Goal: Task Accomplishment & Management: Manage account settings

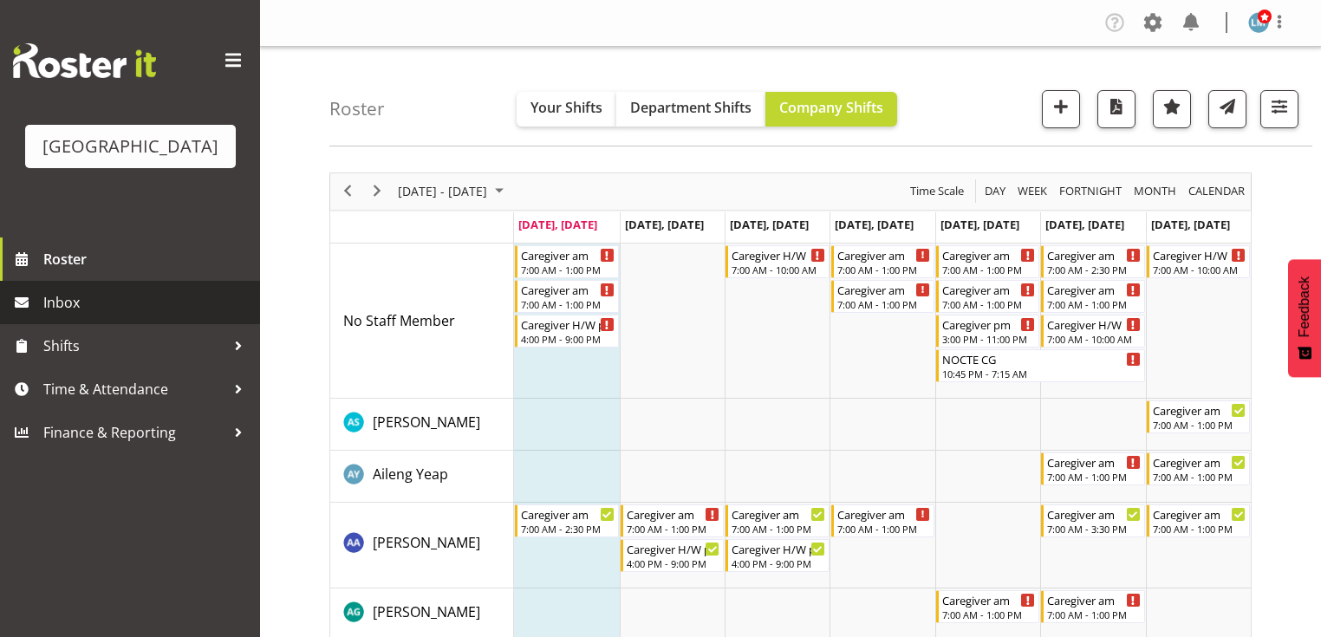
click at [127, 315] on span "Inbox" at bounding box center [147, 302] width 208 height 26
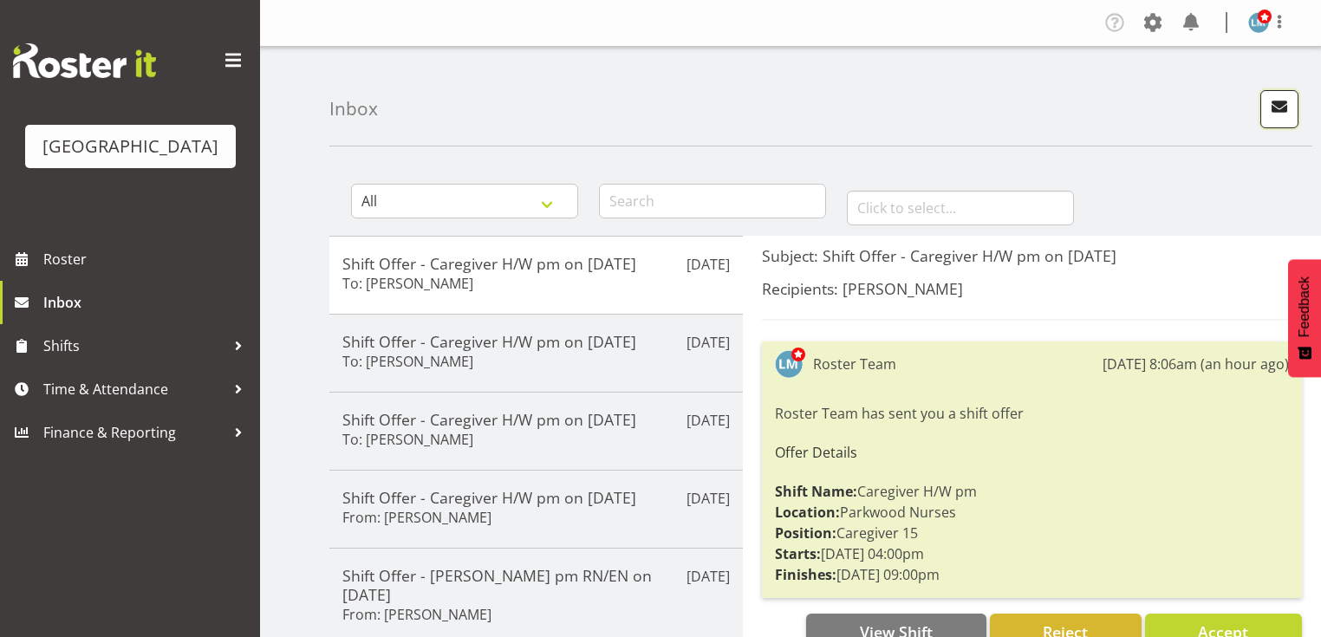
click at [1279, 103] on span "button" at bounding box center [1279, 106] width 23 height 23
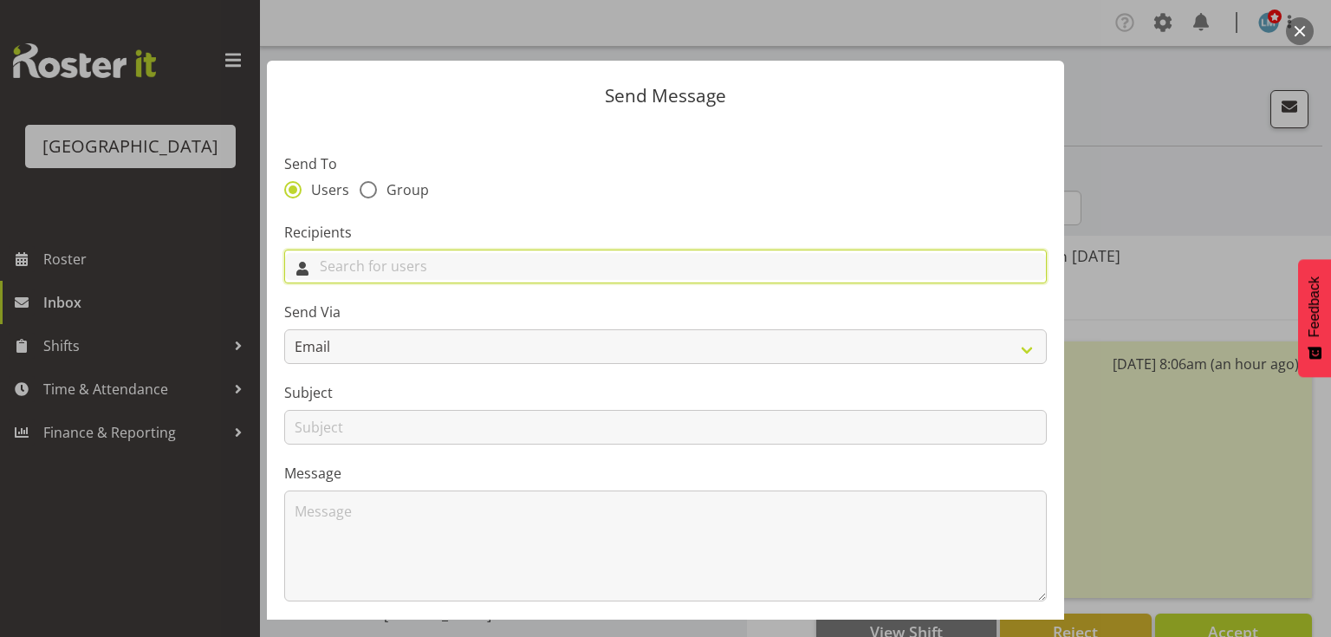
click at [655, 277] on input "text" at bounding box center [665, 266] width 761 height 27
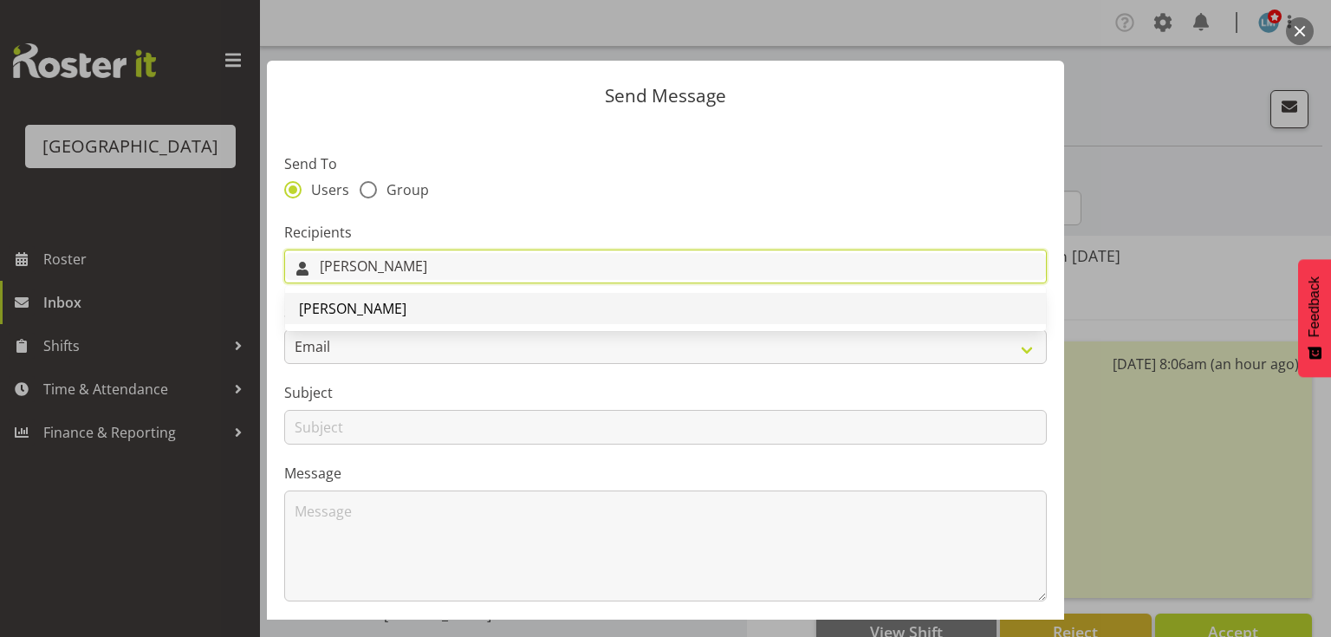
type input "Heid"
click at [405, 312] on span "[PERSON_NAME]" at bounding box center [352, 308] width 107 height 19
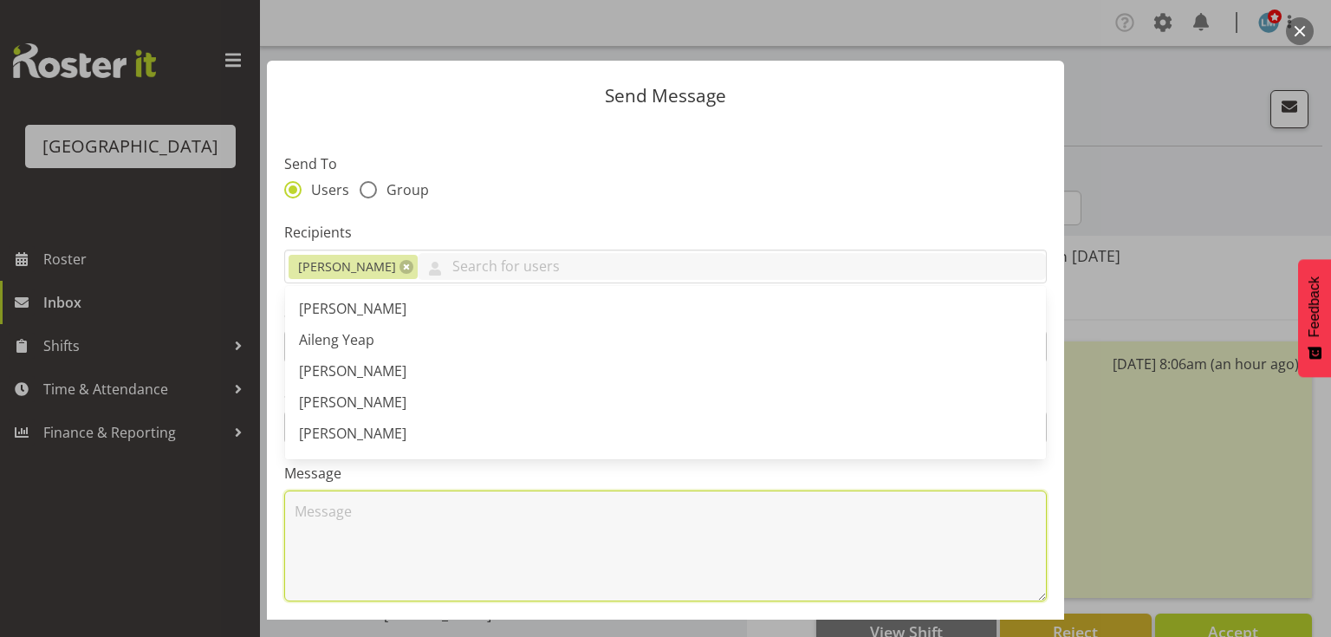
click at [452, 546] on textarea at bounding box center [665, 546] width 763 height 111
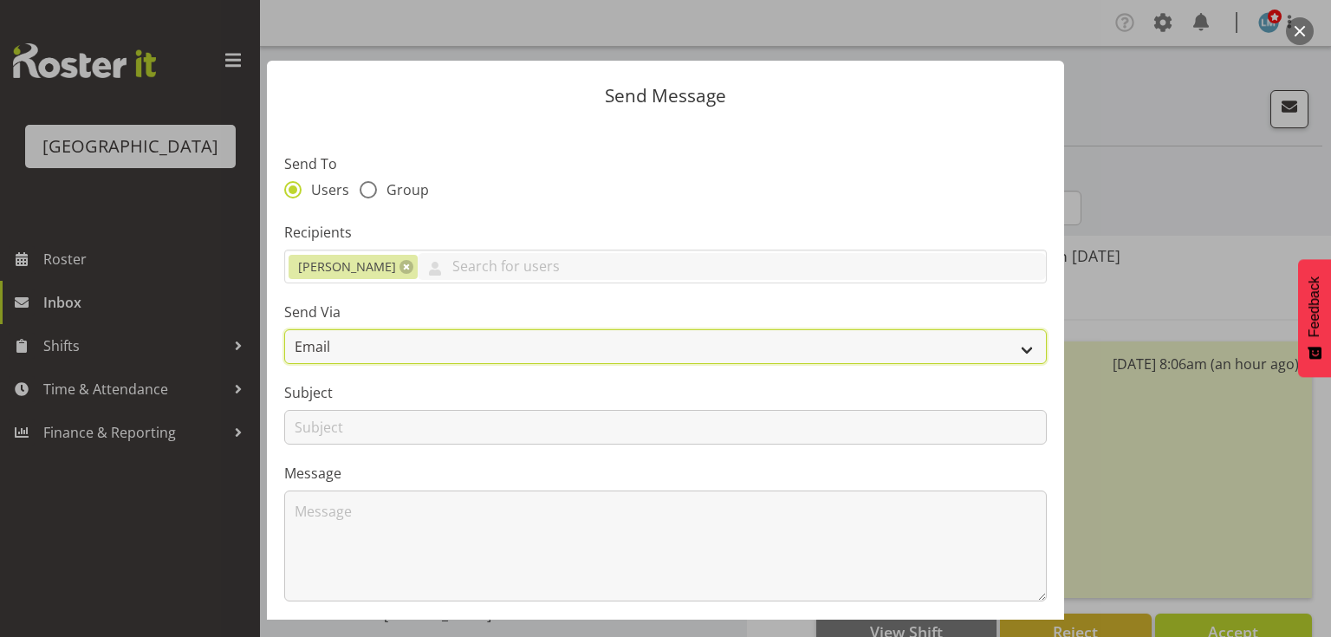
click at [1019, 347] on select "Email SMS" at bounding box center [665, 346] width 763 height 35
select select "sms"
click at [284, 329] on select "Email SMS" at bounding box center [665, 346] width 763 height 35
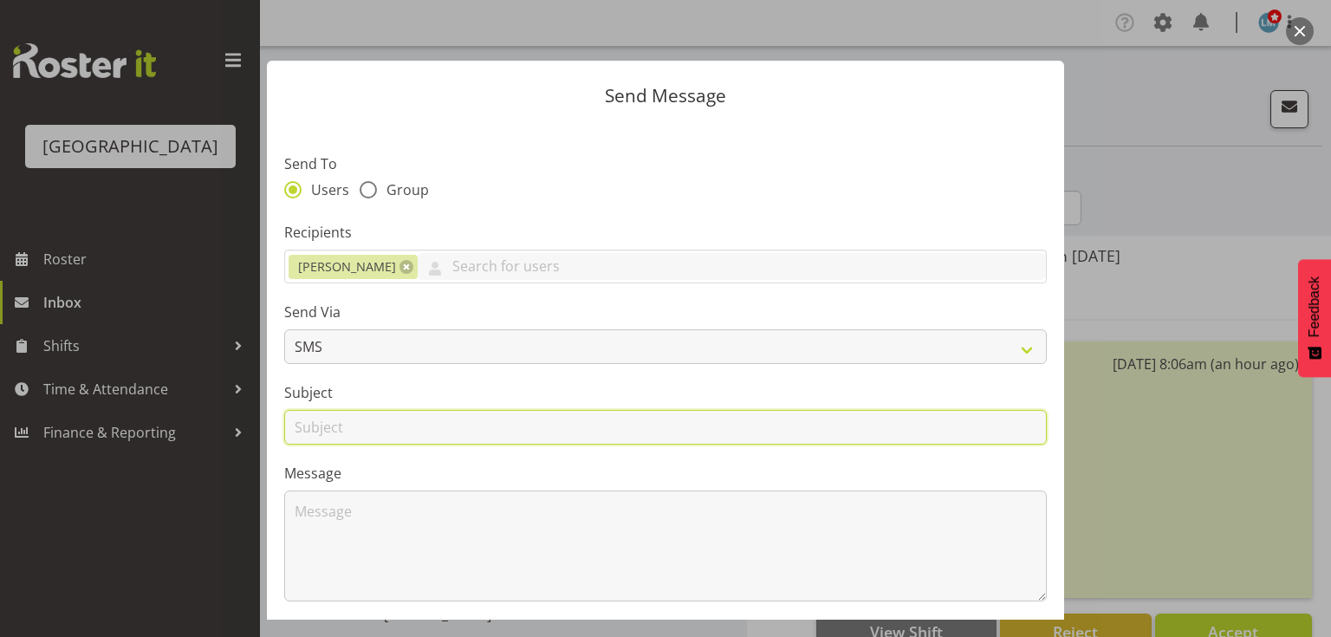
click at [312, 431] on input "text" at bounding box center [665, 427] width 763 height 35
type input "Pay slip"
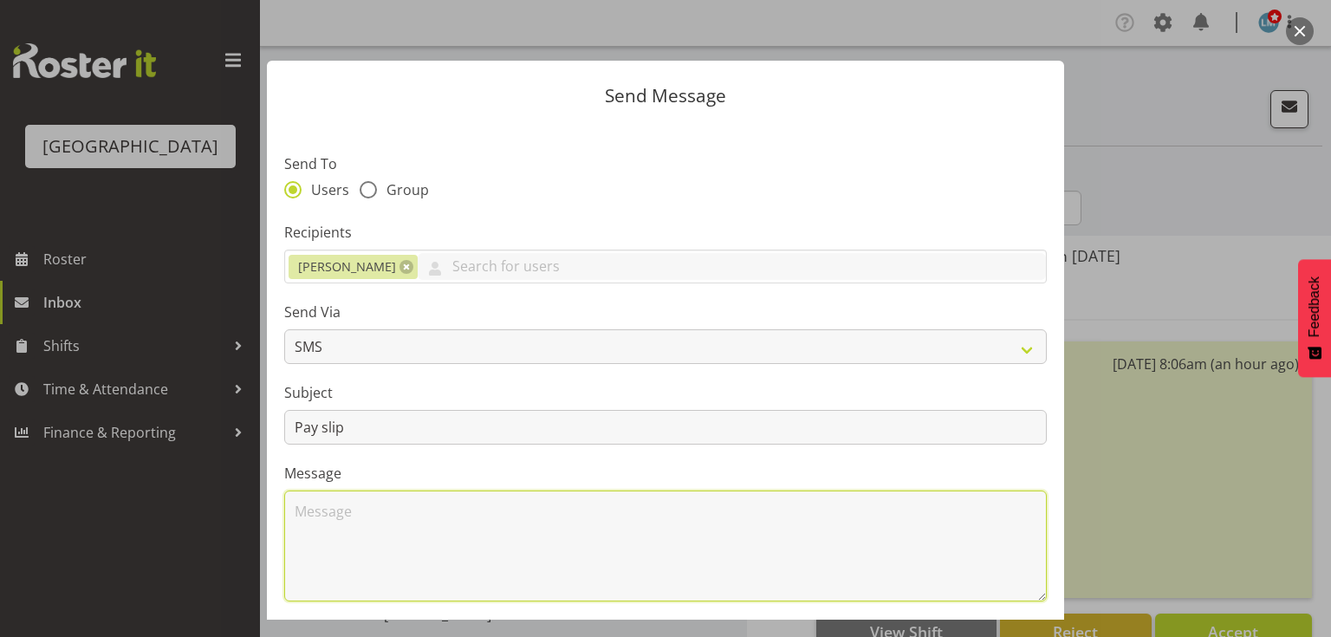
click at [325, 535] on textarea at bounding box center [665, 546] width 763 height 111
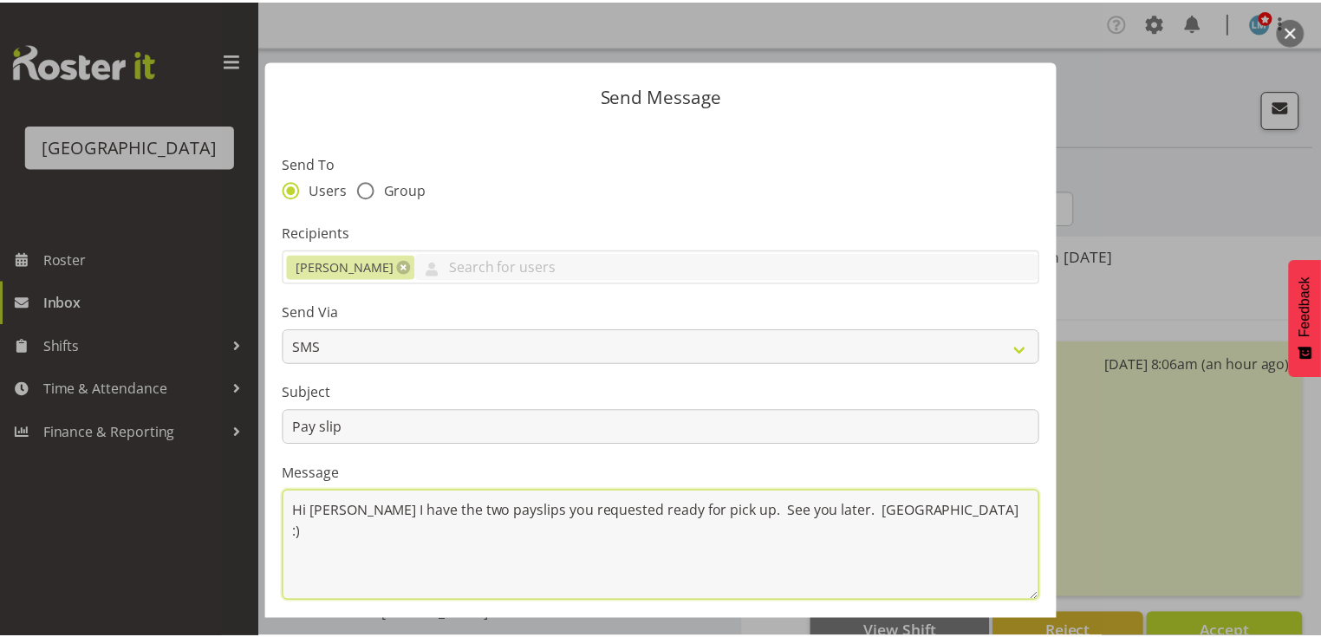
scroll to position [232, 0]
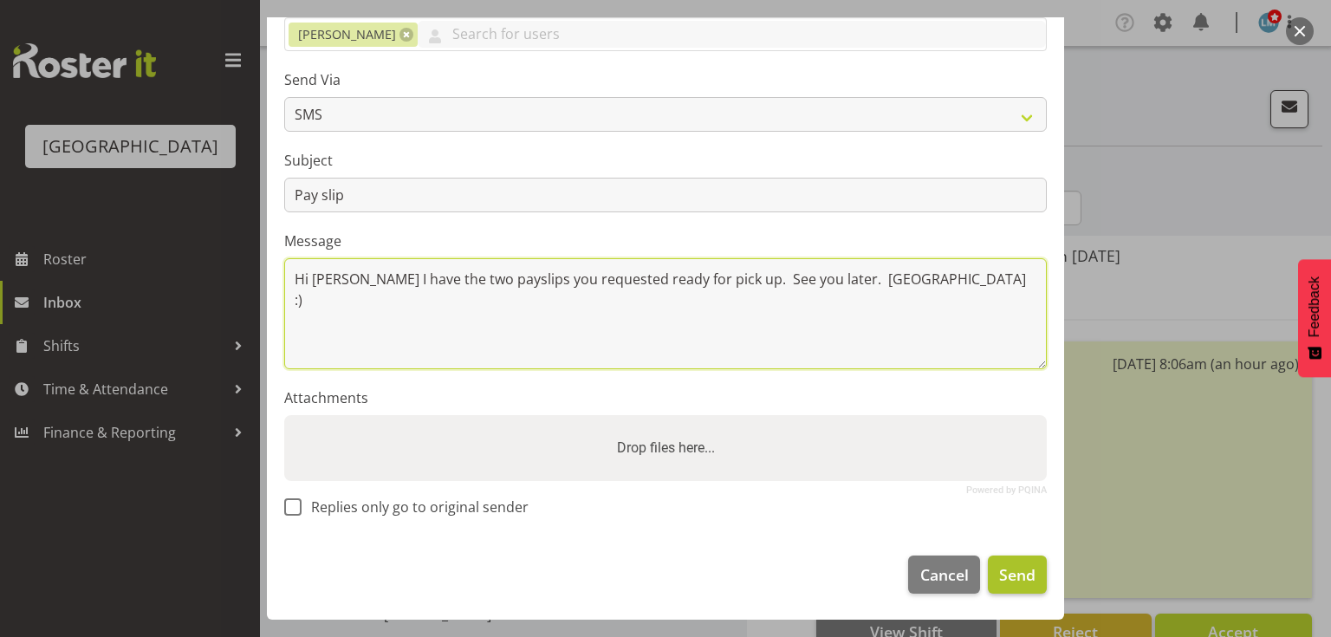
type textarea "Hi Heidi I have the two payslips you requested ready for pick up. See you later…"
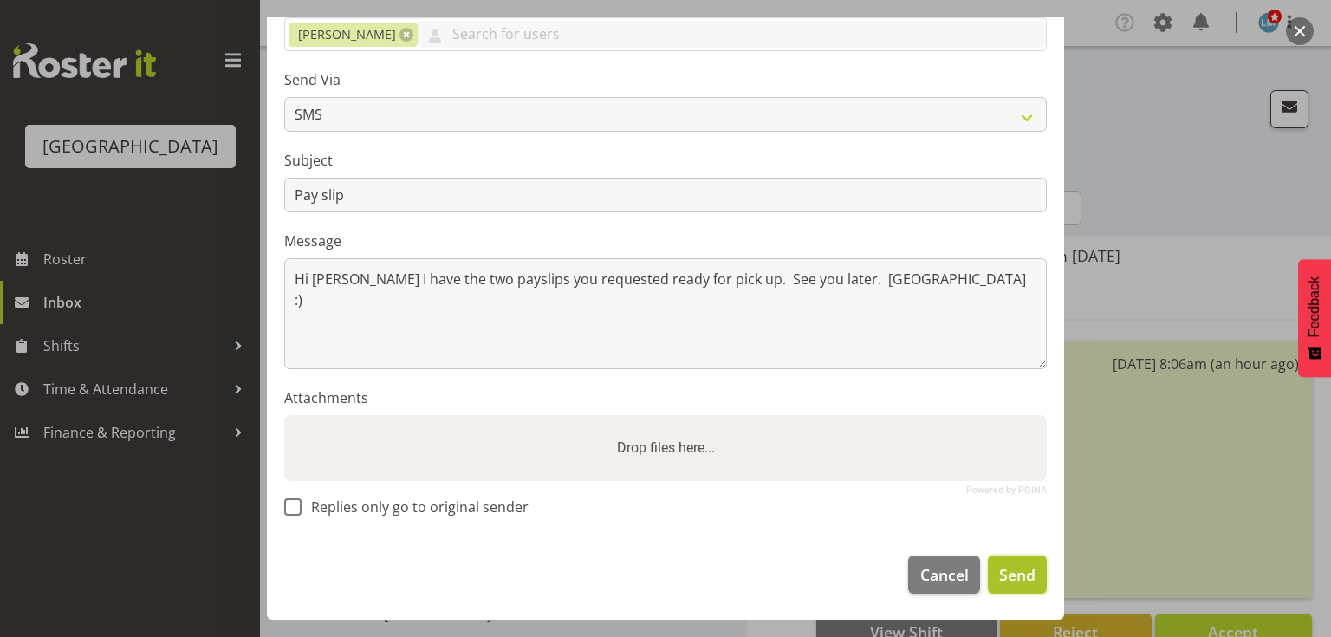
click at [1002, 565] on span "Send" at bounding box center [1017, 574] width 36 height 23
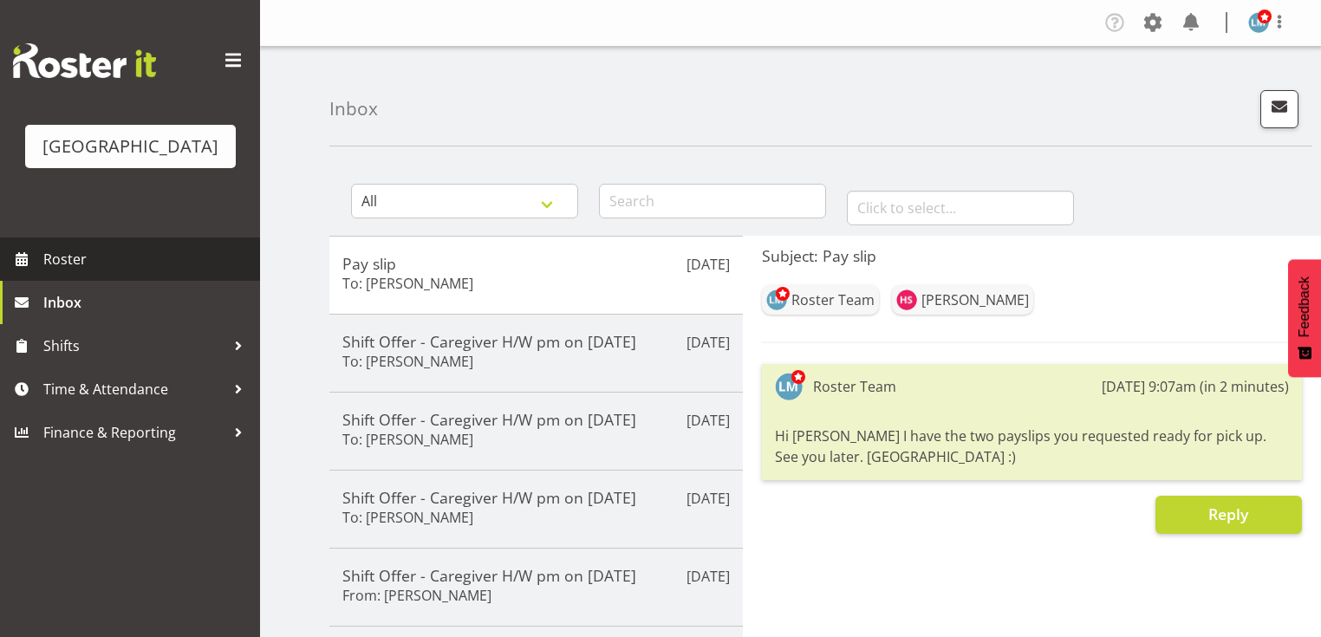
click at [67, 272] on span "Roster" at bounding box center [147, 259] width 208 height 26
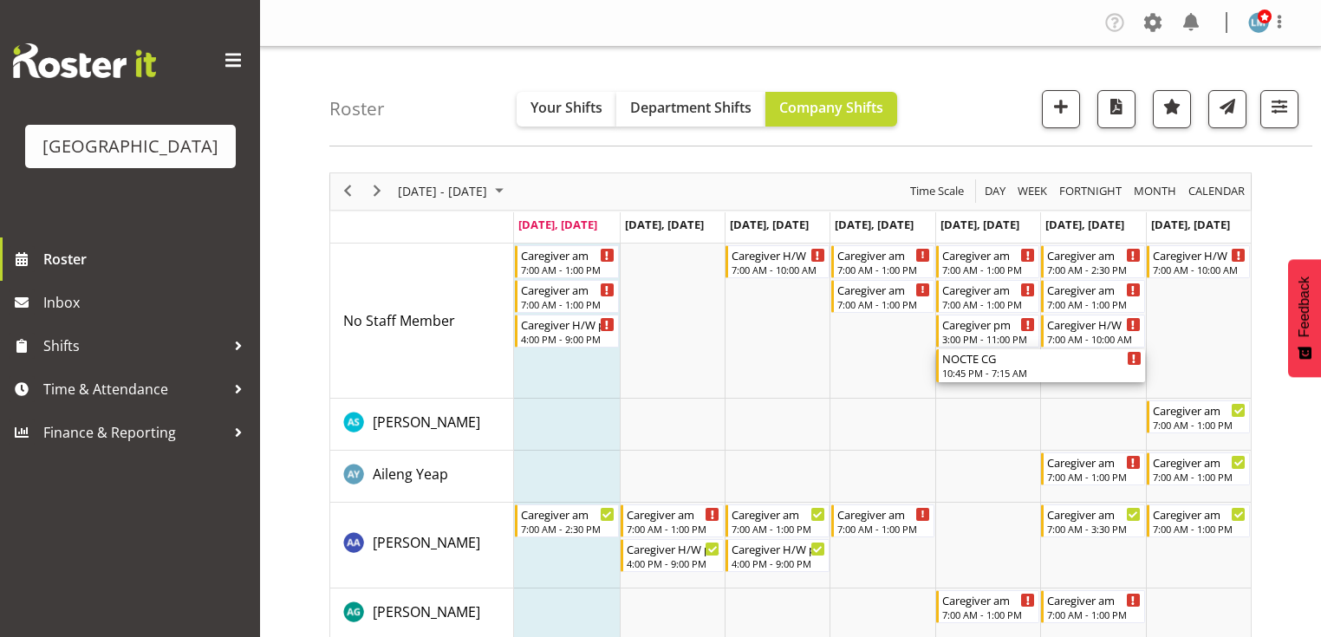
click at [968, 367] on div "10:45 PM - 7:15 AM" at bounding box center [1041, 373] width 199 height 14
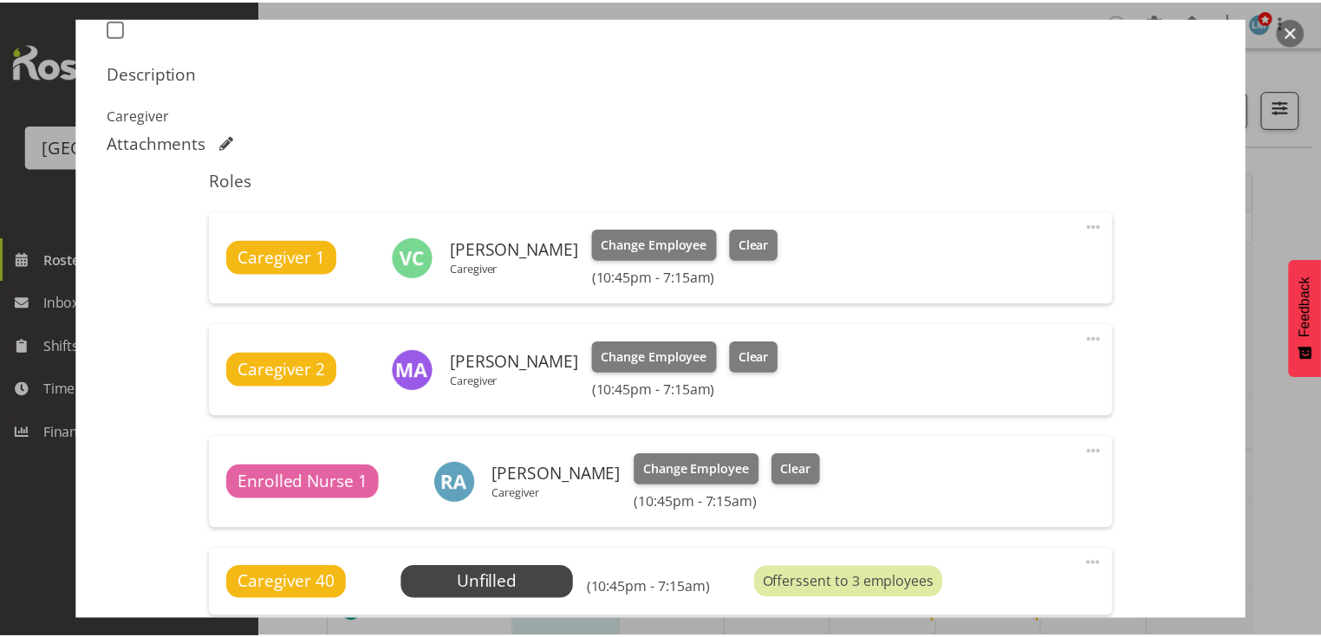
scroll to position [624, 0]
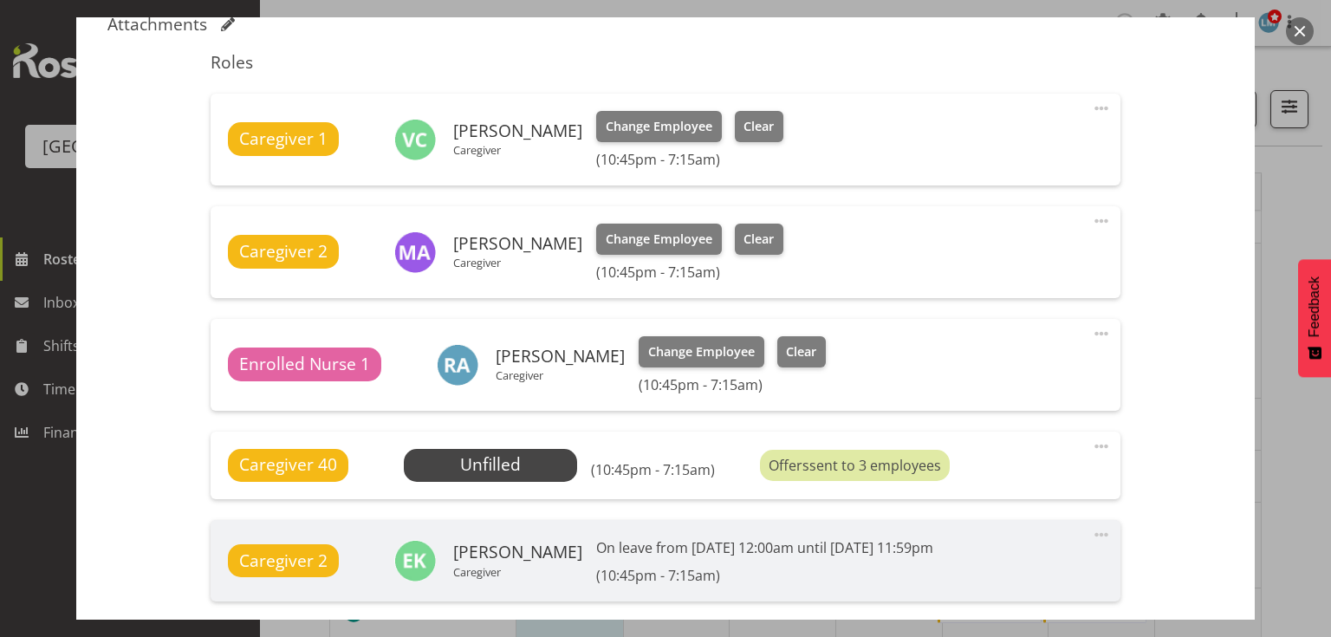
click at [1293, 36] on button "button" at bounding box center [1300, 31] width 28 height 28
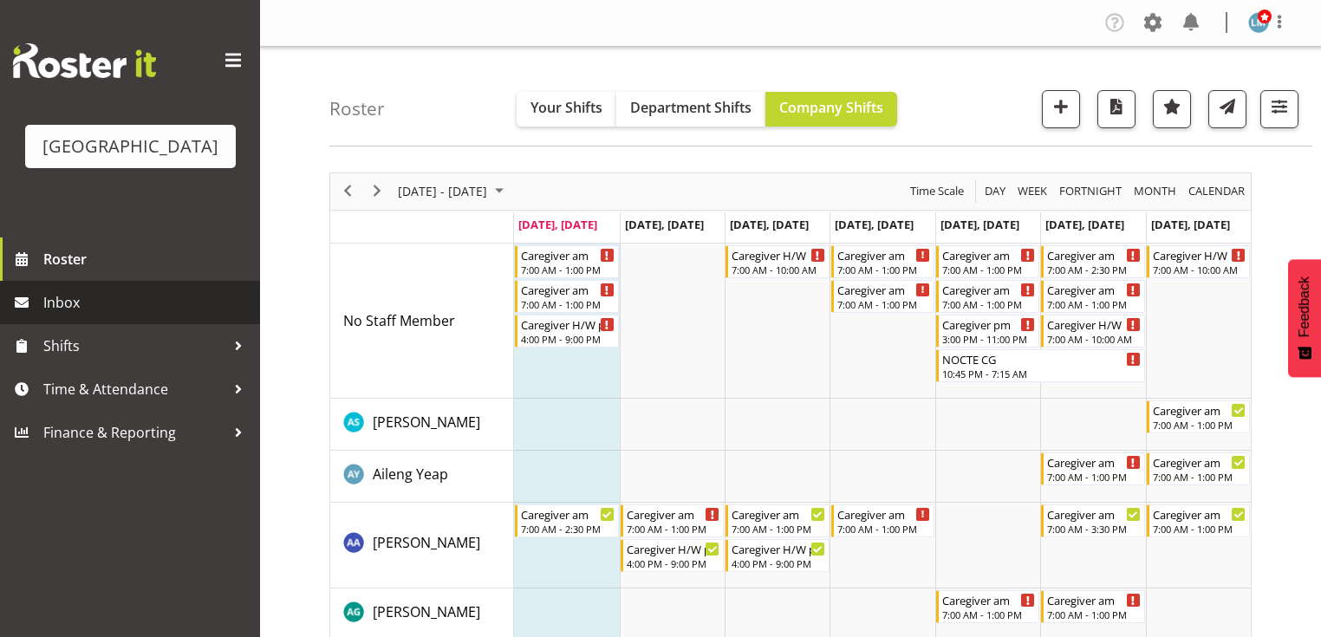
click at [76, 315] on span "Inbox" at bounding box center [147, 302] width 208 height 26
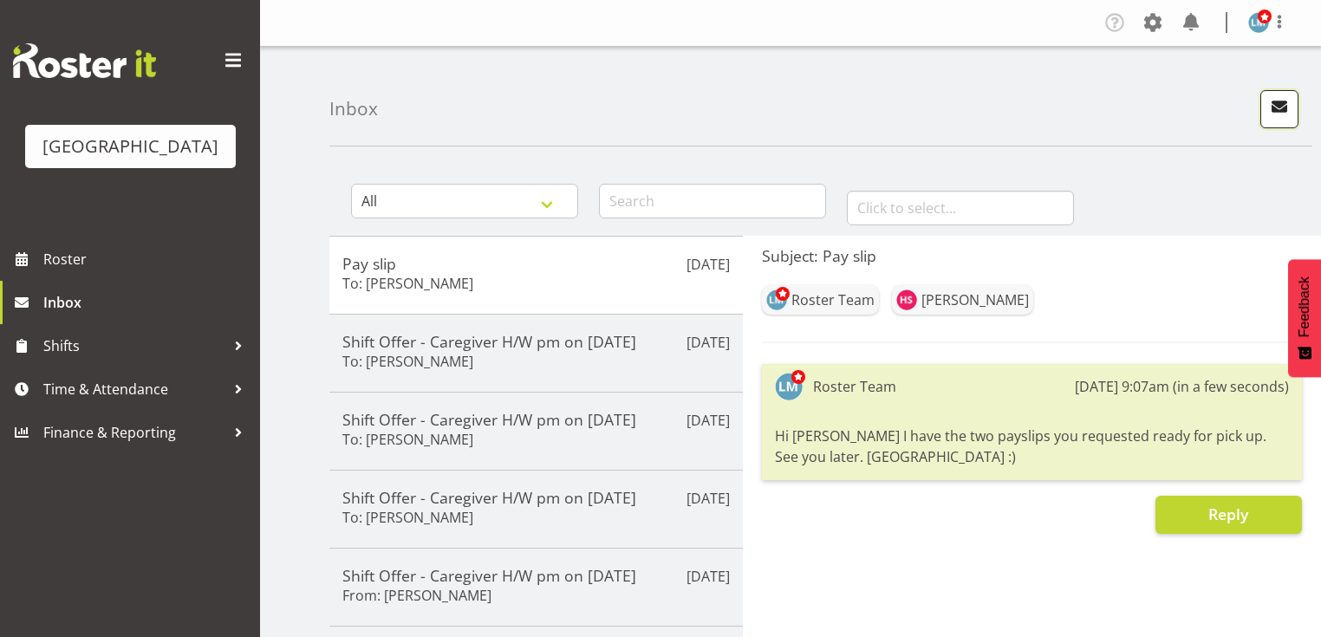
click at [1282, 105] on span "button" at bounding box center [1279, 106] width 23 height 23
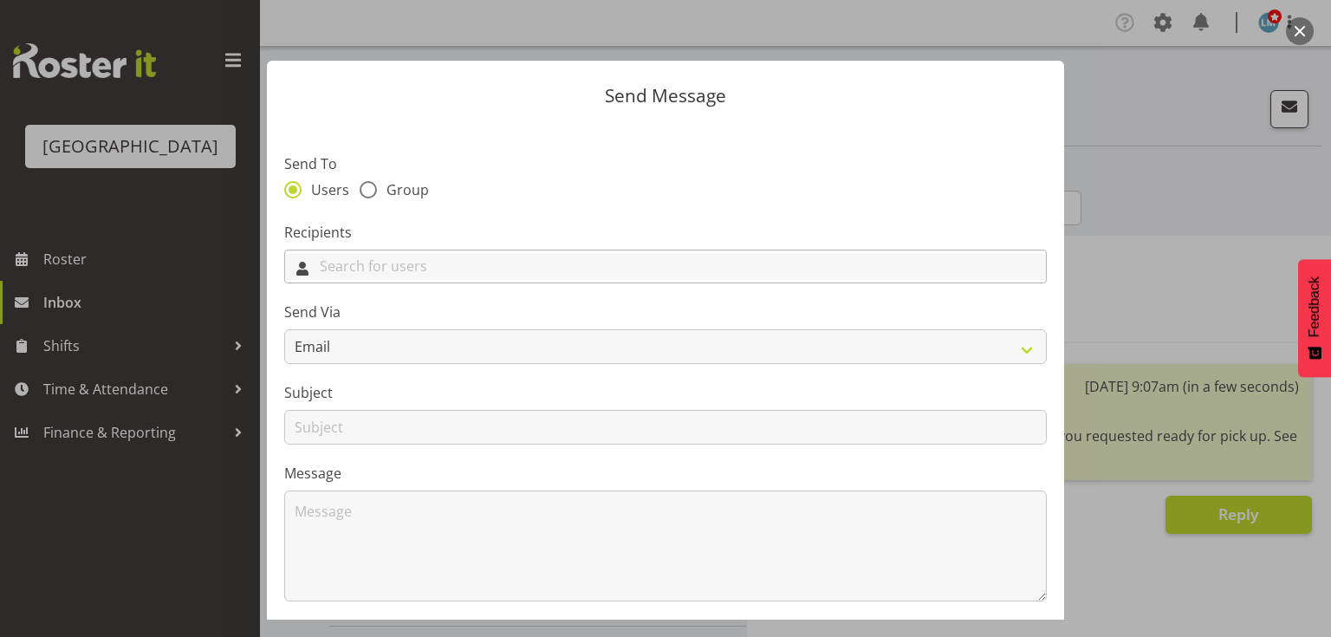
click at [433, 270] on input "text" at bounding box center [665, 266] width 761 height 27
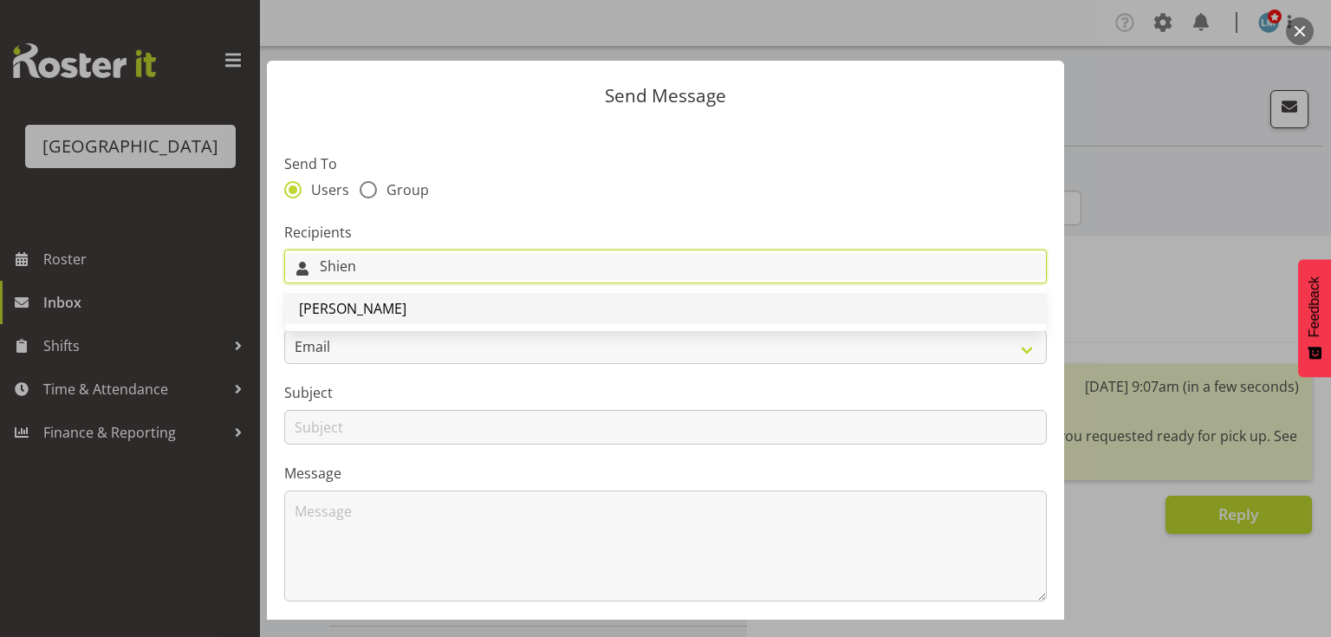
type input "Shien"
click at [375, 313] on span "[PERSON_NAME]" at bounding box center [352, 308] width 107 height 19
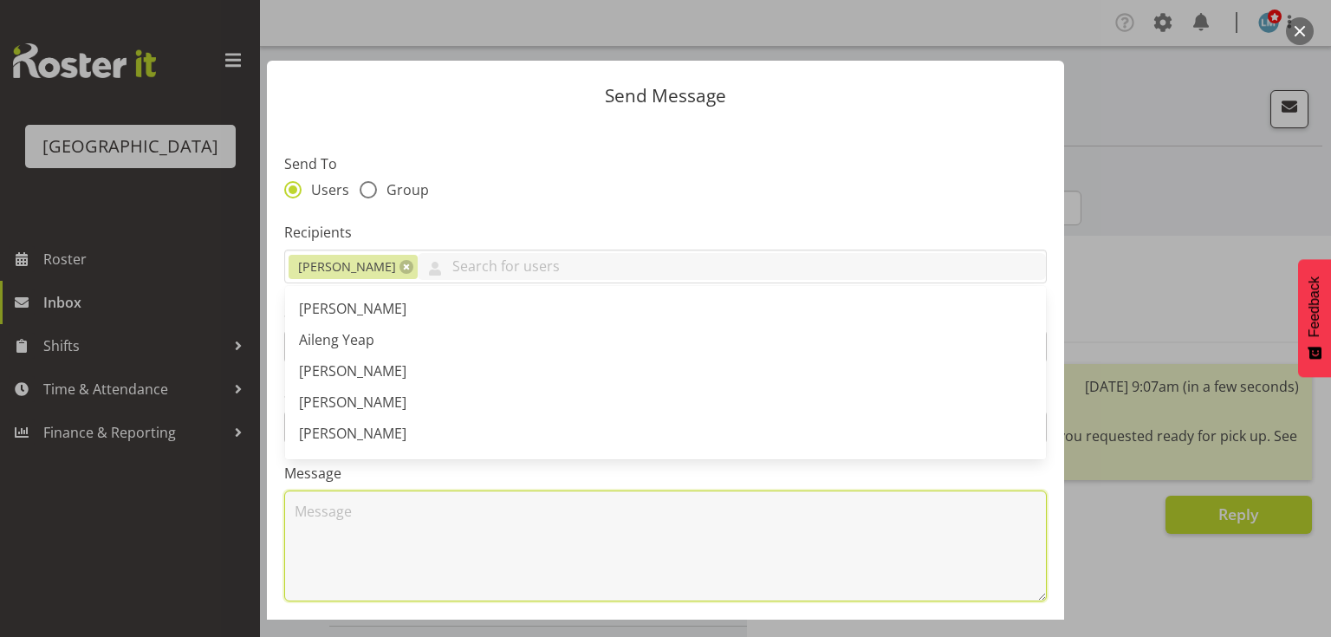
click at [405, 539] on textarea at bounding box center [665, 546] width 763 height 111
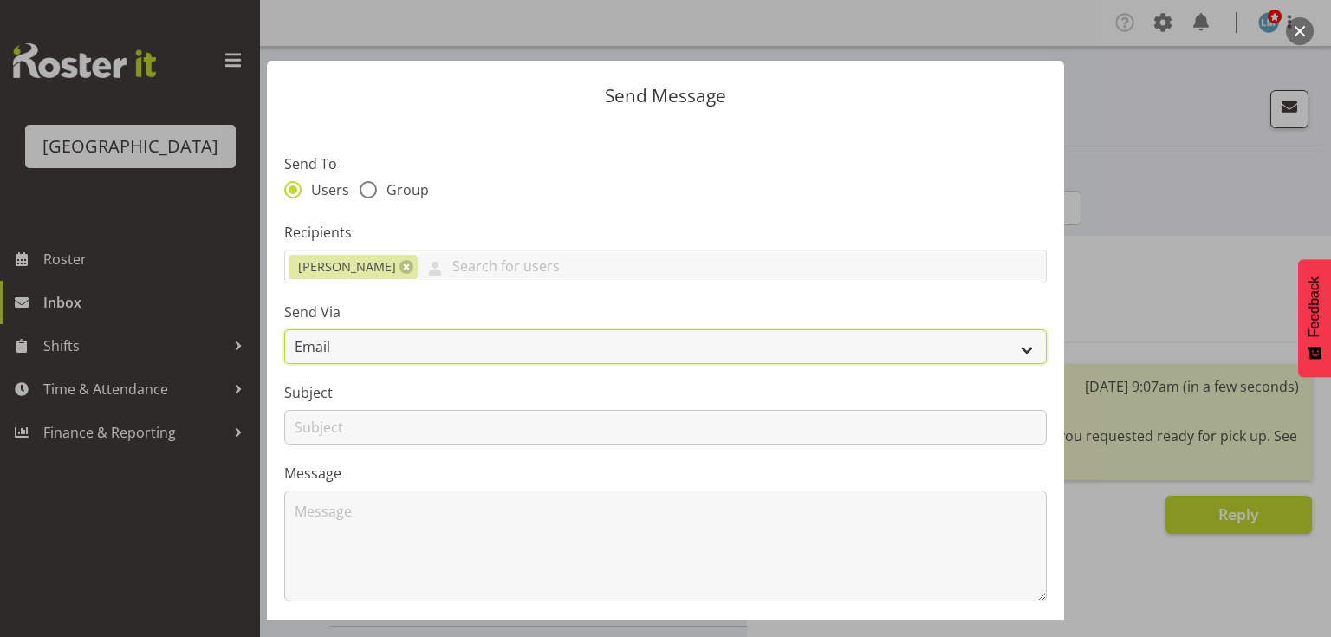
click at [1007, 354] on select "Email SMS" at bounding box center [665, 346] width 763 height 35
select select "sms"
click at [284, 329] on select "Email SMS" at bounding box center [665, 346] width 763 height 35
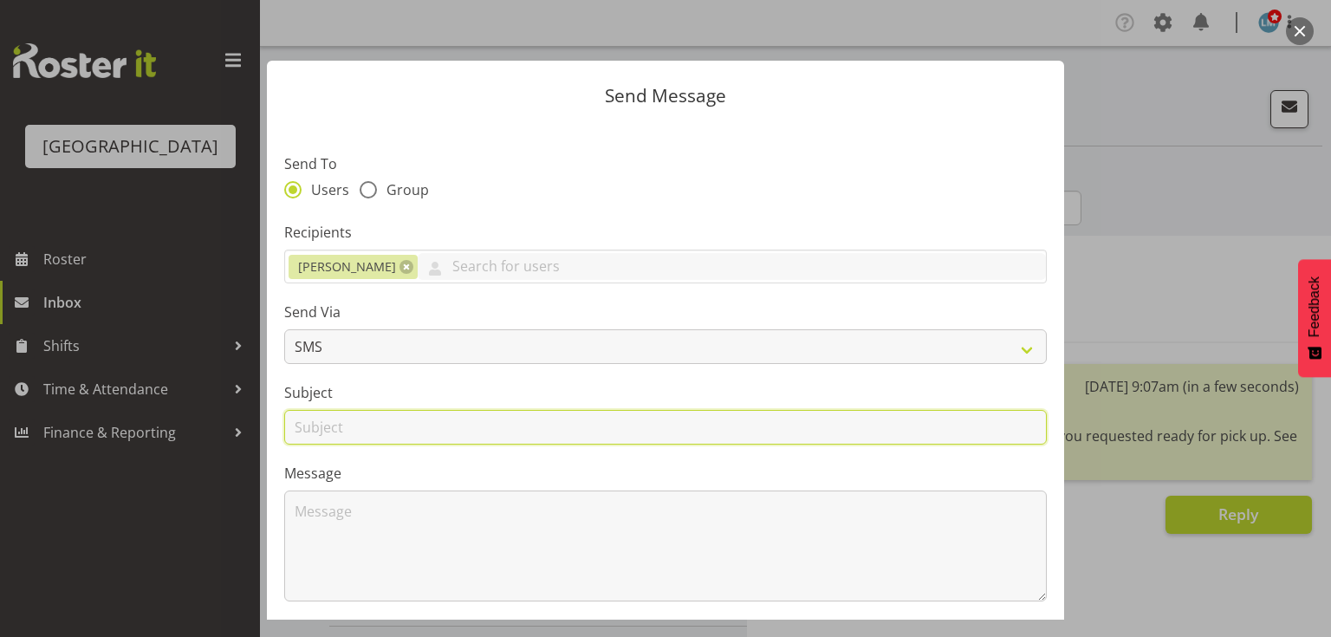
click at [309, 430] on input "text" at bounding box center [665, 427] width 763 height 35
type input "Shifts"
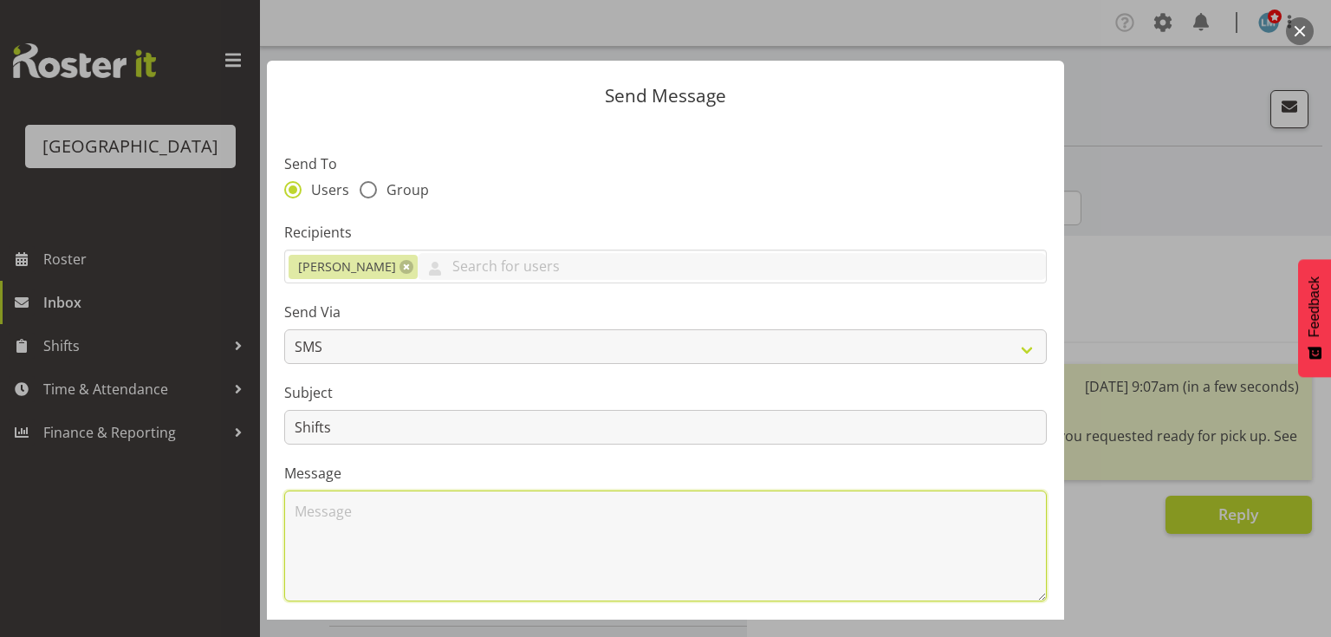
click at [385, 526] on textarea at bounding box center [665, 546] width 763 height 111
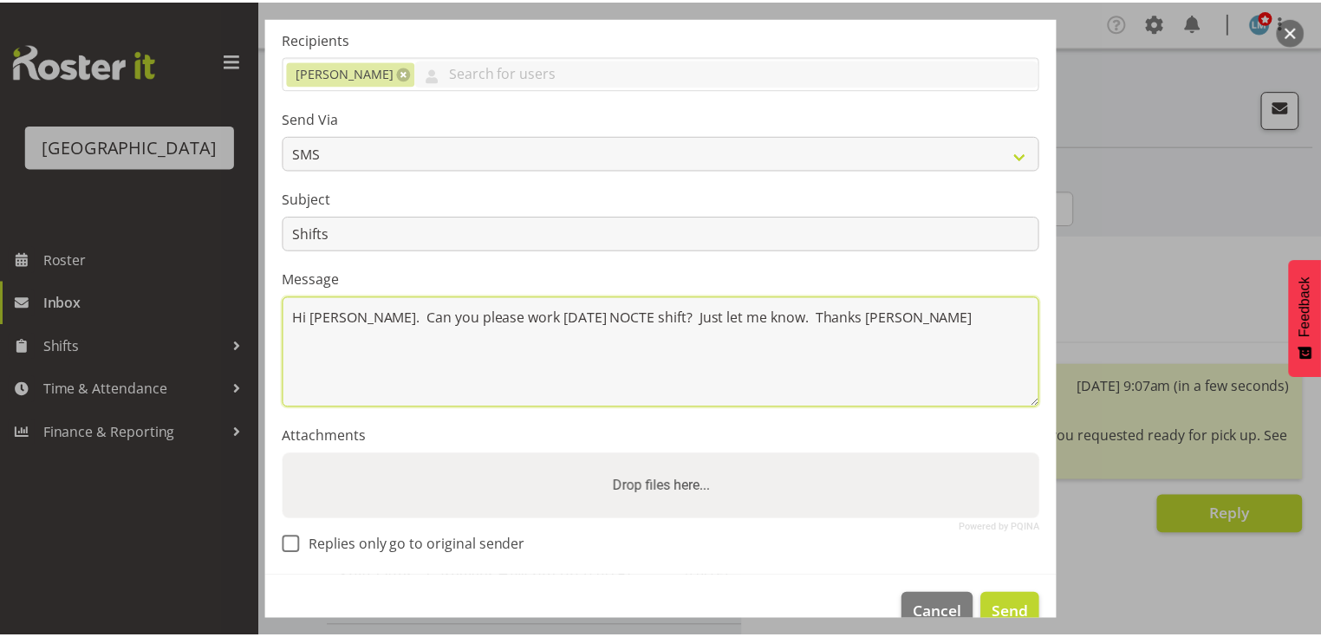
scroll to position [232, 0]
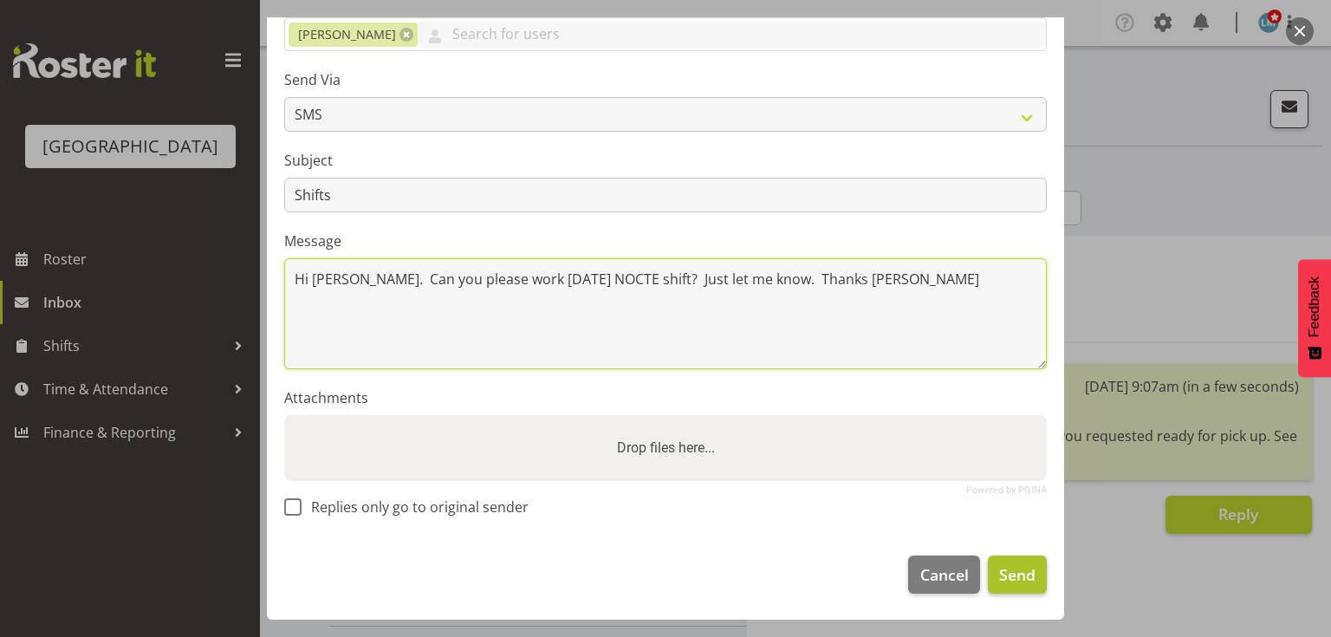
type textarea "Hi Shiena. Can you please work this Friday NOCTE shift? Just let me know. Thank…"
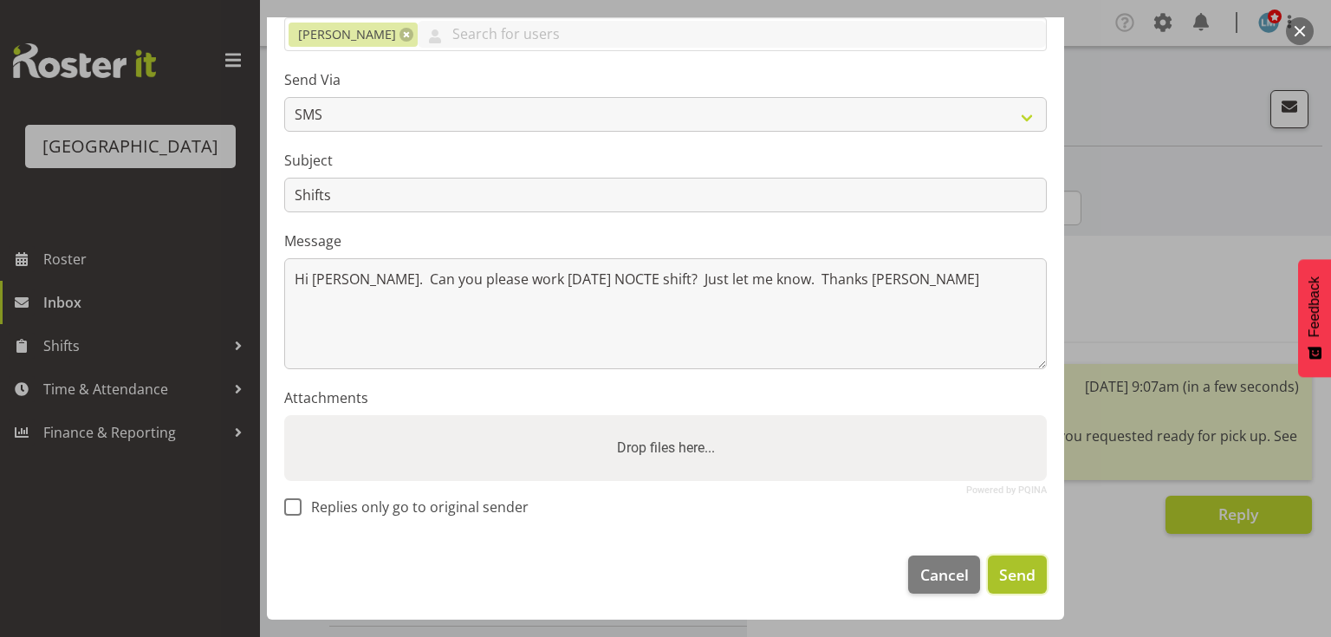
click at [1009, 572] on span "Send" at bounding box center [1017, 574] width 36 height 23
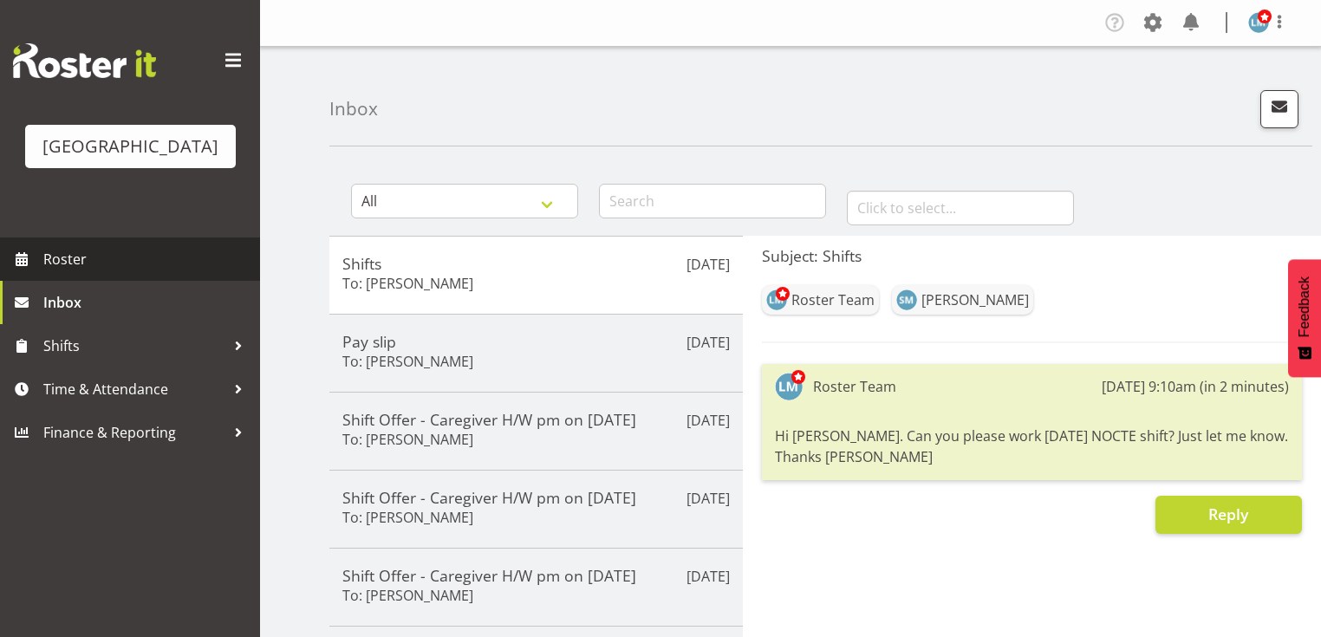
click at [96, 272] on span "Roster" at bounding box center [147, 259] width 208 height 26
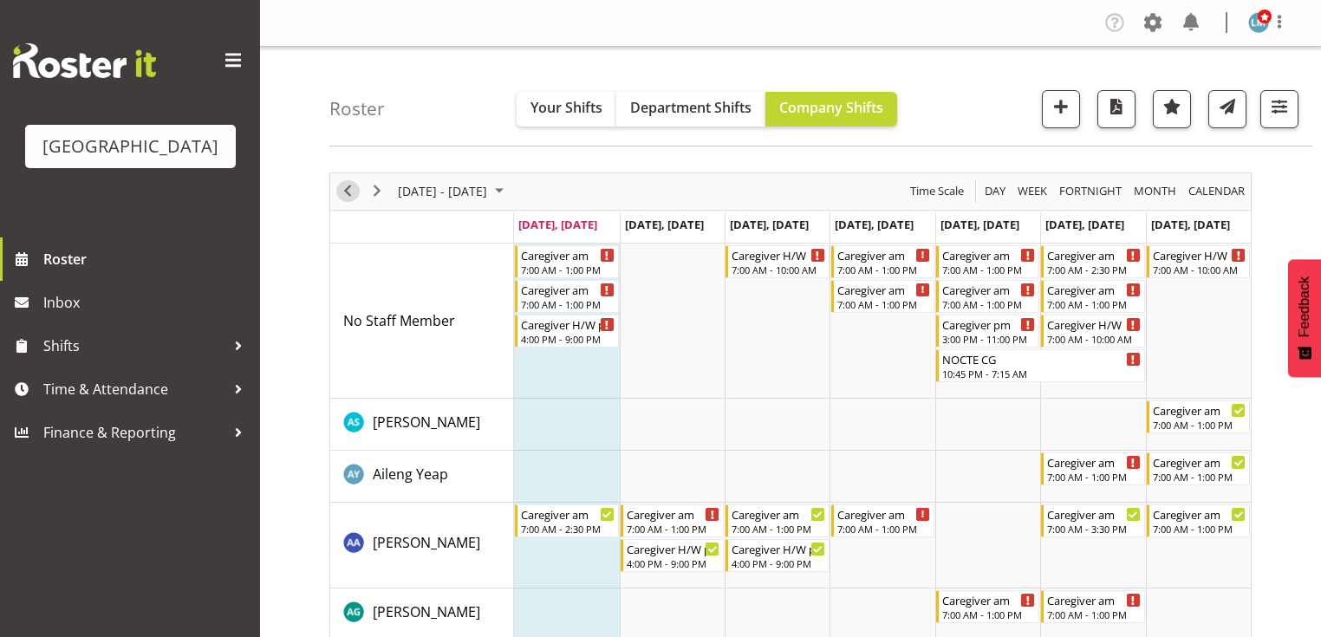
click at [344, 190] on span "Previous" at bounding box center [347, 191] width 21 height 22
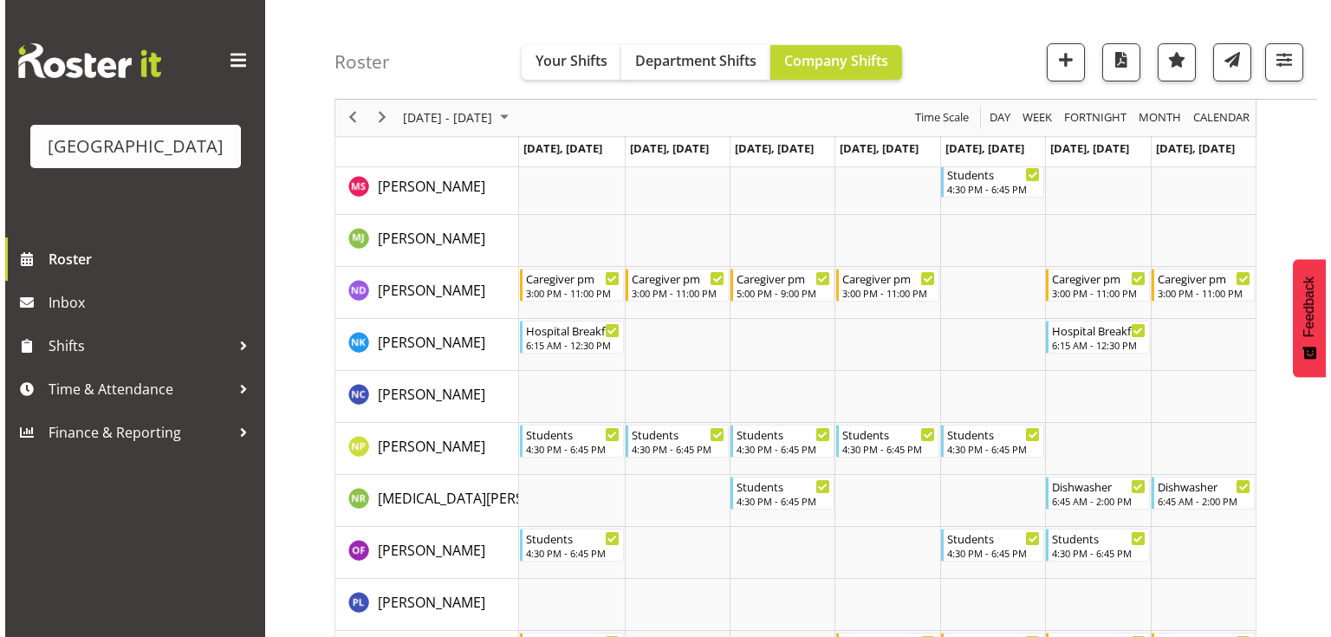
scroll to position [5130, 0]
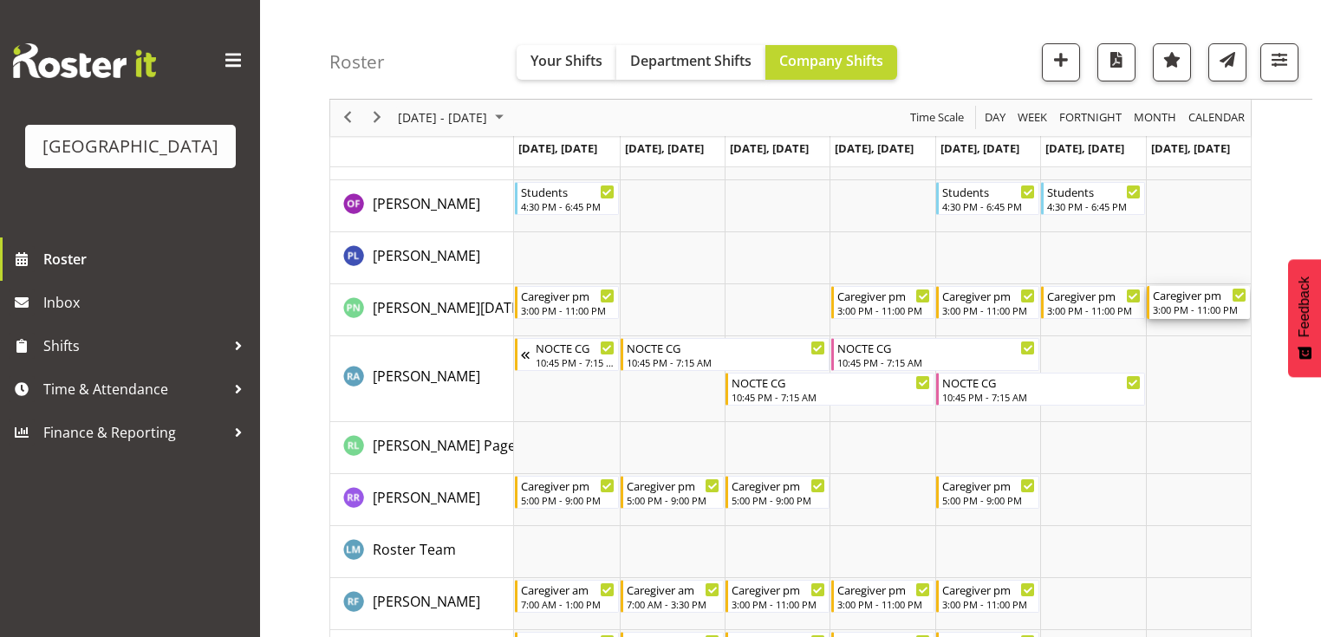
click at [1203, 306] on div "3:00 PM - 11:00 PM" at bounding box center [1200, 309] width 94 height 14
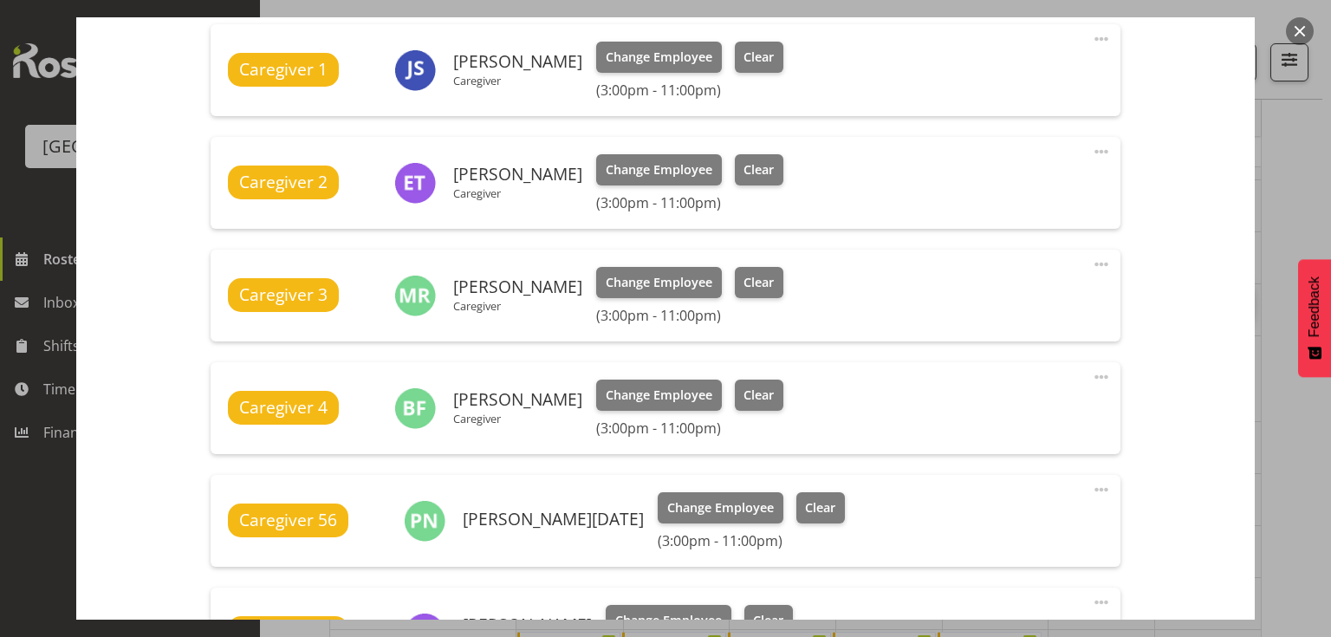
scroll to position [901, 0]
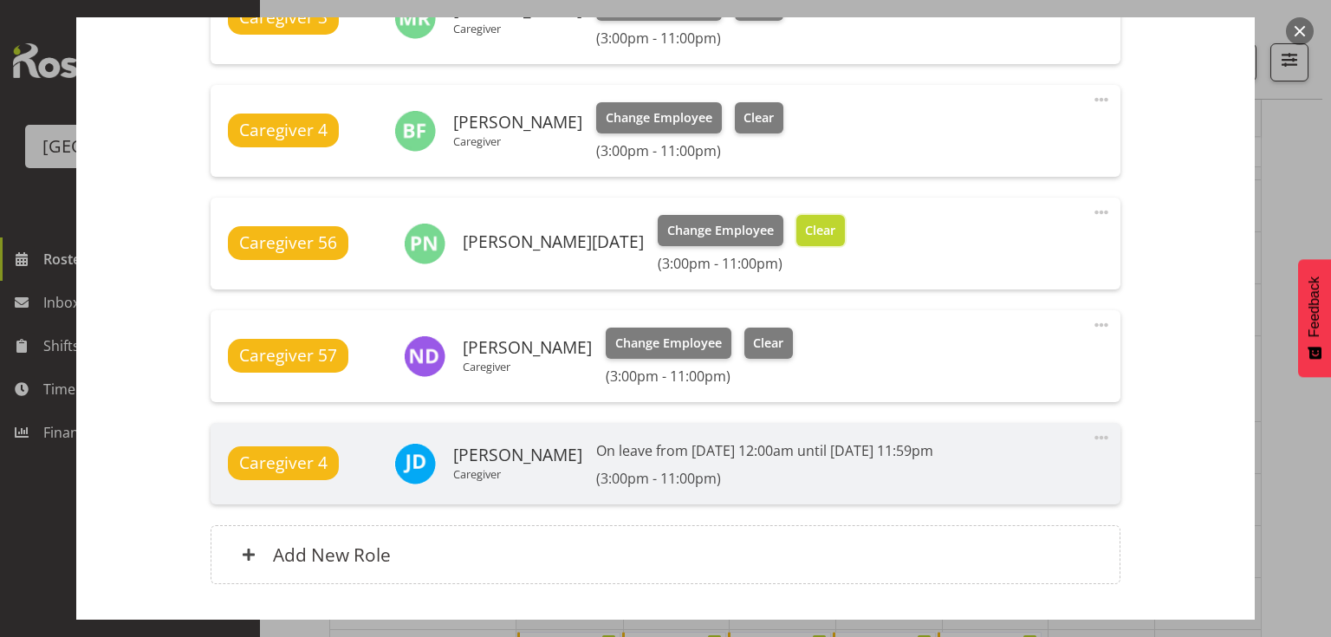
click at [805, 234] on span "Clear" at bounding box center [820, 230] width 30 height 19
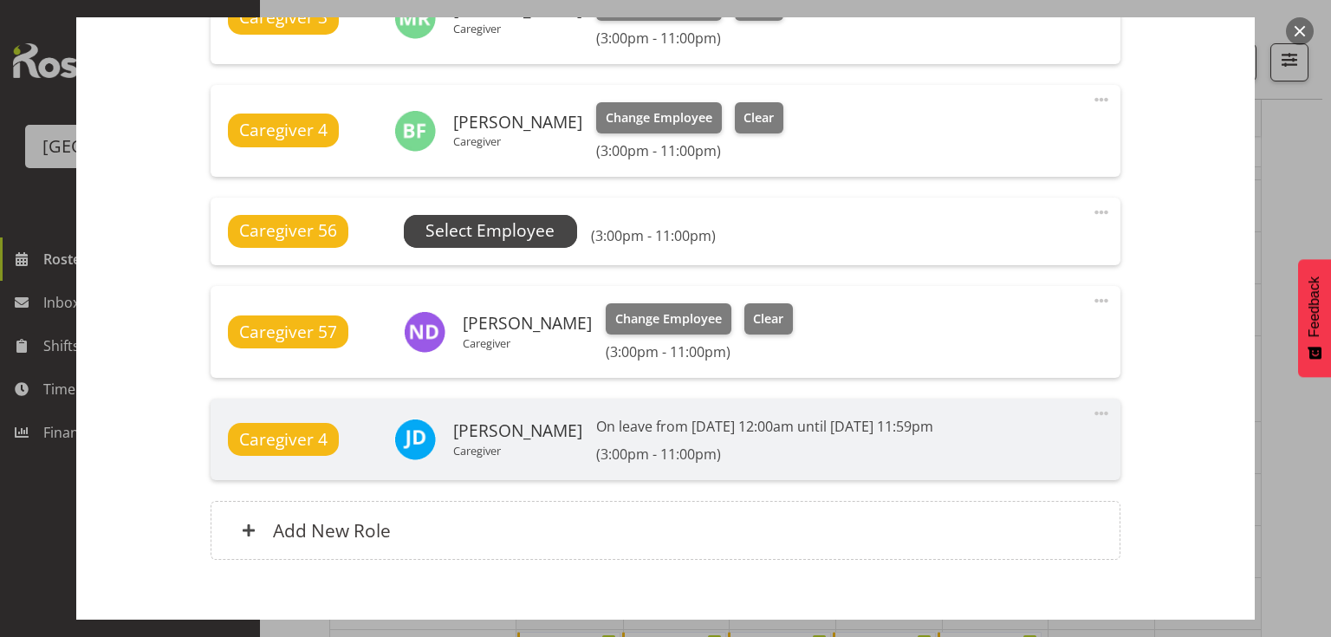
click at [503, 226] on span "Select Employee" at bounding box center [490, 230] width 129 height 25
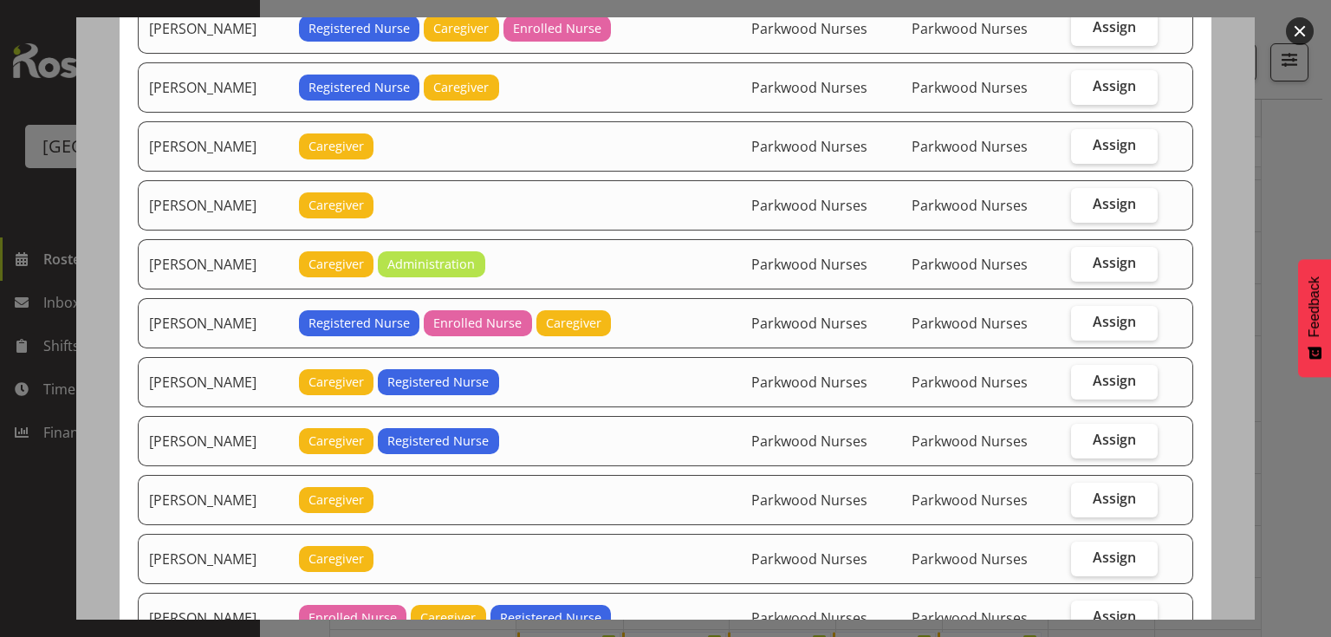
scroll to position [1248, 0]
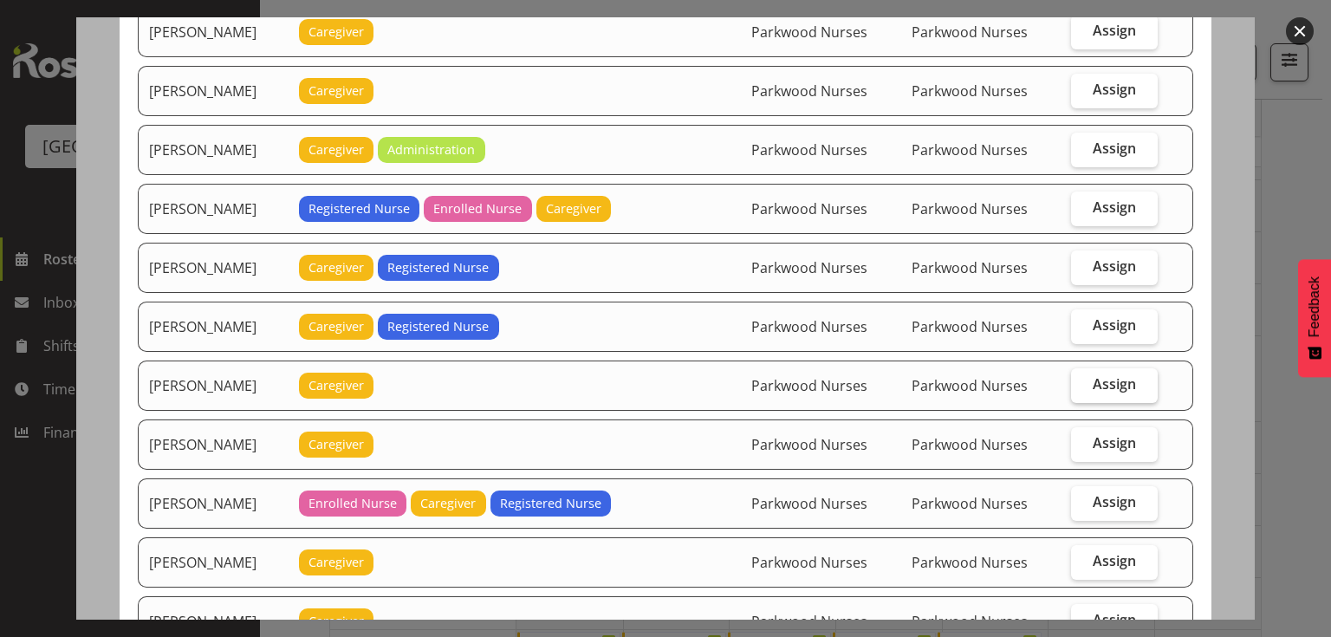
click at [1093, 375] on span "Assign" at bounding box center [1114, 383] width 43 height 17
click at [1082, 379] on input "Assign" at bounding box center [1076, 384] width 11 height 11
checkbox input "true"
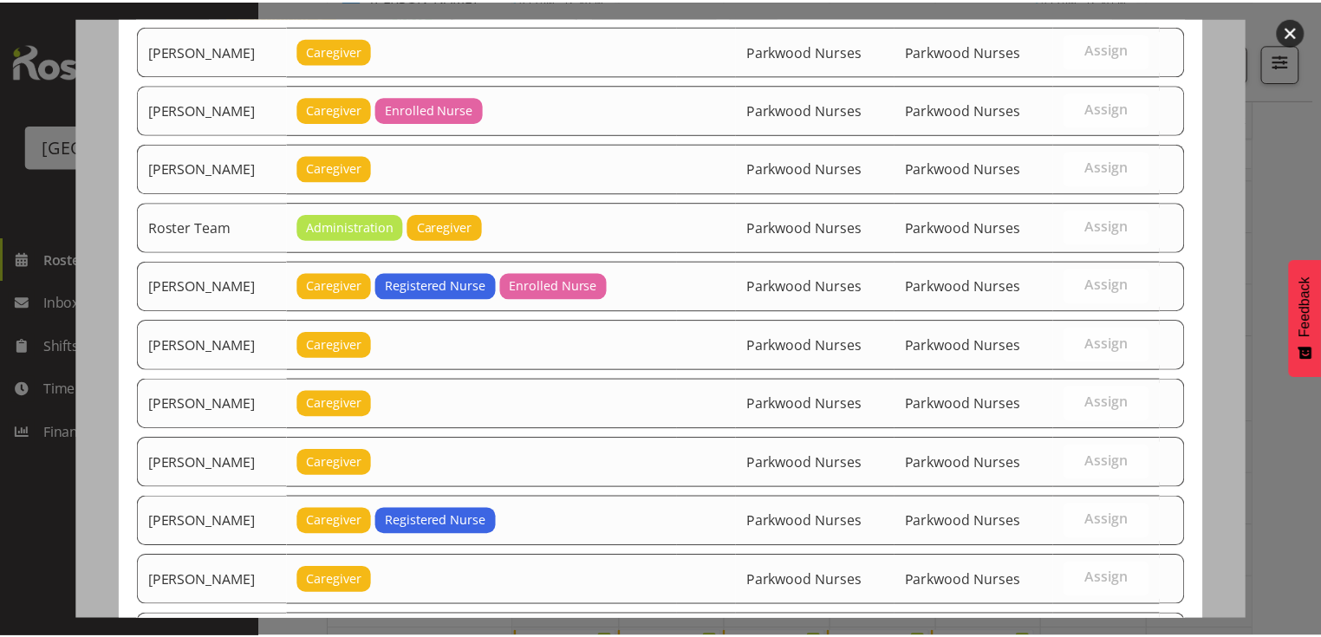
scroll to position [2002, 0]
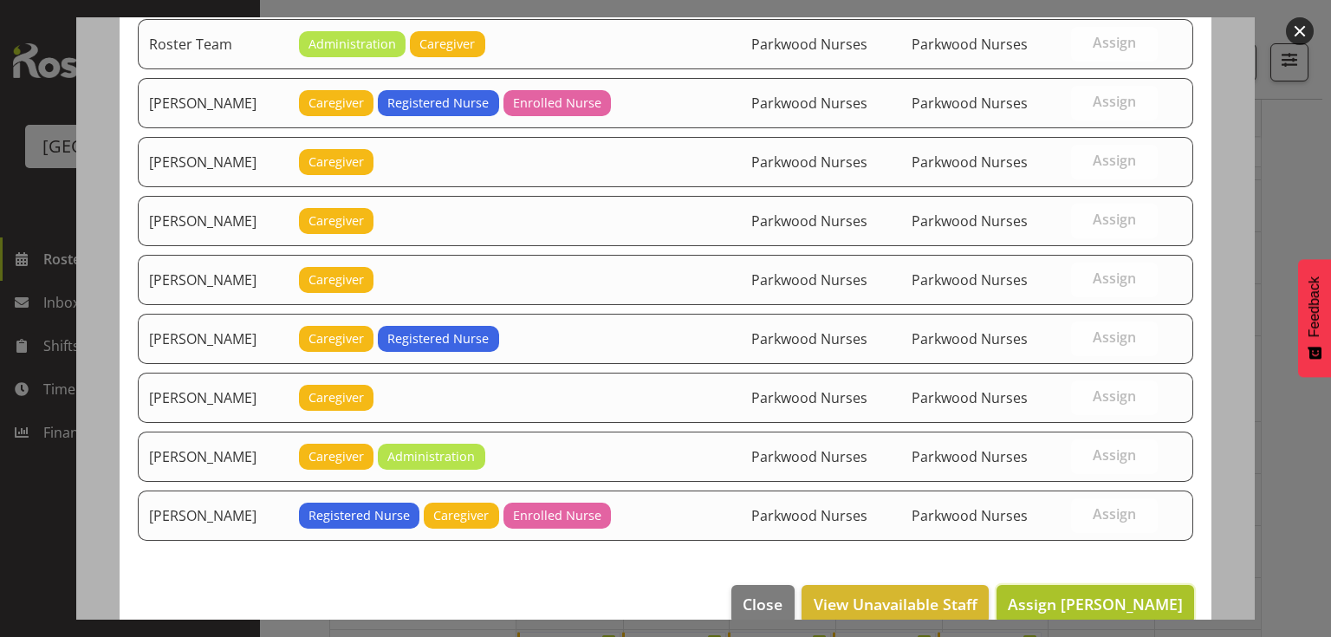
click at [1124, 594] on span "Assign Mai Reglos" at bounding box center [1095, 604] width 175 height 21
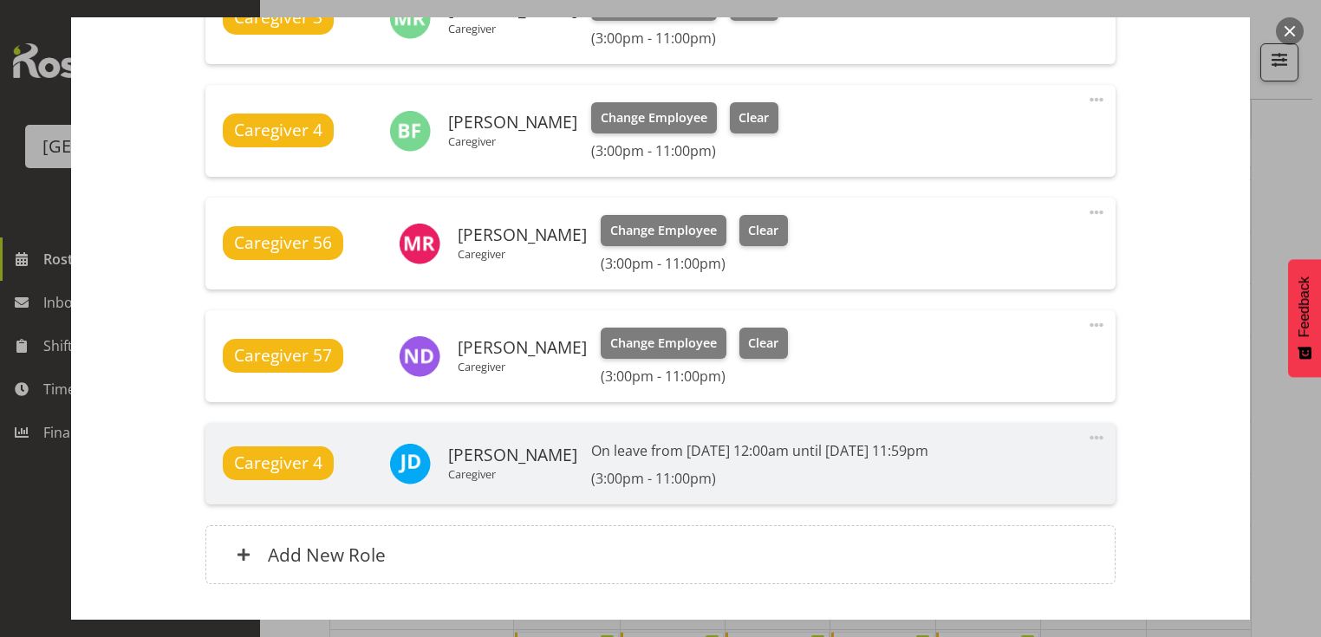
scroll to position [1019, 0]
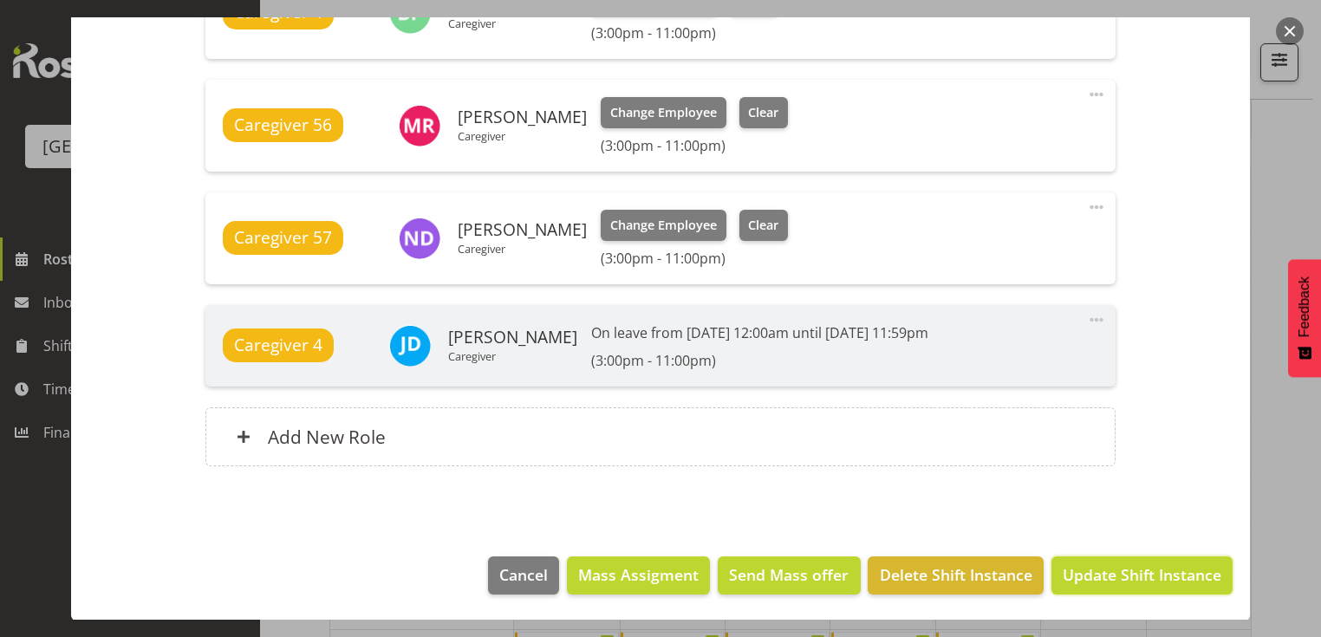
click at [1124, 577] on span "Update Shift Instance" at bounding box center [1141, 574] width 159 height 23
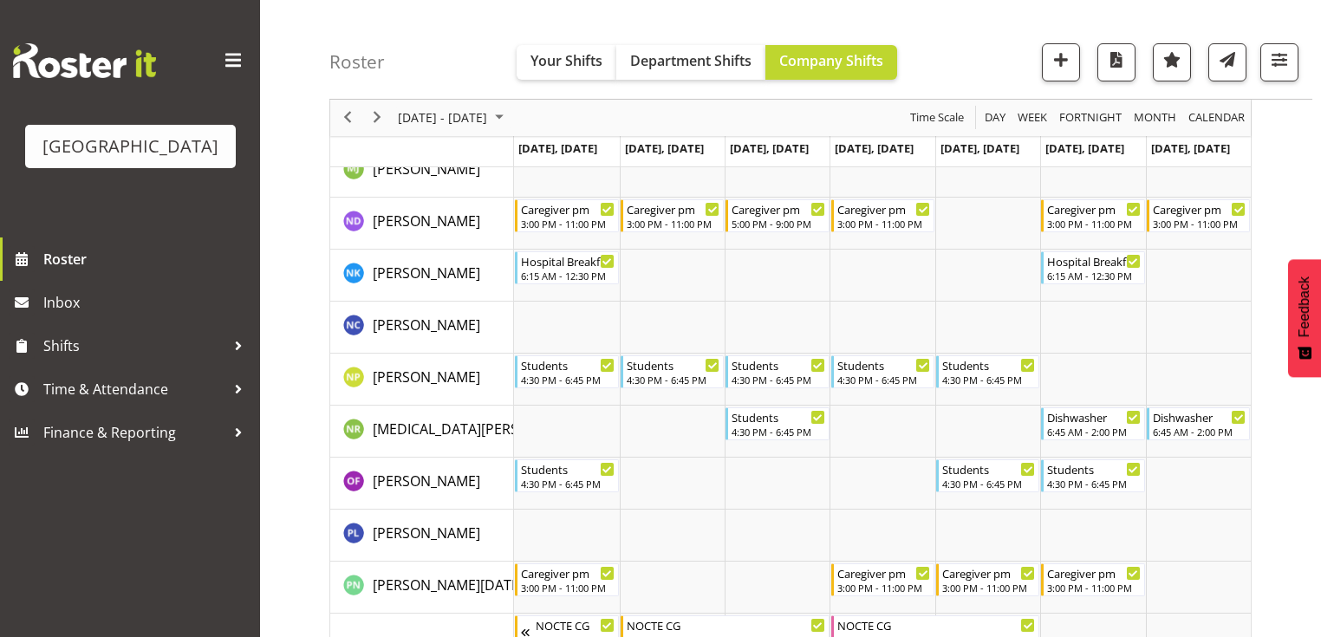
scroll to position [4645, 0]
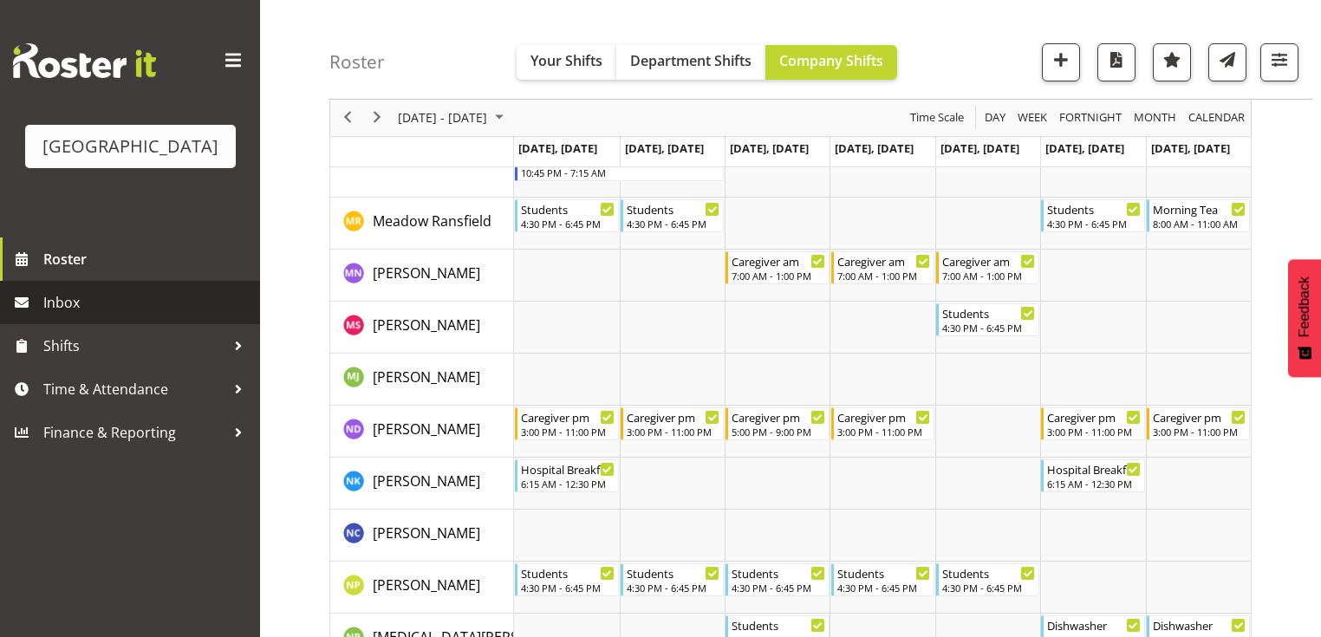
click at [72, 315] on span "Inbox" at bounding box center [147, 302] width 208 height 26
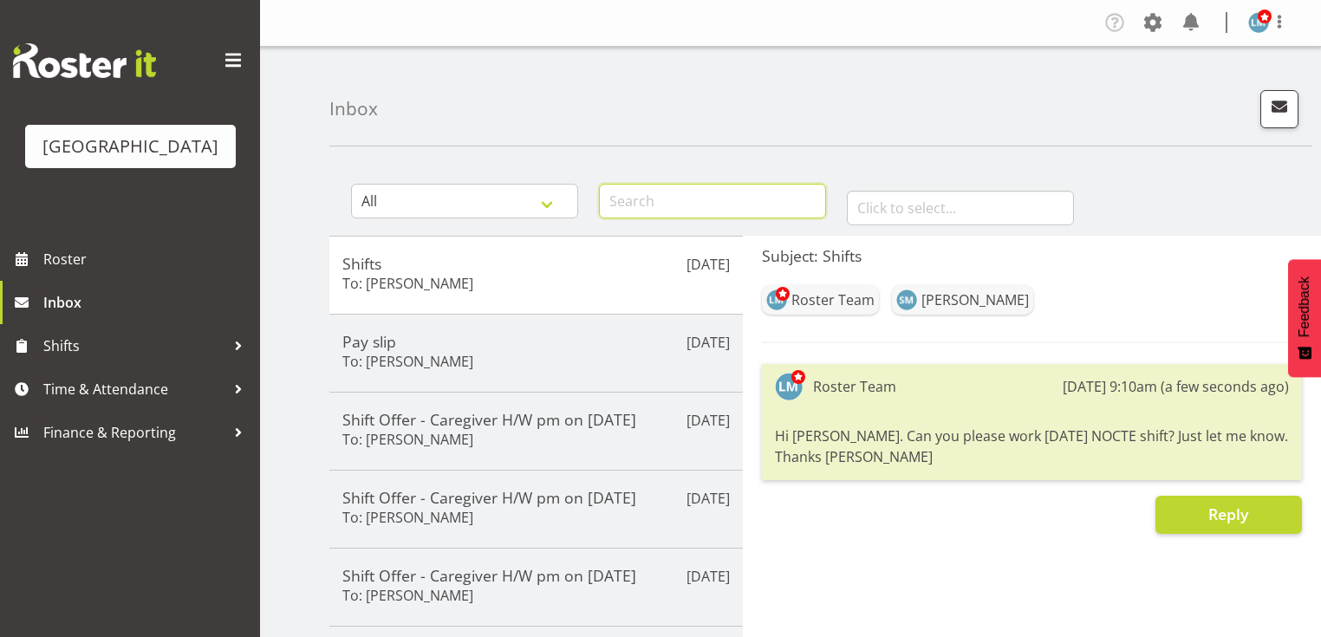
click at [654, 204] on input "text" at bounding box center [712, 201] width 227 height 35
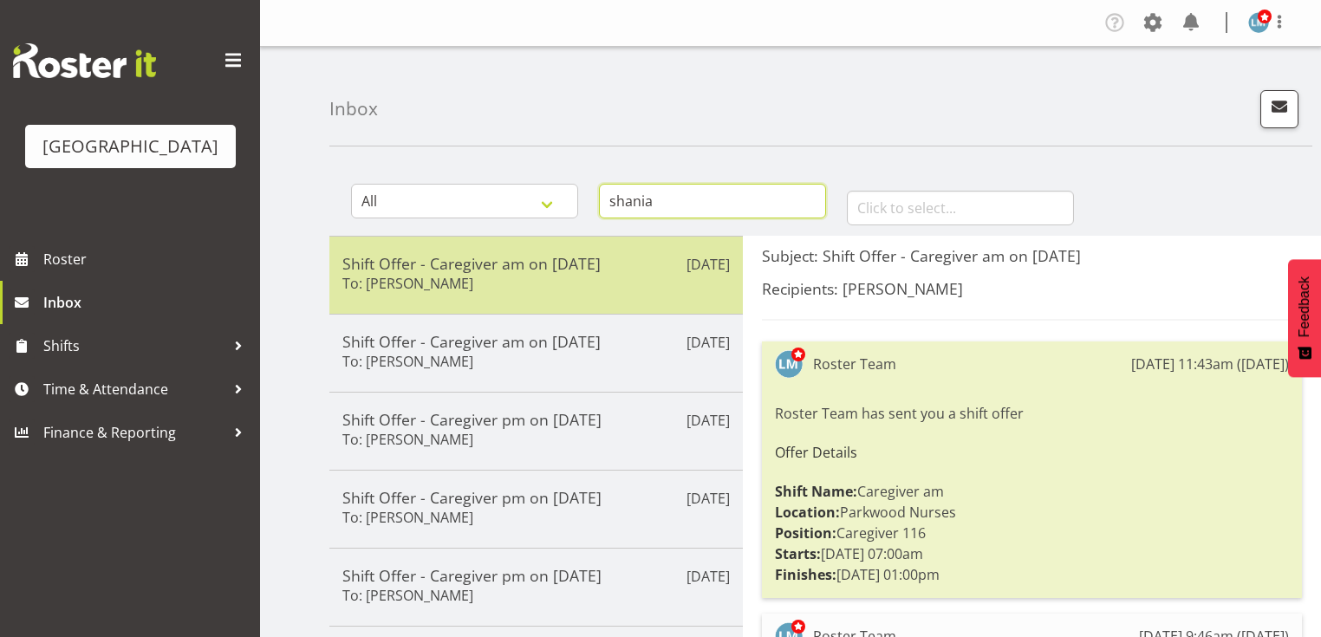
type input "shania"
click at [423, 265] on h5 "Shift Offer - Caregiver am on [DATE]" at bounding box center [535, 263] width 387 height 19
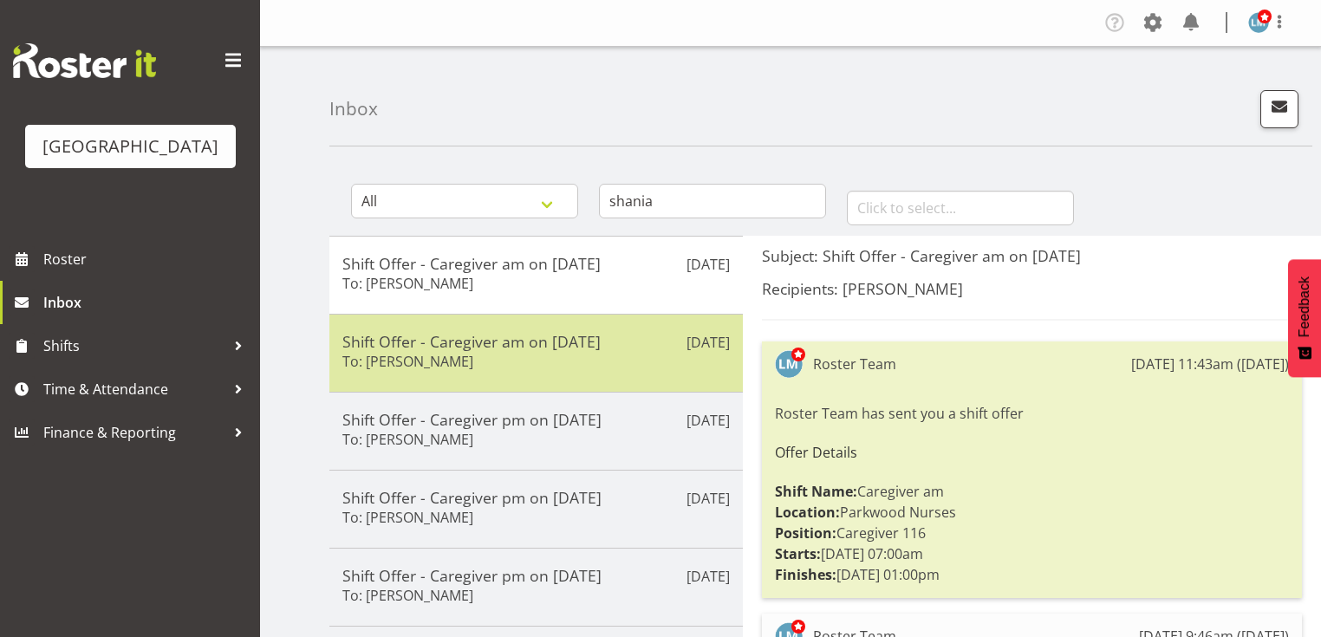
scroll to position [208, 0]
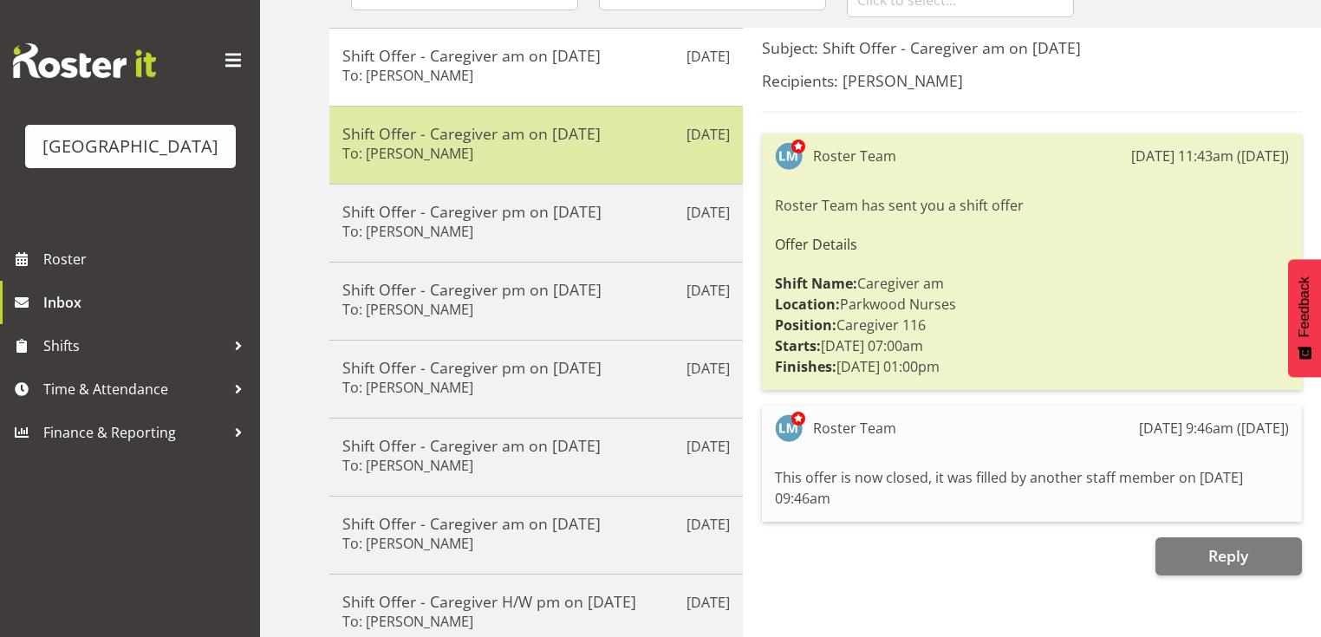
click at [517, 149] on div "Shift Offer - Caregiver am on [DATE] To: [PERSON_NAME]" at bounding box center [535, 145] width 387 height 42
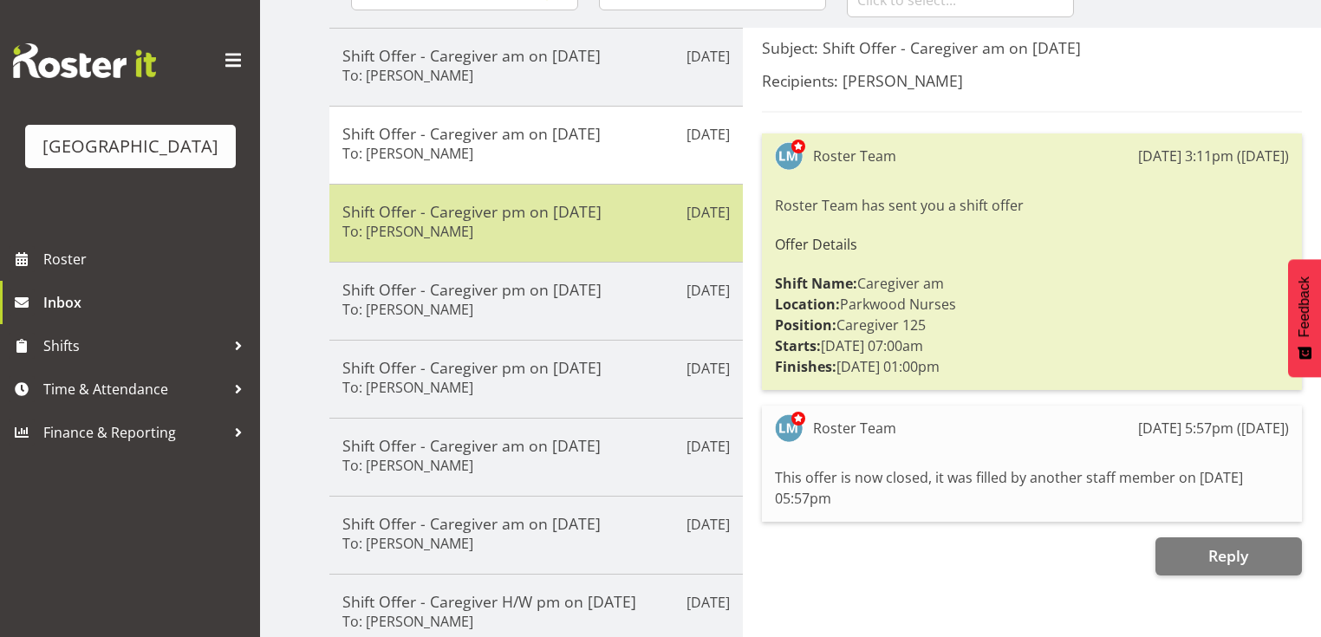
click at [513, 218] on h5 "Shift Offer - Caregiver pm on [DATE]" at bounding box center [535, 211] width 387 height 19
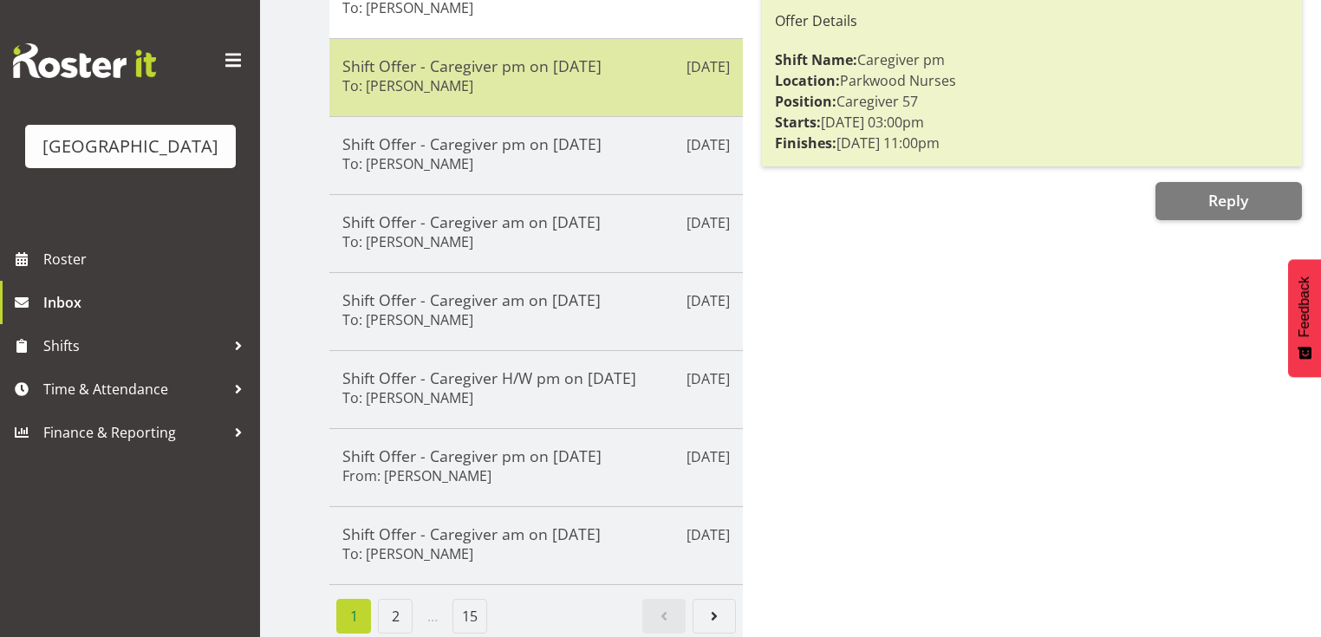
scroll to position [439, 0]
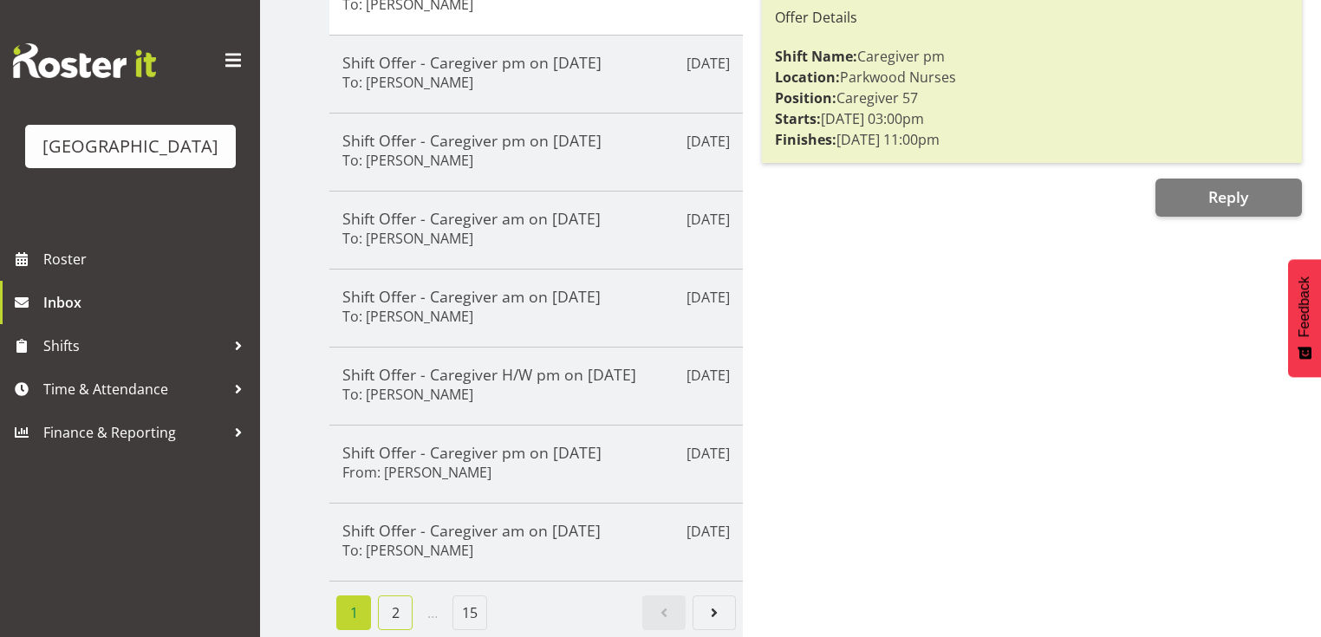
click at [388, 600] on link "2" at bounding box center [395, 612] width 35 height 35
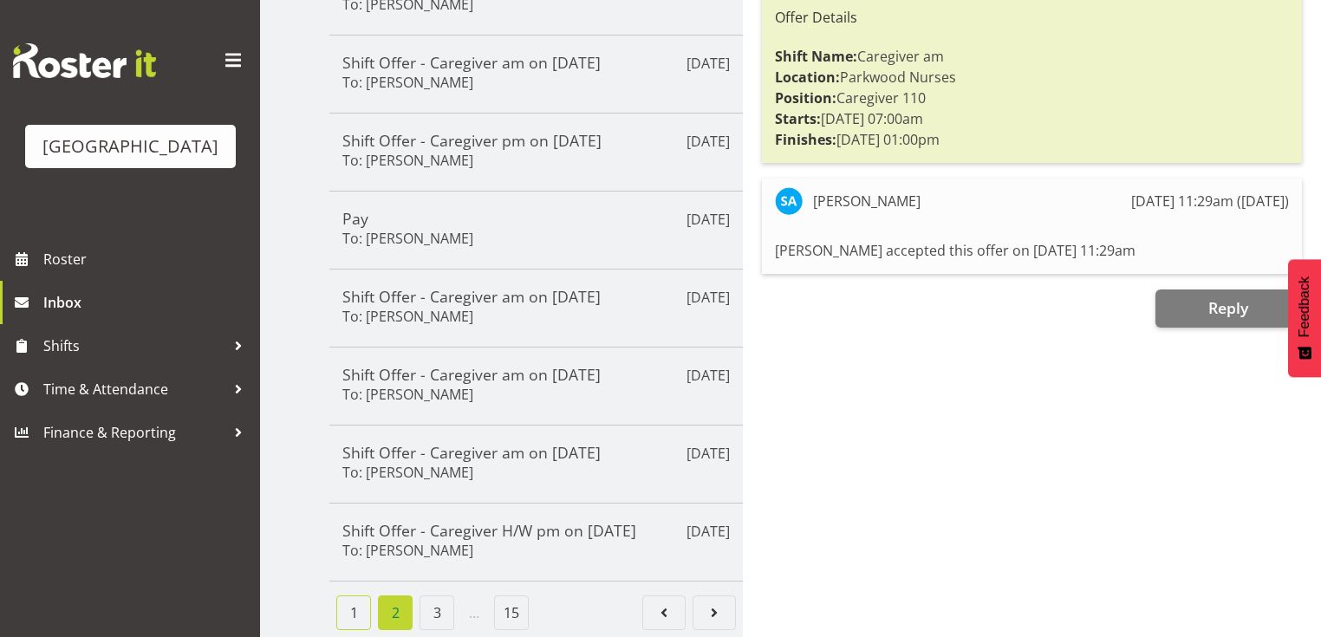
click at [350, 603] on link "1" at bounding box center [353, 612] width 35 height 35
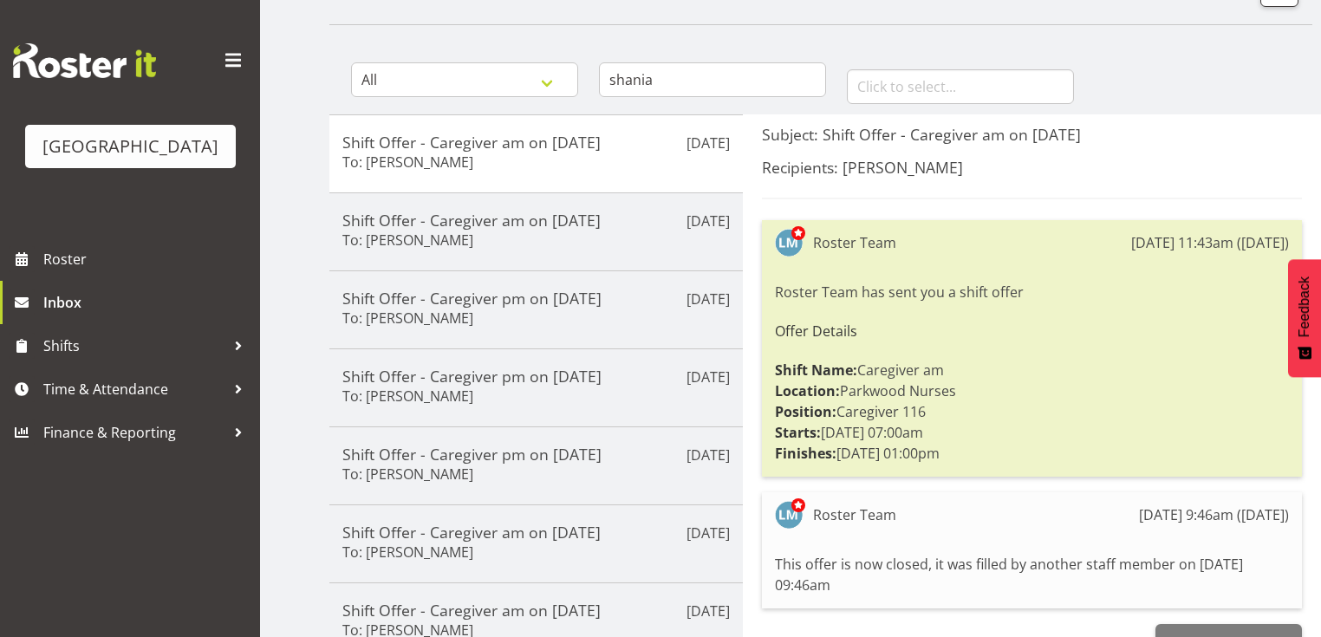
scroll to position [0, 0]
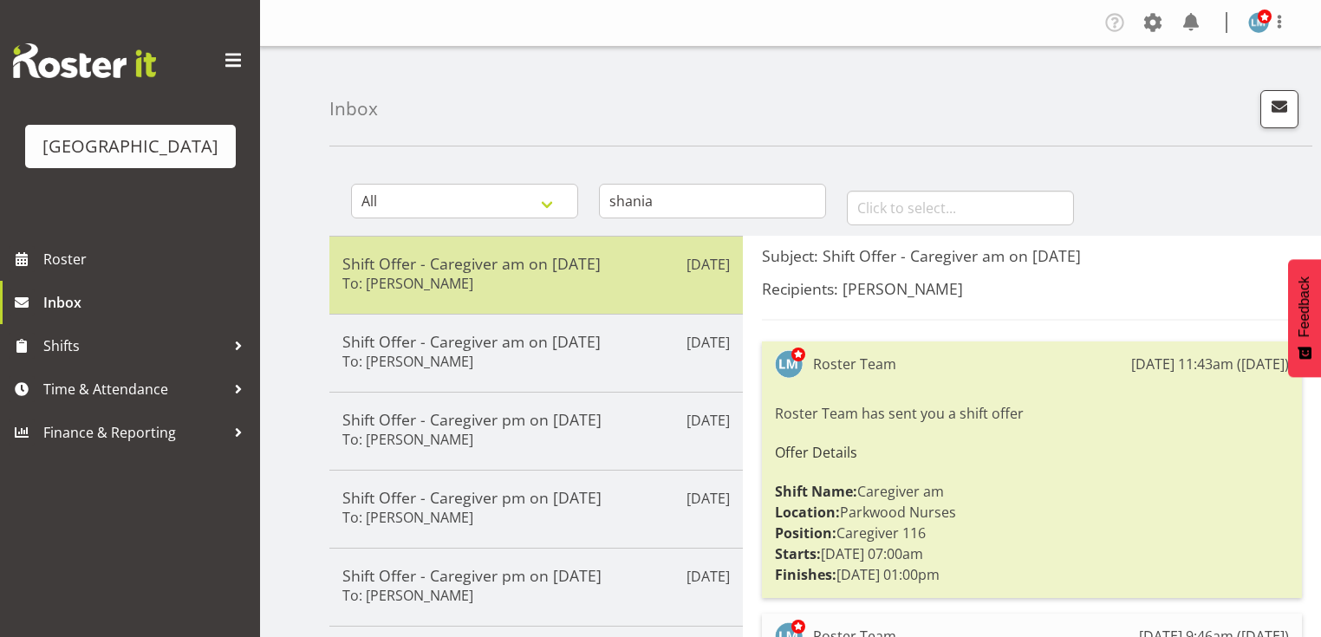
click at [447, 268] on h5 "Shift Offer - Caregiver am on 21/08/25" at bounding box center [535, 263] width 387 height 19
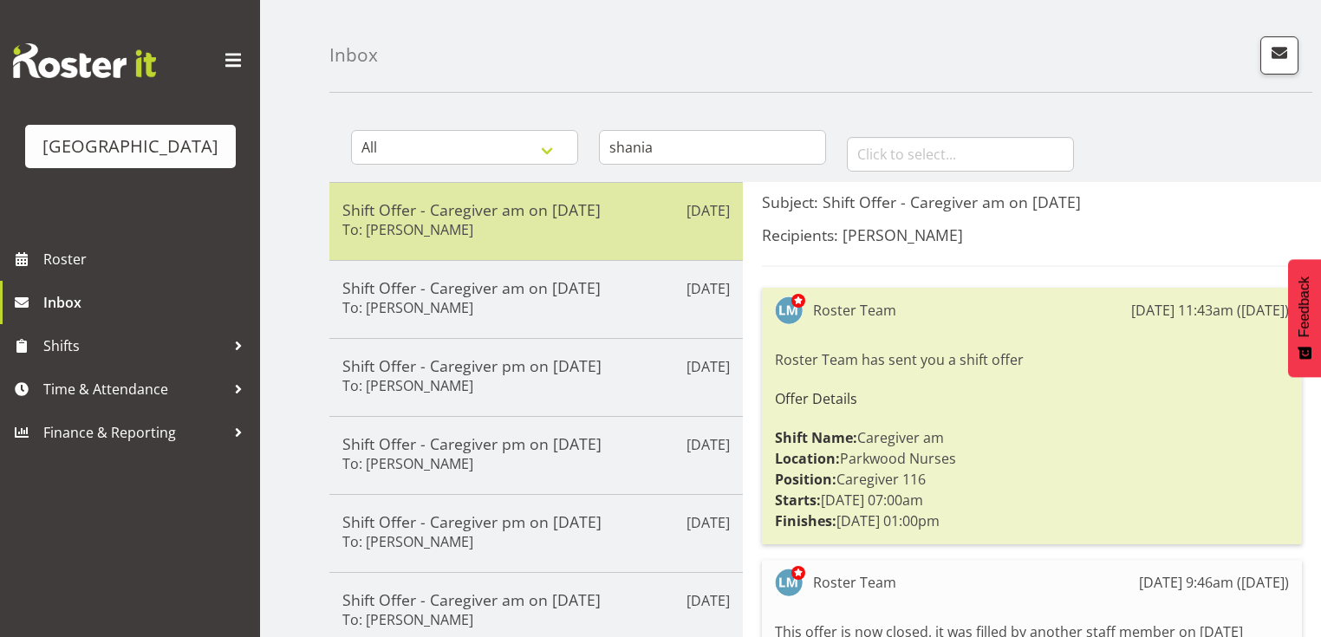
scroll to position [139, 0]
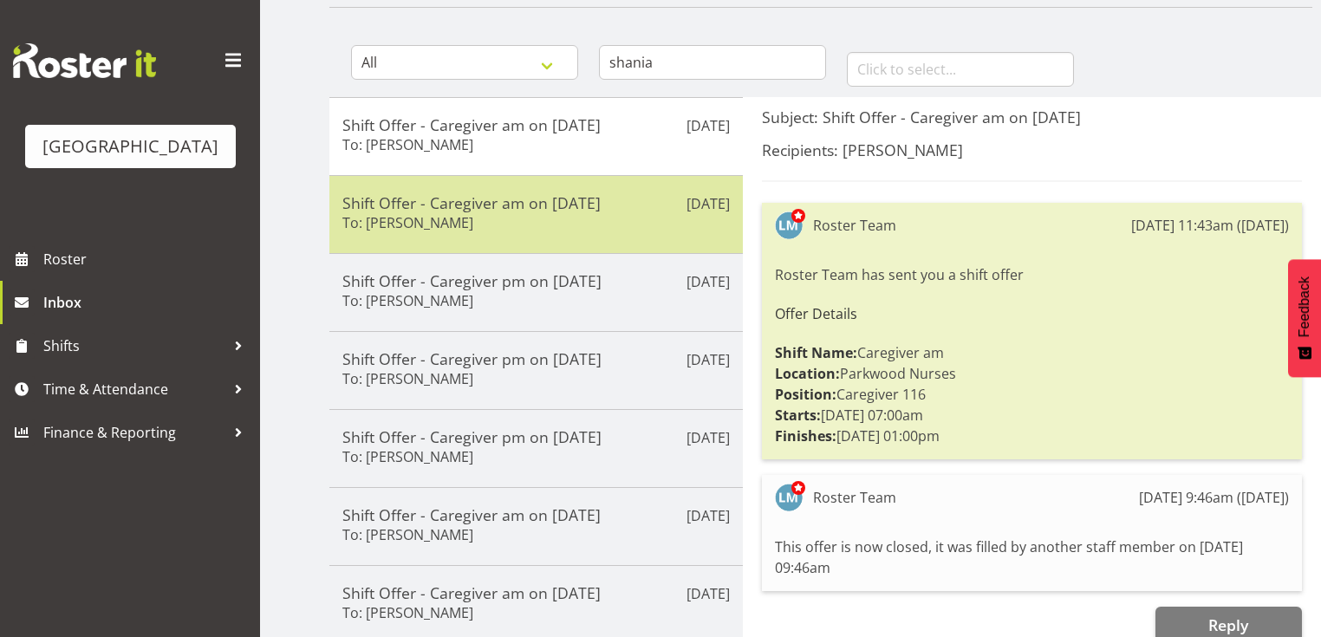
click at [504, 222] on div "Shift Offer - Caregiver am on 31/08/25 To: Shania Ali" at bounding box center [535, 214] width 387 height 42
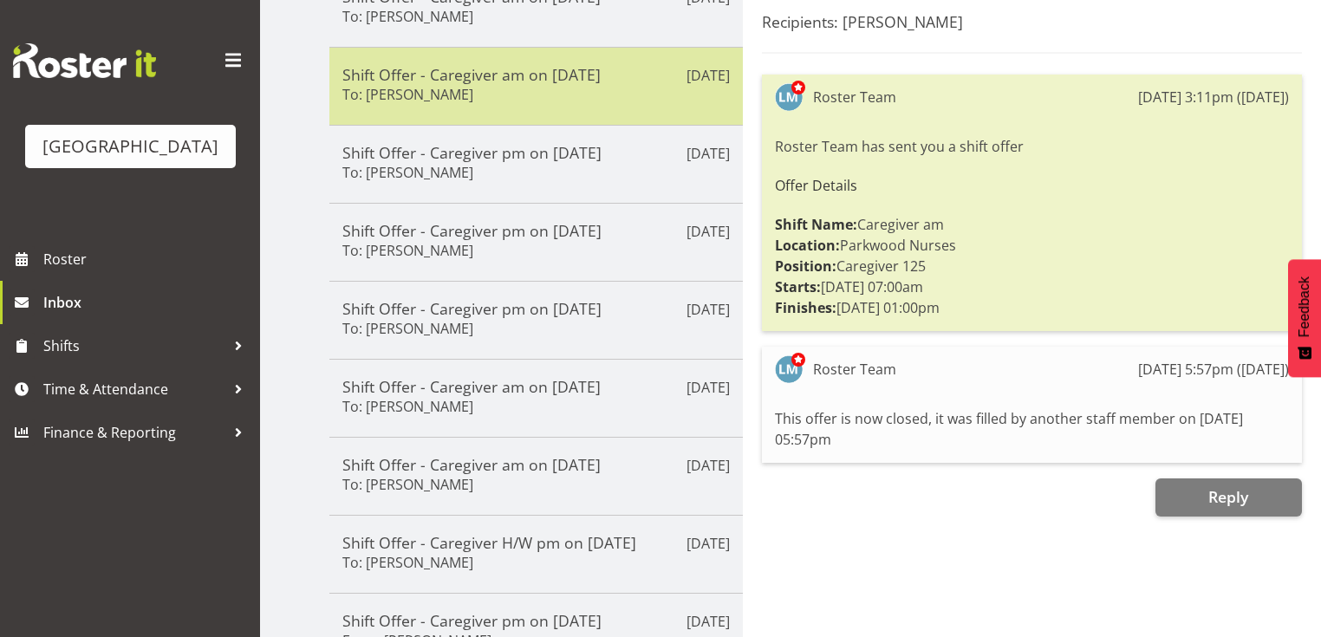
scroll to position [277, 0]
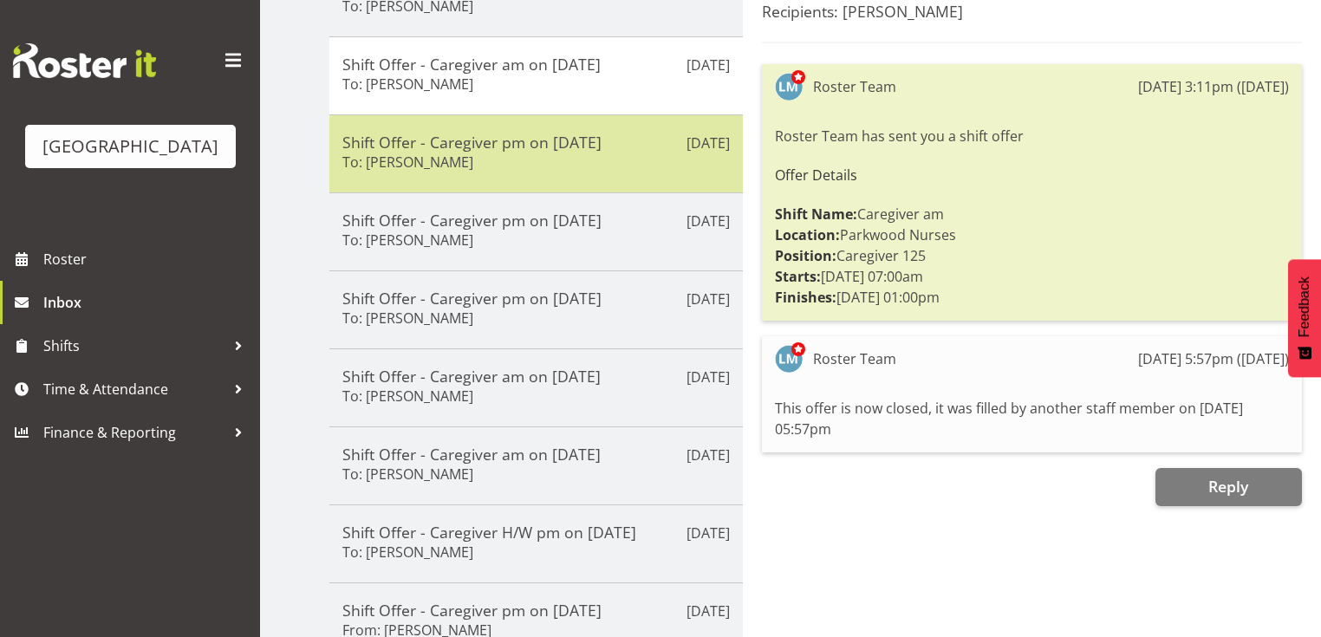
click at [517, 166] on div "Shift Offer - Caregiver pm on 18/08/25 To: Shania Ali" at bounding box center [535, 154] width 387 height 42
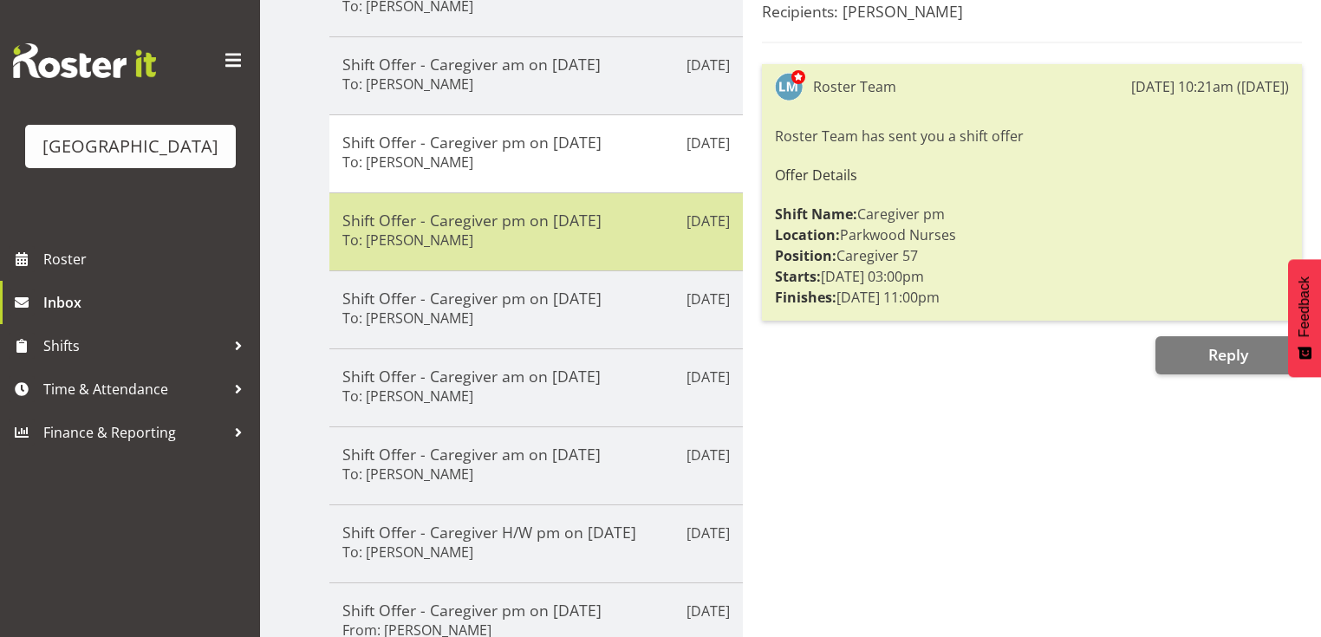
click at [530, 244] on div "Shift Offer - Caregiver pm on 29/08/25 To: Shania Ali" at bounding box center [535, 232] width 387 height 42
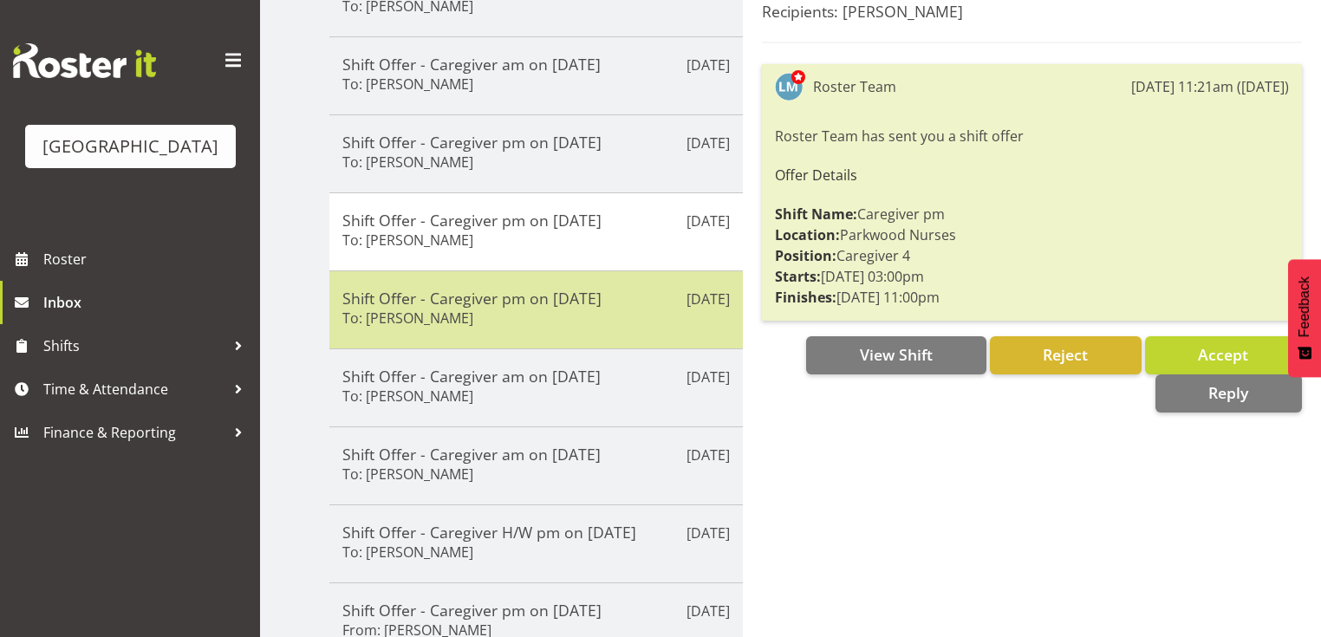
click at [535, 323] on div "Shift Offer - Caregiver pm on 15/08/25 To: Shania Ali" at bounding box center [535, 310] width 387 height 42
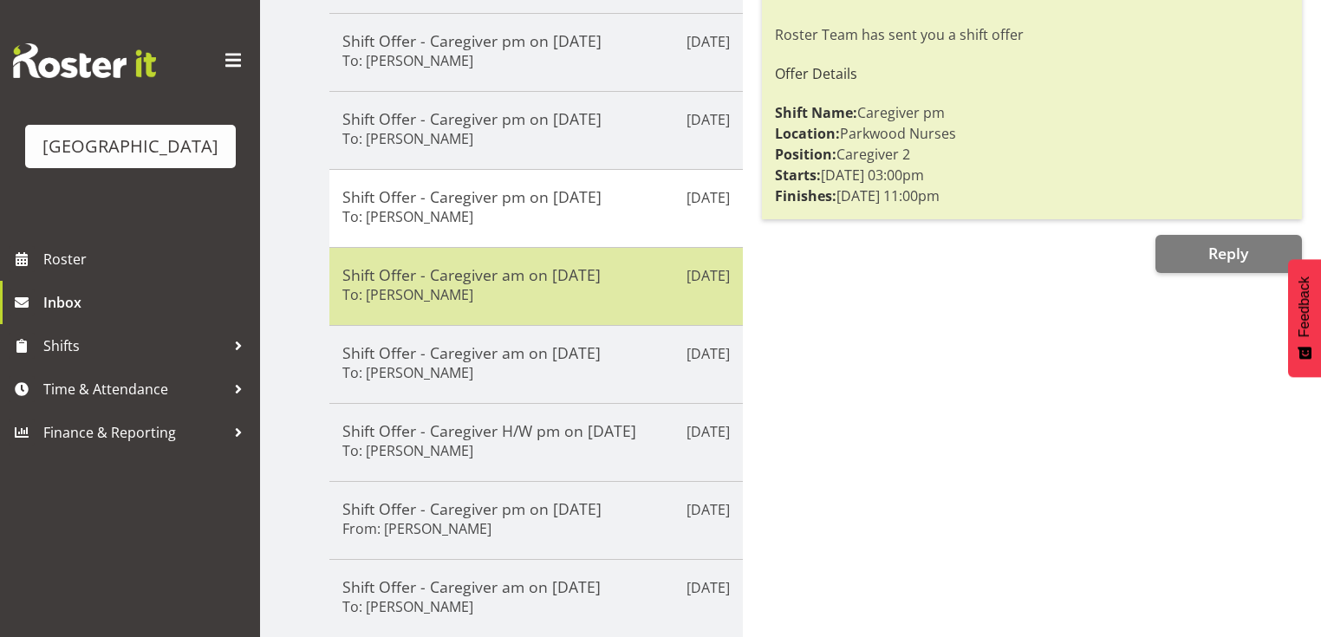
scroll to position [439, 0]
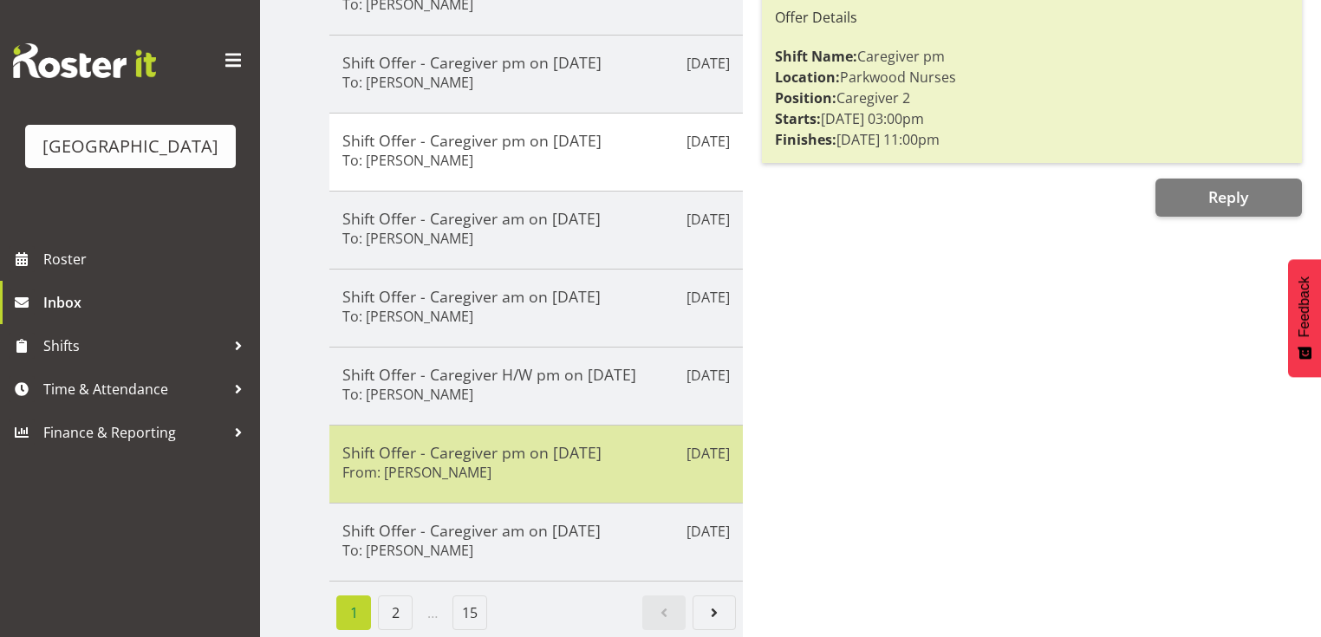
click at [545, 468] on div "Shift Offer - Caregiver pm on 27/08/25 From: Shania Ali" at bounding box center [535, 464] width 387 height 42
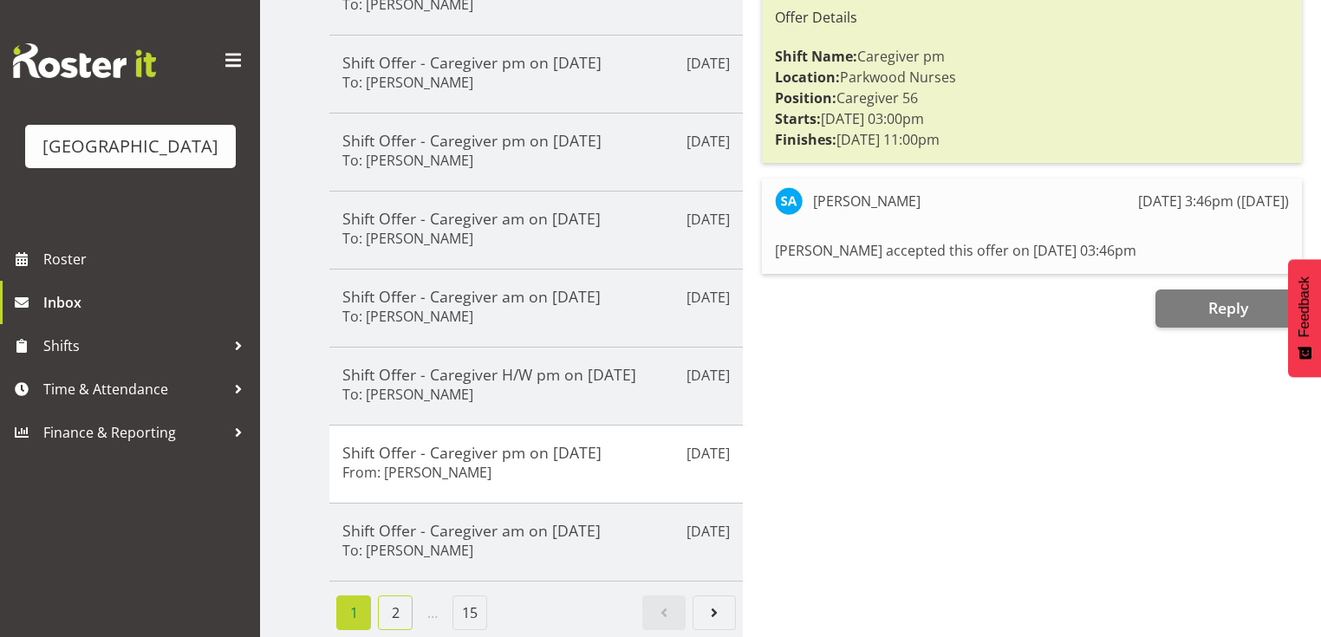
click at [393, 607] on link "2" at bounding box center [395, 612] width 35 height 35
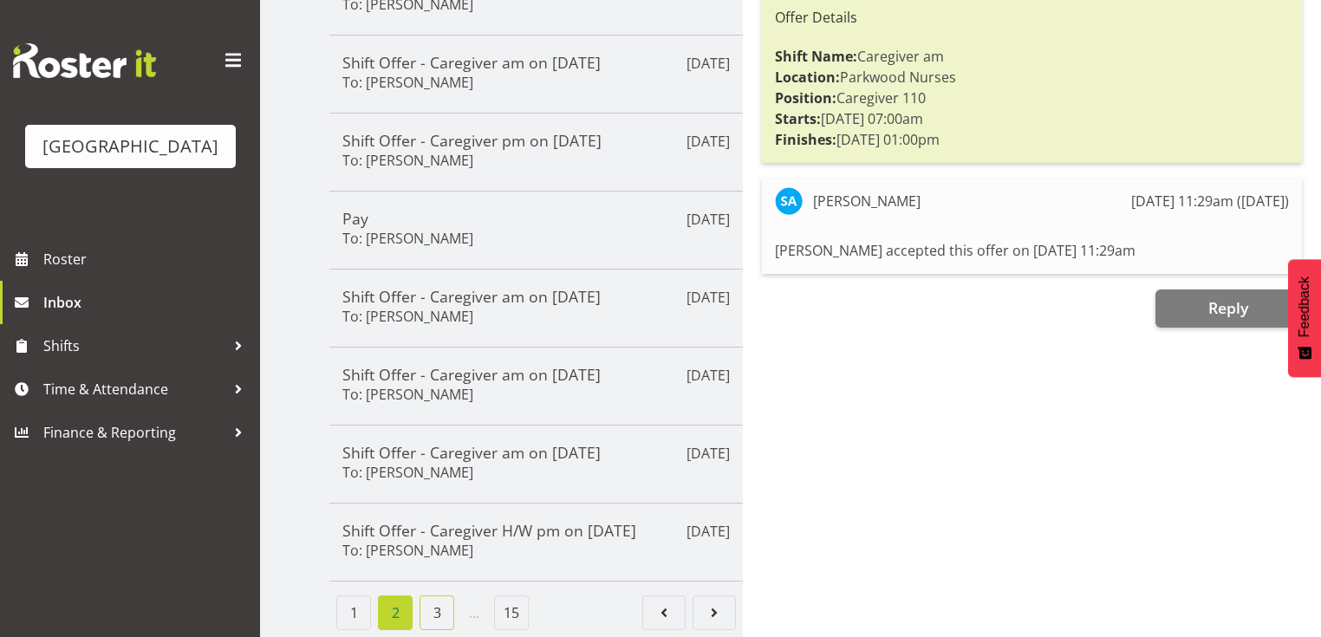
click at [441, 596] on link "3" at bounding box center [436, 612] width 35 height 35
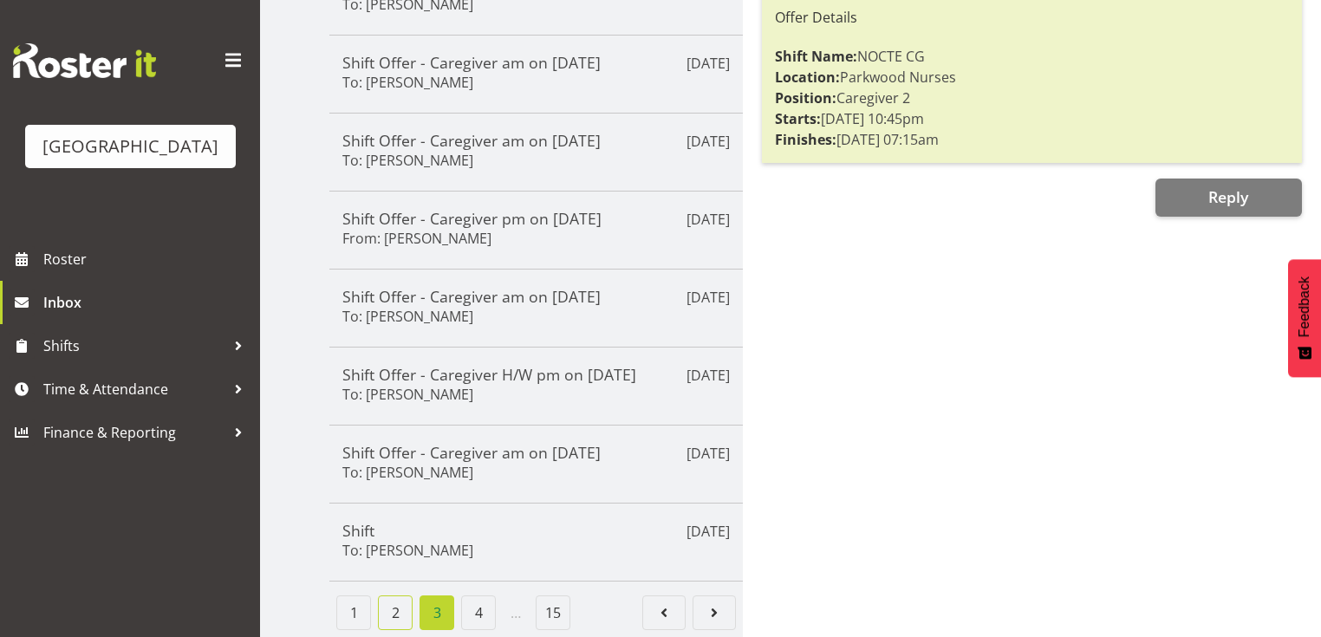
click at [394, 612] on link "2" at bounding box center [395, 612] width 35 height 35
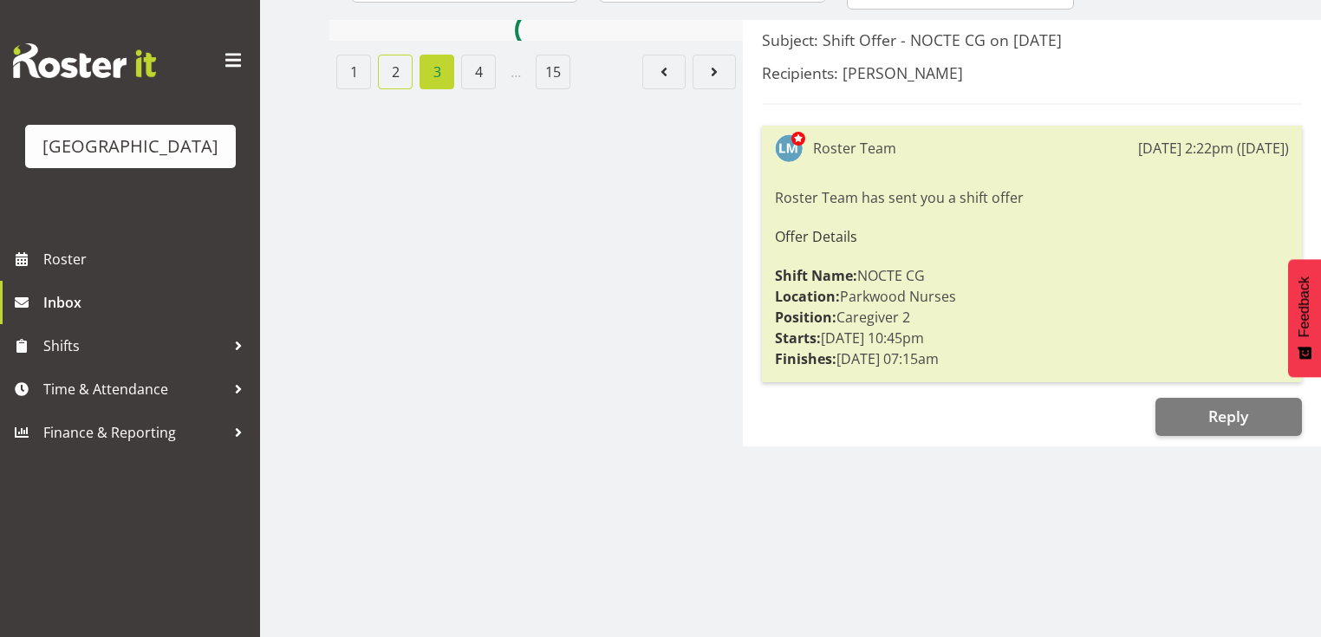
scroll to position [225, 0]
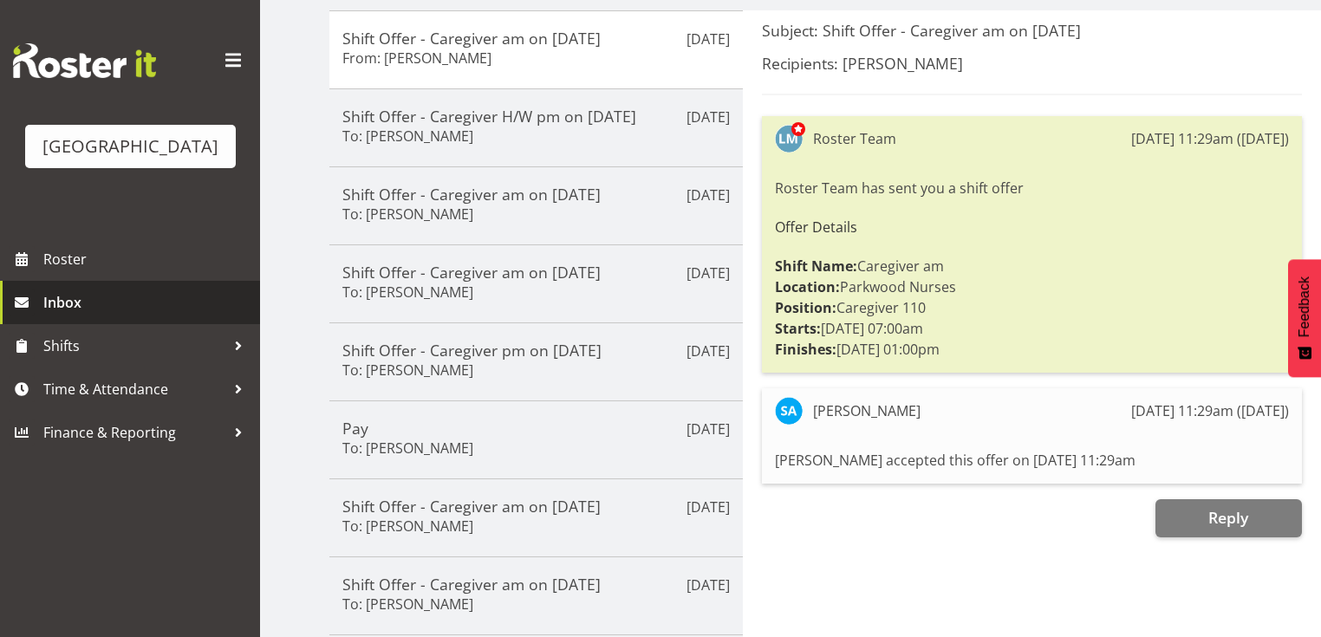
click at [107, 315] on span "Inbox" at bounding box center [147, 302] width 208 height 26
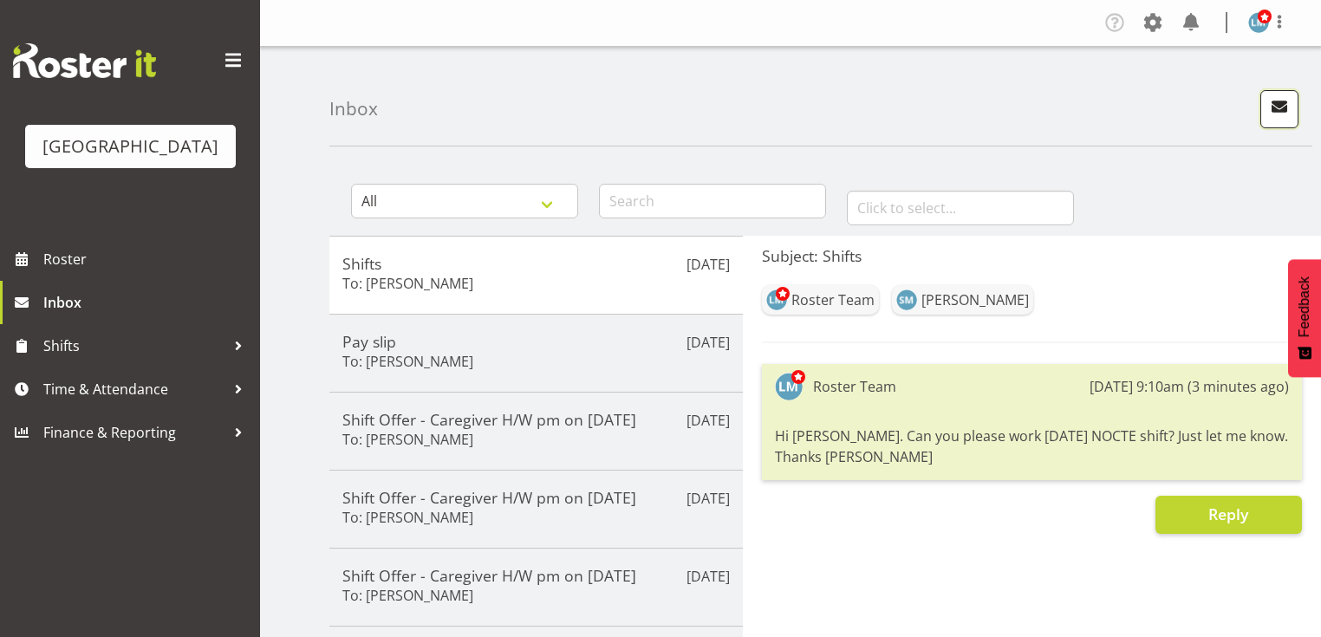
click at [1283, 105] on span "button" at bounding box center [1279, 106] width 23 height 23
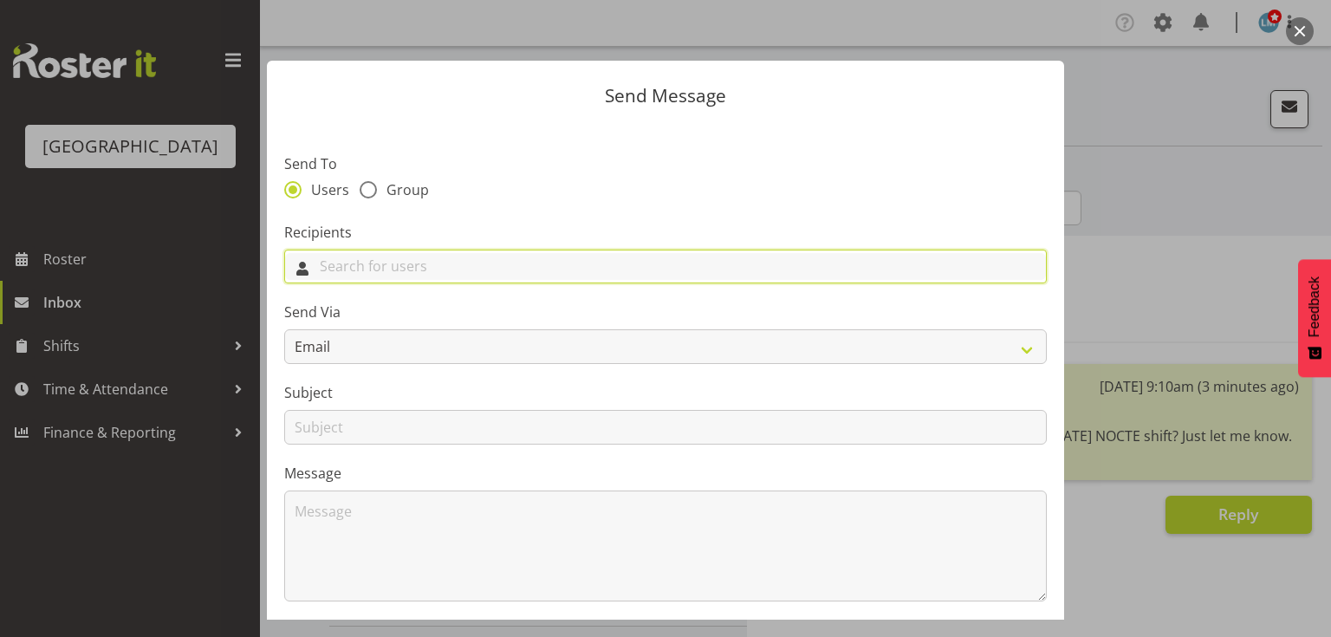
click at [477, 274] on input "text" at bounding box center [665, 266] width 761 height 27
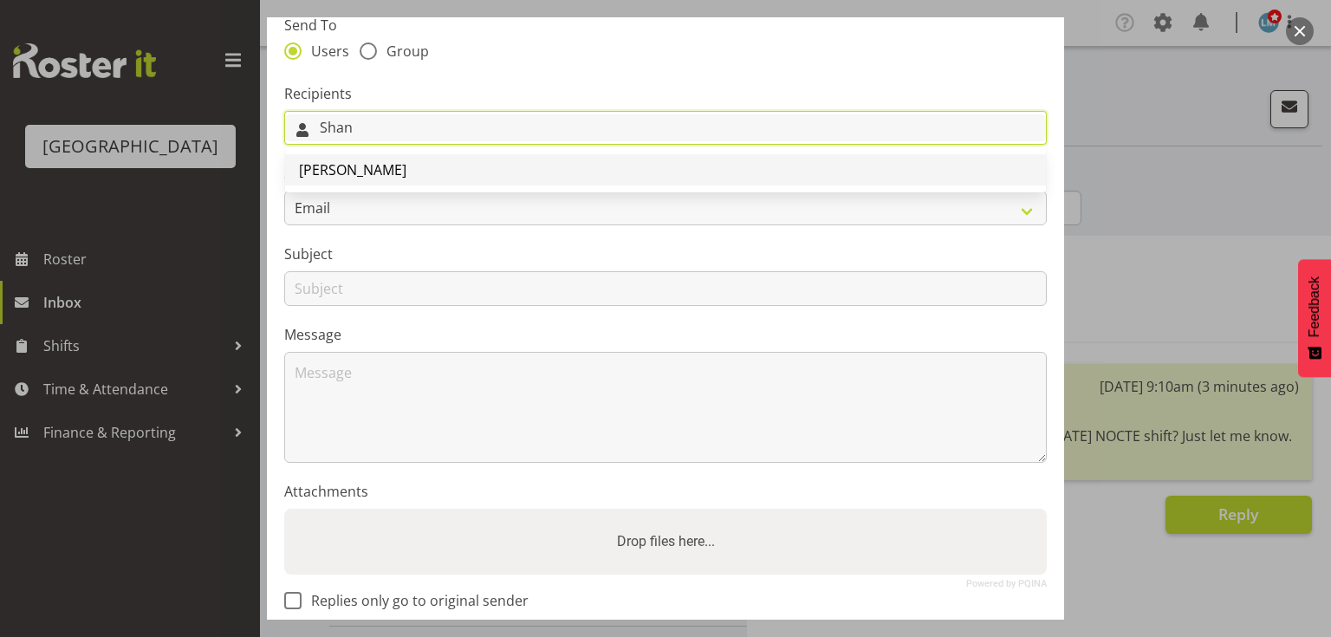
type input "Shan"
click at [336, 167] on span "[PERSON_NAME]" at bounding box center [352, 169] width 107 height 19
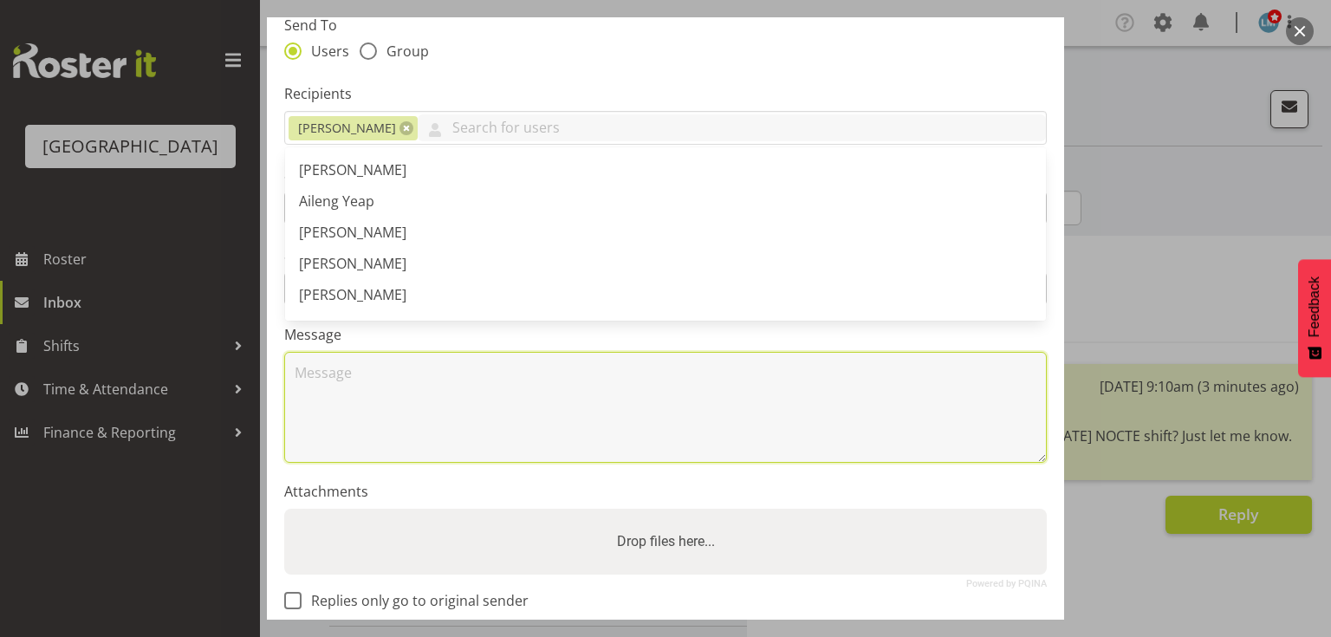
click at [388, 419] on textarea at bounding box center [665, 407] width 763 height 111
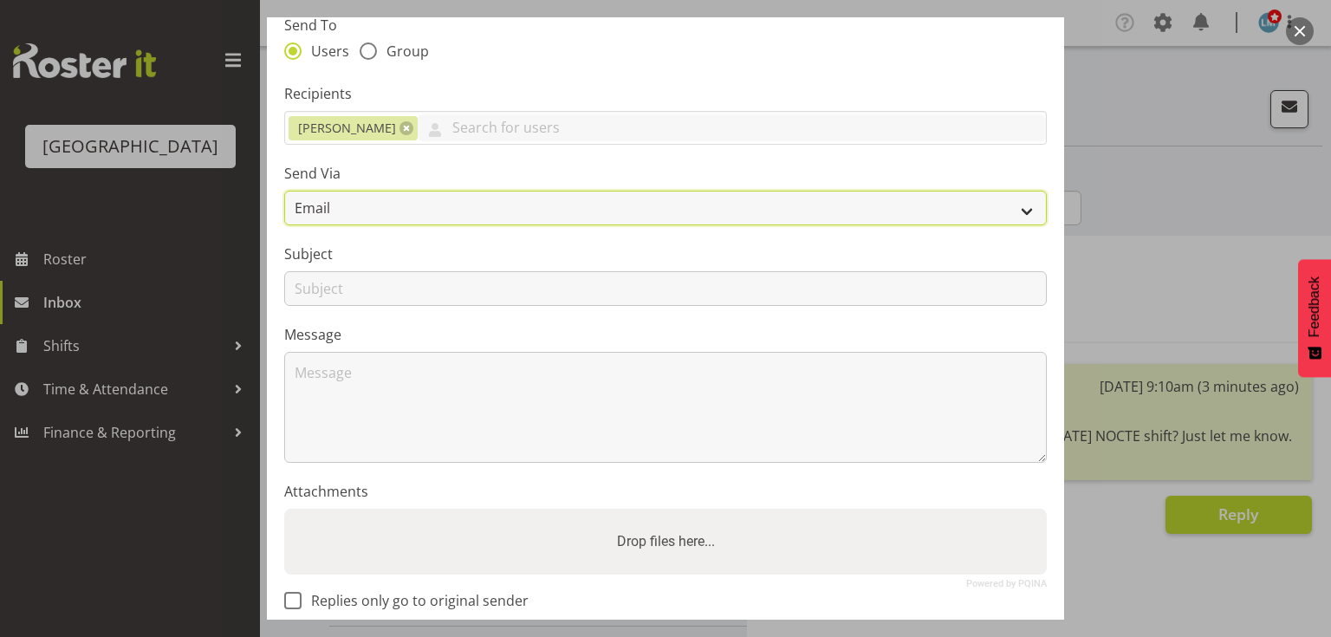
click at [1012, 201] on select "Email SMS" at bounding box center [665, 208] width 763 height 35
select select "sms"
click at [284, 191] on select "Email SMS" at bounding box center [665, 208] width 763 height 35
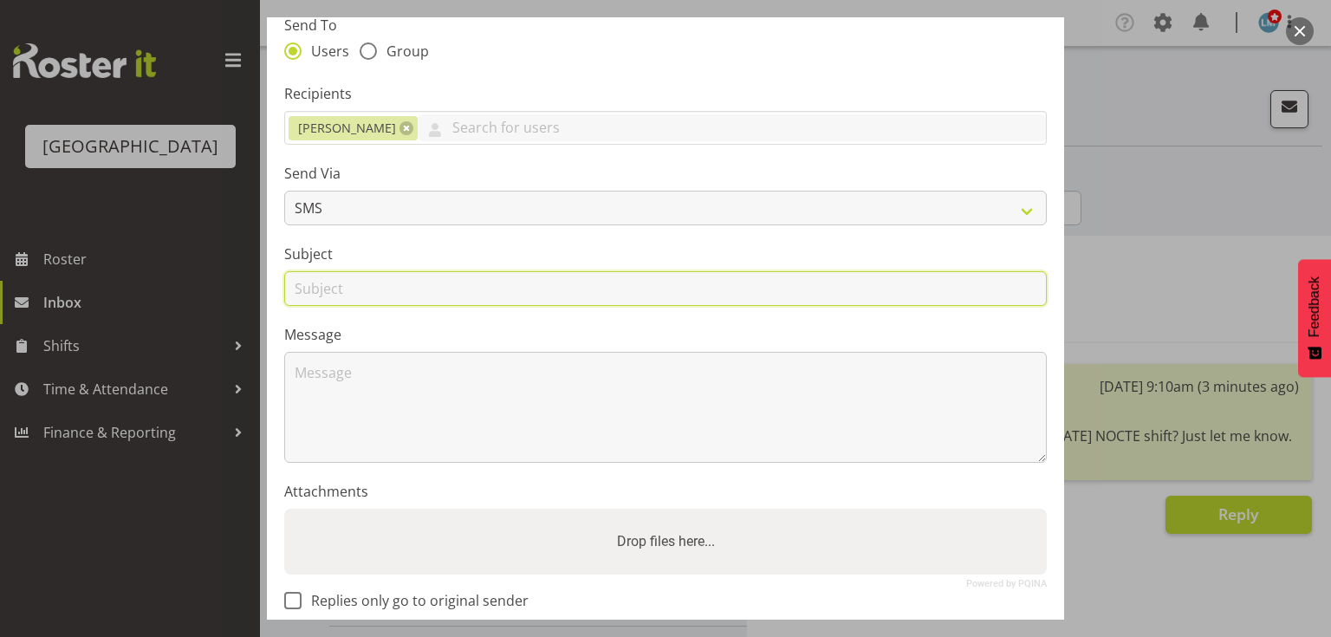
click at [309, 292] on input "text" at bounding box center [665, 288] width 763 height 35
type input "Shifts"
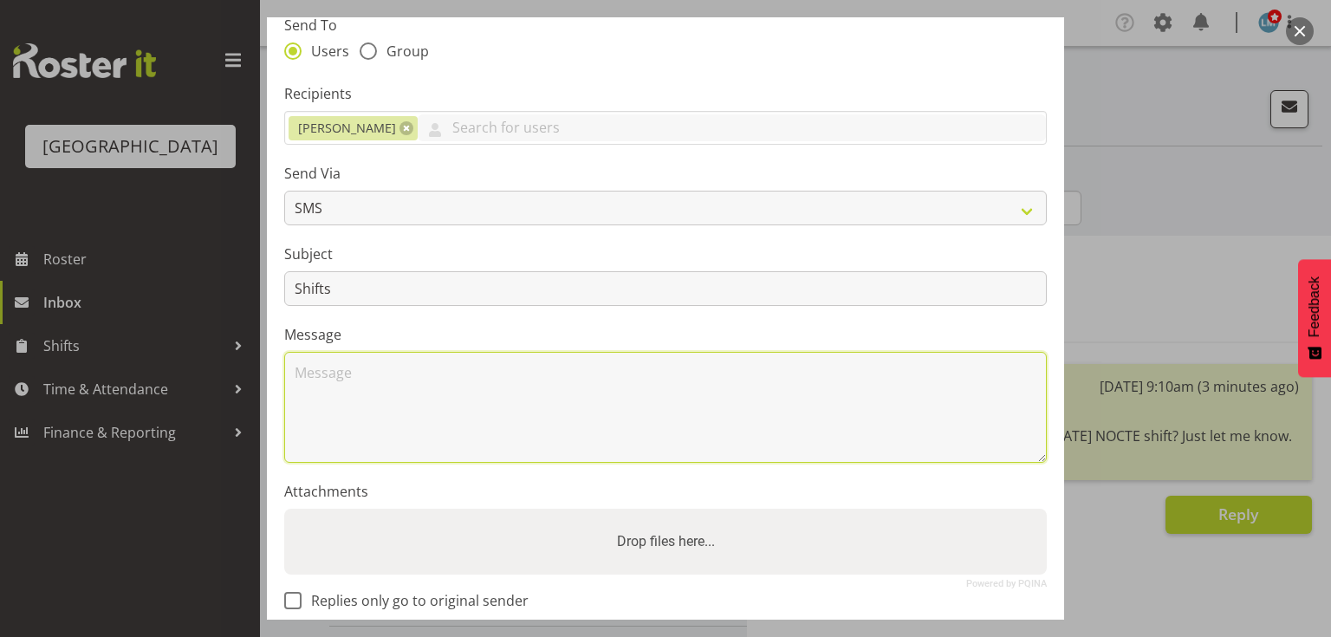
click at [385, 409] on textarea at bounding box center [665, 407] width 763 height 111
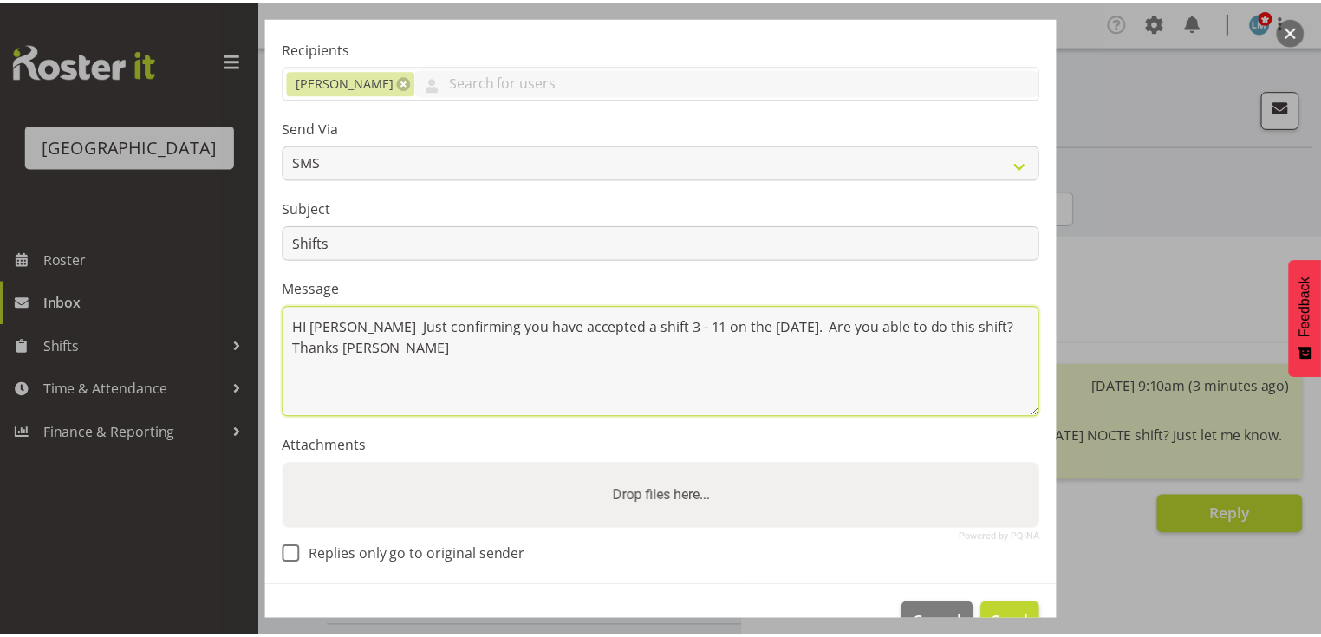
scroll to position [232, 0]
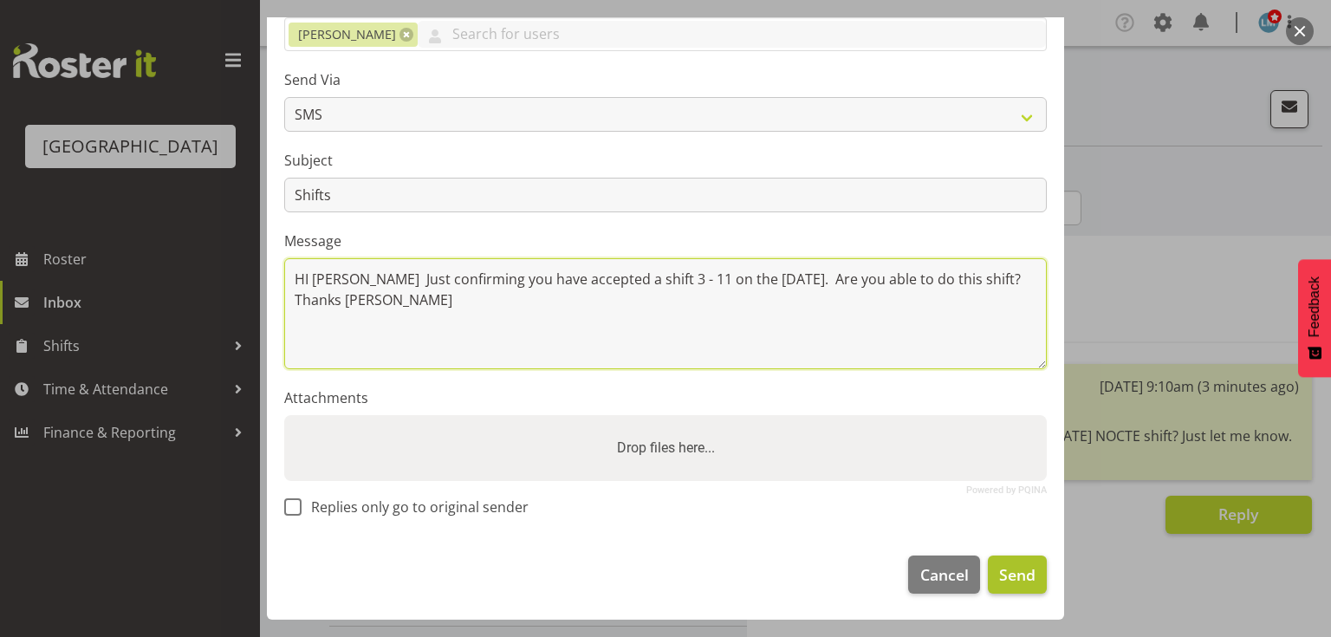
type textarea "HI Shani Just confirming you have accepted a shift 3 - 11 on the 27 August. Are…"
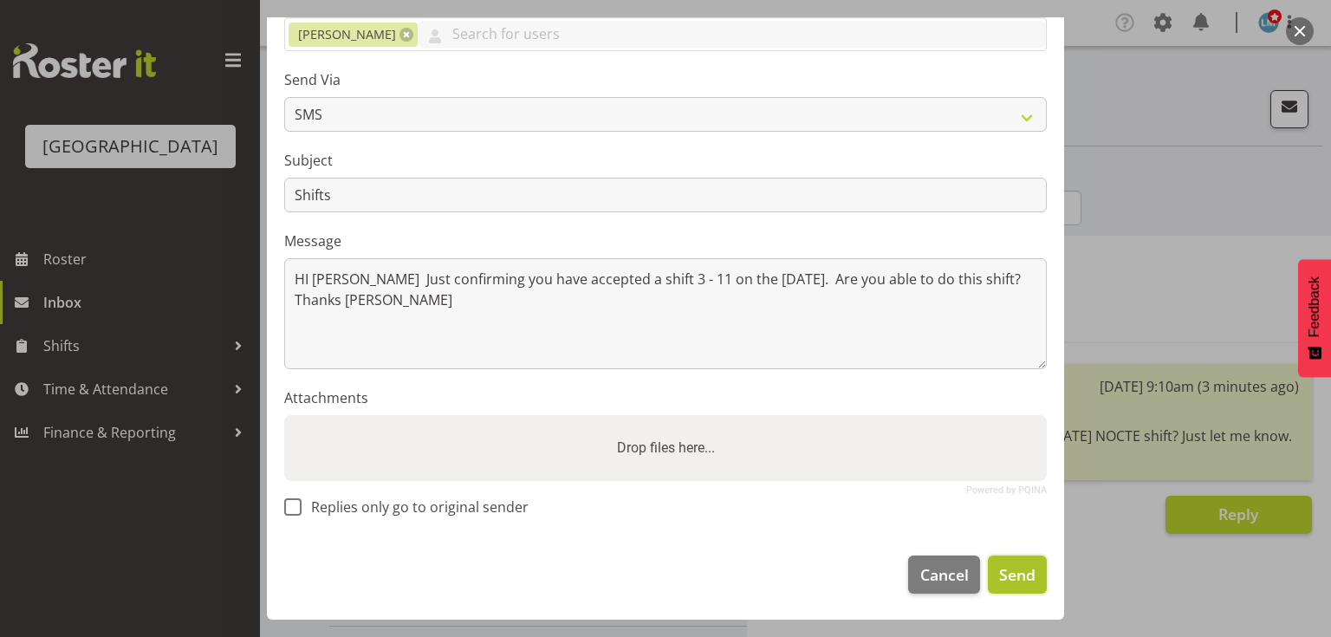
click at [1005, 568] on span "Send" at bounding box center [1017, 574] width 36 height 23
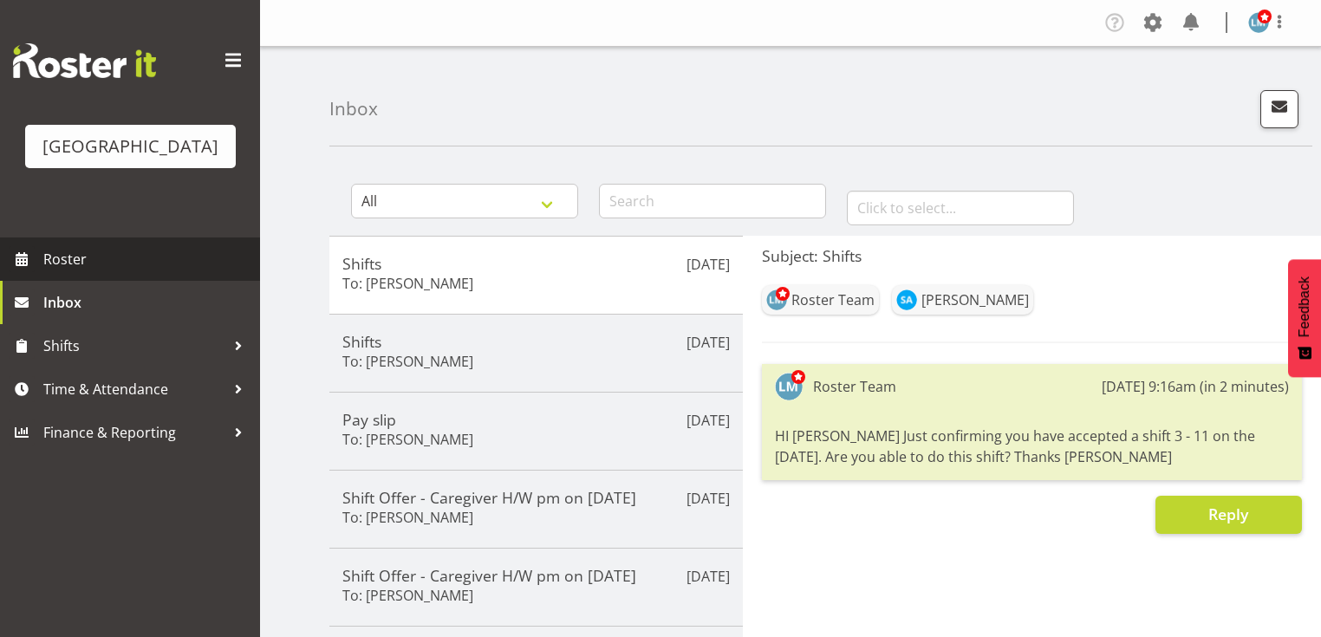
click at [47, 272] on span "Roster" at bounding box center [147, 259] width 208 height 26
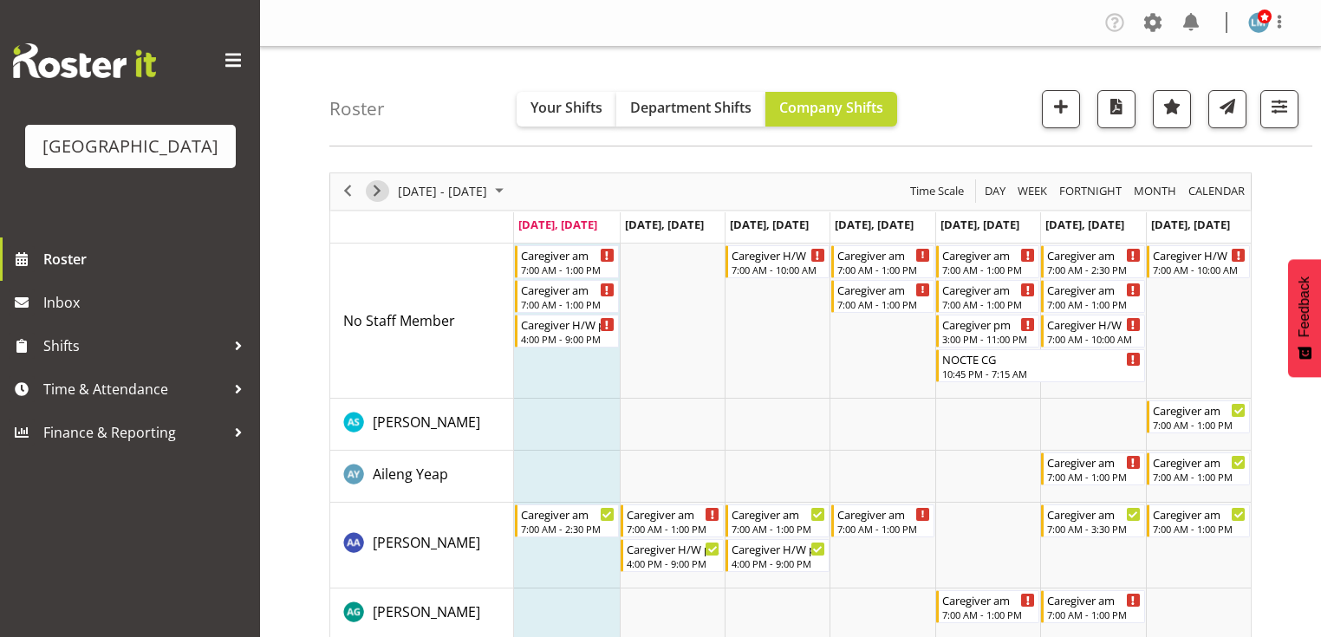
click at [371, 187] on span "Next" at bounding box center [377, 191] width 21 height 22
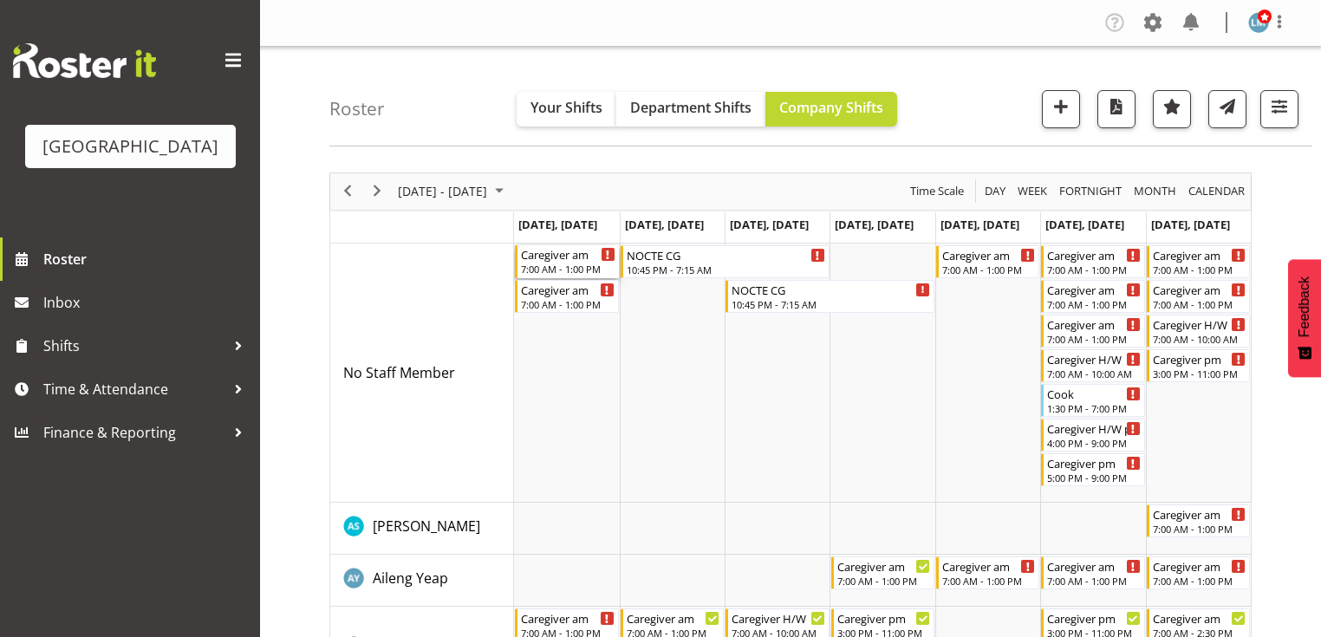
click at [543, 262] on div "Caregiver am 7:00 AM - 1:00 PM" at bounding box center [568, 261] width 94 height 33
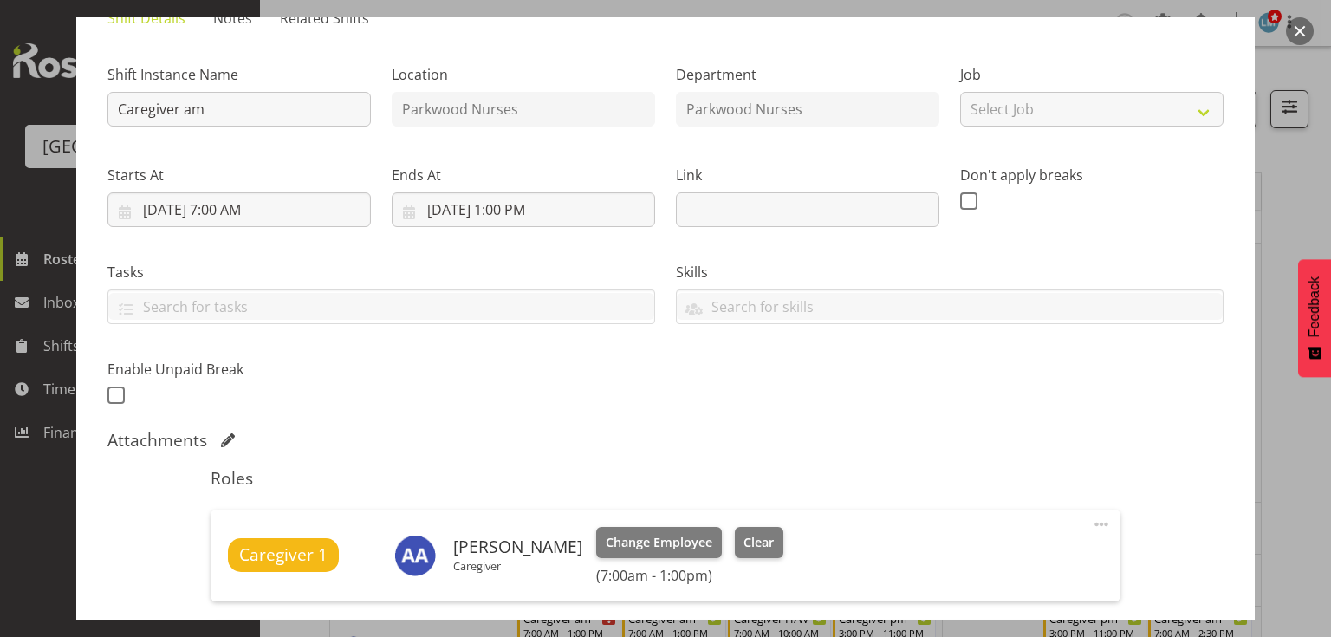
scroll to position [416, 0]
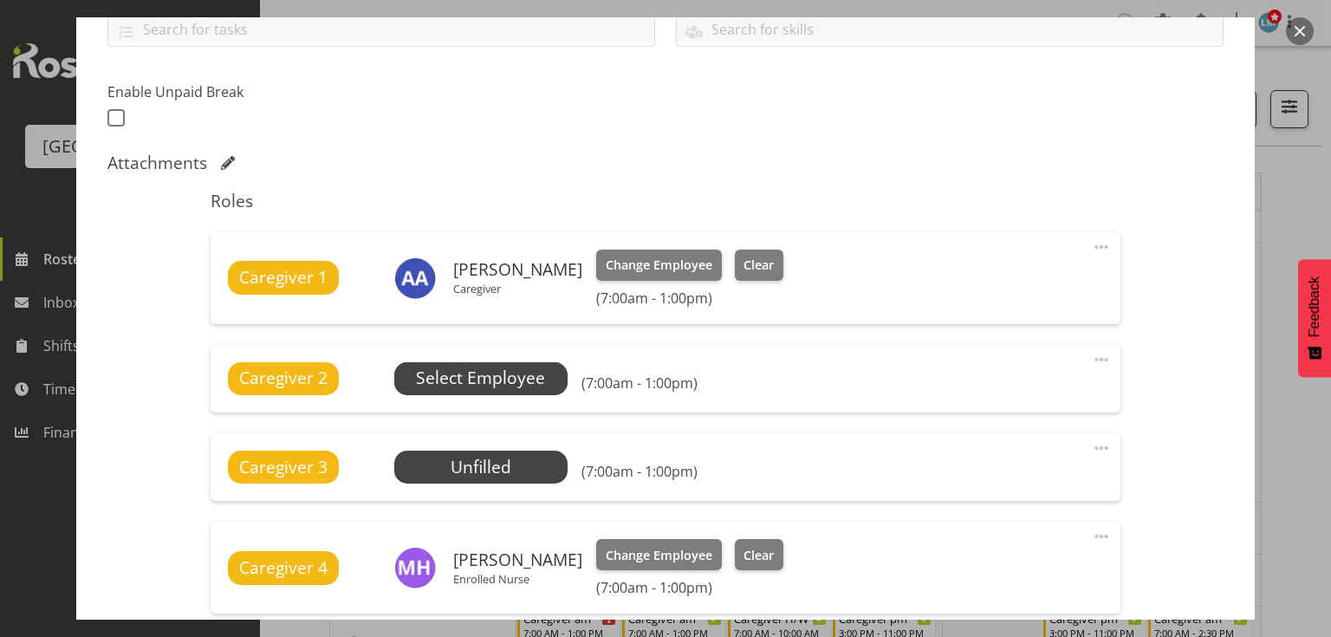
click at [497, 367] on span "Select Employee" at bounding box center [480, 378] width 129 height 25
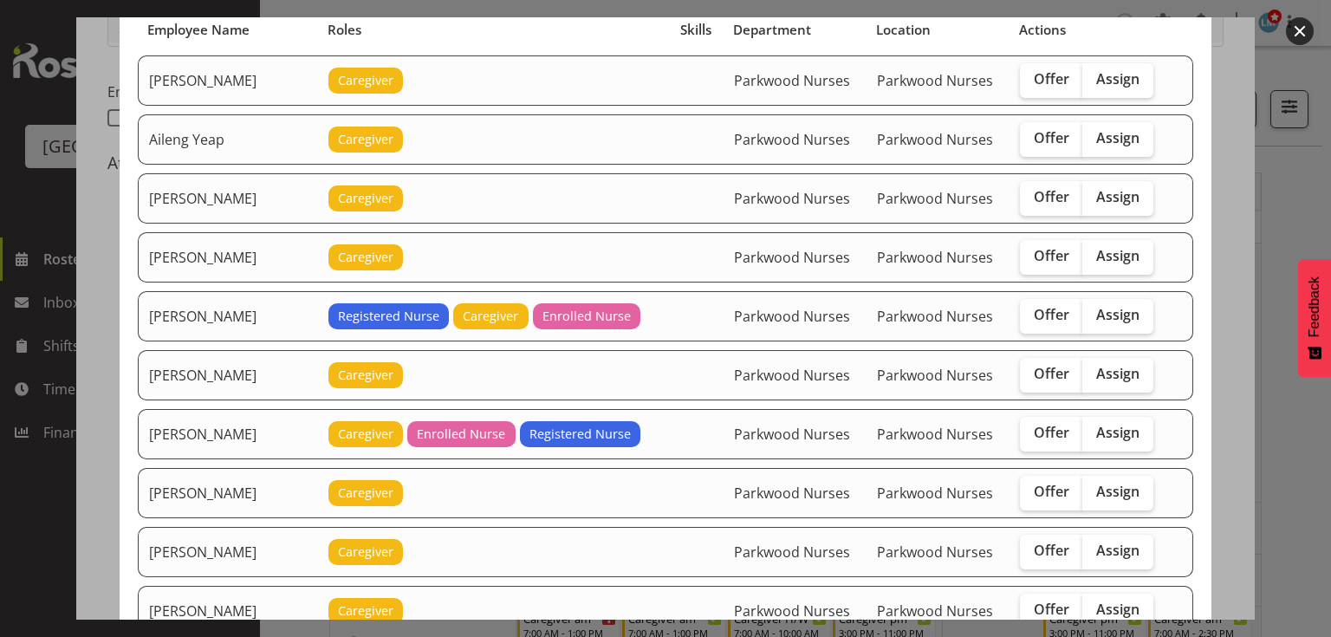
scroll to position [347, 0]
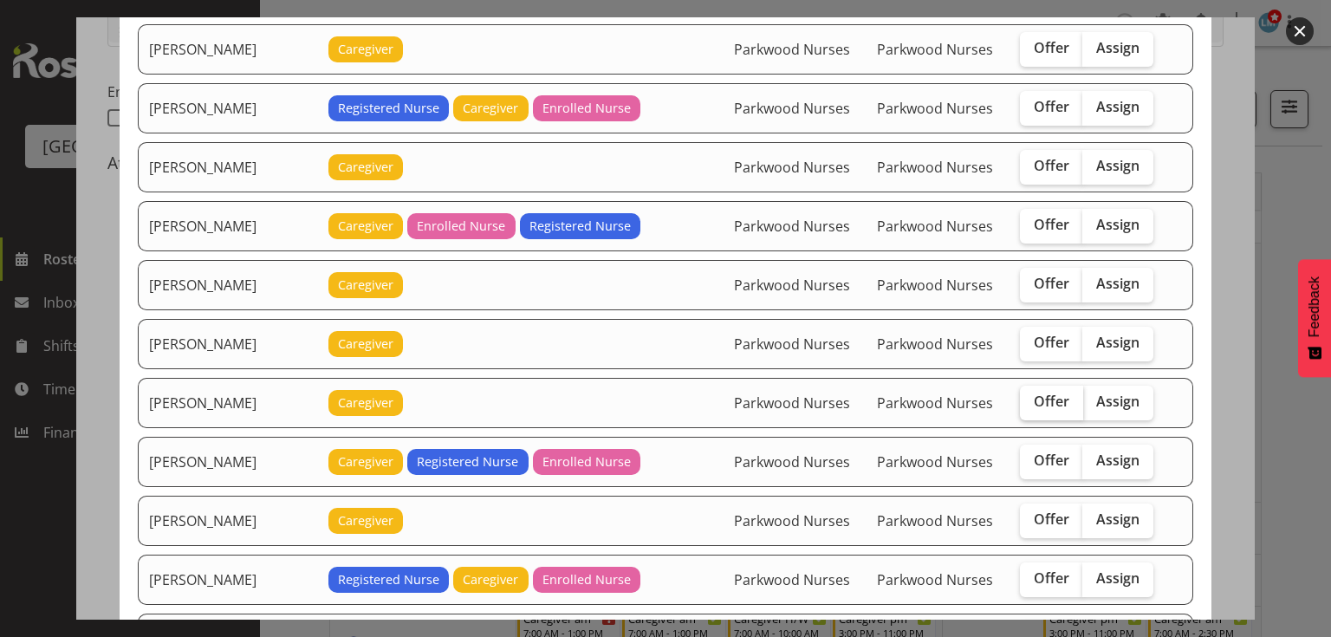
click at [1034, 393] on span "Offer" at bounding box center [1052, 401] width 36 height 17
click at [1026, 396] on input "Offer" at bounding box center [1025, 401] width 11 height 11
checkbox input "true"
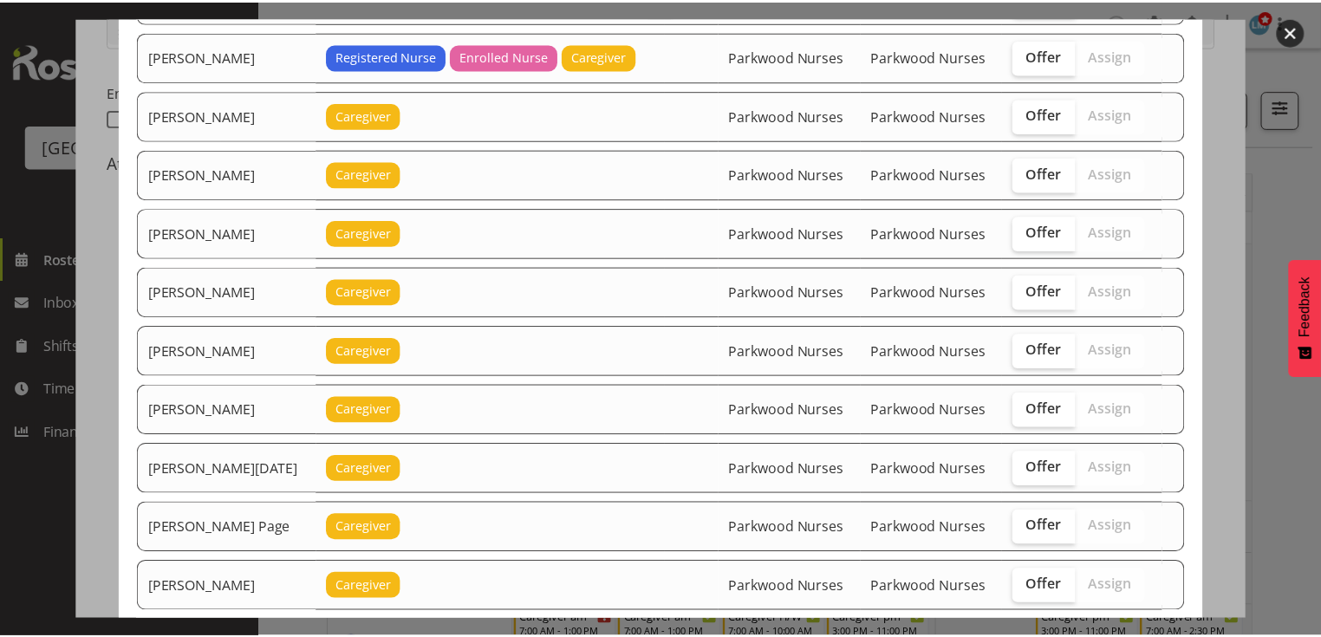
scroll to position [2118, 0]
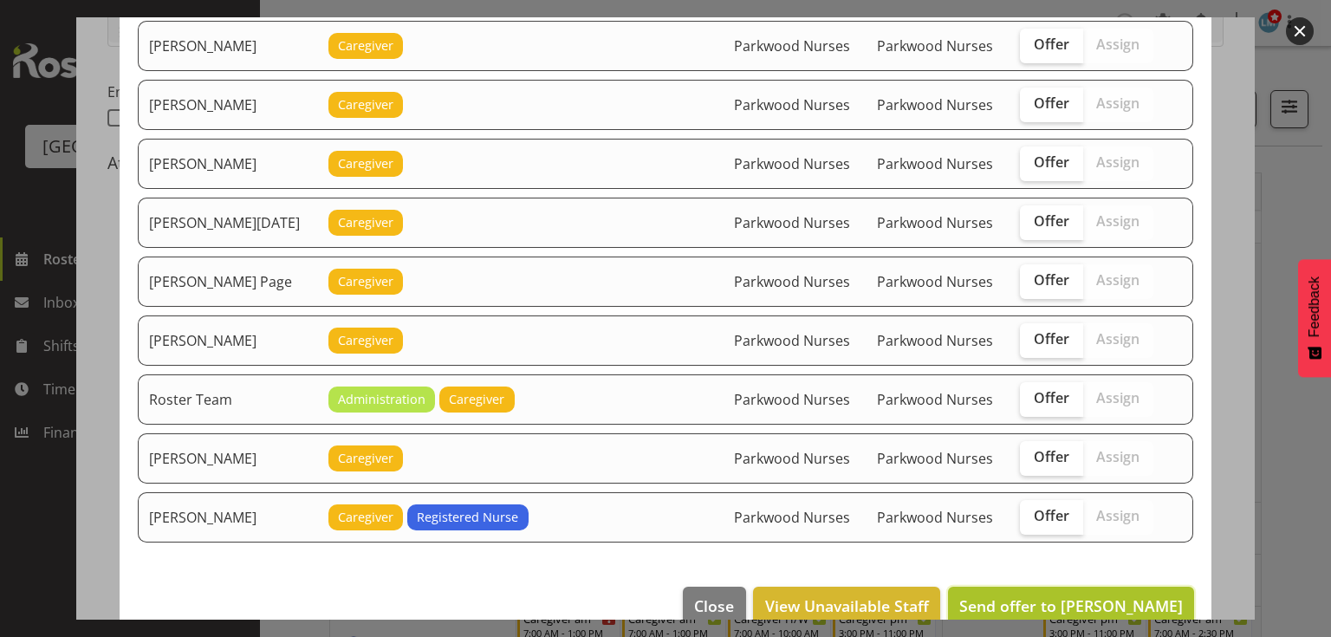
click at [1072, 595] on span "Send offer to Caitlin Huria" at bounding box center [1071, 605] width 224 height 21
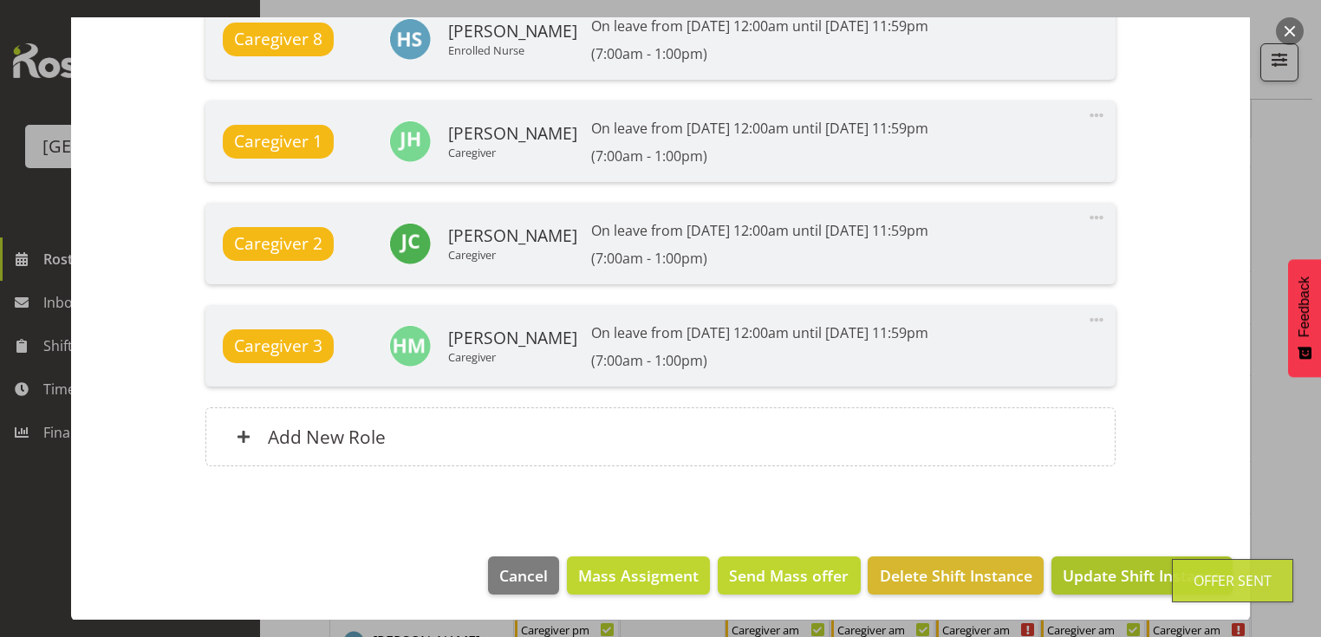
scroll to position [347, 0]
click at [1106, 575] on span "Update Shift Instance" at bounding box center [1141, 575] width 159 height 23
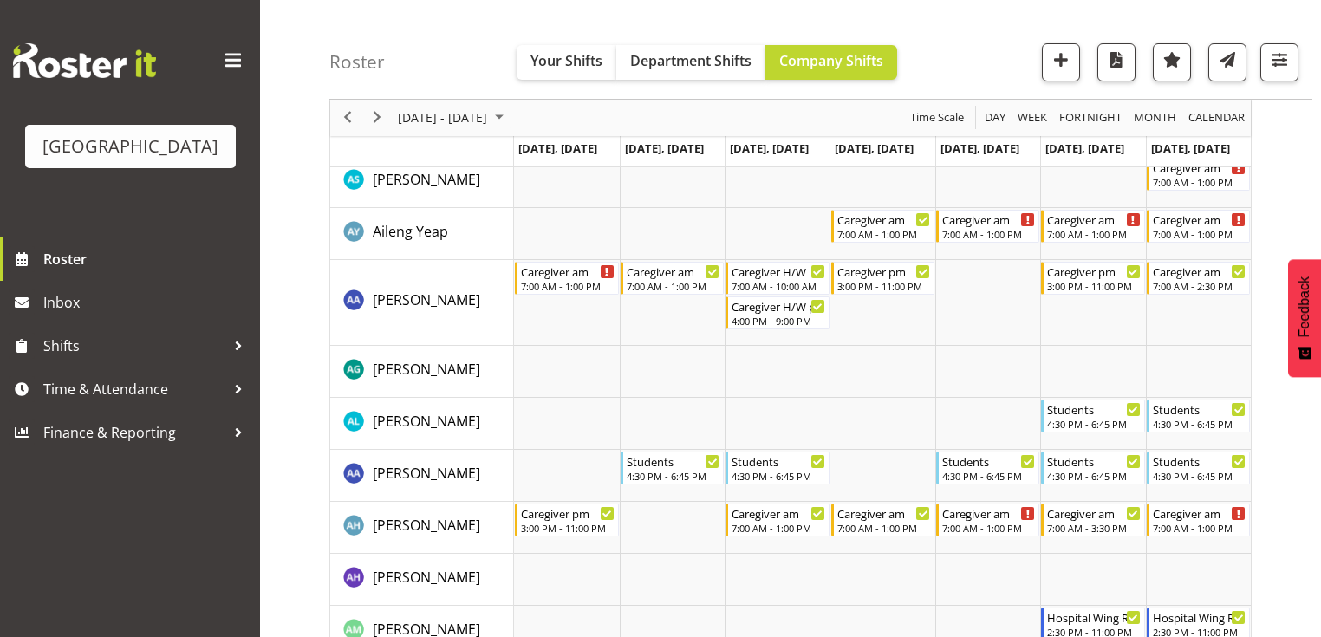
scroll to position [553, 0]
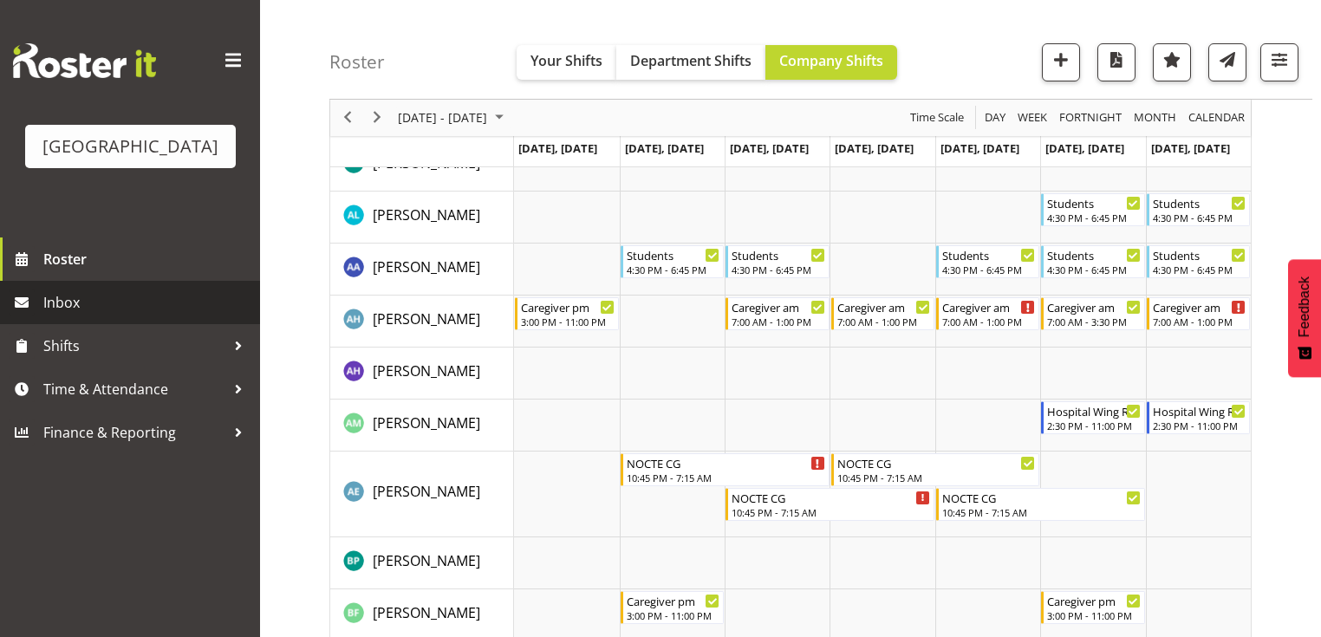
click at [82, 315] on span "Inbox" at bounding box center [147, 302] width 208 height 26
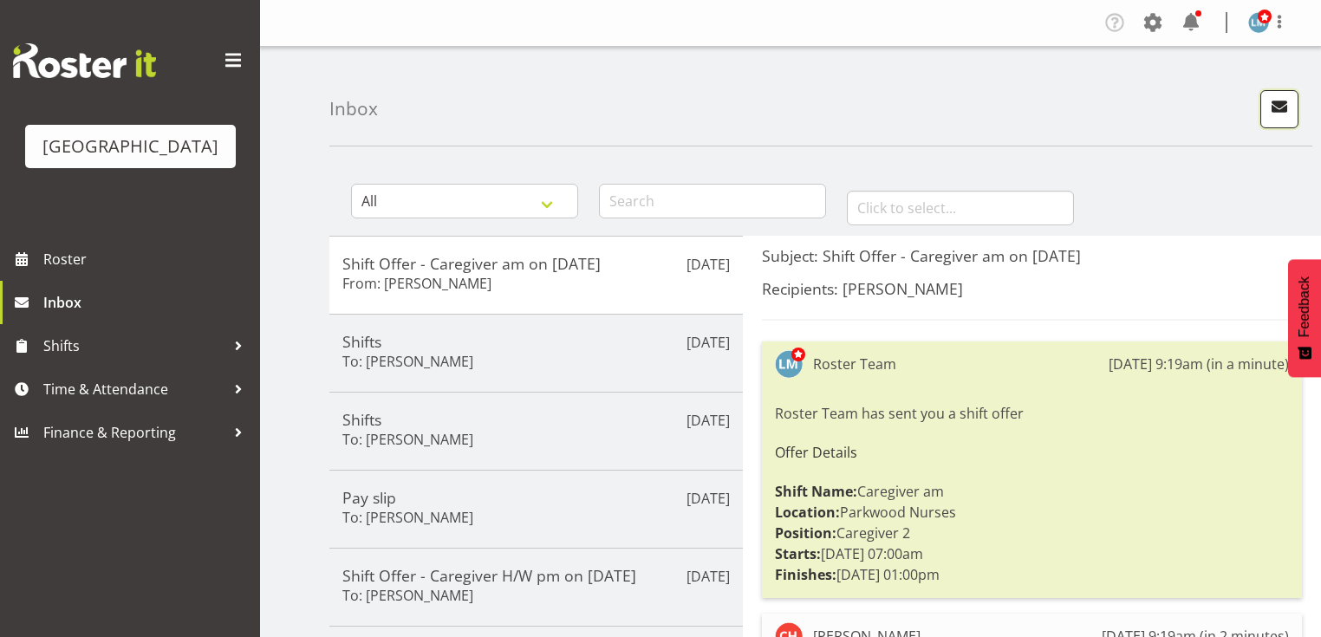
click at [1271, 101] on span "button" at bounding box center [1279, 106] width 23 height 23
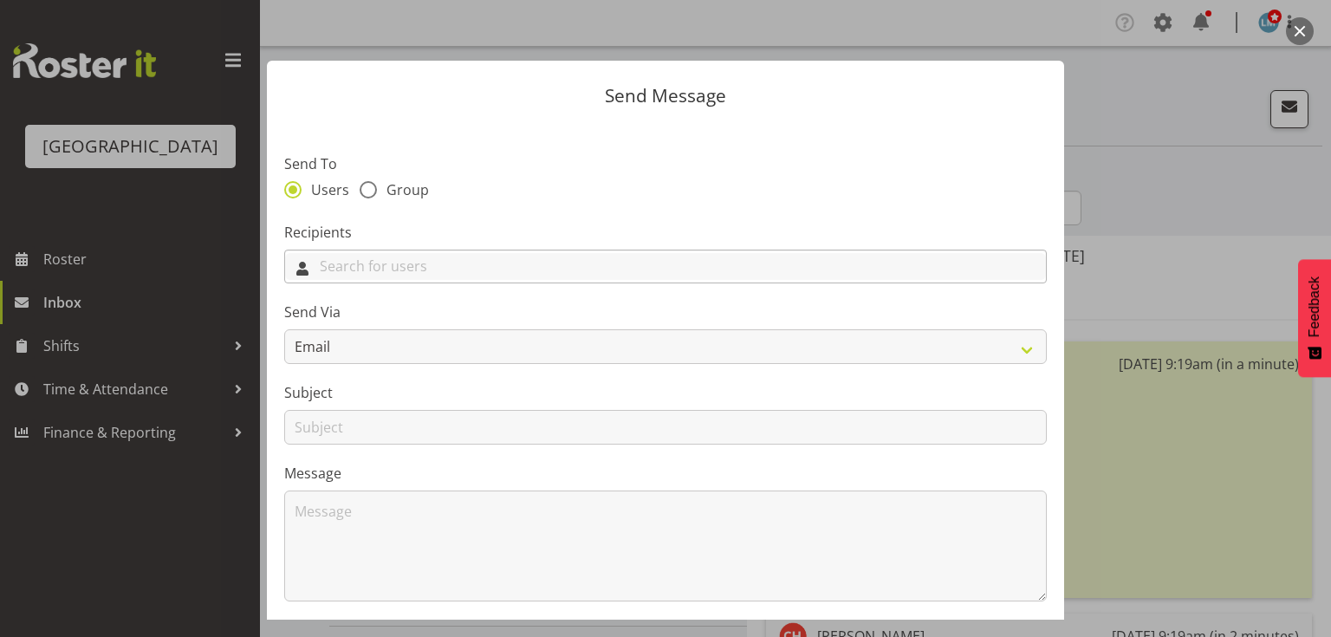
click at [506, 268] on input "text" at bounding box center [665, 266] width 761 height 27
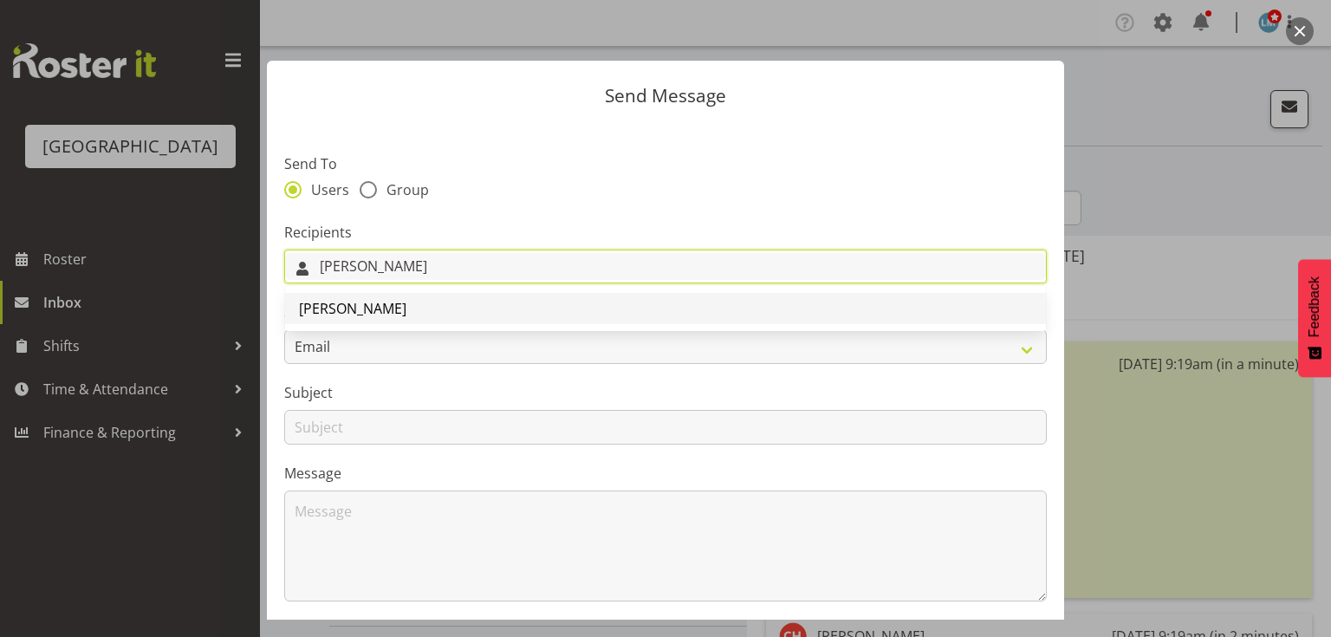
type input "[PERSON_NAME]"
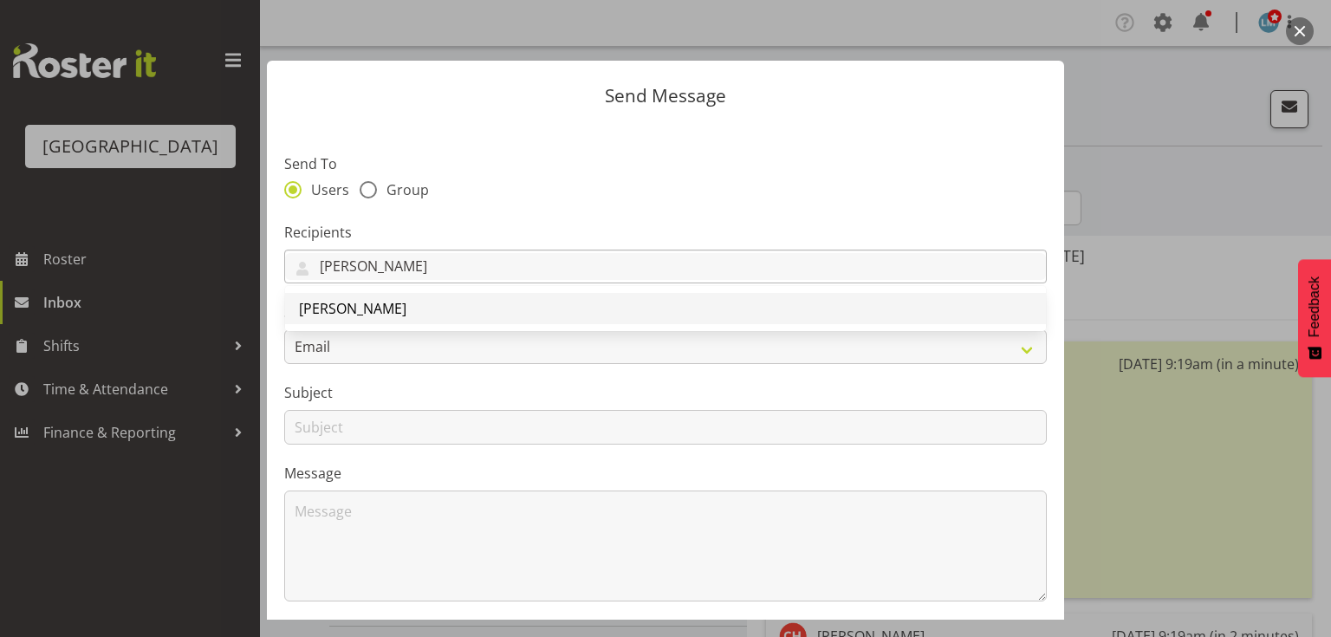
click at [336, 307] on span "[PERSON_NAME]" at bounding box center [352, 308] width 107 height 19
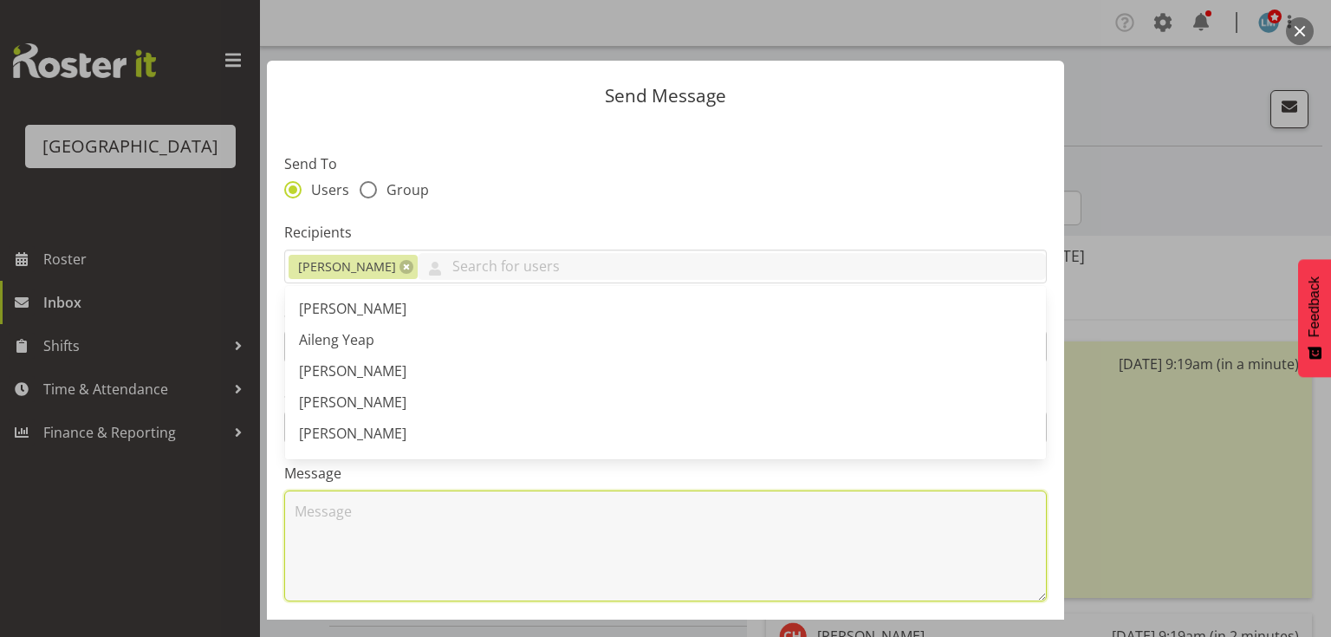
click at [388, 534] on textarea at bounding box center [665, 546] width 763 height 111
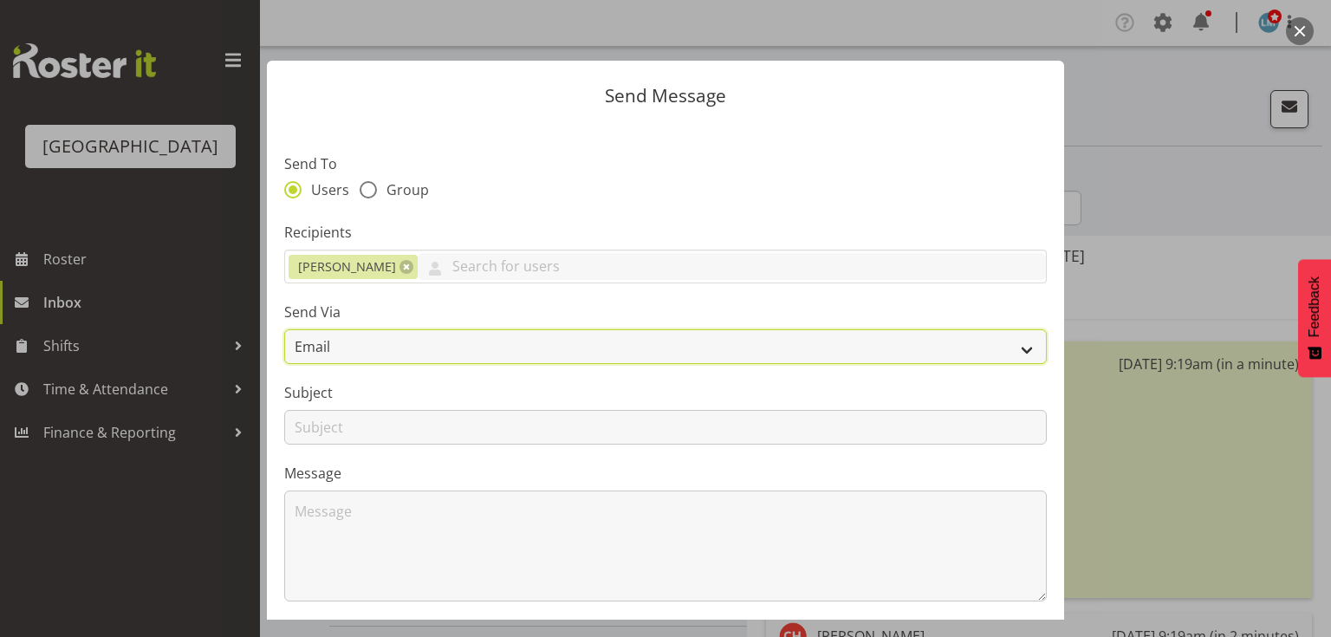
click at [1014, 348] on select "Email SMS" at bounding box center [665, 346] width 763 height 35
select select "sms"
click at [284, 329] on select "Email SMS" at bounding box center [665, 346] width 763 height 35
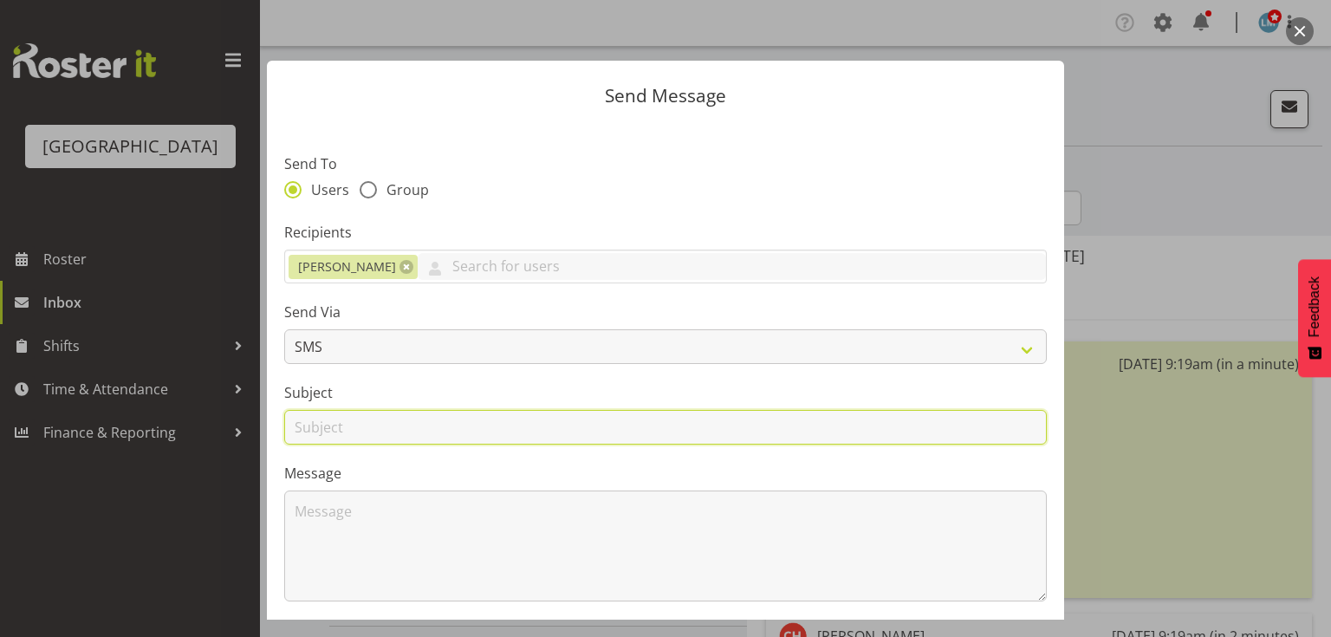
click at [309, 433] on input "text" at bounding box center [665, 427] width 763 height 35
type input "Shifts"
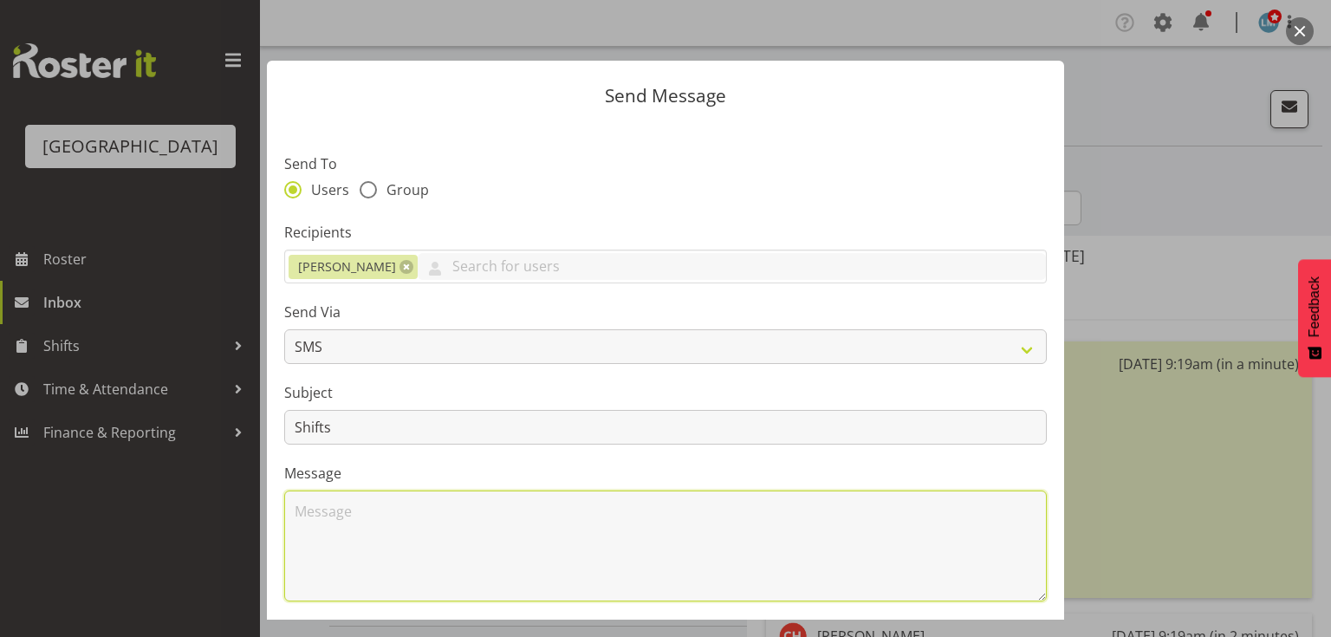
click at [386, 526] on textarea at bounding box center [665, 546] width 763 height 111
type textarea "I"
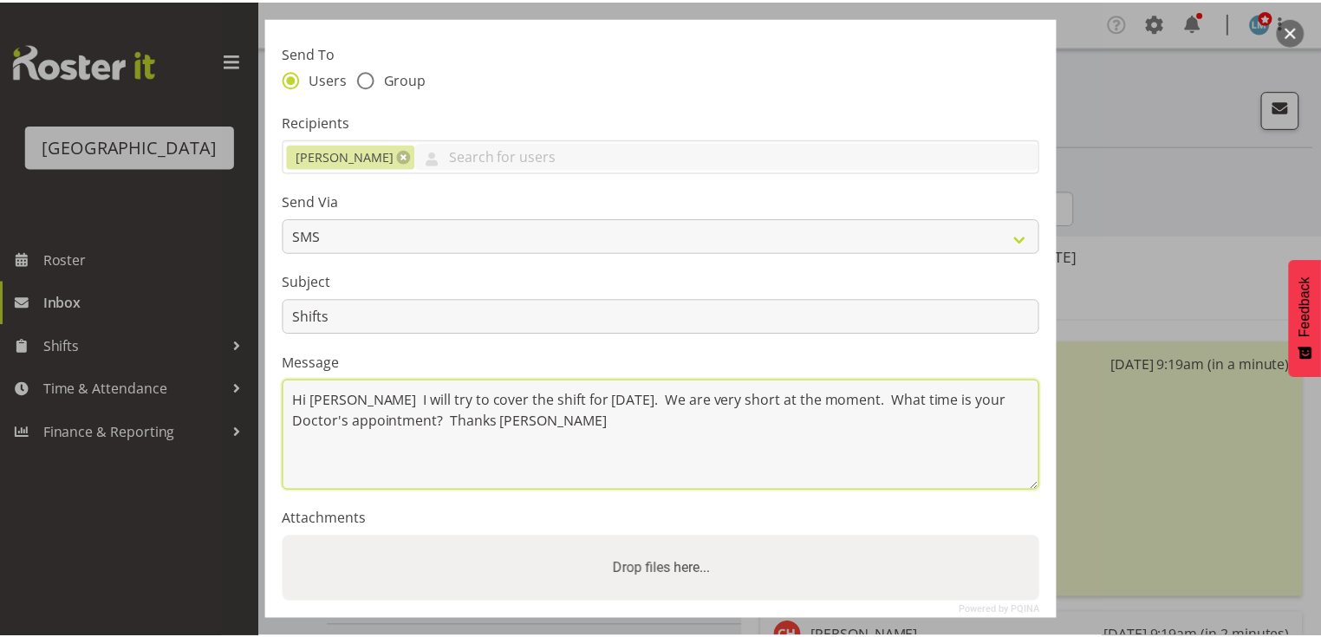
scroll to position [232, 0]
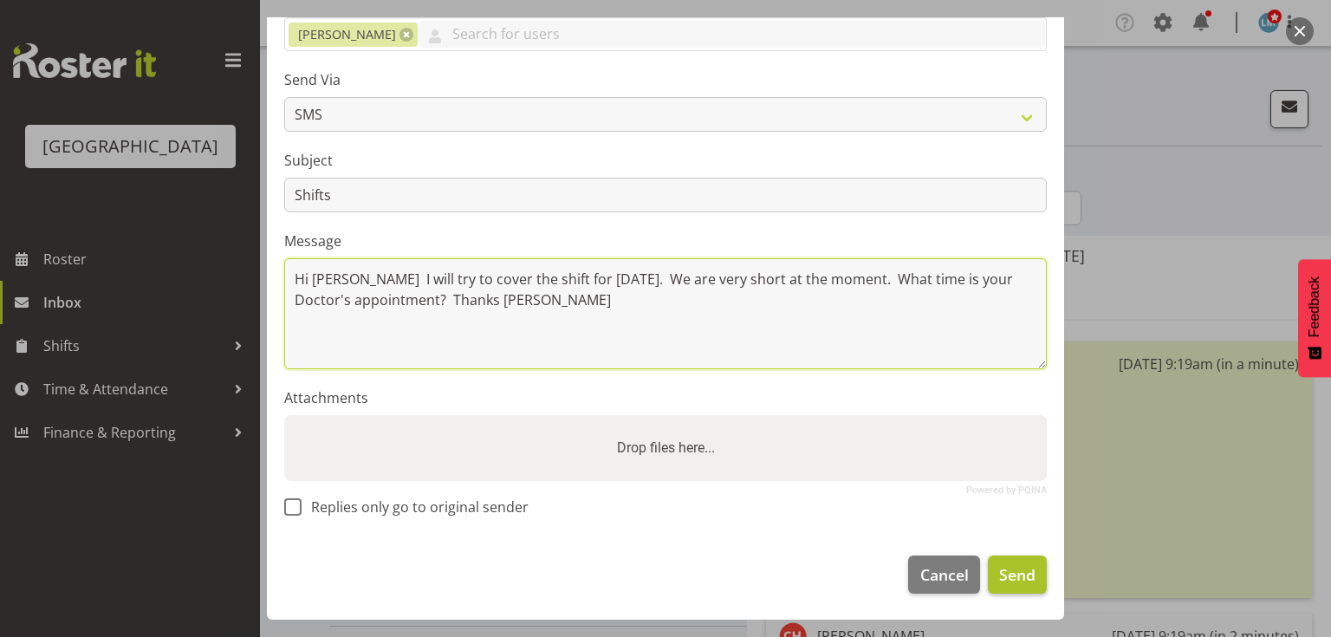
type textarea "Hi Ellis I will try to cover the shift for Saturday. We are very short at the m…"
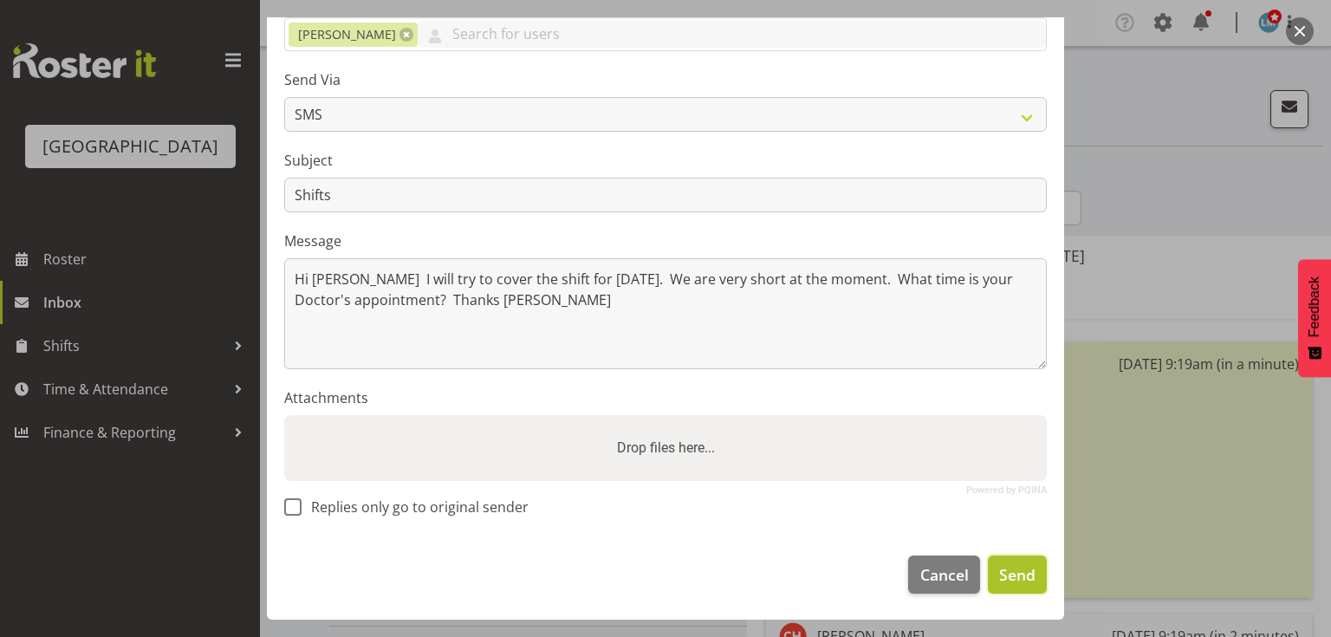
click at [1008, 565] on span "Send" at bounding box center [1017, 574] width 36 height 23
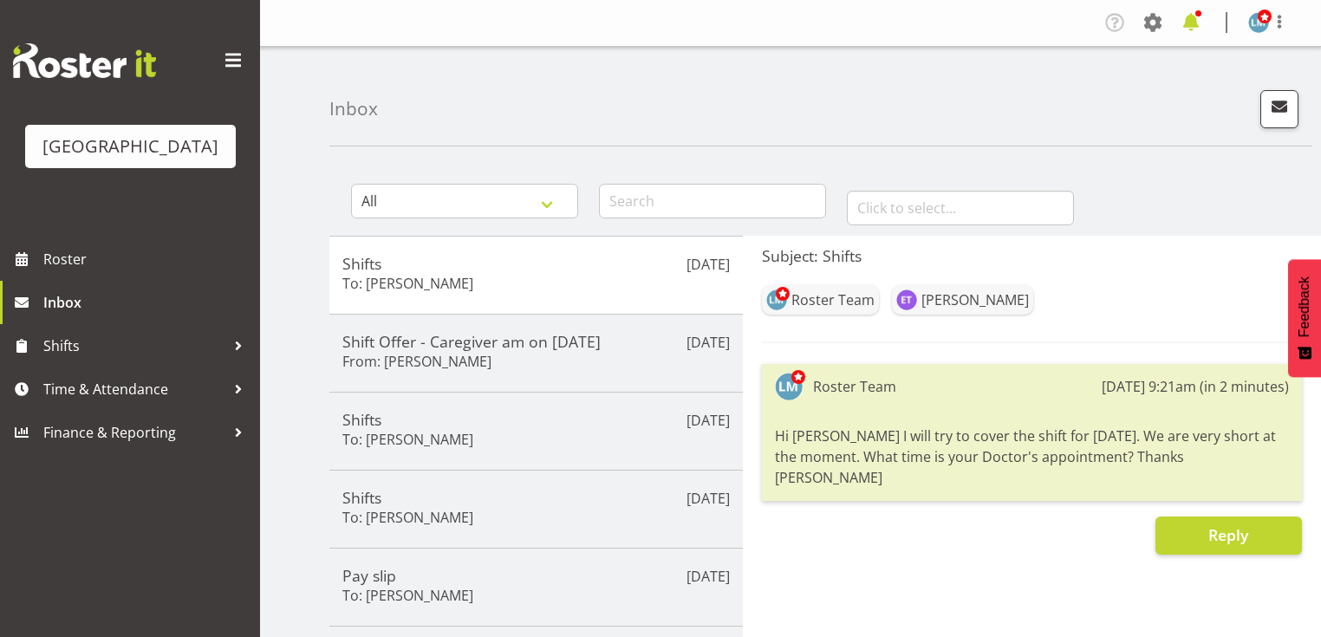
click at [1189, 21] on span at bounding box center [1191, 23] width 28 height 28
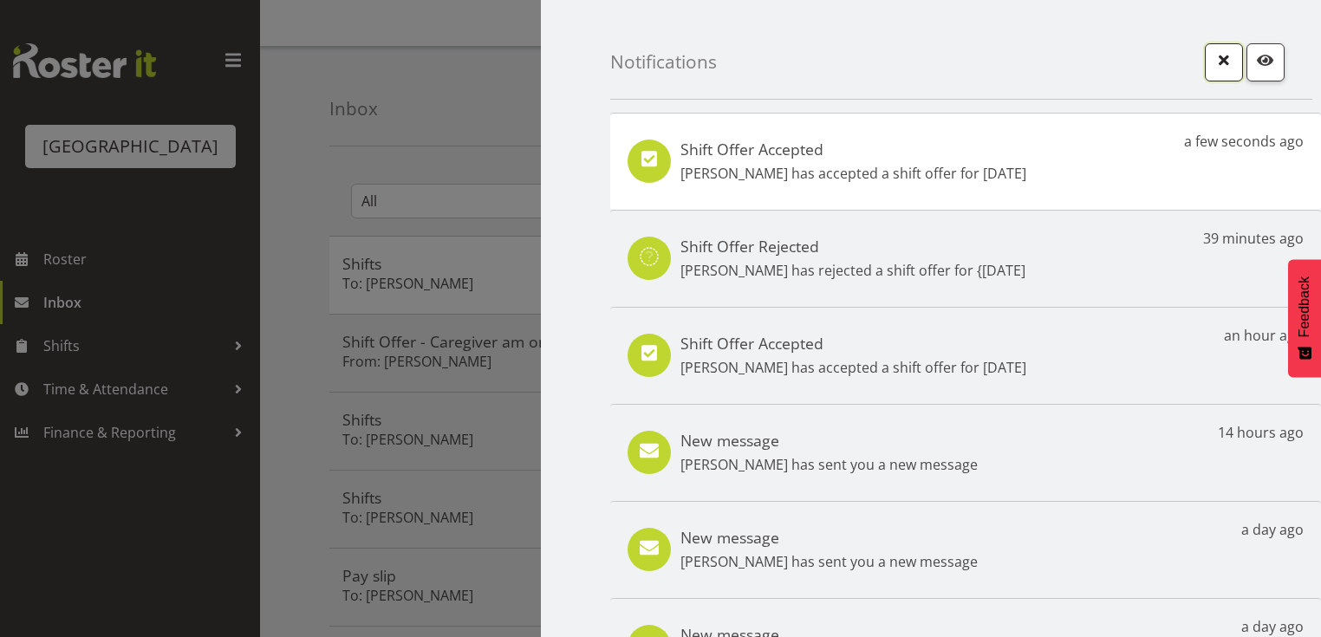
click at [1217, 66] on span "button" at bounding box center [1223, 60] width 23 height 23
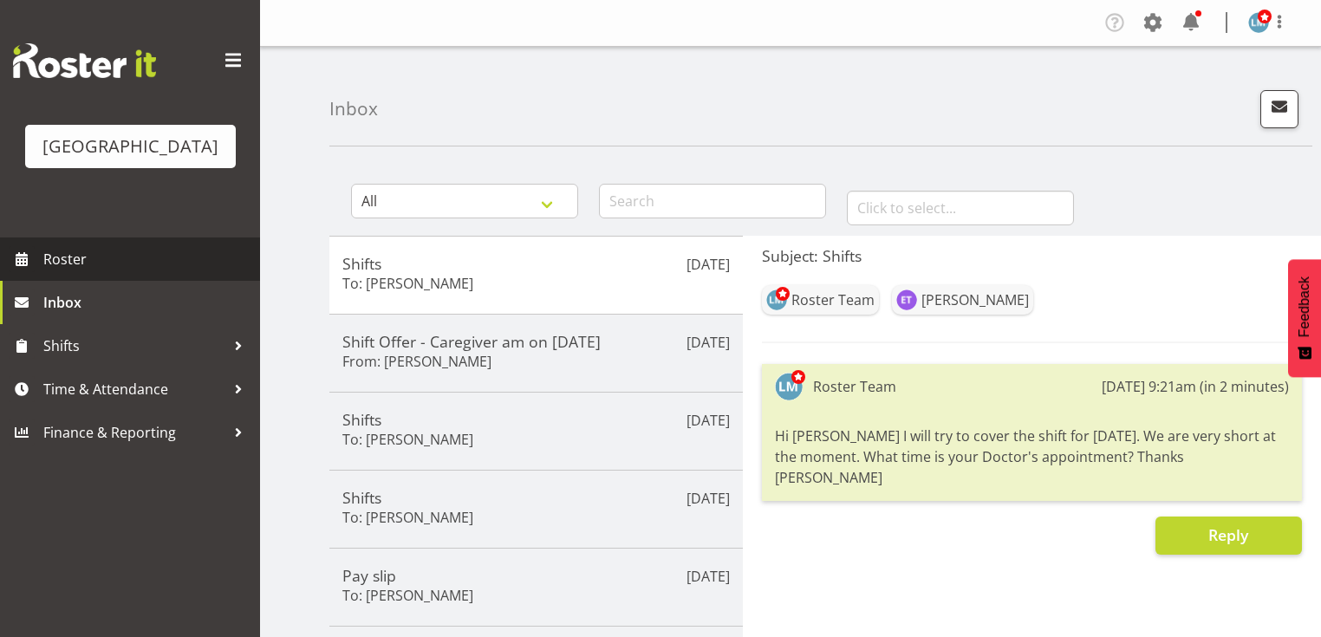
click at [74, 272] on span "Roster" at bounding box center [147, 259] width 208 height 26
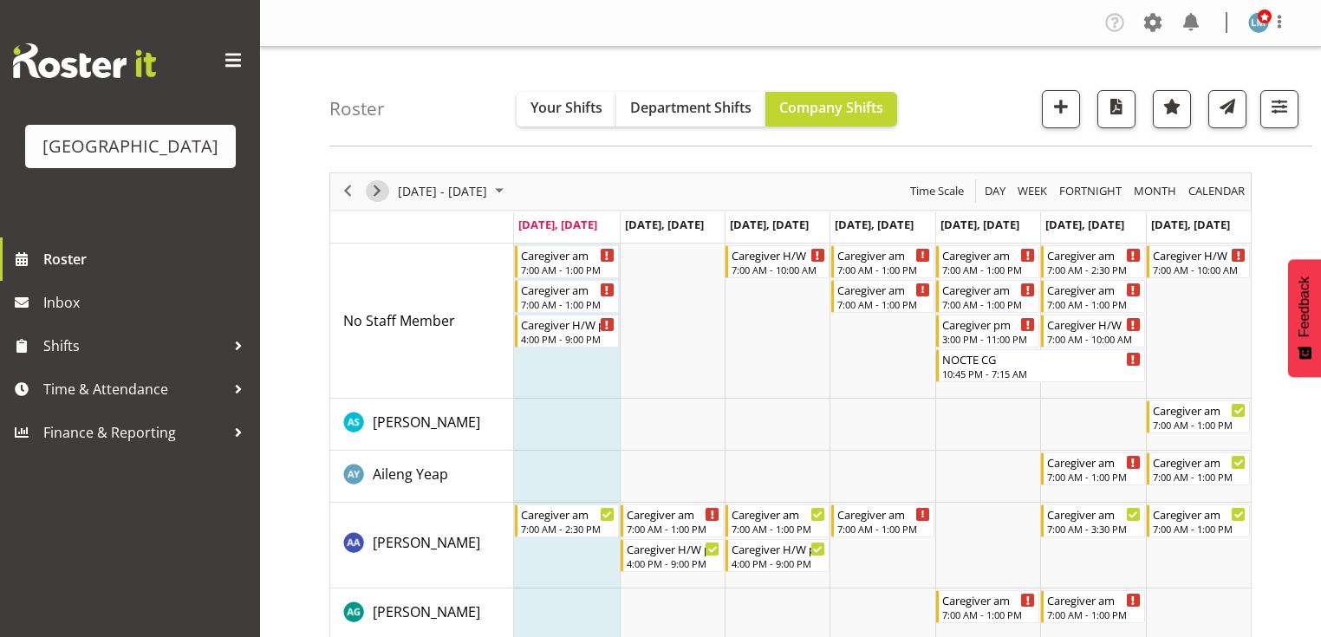
click at [378, 191] on span "Next" at bounding box center [377, 191] width 21 height 22
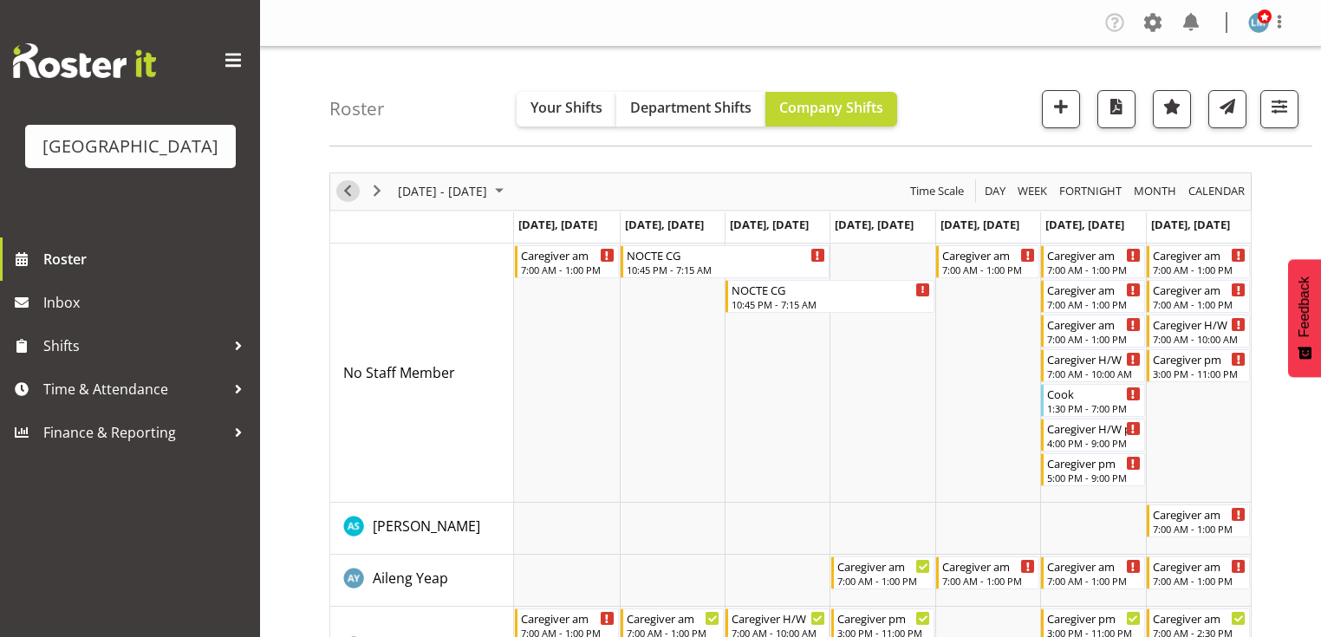
click at [355, 190] on span "Previous" at bounding box center [347, 191] width 21 height 22
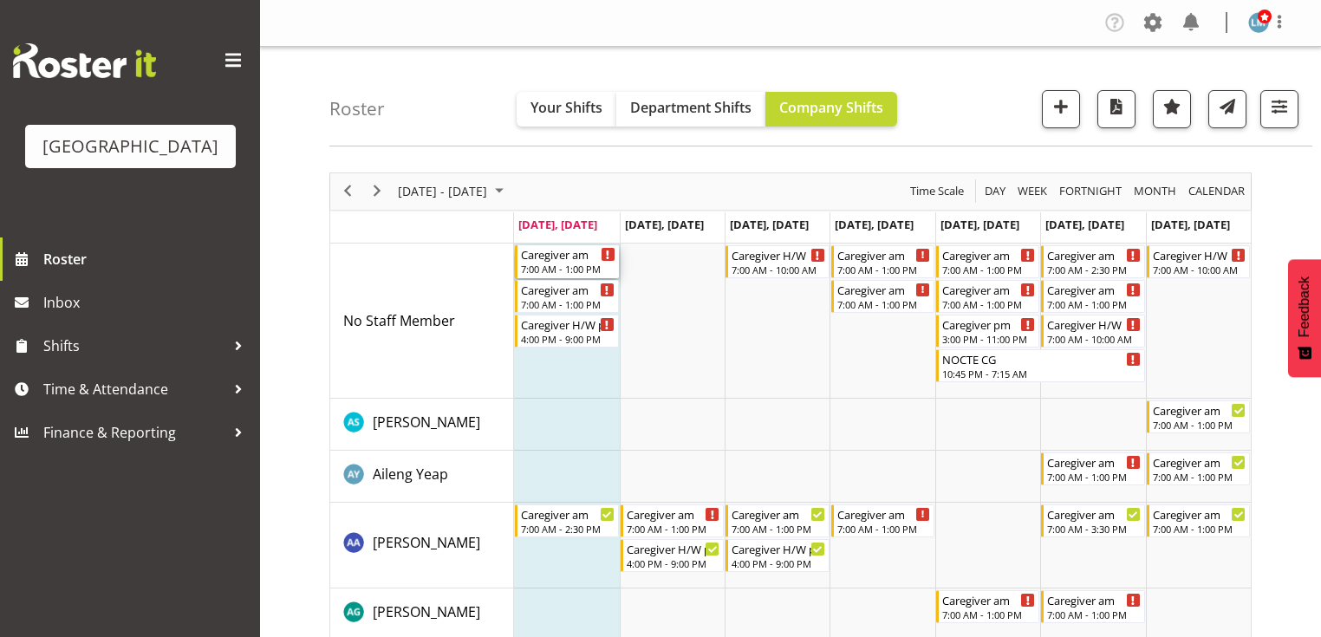
click at [558, 261] on div "Caregiver am" at bounding box center [568, 253] width 94 height 17
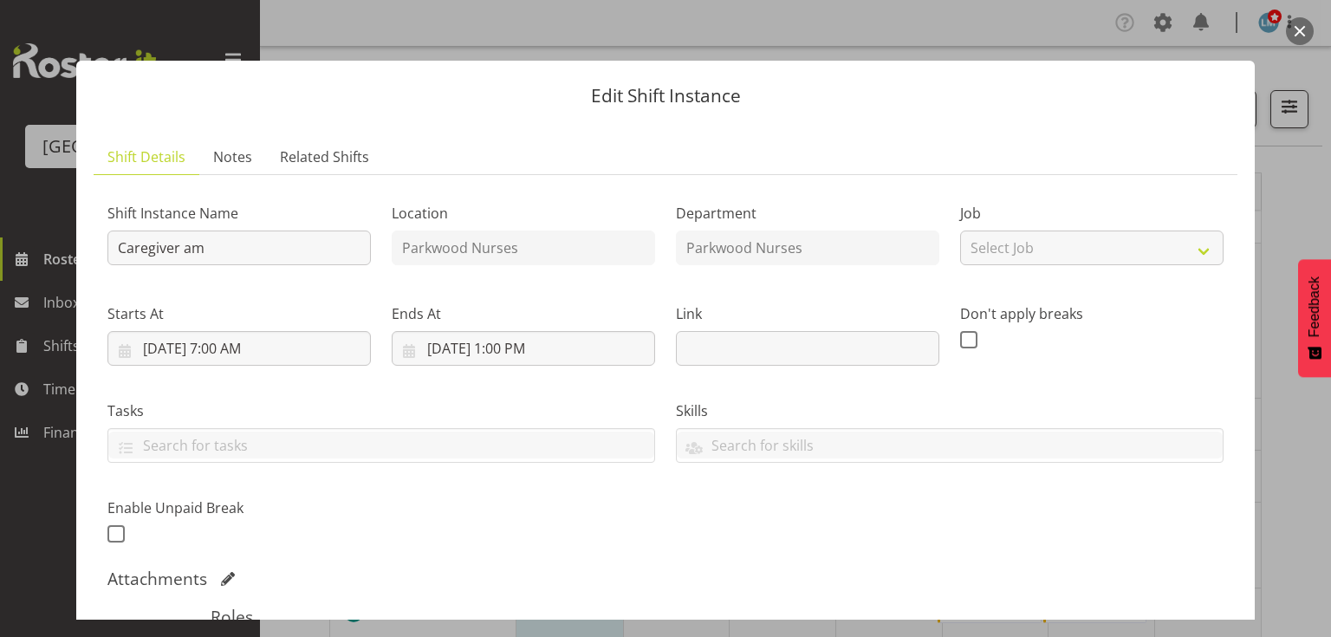
scroll to position [347, 0]
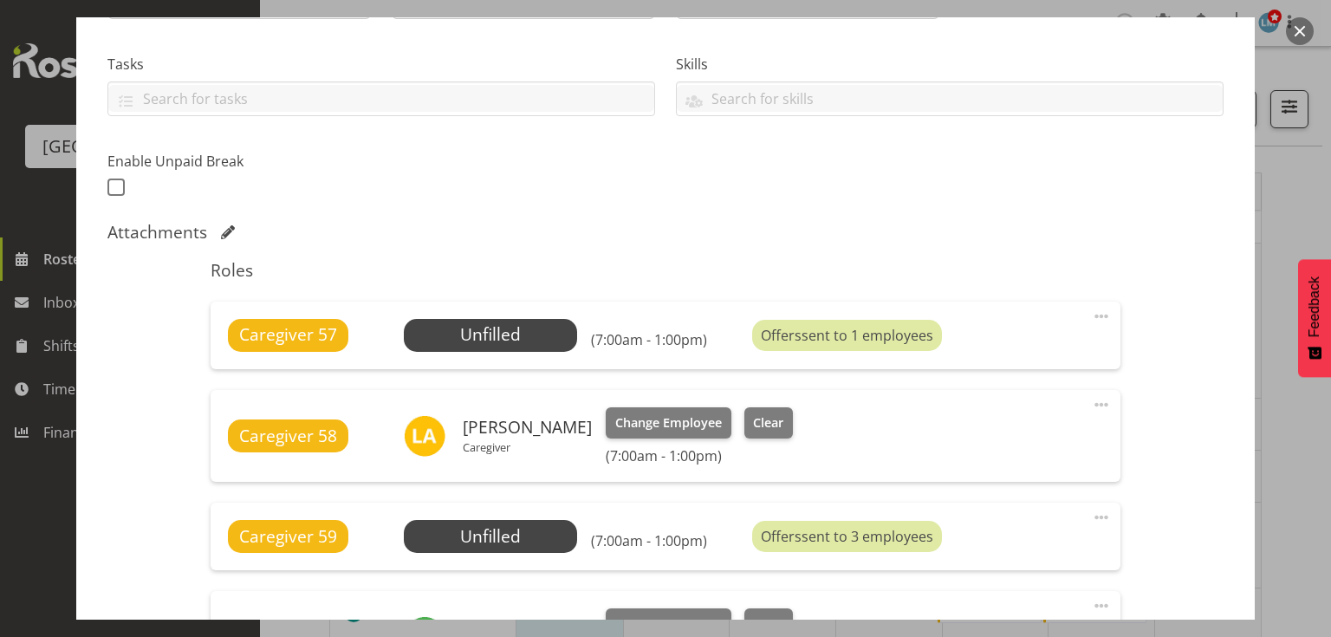
click at [1096, 311] on span at bounding box center [1101, 316] width 21 height 21
click at [986, 423] on link "Delete" at bounding box center [1028, 416] width 166 height 31
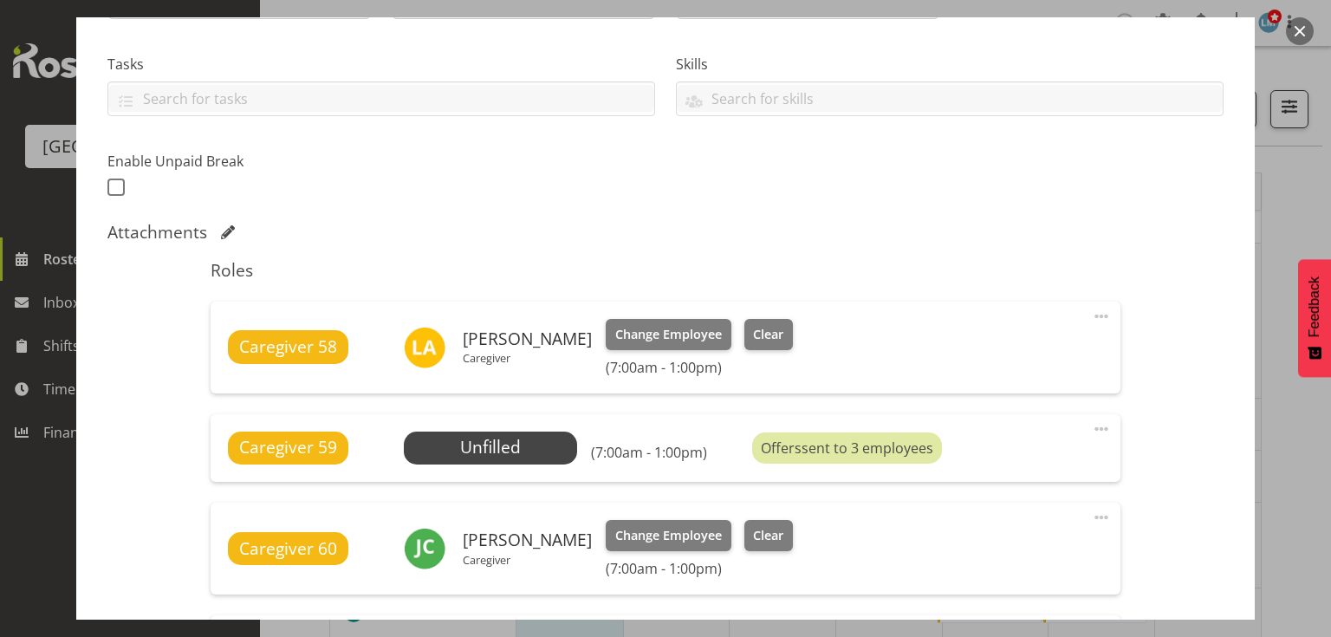
click at [1092, 419] on span at bounding box center [1101, 429] width 21 height 21
click at [985, 528] on link "Delete" at bounding box center [1028, 529] width 166 height 31
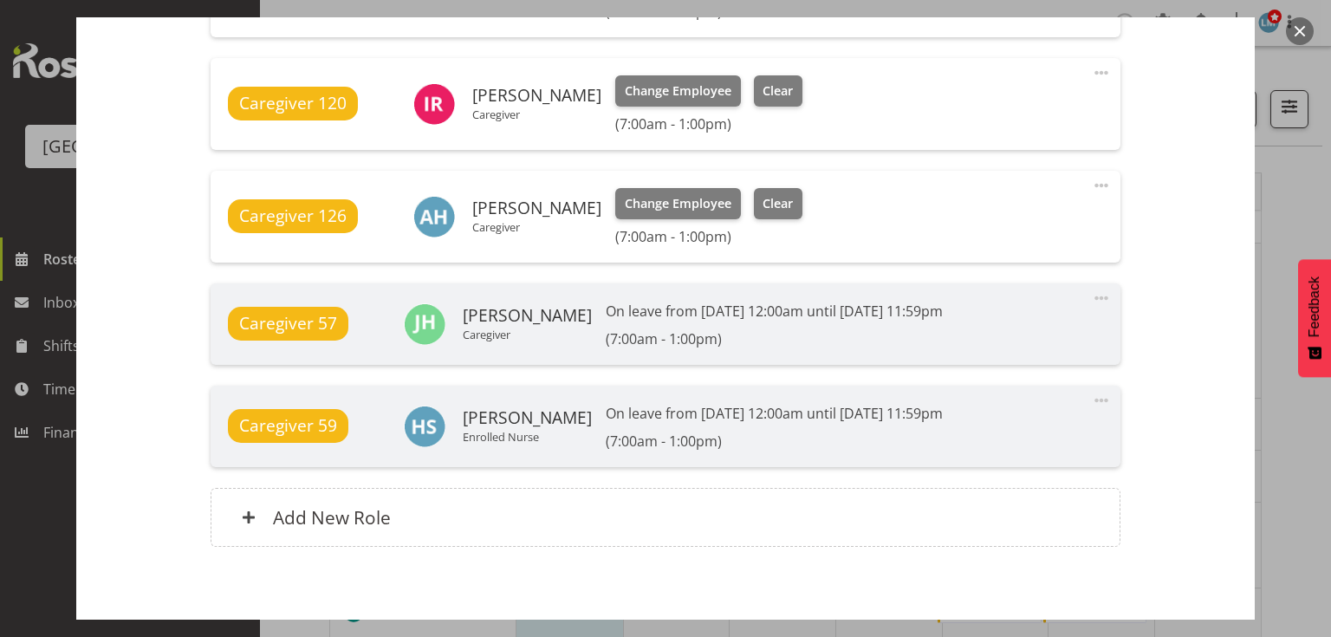
scroll to position [1234, 0]
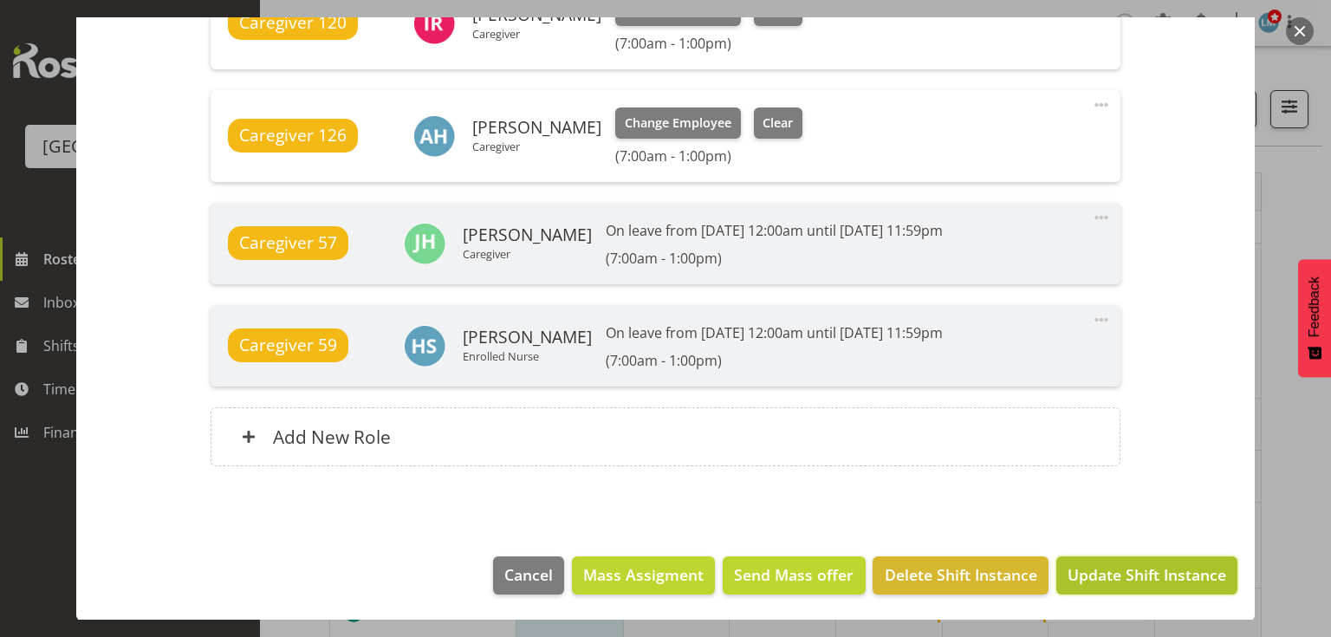
click at [1121, 572] on span "Update Shift Instance" at bounding box center [1147, 574] width 159 height 23
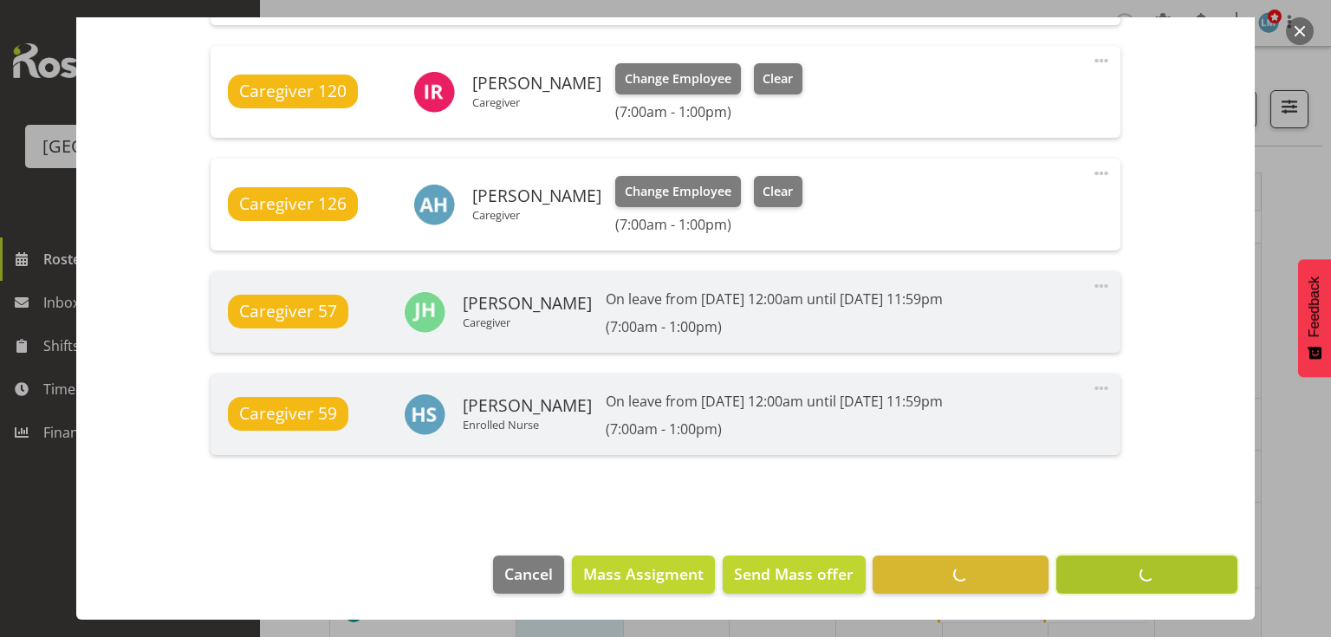
scroll to position [1165, 0]
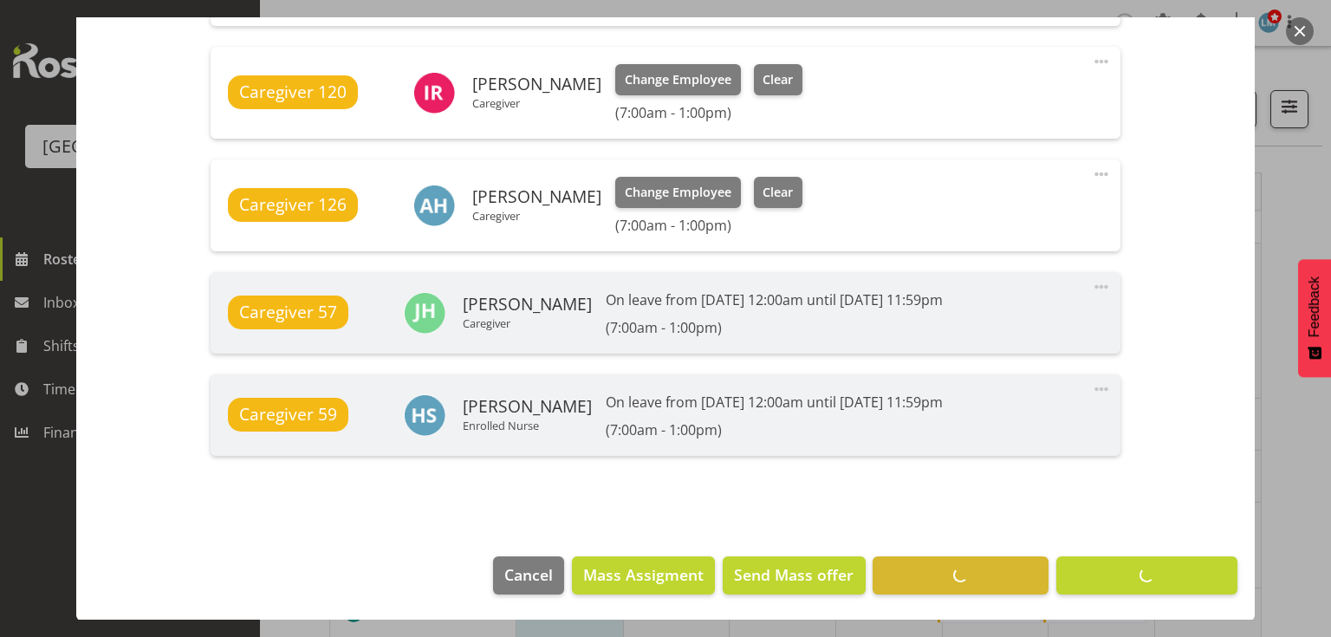
click at [1296, 31] on button "button" at bounding box center [1300, 31] width 28 height 28
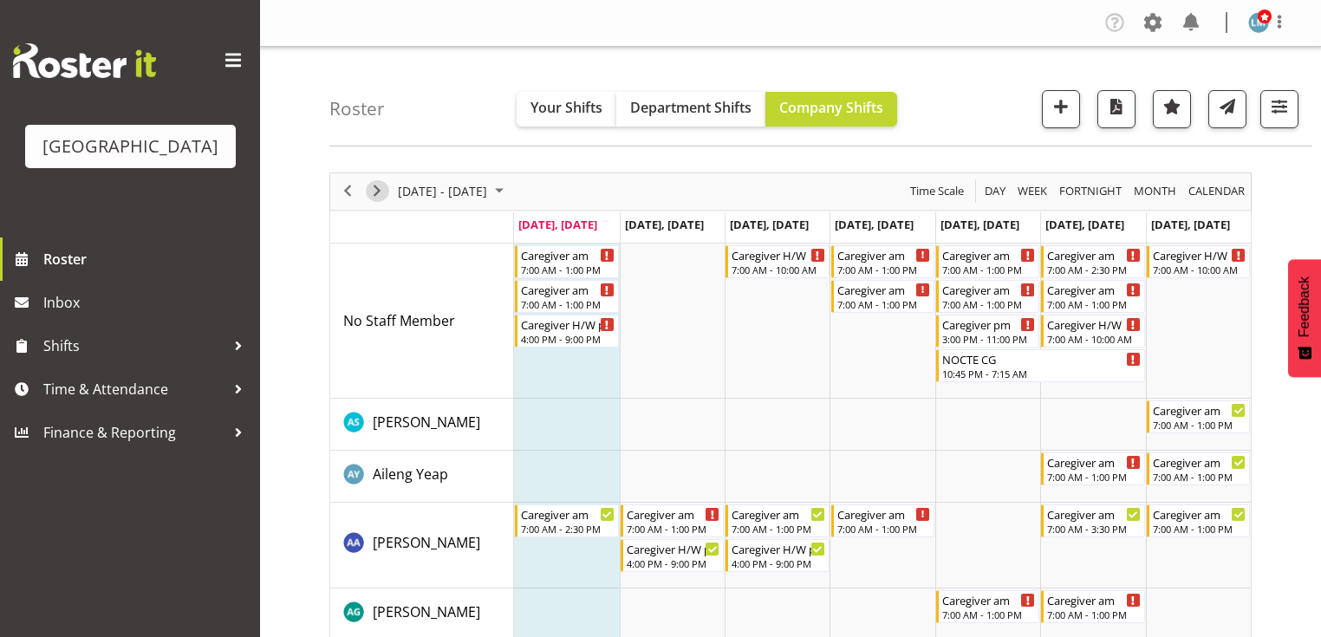
click at [379, 185] on span "Next" at bounding box center [377, 191] width 21 height 22
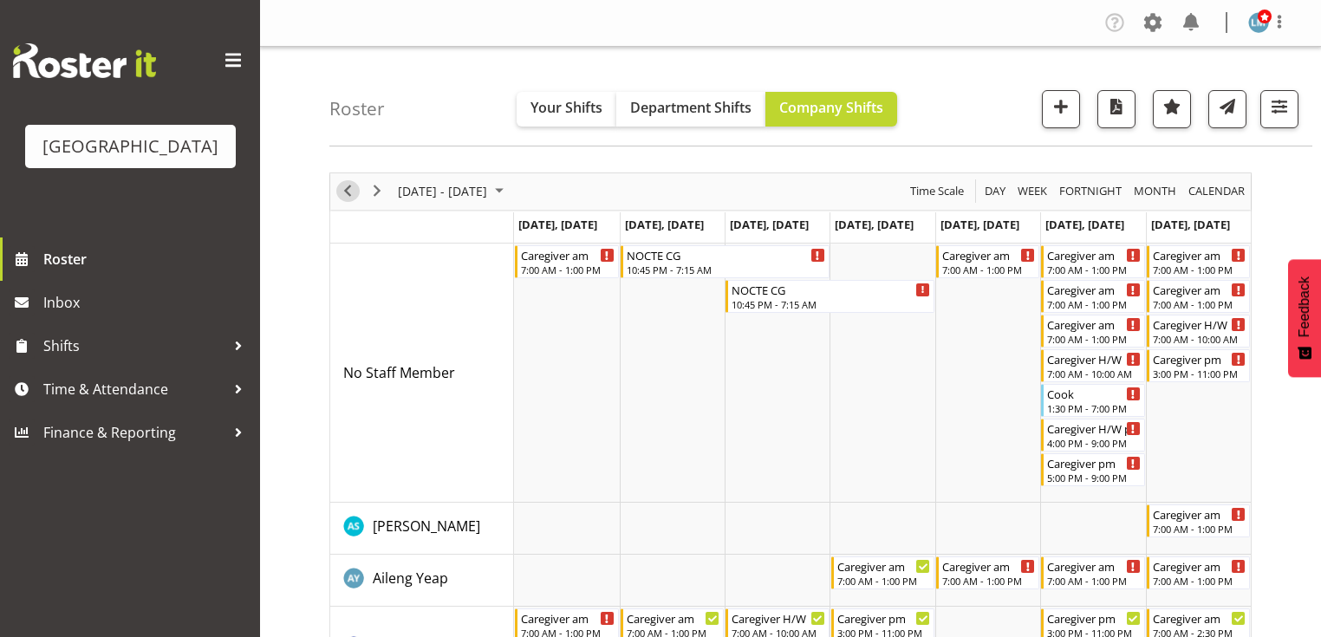
click at [352, 192] on span "Previous" at bounding box center [347, 191] width 21 height 22
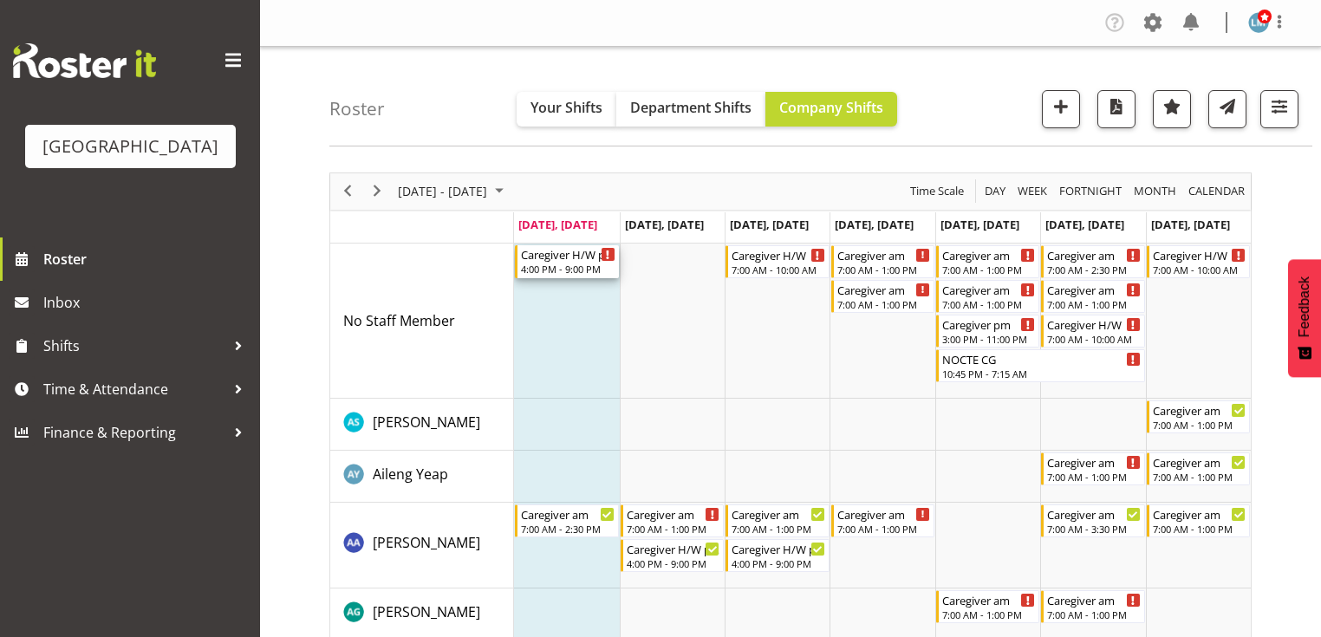
click at [578, 257] on div "Caregiver H/W pm" at bounding box center [568, 253] width 94 height 17
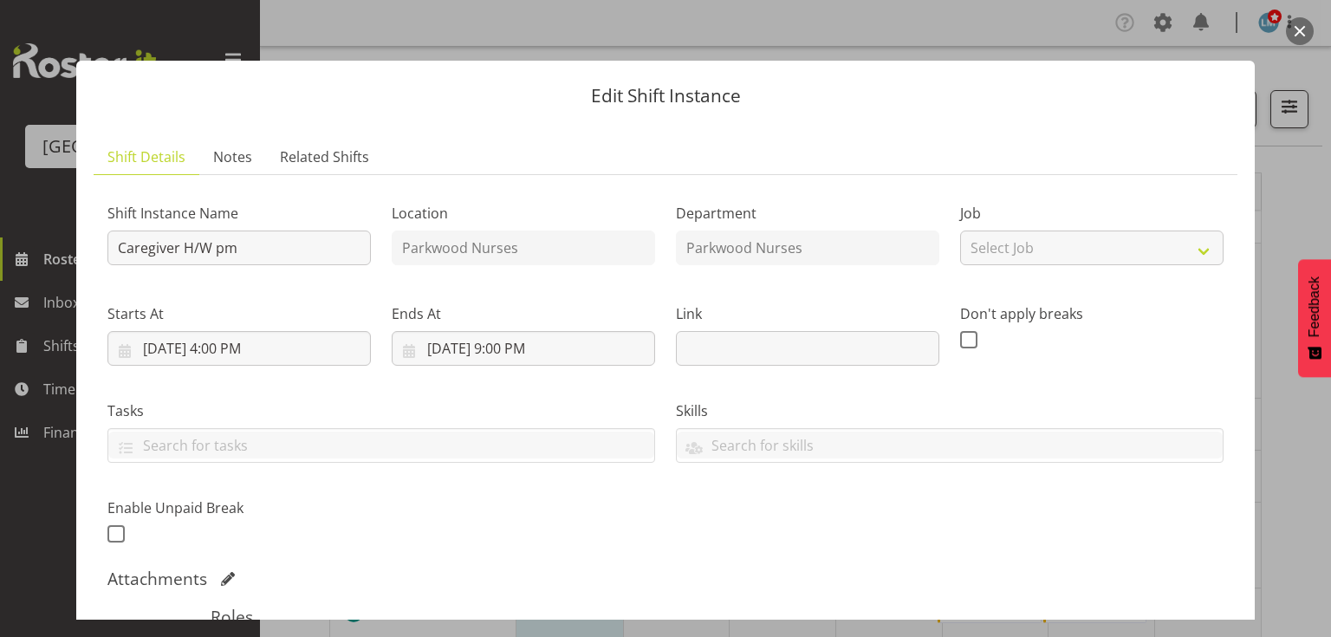
scroll to position [277, 0]
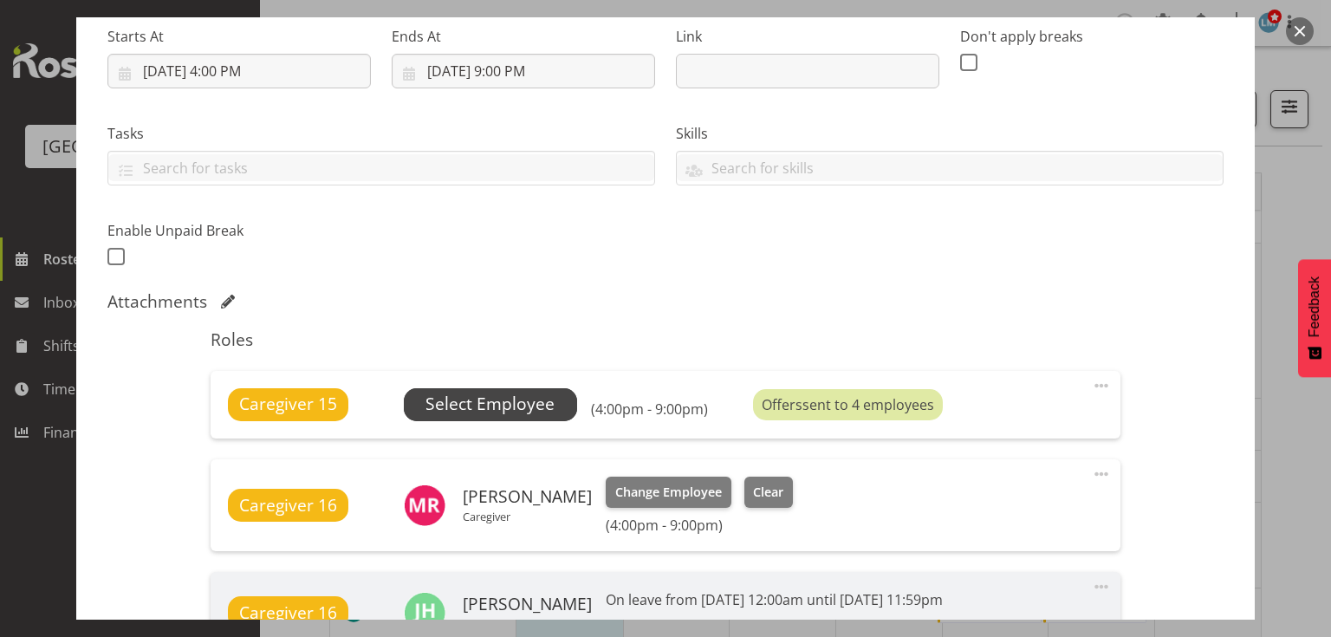
click at [484, 402] on span "Select Employee" at bounding box center [490, 404] width 129 height 25
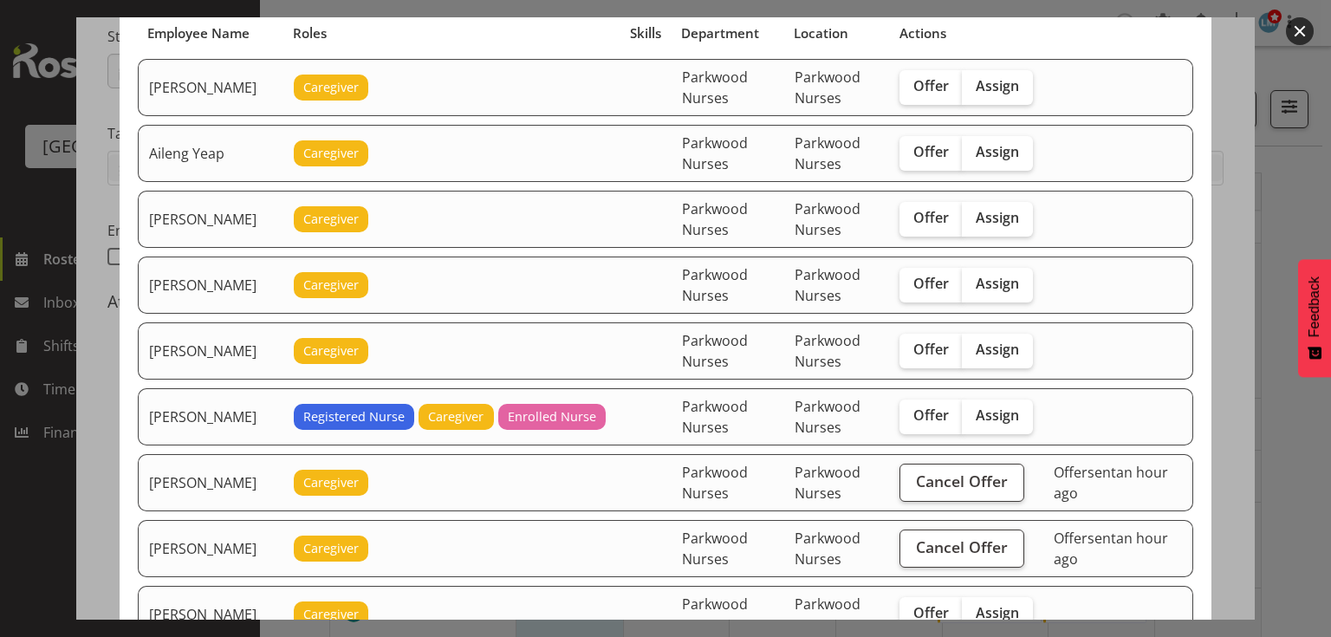
scroll to position [0, 0]
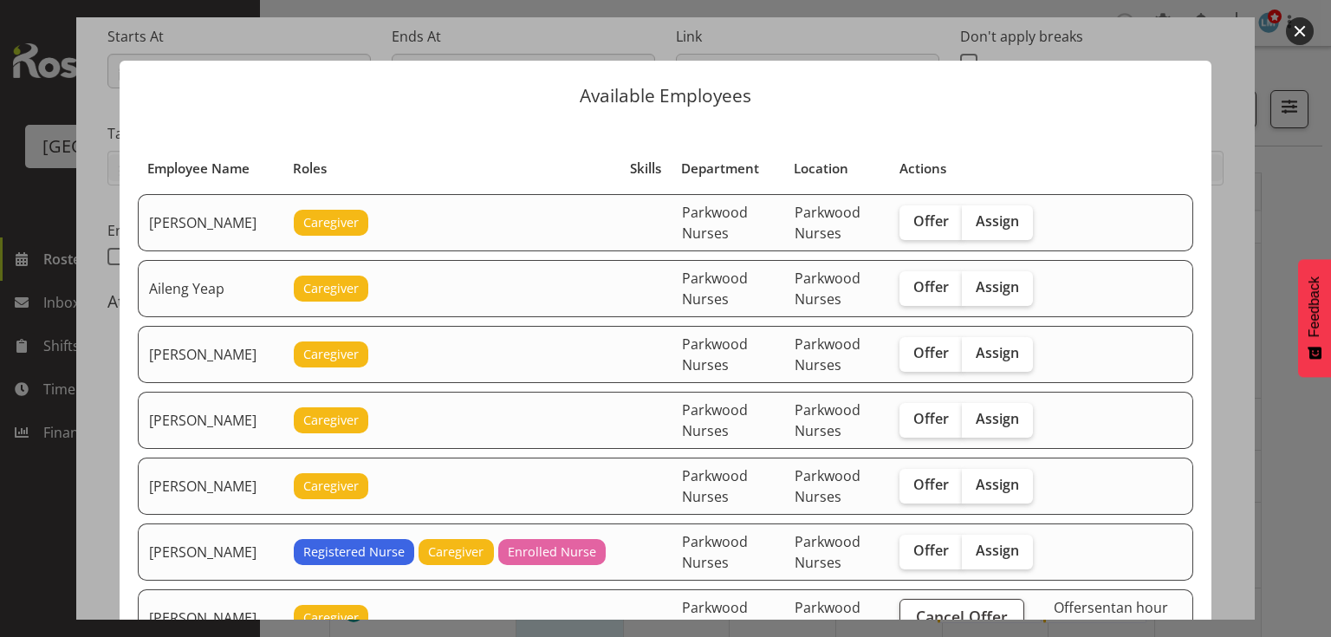
click at [1302, 28] on button "button" at bounding box center [1300, 31] width 28 height 28
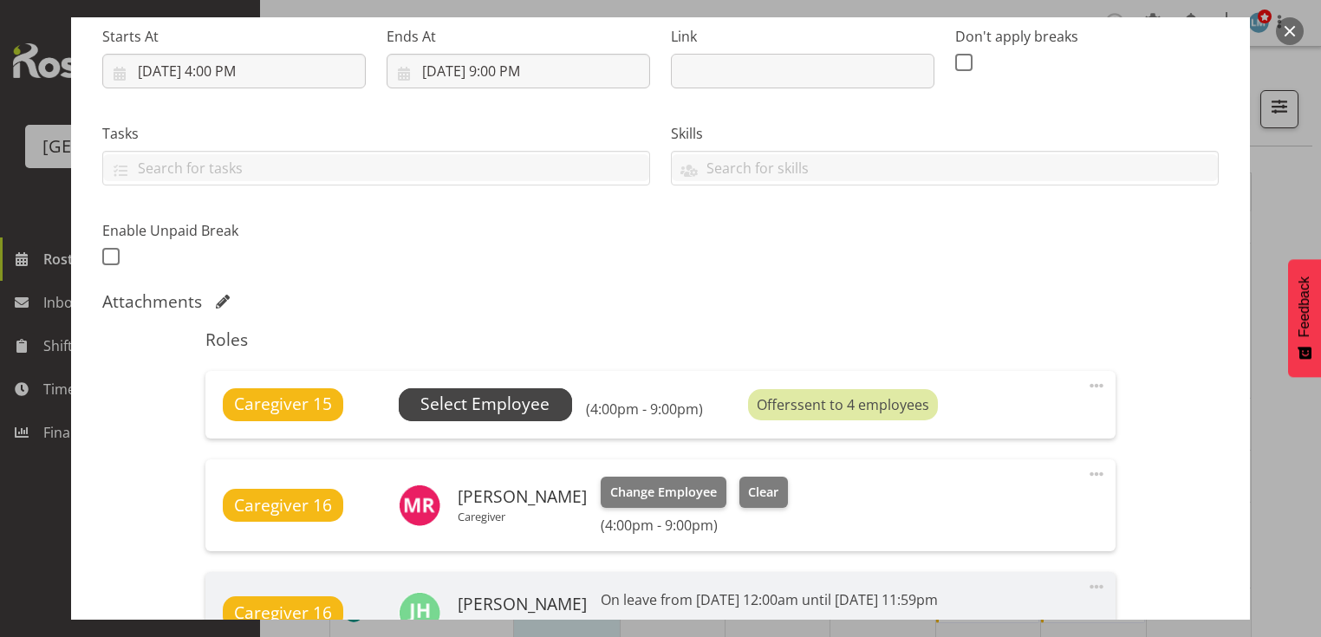
click at [514, 407] on span "Select Employee" at bounding box center [484, 404] width 129 height 25
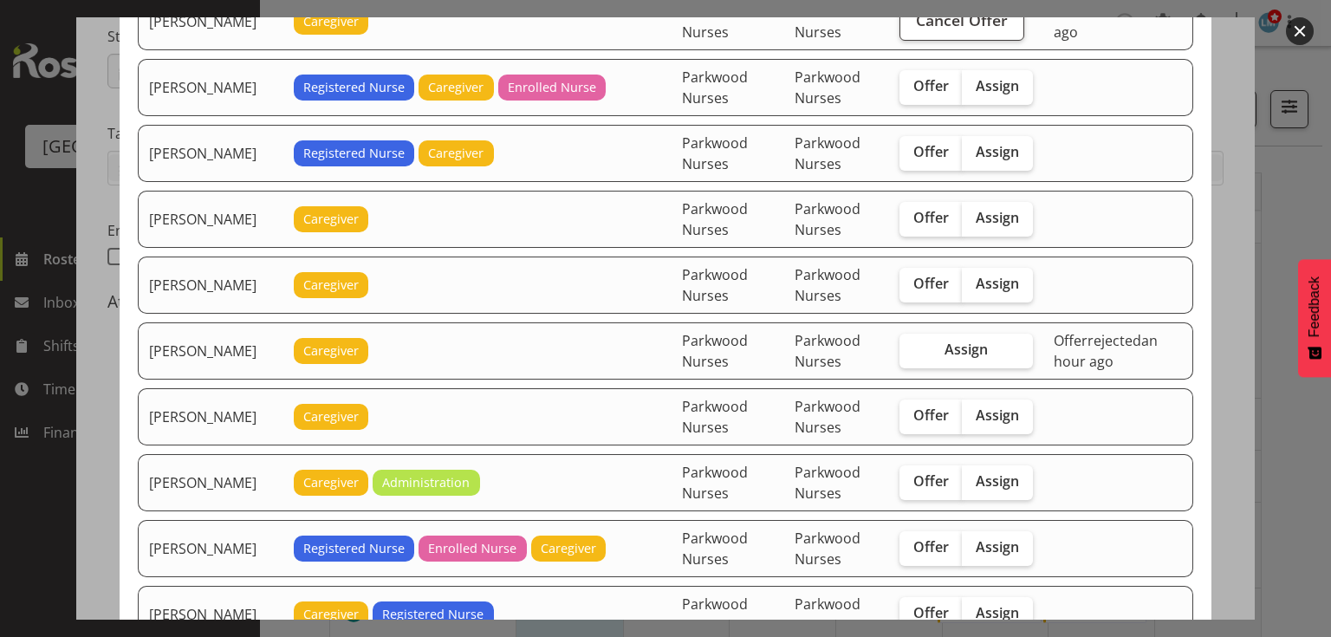
scroll to position [1733, 0]
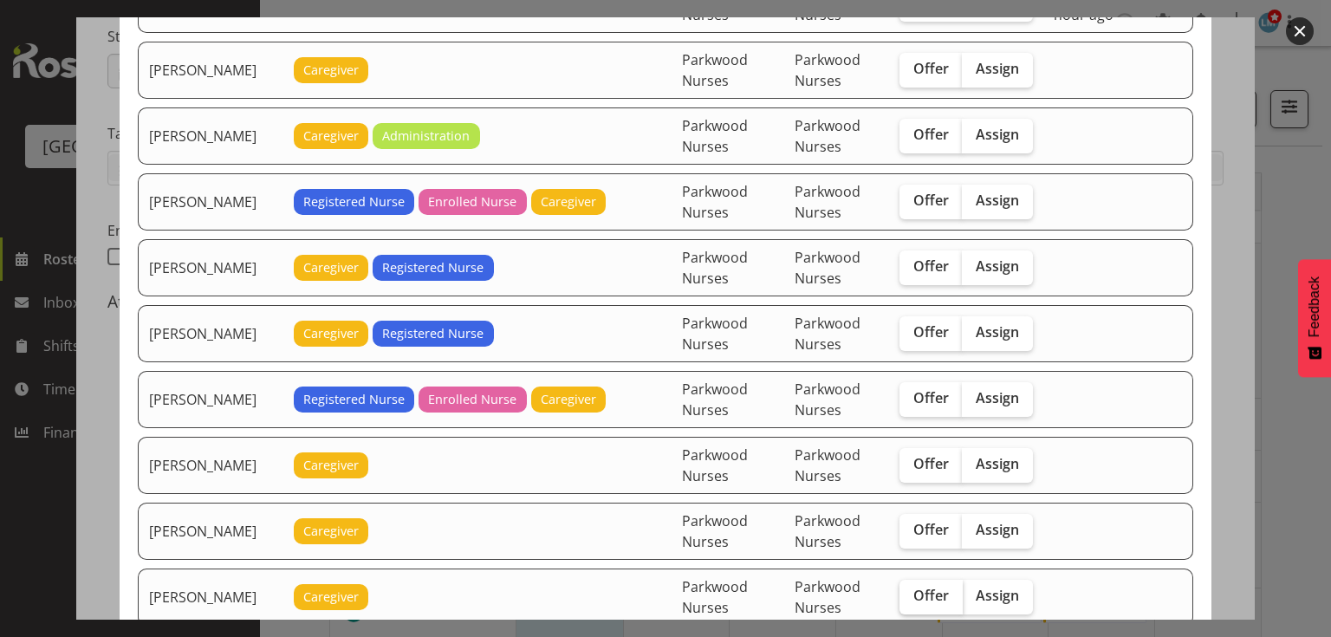
click at [943, 587] on span "Offer" at bounding box center [931, 595] width 36 height 17
click at [911, 590] on input "Offer" at bounding box center [905, 595] width 11 height 11
checkbox input "true"
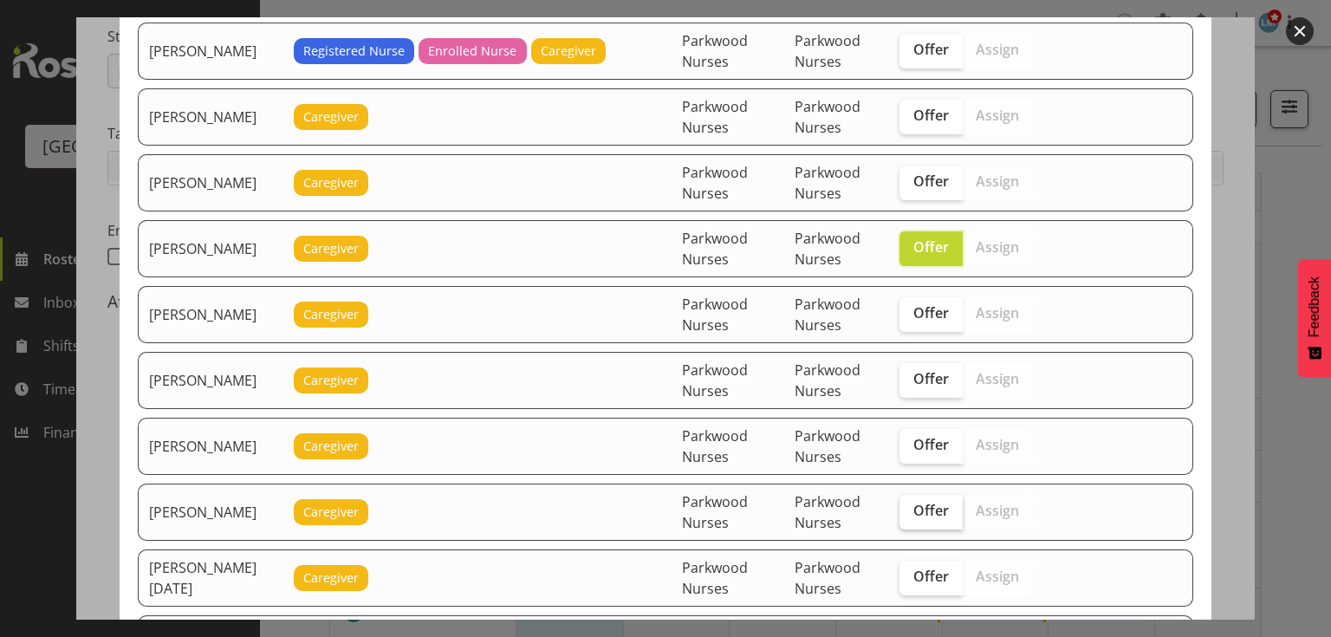
scroll to position [2149, 0]
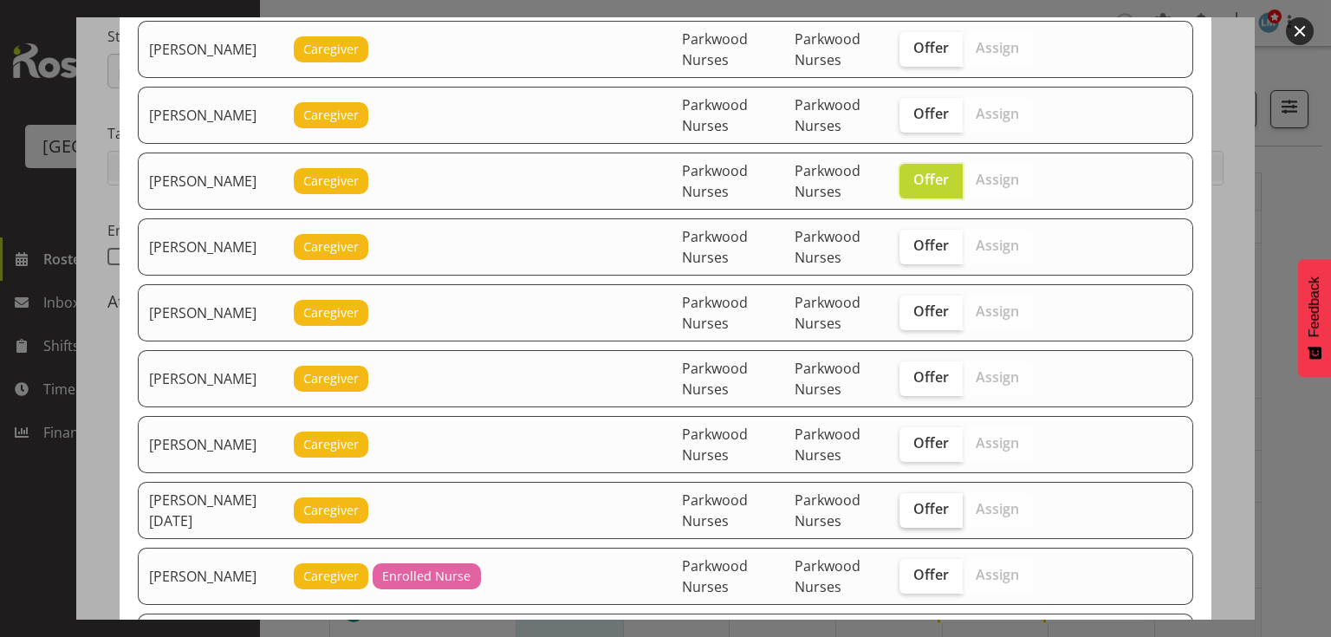
click at [939, 500] on span "Offer" at bounding box center [931, 508] width 36 height 17
click at [911, 504] on input "Offer" at bounding box center [905, 509] width 11 height 11
checkbox input "true"
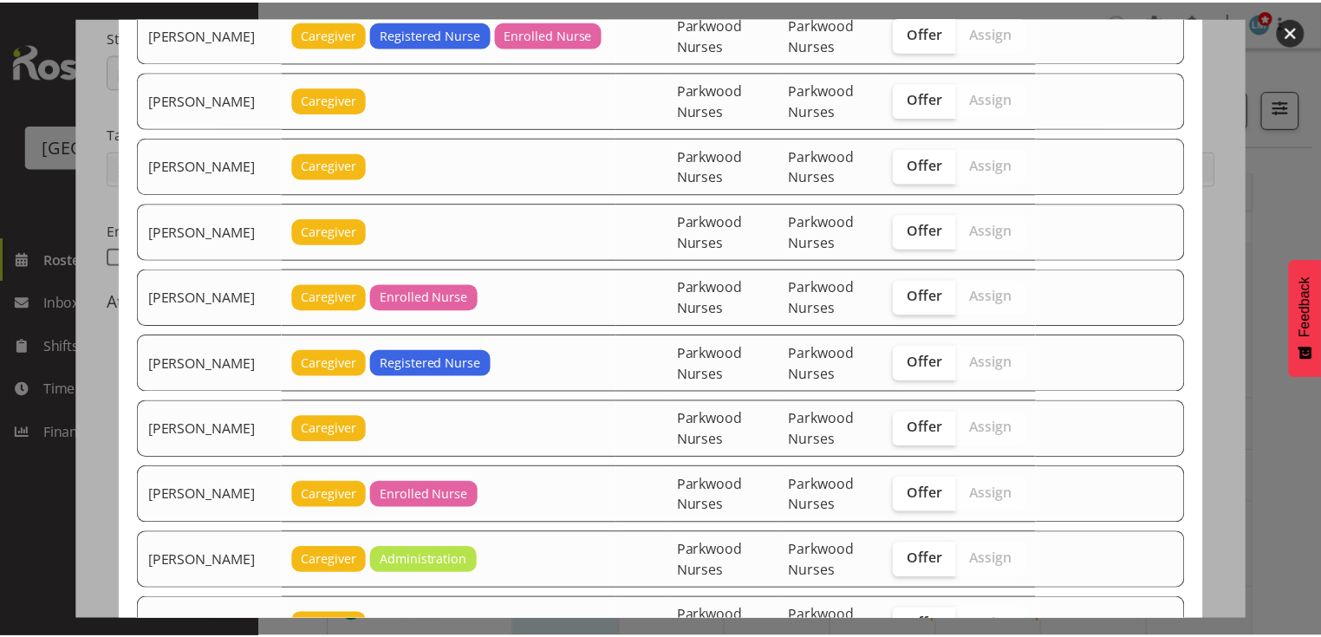
scroll to position [3061, 0]
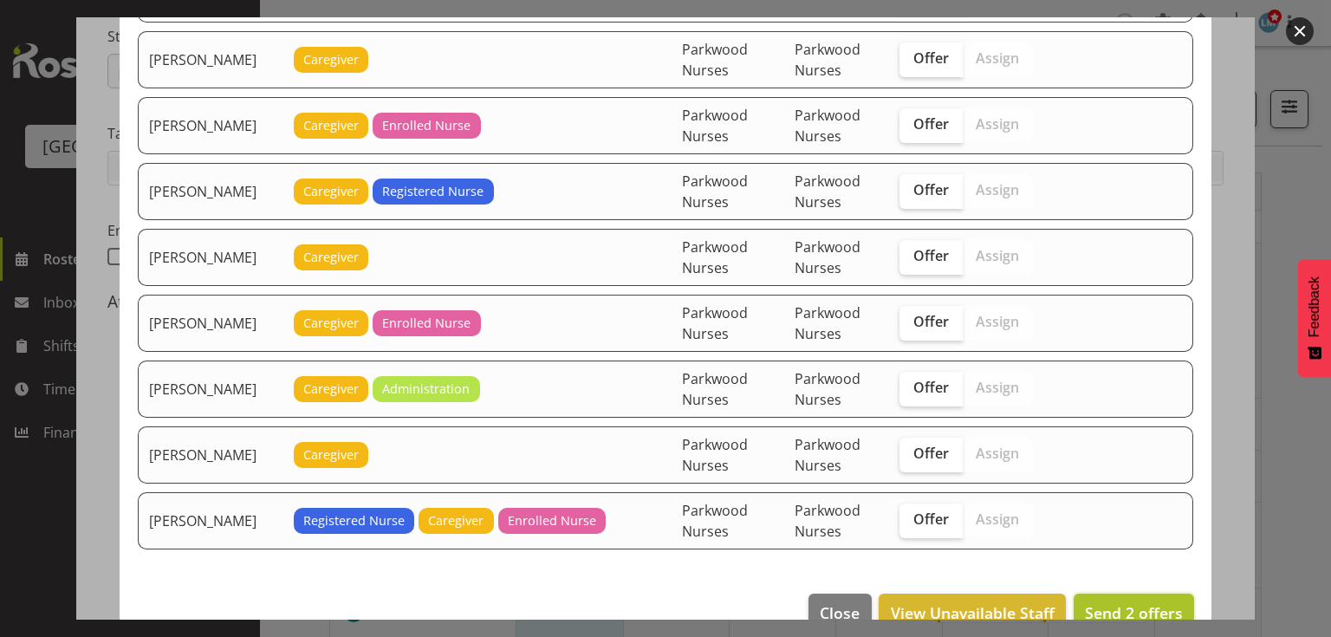
click at [1111, 602] on span "Send 2 offers" at bounding box center [1134, 612] width 98 height 21
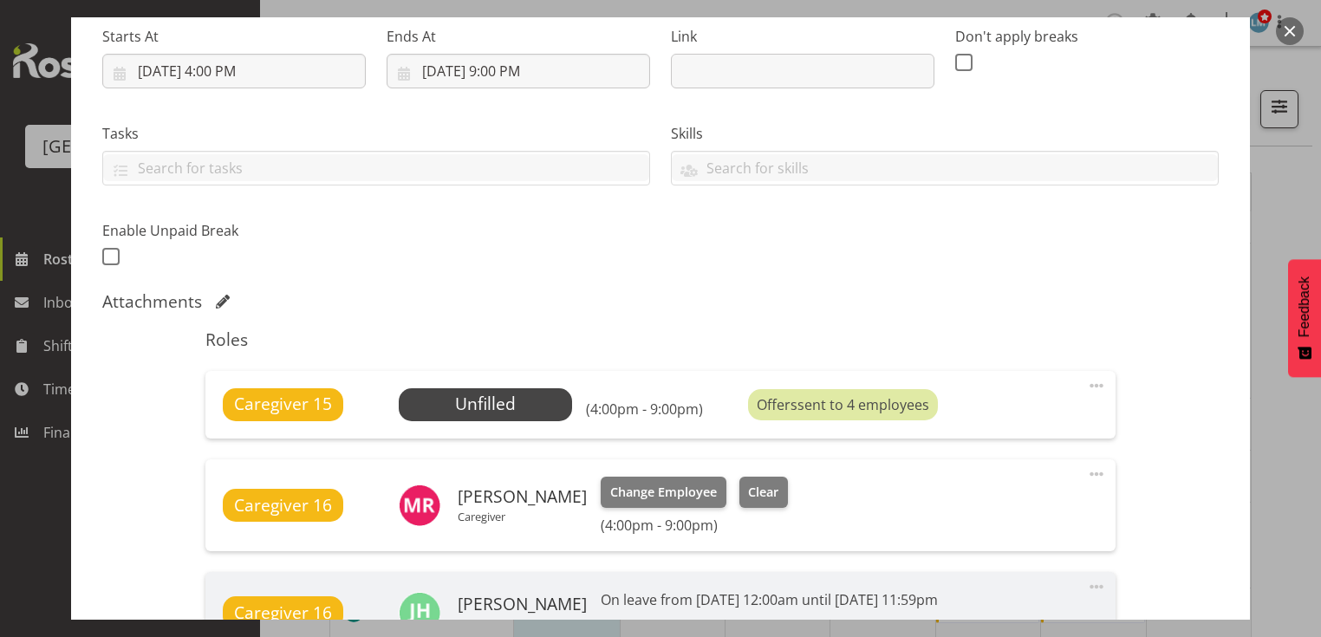
scroll to position [544, 0]
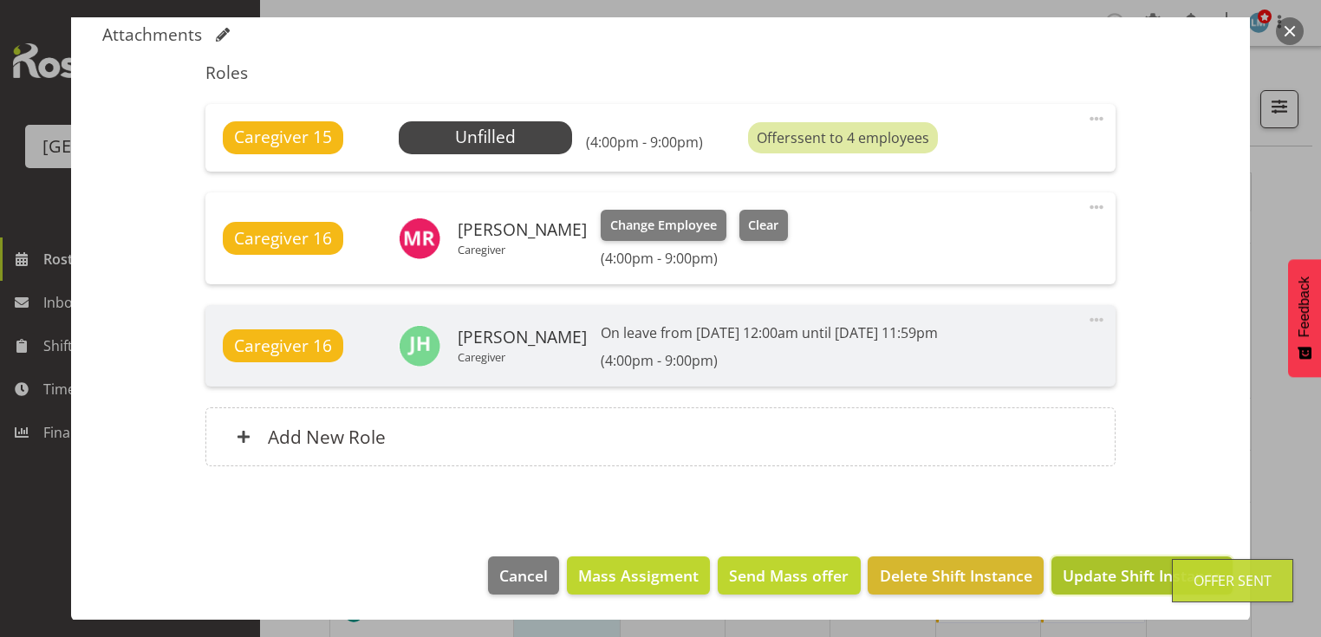
click at [1112, 572] on span "Update Shift Instance" at bounding box center [1141, 575] width 159 height 23
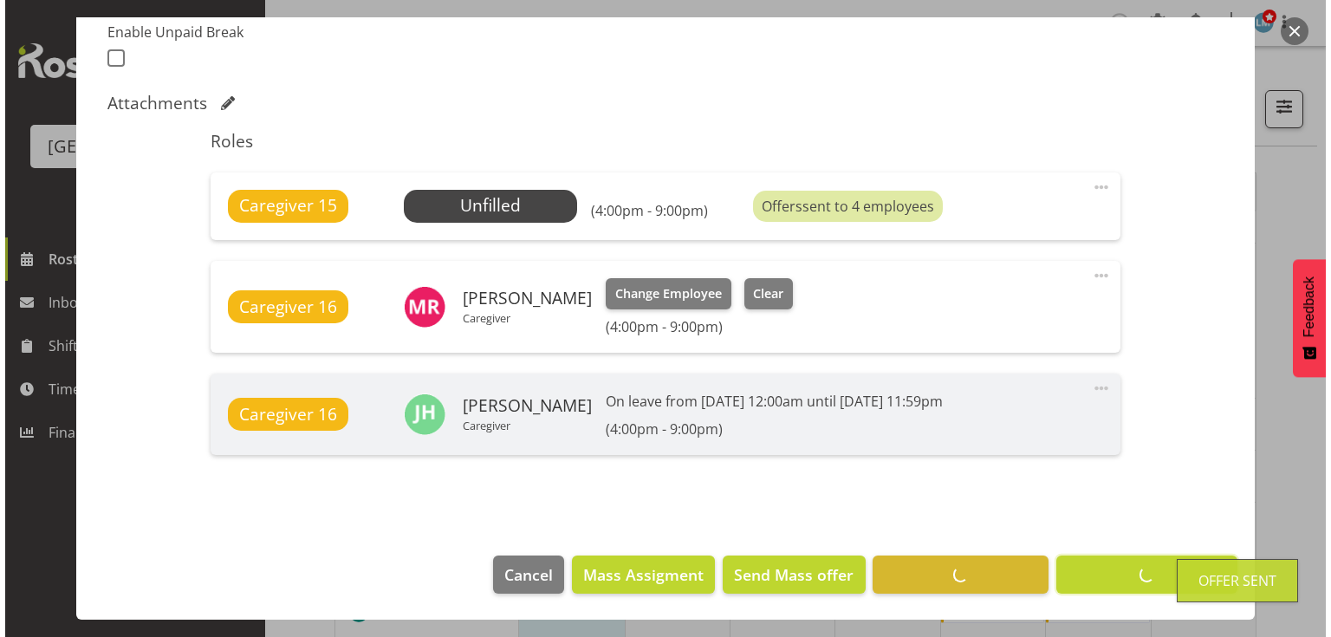
scroll to position [475, 0]
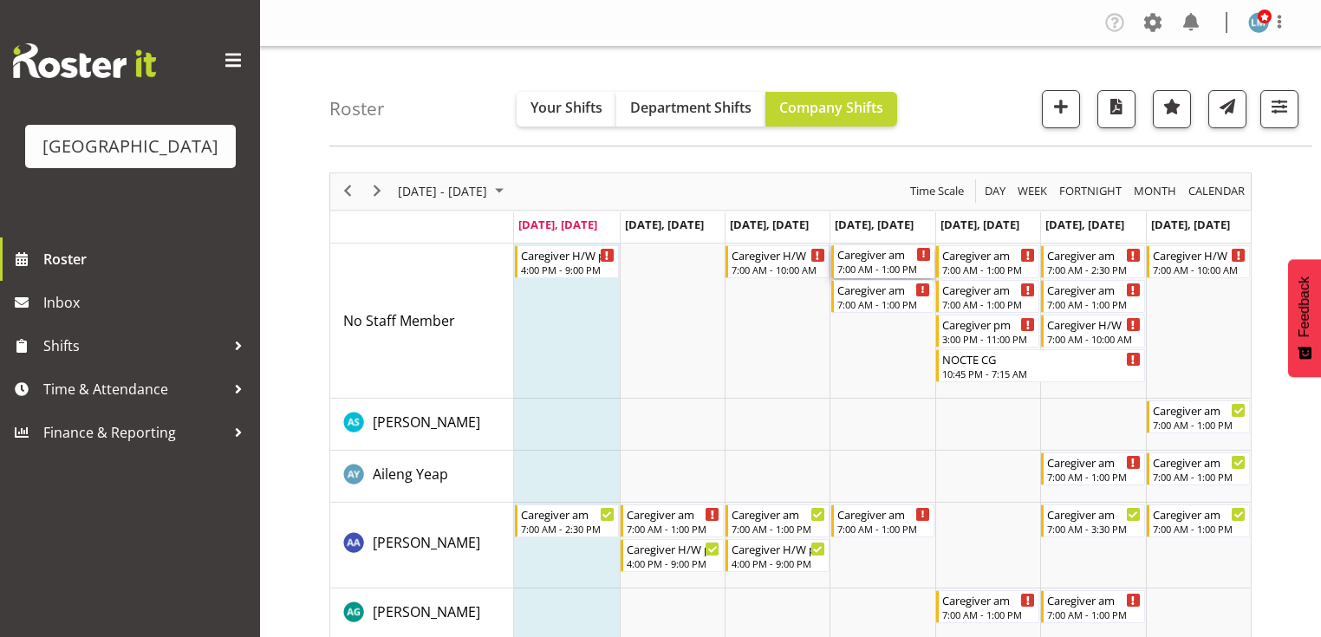
click at [891, 262] on div "Caregiver am 7:00 AM - 1:00 PM" at bounding box center [884, 261] width 94 height 33
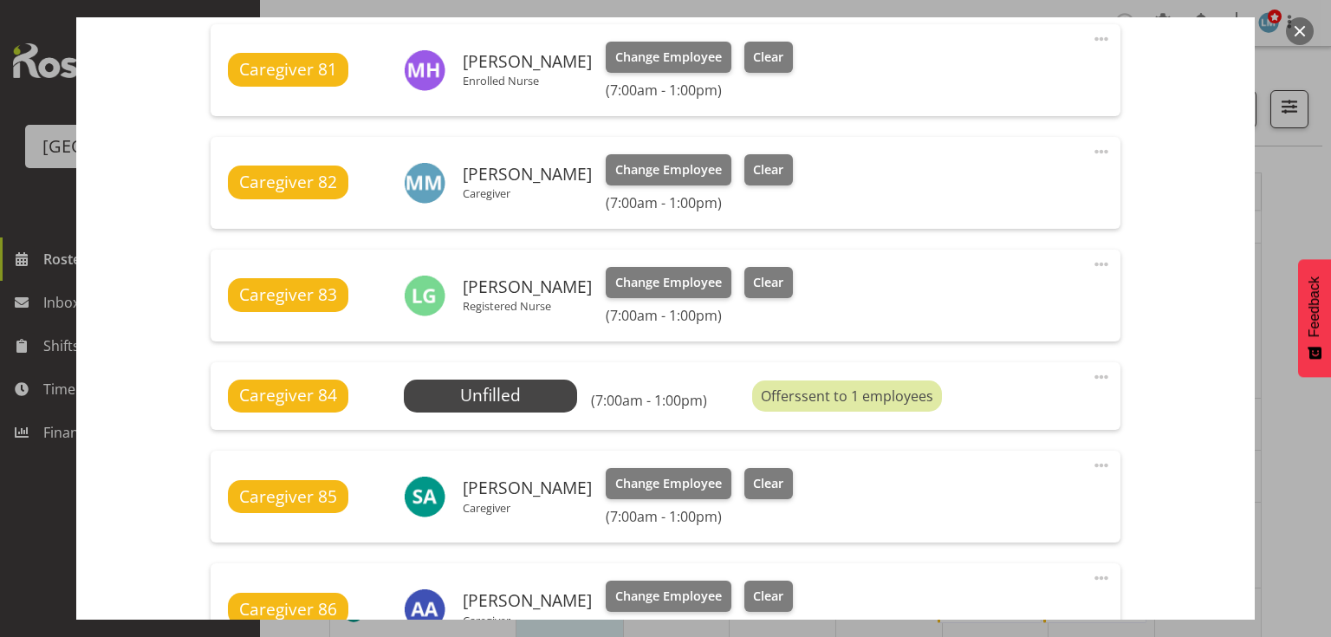
scroll to position [901, 0]
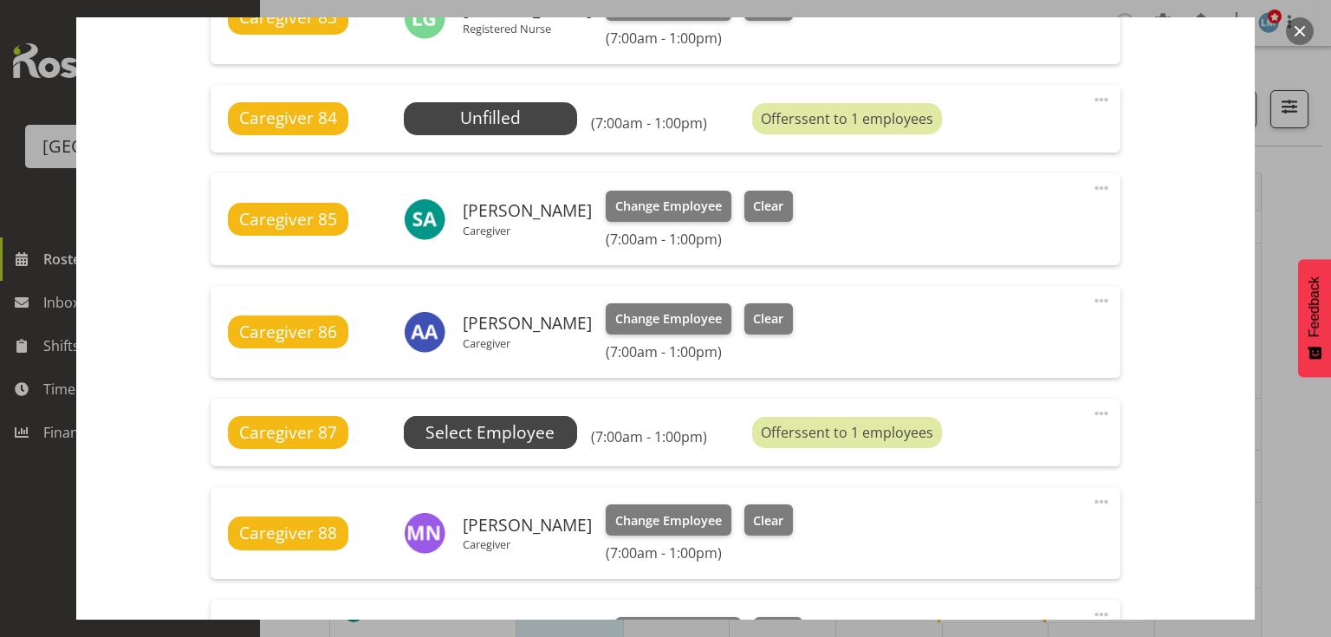
click at [0, 0] on span "Select Employee" at bounding box center [0, 0] width 0 height 0
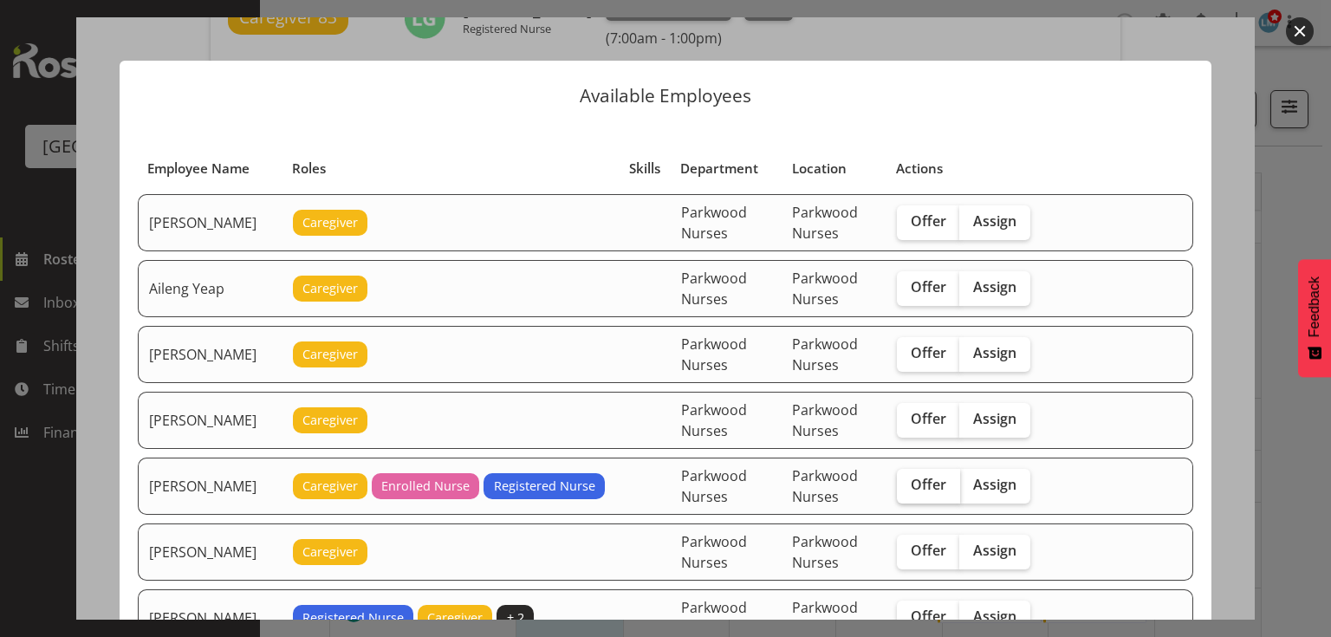
click at [945, 481] on span "Offer" at bounding box center [929, 484] width 36 height 17
click at [908, 481] on input "Offer" at bounding box center [902, 484] width 11 height 11
checkbox input "true"
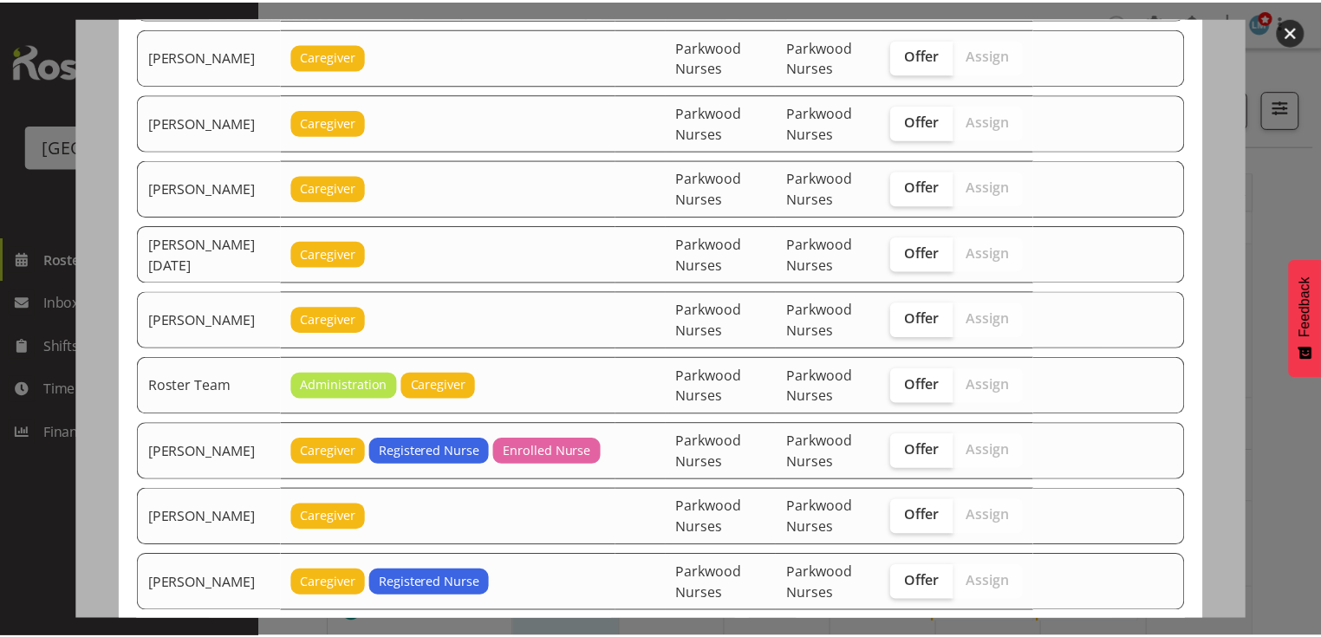
scroll to position [2083, 0]
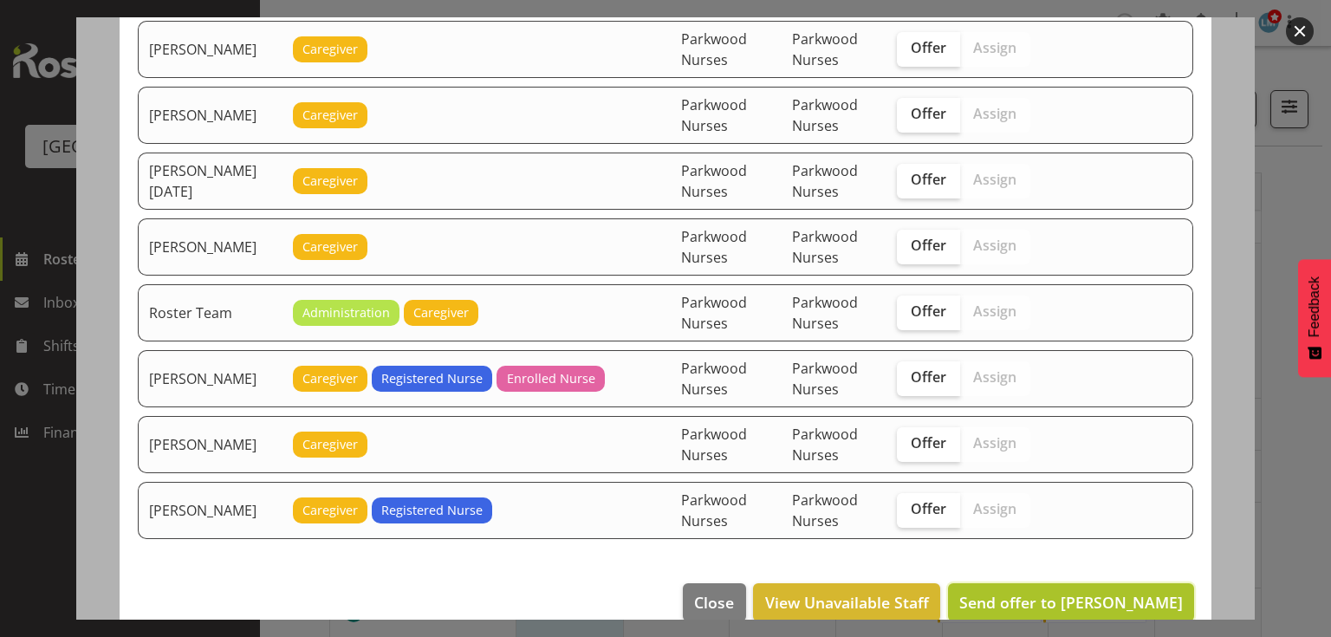
click at [1082, 592] on span "Send offer to Belen Flood" at bounding box center [1071, 602] width 224 height 21
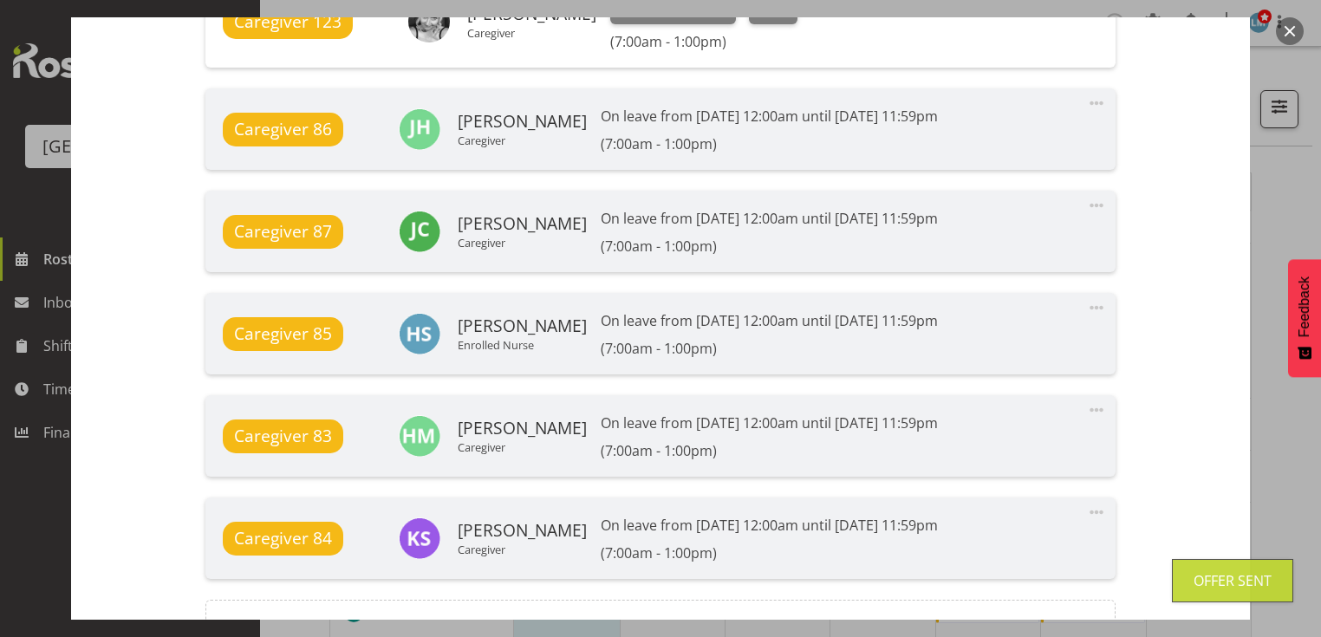
scroll to position [1718, 0]
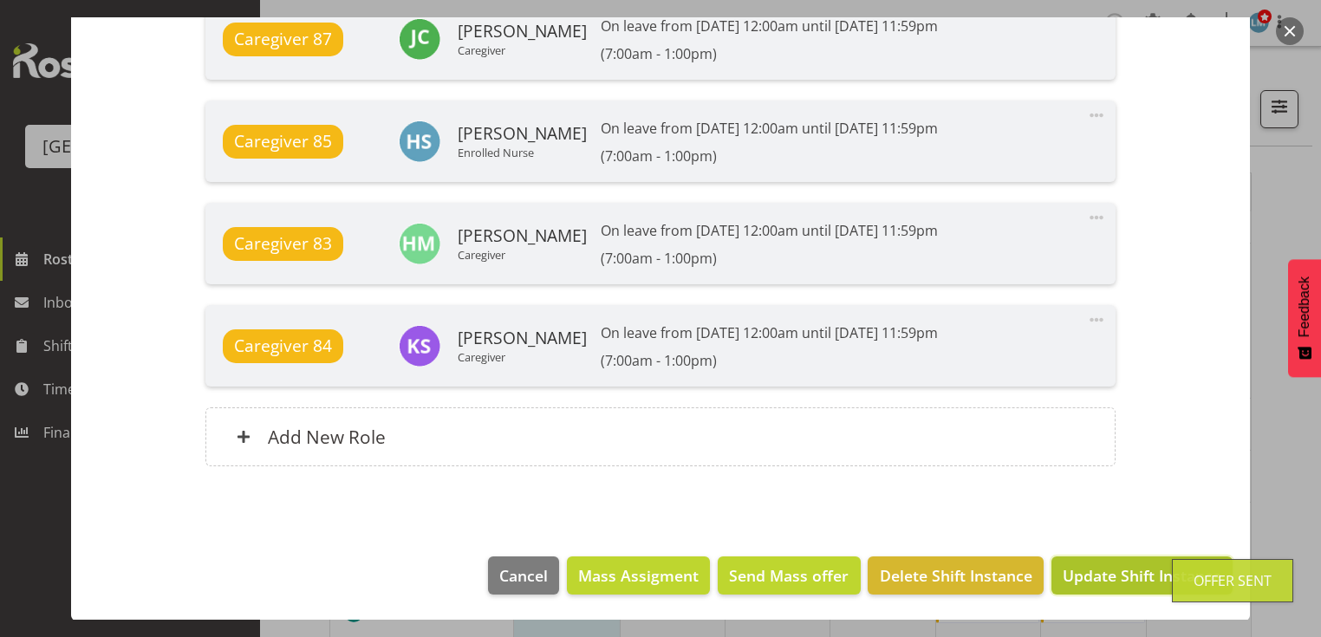
click at [1098, 573] on span "Update Shift Instance" at bounding box center [1141, 575] width 159 height 23
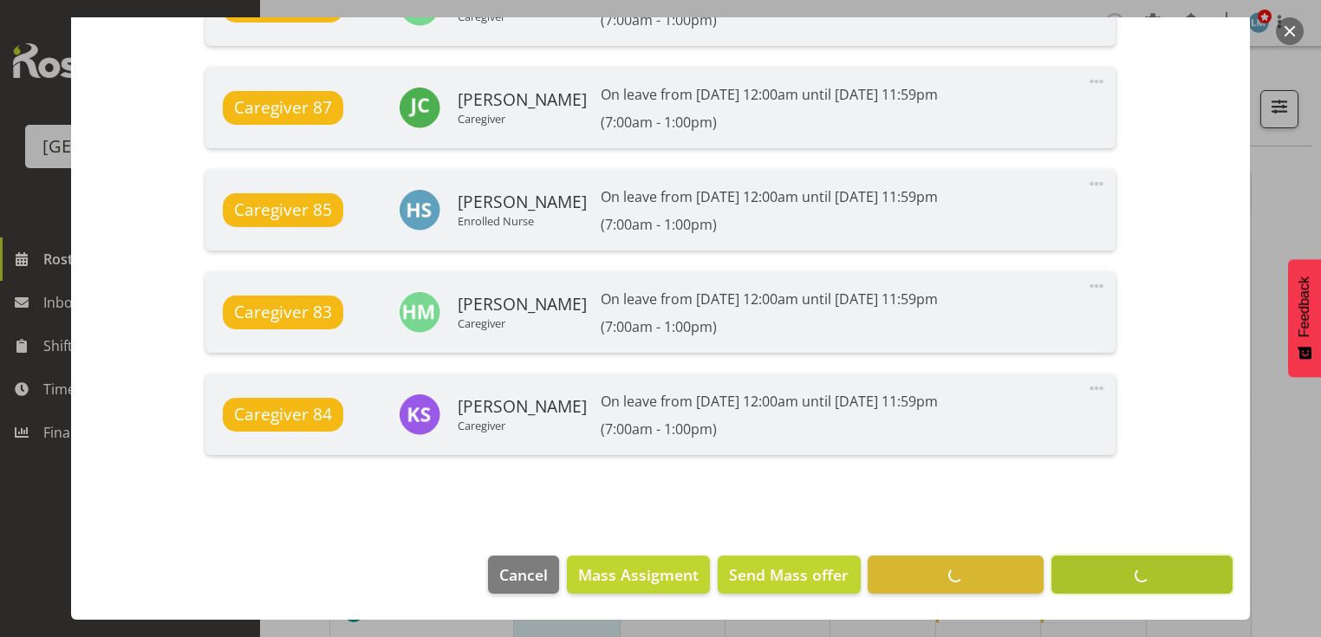
scroll to position [1580, 0]
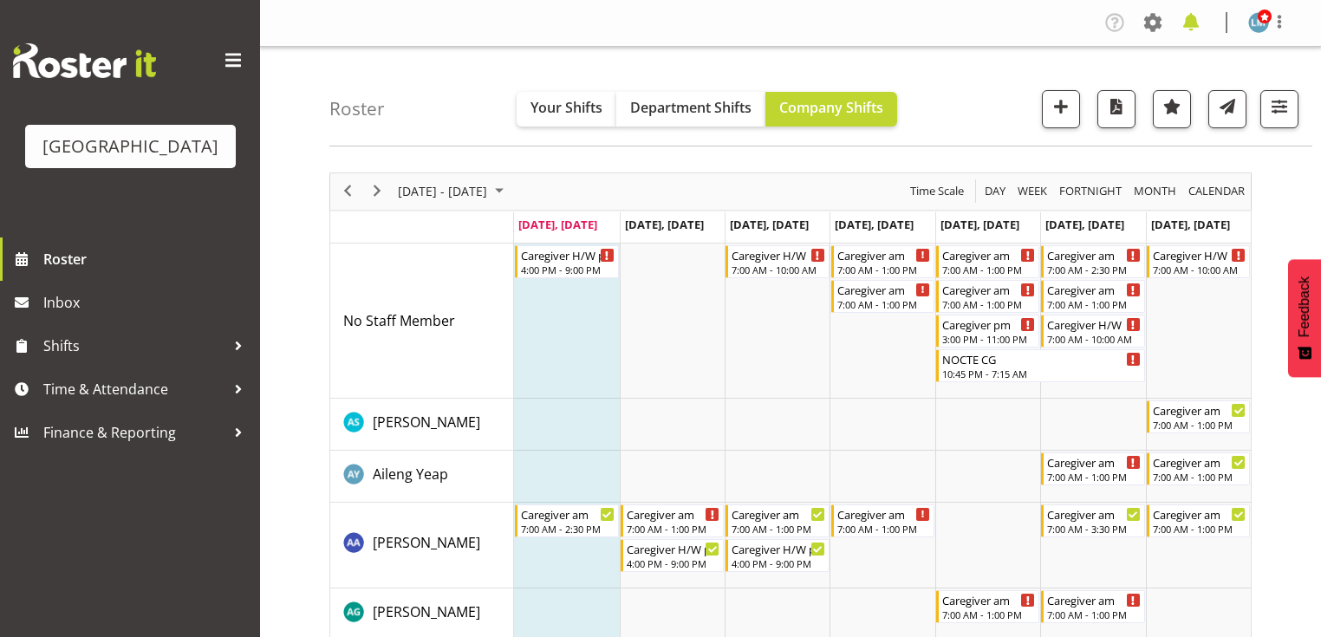
click at [1191, 14] on span at bounding box center [1191, 23] width 28 height 28
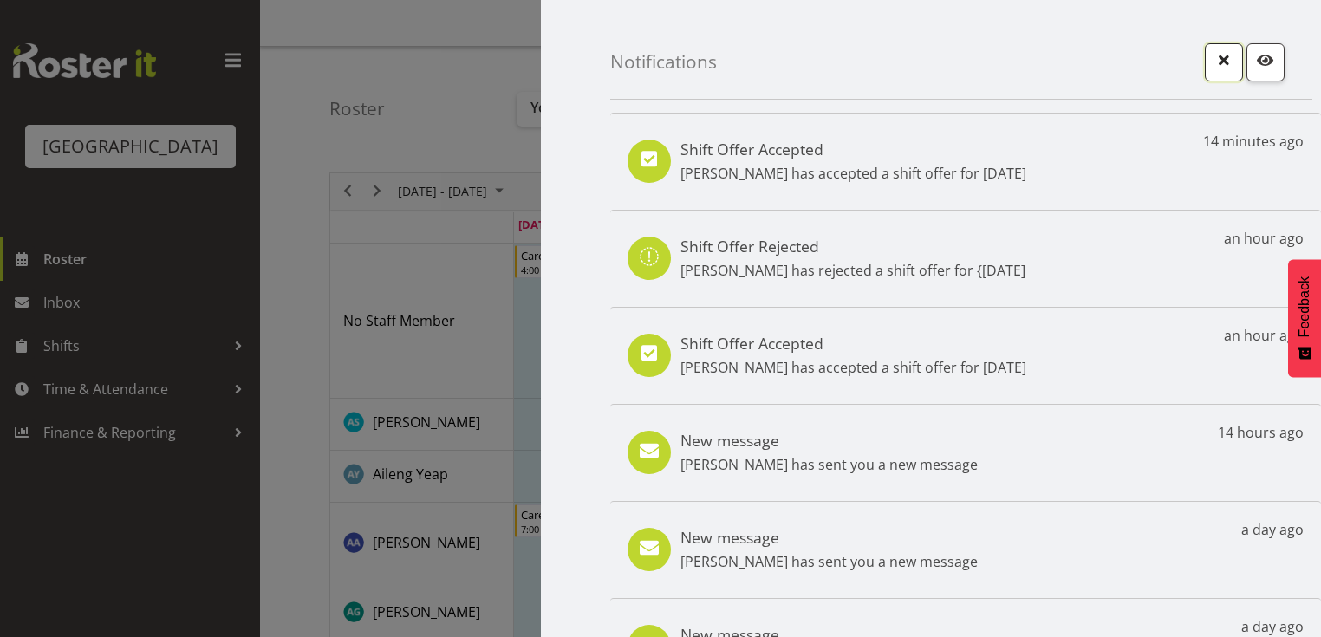
click at [1214, 58] on span "button" at bounding box center [1223, 60] width 23 height 23
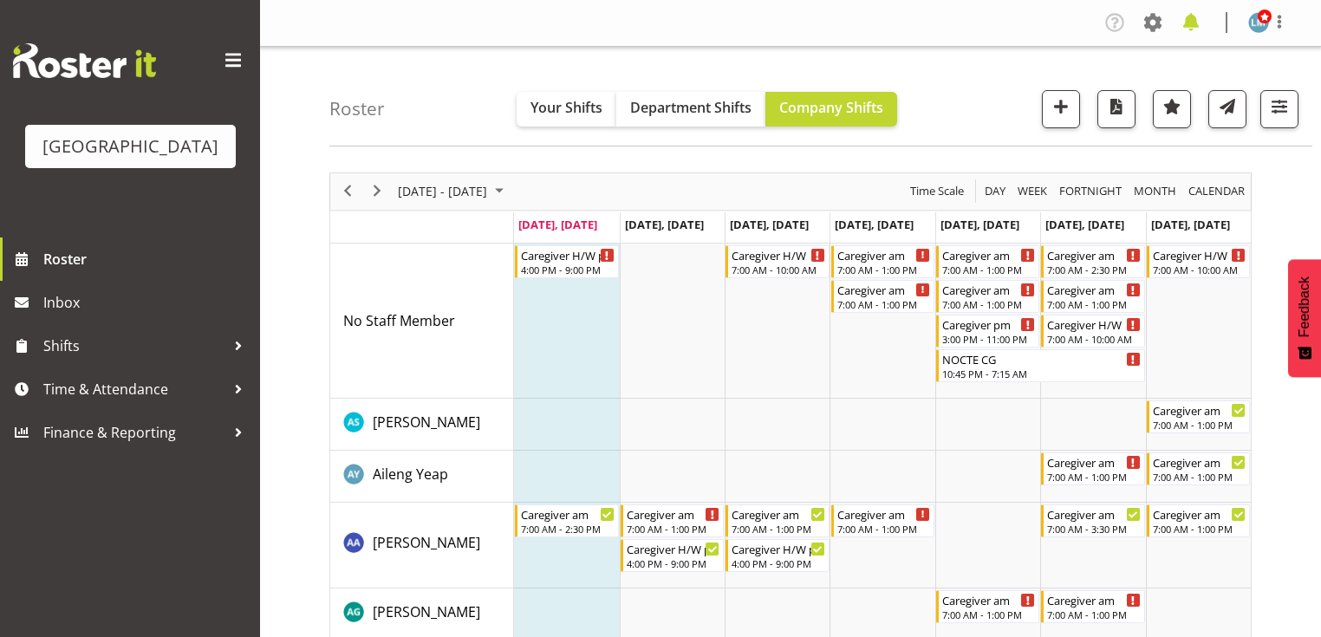
click at [1196, 20] on span at bounding box center [1191, 23] width 28 height 28
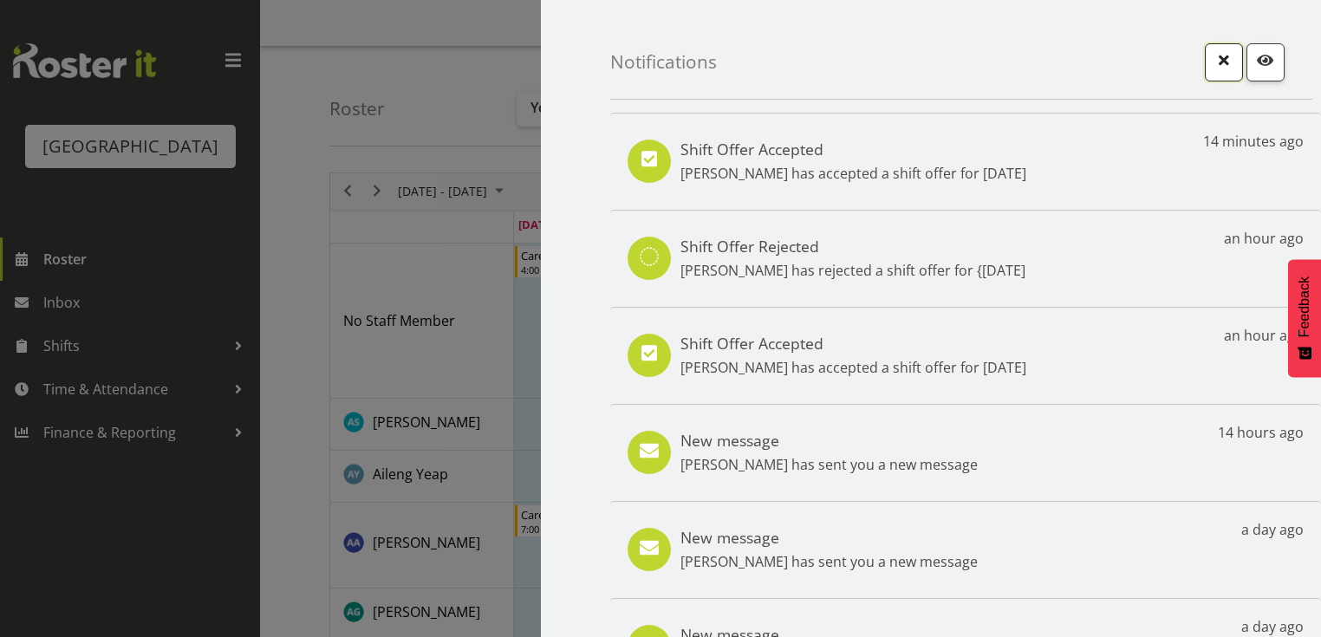
click at [1216, 55] on span "button" at bounding box center [1223, 60] width 23 height 23
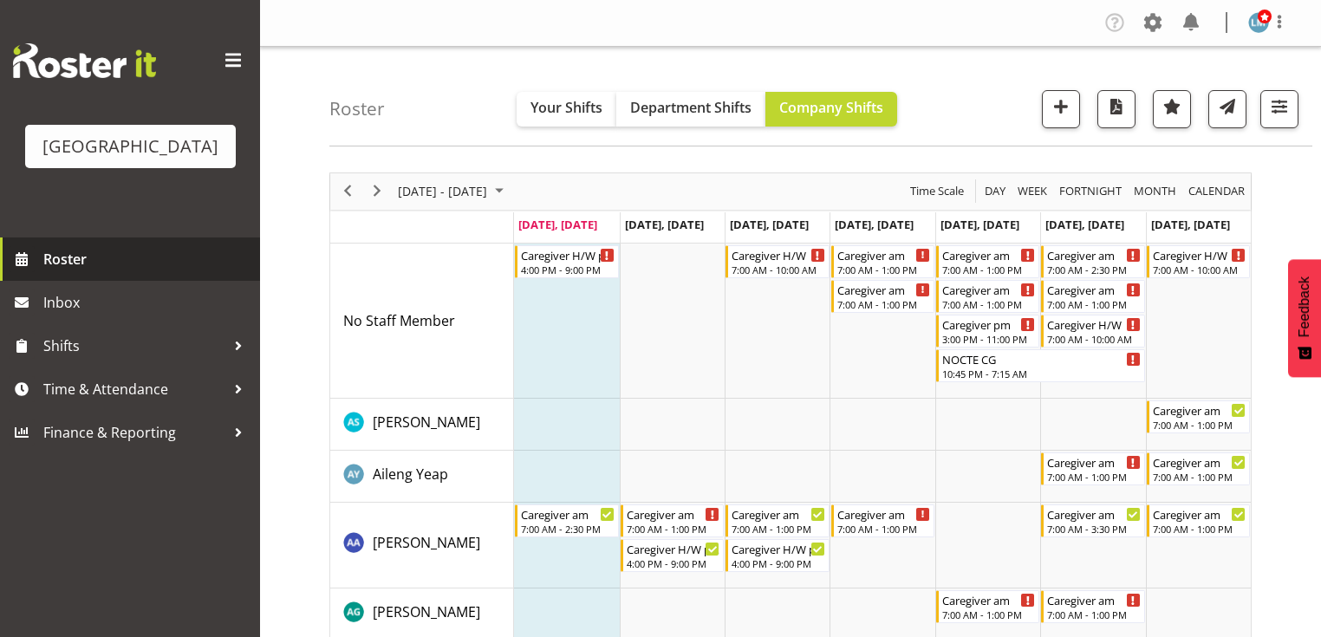
click at [73, 272] on span "Roster" at bounding box center [147, 259] width 208 height 26
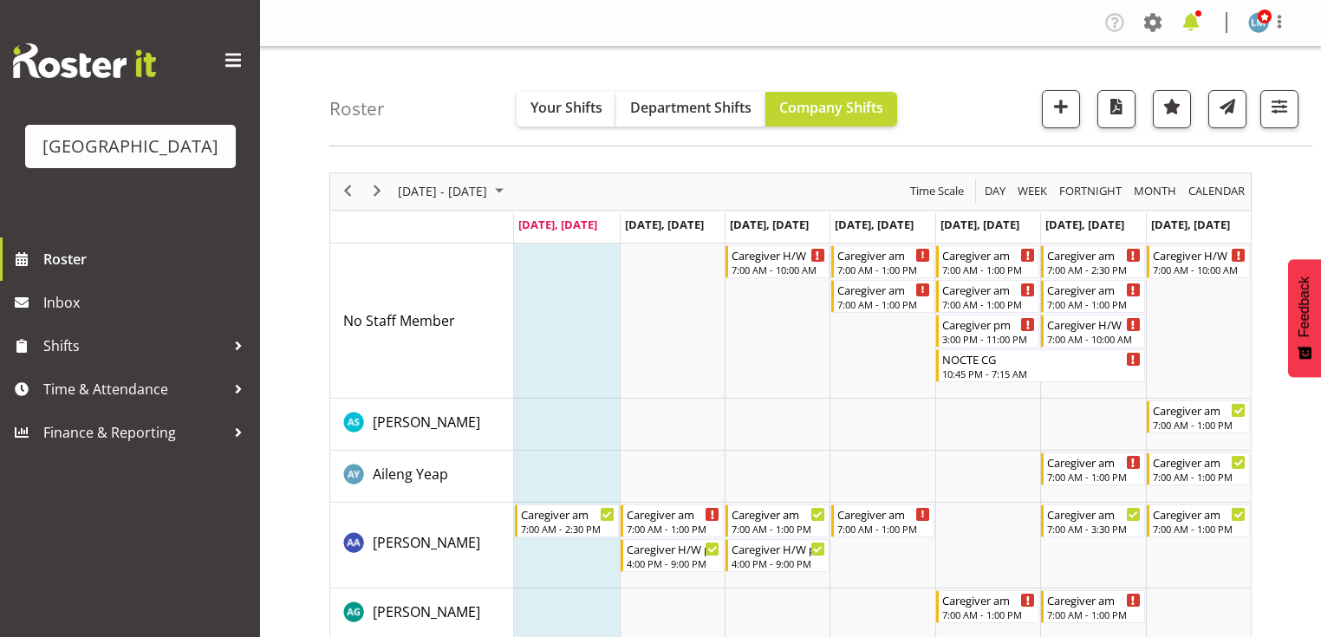
click at [1188, 18] on span at bounding box center [1191, 23] width 28 height 28
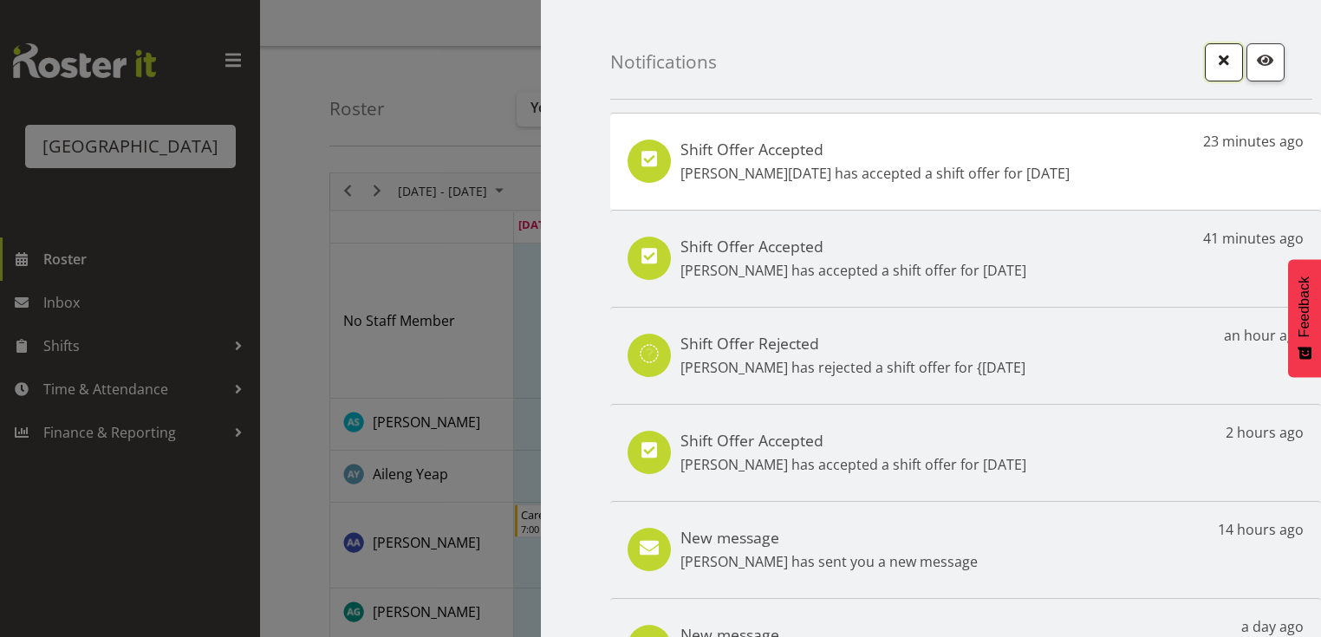
click at [1213, 62] on span "button" at bounding box center [1223, 60] width 23 height 23
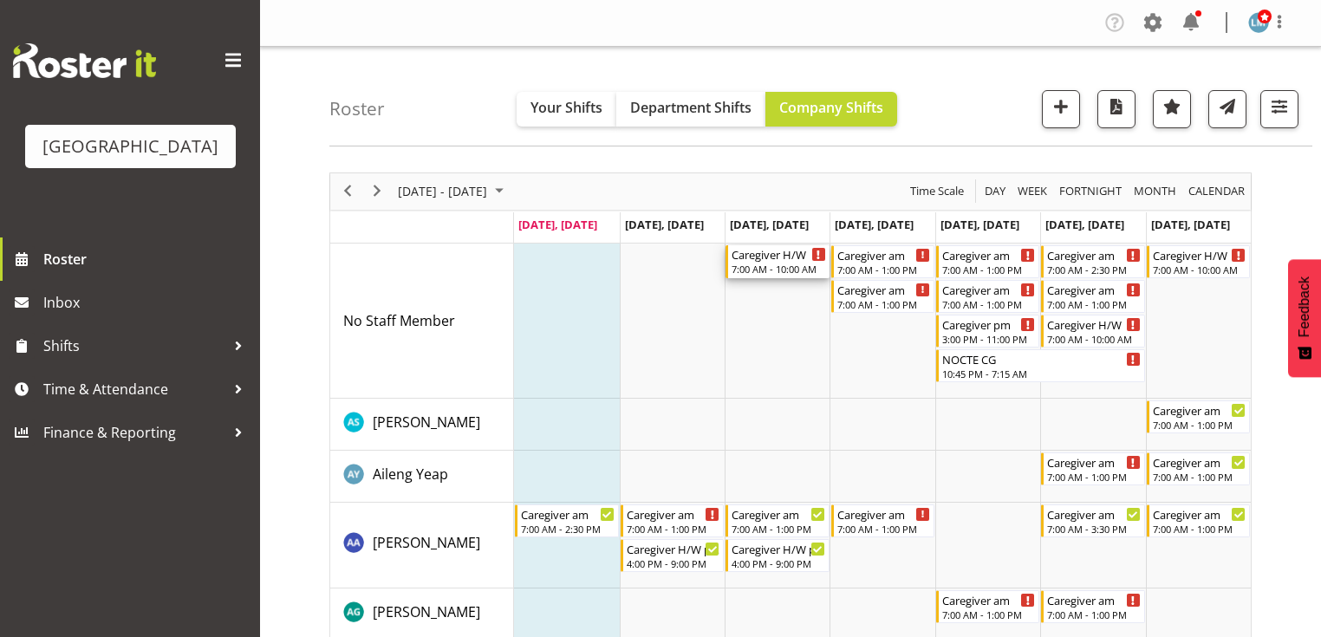
click at [758, 268] on div "7:00 AM - 10:00 AM" at bounding box center [778, 269] width 94 height 14
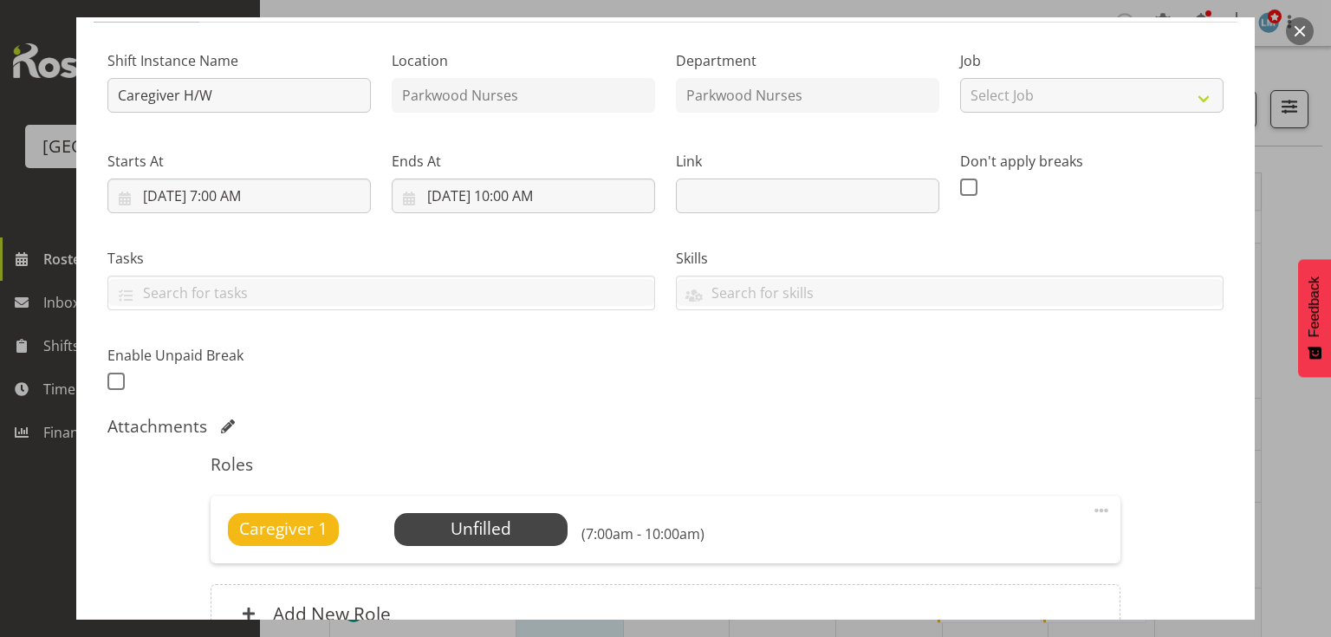
scroll to position [329, 0]
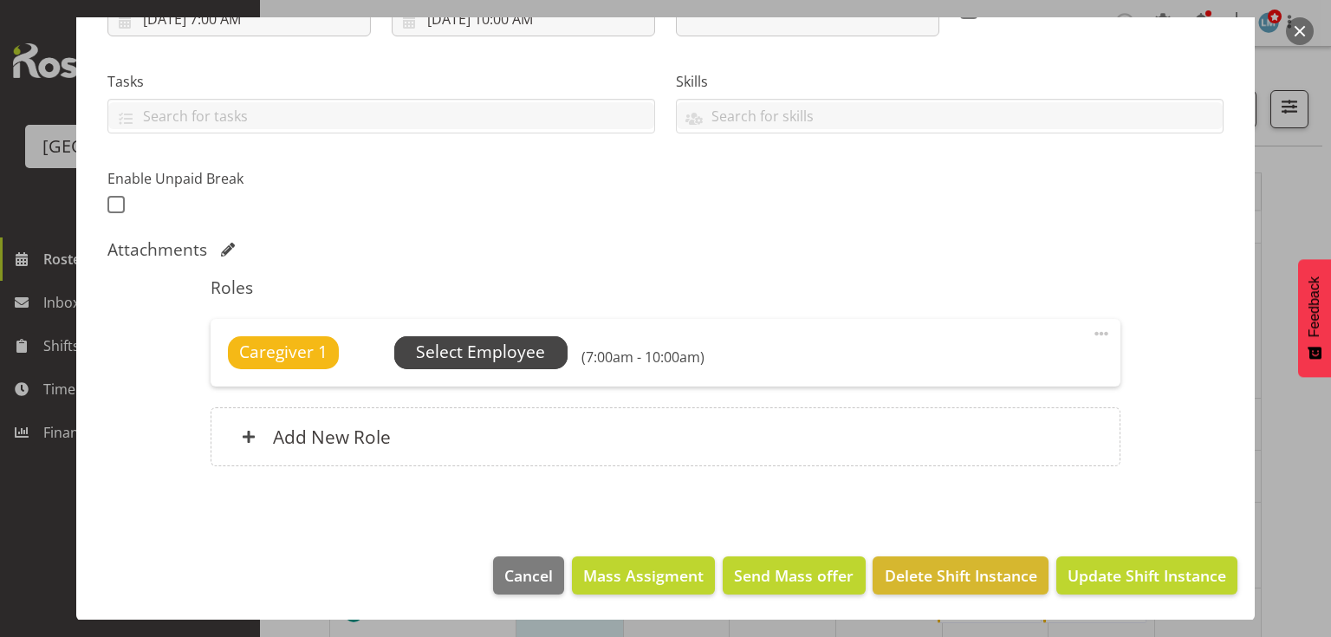
click at [495, 348] on span "Select Employee" at bounding box center [480, 352] width 129 height 25
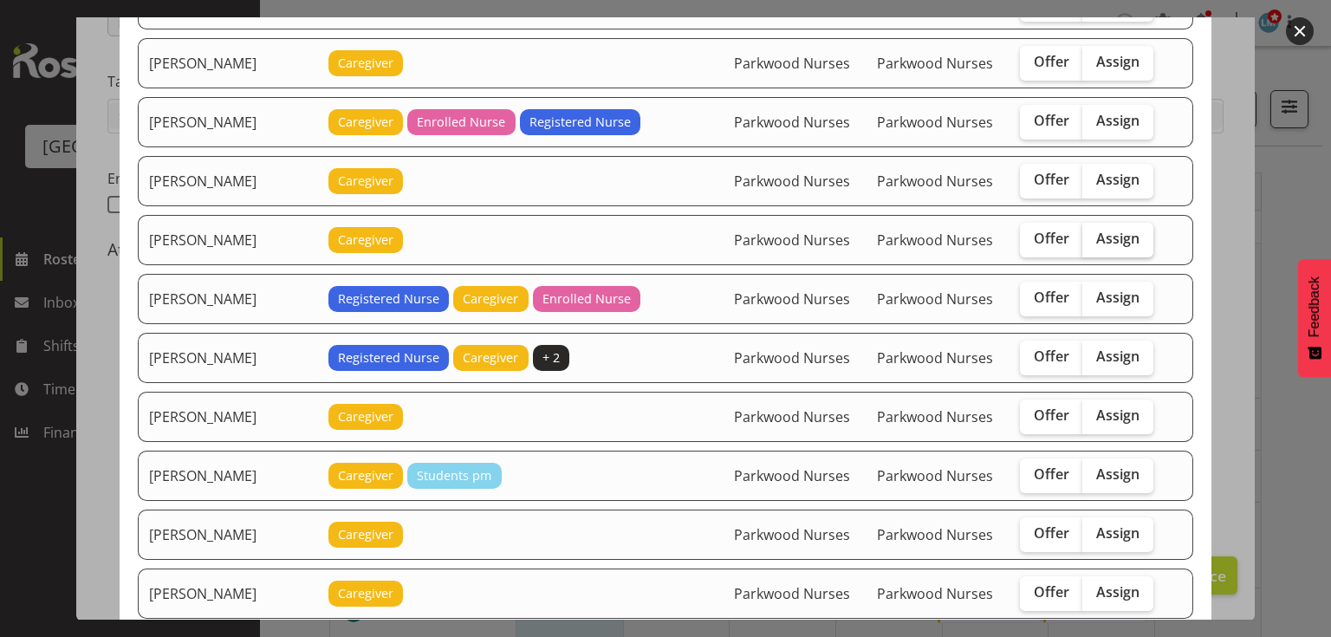
scroll to position [277, 0]
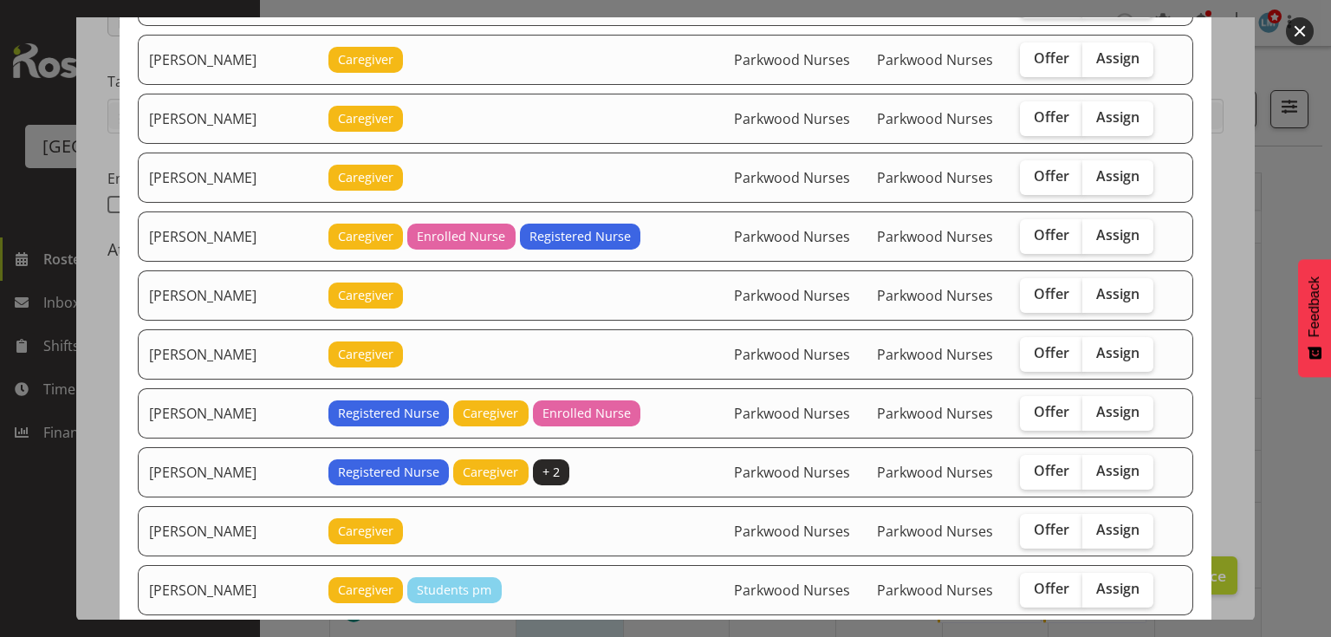
click at [1296, 26] on button "button" at bounding box center [1300, 31] width 28 height 28
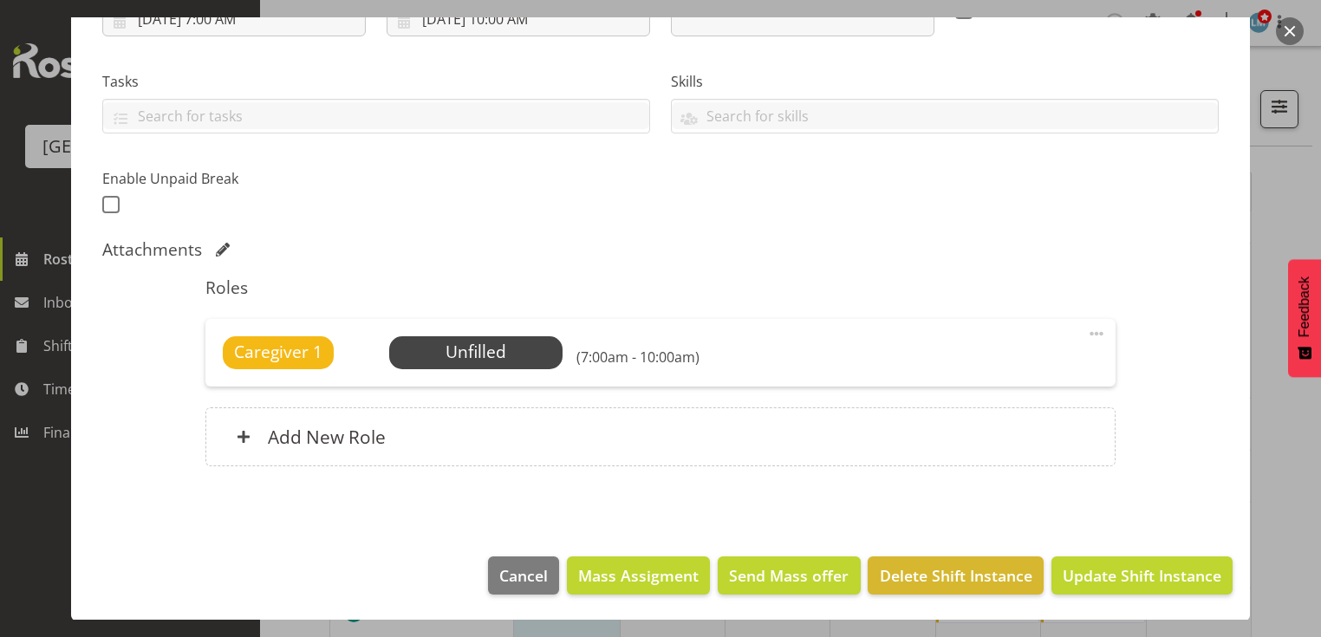
click at [1296, 26] on button "button" at bounding box center [1290, 31] width 28 height 28
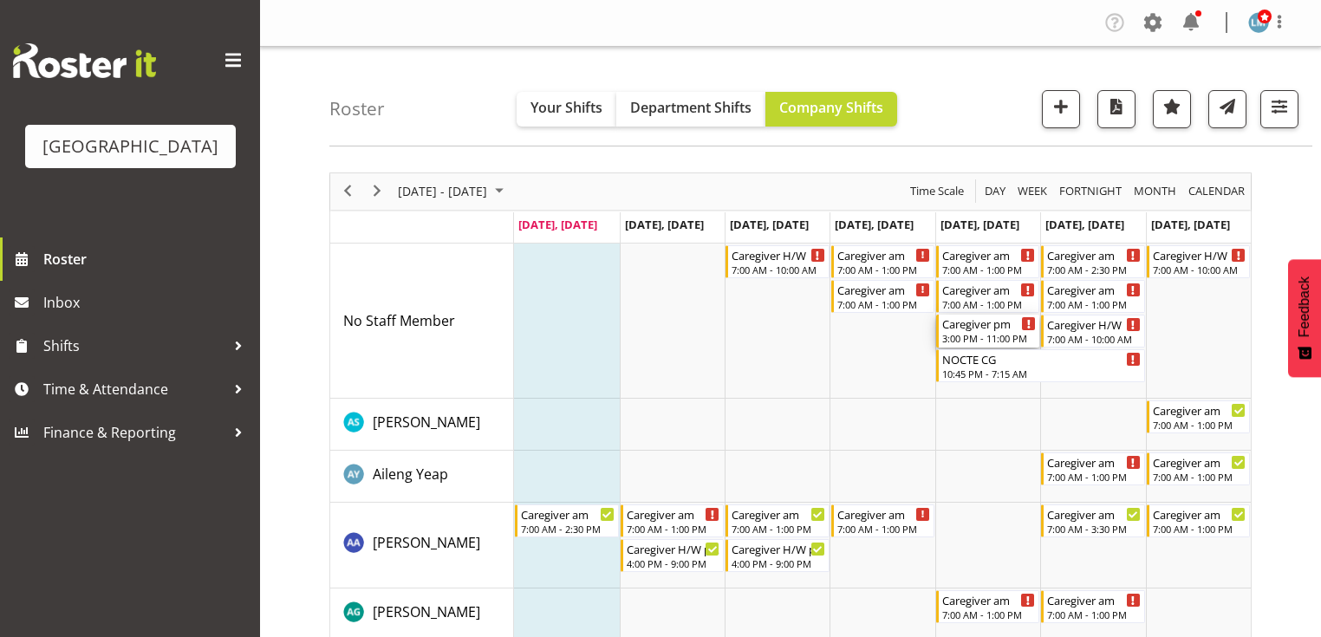
click at [970, 328] on div "Caregiver pm" at bounding box center [989, 323] width 94 height 17
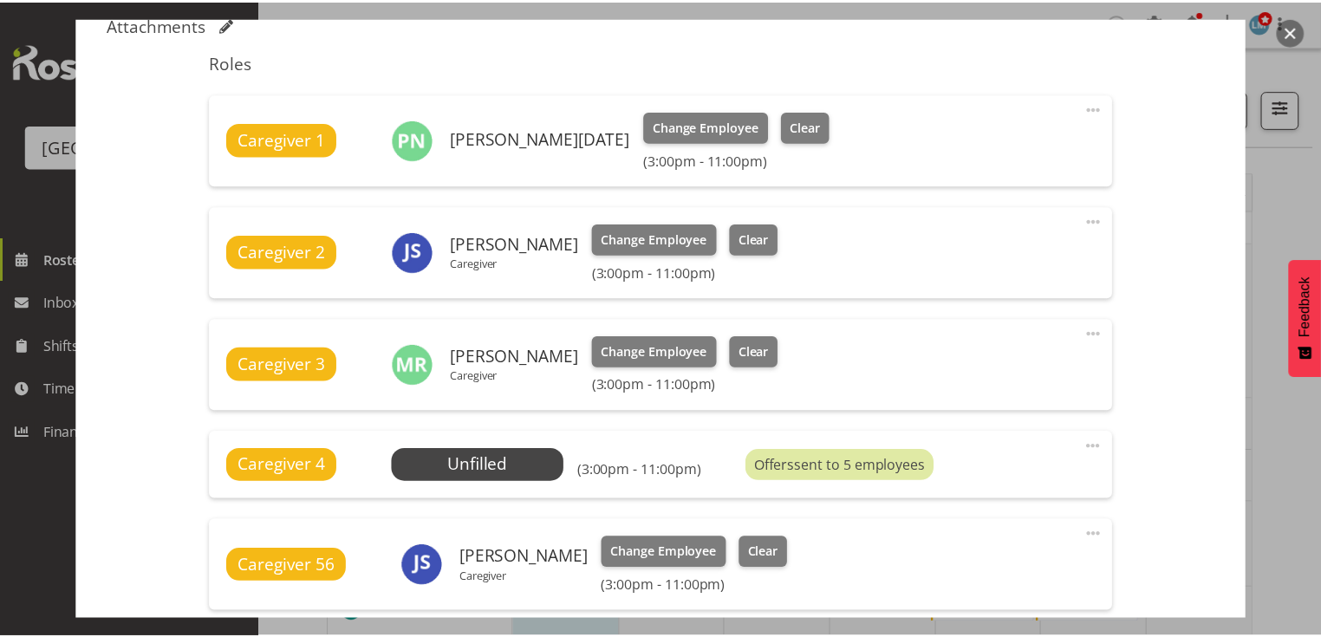
scroll to position [693, 0]
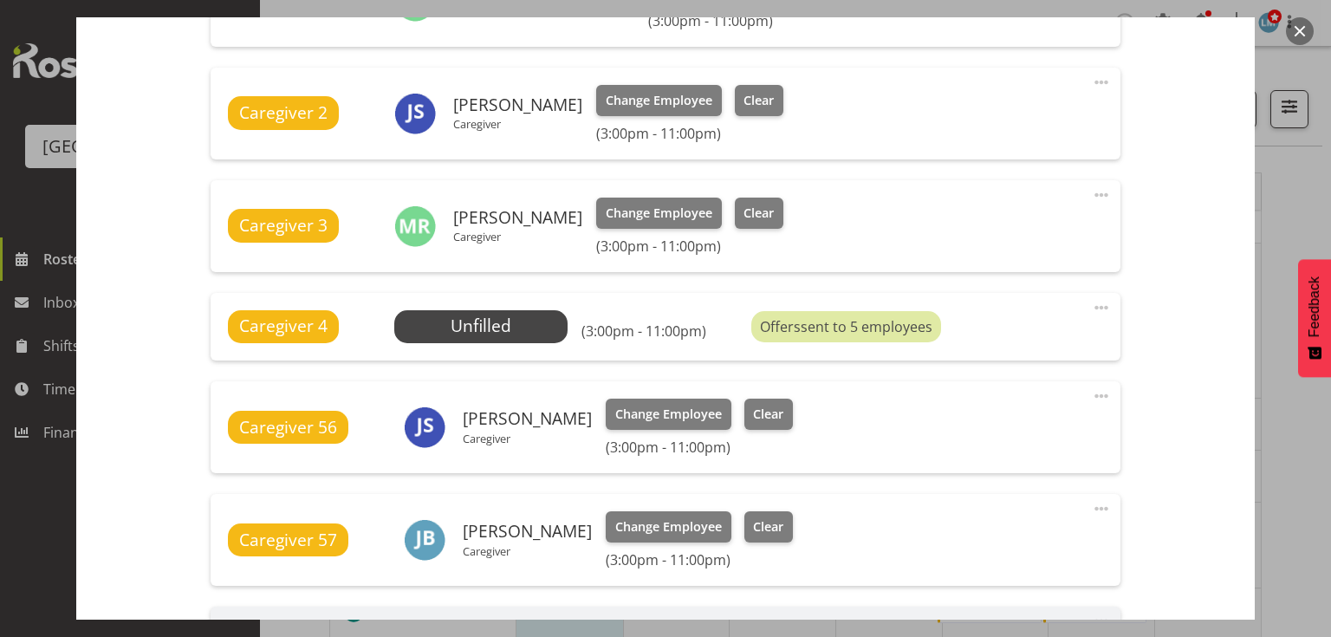
click at [1295, 29] on button "button" at bounding box center [1300, 31] width 28 height 28
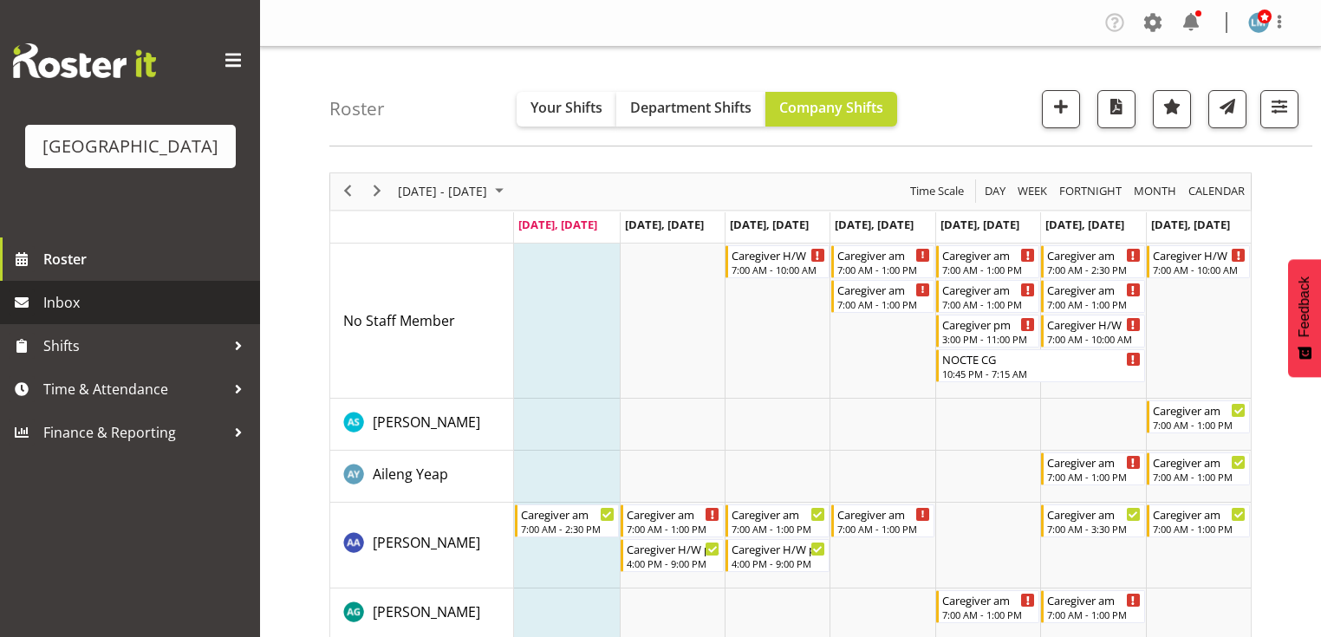
click at [55, 315] on span "Inbox" at bounding box center [147, 302] width 208 height 26
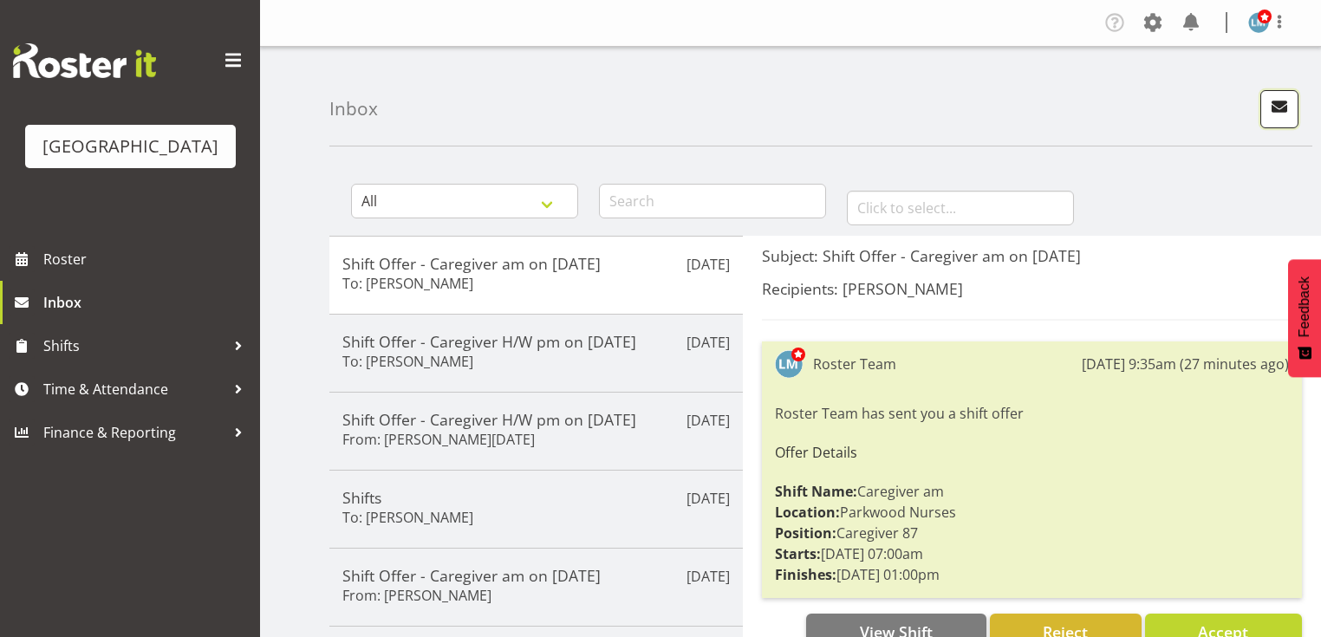
click at [1277, 104] on span "button" at bounding box center [1279, 106] width 23 height 23
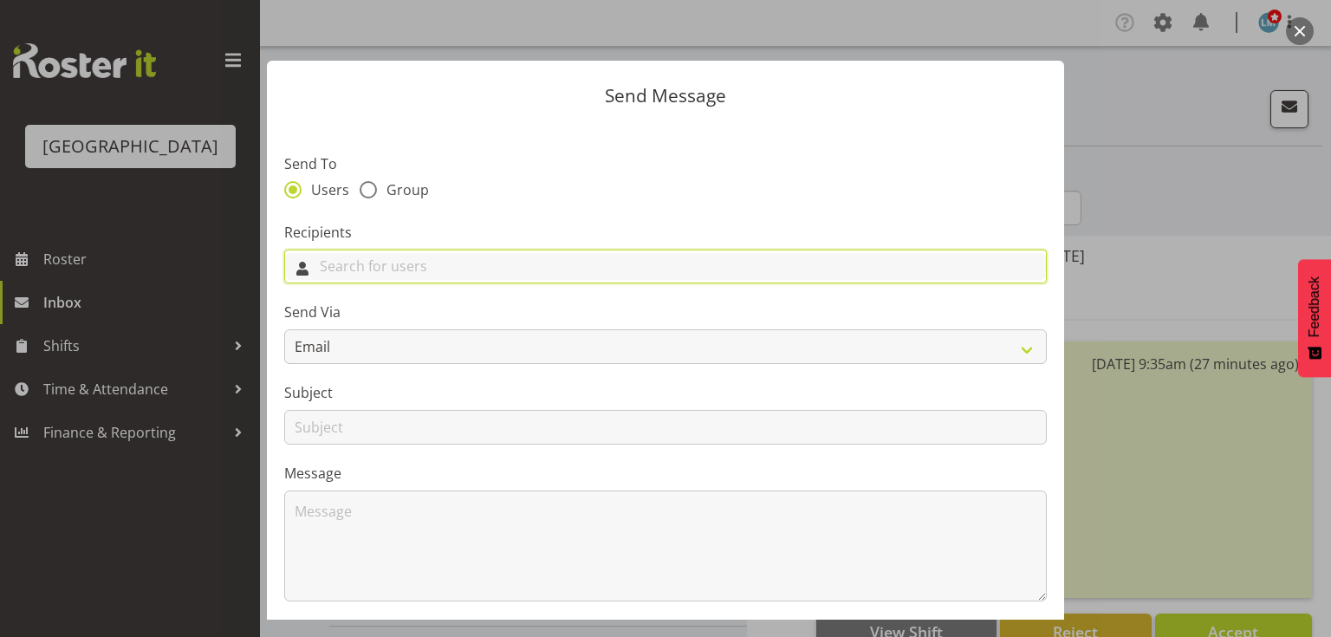
click at [434, 264] on input "text" at bounding box center [665, 266] width 761 height 27
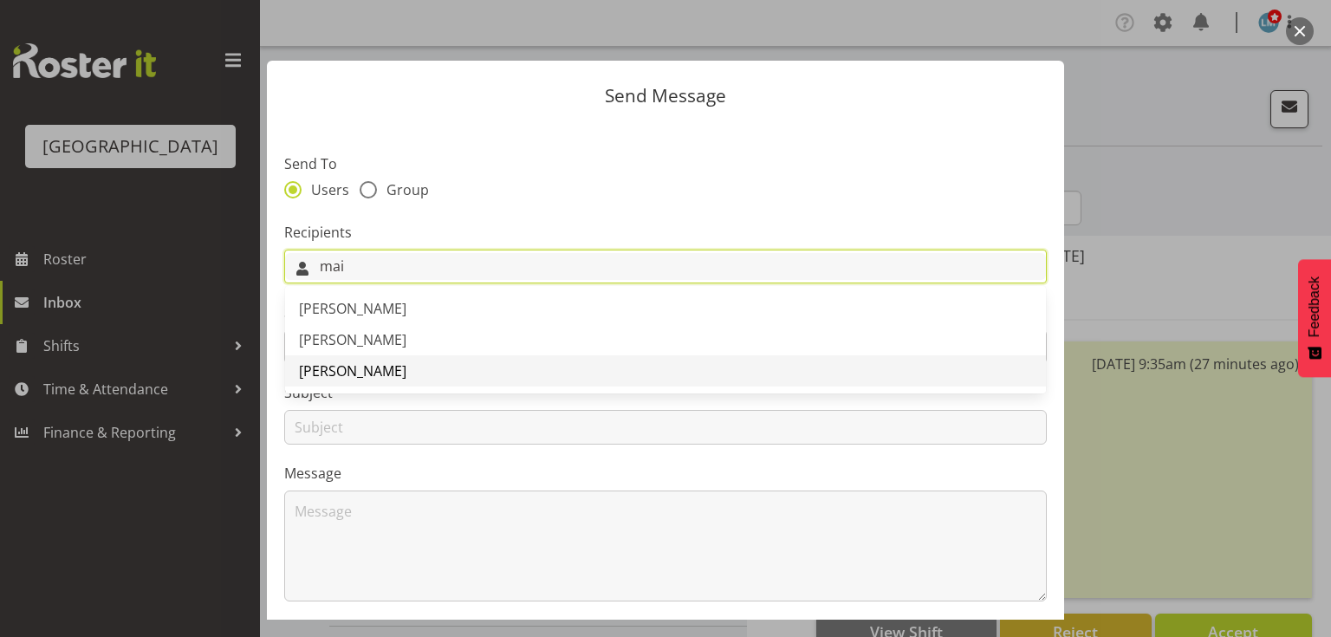
type input "mai"
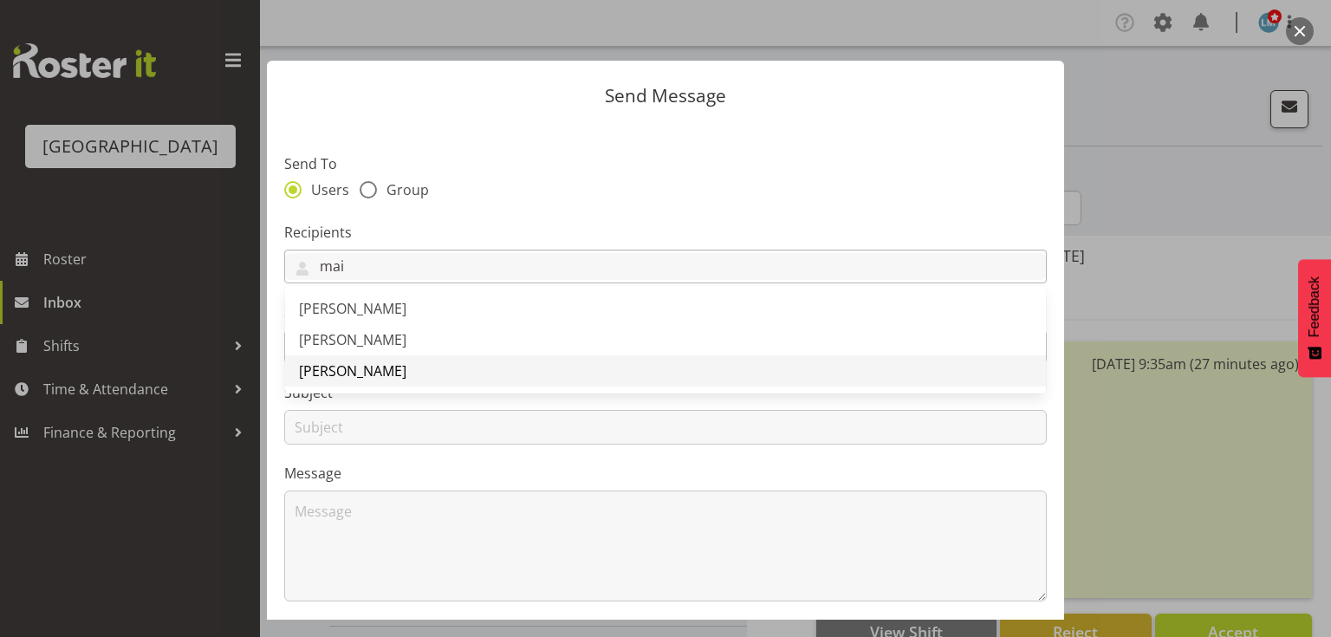
click at [315, 374] on span "[PERSON_NAME]" at bounding box center [352, 370] width 107 height 19
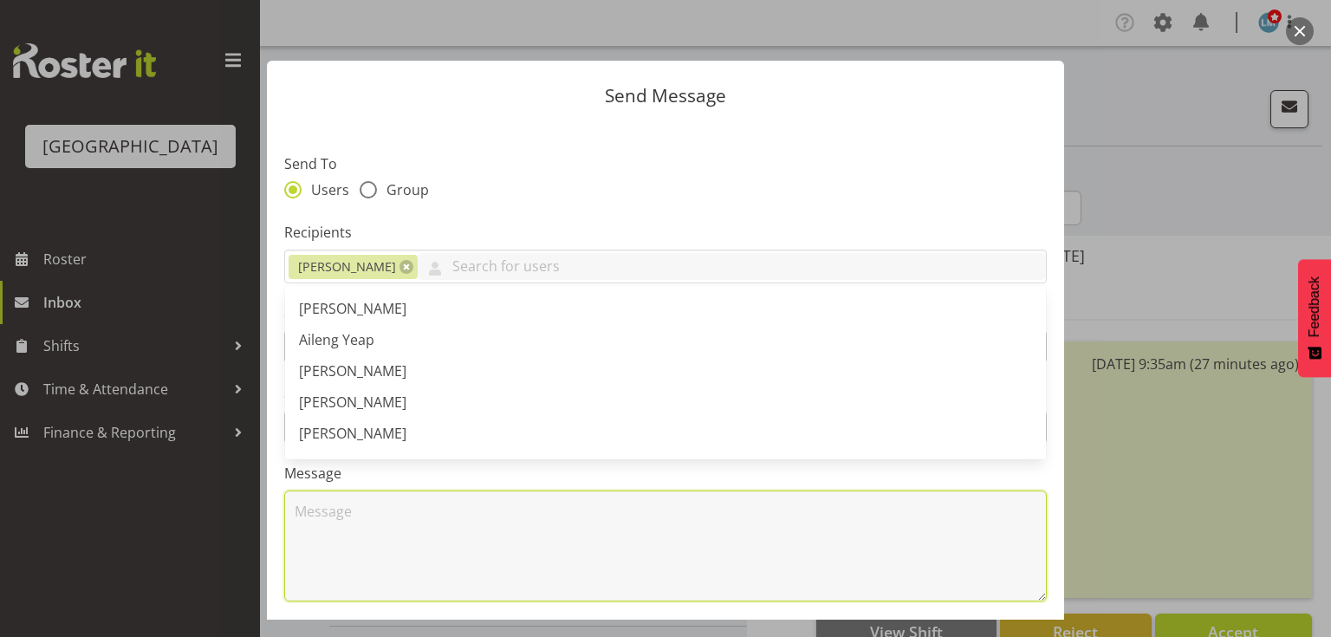
click at [381, 513] on textarea at bounding box center [665, 546] width 763 height 111
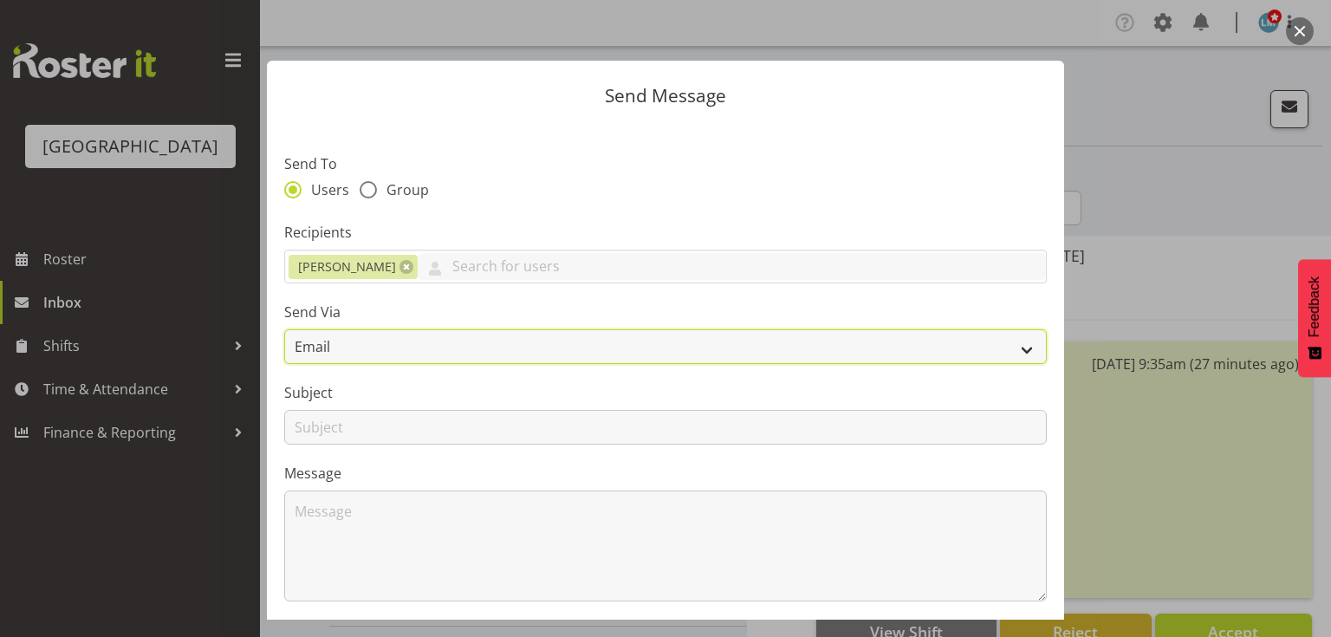
click at [1009, 344] on select "Email SMS" at bounding box center [665, 346] width 763 height 35
select select "sms"
click at [284, 329] on select "Email SMS" at bounding box center [665, 346] width 763 height 35
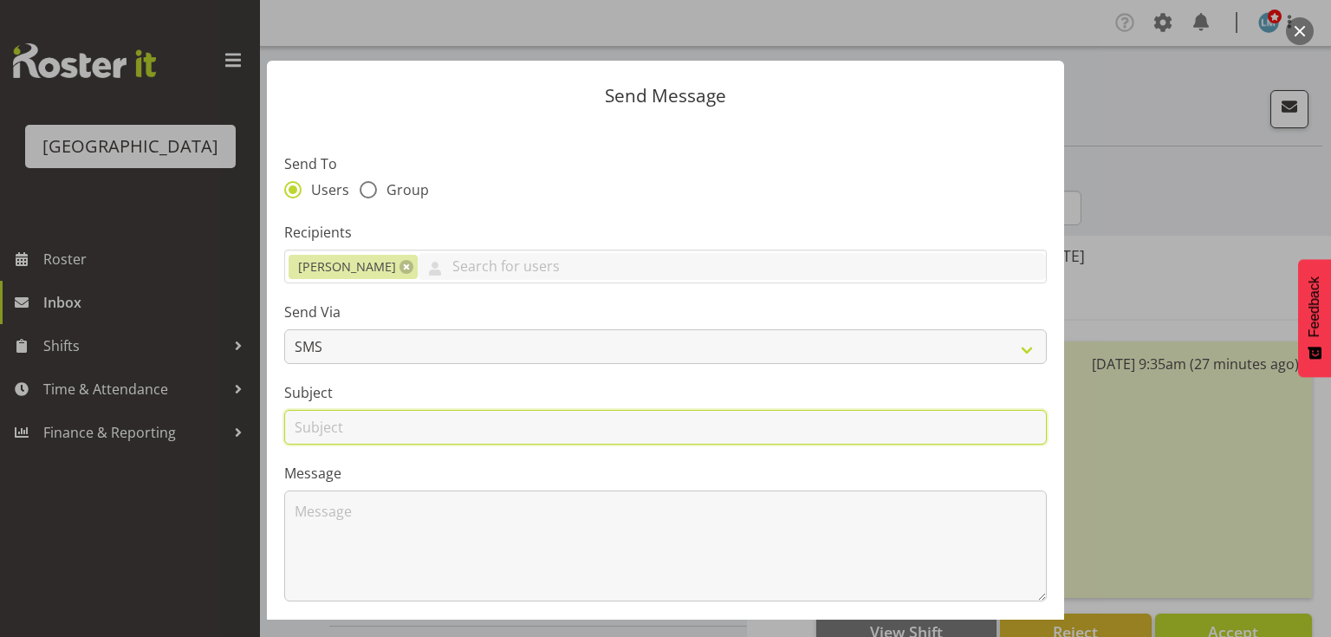
click at [316, 433] on input "text" at bounding box center [665, 427] width 763 height 35
type input "Shifts"
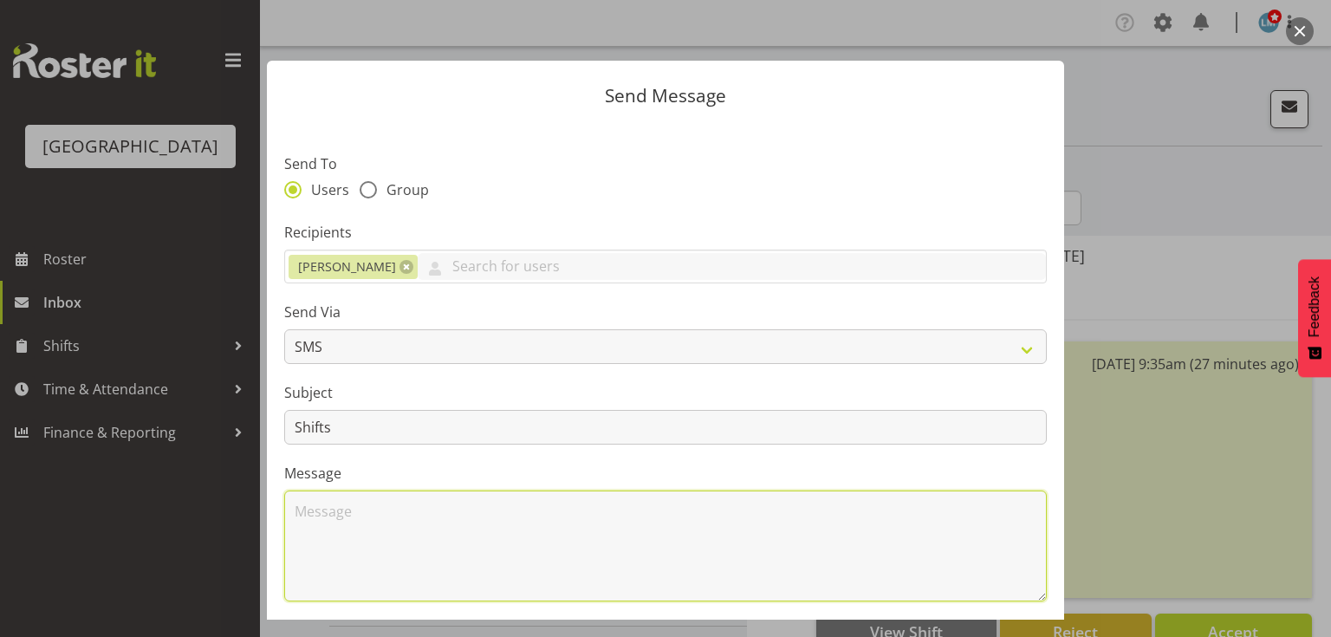
click at [357, 549] on textarea at bounding box center [665, 546] width 763 height 111
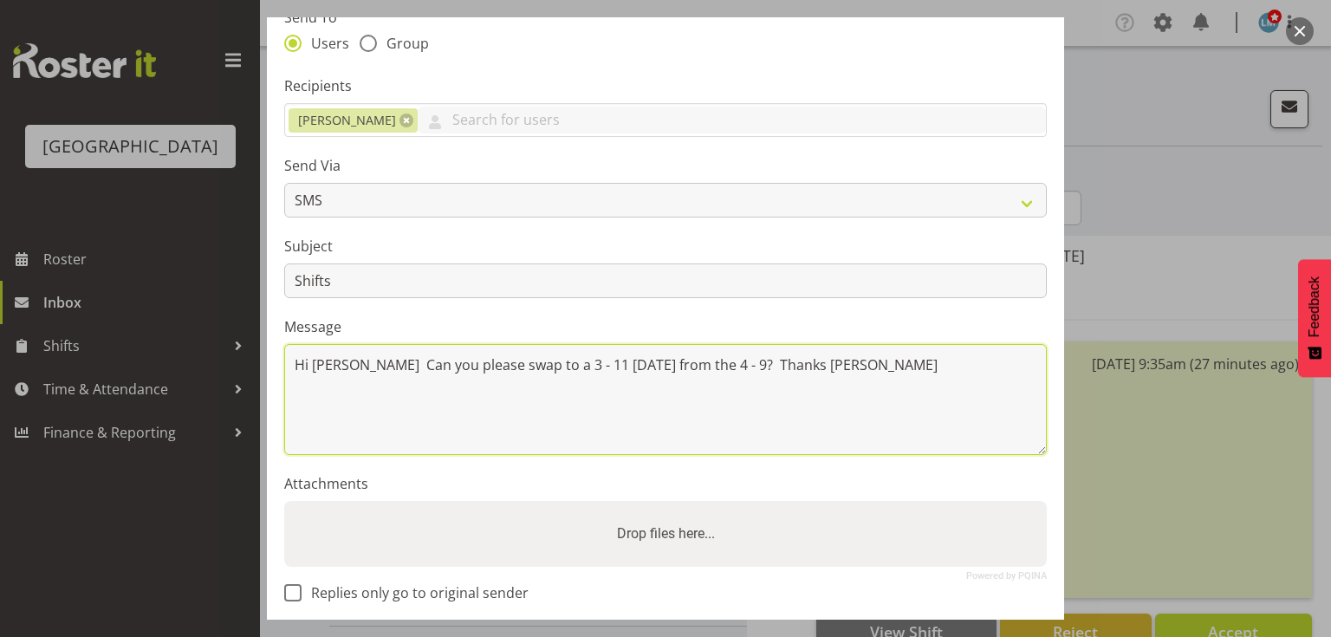
scroll to position [232, 0]
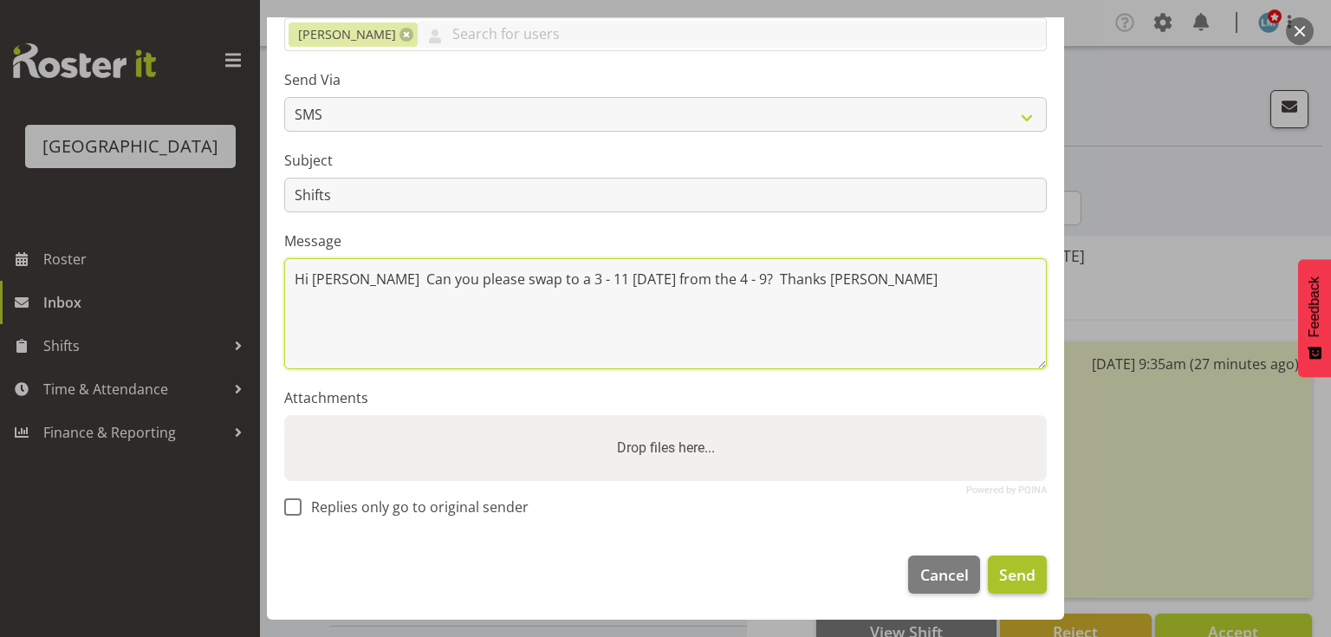
type textarea "Hi [PERSON_NAME] Can you please swap to a 3 - 11 [DATE] from the 4 - 9? Thanks …"
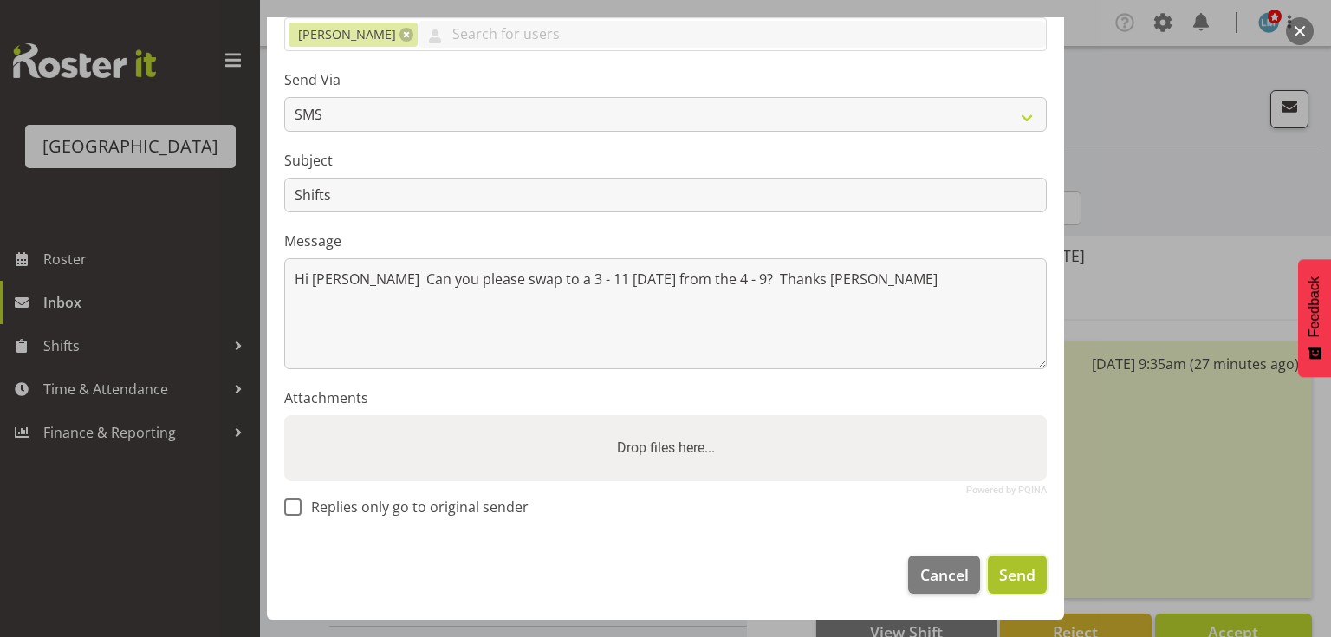
click at [999, 569] on span "Send" at bounding box center [1017, 574] width 36 height 23
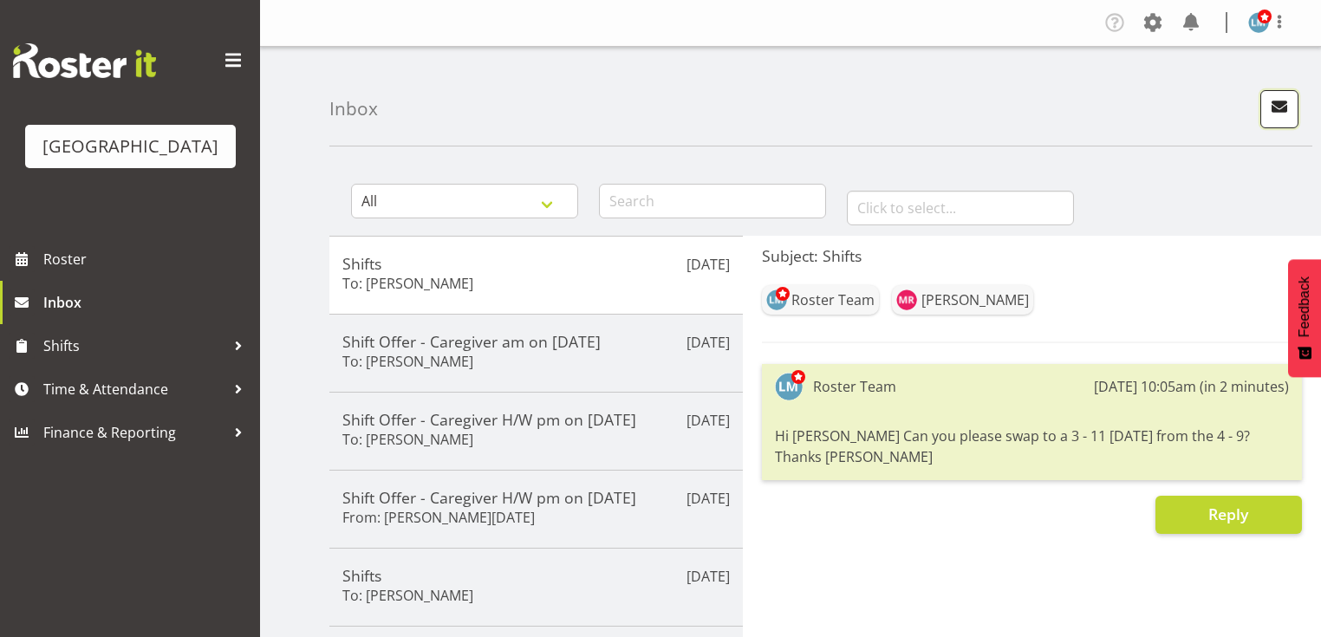
click at [1278, 106] on span "button" at bounding box center [1279, 106] width 23 height 23
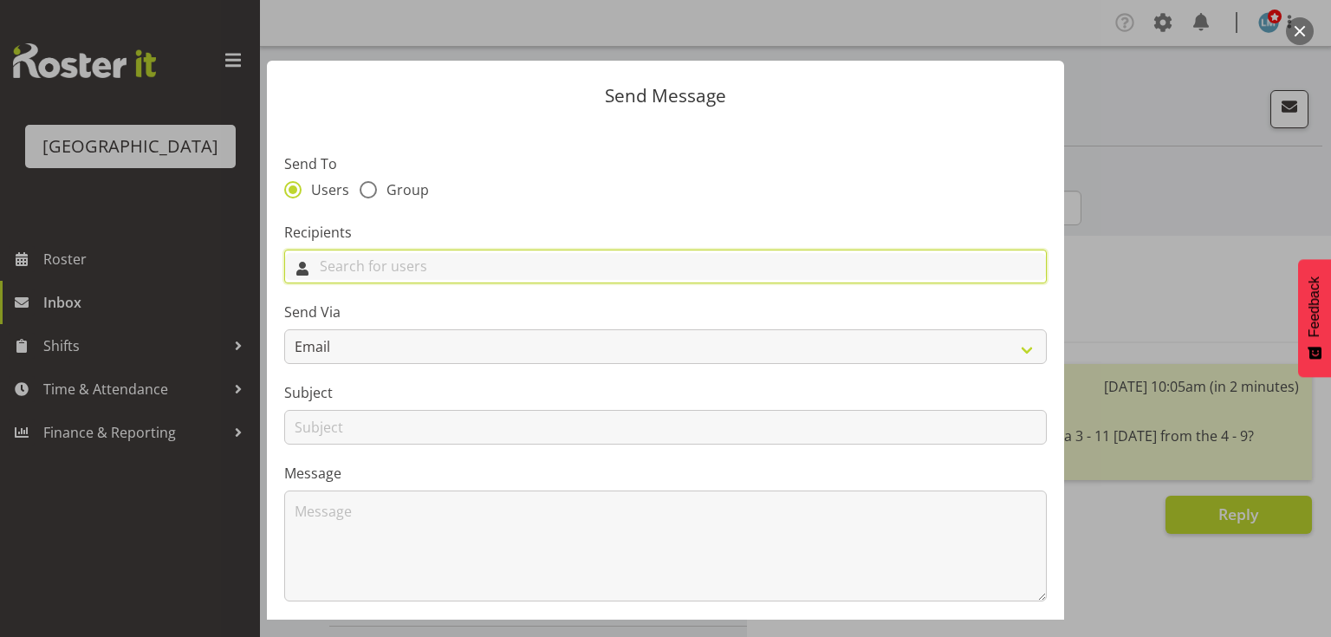
click at [731, 273] on input "text" at bounding box center [665, 266] width 761 height 27
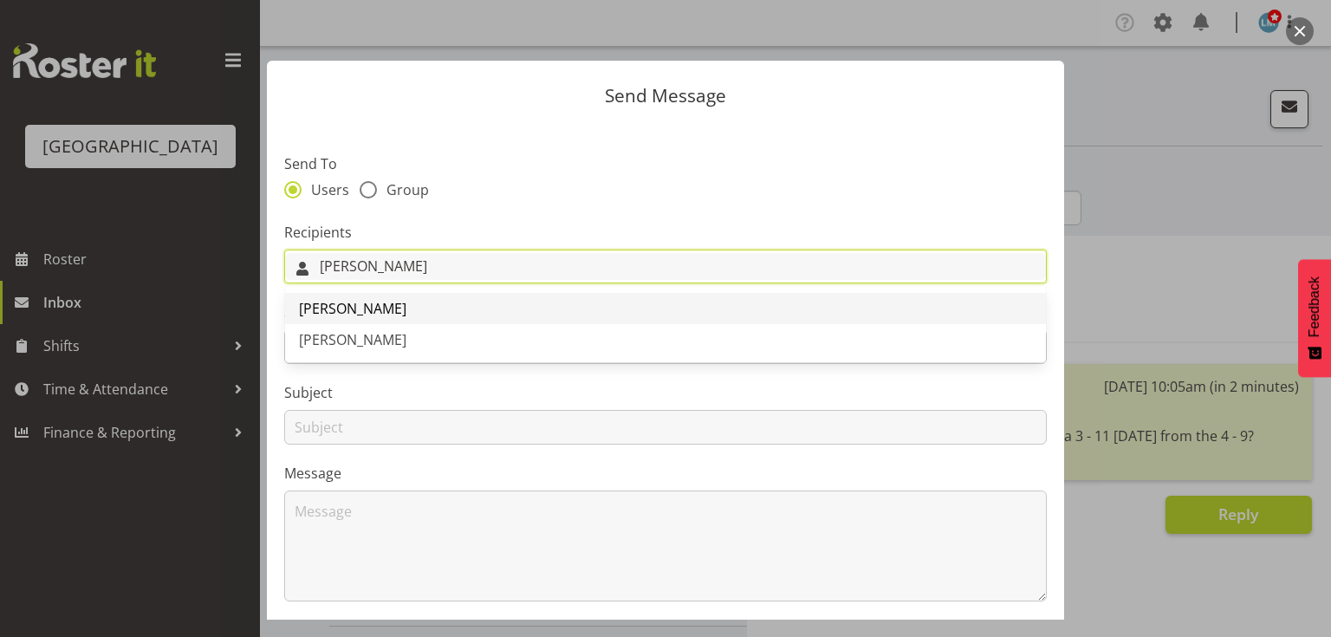
type input "Alex"
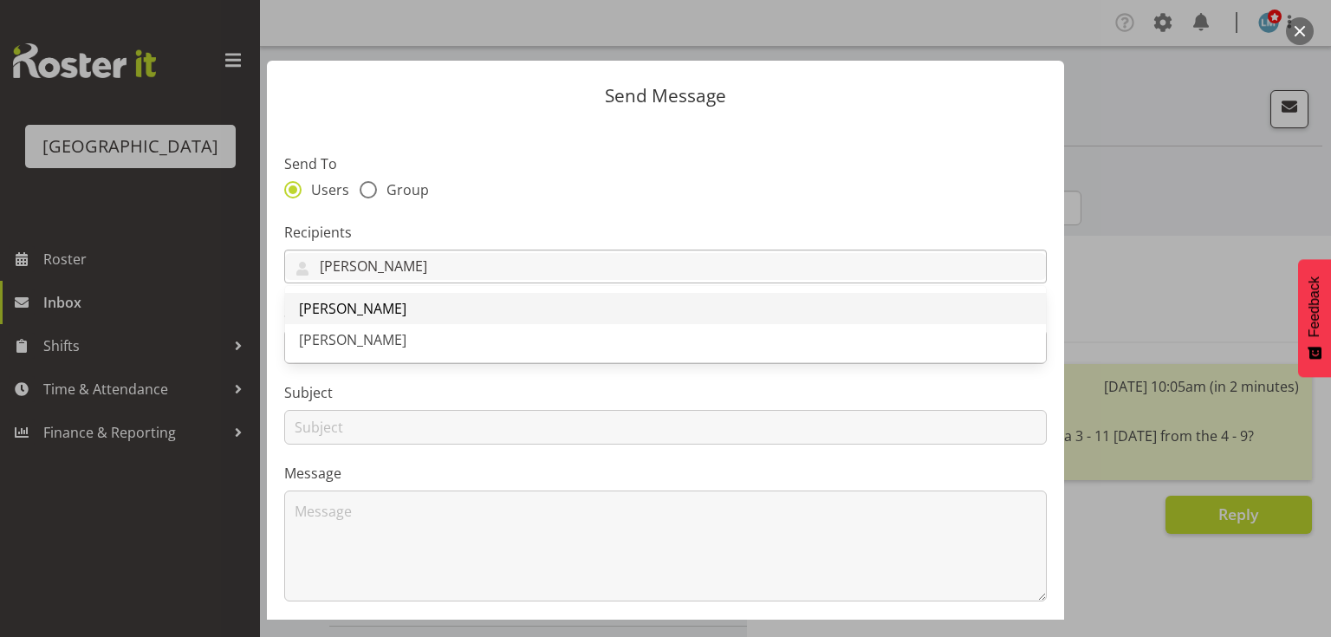
click at [342, 312] on span "[PERSON_NAME]" at bounding box center [352, 308] width 107 height 19
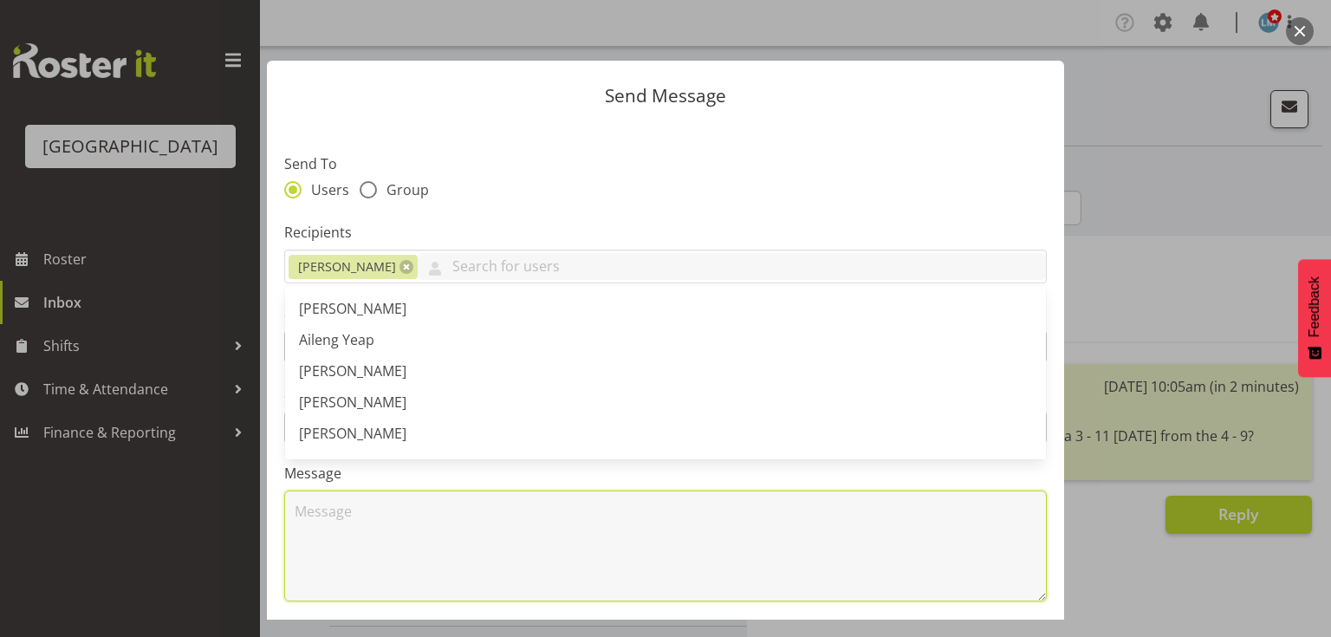
click at [347, 579] on textarea at bounding box center [665, 546] width 763 height 111
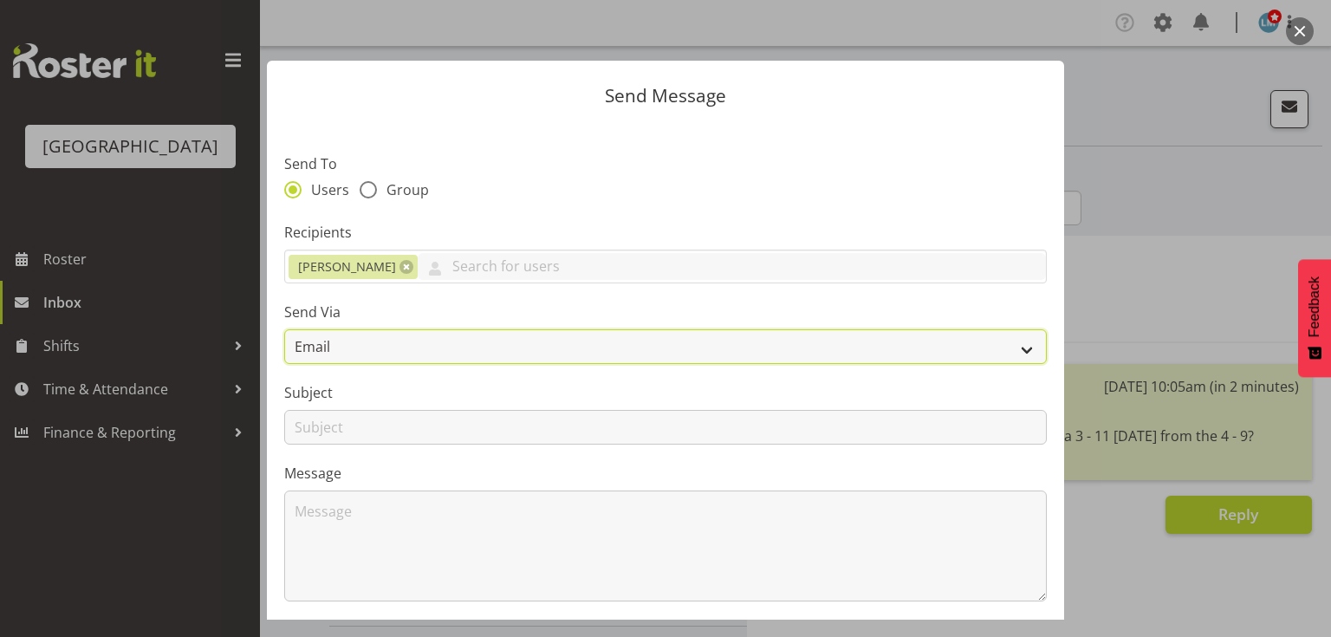
drag, startPoint x: 1009, startPoint y: 343, endPoint x: 995, endPoint y: 346, distance: 14.1
click at [1009, 343] on select "Email SMS" at bounding box center [665, 346] width 763 height 35
select select "sms"
click at [284, 329] on select "Email SMS" at bounding box center [665, 346] width 763 height 35
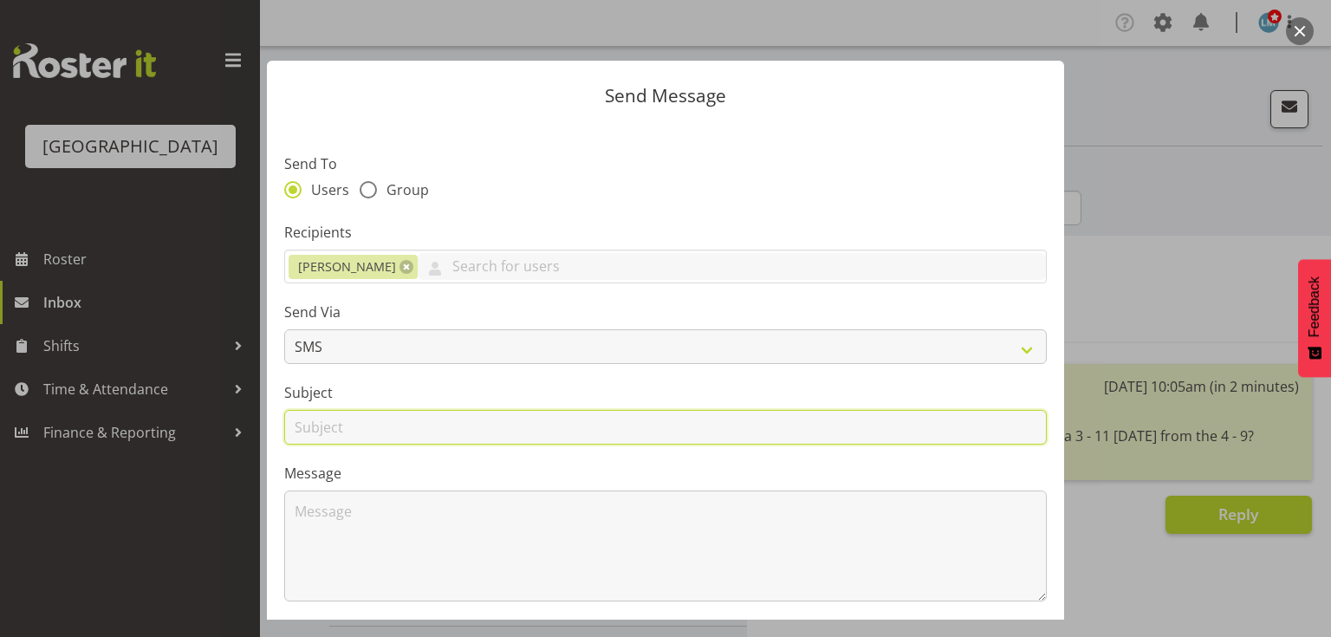
click at [312, 426] on input "text" at bounding box center [665, 427] width 763 height 35
type input "Shifts"
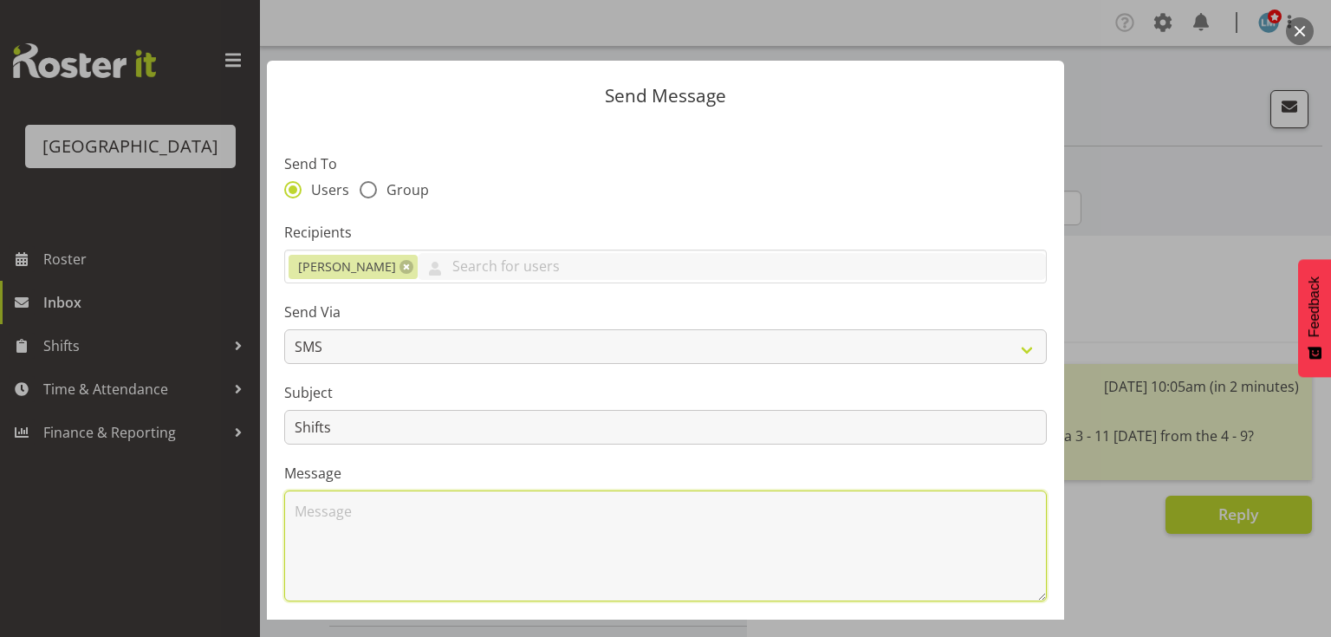
click at [400, 523] on textarea at bounding box center [665, 546] width 763 height 111
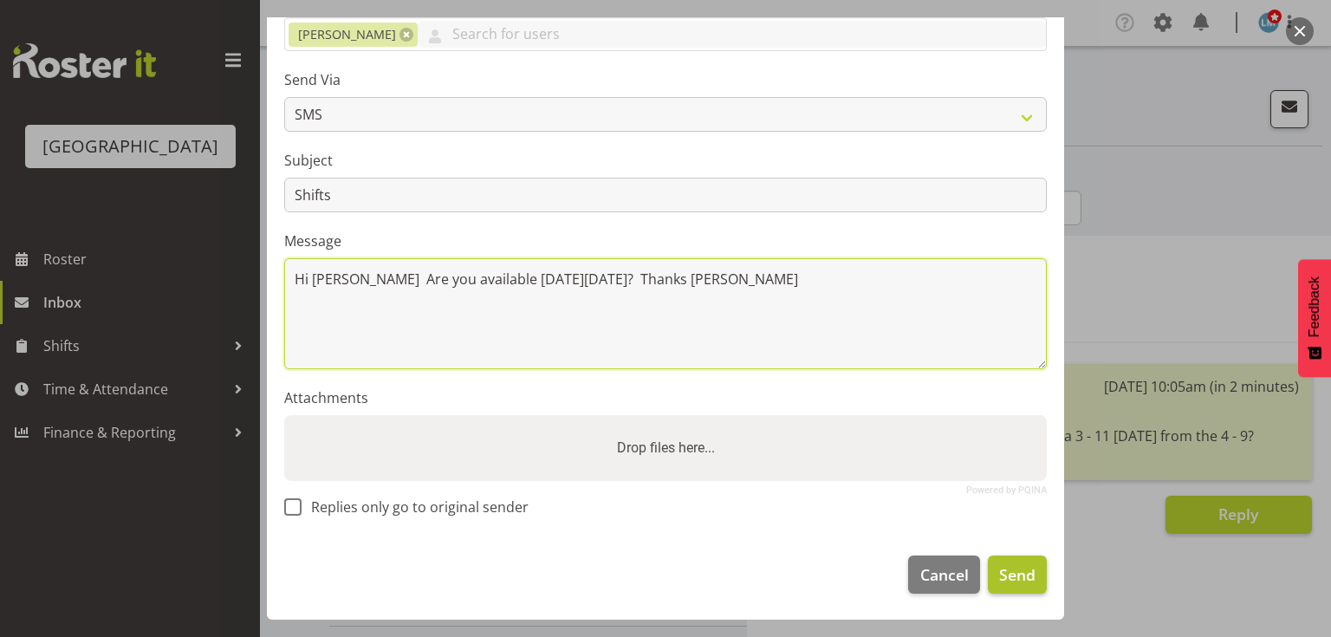
type textarea "Hi Alex Are you available on Friday 26 Sept? Thanks Lesley"
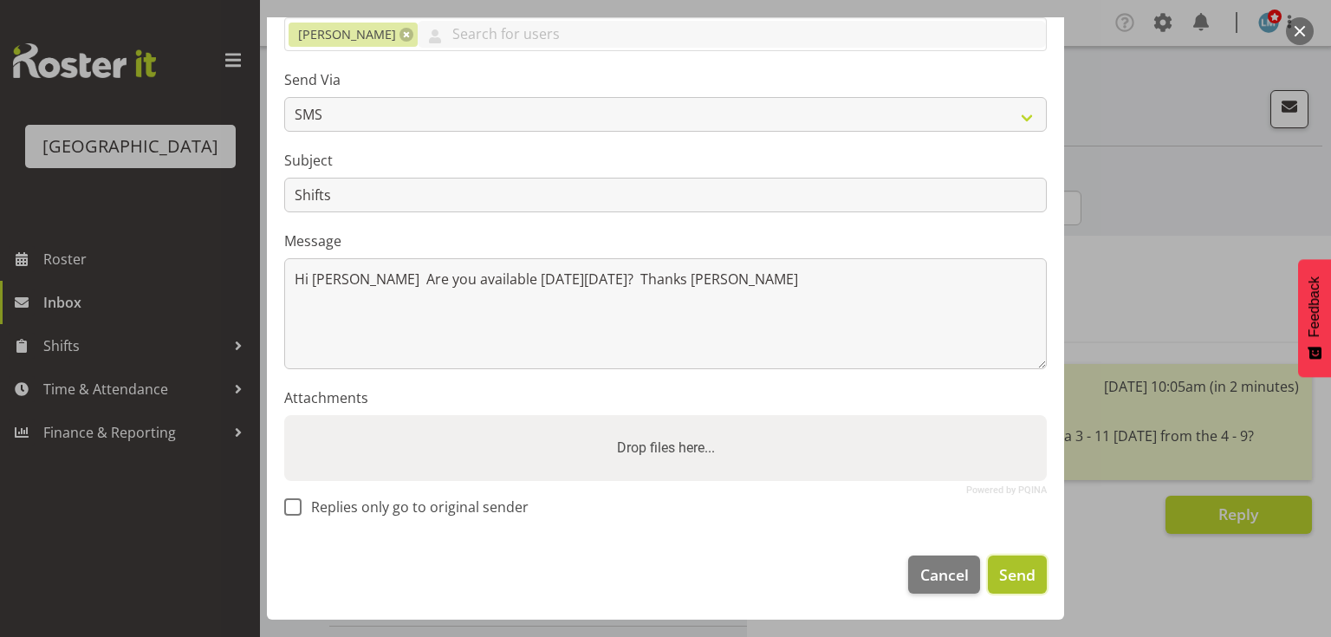
click at [1000, 582] on span "Send" at bounding box center [1017, 574] width 36 height 23
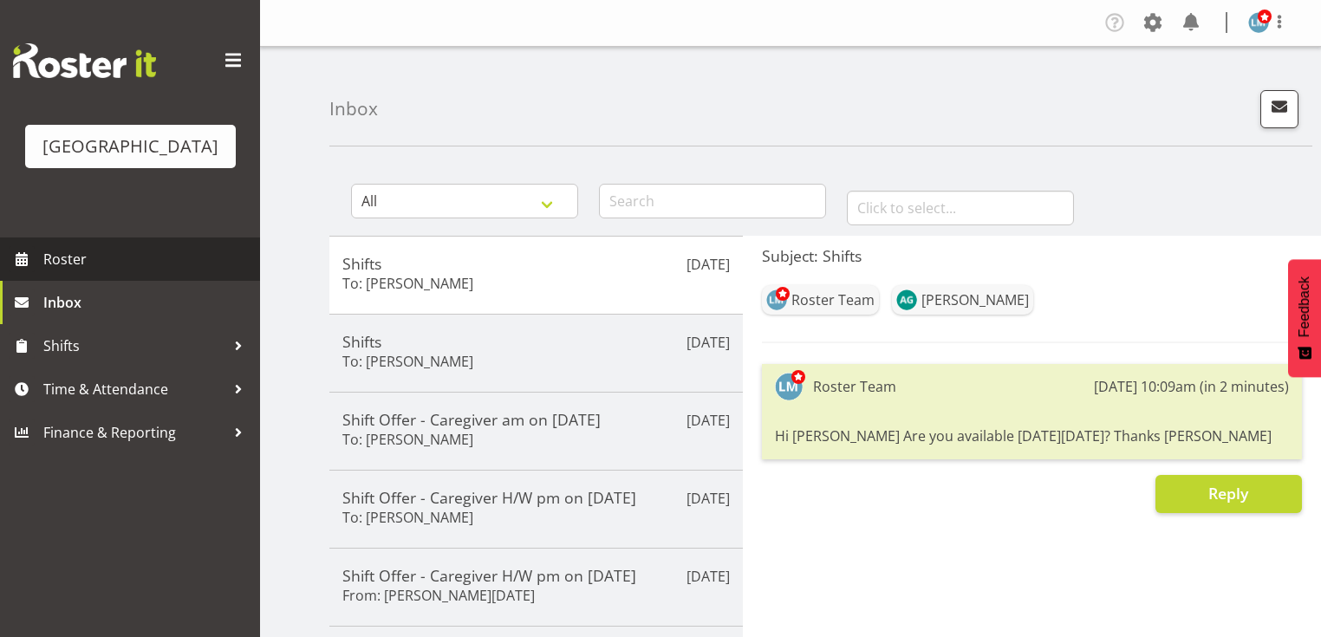
click at [69, 272] on span "Roster" at bounding box center [147, 259] width 208 height 26
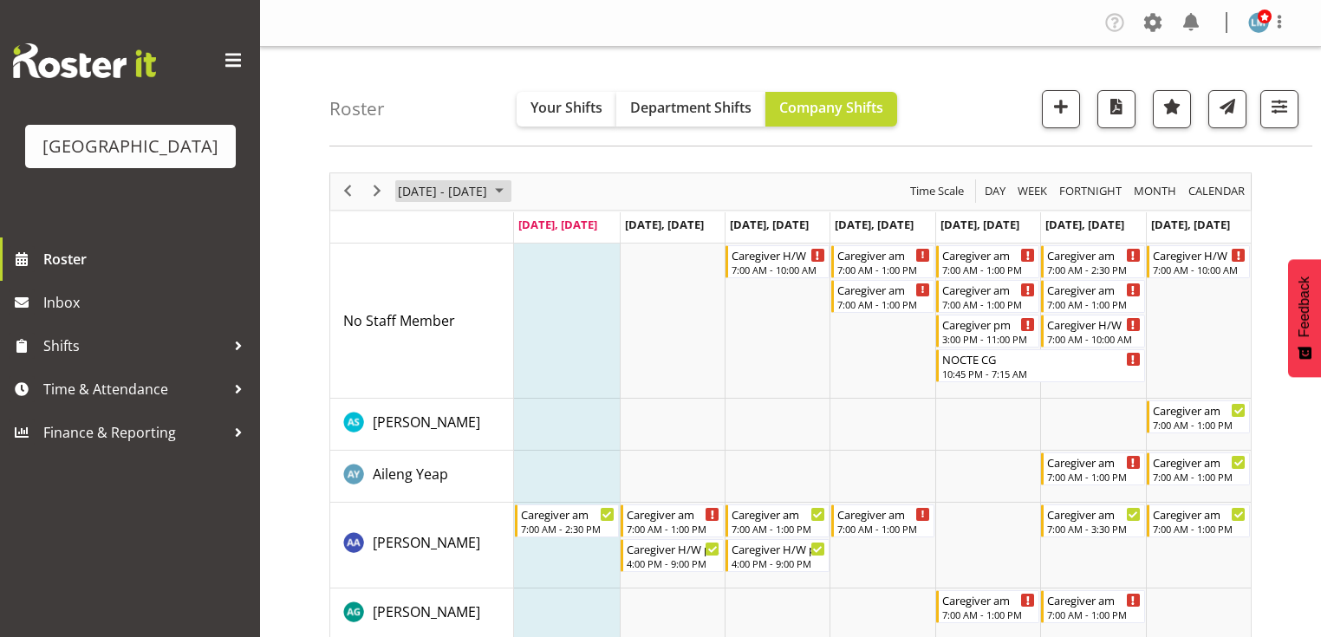
click at [510, 192] on span "August 2025" at bounding box center [499, 191] width 21 height 22
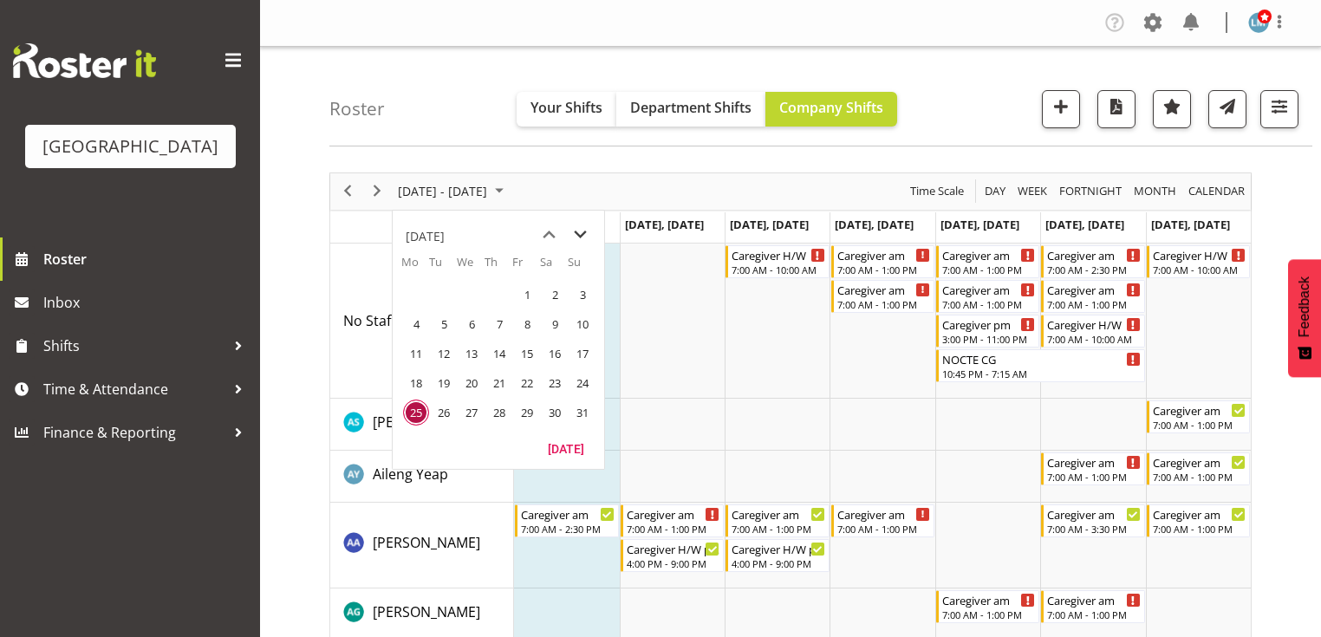
click at [575, 229] on span "next month" at bounding box center [580, 234] width 30 height 31
click at [416, 351] on span "15" at bounding box center [416, 354] width 26 height 26
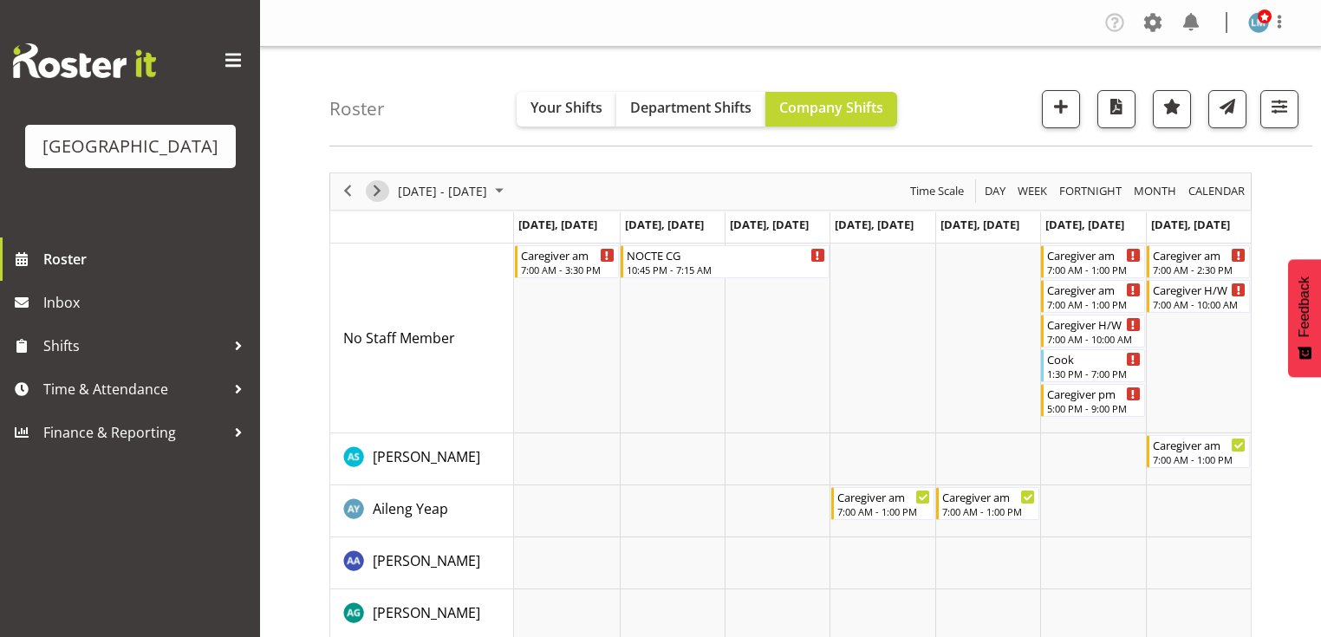
click at [380, 186] on span "Next" at bounding box center [377, 191] width 21 height 22
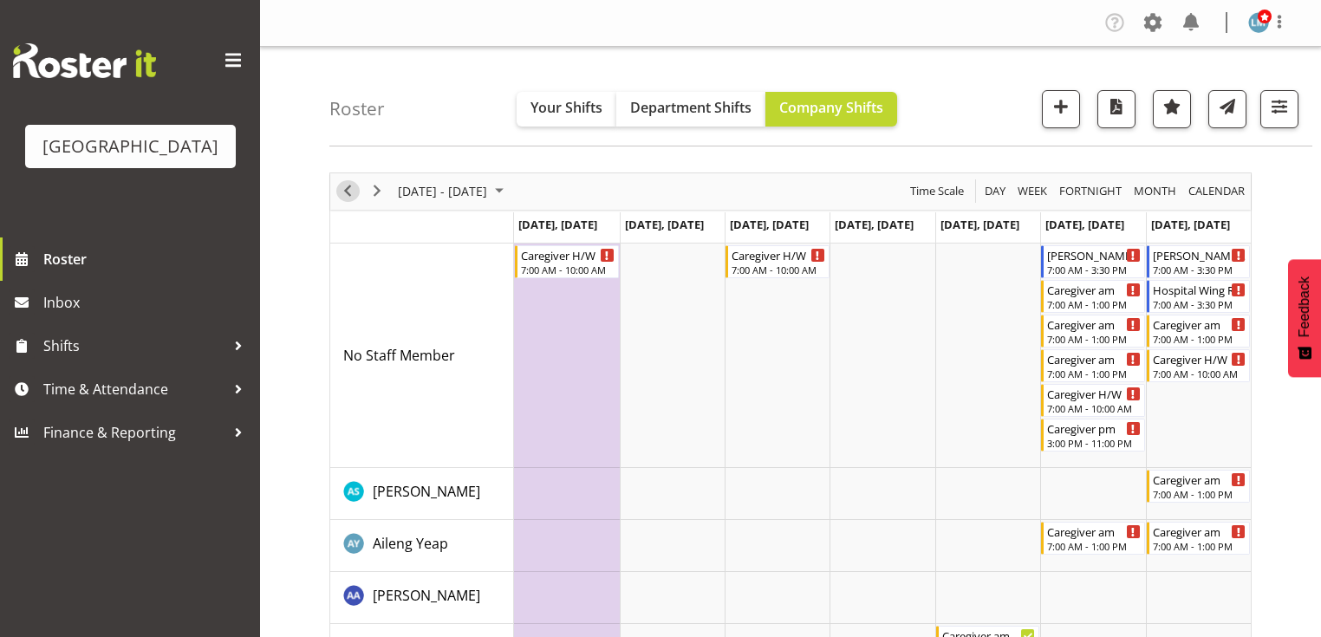
click at [354, 191] on span "Previous" at bounding box center [347, 191] width 21 height 22
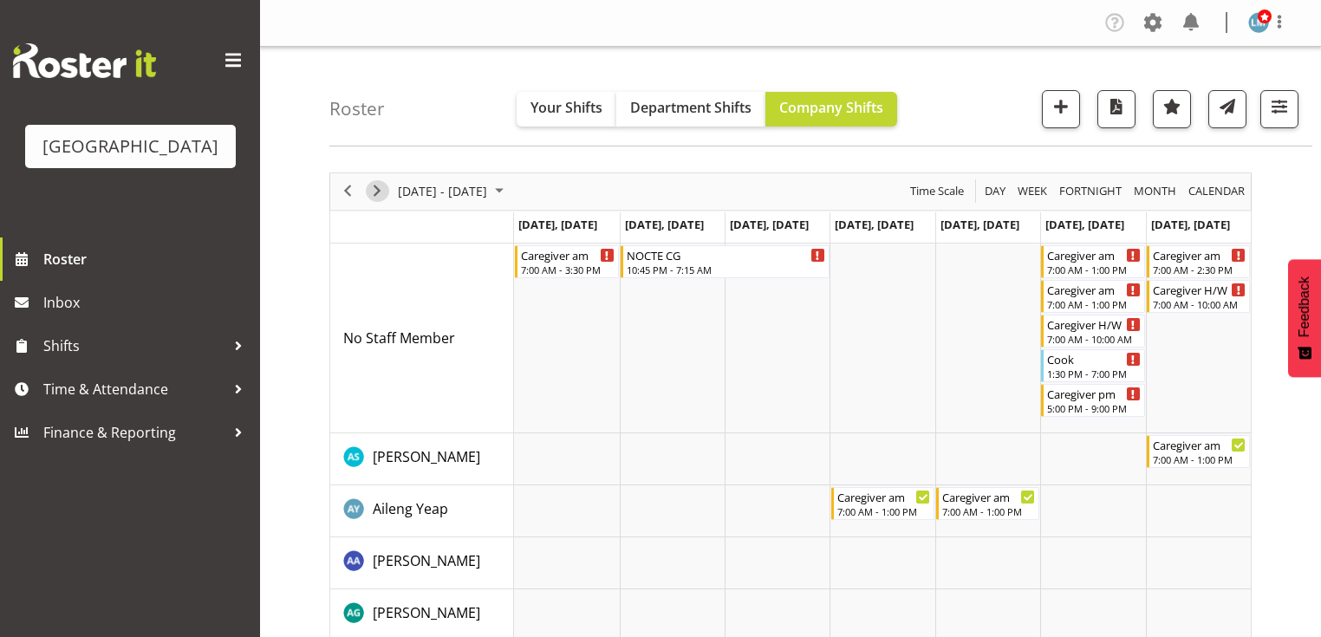
click at [378, 187] on span "Next" at bounding box center [377, 191] width 21 height 22
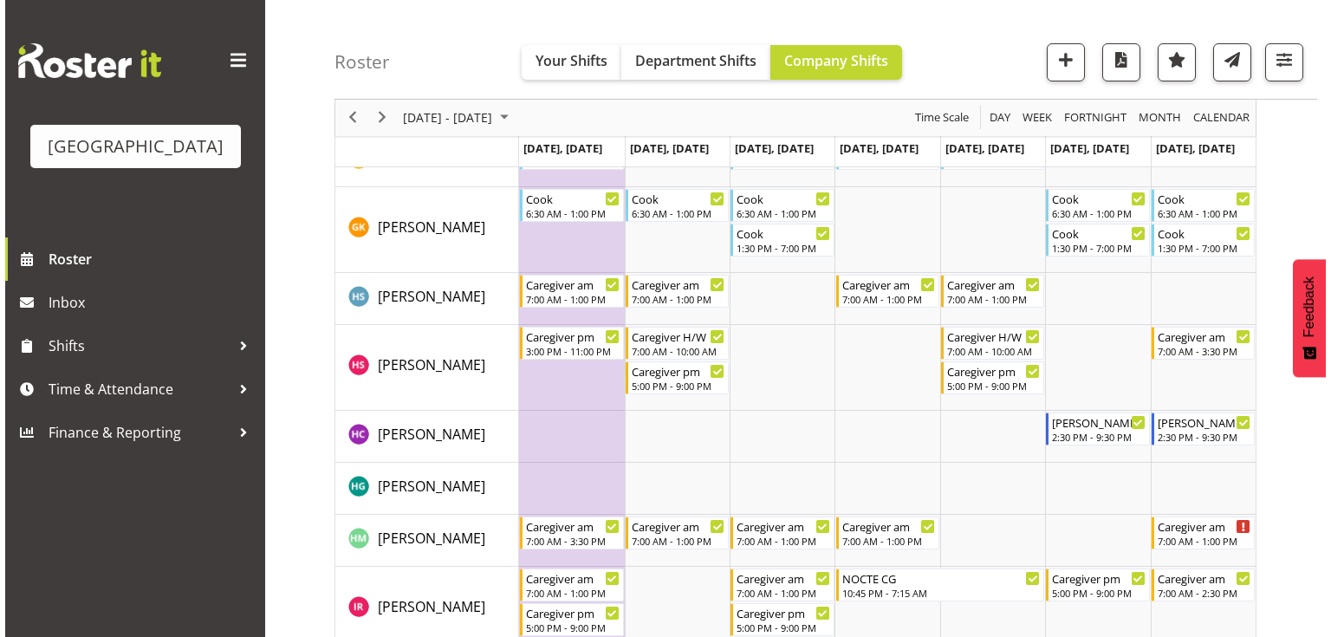
scroll to position [2496, 0]
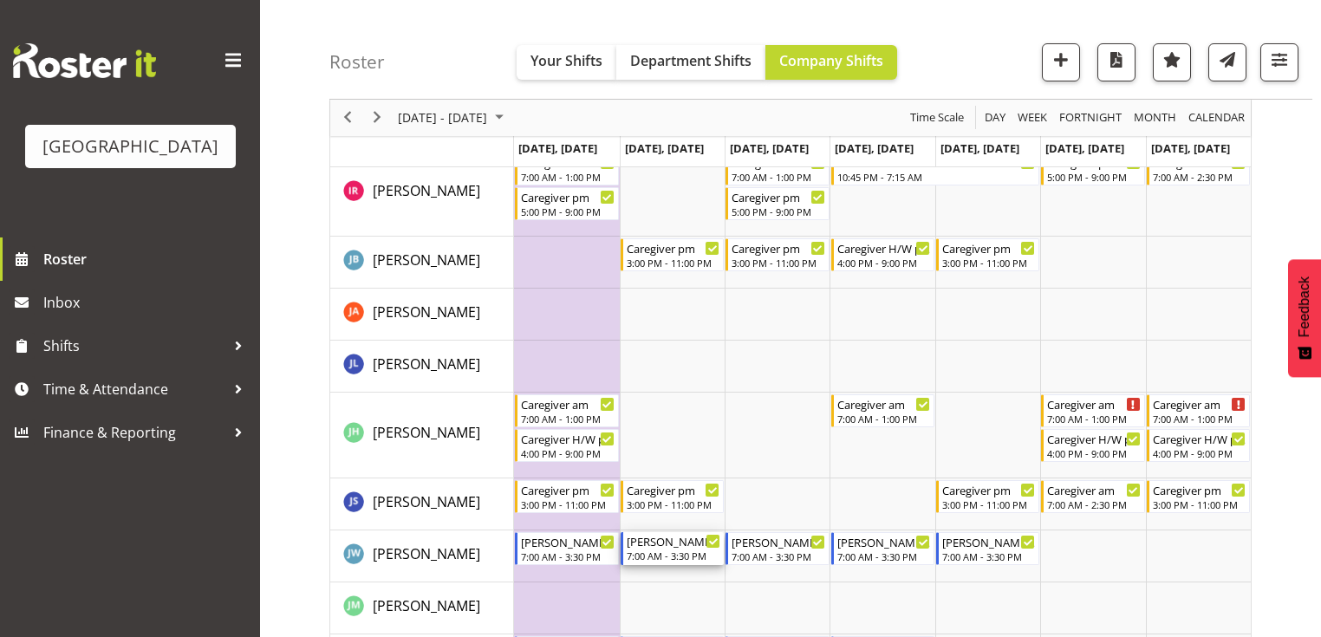
click at [659, 544] on div "Ressie 2 RN am" at bounding box center [674, 540] width 94 height 17
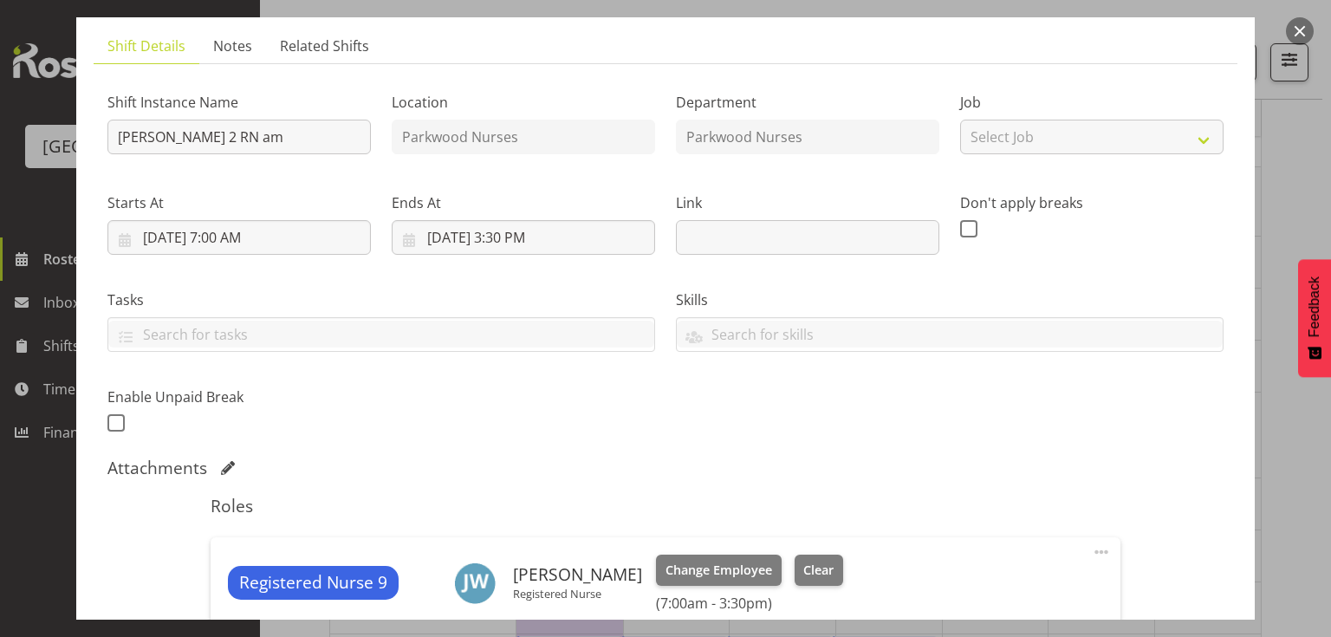
scroll to position [347, 0]
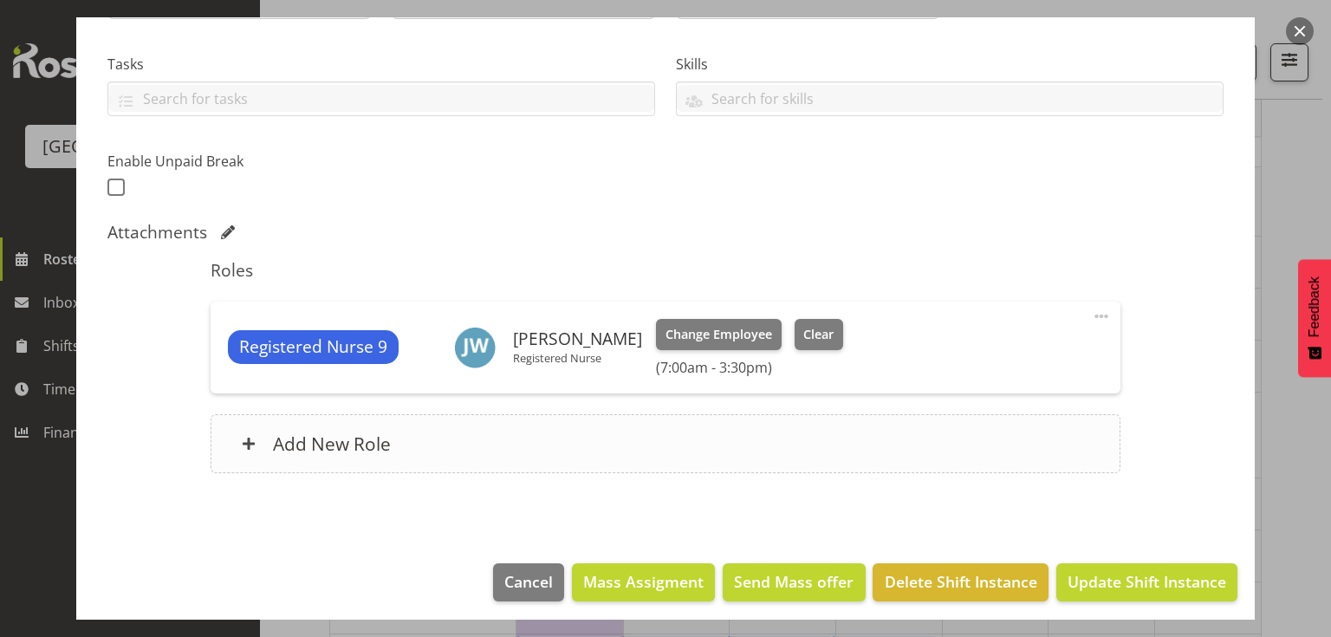
click at [244, 439] on span at bounding box center [249, 444] width 14 height 14
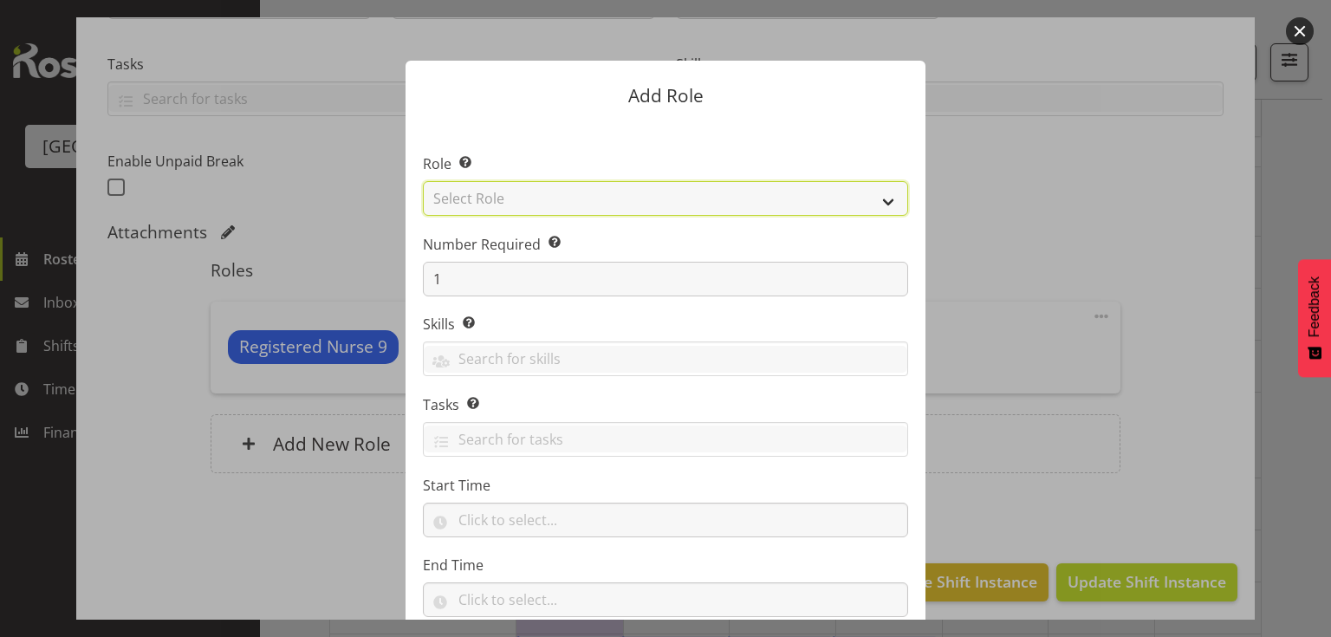
click at [892, 196] on select "Select Role Administration Baker Caregiver Cook am Cook pm Dishwasher Enrolled …" at bounding box center [665, 198] width 485 height 35
select select "160"
click at [423, 181] on select "Select Role Administration Baker Caregiver Cook am Cook pm Dishwasher Enrolled …" at bounding box center [665, 198] width 485 height 35
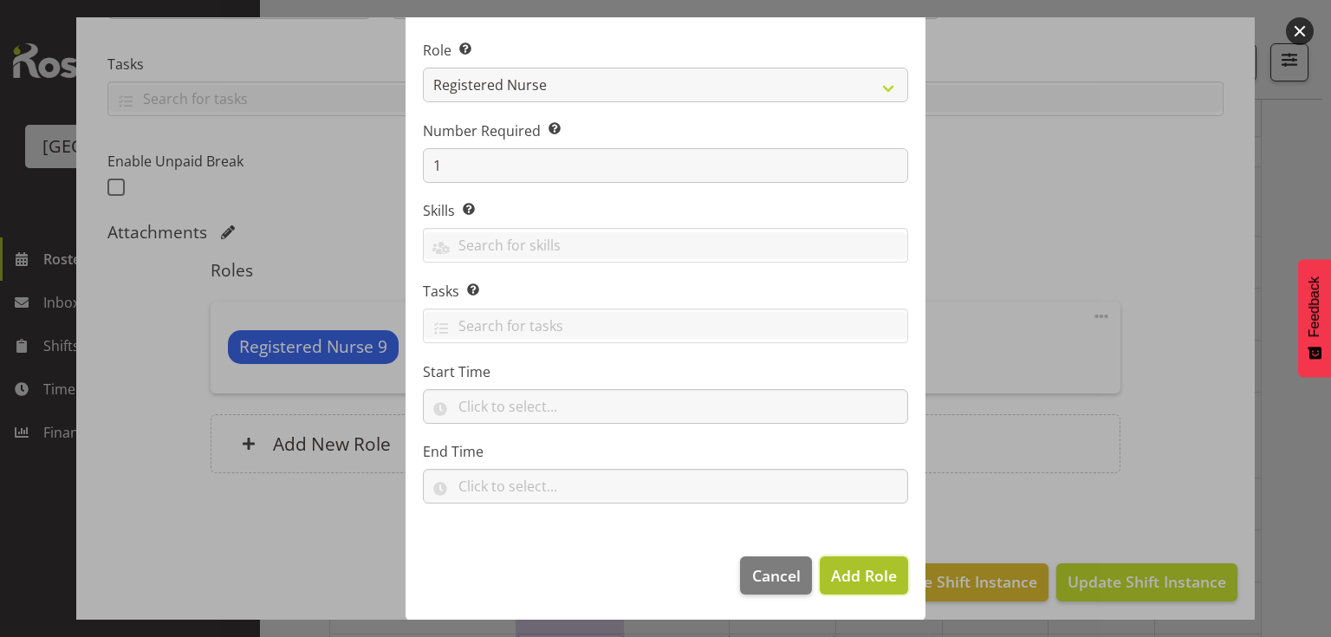
click at [849, 572] on span "Add Role" at bounding box center [864, 575] width 66 height 21
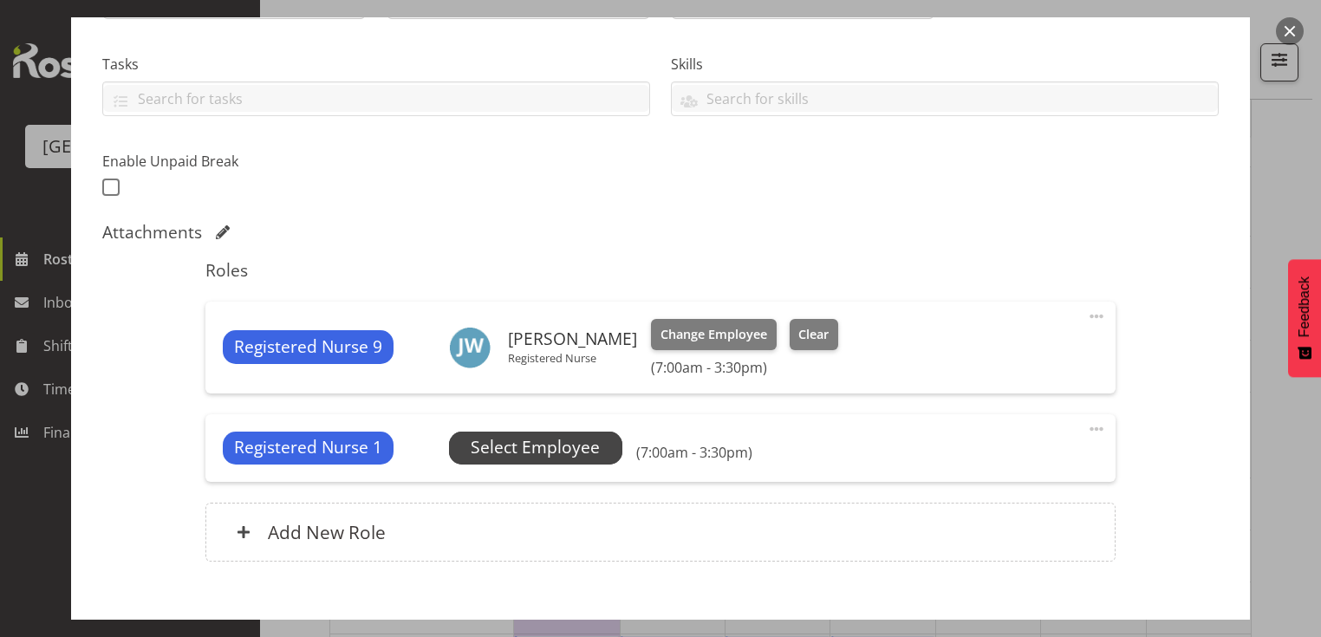
click at [532, 448] on span "Select Employee" at bounding box center [535, 447] width 129 height 25
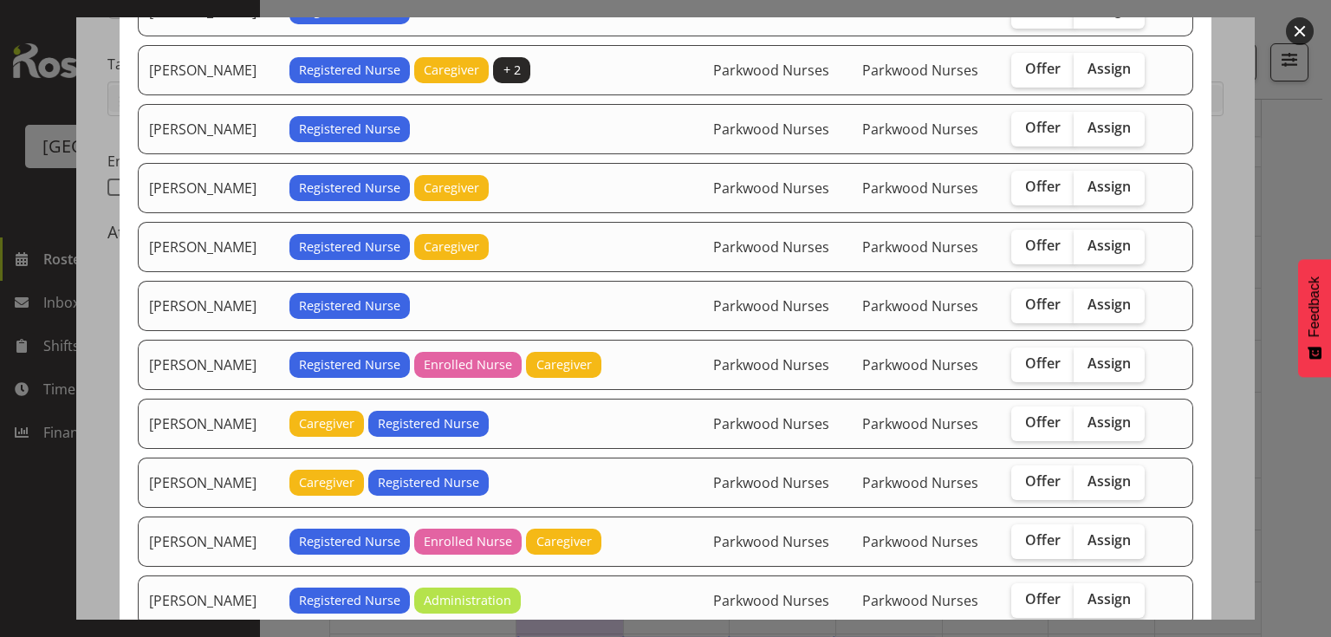
scroll to position [485, 0]
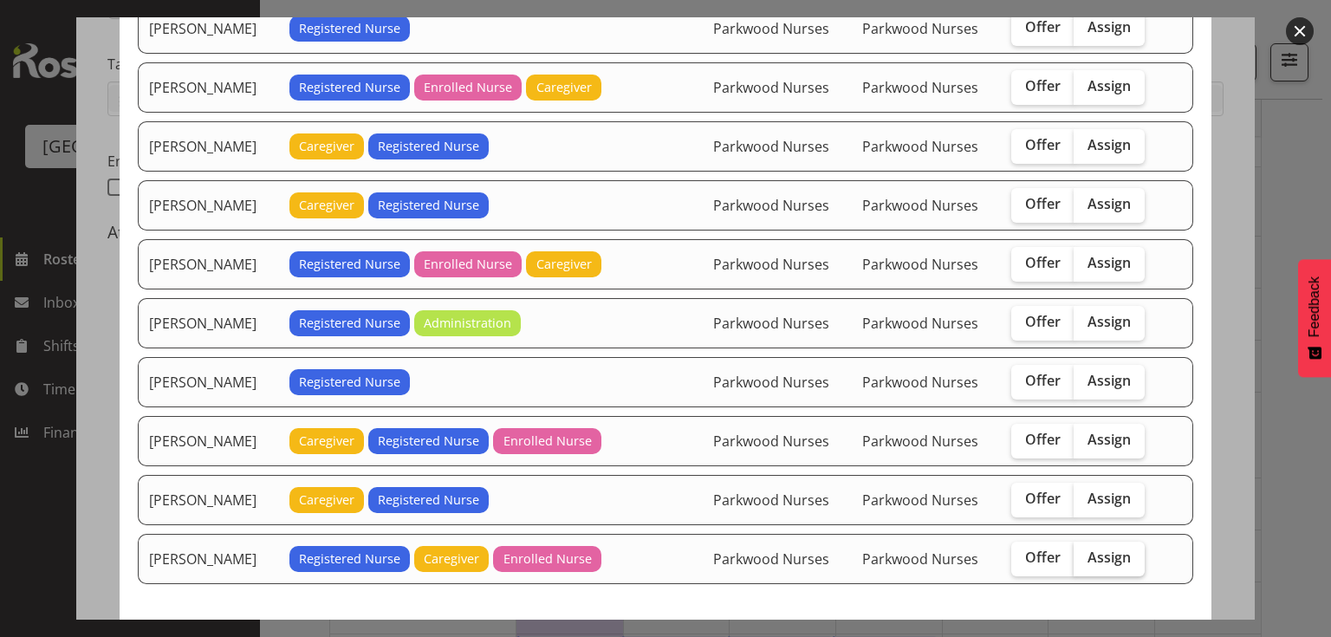
click at [1106, 549] on span "Assign" at bounding box center [1109, 557] width 43 height 17
click at [1085, 552] on input "Assign" at bounding box center [1079, 557] width 11 height 11
checkbox input "true"
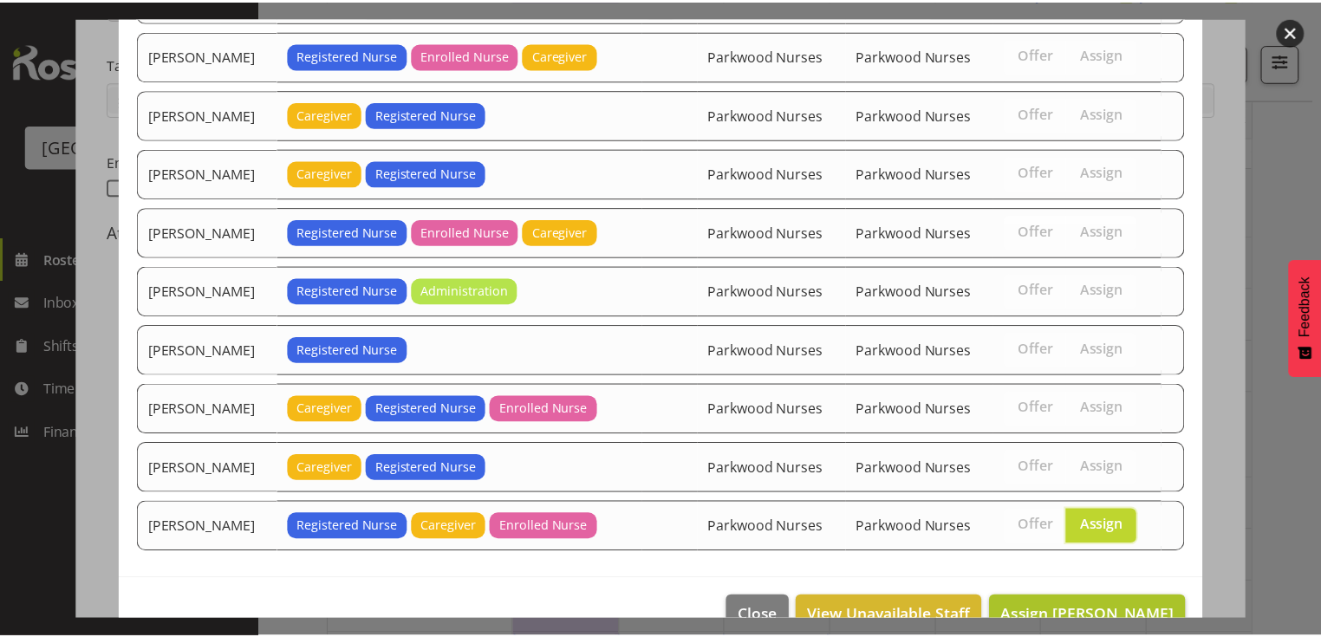
scroll to position [546, 0]
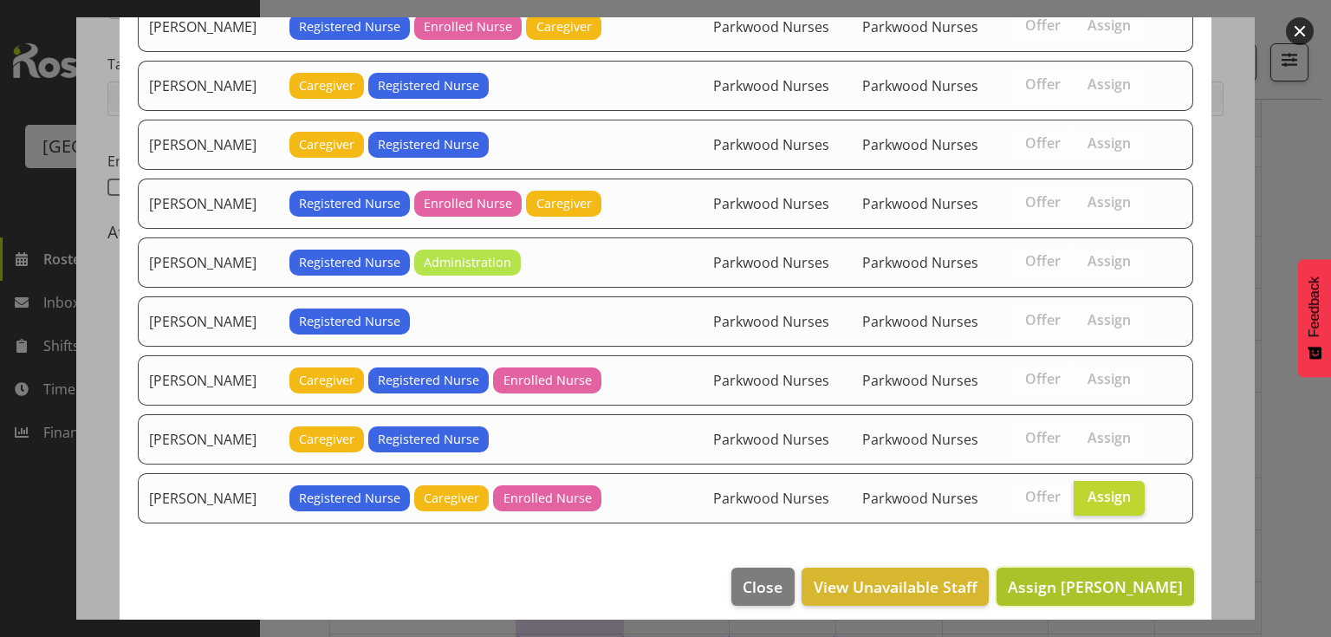
click at [1108, 577] on span "Assign Zoe Tatham-Brugh" at bounding box center [1095, 586] width 175 height 21
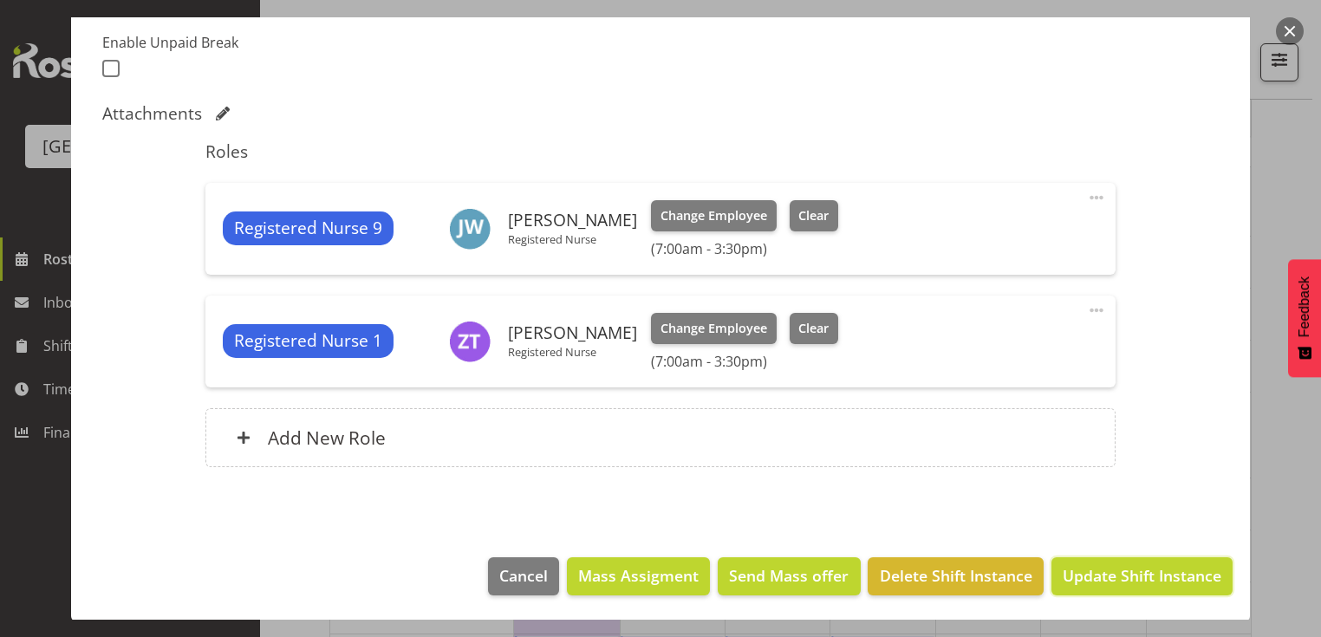
click at [1108, 577] on span "Update Shift Instance" at bounding box center [1141, 575] width 159 height 23
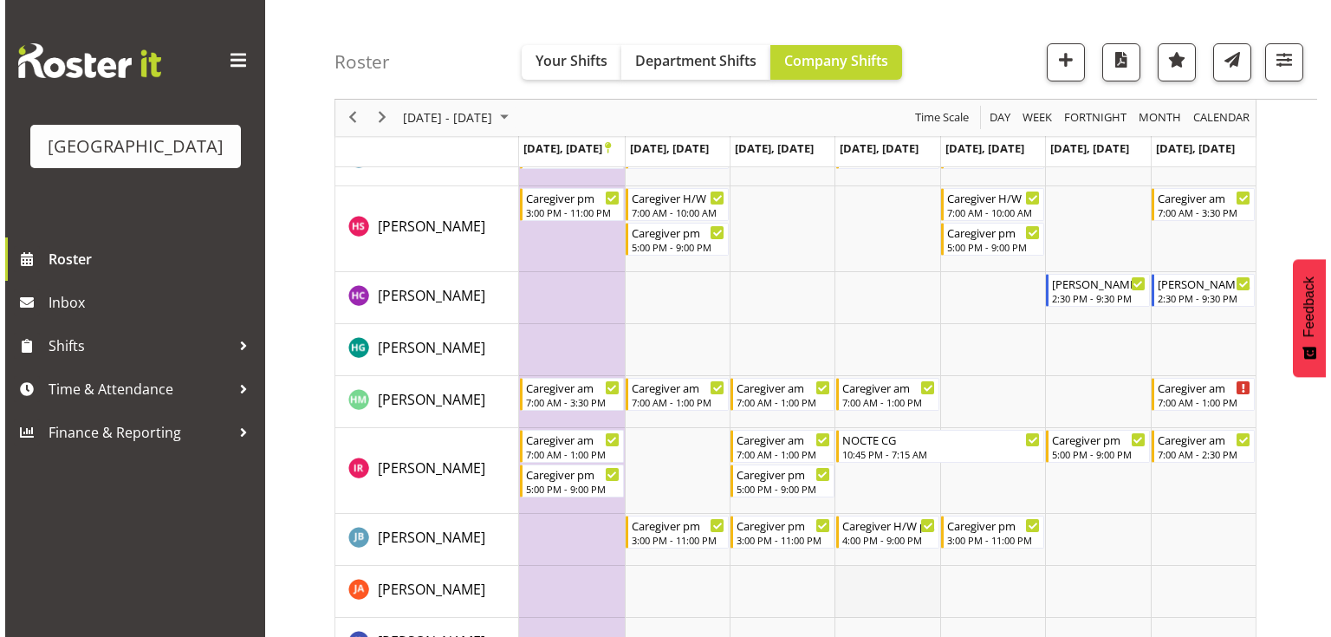
scroll to position [2635, 0]
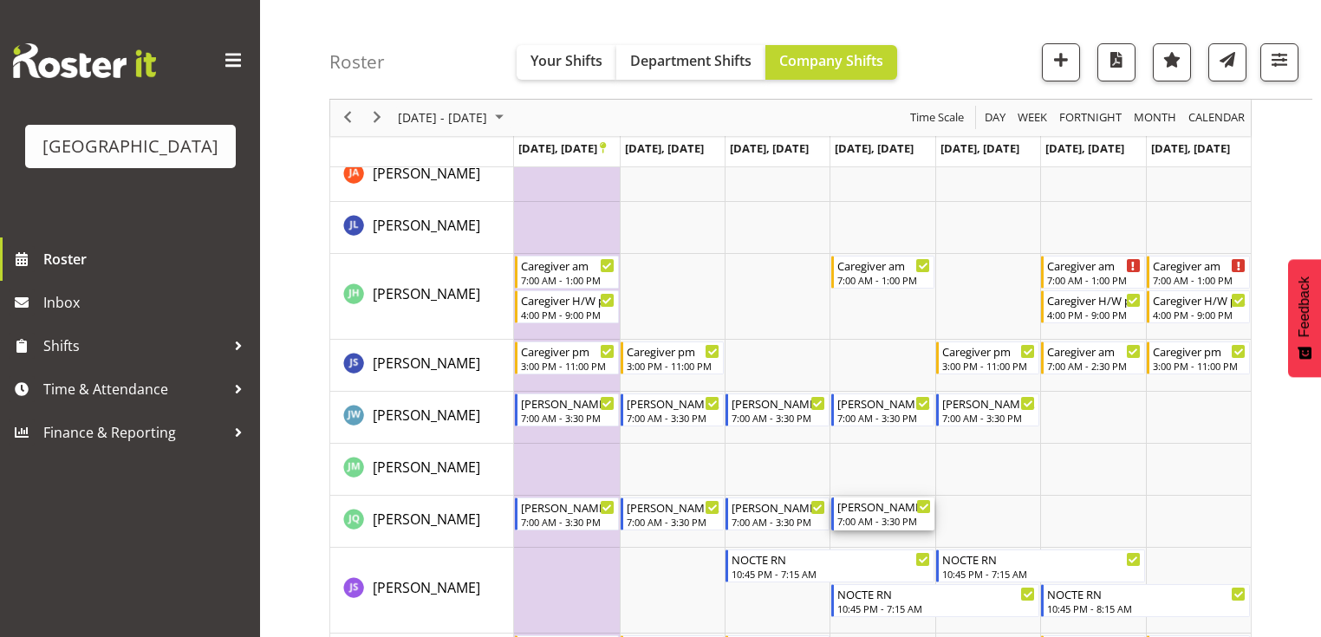
click at [873, 501] on div "Ressie 1 RN am" at bounding box center [884, 505] width 94 height 17
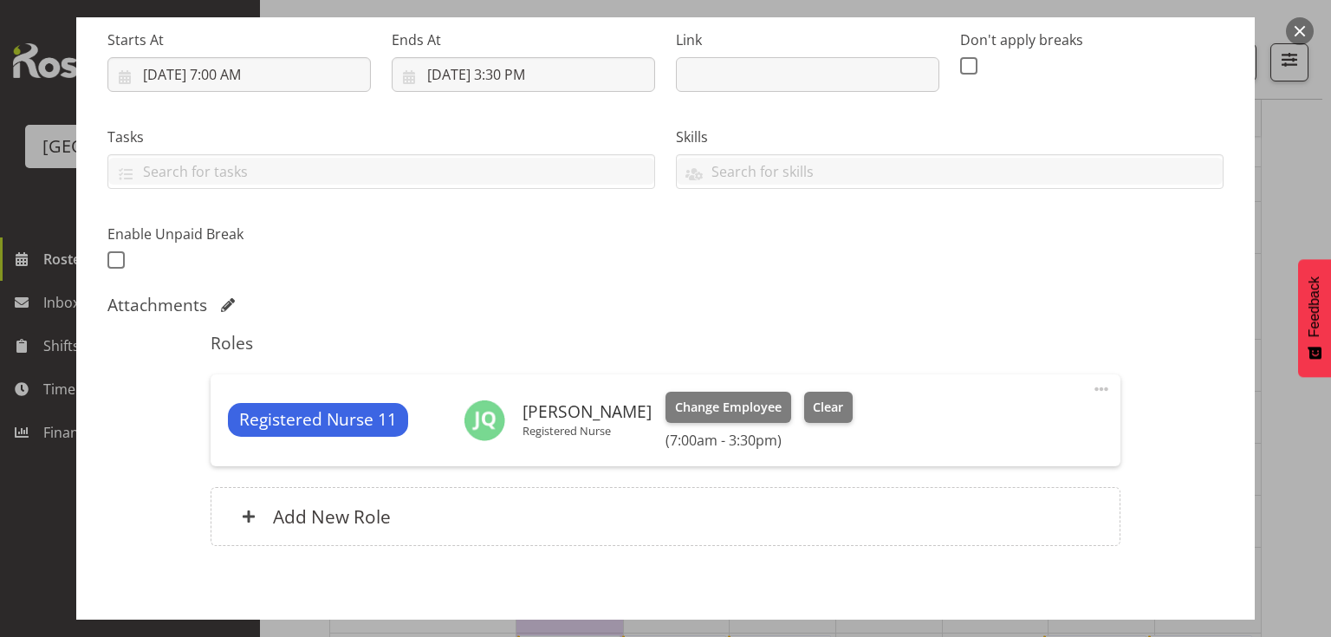
scroll to position [347, 0]
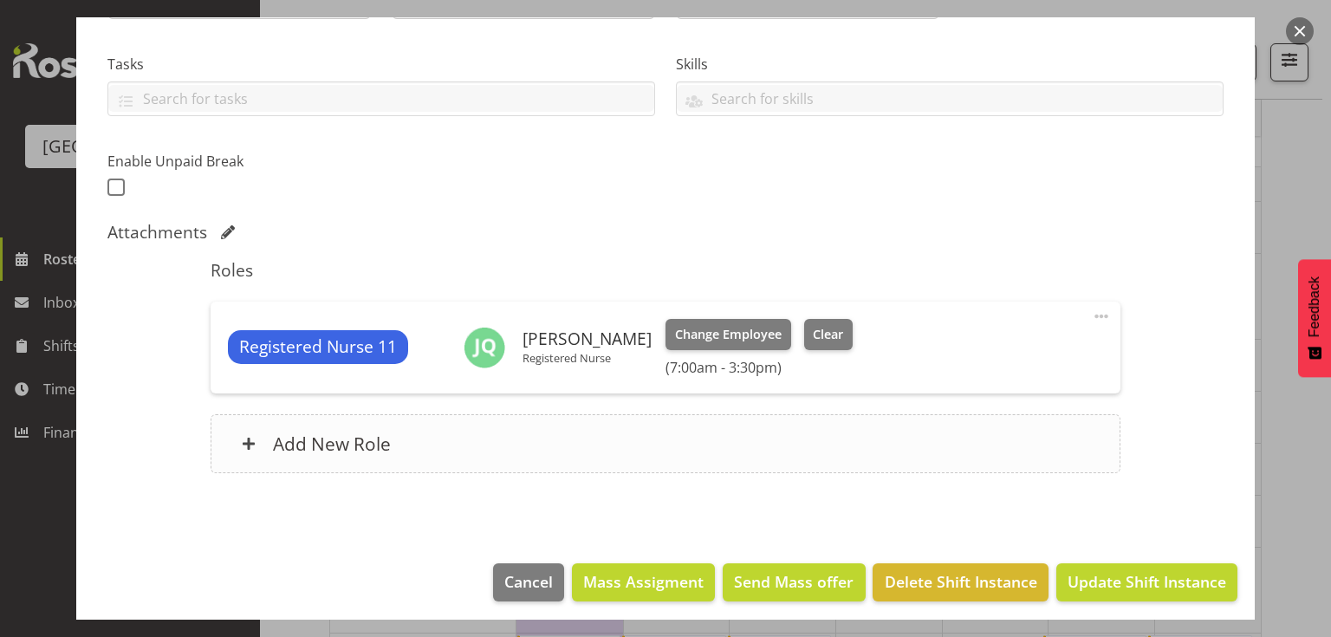
click at [251, 441] on span at bounding box center [249, 444] width 14 height 14
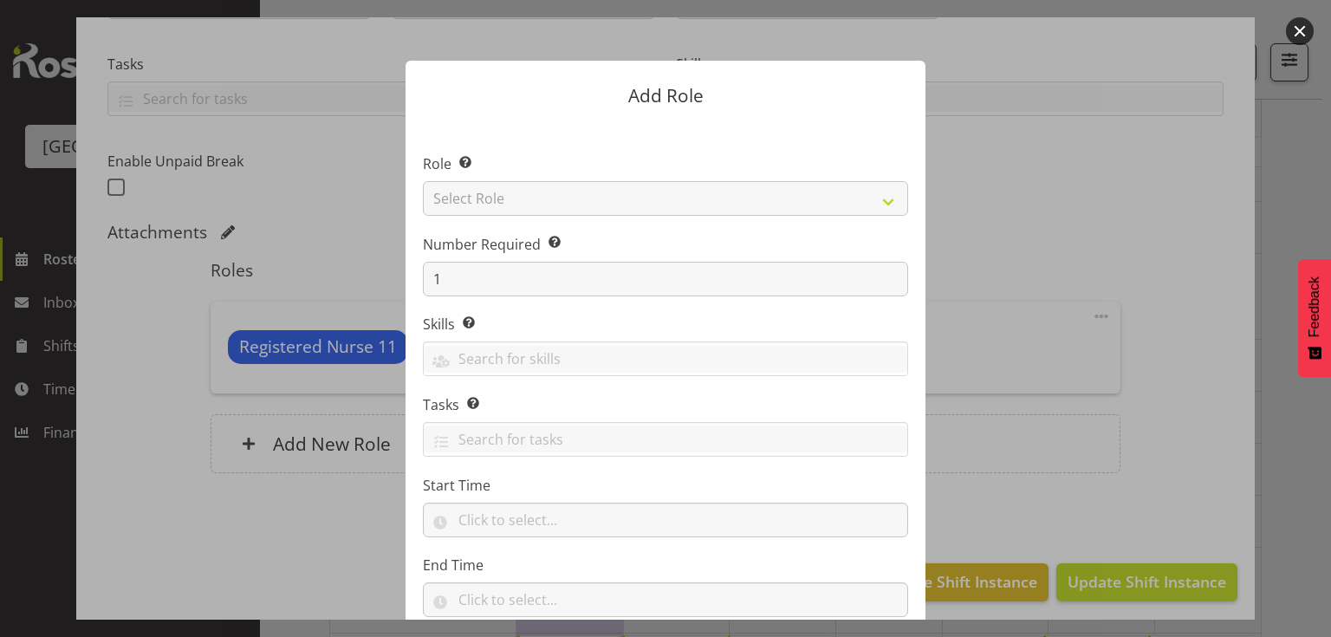
click at [885, 202] on div at bounding box center [665, 318] width 555 height 602
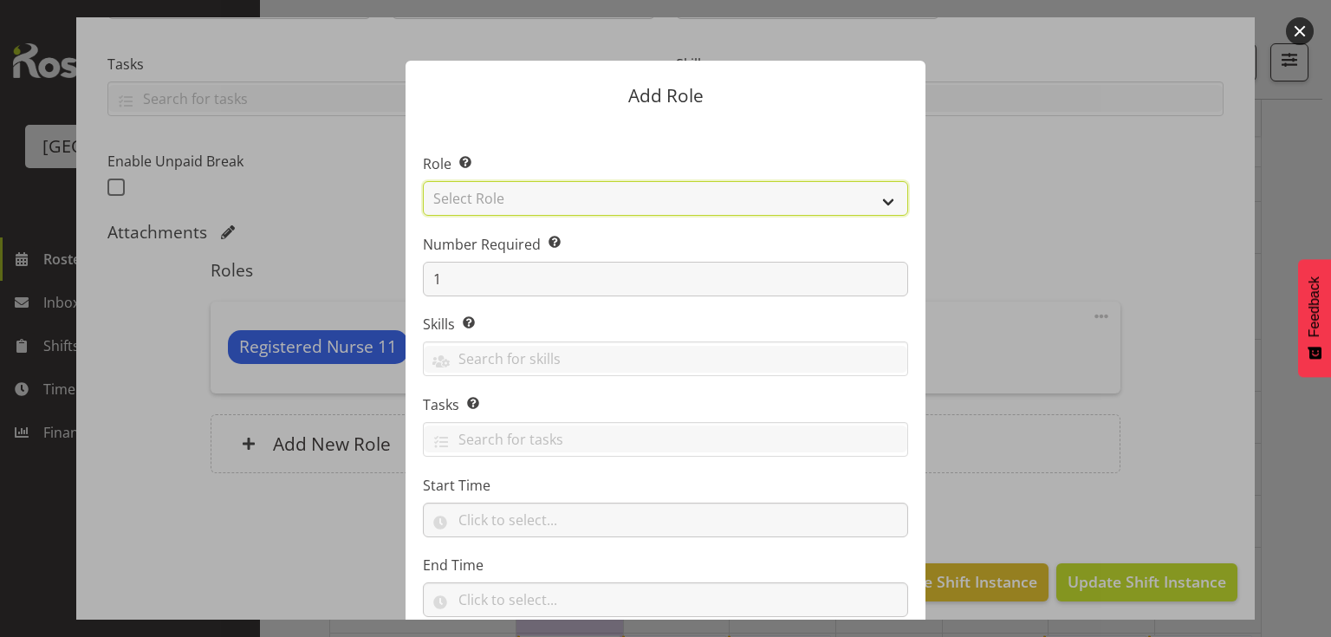
click at [885, 202] on select "Select Role Administration Baker Caregiver Cook am Cook pm Dishwasher Enrolled …" at bounding box center [665, 198] width 485 height 35
select select "160"
click at [423, 181] on select "Select Role Administration Baker Caregiver Cook am Cook pm Dishwasher Enrolled …" at bounding box center [665, 198] width 485 height 35
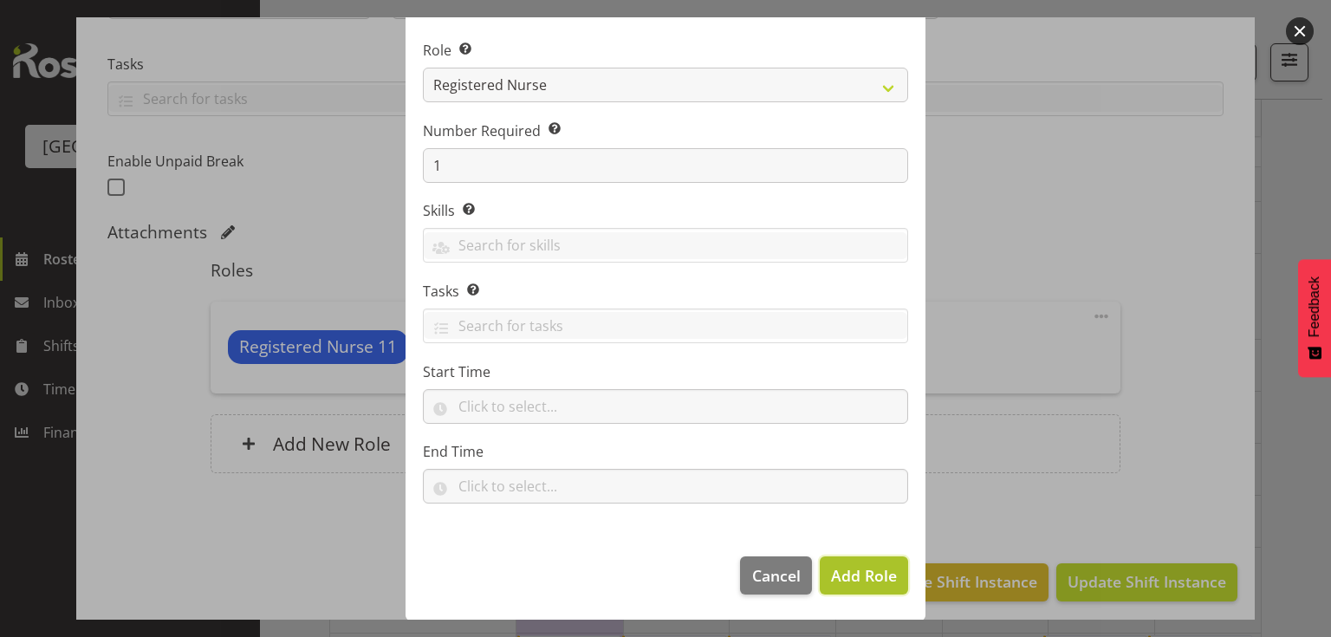
click at [874, 579] on span "Add Role" at bounding box center [864, 575] width 66 height 21
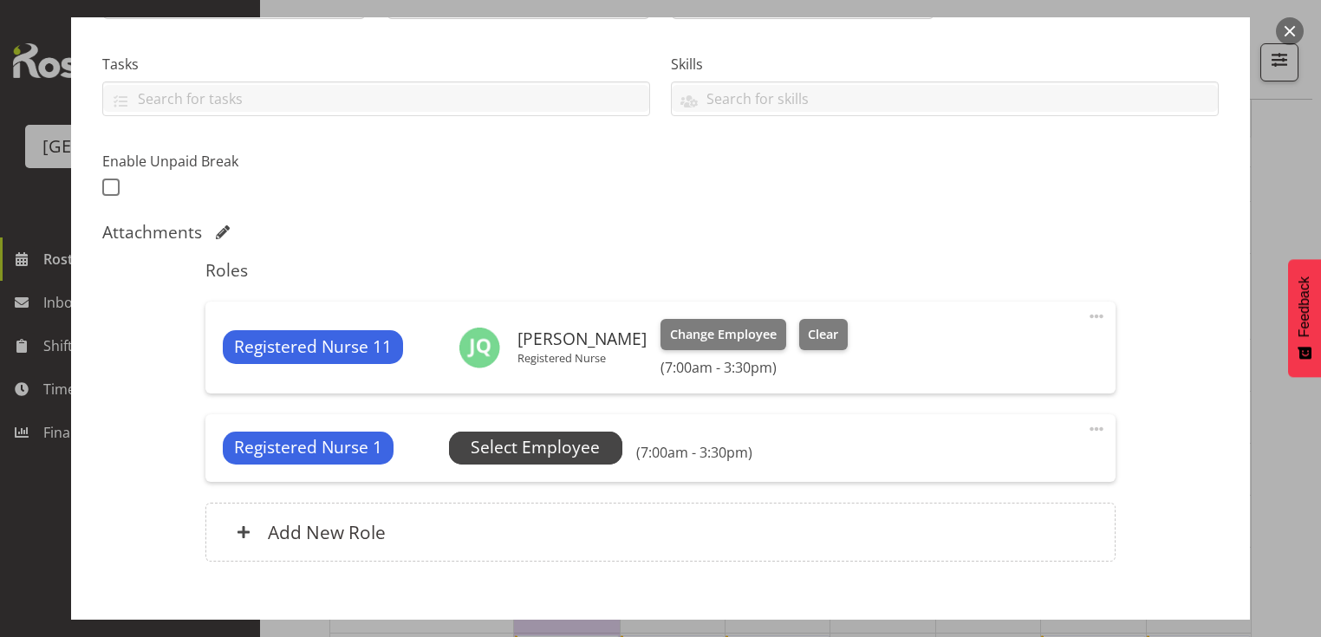
click at [538, 443] on span "Select Employee" at bounding box center [535, 447] width 129 height 25
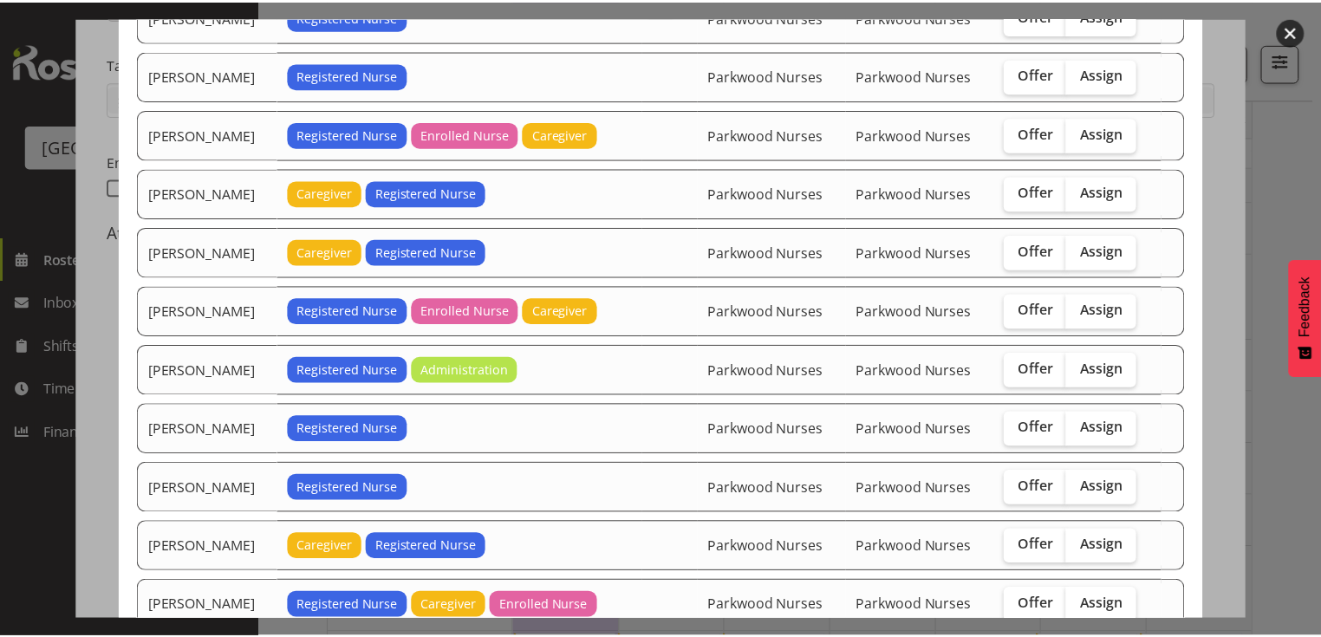
scroll to position [546, 0]
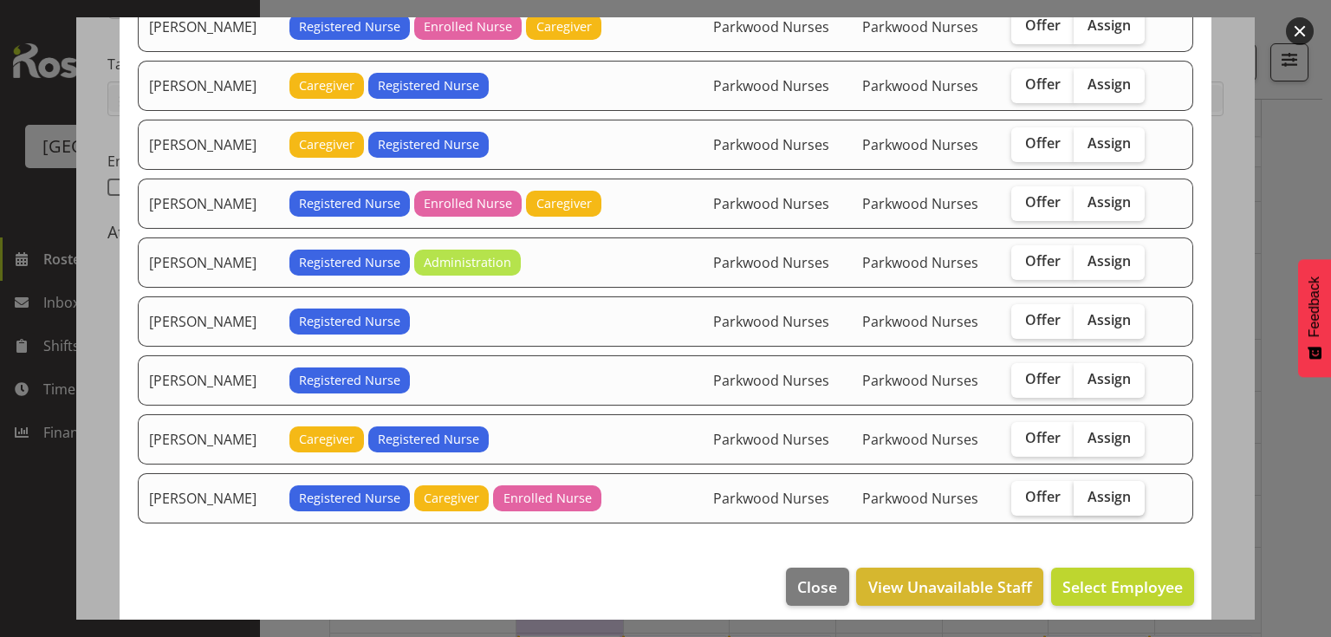
click at [1096, 488] on span "Assign" at bounding box center [1109, 496] width 43 height 17
click at [1085, 491] on input "Assign" at bounding box center [1079, 496] width 11 height 11
checkbox input "true"
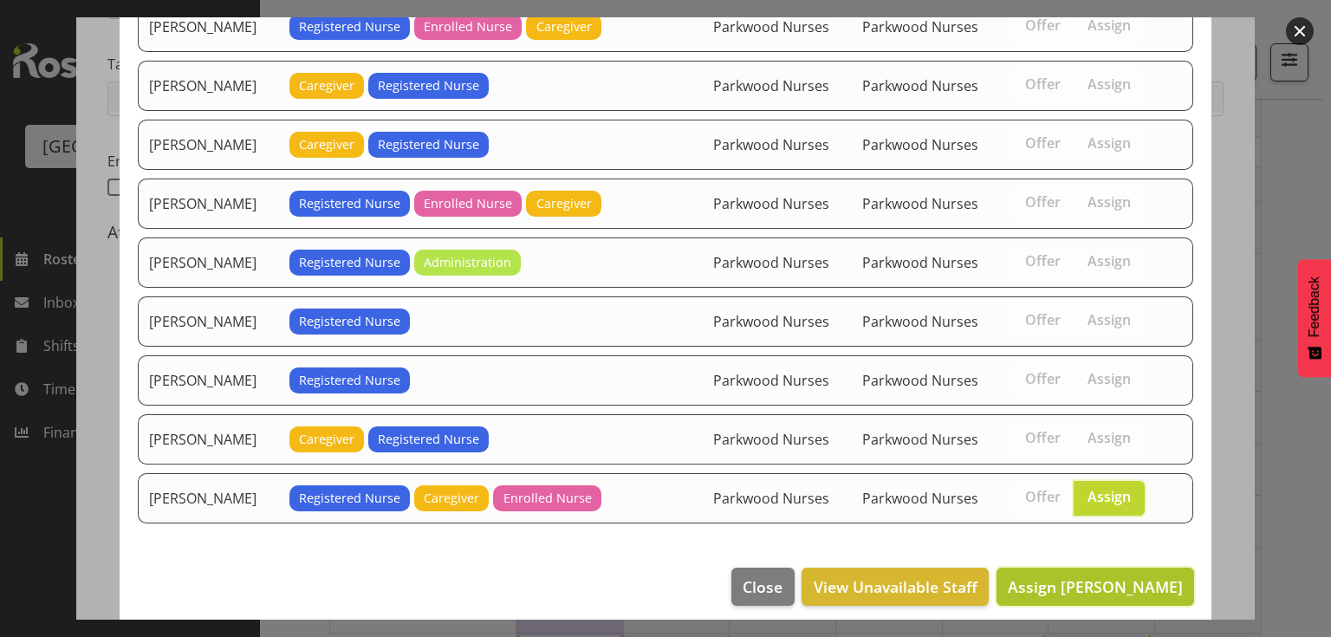
click at [1097, 576] on span "Assign Zoe Tatham-Brugh" at bounding box center [1095, 586] width 175 height 21
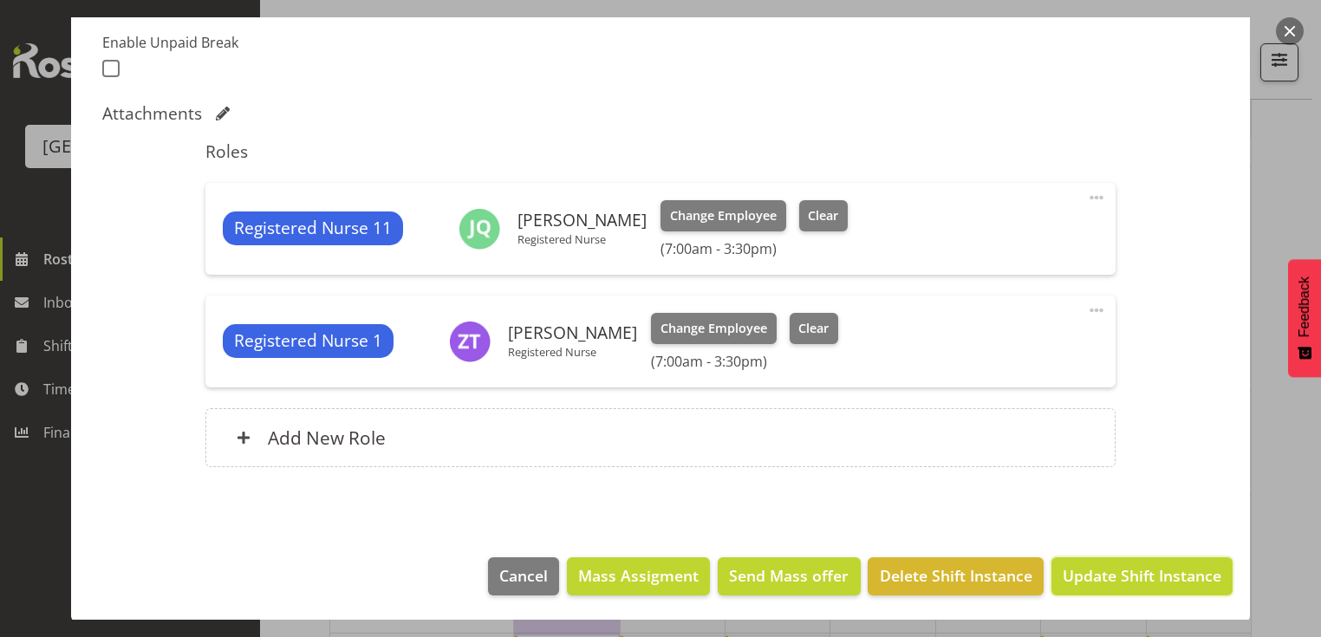
click at [1097, 574] on span "Update Shift Instance" at bounding box center [1141, 575] width 159 height 23
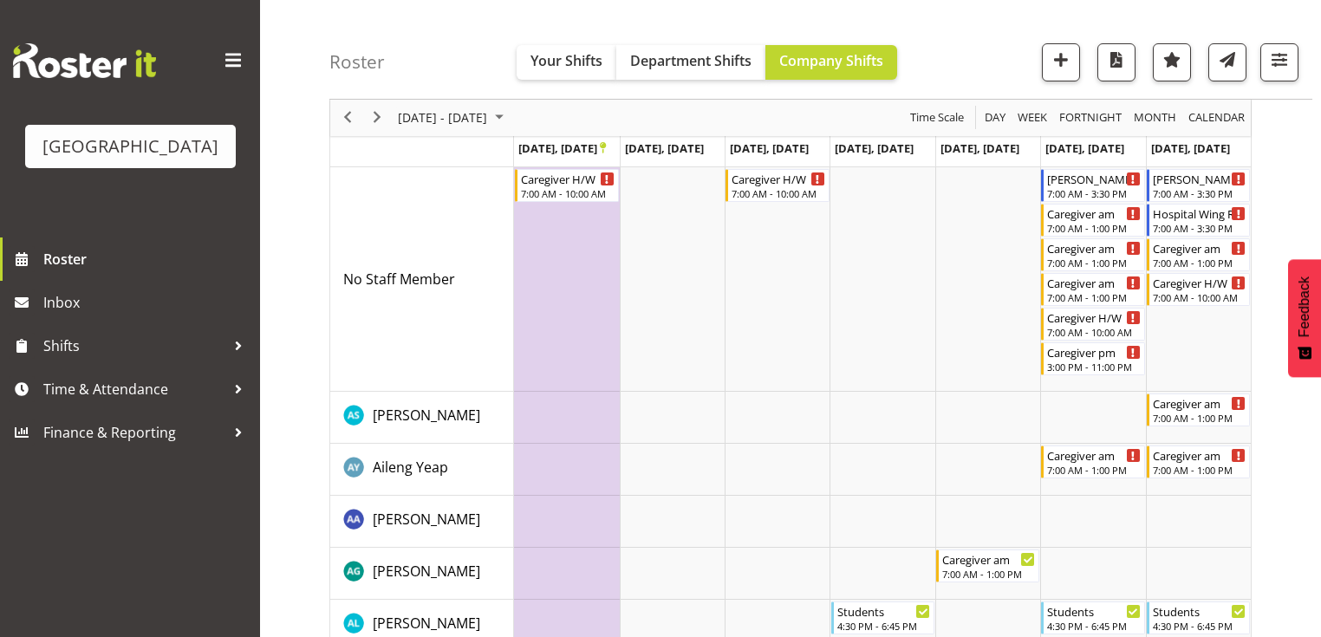
scroll to position [0, 0]
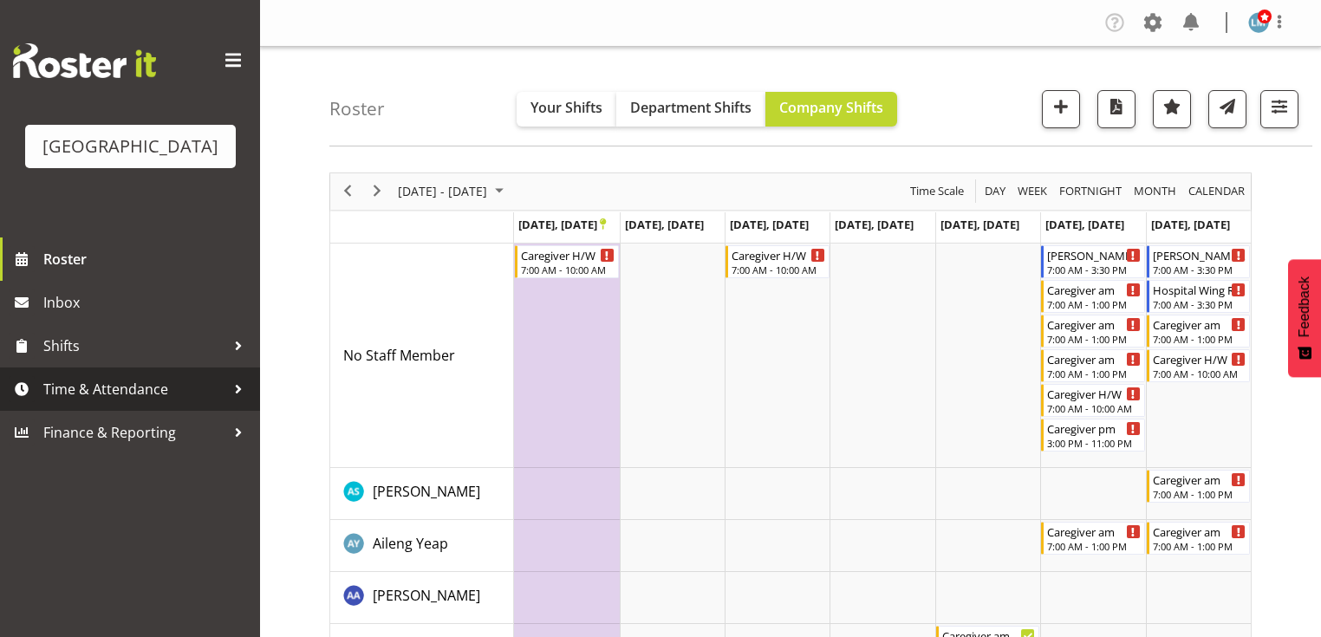
click at [232, 402] on div at bounding box center [238, 389] width 26 height 26
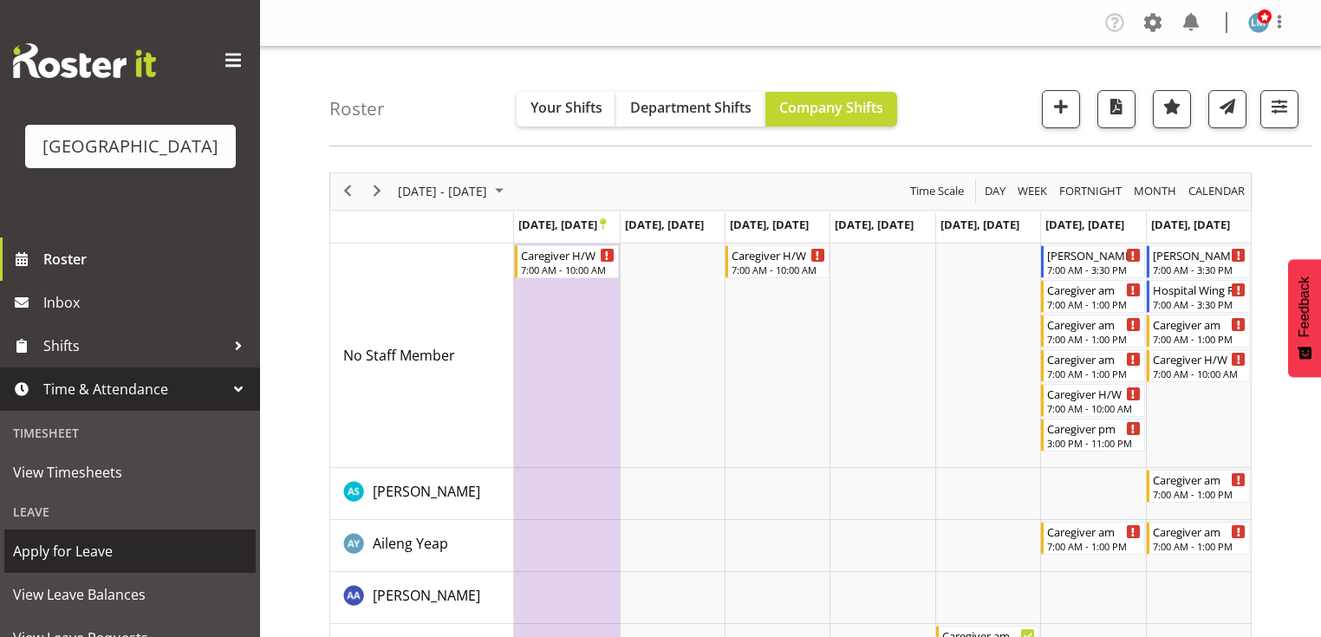
click at [94, 564] on span "Apply for Leave" at bounding box center [130, 551] width 234 height 26
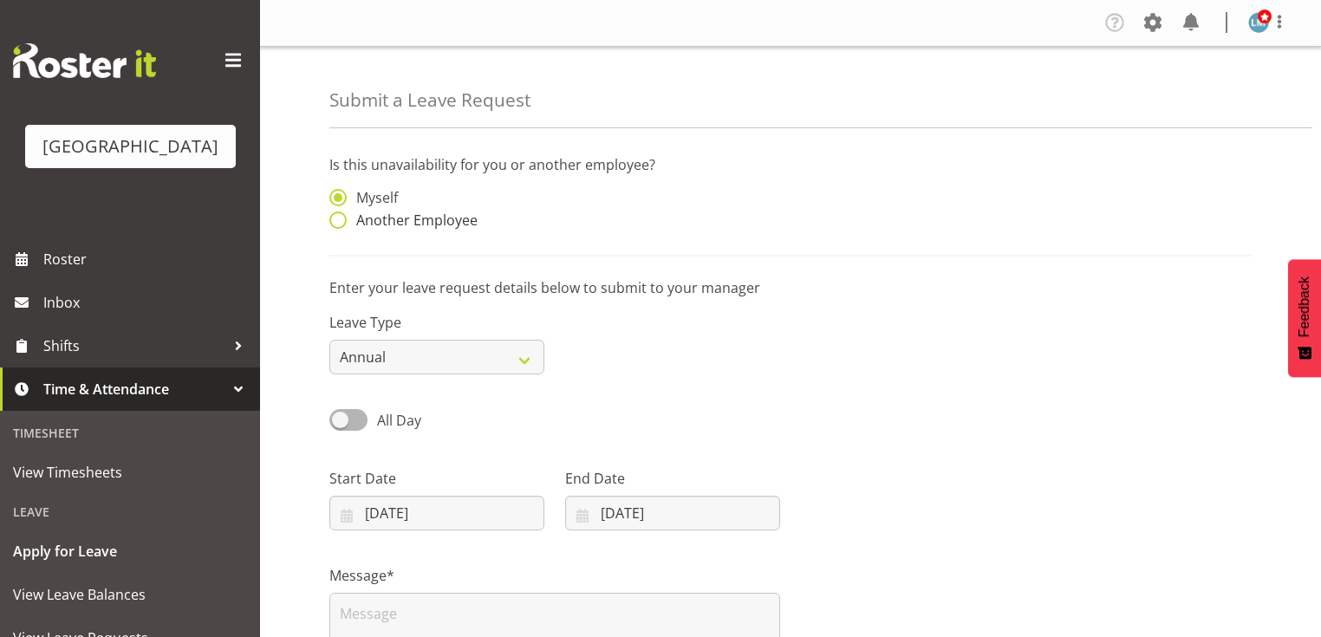
click at [330, 216] on span at bounding box center [337, 219] width 17 height 17
click at [330, 216] on input "Another Employee" at bounding box center [334, 220] width 11 height 11
radio input "true"
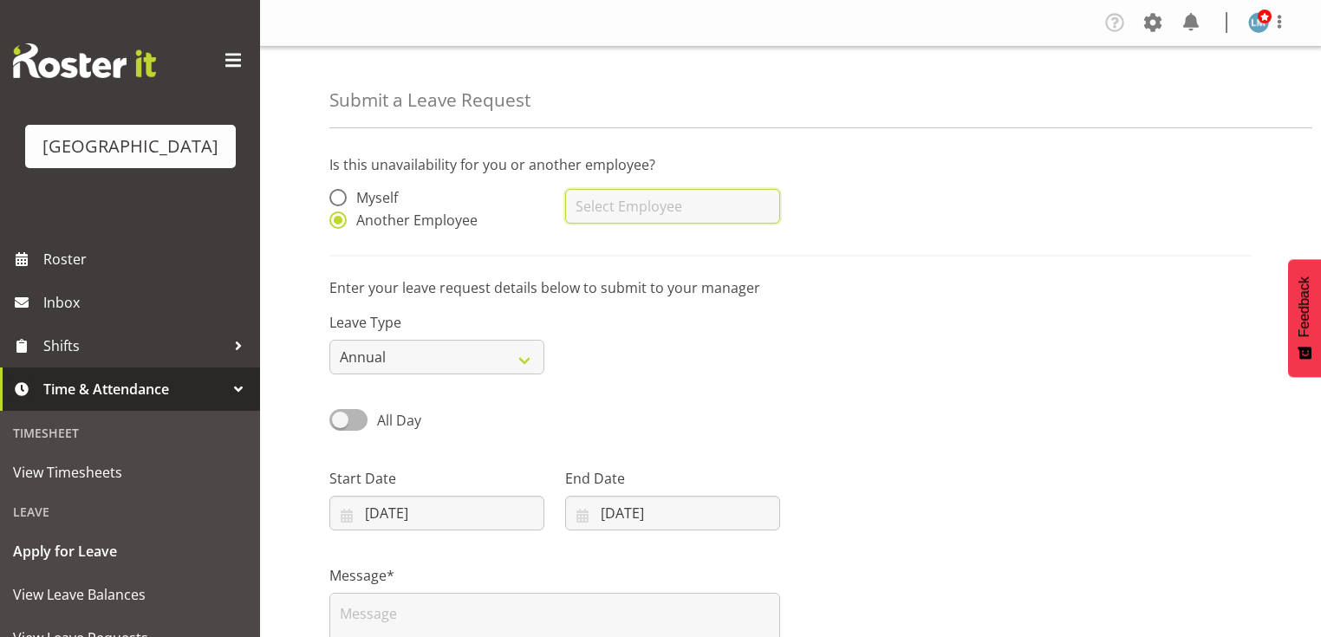
click at [614, 210] on input "text" at bounding box center [672, 206] width 215 height 35
click at [614, 245] on span "[PERSON_NAME]" at bounding box center [632, 249] width 107 height 19
type input "[PERSON_NAME]"
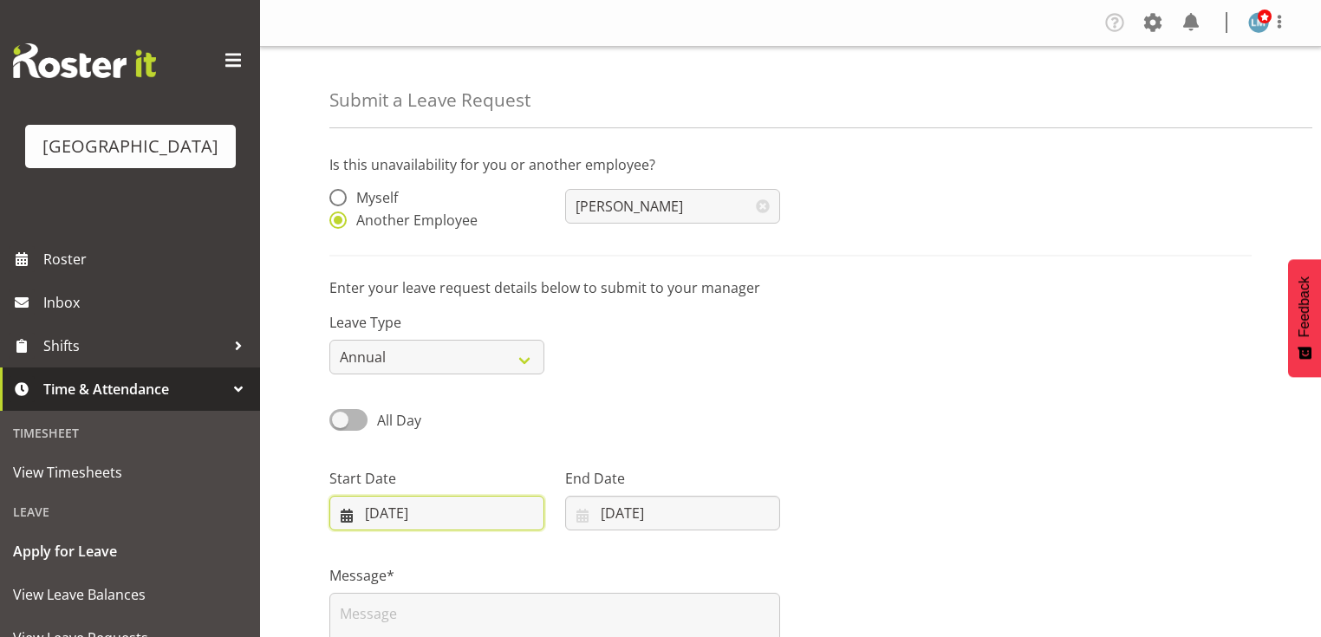
click at [348, 516] on input "[DATE]" at bounding box center [436, 513] width 215 height 35
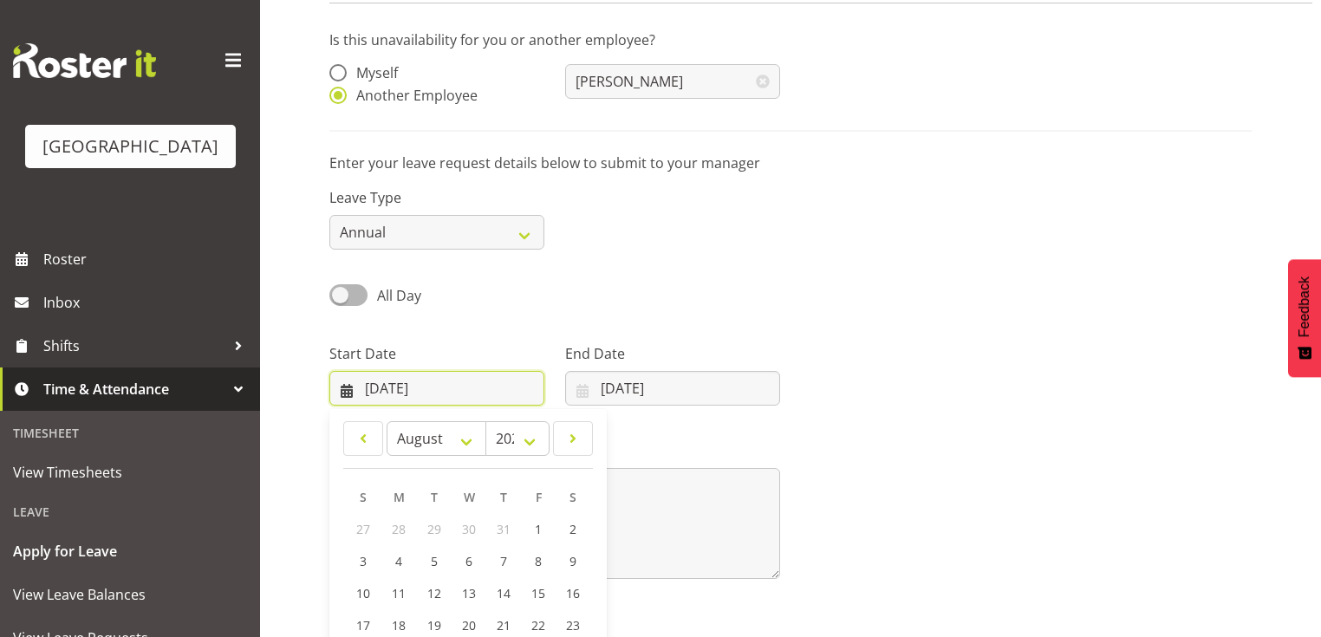
scroll to position [250, 0]
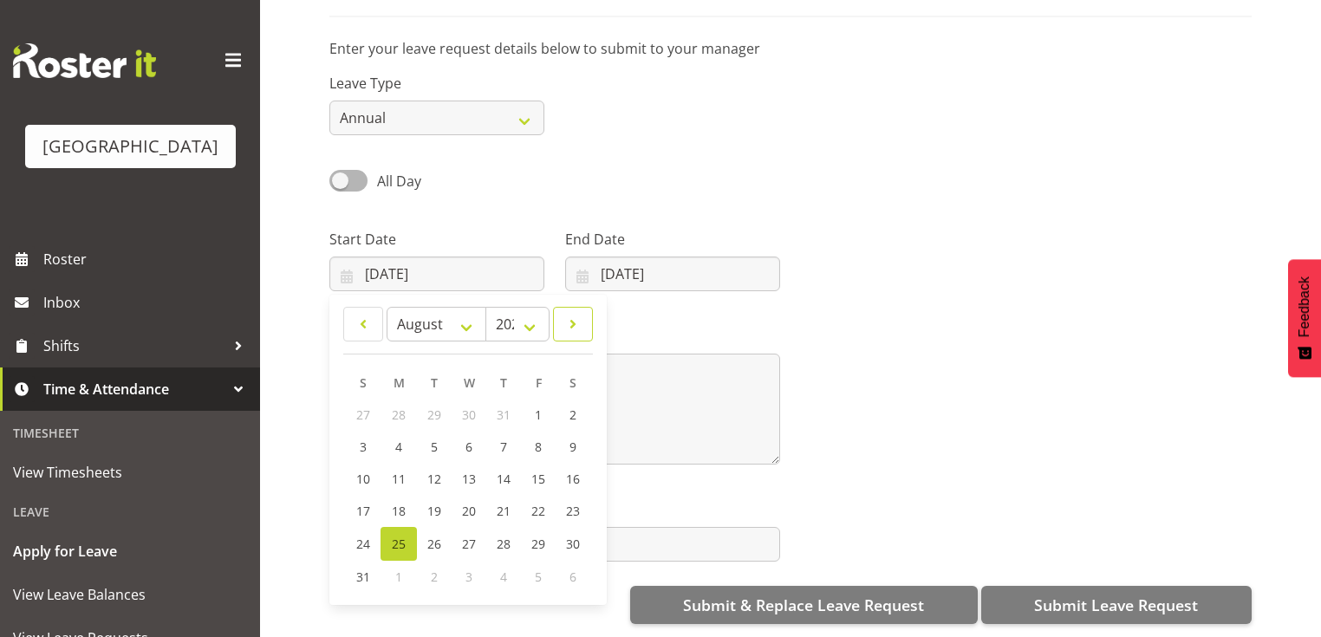
click at [571, 314] on span at bounding box center [572, 324] width 17 height 21
select select "8"
click at [404, 471] on span "15" at bounding box center [399, 479] width 14 height 16
type input "[DATE]"
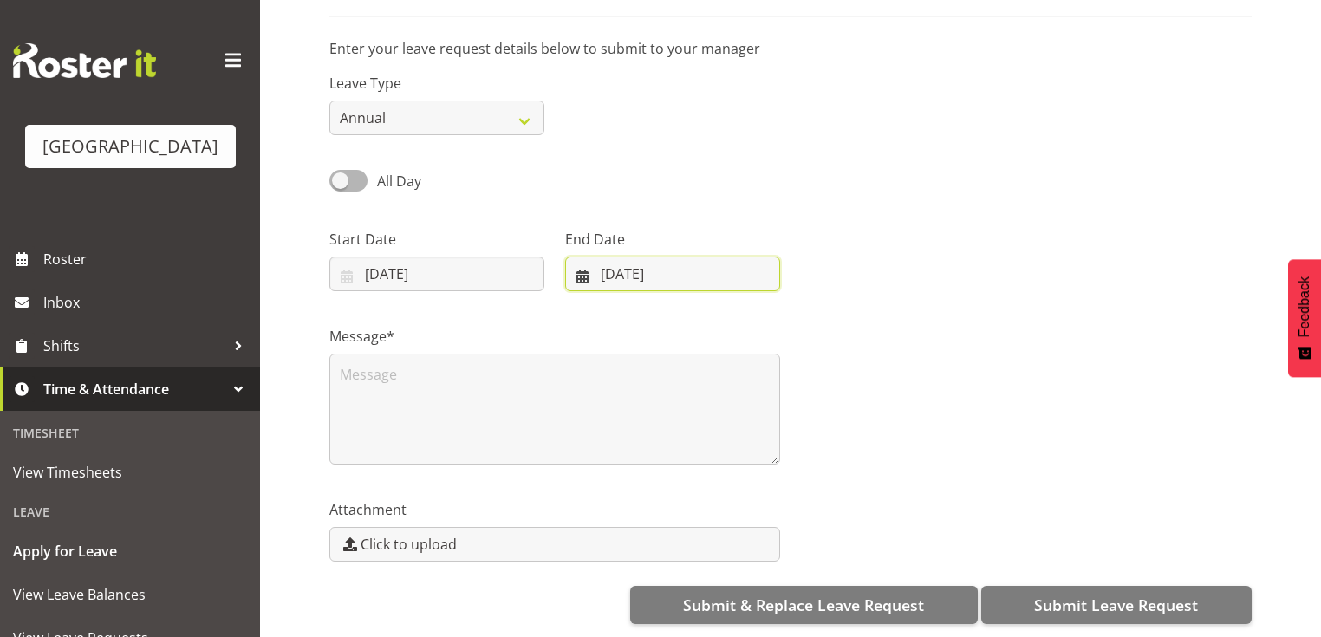
click at [584, 267] on input "[DATE]" at bounding box center [672, 274] width 215 height 35
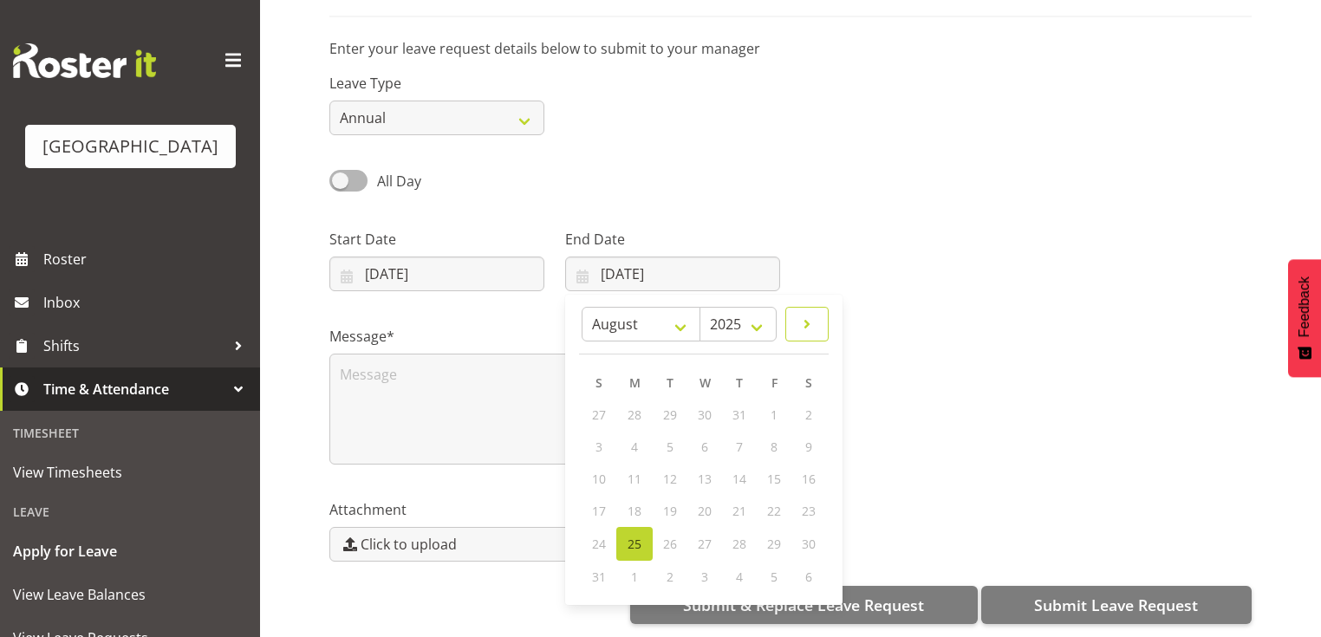
click at [815, 314] on span at bounding box center [806, 324] width 21 height 21
select select "8"
click at [777, 471] on span "19" at bounding box center [773, 479] width 14 height 16
type input "[DATE]"
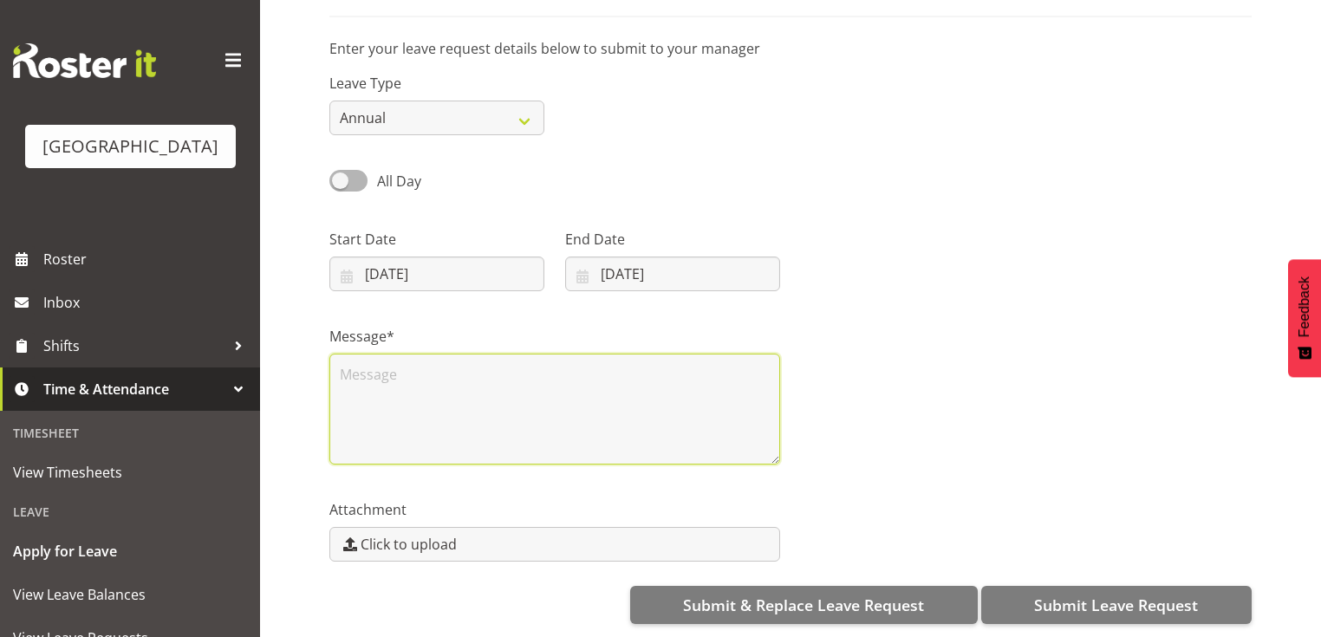
click at [536, 374] on textarea at bounding box center [554, 409] width 451 height 111
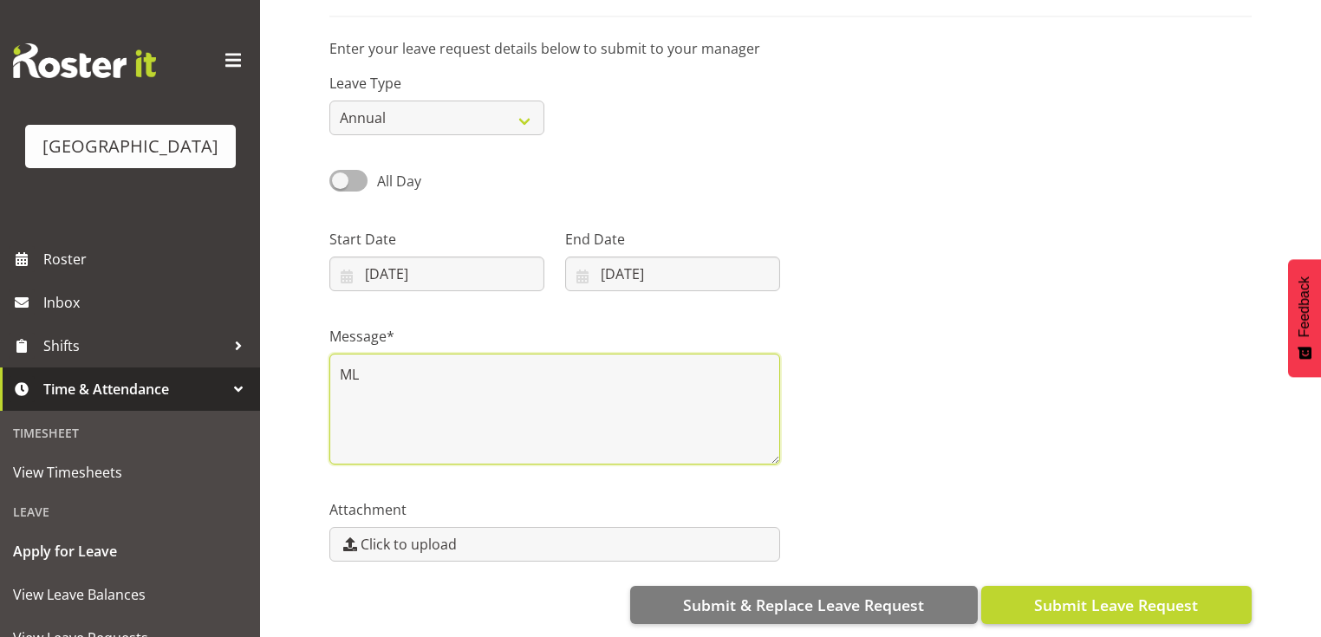
type textarea "ML"
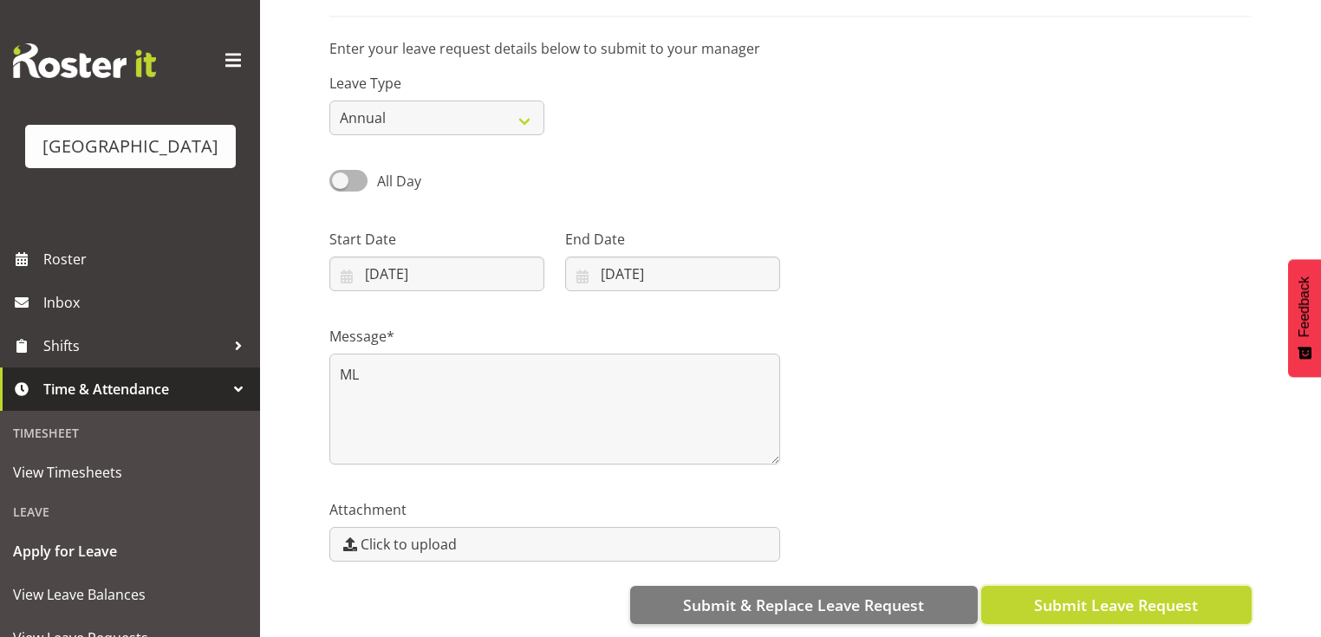
click at [1095, 594] on span "Submit Leave Request" at bounding box center [1116, 605] width 164 height 23
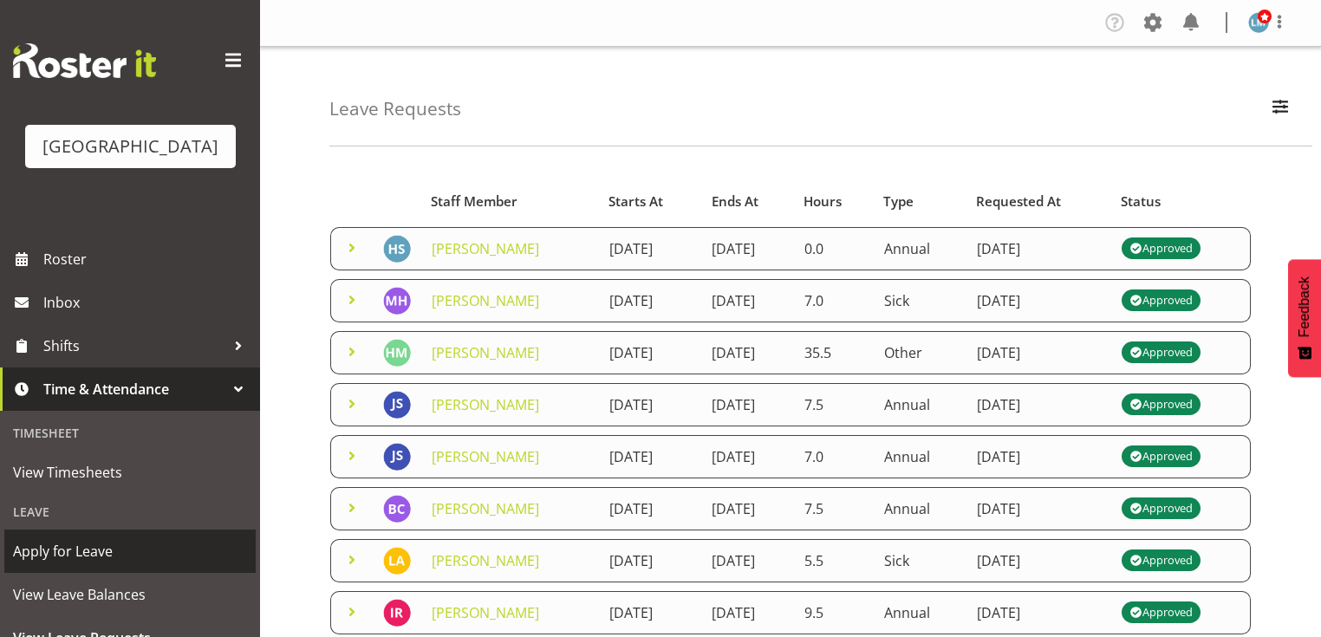
click at [208, 564] on span "Apply for Leave" at bounding box center [130, 551] width 234 height 26
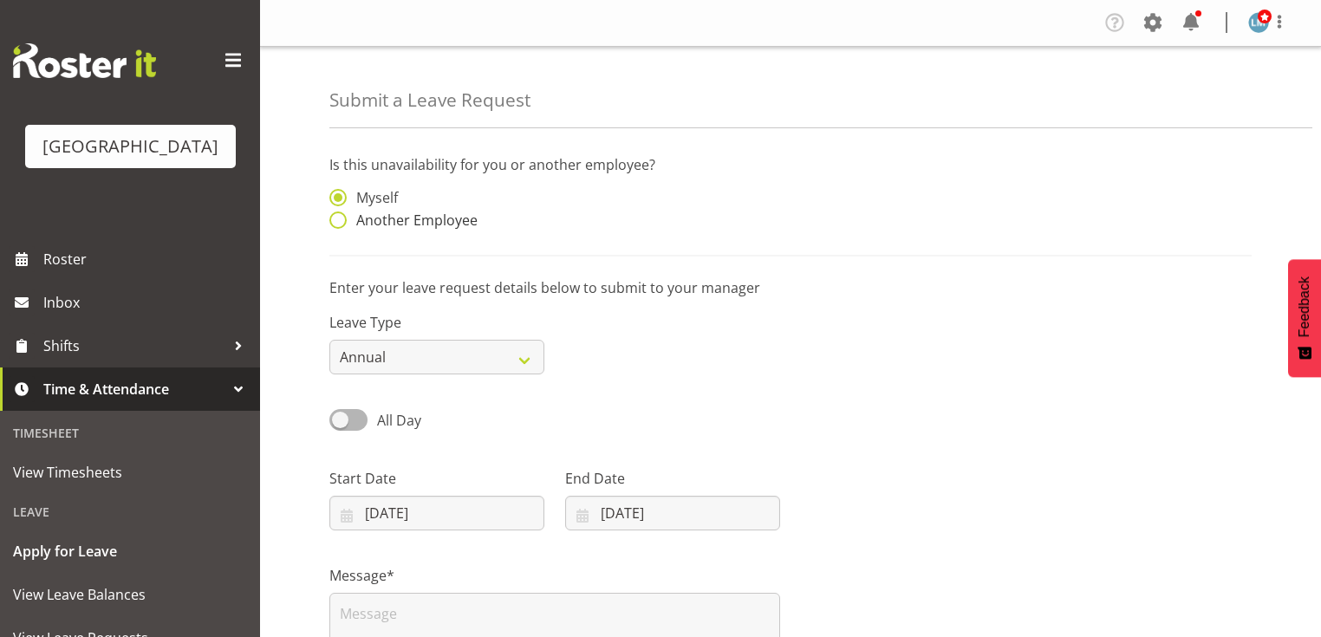
click at [340, 220] on span at bounding box center [337, 219] width 17 height 17
click at [340, 220] on input "Another Employee" at bounding box center [334, 220] width 11 height 11
radio input "true"
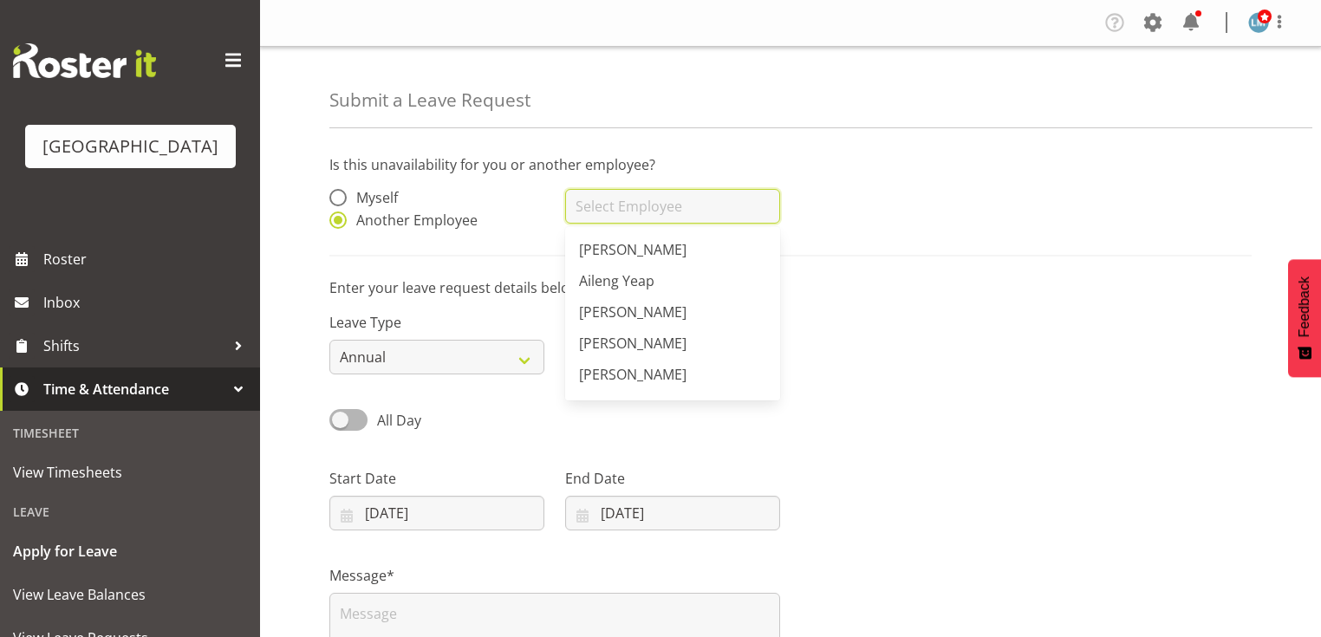
click at [661, 212] on input "text" at bounding box center [672, 206] width 215 height 35
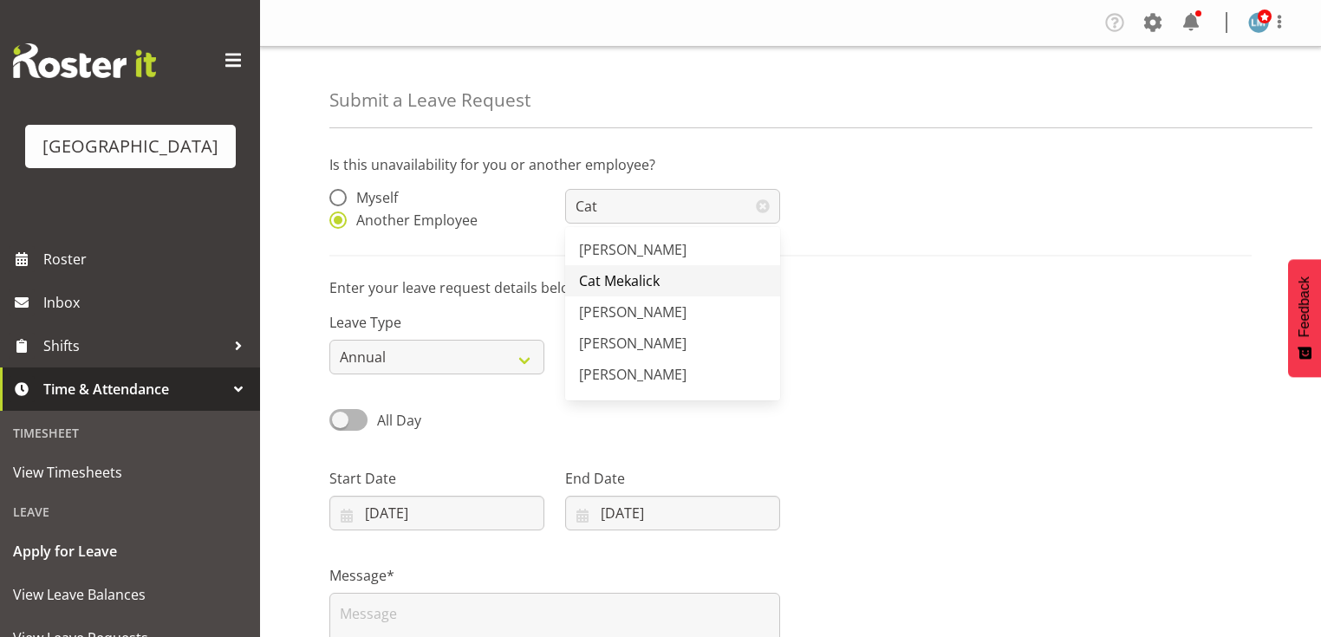
click at [623, 280] on span "Cat Mekalick" at bounding box center [619, 280] width 81 height 19
type input "Cat Mekalick"
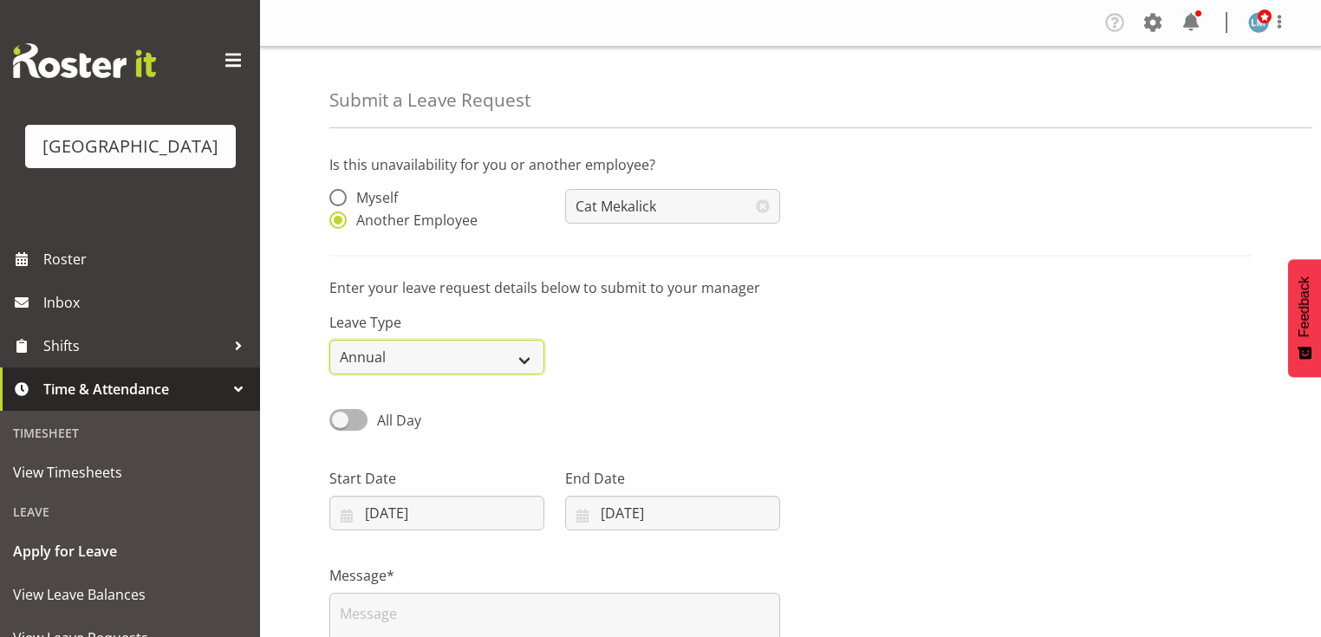
click at [527, 360] on select "Annual Sick Leave Without Pay Bereavement Domestic Violence Parental Jury Servi…" at bounding box center [436, 357] width 215 height 35
select select "Sick"
click at [329, 340] on select "Annual Sick Leave Without Pay Bereavement Domestic Violence Parental Jury Servi…" at bounding box center [436, 357] width 215 height 35
click at [343, 520] on input "[DATE]" at bounding box center [436, 513] width 215 height 35
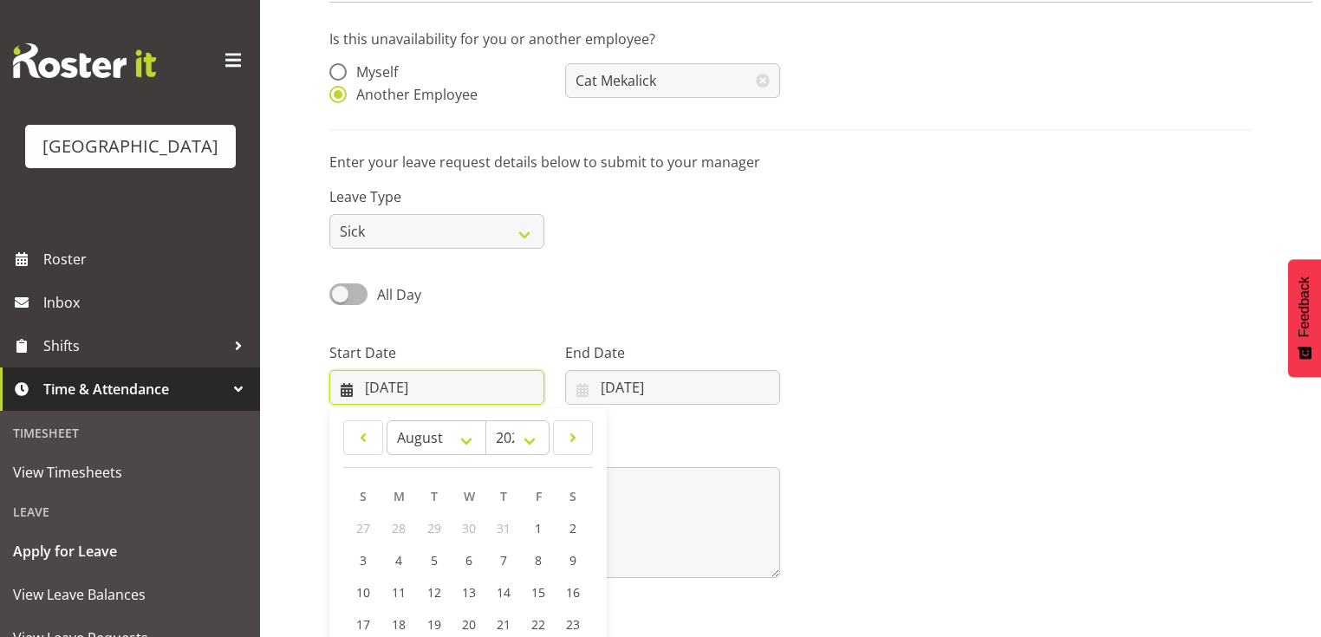
scroll to position [250, 0]
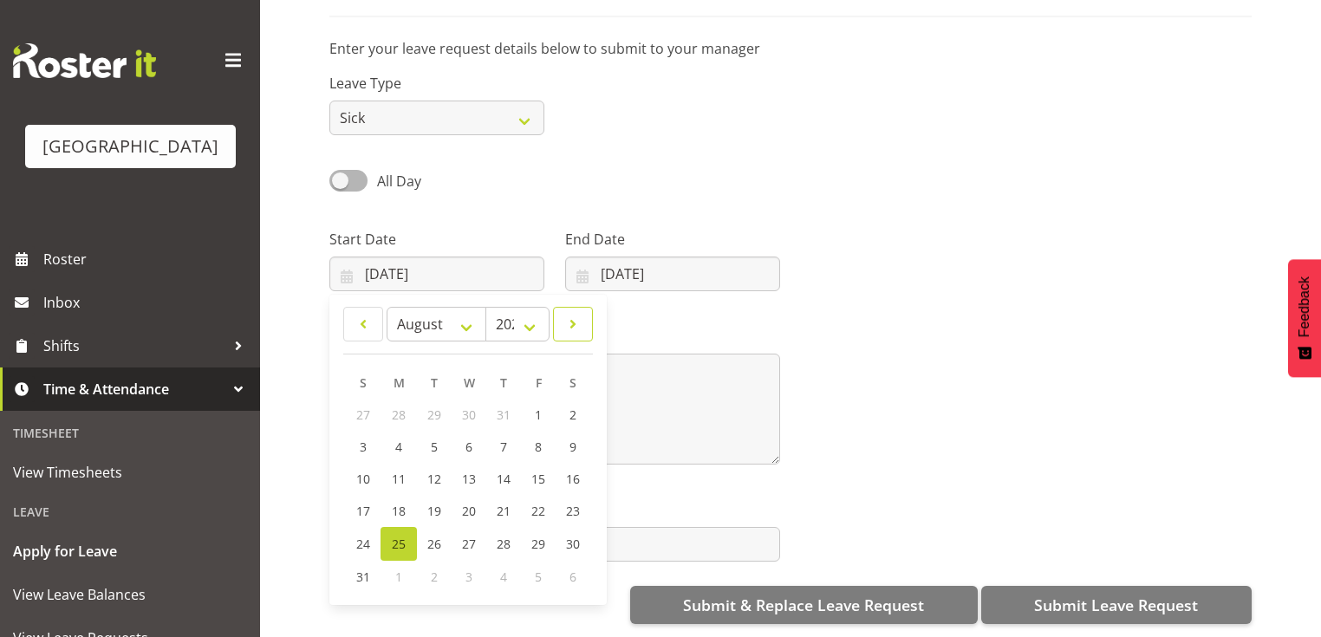
click at [568, 314] on span at bounding box center [572, 324] width 17 height 21
select select "8"
click at [402, 472] on span "15" at bounding box center [399, 479] width 14 height 16
type input "[DATE]"
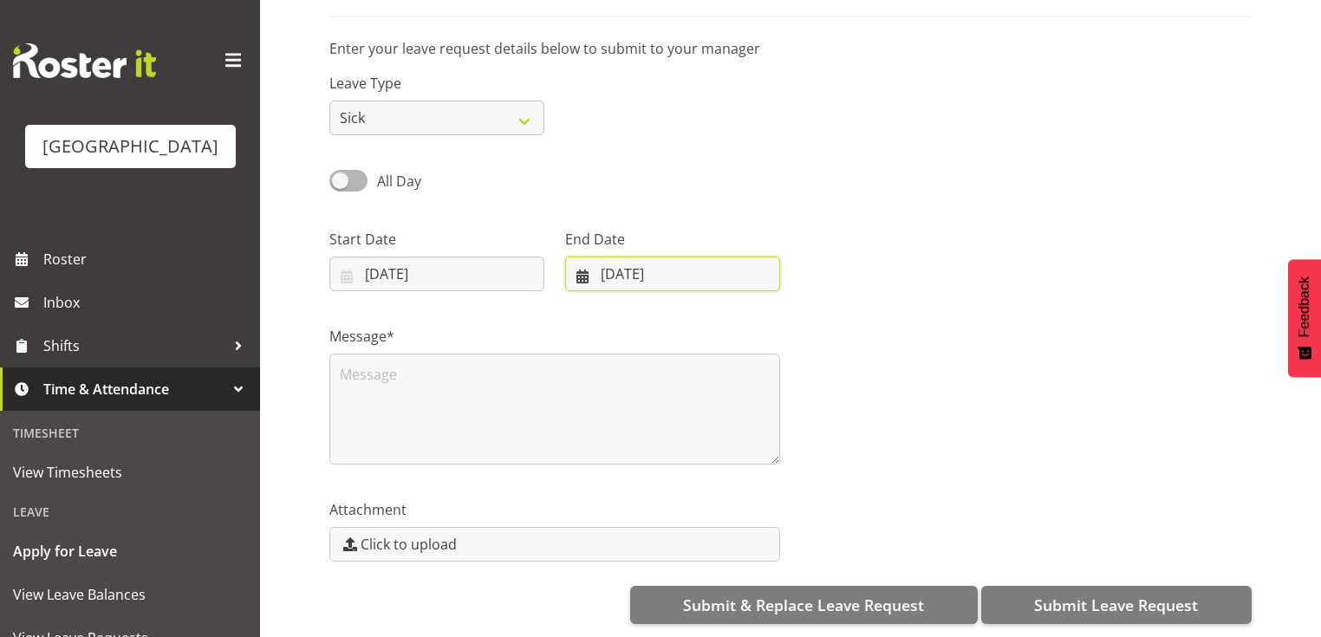
click at [586, 263] on input "[DATE]" at bounding box center [672, 274] width 215 height 35
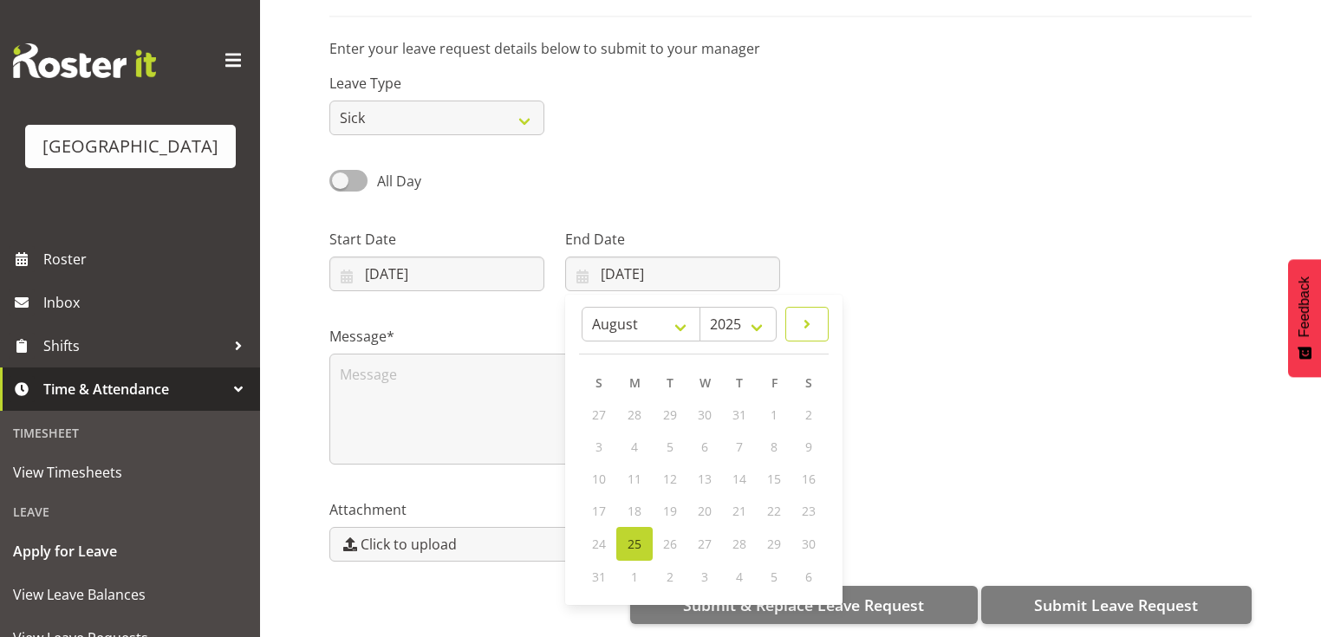
click at [808, 314] on span at bounding box center [806, 324] width 21 height 21
select select "8"
click at [597, 535] on span "28" at bounding box center [600, 543] width 14 height 16
type input "28/09/2025"
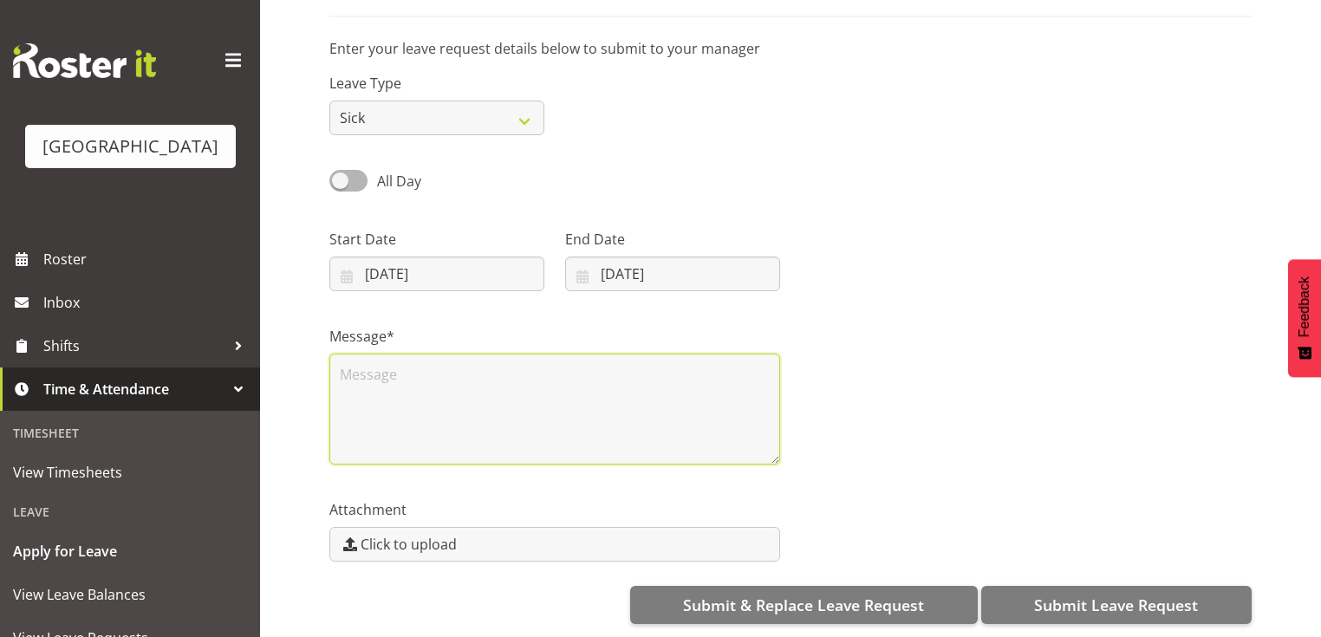
click at [511, 395] on textarea at bounding box center [554, 409] width 451 height 111
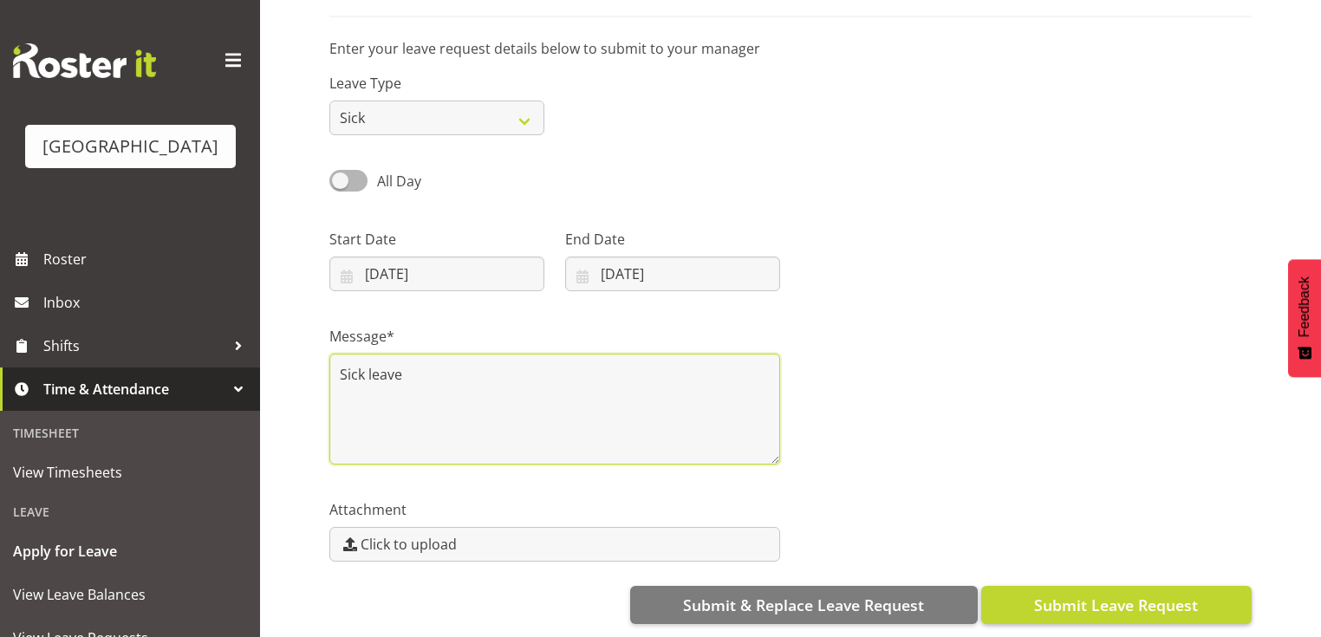
type textarea "Sick leave"
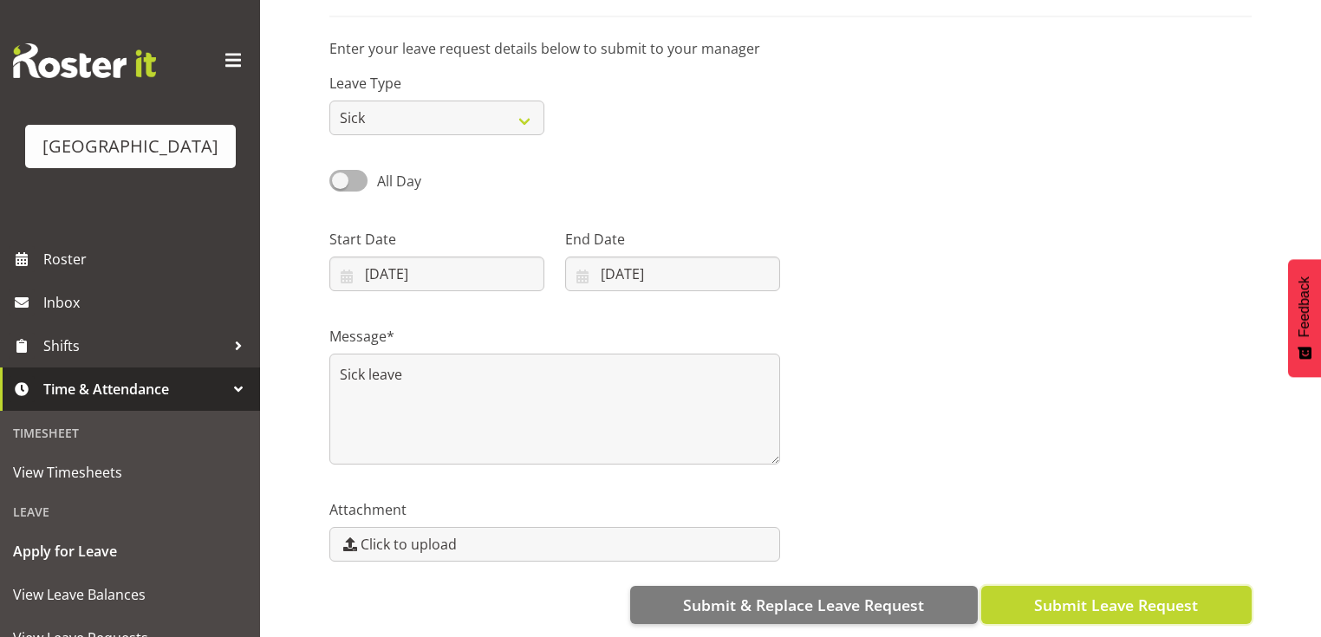
click at [1083, 595] on span "Submit Leave Request" at bounding box center [1116, 605] width 164 height 23
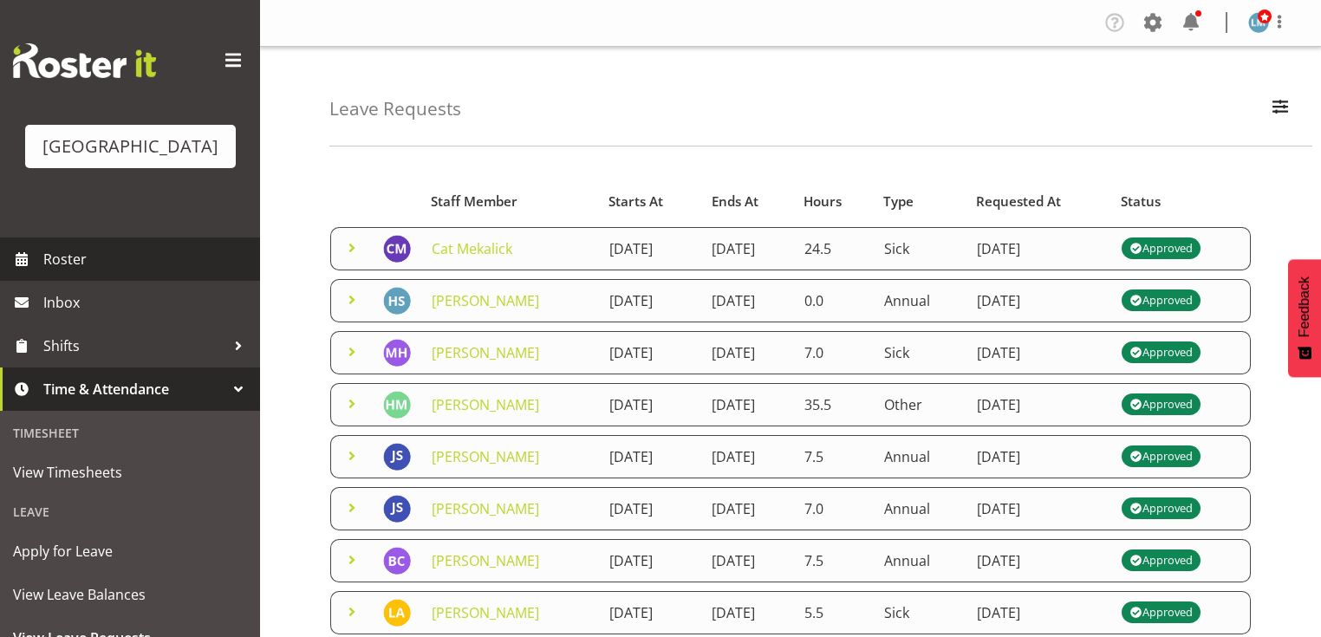
click at [66, 272] on span "Roster" at bounding box center [147, 259] width 208 height 26
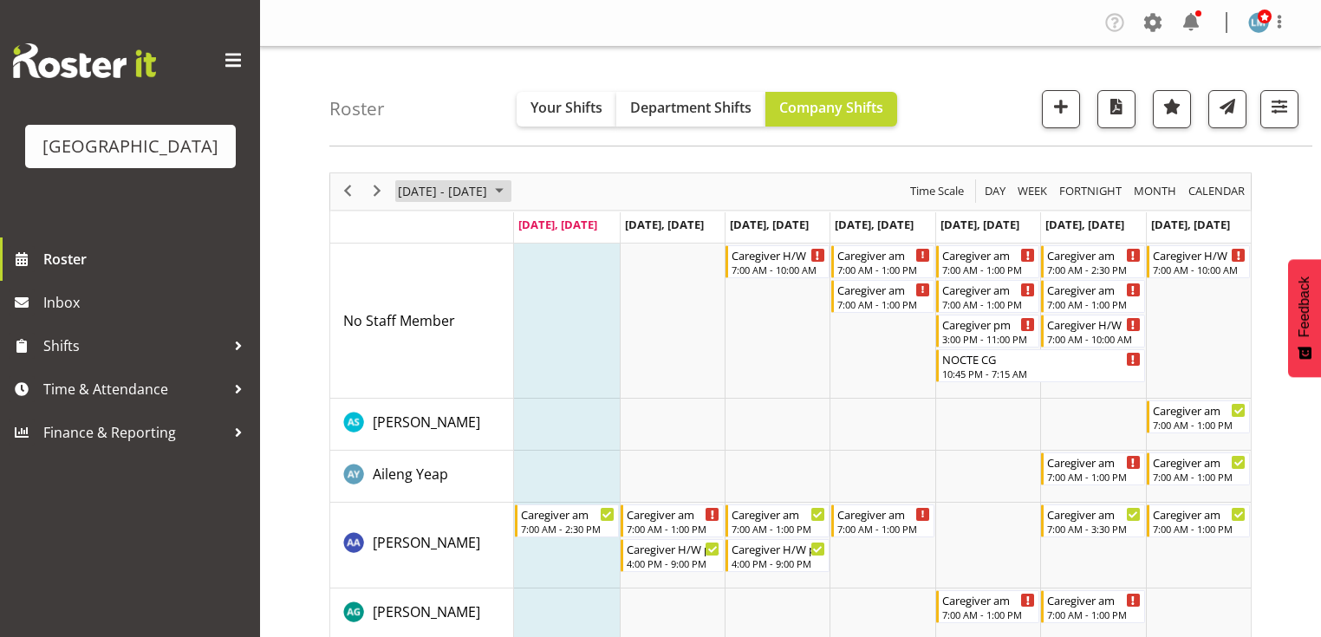
click at [510, 190] on span "August 2025" at bounding box center [499, 191] width 21 height 22
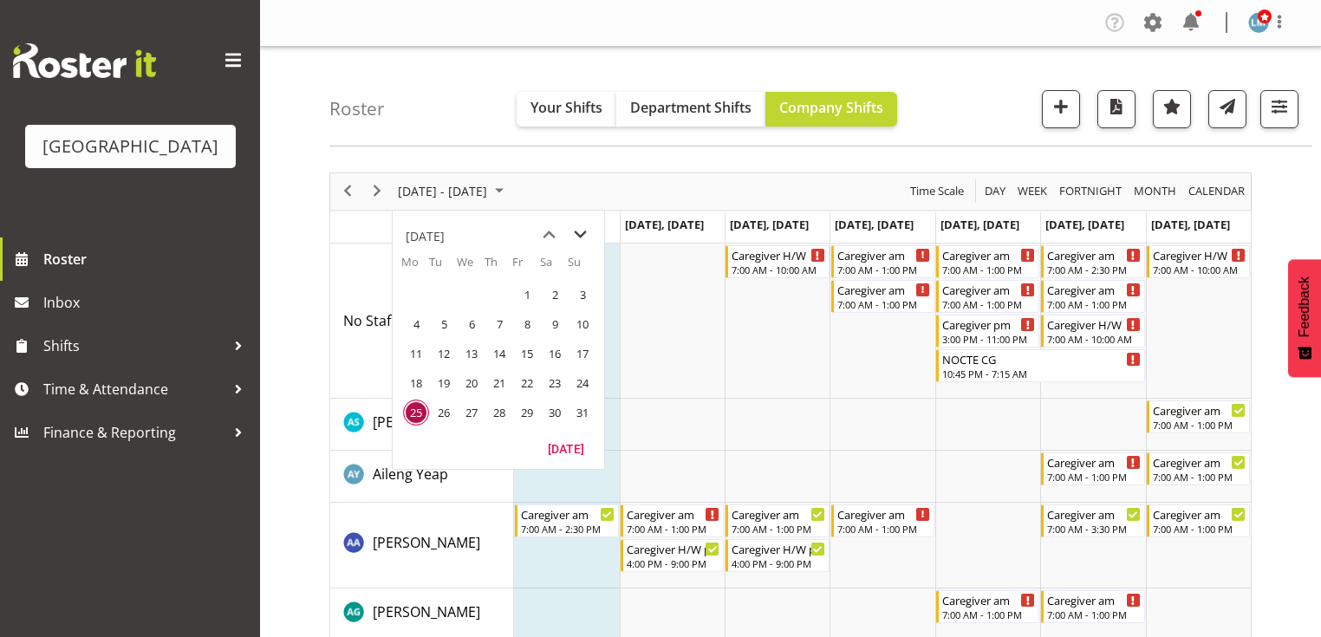
click at [576, 233] on span "next month" at bounding box center [580, 234] width 30 height 31
click at [416, 329] on span "8" at bounding box center [416, 324] width 26 height 26
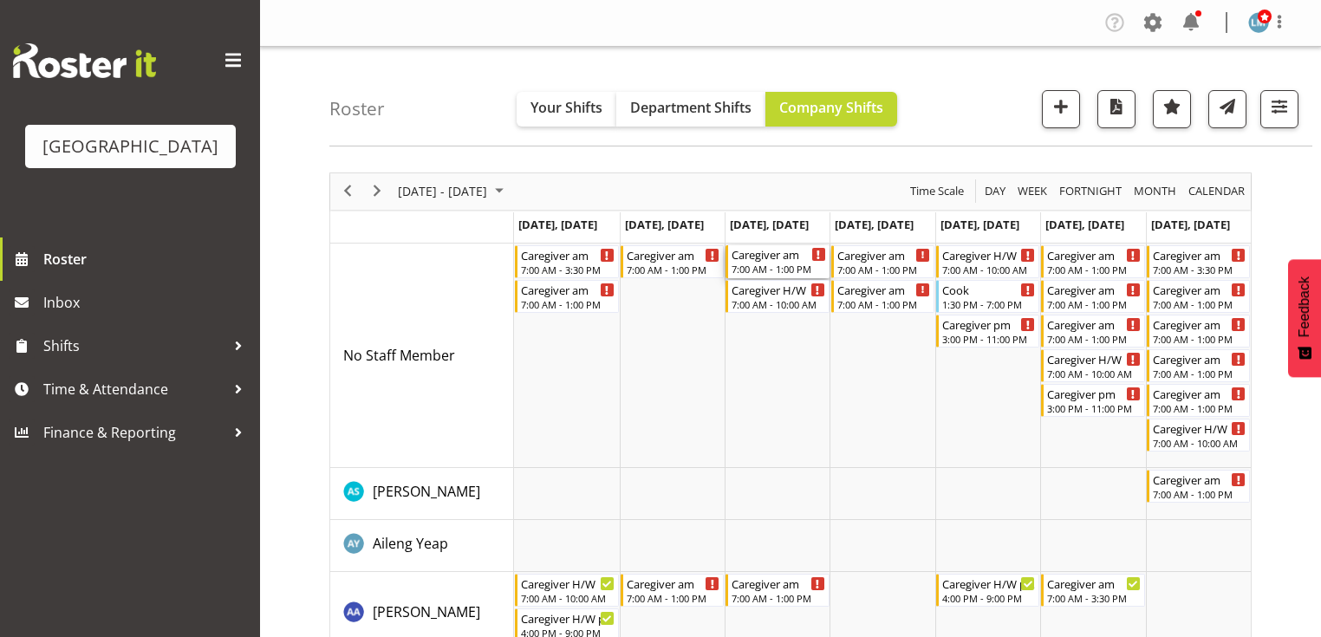
click at [752, 261] on div "Caregiver am" at bounding box center [778, 253] width 94 height 17
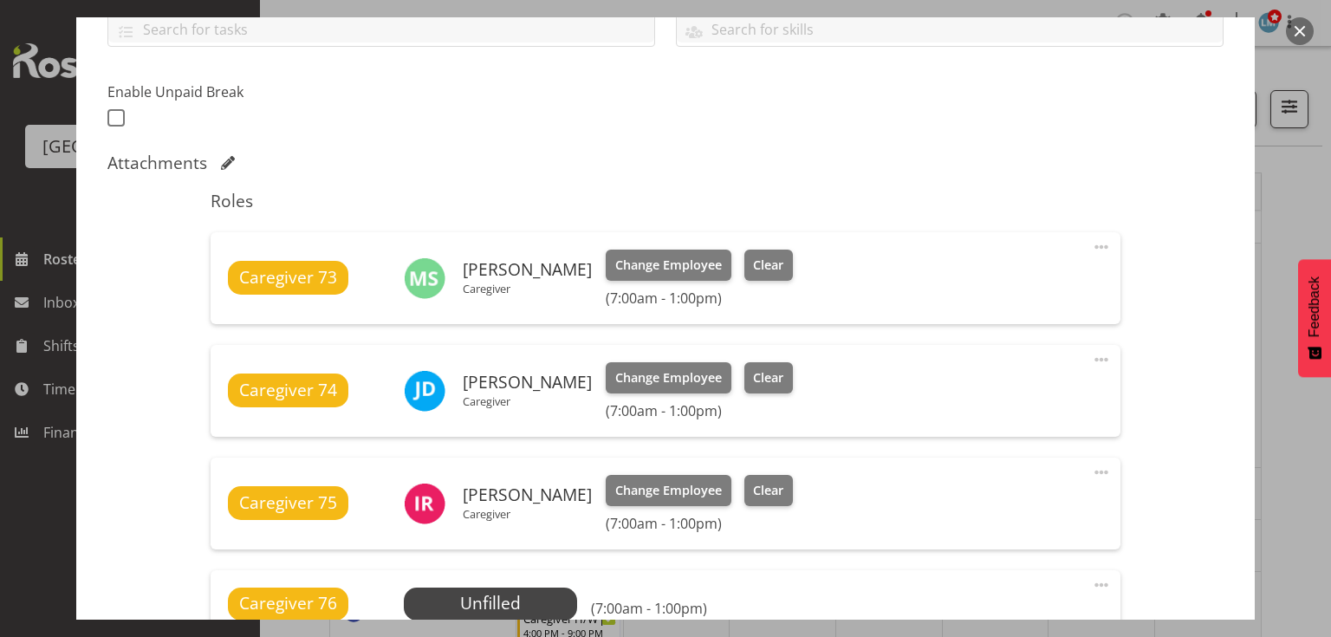
scroll to position [763, 0]
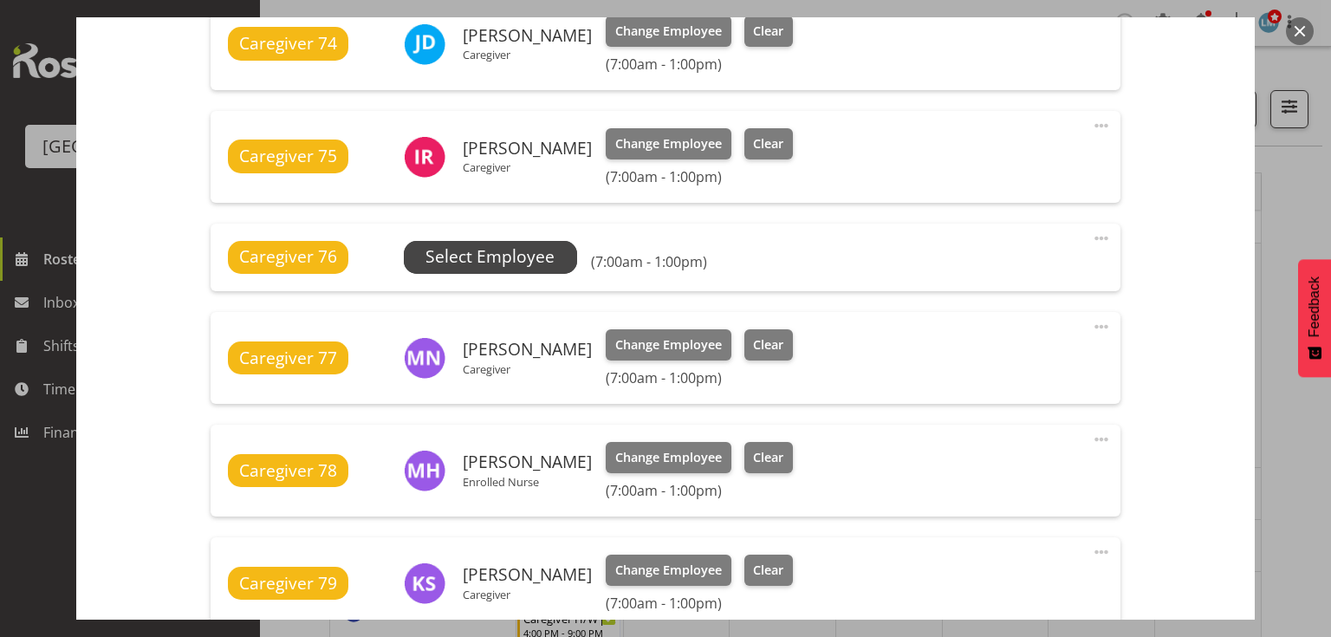
click at [489, 250] on span "Select Employee" at bounding box center [490, 256] width 129 height 25
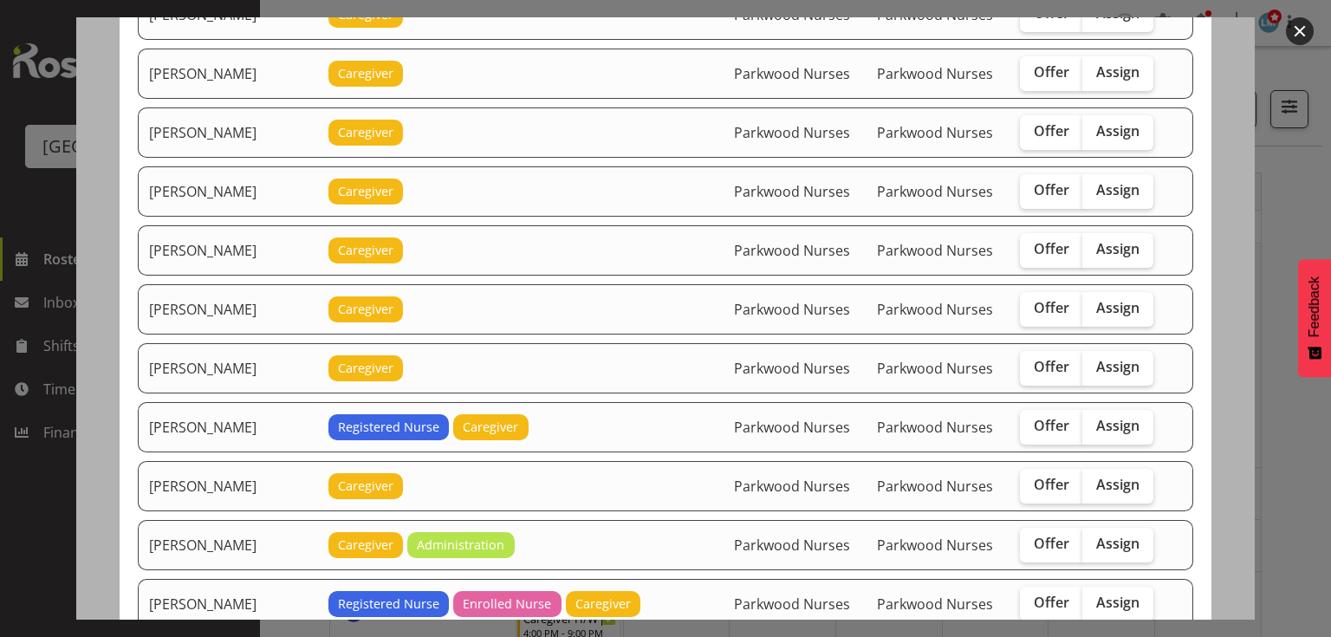
scroll to position [1317, 0]
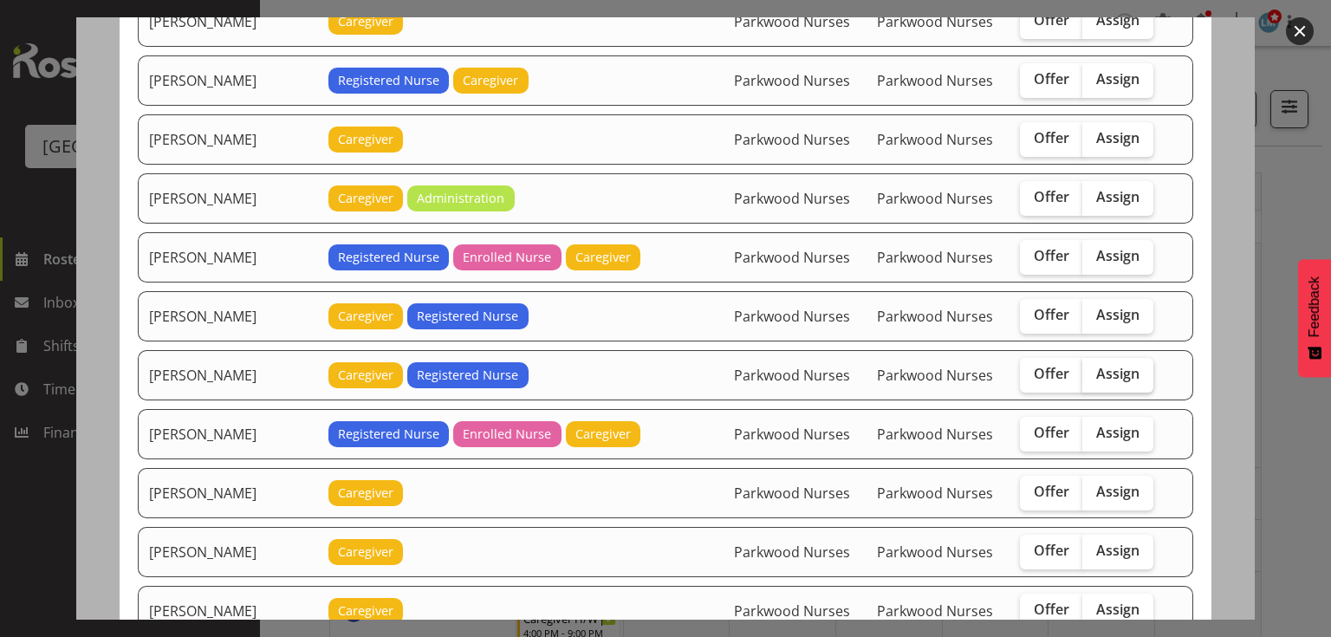
click at [1101, 365] on span "Assign" at bounding box center [1117, 373] width 43 height 17
click at [1094, 368] on input "Assign" at bounding box center [1087, 373] width 11 height 11
checkbox input "true"
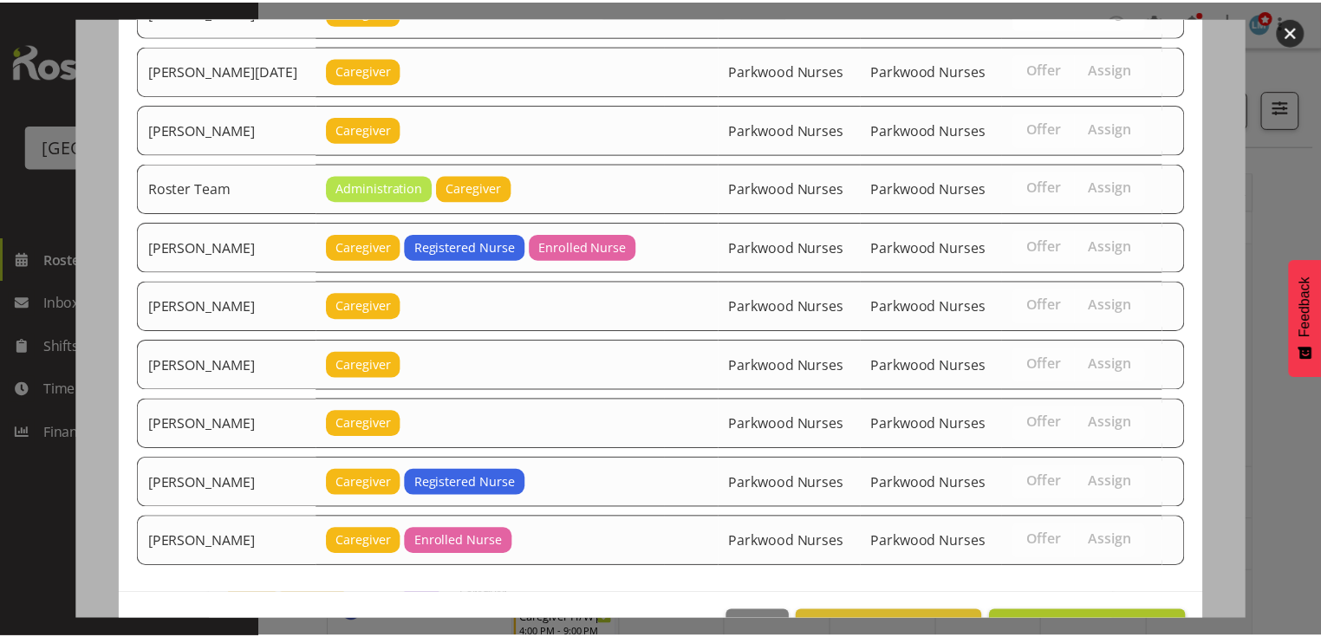
scroll to position [2118, 0]
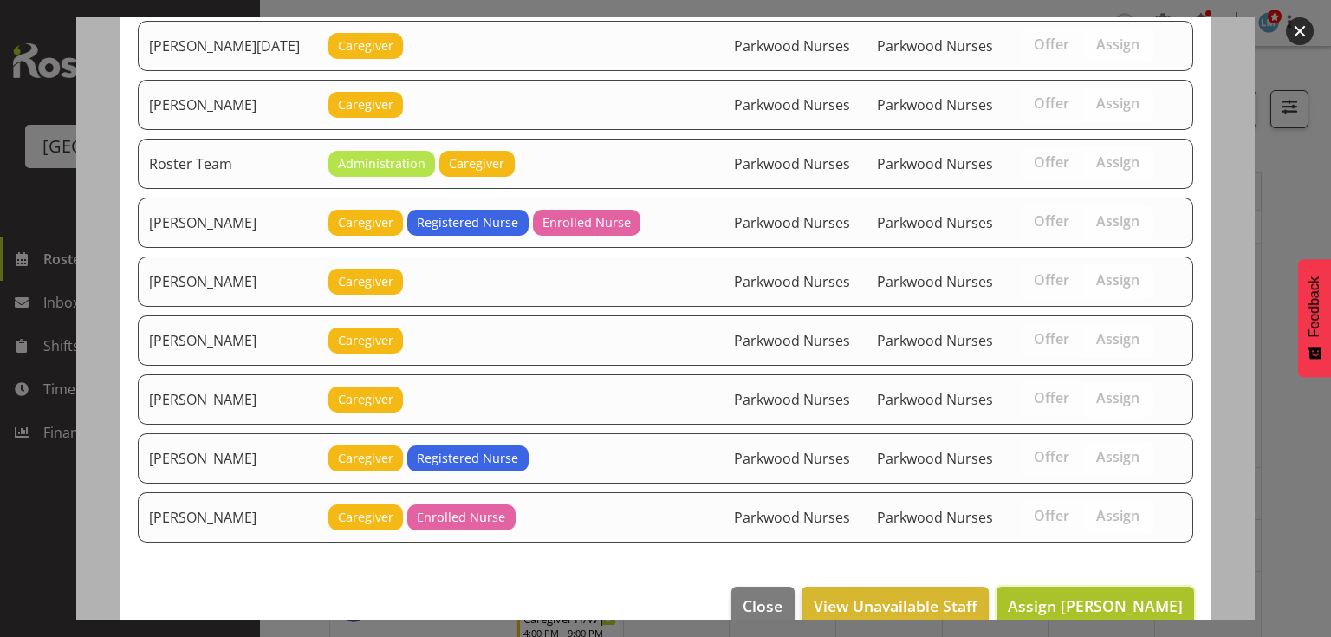
click at [1082, 595] on span "Assign Liz Brewer" at bounding box center [1095, 605] width 175 height 21
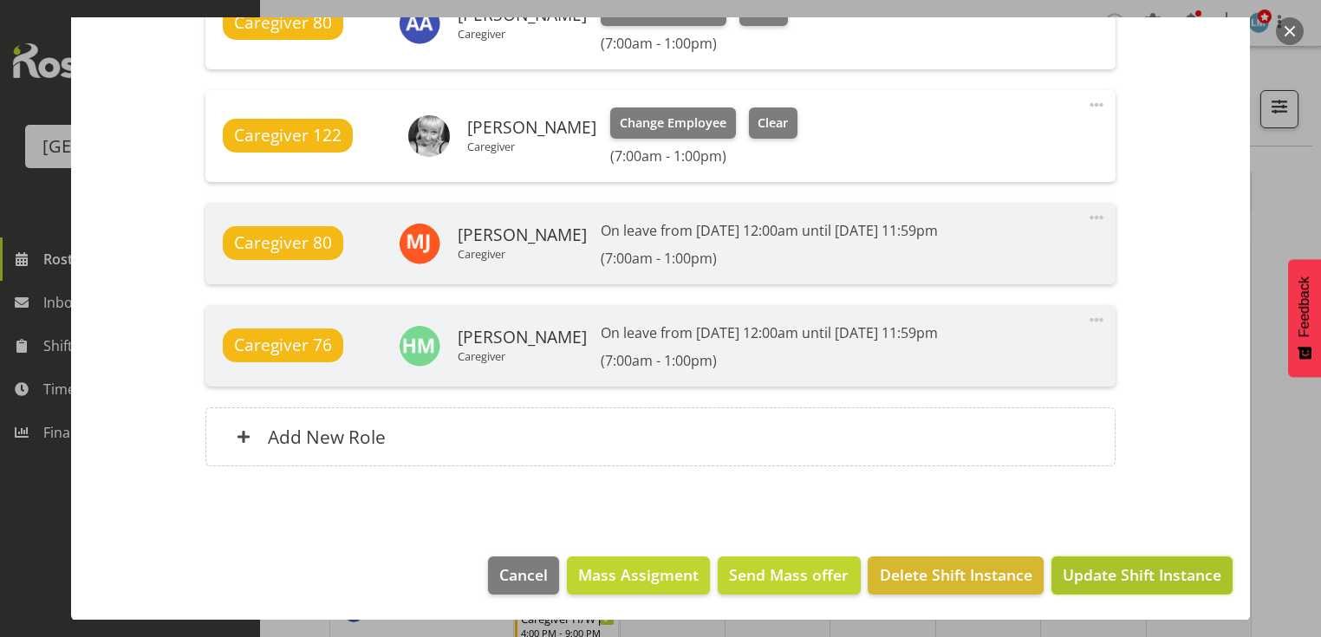
click at [1085, 570] on span "Update Shift Instance" at bounding box center [1141, 574] width 159 height 23
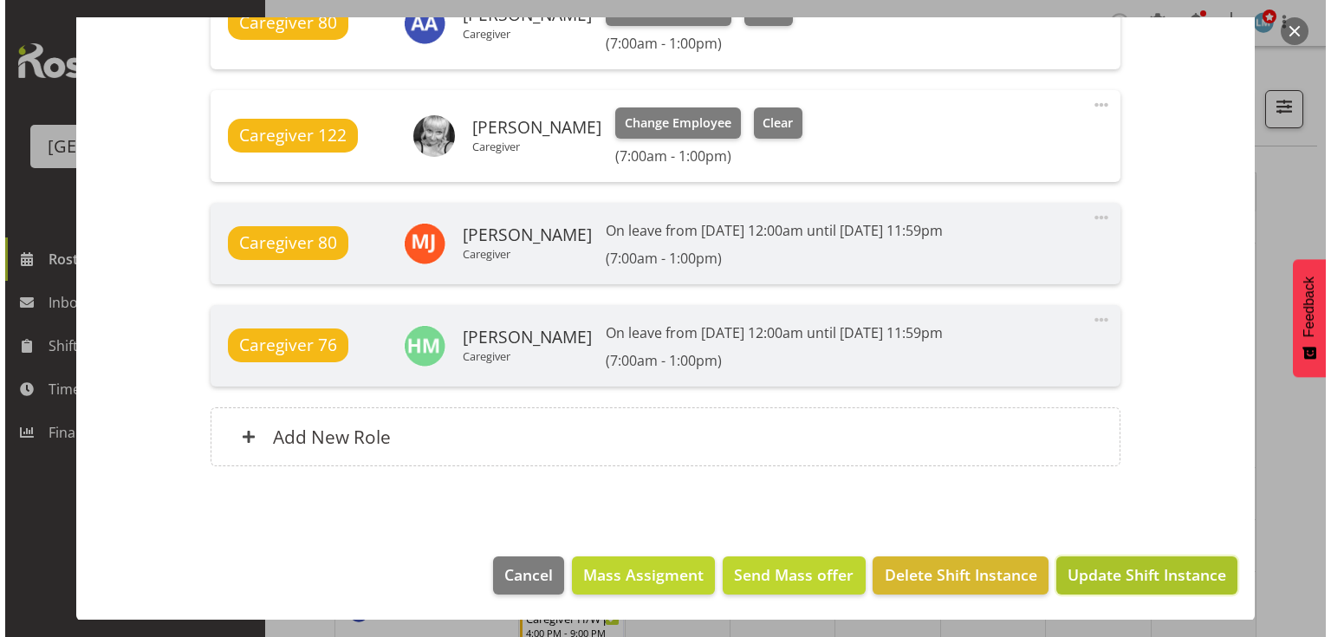
scroll to position [1390, 0]
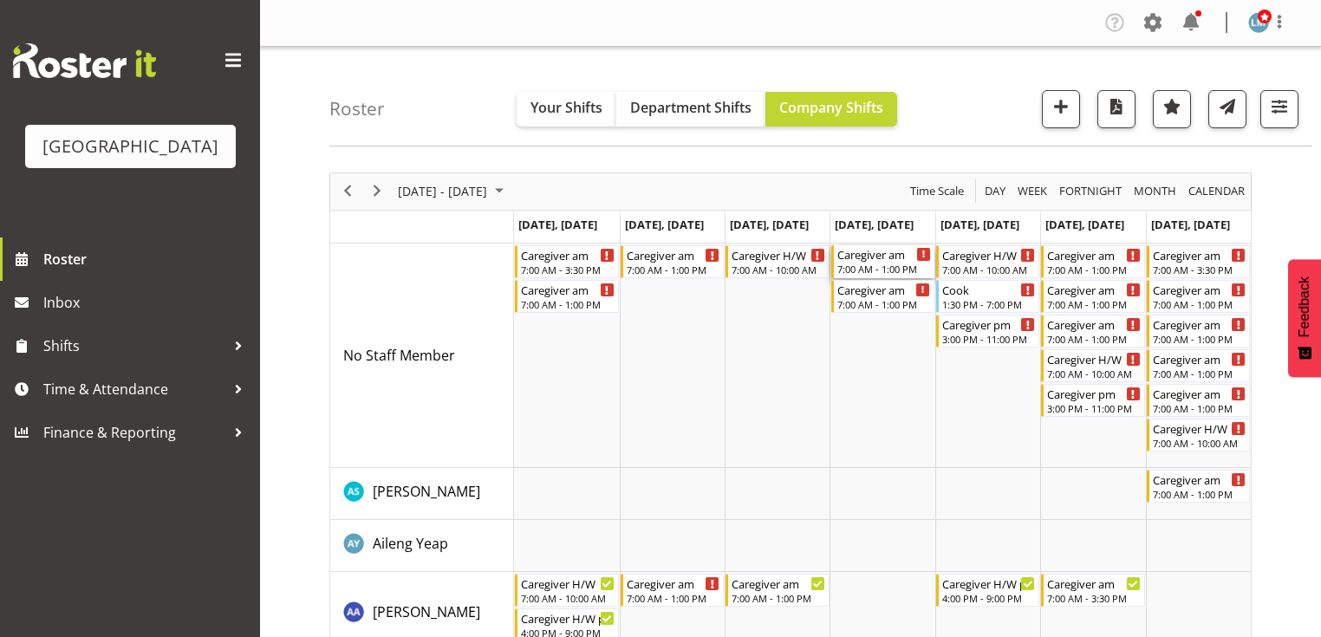
click at [849, 263] on div "7:00 AM - 1:00 PM" at bounding box center [884, 269] width 94 height 14
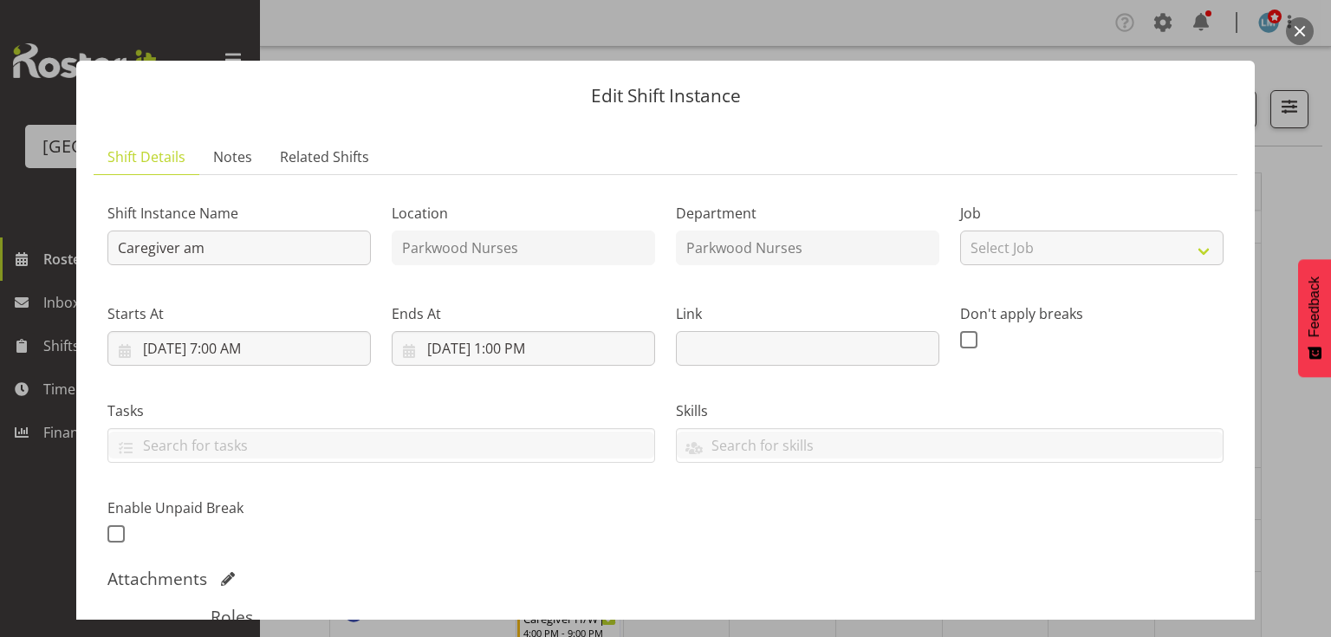
scroll to position [347, 0]
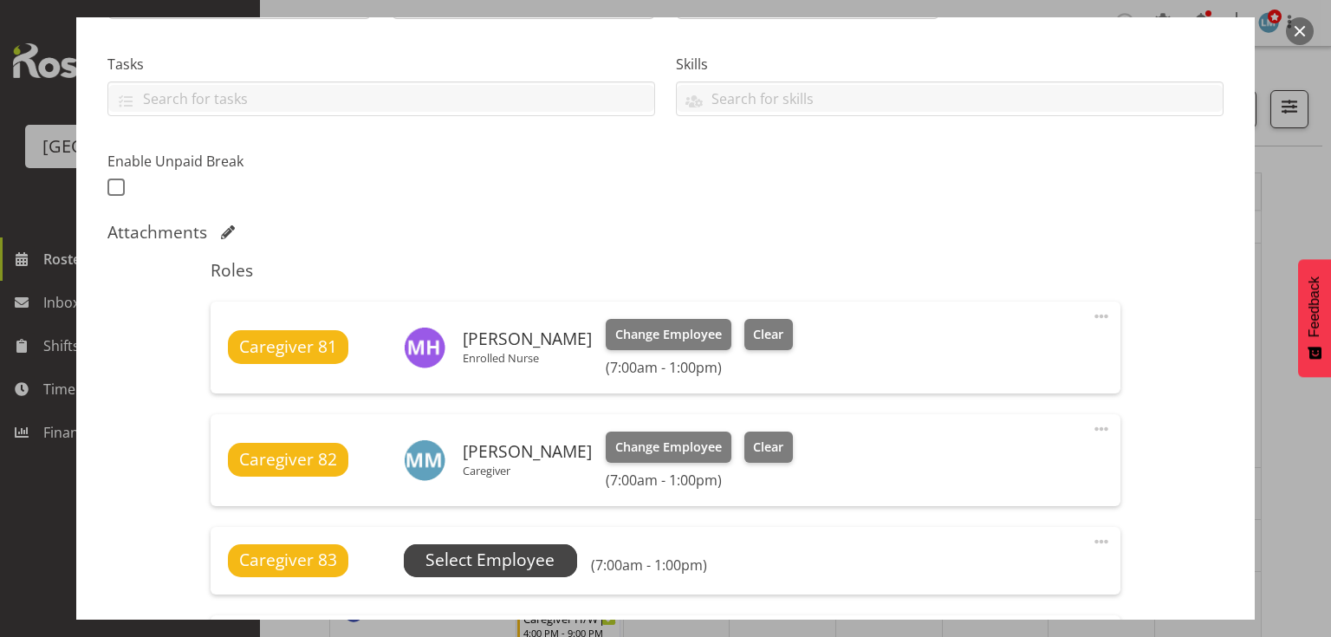
click at [517, 556] on span "Select Employee" at bounding box center [490, 560] width 129 height 25
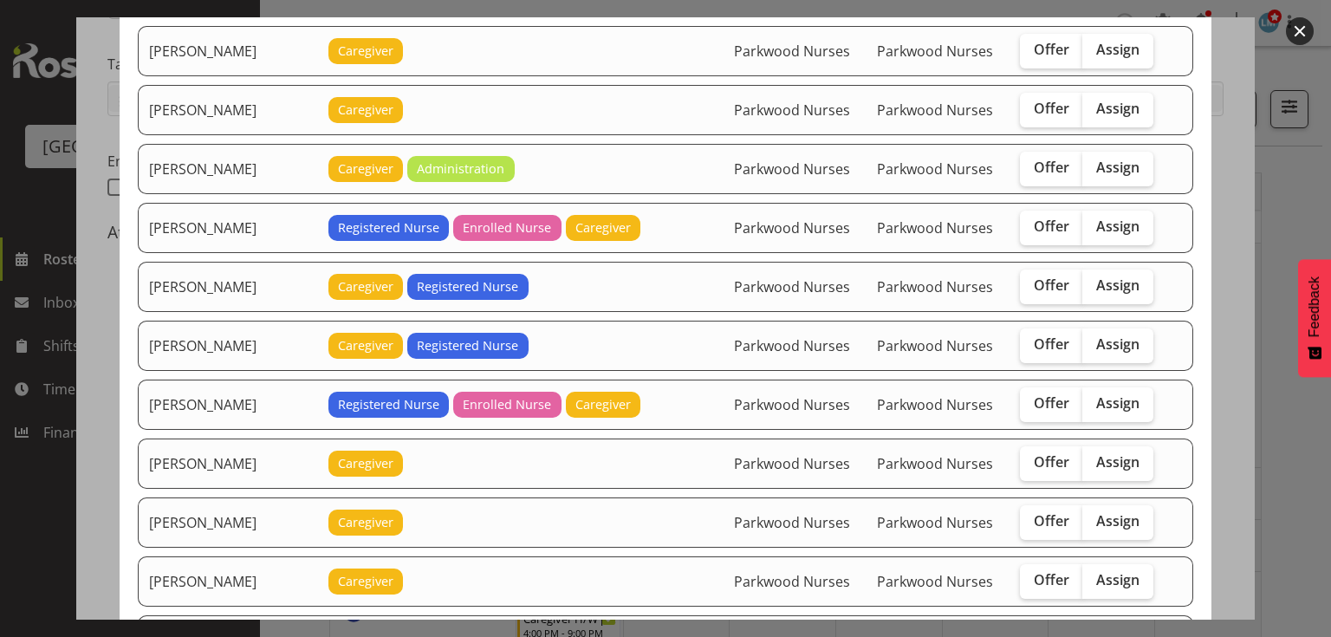
scroll to position [1456, 0]
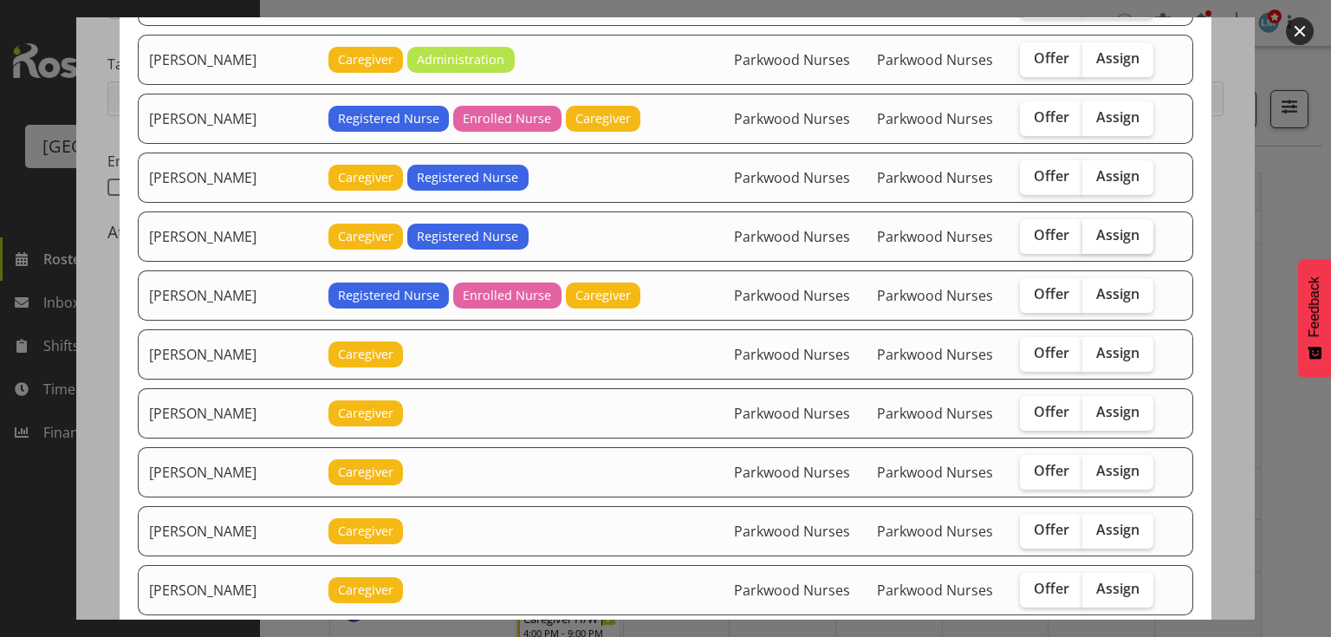
click at [1109, 226] on span "Assign" at bounding box center [1117, 234] width 43 height 17
click at [1094, 230] on input "Assign" at bounding box center [1087, 235] width 11 height 11
checkbox input "true"
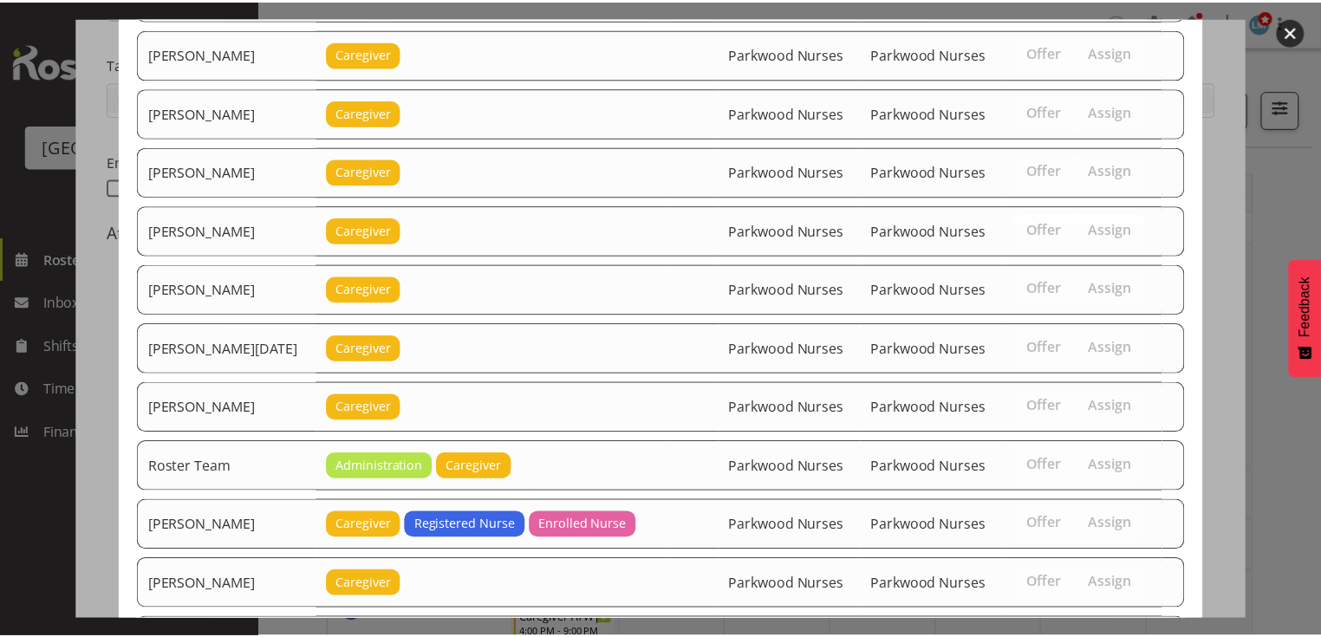
scroll to position [2002, 0]
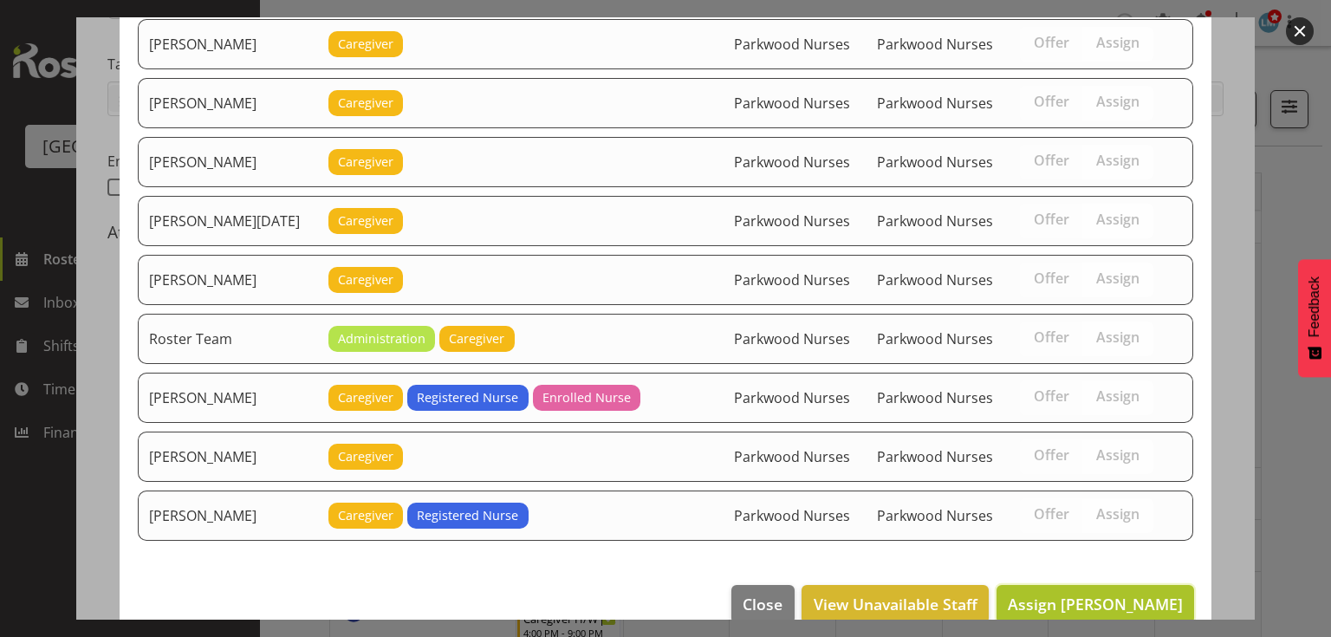
click at [1088, 594] on span "Assign Liz Brewer" at bounding box center [1095, 604] width 175 height 21
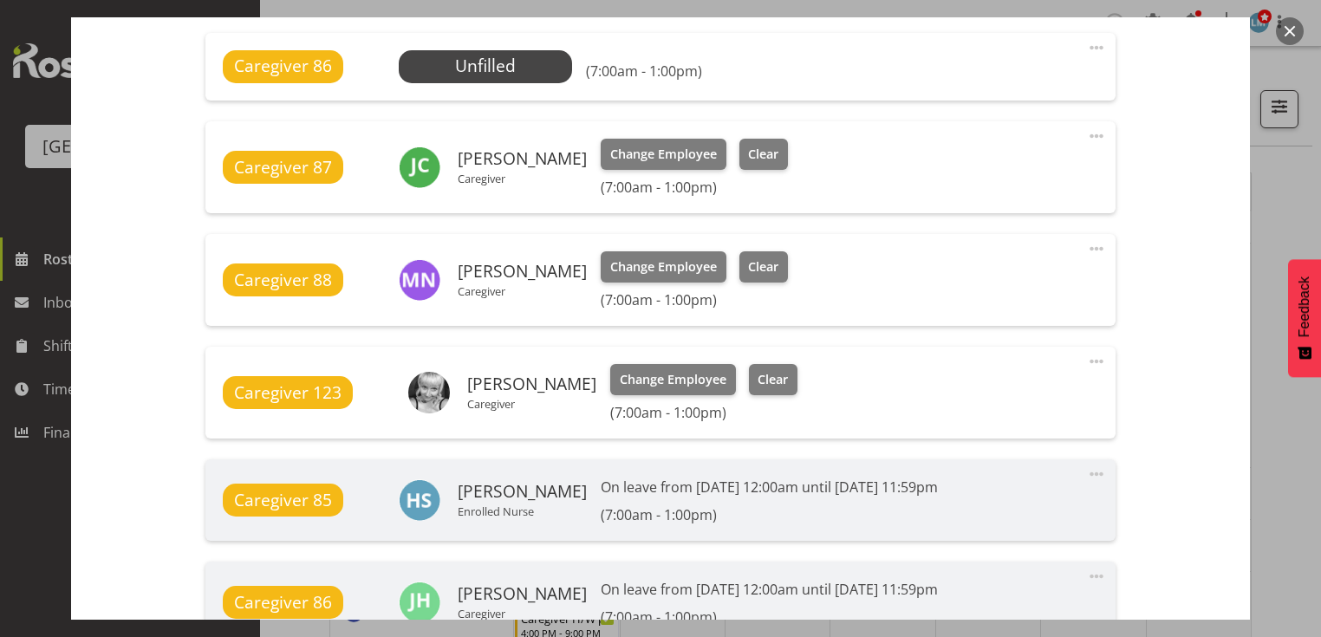
scroll to position [1537, 0]
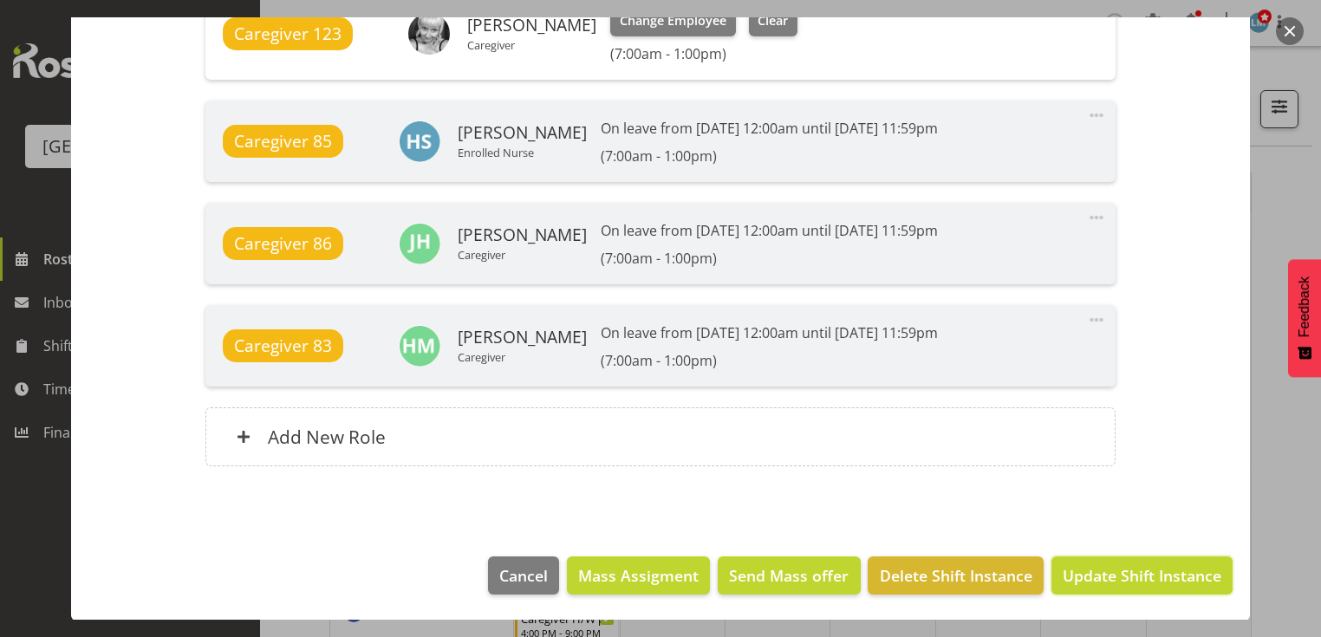
click at [1088, 573] on span "Update Shift Instance" at bounding box center [1141, 575] width 159 height 23
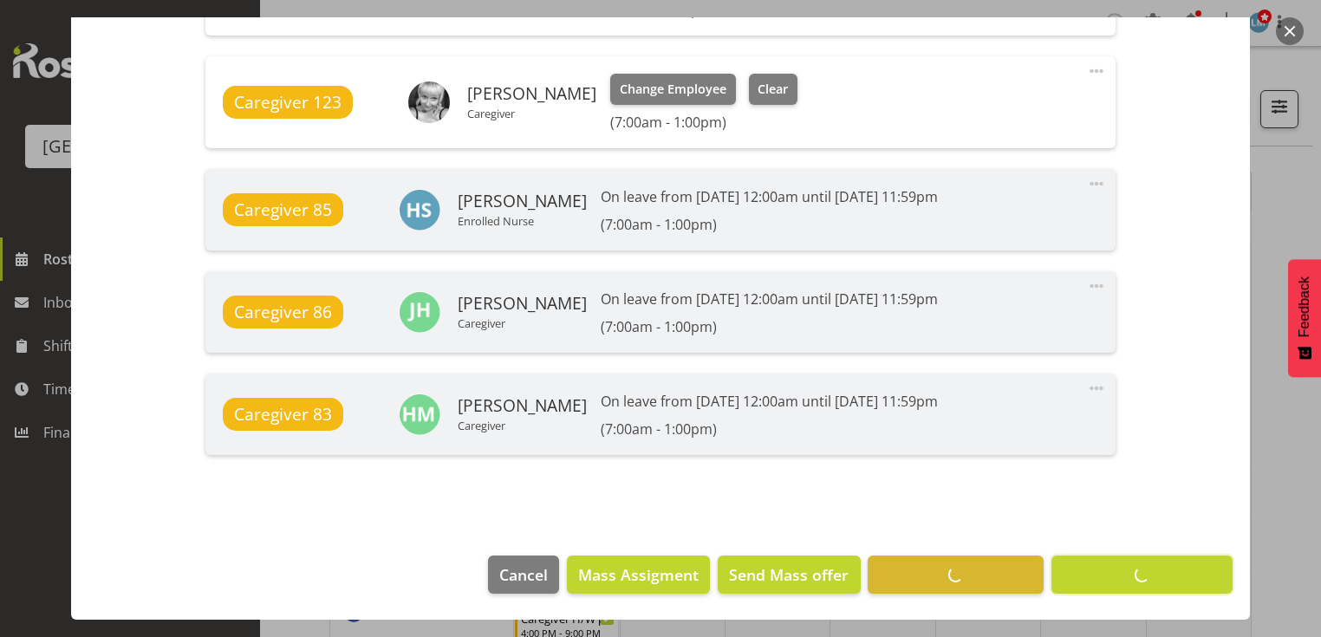
scroll to position [1468, 0]
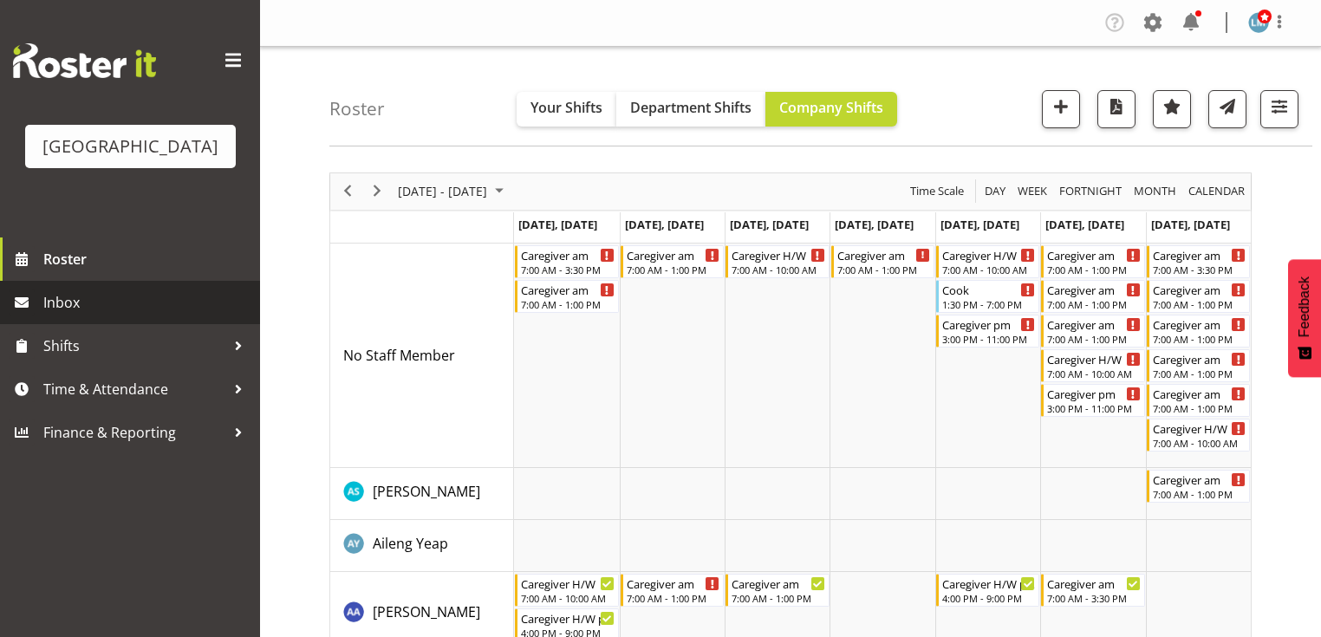
click at [75, 315] on span "Inbox" at bounding box center [147, 302] width 208 height 26
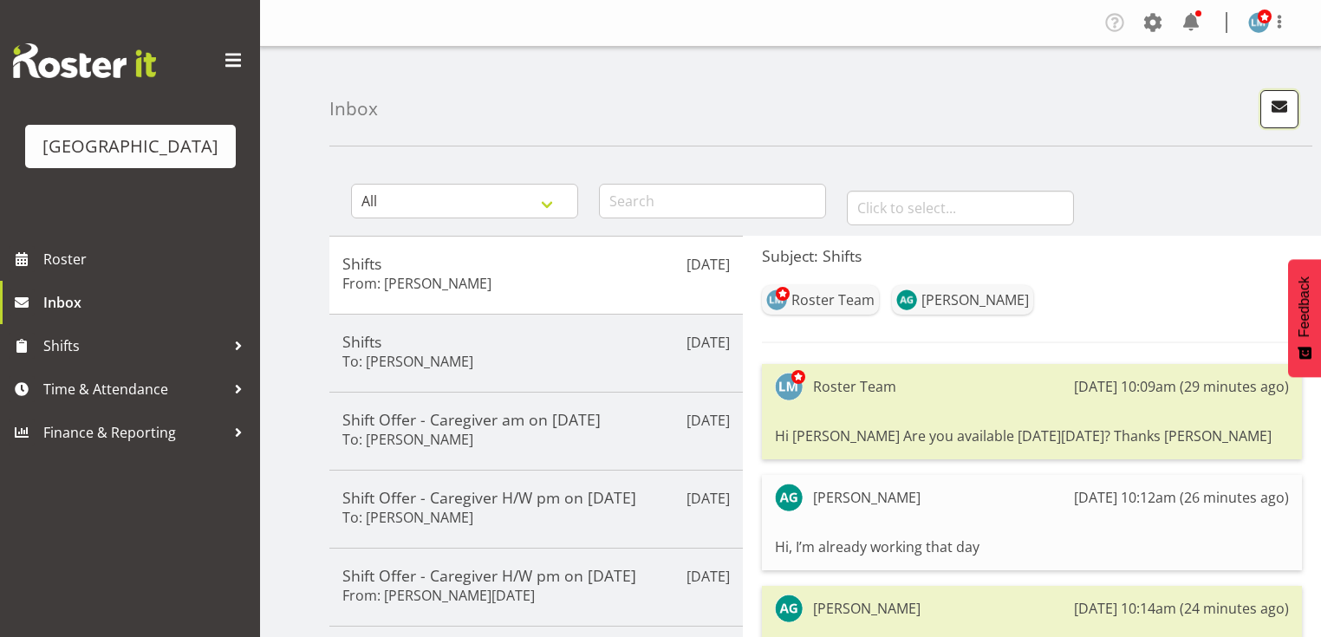
click at [1283, 101] on span "button" at bounding box center [1279, 106] width 23 height 23
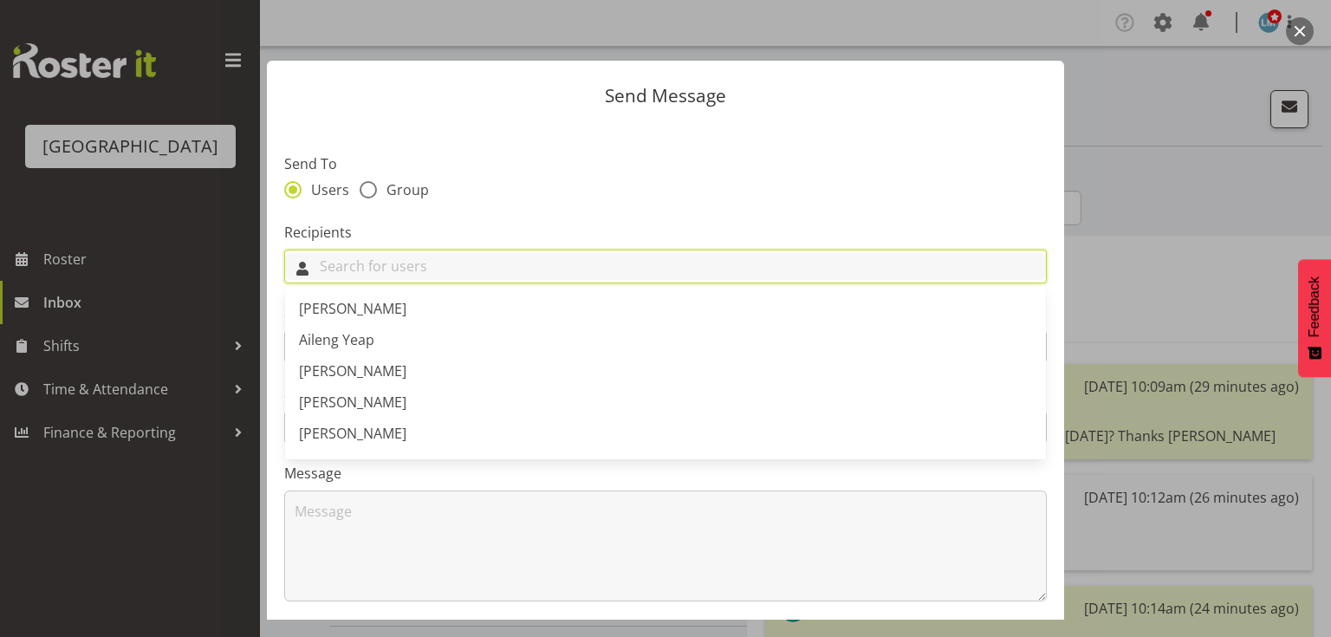
click at [361, 265] on input "text" at bounding box center [665, 266] width 761 height 27
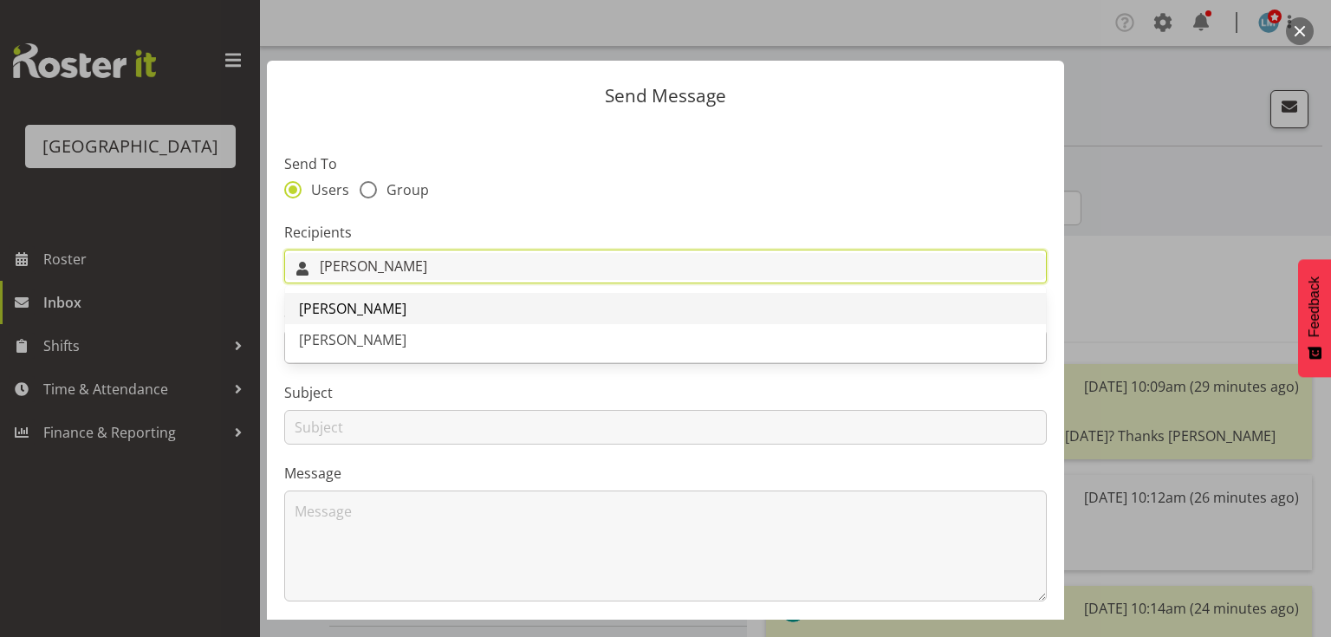
type input "[PERSON_NAME]"
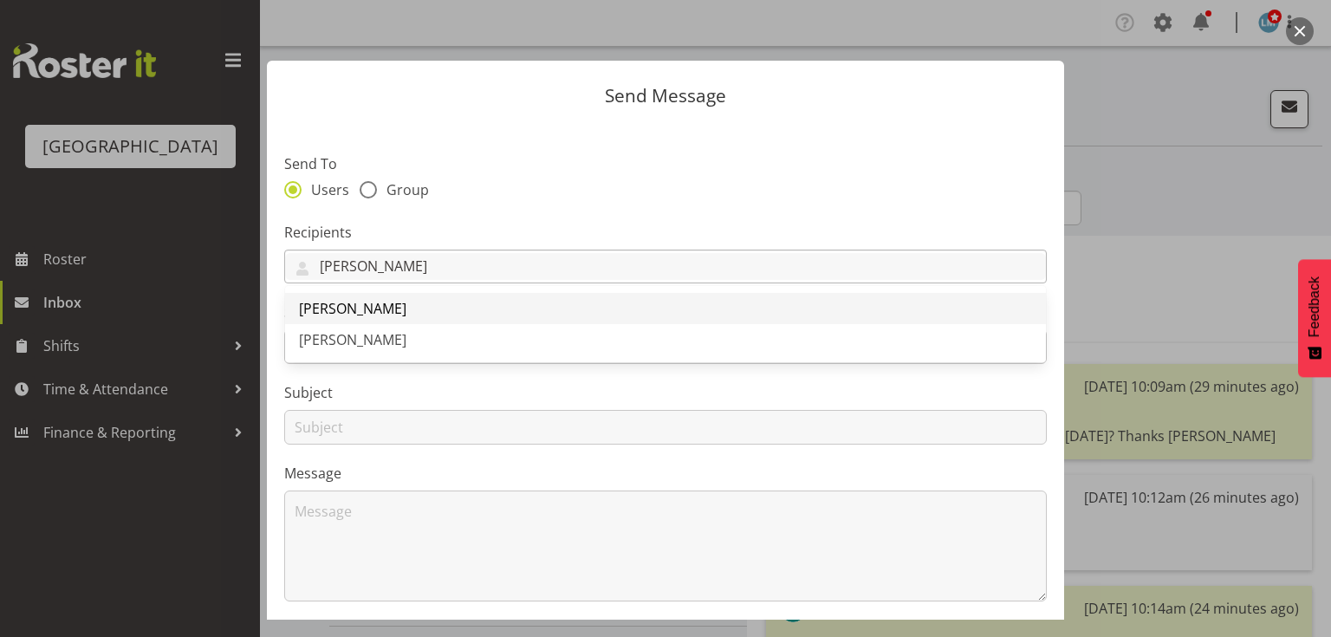
click at [336, 308] on span "[PERSON_NAME]" at bounding box center [352, 308] width 107 height 19
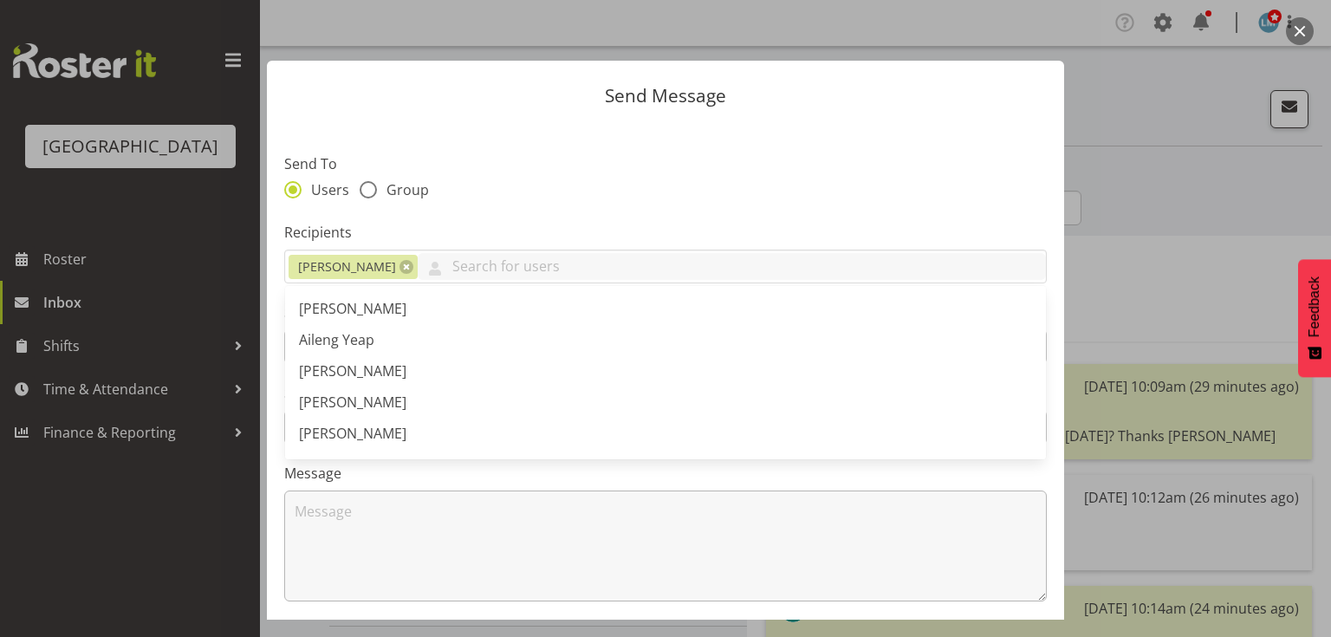
drag, startPoint x: 415, startPoint y: 620, endPoint x: 419, endPoint y: 588, distance: 32.3
click at [416, 617] on div "Send Message Send To Users Group Recipients [PERSON_NAME] [PERSON_NAME] [PERSON…" at bounding box center [665, 318] width 1331 height 637
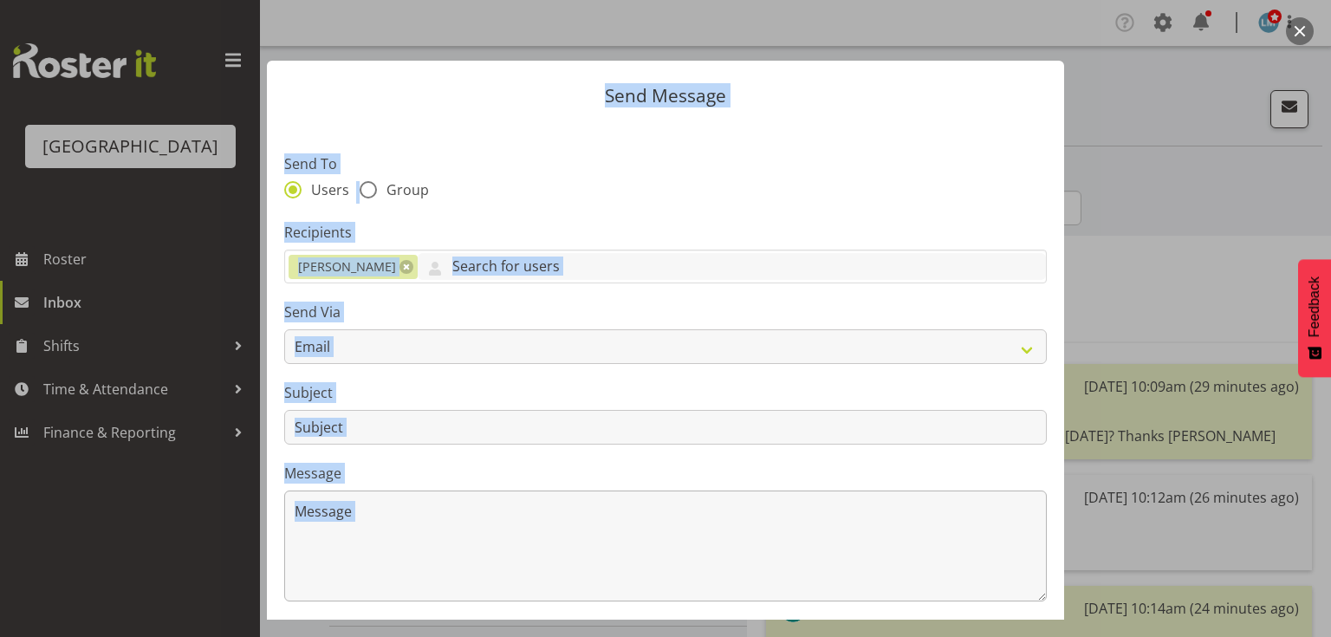
click at [471, 555] on textarea at bounding box center [665, 546] width 763 height 111
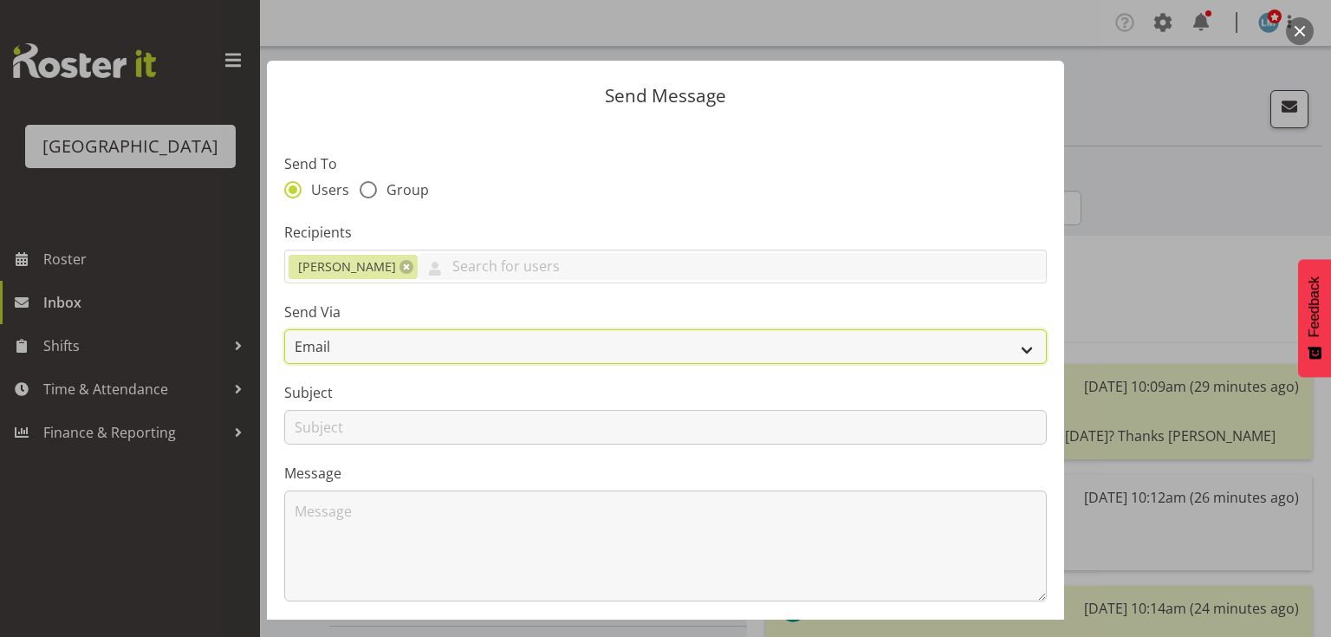
click at [1032, 347] on select "Email SMS" at bounding box center [665, 346] width 763 height 35
select select "sms"
click at [284, 329] on select "Email SMS" at bounding box center [665, 346] width 763 height 35
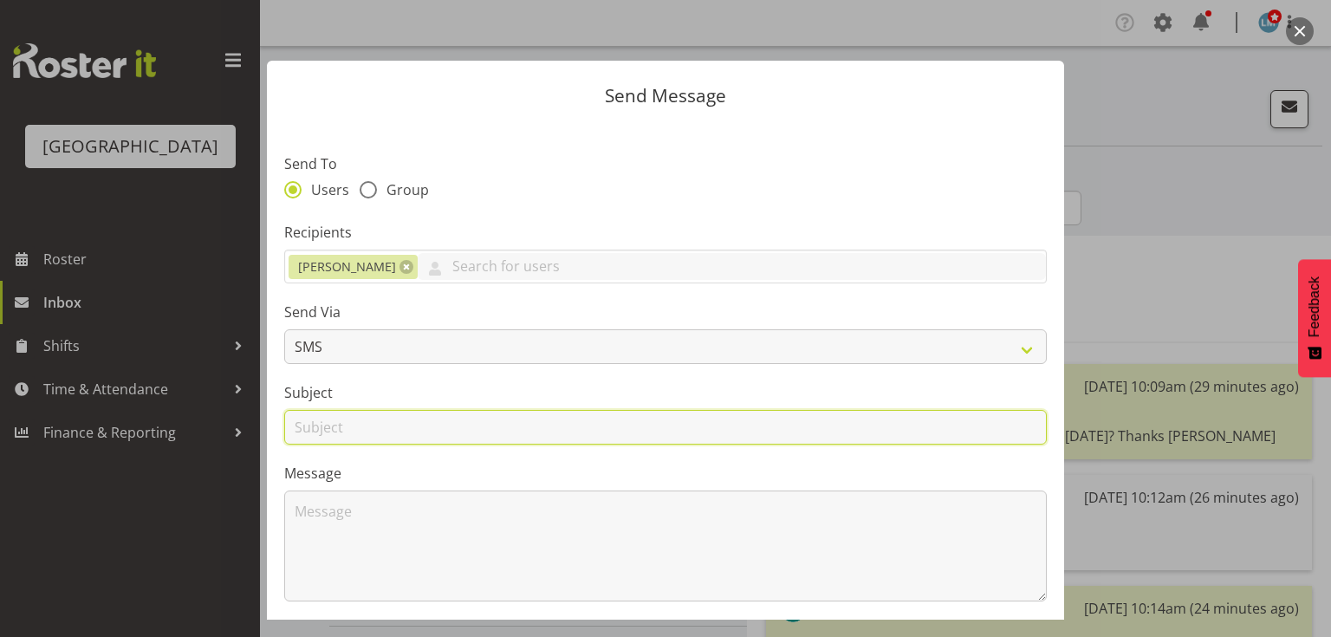
click at [318, 430] on input "text" at bounding box center [665, 427] width 763 height 35
type input "Shifts"
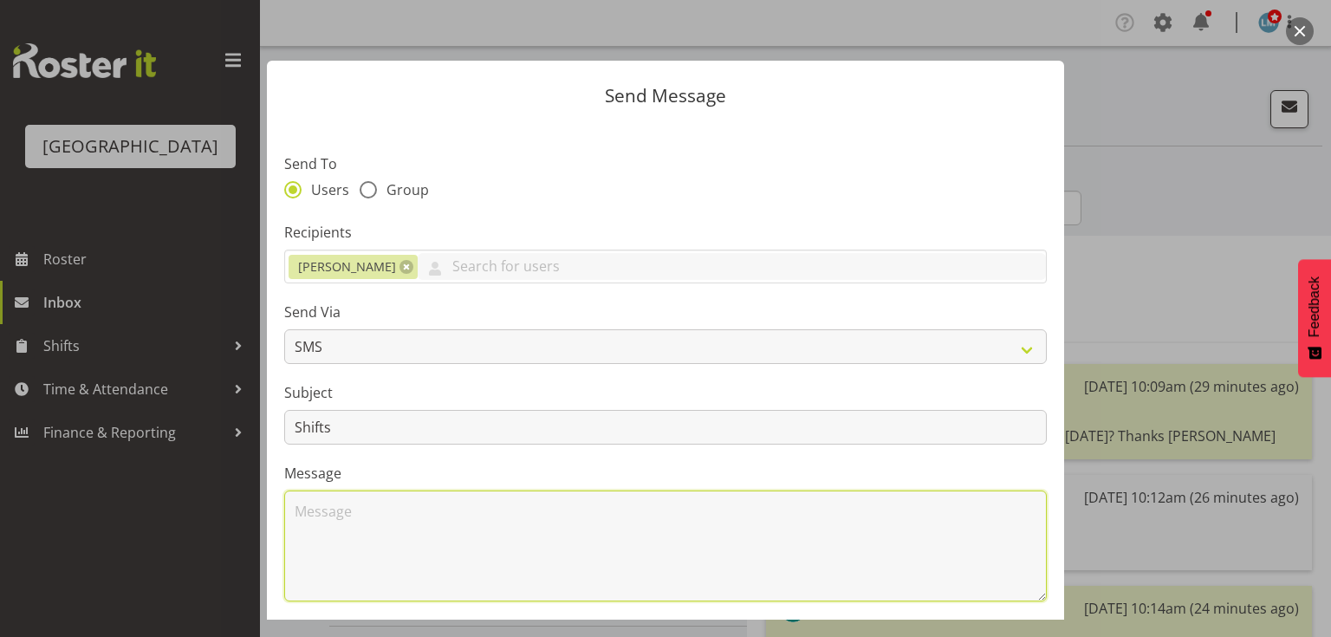
click at [383, 528] on textarea at bounding box center [665, 546] width 763 height 111
drag, startPoint x: 480, startPoint y: 506, endPoint x: 482, endPoint y: 549, distance: 42.5
click at [478, 519] on textarea "Hi [PERSON_NAME] I have put you on 7 - 1 on 10/11 September. Thank you" at bounding box center [665, 546] width 763 height 111
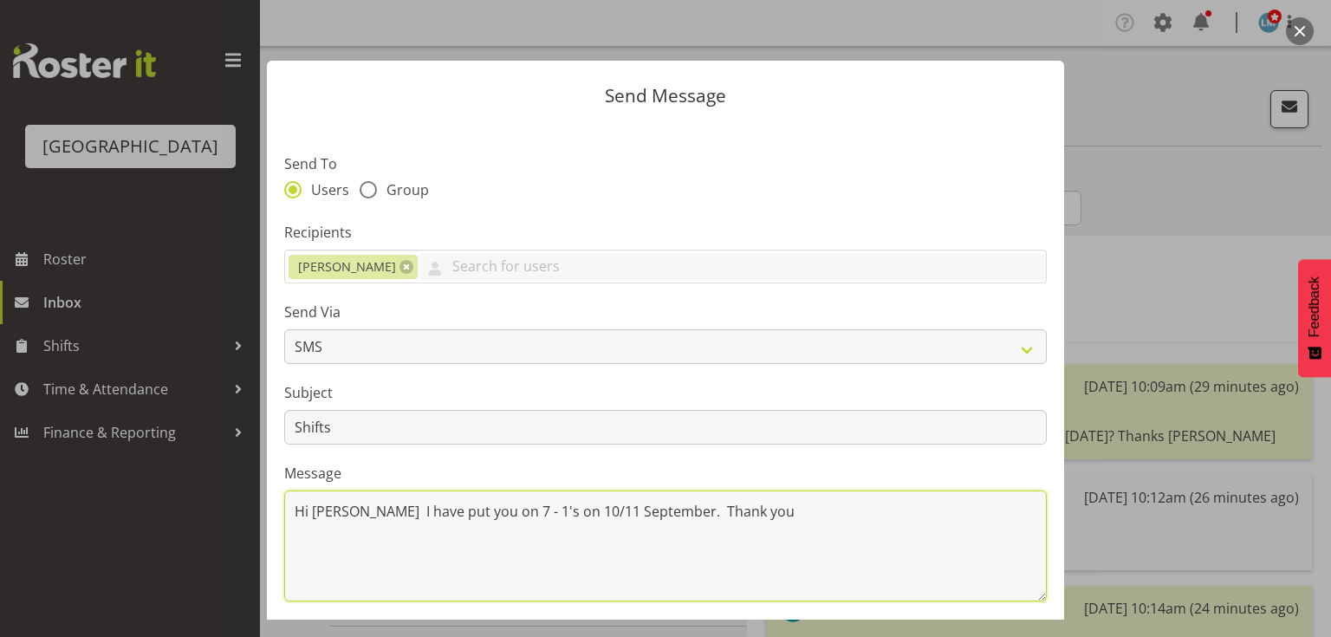
click at [765, 512] on textarea "Hi [PERSON_NAME] I have put you on 7 - 1's on 10/11 September. Thank you" at bounding box center [665, 546] width 763 height 111
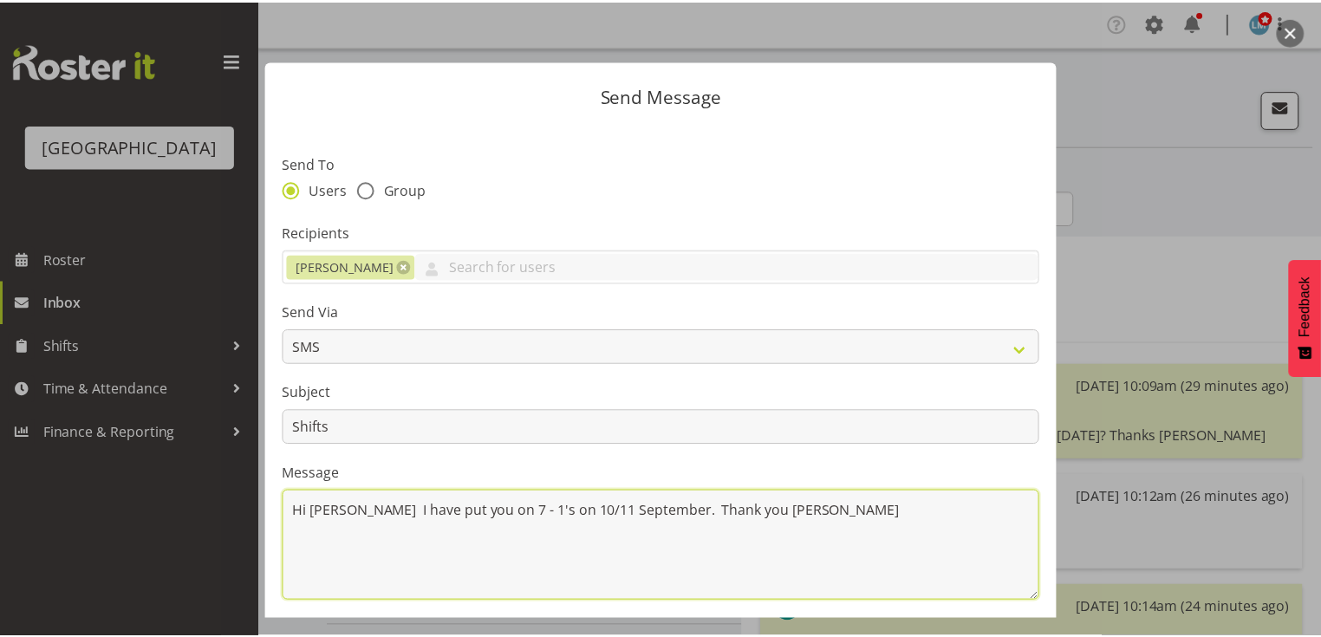
scroll to position [232, 0]
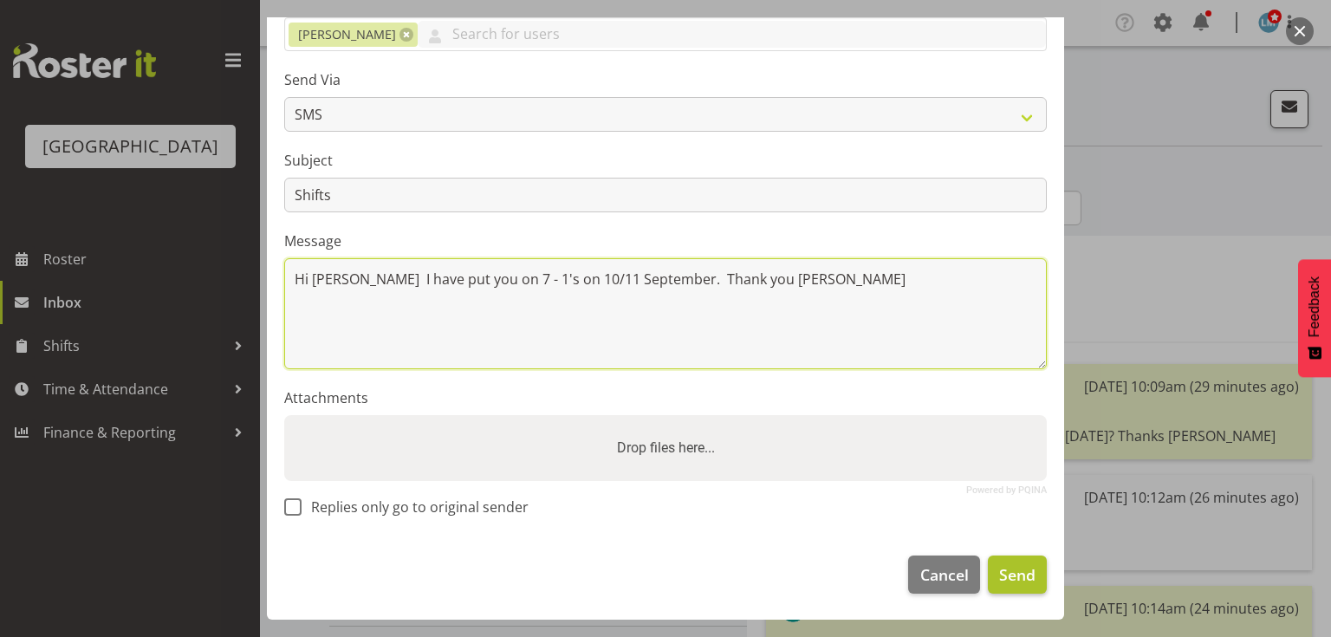
type textarea "Hi [PERSON_NAME] I have put you on 7 - 1's on 10/11 September. Thank you [PERSO…"
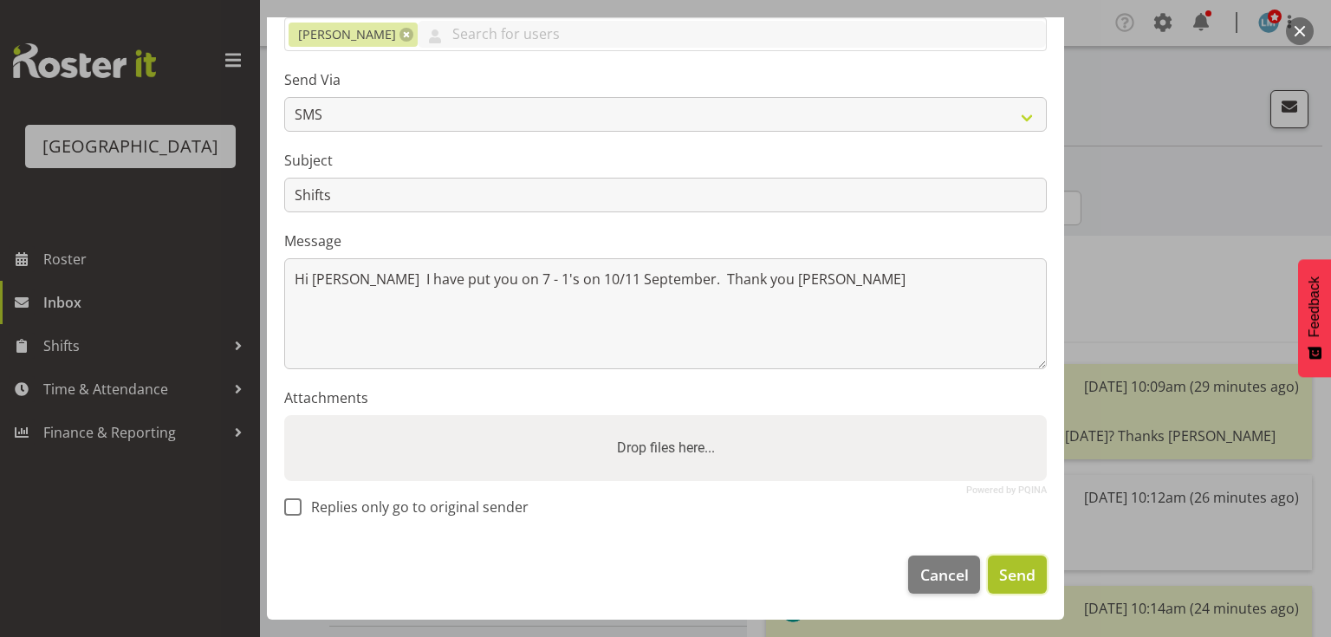
click at [999, 568] on span "Send" at bounding box center [1017, 574] width 36 height 23
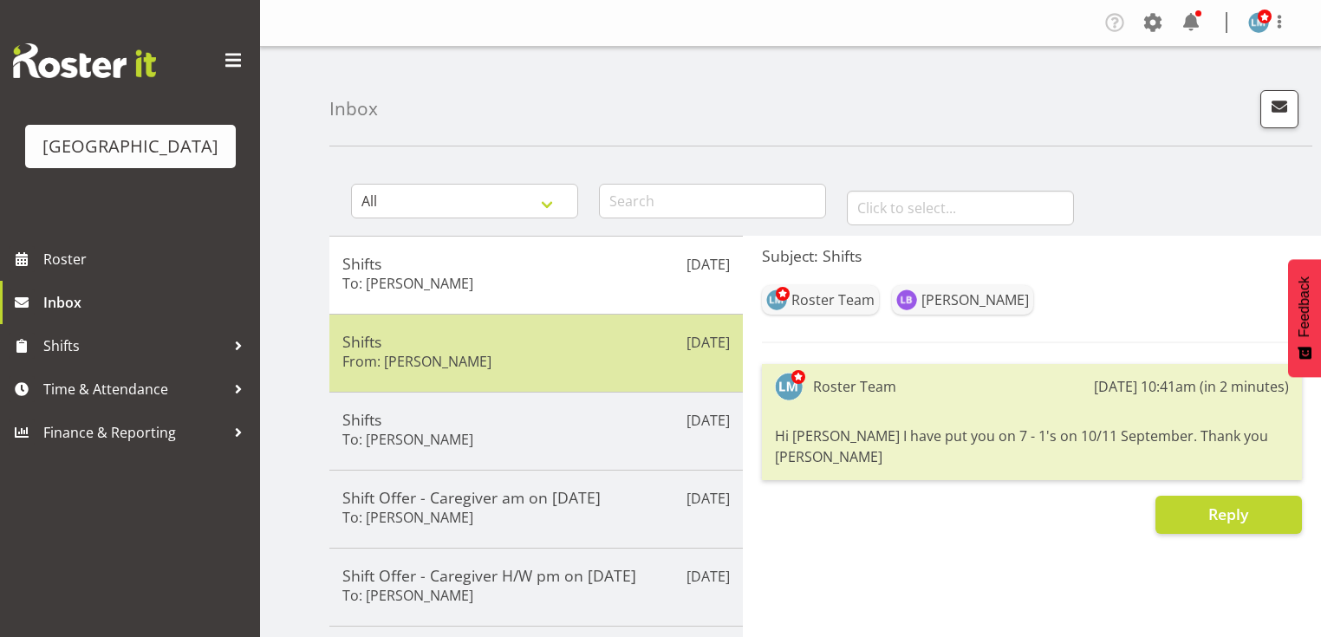
click at [610, 351] on div "Shifts From: [PERSON_NAME]" at bounding box center [535, 353] width 387 height 42
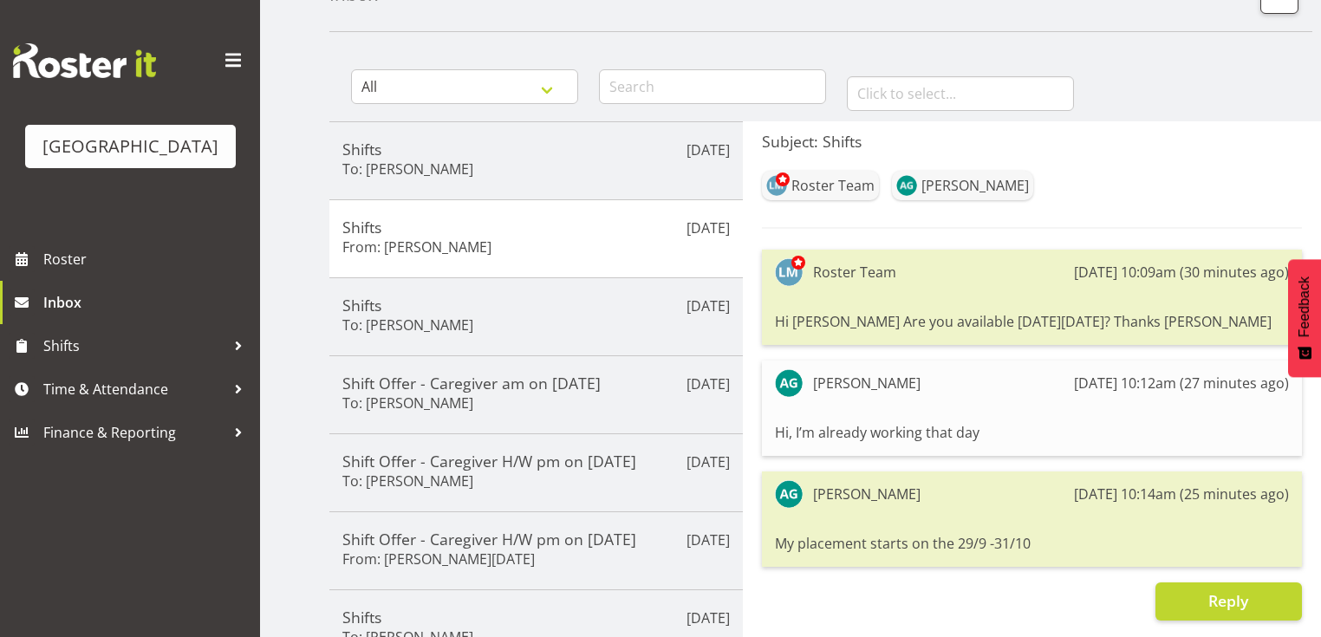
scroll to position [277, 0]
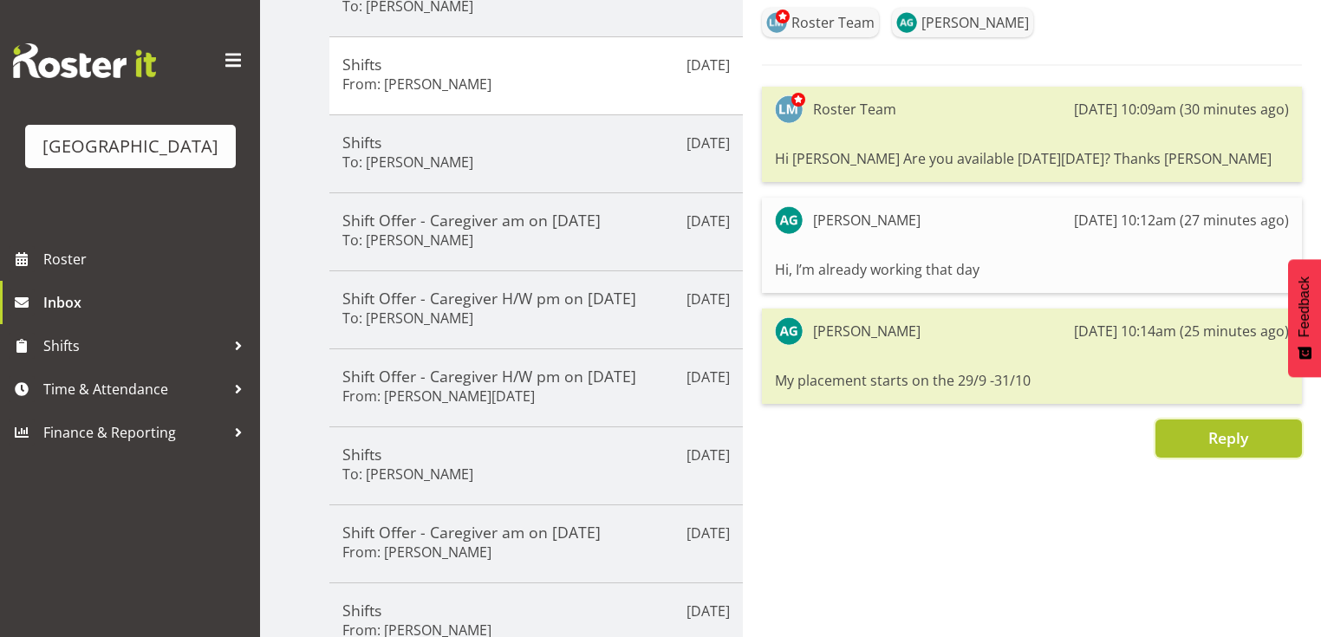
click at [1225, 436] on span "Reply" at bounding box center [1228, 437] width 40 height 21
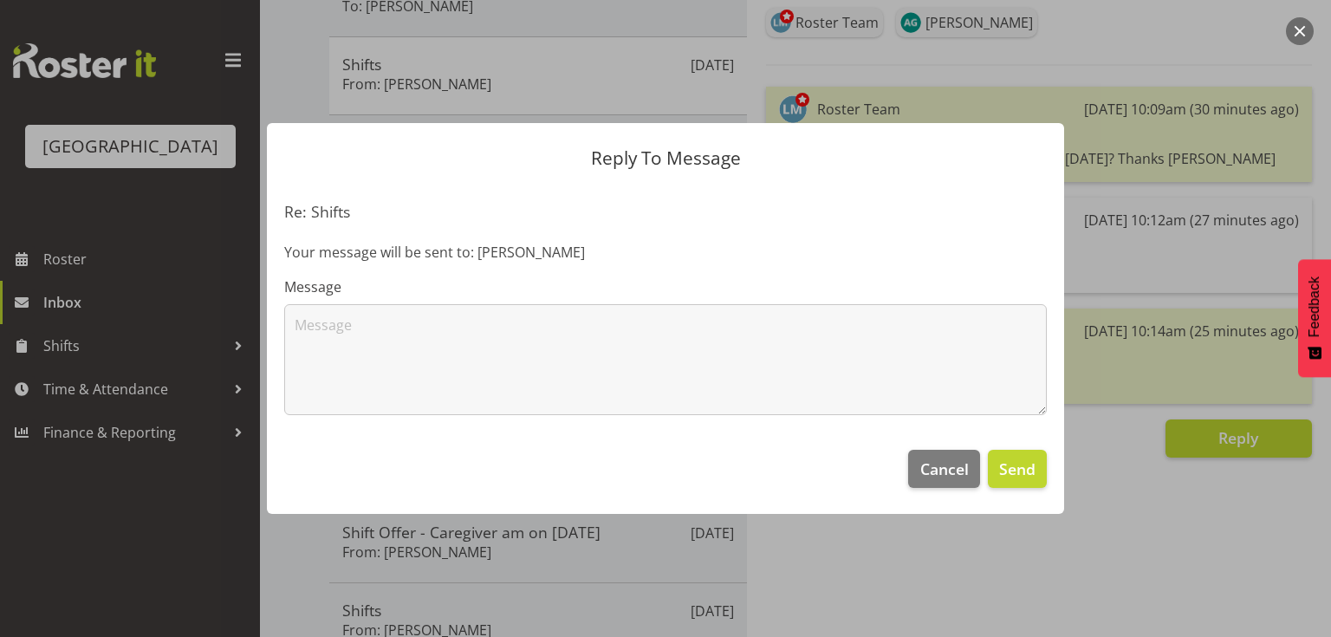
click at [596, 299] on div "Message" at bounding box center [665, 345] width 763 height 139
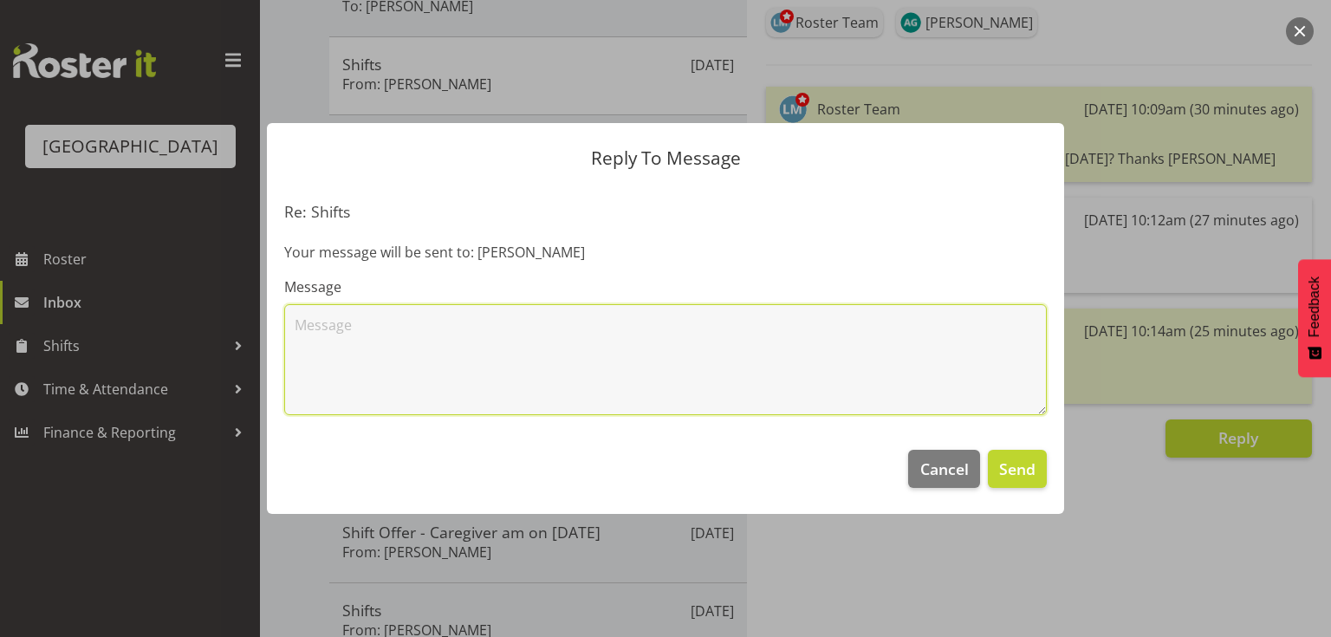
click at [579, 335] on textarea at bounding box center [665, 359] width 763 height 111
type textarea "Perfect just checking as I didn't have the dates. Thank you."
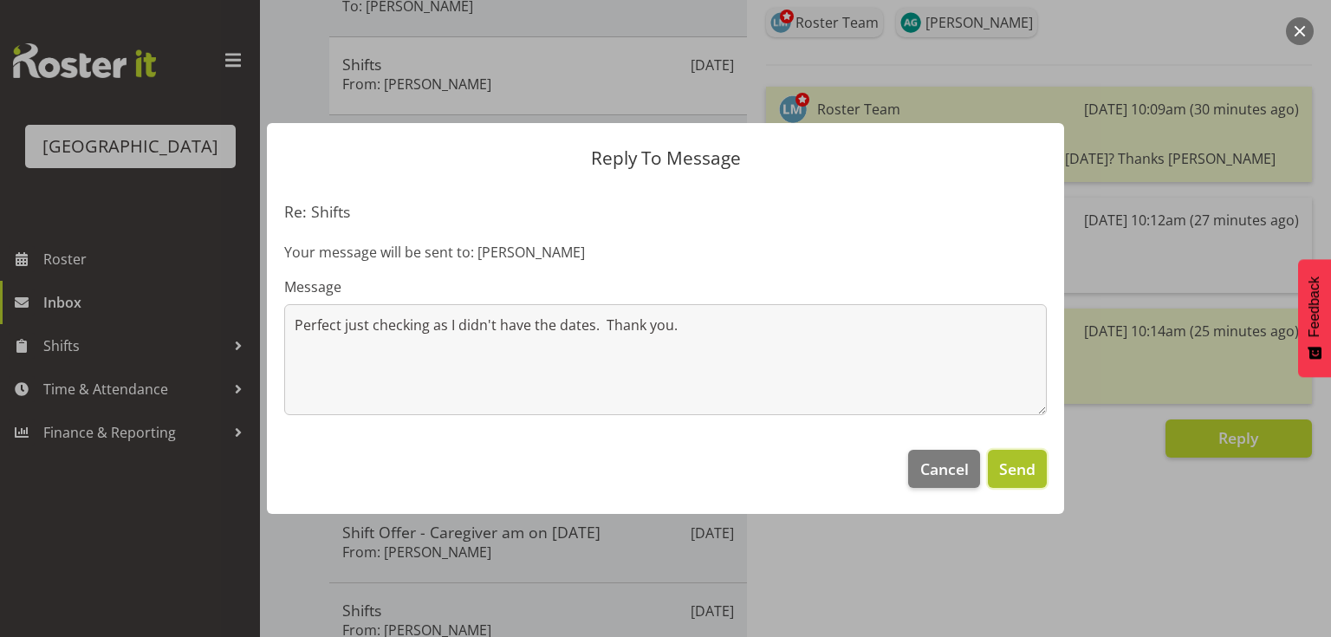
click at [1020, 468] on span "Send" at bounding box center [1017, 469] width 36 height 23
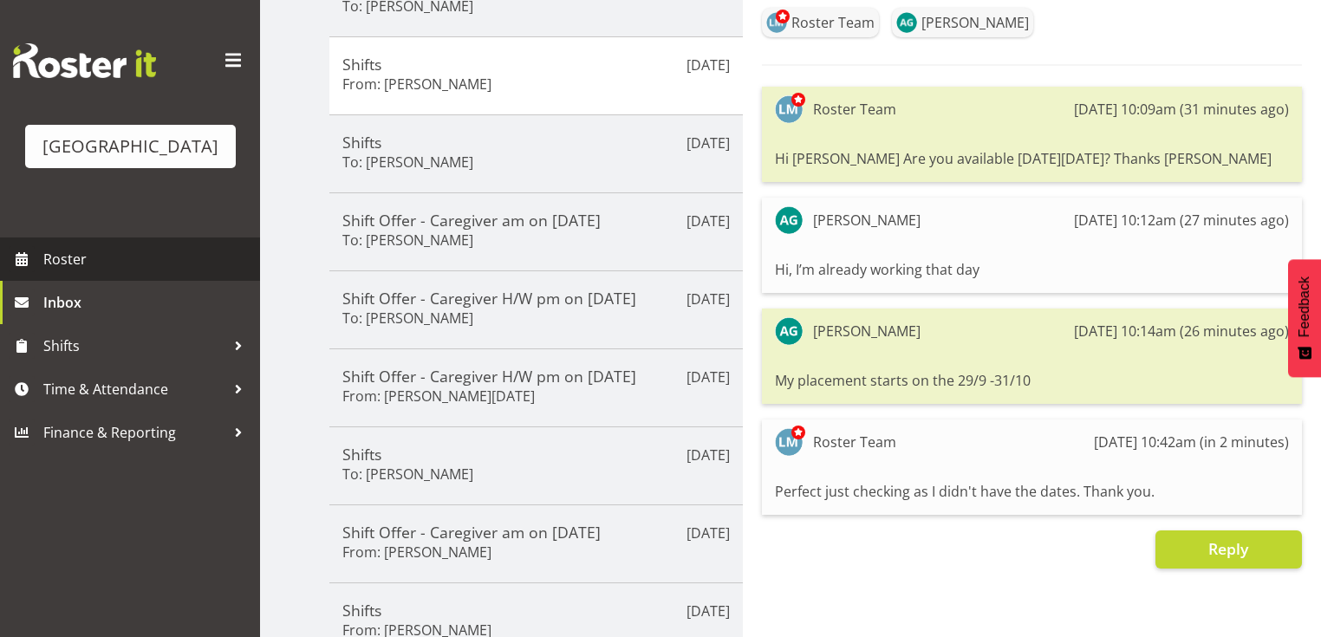
click at [66, 272] on span "Roster" at bounding box center [147, 259] width 208 height 26
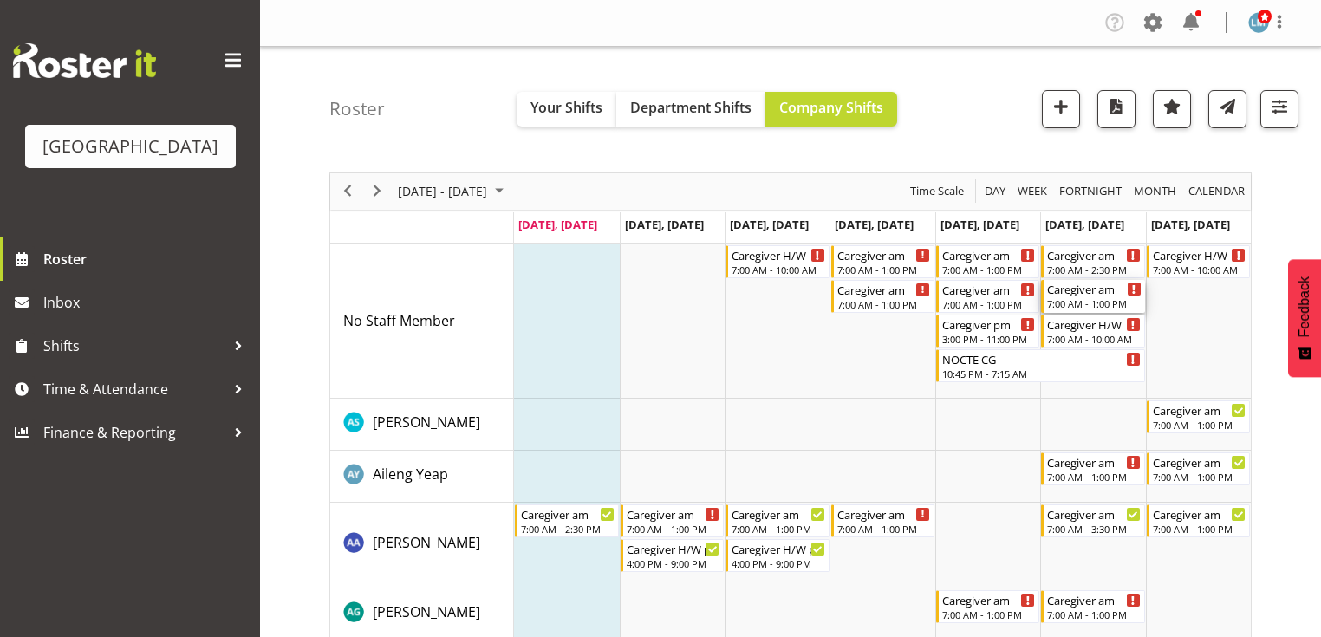
click at [1061, 300] on div "7:00 AM - 1:00 PM" at bounding box center [1094, 303] width 94 height 14
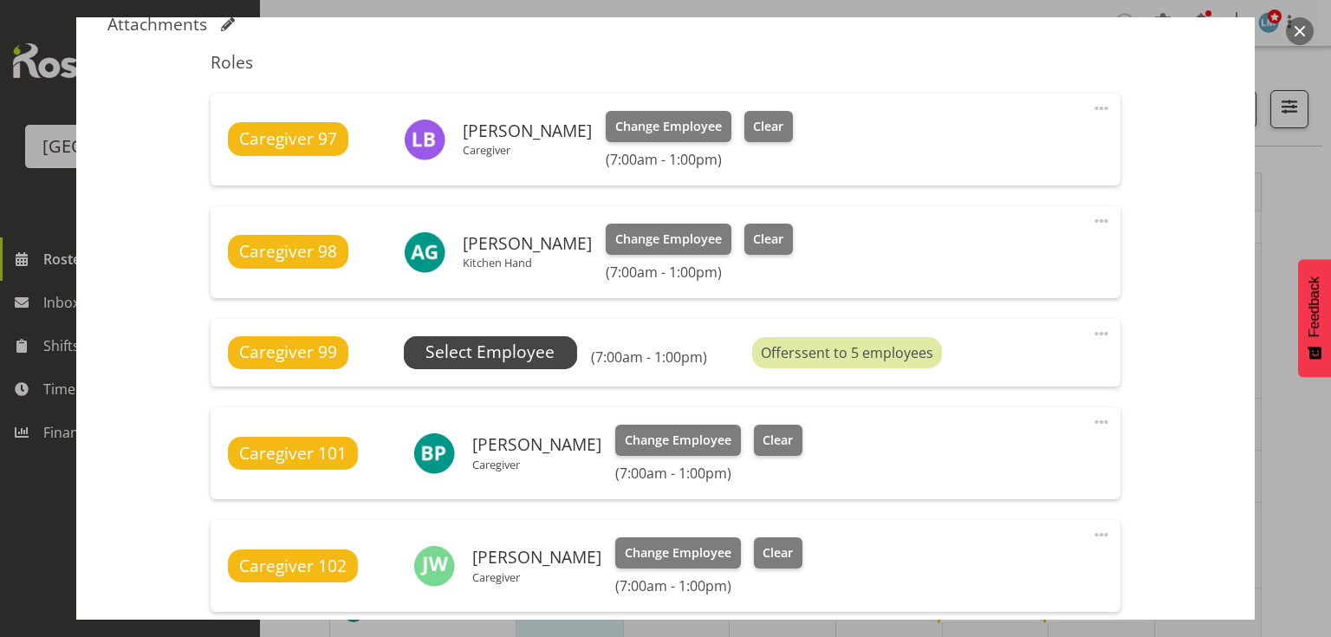
scroll to position [832, 0]
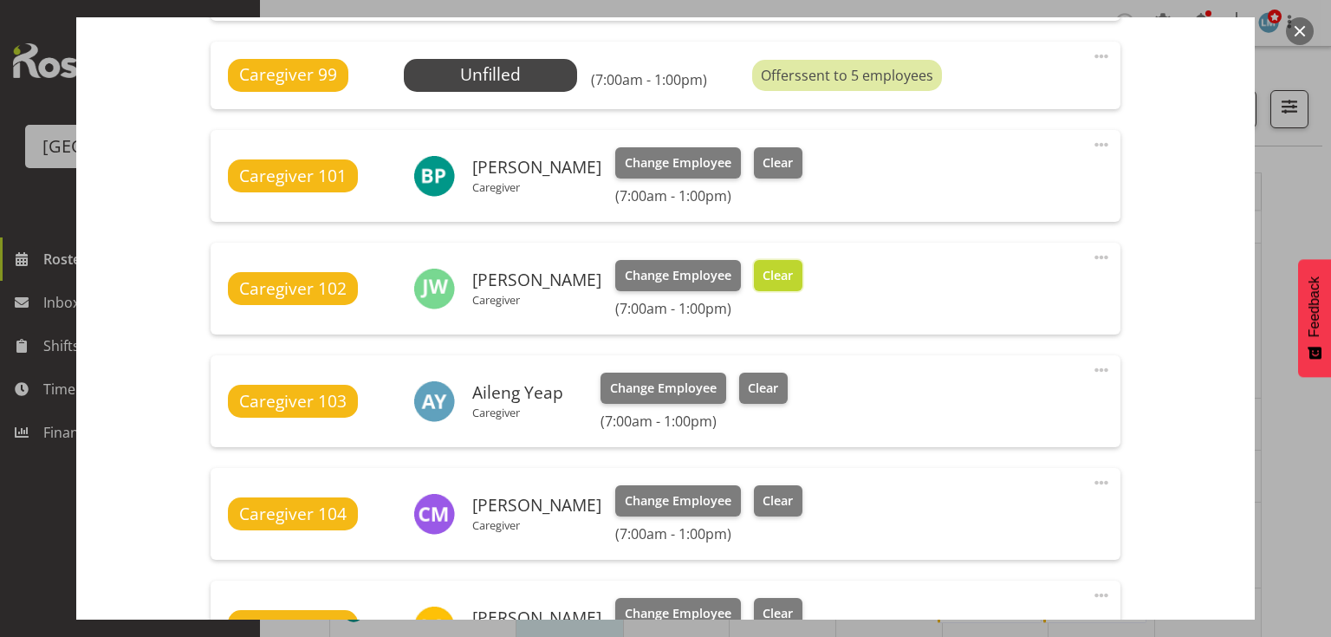
click at [778, 274] on span "Clear" at bounding box center [778, 275] width 30 height 19
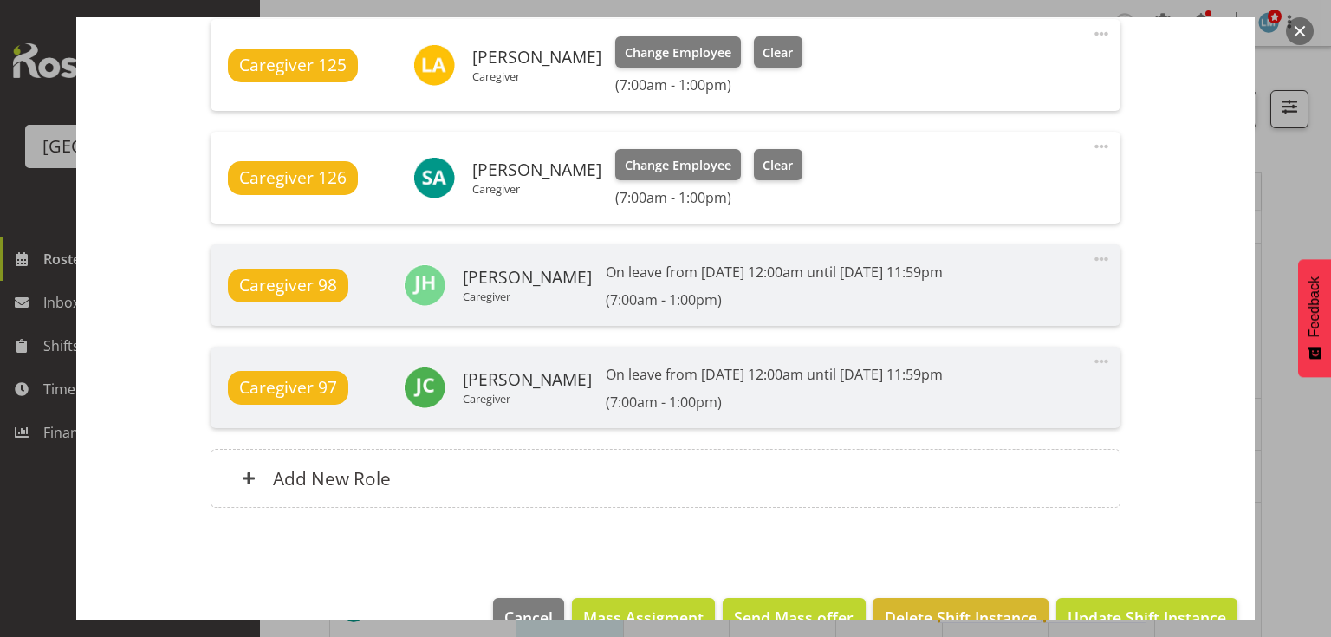
scroll to position [1411, 0]
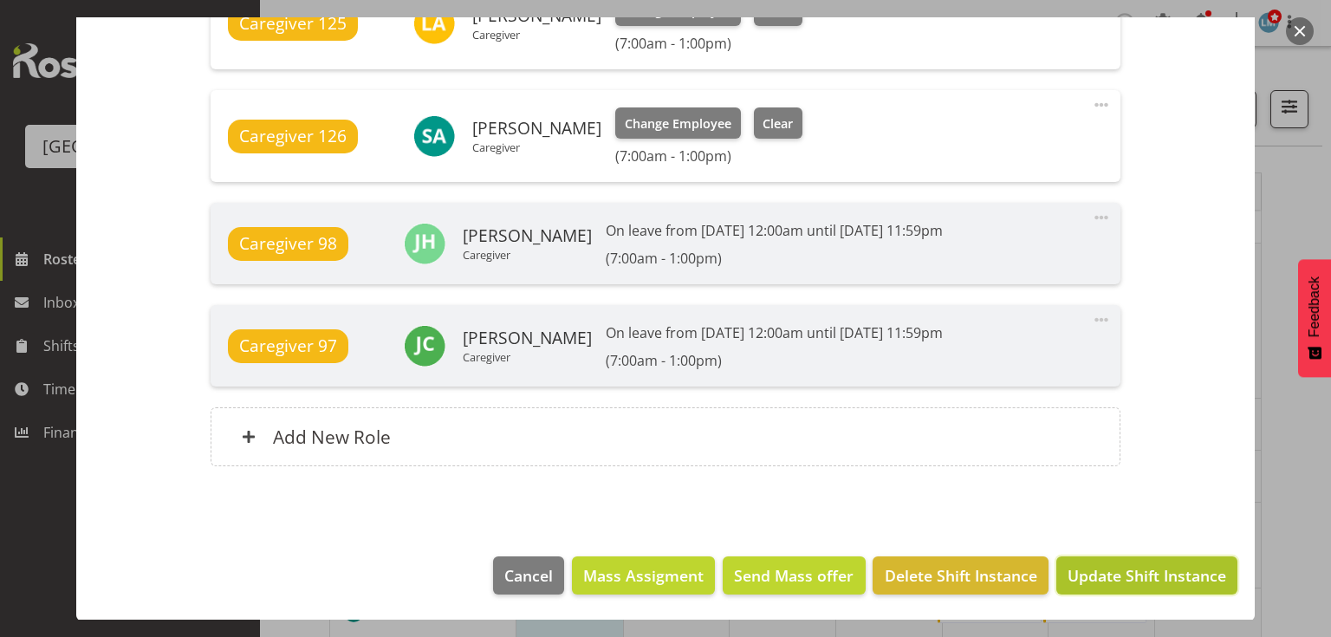
click at [1147, 557] on button "Update Shift Instance" at bounding box center [1146, 575] width 181 height 38
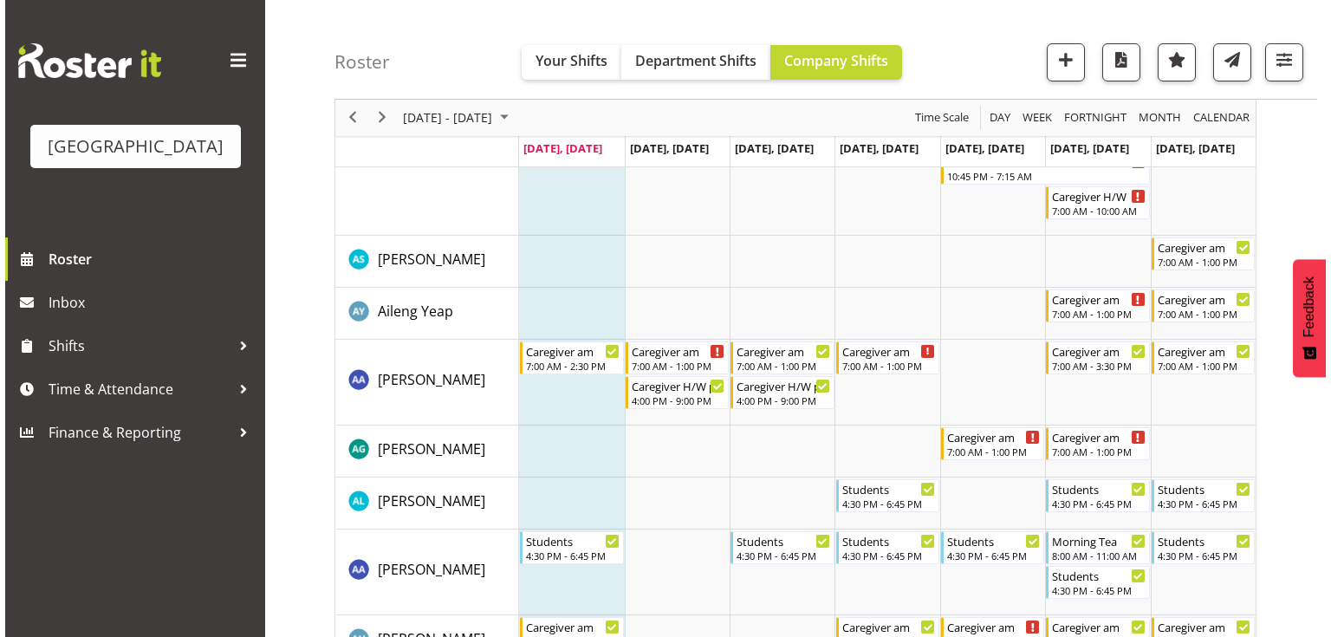
scroll to position [347, 0]
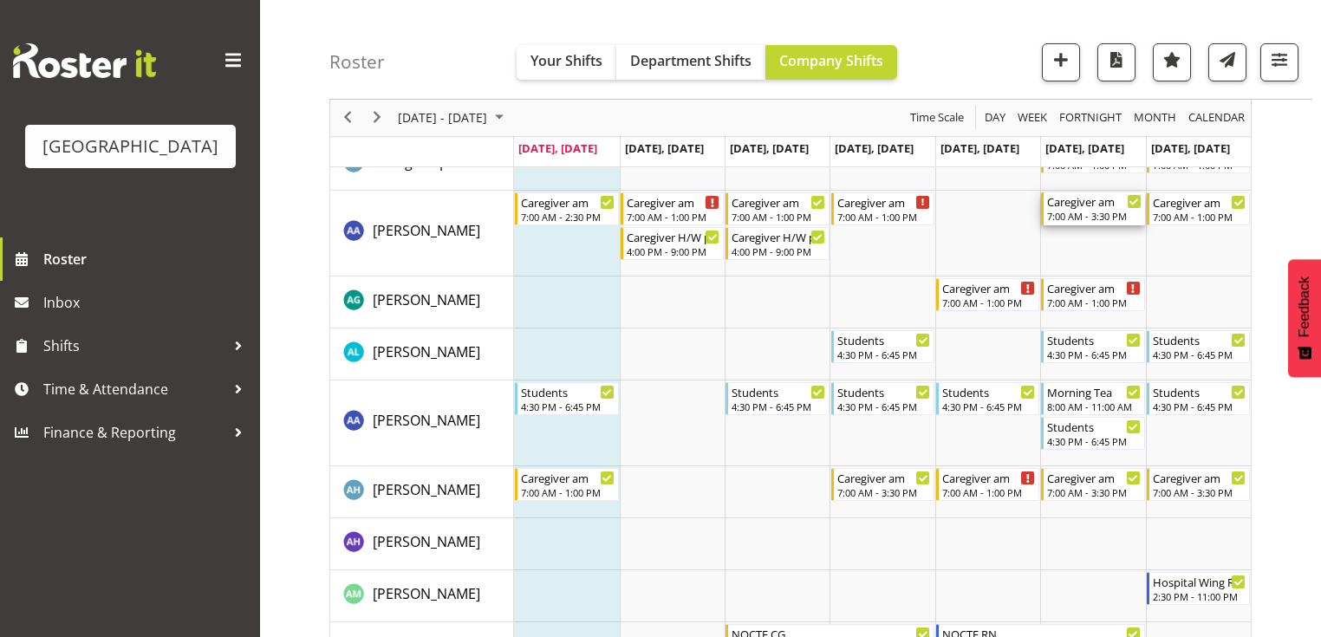
click at [1082, 211] on div "7:00 AM - 3:30 PM" at bounding box center [1094, 216] width 94 height 14
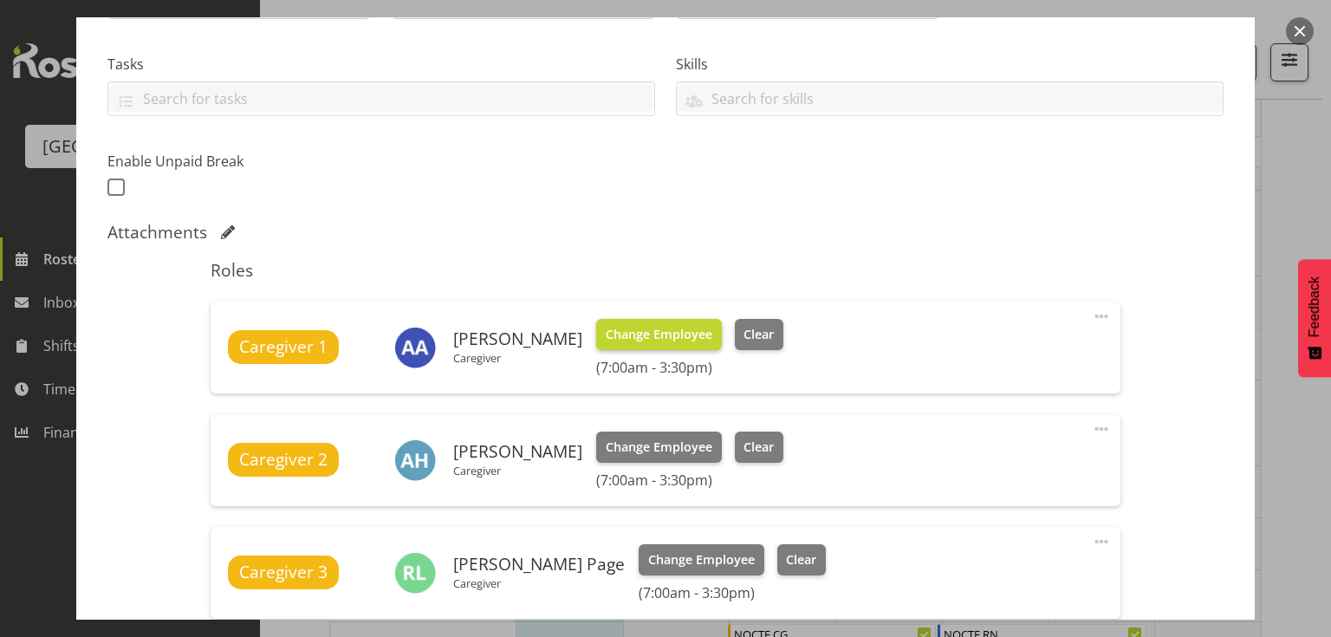
scroll to position [624, 0]
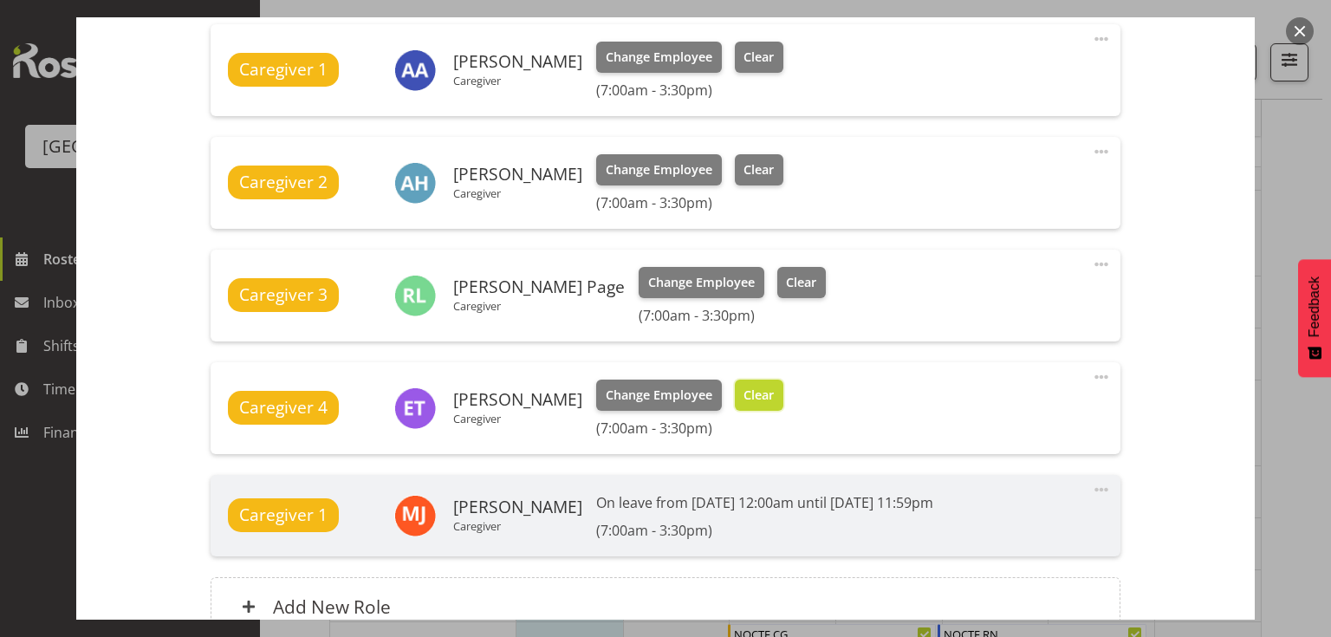
click at [744, 386] on span "Clear" at bounding box center [759, 395] width 30 height 19
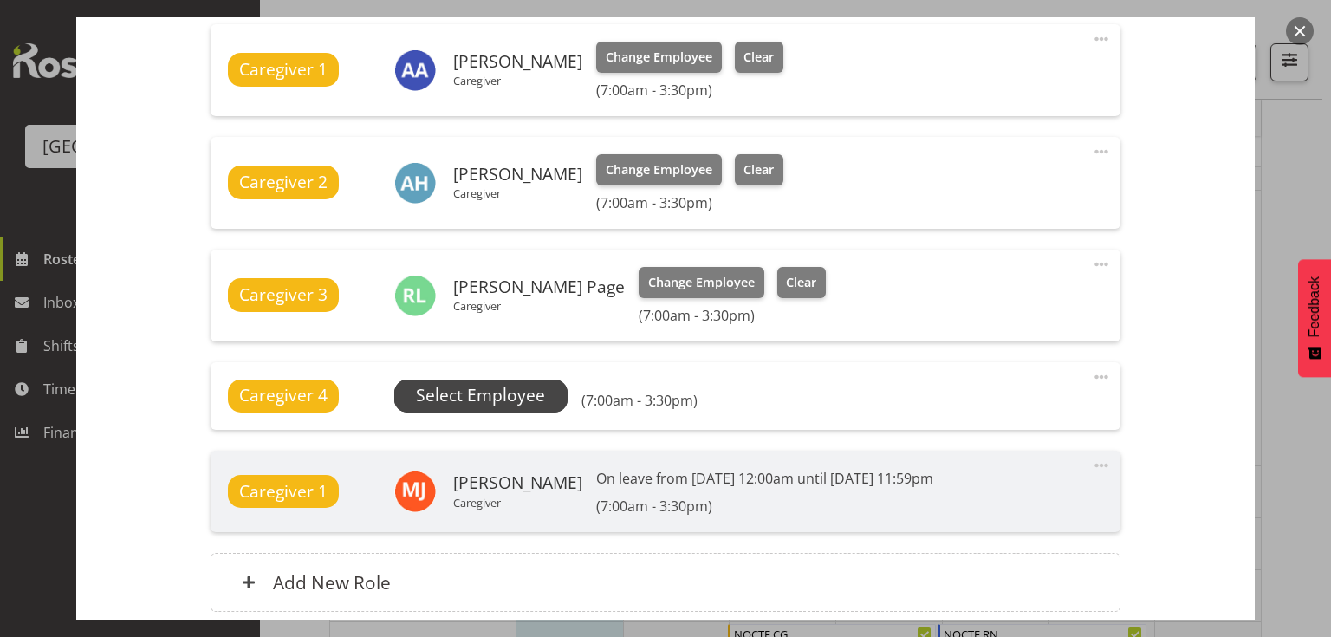
click at [511, 395] on span "Select Employee" at bounding box center [480, 395] width 129 height 25
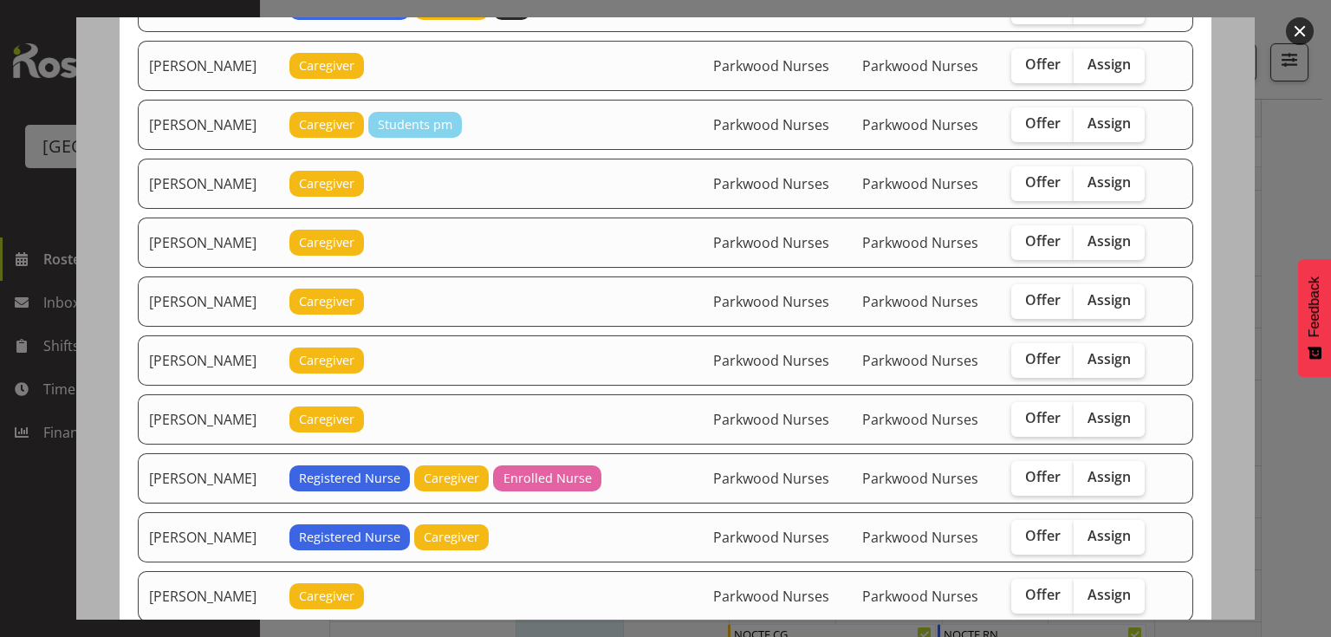
scroll to position [485, 0]
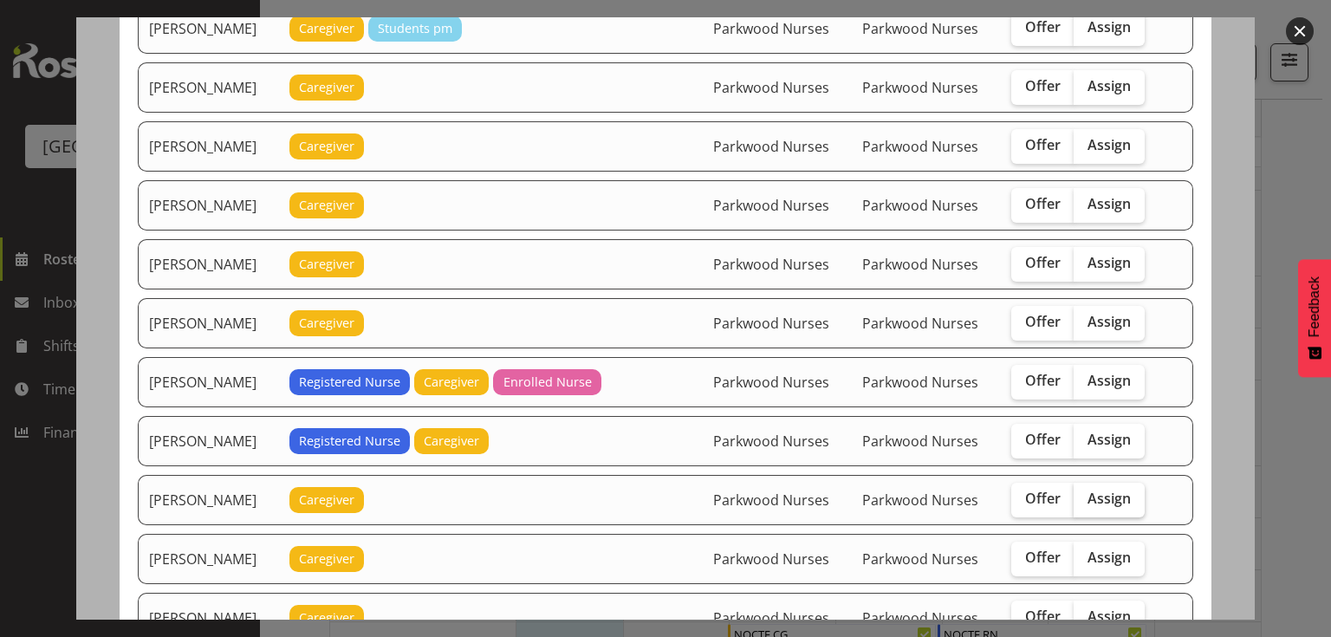
click at [1112, 490] on span "Assign" at bounding box center [1109, 498] width 43 height 17
click at [1085, 493] on input "Assign" at bounding box center [1079, 498] width 11 height 11
checkbox input "true"
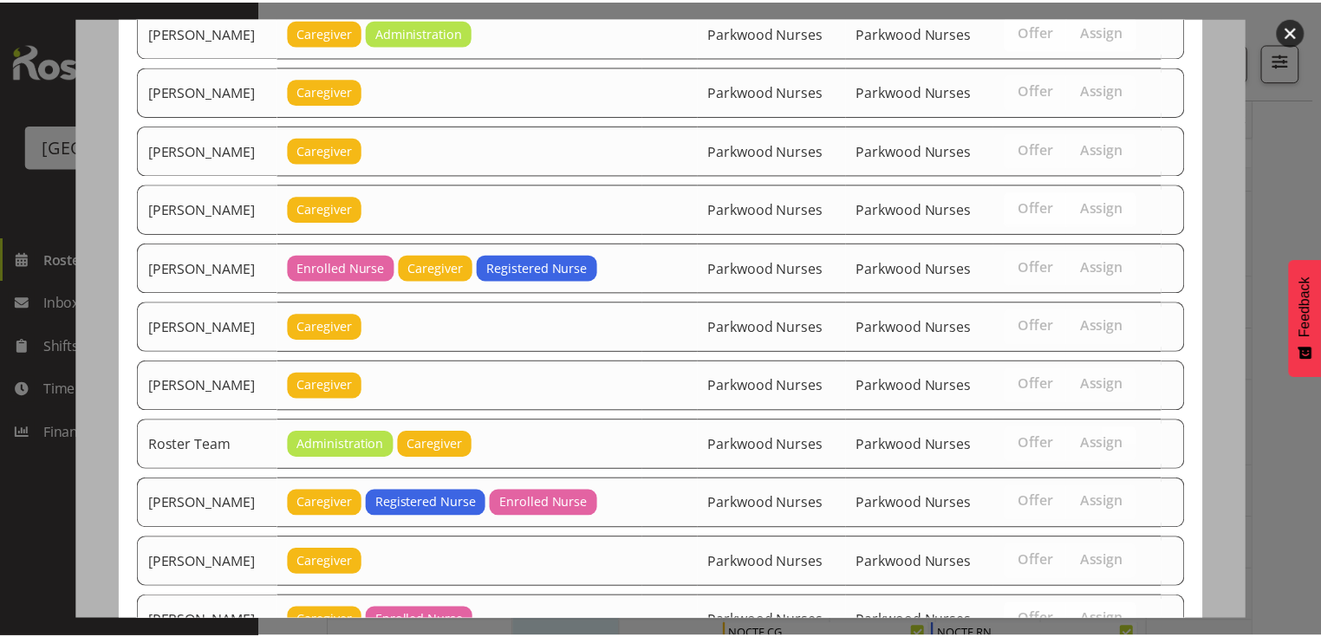
scroll to position [1595, 0]
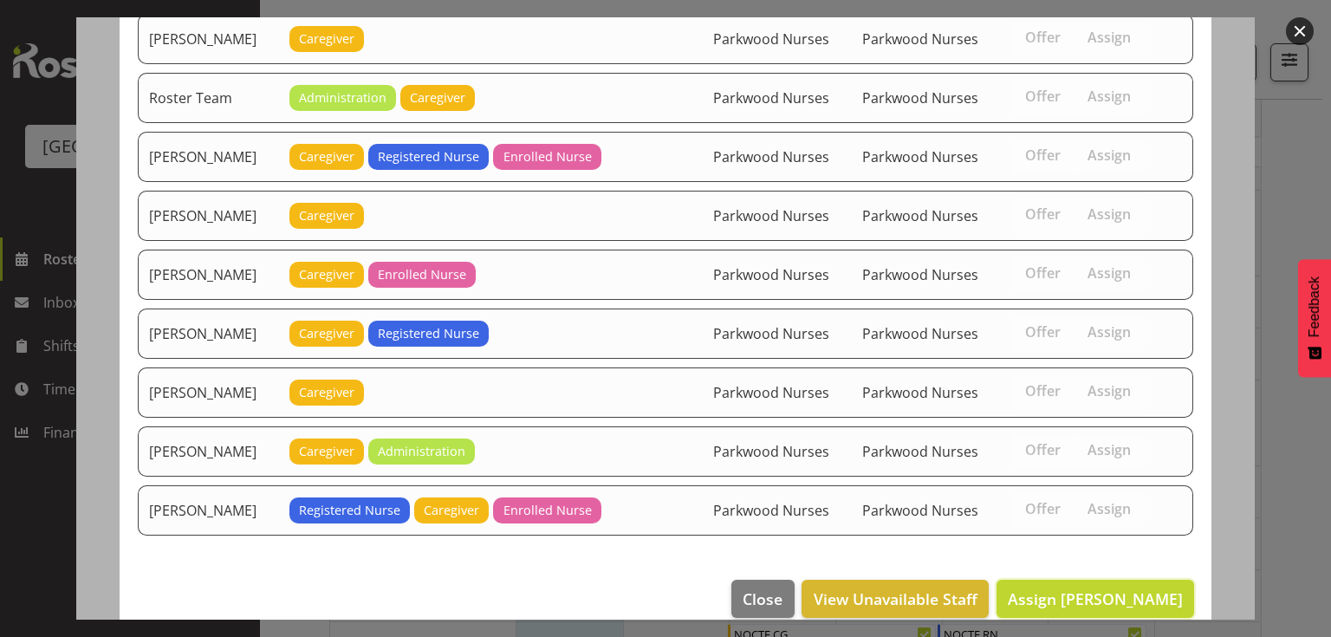
click at [1113, 588] on span "Assign Jenny Williamson" at bounding box center [1095, 598] width 175 height 21
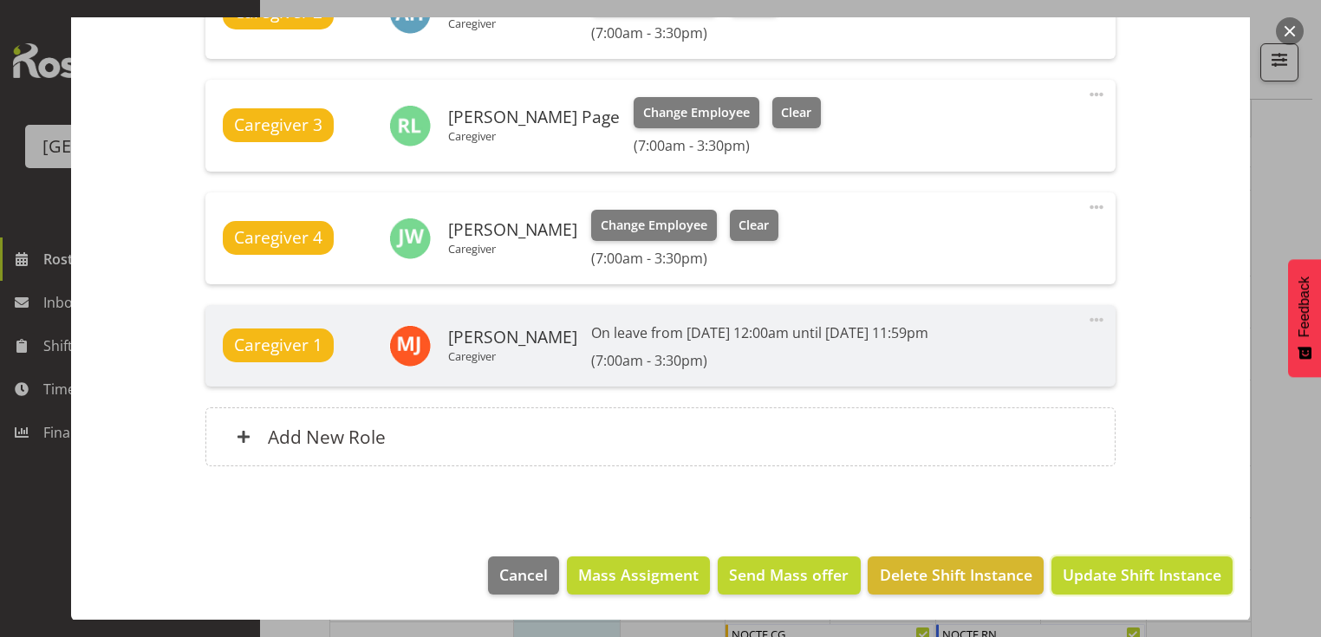
click at [1113, 579] on span "Update Shift Instance" at bounding box center [1141, 574] width 159 height 23
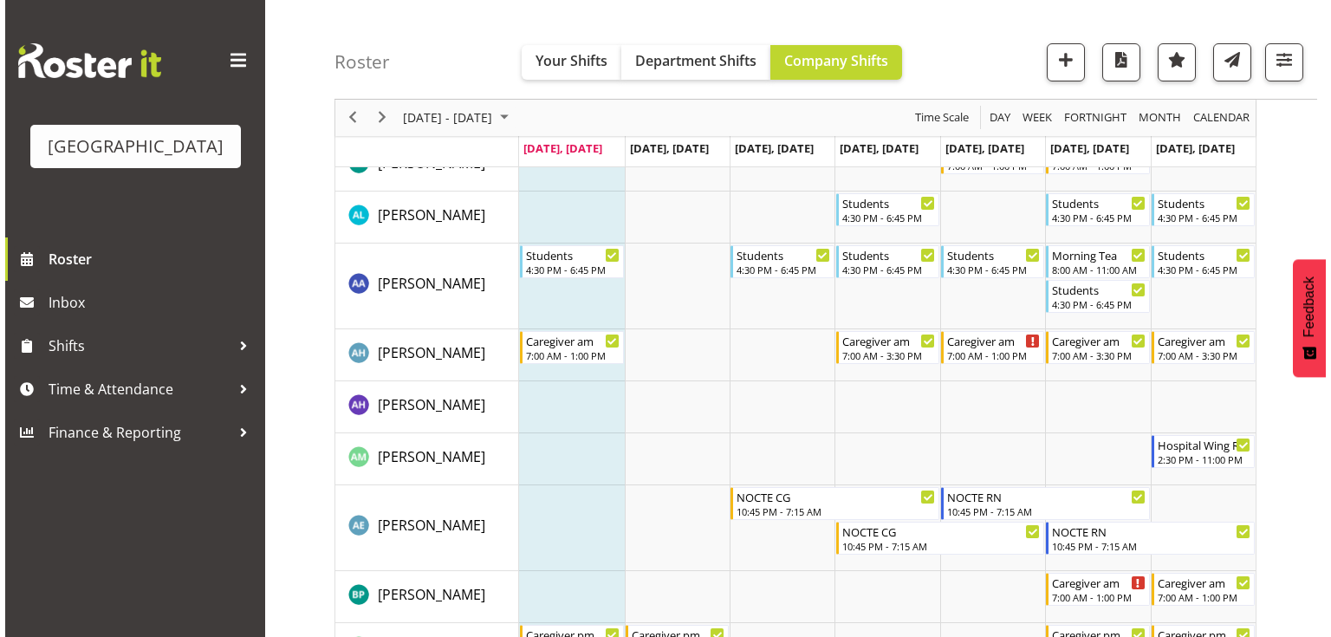
scroll to position [206, 0]
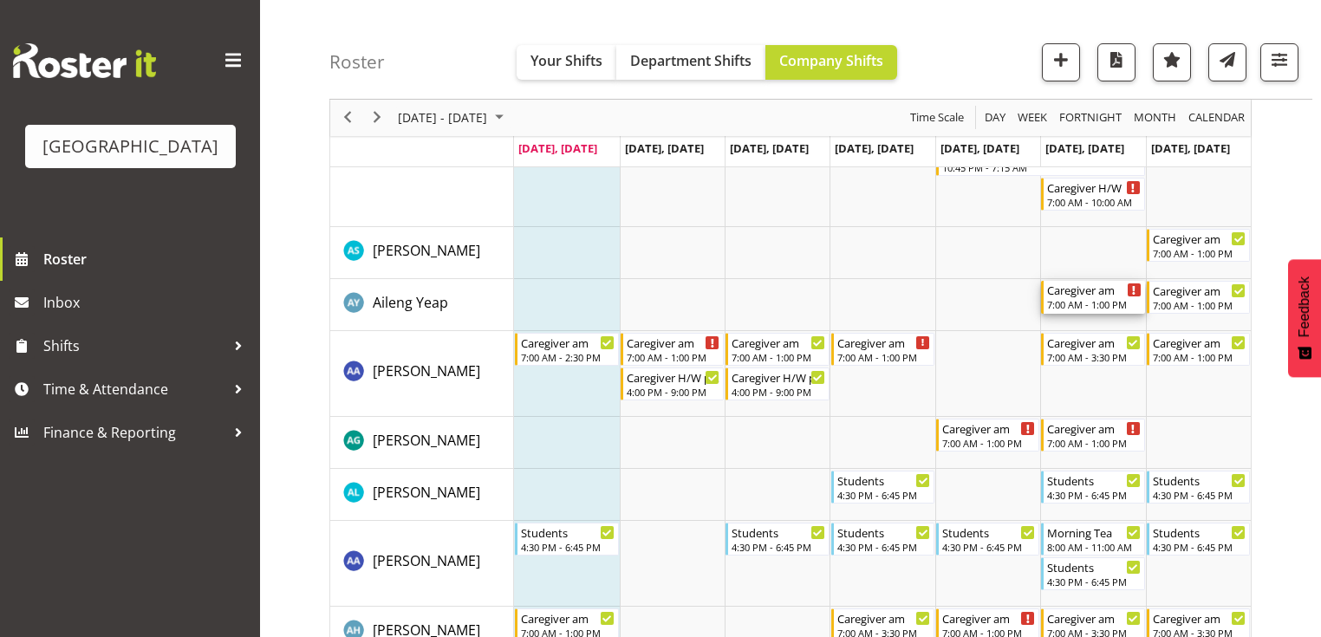
click at [1067, 300] on div "7:00 AM - 1:00 PM" at bounding box center [1094, 304] width 94 height 14
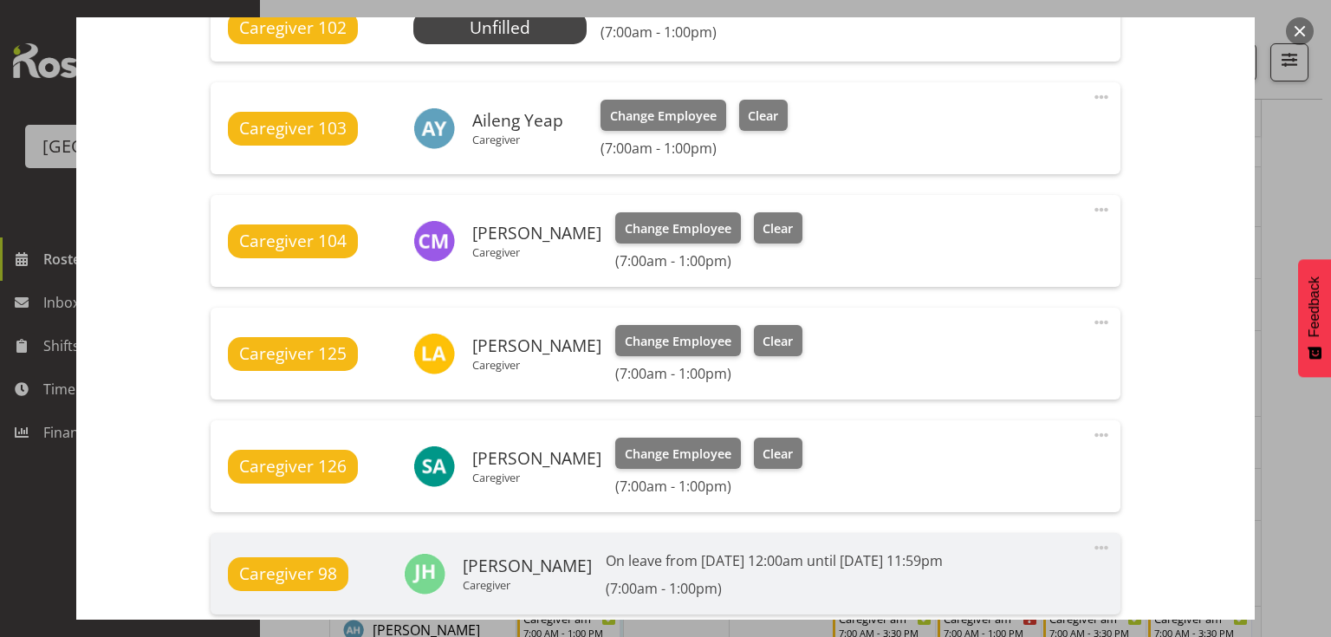
scroll to position [971, 0]
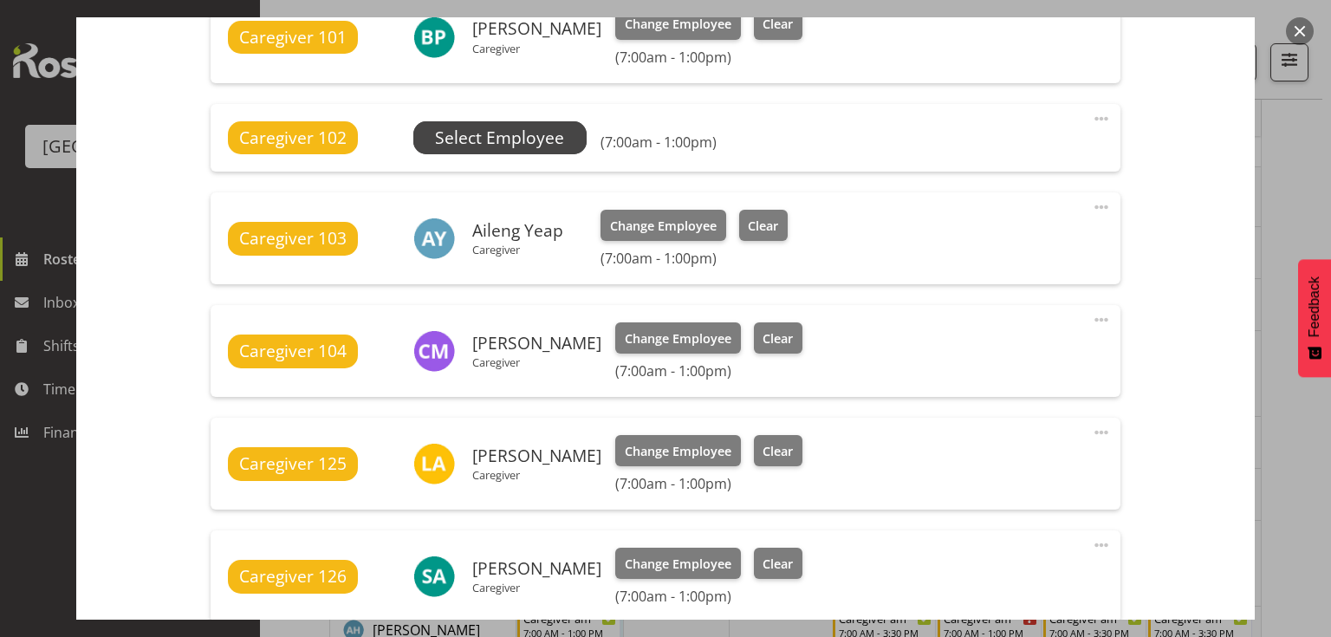
click at [0, 0] on span "Select Employee" at bounding box center [0, 0] width 0 height 0
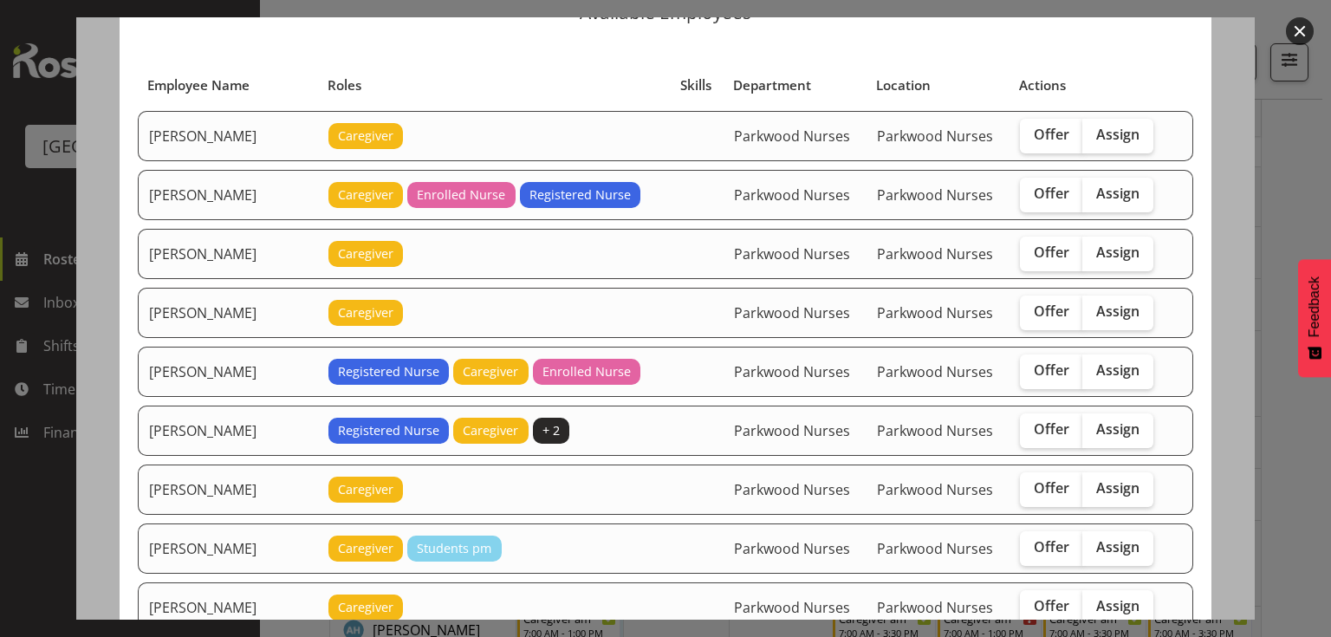
scroll to position [277, 0]
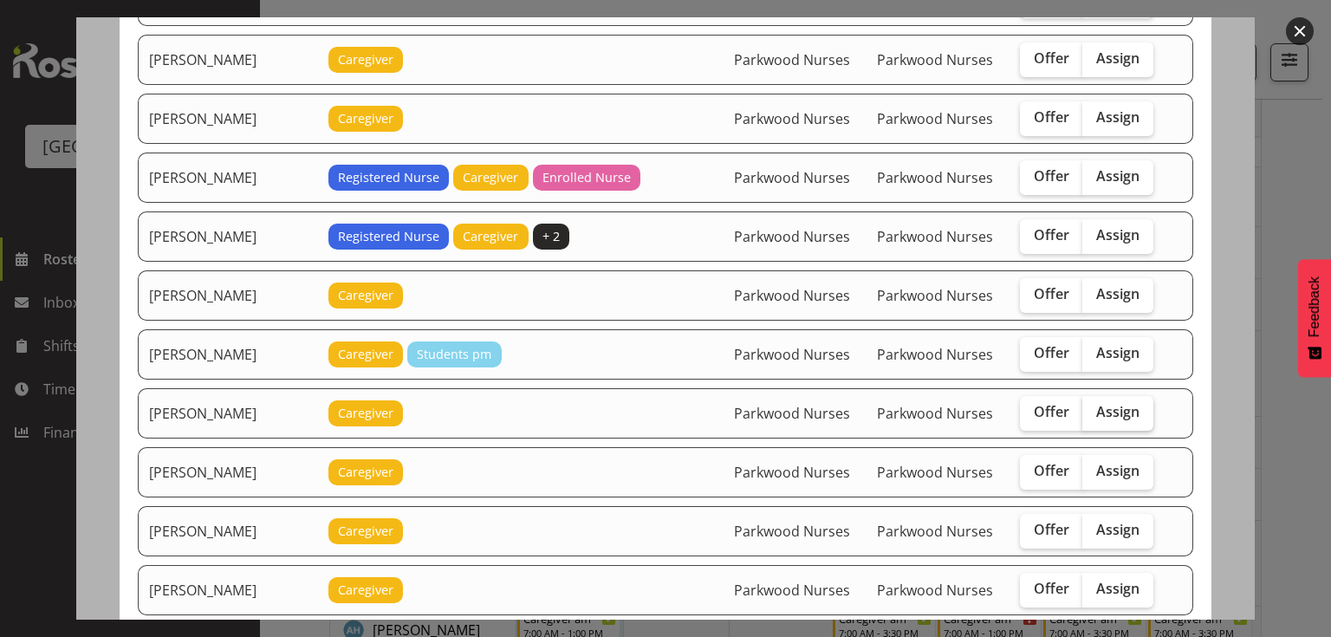
click at [1106, 403] on span "Assign" at bounding box center [1117, 411] width 43 height 17
click at [1094, 406] on input "Assign" at bounding box center [1087, 411] width 11 height 11
checkbox input "true"
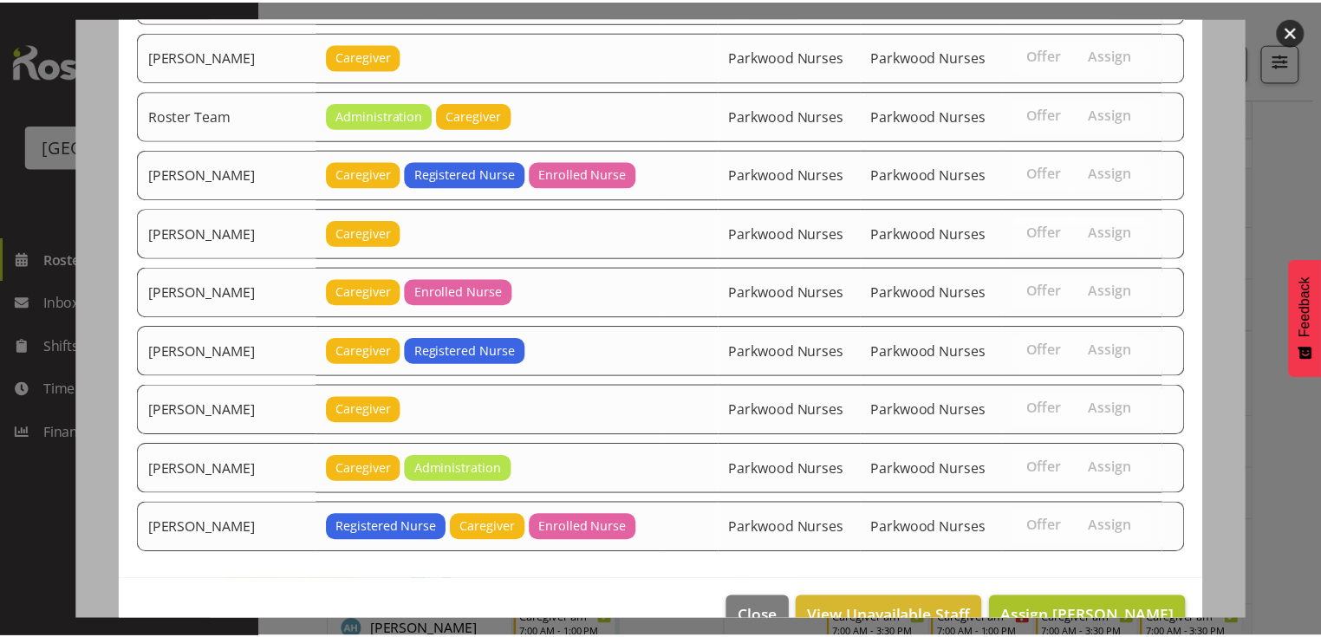
scroll to position [2002, 0]
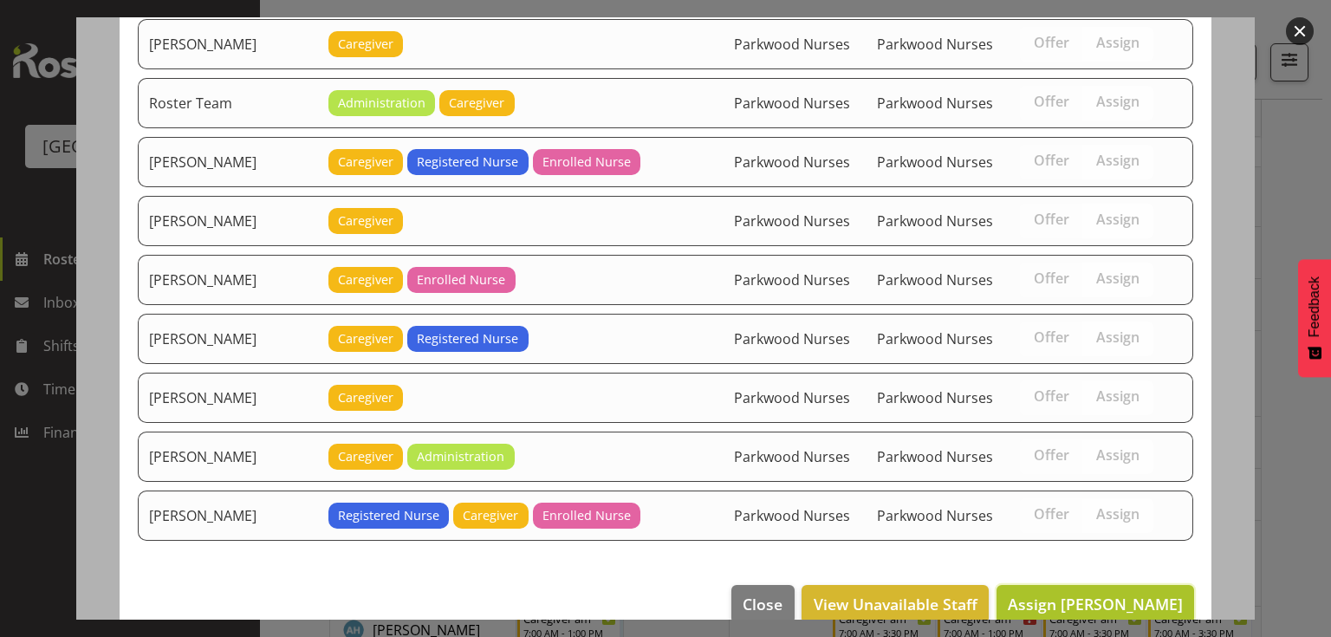
click at [1109, 594] on span "Assign Ellis Thackery" at bounding box center [1095, 604] width 175 height 21
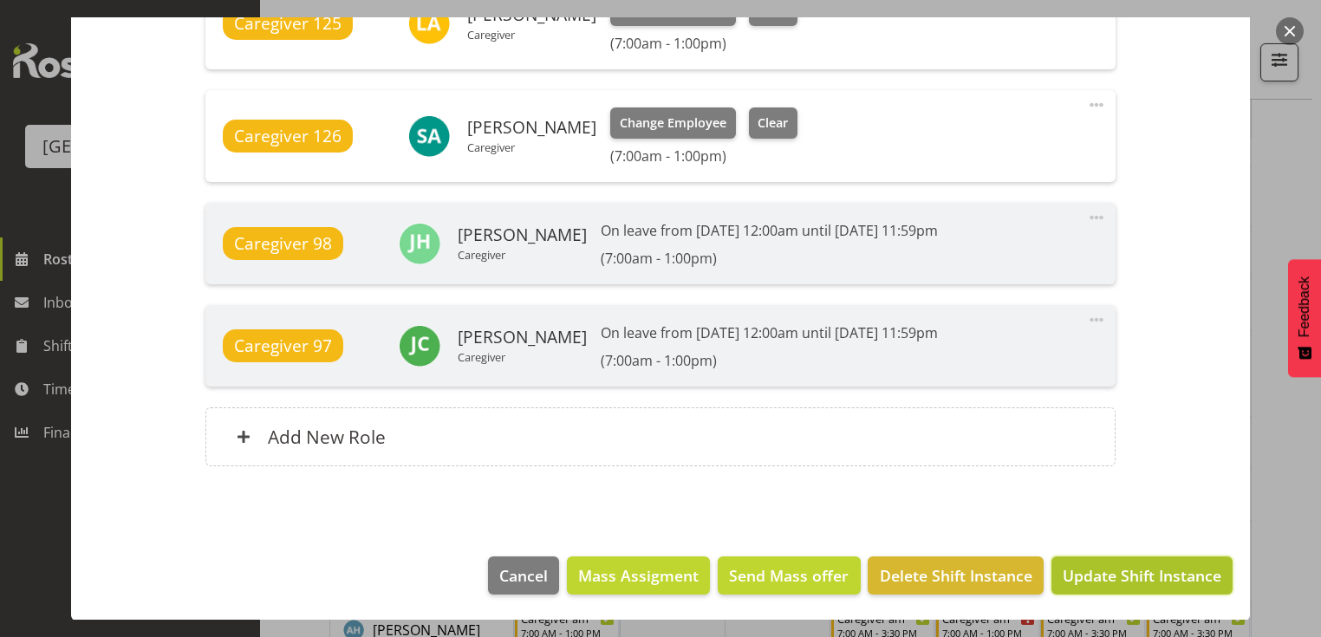
click at [1109, 577] on span "Update Shift Instance" at bounding box center [1141, 575] width 159 height 23
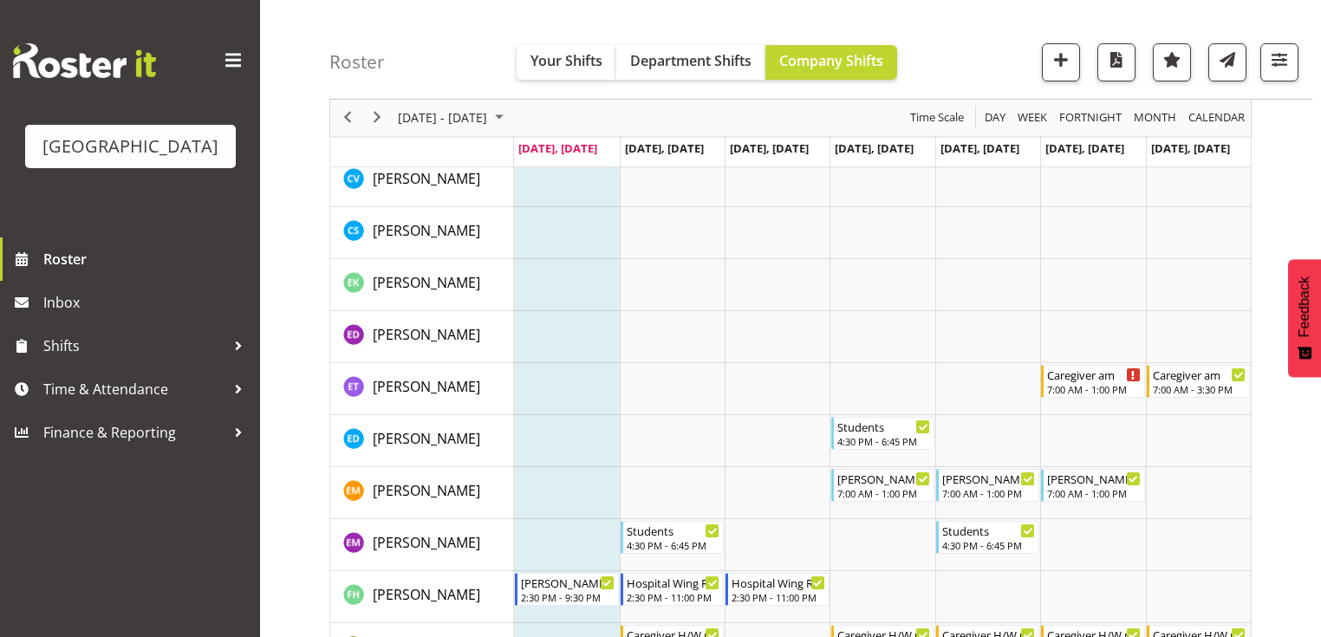
scroll to position [1595, 0]
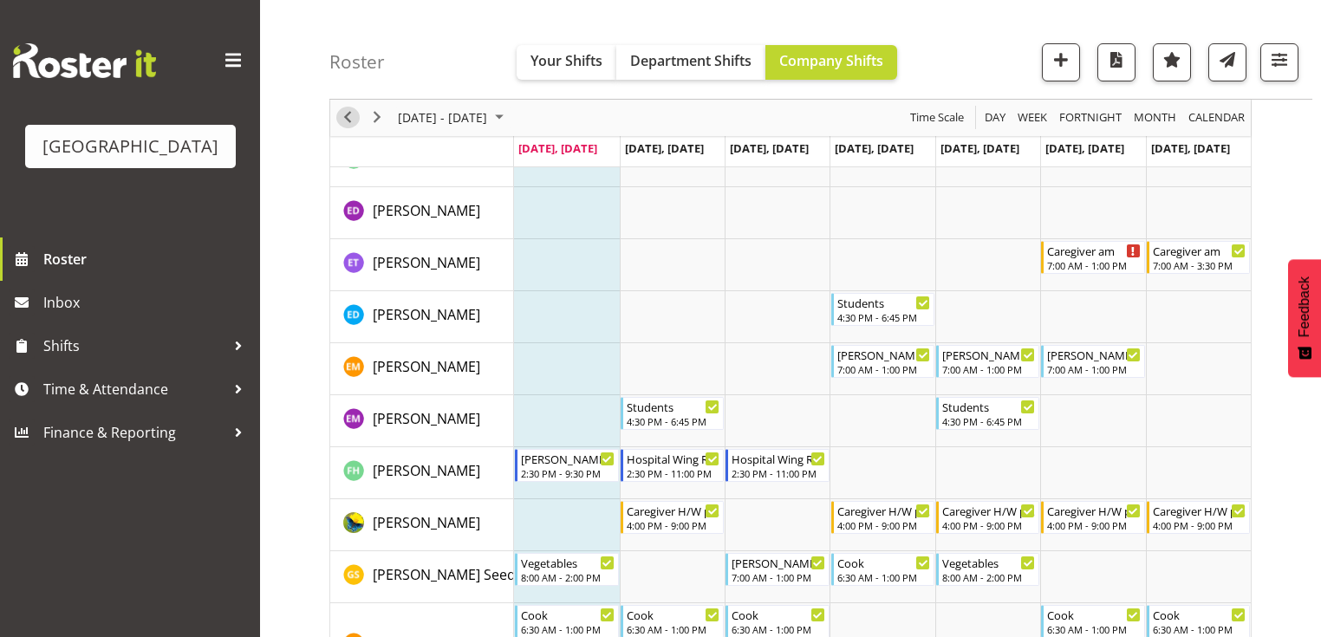
click at [348, 112] on span "Previous" at bounding box center [347, 118] width 21 height 22
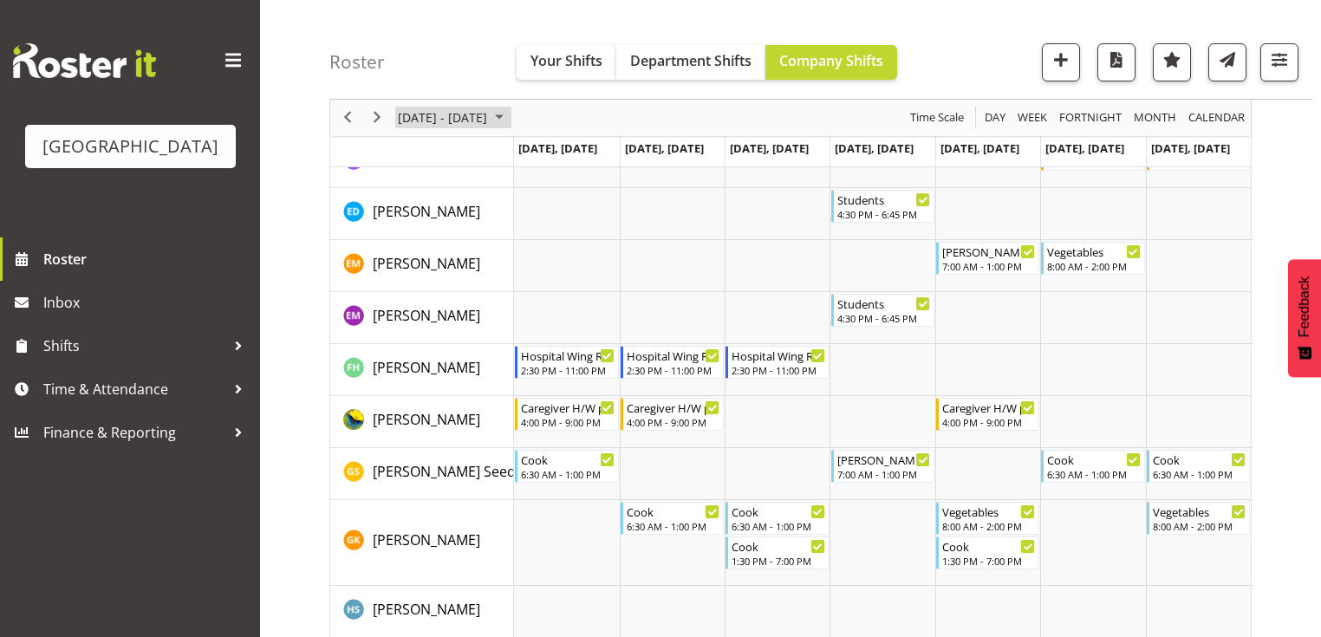
click at [510, 115] on span "August 2025" at bounding box center [499, 118] width 21 height 22
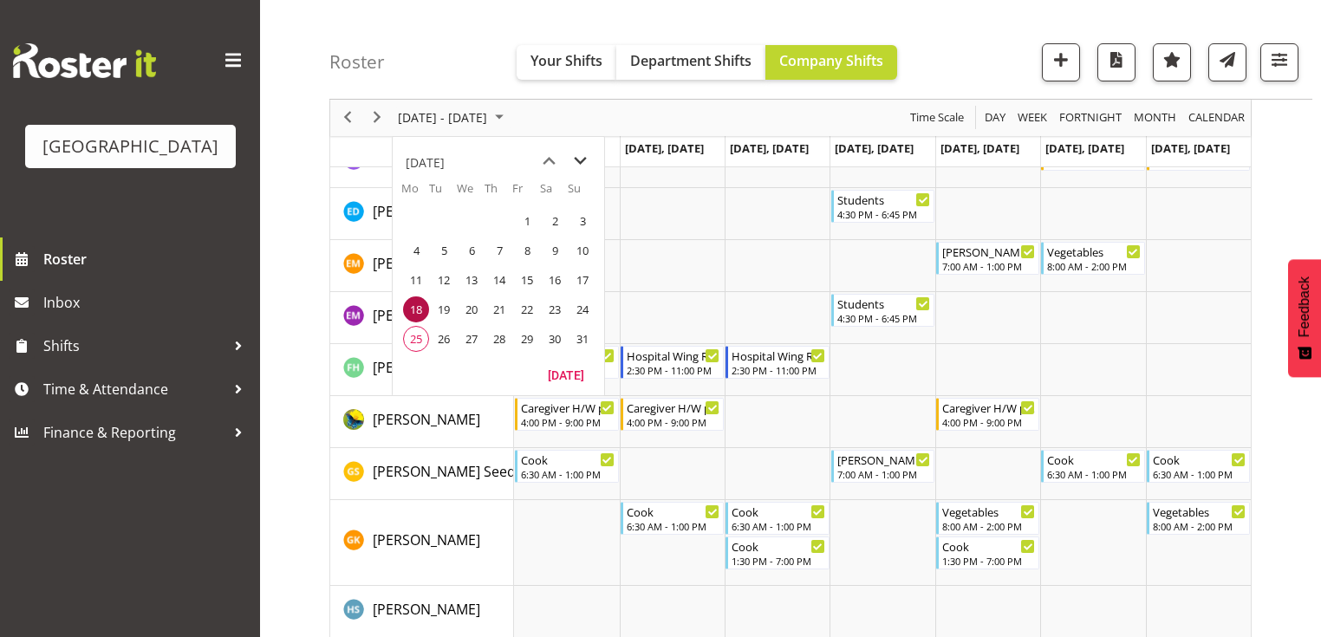
click at [586, 159] on span "next month" at bounding box center [580, 161] width 30 height 31
click at [412, 276] on span "15" at bounding box center [416, 280] width 26 height 26
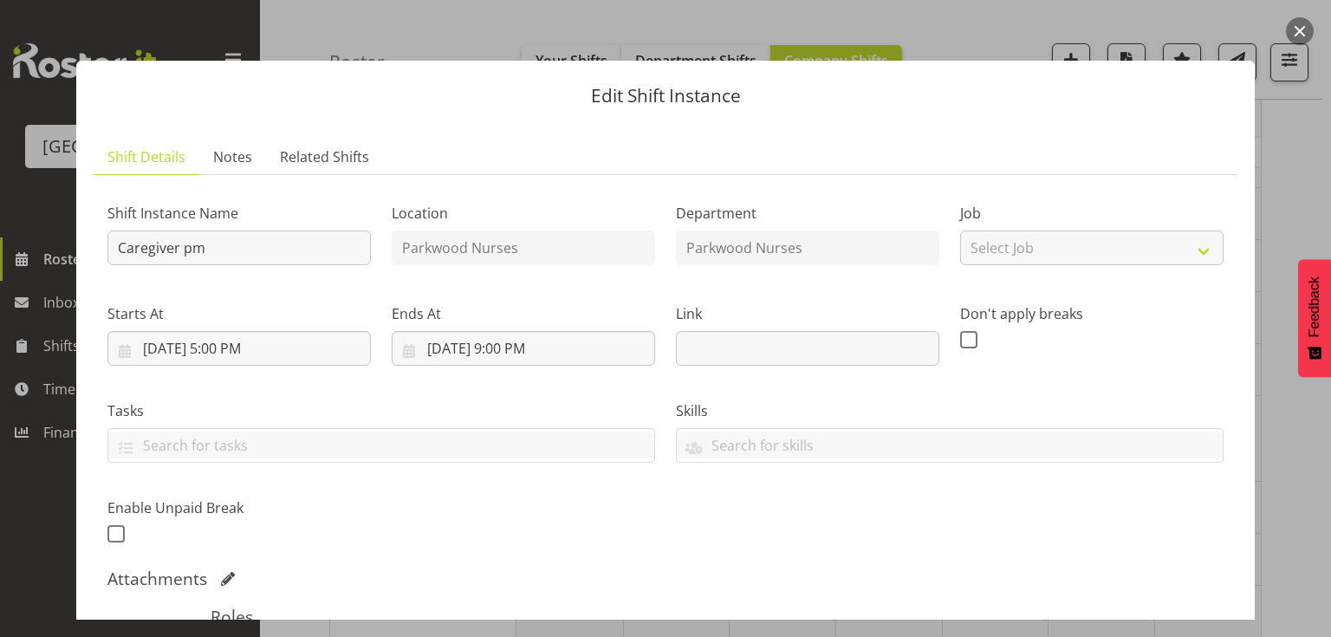
scroll to position [277, 0]
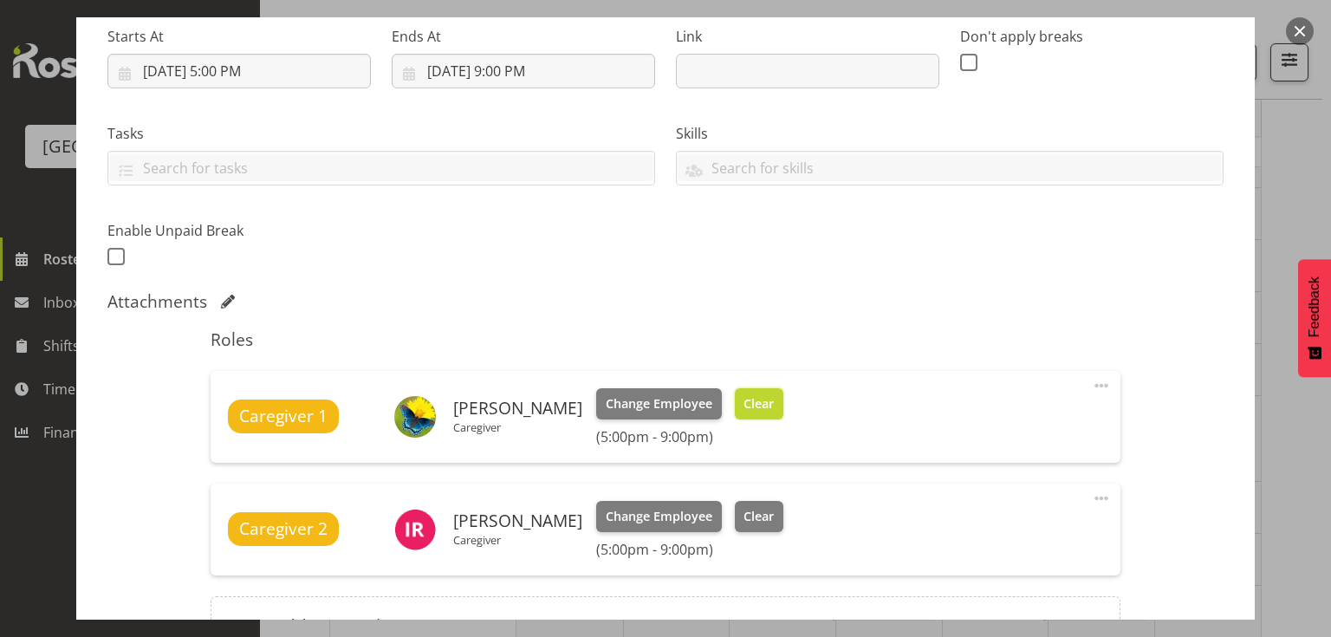
click at [749, 393] on button "Clear" at bounding box center [759, 403] width 49 height 31
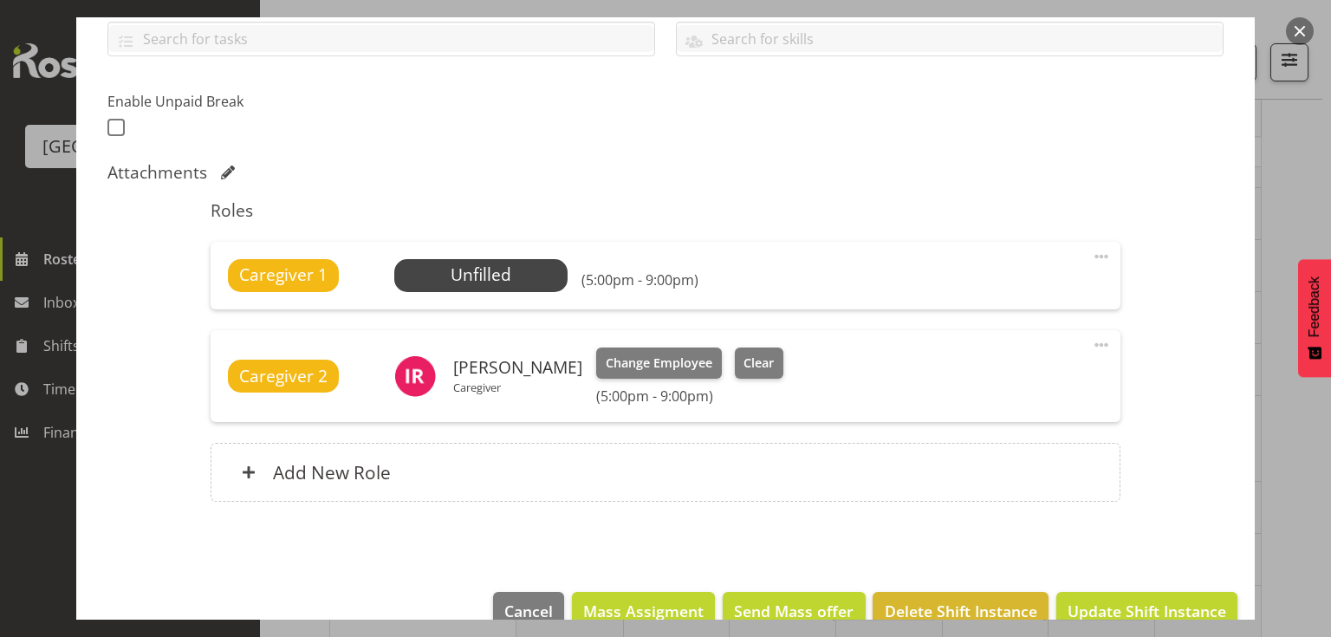
scroll to position [442, 0]
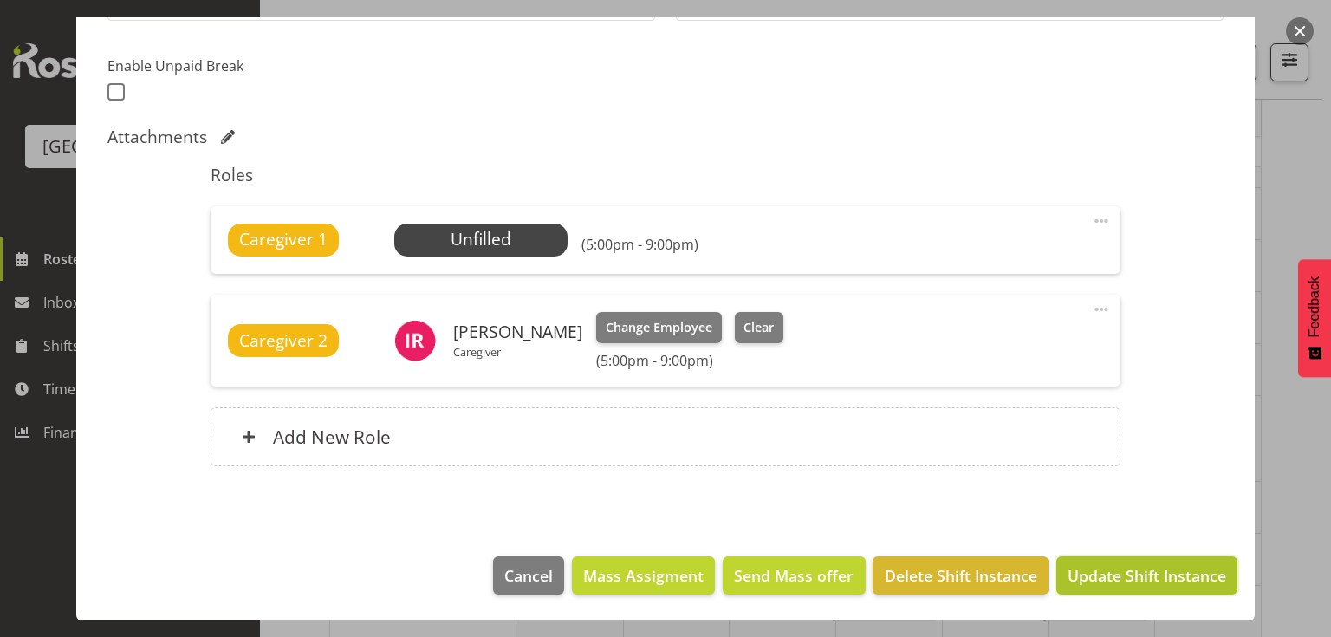
click at [1137, 558] on button "Update Shift Instance" at bounding box center [1146, 575] width 181 height 38
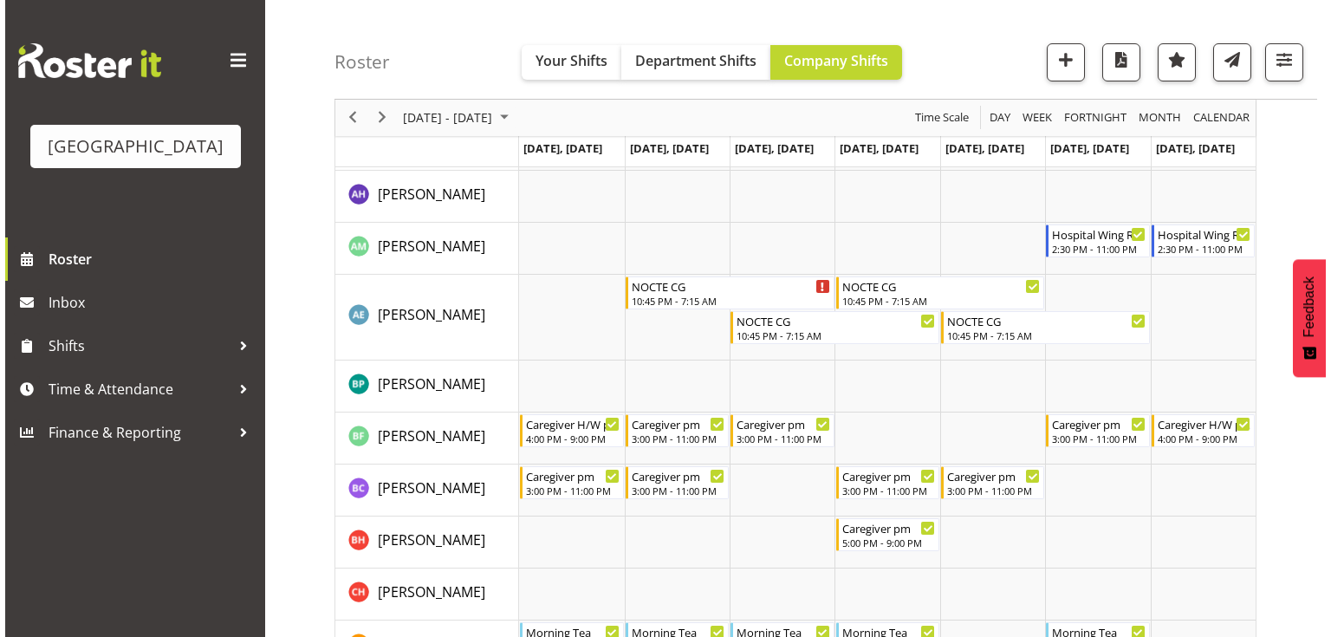
scroll to position [624, 0]
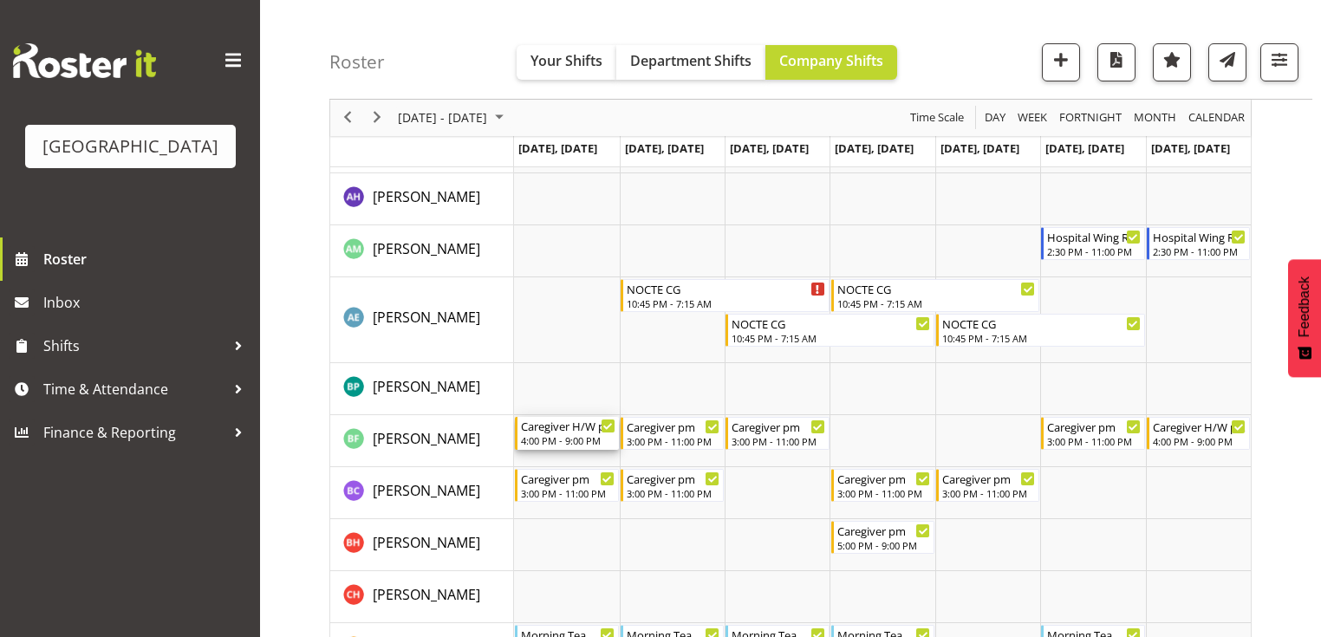
click at [567, 426] on div "Caregiver H/W pm" at bounding box center [568, 425] width 94 height 17
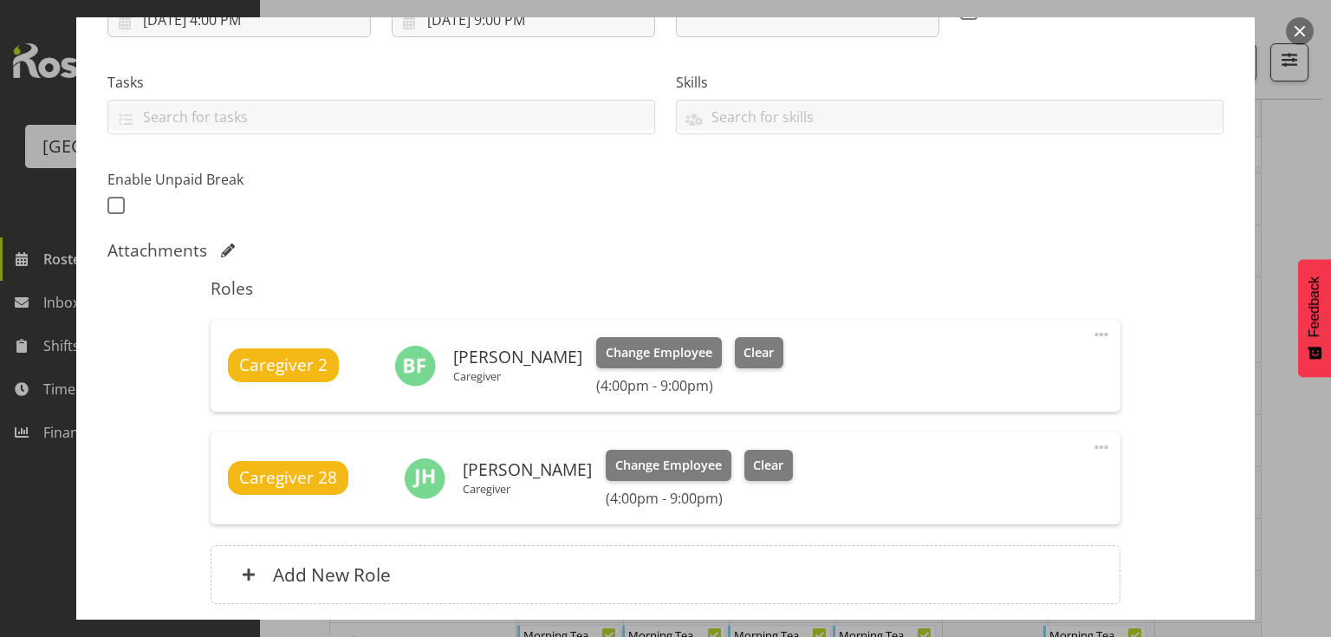
scroll to position [416, 0]
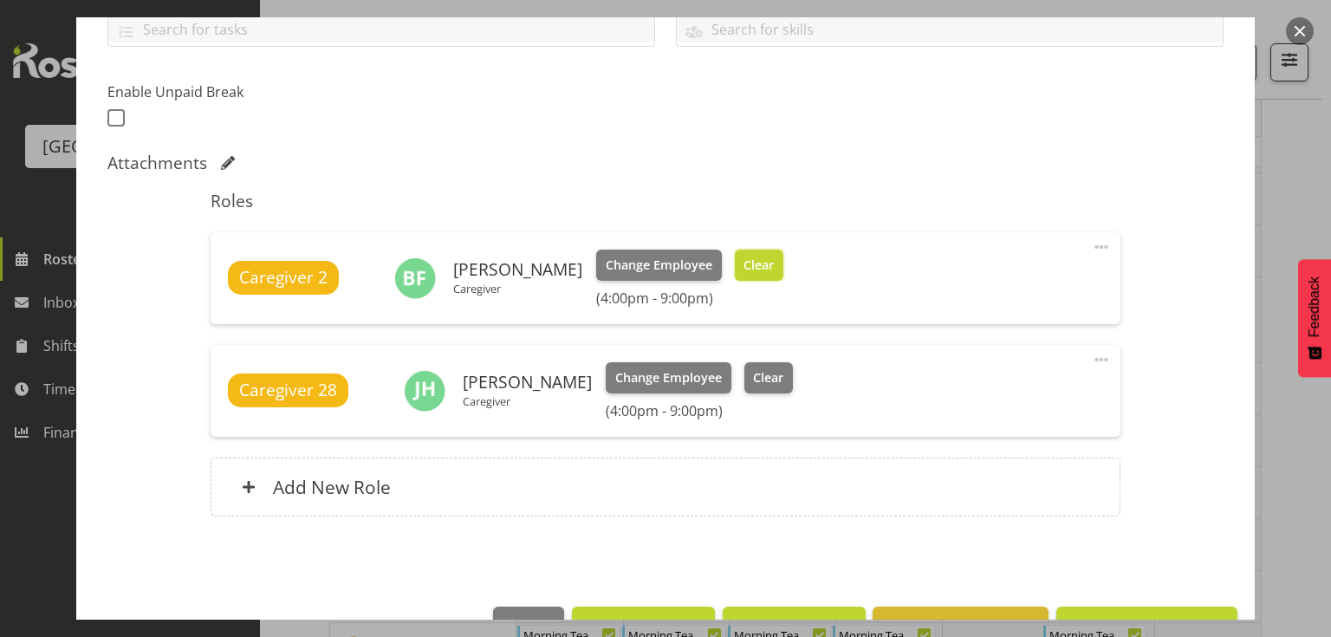
click at [752, 261] on span "Clear" at bounding box center [759, 265] width 30 height 19
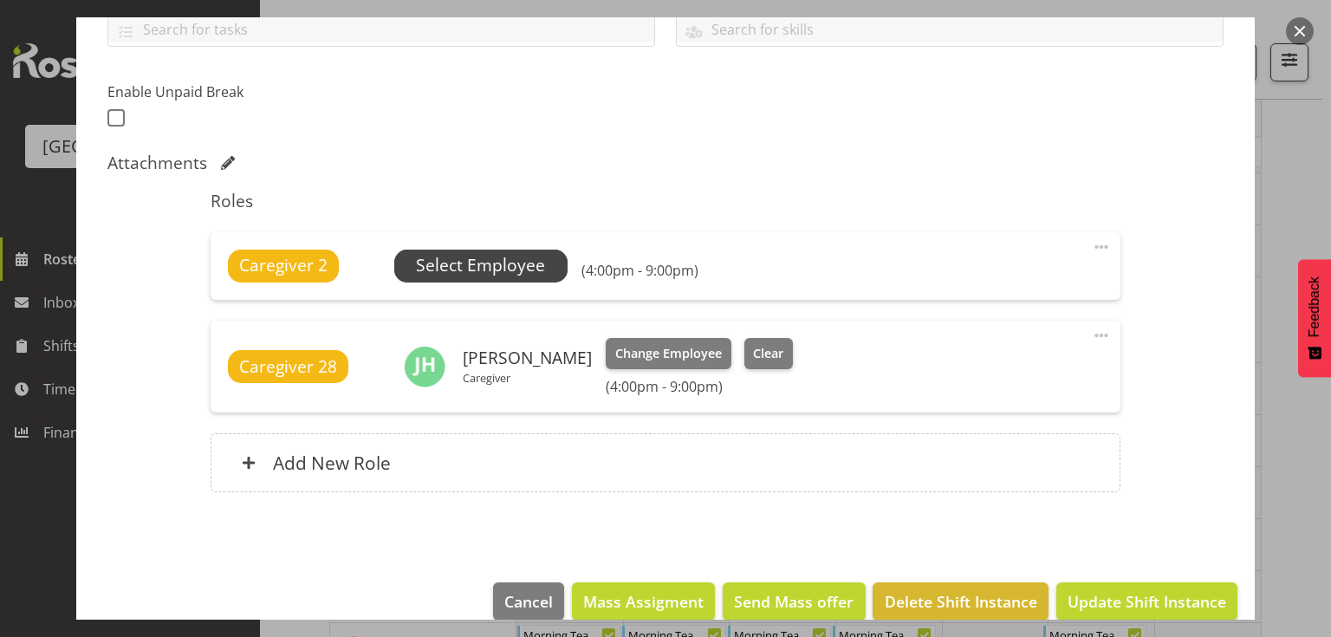
click at [489, 267] on span "Select Employee" at bounding box center [480, 265] width 129 height 25
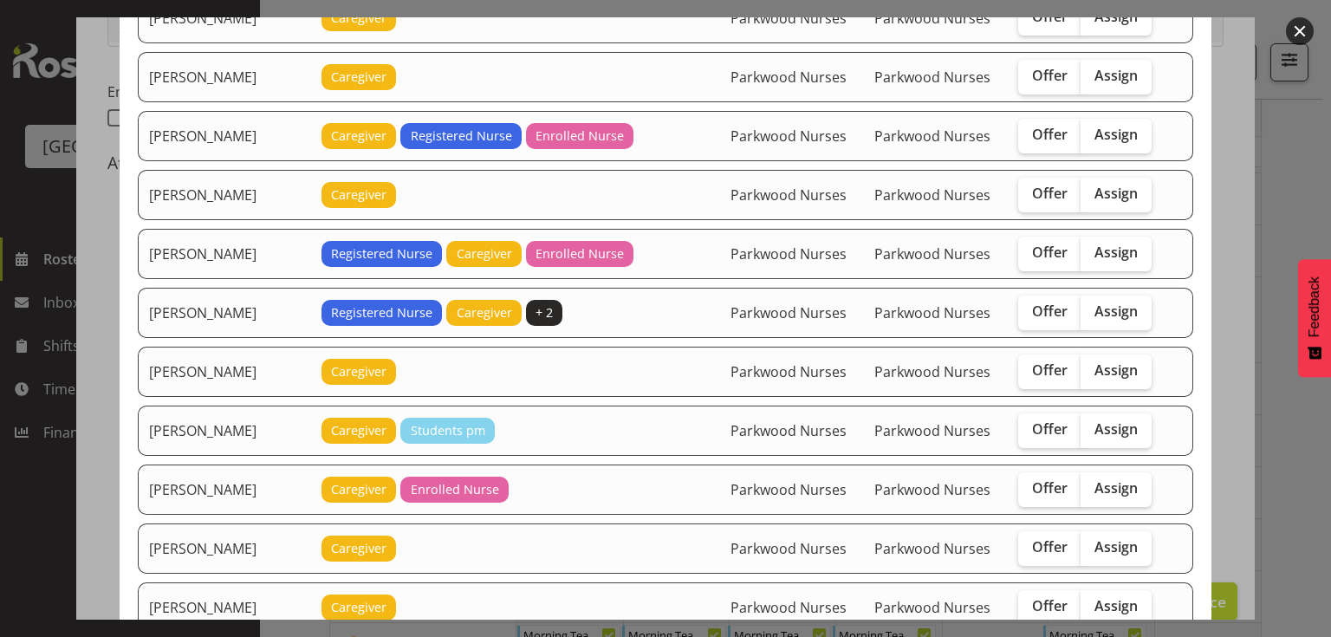
scroll to position [693, 0]
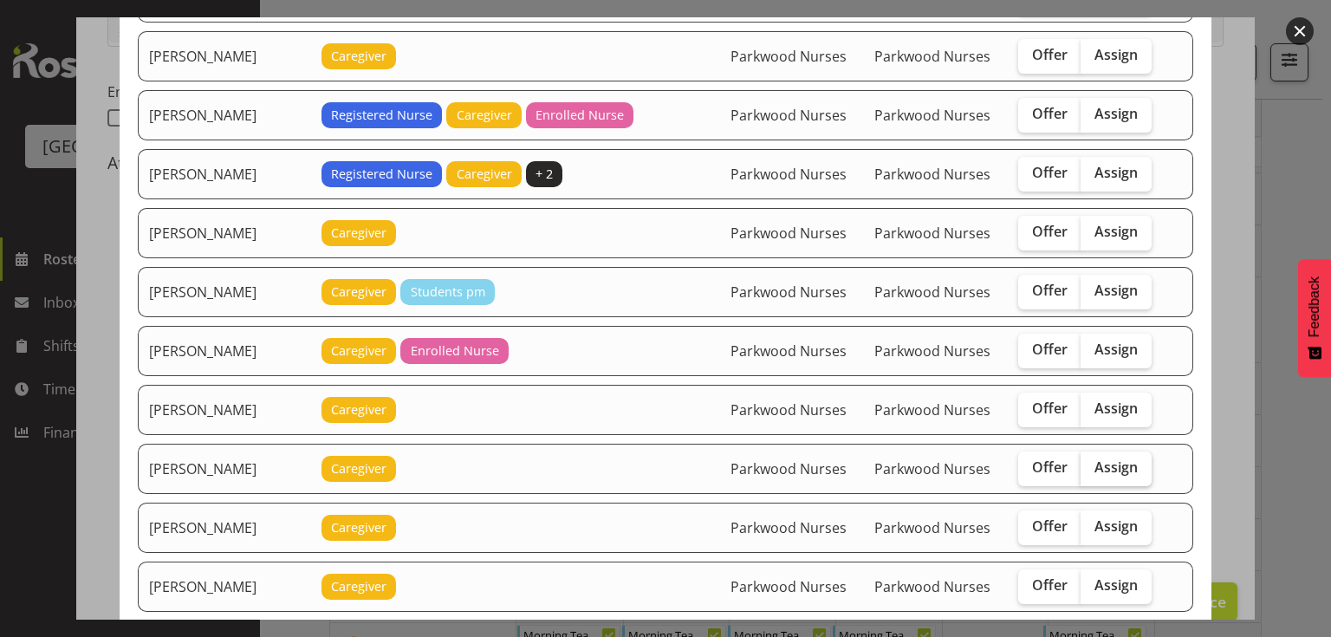
click at [1095, 458] on span "Assign" at bounding box center [1116, 466] width 43 height 17
click at [1088, 462] on input "Assign" at bounding box center [1086, 467] width 11 height 11
checkbox input "true"
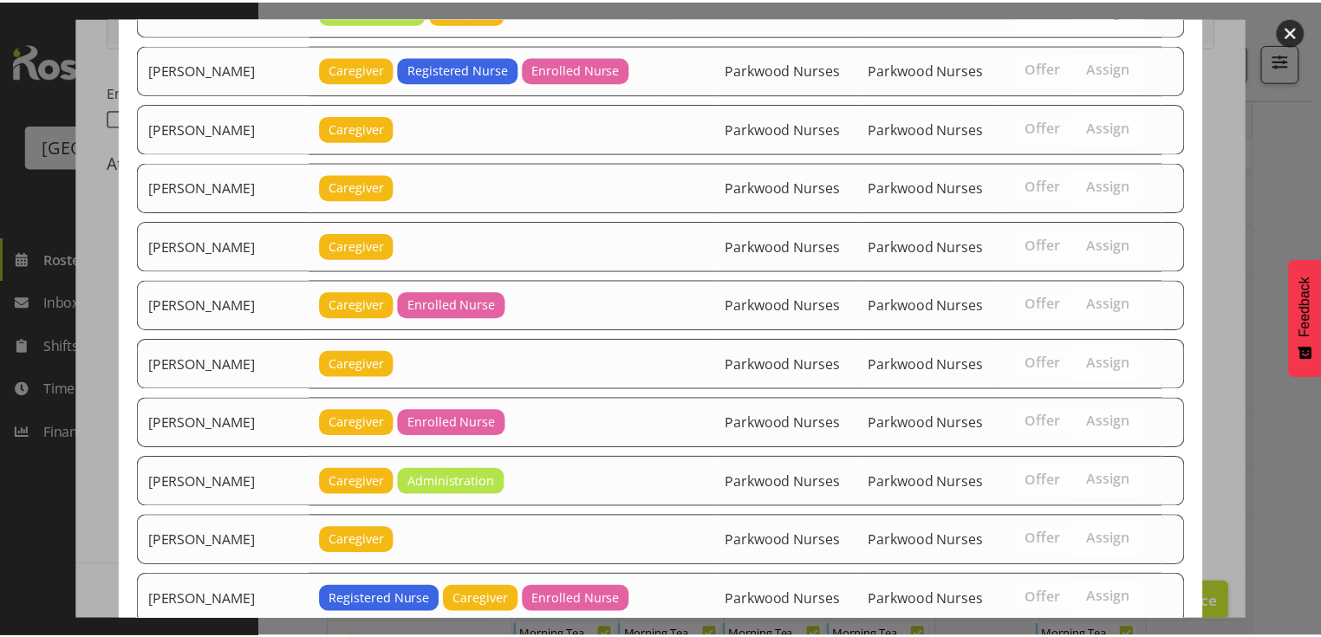
scroll to position [2992, 0]
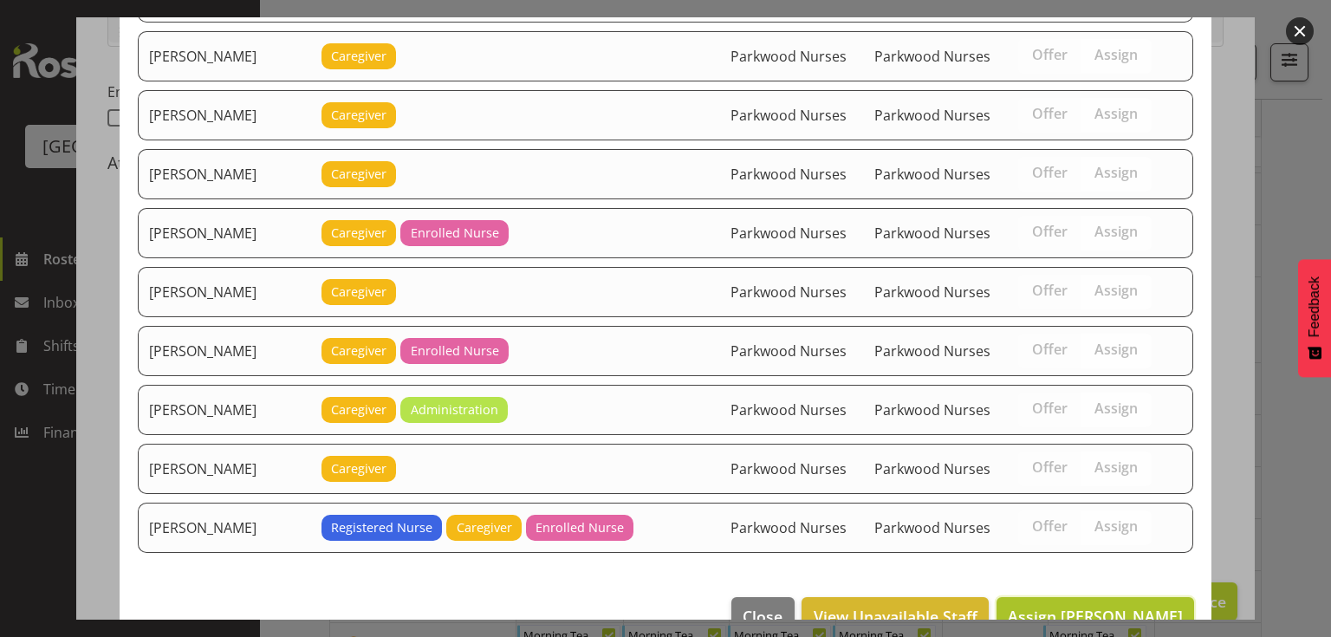
click at [1101, 606] on span "Assign Gemma Hall" at bounding box center [1095, 616] width 175 height 21
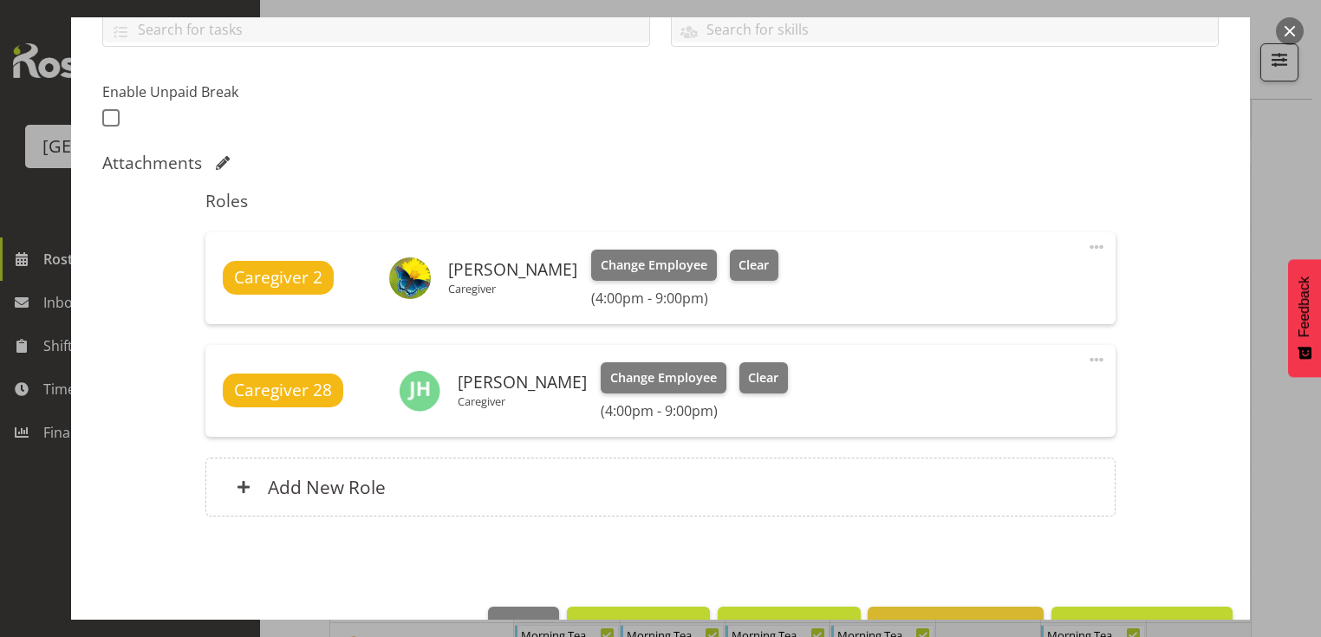
scroll to position [465, 0]
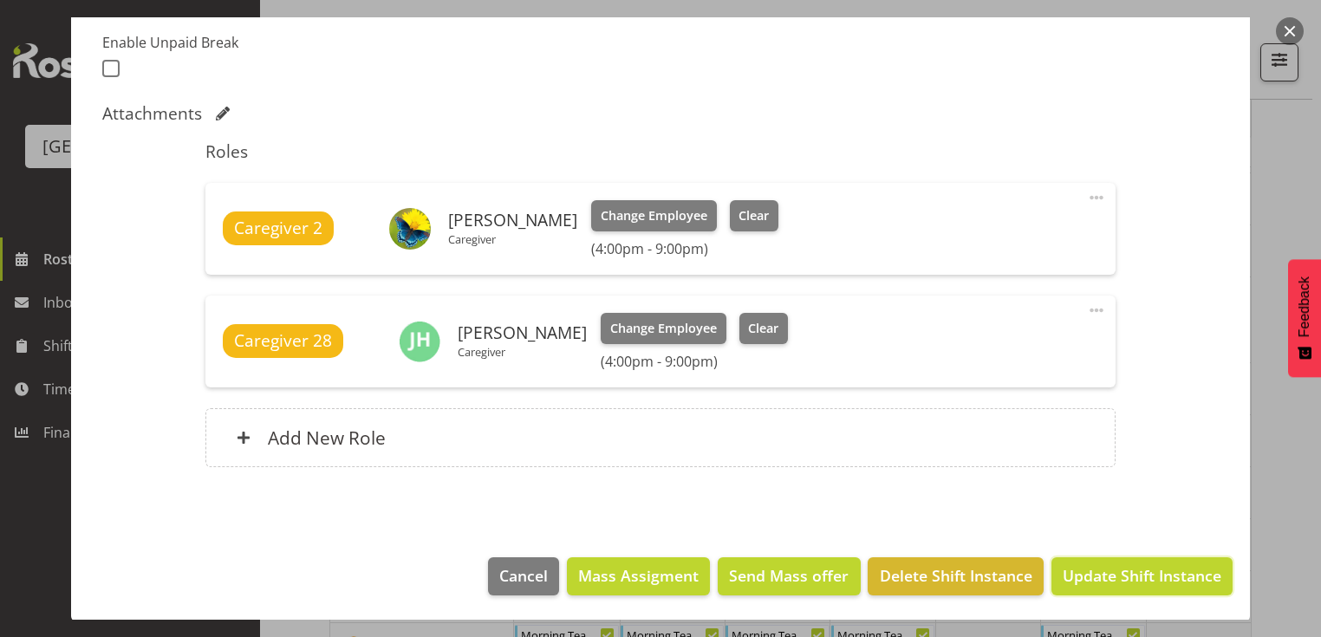
click at [1101, 572] on span "Update Shift Instance" at bounding box center [1141, 575] width 159 height 23
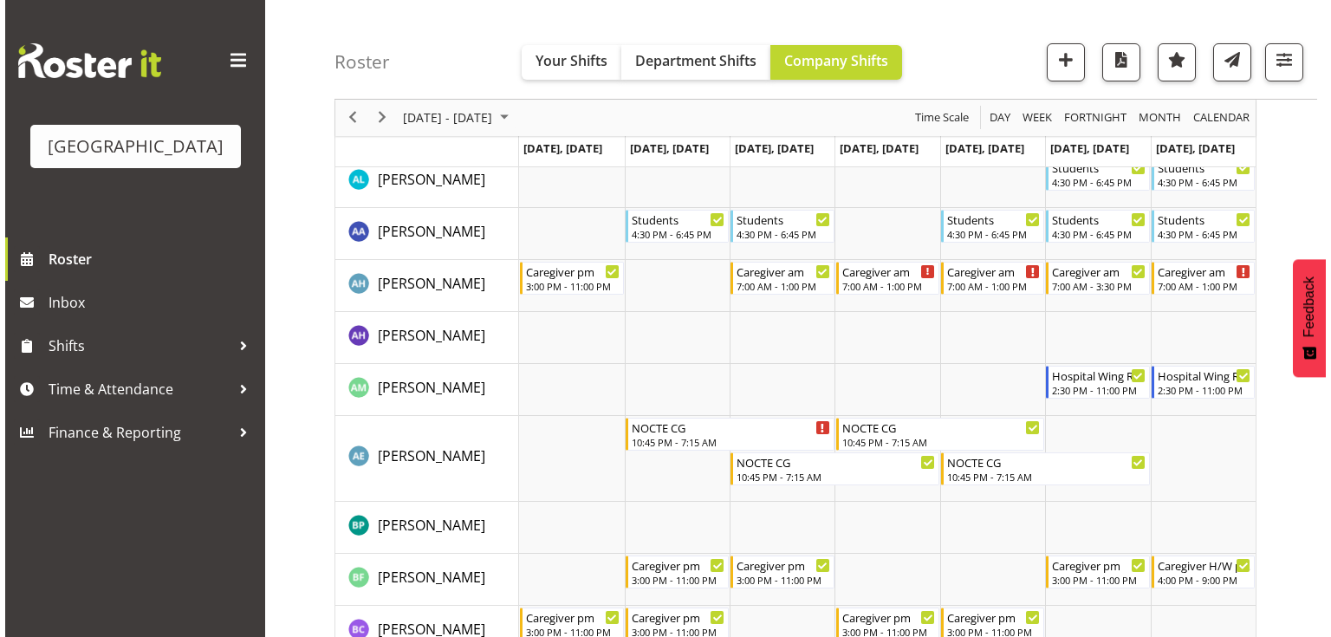
scroll to position [624, 0]
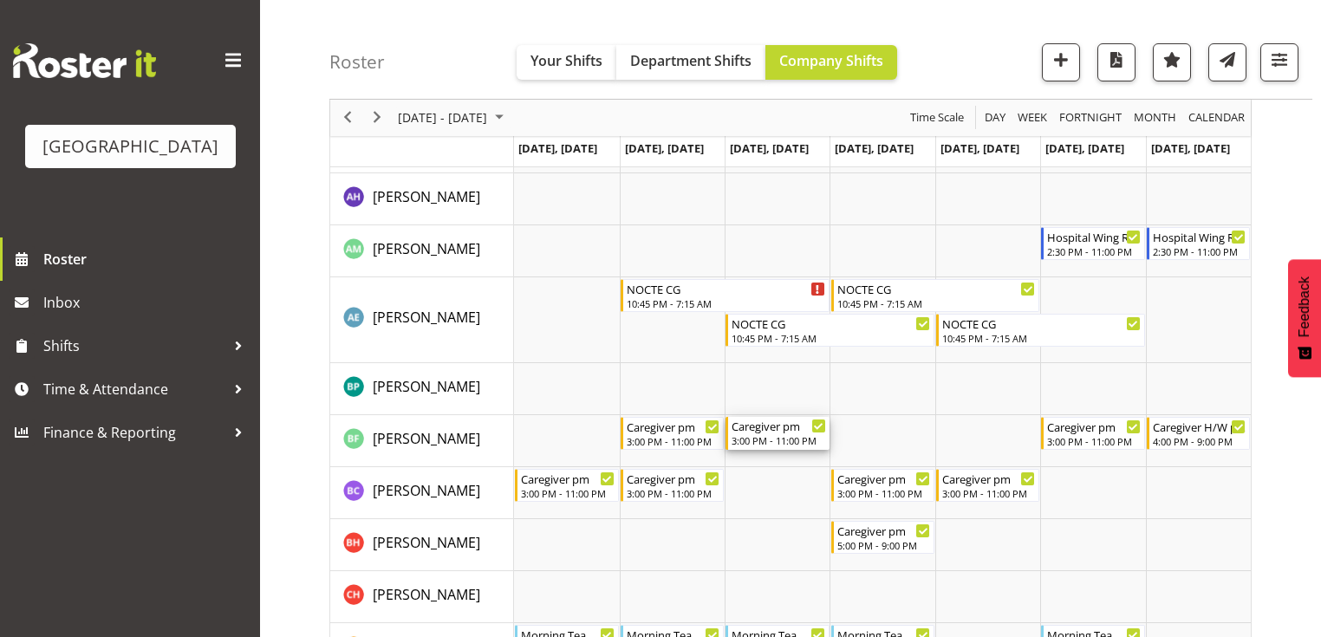
click at [759, 431] on div "Caregiver pm" at bounding box center [778, 425] width 94 height 17
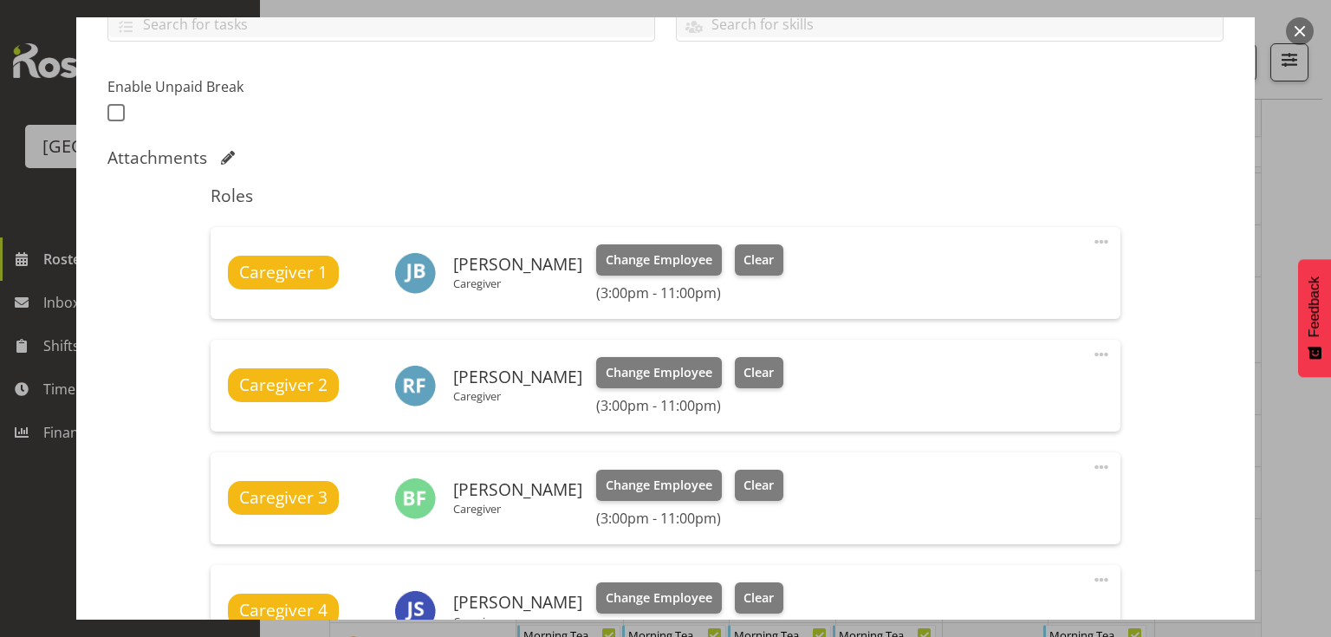
scroll to position [555, 0]
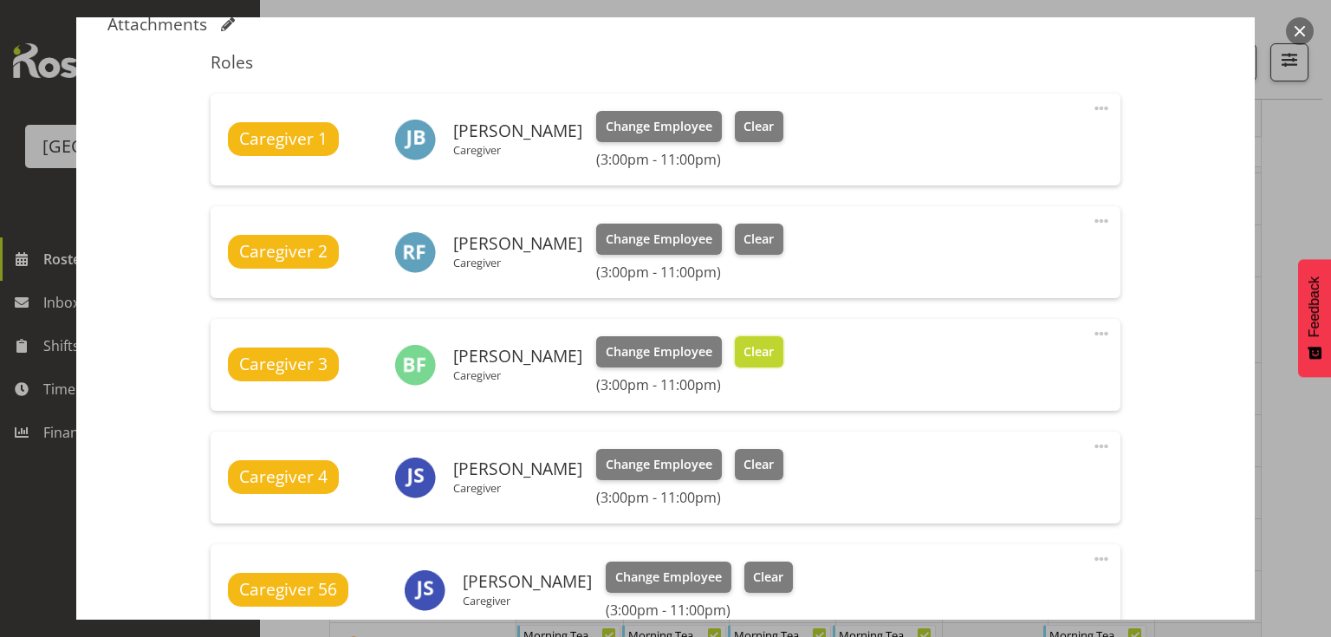
click at [744, 343] on span "Clear" at bounding box center [759, 351] width 30 height 19
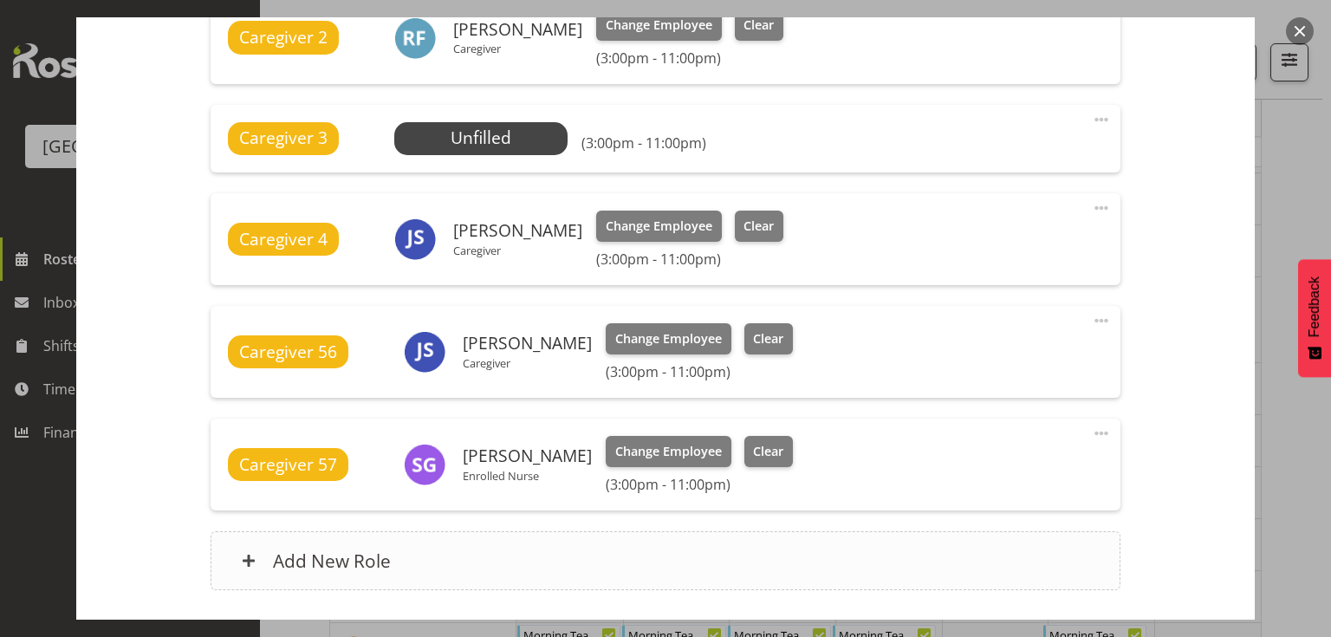
scroll to position [893, 0]
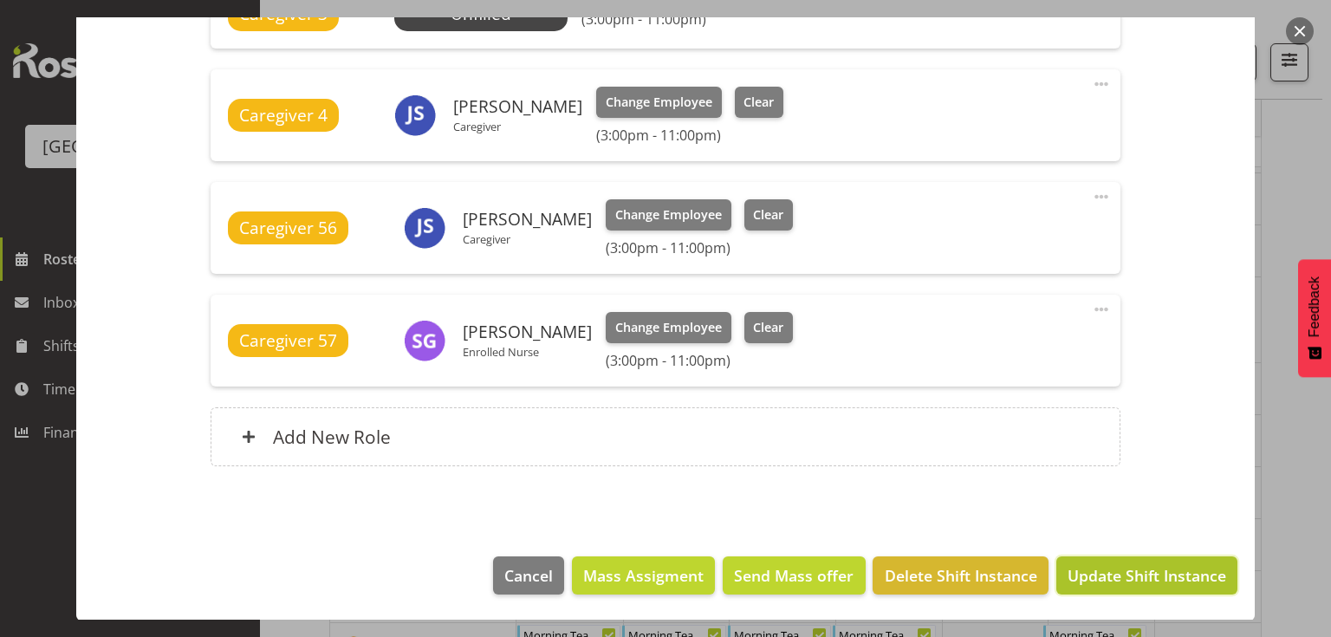
click at [1150, 569] on span "Update Shift Instance" at bounding box center [1147, 575] width 159 height 23
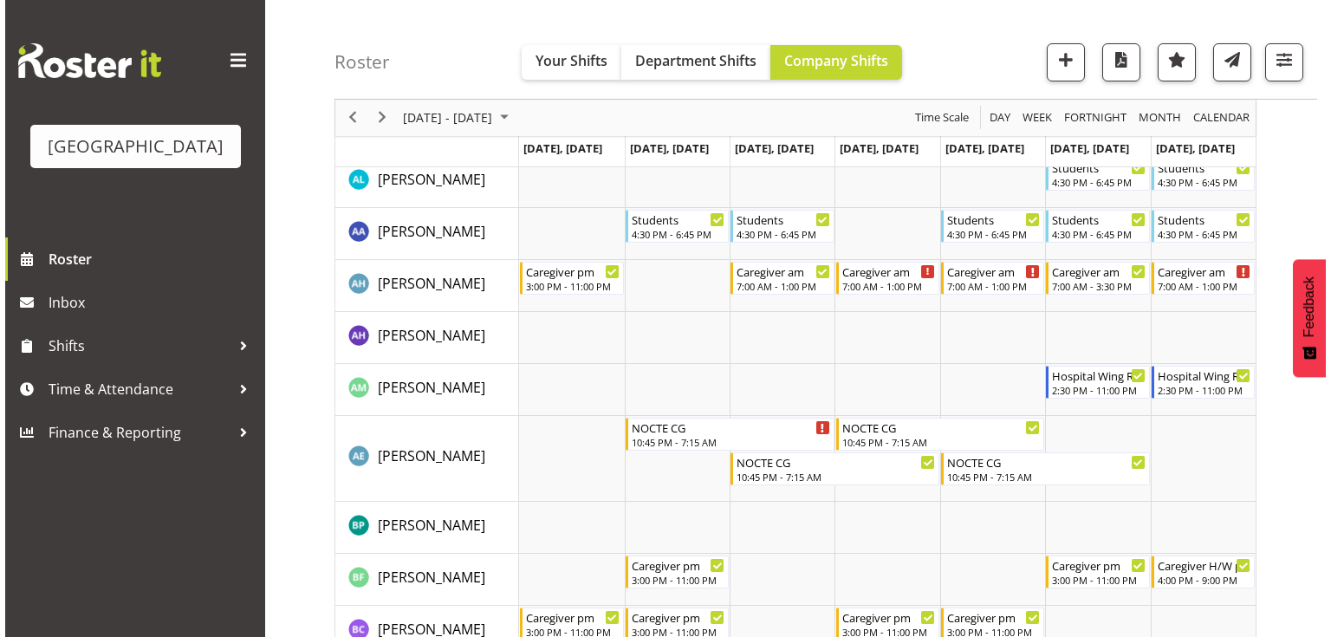
scroll to position [624, 0]
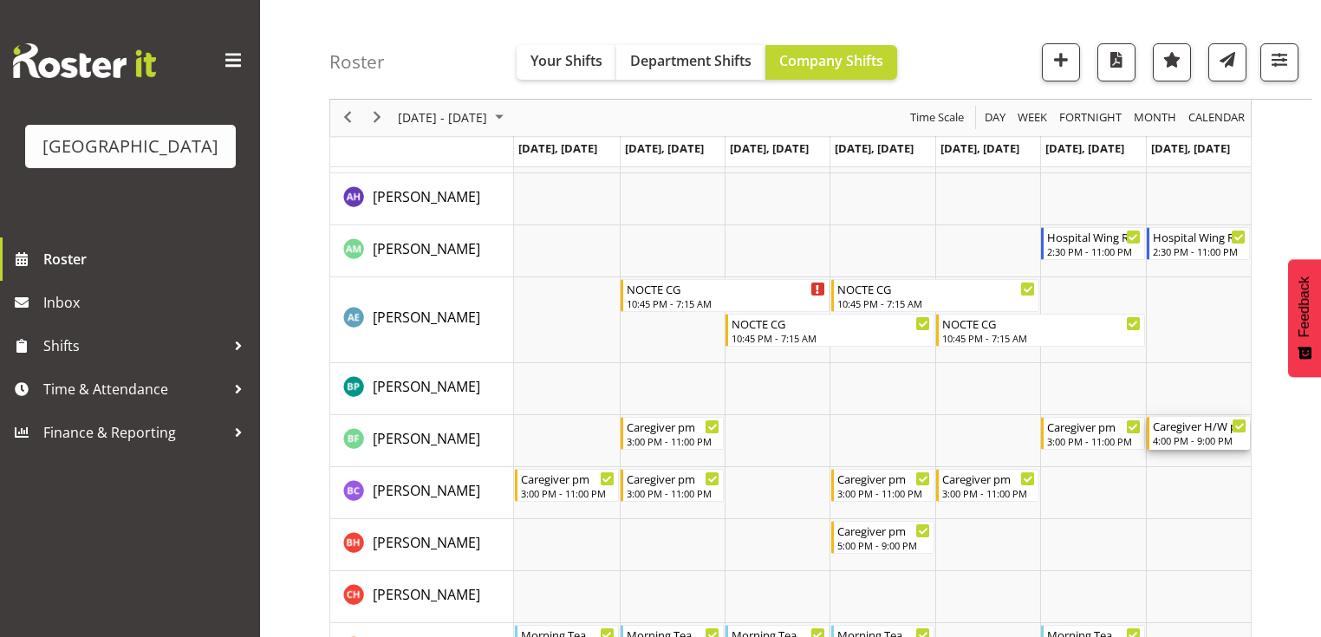
click at [1189, 432] on div "Caregiver H/W pm" at bounding box center [1200, 425] width 94 height 17
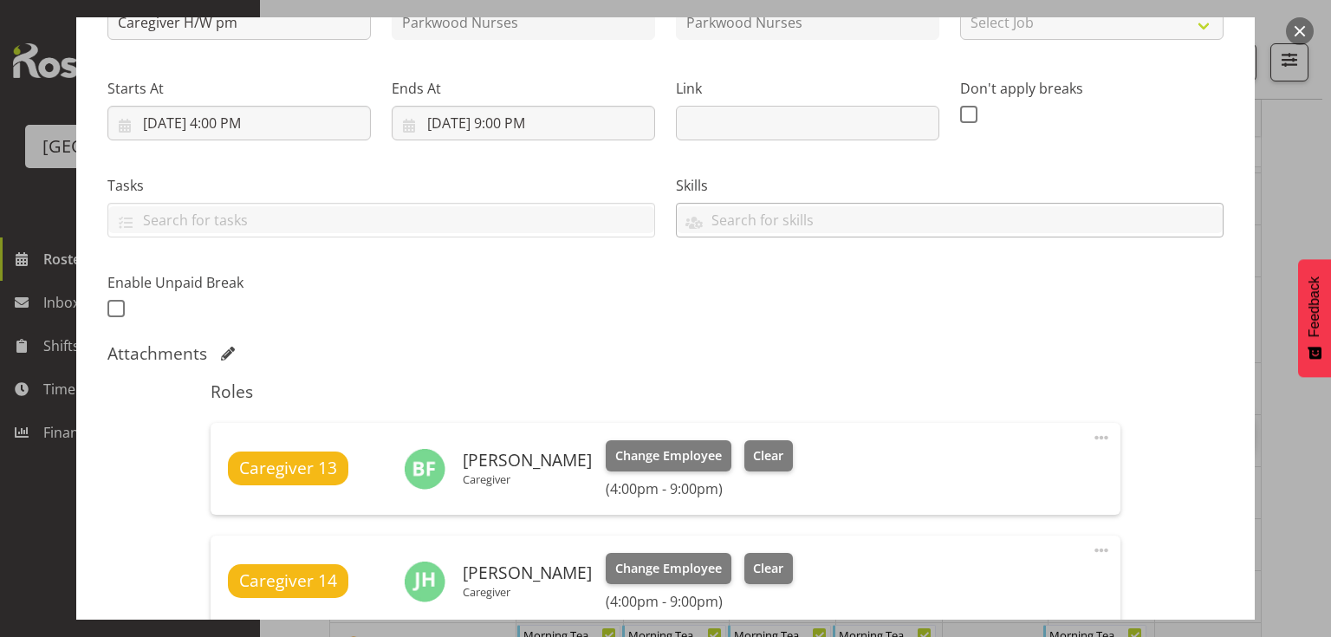
scroll to position [347, 0]
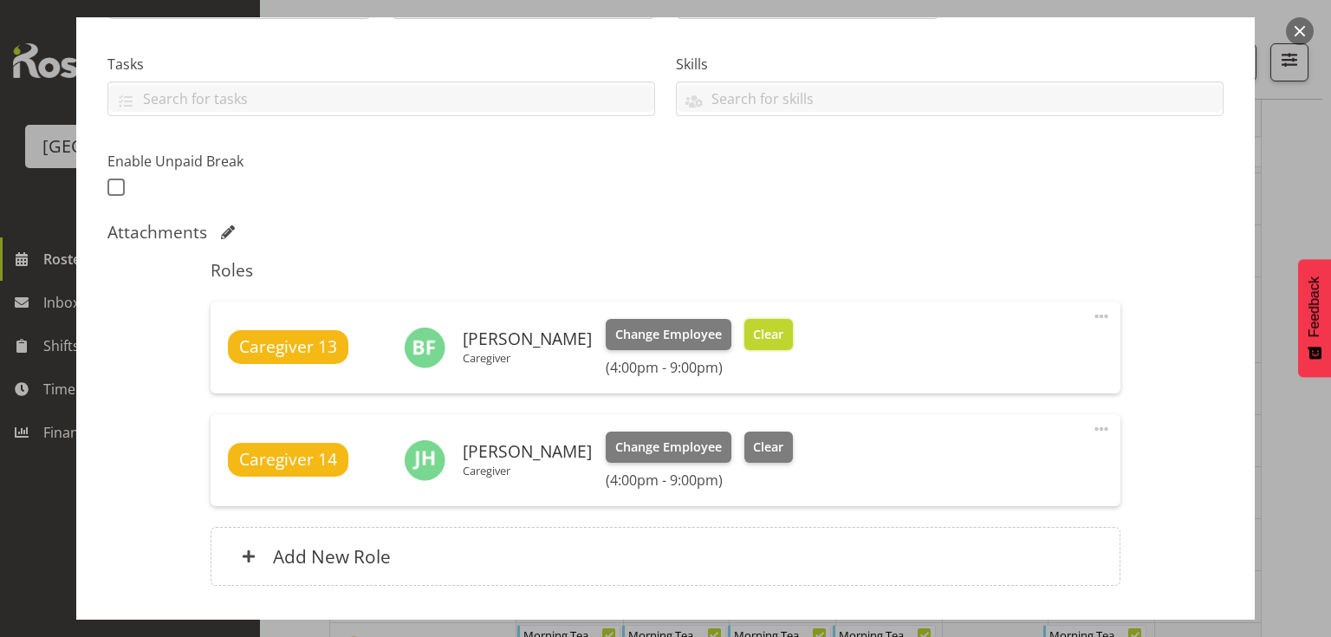
click at [753, 327] on span "Clear" at bounding box center [768, 334] width 30 height 19
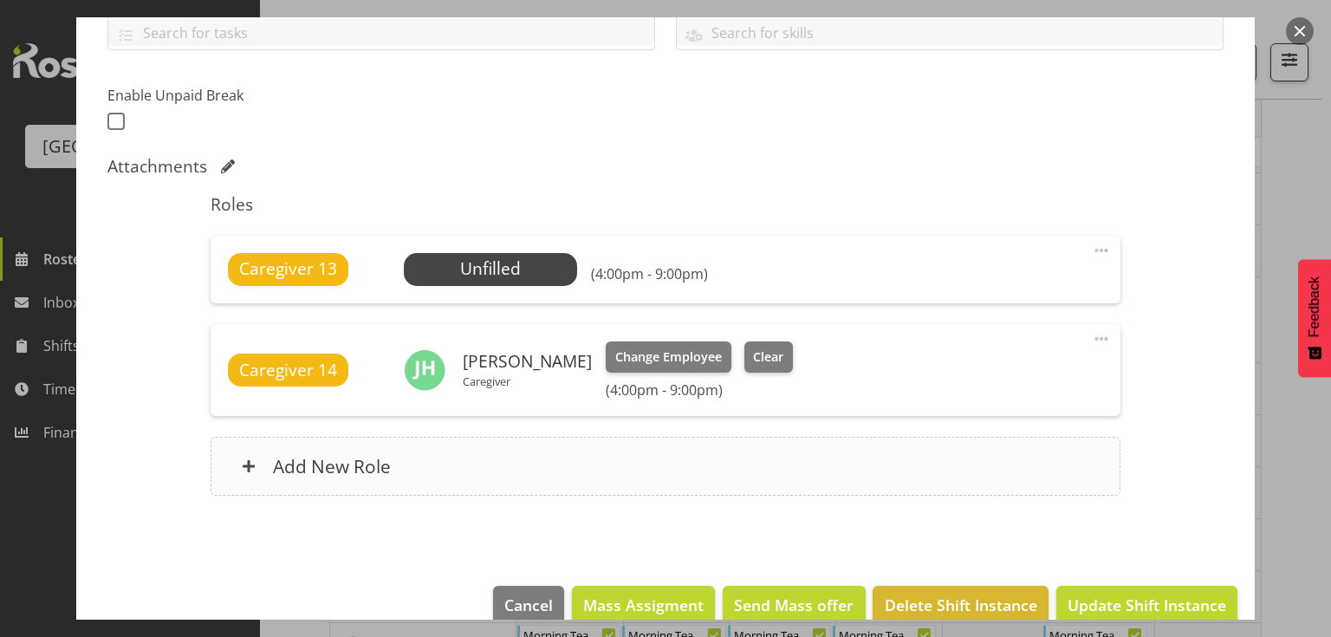
scroll to position [442, 0]
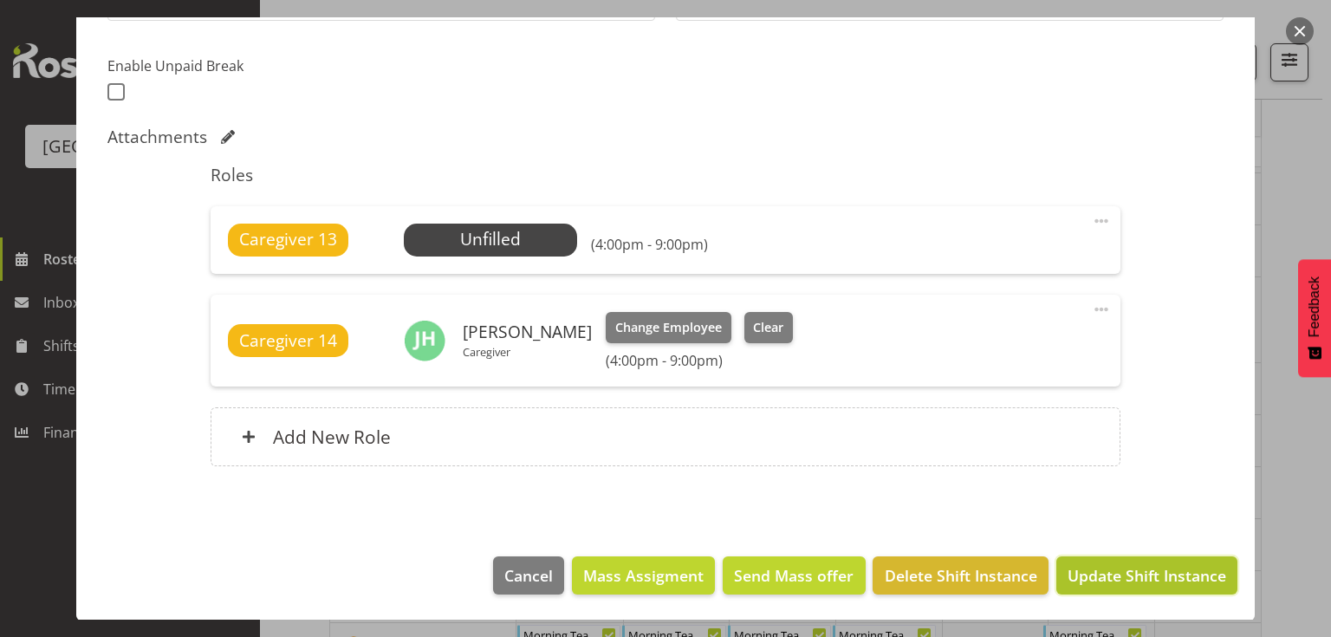
click at [1117, 570] on span "Update Shift Instance" at bounding box center [1147, 575] width 159 height 23
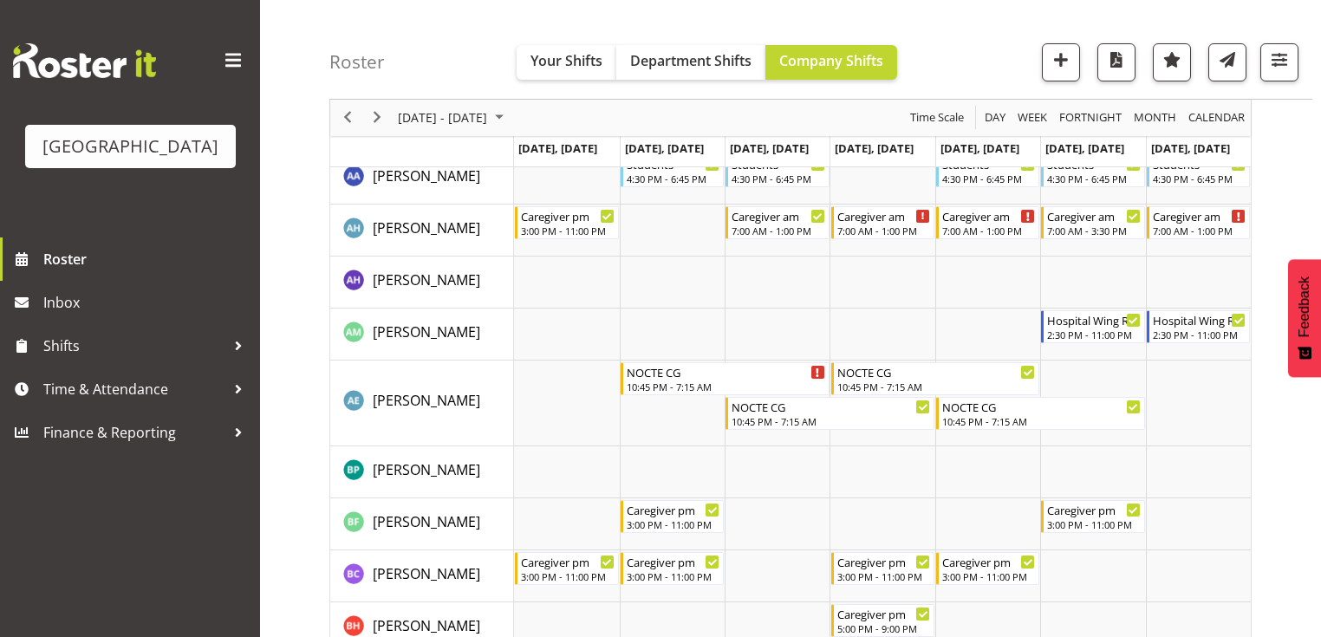
scroll to position [555, 0]
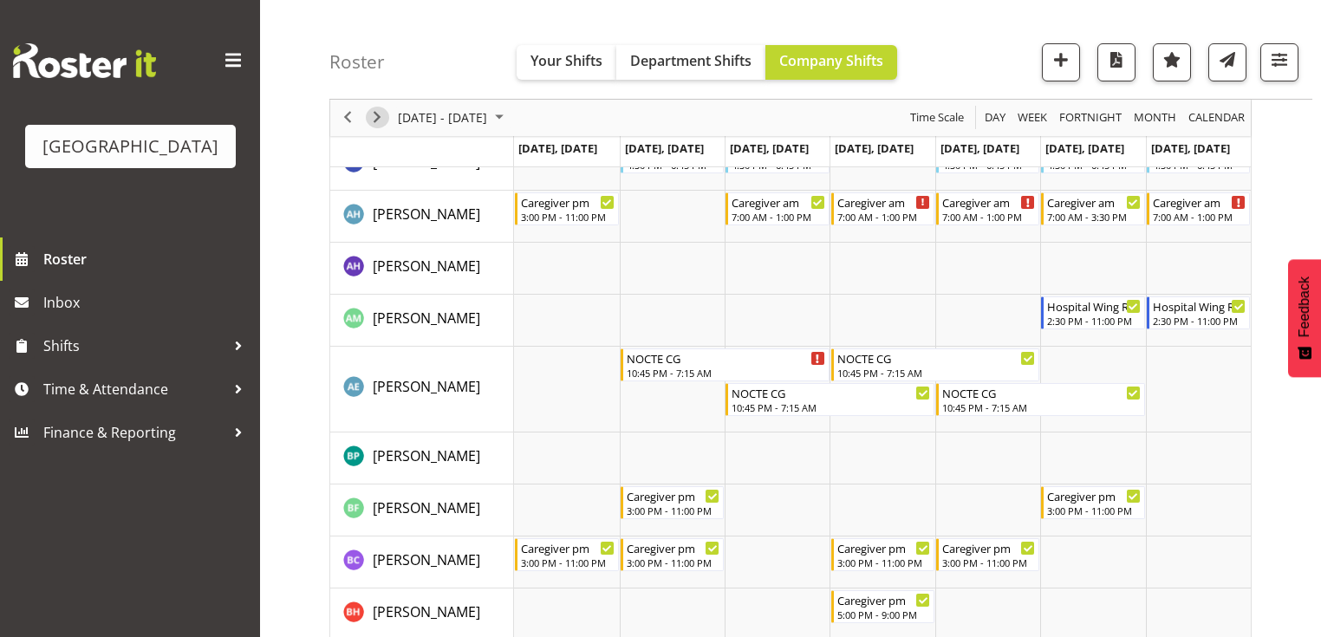
click at [374, 118] on span "Next" at bounding box center [377, 118] width 21 height 22
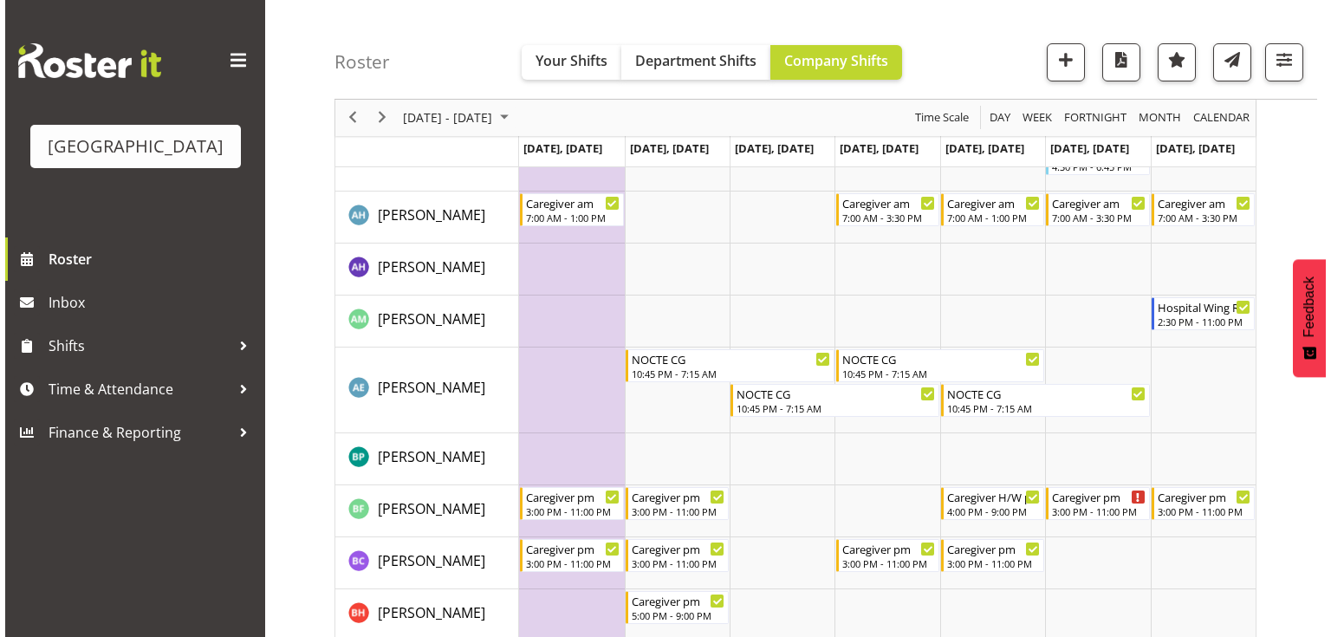
scroll to position [693, 0]
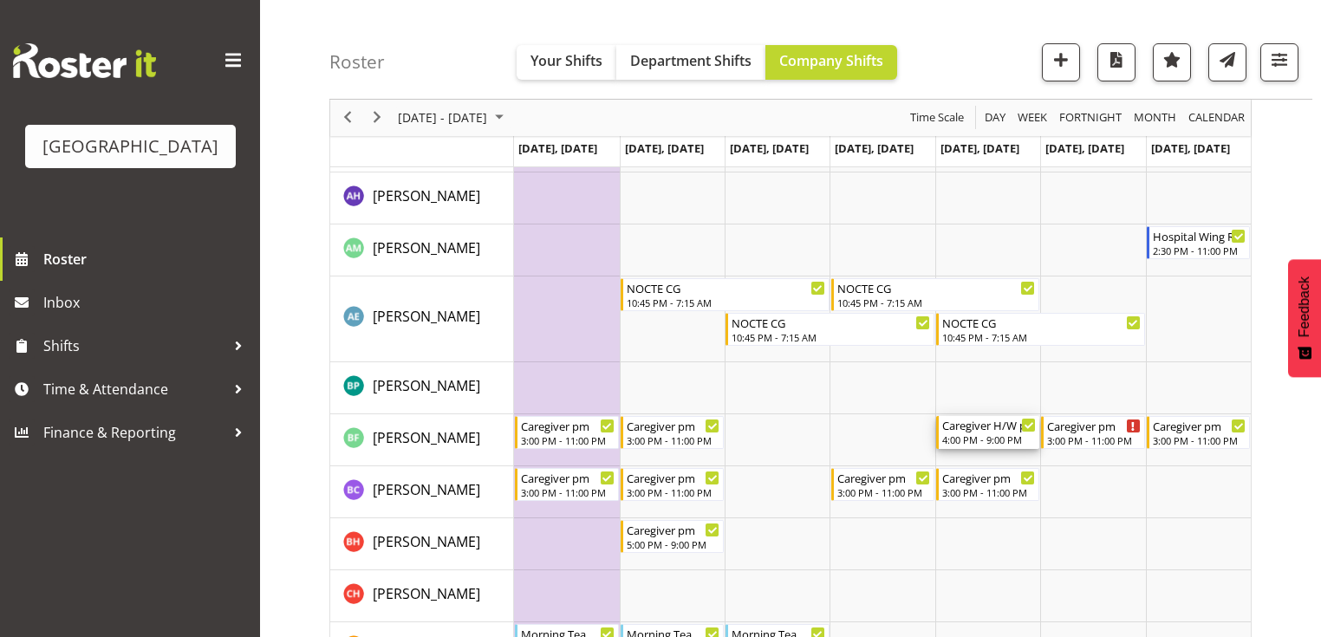
click at [988, 433] on div "4:00 PM - 9:00 PM" at bounding box center [989, 439] width 94 height 14
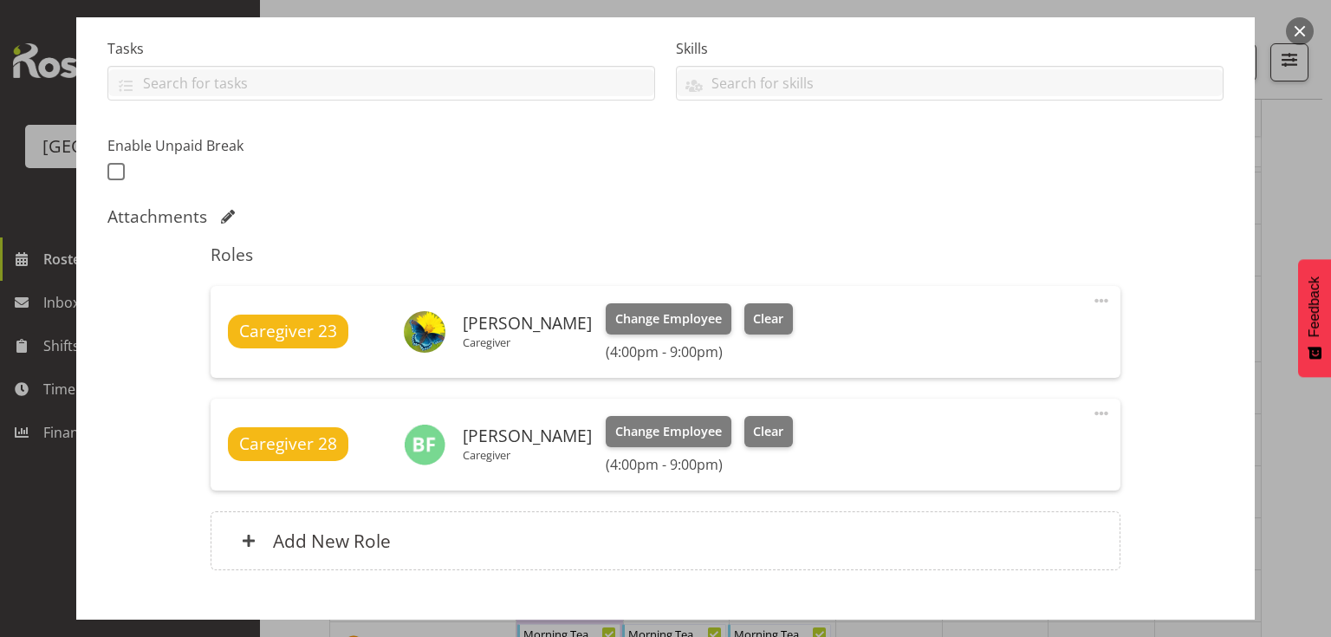
scroll to position [416, 0]
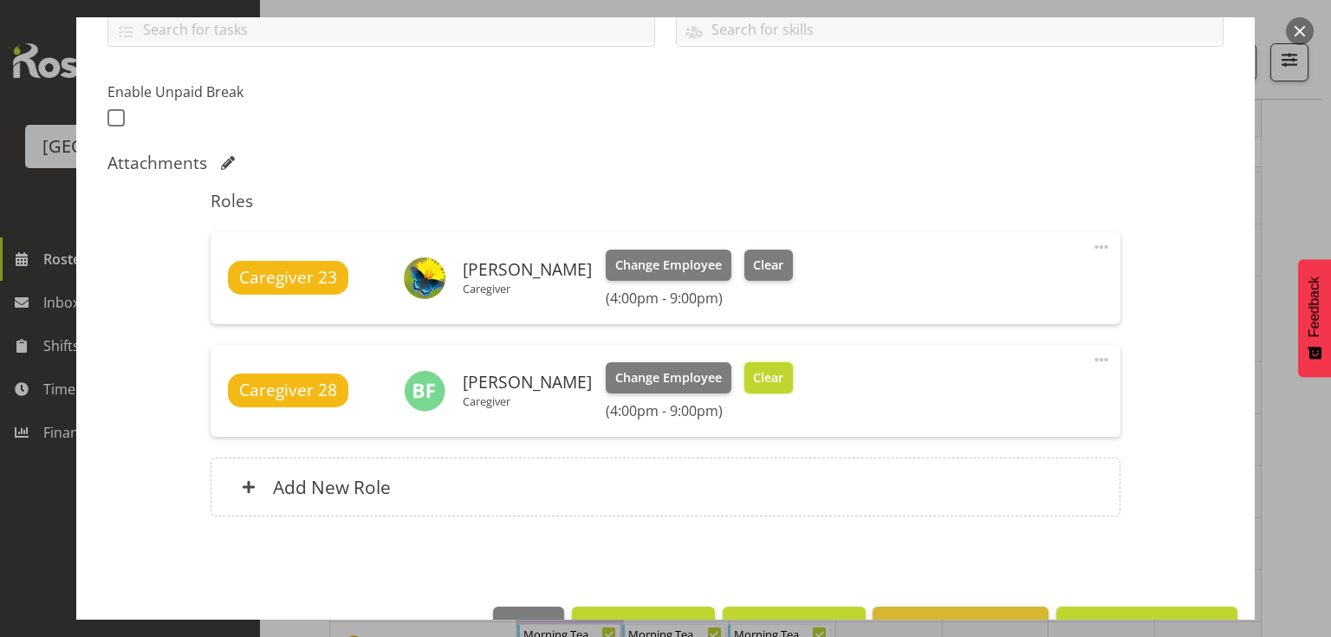
click at [756, 371] on span "Clear" at bounding box center [768, 377] width 30 height 19
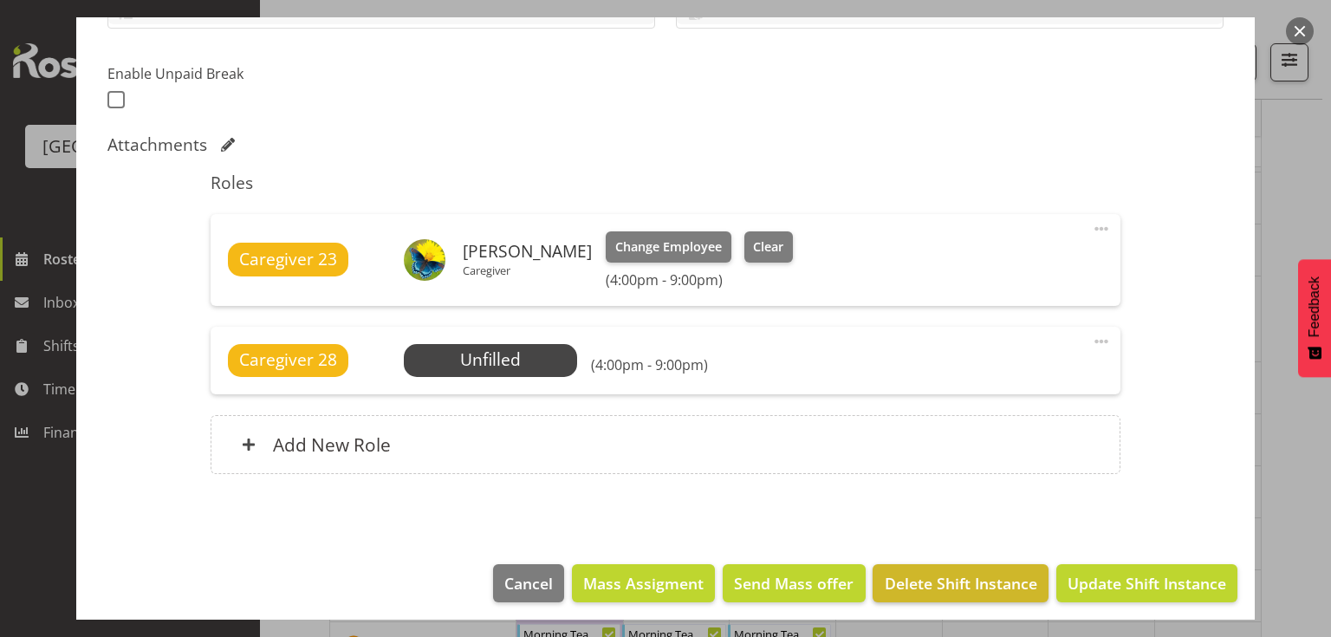
scroll to position [442, 0]
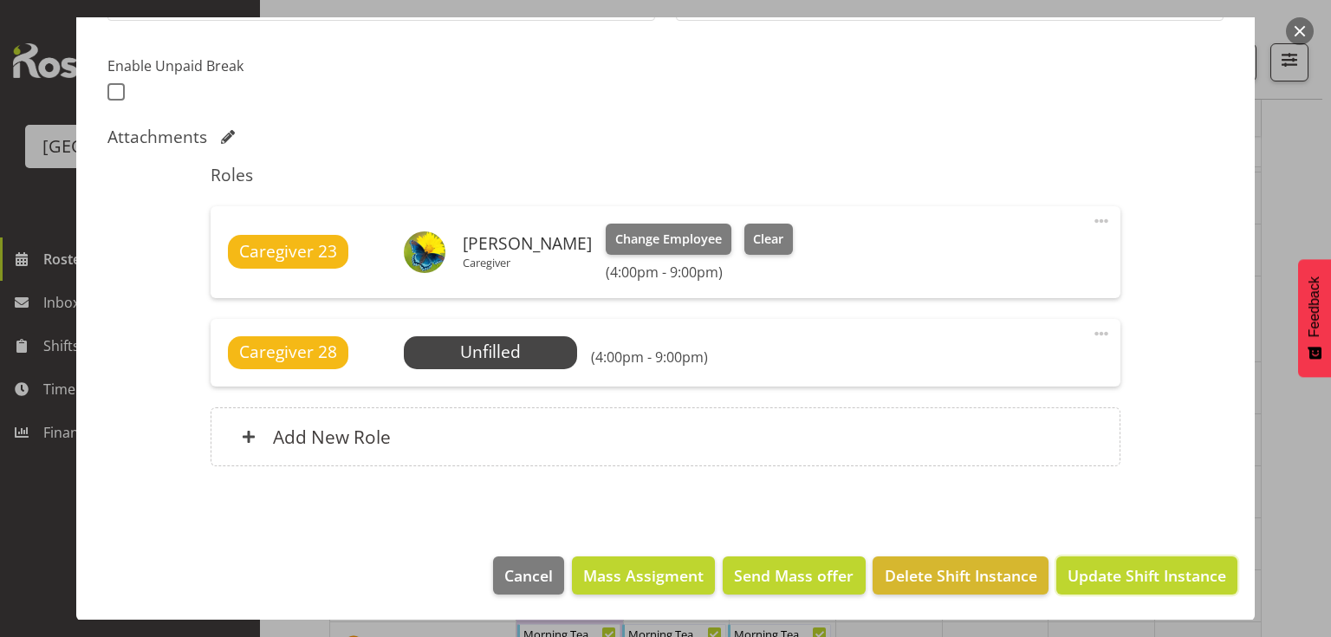
click at [1125, 571] on span "Update Shift Instance" at bounding box center [1147, 575] width 159 height 23
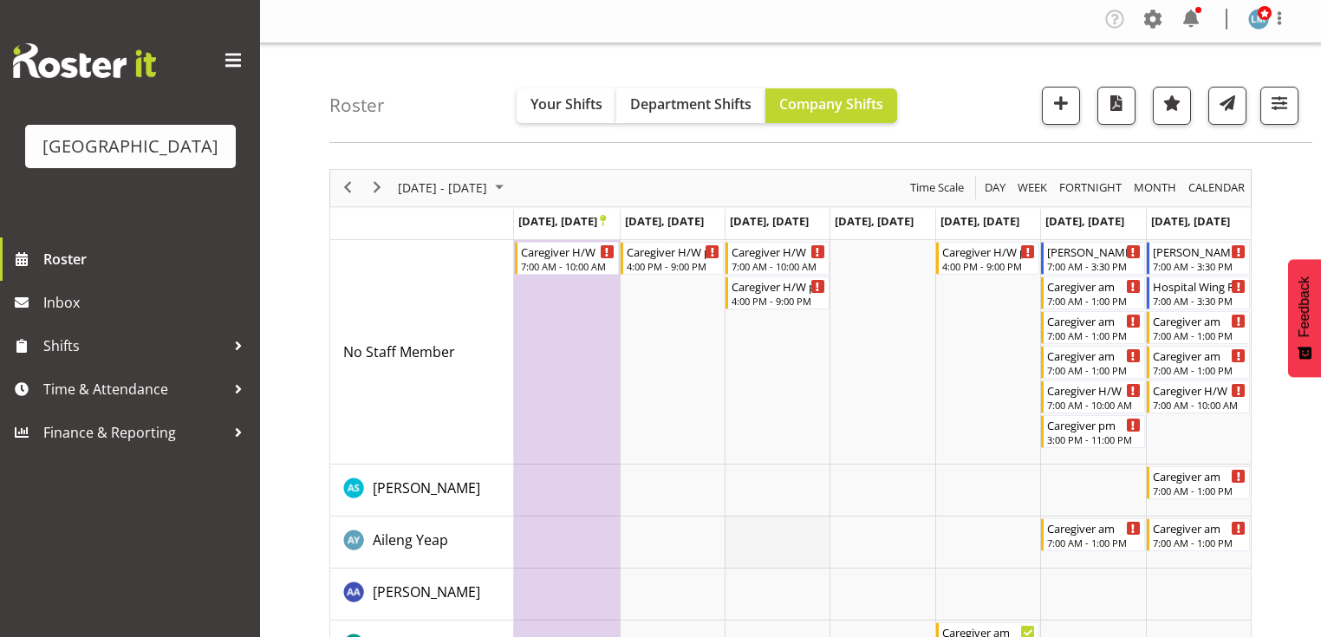
scroll to position [0, 0]
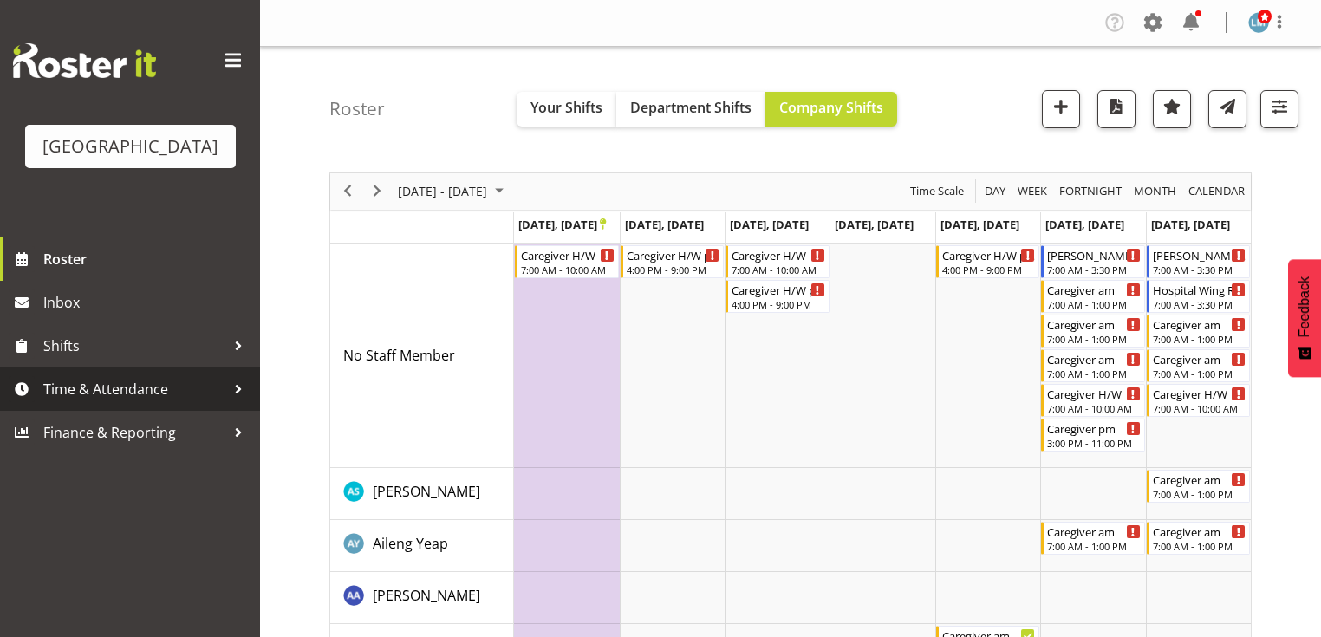
click at [232, 402] on div at bounding box center [238, 389] width 26 height 26
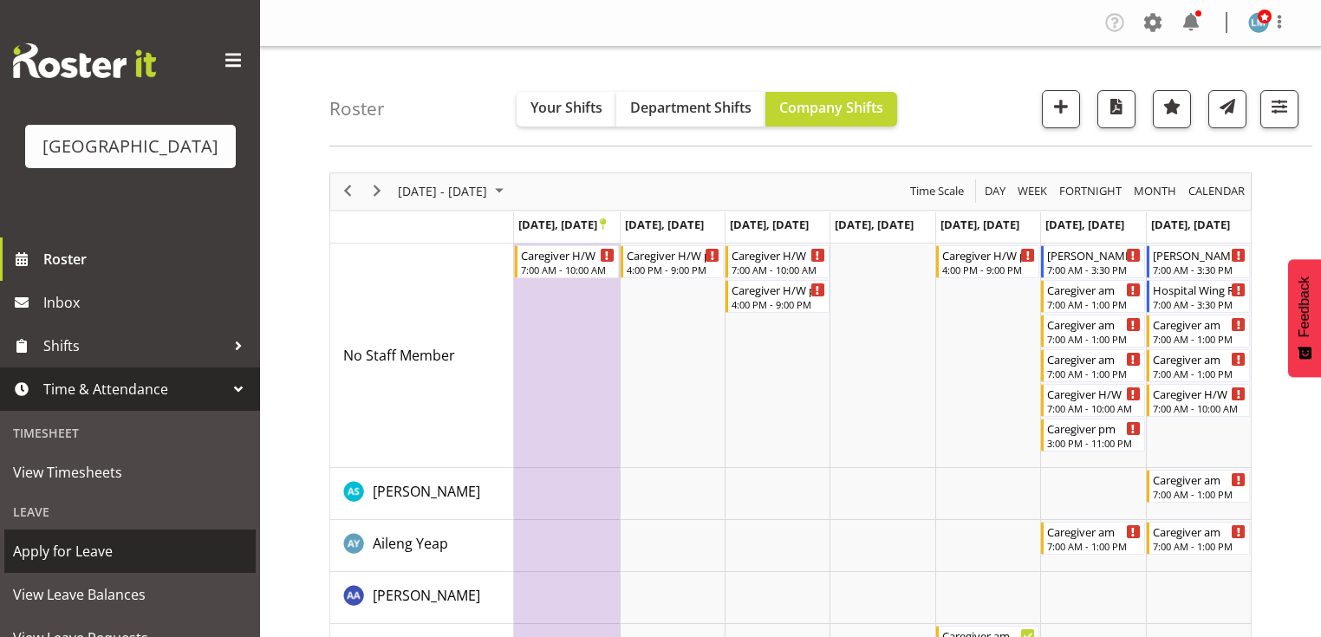
click at [149, 564] on span "Apply for Leave" at bounding box center [130, 551] width 234 height 26
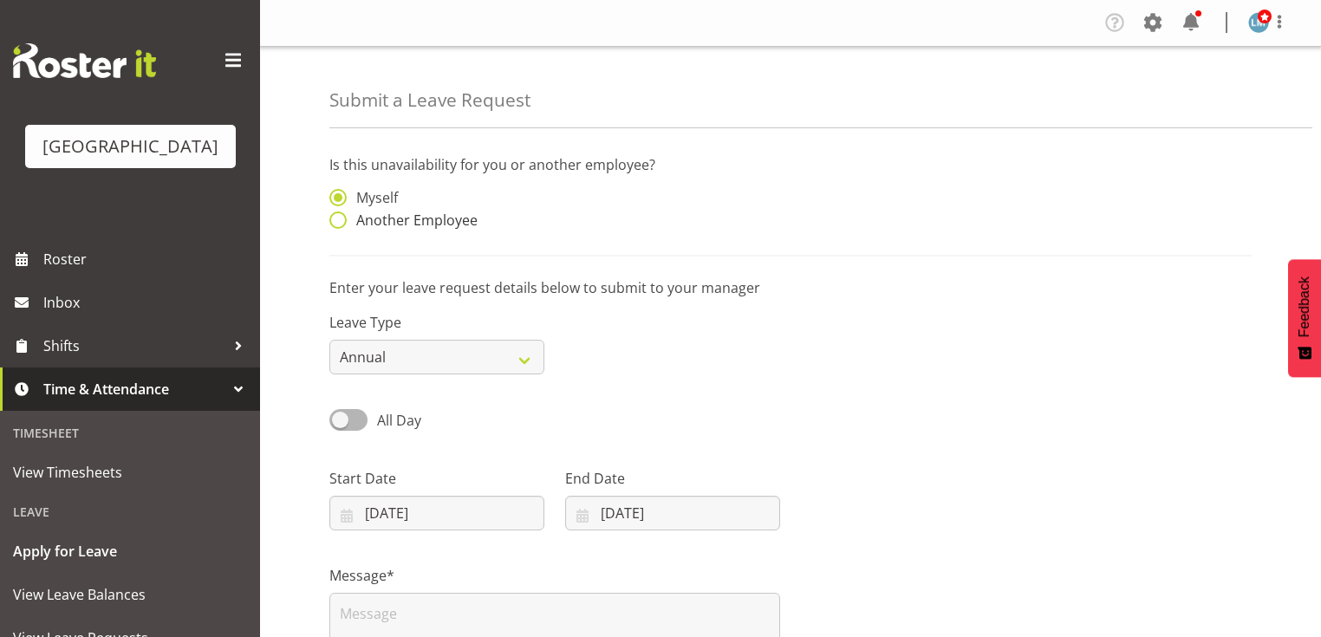
click at [330, 219] on span at bounding box center [337, 219] width 17 height 17
click at [330, 219] on input "Another Employee" at bounding box center [334, 220] width 11 height 11
radio input "true"
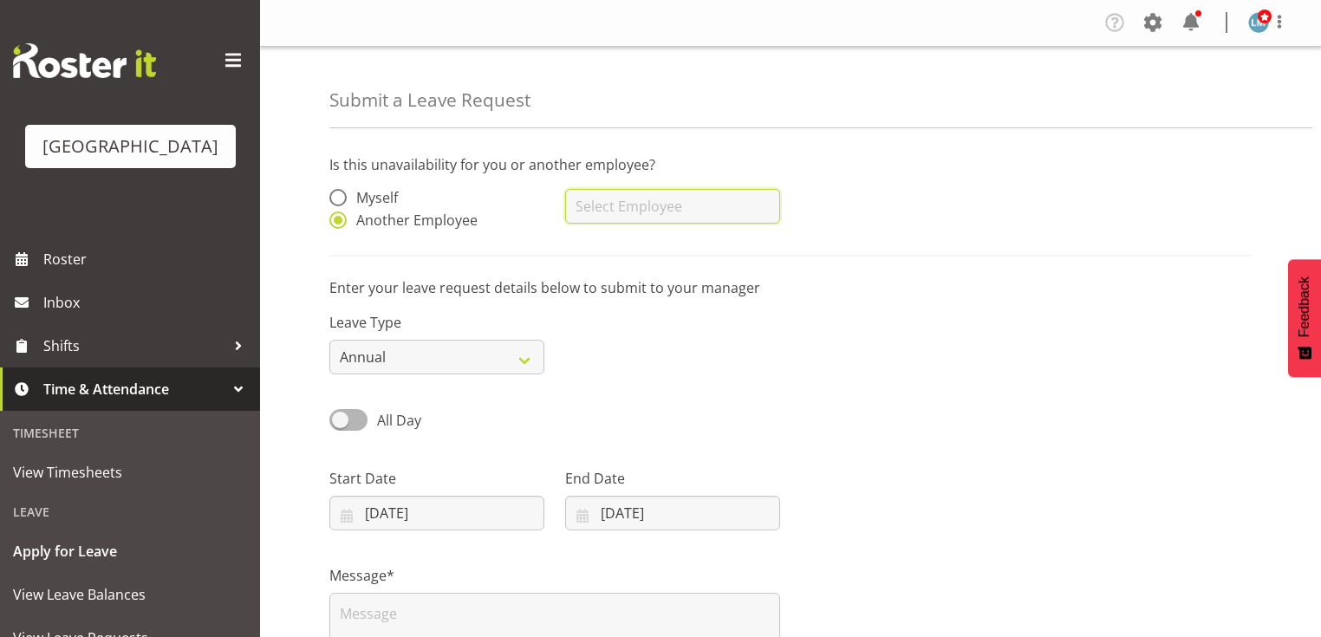
click at [647, 211] on input "text" at bounding box center [672, 206] width 215 height 35
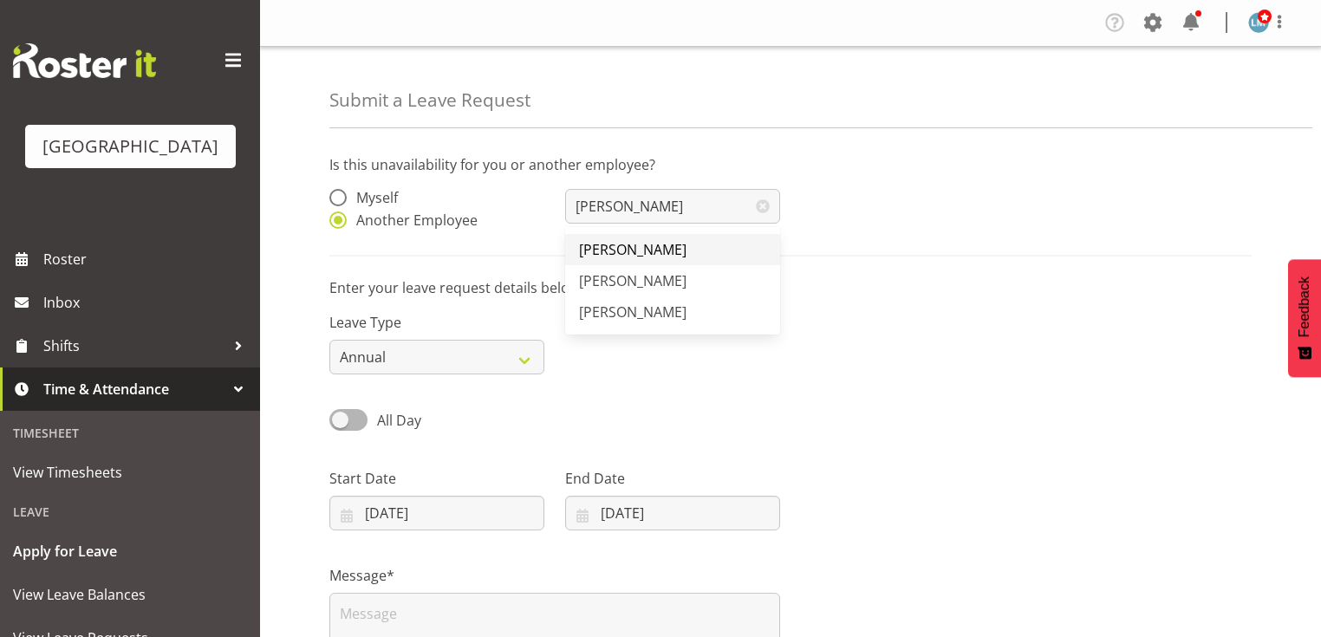
click at [622, 250] on span "[PERSON_NAME]" at bounding box center [632, 249] width 107 height 19
type input "[PERSON_NAME]"
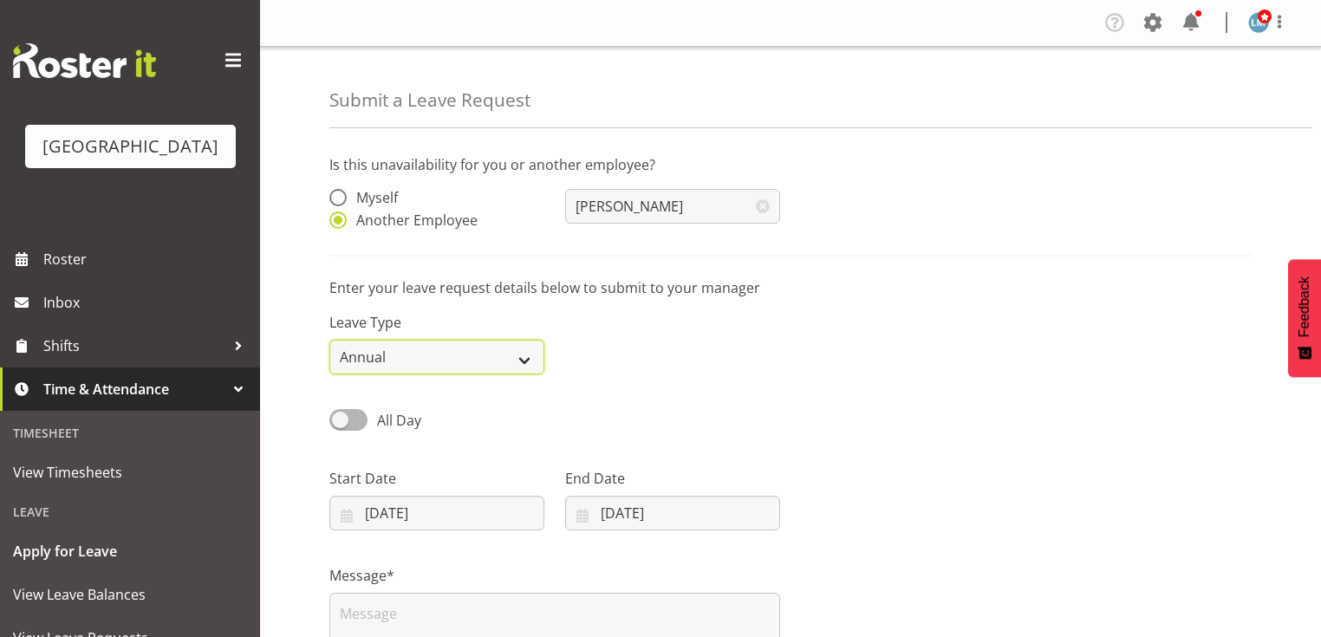
click at [518, 361] on select "Annual Sick Leave Without Pay Bereavement Domestic Violence Parental Jury Servi…" at bounding box center [436, 357] width 215 height 35
select select "Day In [GEOGRAPHIC_DATA]"
click at [329, 340] on select "Annual Sick Leave Without Pay Bereavement Domestic Violence Parental Jury Servi…" at bounding box center [436, 357] width 215 height 35
click at [341, 511] on input "25/08/2025" at bounding box center [436, 513] width 215 height 35
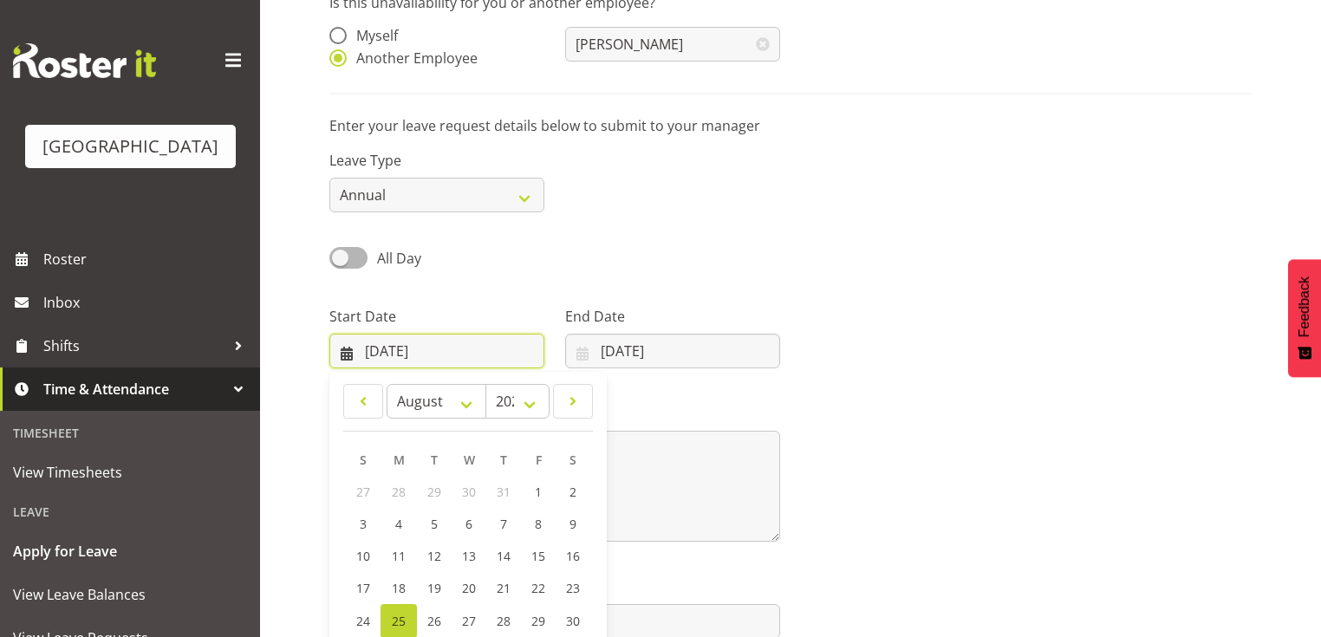
scroll to position [250, 0]
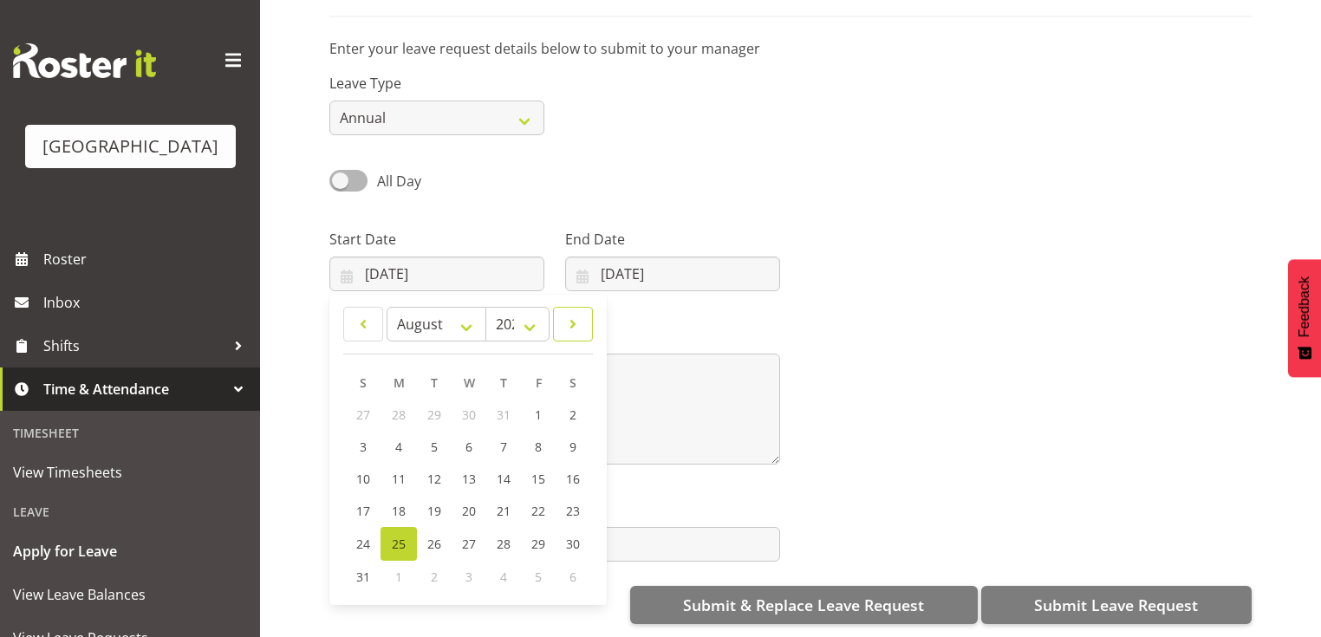
click at [575, 314] on span at bounding box center [572, 324] width 17 height 21
select select "8"
click at [538, 406] on span "5" at bounding box center [537, 414] width 7 height 16
type input "05/09/2025"
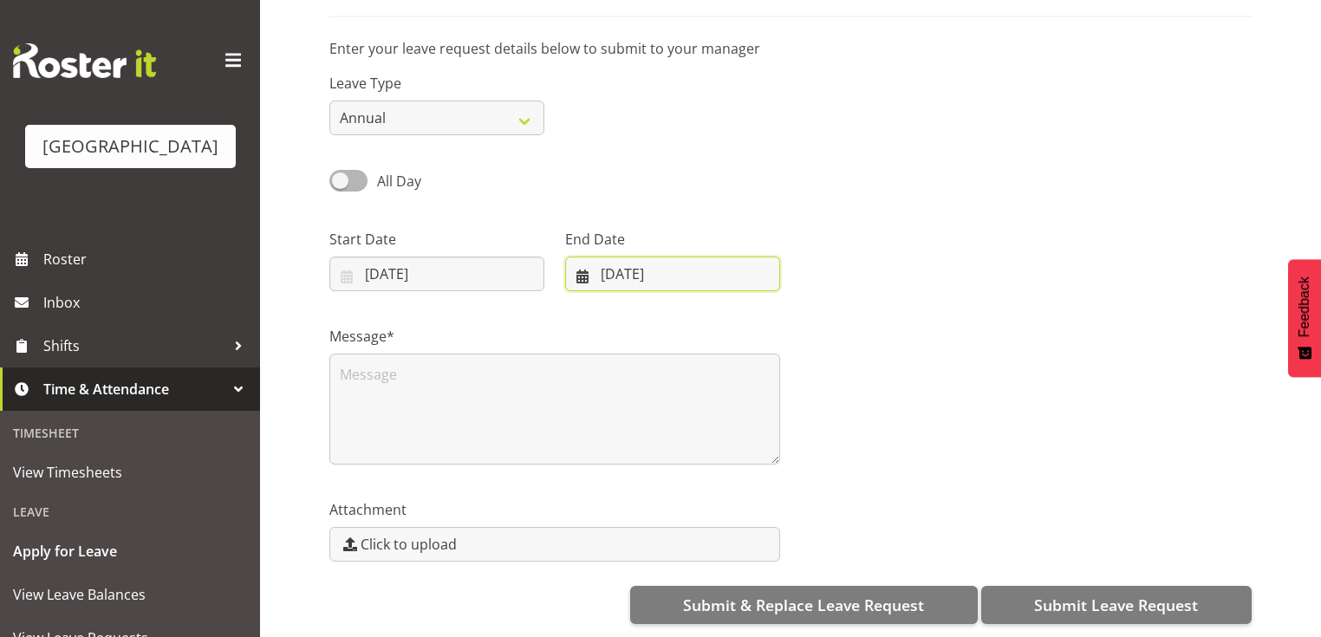
click at [580, 265] on input "25/08/2025" at bounding box center [672, 274] width 215 height 35
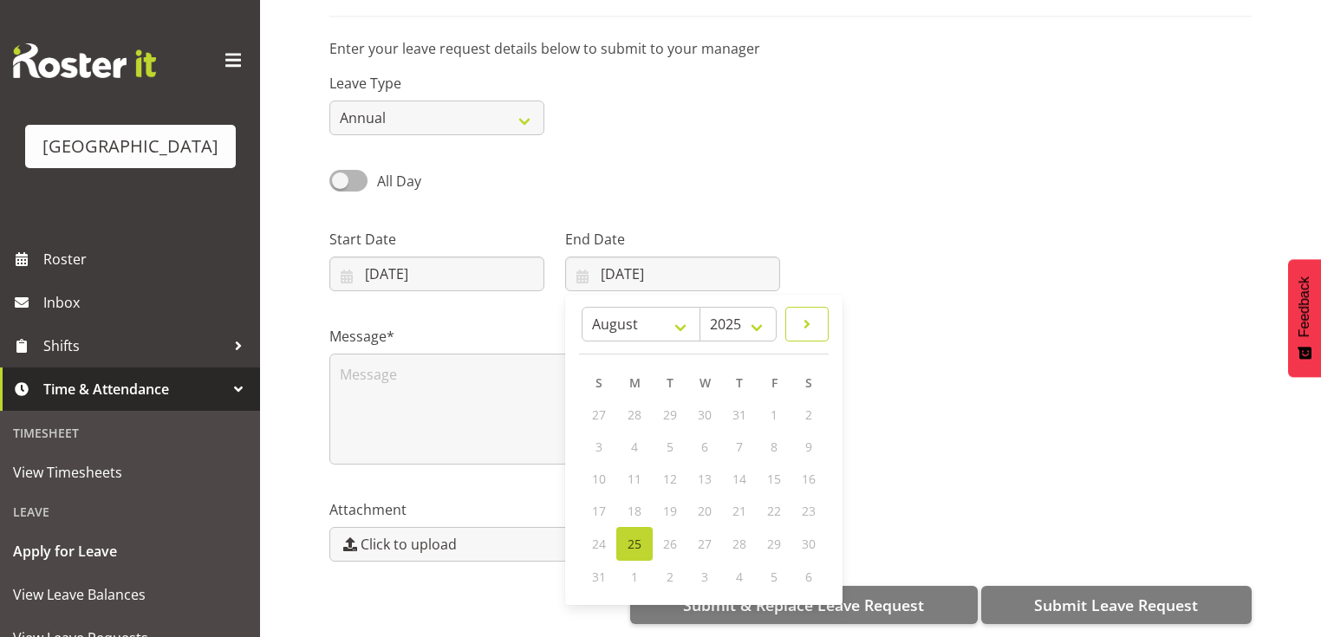
click at [803, 314] on span at bounding box center [806, 324] width 21 height 21
select select "8"
click at [776, 400] on link "5" at bounding box center [773, 415] width 35 height 32
type input "05/09/2025"
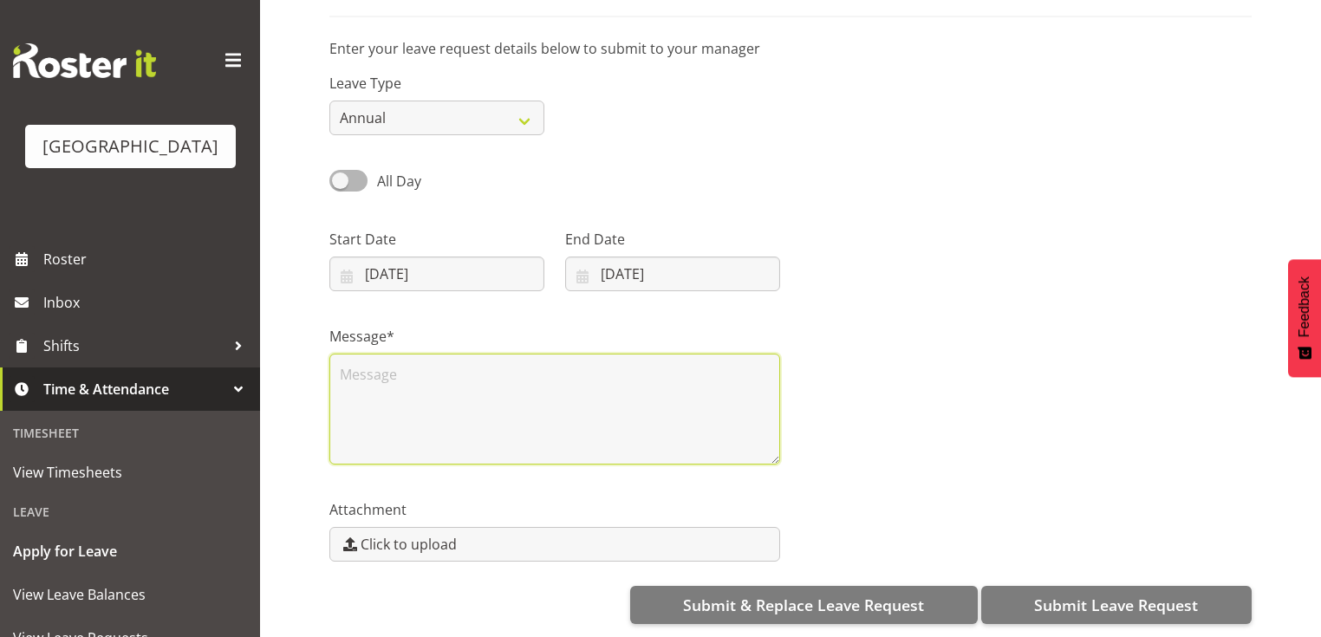
click at [523, 388] on textarea at bounding box center [554, 409] width 451 height 111
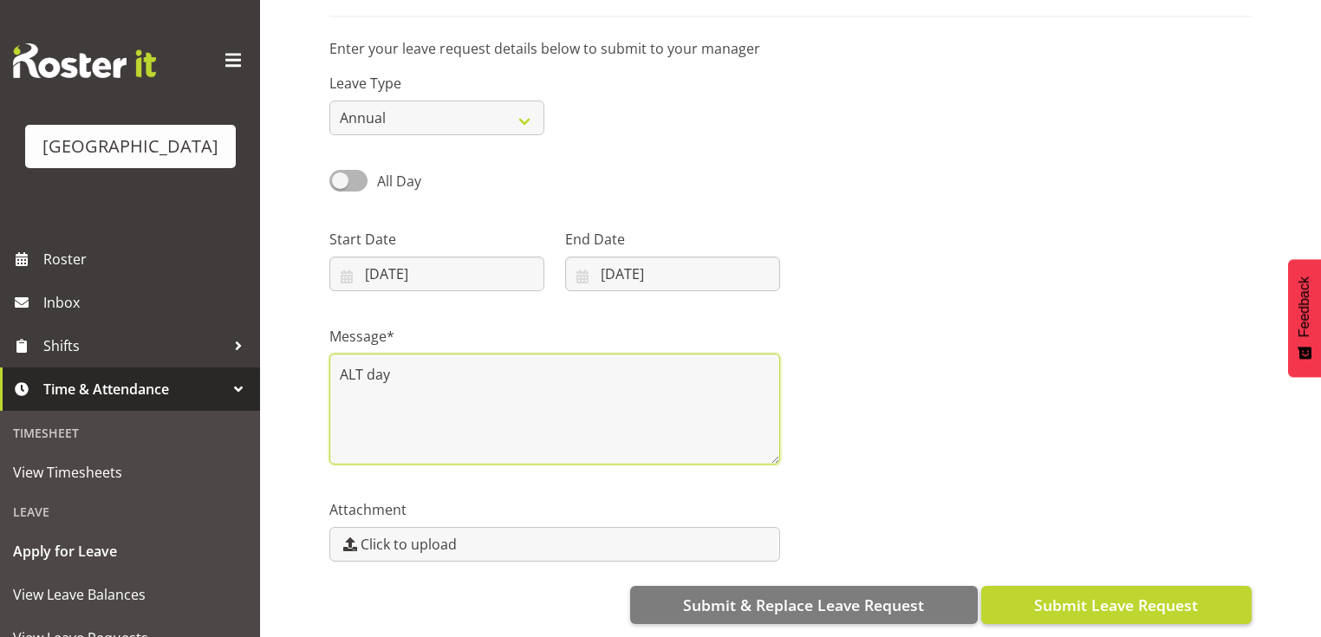
type textarea "ALT day"
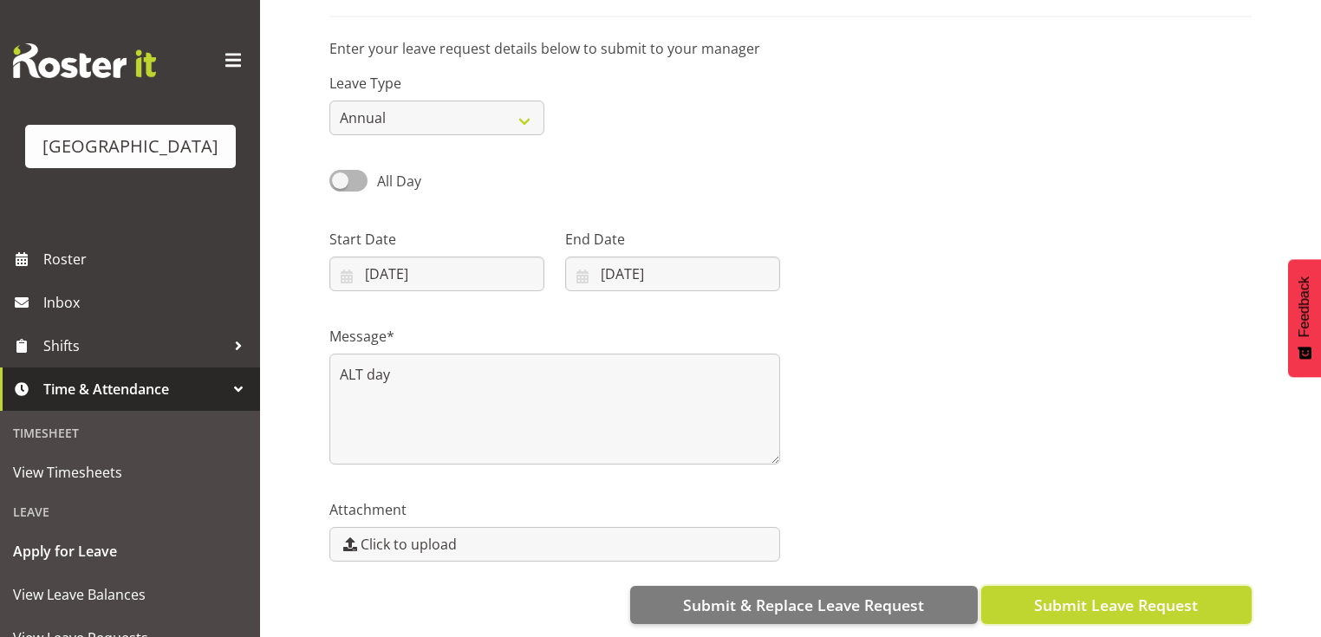
click at [1064, 594] on span "Submit Leave Request" at bounding box center [1116, 605] width 164 height 23
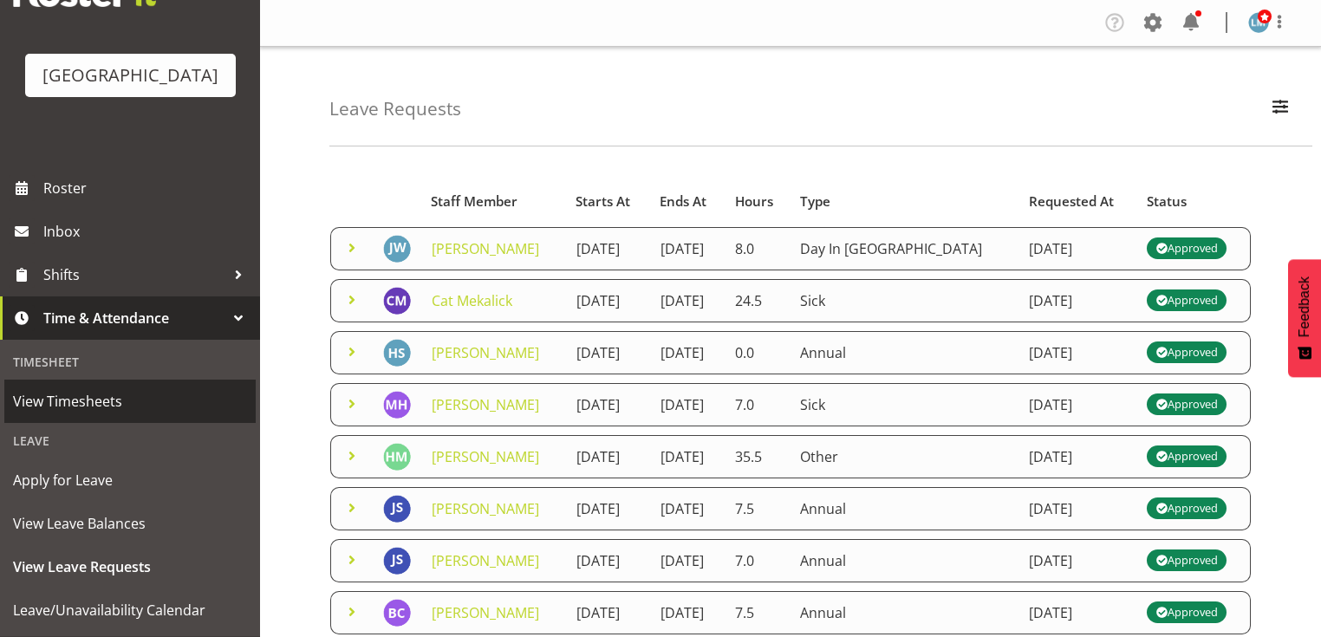
scroll to position [139, 0]
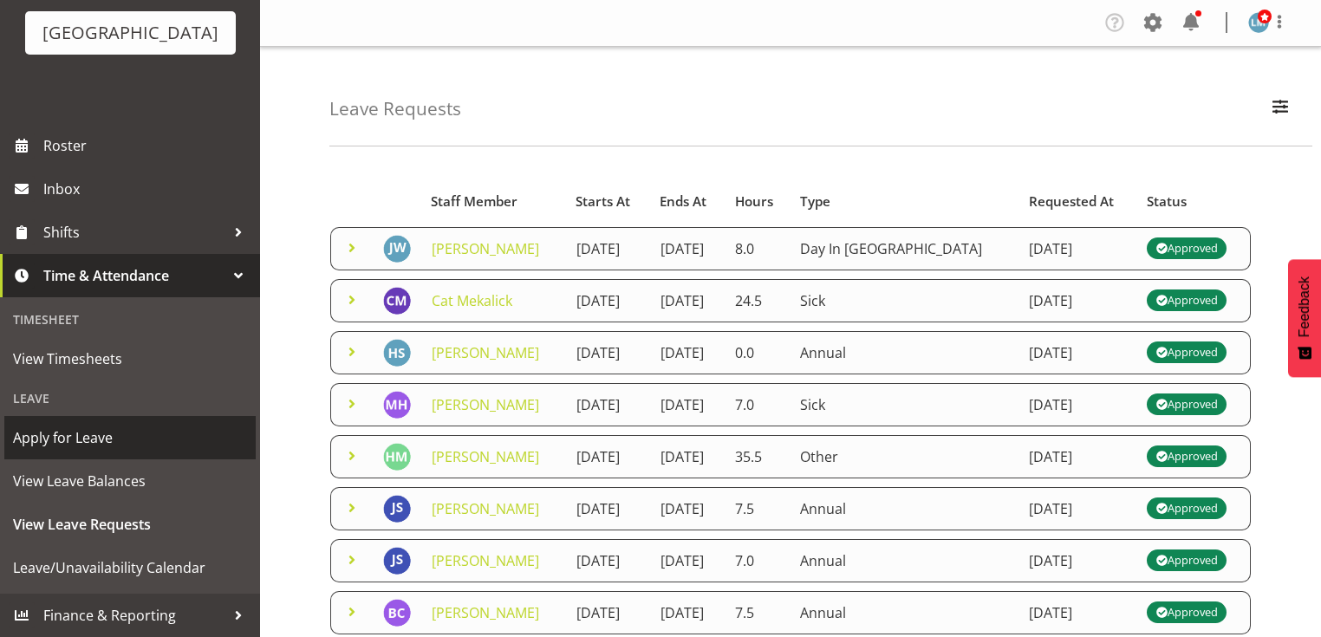
click at [118, 430] on span "Apply for Leave" at bounding box center [130, 438] width 234 height 26
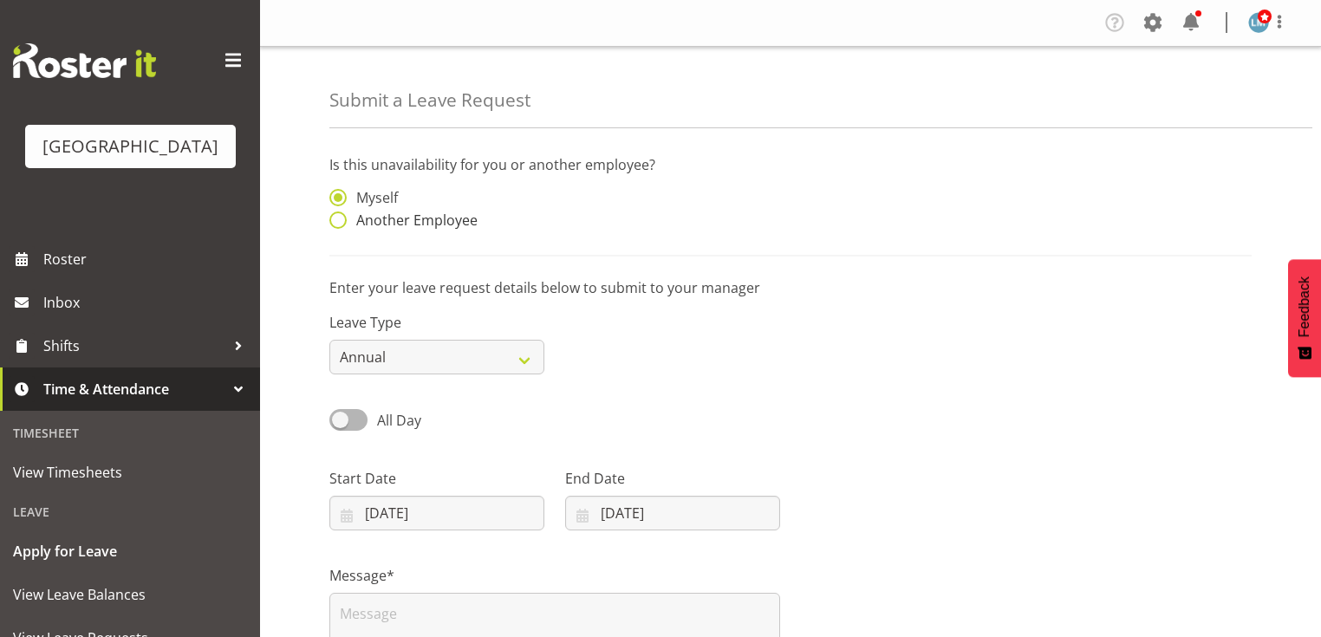
click at [333, 215] on span at bounding box center [337, 219] width 17 height 17
click at [333, 215] on input "Another Employee" at bounding box center [334, 220] width 11 height 11
radio input "true"
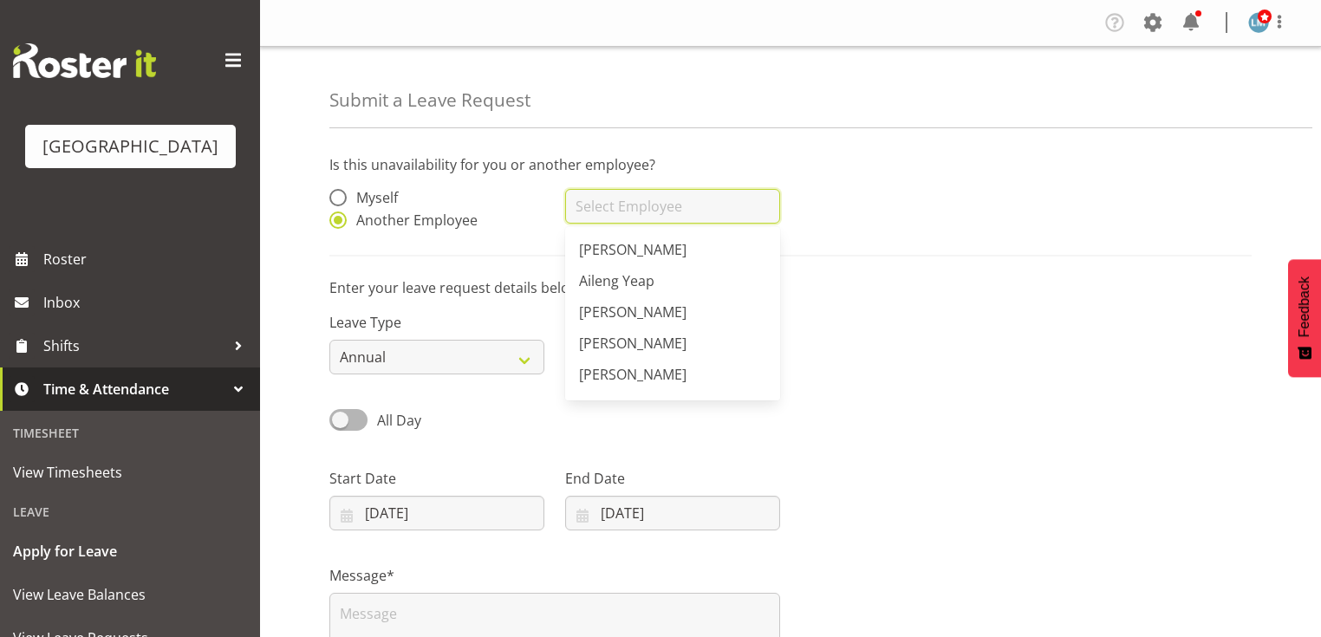
click at [627, 214] on input "text" at bounding box center [672, 206] width 215 height 35
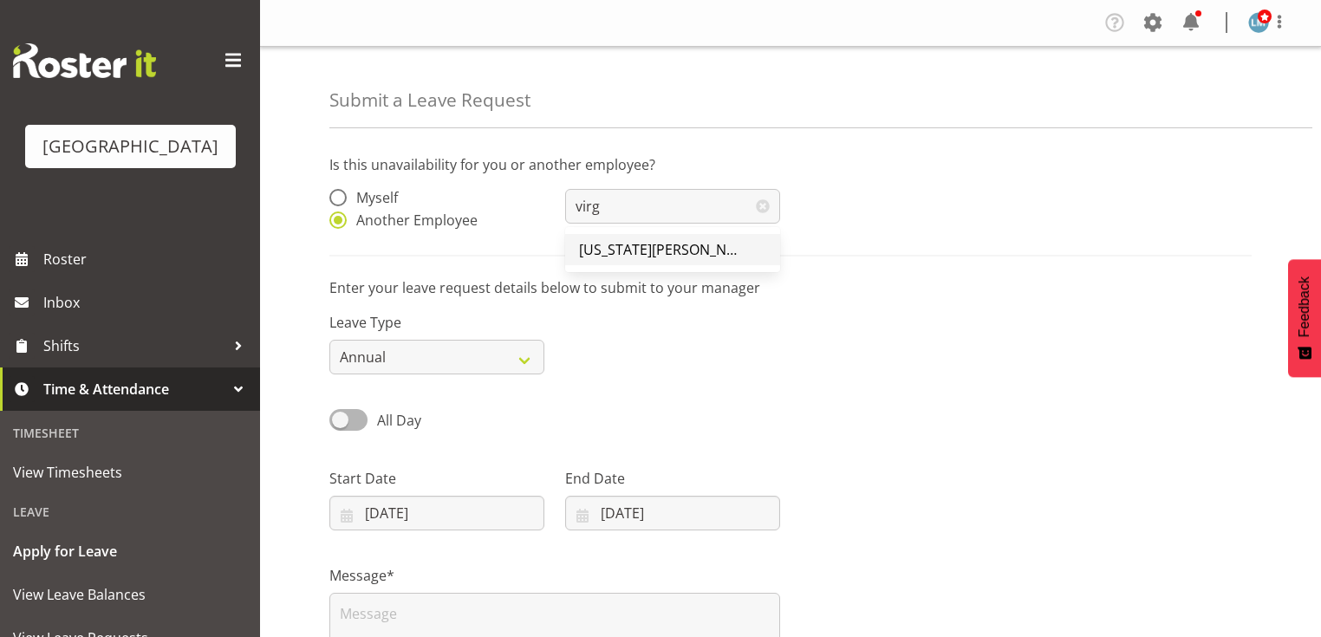
click at [618, 249] on span "[US_STATE][PERSON_NAME]" at bounding box center [669, 249] width 180 height 19
type input "[US_STATE][PERSON_NAME]"
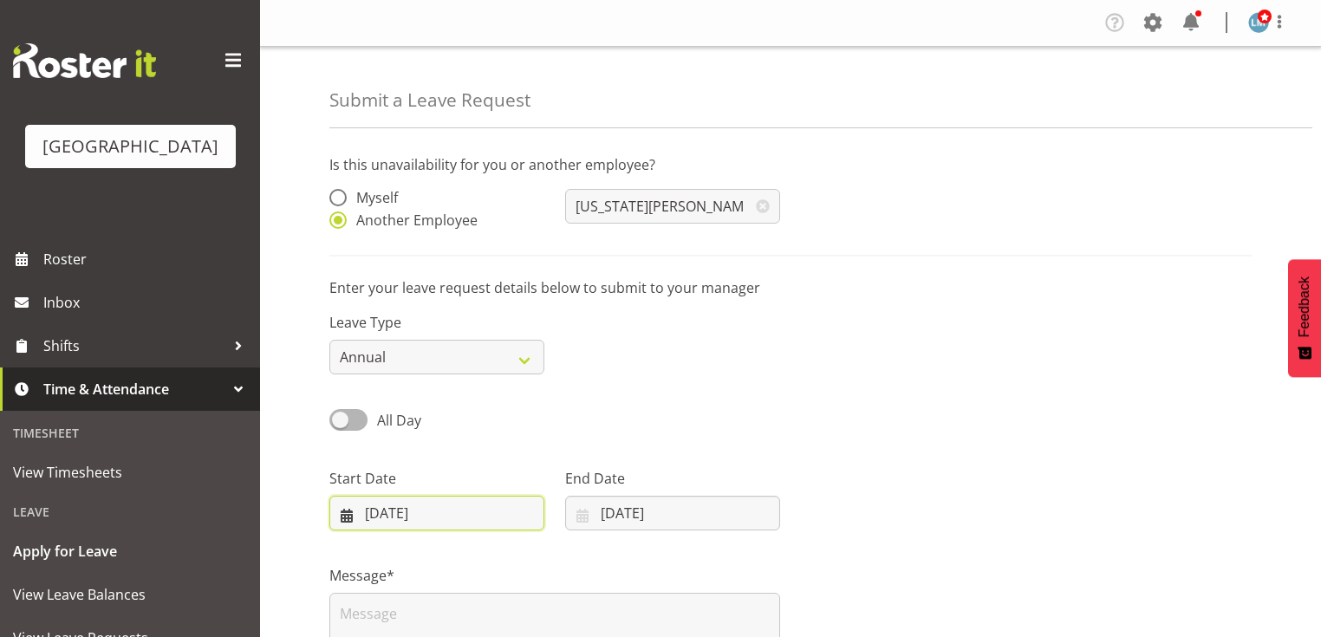
click at [348, 515] on input "25/08/2025" at bounding box center [436, 513] width 215 height 35
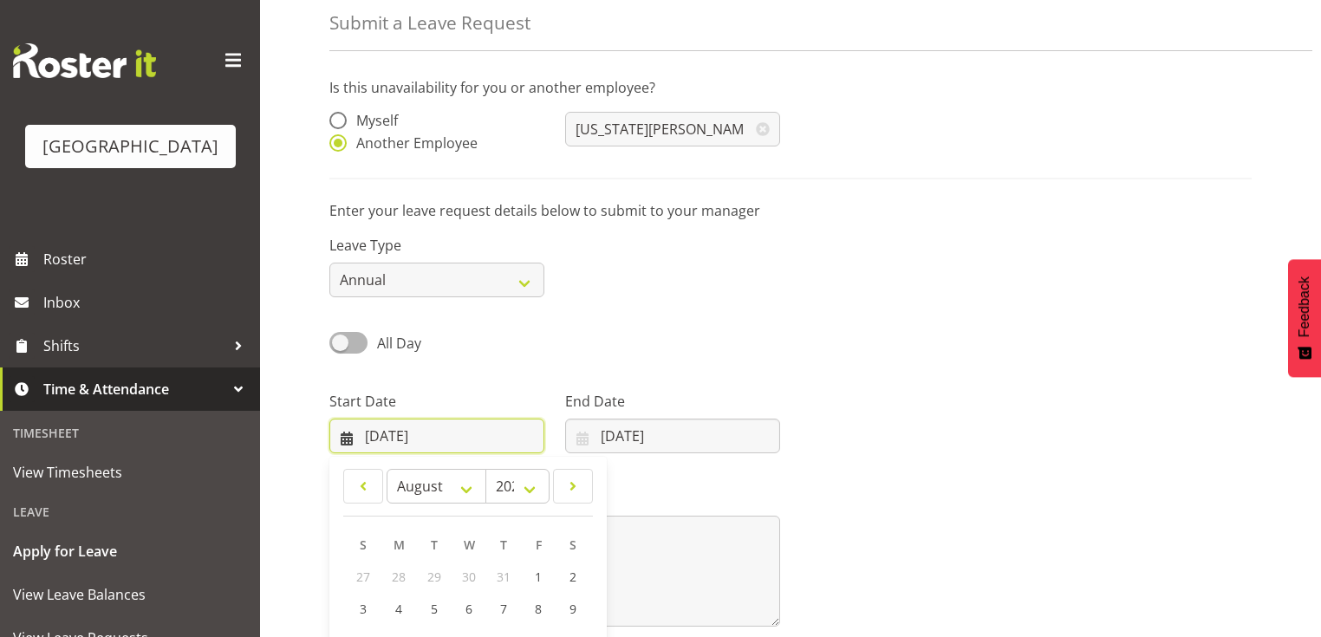
scroll to position [208, 0]
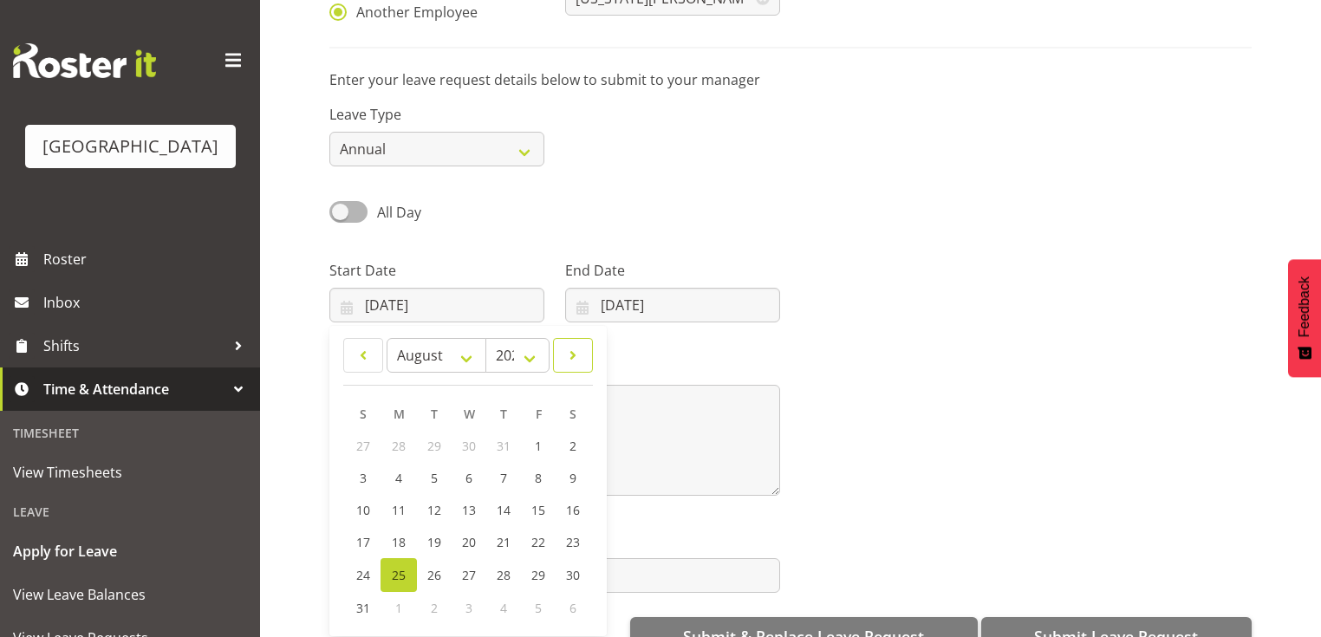
click at [569, 359] on span at bounding box center [572, 355] width 17 height 21
select select "8"
click at [468, 513] on span "17" at bounding box center [468, 510] width 14 height 16
type input "17/09/2025"
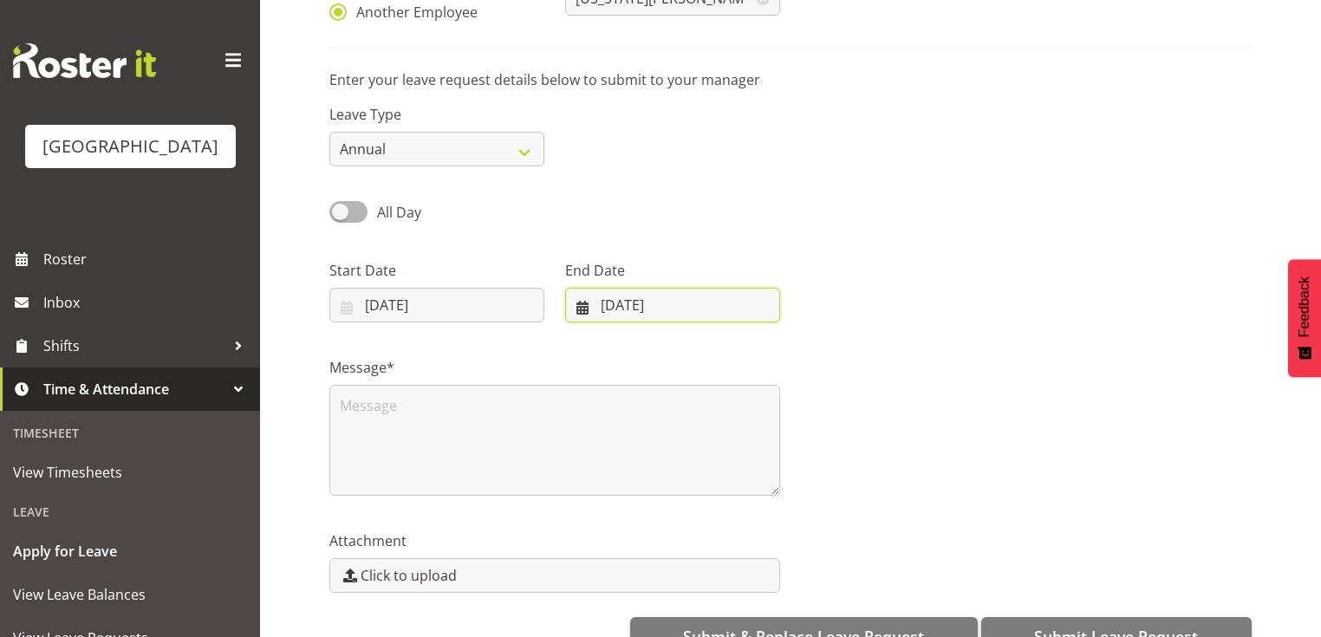
click at [587, 305] on input "25/08/2025" at bounding box center [672, 305] width 215 height 35
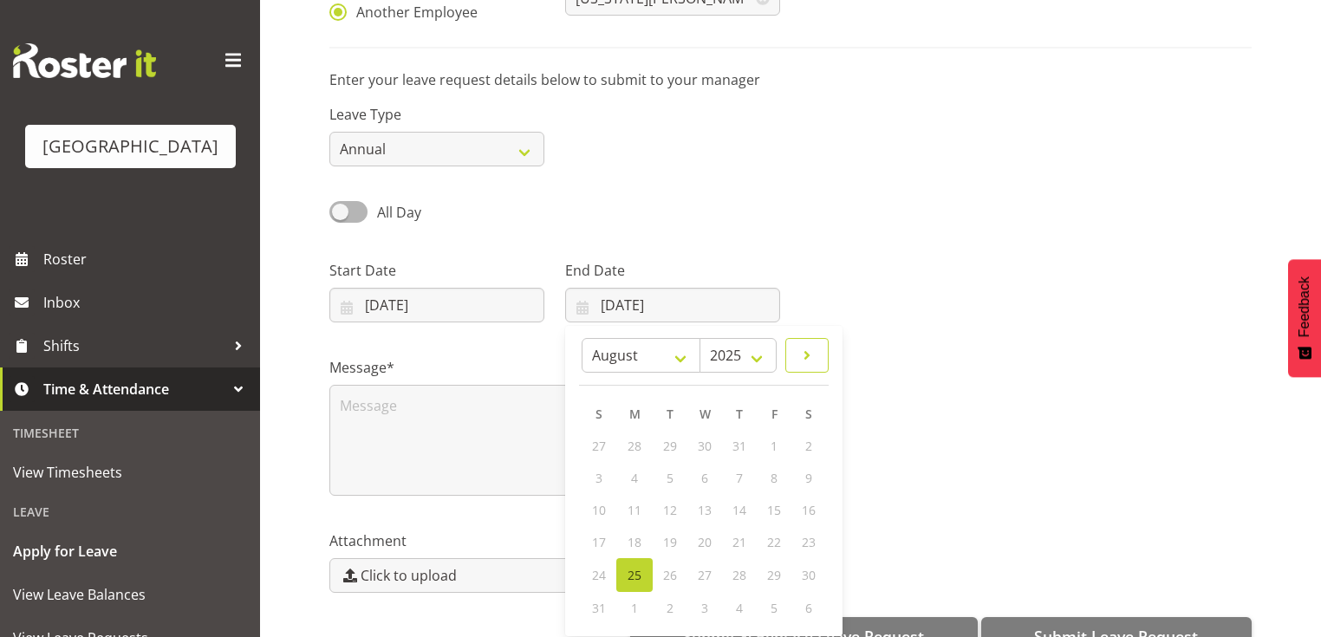
click at [804, 348] on span at bounding box center [806, 355] width 21 height 21
select select "8"
click at [742, 508] on span "18" at bounding box center [738, 510] width 14 height 16
type input "18/09/2025"
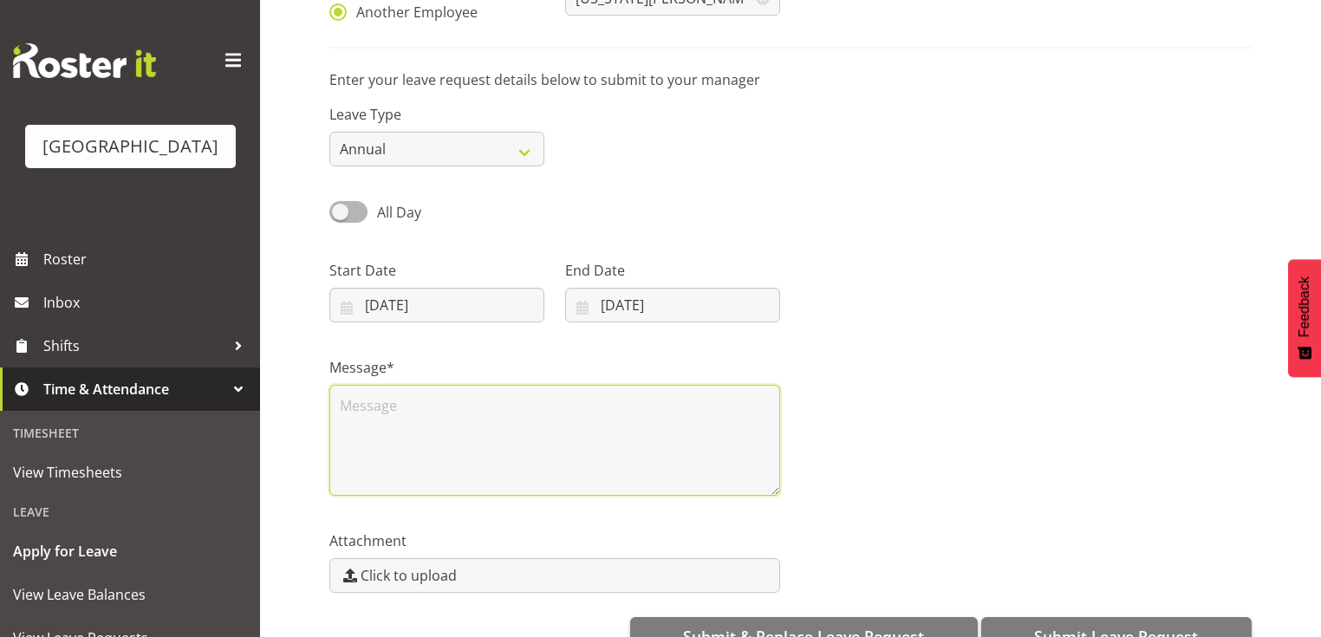
click at [569, 432] on textarea at bounding box center [554, 440] width 451 height 111
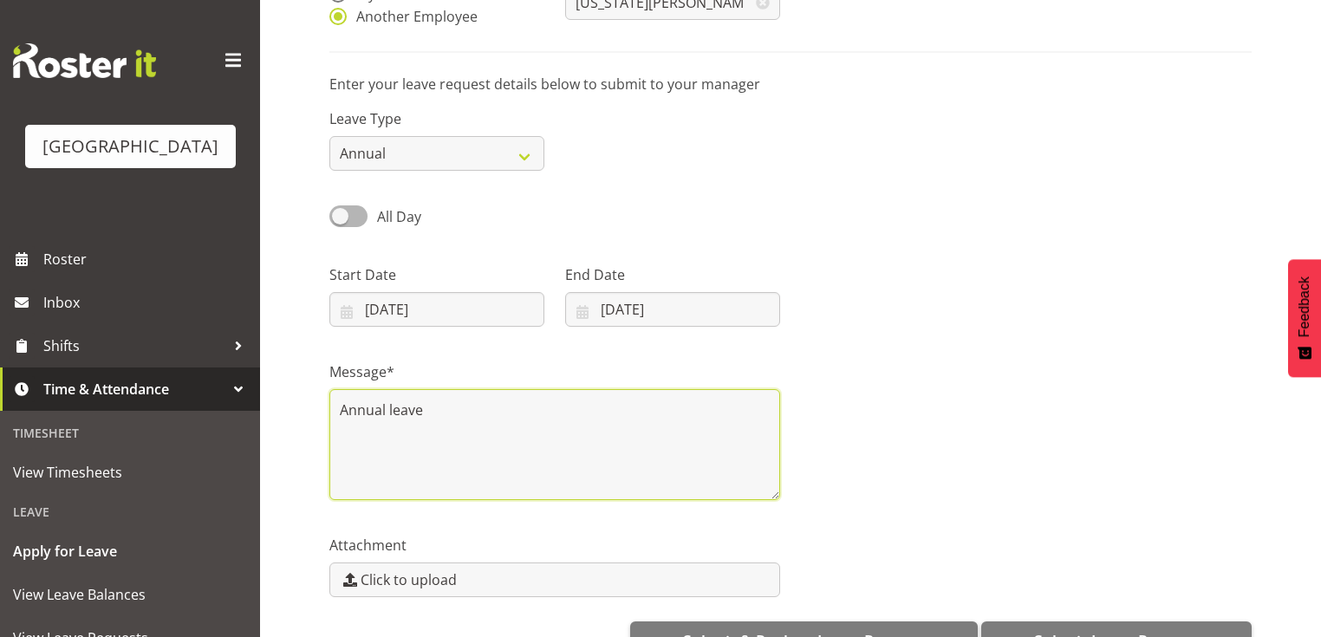
scroll to position [250, 0]
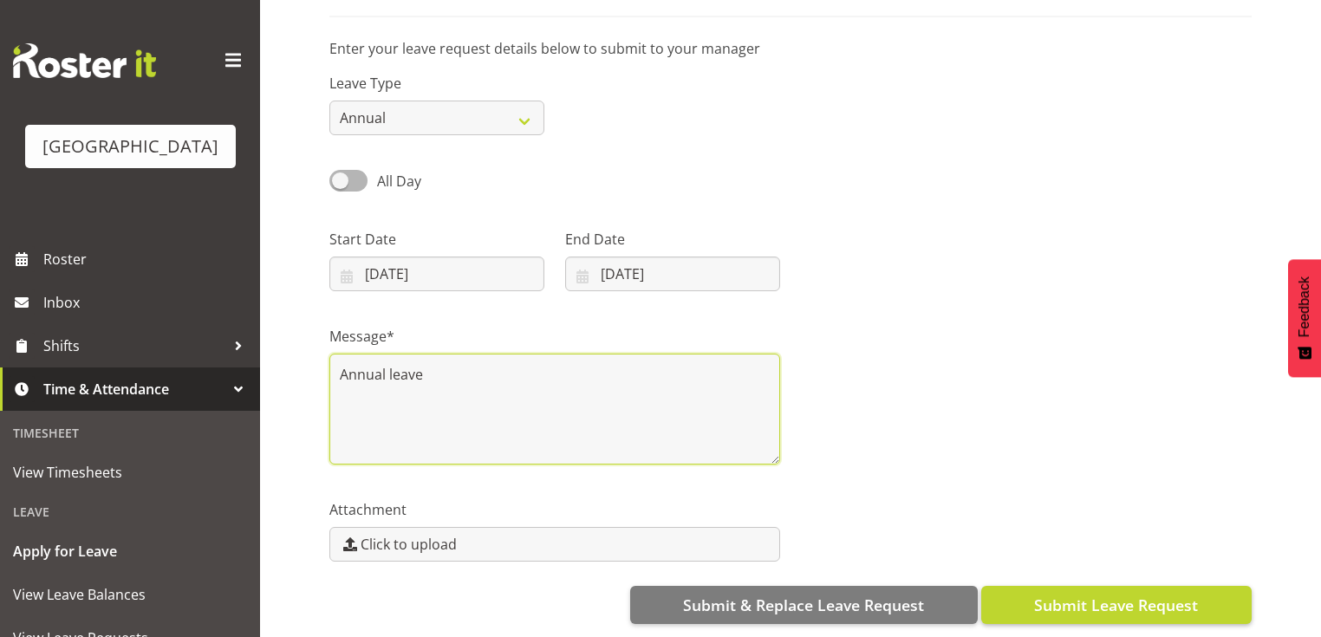
type textarea "Annual leave"
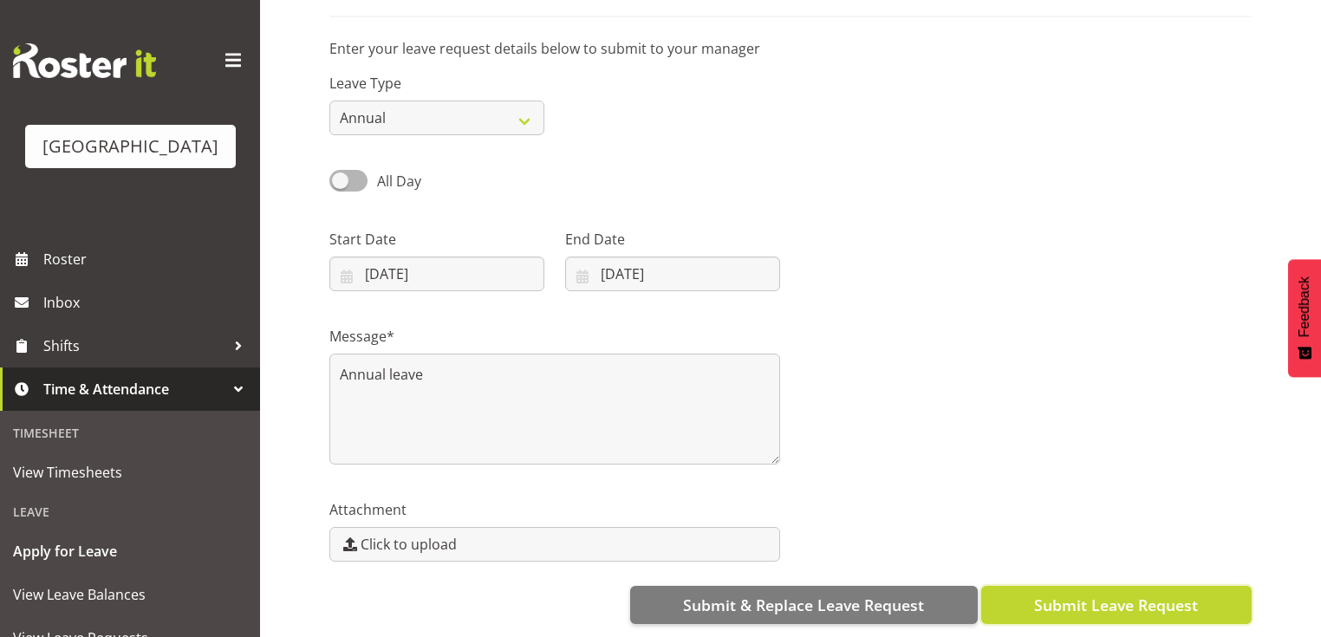
click at [1172, 594] on span "Submit Leave Request" at bounding box center [1116, 605] width 164 height 23
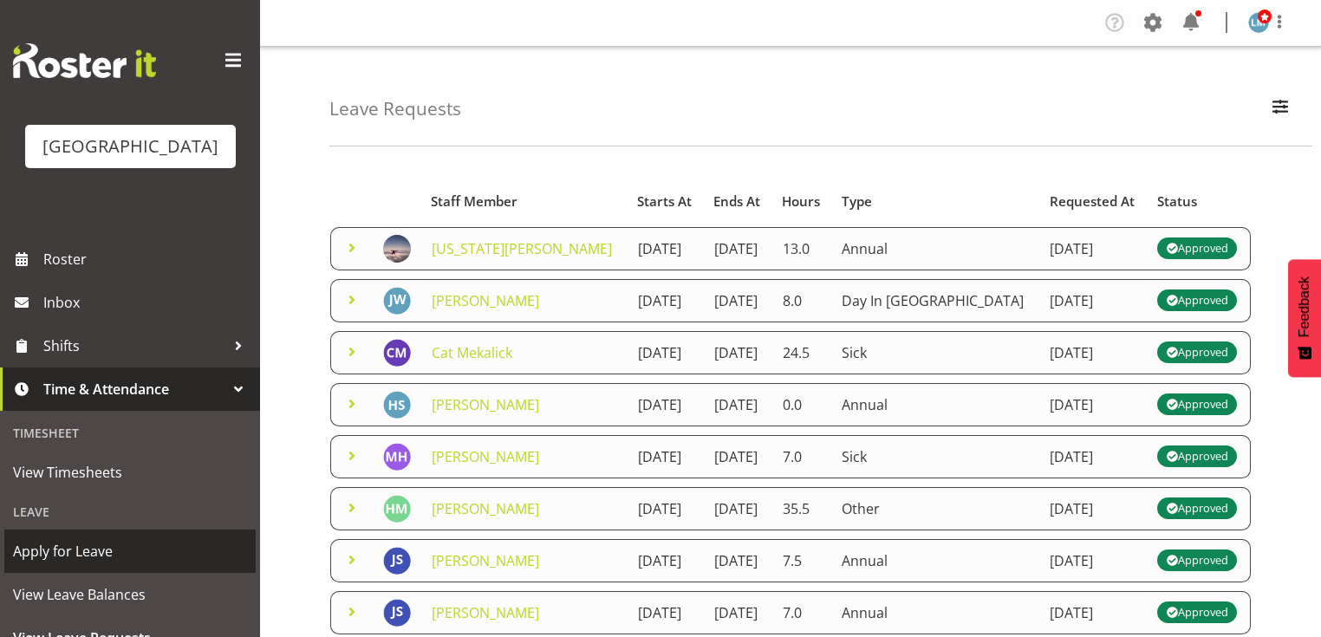
click at [144, 564] on span "Apply for Leave" at bounding box center [130, 551] width 234 height 26
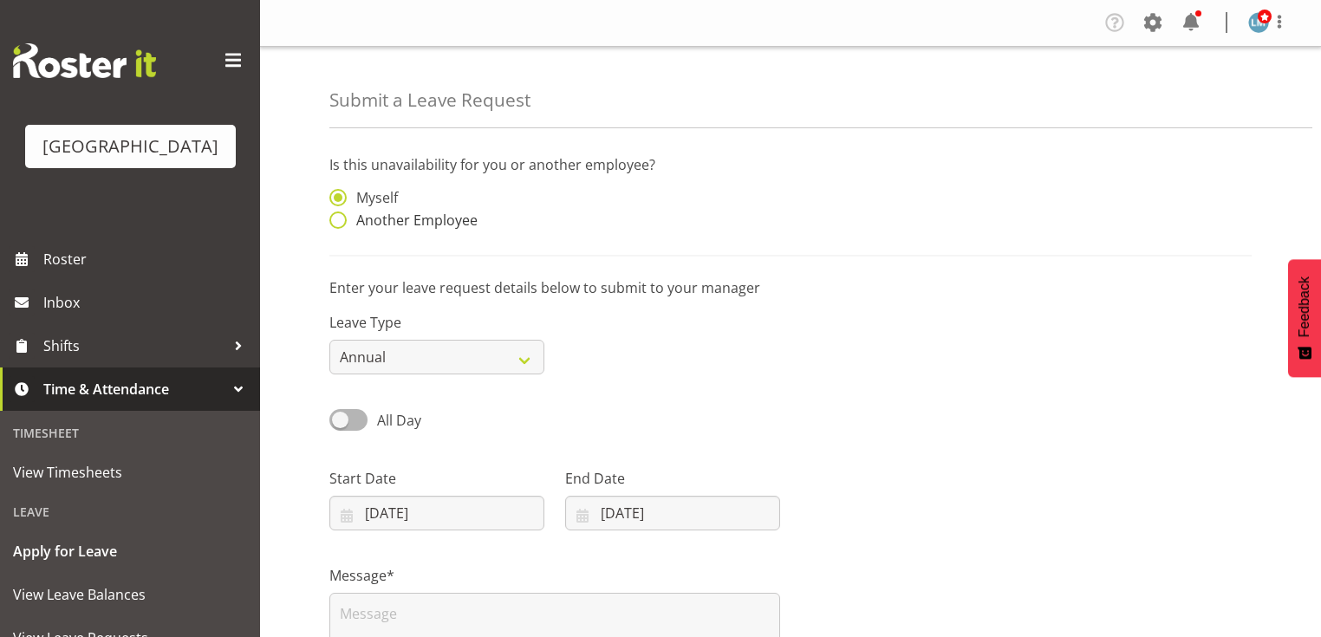
click at [336, 215] on span at bounding box center [337, 219] width 17 height 17
click at [336, 215] on input "Another Employee" at bounding box center [334, 220] width 11 height 11
radio input "true"
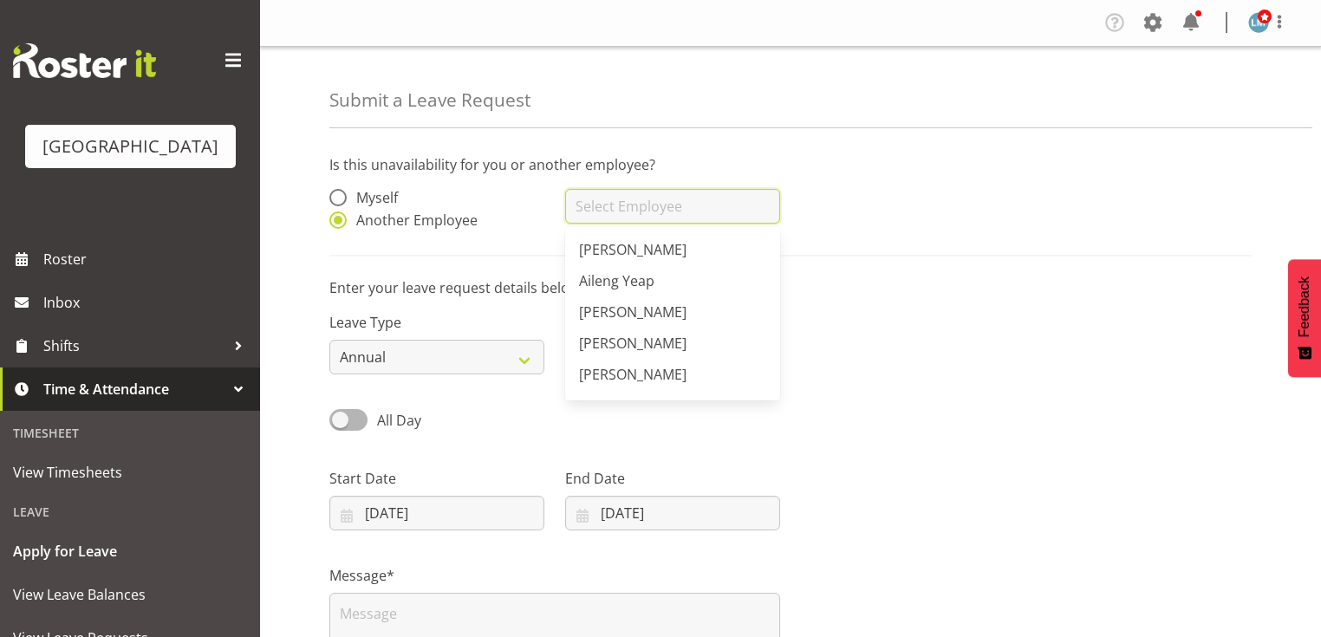
click at [627, 205] on input "text" at bounding box center [672, 206] width 215 height 35
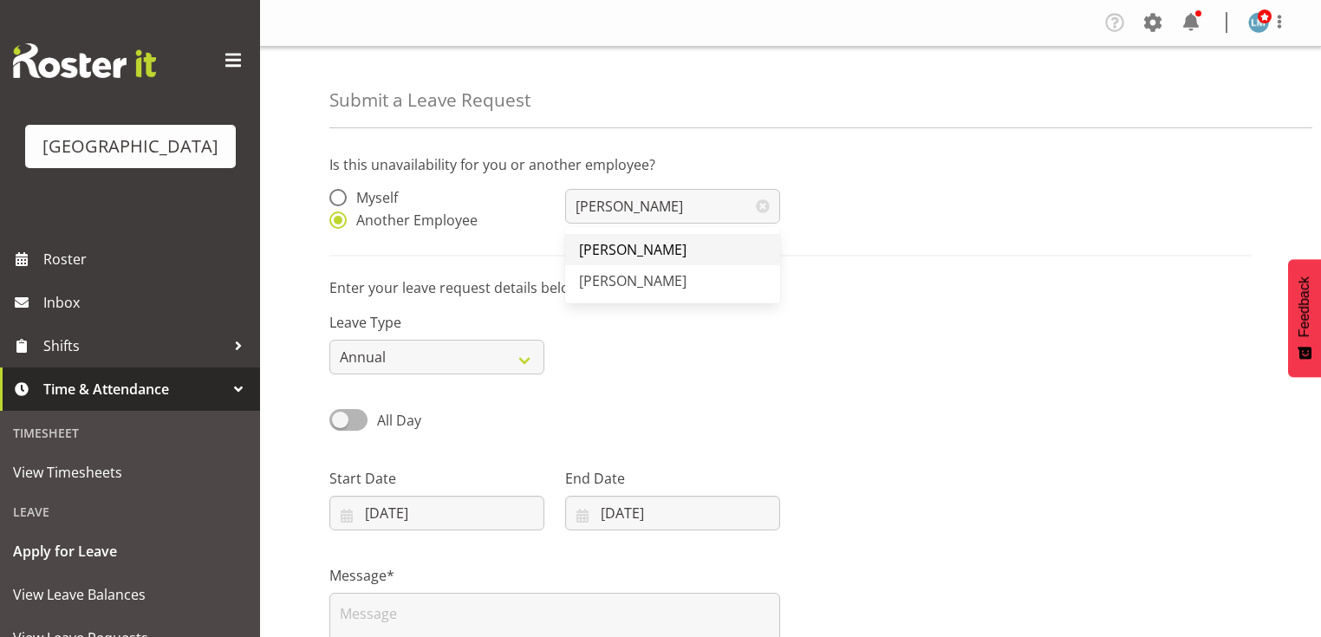
click at [624, 246] on span "[PERSON_NAME]" at bounding box center [632, 249] width 107 height 19
type input "[PERSON_NAME]"
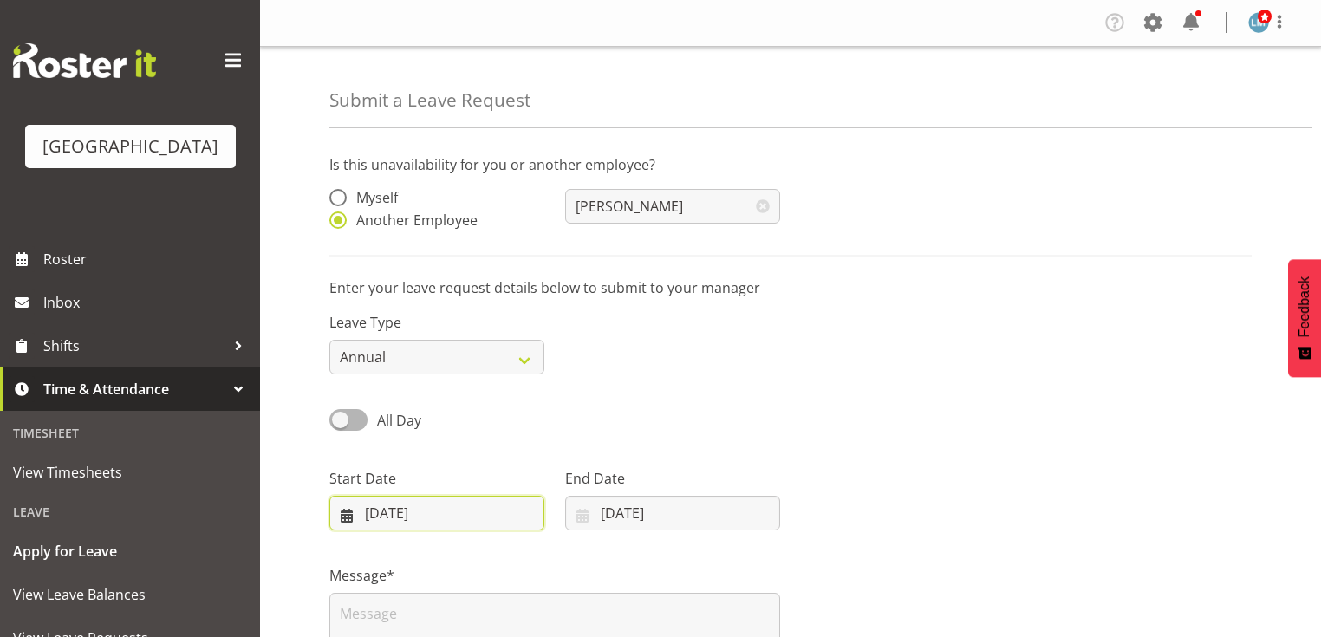
click at [343, 515] on input "25/08/2025" at bounding box center [436, 513] width 215 height 35
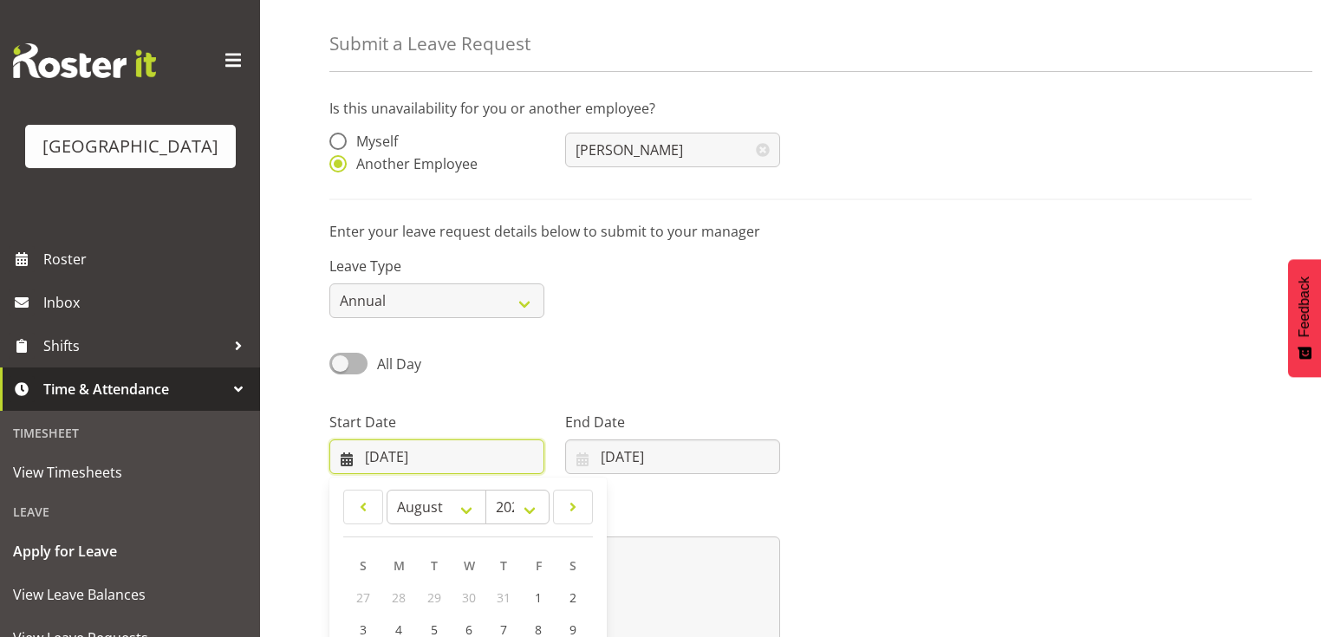
scroll to position [139, 0]
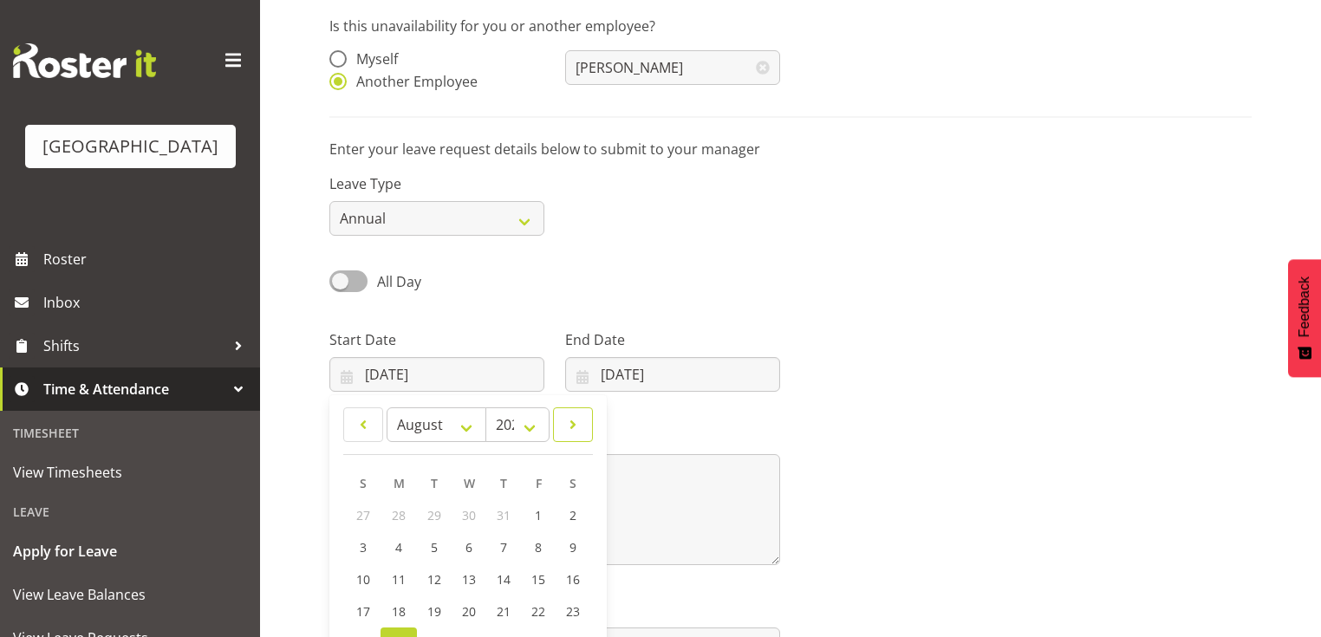
click at [565, 427] on span at bounding box center [572, 424] width 17 height 21
select select "8"
click at [402, 579] on span "15" at bounding box center [399, 579] width 14 height 16
type input "15/09/2025"
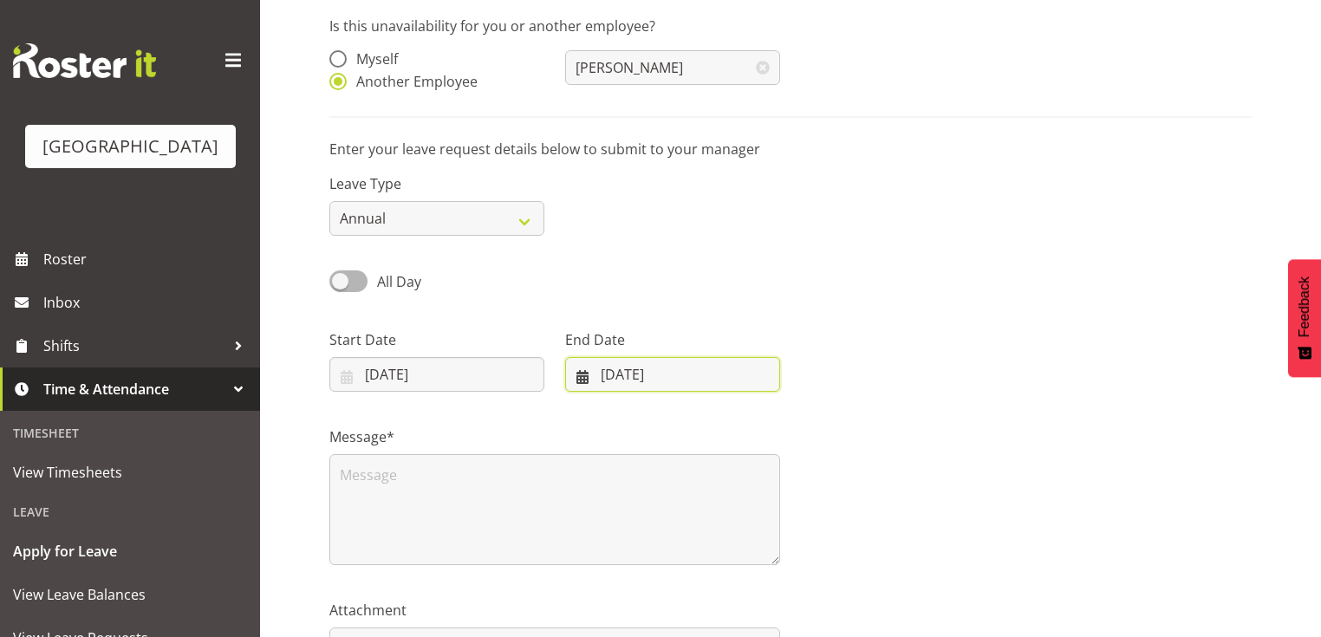
click at [575, 377] on input "25/08/2025" at bounding box center [672, 374] width 215 height 35
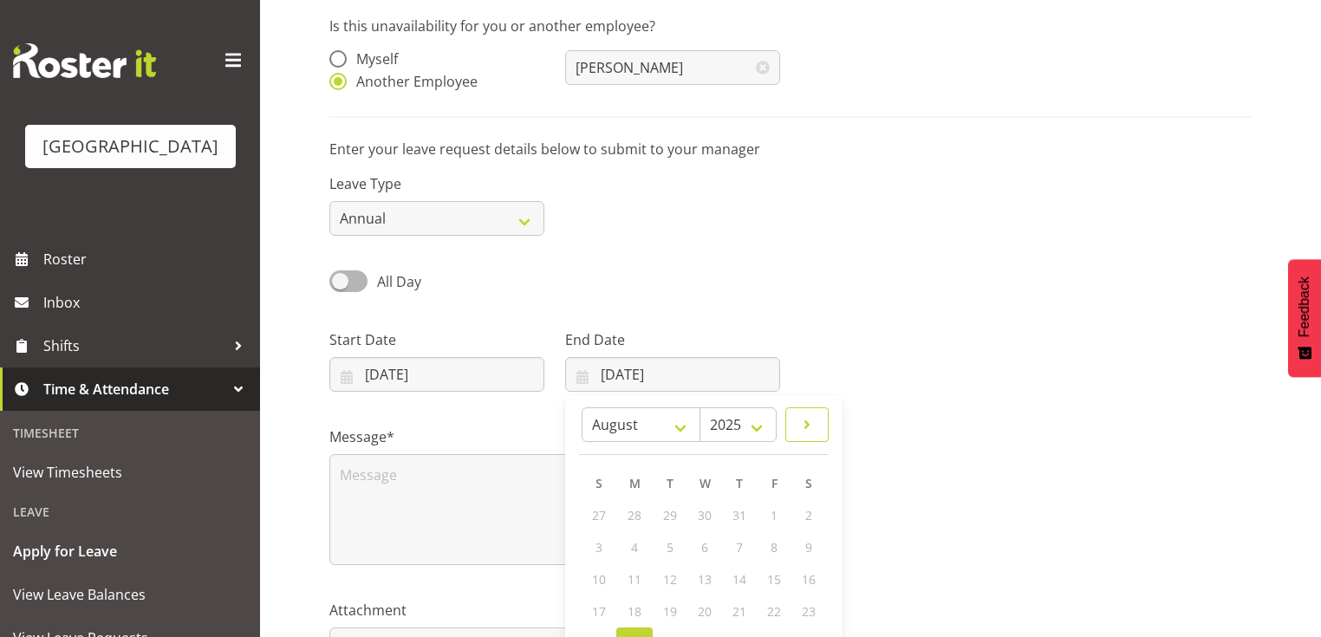
click at [822, 423] on link at bounding box center [806, 424] width 43 height 35
select select "8"
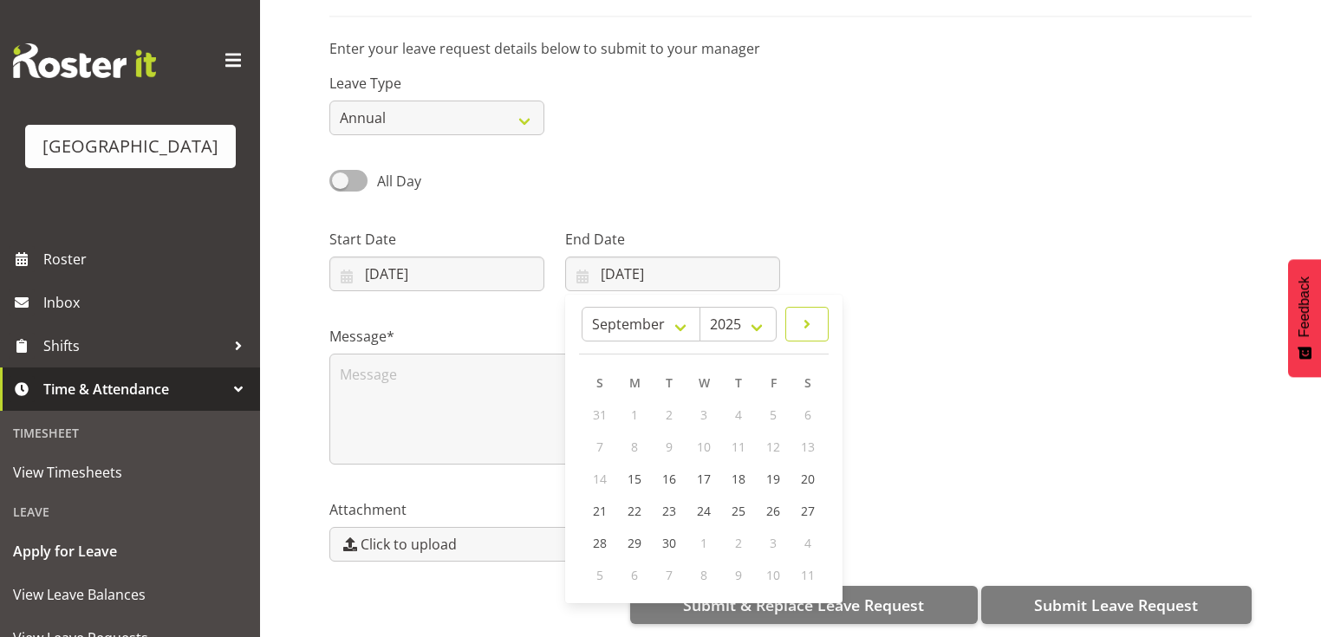
scroll to position [250, 0]
click at [811, 503] on span "27" at bounding box center [808, 511] width 14 height 16
type input "27/09/2025"
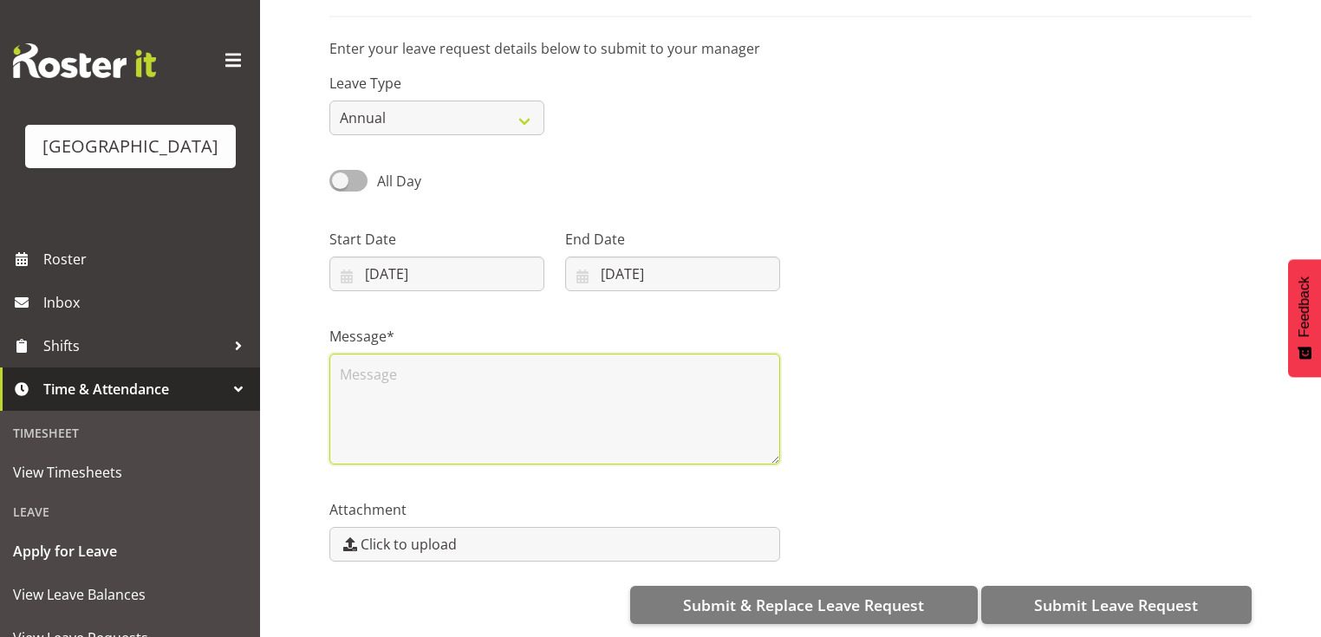
click at [387, 395] on textarea at bounding box center [554, 409] width 451 height 111
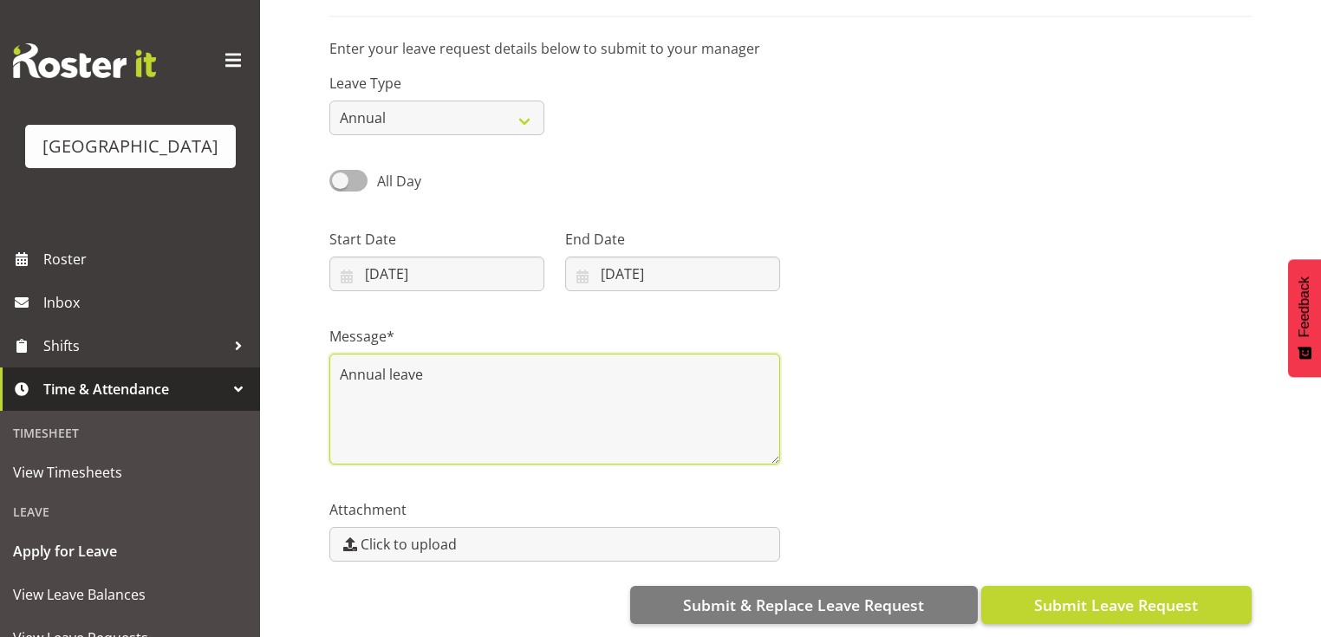
type textarea "Annual leave"
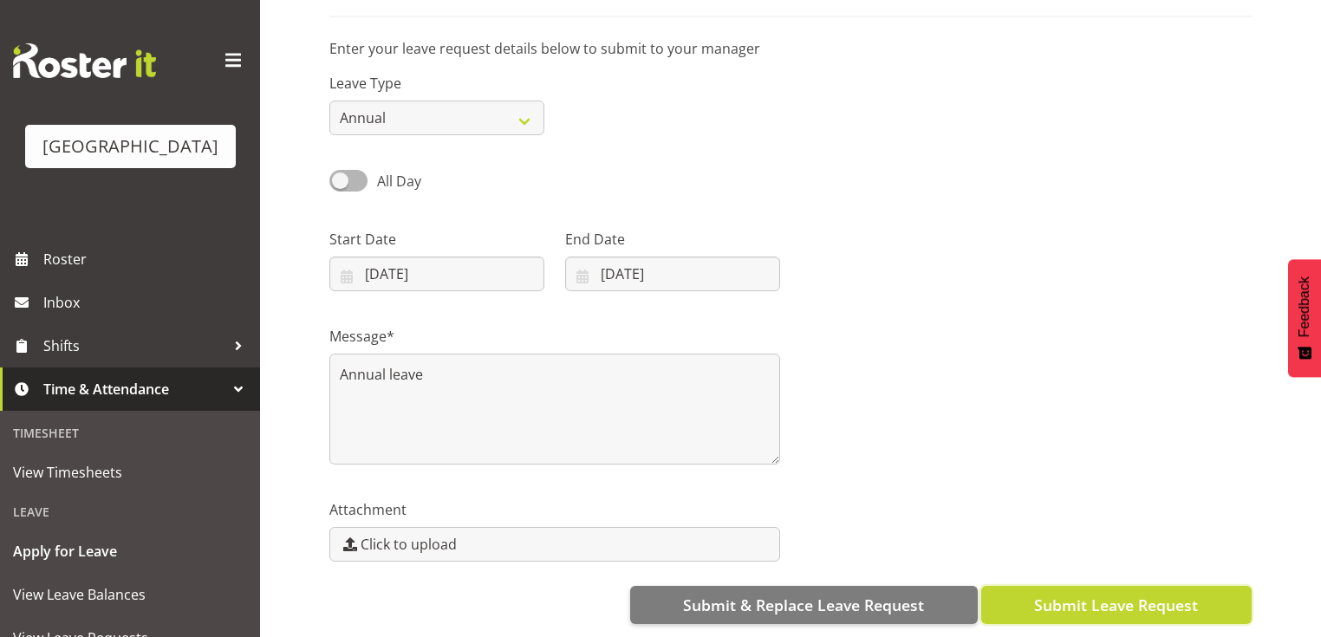
click at [1112, 594] on span "Submit Leave Request" at bounding box center [1116, 605] width 164 height 23
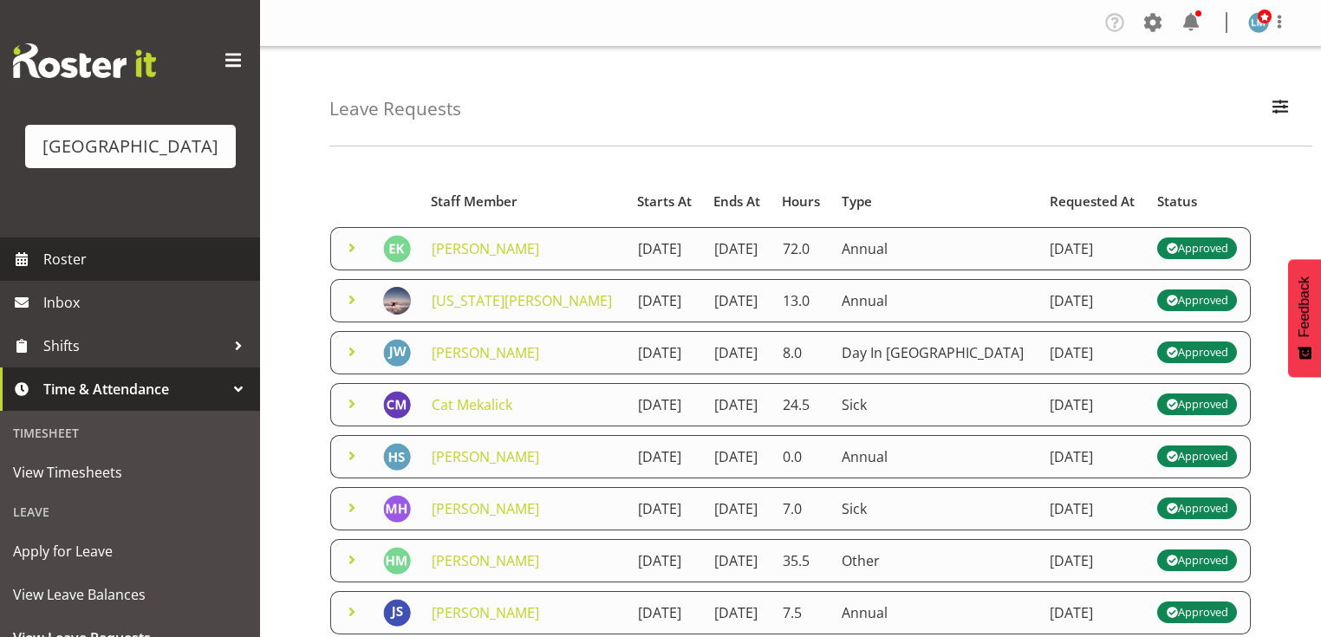
click at [55, 272] on span "Roster" at bounding box center [147, 259] width 208 height 26
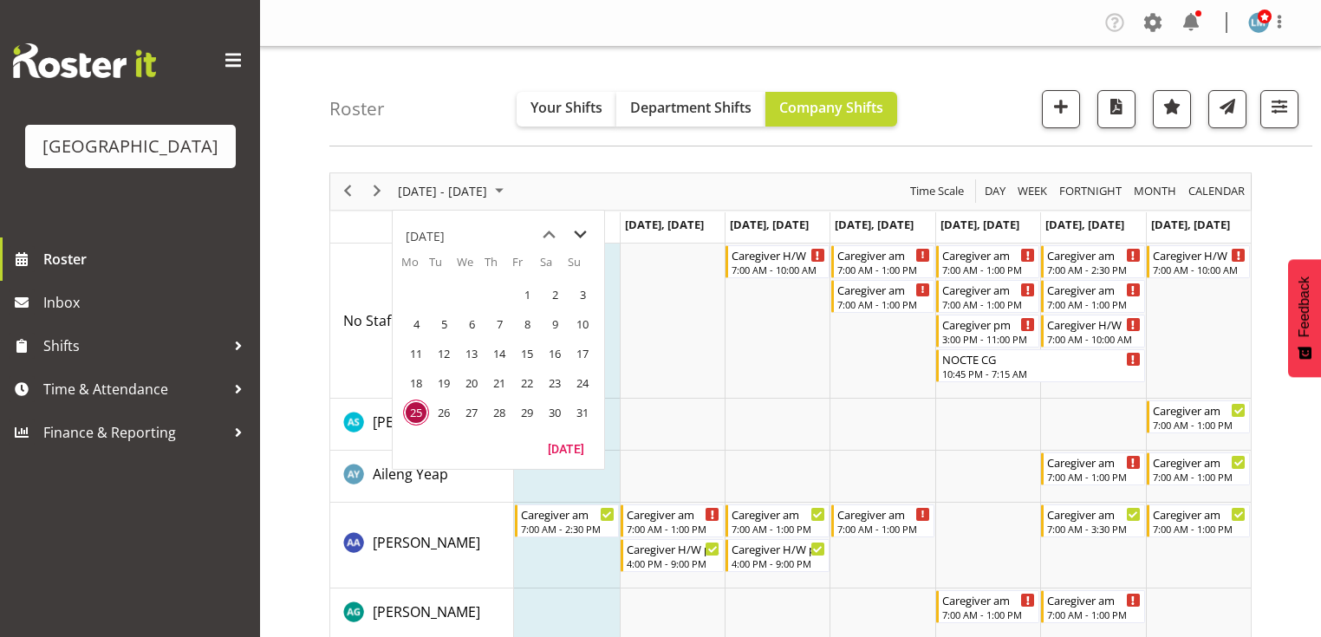
click at [575, 231] on span "next month" at bounding box center [580, 234] width 30 height 31
click at [415, 376] on span "22" at bounding box center [416, 383] width 26 height 26
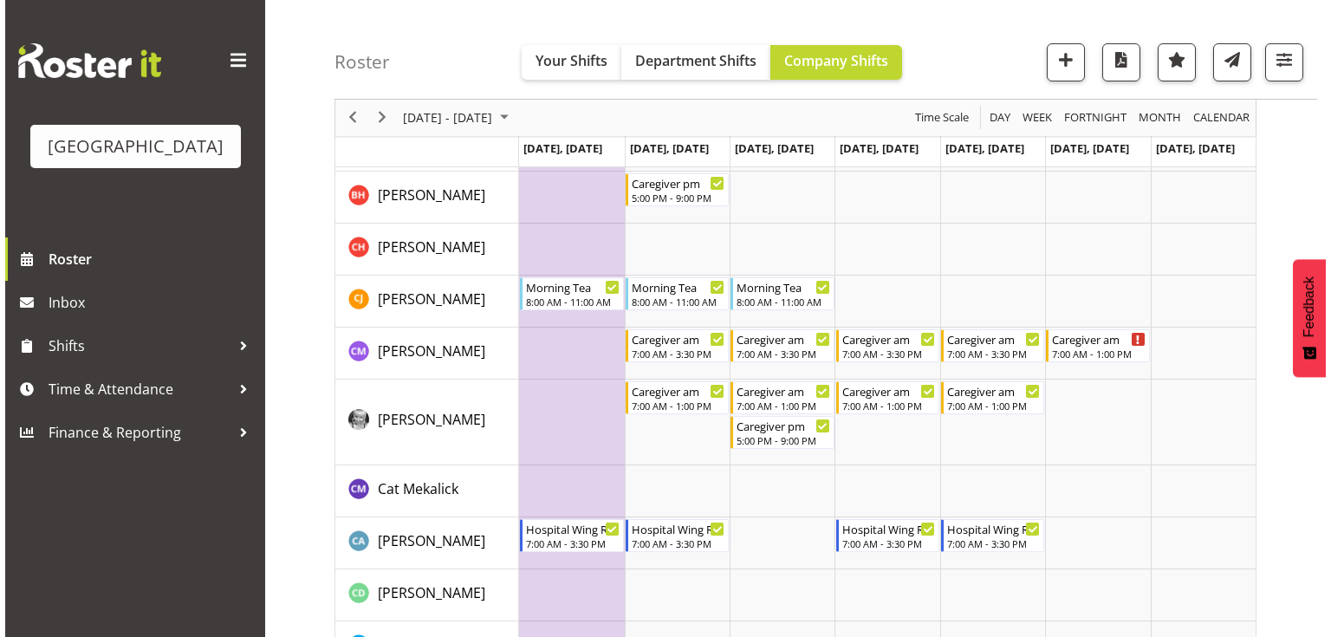
scroll to position [1456, 0]
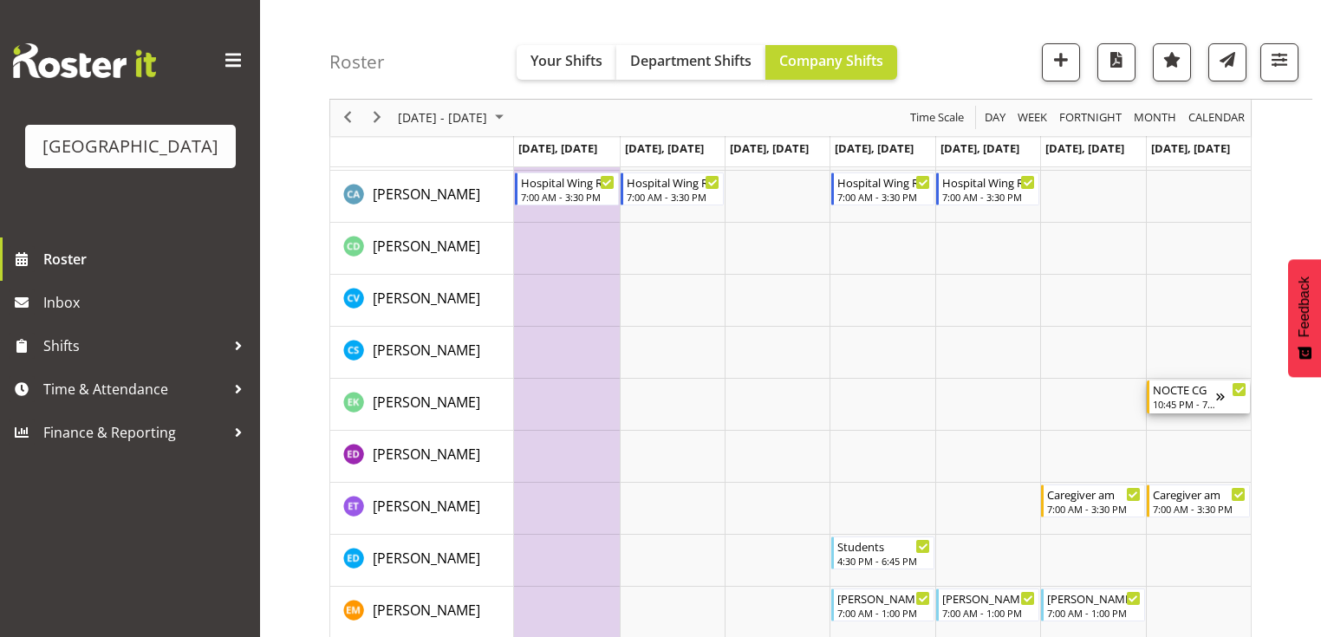
click at [1206, 392] on div "NOCTE CG" at bounding box center [1184, 388] width 63 height 17
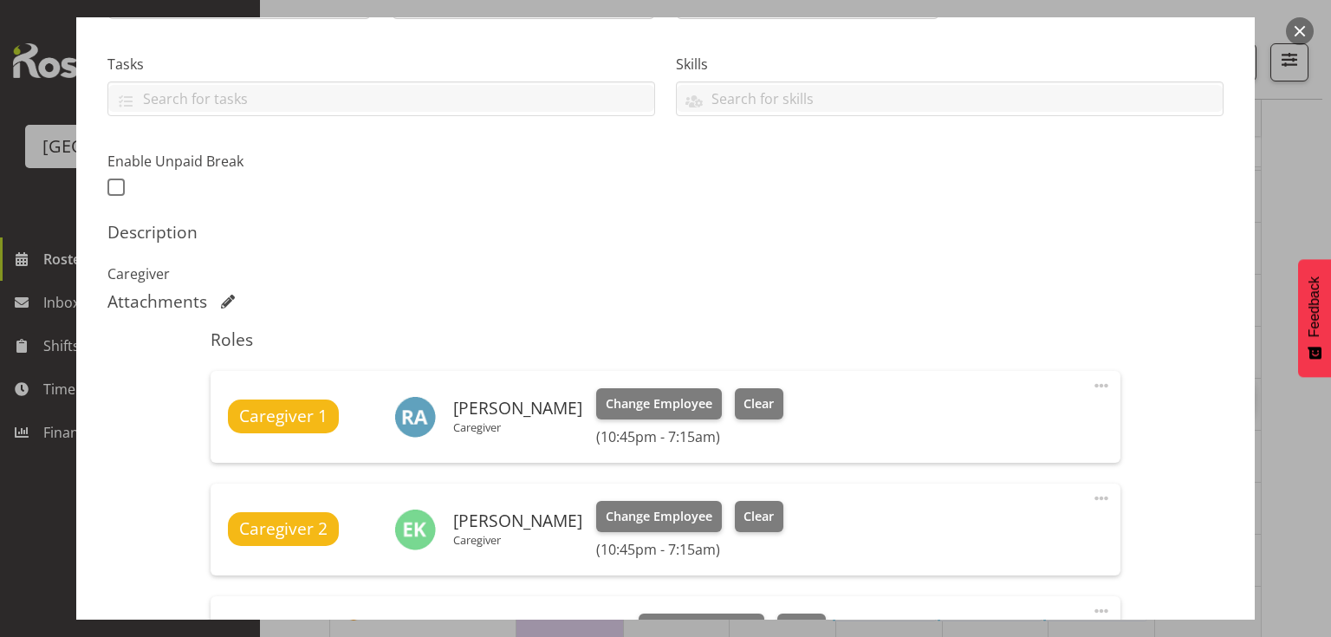
scroll to position [555, 0]
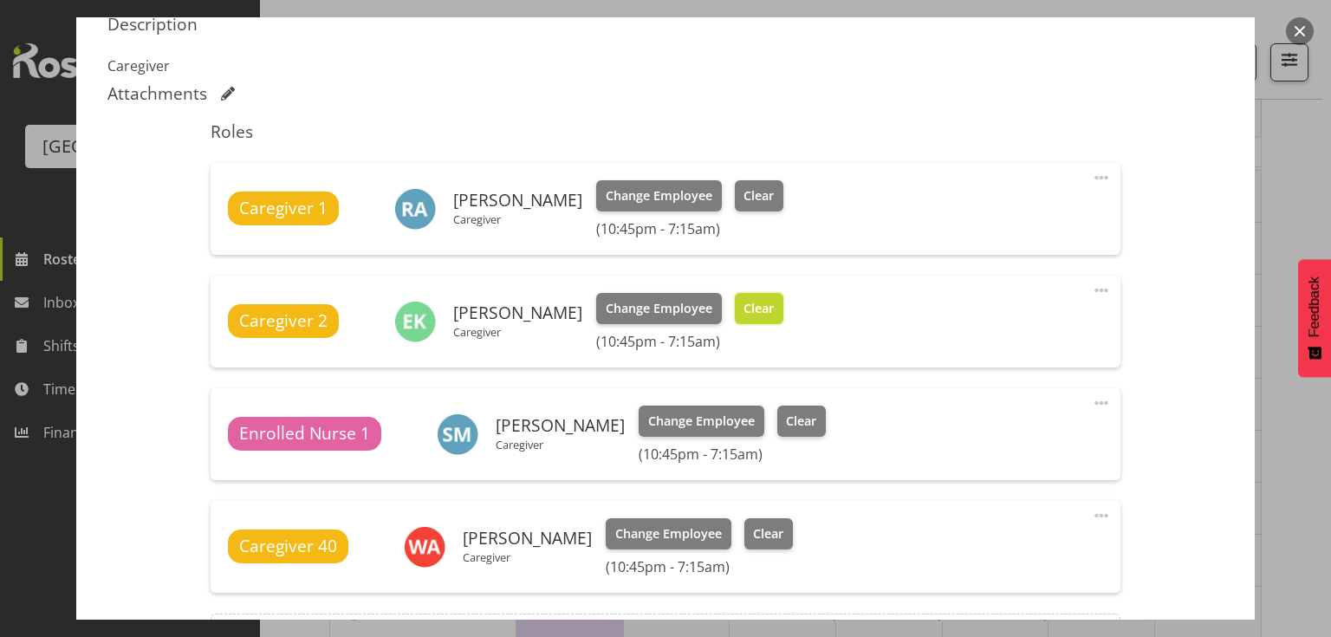
click at [759, 302] on span "Clear" at bounding box center [759, 308] width 30 height 19
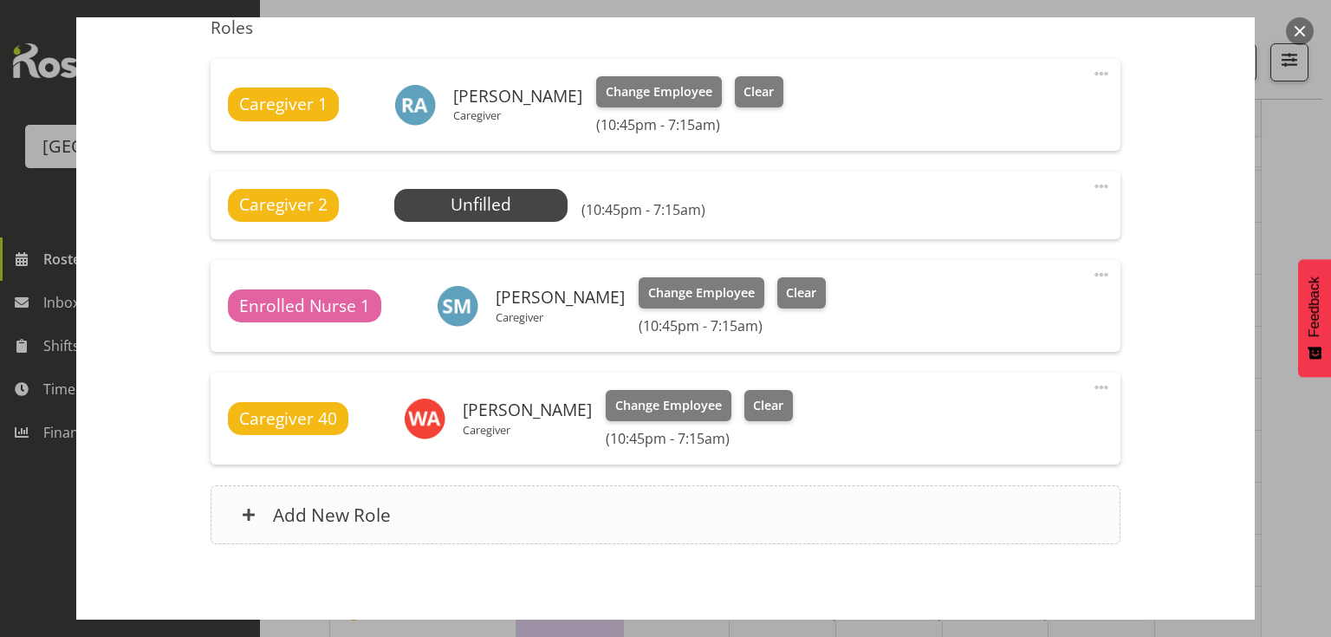
scroll to position [737, 0]
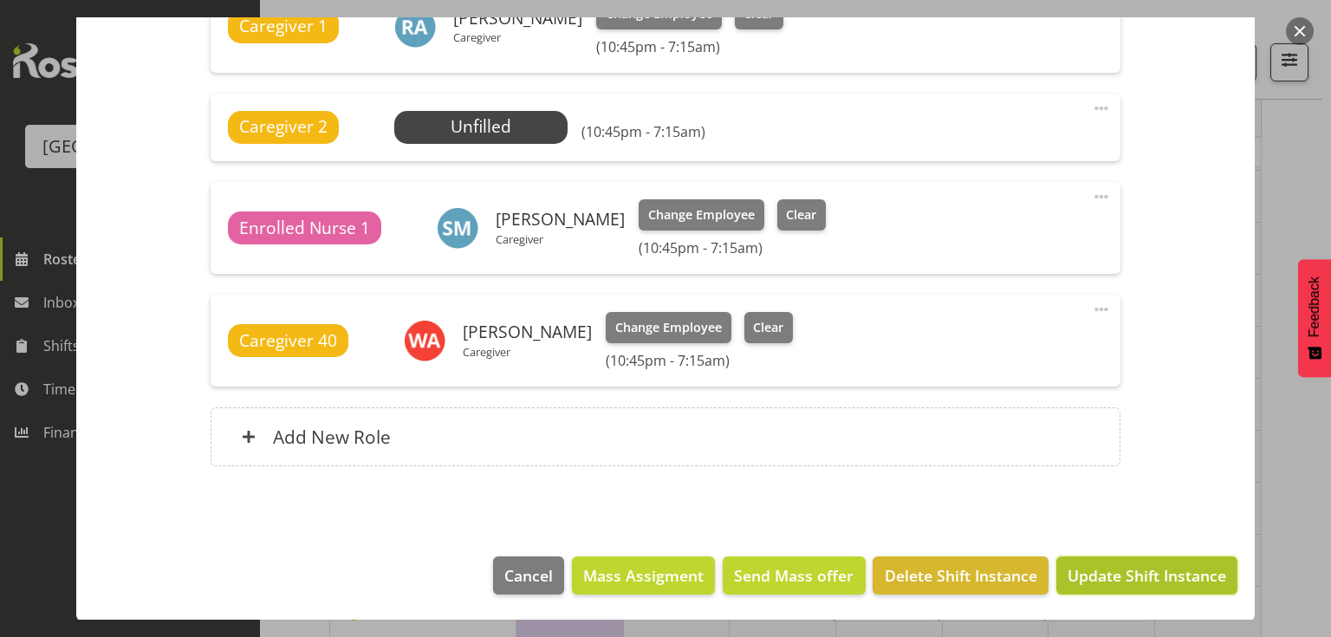
click at [1159, 567] on span "Update Shift Instance" at bounding box center [1147, 575] width 159 height 23
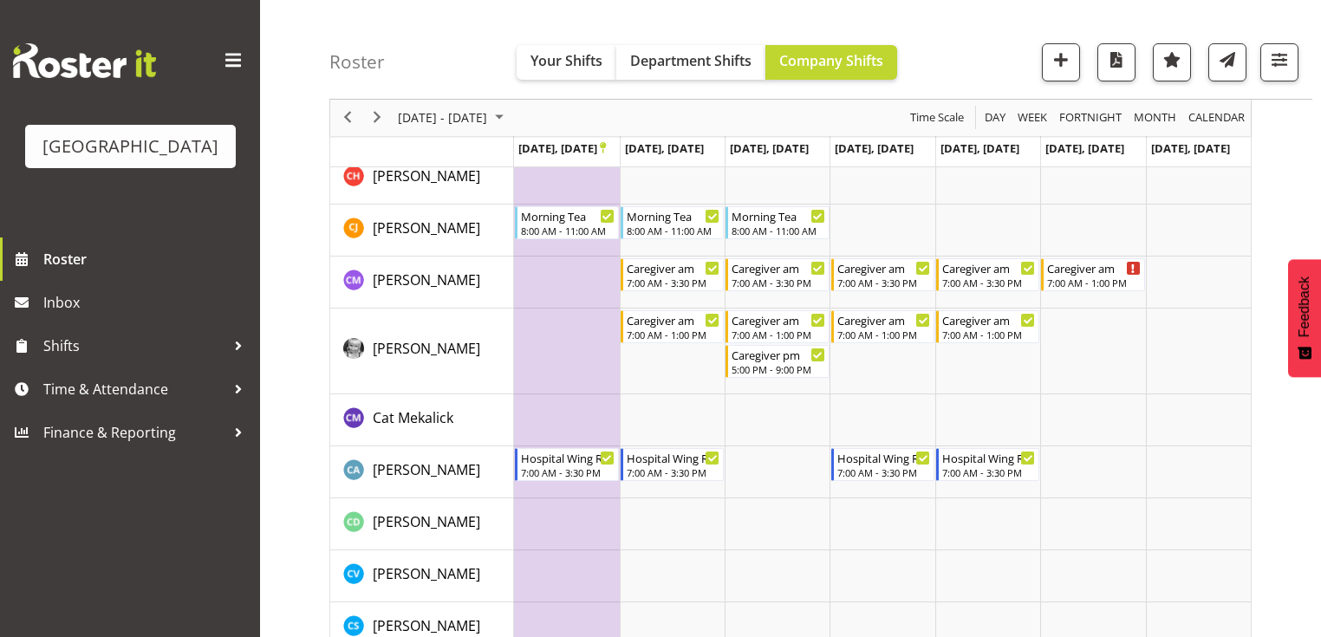
scroll to position [1179, 0]
click at [343, 121] on span "Previous" at bounding box center [347, 118] width 21 height 22
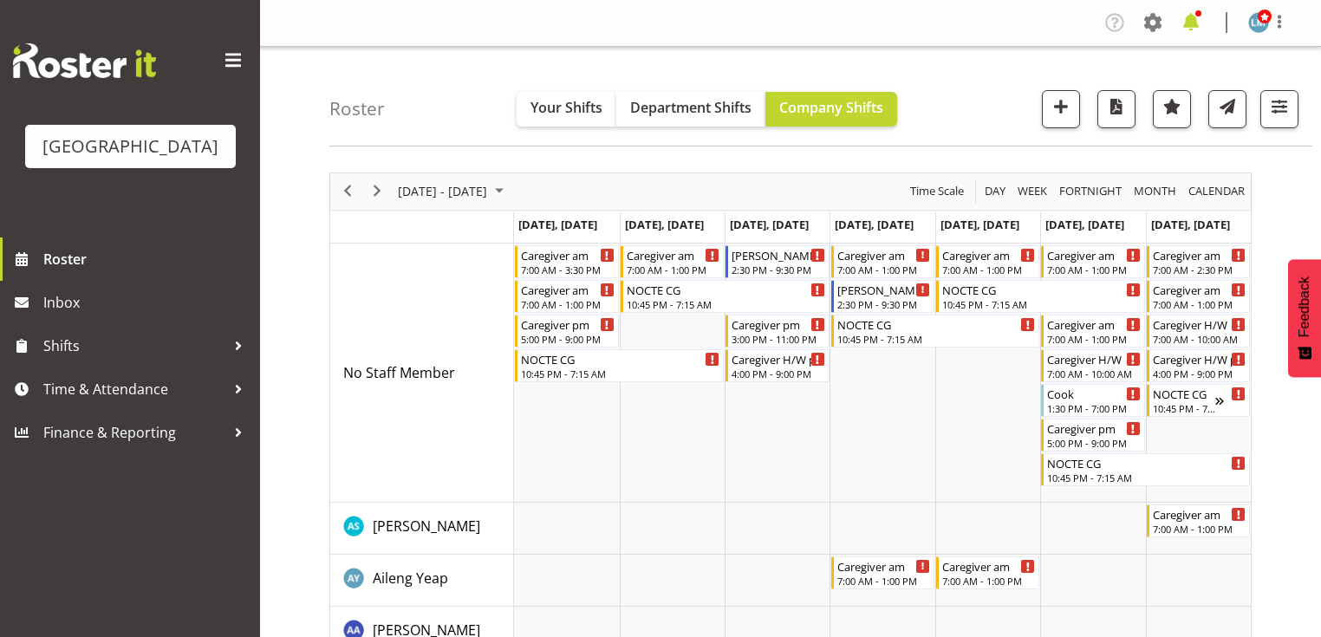
click at [1196, 16] on span at bounding box center [1191, 23] width 28 height 28
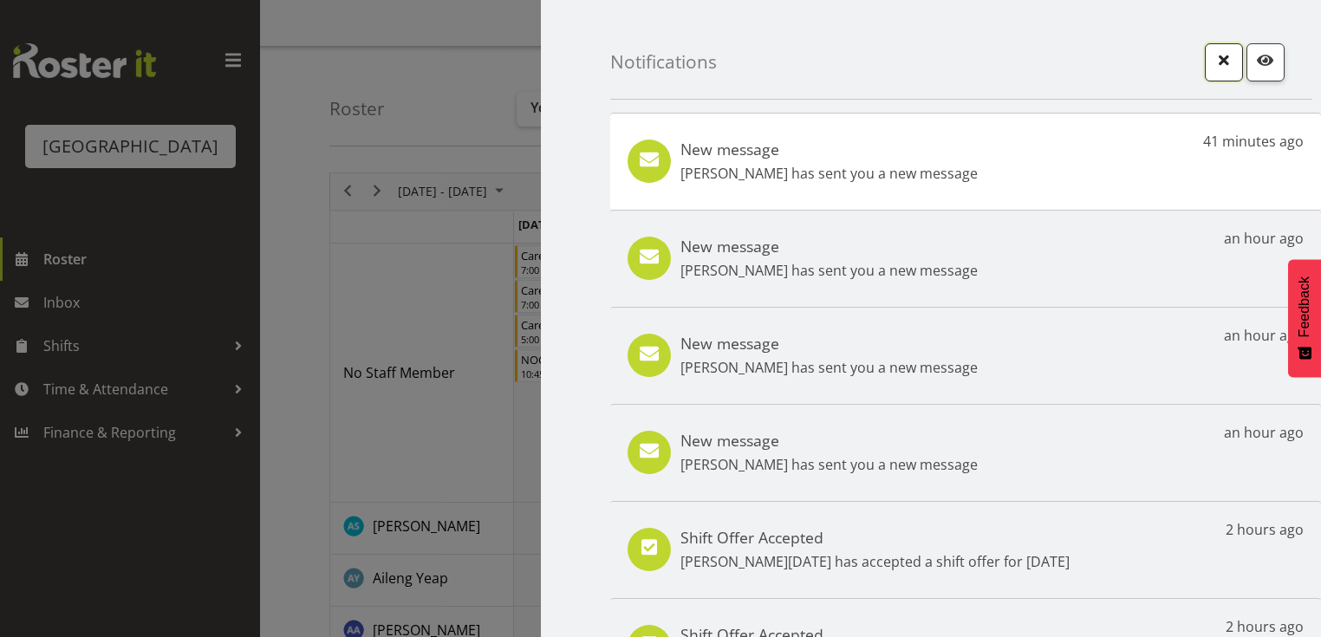
click at [1212, 62] on span "button" at bounding box center [1223, 60] width 23 height 23
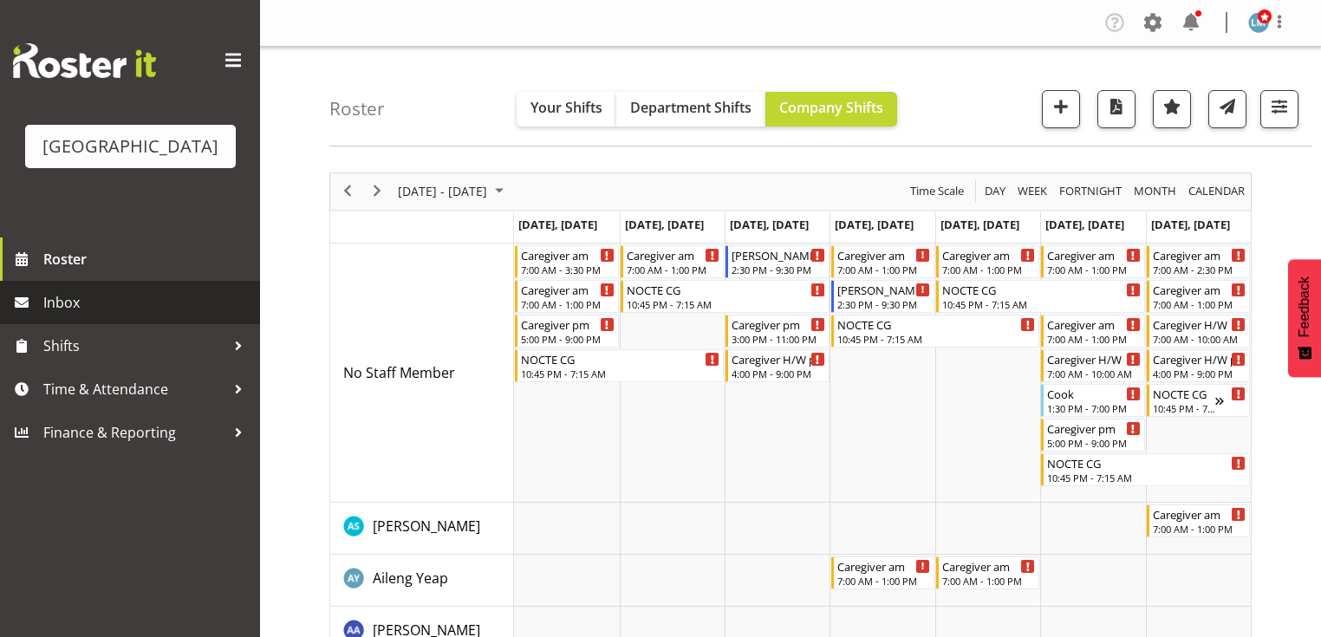
click at [101, 315] on span "Inbox" at bounding box center [147, 302] width 208 height 26
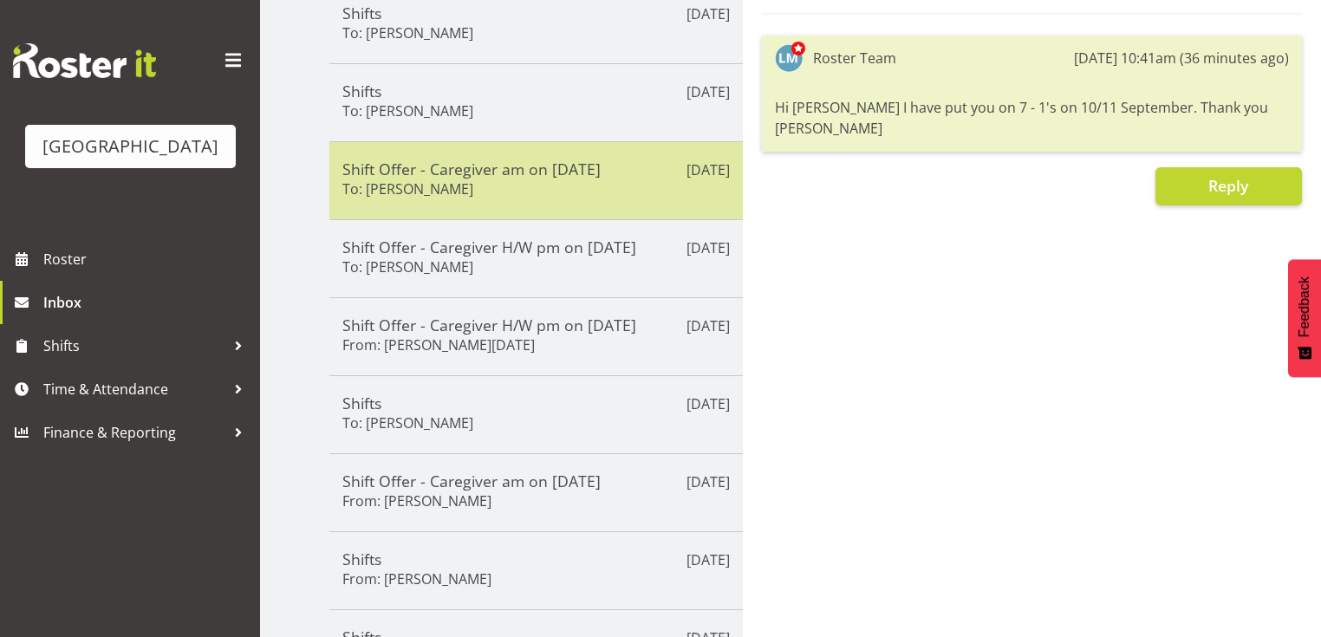
scroll to position [416, 0]
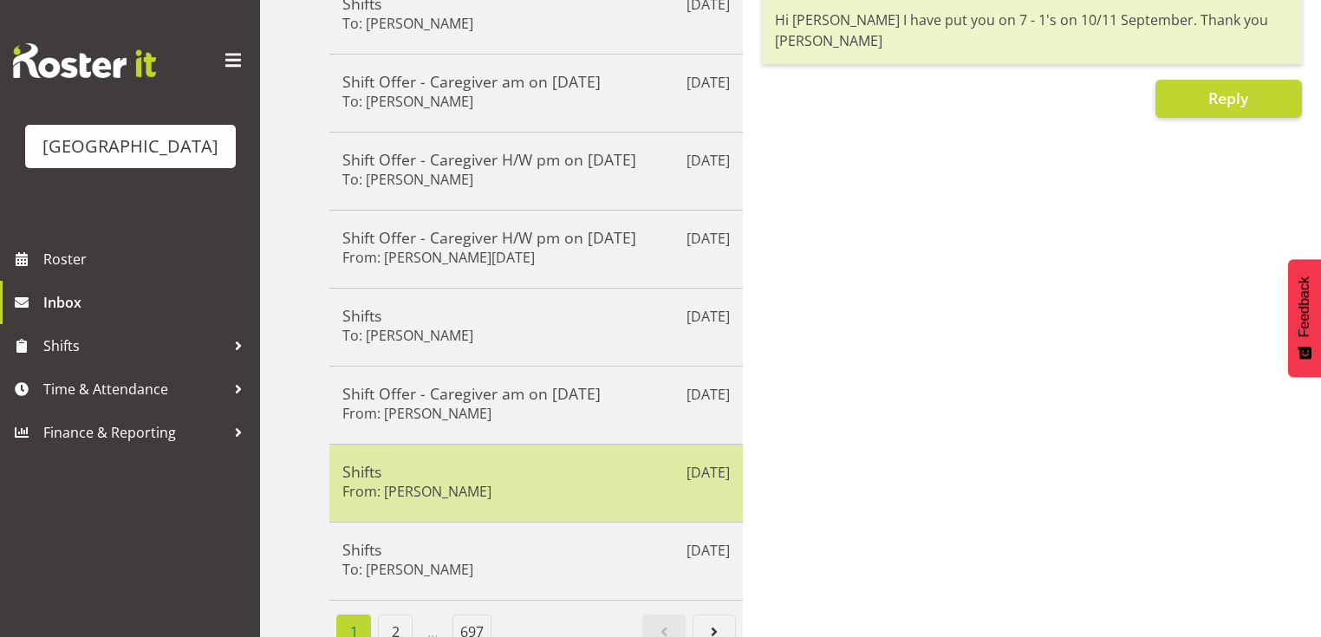
click at [534, 481] on div "Shifts From: Shania Ali" at bounding box center [535, 483] width 387 height 42
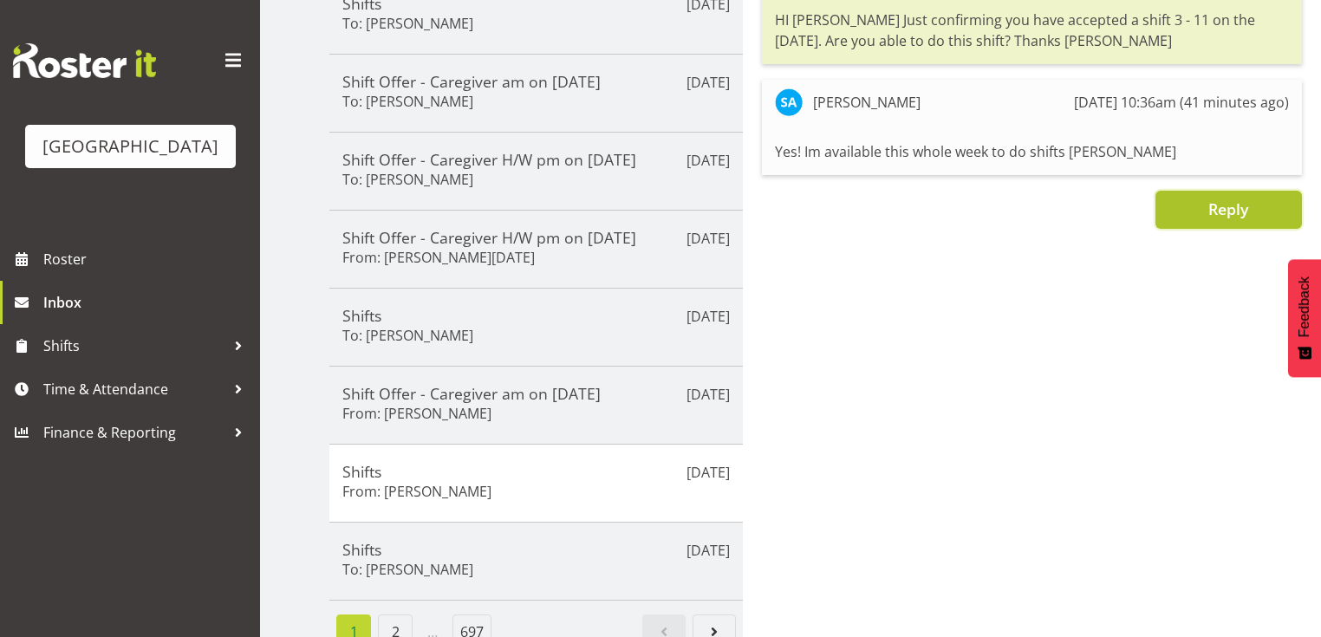
click at [1223, 205] on span "Reply" at bounding box center [1228, 208] width 40 height 21
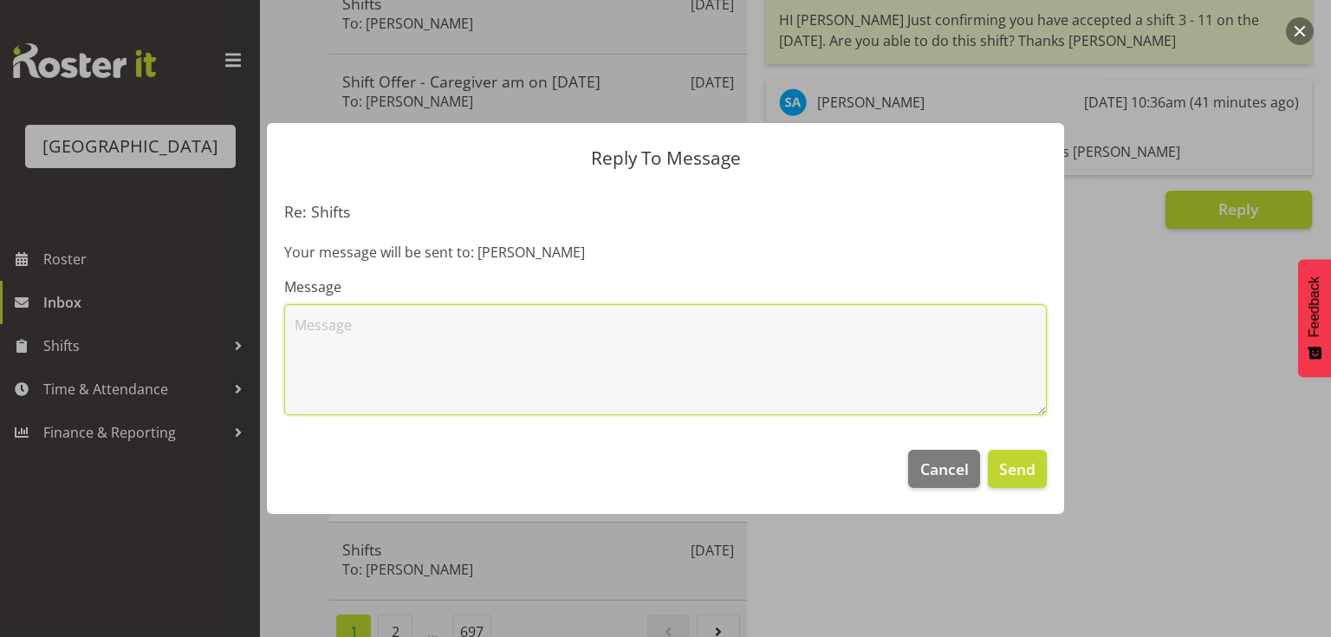
click at [405, 354] on textarea at bounding box center [665, 359] width 763 height 111
type textarea "Thank you"
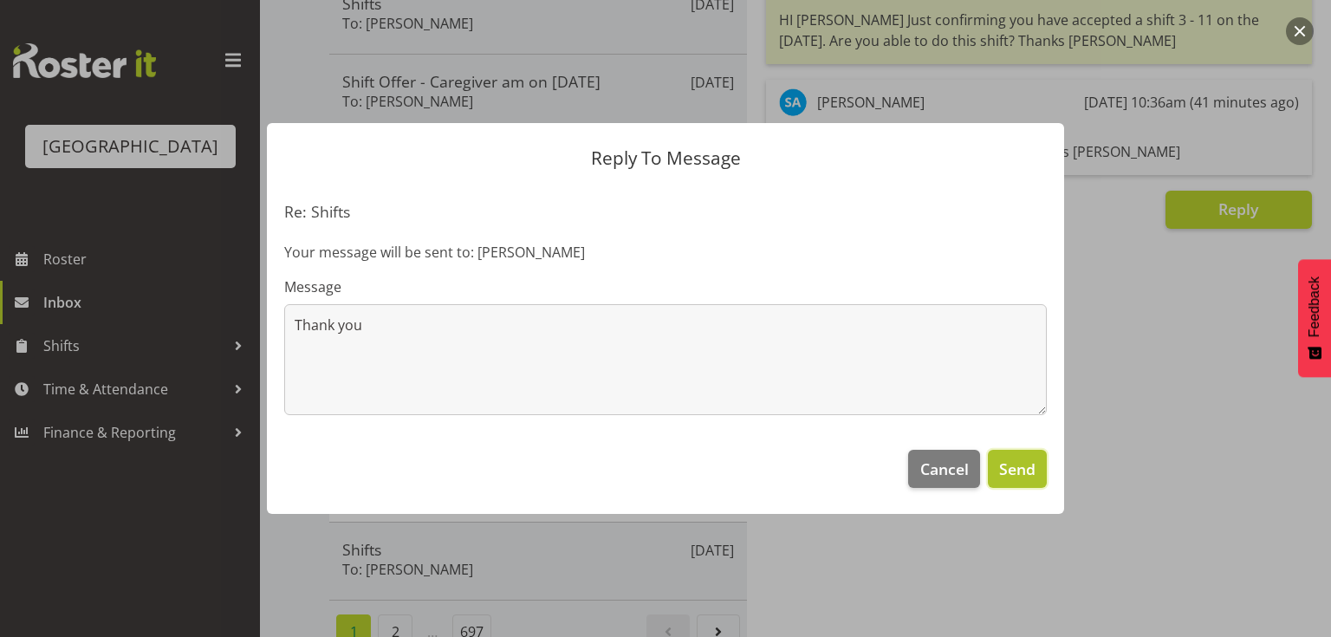
click at [1026, 468] on span "Send" at bounding box center [1017, 469] width 36 height 23
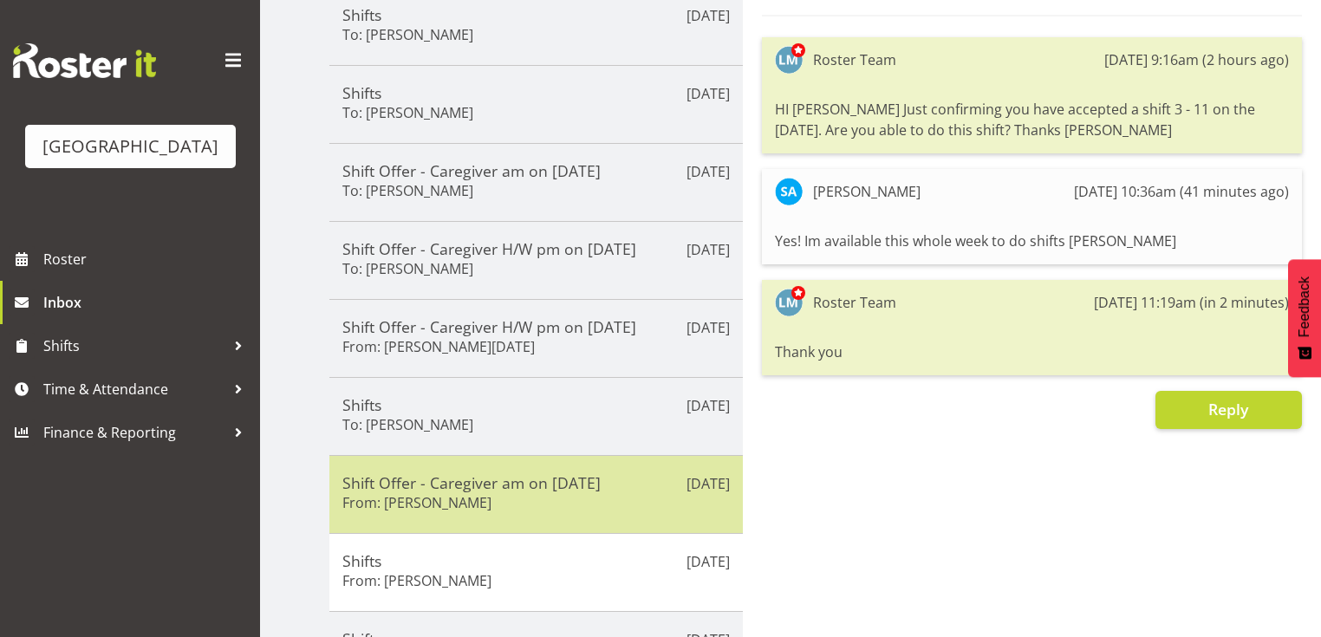
scroll to position [277, 0]
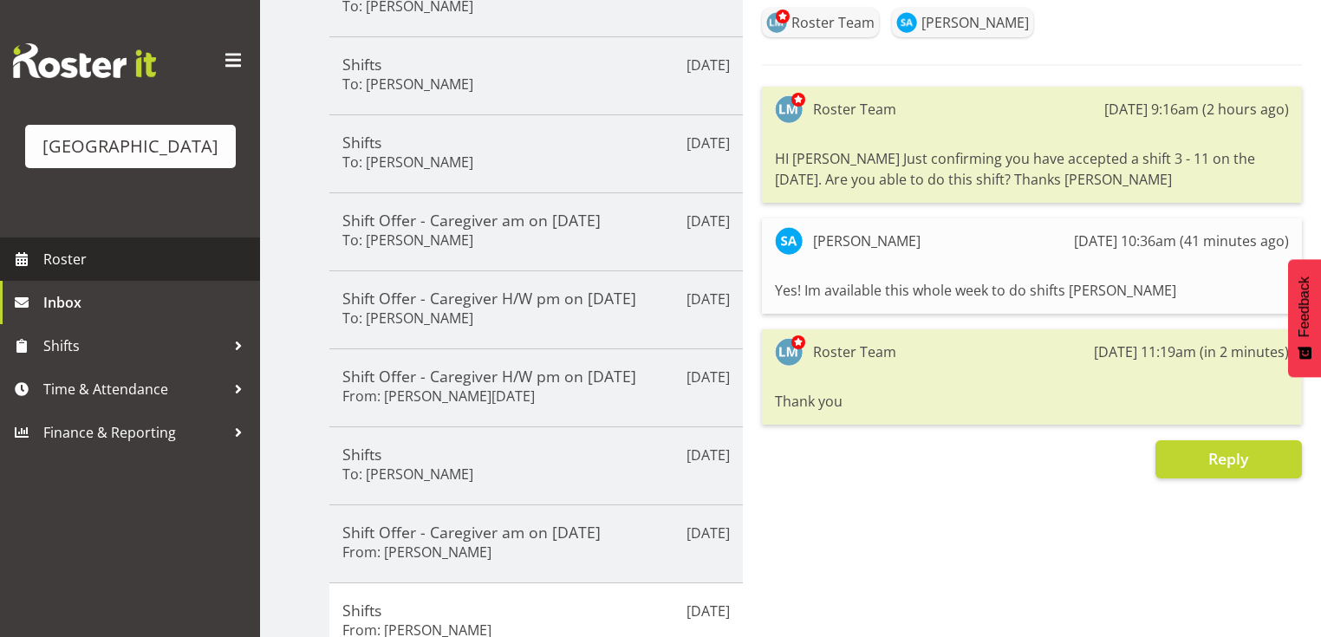
click at [75, 272] on span "Roster" at bounding box center [147, 259] width 208 height 26
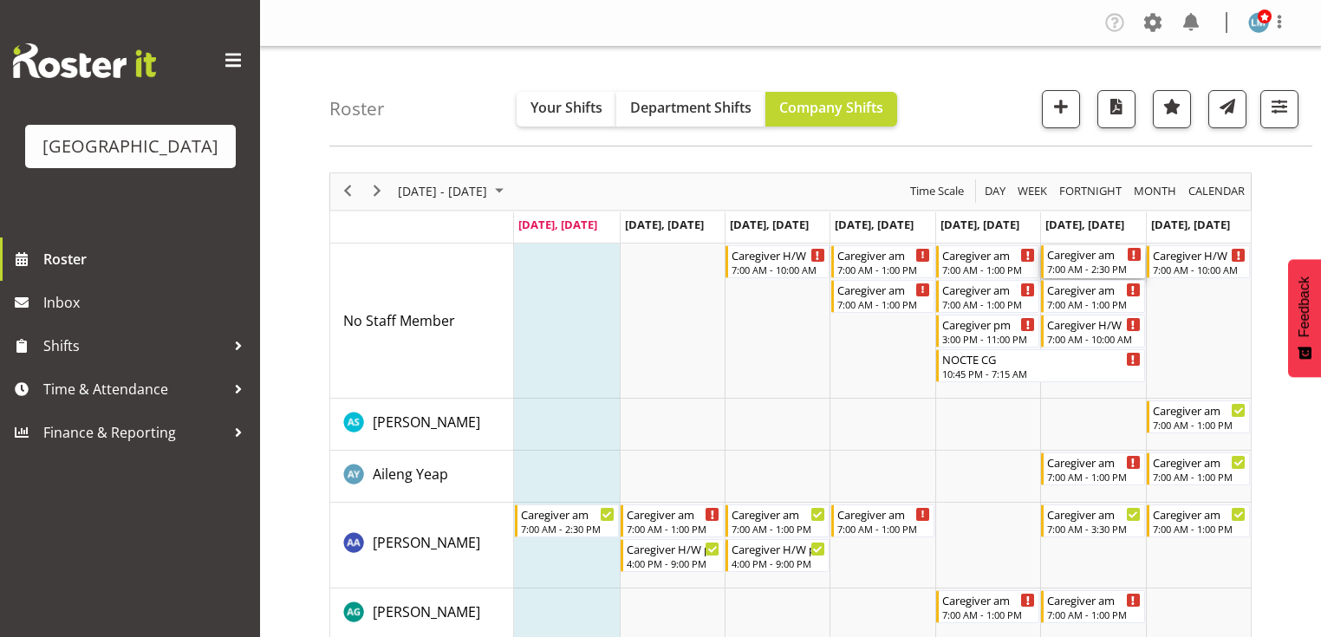
click at [1082, 263] on div "7:00 AM - 2:30 PM" at bounding box center [1094, 269] width 94 height 14
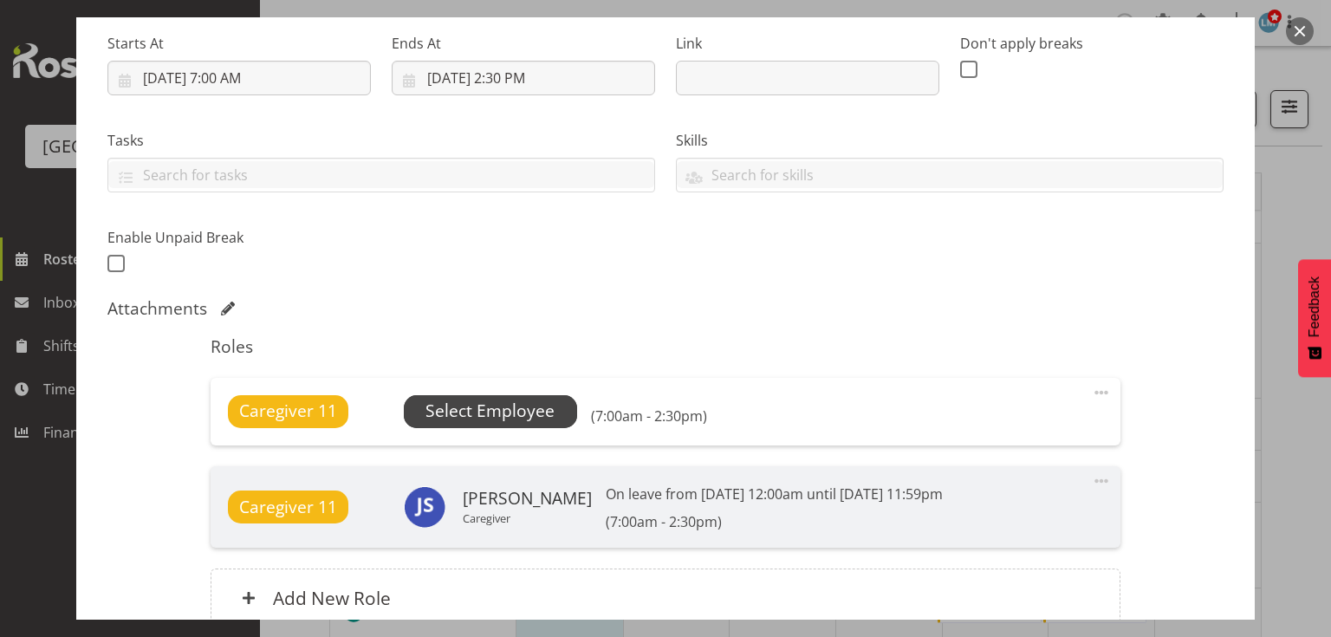
scroll to position [347, 0]
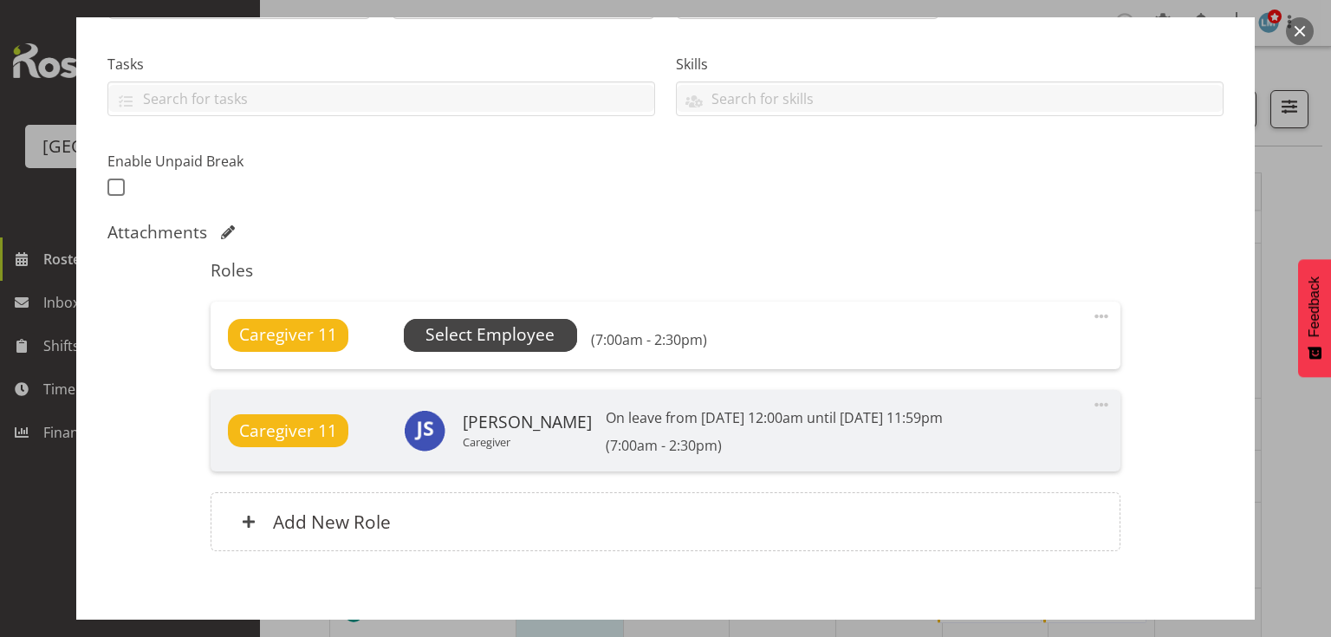
click at [461, 330] on span "Select Employee" at bounding box center [490, 334] width 129 height 25
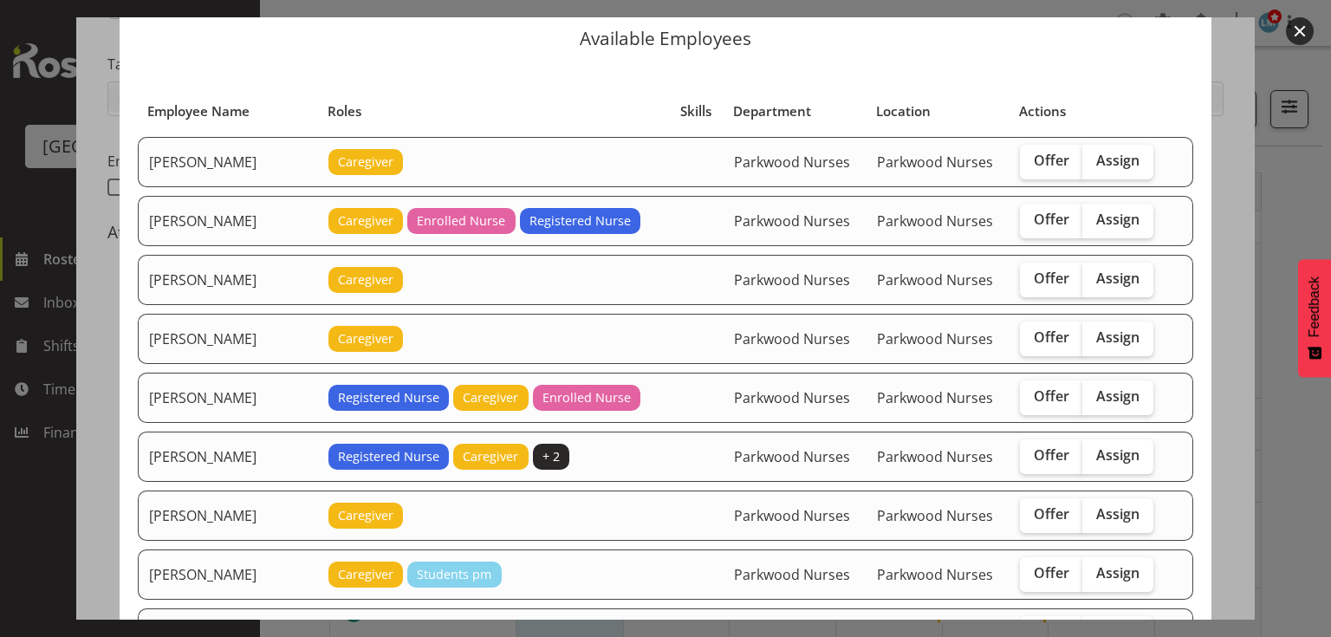
scroll to position [139, 0]
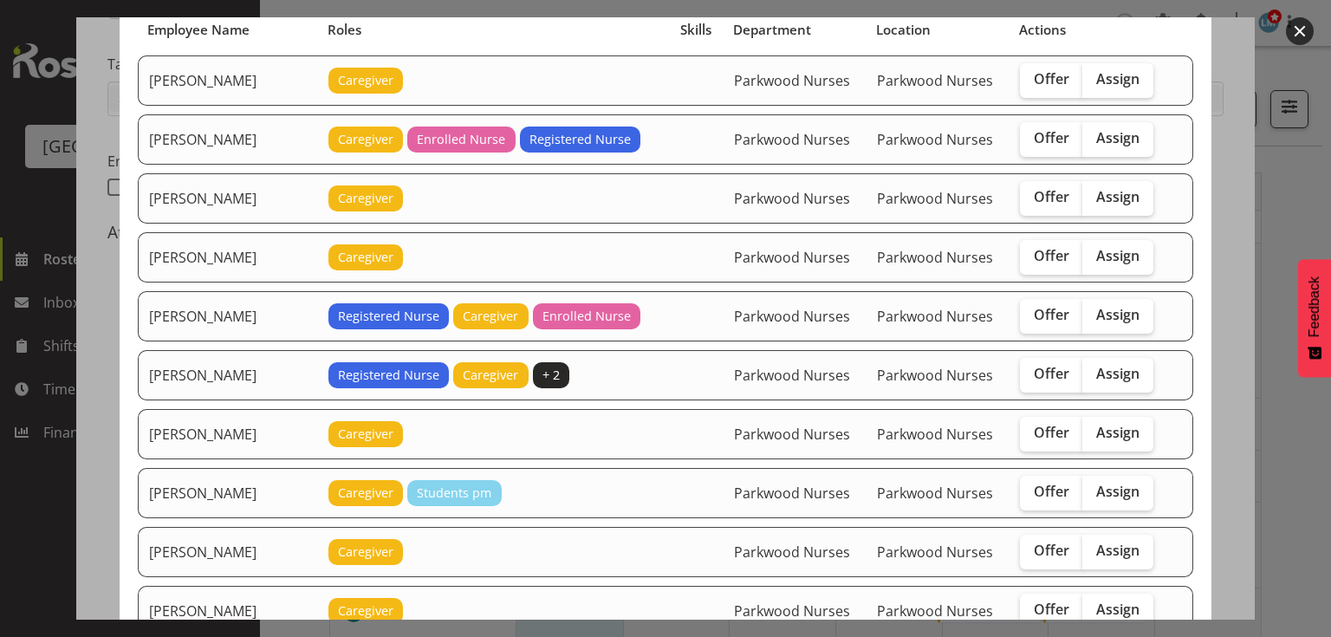
click at [1304, 31] on button "button" at bounding box center [1300, 31] width 28 height 28
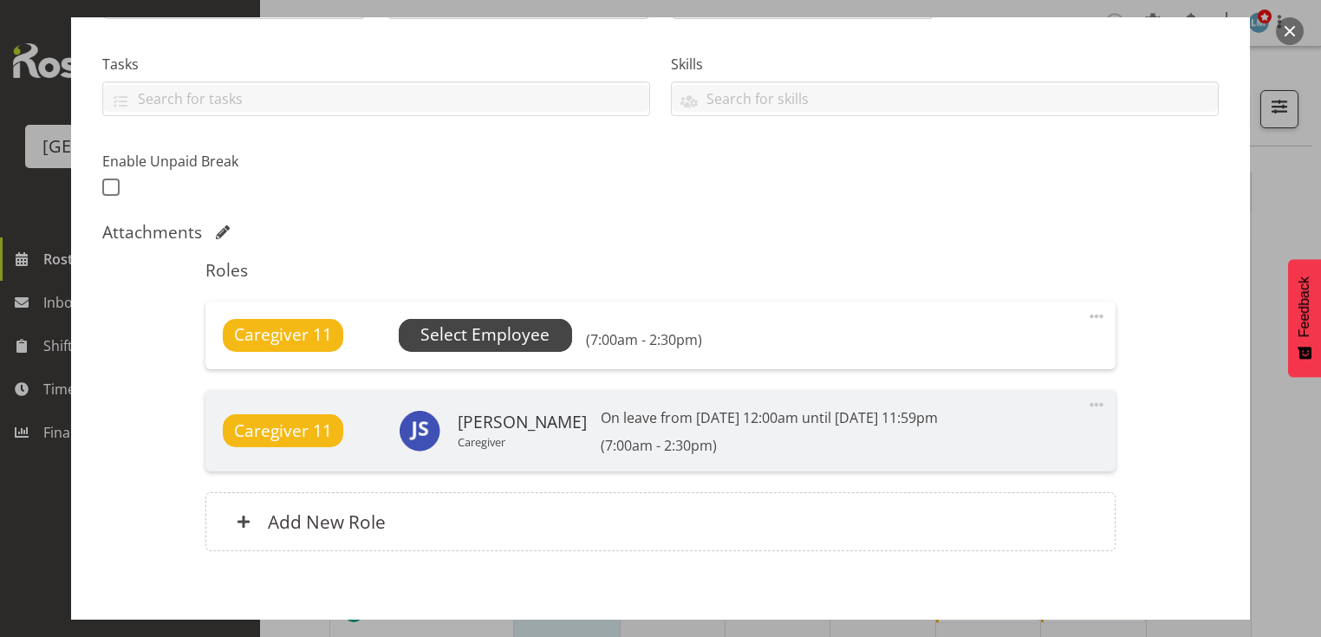
click at [479, 333] on span "Select Employee" at bounding box center [484, 334] width 129 height 25
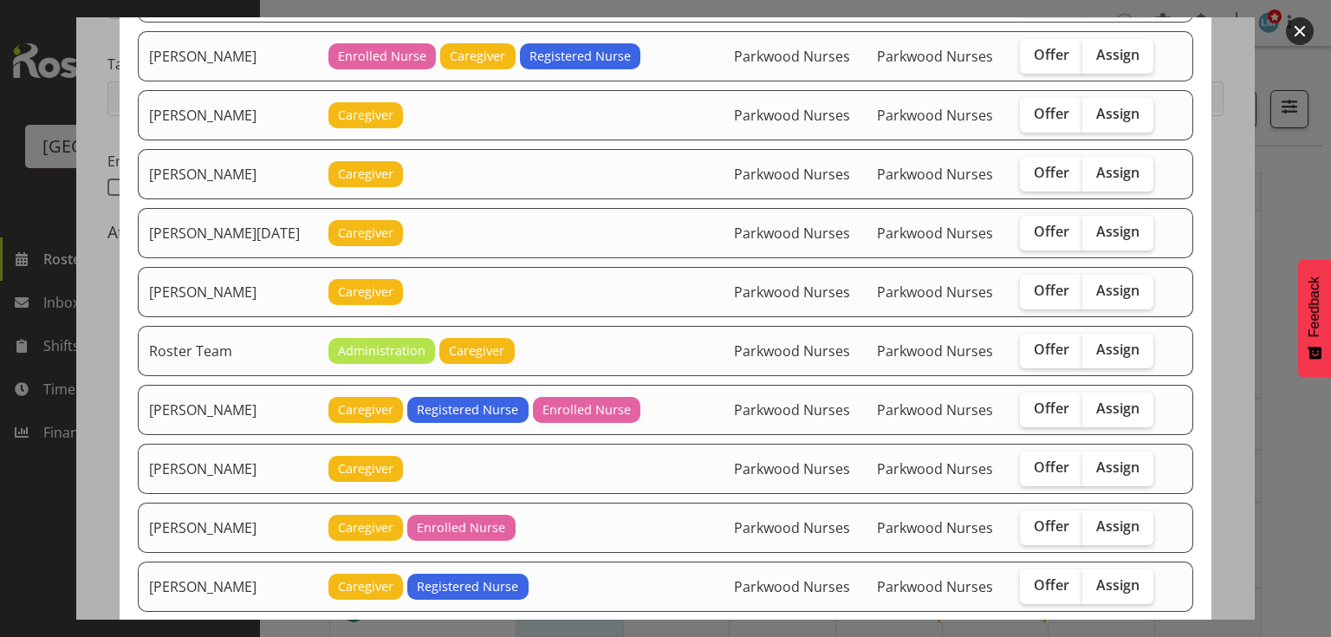
scroll to position [1803, 0]
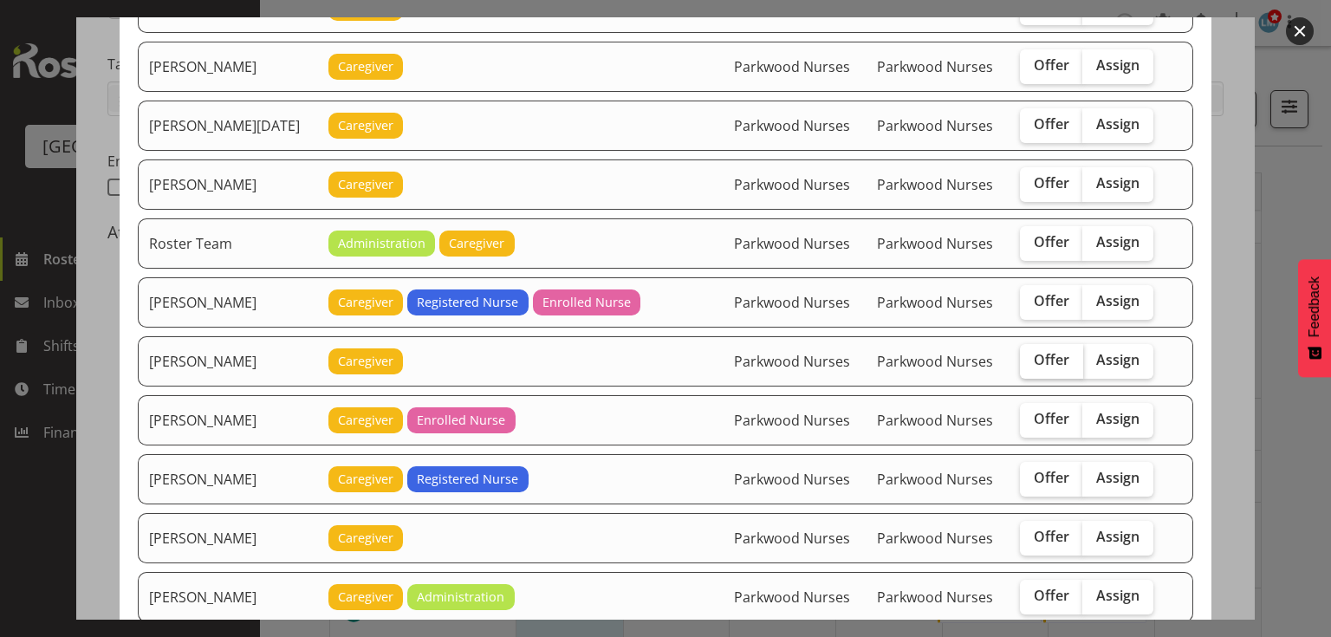
click at [1043, 351] on span "Offer" at bounding box center [1052, 359] width 36 height 17
click at [1031, 354] on input "Offer" at bounding box center [1025, 359] width 11 height 11
checkbox input "true"
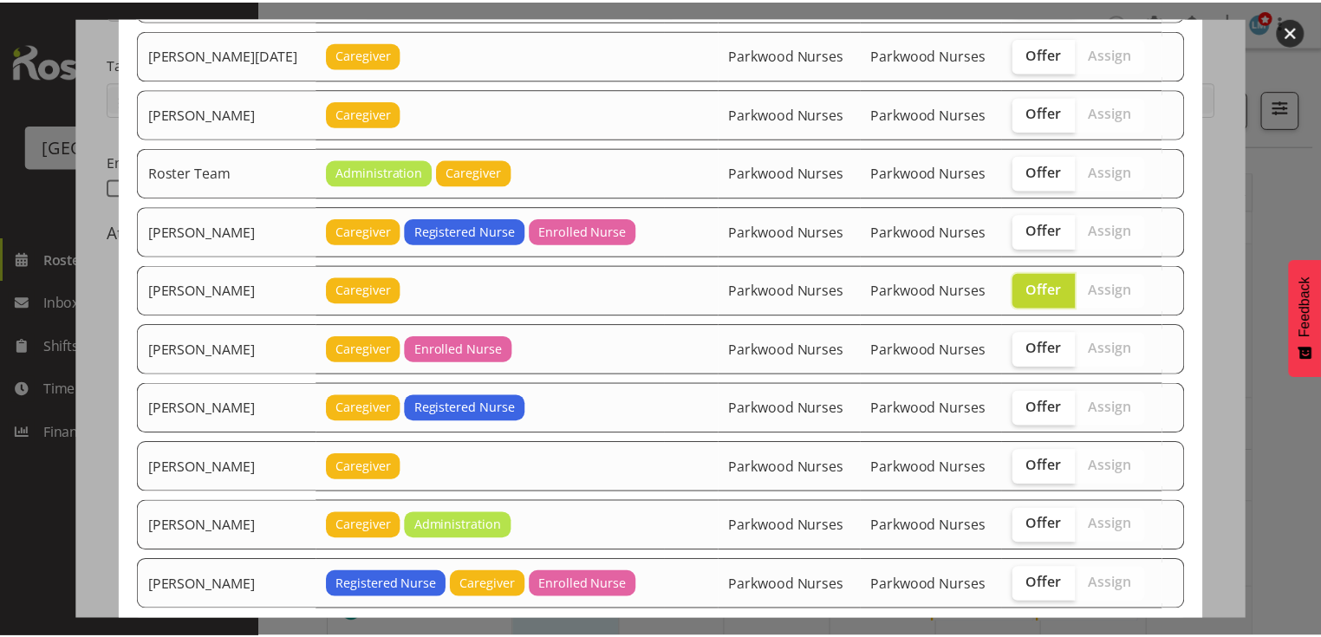
scroll to position [1944, 0]
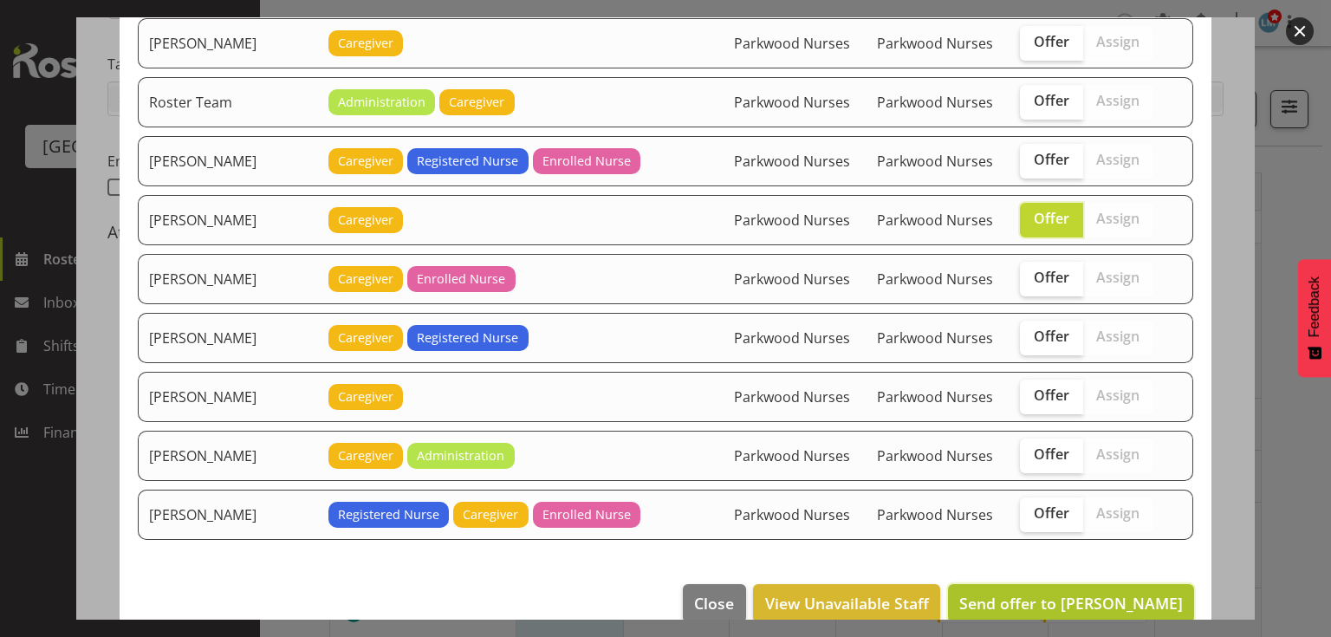
click at [1101, 593] on span "Send offer to Shania Ali" at bounding box center [1071, 603] width 224 height 21
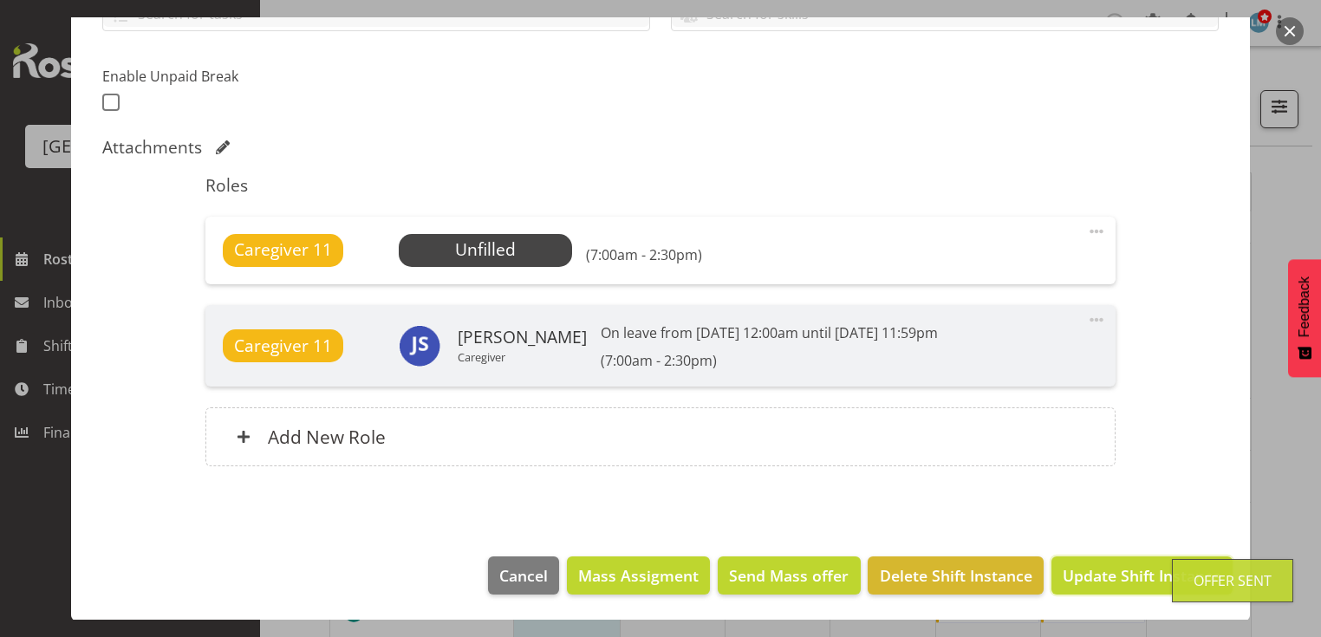
click at [1110, 571] on span "Update Shift Instance" at bounding box center [1141, 575] width 159 height 23
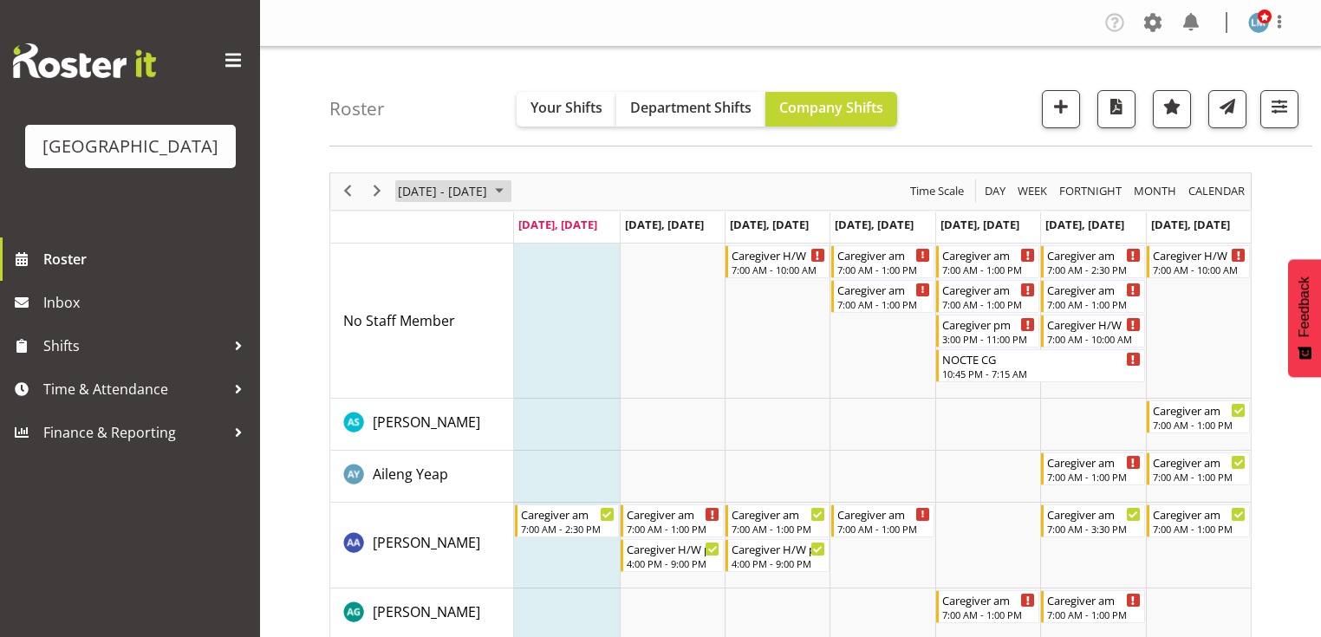
click at [510, 187] on span "August 2025" at bounding box center [499, 191] width 21 height 22
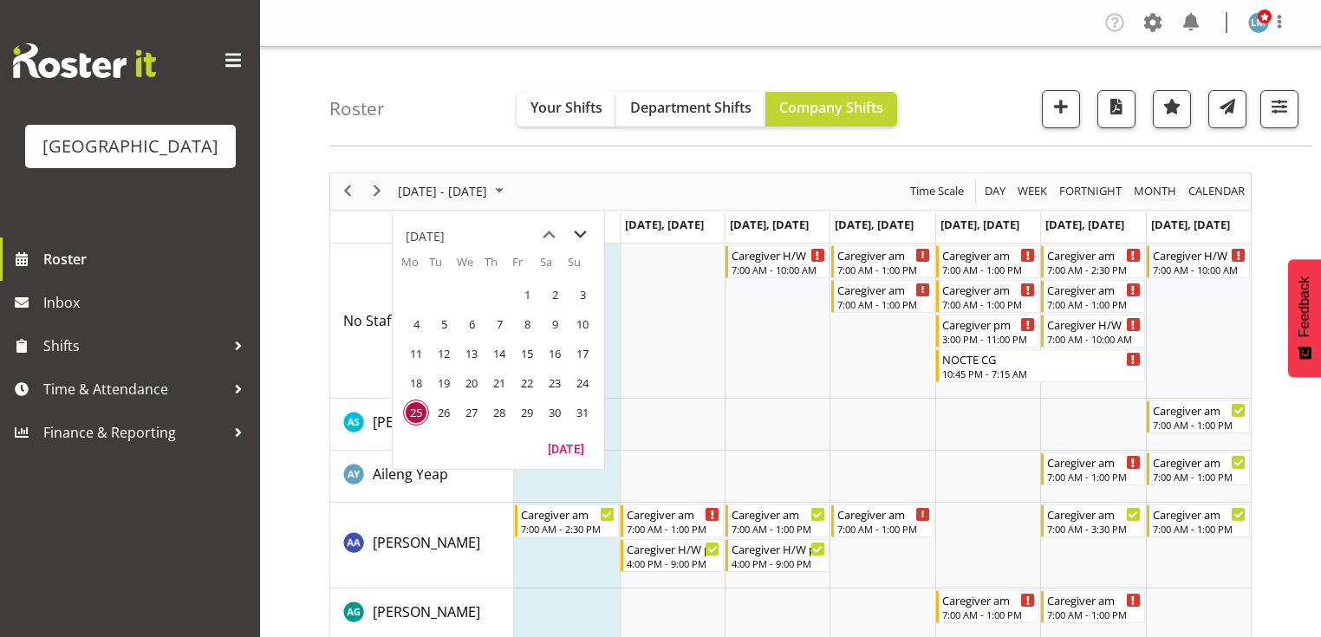
click at [575, 229] on span "next month" at bounding box center [580, 234] width 30 height 31
click at [420, 354] on span "15" at bounding box center [416, 354] width 26 height 26
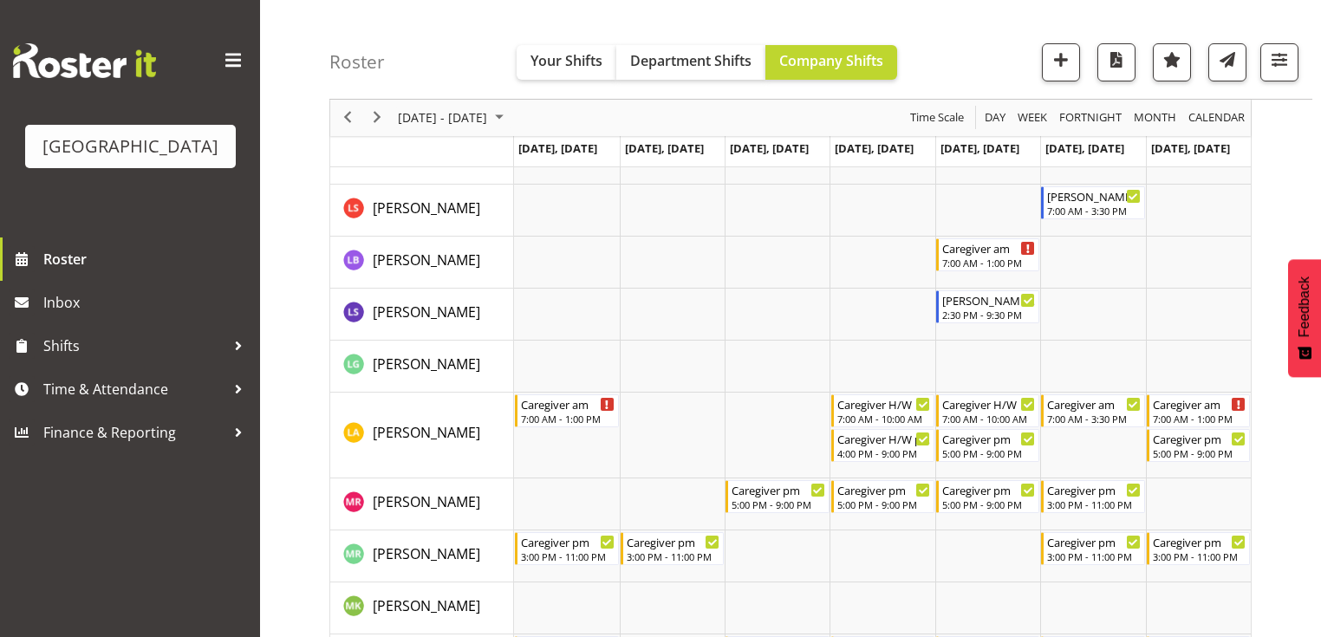
scroll to position [4021, 0]
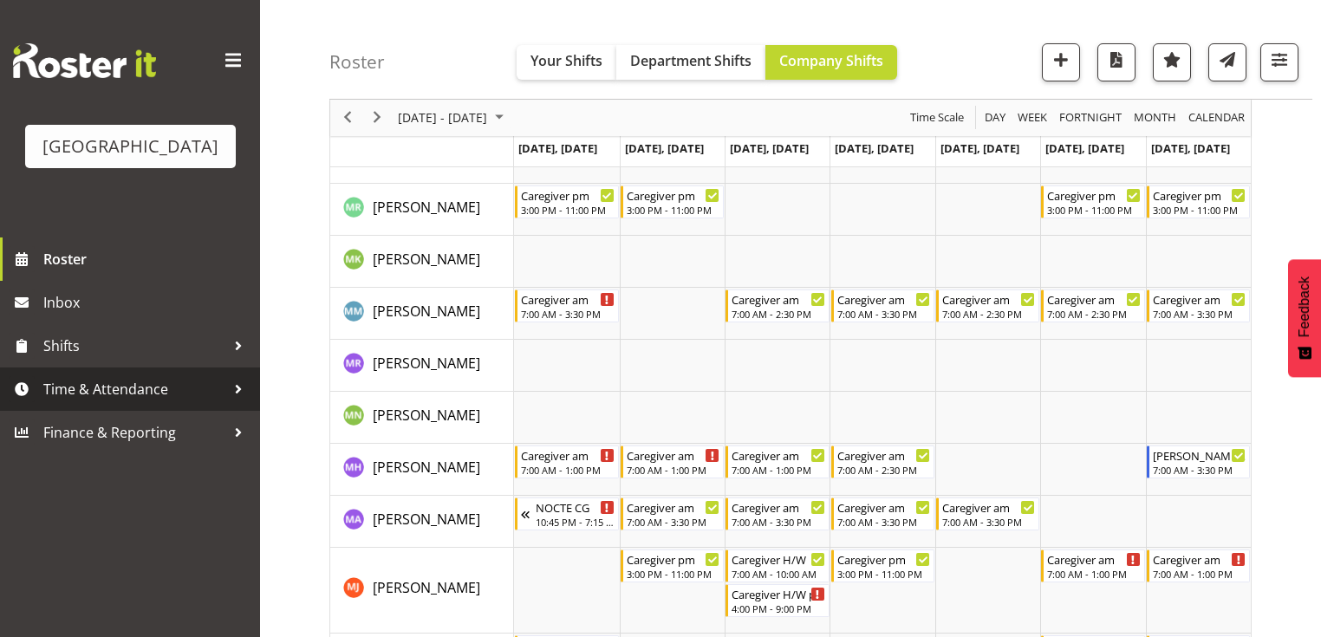
click at [234, 402] on div at bounding box center [238, 389] width 26 height 26
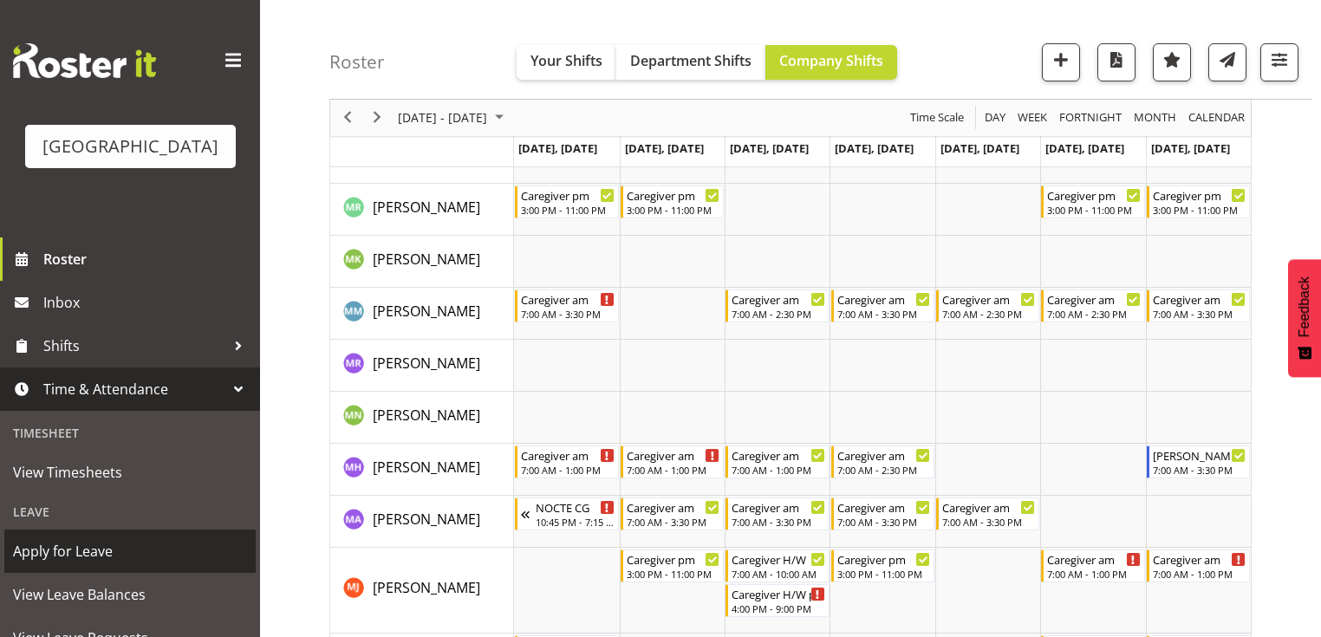
click at [143, 564] on span "Apply for Leave" at bounding box center [130, 551] width 234 height 26
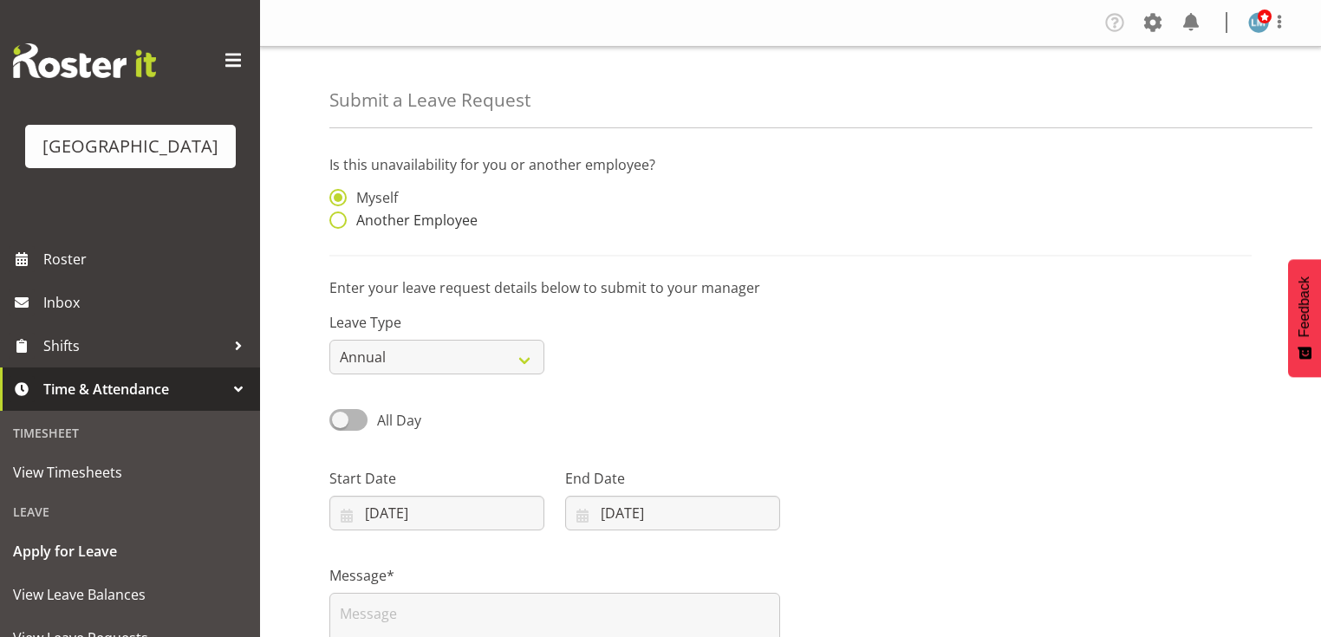
click at [336, 212] on span at bounding box center [337, 219] width 17 height 17
click at [336, 215] on input "Another Employee" at bounding box center [334, 220] width 11 height 11
radio input "true"
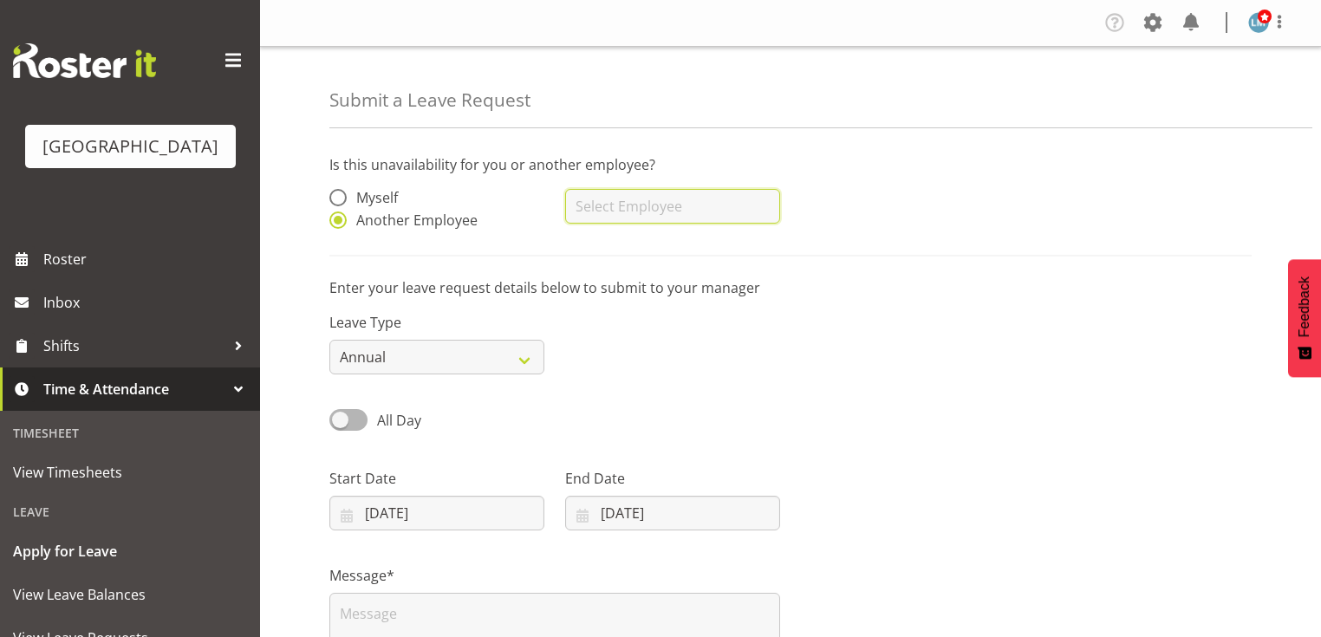
click at [725, 201] on input "text" at bounding box center [672, 206] width 215 height 35
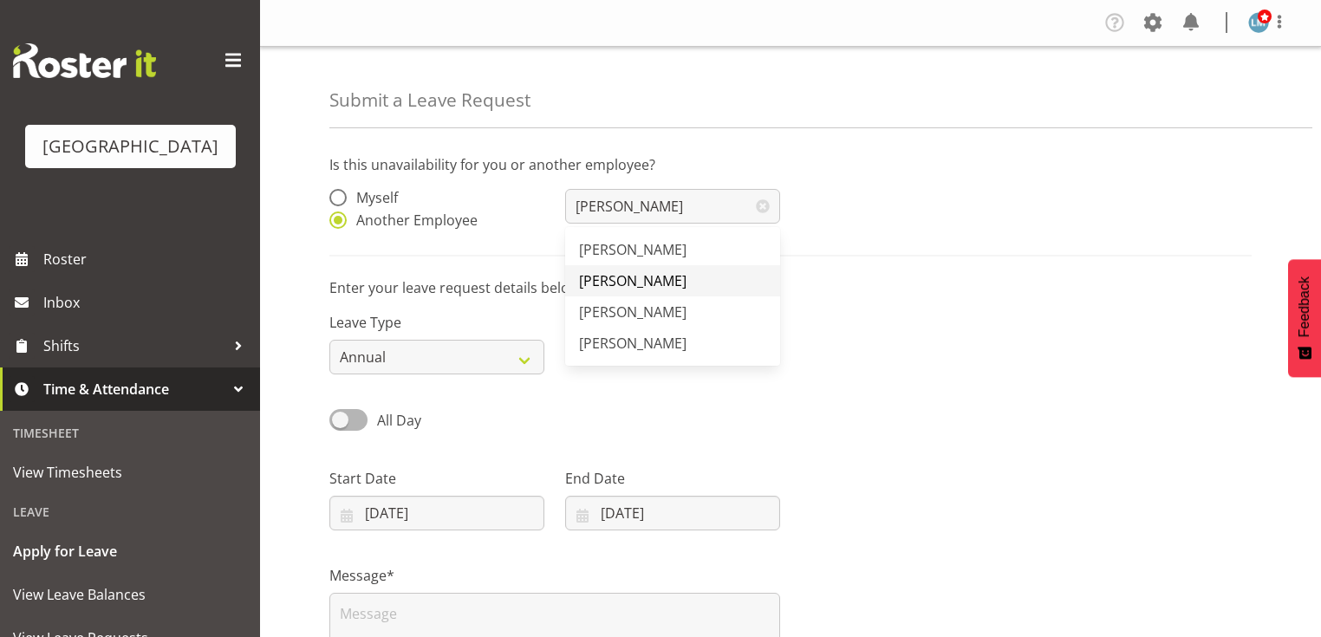
click at [647, 276] on span "[PERSON_NAME]" at bounding box center [632, 280] width 107 height 19
type input "[PERSON_NAME]"
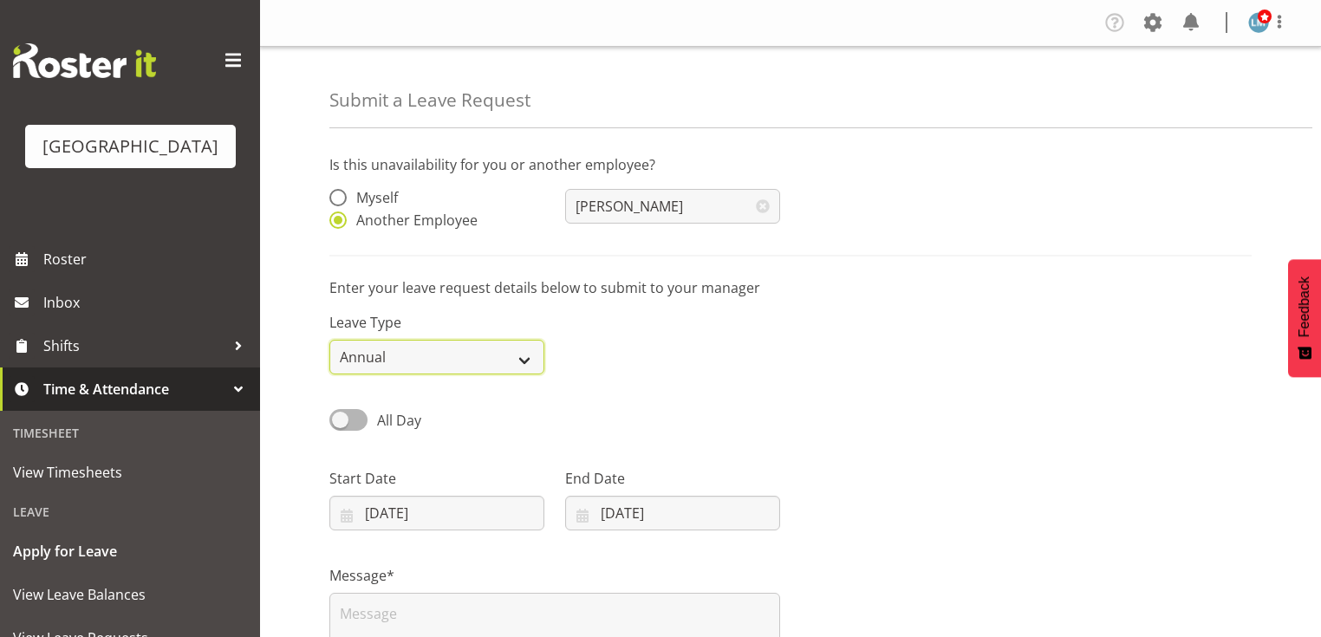
click at [524, 362] on select "Annual Sick Leave Without Pay Bereavement Domestic Violence Parental Jury Servi…" at bounding box center [436, 357] width 215 height 35
select select "Other"
click at [329, 340] on select "Annual Sick Leave Without Pay Bereavement Domestic Violence Parental Jury Servi…" at bounding box center [436, 357] width 215 height 35
click at [347, 514] on input "[DATE]" at bounding box center [436, 513] width 215 height 35
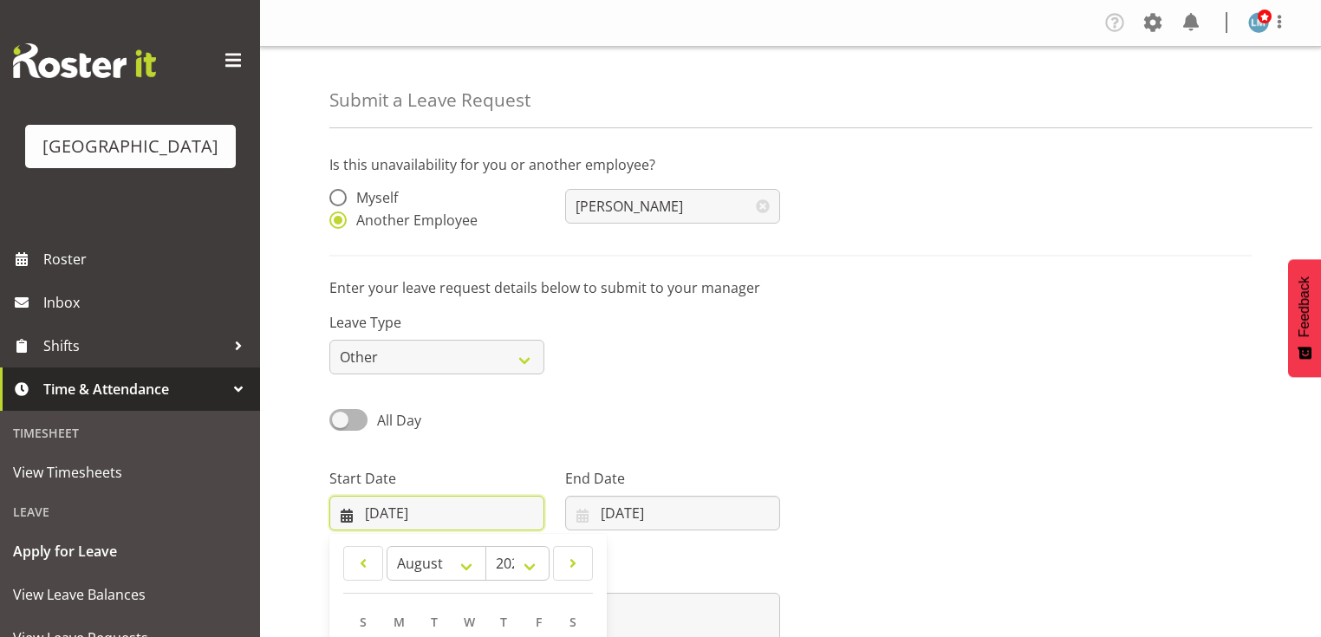
scroll to position [250, 0]
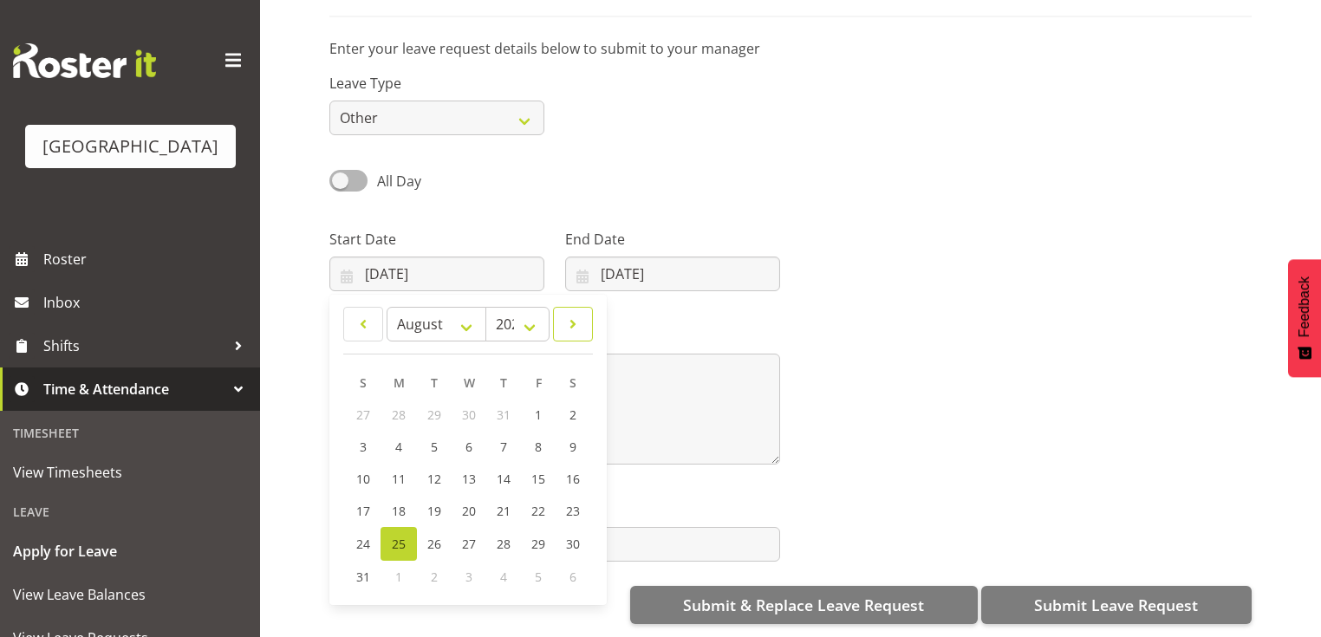
click at [569, 314] on span at bounding box center [572, 324] width 17 height 21
select select "8"
click at [432, 471] on span "16" at bounding box center [433, 479] width 14 height 16
type input "[DATE]"
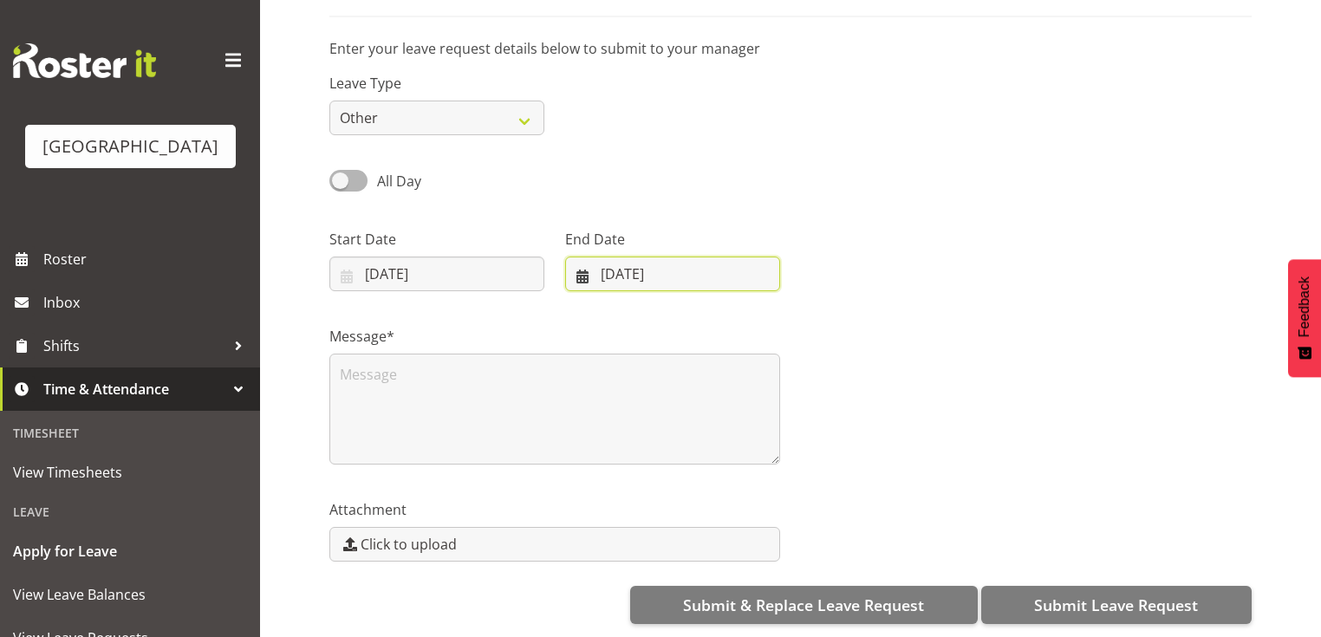
click at [579, 266] on input "[DATE]" at bounding box center [672, 274] width 215 height 35
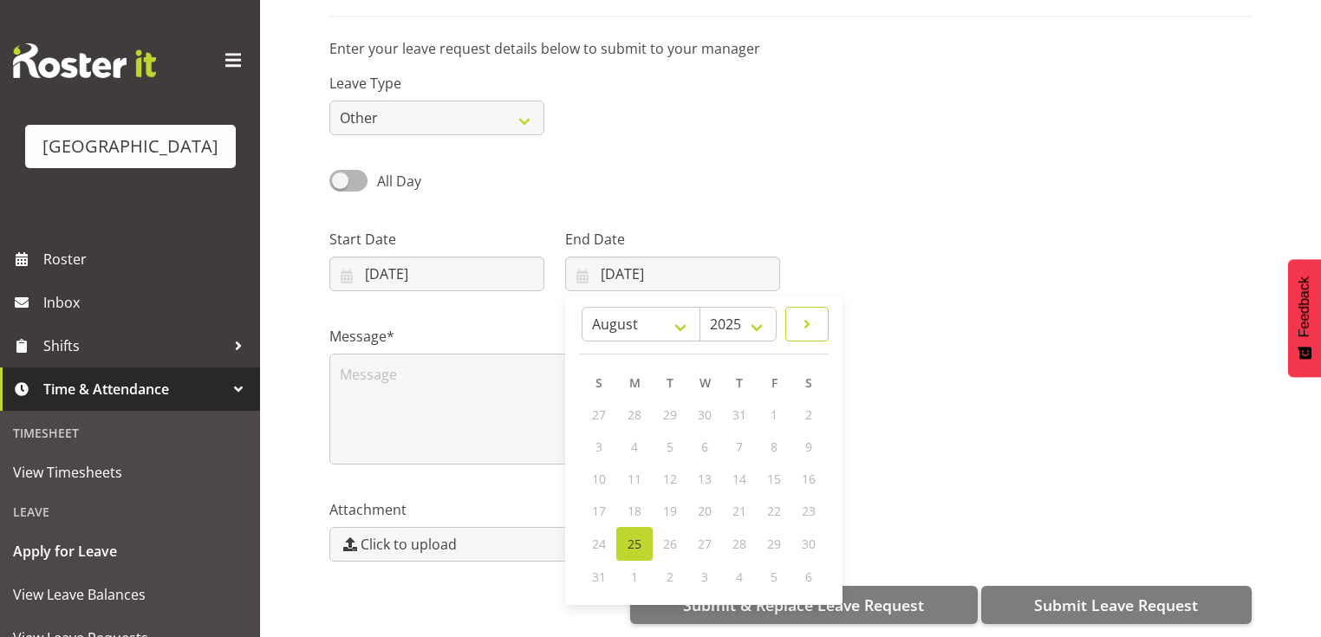
click at [805, 314] on span at bounding box center [806, 324] width 21 height 21
select select "8"
click at [640, 535] on span "29" at bounding box center [634, 543] width 14 height 16
type input "[DATE]"
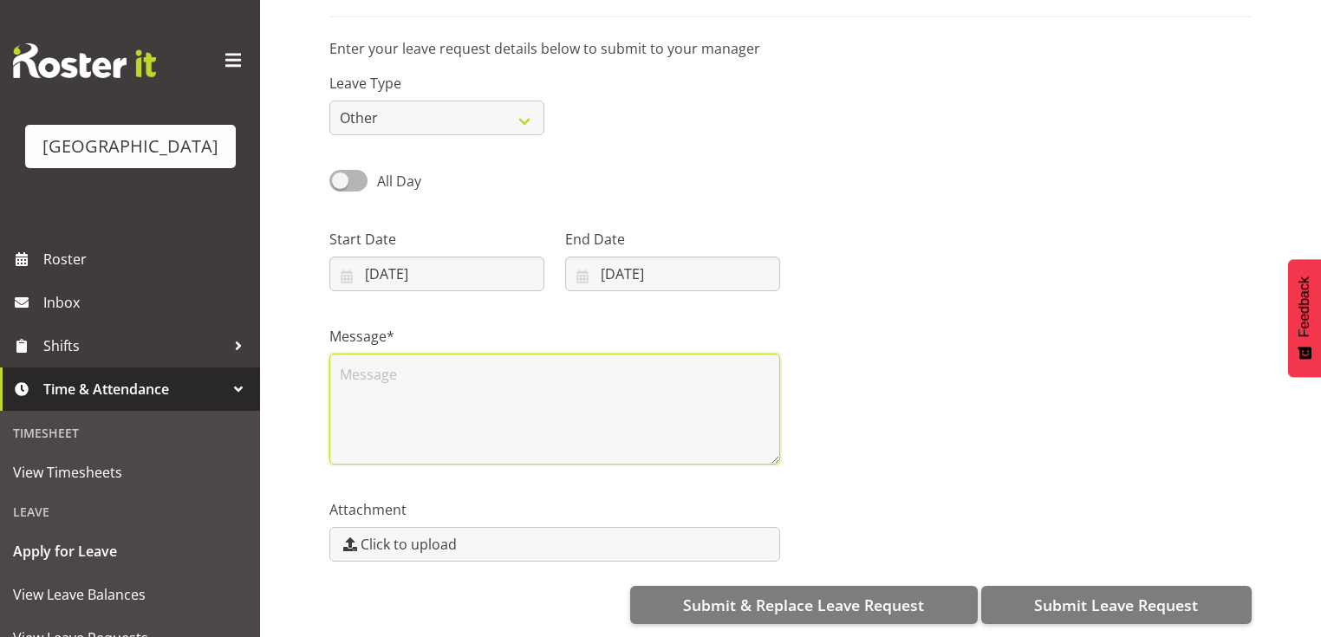
click at [493, 409] on textarea at bounding box center [554, 409] width 451 height 111
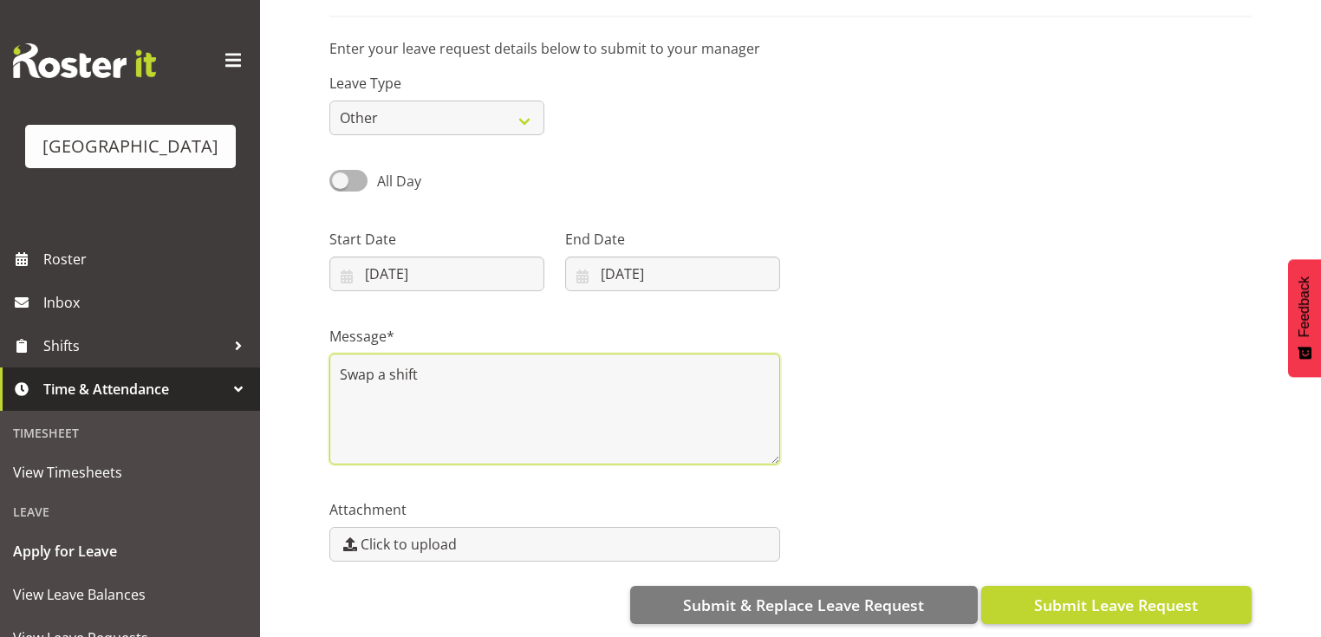
type textarea "Swap a shift"
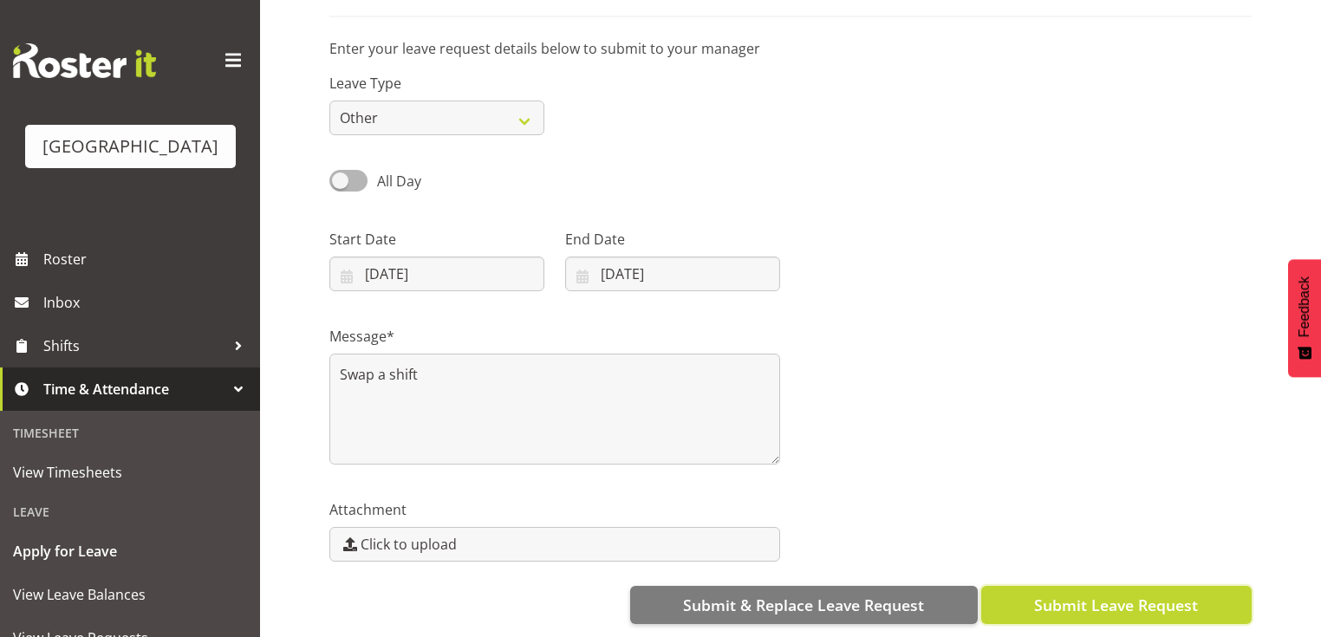
click at [1127, 594] on span "Submit Leave Request" at bounding box center [1116, 605] width 164 height 23
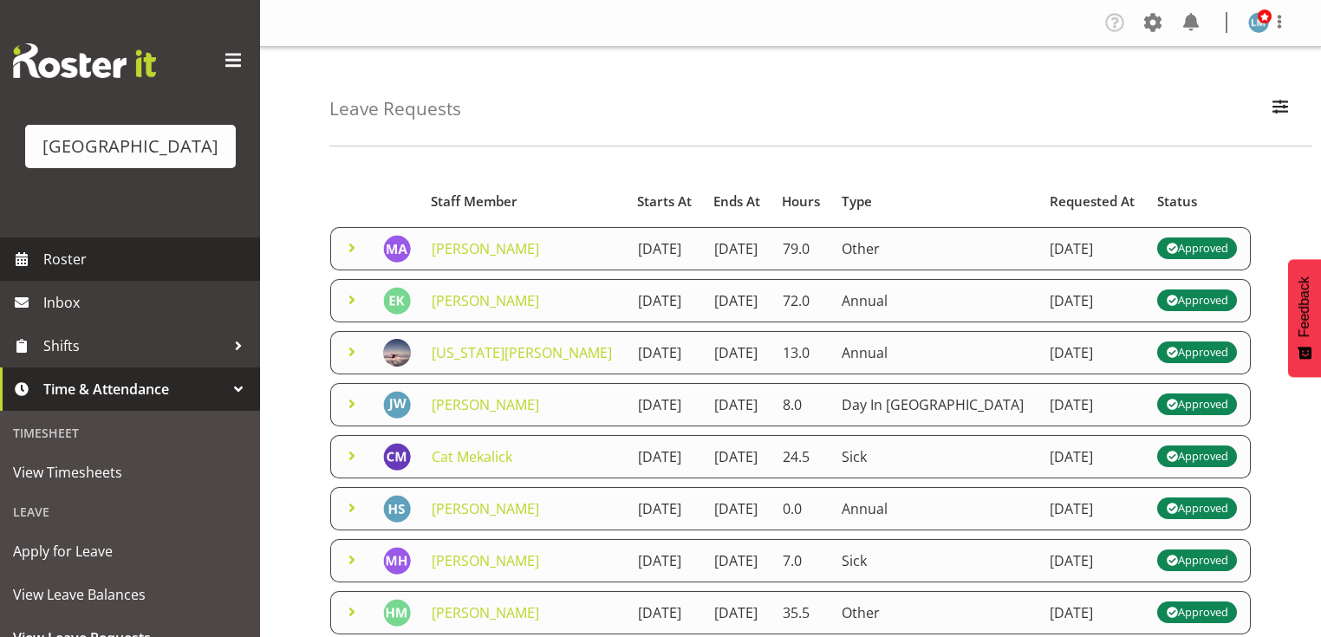
click at [73, 272] on span "Roster" at bounding box center [147, 259] width 208 height 26
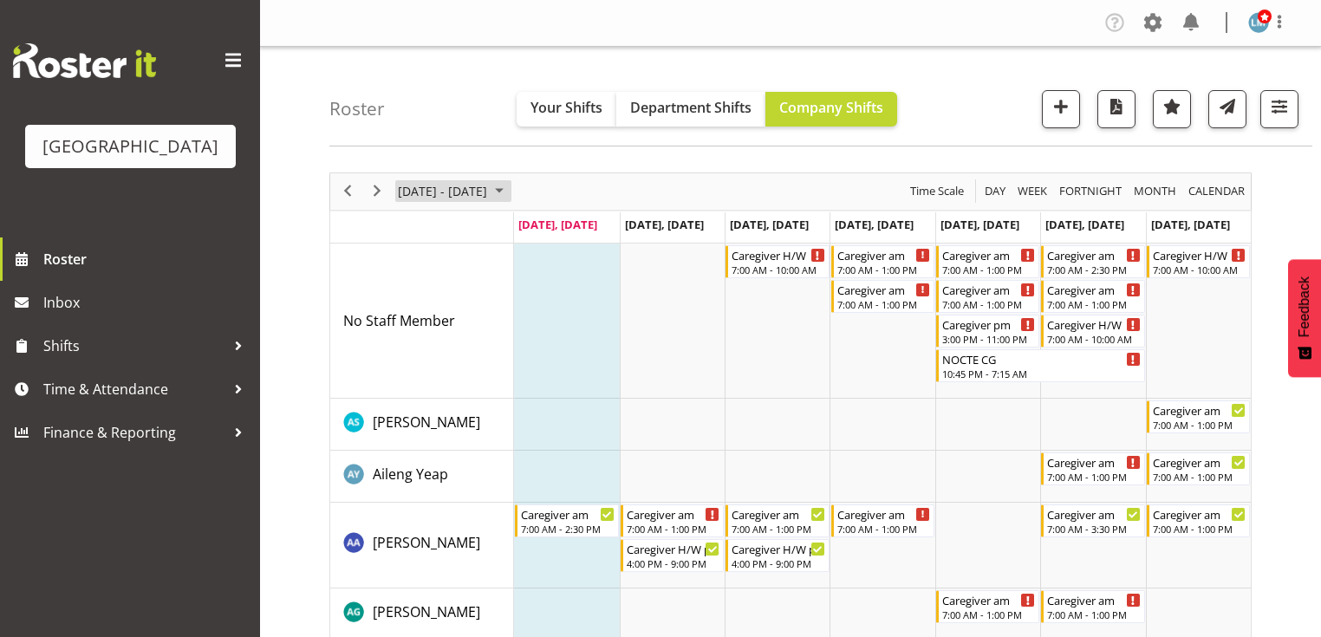
click at [510, 185] on span "August 2025" at bounding box center [499, 191] width 21 height 22
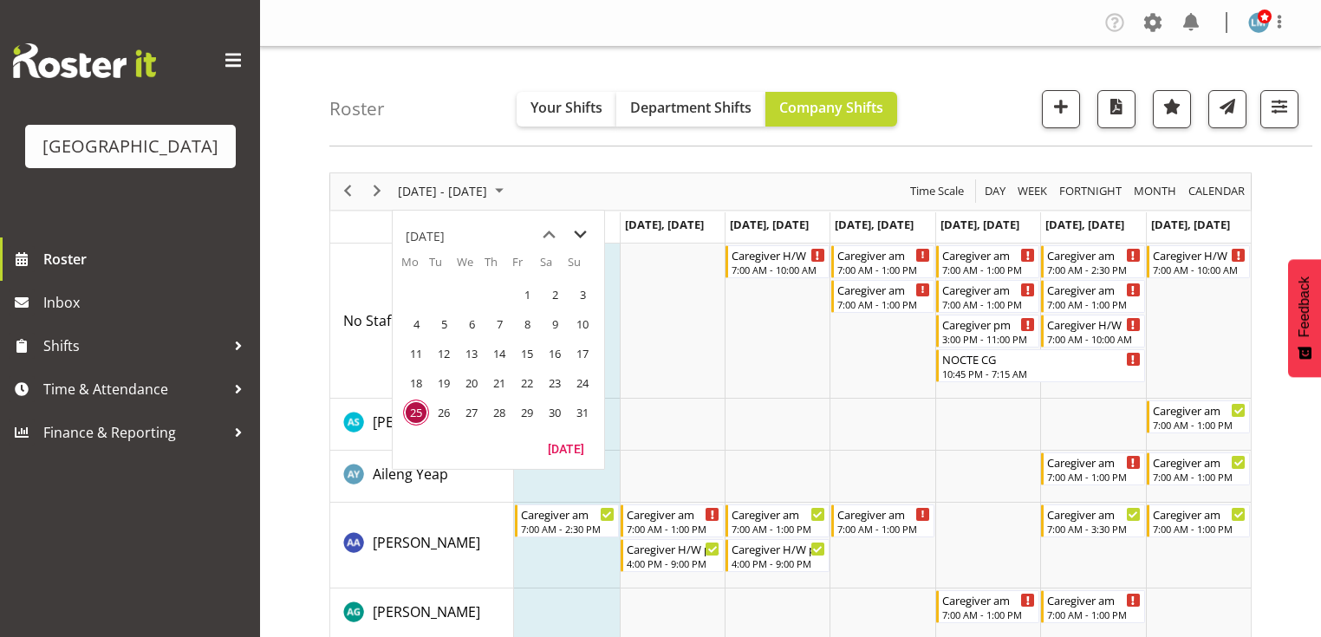
click at [581, 231] on span "next month" at bounding box center [580, 234] width 30 height 31
click at [417, 352] on span "15" at bounding box center [416, 354] width 26 height 26
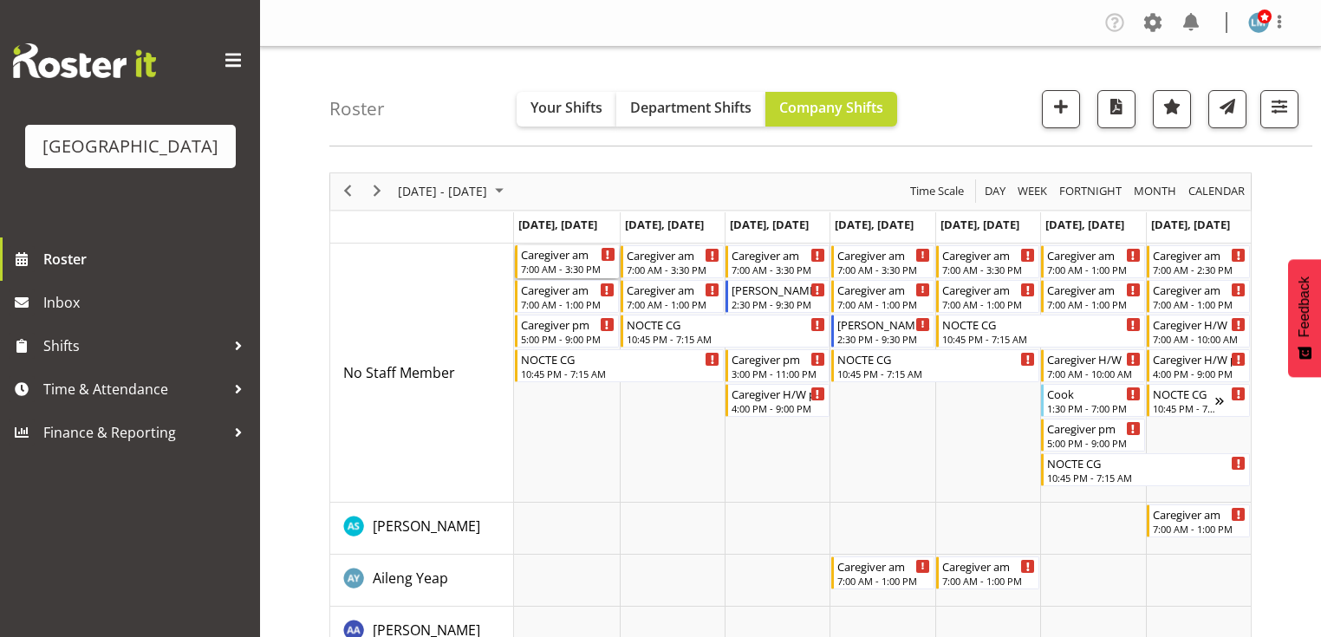
click at [547, 263] on div "7:00 AM - 3:30 PM" at bounding box center [568, 269] width 94 height 14
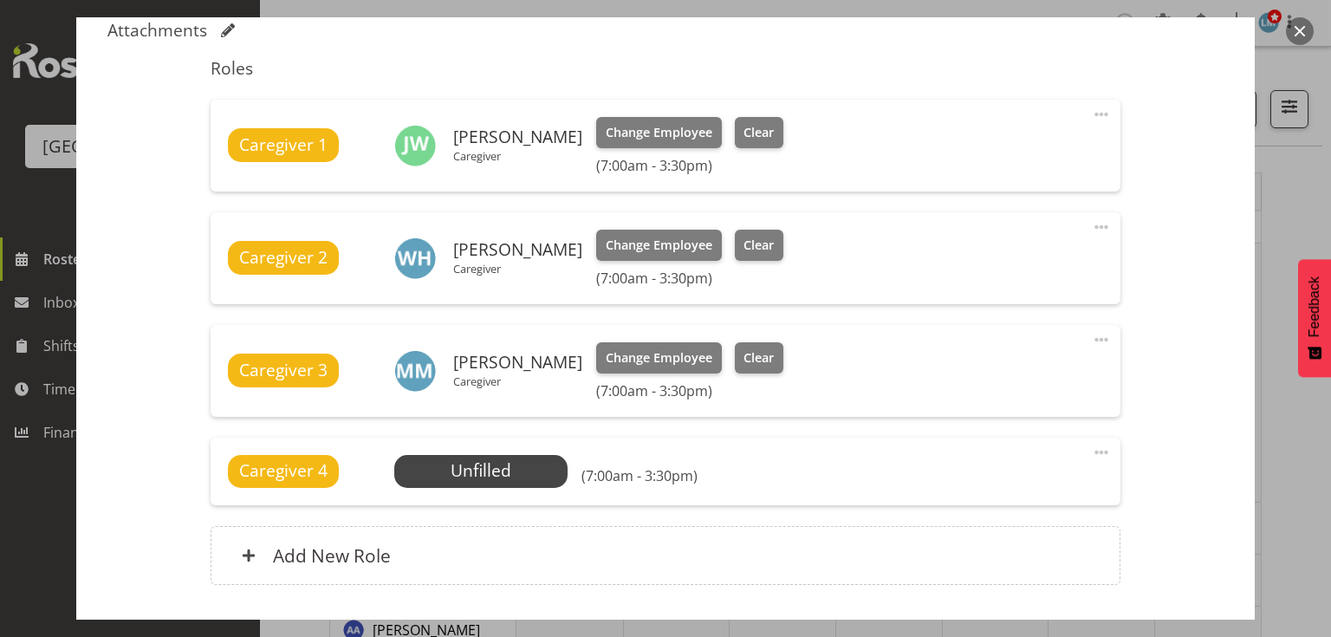
scroll to position [624, 0]
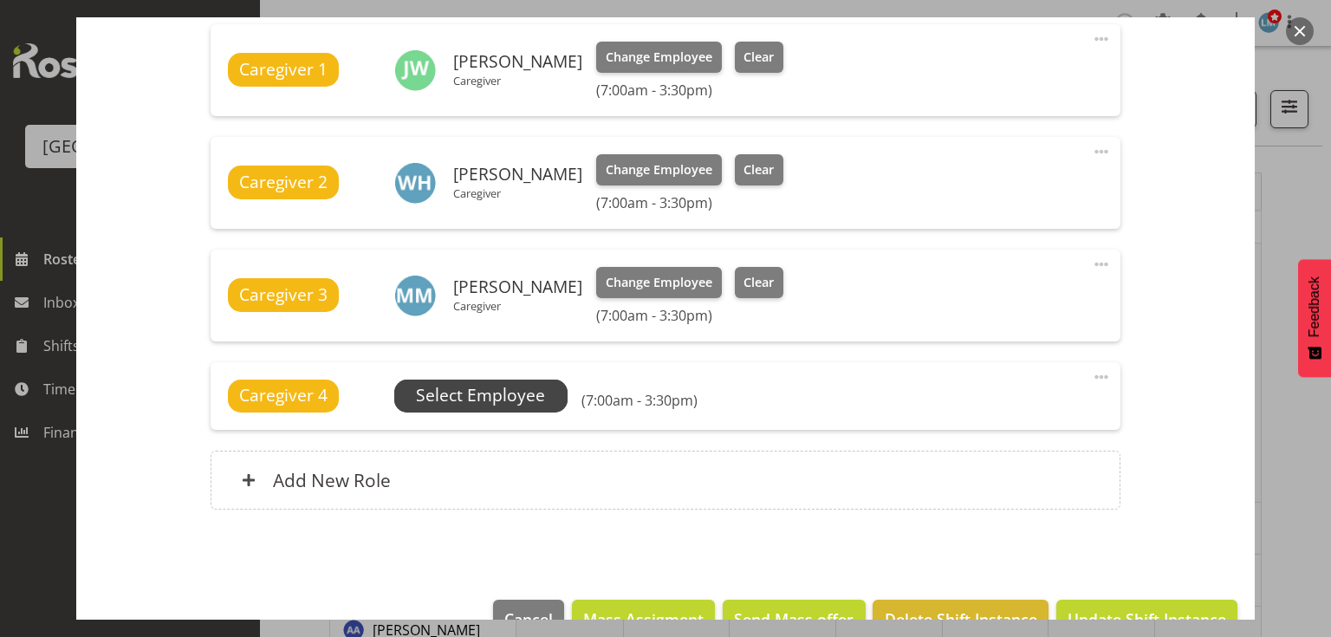
click at [503, 393] on span "Select Employee" at bounding box center [480, 395] width 129 height 25
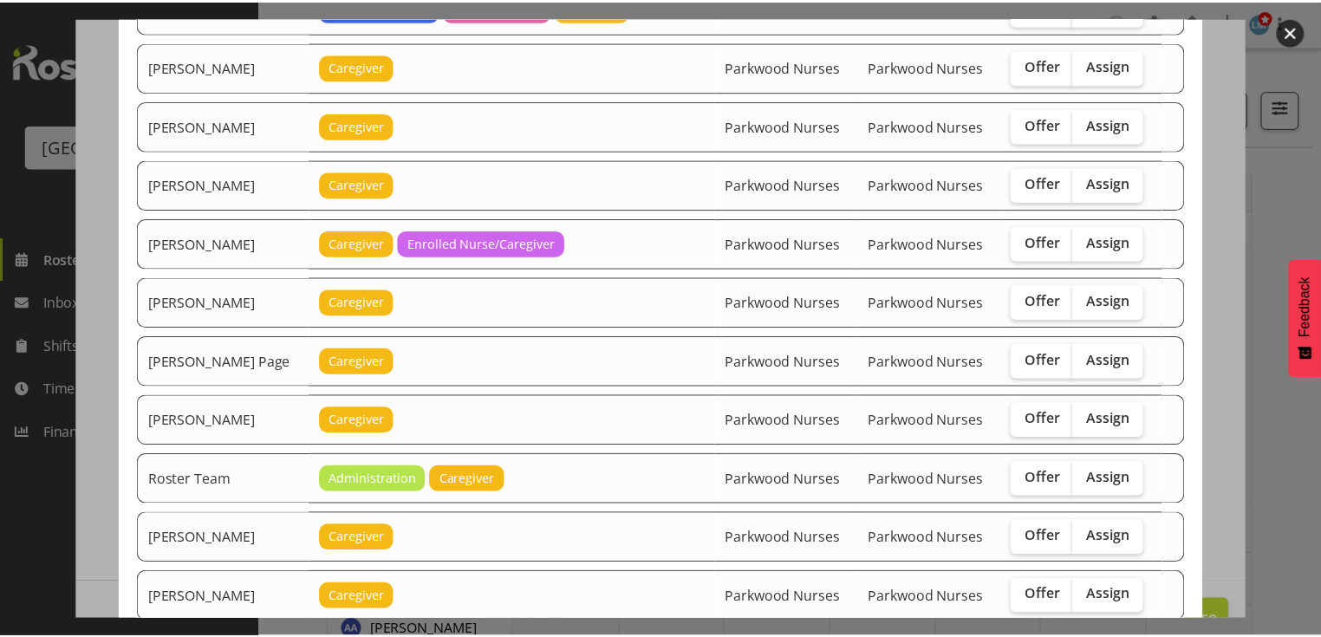
scroll to position [1944, 0]
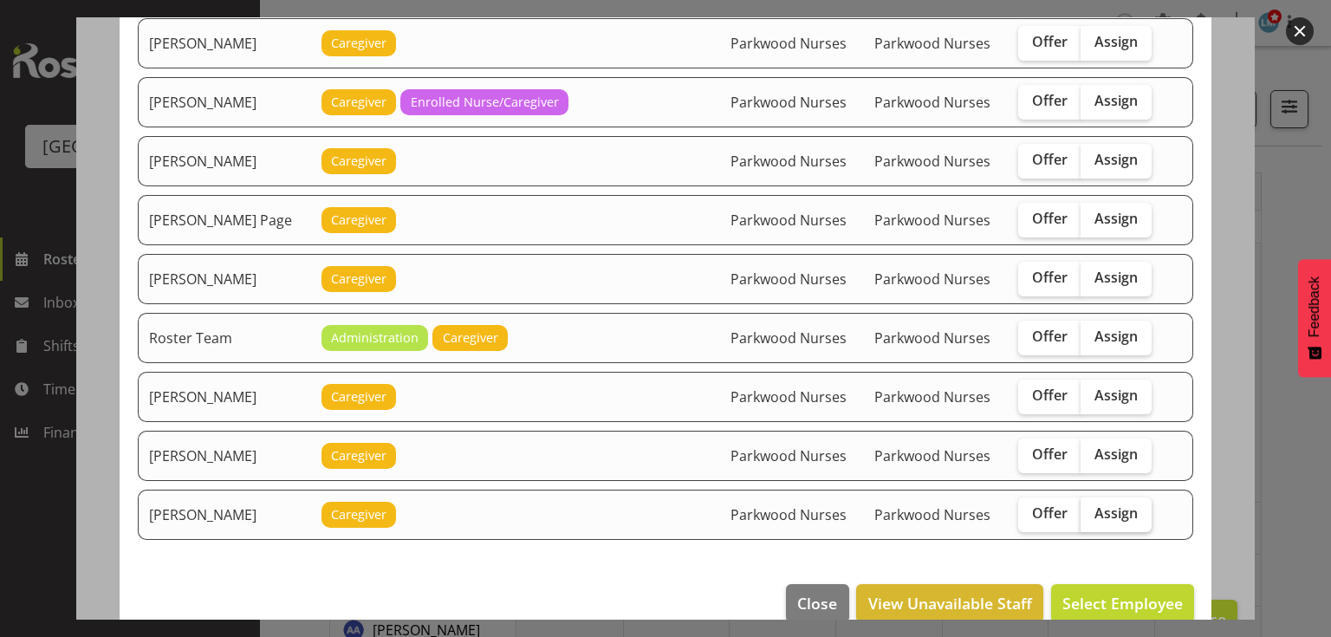
click at [1112, 504] on span "Assign" at bounding box center [1116, 512] width 43 height 17
click at [1092, 508] on input "Assign" at bounding box center [1086, 513] width 11 height 11
checkbox input "true"
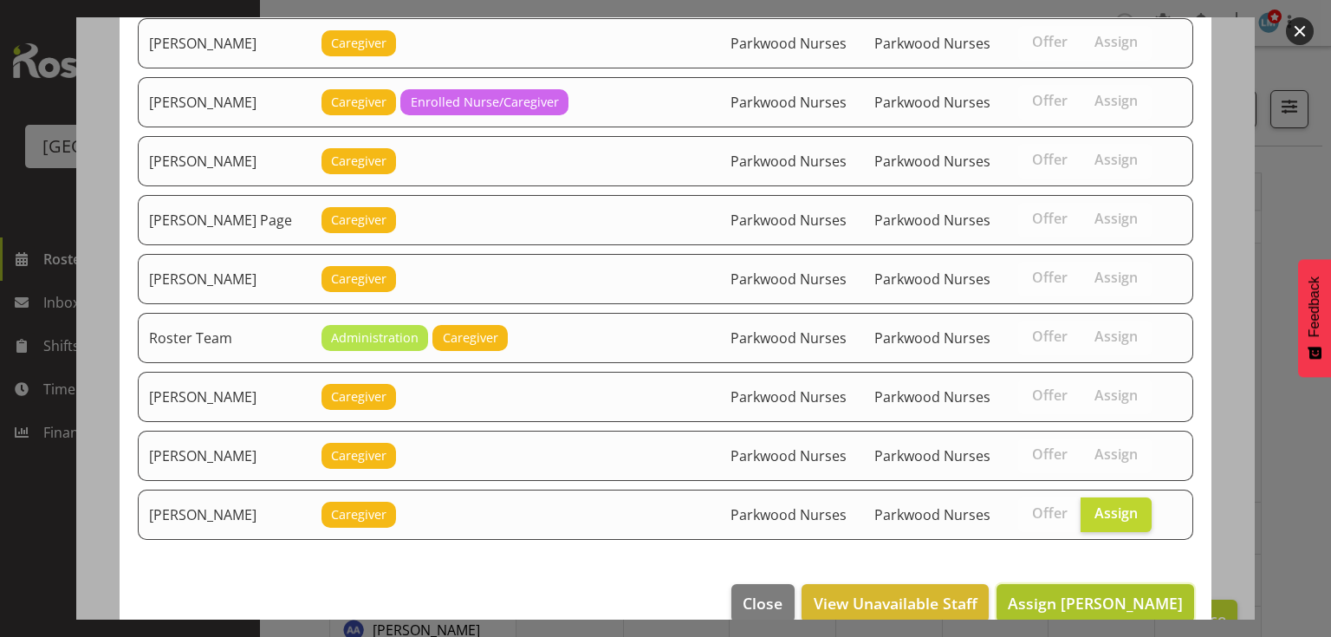
click at [1094, 593] on span "Assign Tek Teikake" at bounding box center [1095, 603] width 175 height 21
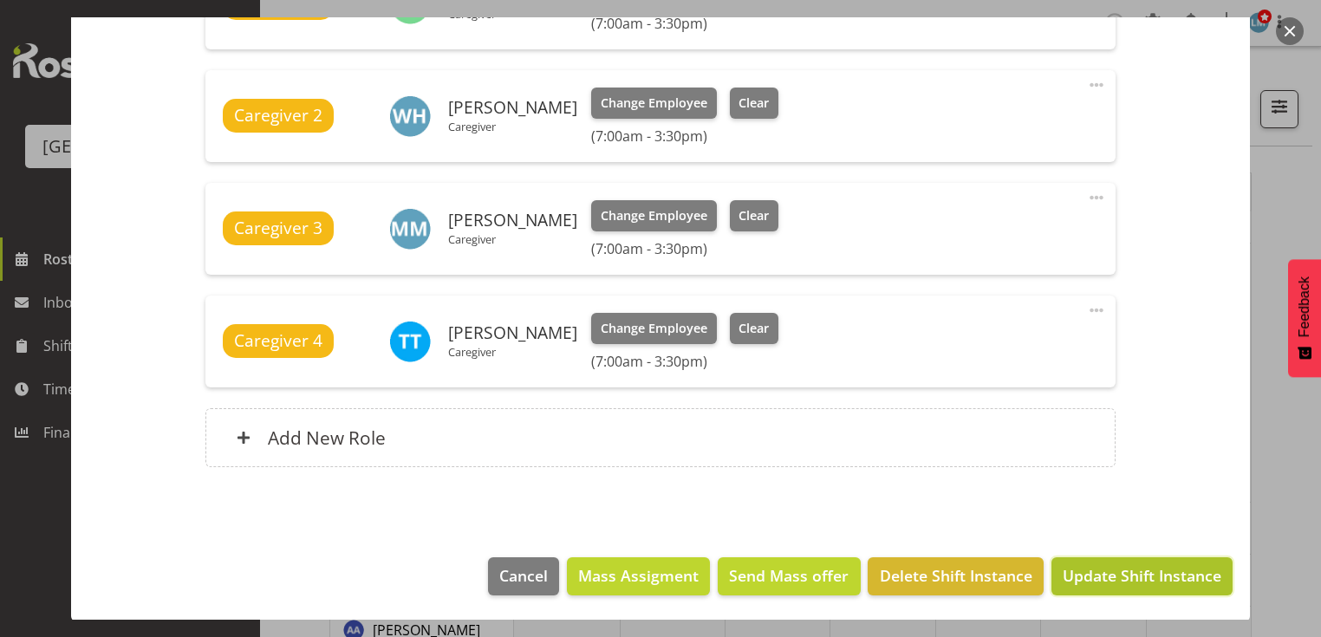
click at [1095, 572] on span "Update Shift Instance" at bounding box center [1141, 575] width 159 height 23
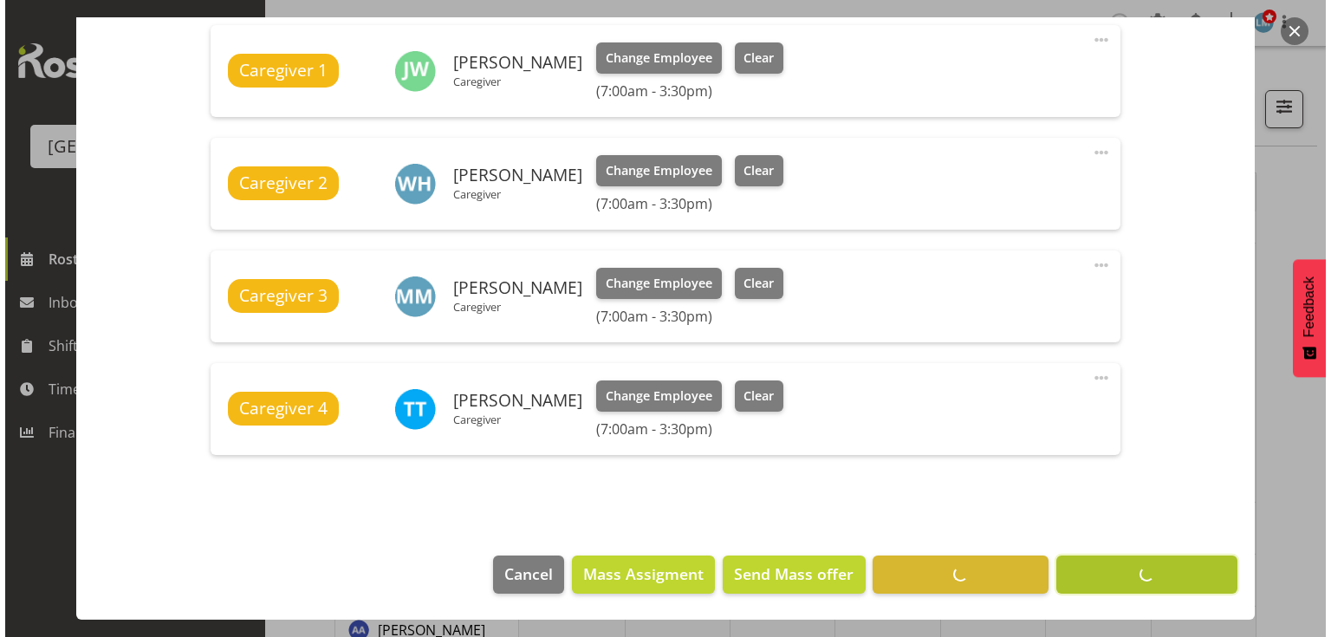
scroll to position [622, 0]
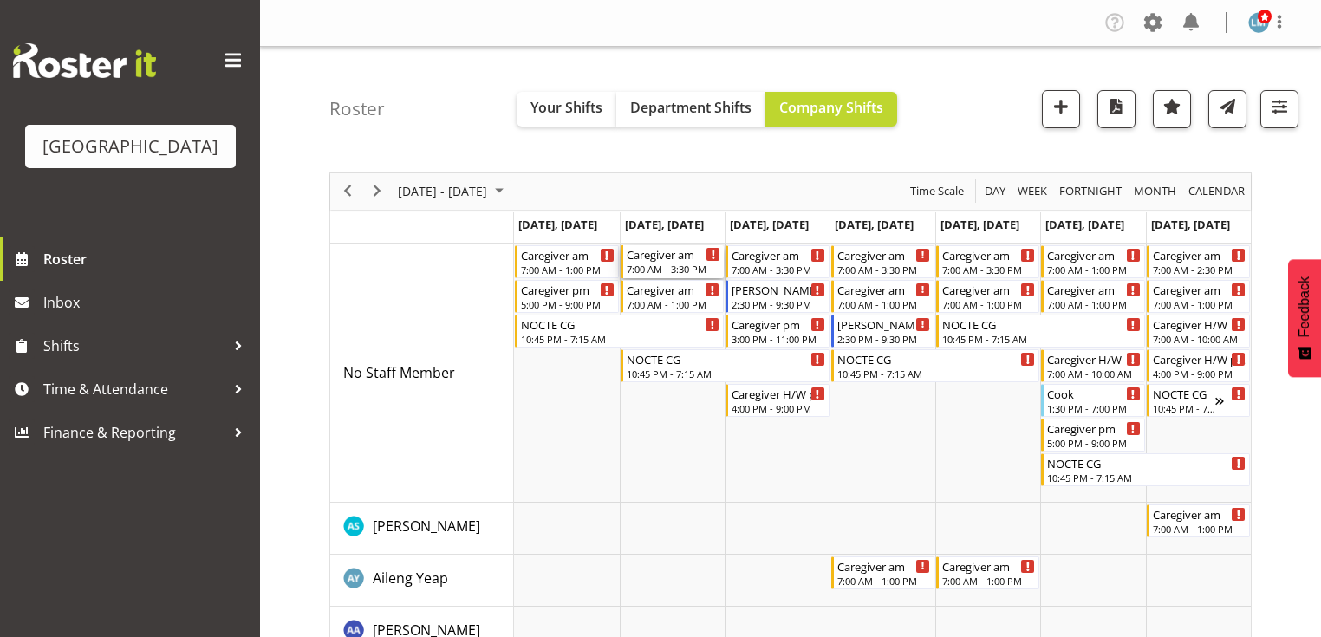
click at [672, 257] on div "Caregiver am" at bounding box center [674, 253] width 94 height 17
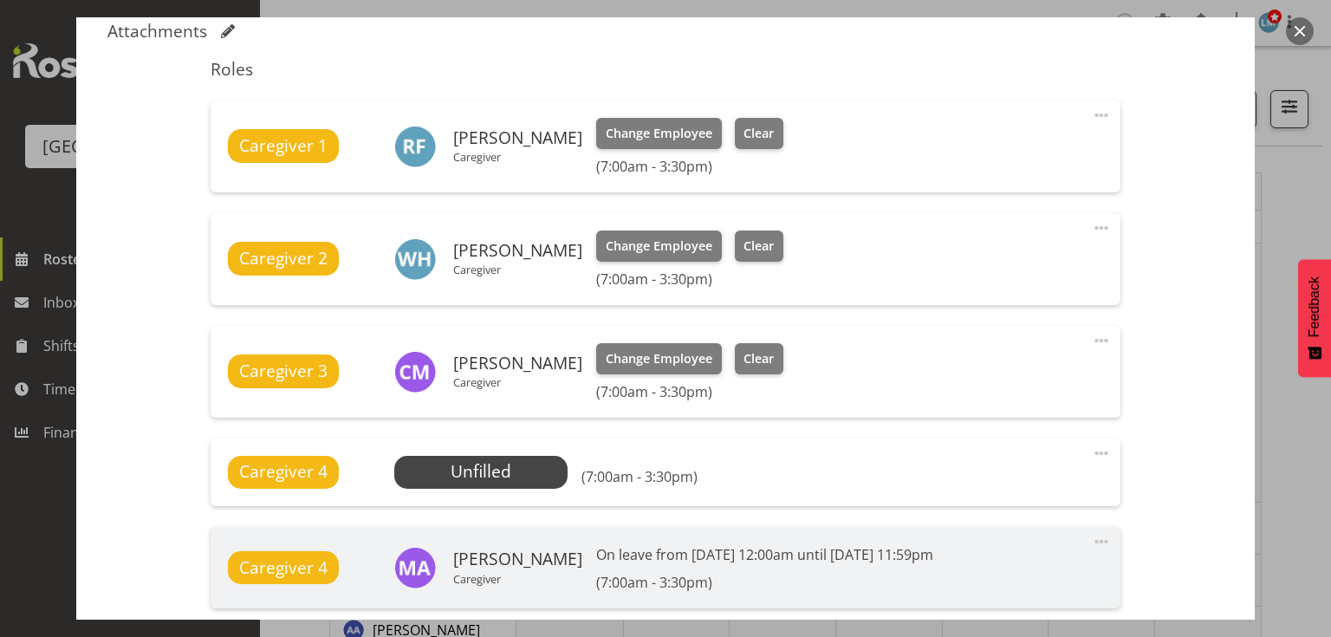
scroll to position [624, 0]
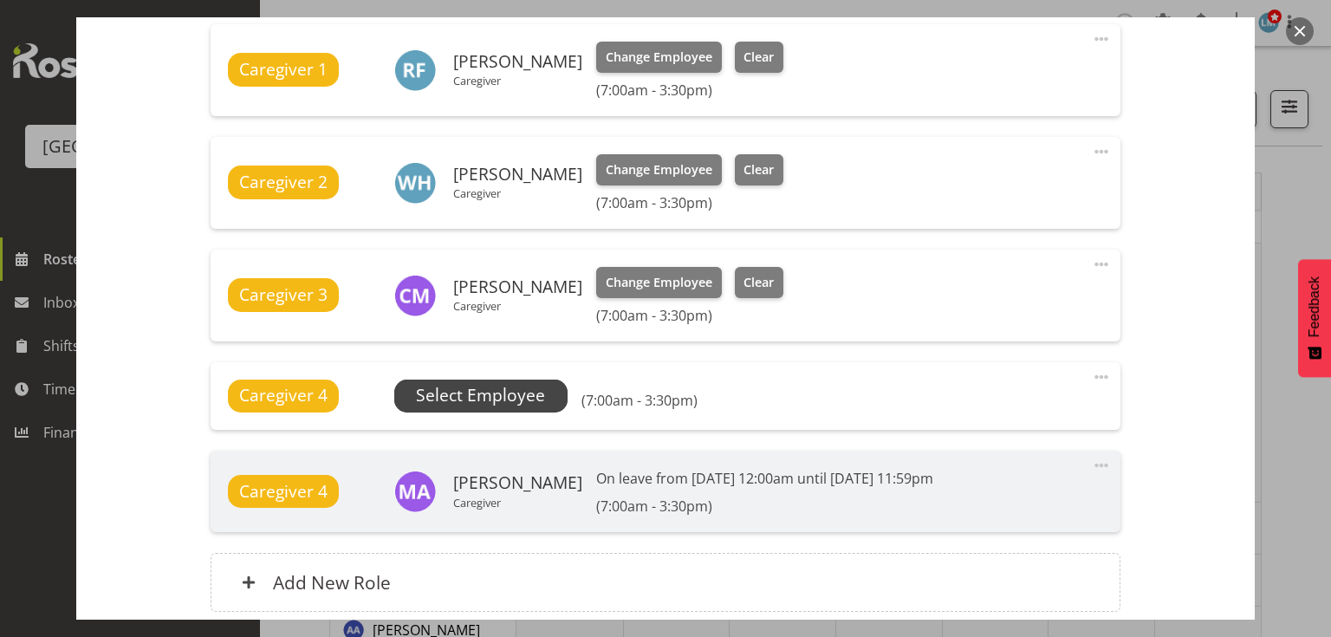
click at [478, 393] on span "Select Employee" at bounding box center [480, 395] width 129 height 25
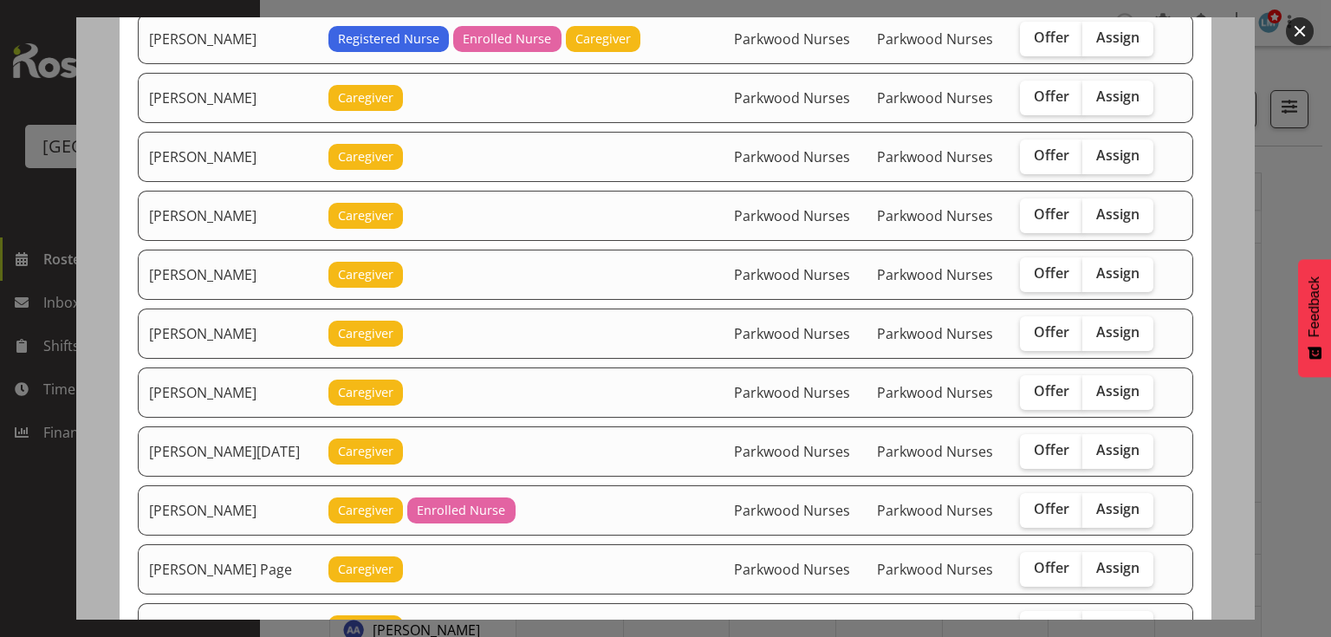
scroll to position [1941, 0]
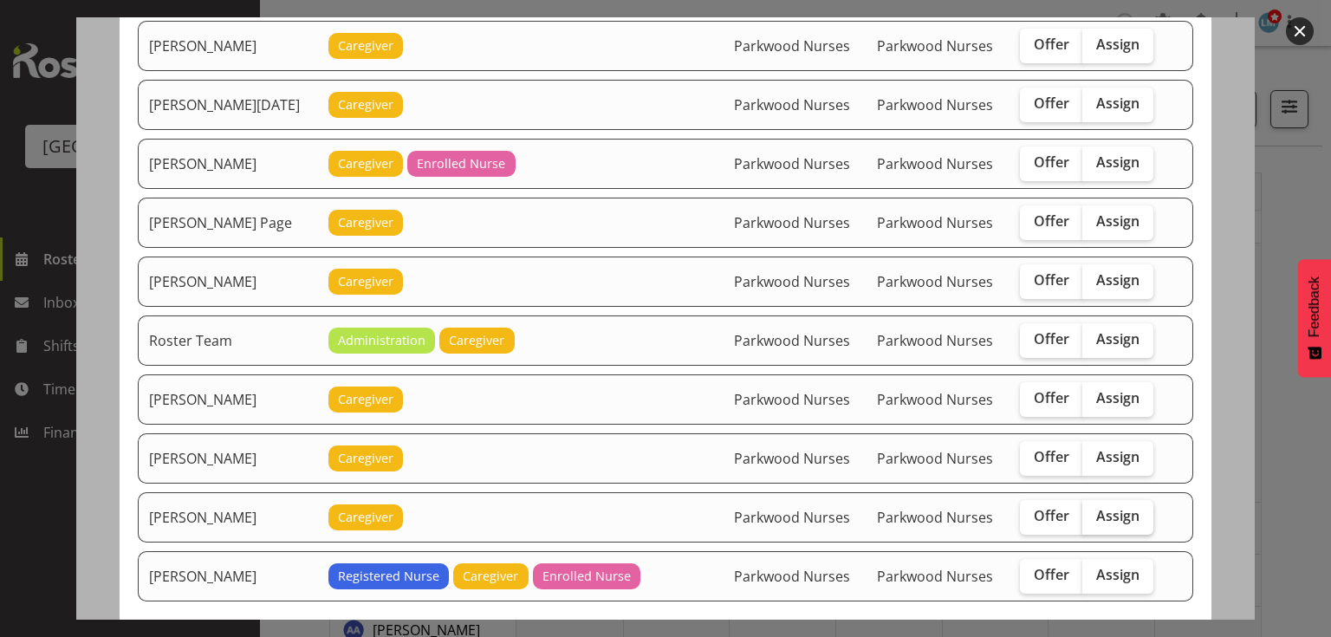
click at [1109, 507] on span "Assign" at bounding box center [1117, 515] width 43 height 17
click at [1094, 510] on input "Assign" at bounding box center [1087, 515] width 11 height 11
checkbox input "true"
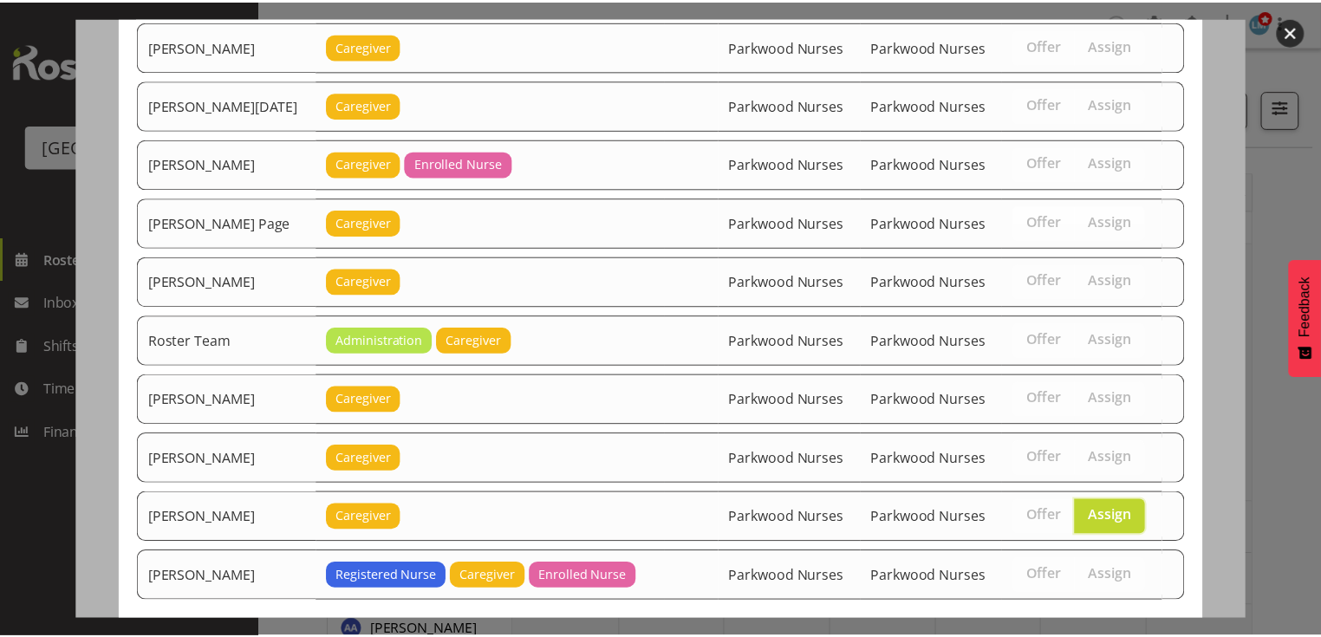
scroll to position [2002, 0]
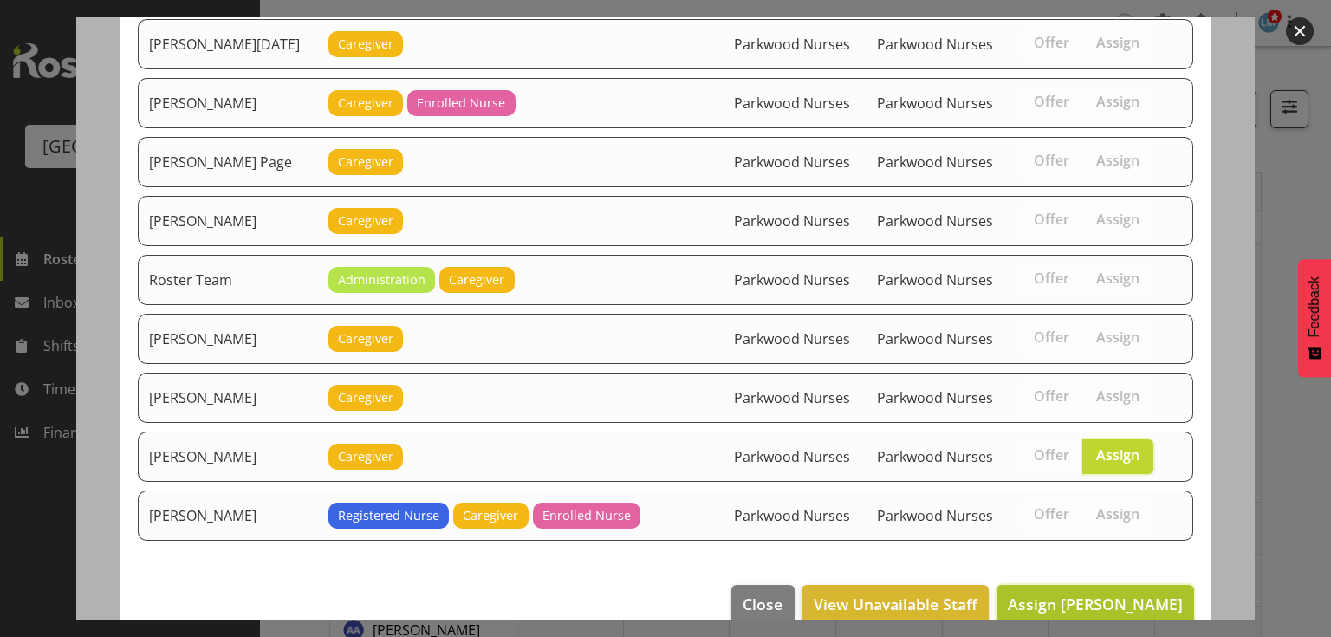
click at [1102, 594] on span "Assign Tek Teikake" at bounding box center [1095, 604] width 175 height 21
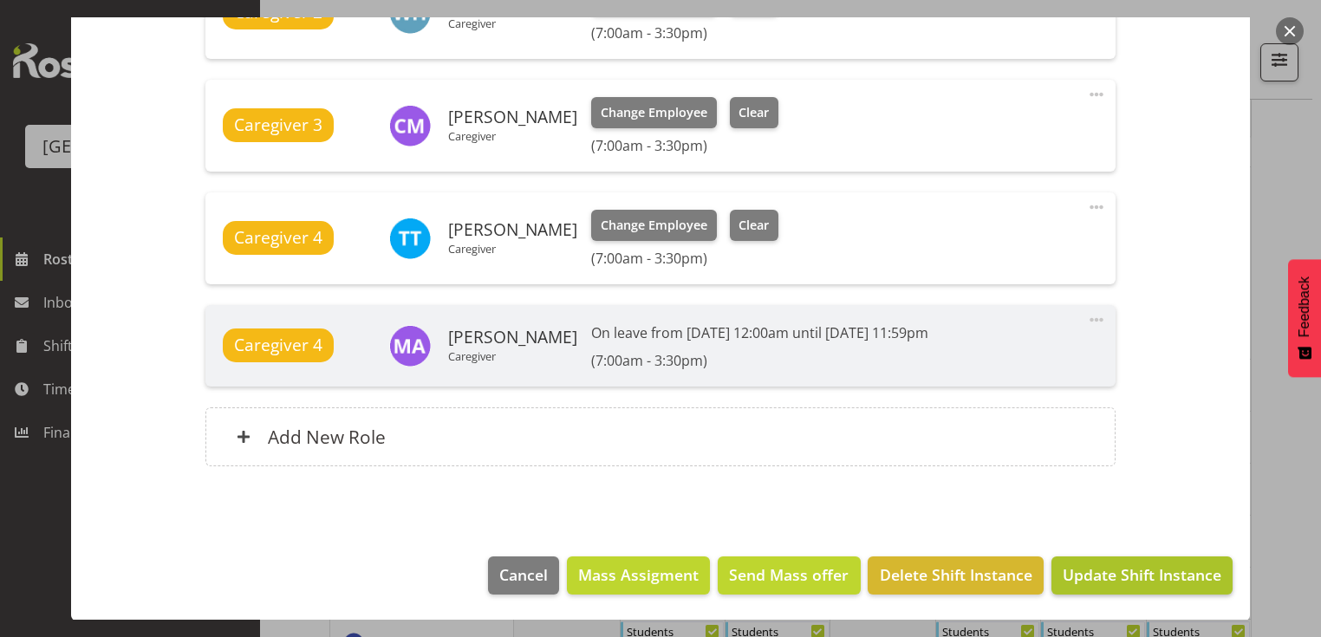
scroll to position [347, 0]
click at [1108, 579] on span "Update Shift Instance" at bounding box center [1141, 574] width 159 height 23
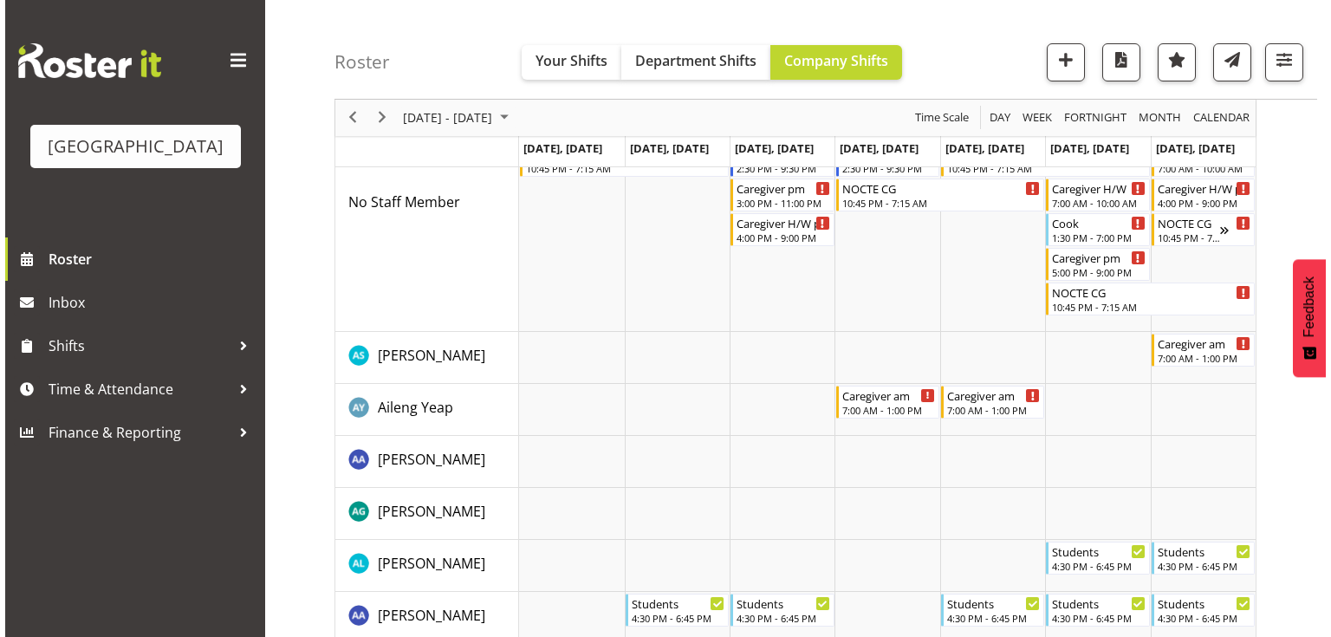
scroll to position [0, 0]
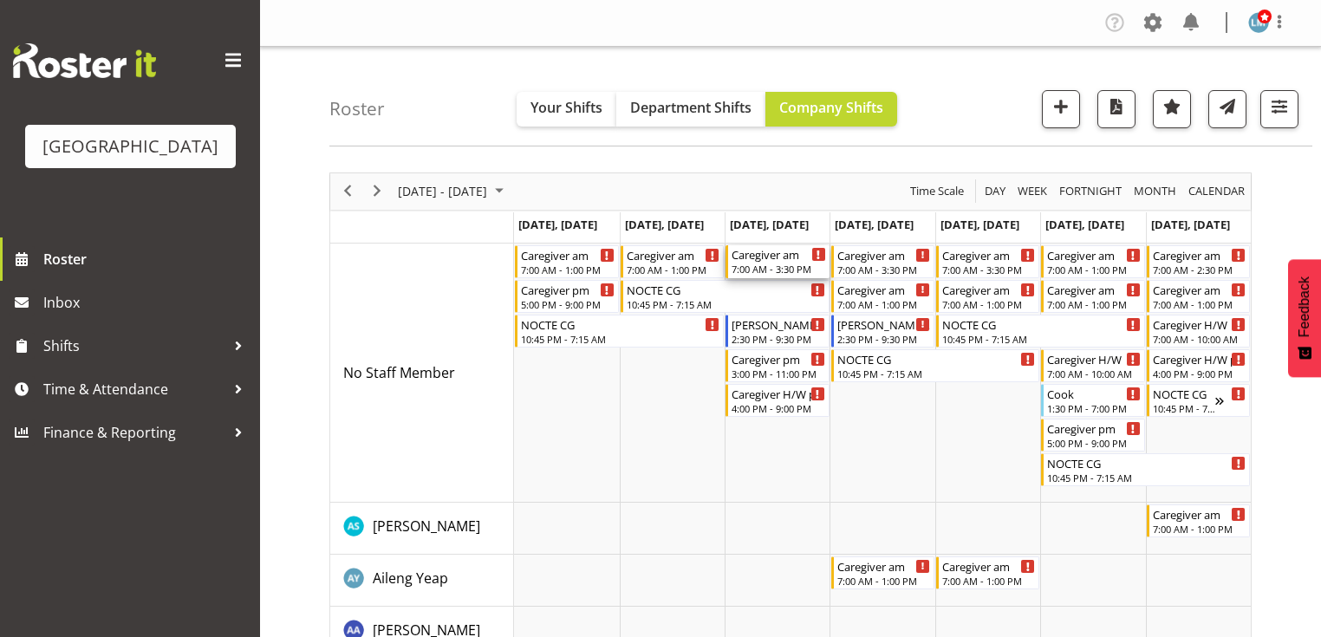
click at [747, 264] on div "7:00 AM - 3:30 PM" at bounding box center [778, 269] width 94 height 14
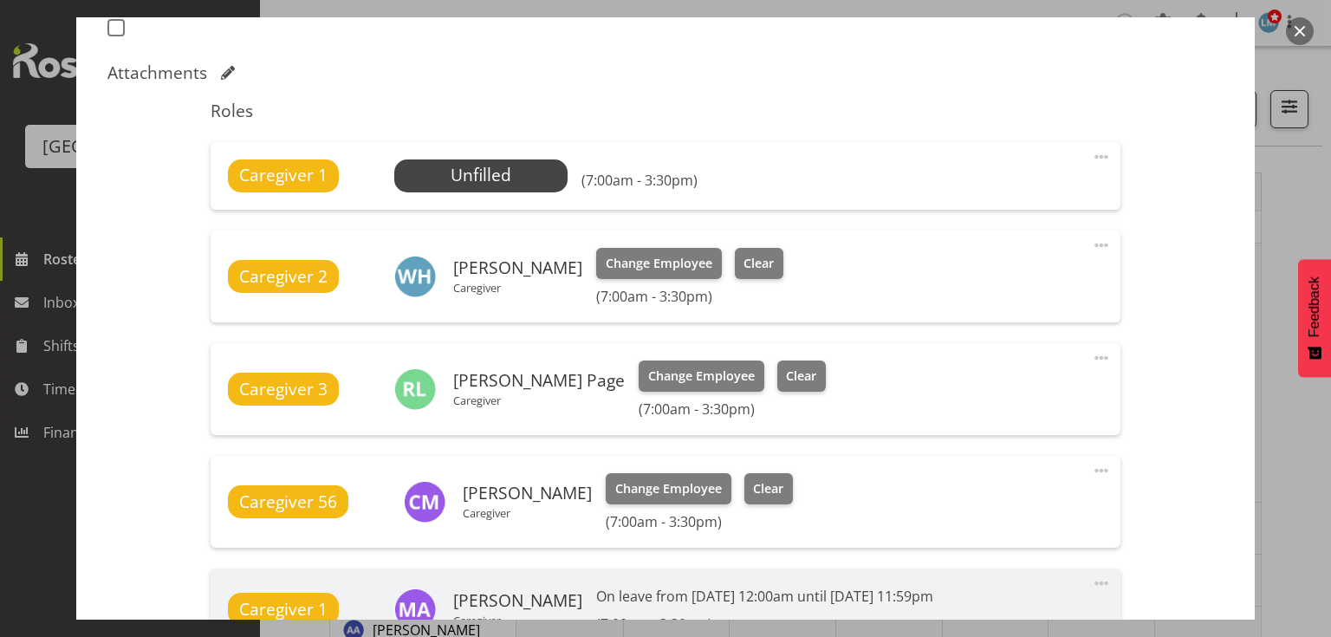
scroll to position [624, 0]
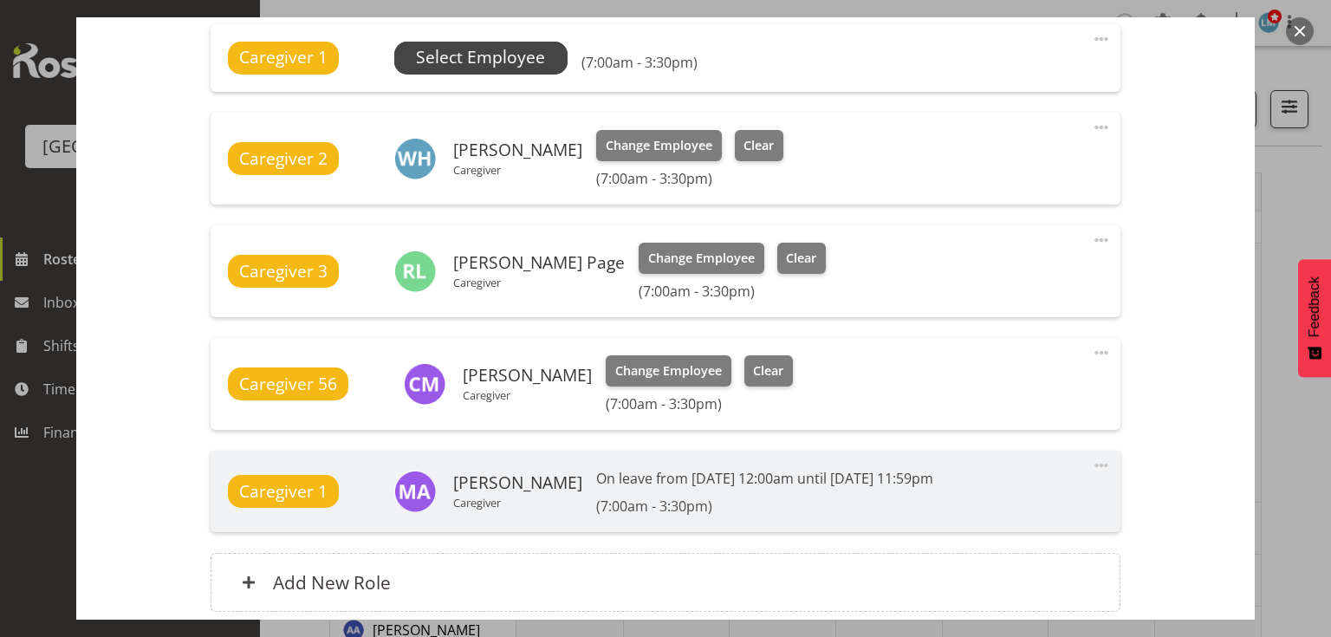
click at [468, 50] on span "Select Employee" at bounding box center [480, 57] width 129 height 25
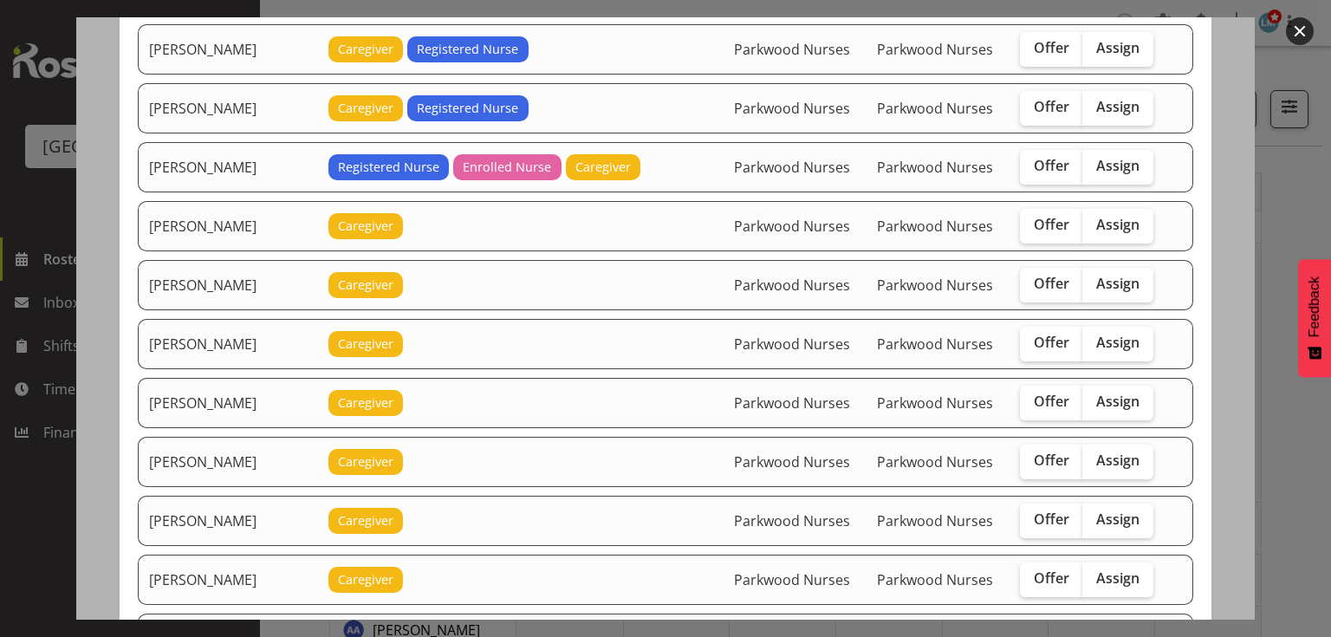
scroll to position [1941, 0]
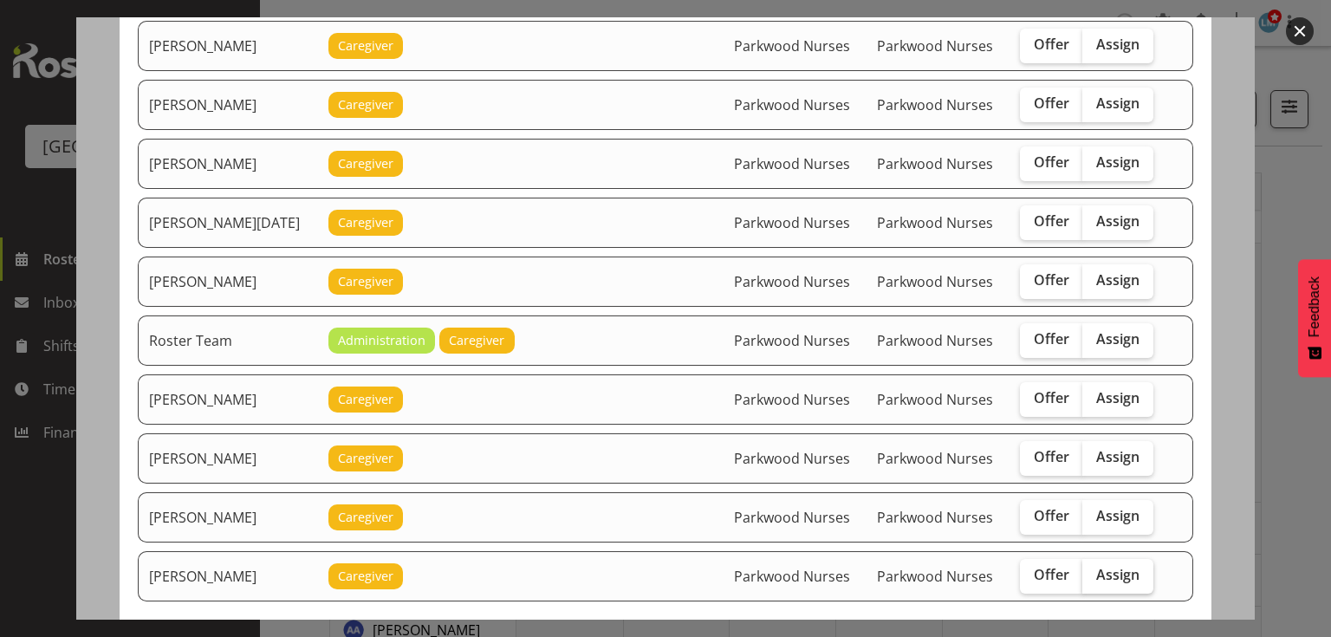
click at [1113, 566] on span "Assign" at bounding box center [1117, 574] width 43 height 17
click at [1094, 569] on input "Assign" at bounding box center [1087, 574] width 11 height 11
checkbox input "true"
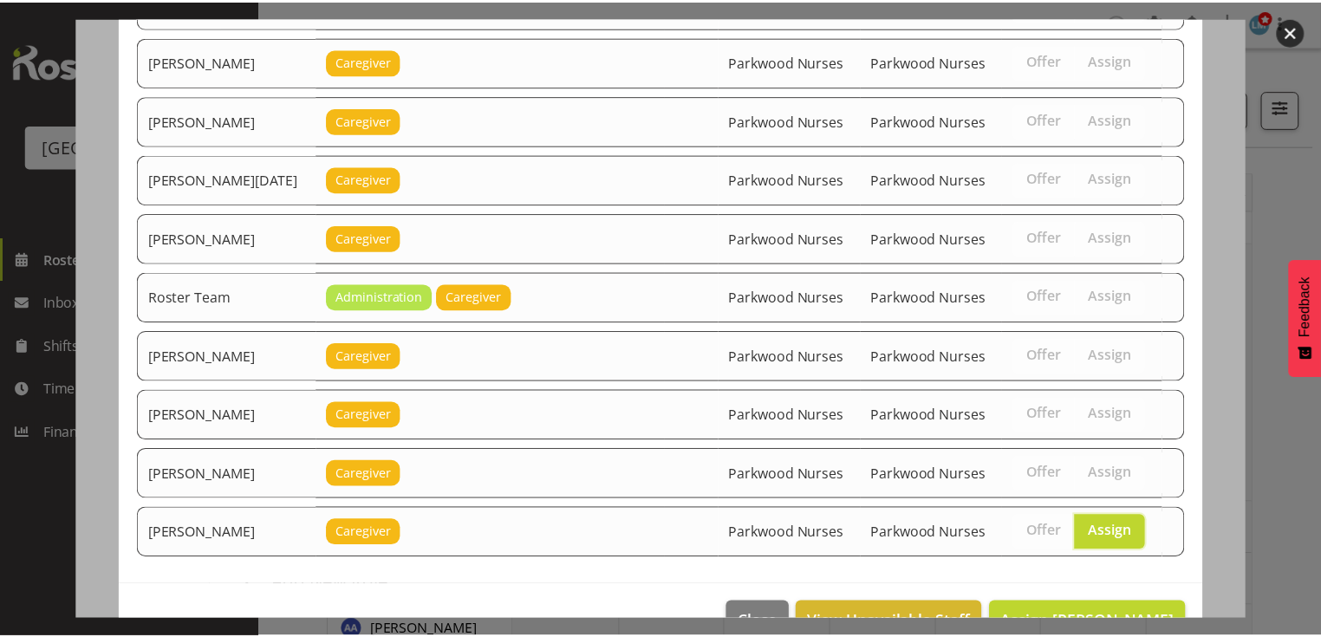
scroll to position [2002, 0]
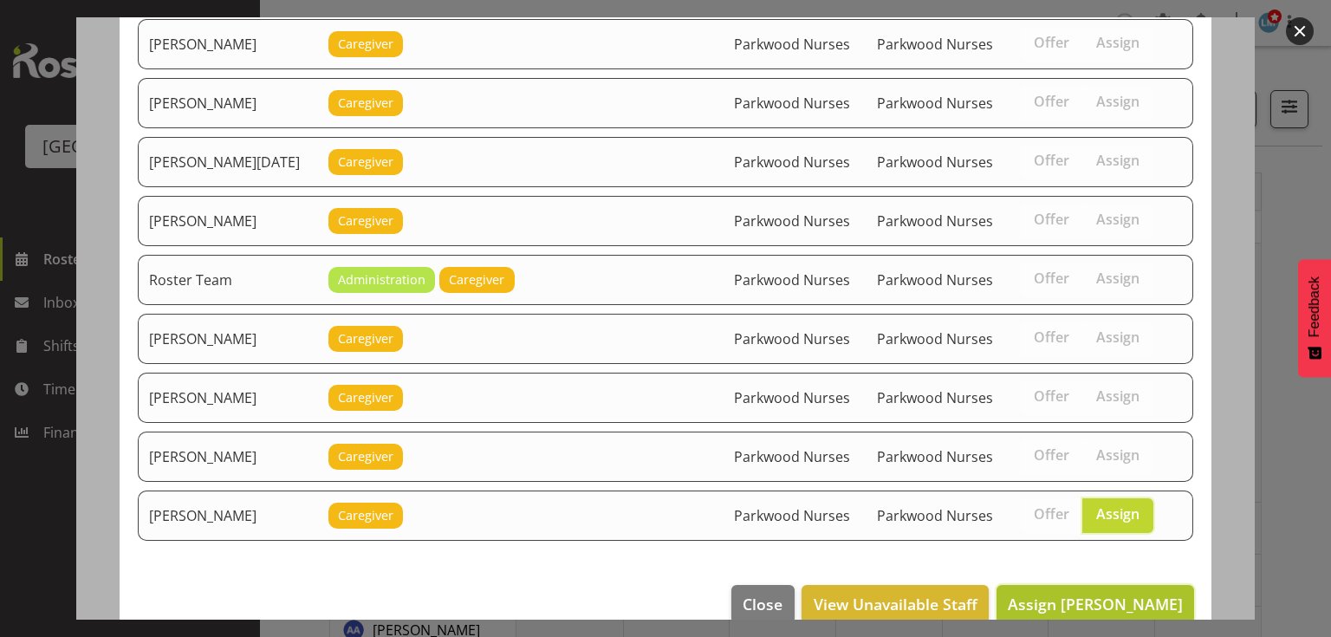
click at [1100, 594] on span "Assign Tek Teikake" at bounding box center [1095, 604] width 175 height 21
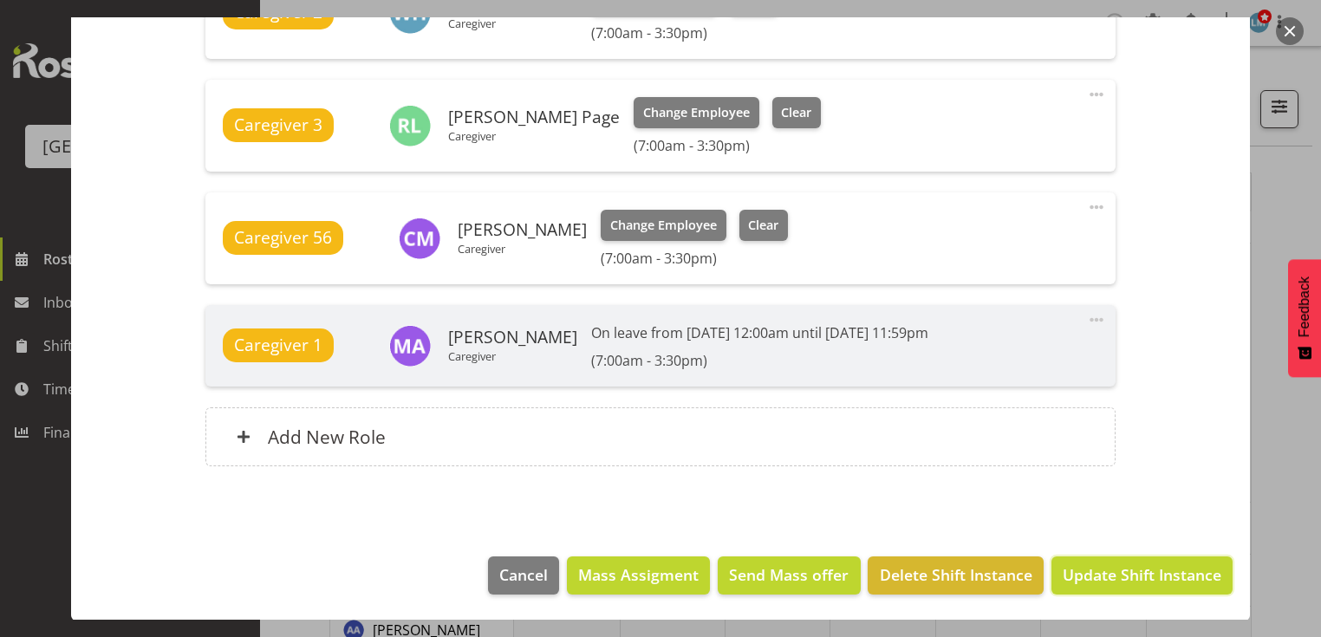
click at [1100, 564] on span "Update Shift Instance" at bounding box center [1141, 574] width 159 height 23
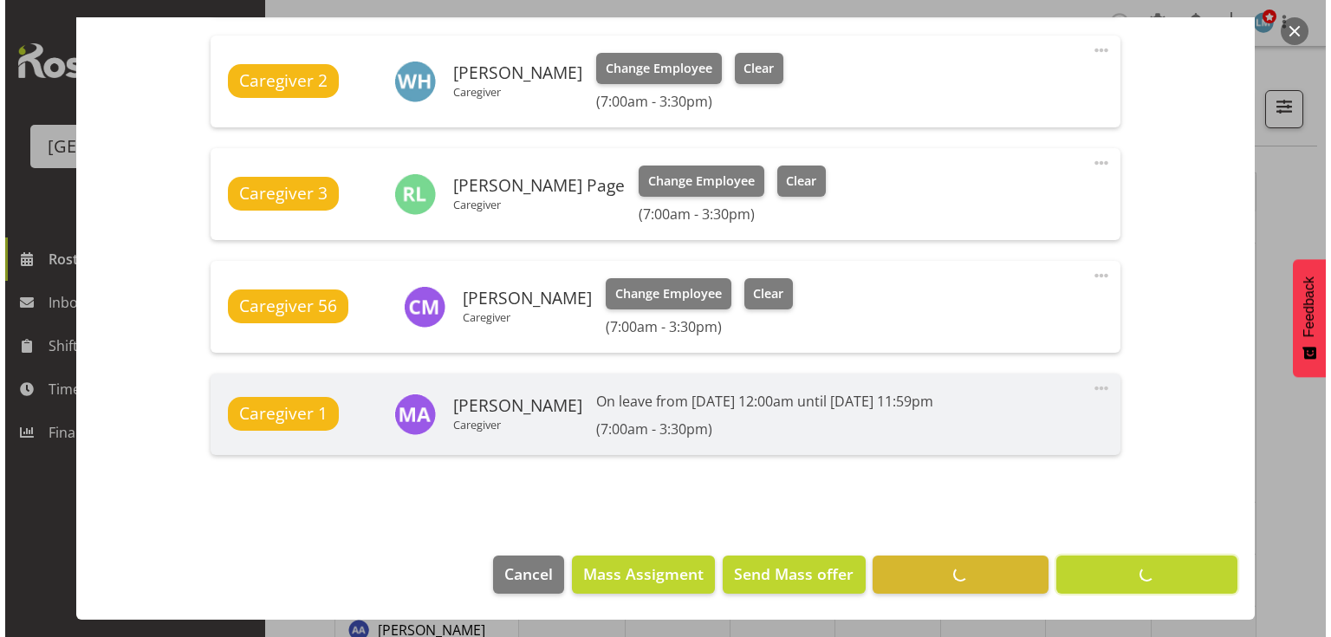
scroll to position [724, 0]
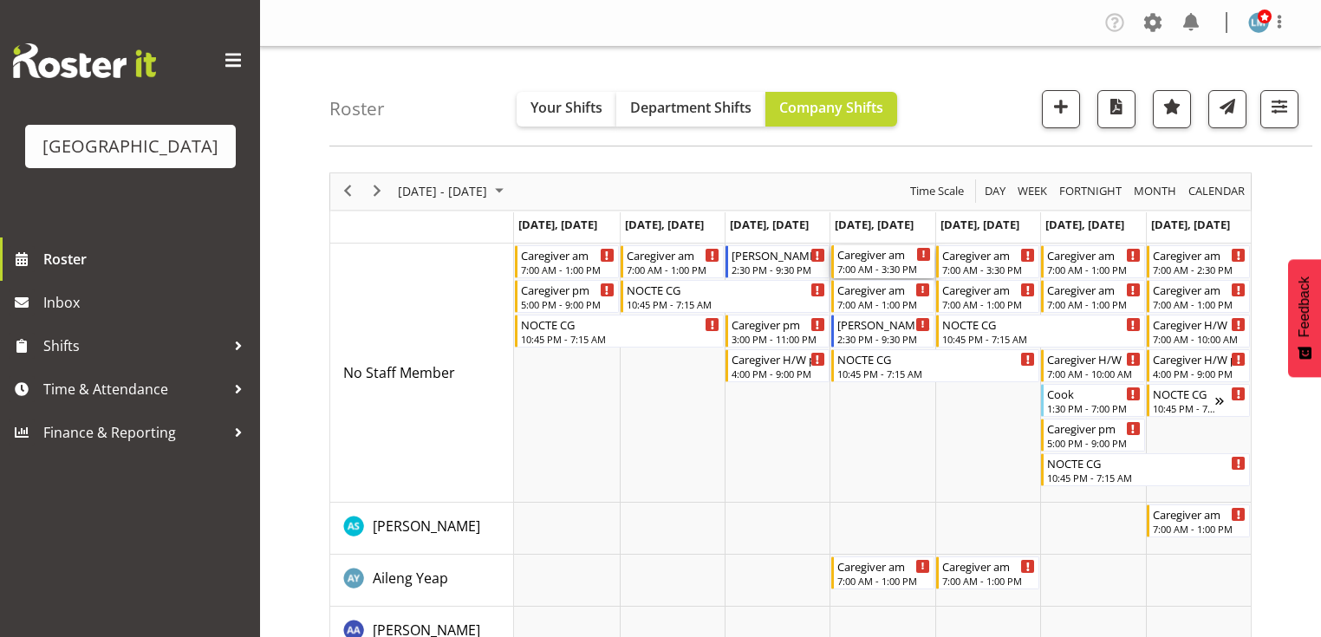
click at [882, 268] on div "7:00 AM - 3:30 PM" at bounding box center [884, 269] width 94 height 14
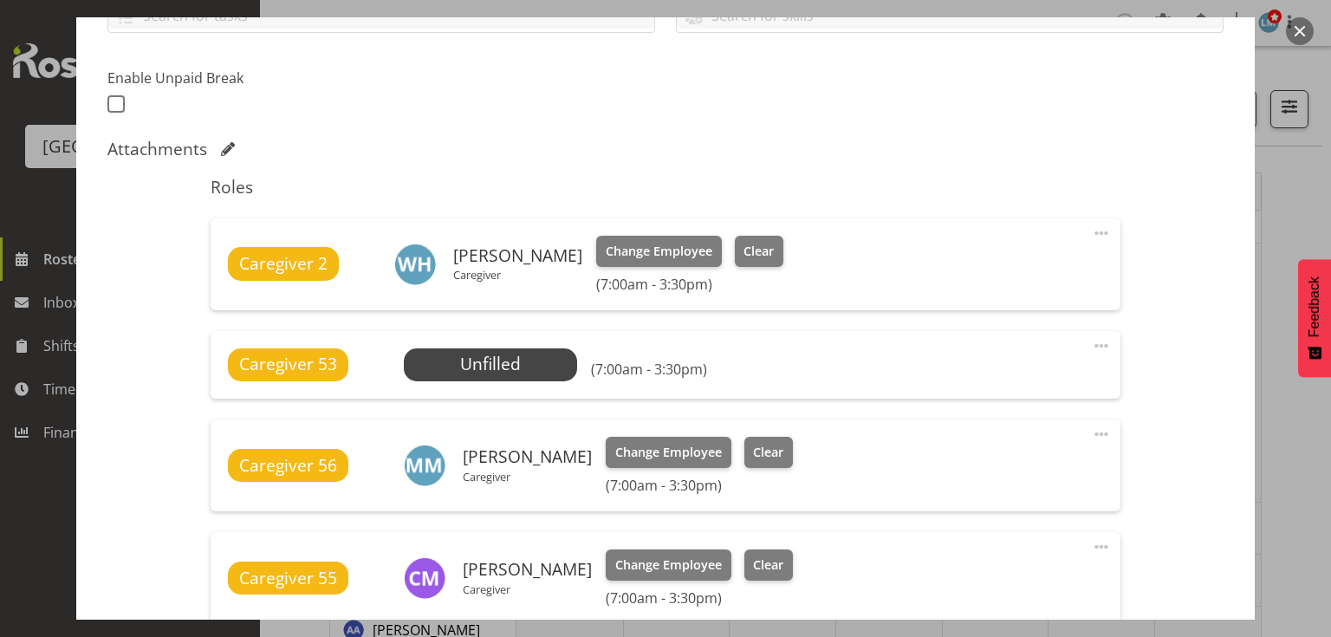
scroll to position [555, 0]
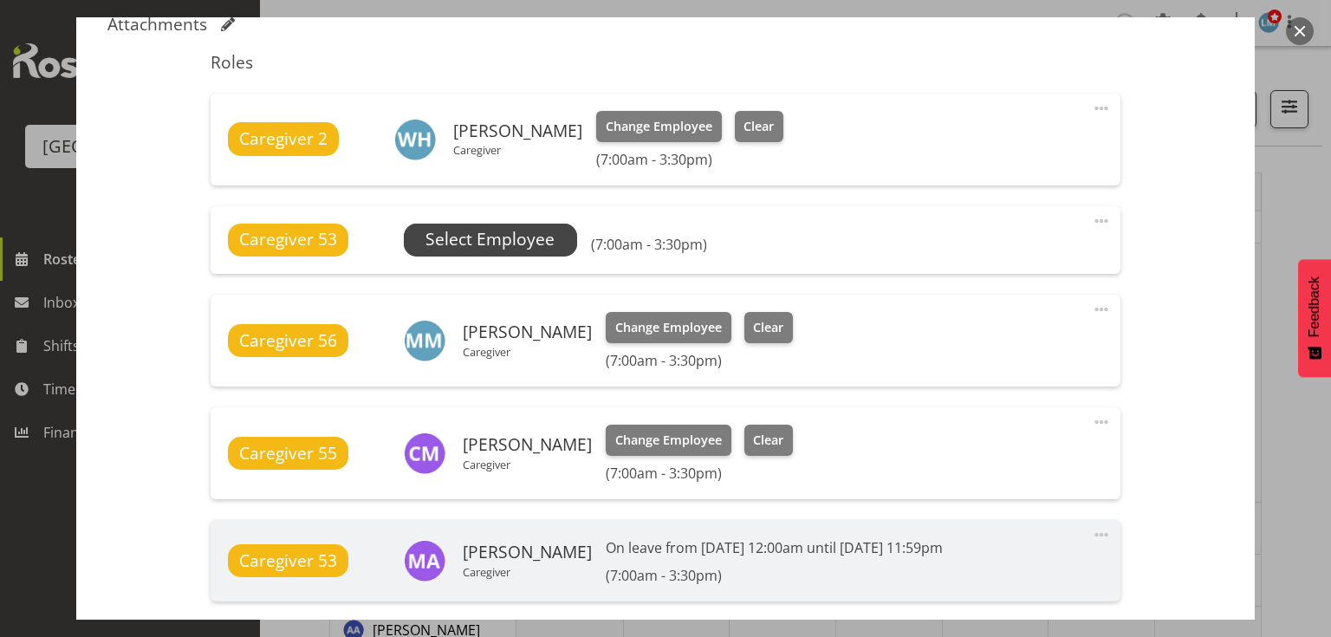
click at [484, 229] on span "Select Employee" at bounding box center [490, 239] width 129 height 25
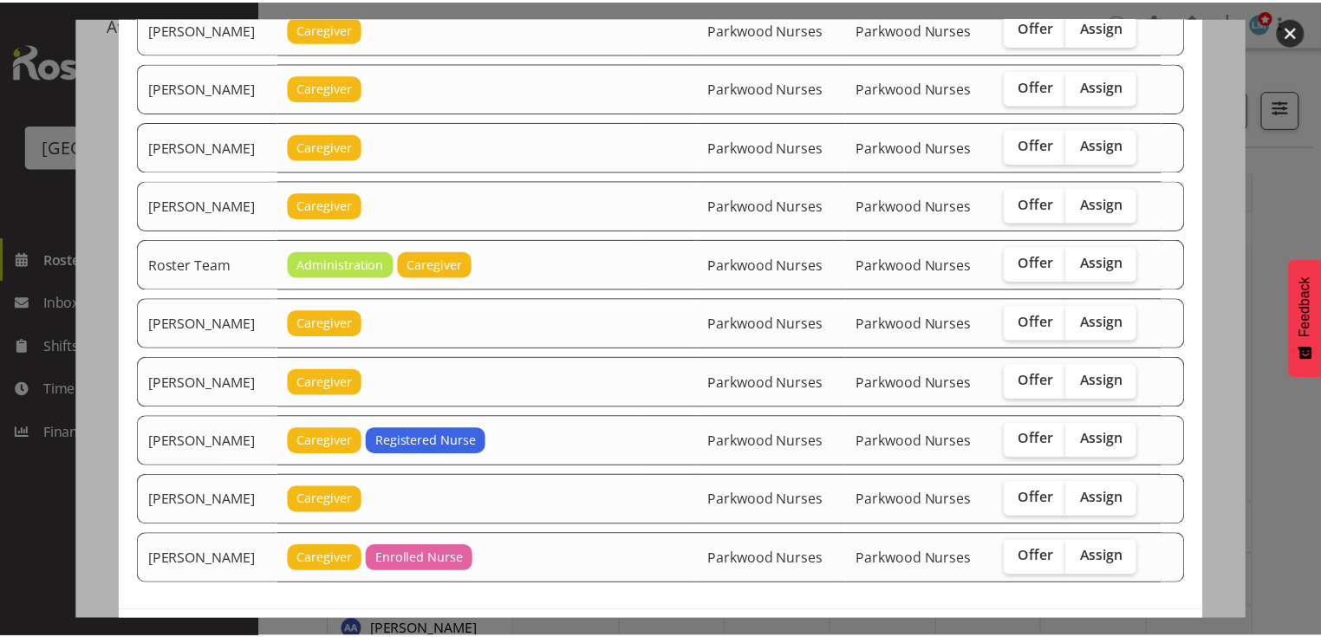
scroll to position [2002, 0]
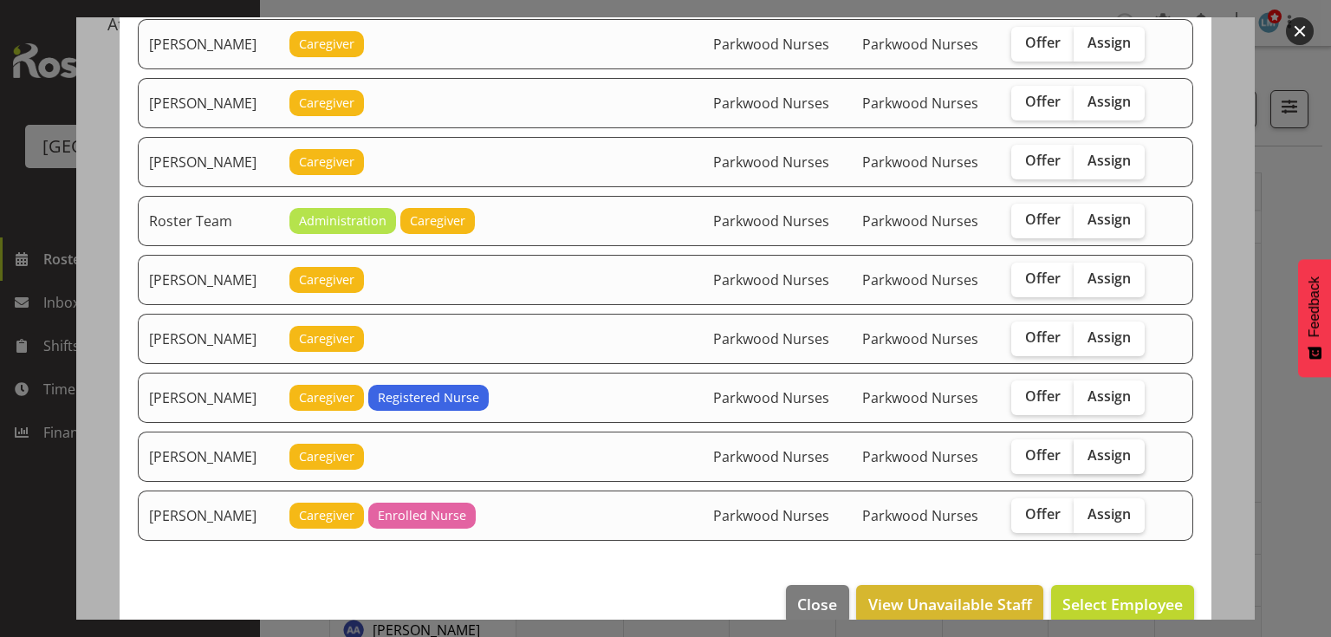
click at [1111, 446] on span "Assign" at bounding box center [1109, 454] width 43 height 17
click at [1085, 450] on input "Assign" at bounding box center [1079, 455] width 11 height 11
checkbox input "true"
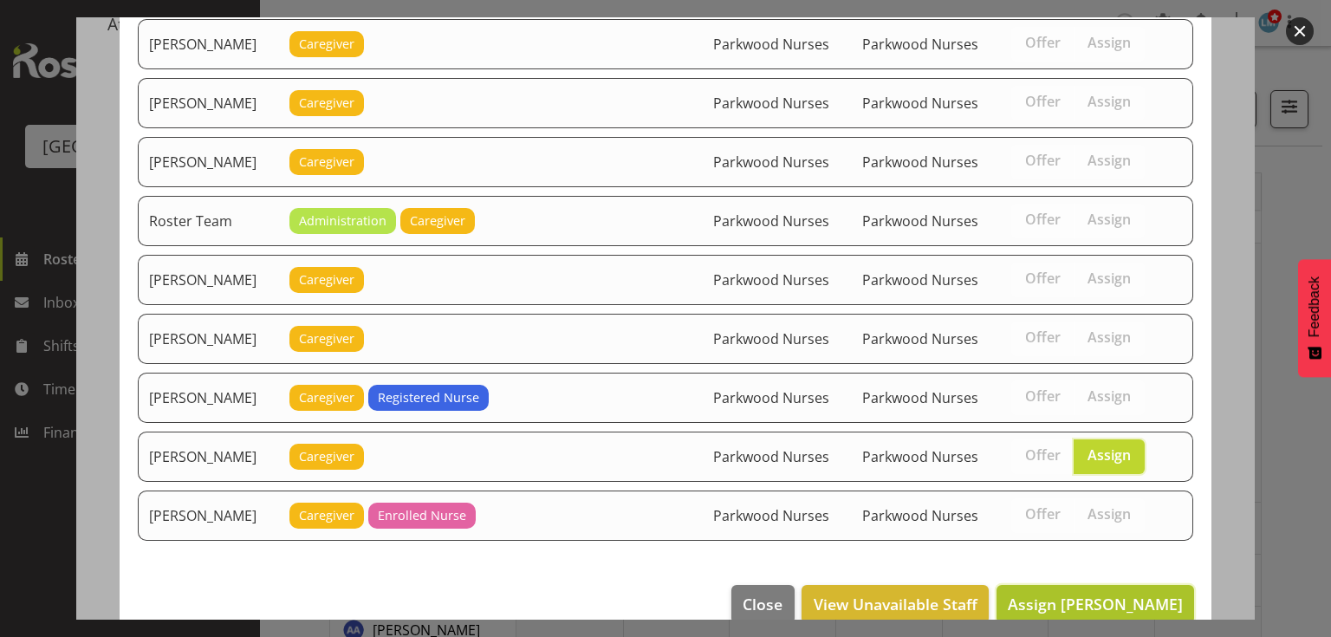
click at [1101, 594] on span "Assign Tek Teikake" at bounding box center [1095, 604] width 175 height 21
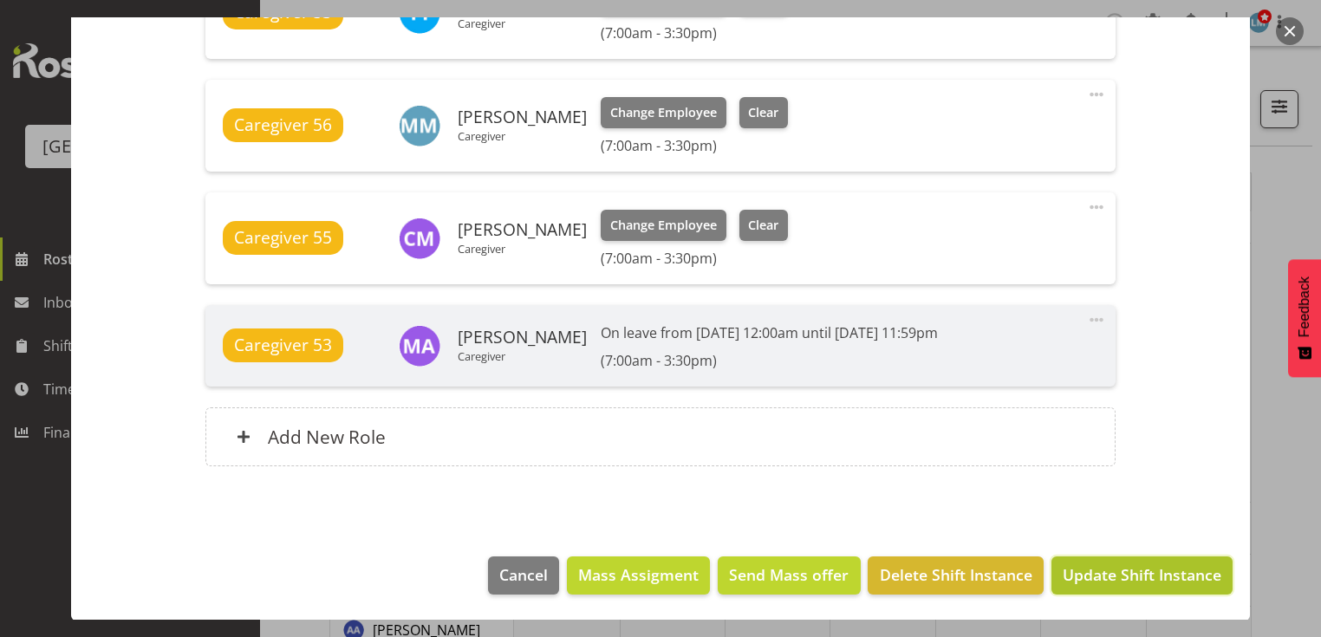
click at [1110, 576] on span "Update Shift Instance" at bounding box center [1141, 574] width 159 height 23
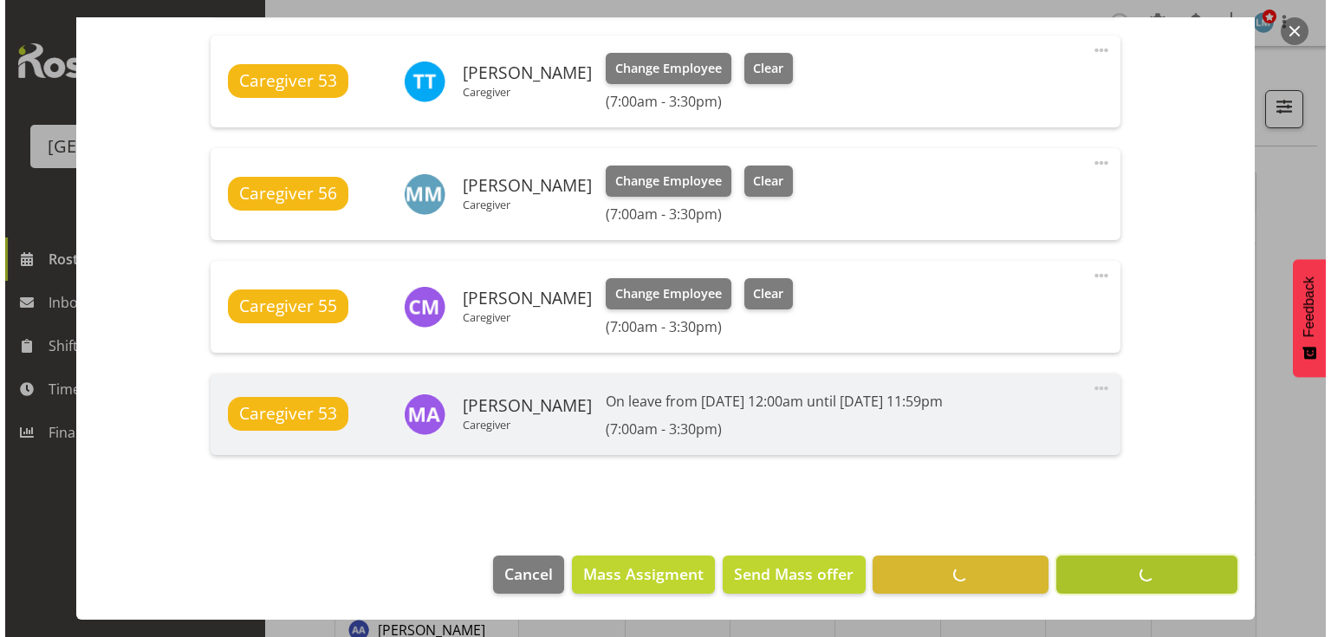
scroll to position [724, 0]
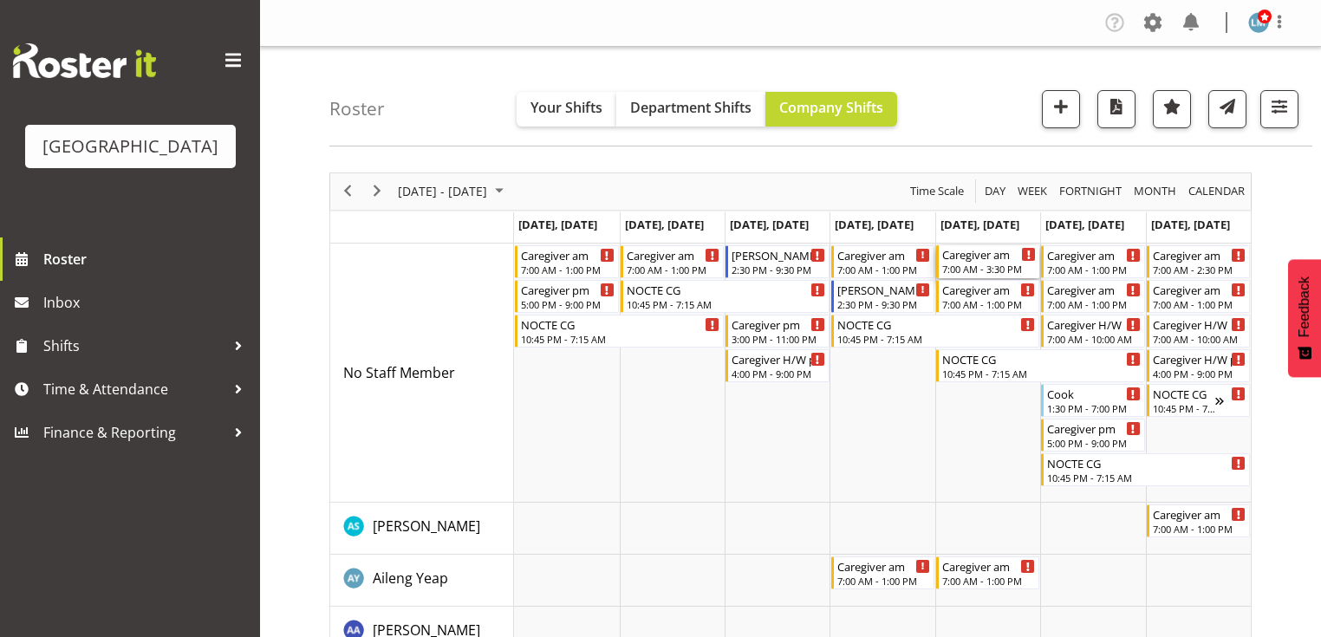
click at [966, 257] on div "Caregiver am" at bounding box center [989, 253] width 94 height 17
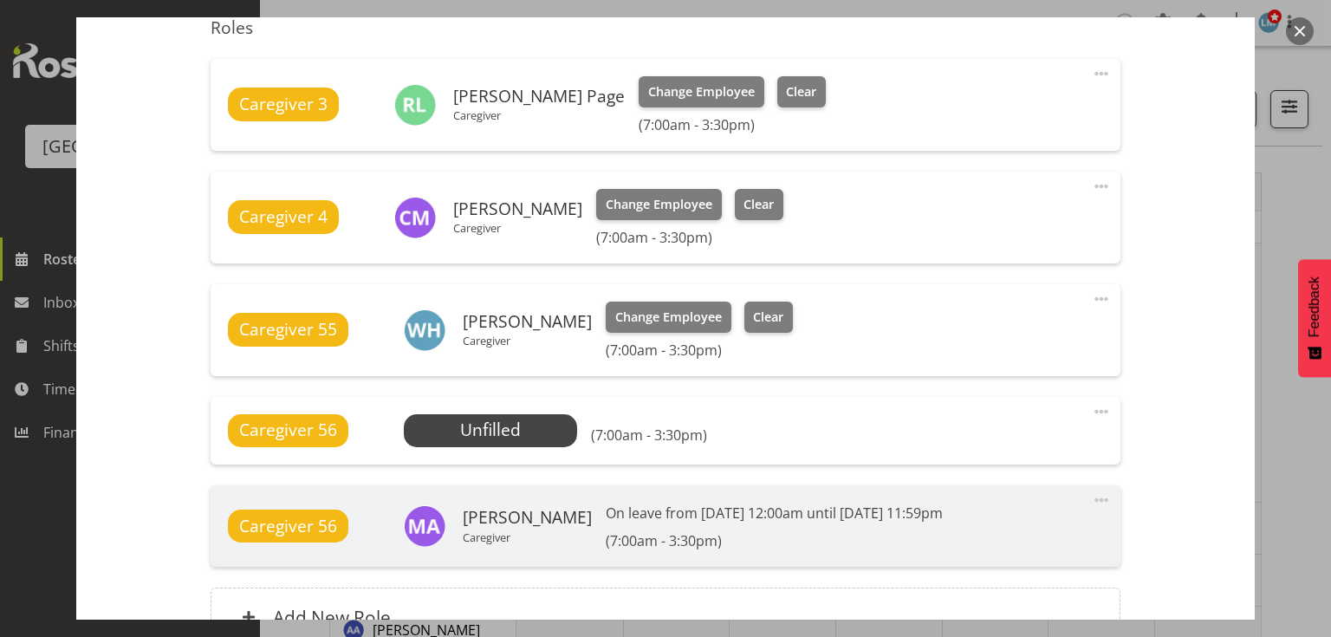
scroll to position [693, 0]
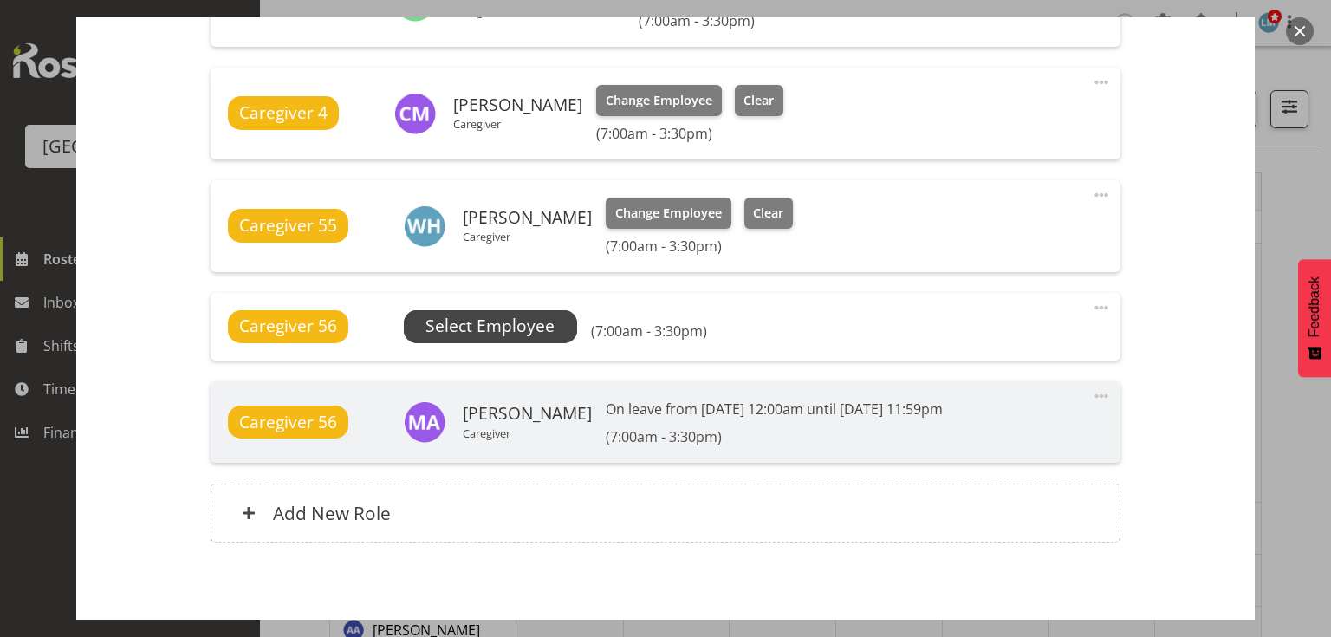
click at [494, 329] on span "Select Employee" at bounding box center [490, 326] width 129 height 25
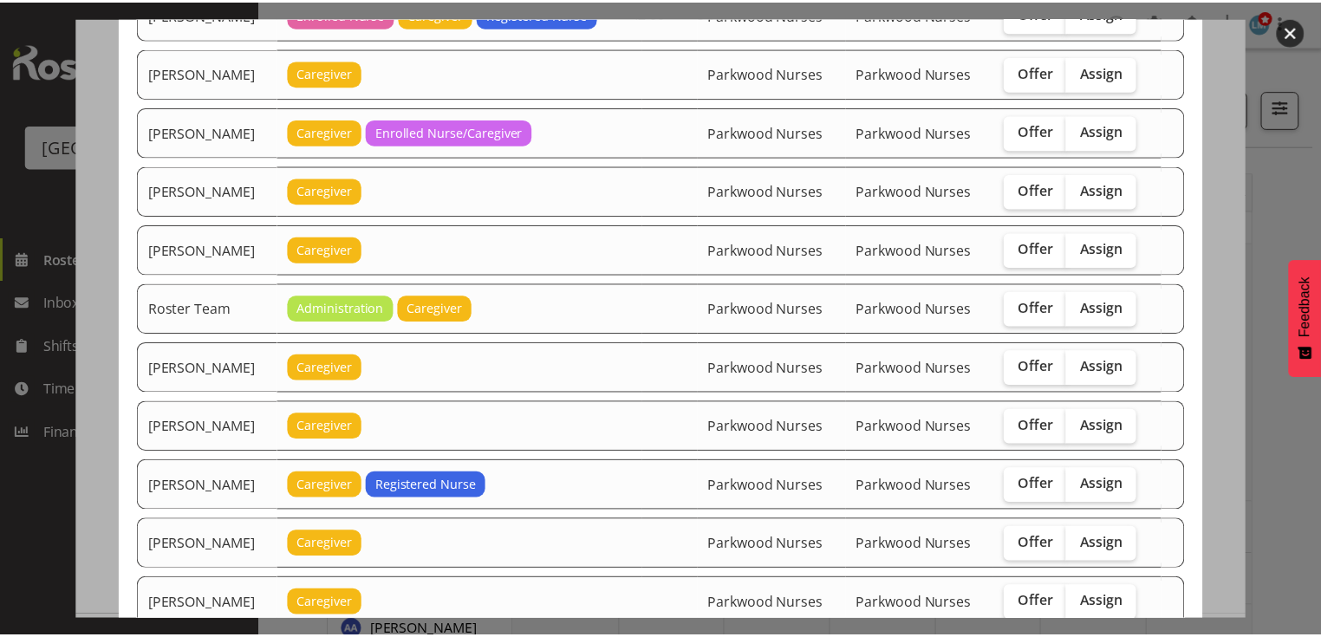
scroll to position [1827, 0]
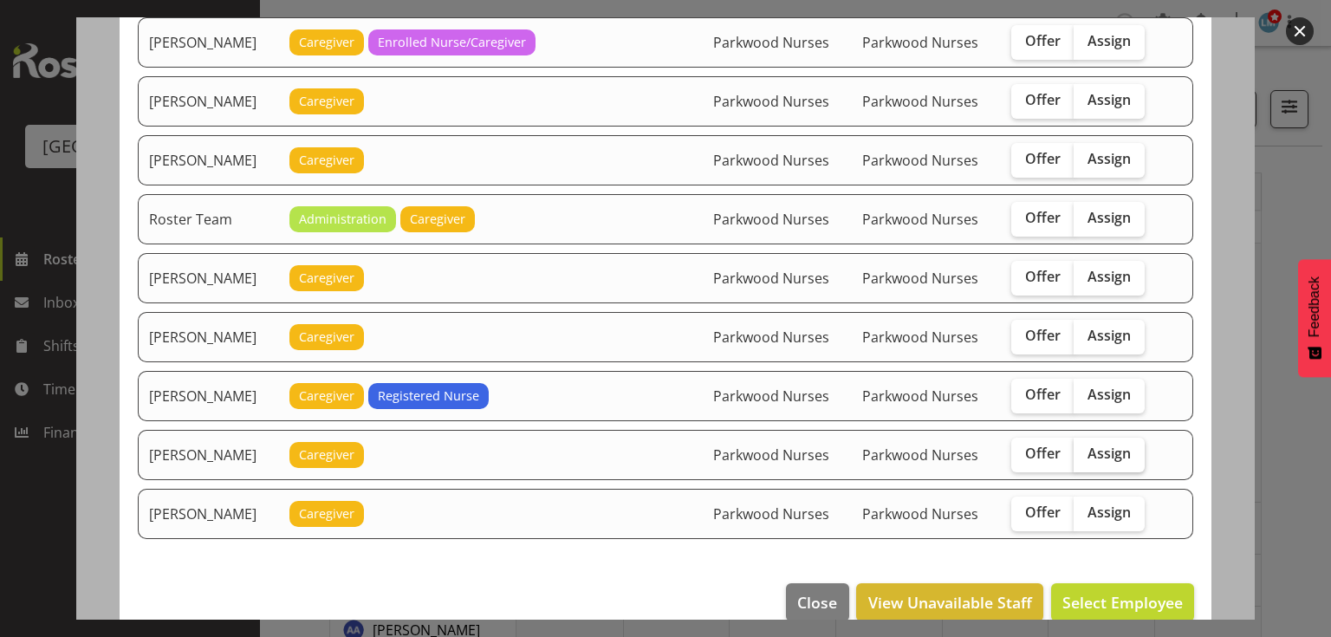
click at [1102, 445] on span "Assign" at bounding box center [1109, 453] width 43 height 17
click at [1085, 448] on input "Assign" at bounding box center [1079, 453] width 11 height 11
checkbox input "true"
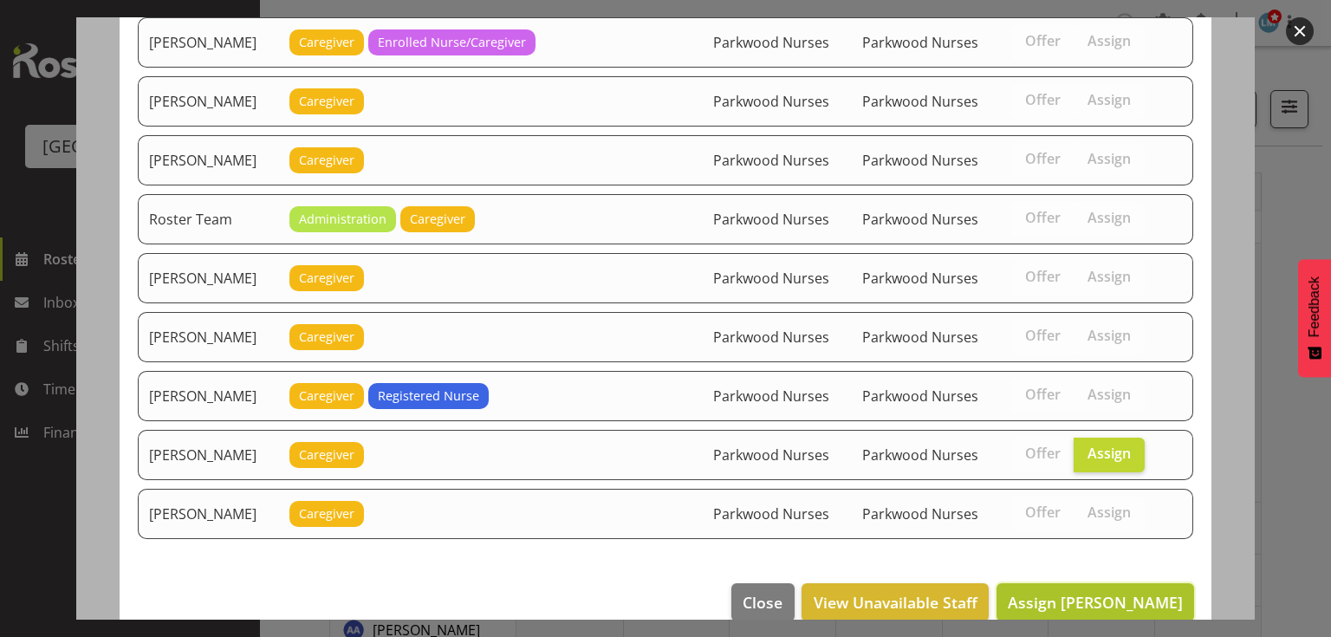
click at [1125, 592] on span "Assign Tek Teikake" at bounding box center [1095, 602] width 175 height 21
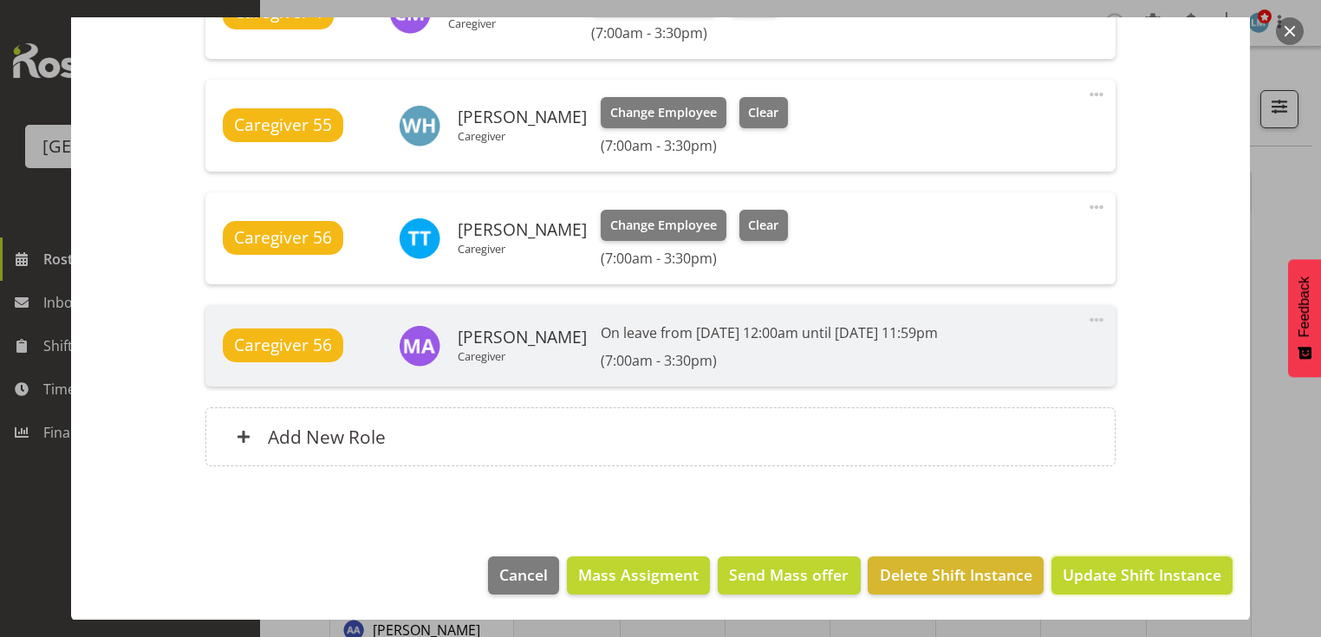
click at [1127, 569] on span "Update Shift Instance" at bounding box center [1141, 574] width 159 height 23
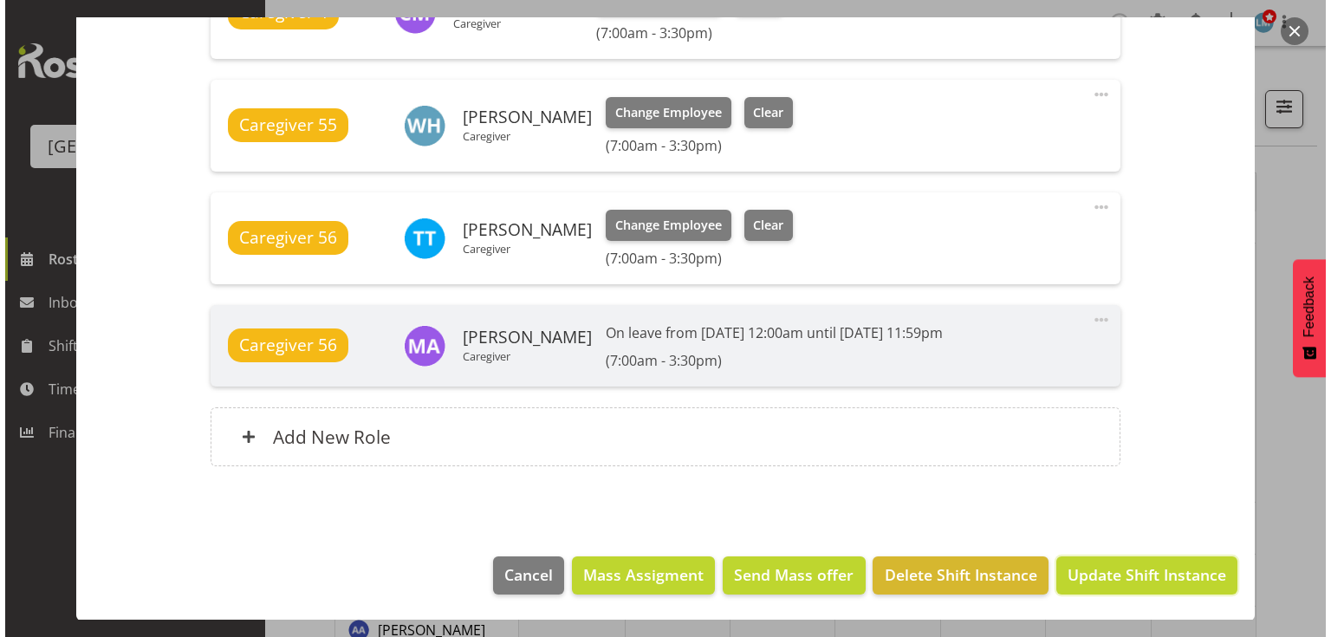
scroll to position [724, 0]
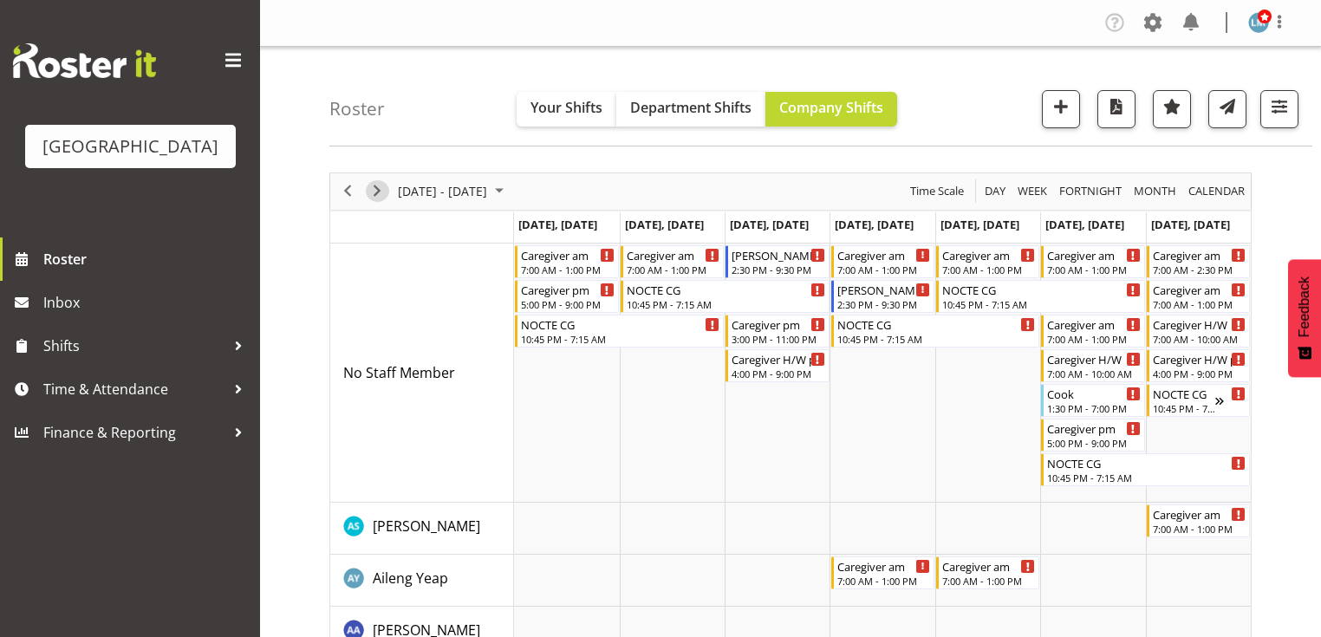
click at [381, 187] on span "Next" at bounding box center [377, 191] width 21 height 22
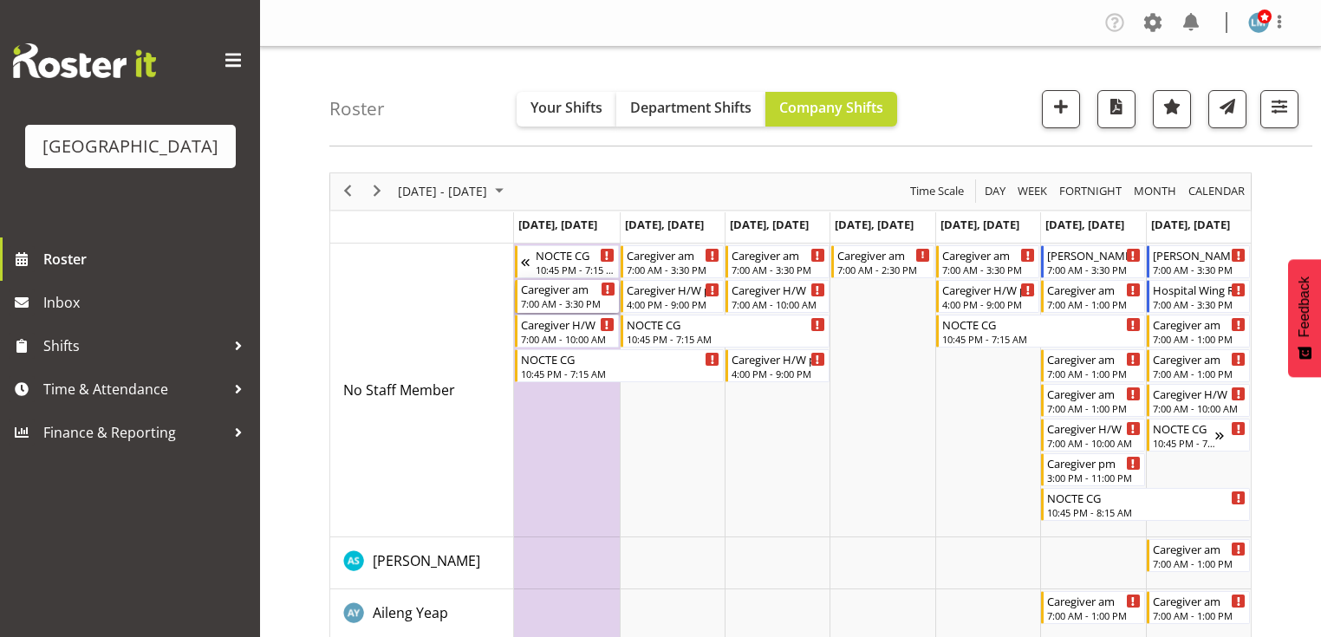
click at [562, 298] on div "7:00 AM - 3:30 PM" at bounding box center [568, 303] width 94 height 14
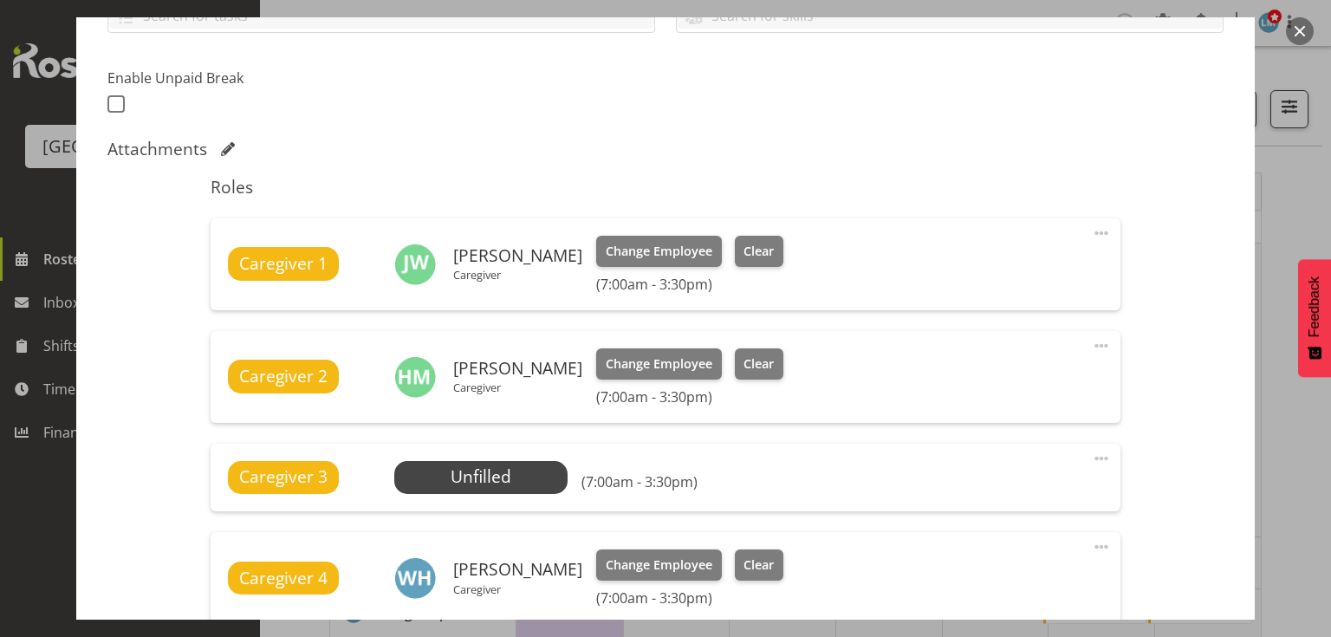
scroll to position [555, 0]
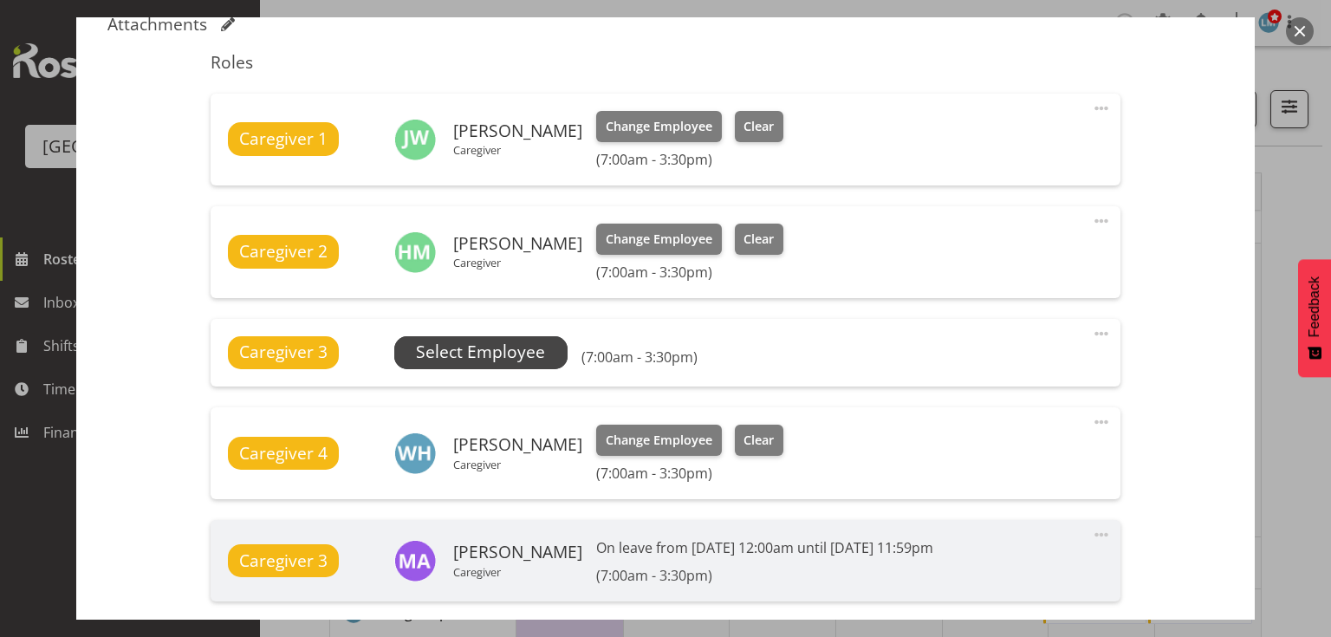
click at [486, 359] on span "Select Employee" at bounding box center [480, 352] width 129 height 25
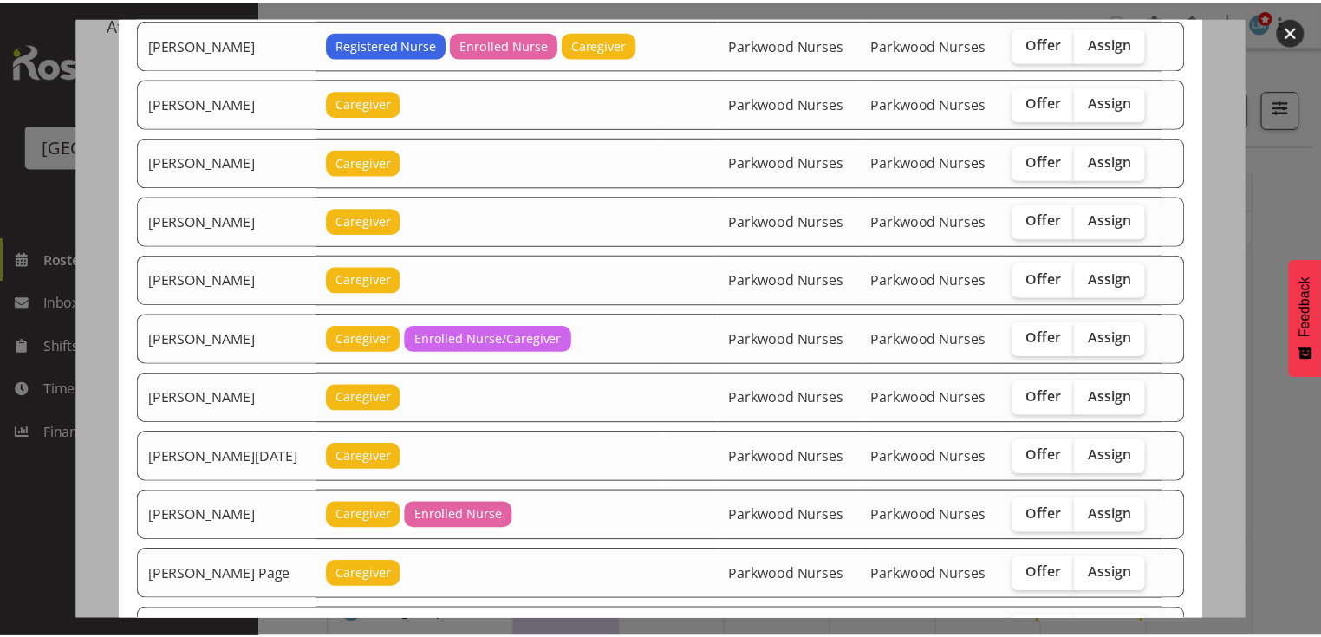
scroll to position [2118, 0]
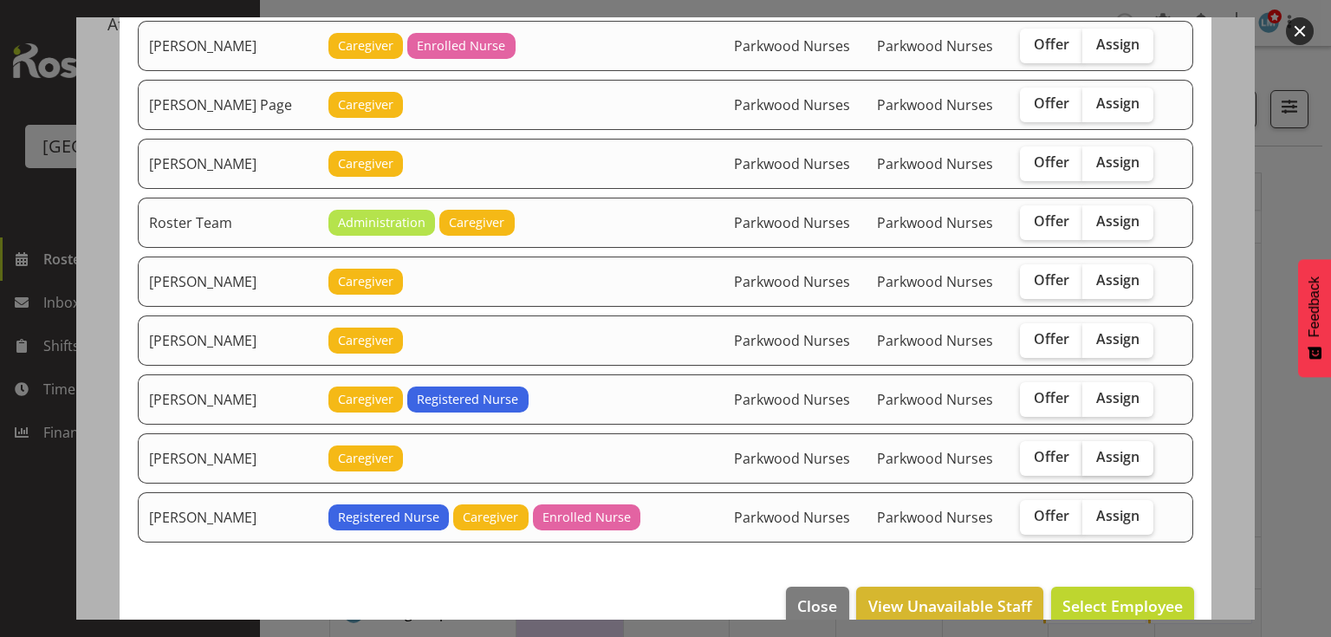
click at [1101, 448] on span "Assign" at bounding box center [1117, 456] width 43 height 17
click at [1094, 452] on input "Assign" at bounding box center [1087, 457] width 11 height 11
checkbox input "true"
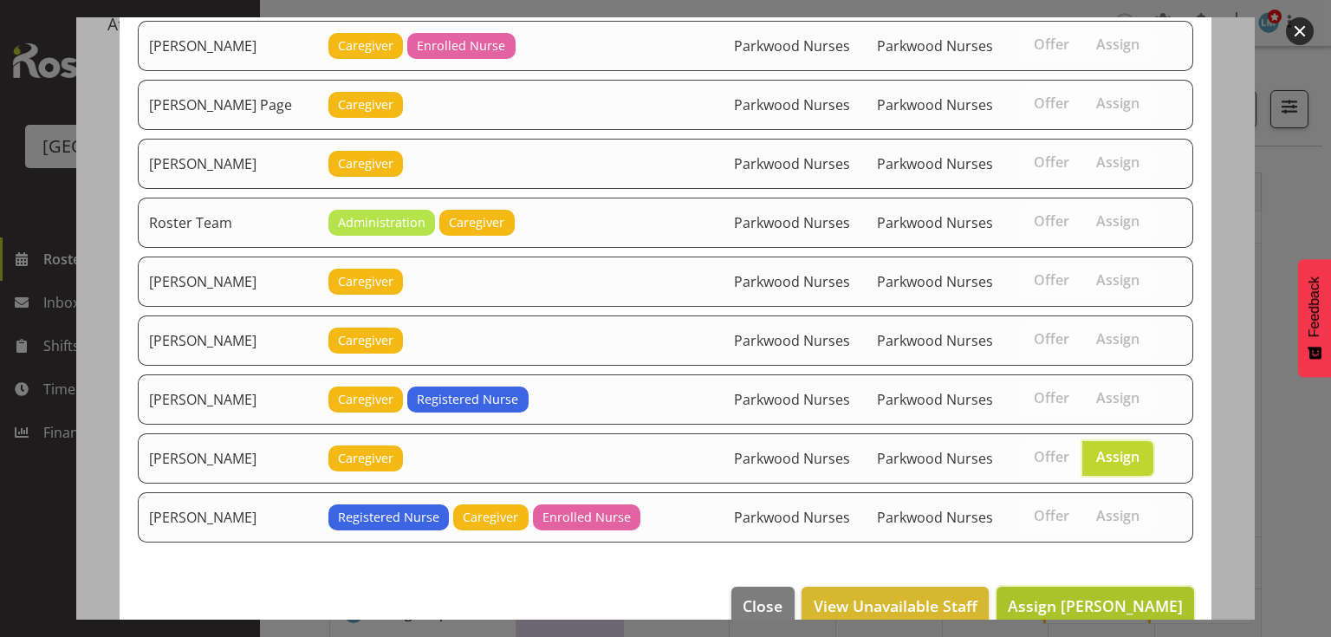
click at [1096, 595] on span "Assign Tek Teikake" at bounding box center [1095, 605] width 175 height 21
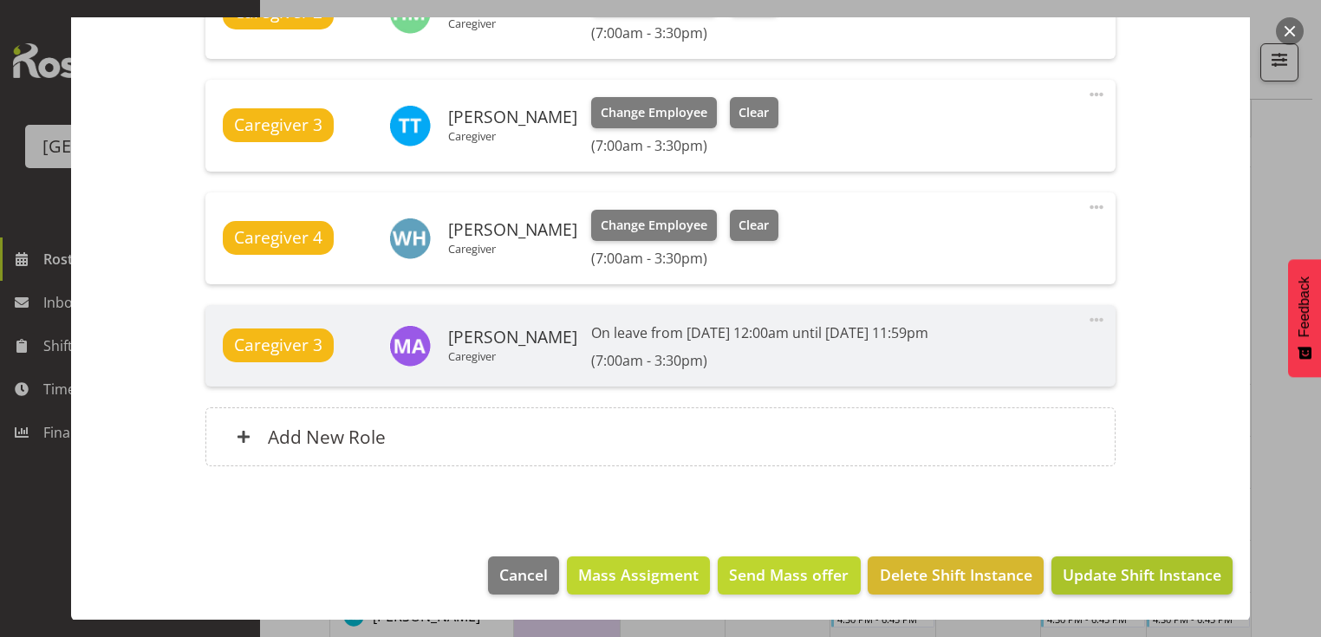
scroll to position [277, 0]
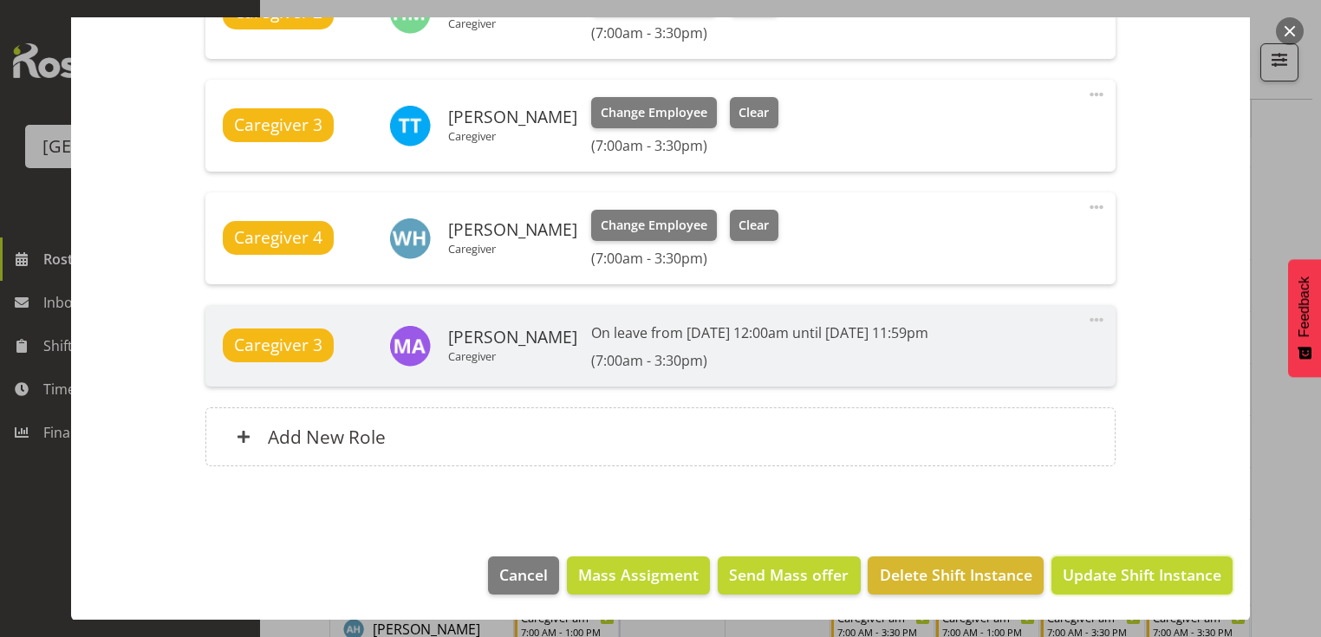
click at [1111, 572] on span "Update Shift Instance" at bounding box center [1141, 574] width 159 height 23
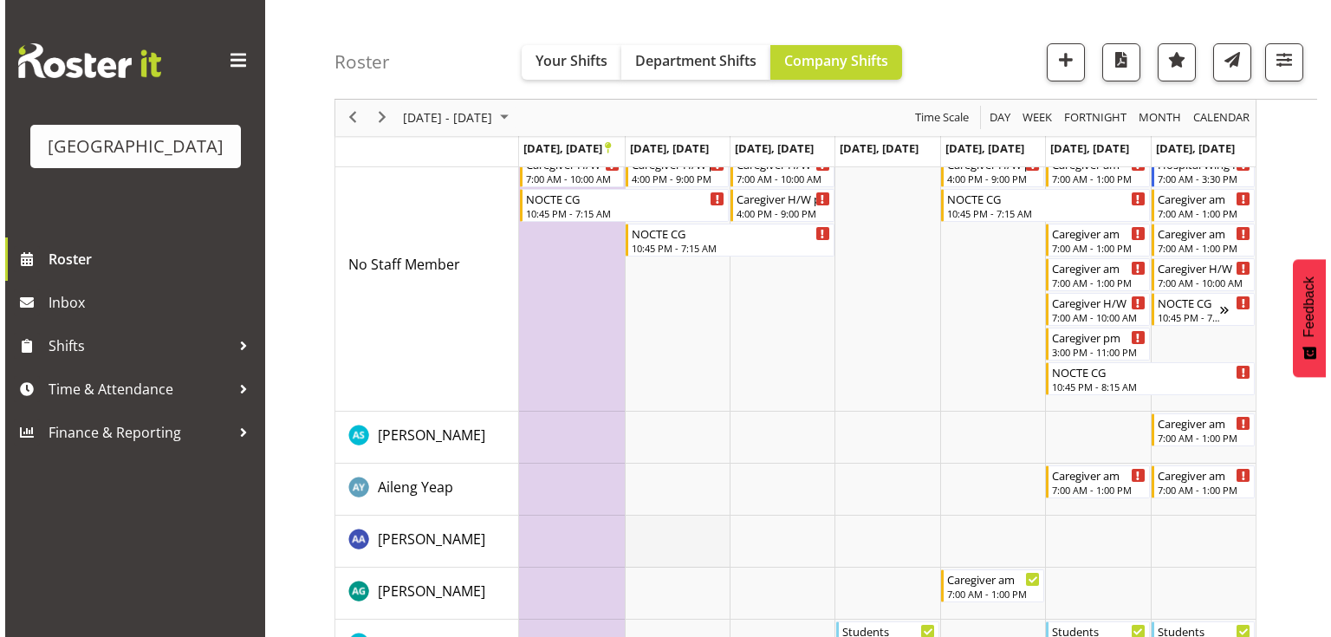
scroll to position [0, 0]
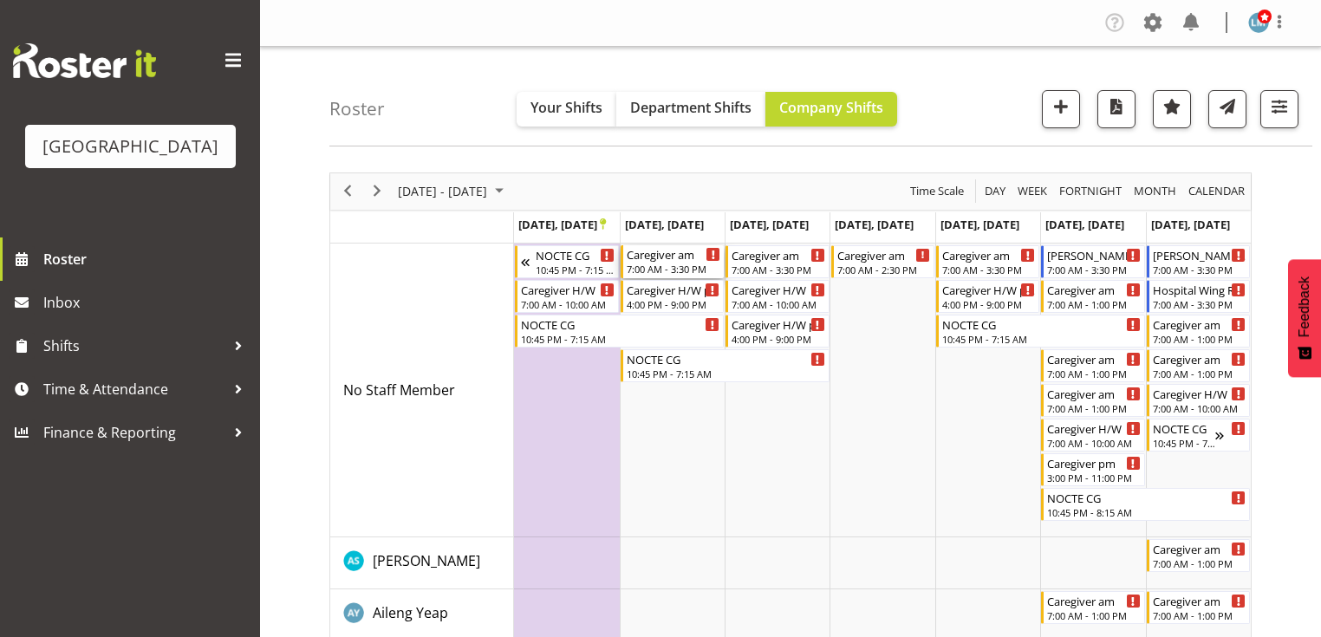
click at [659, 259] on div "Caregiver am" at bounding box center [674, 253] width 94 height 17
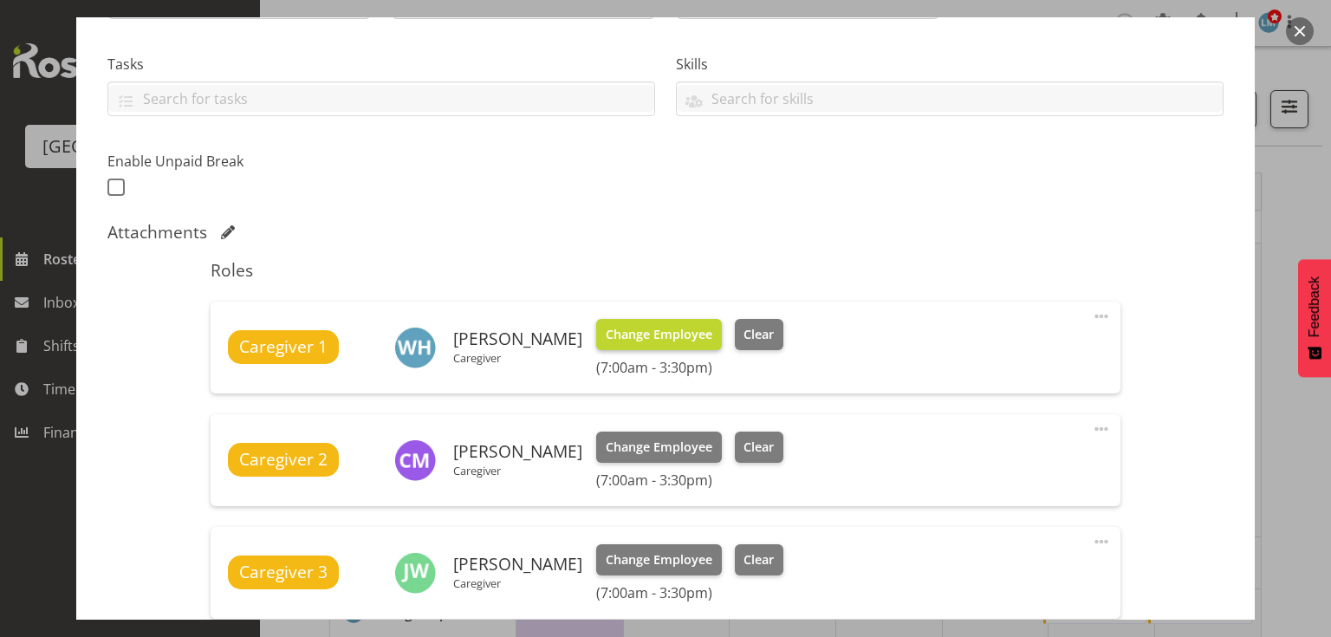
scroll to position [693, 0]
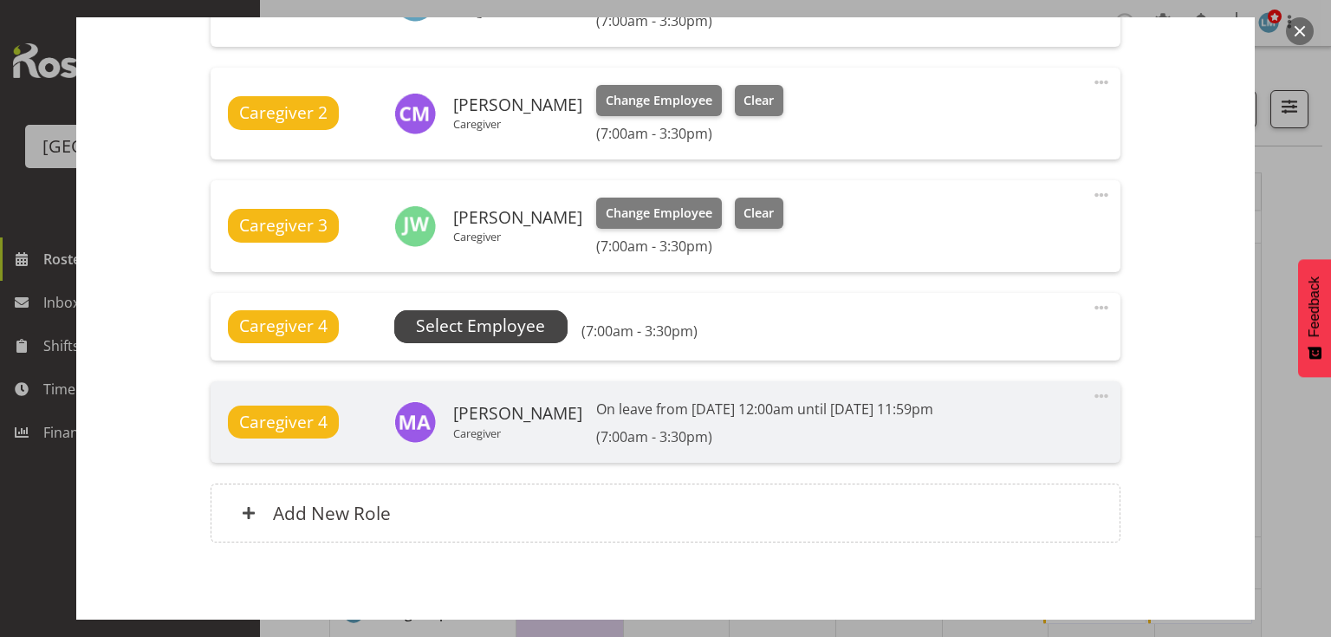
click at [480, 323] on span "Select Employee" at bounding box center [480, 326] width 129 height 25
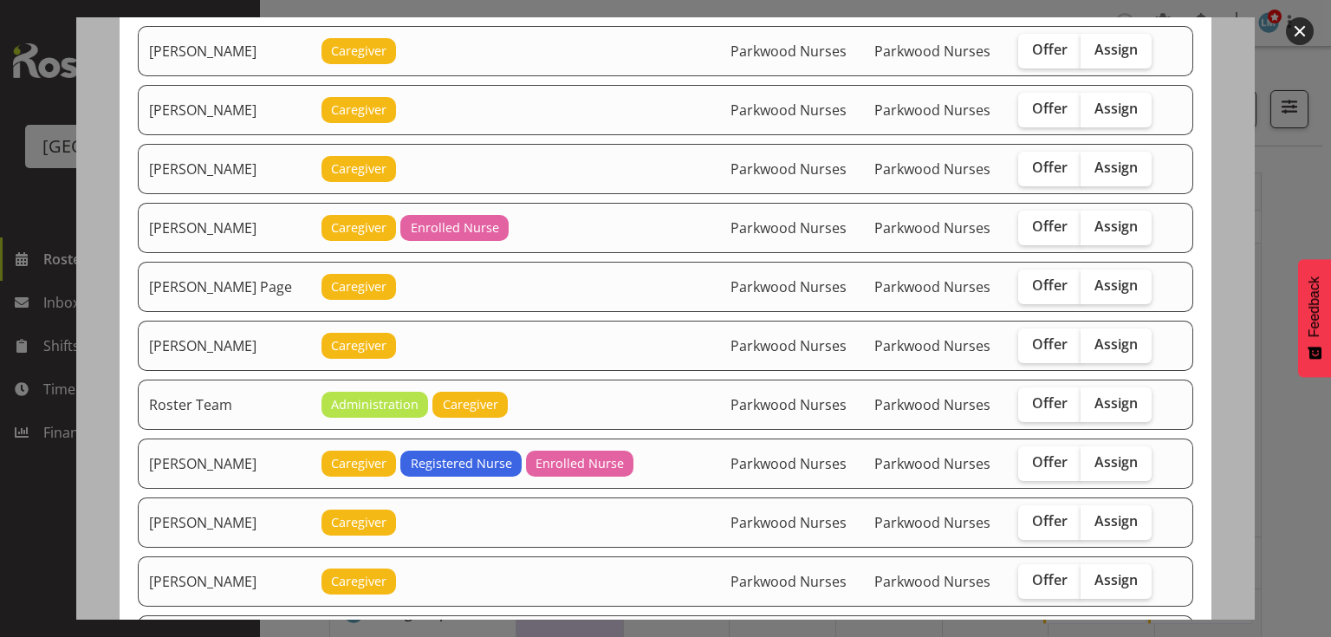
scroll to position [1941, 0]
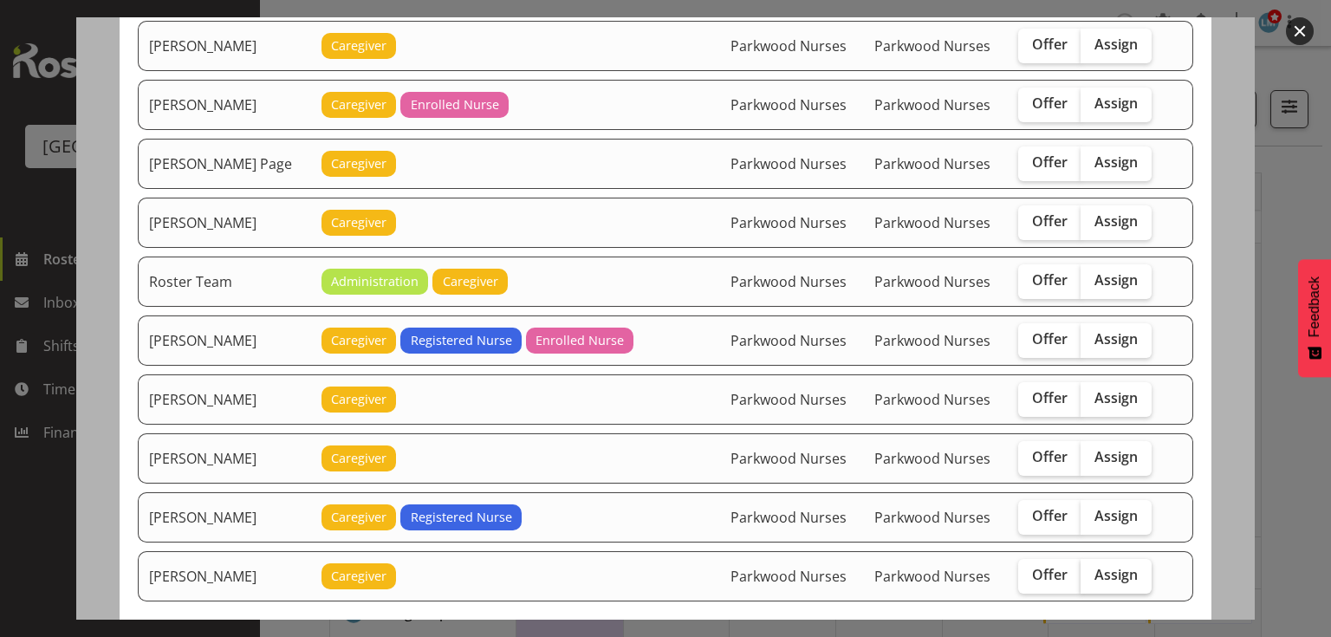
click at [1111, 566] on span "Assign" at bounding box center [1116, 574] width 43 height 17
click at [1092, 569] on input "Assign" at bounding box center [1086, 574] width 11 height 11
checkbox input "true"
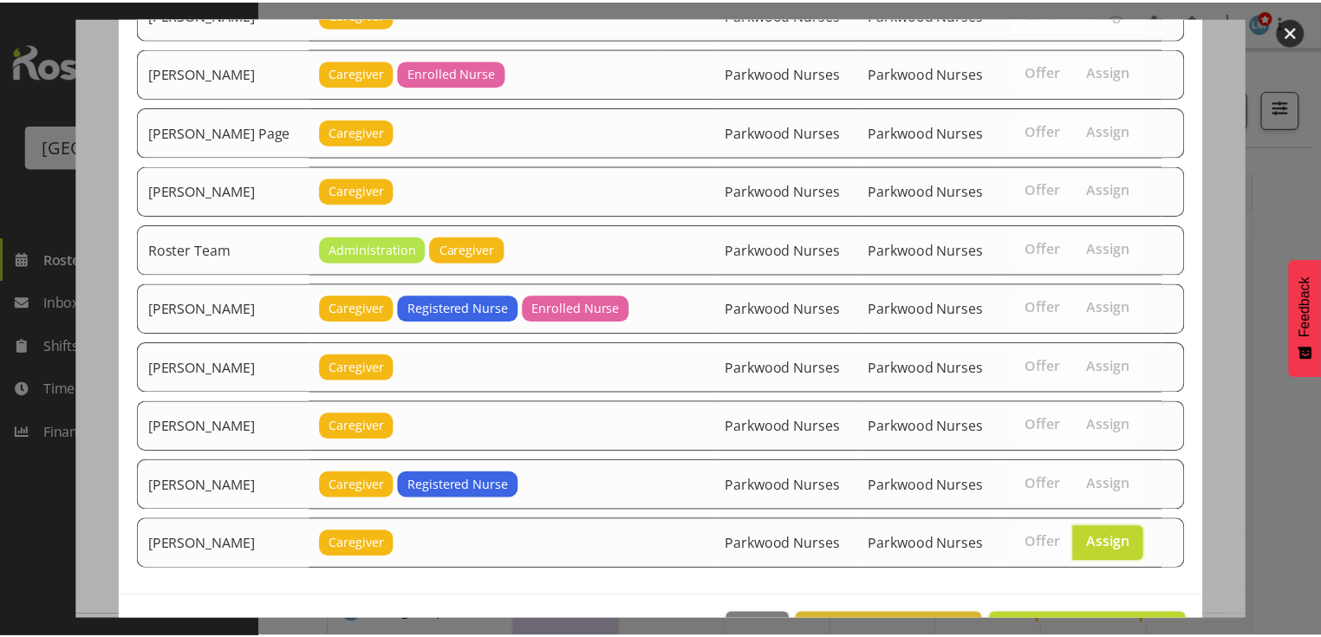
scroll to position [2002, 0]
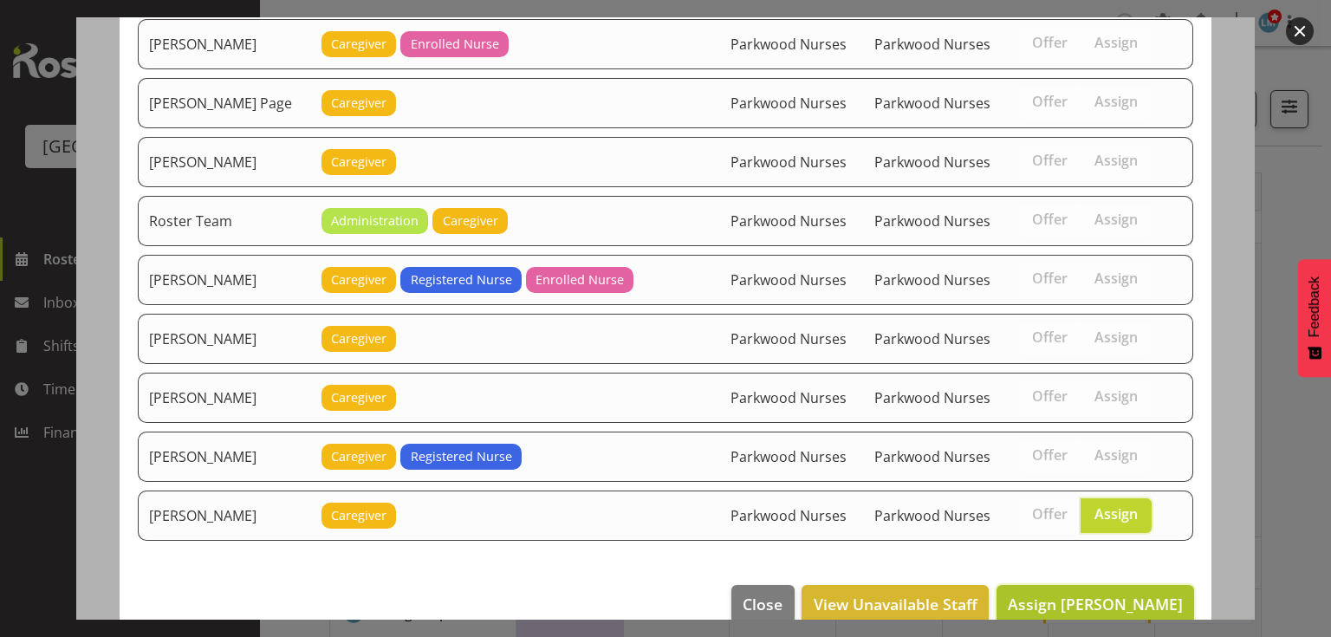
click at [1101, 594] on span "Assign Tek Teikake" at bounding box center [1095, 604] width 175 height 21
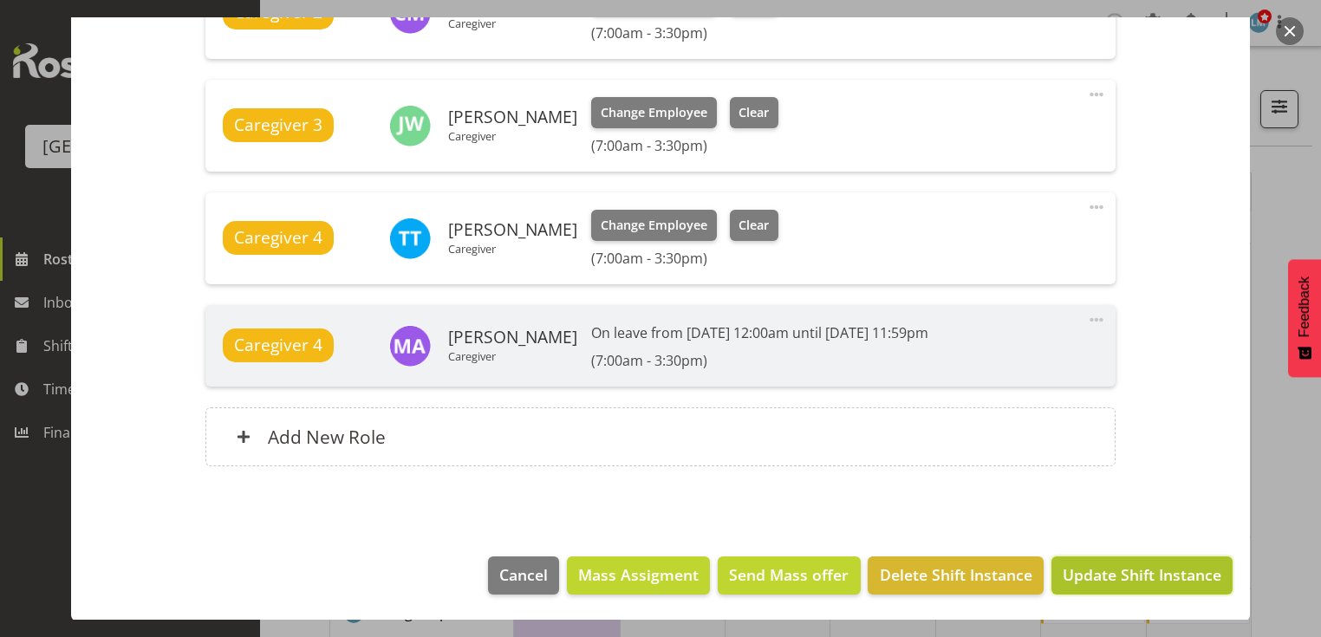
click at [1103, 569] on span "Update Shift Instance" at bounding box center [1141, 574] width 159 height 23
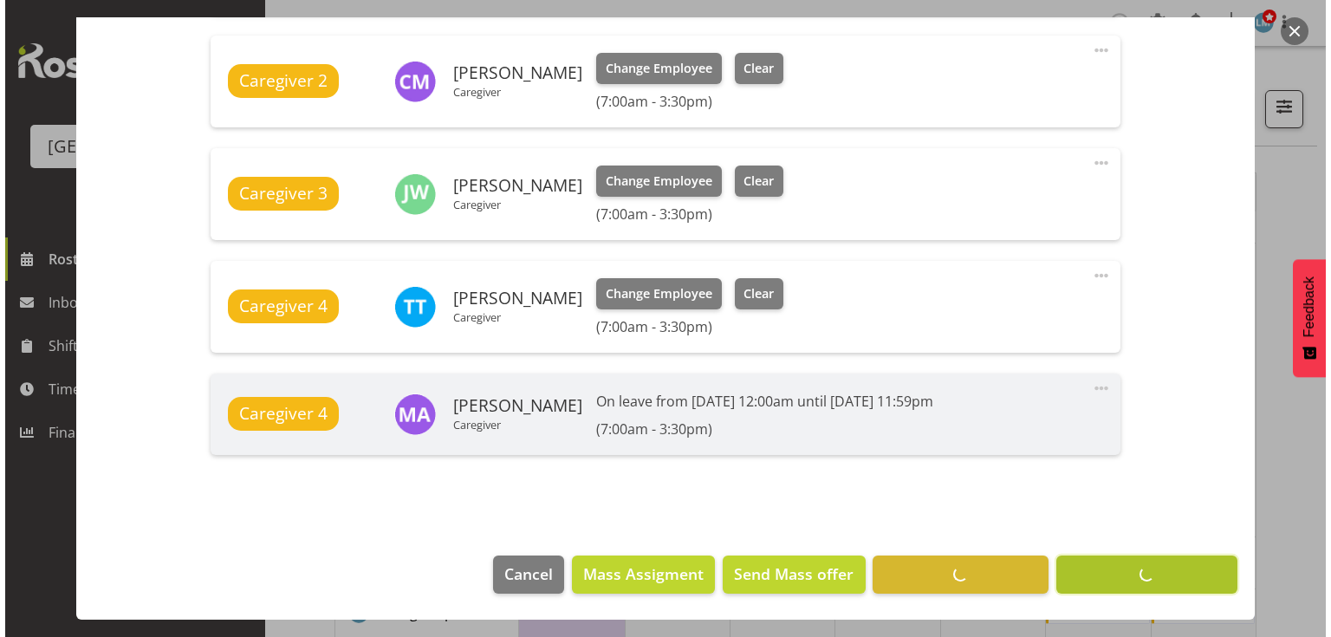
scroll to position [724, 0]
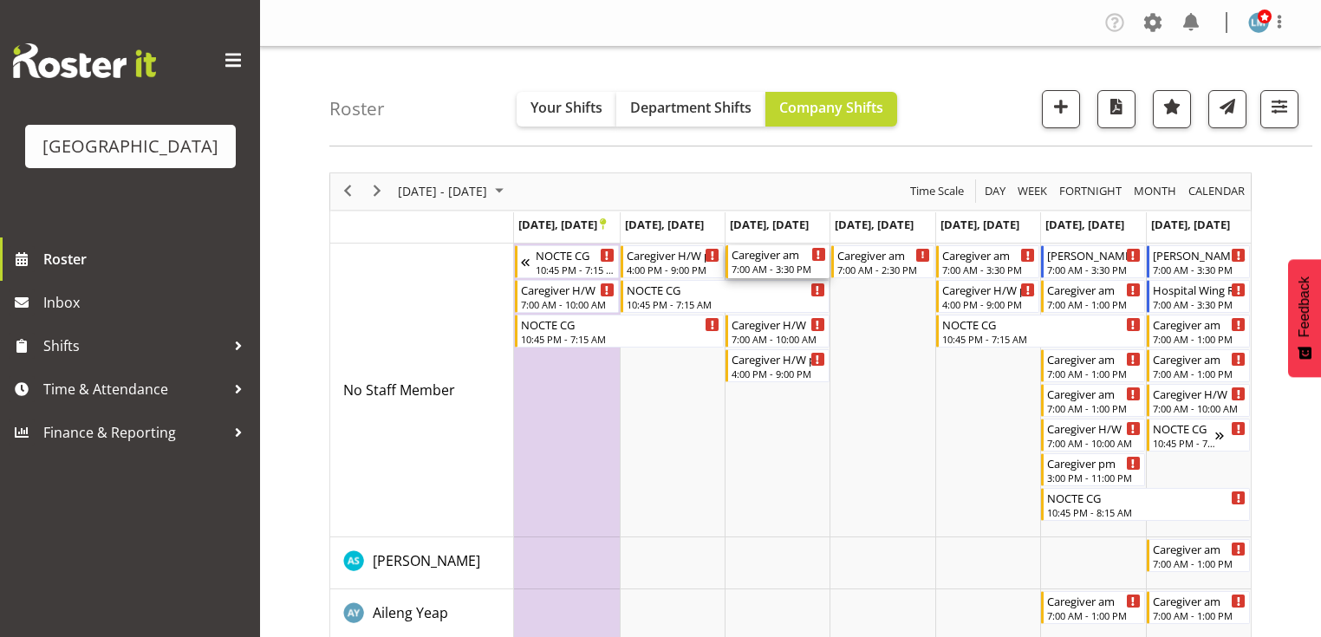
click at [767, 263] on div "7:00 AM - 3:30 PM" at bounding box center [778, 269] width 94 height 14
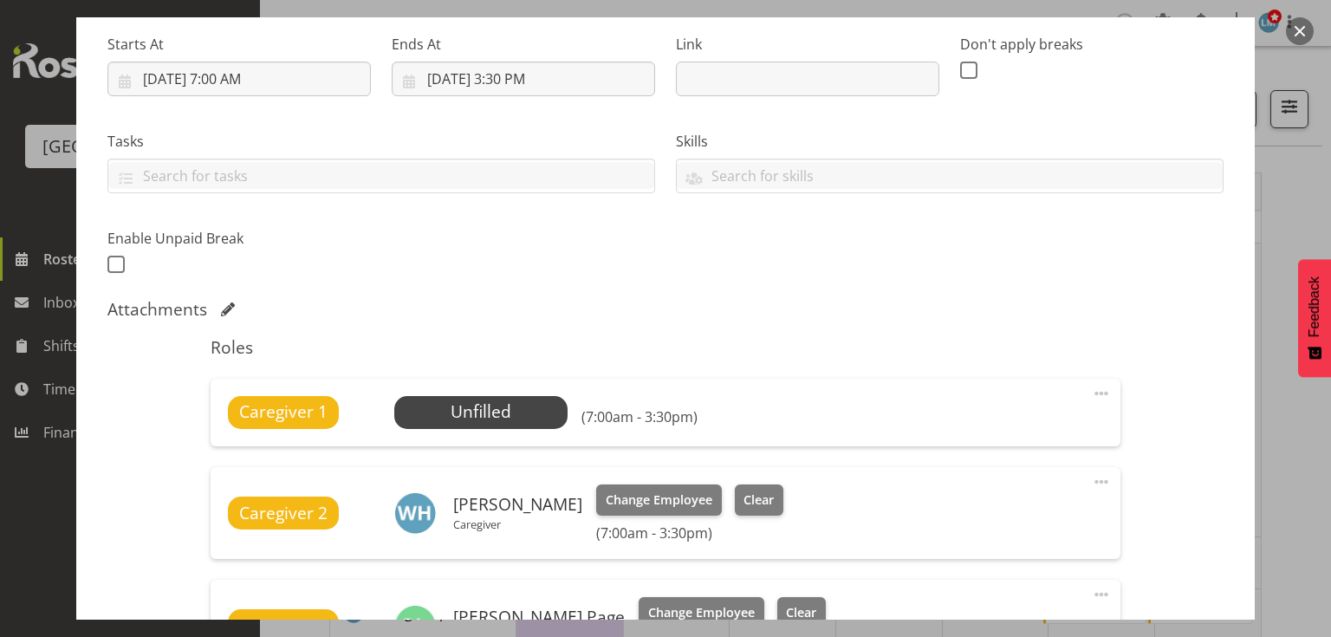
scroll to position [347, 0]
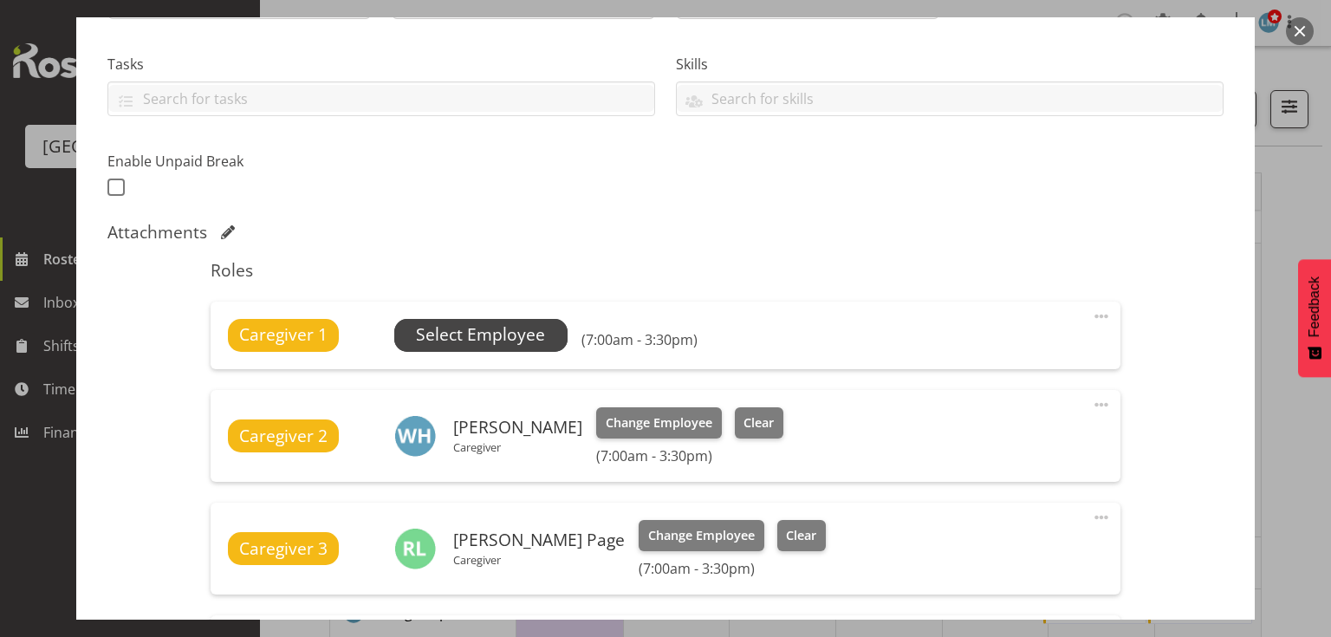
click at [432, 333] on span "Select Employee" at bounding box center [480, 334] width 129 height 25
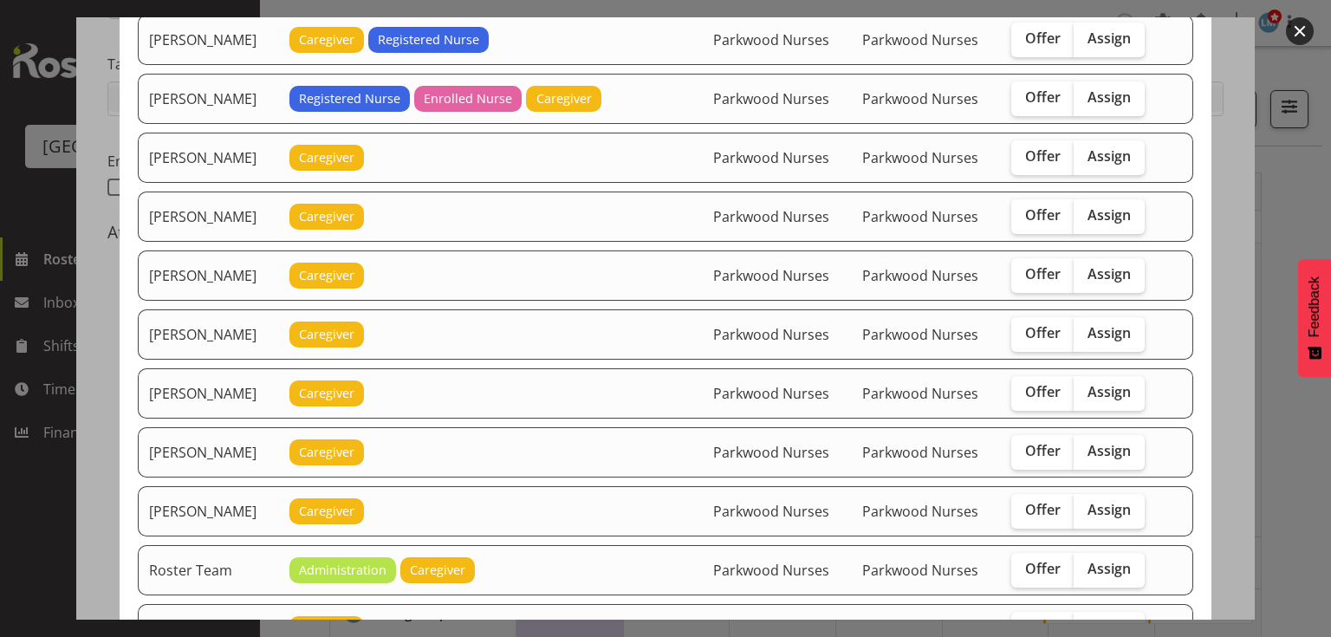
scroll to position [1872, 0]
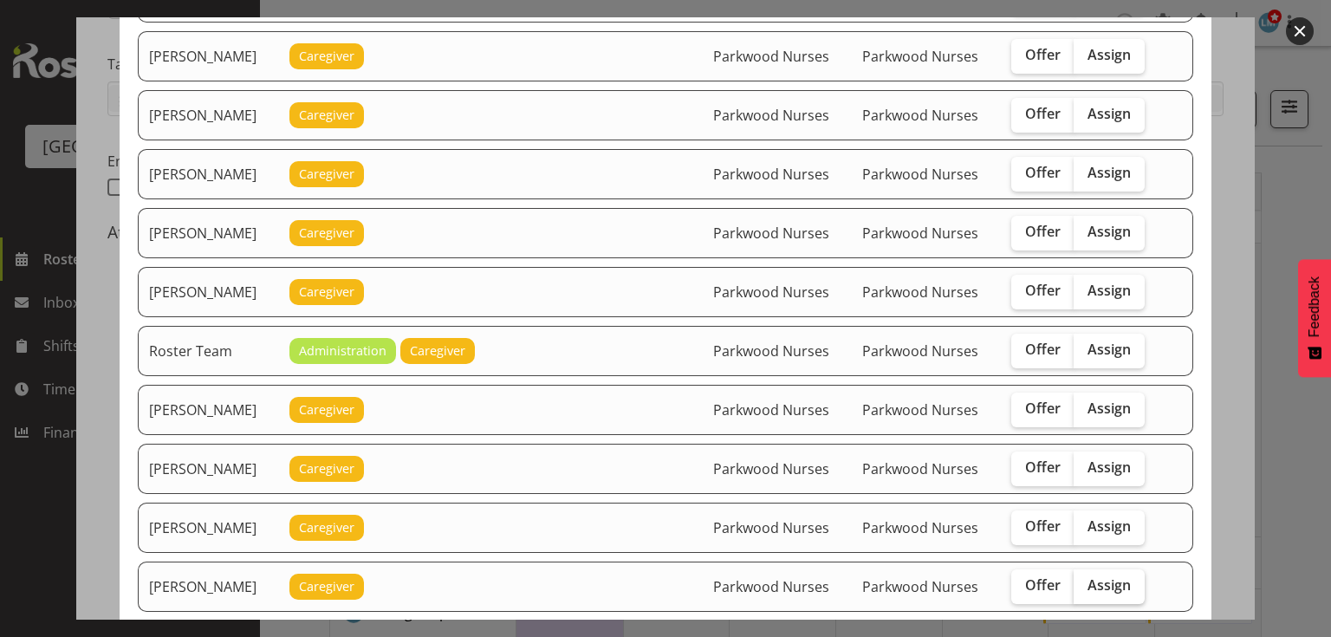
click at [1109, 576] on span "Assign" at bounding box center [1109, 584] width 43 height 17
click at [1085, 580] on input "Assign" at bounding box center [1079, 585] width 11 height 11
checkbox input "true"
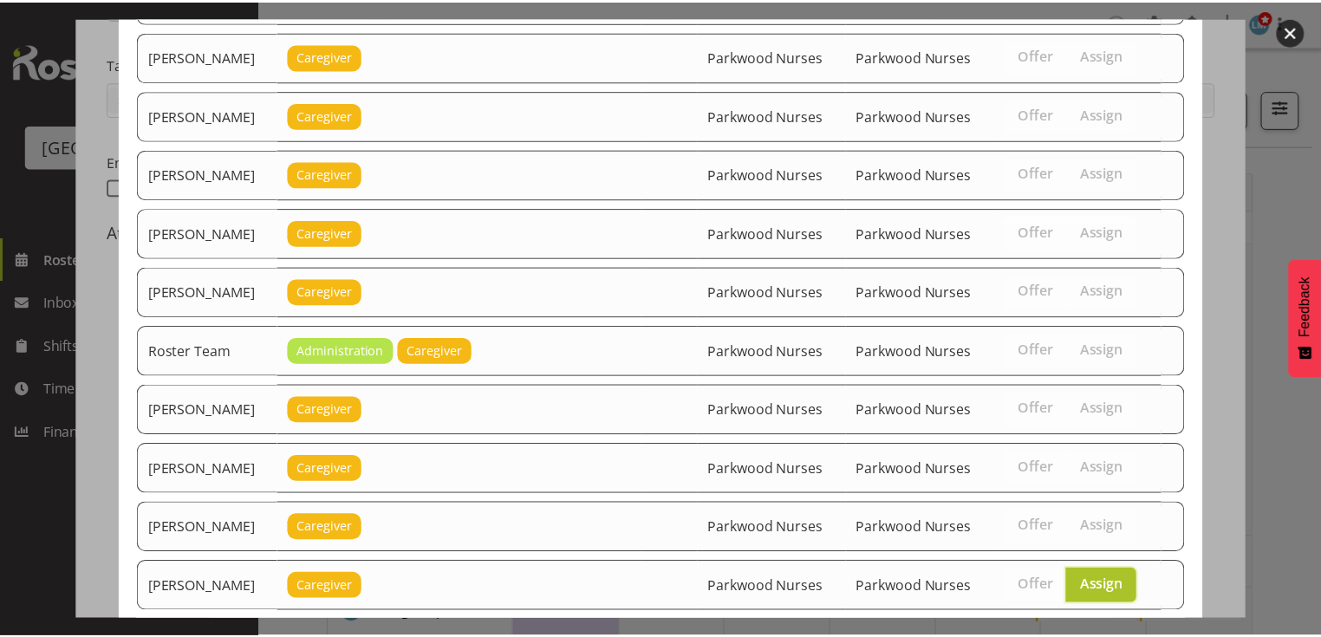
scroll to position [2002, 0]
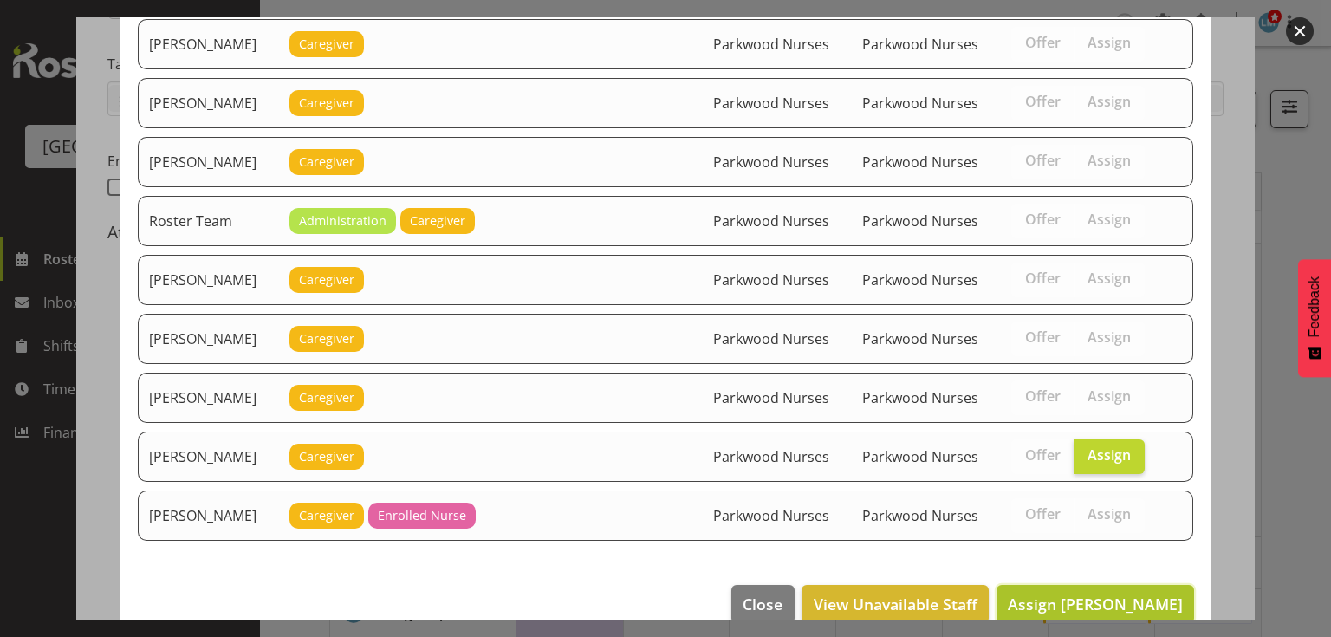
click at [1111, 594] on span "Assign Tek Teikake" at bounding box center [1095, 604] width 175 height 21
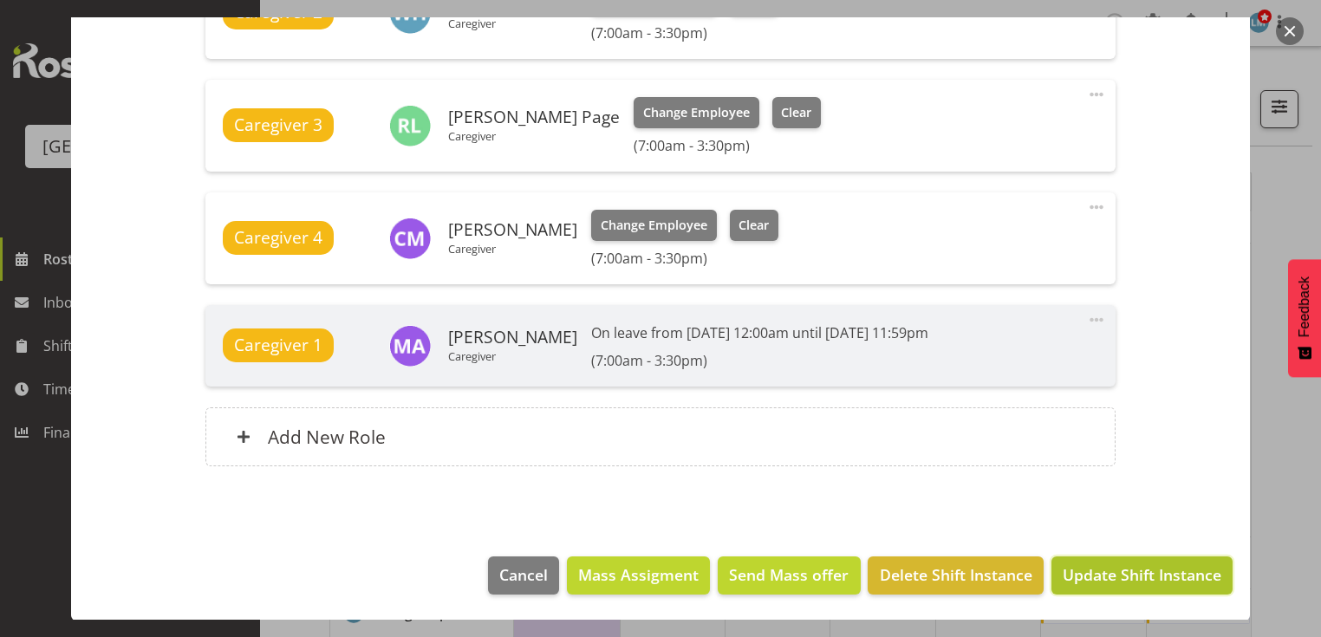
click at [1108, 571] on span "Update Shift Instance" at bounding box center [1141, 574] width 159 height 23
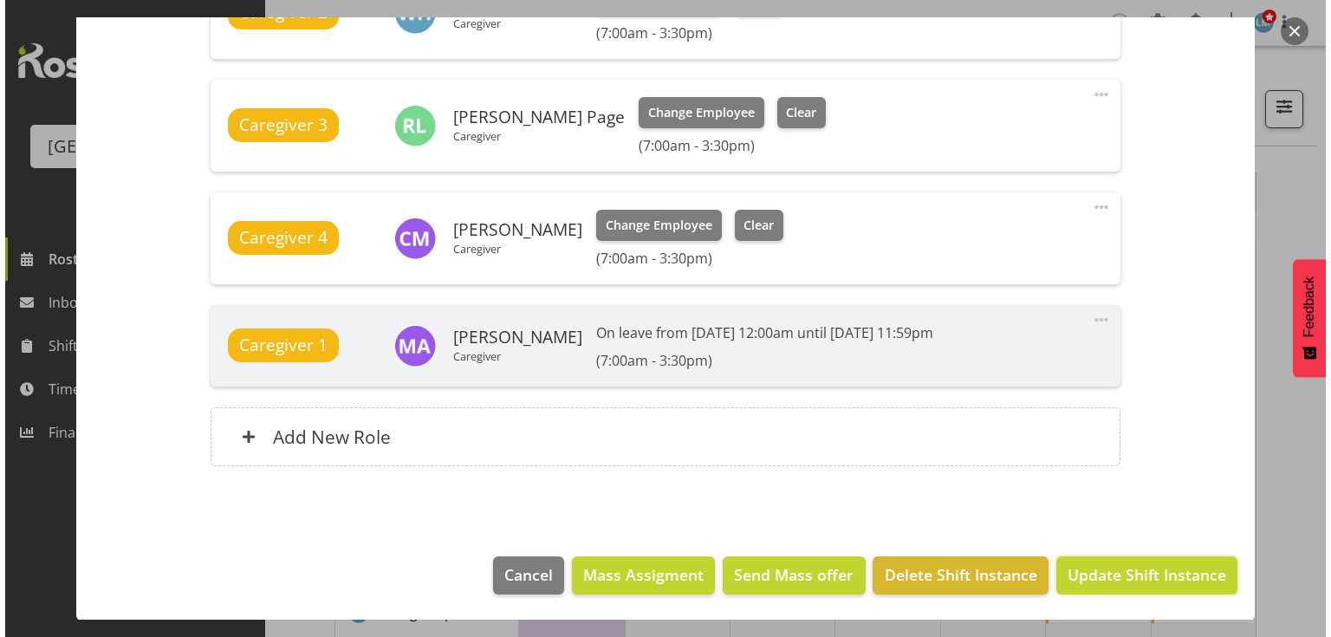
scroll to position [724, 0]
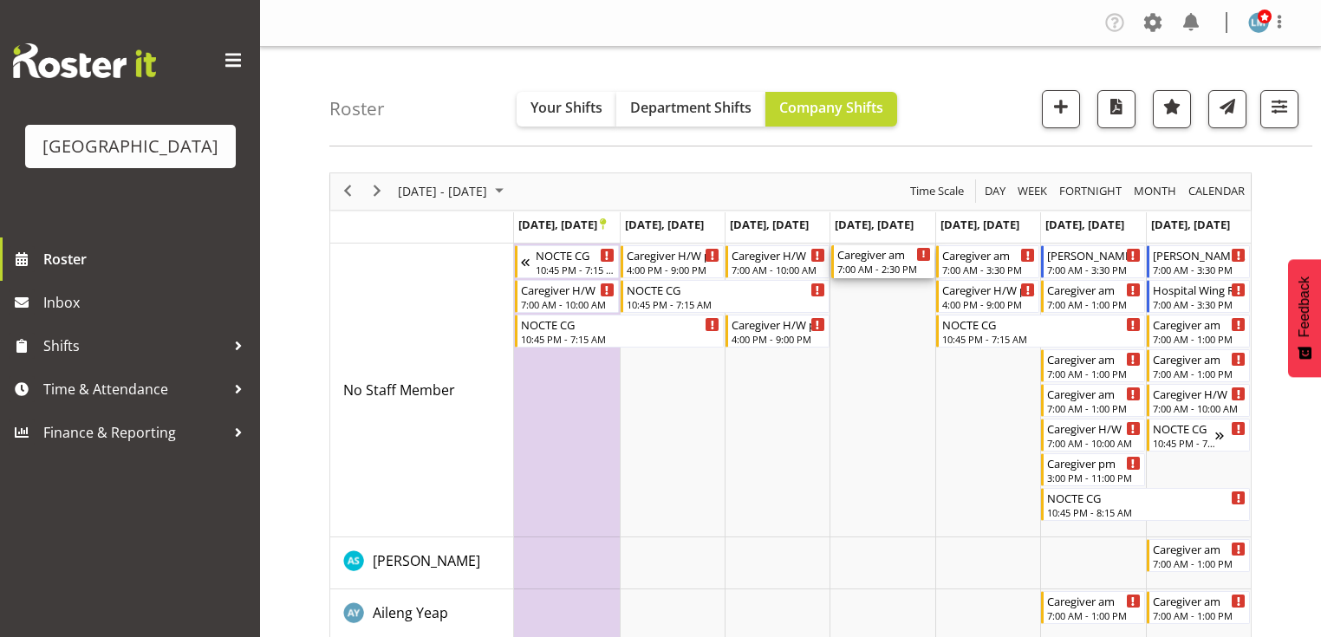
click at [887, 263] on div "7:00 AM - 2:30 PM" at bounding box center [884, 269] width 94 height 14
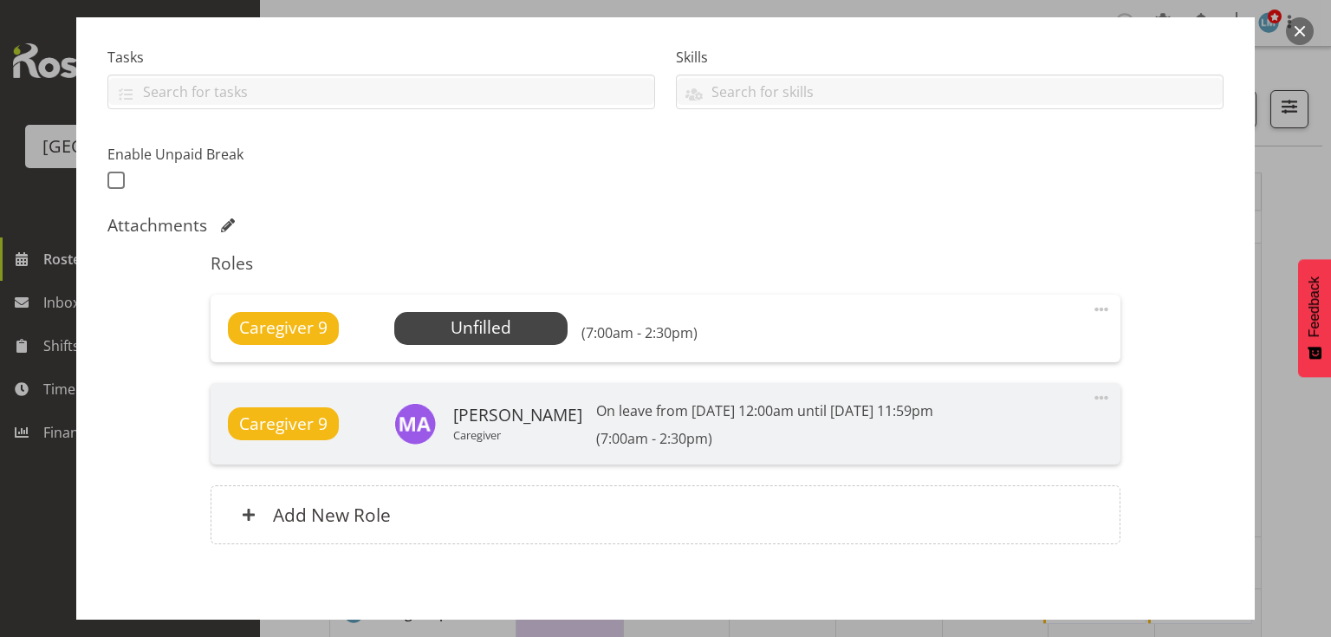
scroll to position [416, 0]
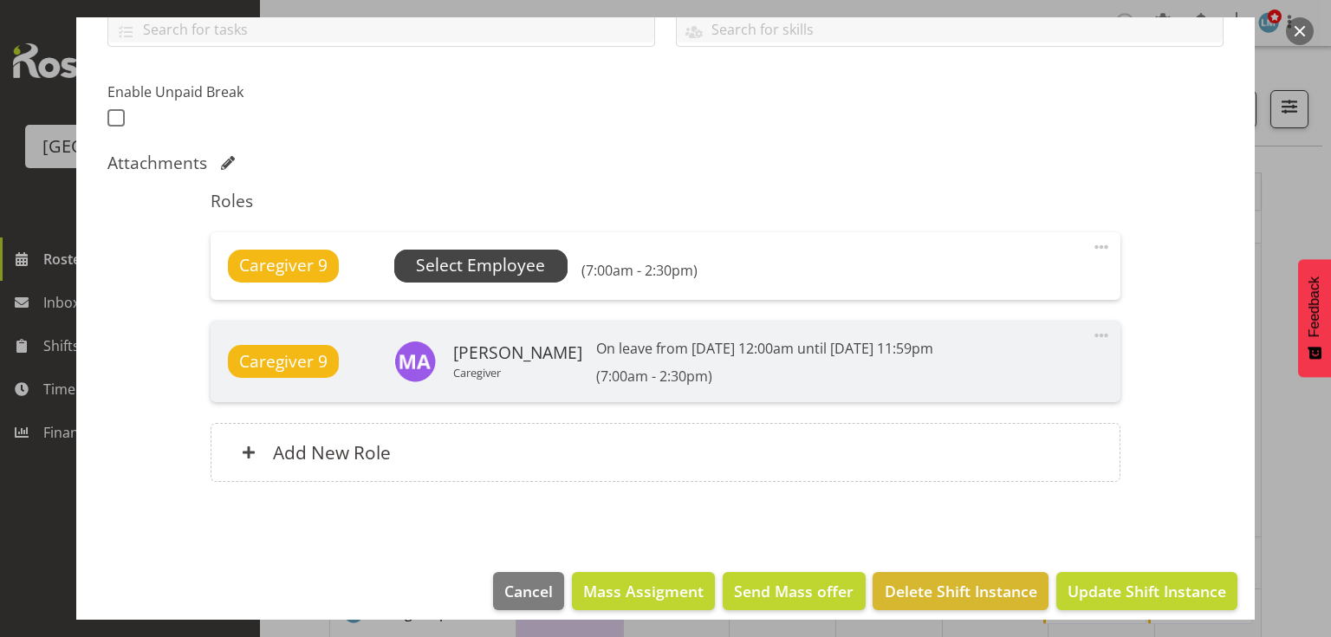
click at [471, 264] on span "Select Employee" at bounding box center [480, 265] width 129 height 25
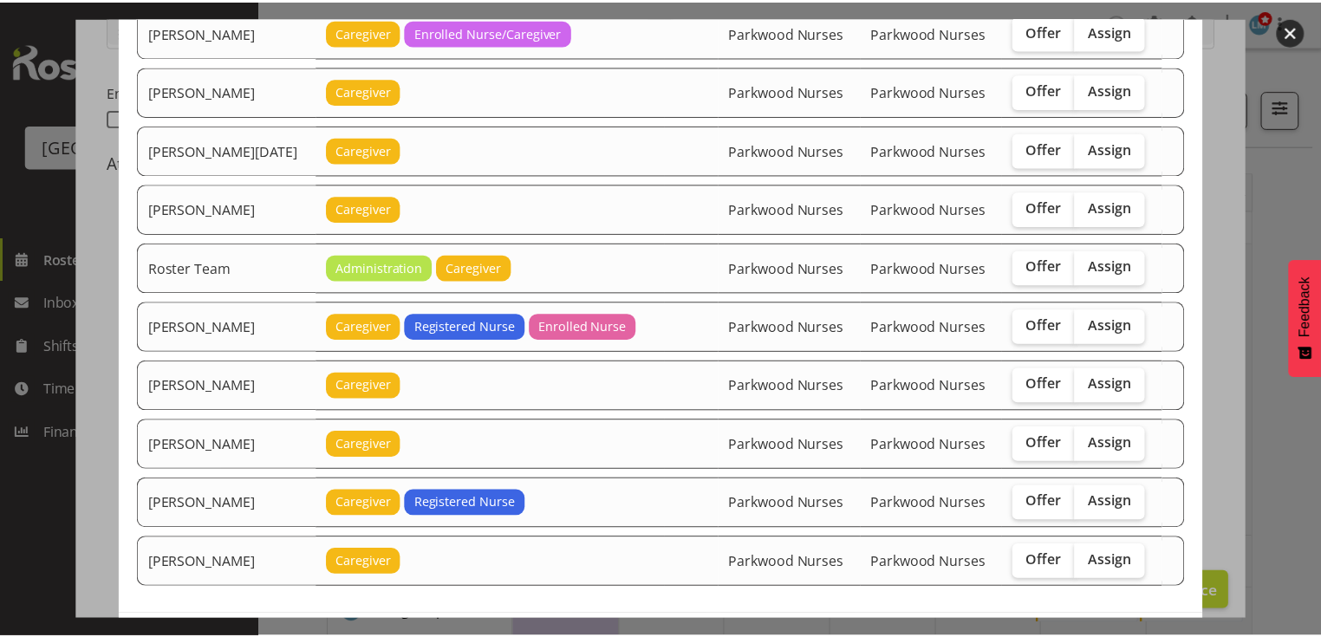
scroll to position [2177, 0]
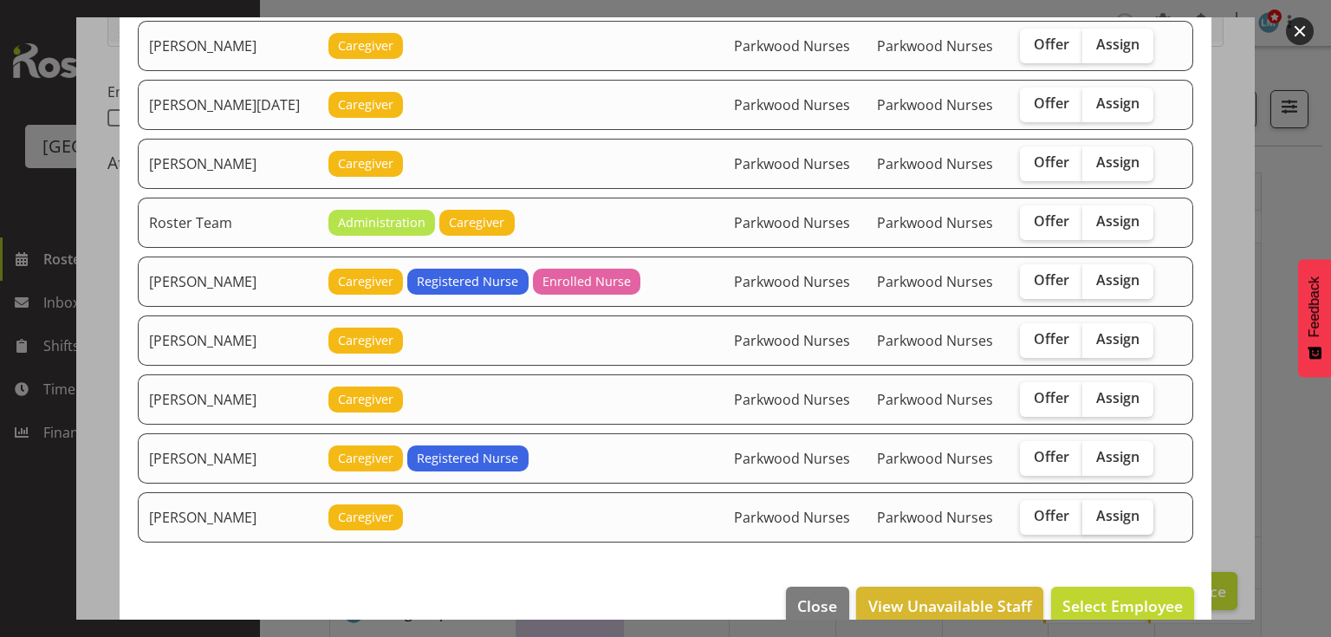
click at [1104, 507] on span "Assign" at bounding box center [1117, 515] width 43 height 17
click at [1094, 510] on input "Assign" at bounding box center [1087, 515] width 11 height 11
checkbox input "true"
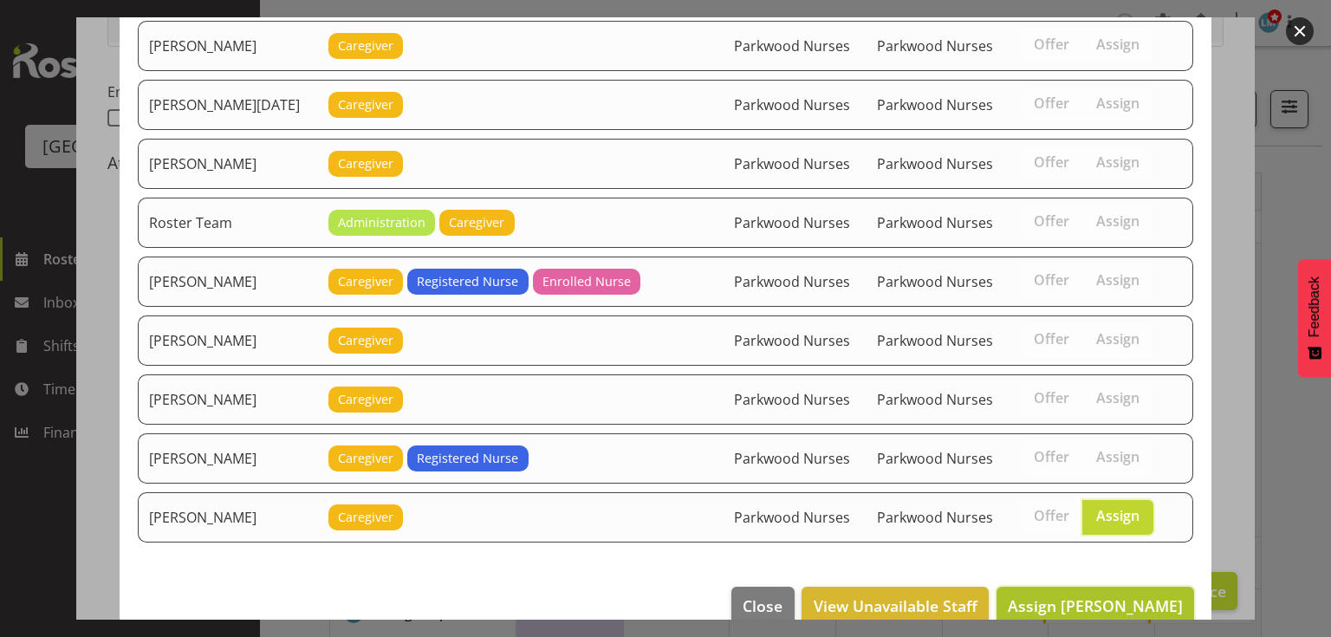
click at [1103, 595] on span "Assign Tek Teikake" at bounding box center [1095, 605] width 175 height 21
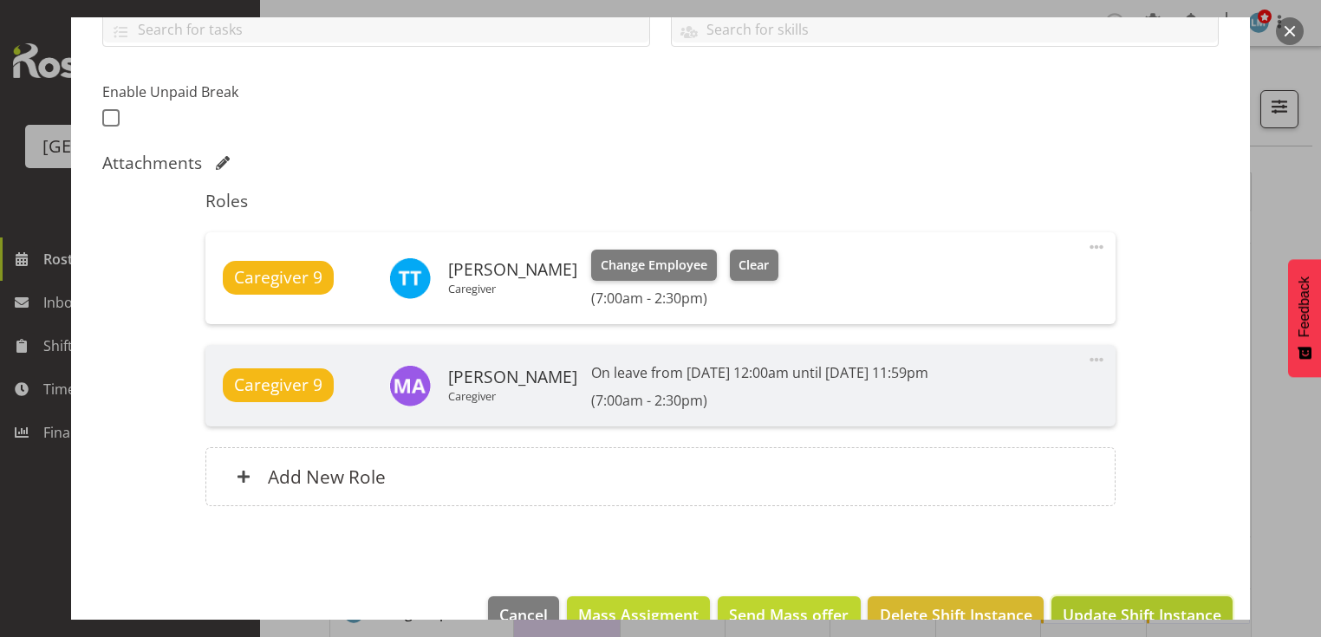
click at [1146, 603] on span "Update Shift Instance" at bounding box center [1141, 614] width 159 height 23
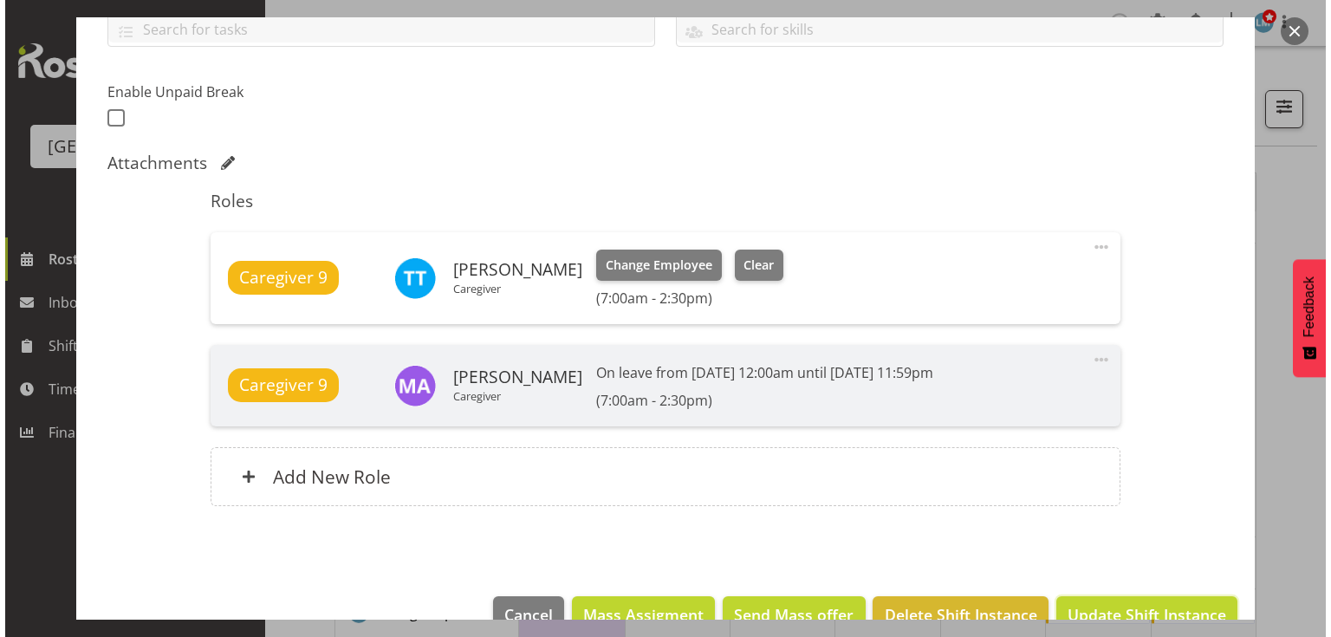
scroll to position [387, 0]
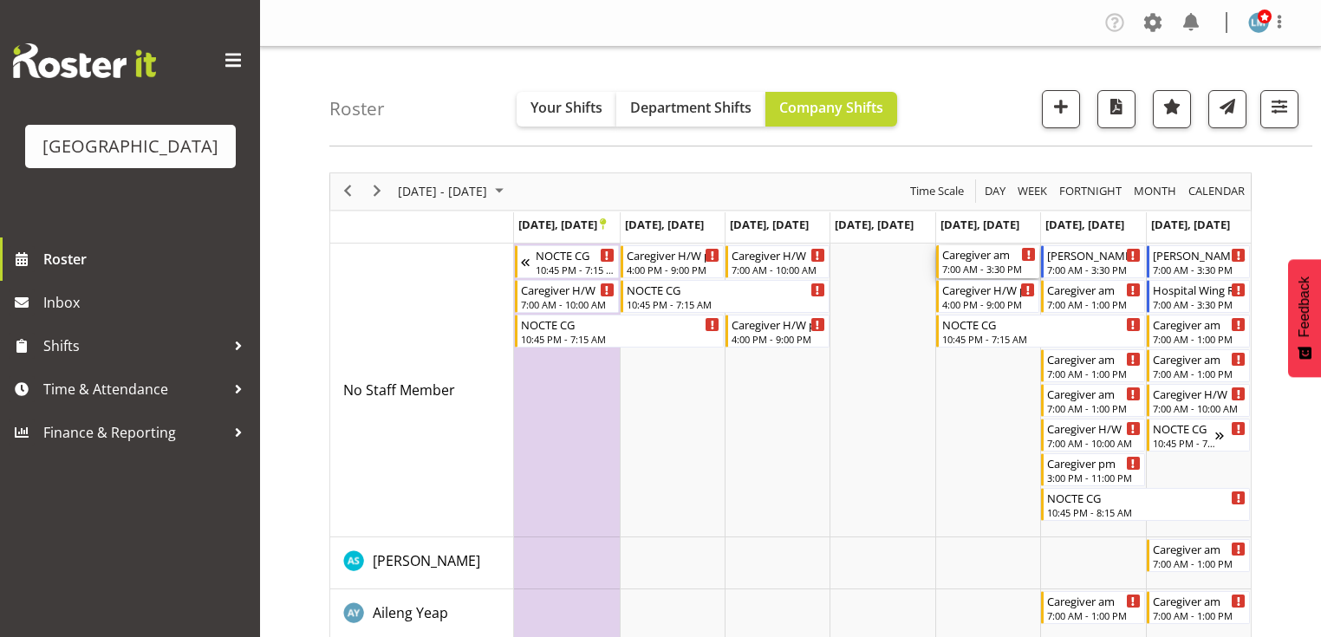
click at [994, 266] on div "7:00 AM - 3:30 PM" at bounding box center [989, 269] width 94 height 14
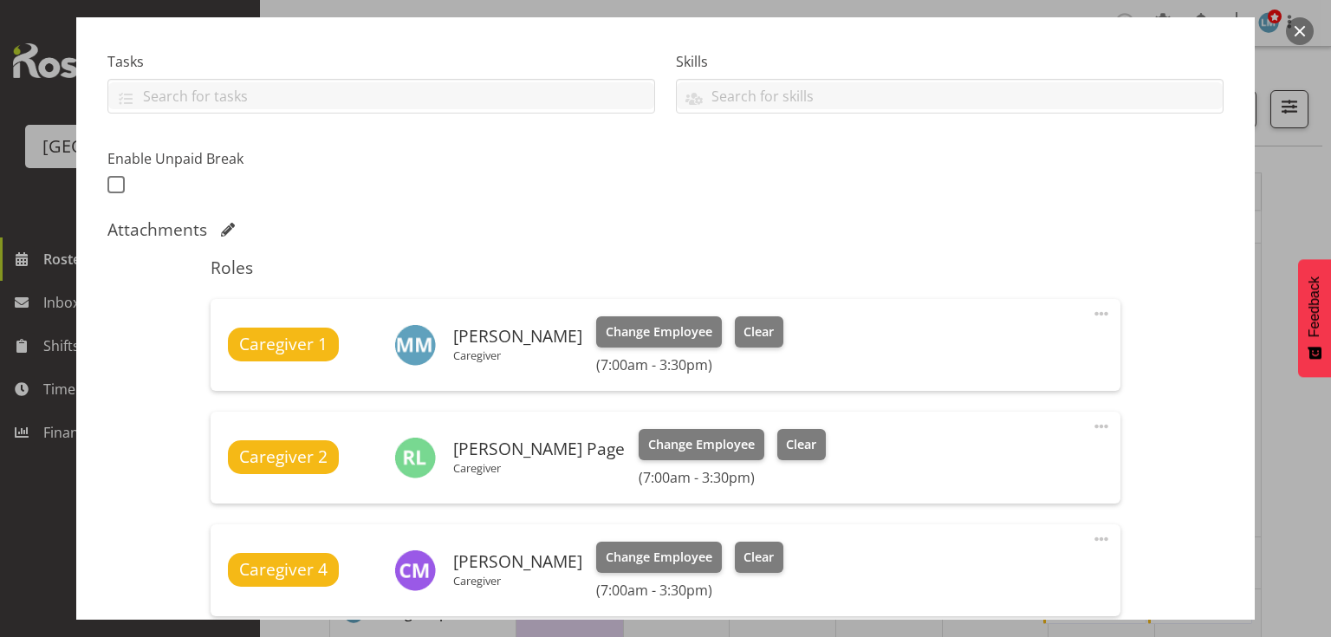
scroll to position [416, 0]
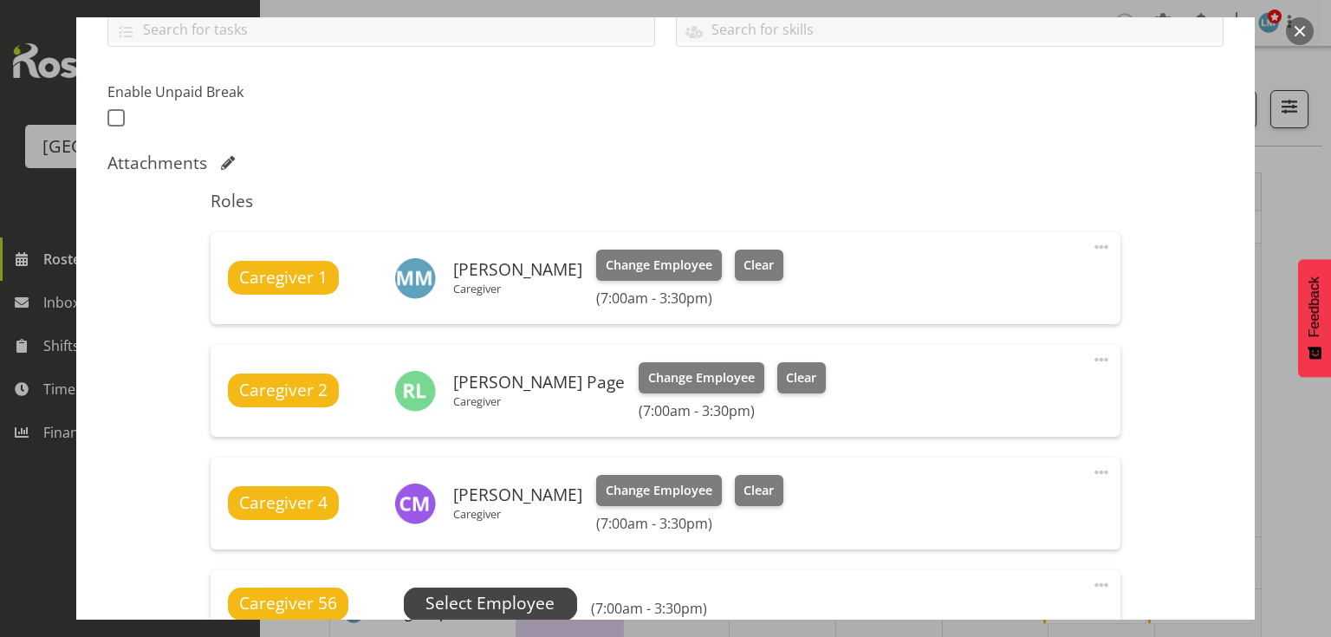
click at [478, 599] on span "Select Employee" at bounding box center [490, 603] width 129 height 25
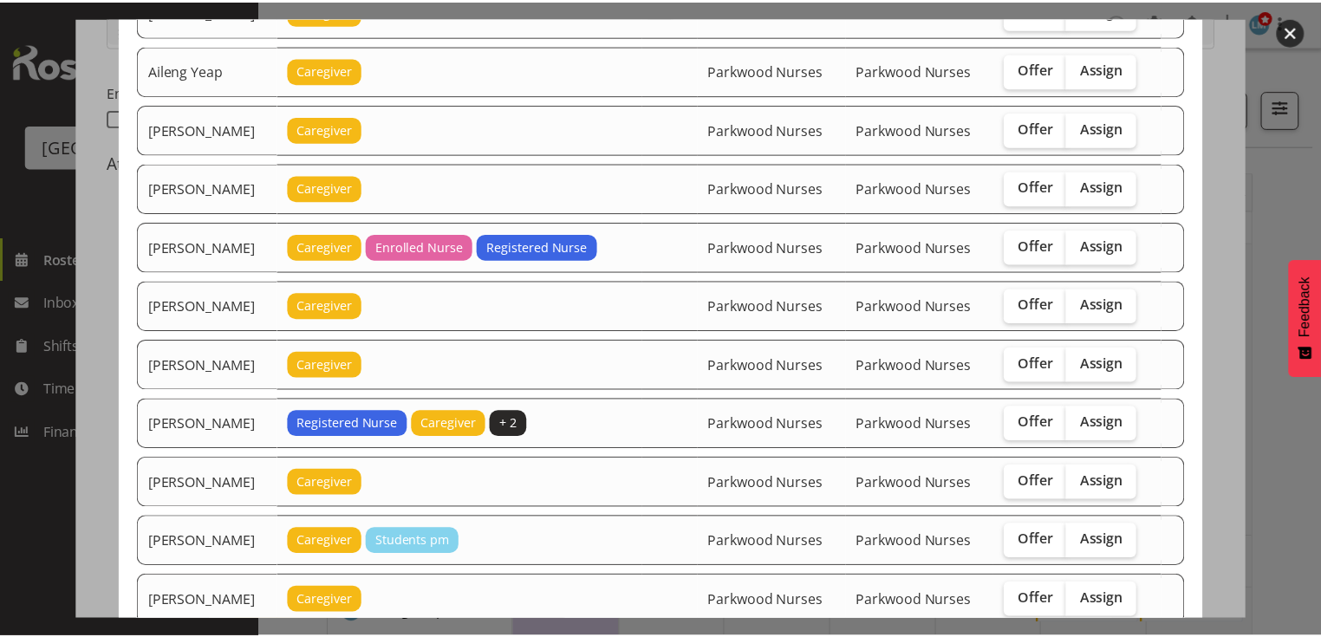
scroll to position [555, 0]
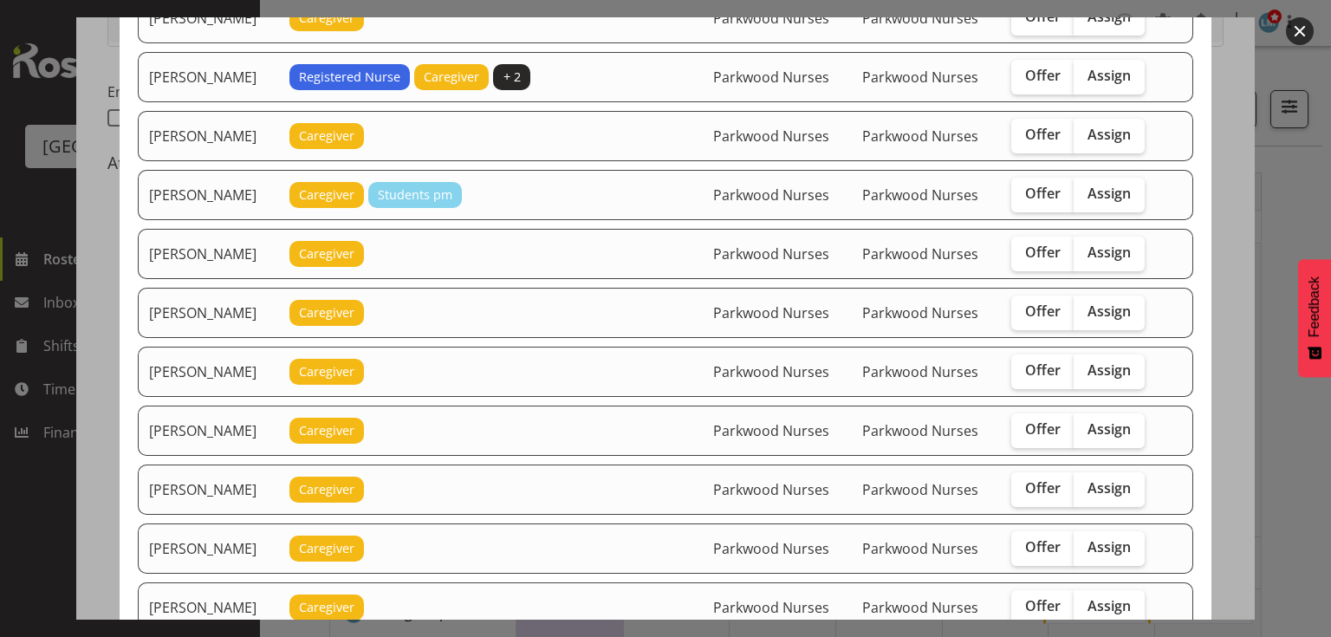
click at [1302, 28] on button "button" at bounding box center [1300, 31] width 28 height 28
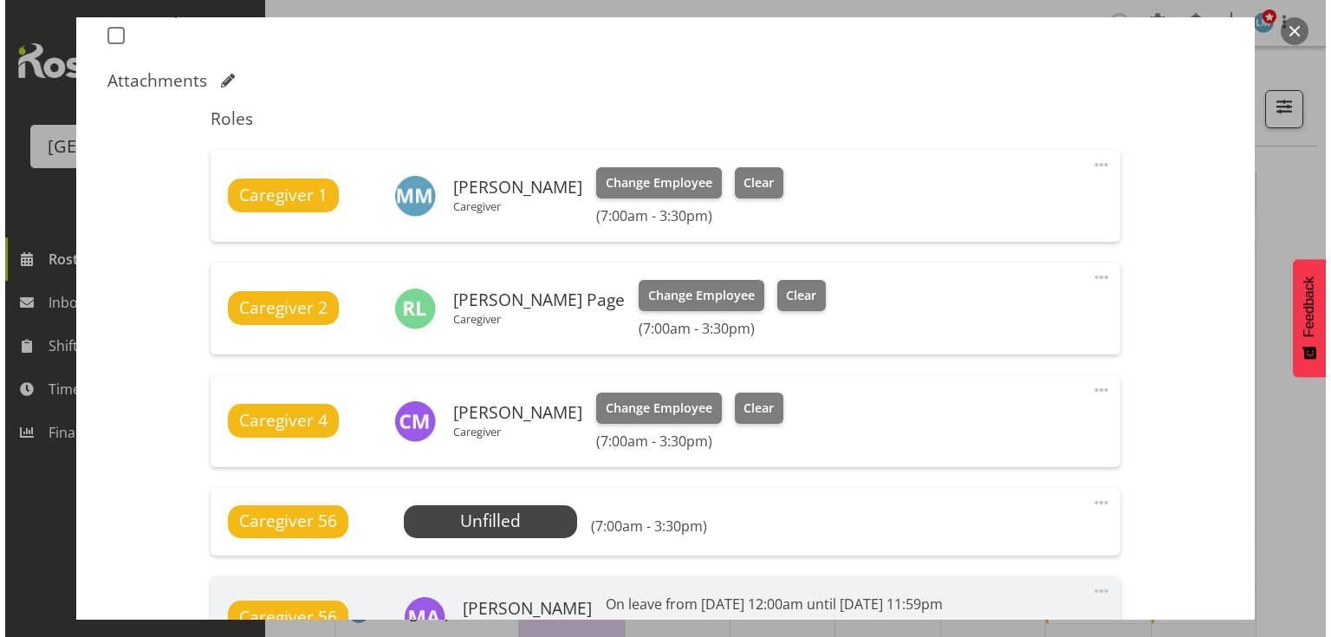
scroll to position [624, 0]
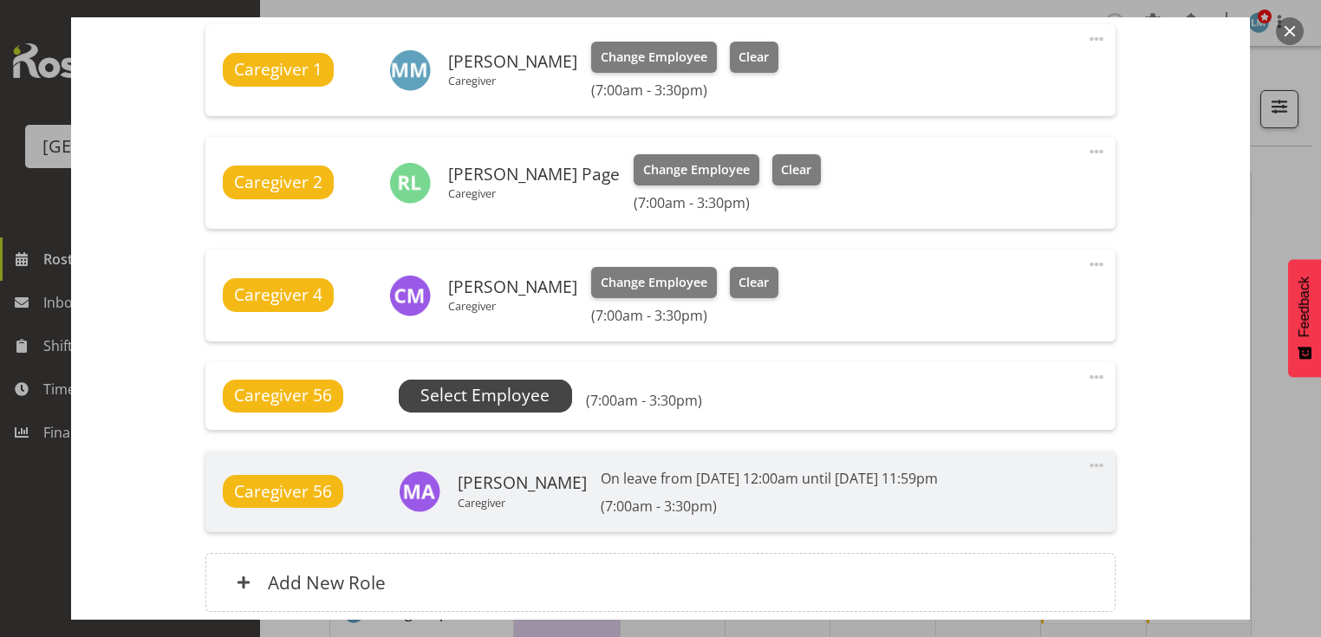
click at [517, 397] on span "Select Employee" at bounding box center [484, 395] width 129 height 25
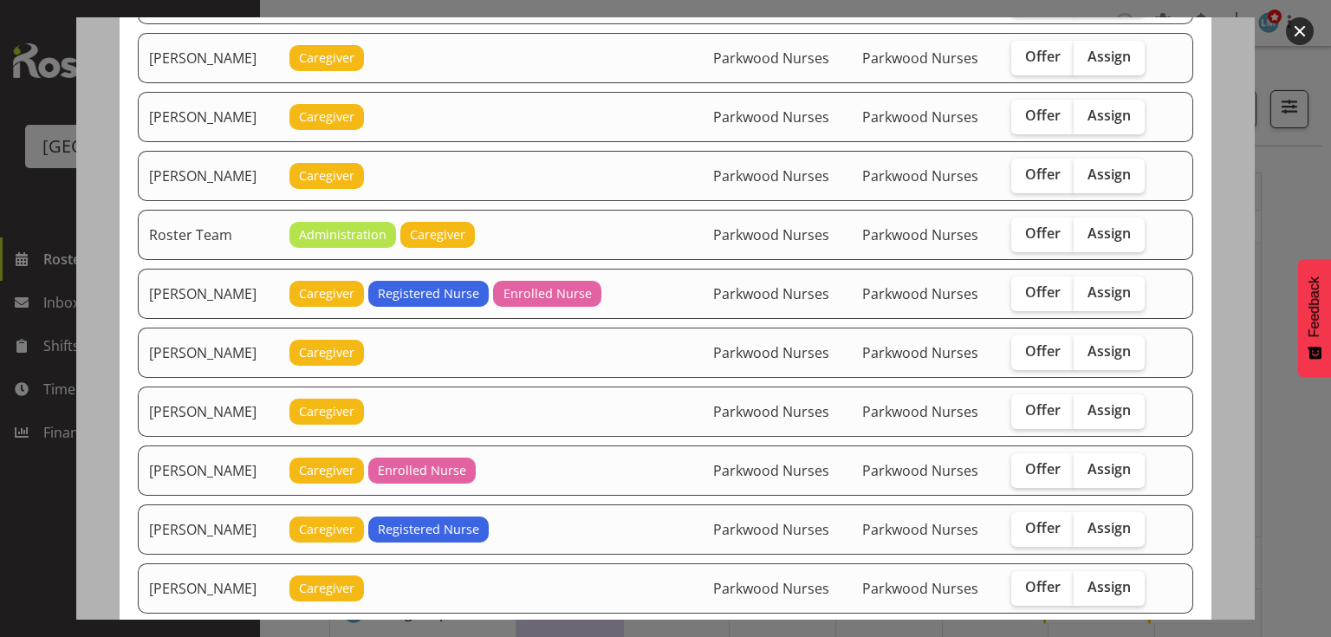
scroll to position [1803, 0]
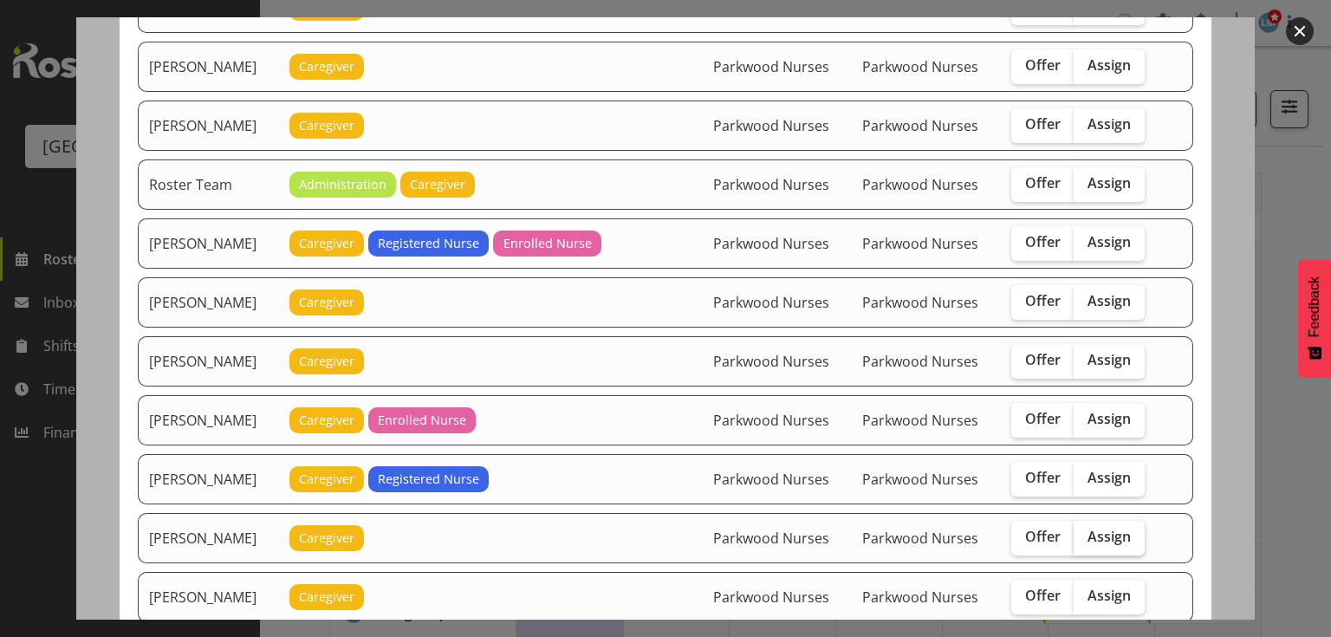
click at [1109, 528] on span "Assign" at bounding box center [1109, 536] width 43 height 17
click at [1085, 531] on input "Assign" at bounding box center [1079, 536] width 11 height 11
checkbox input "true"
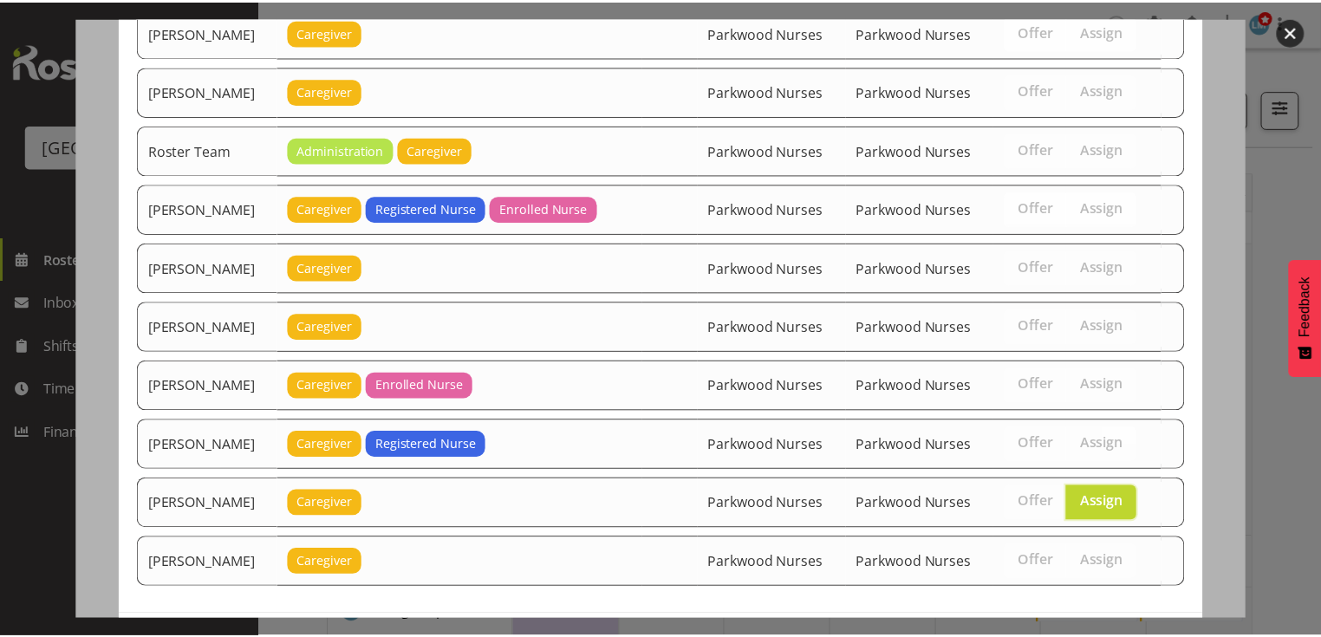
scroll to position [1886, 0]
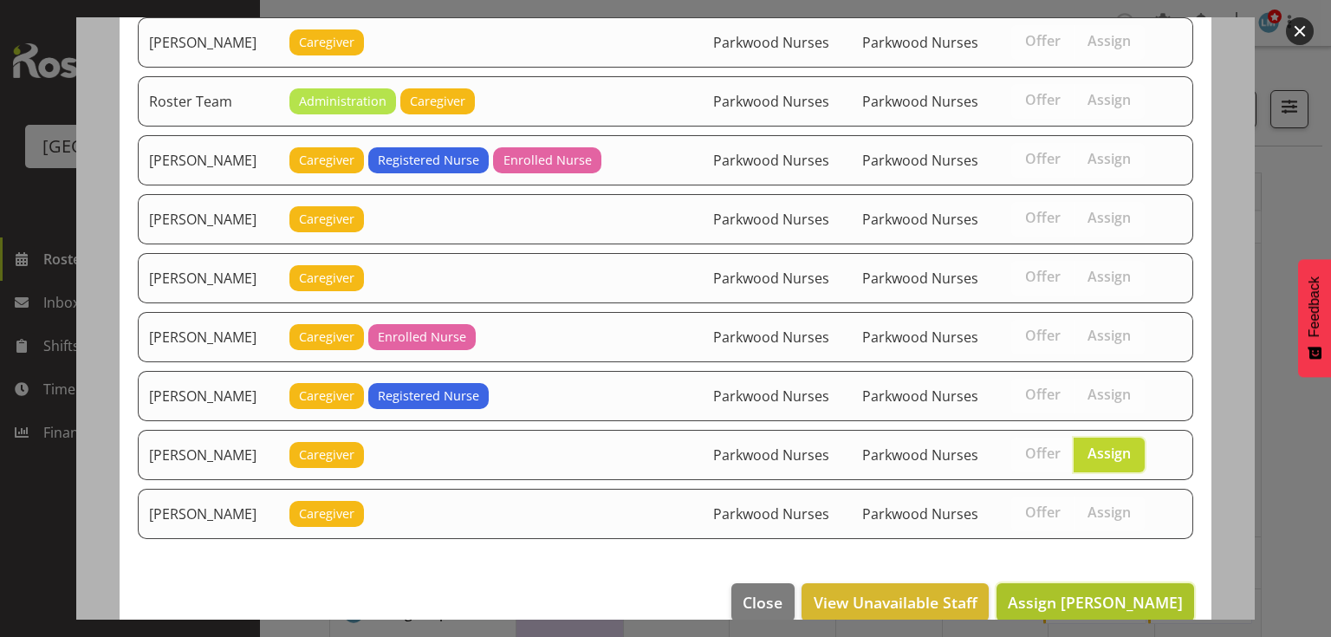
click at [1106, 592] on span "Assign Tek Teikake" at bounding box center [1095, 602] width 175 height 21
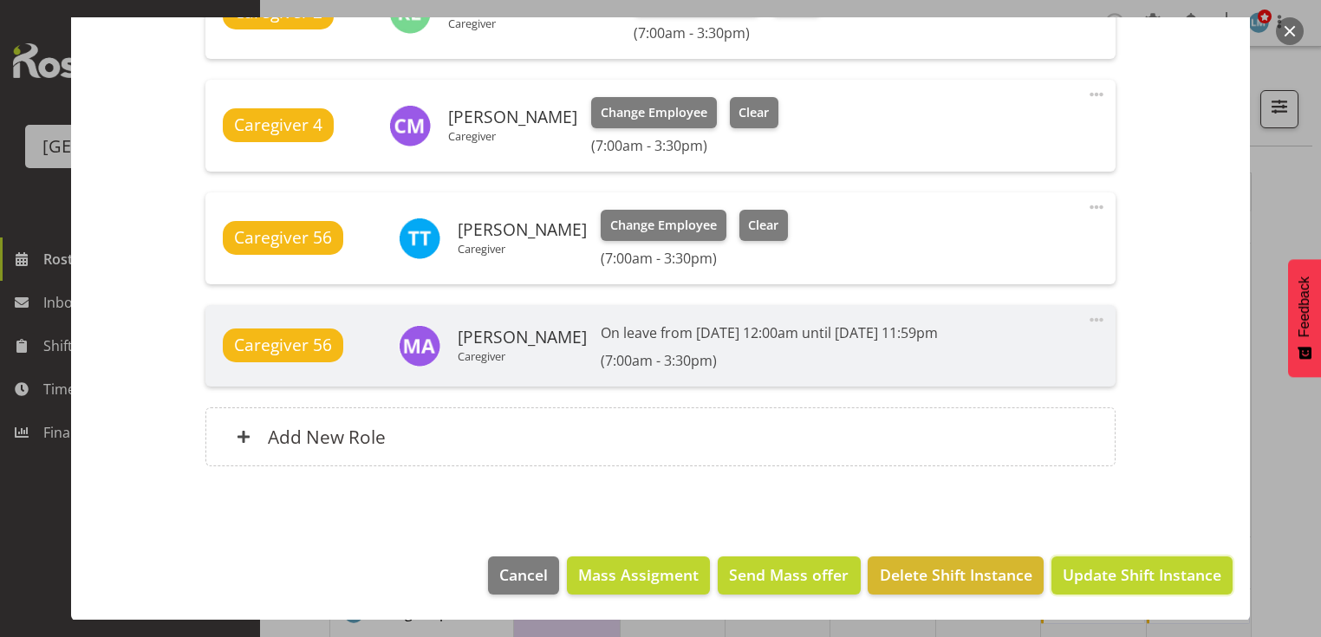
click at [1106, 575] on span "Update Shift Instance" at bounding box center [1141, 574] width 159 height 23
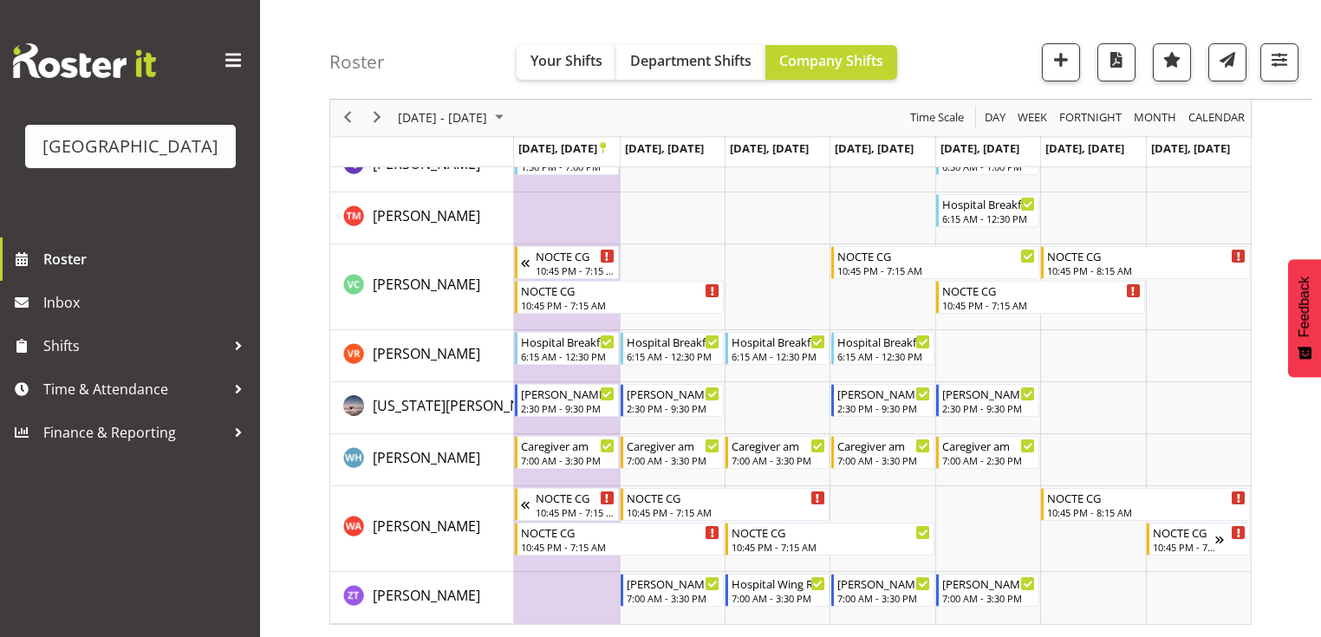
scroll to position [5950, 0]
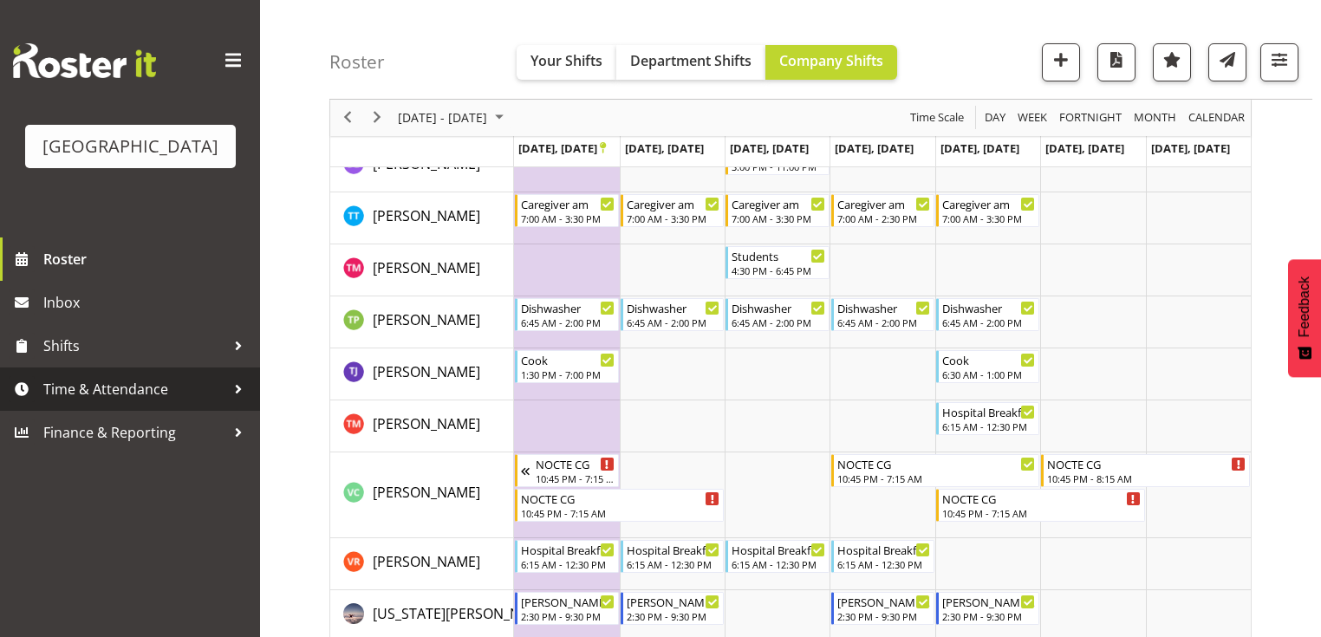
click at [239, 402] on div at bounding box center [238, 389] width 26 height 26
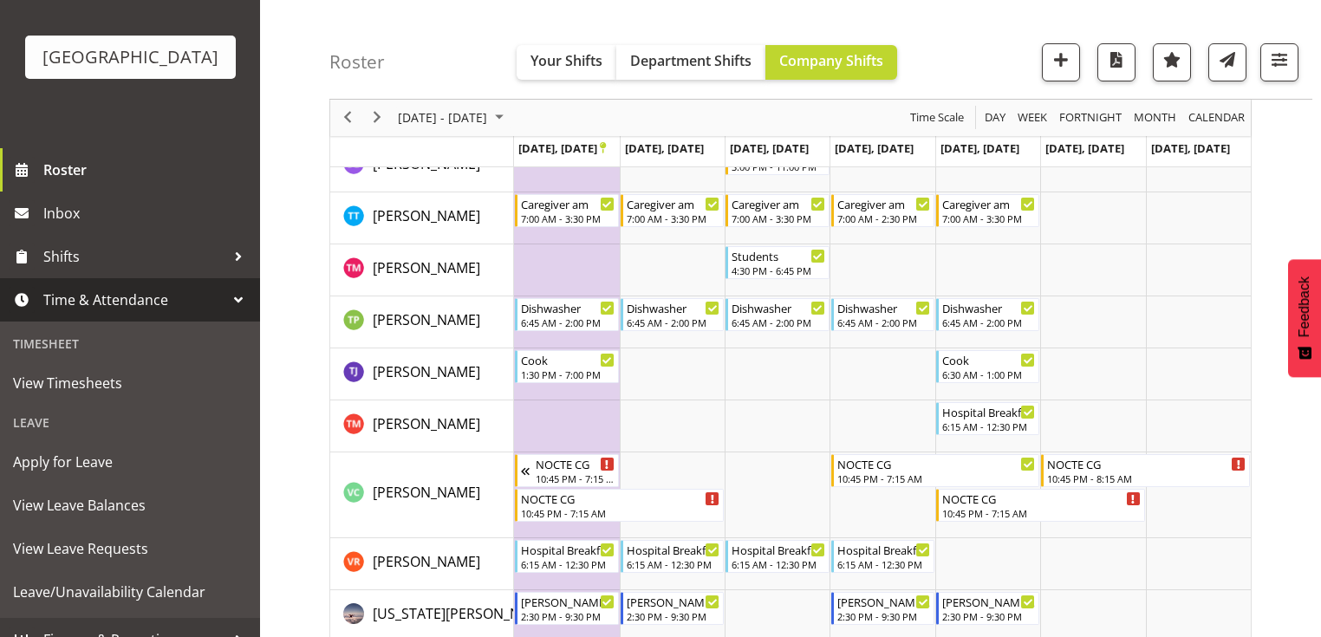
scroll to position [139, 0]
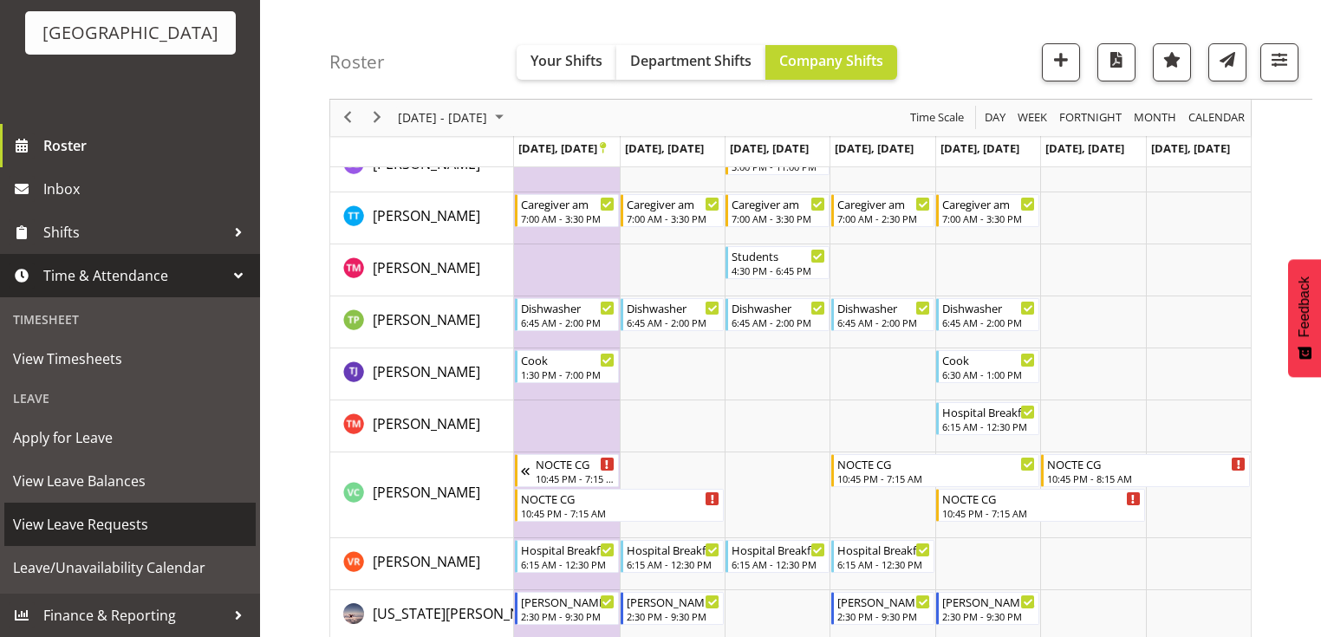
click at [159, 515] on span "View Leave Requests" at bounding box center [130, 524] width 234 height 26
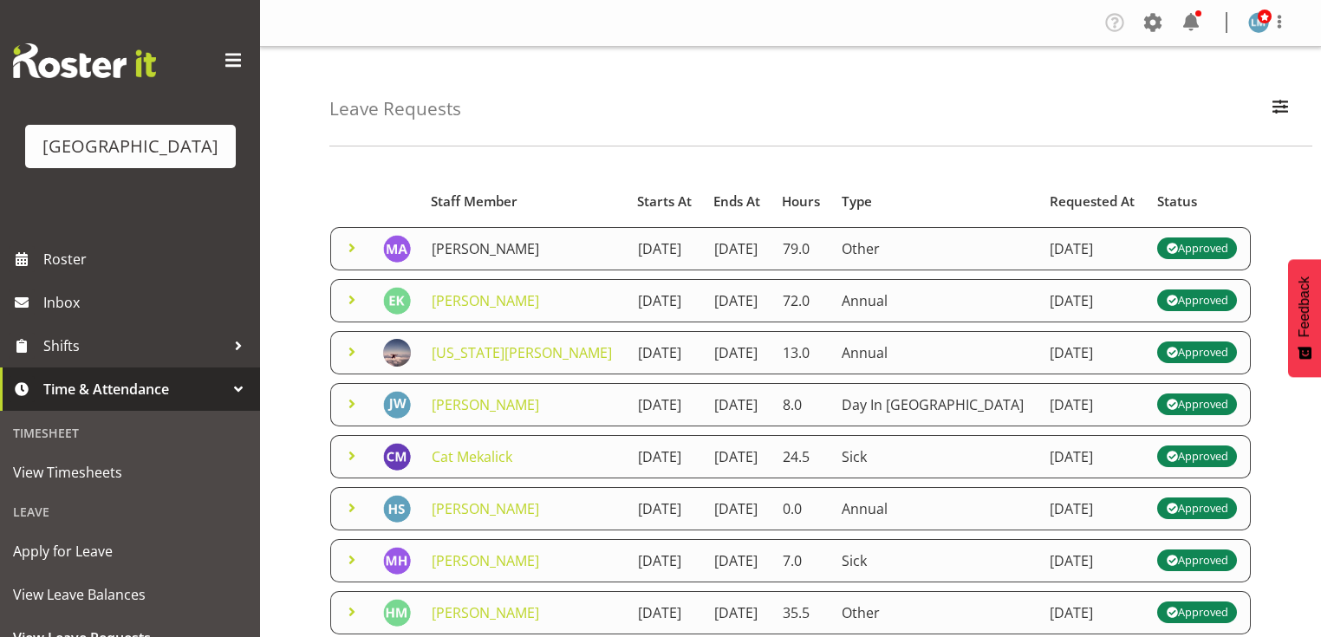
click at [444, 244] on link "[PERSON_NAME]" at bounding box center [485, 248] width 107 height 19
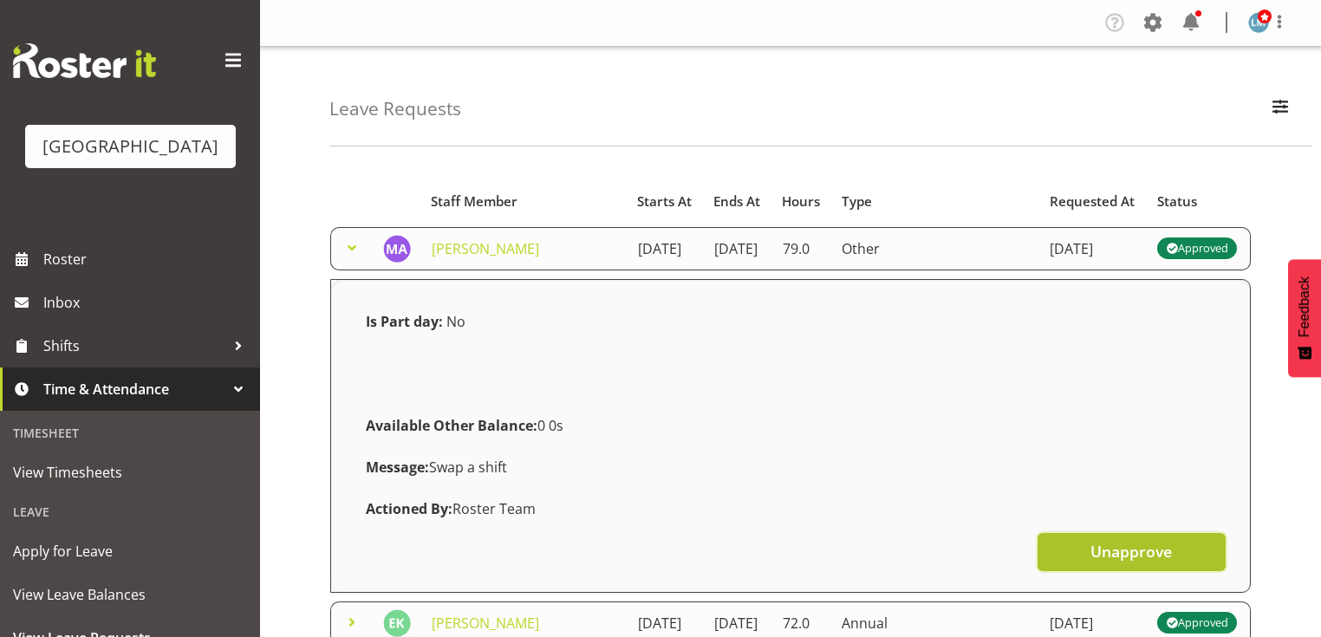
click at [1121, 562] on span "Unapprove" at bounding box center [1130, 551] width 81 height 23
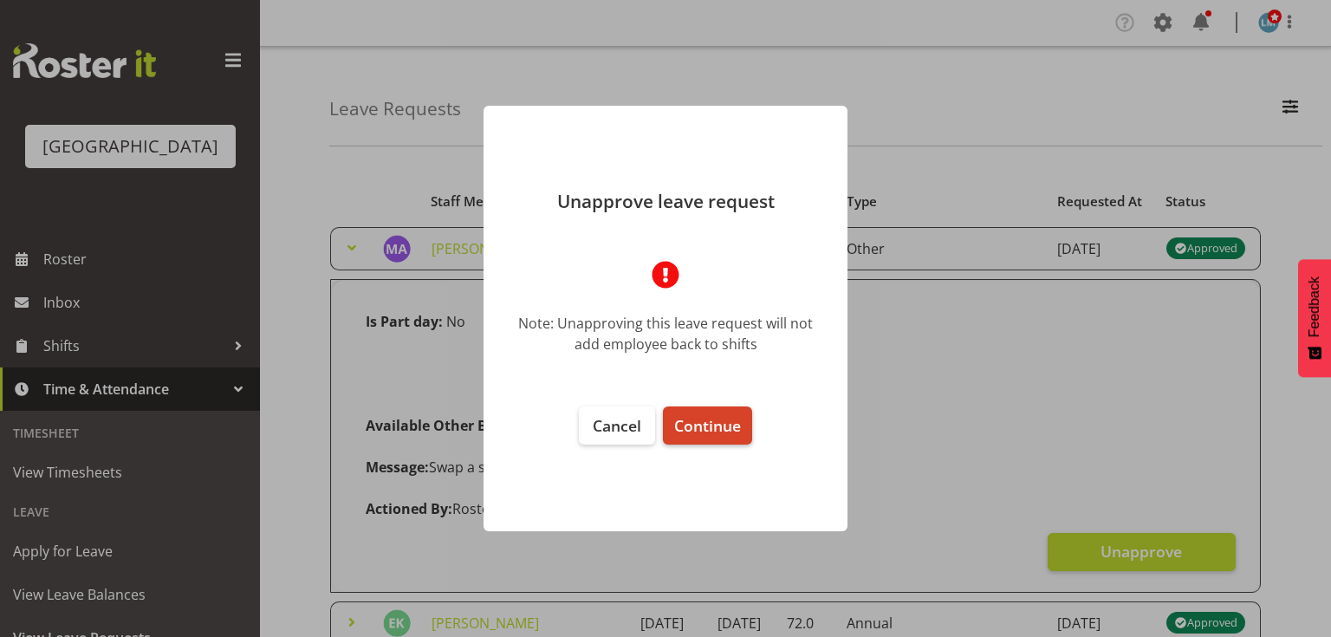
click at [689, 424] on span "Continue" at bounding box center [707, 425] width 67 height 21
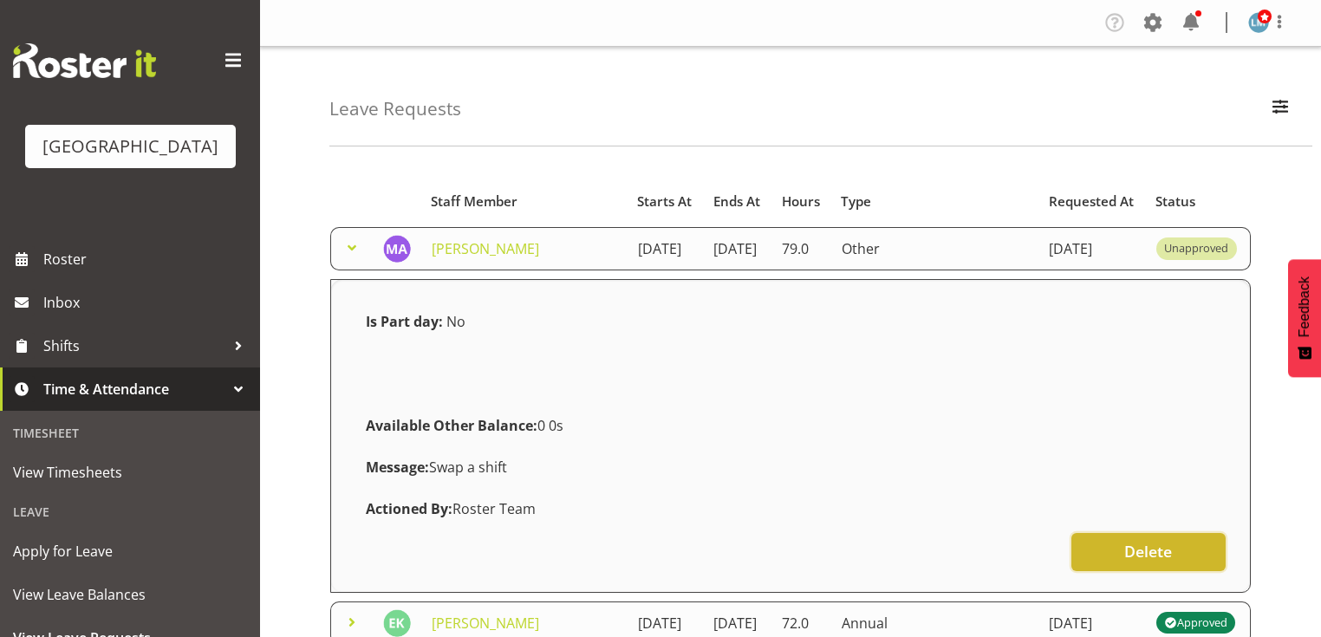
click at [1147, 559] on span "Delete" at bounding box center [1148, 551] width 48 height 23
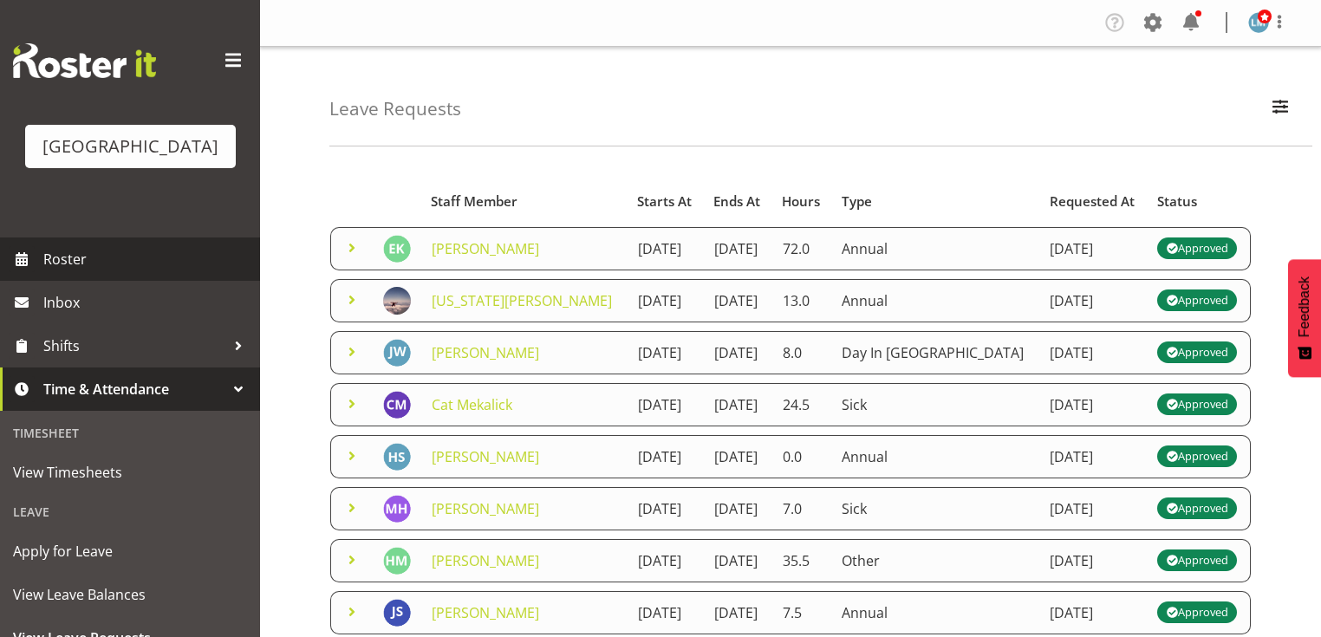
click at [48, 272] on span "Roster" at bounding box center [147, 259] width 208 height 26
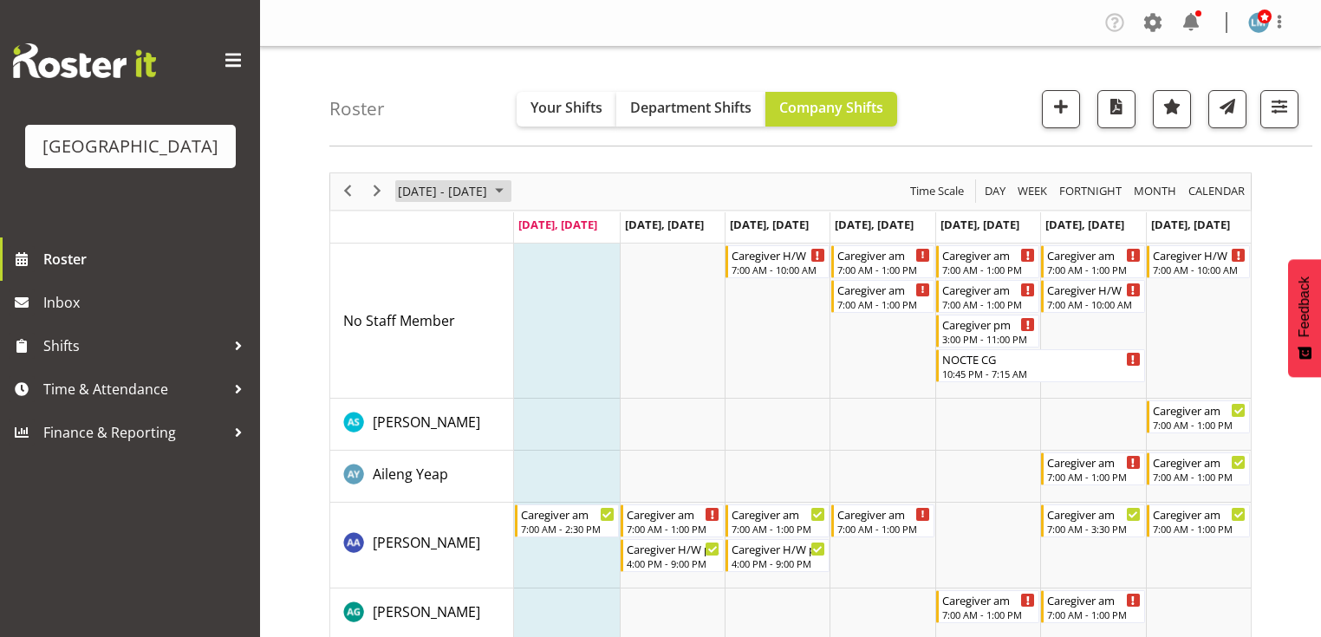
click at [510, 184] on span "August 2025" at bounding box center [499, 191] width 21 height 22
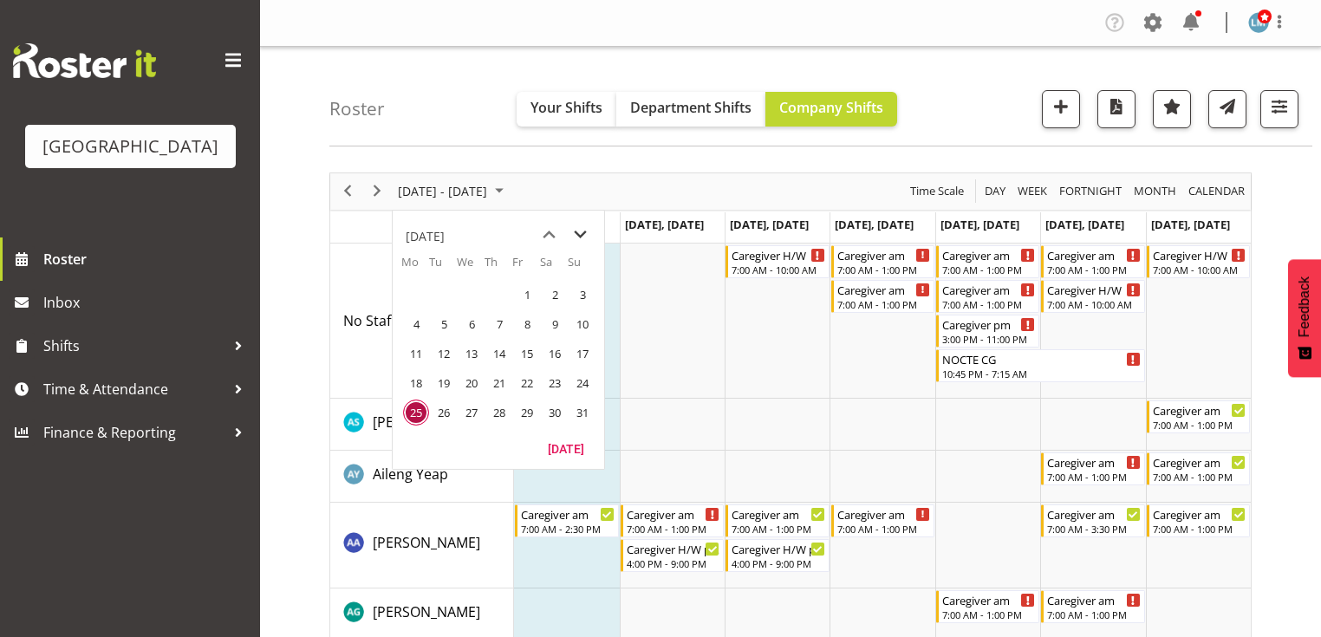
click at [578, 231] on span "next month" at bounding box center [580, 234] width 30 height 31
click at [411, 353] on span "15" at bounding box center [416, 354] width 26 height 26
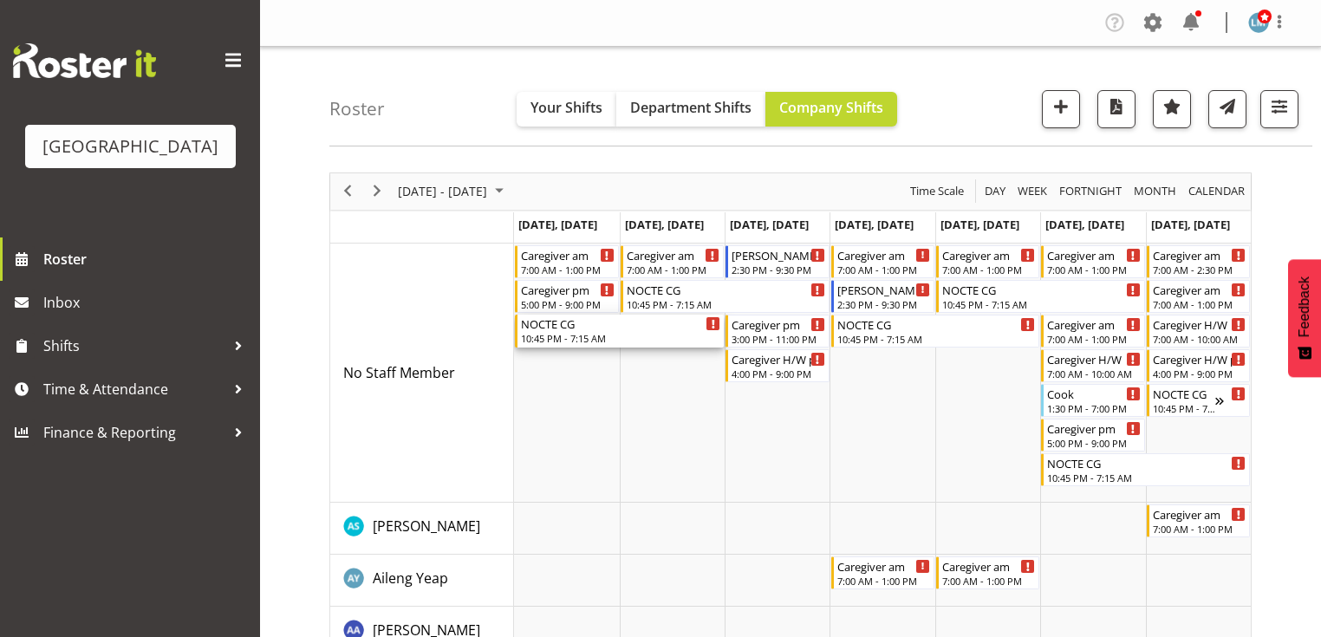
click at [548, 330] on div "NOCTE CG" at bounding box center [620, 323] width 199 height 17
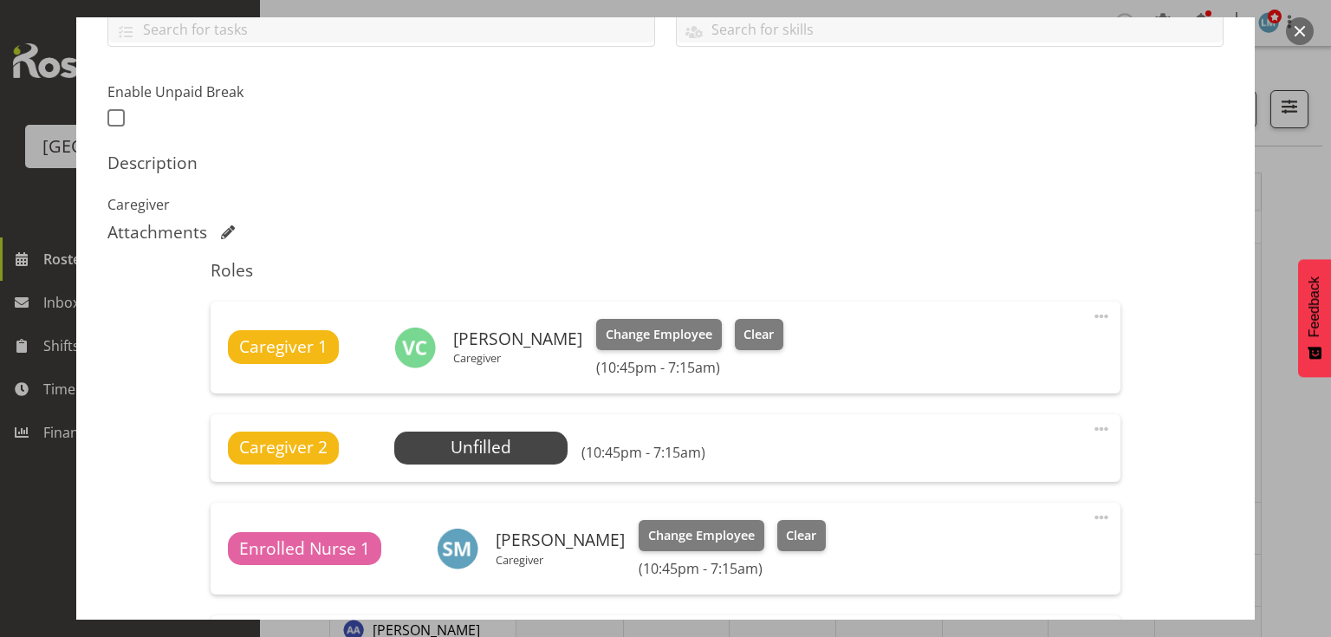
scroll to position [555, 0]
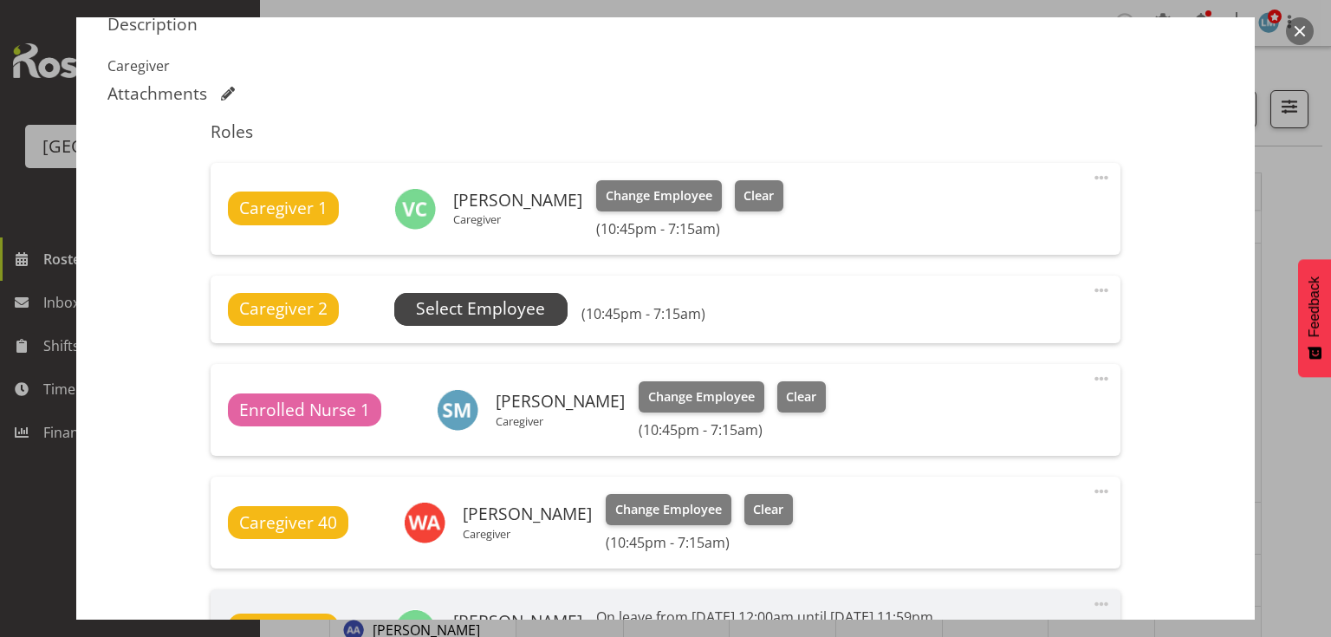
click at [484, 309] on span "Select Employee" at bounding box center [480, 308] width 129 height 25
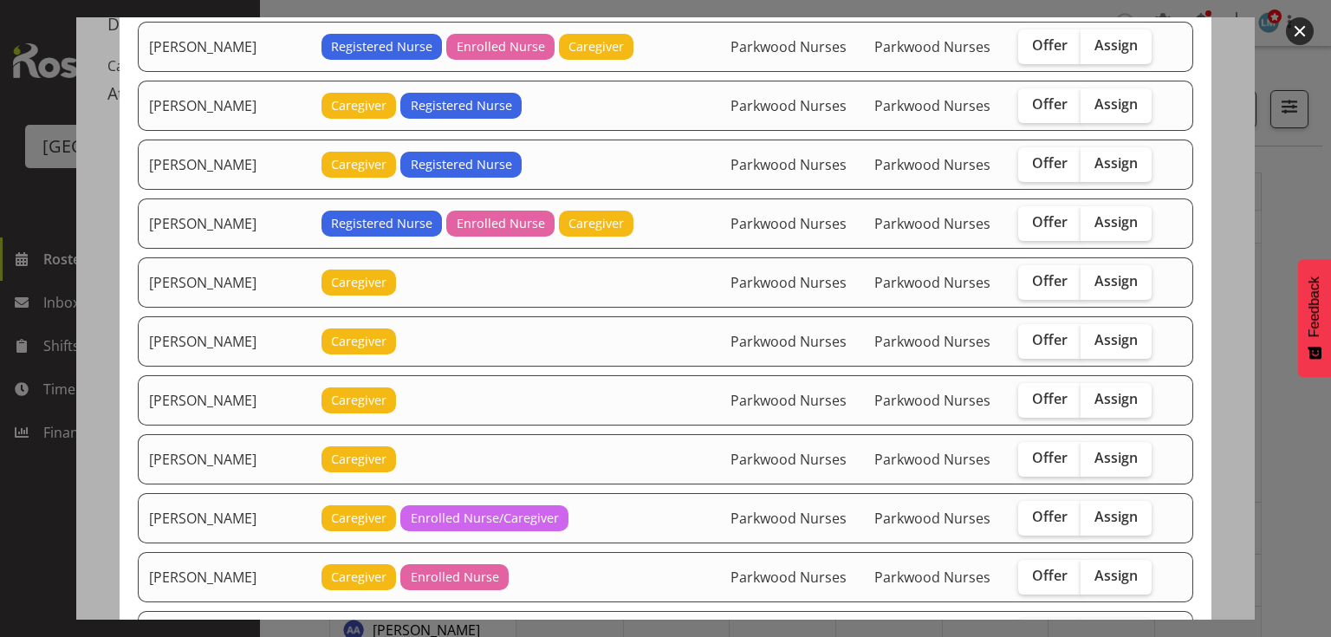
scroll to position [1387, 0]
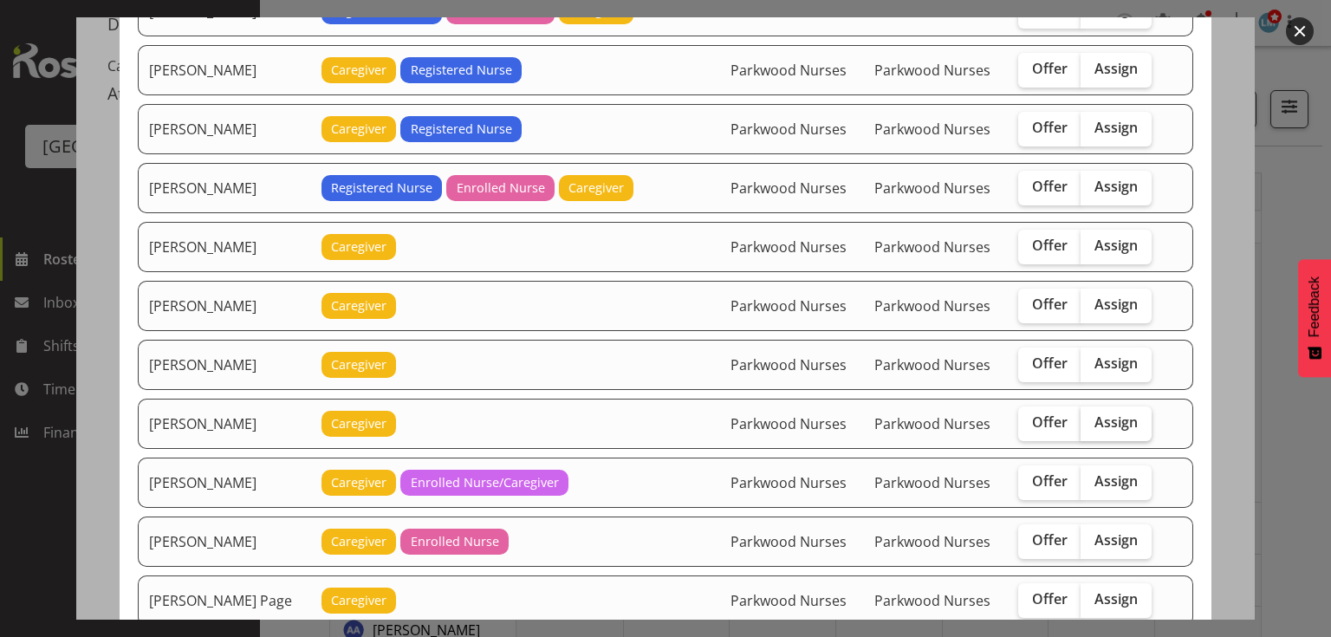
click at [1105, 413] on span "Assign" at bounding box center [1116, 421] width 43 height 17
click at [1092, 417] on input "Assign" at bounding box center [1086, 422] width 11 height 11
checkbox input "true"
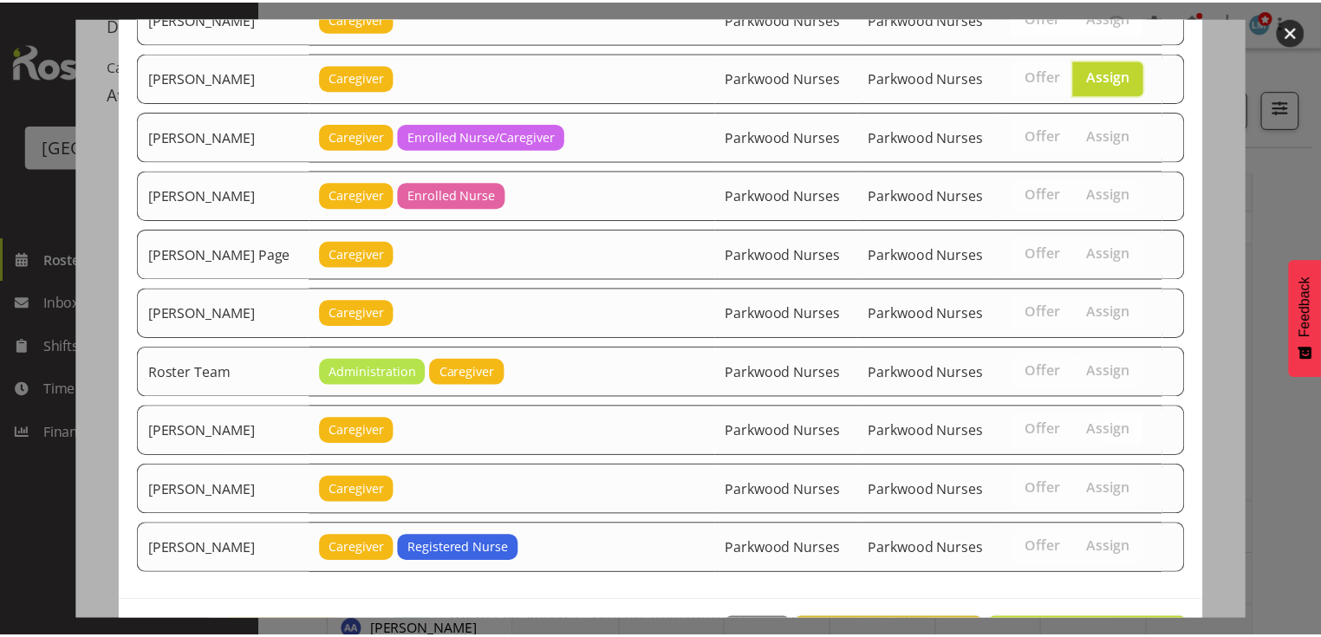
scroll to position [1769, 0]
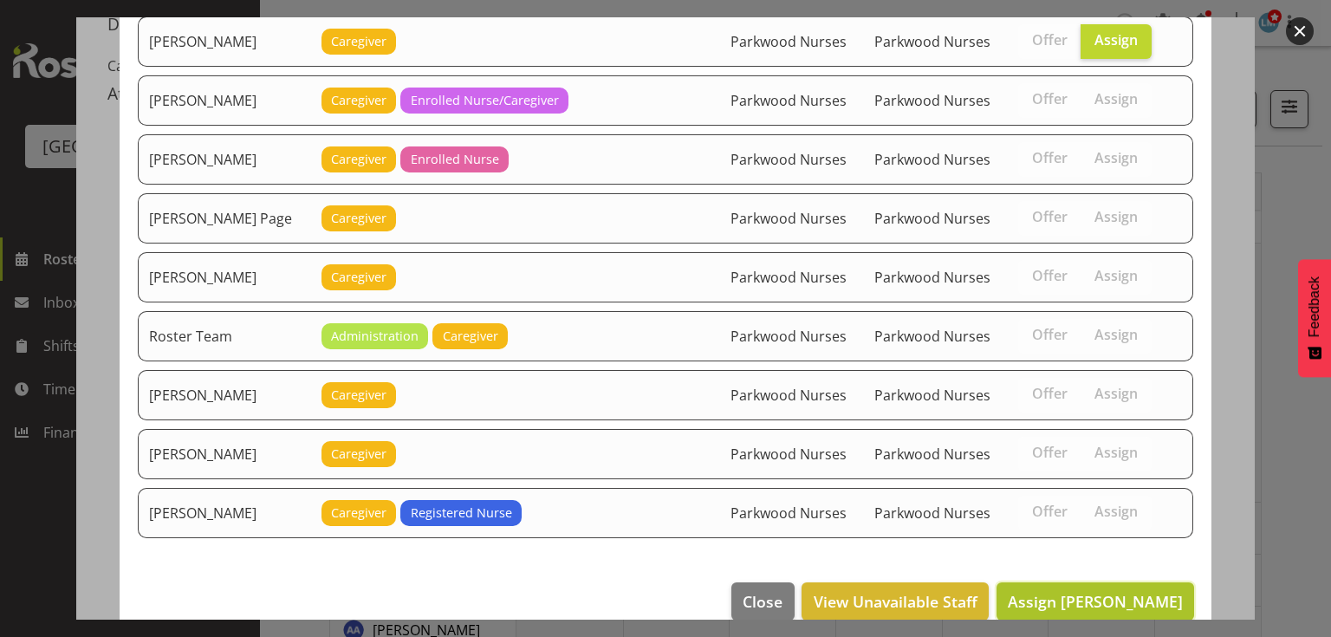
click at [1093, 591] on span "Assign [PERSON_NAME]" at bounding box center [1095, 601] width 175 height 21
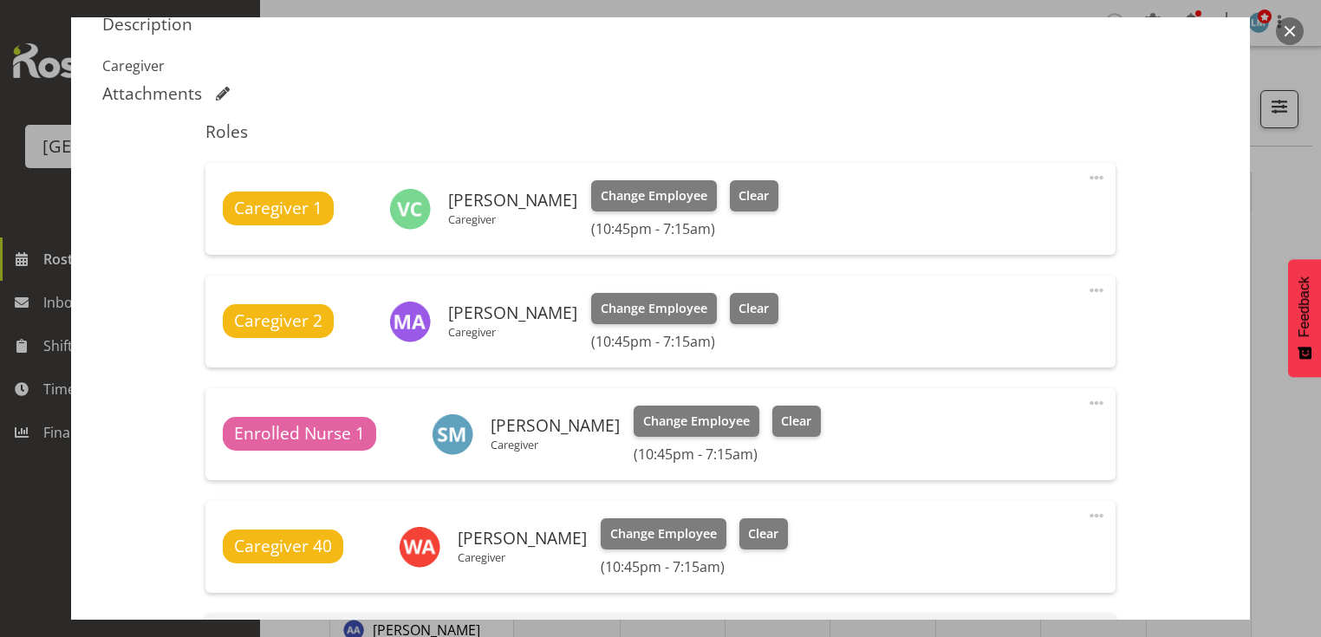
scroll to position [863, 0]
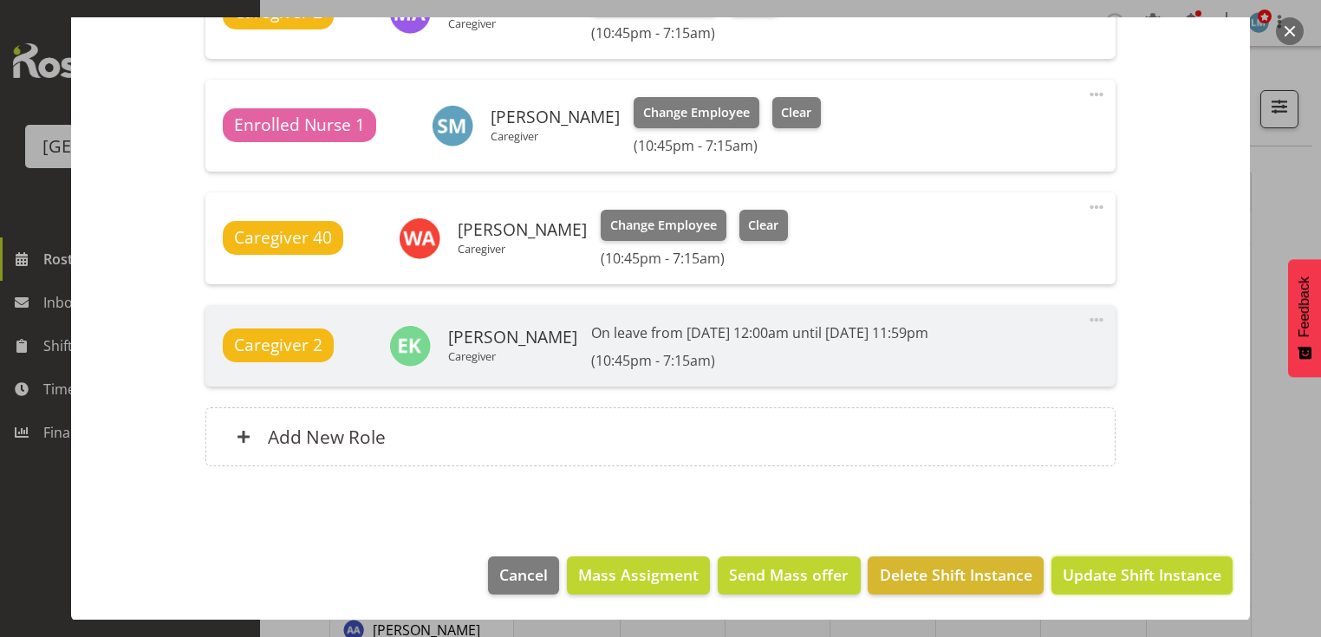
click at [1093, 577] on span "Update Shift Instance" at bounding box center [1141, 574] width 159 height 23
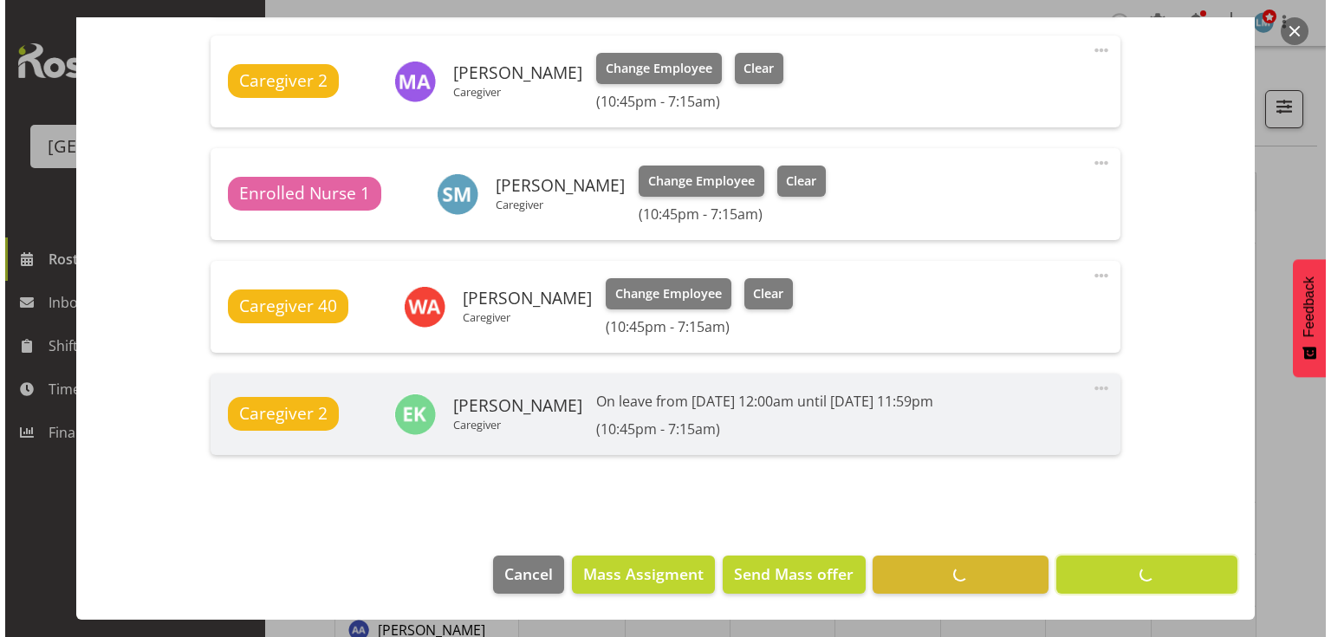
scroll to position [794, 0]
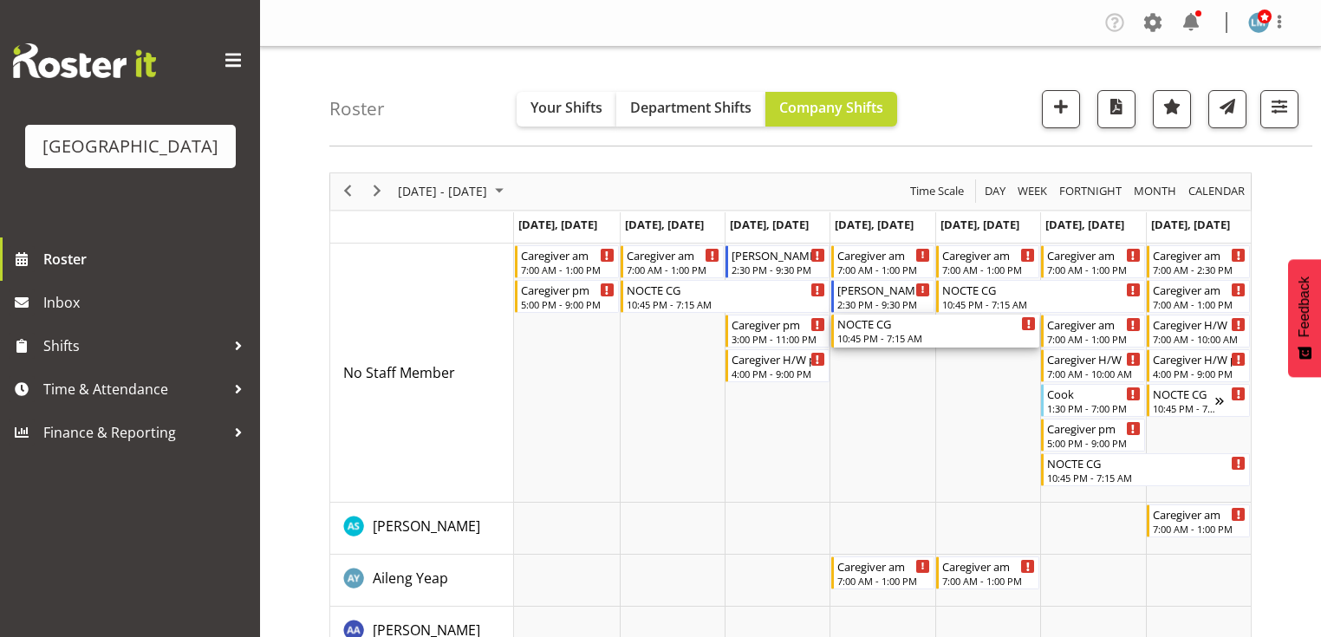
click at [865, 330] on div "NOCTE CG" at bounding box center [936, 323] width 199 height 17
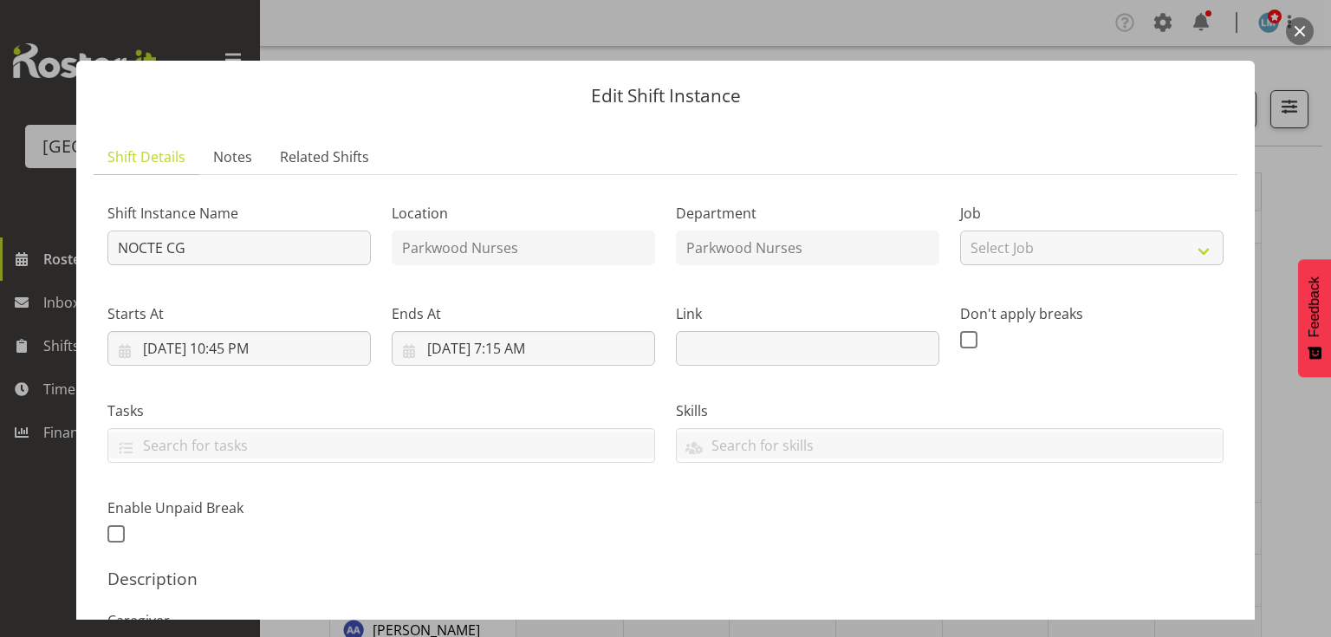
scroll to position [347, 0]
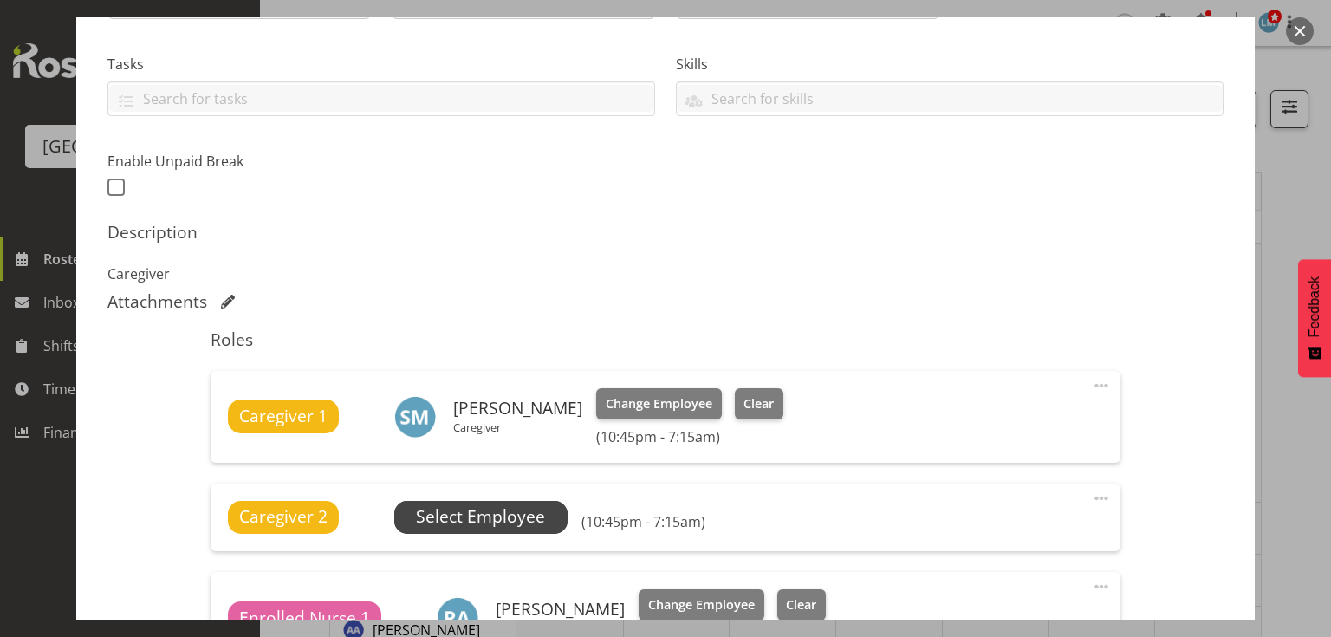
click at [500, 514] on span "Select Employee" at bounding box center [480, 516] width 129 height 25
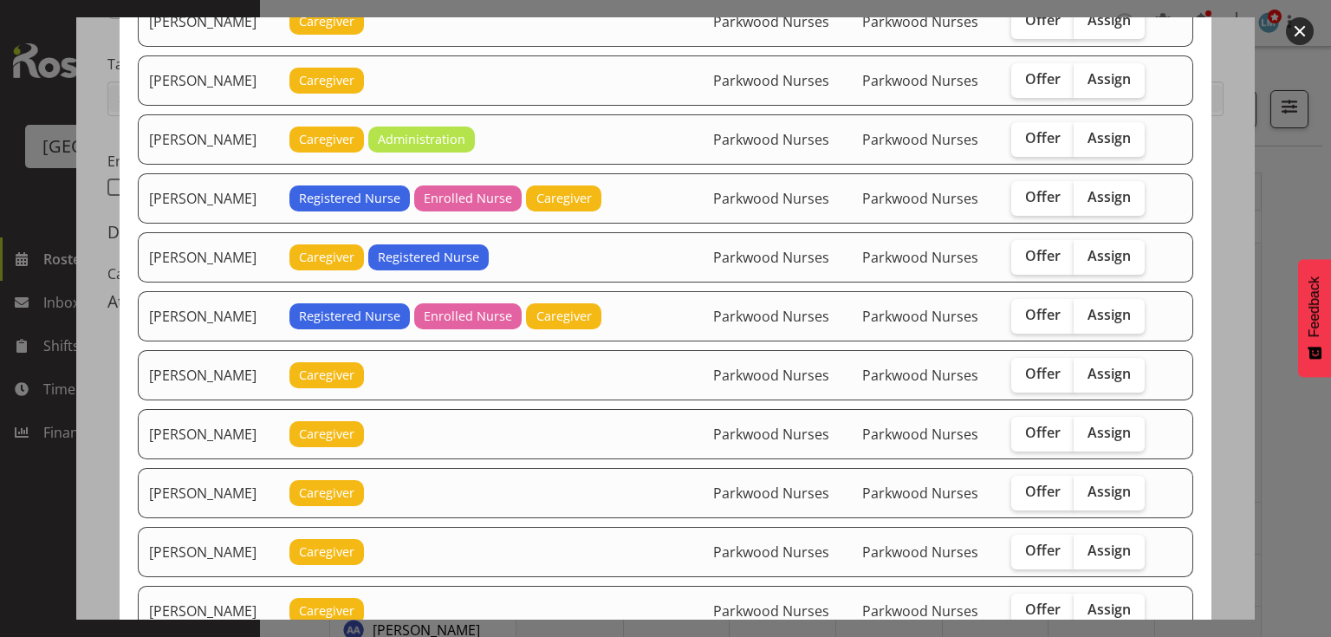
scroll to position [1525, 0]
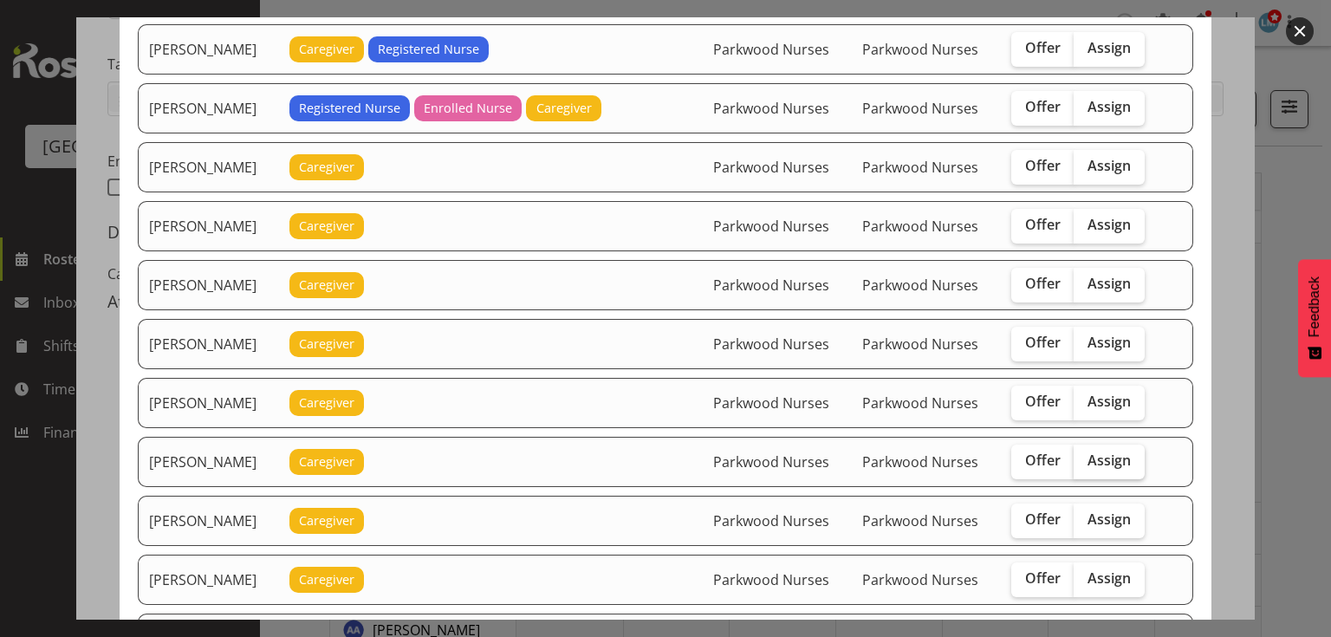
click at [1099, 452] on span "Assign" at bounding box center [1109, 460] width 43 height 17
click at [1085, 455] on input "Assign" at bounding box center [1079, 460] width 11 height 11
checkbox input "true"
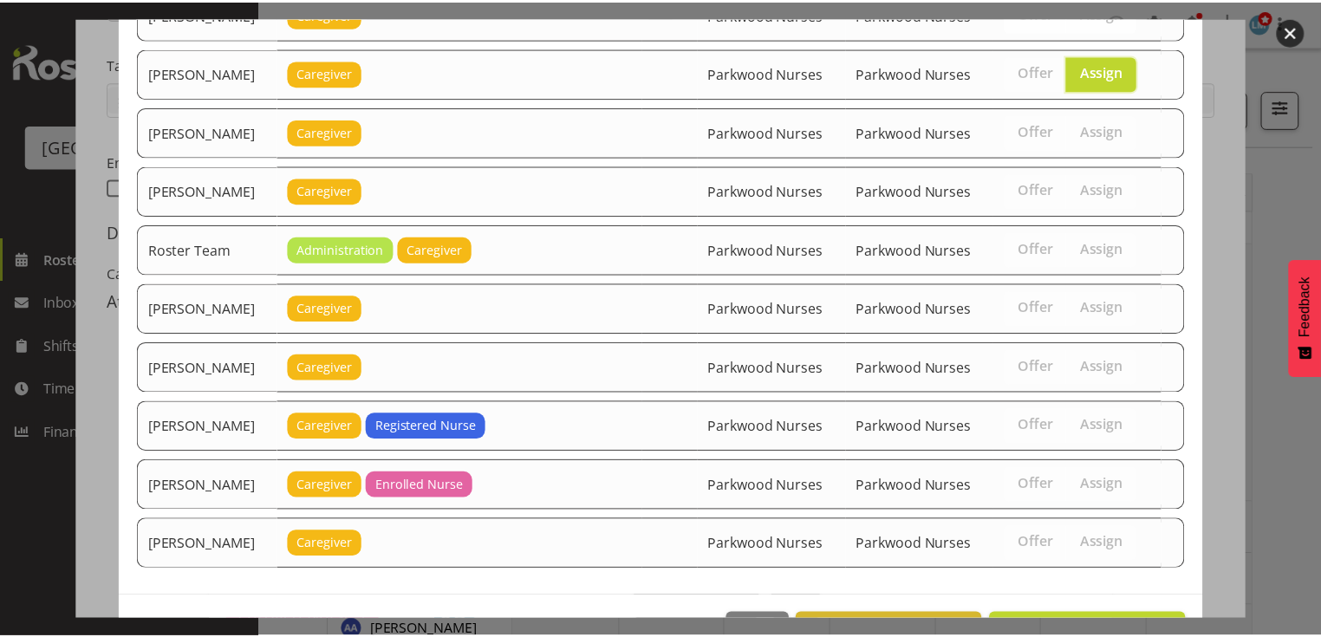
scroll to position [1944, 0]
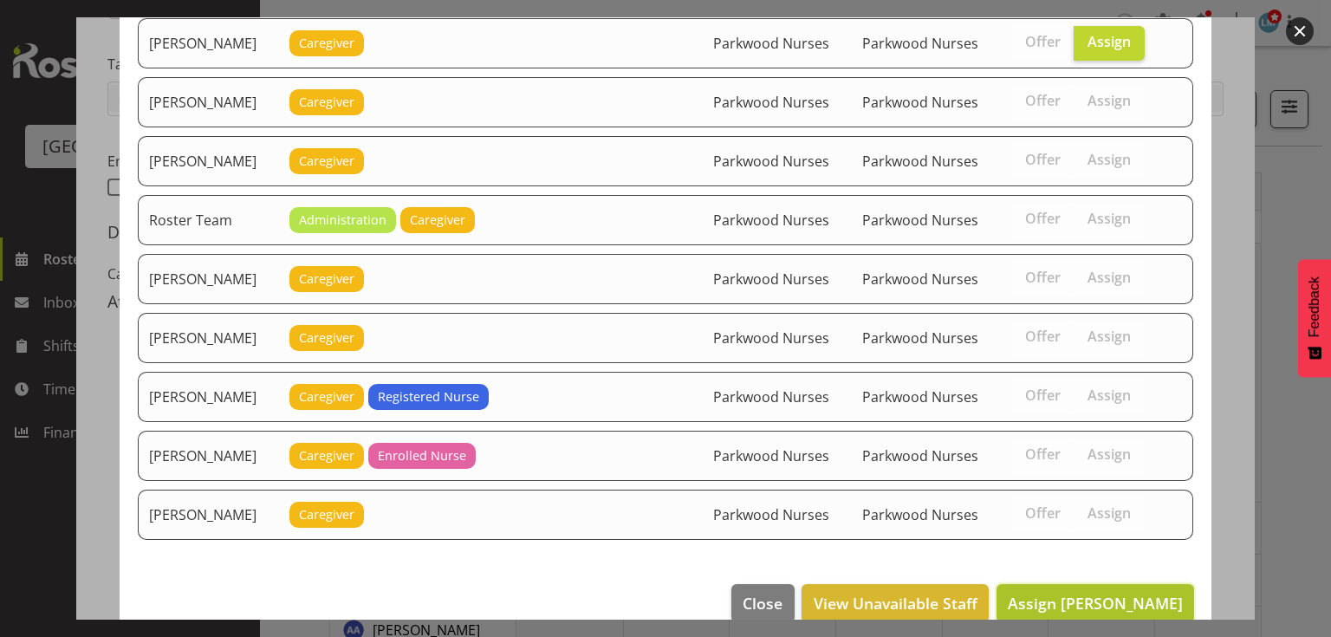
click at [1099, 593] on span "Assign Mary Ann Pomare" at bounding box center [1095, 603] width 175 height 21
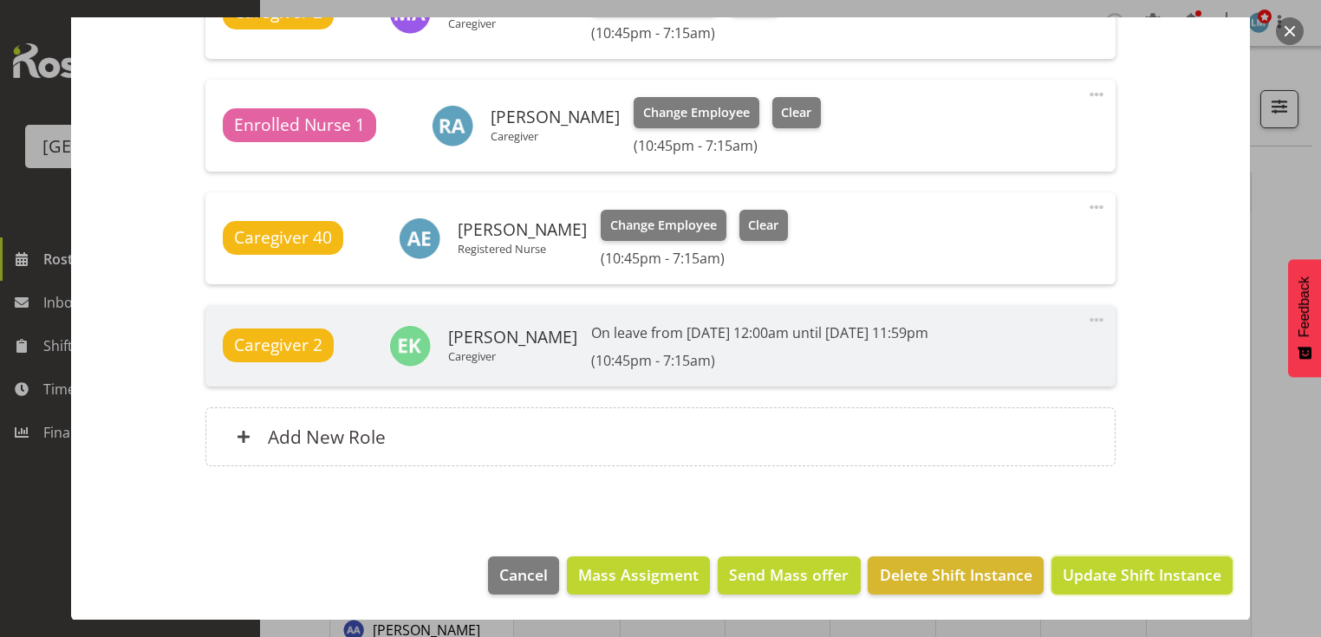
click at [1099, 576] on span "Update Shift Instance" at bounding box center [1141, 574] width 159 height 23
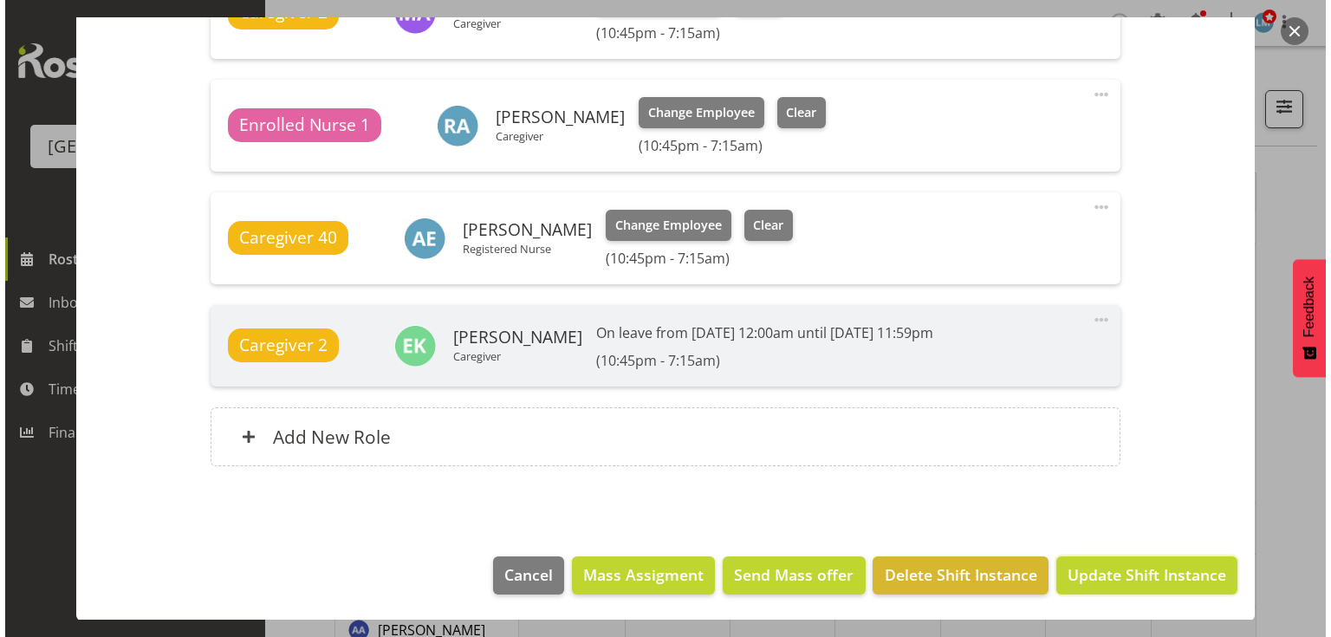
scroll to position [794, 0]
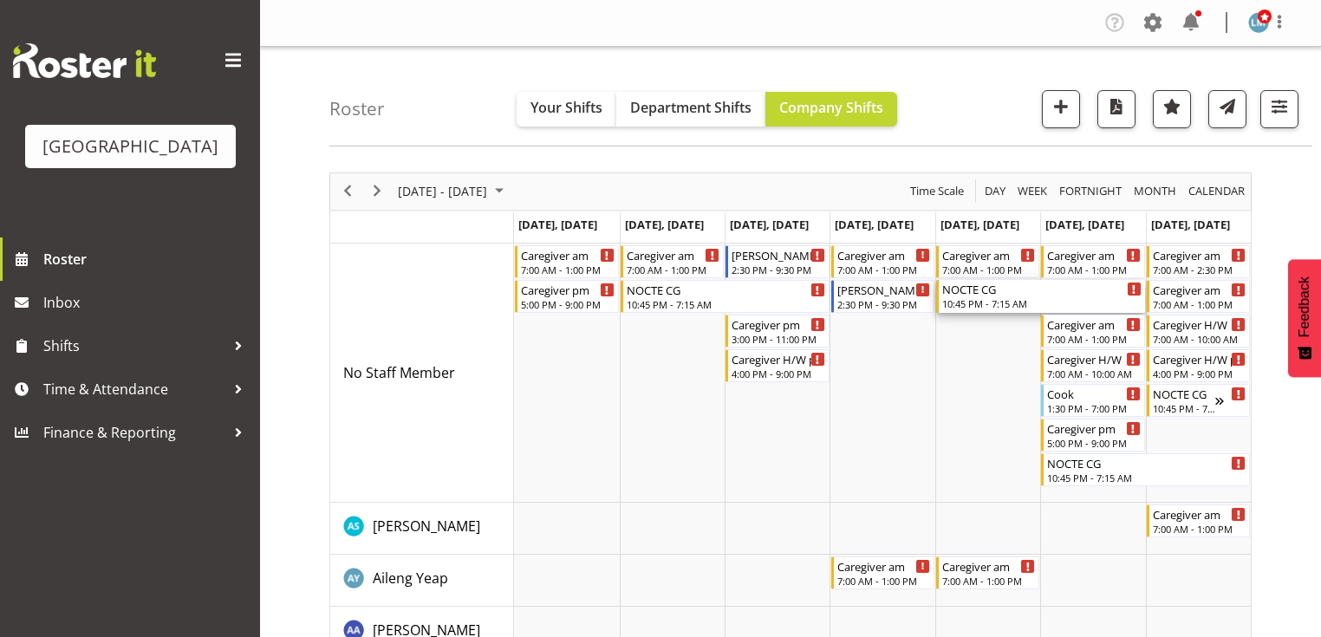
click at [988, 296] on div "NOCTE CG 10:45 PM - 7:15 AM" at bounding box center [1041, 296] width 199 height 33
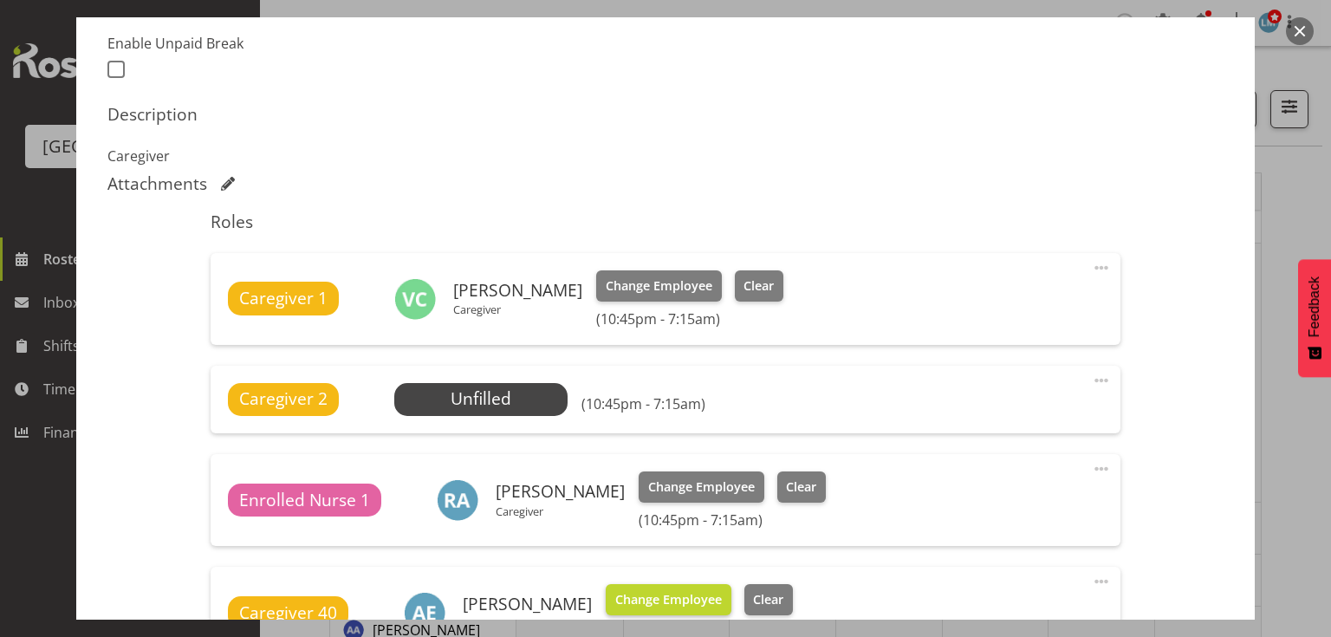
scroll to position [624, 0]
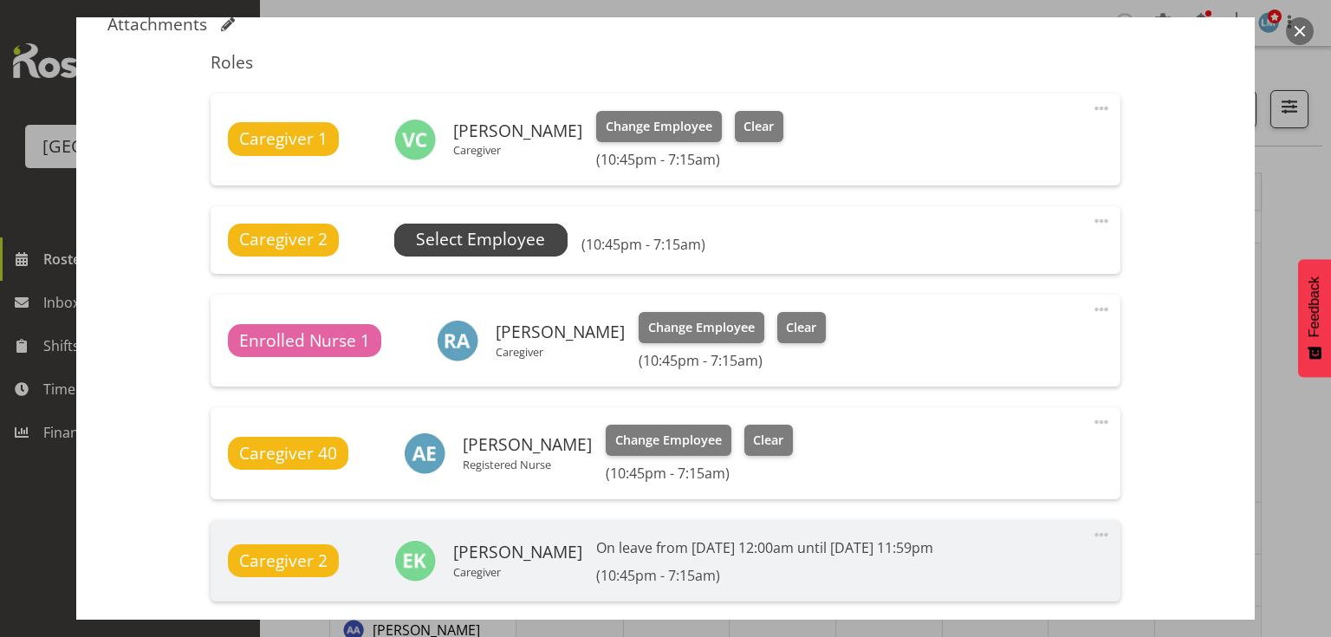
click at [474, 241] on span "Select Employee" at bounding box center [480, 239] width 129 height 25
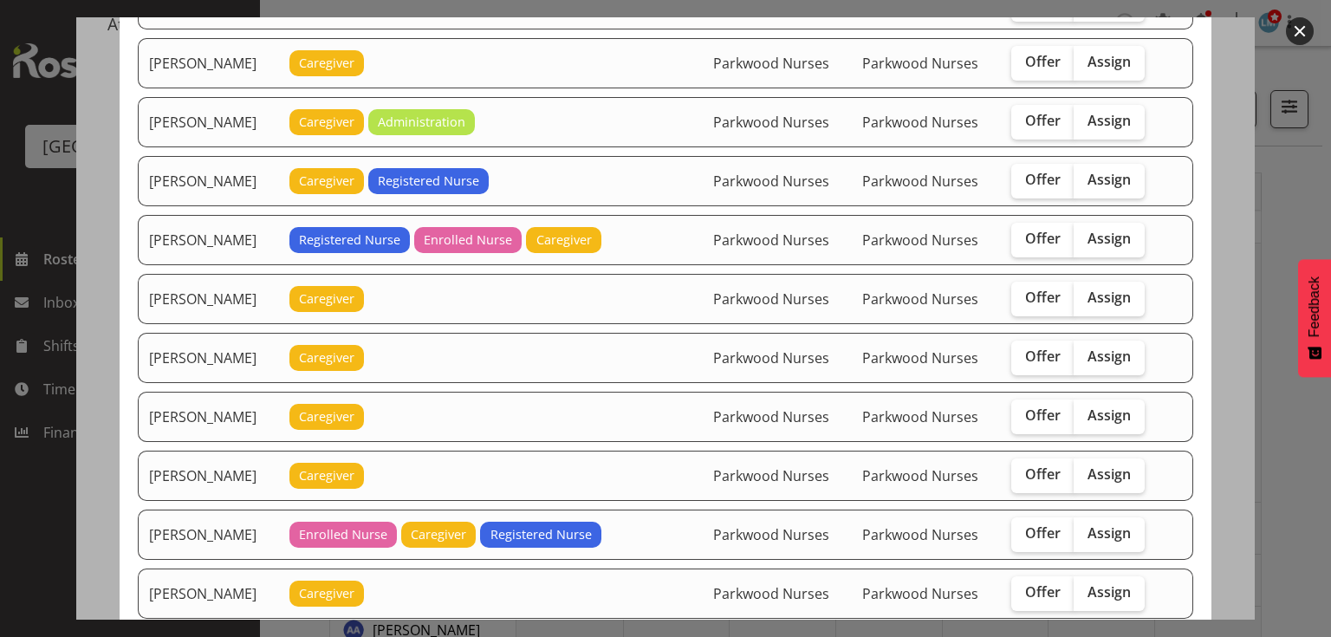
scroll to position [1387, 0]
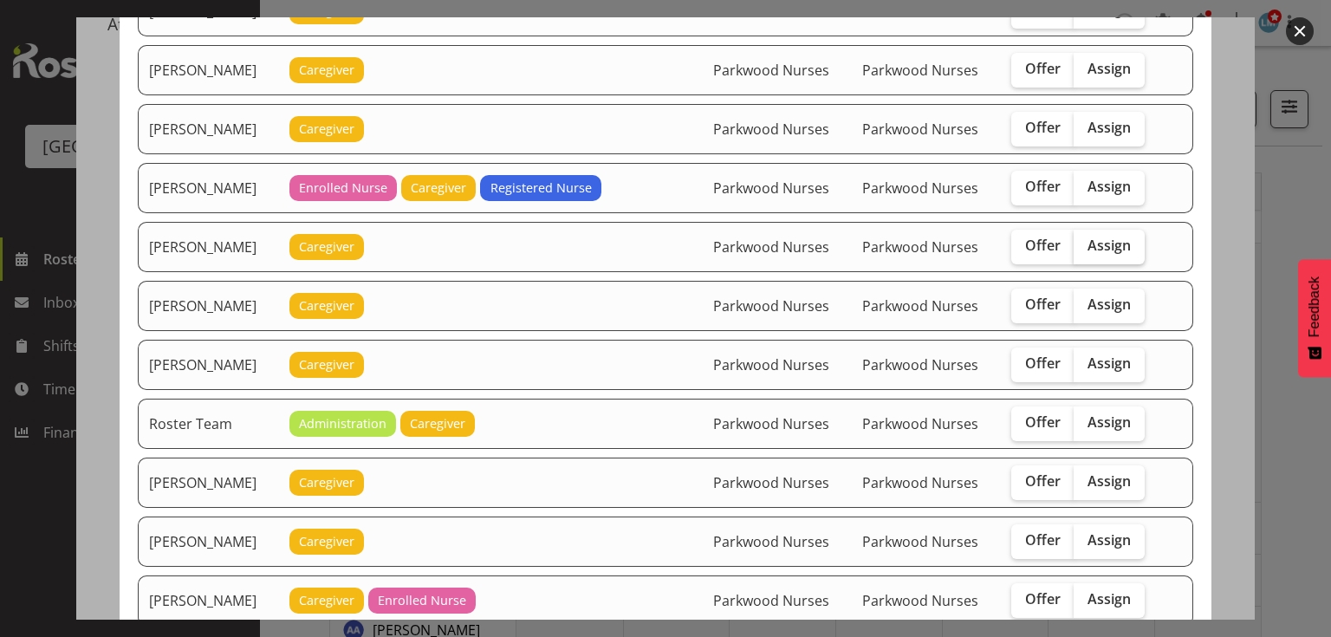
click at [1106, 237] on span "Assign" at bounding box center [1109, 245] width 43 height 17
click at [1085, 240] on input "Assign" at bounding box center [1079, 245] width 11 height 11
checkbox input "true"
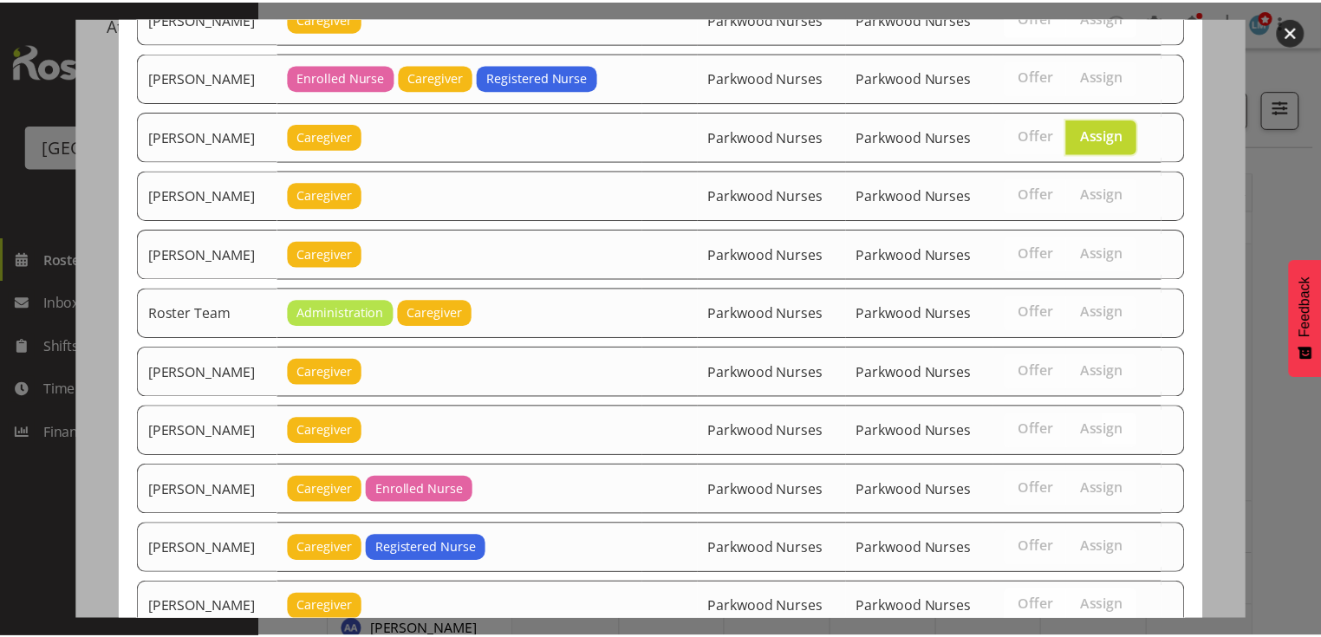
scroll to position [1595, 0]
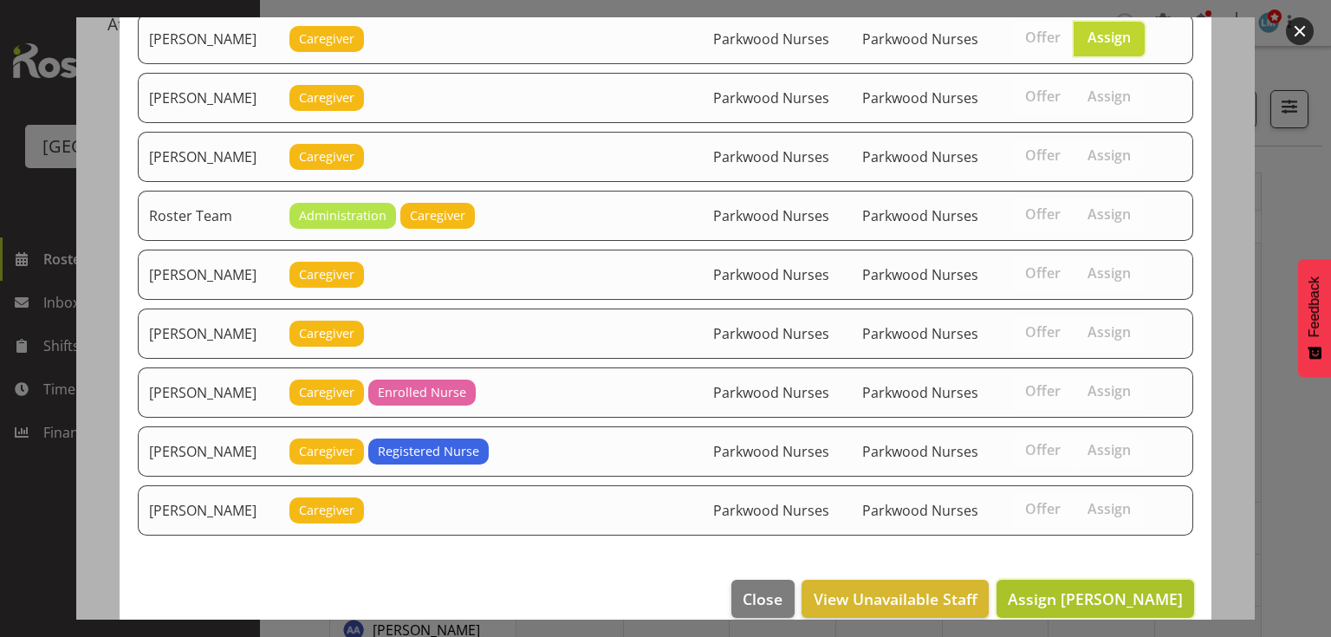
click at [1106, 588] on span "Assign Mary Ann Pomare" at bounding box center [1095, 598] width 175 height 21
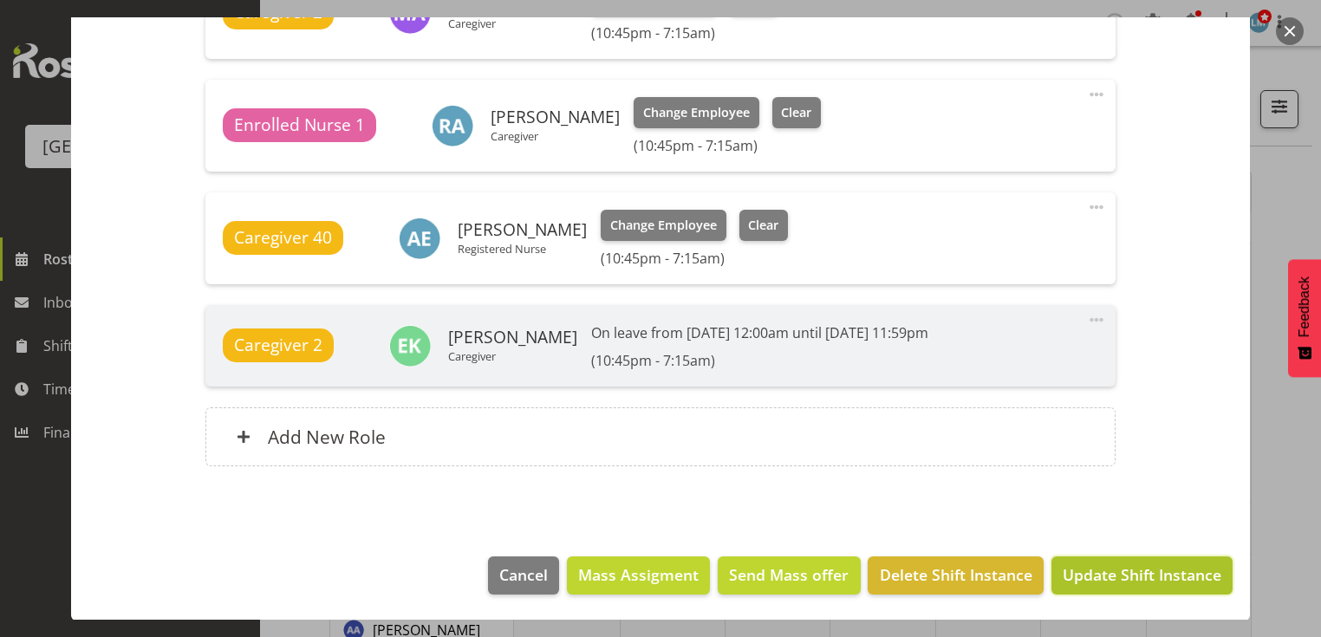
click at [1108, 570] on span "Update Shift Instance" at bounding box center [1141, 574] width 159 height 23
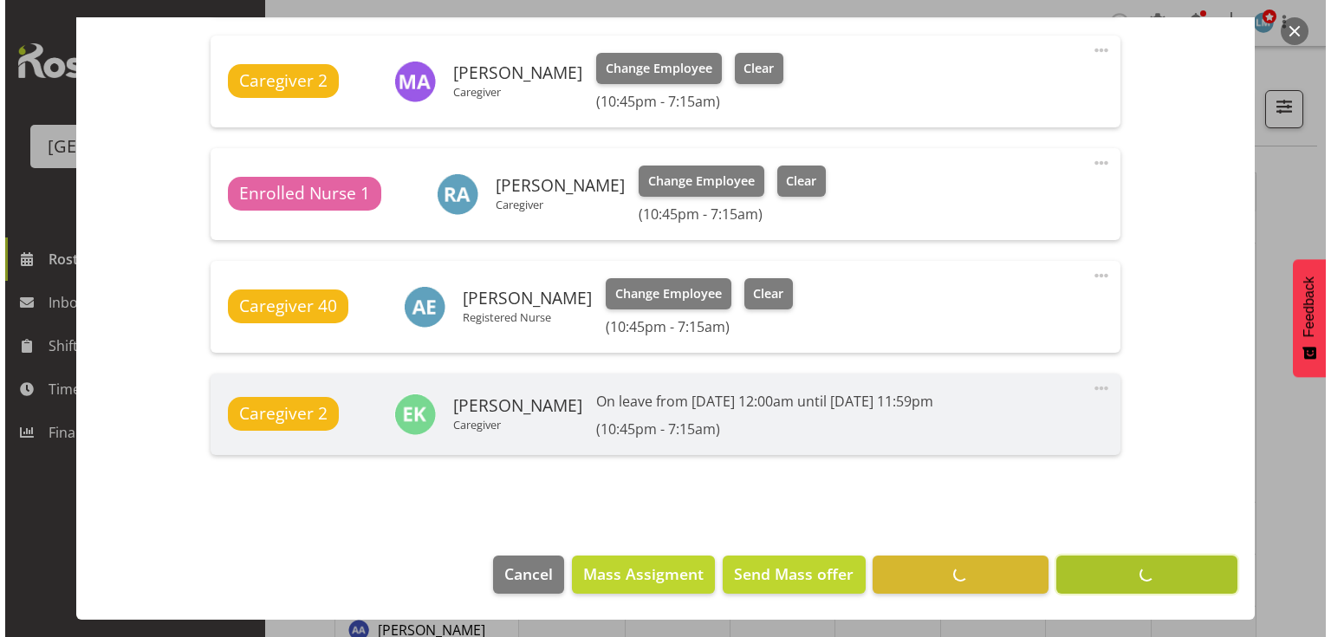
scroll to position [794, 0]
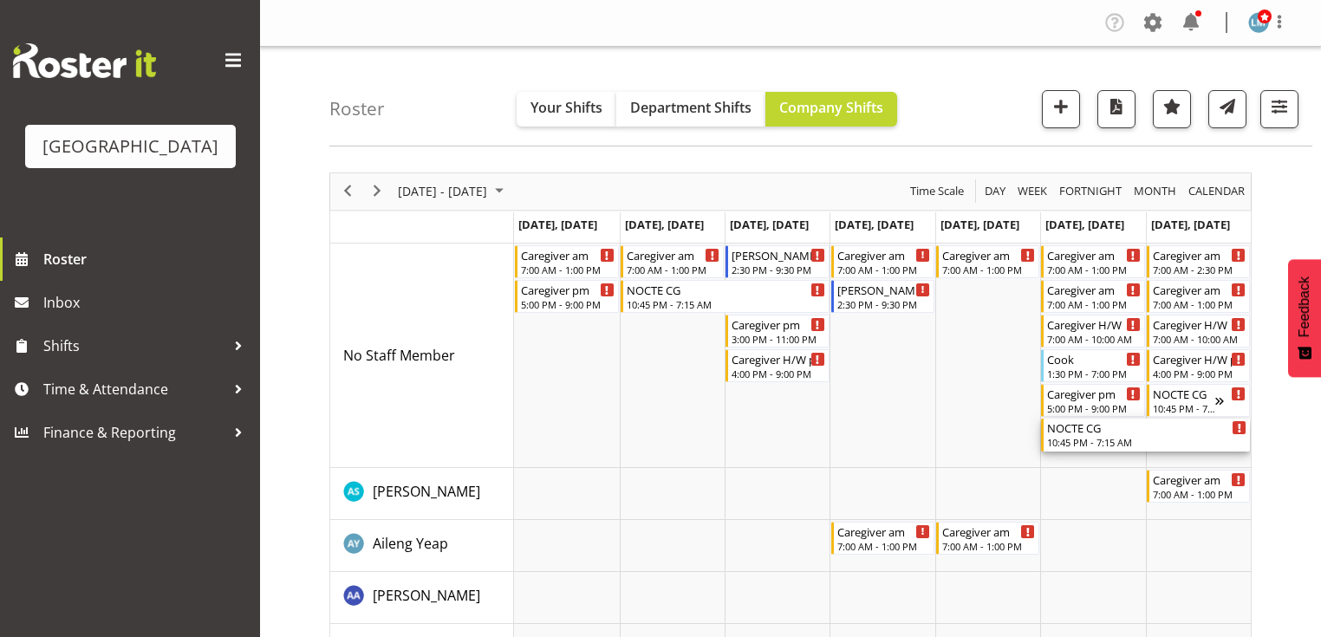
click at [1080, 445] on div "10:45 PM - 7:15 AM" at bounding box center [1146, 442] width 199 height 14
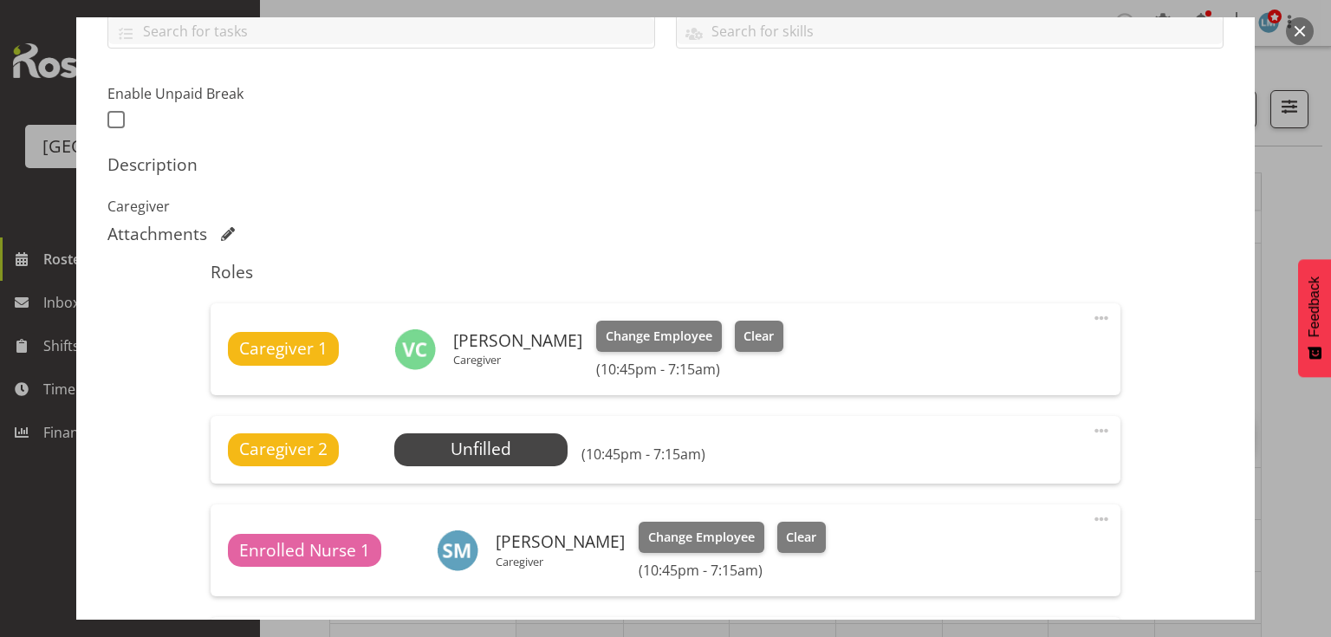
scroll to position [555, 0]
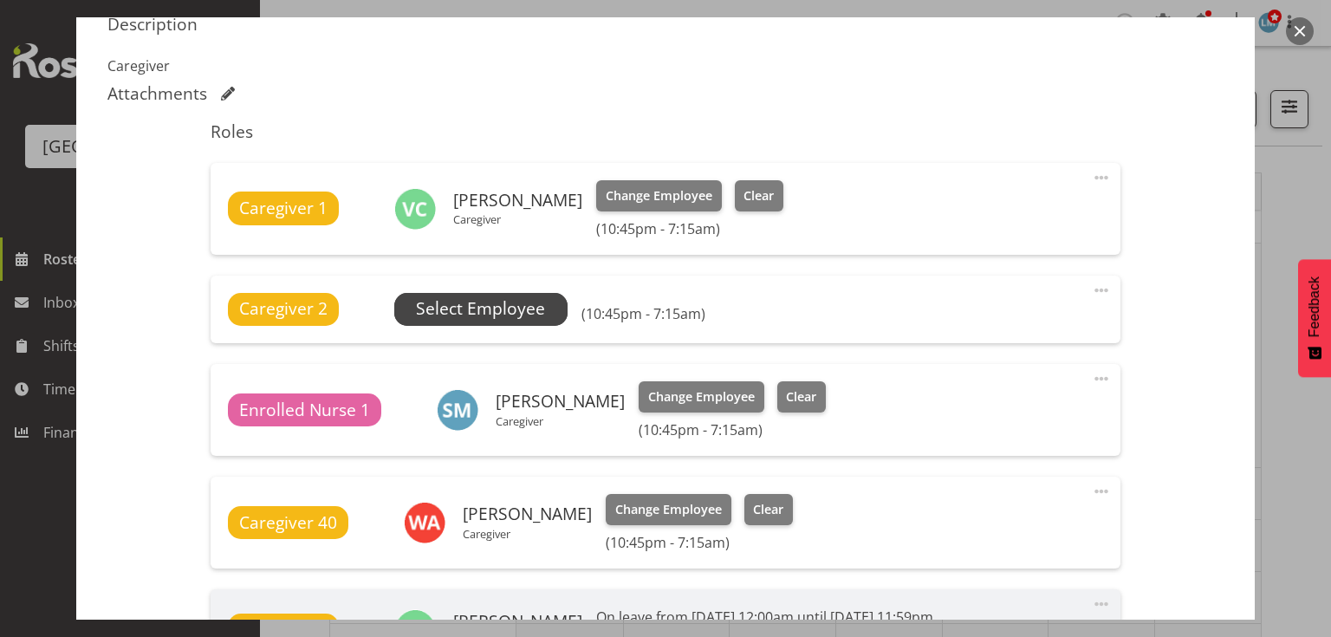
click at [455, 304] on span "Select Employee" at bounding box center [480, 308] width 129 height 25
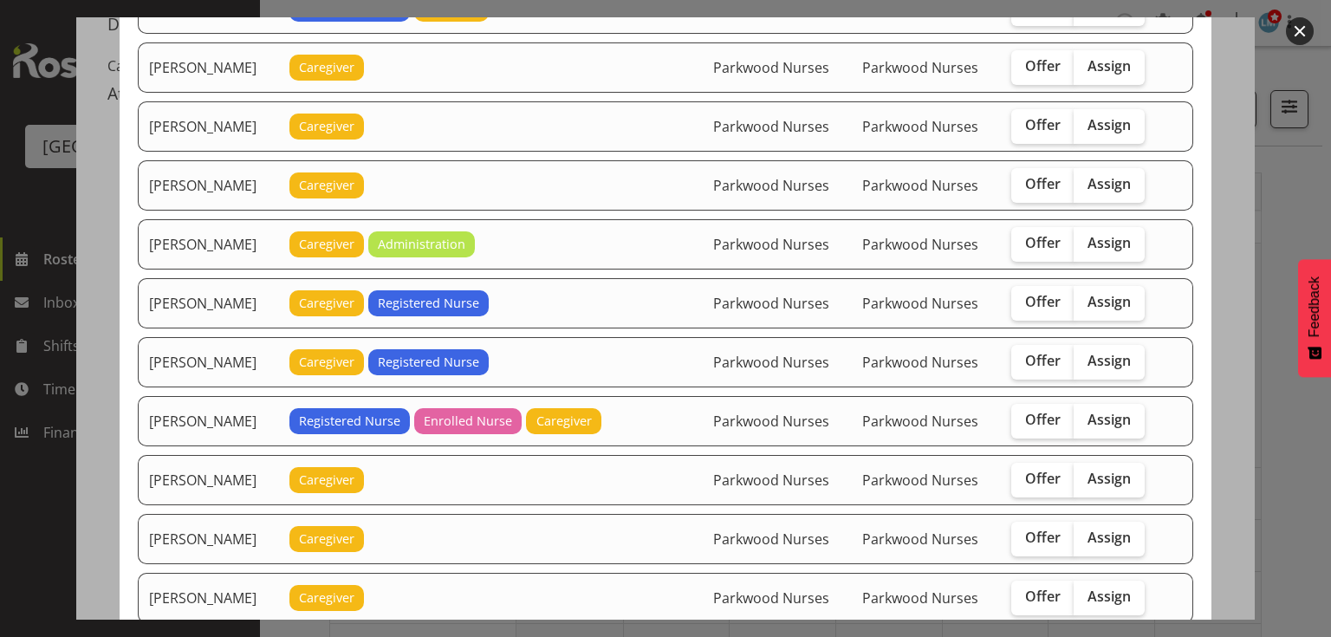
scroll to position [1456, 0]
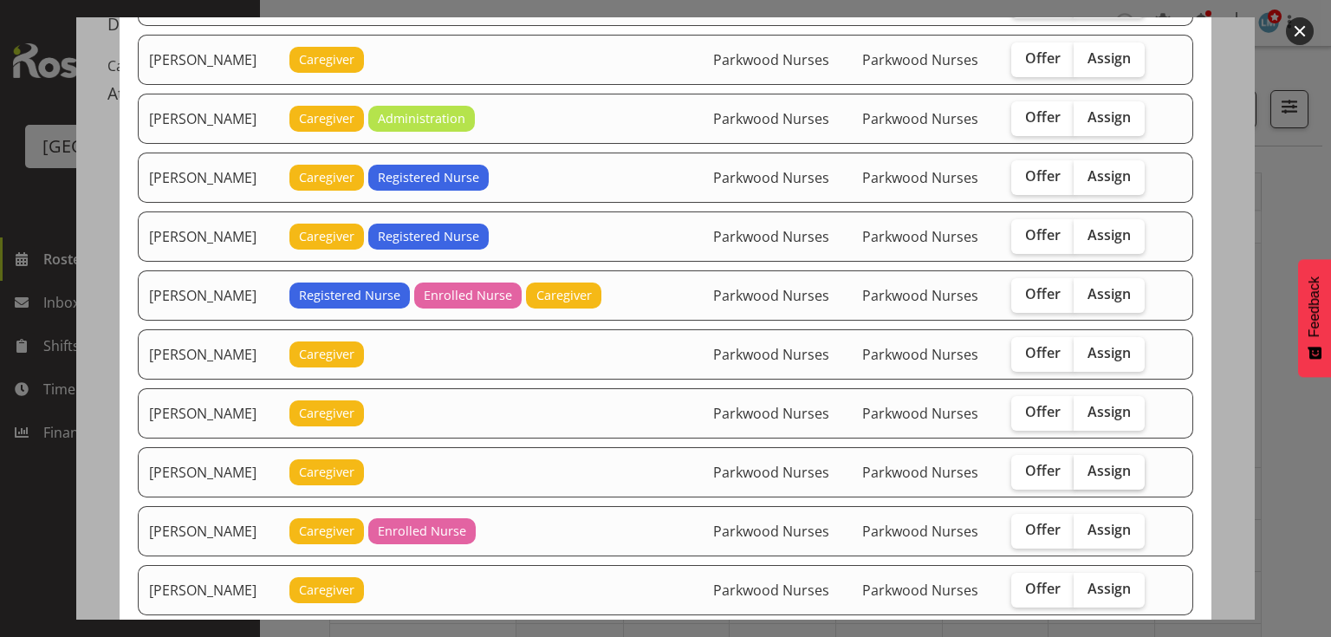
click at [1102, 462] on span "Assign" at bounding box center [1109, 470] width 43 height 17
click at [1085, 465] on input "Assign" at bounding box center [1079, 470] width 11 height 11
checkbox input "true"
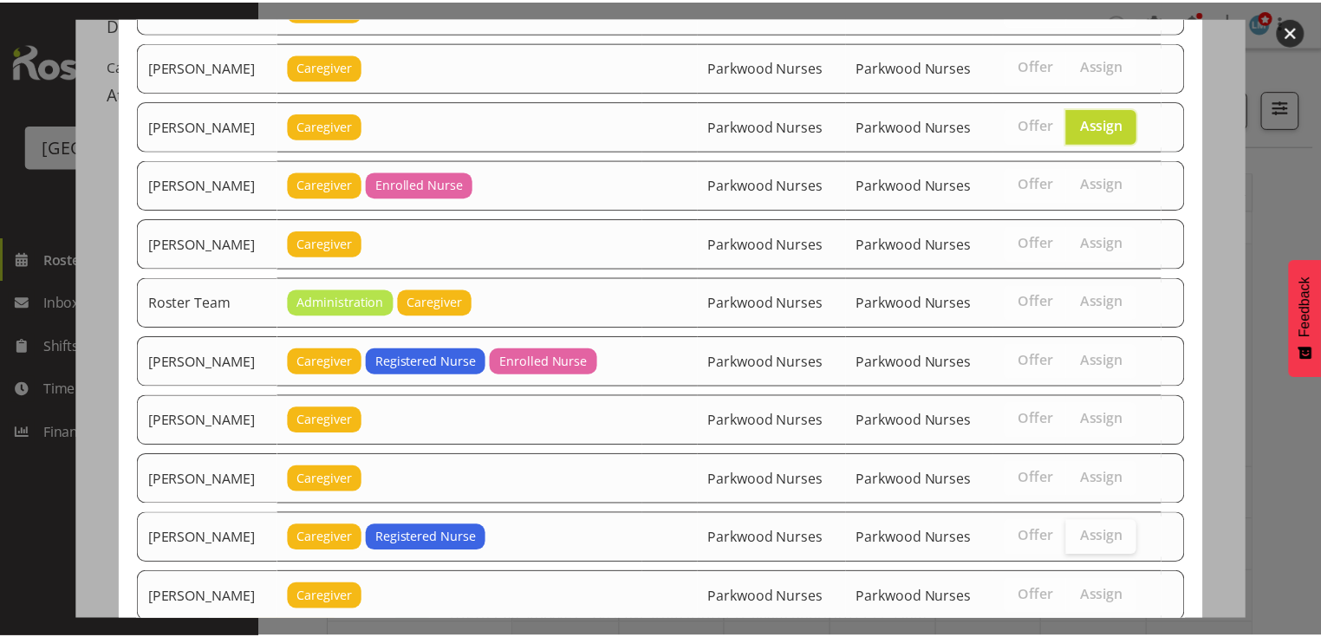
scroll to position [2002, 0]
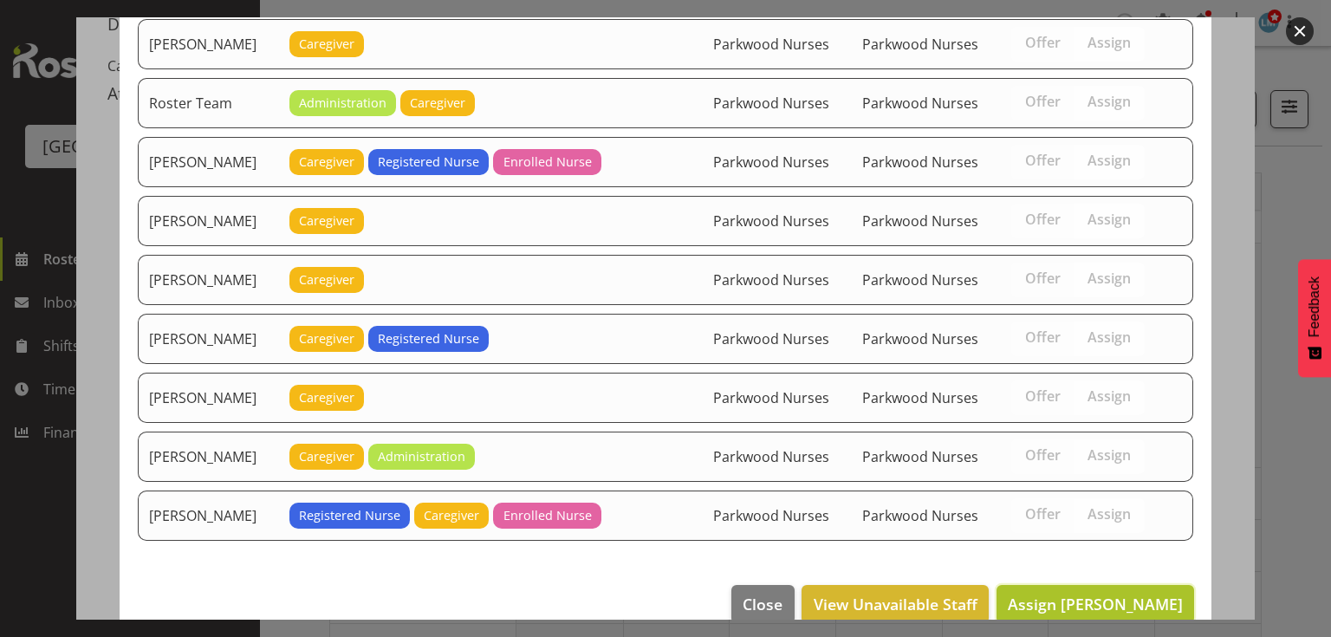
click at [1082, 594] on span "Assign Mary Ann Pomare" at bounding box center [1095, 604] width 175 height 21
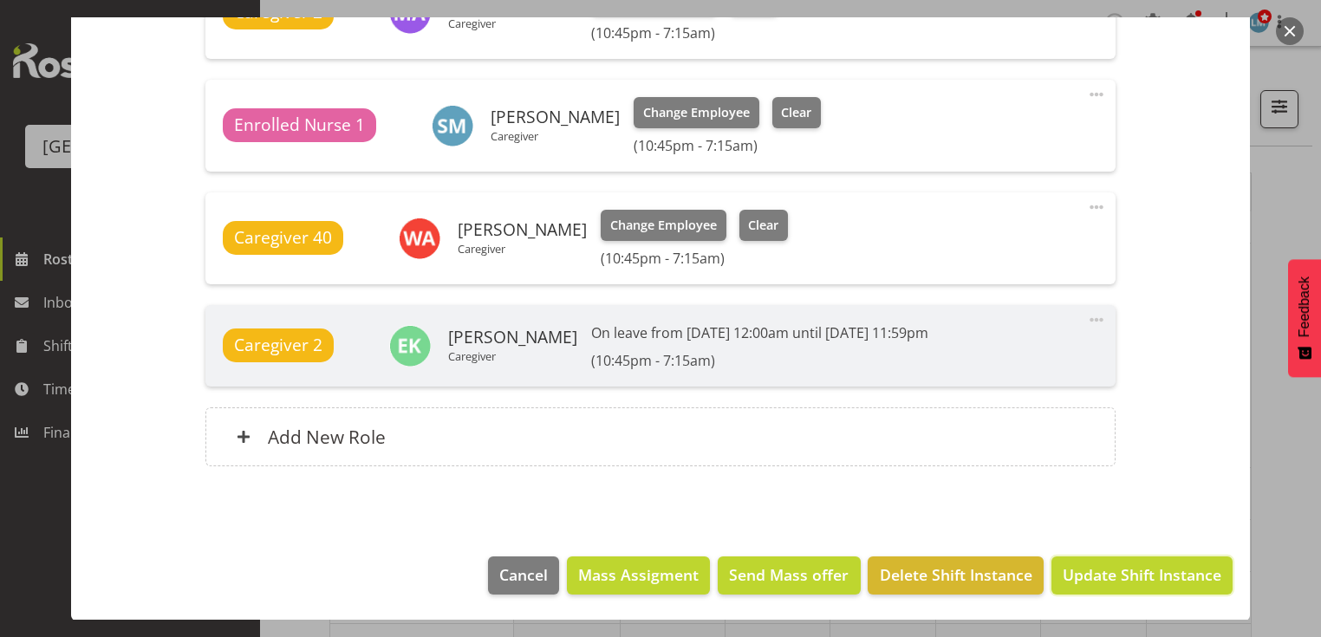
click at [1082, 569] on span "Update Shift Instance" at bounding box center [1141, 574] width 159 height 23
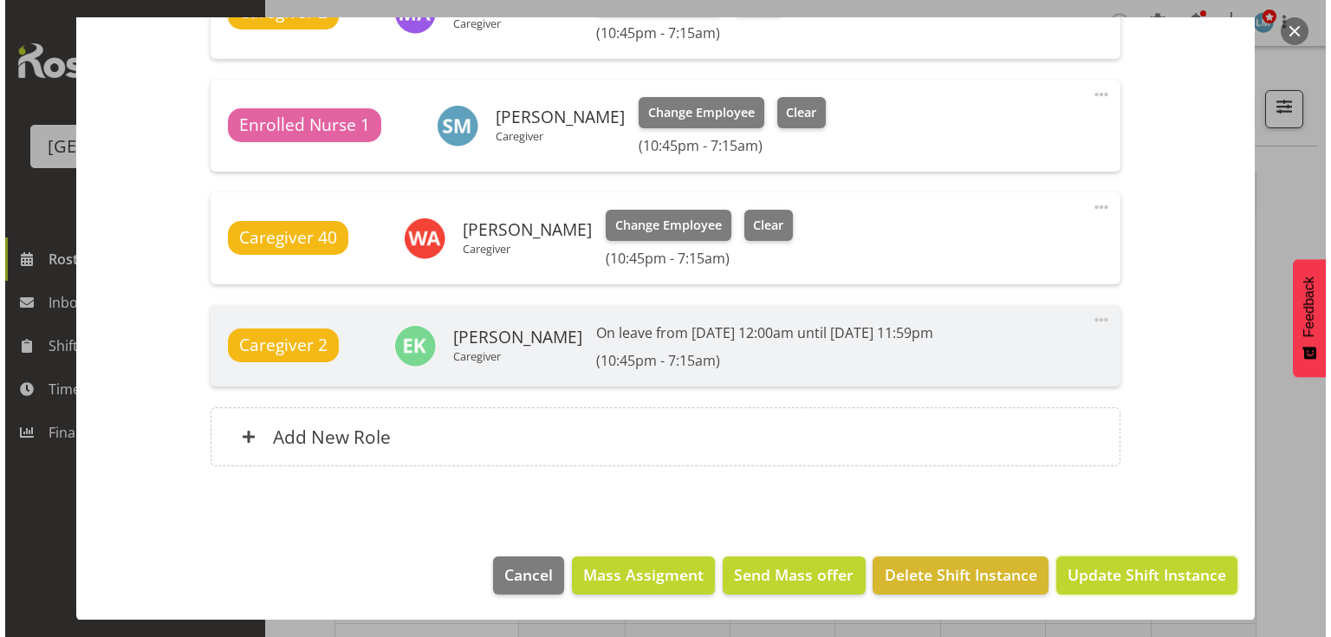
scroll to position [794, 0]
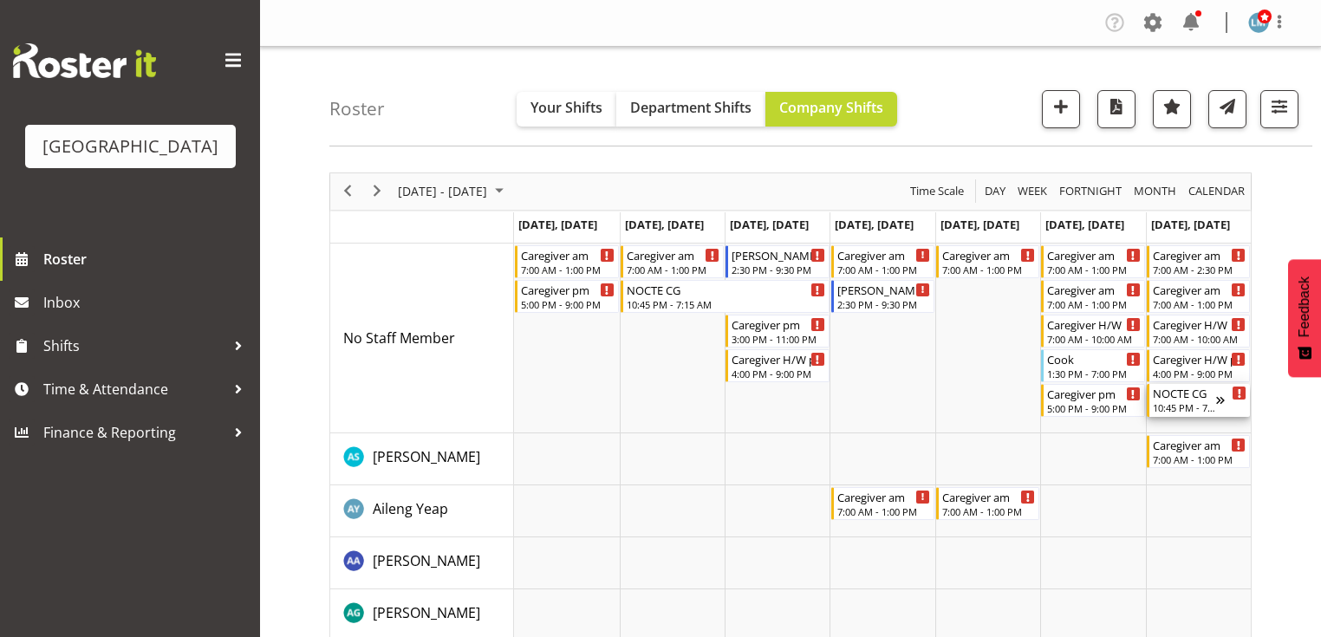
click at [1207, 399] on div "NOCTE CG" at bounding box center [1184, 392] width 63 height 17
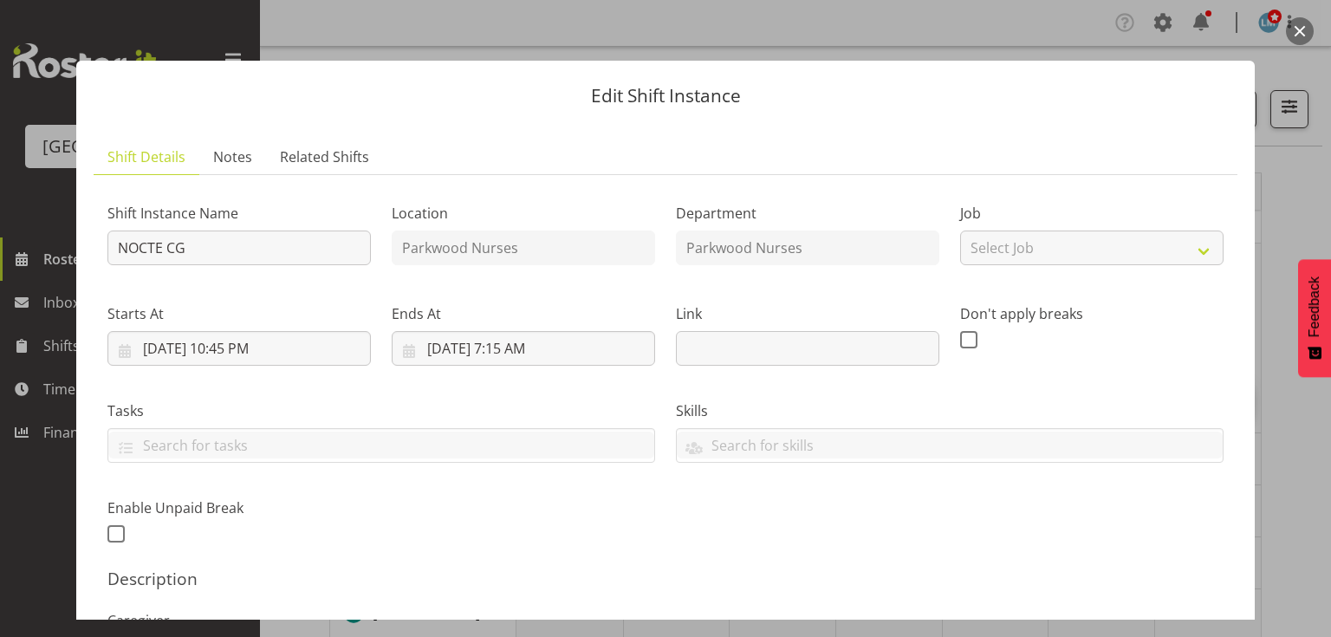
scroll to position [347, 0]
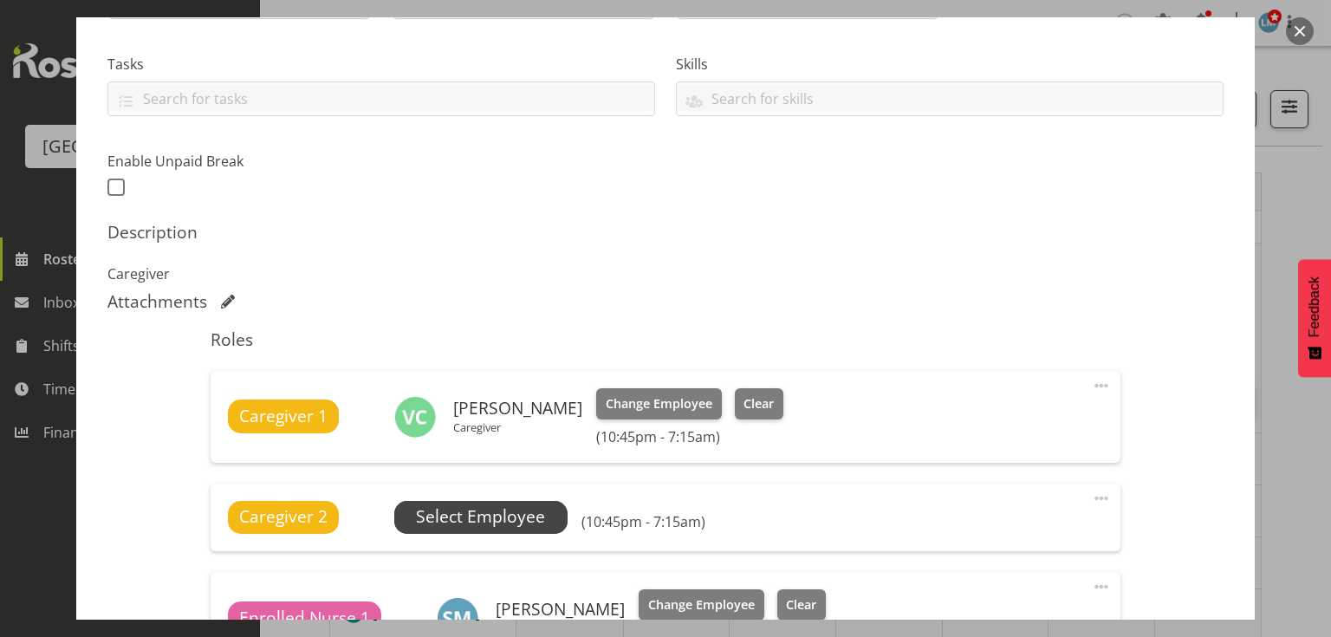
click at [477, 510] on span "Select Employee" at bounding box center [480, 516] width 129 height 25
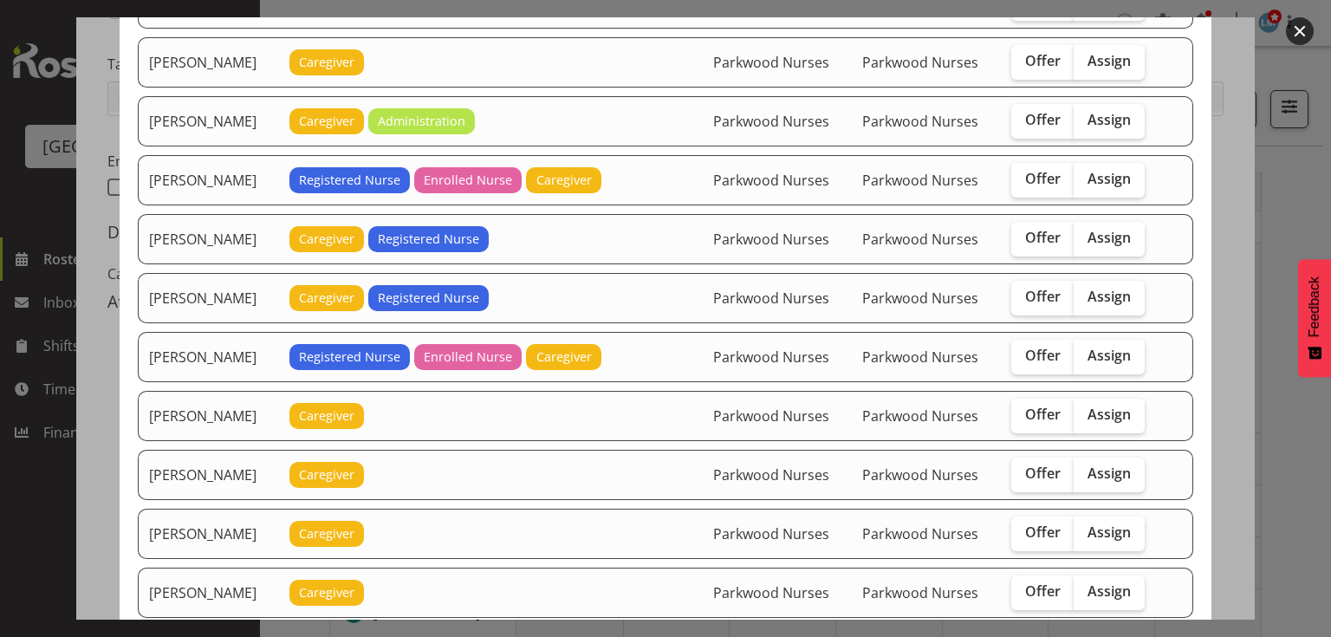
scroll to position [1387, 0]
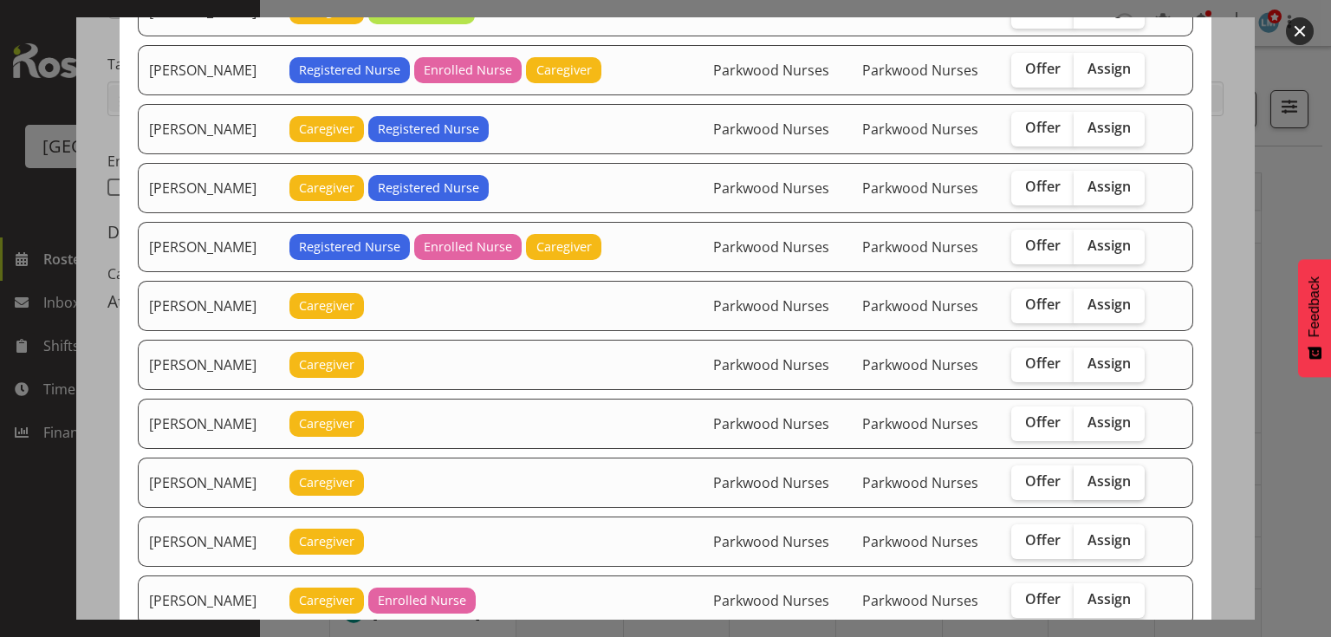
click at [1106, 472] on span "Assign" at bounding box center [1109, 480] width 43 height 17
click at [1085, 476] on input "Assign" at bounding box center [1079, 481] width 11 height 11
checkbox input "true"
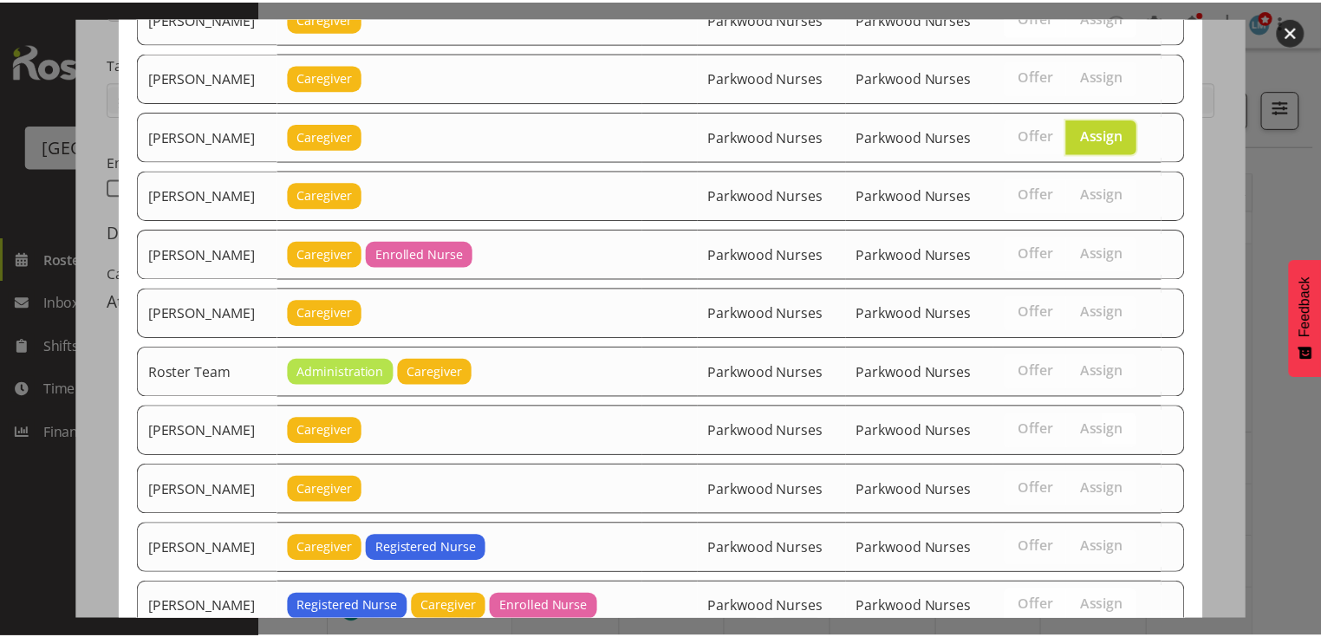
scroll to position [1827, 0]
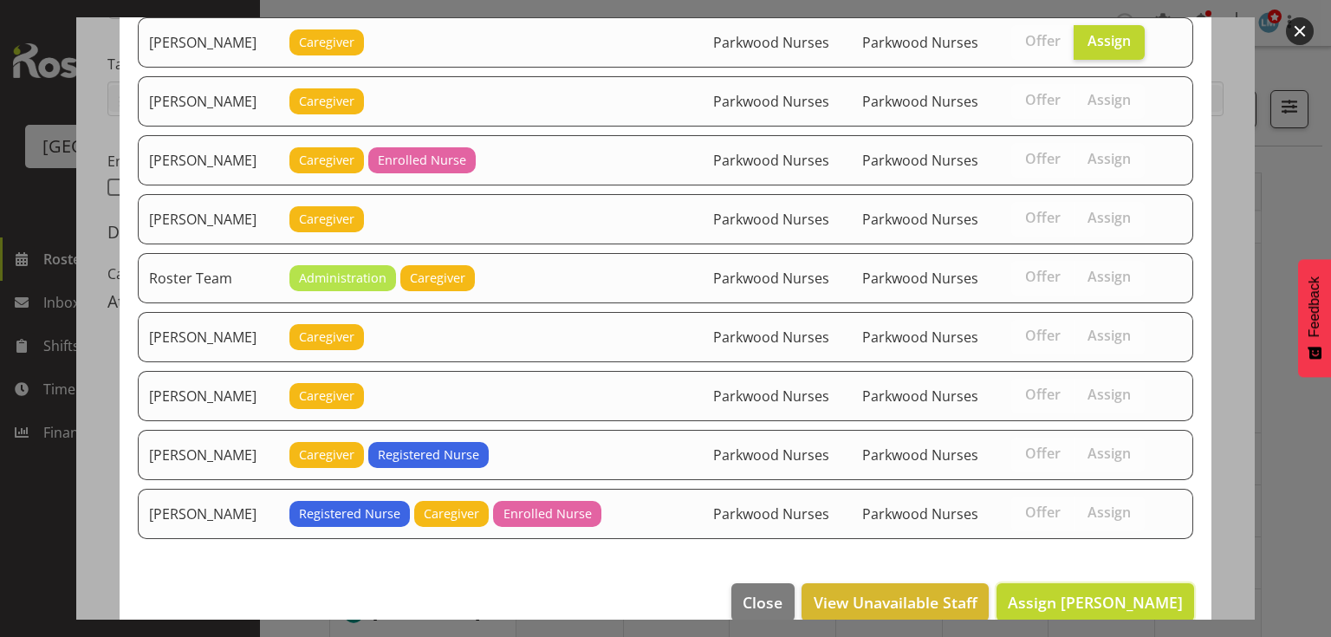
click at [1095, 583] on button "Assign Mary Ann Pomare" at bounding box center [1096, 602] width 198 height 38
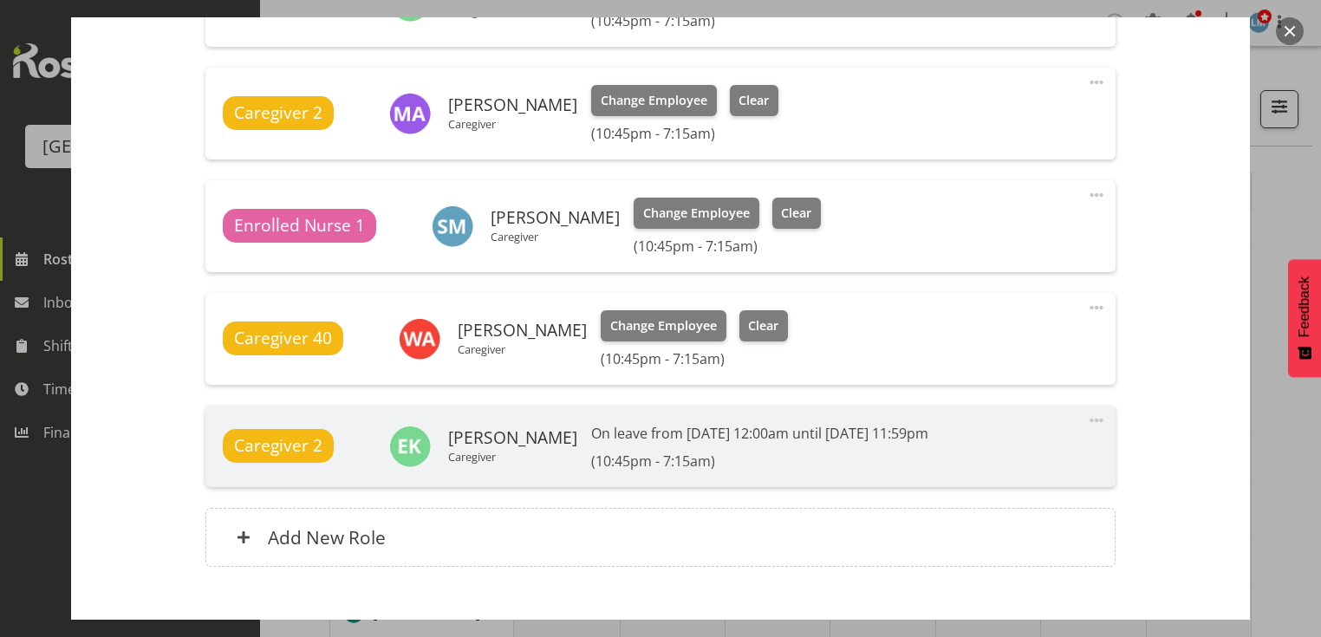
scroll to position [863, 0]
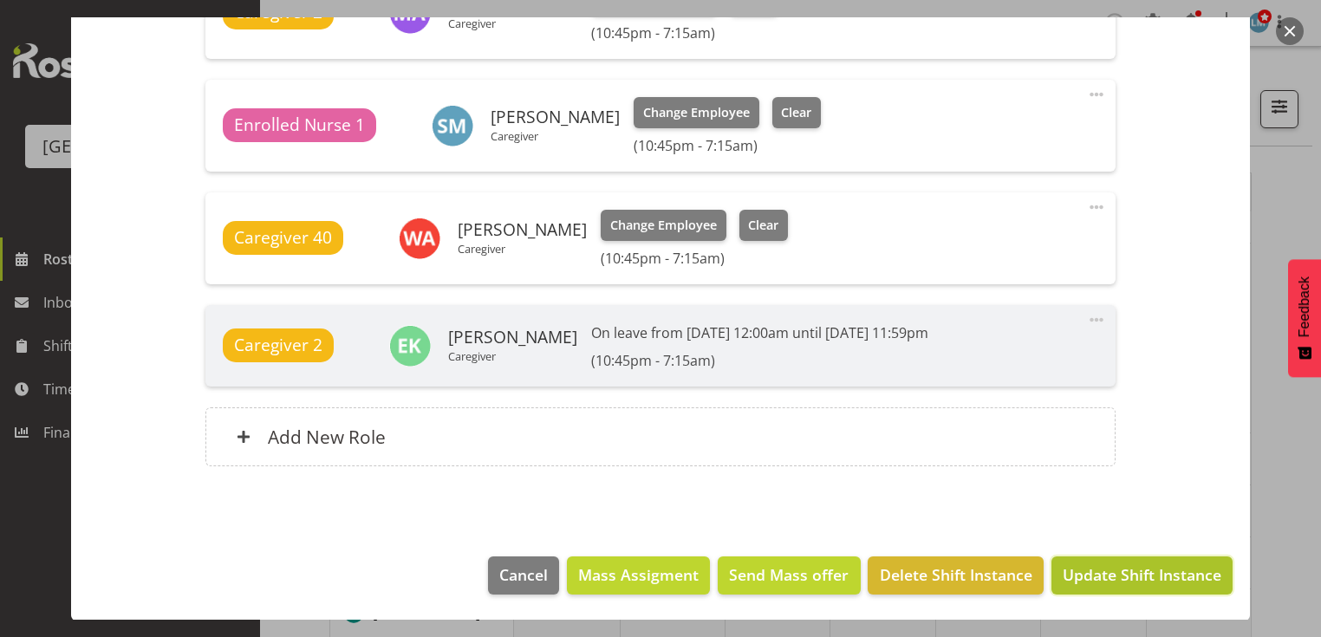
click at [1106, 563] on span "Update Shift Instance" at bounding box center [1141, 574] width 159 height 23
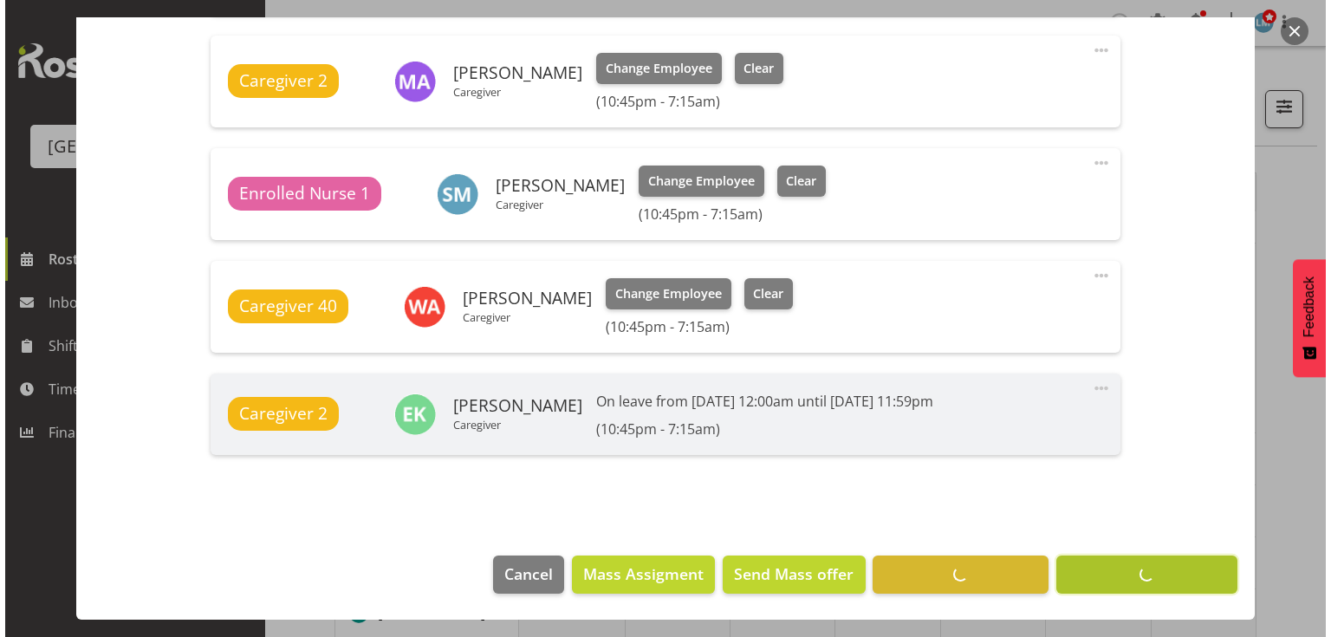
scroll to position [794, 0]
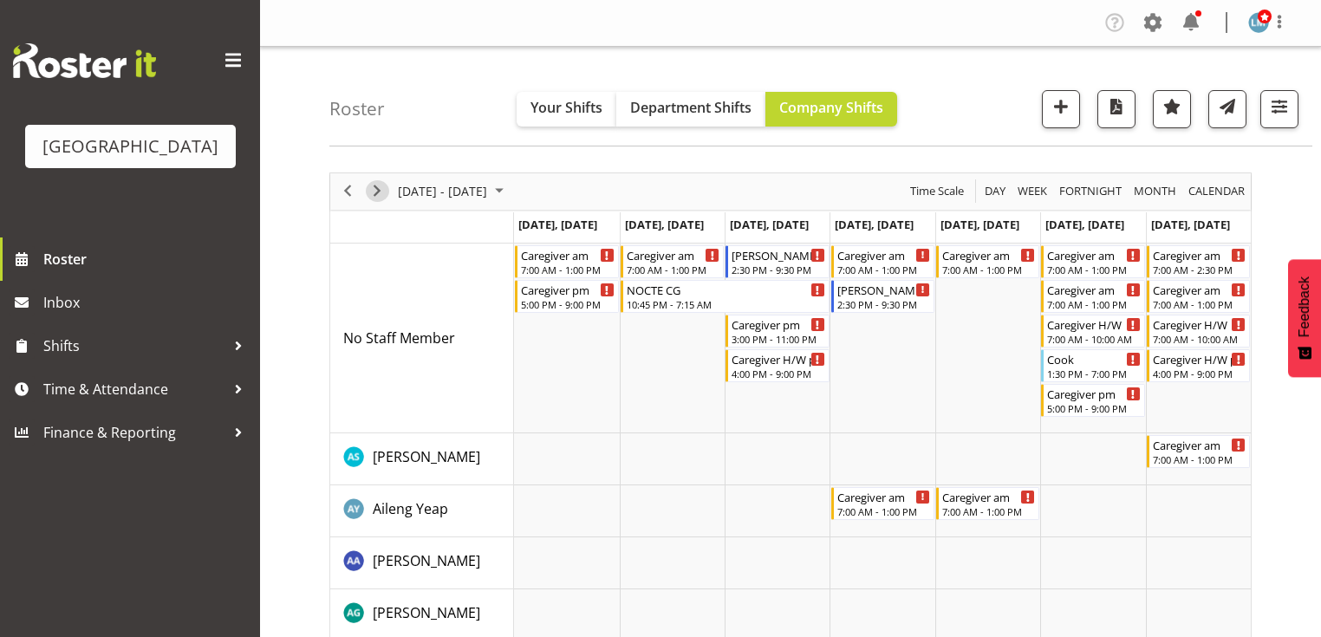
click at [372, 193] on span "Next" at bounding box center [377, 191] width 21 height 22
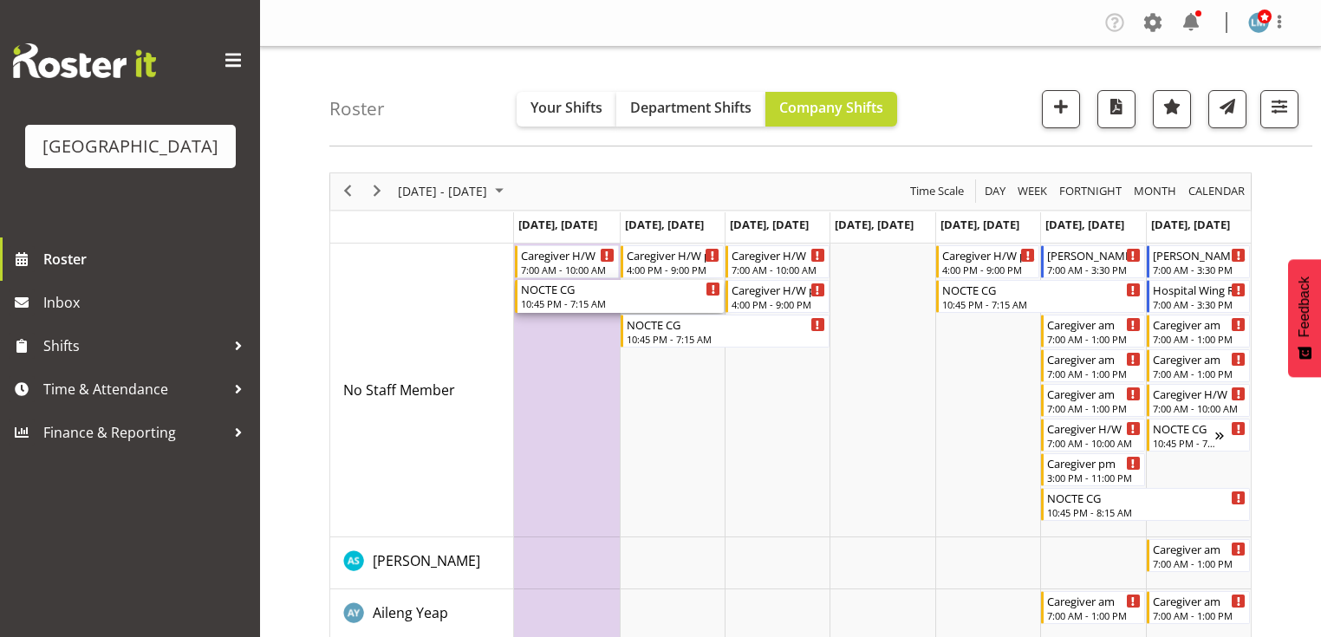
click at [582, 295] on div "NOCTE CG" at bounding box center [620, 288] width 199 height 17
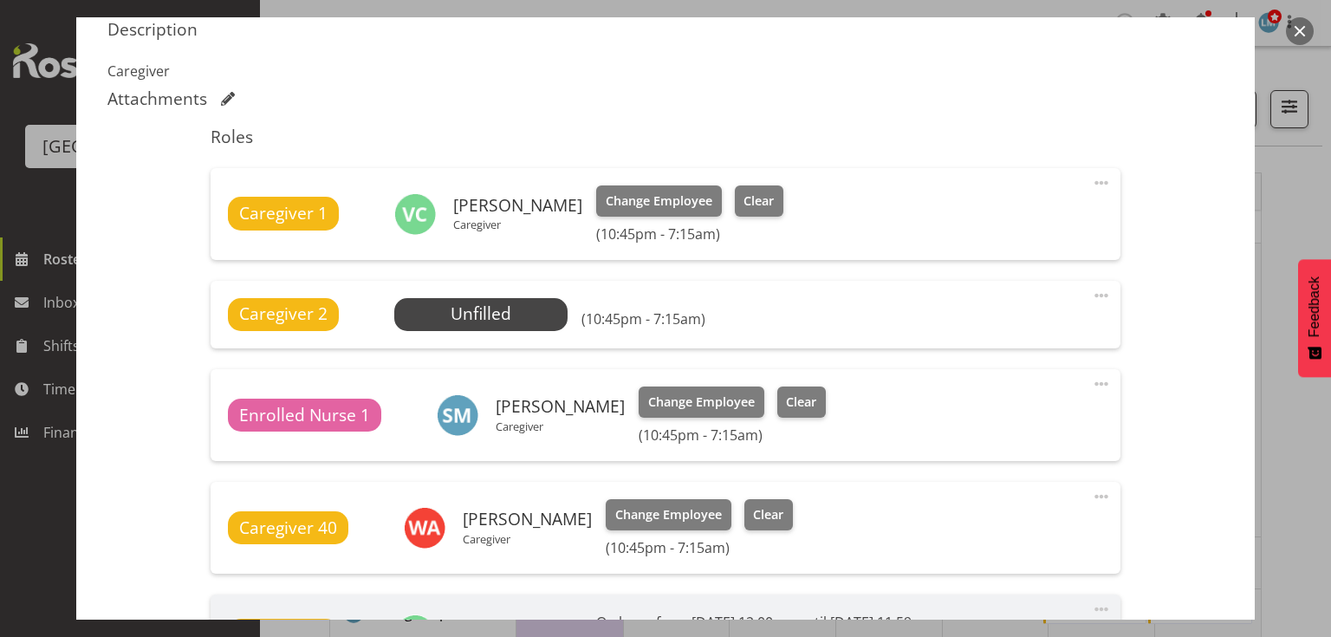
scroll to position [555, 0]
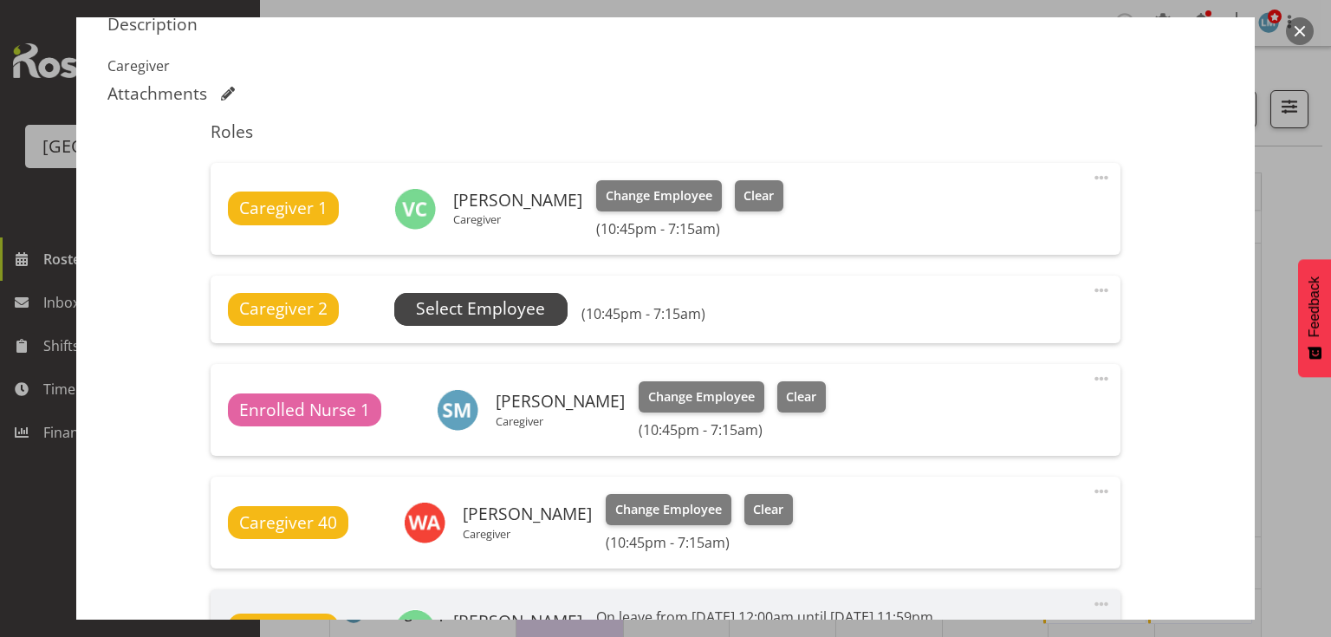
click at [494, 307] on span "Select Employee" at bounding box center [480, 308] width 129 height 25
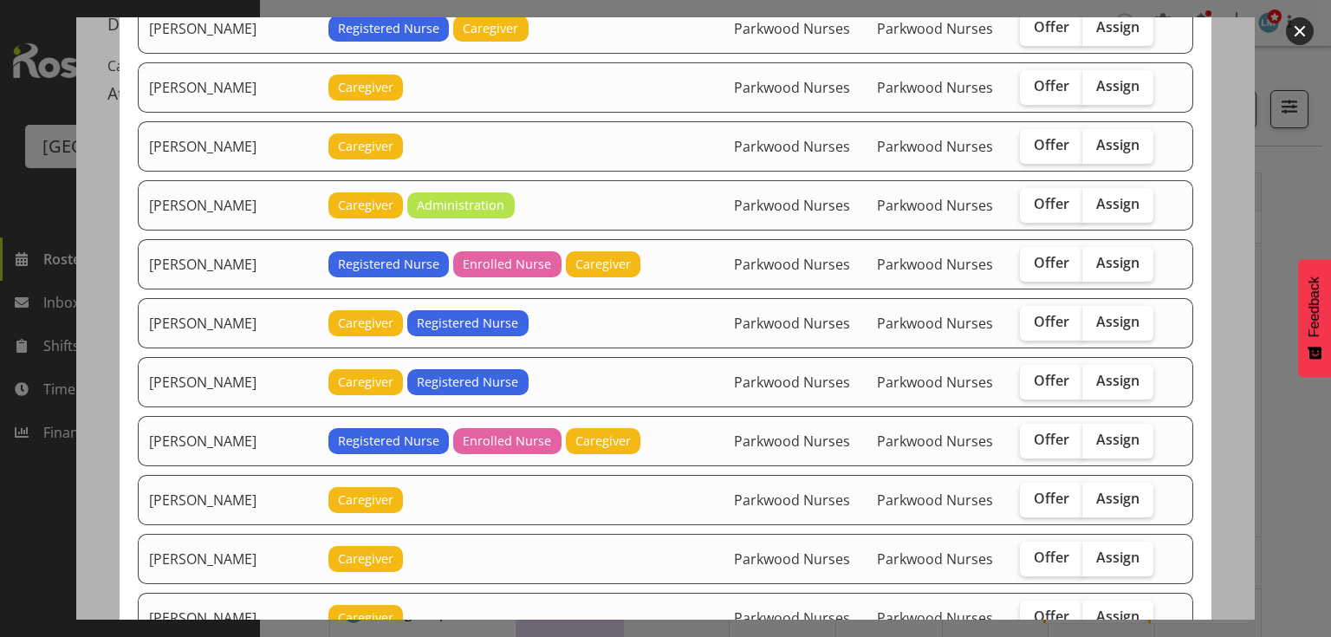
scroll to position [1179, 0]
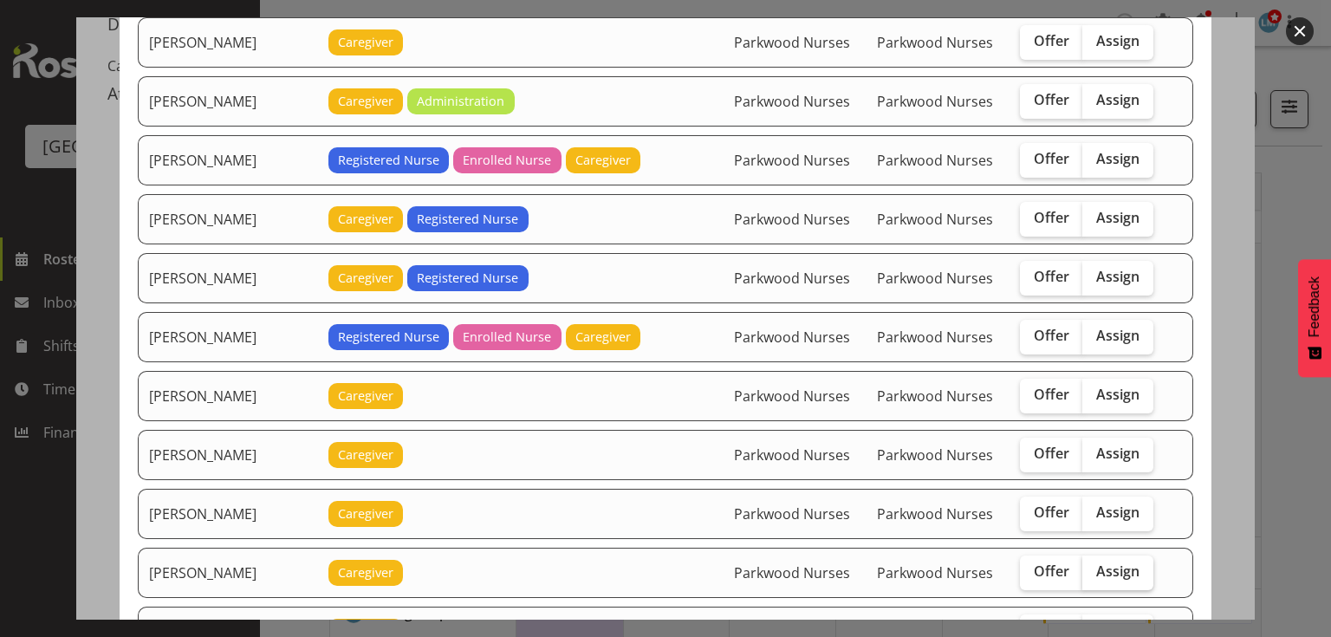
click at [1099, 562] on span "Assign" at bounding box center [1117, 570] width 43 height 17
click at [1094, 566] on input "Assign" at bounding box center [1087, 571] width 11 height 11
checkbox input "true"
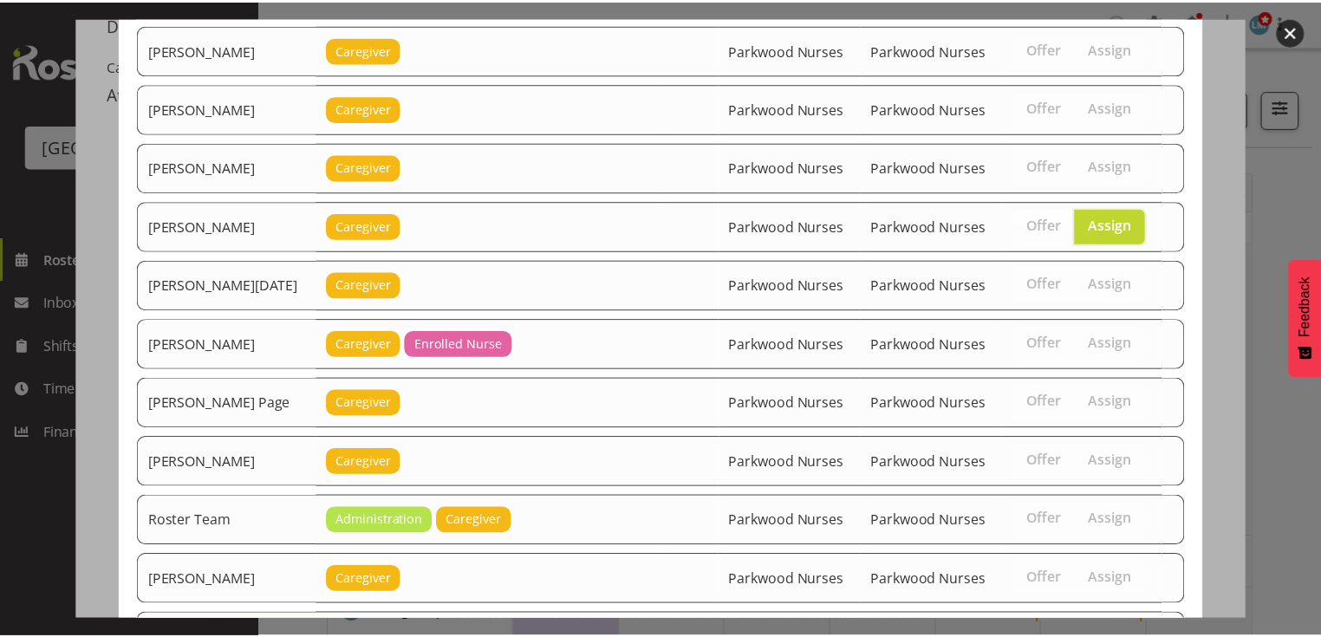
scroll to position [1711, 0]
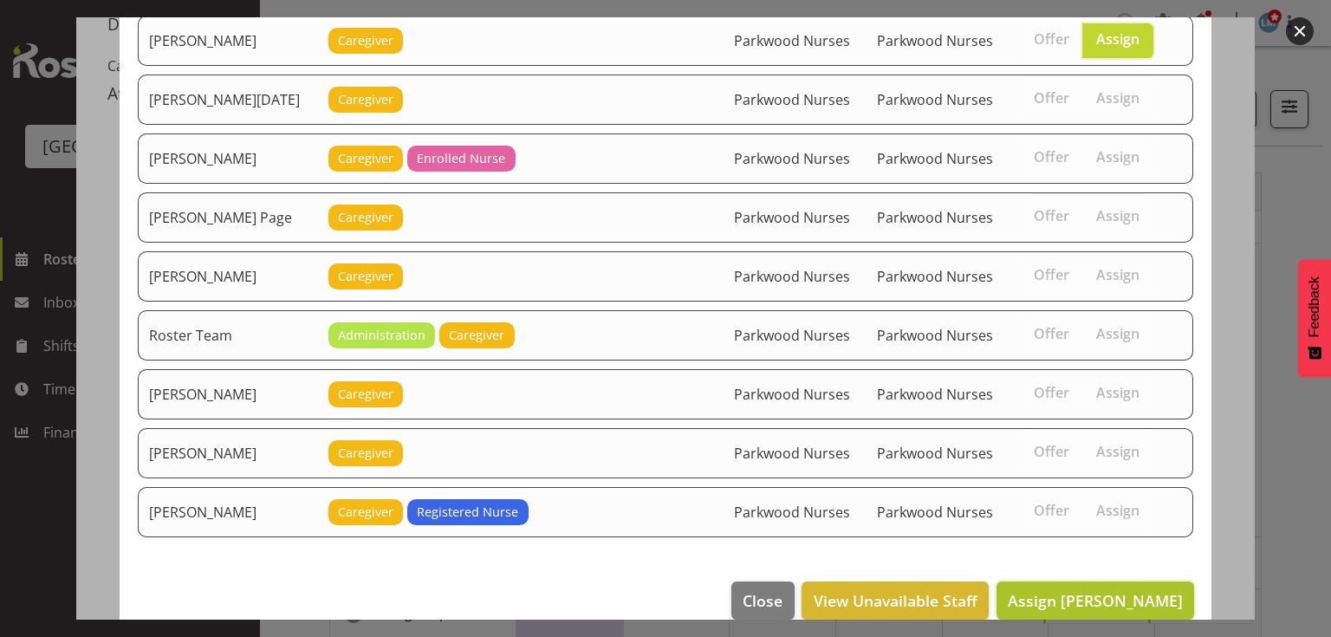
click at [1086, 590] on span "Assign Mary Ann Pomare" at bounding box center [1095, 600] width 175 height 21
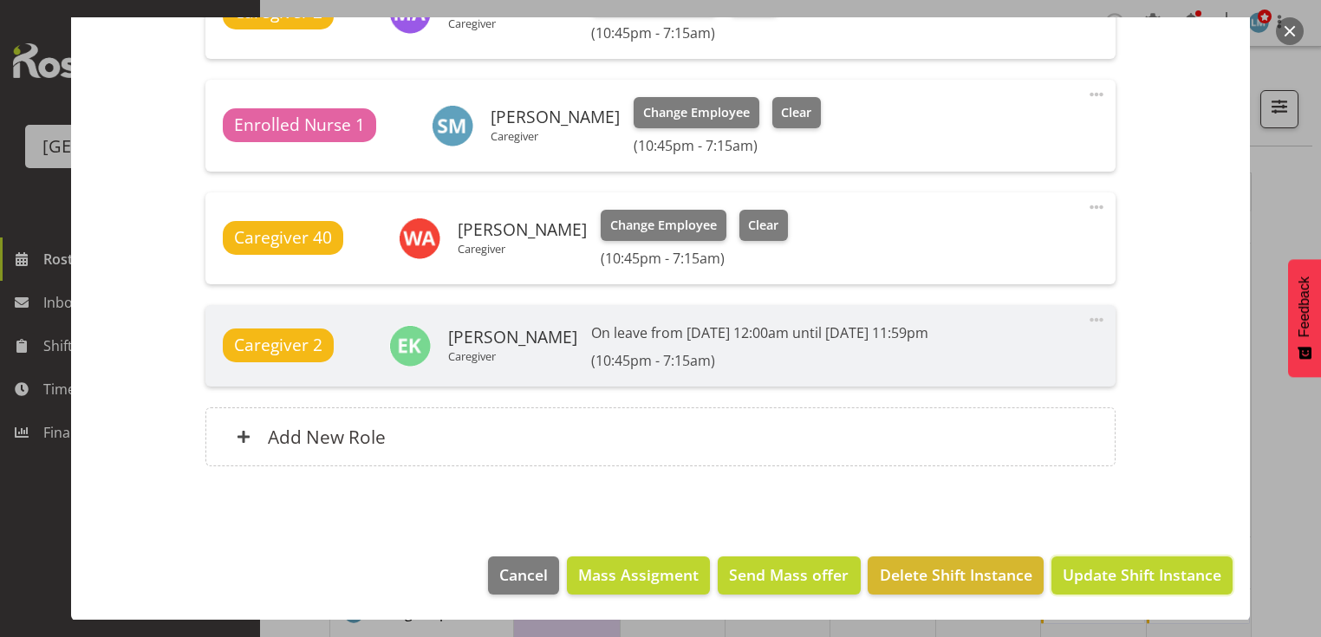
click at [1086, 576] on span "Update Shift Instance" at bounding box center [1141, 574] width 159 height 23
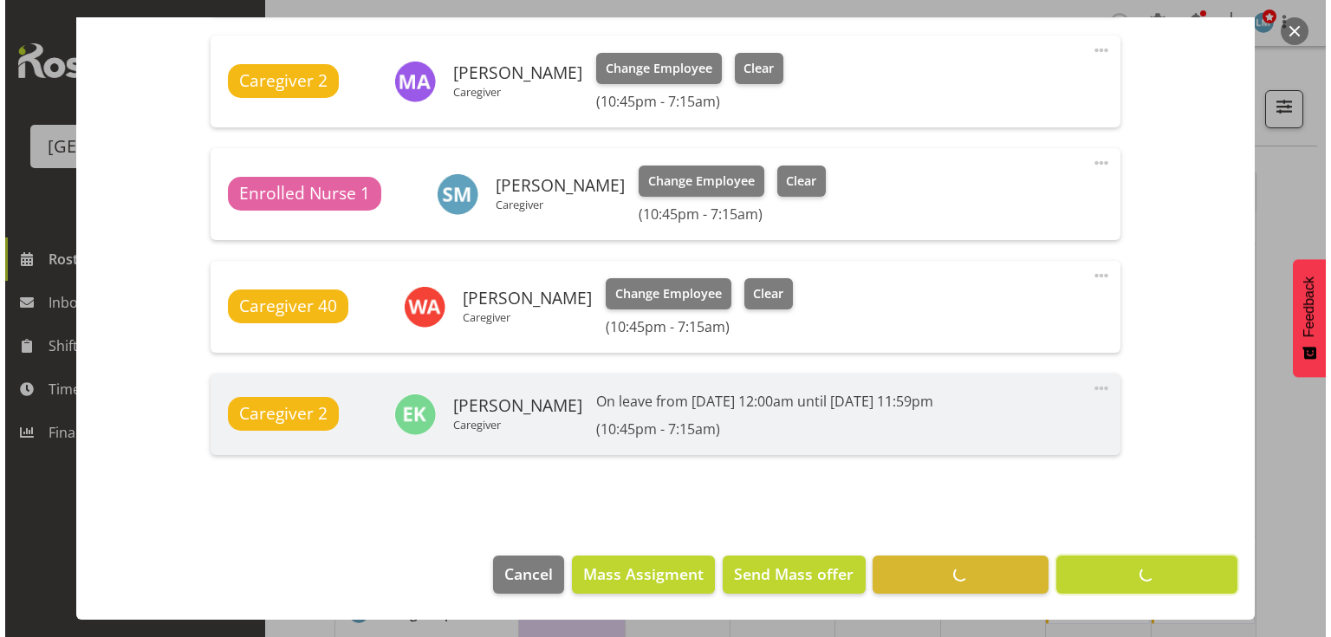
scroll to position [794, 0]
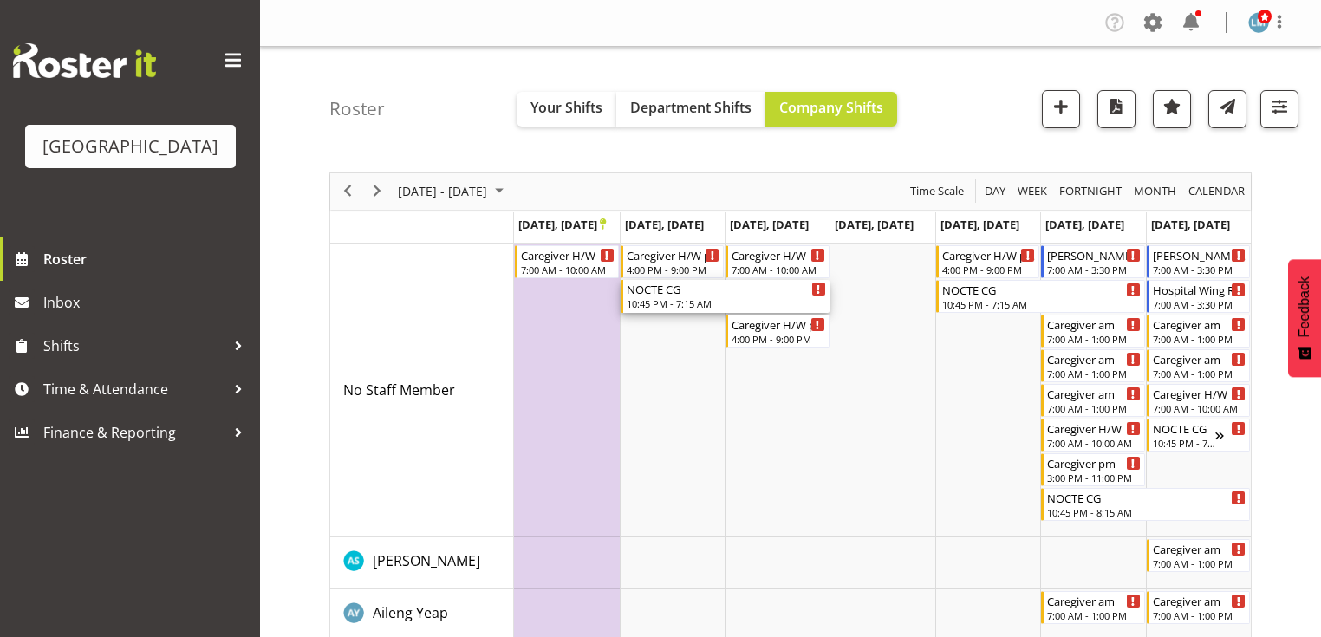
click at [683, 299] on div "10:45 PM - 7:15 AM" at bounding box center [726, 303] width 199 height 14
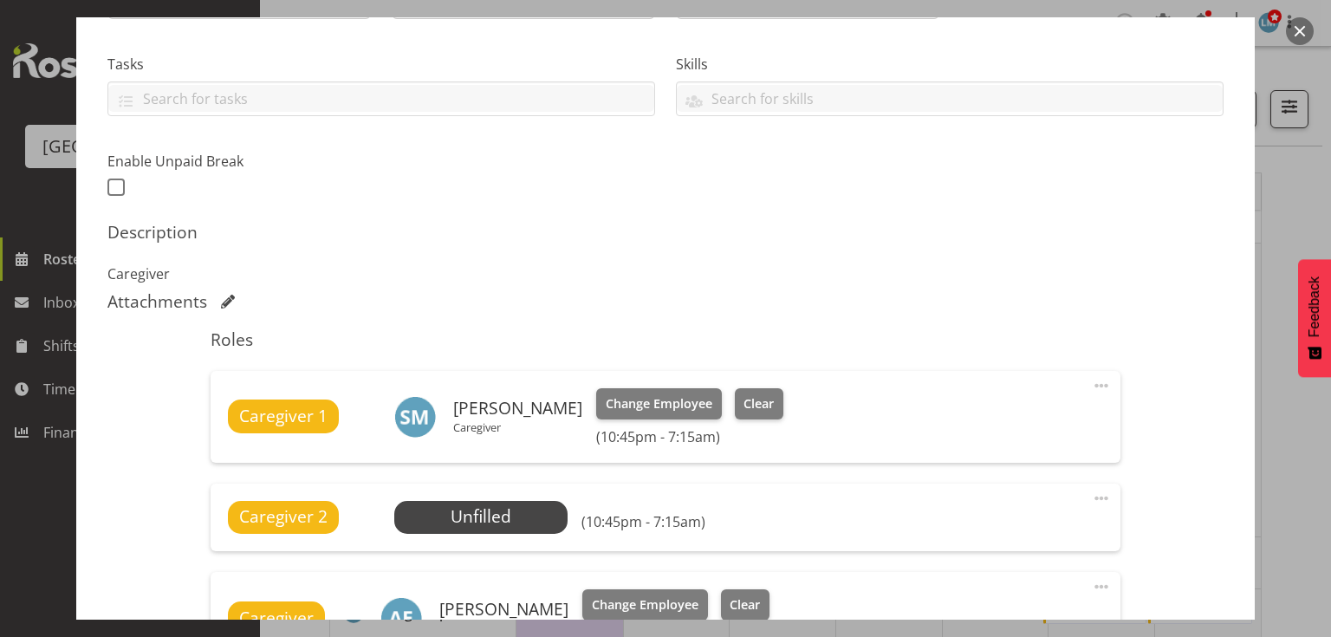
scroll to position [624, 0]
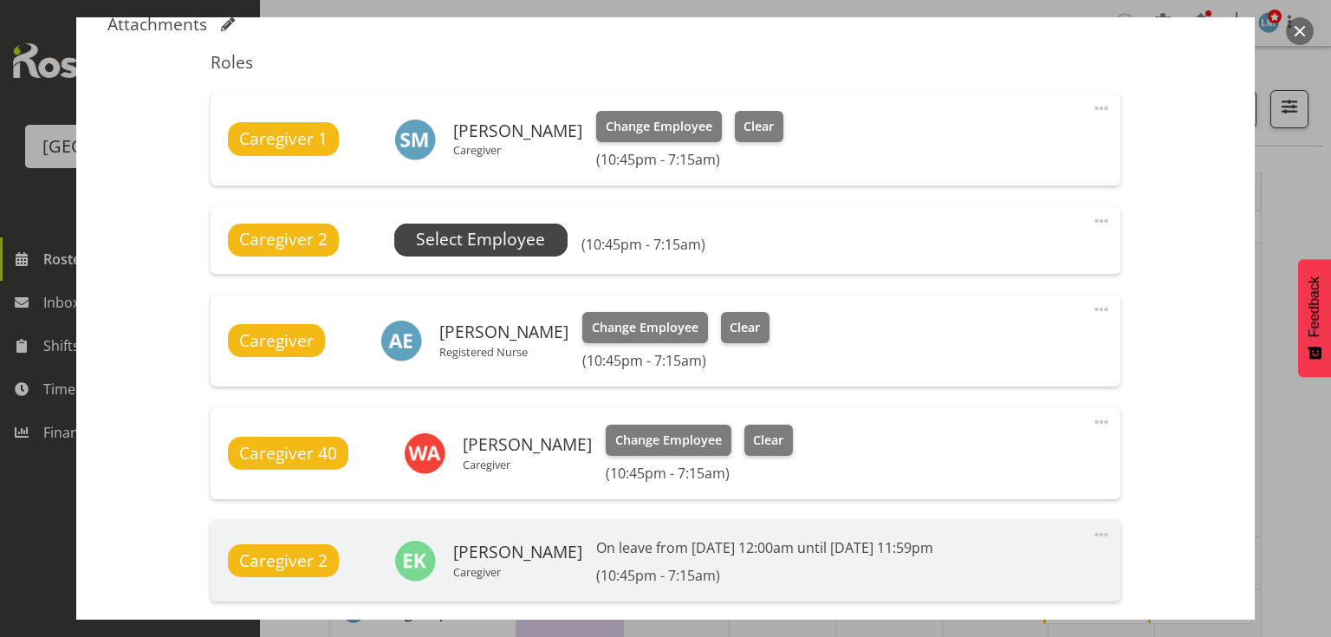
click at [491, 233] on span "Select Employee" at bounding box center [480, 239] width 129 height 25
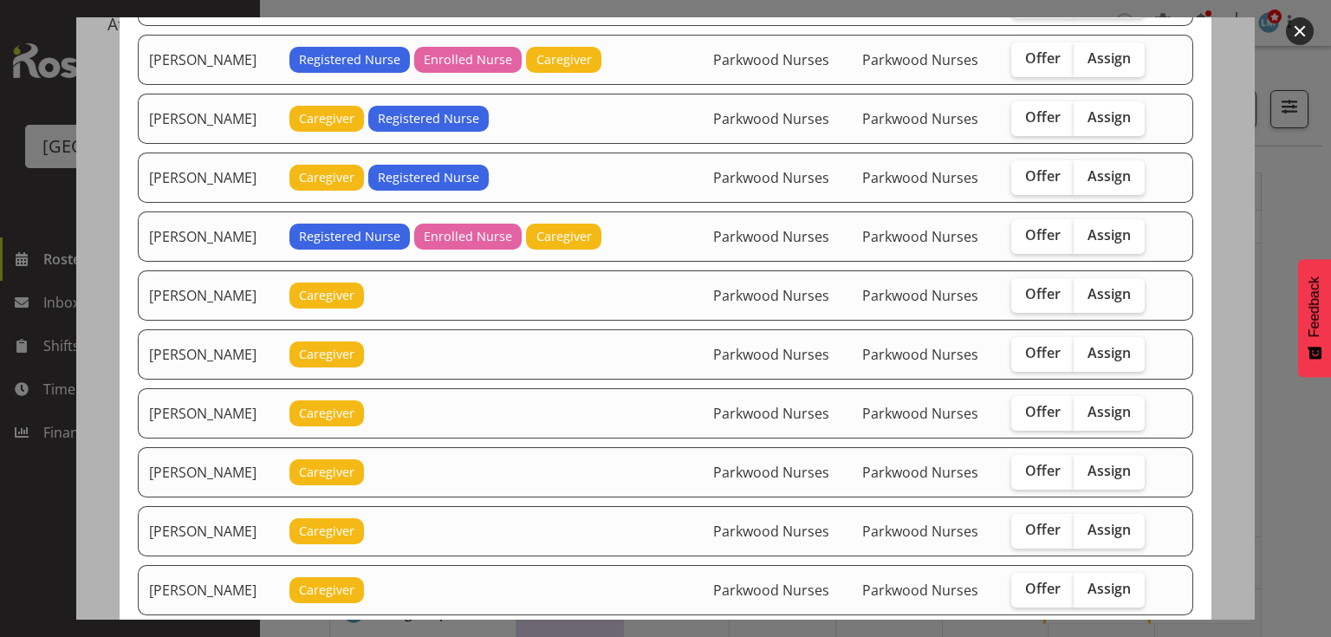
scroll to position [1456, 0]
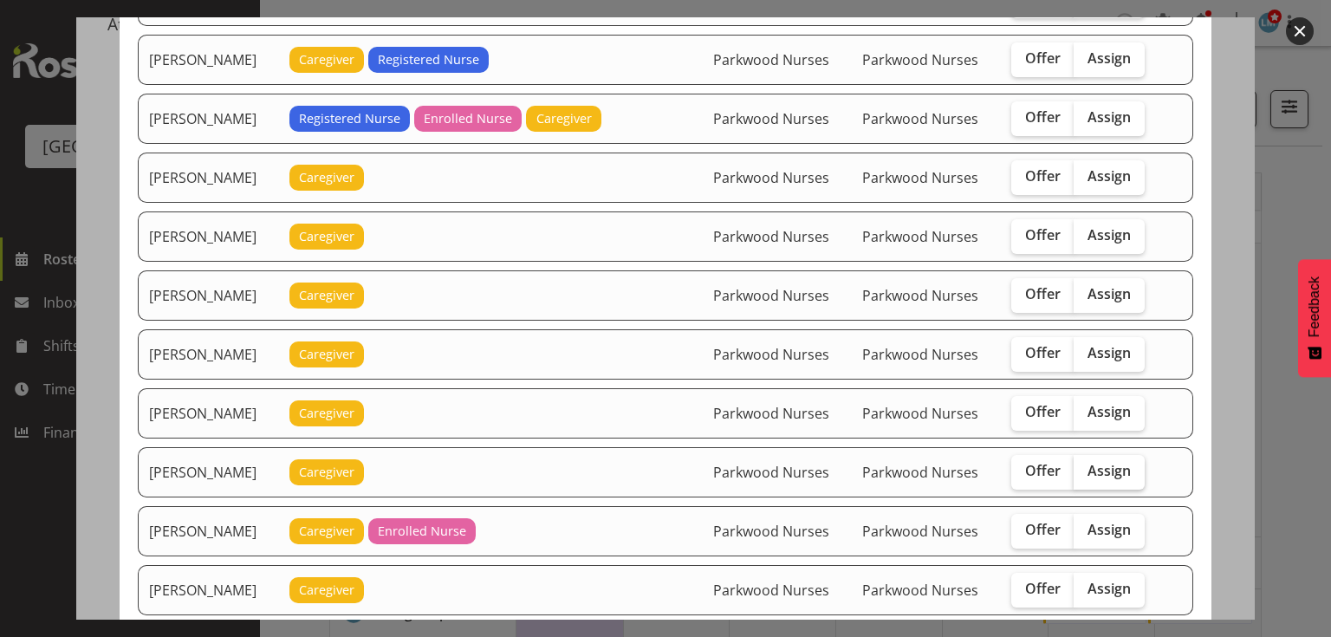
click at [1112, 462] on span "Assign" at bounding box center [1109, 470] width 43 height 17
click at [1085, 465] on input "Assign" at bounding box center [1079, 470] width 11 height 11
checkbox input "true"
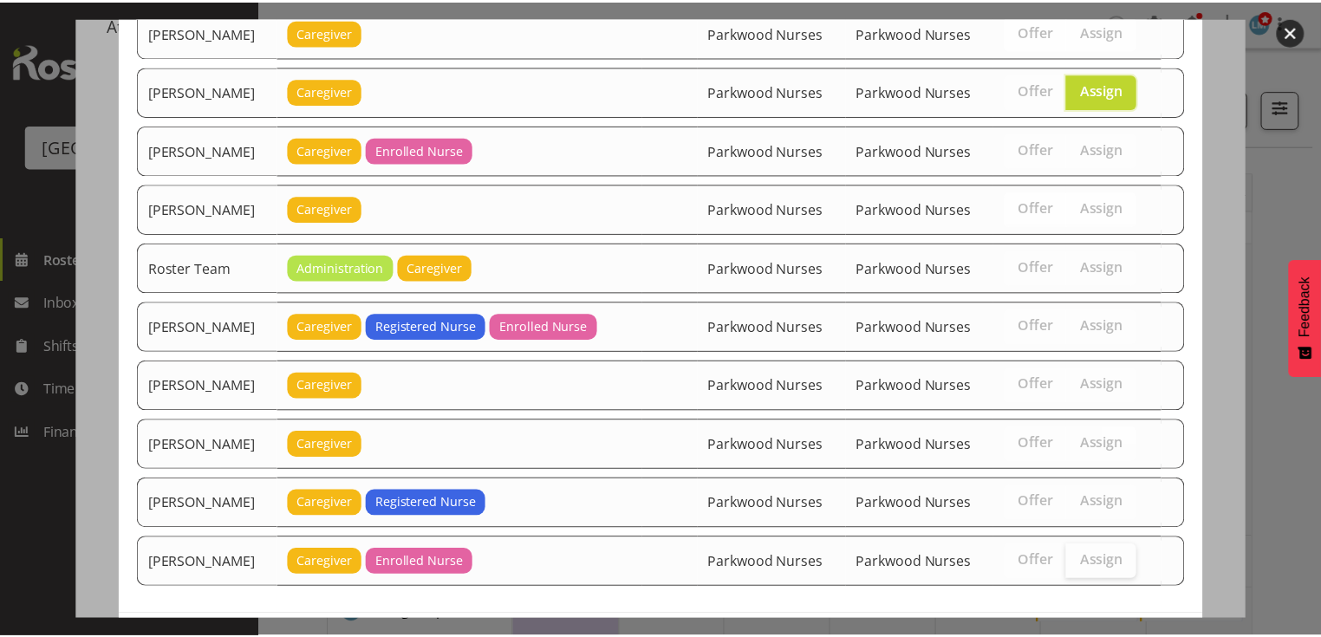
scroll to position [1886, 0]
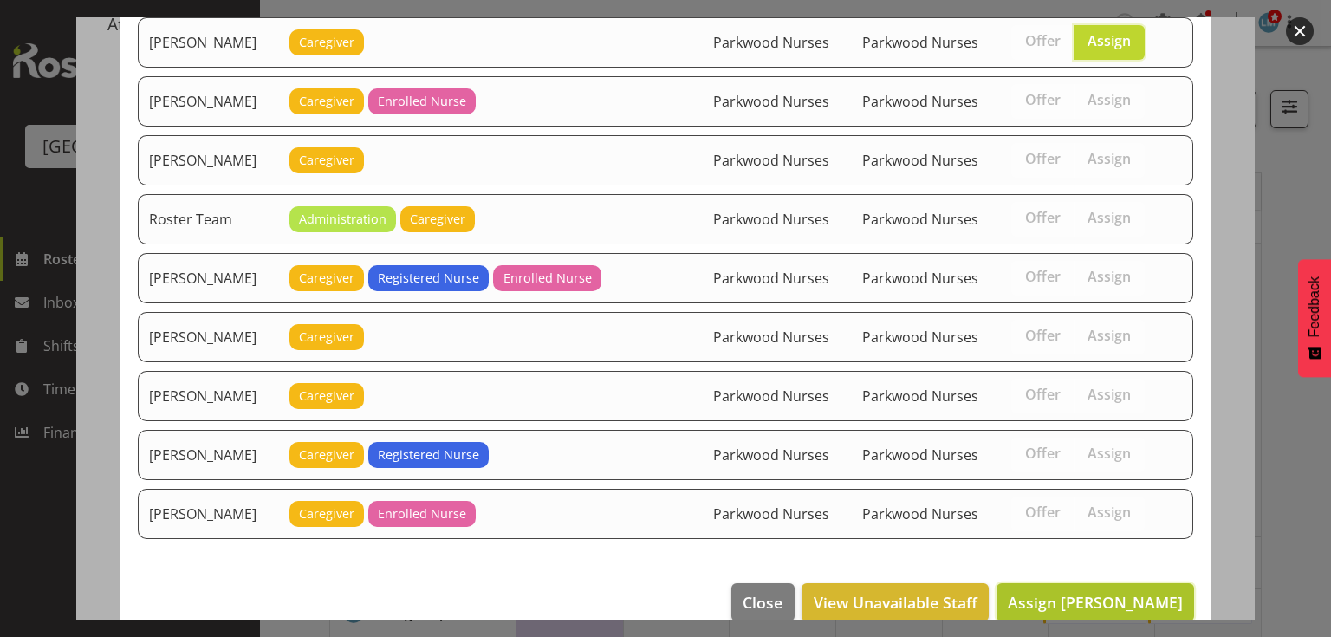
click at [1095, 592] on span "Assign [PERSON_NAME]" at bounding box center [1095, 602] width 175 height 21
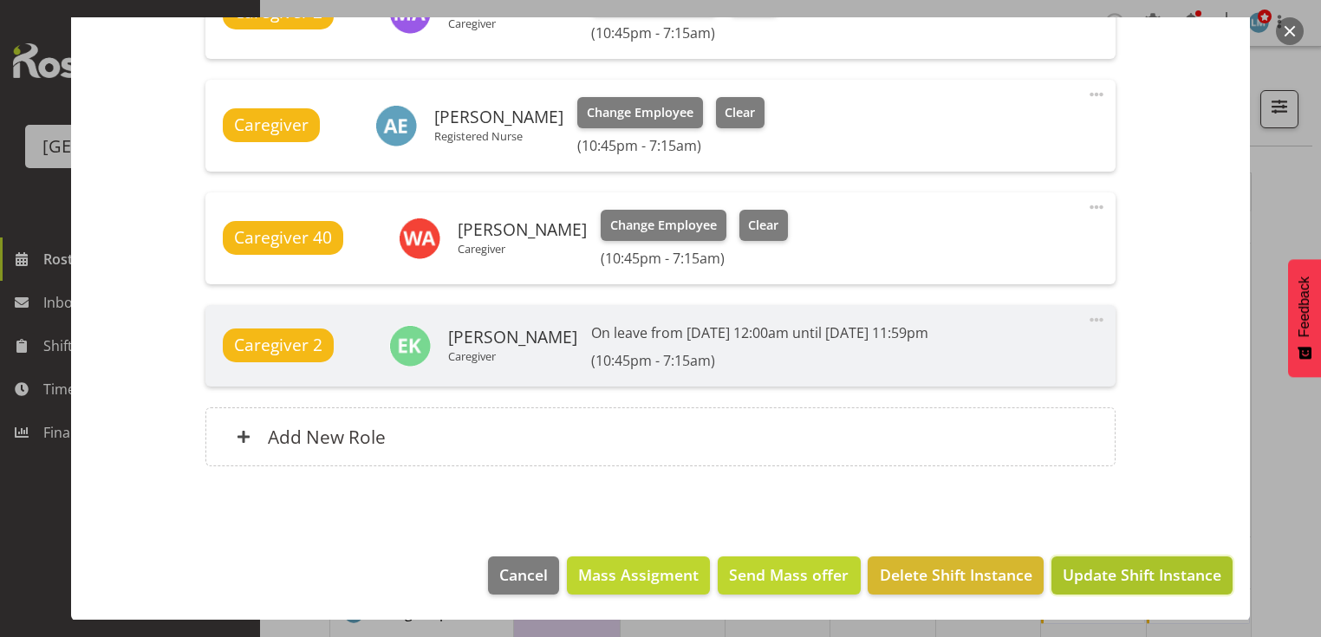
click at [1095, 575] on span "Update Shift Instance" at bounding box center [1141, 574] width 159 height 23
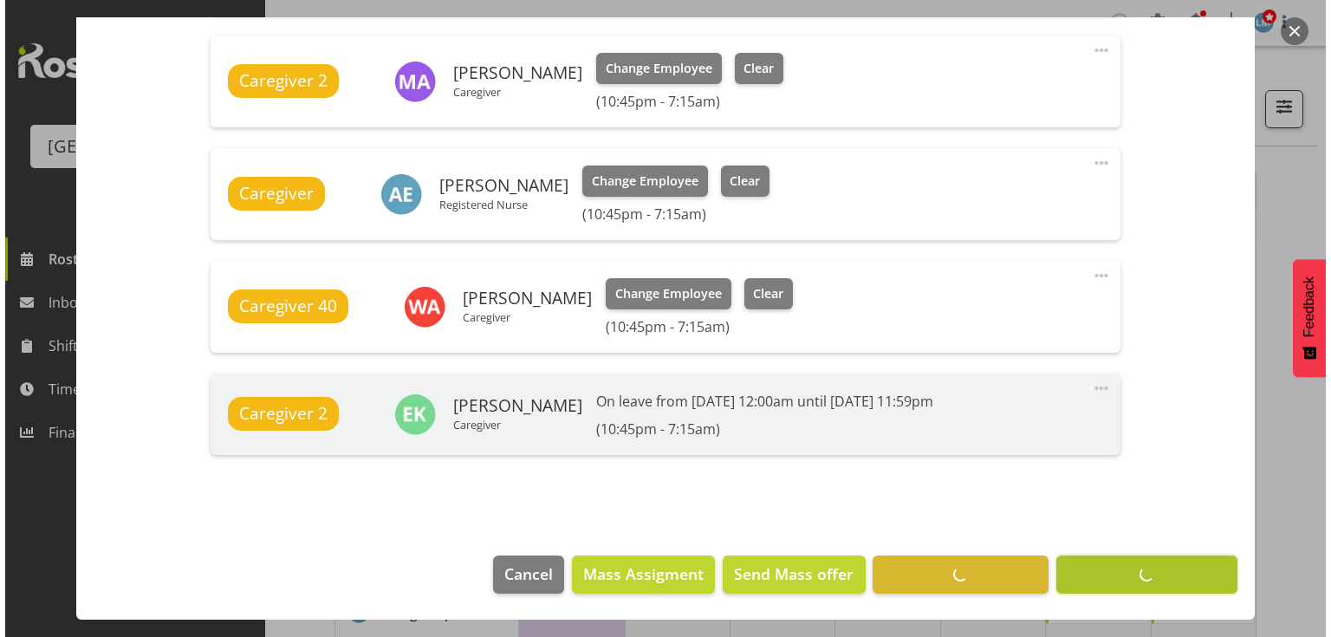
scroll to position [794, 0]
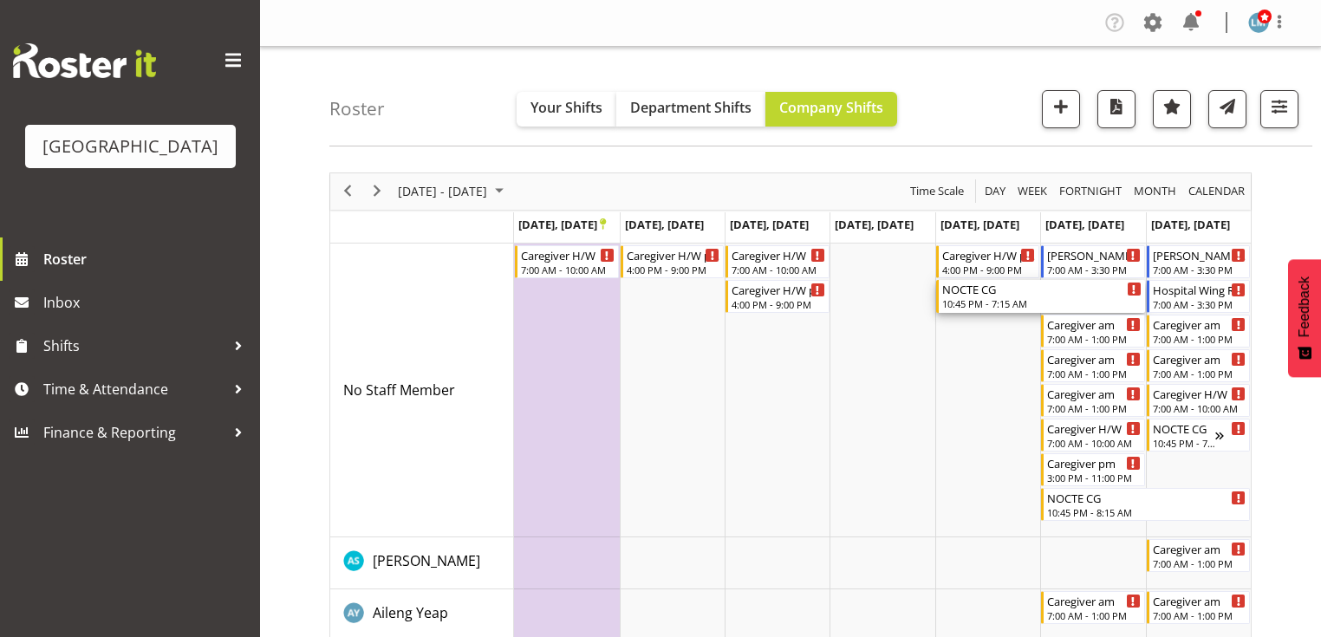
click at [980, 294] on div "NOCTE CG" at bounding box center [1041, 288] width 199 height 17
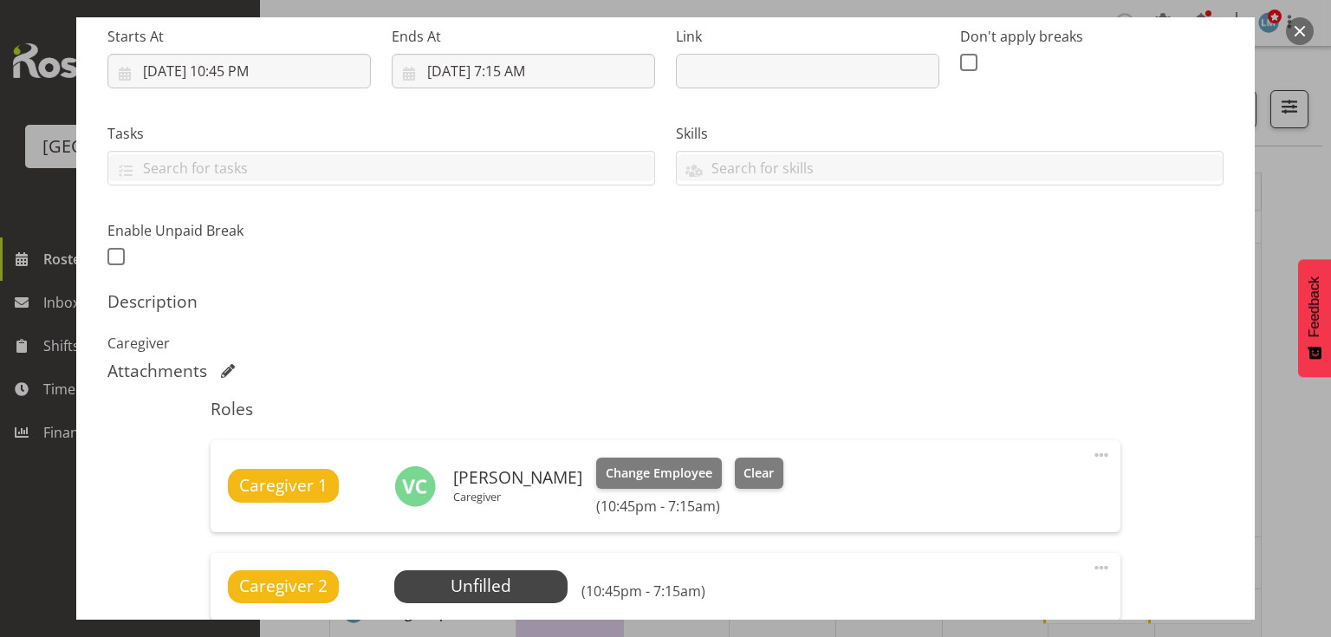
scroll to position [555, 0]
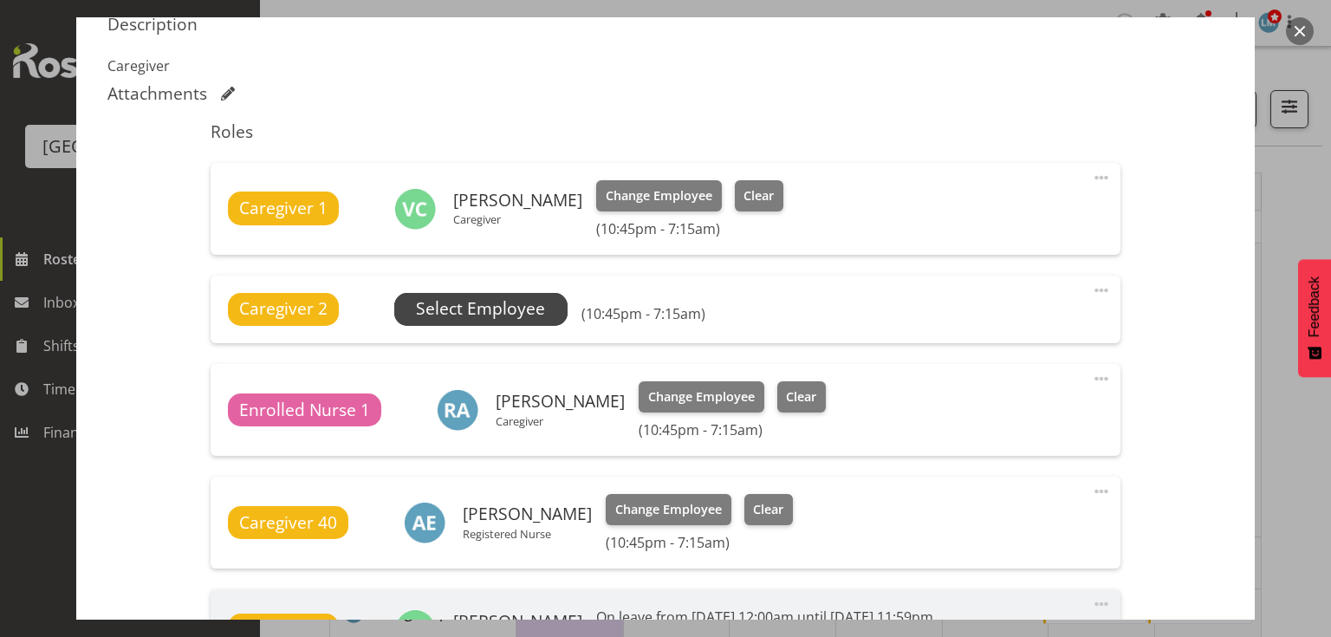
click at [478, 298] on span "Select Employee" at bounding box center [480, 308] width 129 height 25
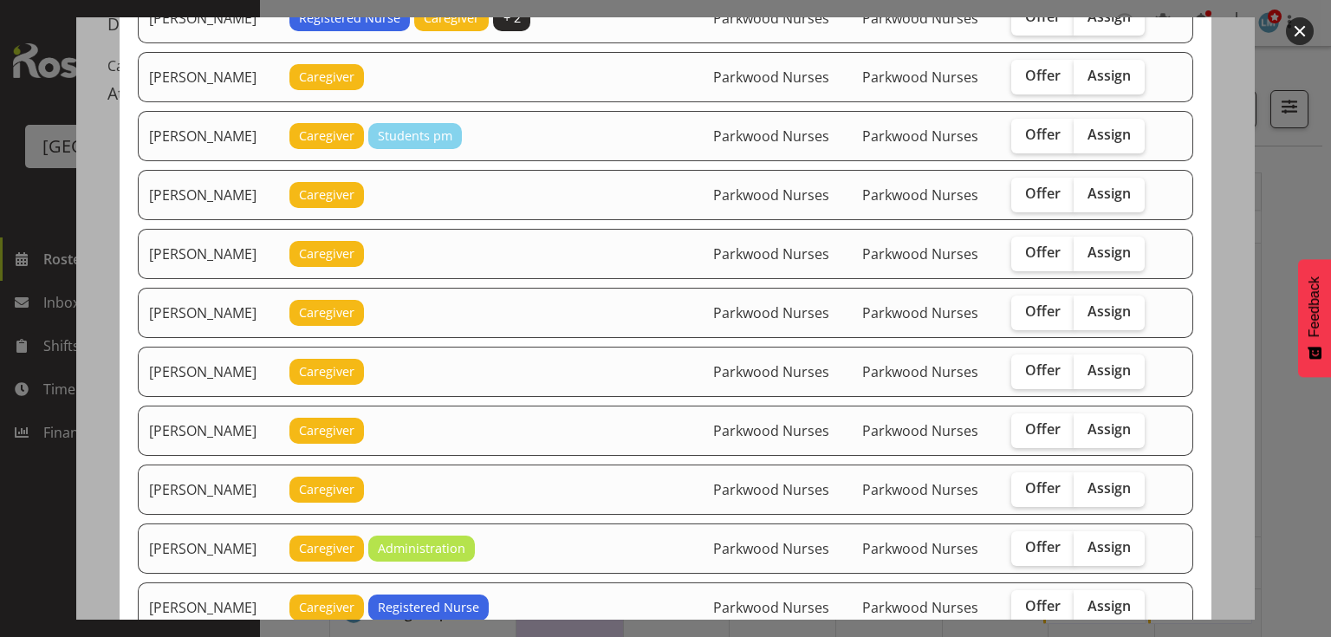
click at [1293, 28] on button "button" at bounding box center [1300, 31] width 28 height 28
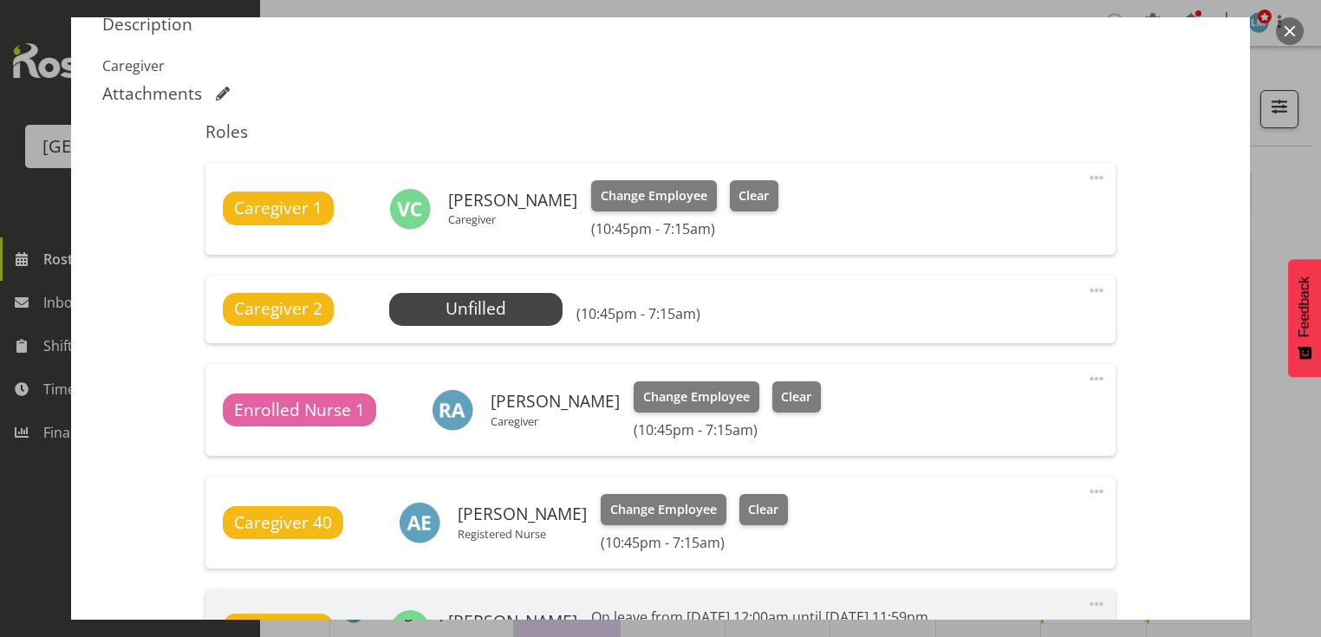
click at [1283, 25] on button "button" at bounding box center [1290, 31] width 28 height 28
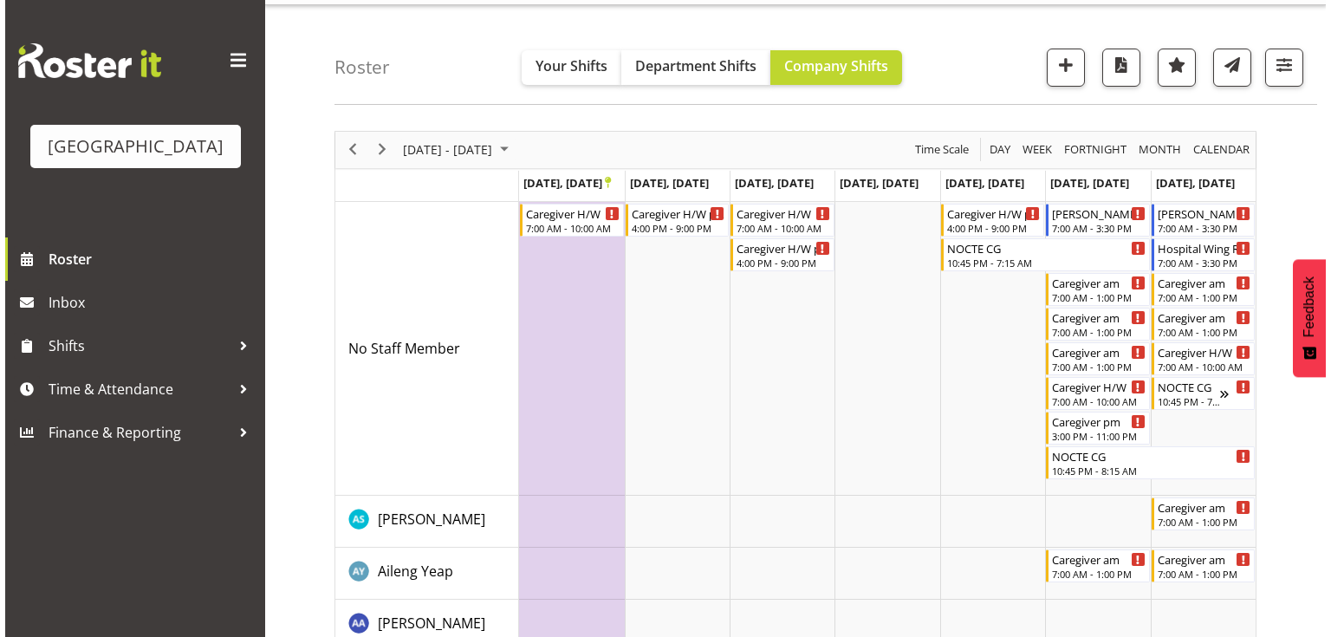
scroll to position [0, 0]
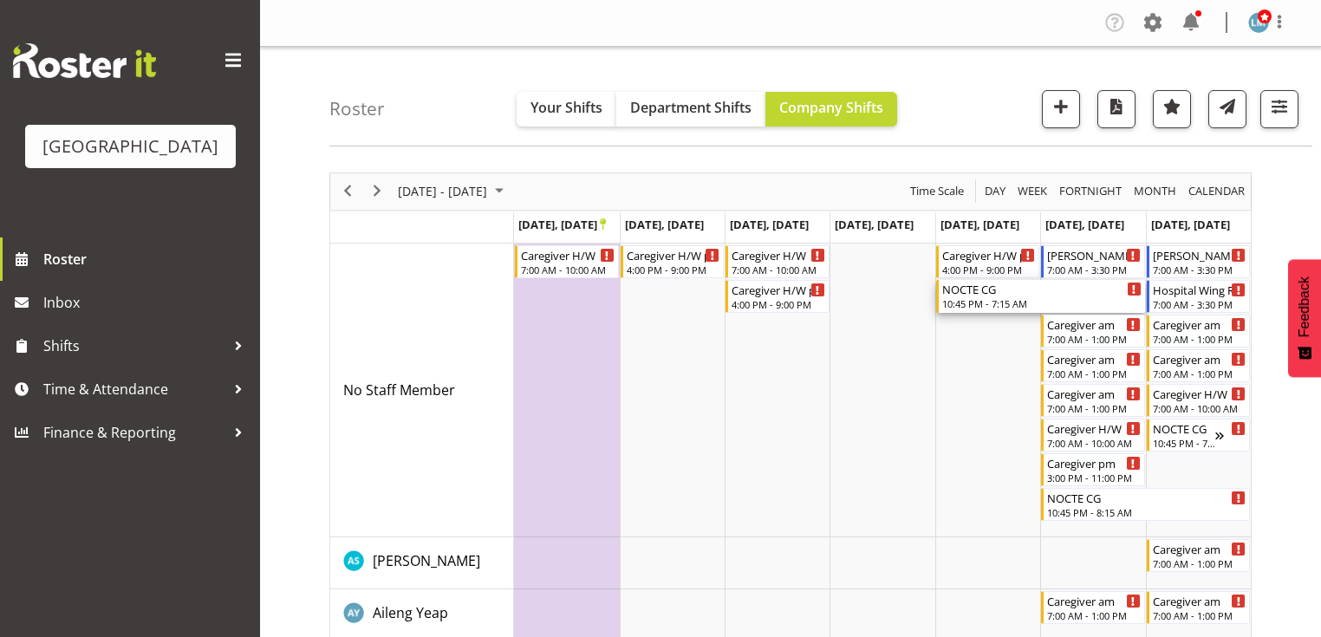
click at [986, 289] on div "NOCTE CG" at bounding box center [1041, 288] width 199 height 17
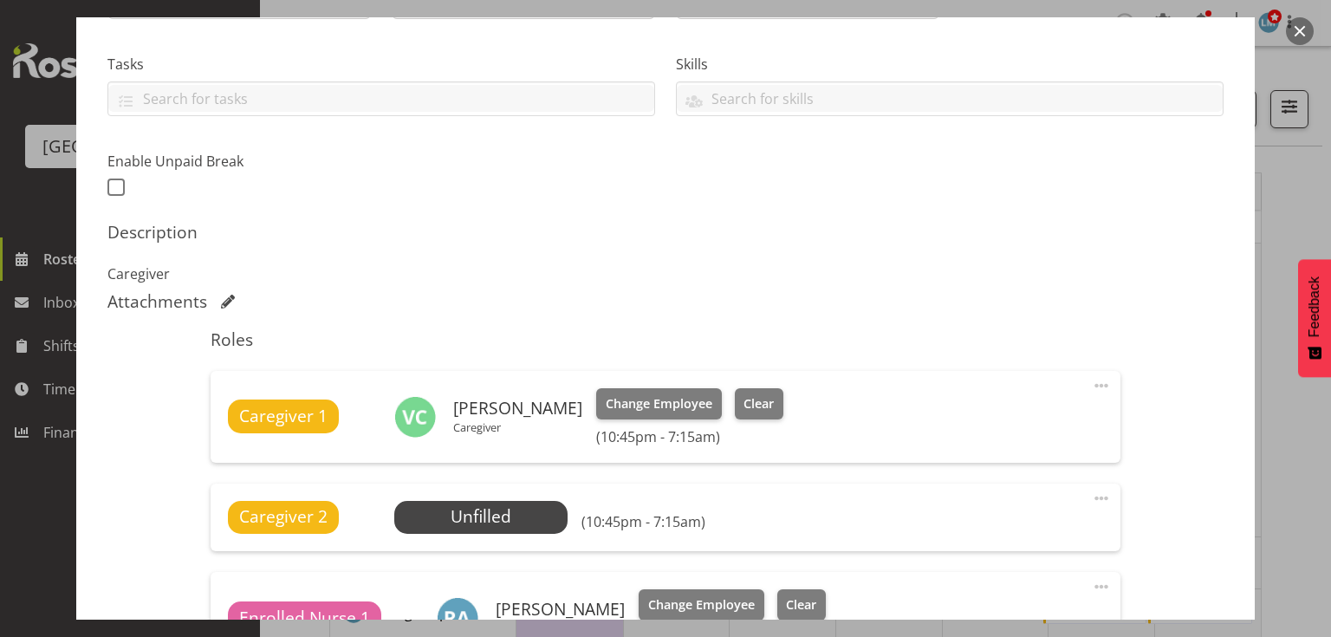
scroll to position [555, 0]
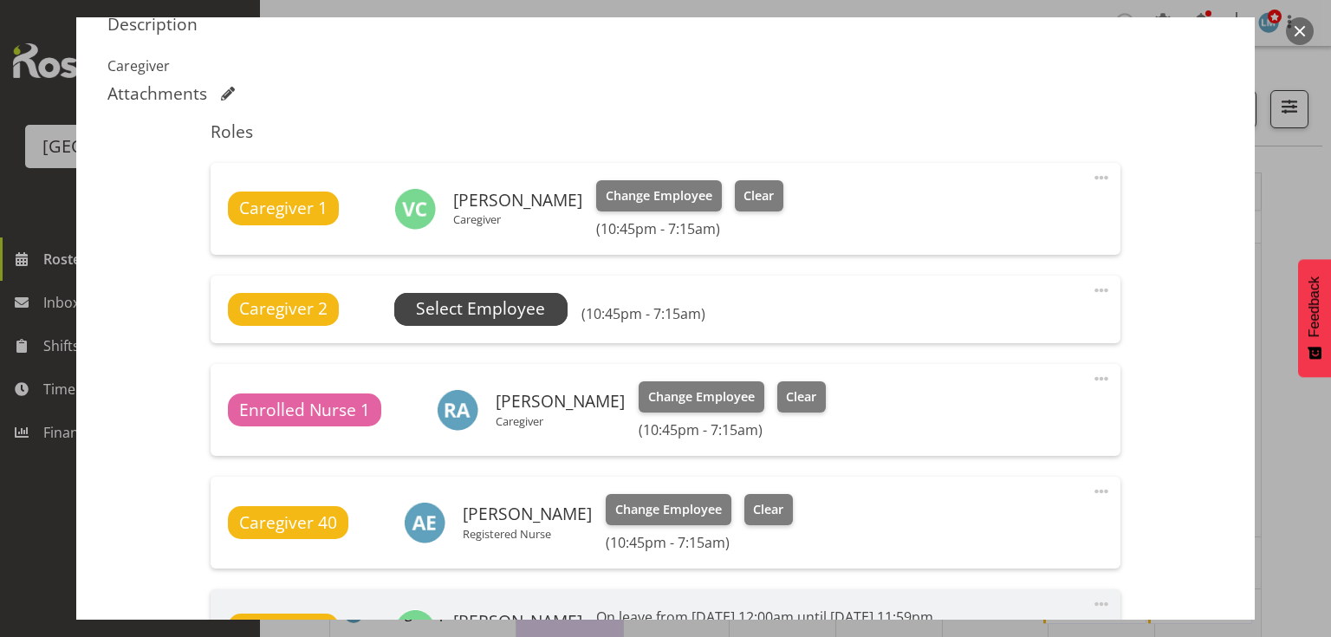
click at [478, 298] on span "Select Employee" at bounding box center [480, 308] width 129 height 25
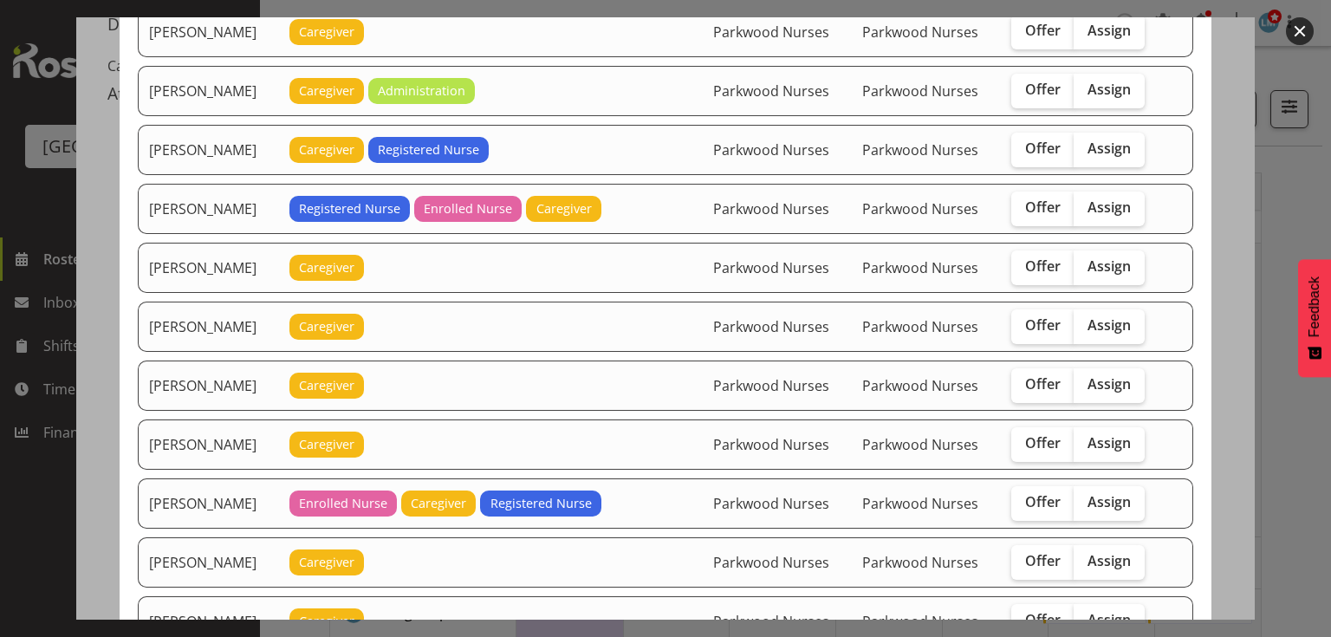
scroll to position [1109, 0]
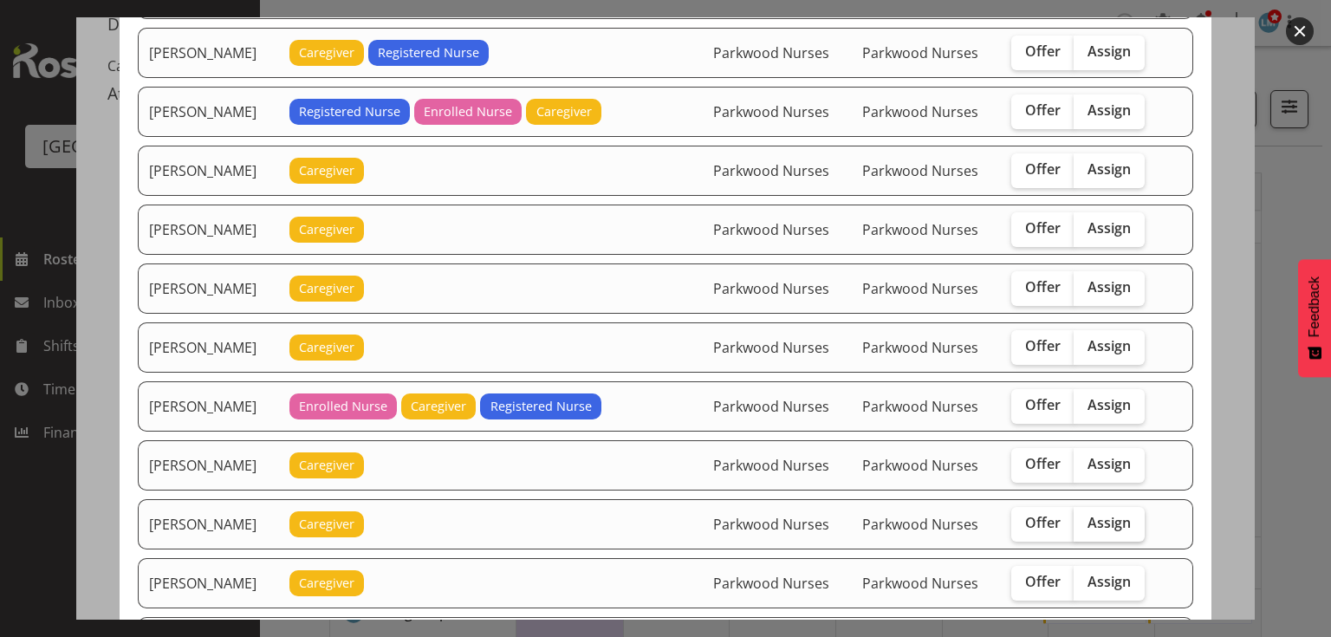
click at [1113, 514] on span "Assign" at bounding box center [1109, 522] width 43 height 17
click at [1085, 517] on input "Assign" at bounding box center [1079, 522] width 11 height 11
checkbox input "true"
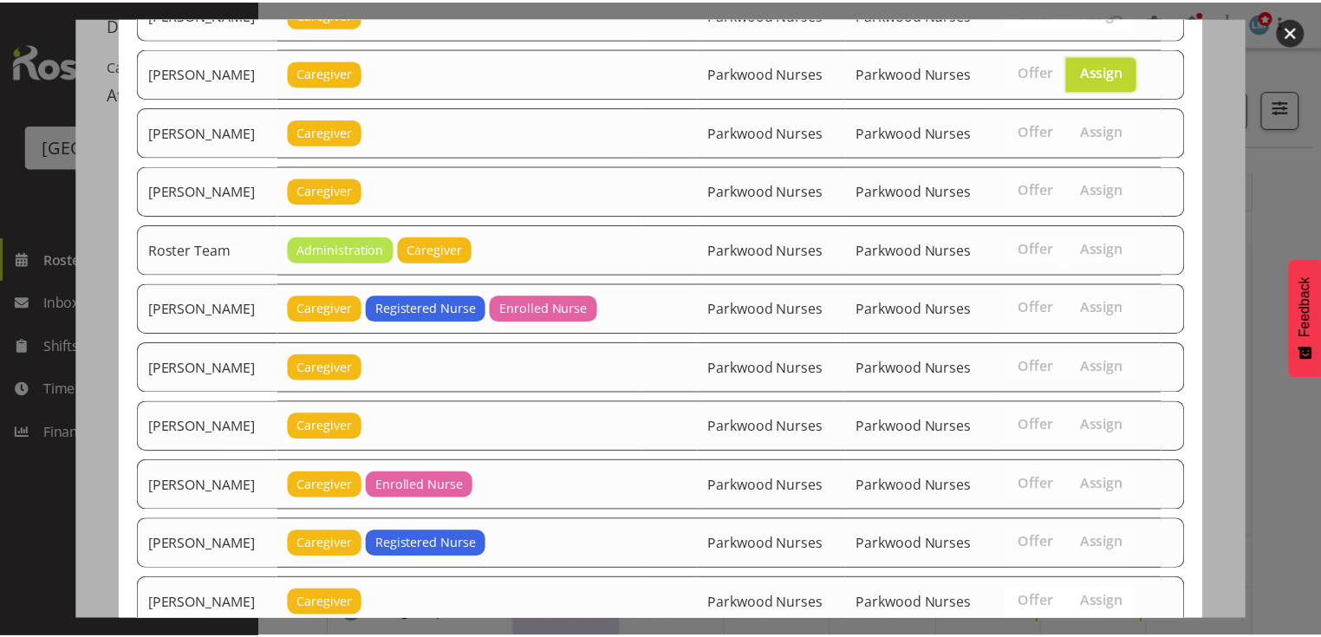
scroll to position [1653, 0]
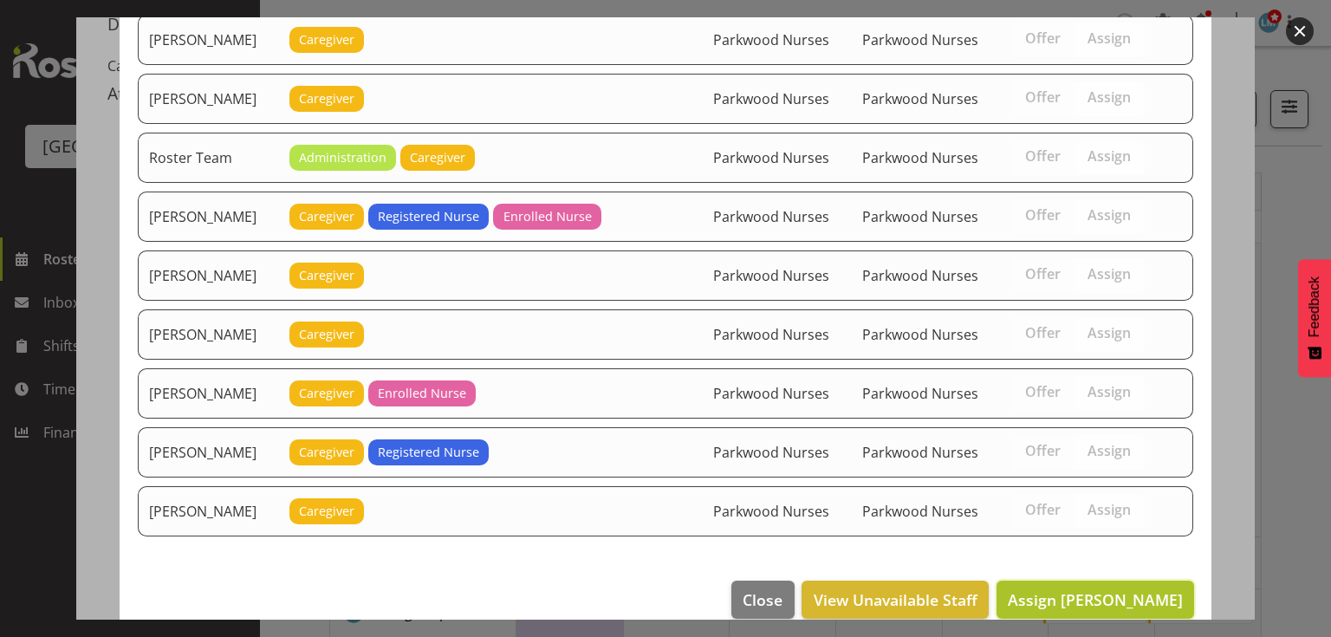
click at [1104, 589] on span "Assign Mary Ann Pomare" at bounding box center [1095, 599] width 175 height 21
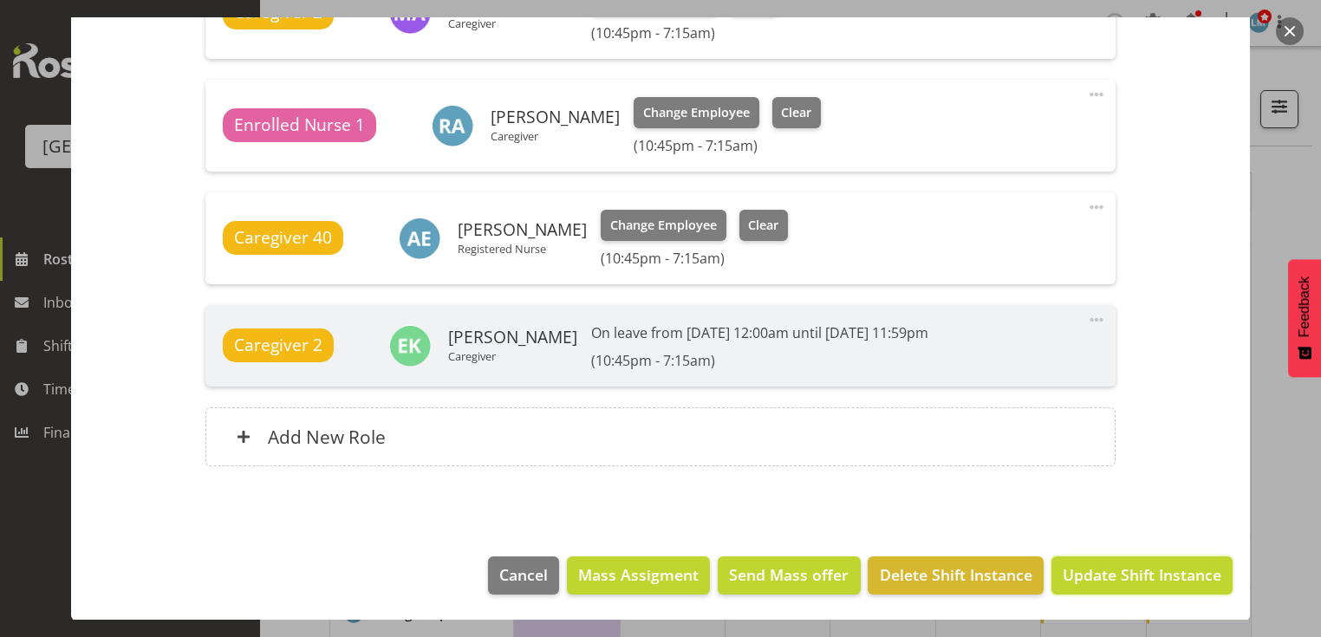
click at [1104, 576] on span "Update Shift Instance" at bounding box center [1141, 574] width 159 height 23
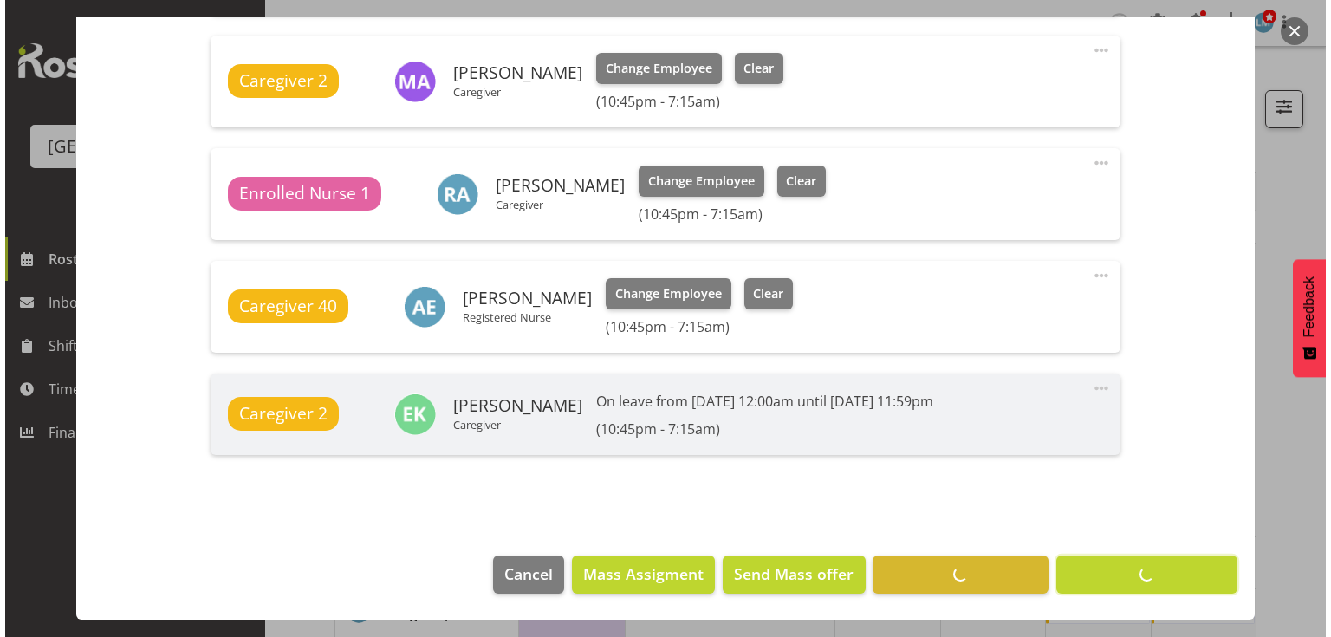
scroll to position [794, 0]
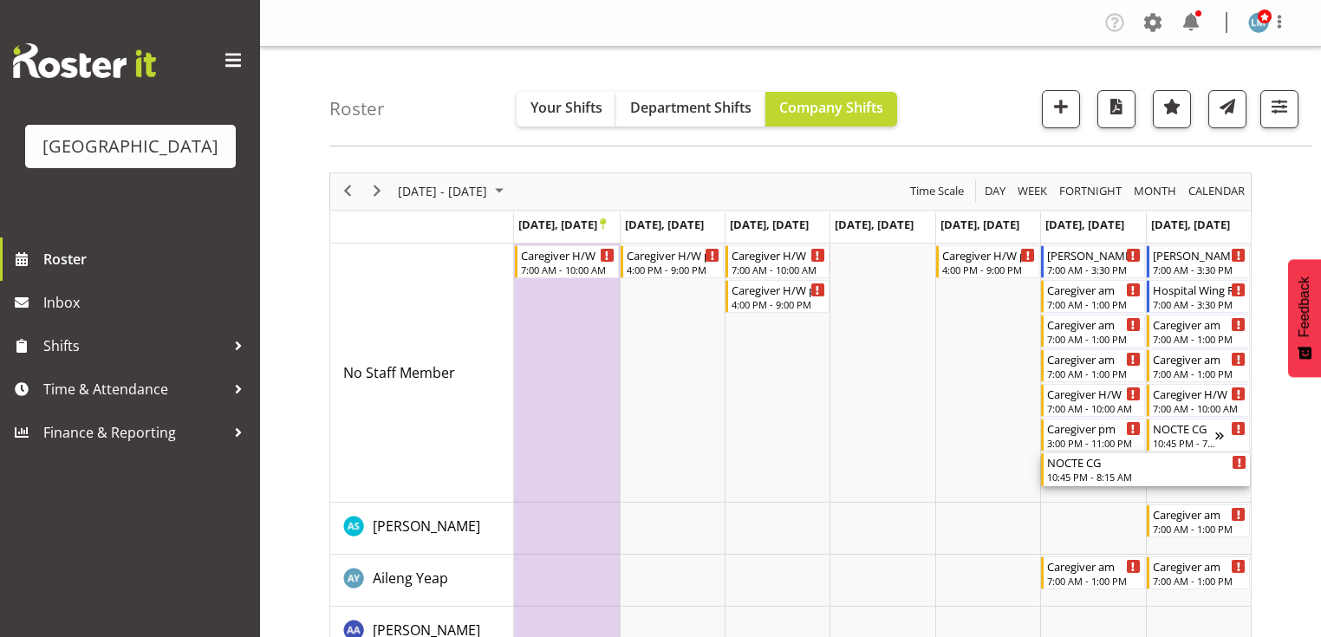
click at [1080, 470] on div "NOCTE CG 10:45 PM - 8:15 AM" at bounding box center [1146, 469] width 199 height 33
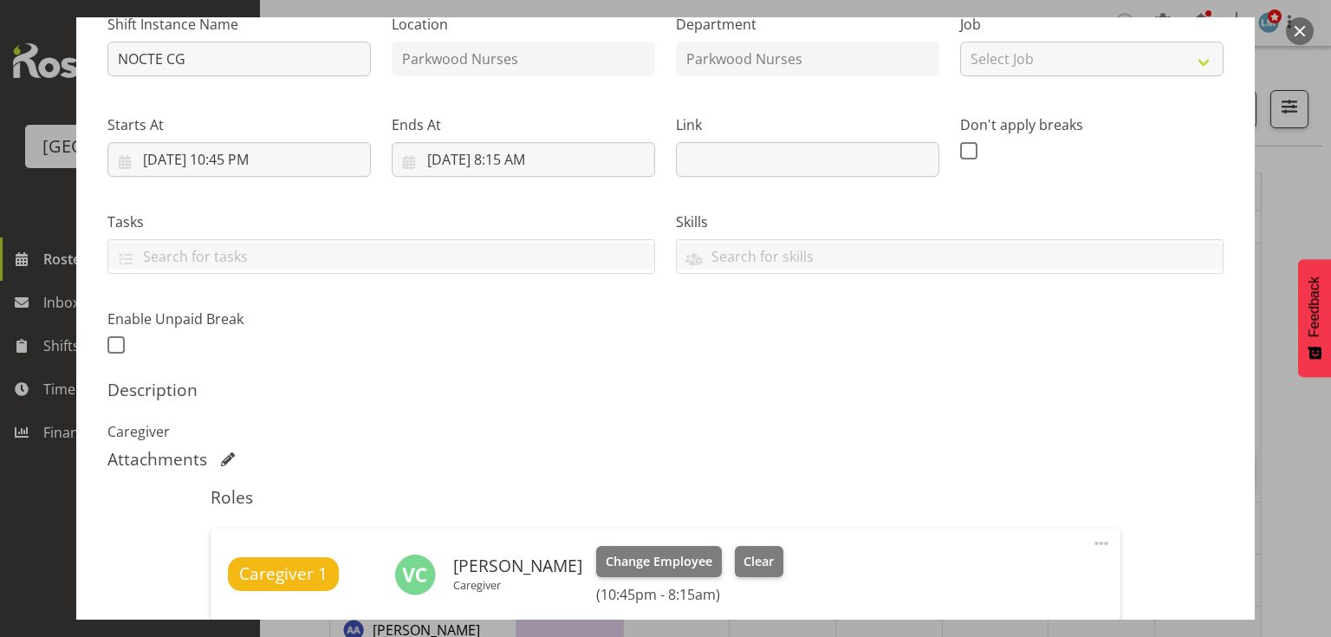
scroll to position [277, 0]
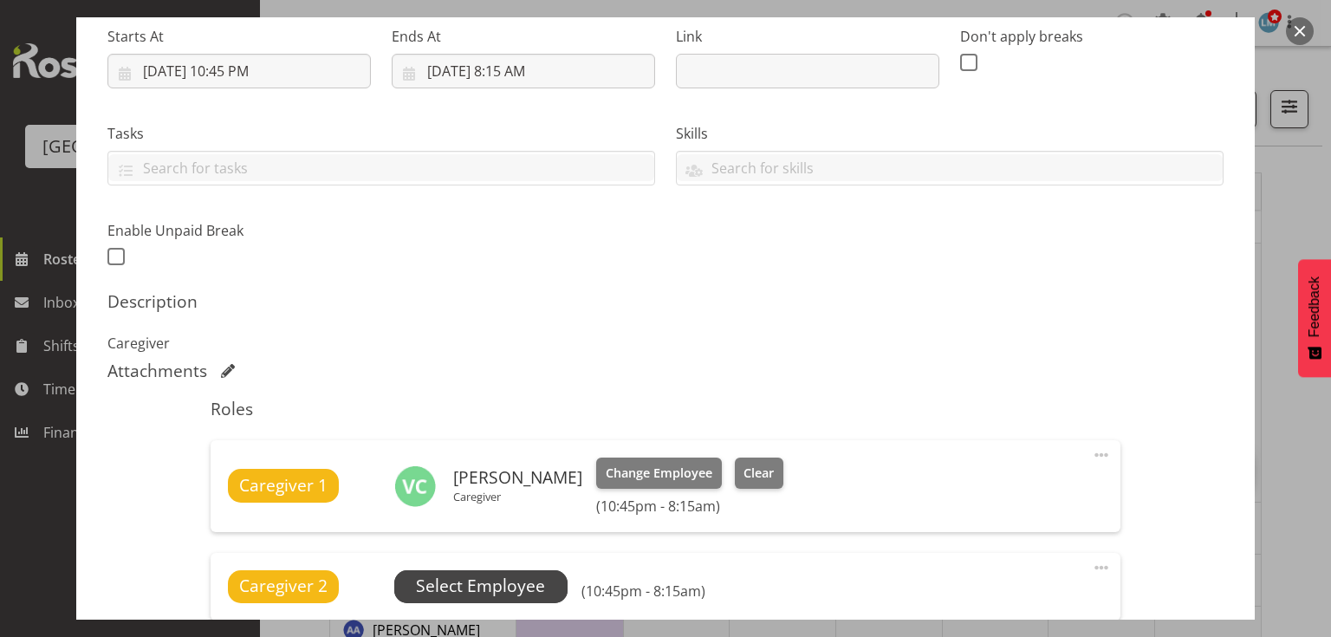
click at [486, 575] on span "Select Employee" at bounding box center [480, 586] width 129 height 25
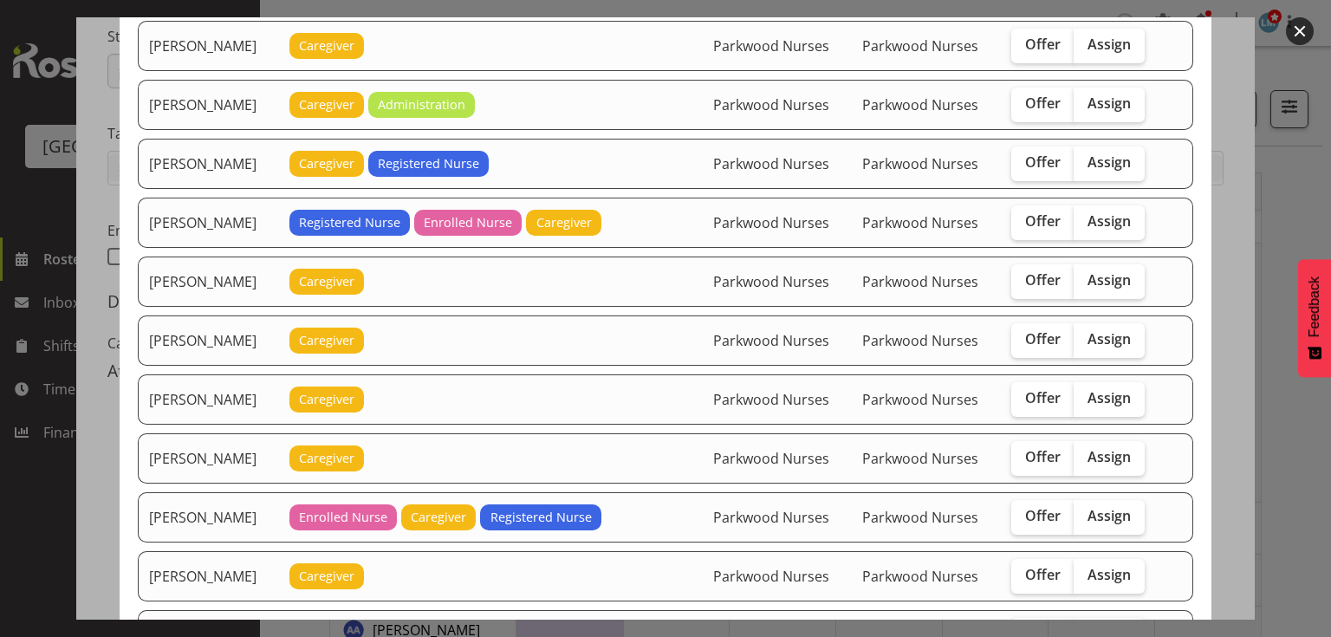
scroll to position [1456, 0]
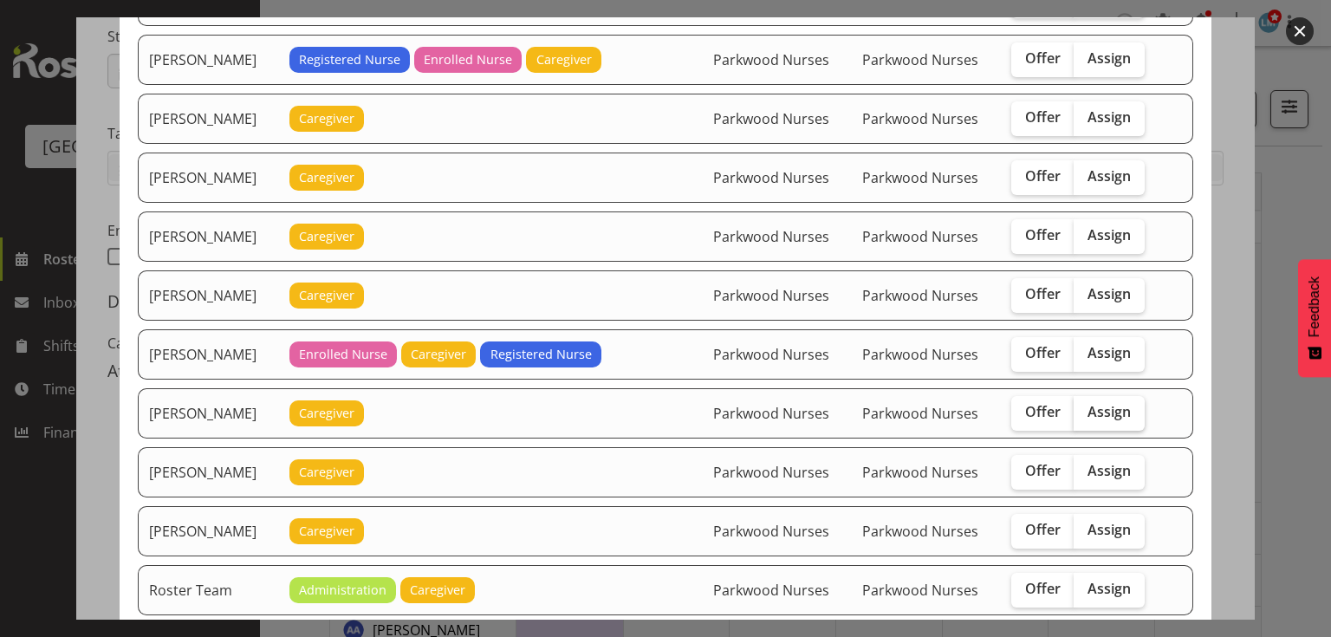
click at [1104, 403] on span "Assign" at bounding box center [1109, 411] width 43 height 17
click at [1085, 406] on input "Assign" at bounding box center [1079, 411] width 11 height 11
checkbox input "true"
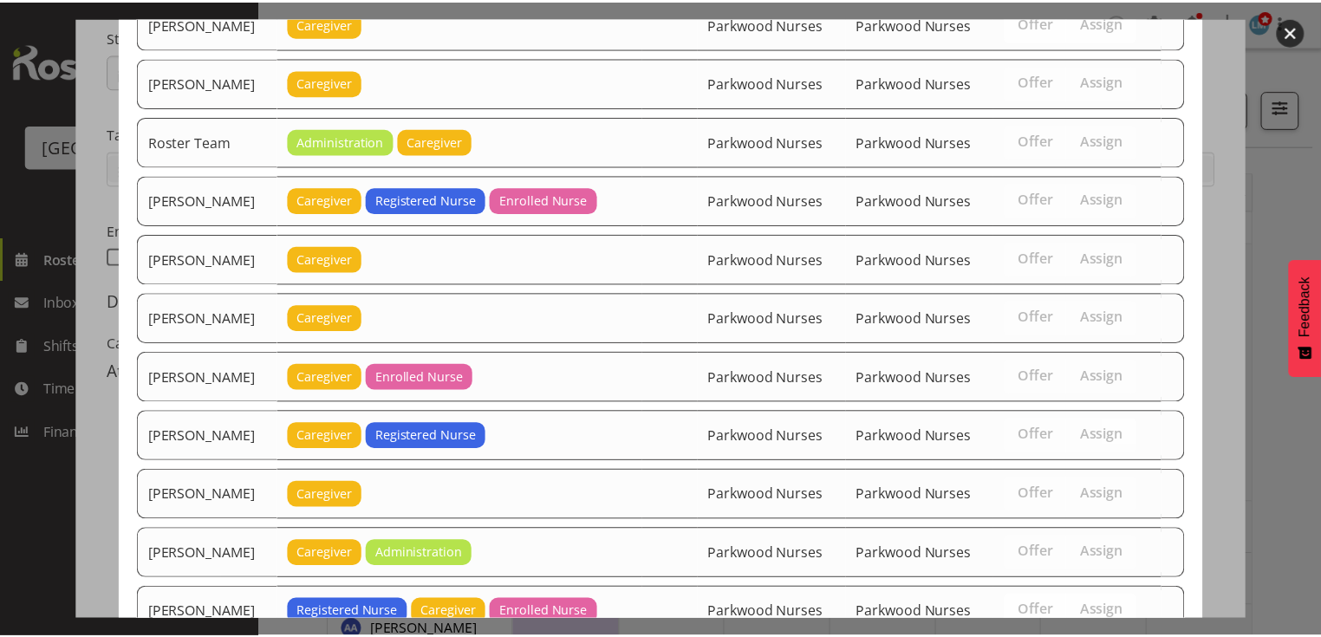
scroll to position [2002, 0]
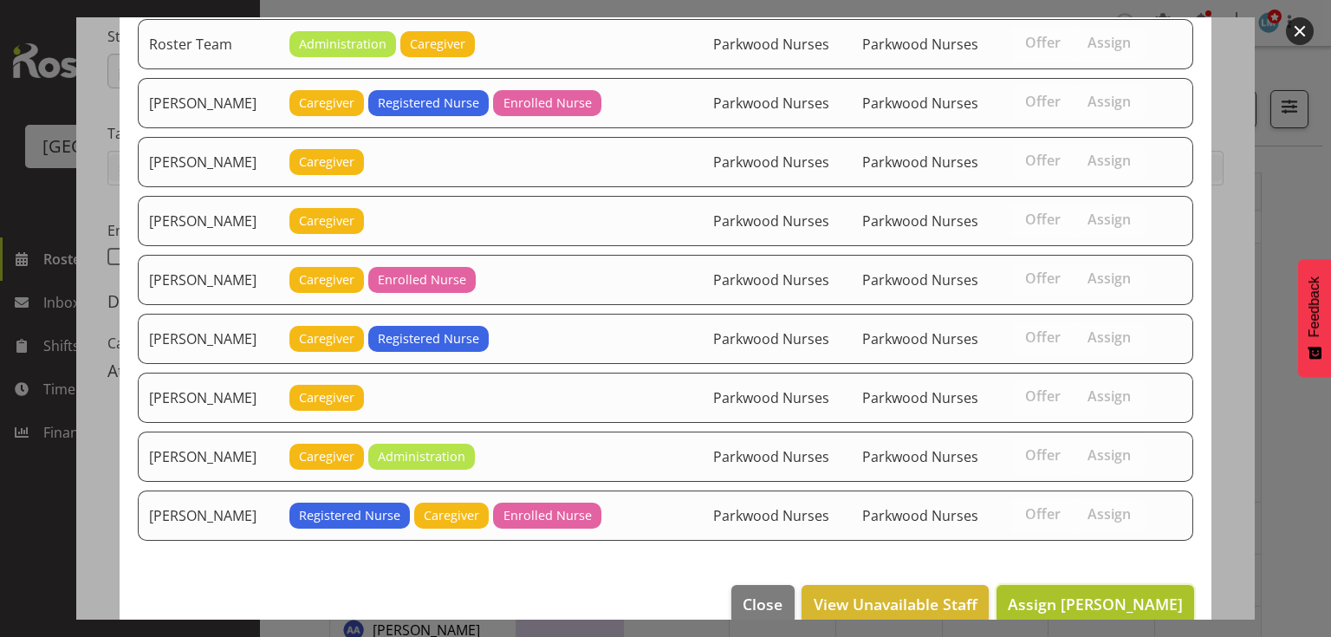
click at [1091, 594] on span "Assign Mary Ann Pomare" at bounding box center [1095, 604] width 175 height 21
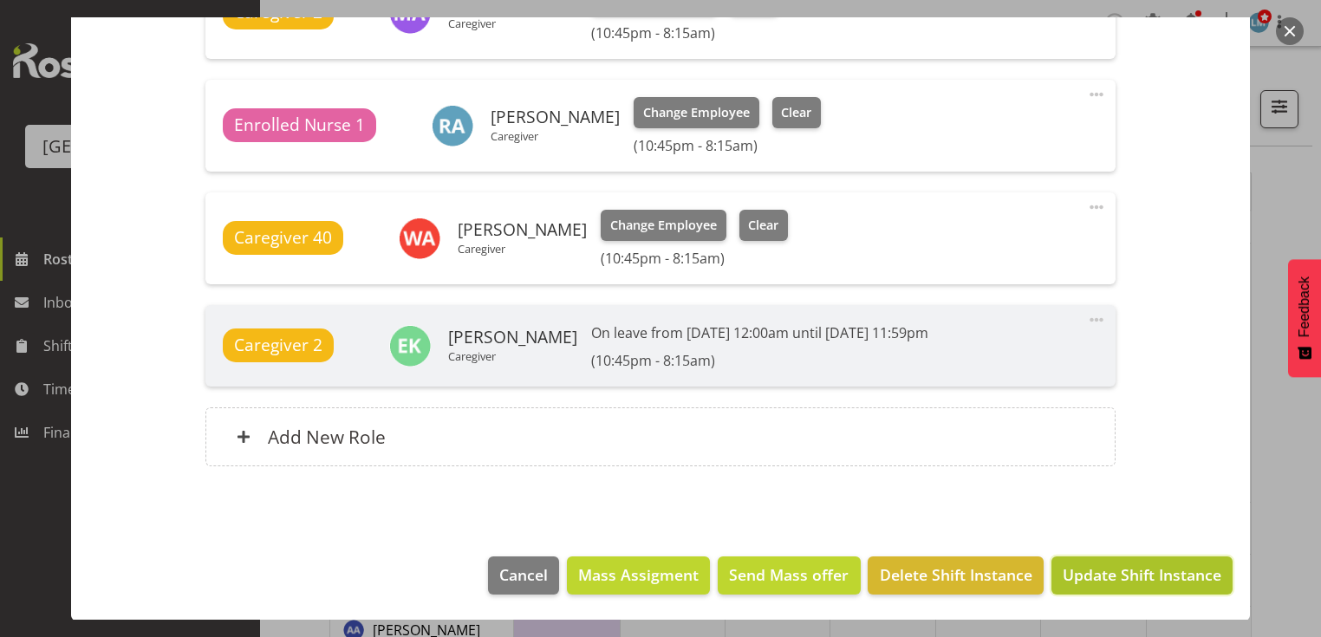
click at [1098, 575] on span "Update Shift Instance" at bounding box center [1141, 574] width 159 height 23
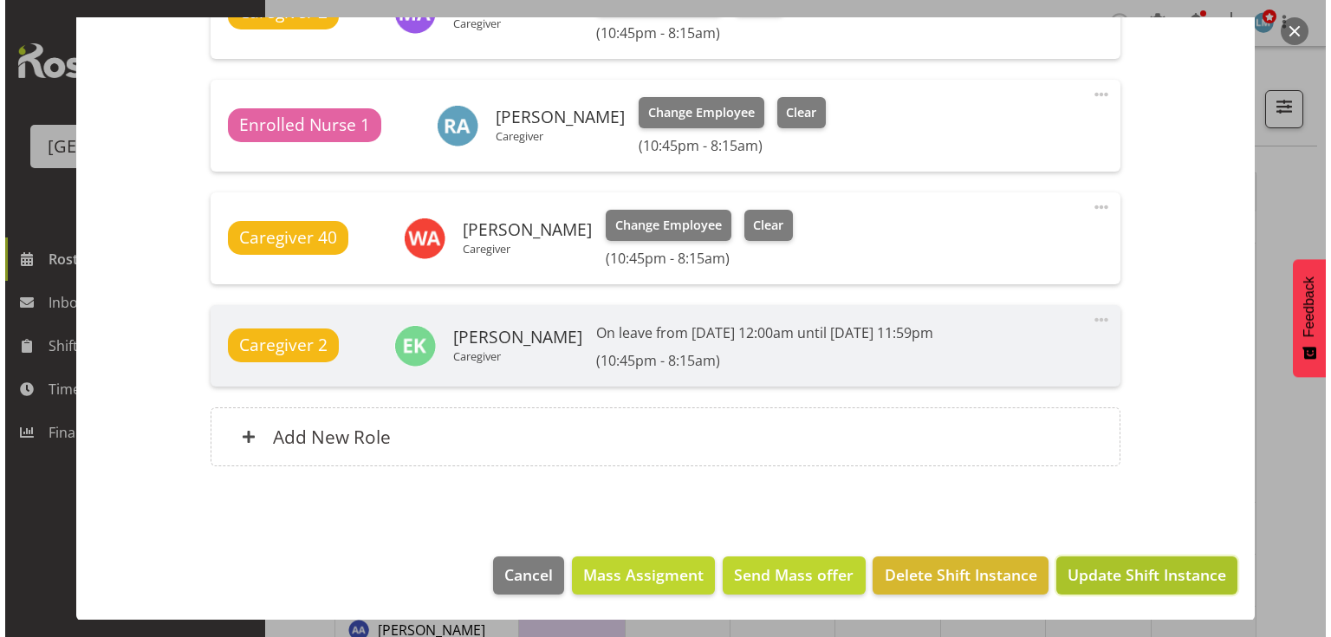
scroll to position [794, 0]
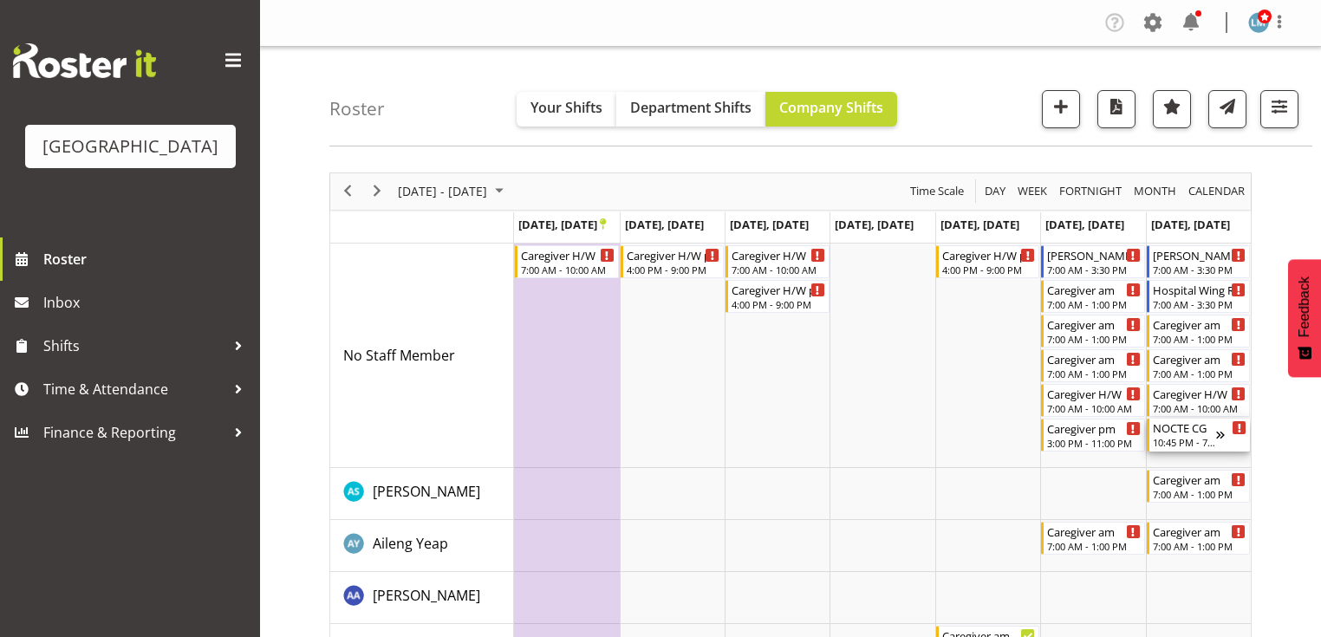
click at [1189, 432] on div "NOCTE CG" at bounding box center [1184, 427] width 63 height 17
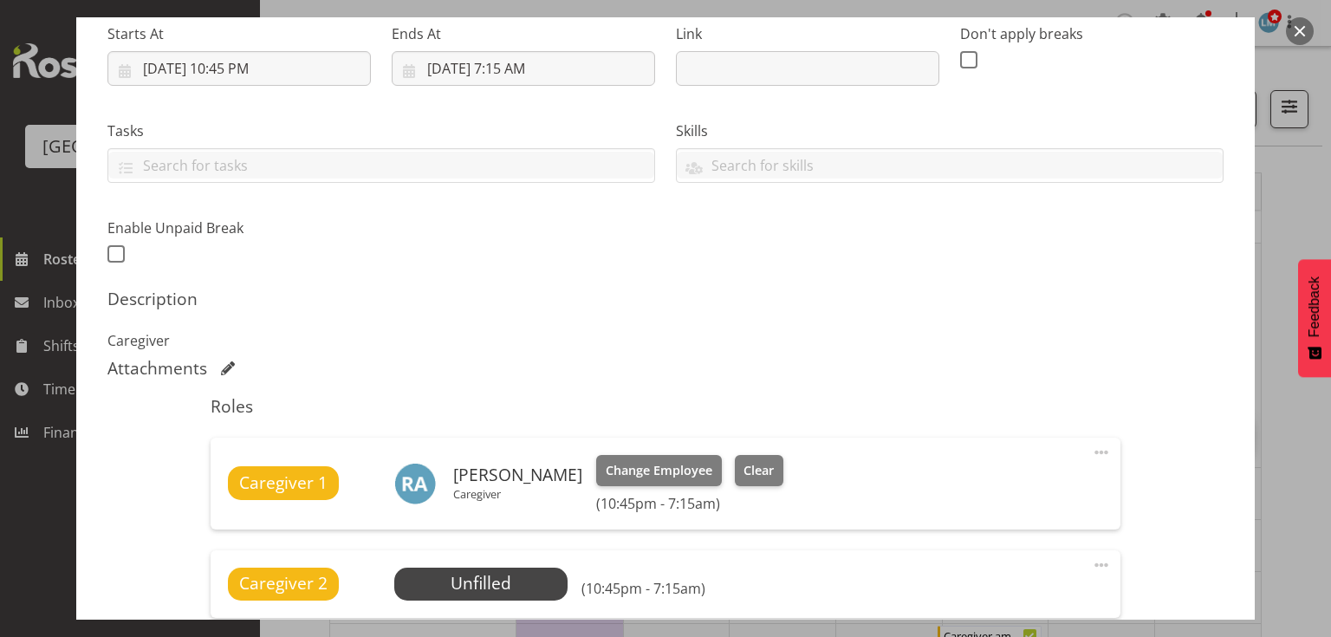
scroll to position [347, 0]
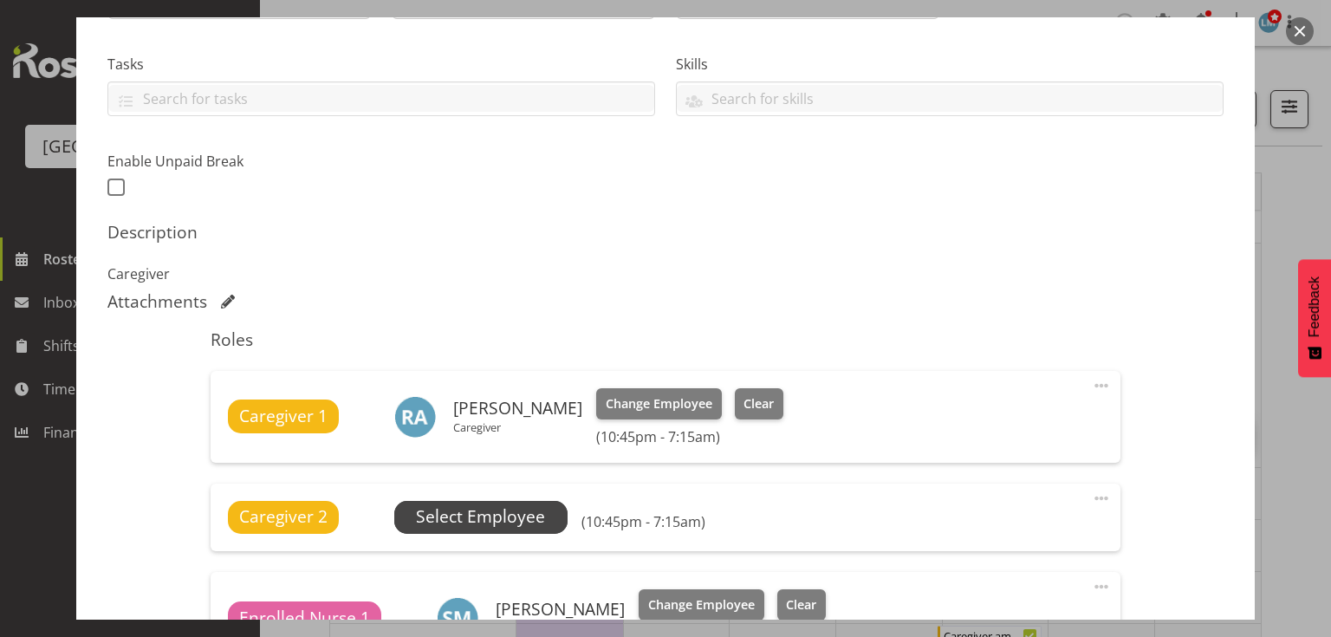
click at [489, 510] on span "Select Employee" at bounding box center [480, 516] width 129 height 25
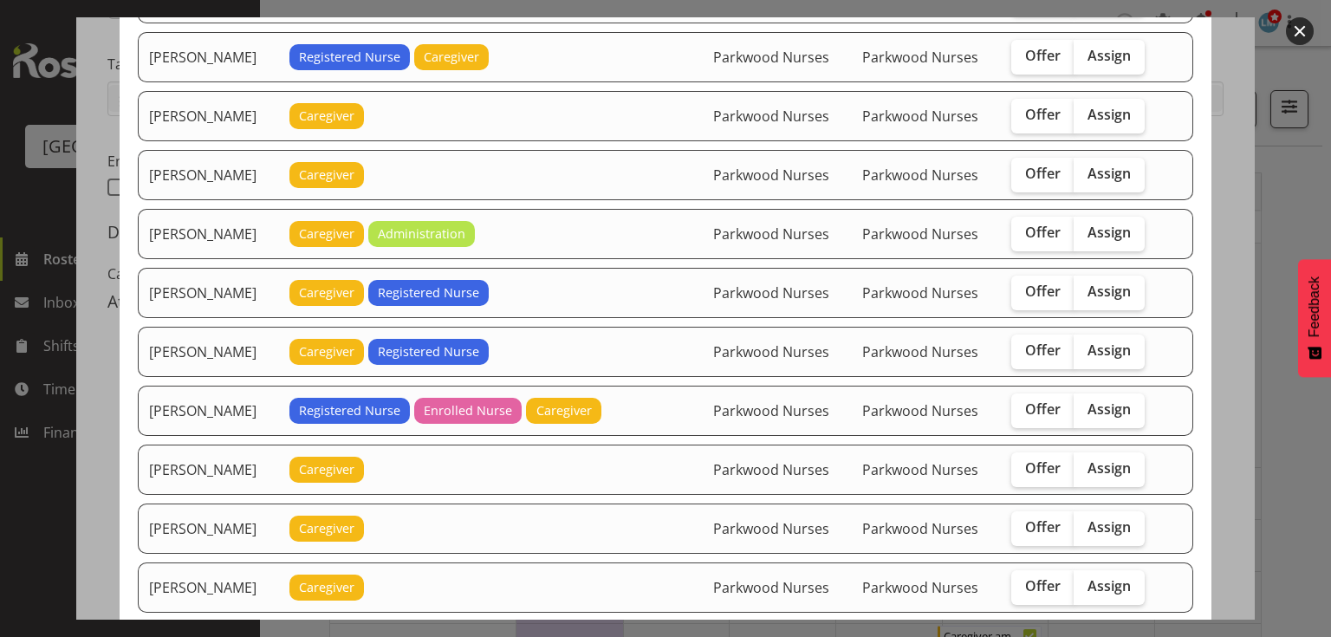
scroll to position [1317, 0]
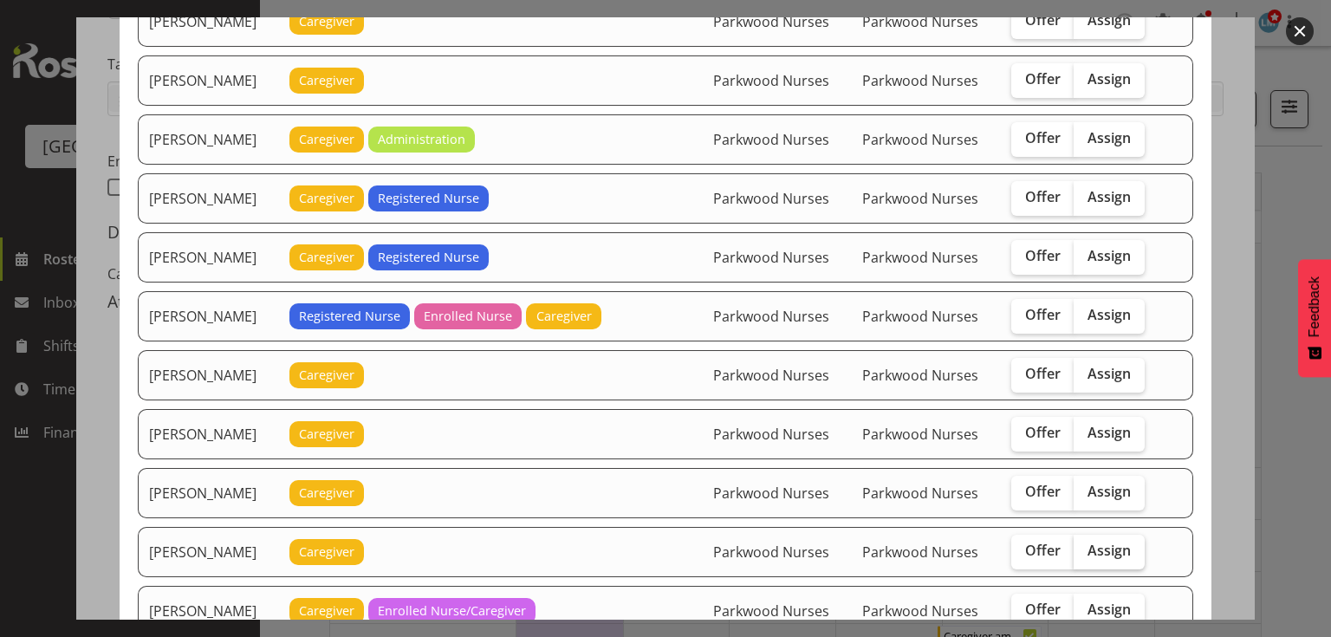
click at [1103, 542] on span "Assign" at bounding box center [1109, 550] width 43 height 17
click at [1085, 545] on input "Assign" at bounding box center [1079, 550] width 11 height 11
checkbox input "true"
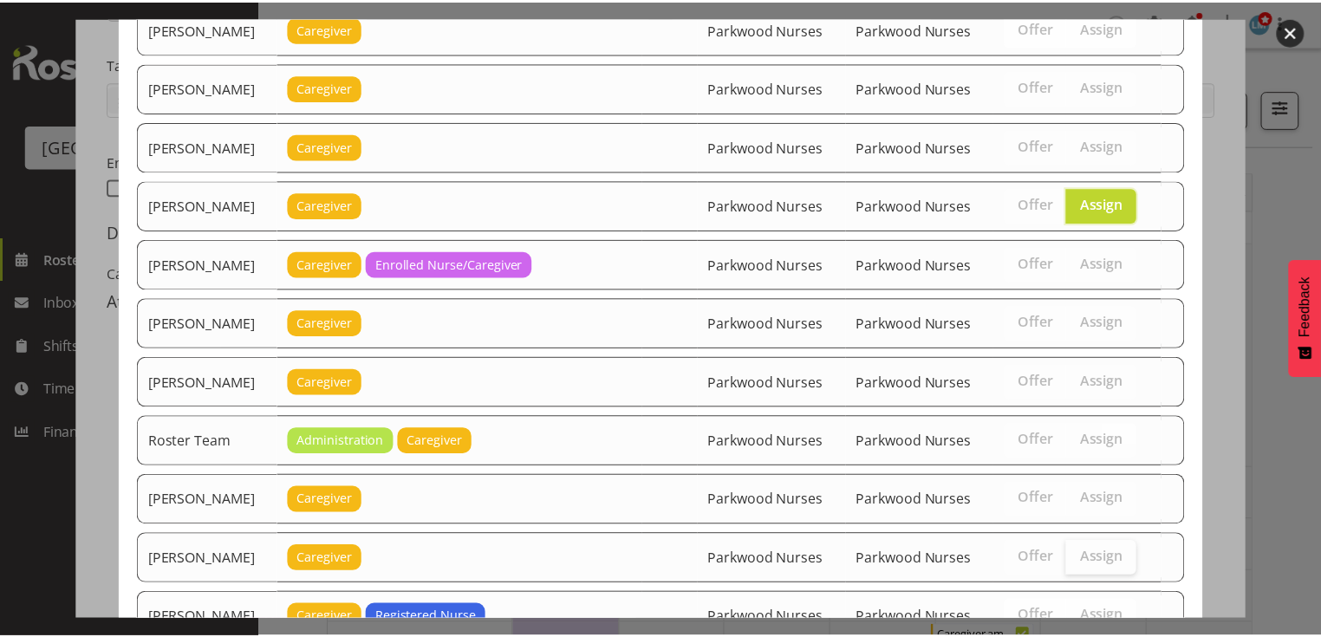
scroll to position [1886, 0]
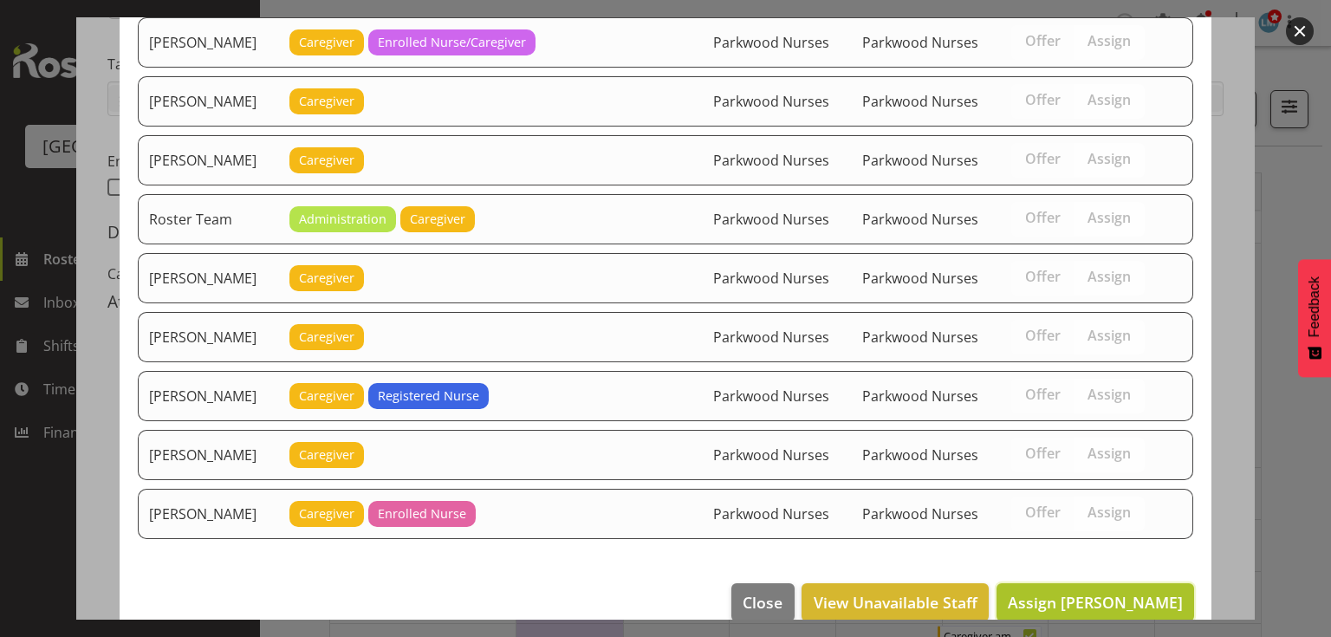
click at [1108, 592] on span "Assign Mary Ann Pomare" at bounding box center [1095, 602] width 175 height 21
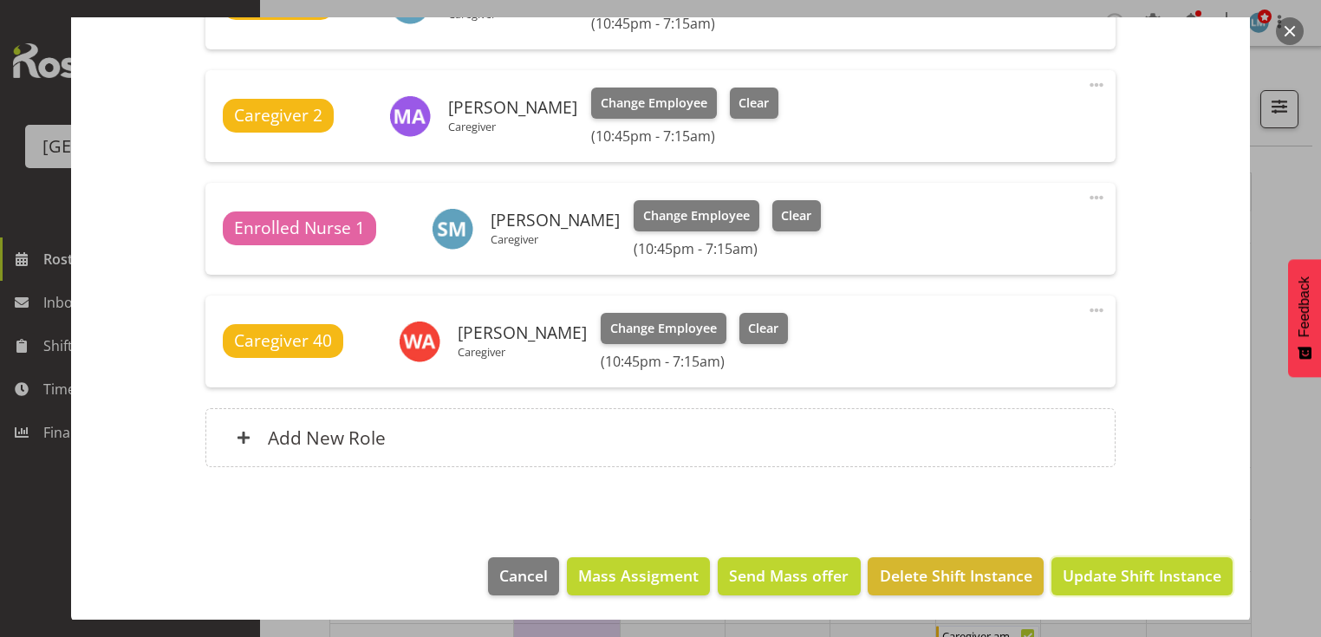
click at [1108, 575] on span "Update Shift Instance" at bounding box center [1141, 575] width 159 height 23
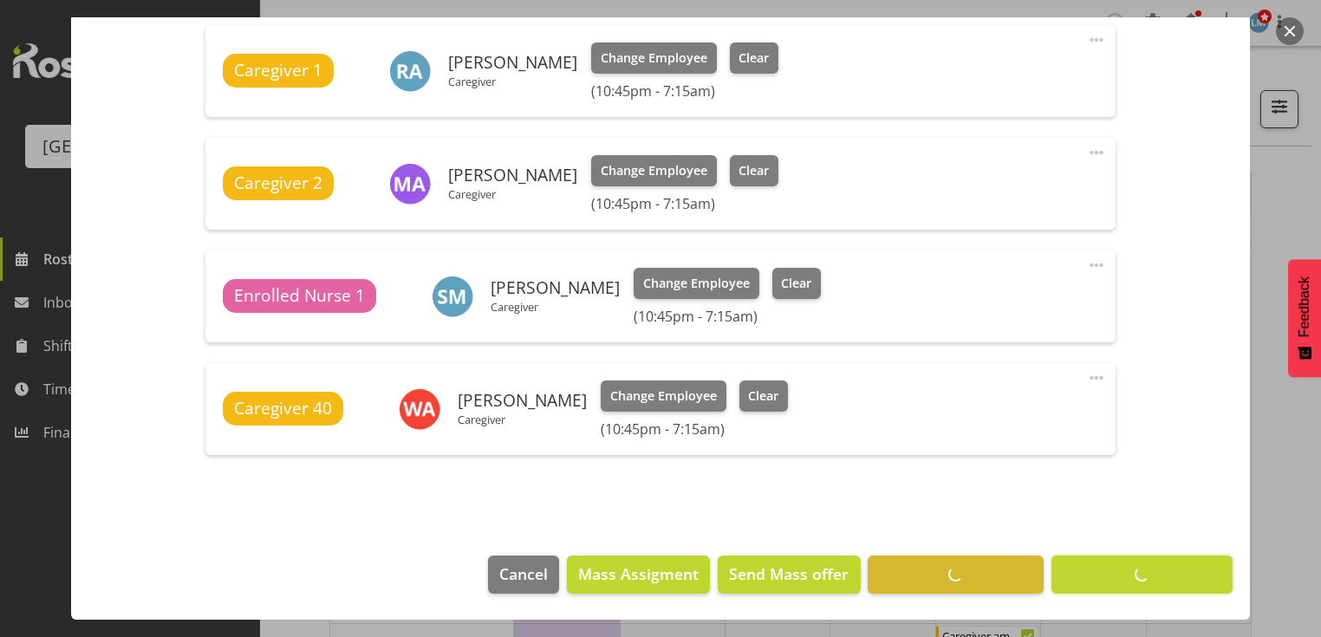
scroll to position [692, 0]
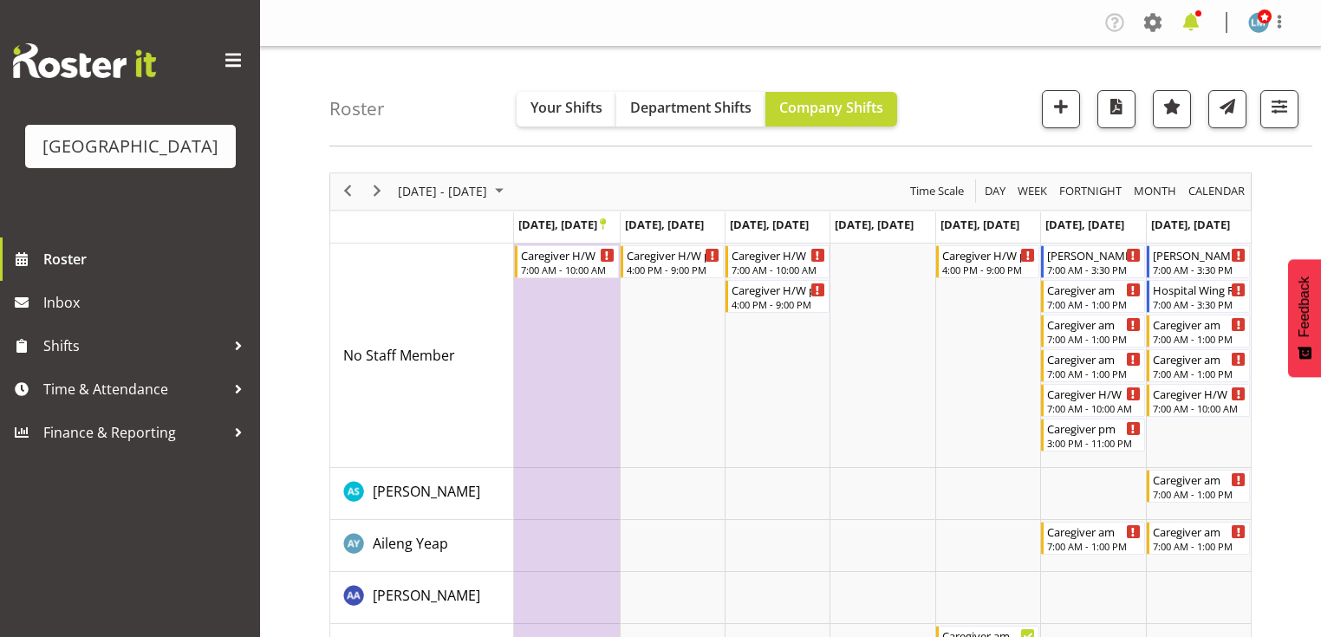
click at [1195, 20] on span at bounding box center [1191, 23] width 28 height 28
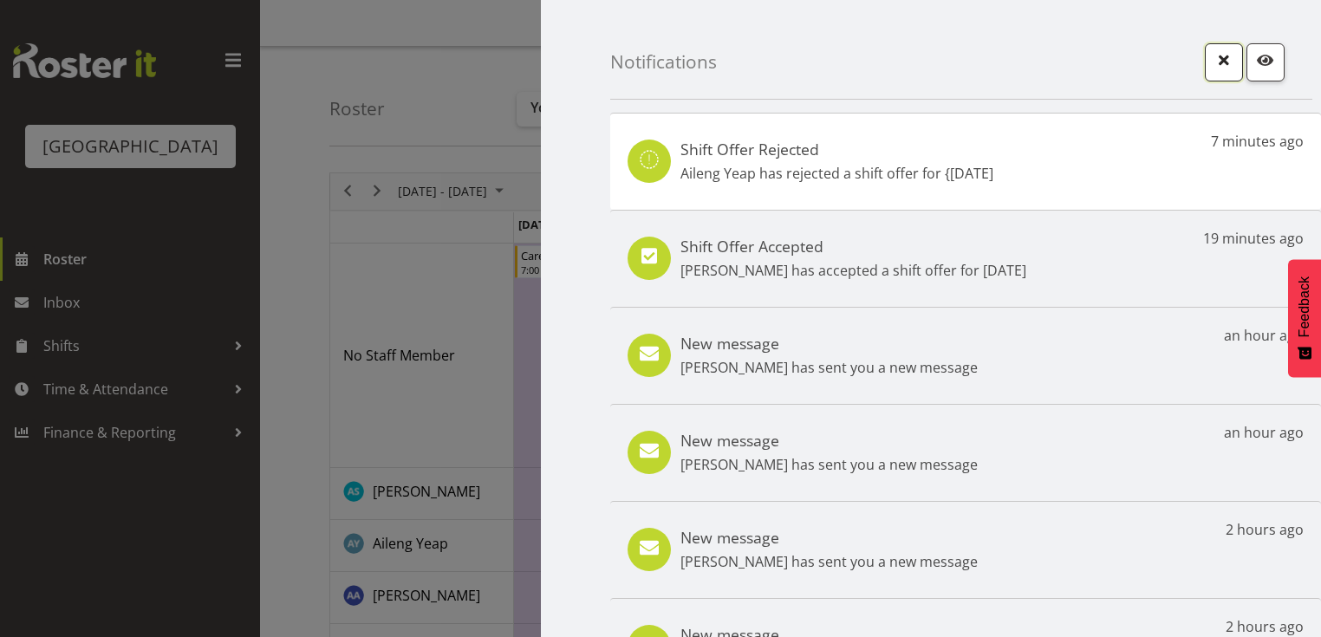
click at [1213, 58] on span "button" at bounding box center [1223, 60] width 23 height 23
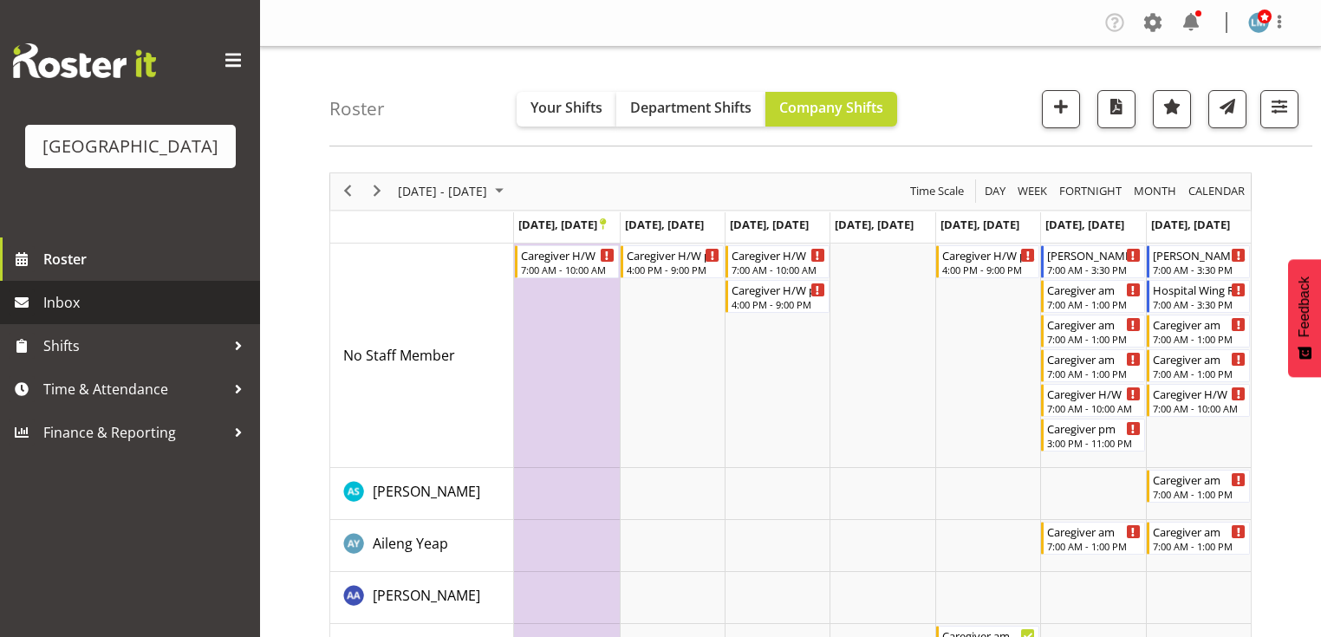
click at [85, 315] on span "Inbox" at bounding box center [147, 302] width 208 height 26
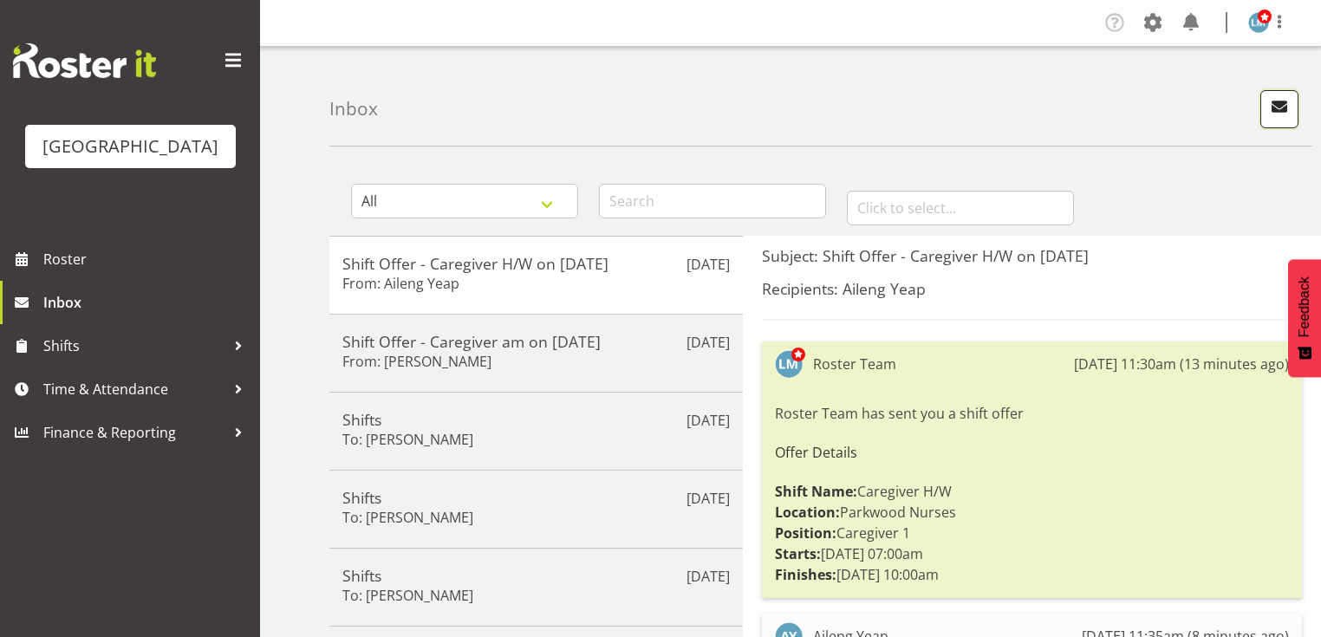
click at [1276, 105] on span "button" at bounding box center [1279, 106] width 23 height 23
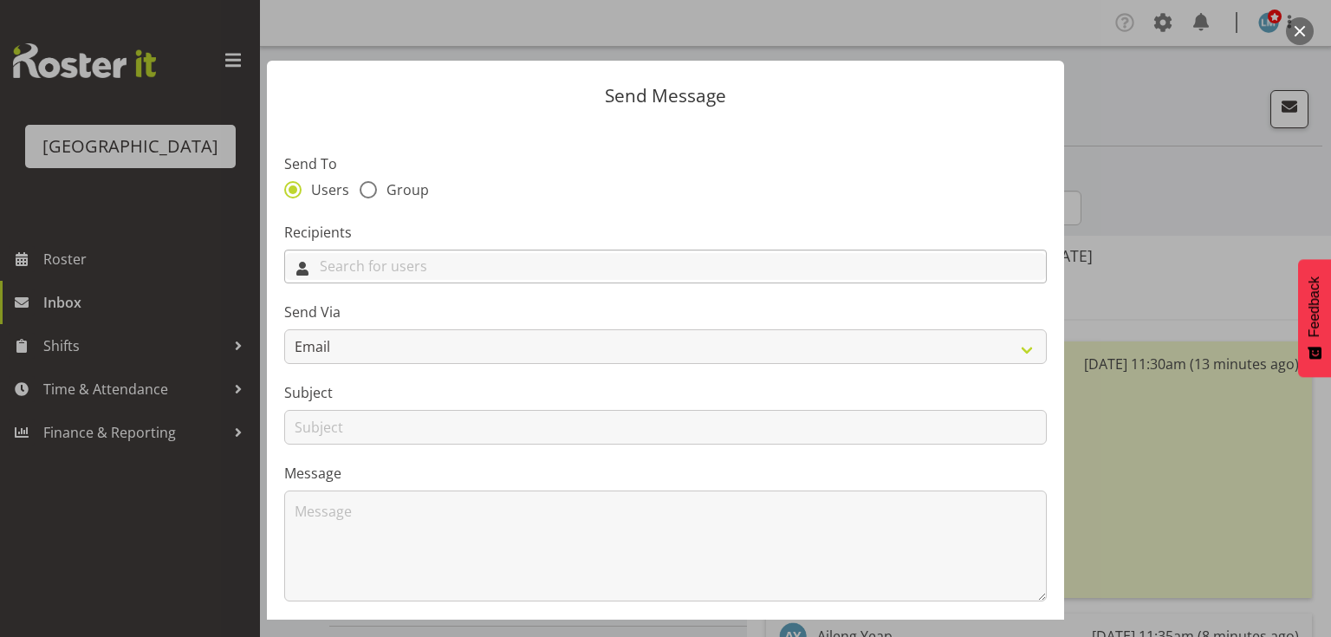
click at [772, 263] on input "text" at bounding box center [665, 266] width 761 height 27
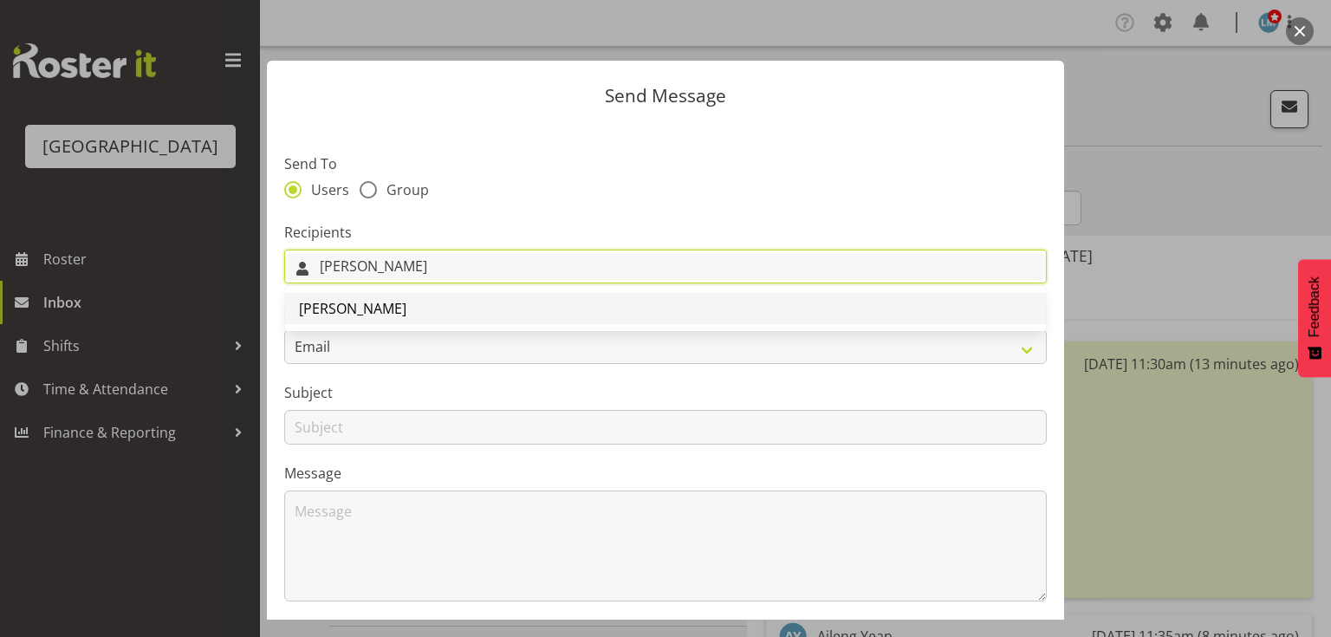
type input "[PERSON_NAME]"
click at [356, 309] on span "[PERSON_NAME]" at bounding box center [352, 308] width 107 height 19
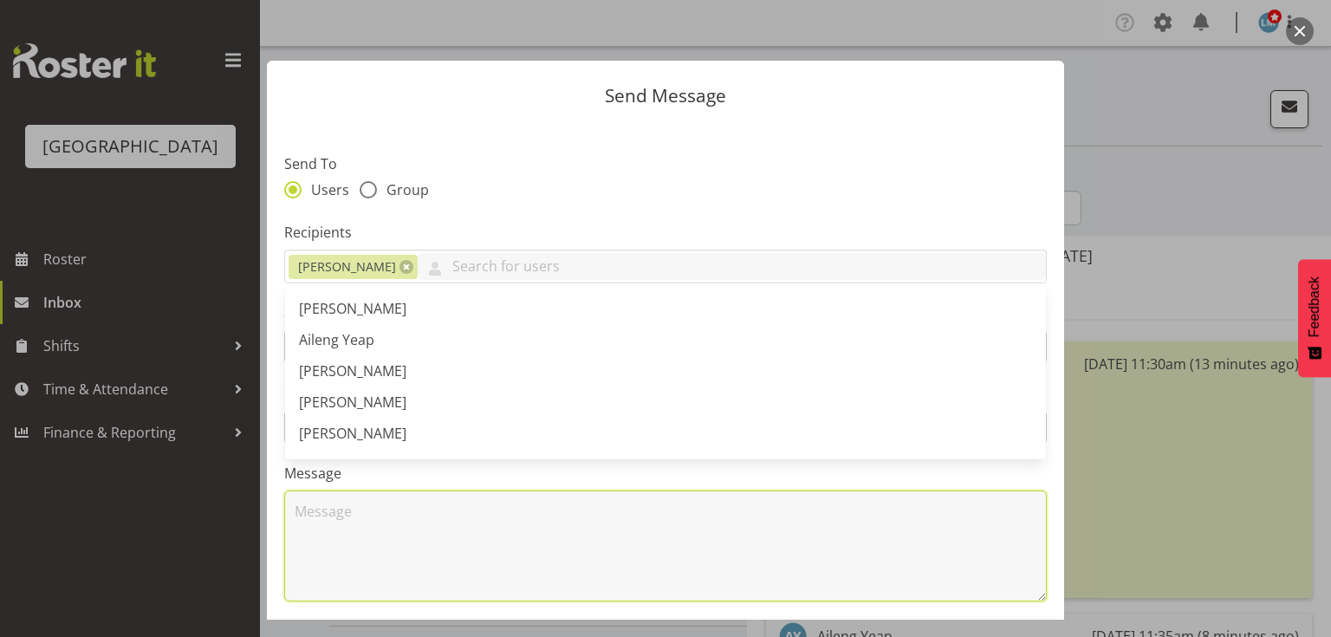
click at [400, 543] on textarea at bounding box center [665, 546] width 763 height 111
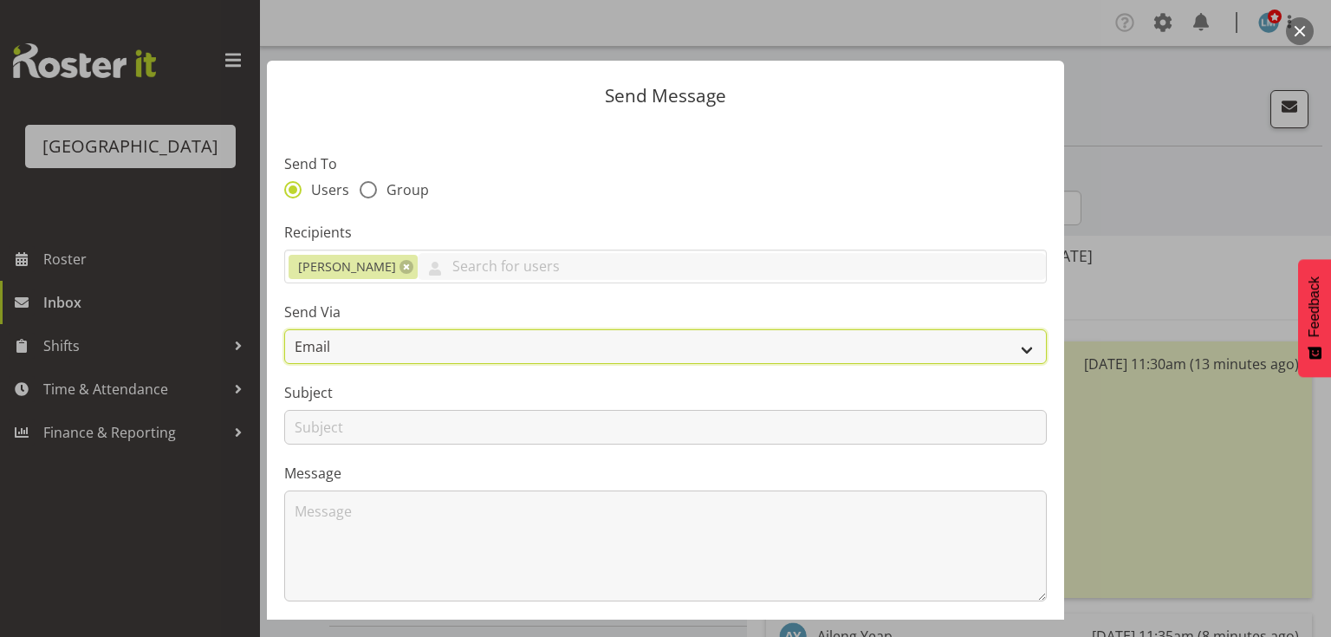
click at [1010, 342] on select "Email SMS" at bounding box center [665, 346] width 763 height 35
select select "sms"
click at [284, 329] on select "Email SMS" at bounding box center [665, 346] width 763 height 35
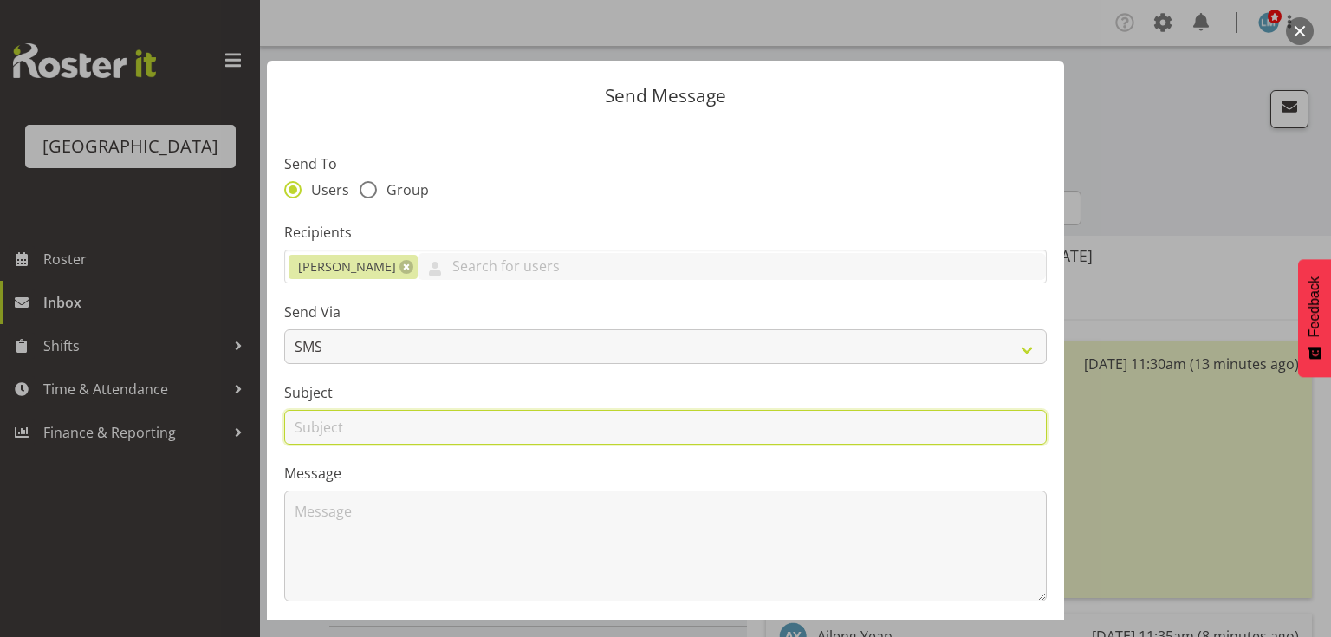
click at [315, 431] on input "text" at bounding box center [665, 427] width 763 height 35
type input "Shifts"
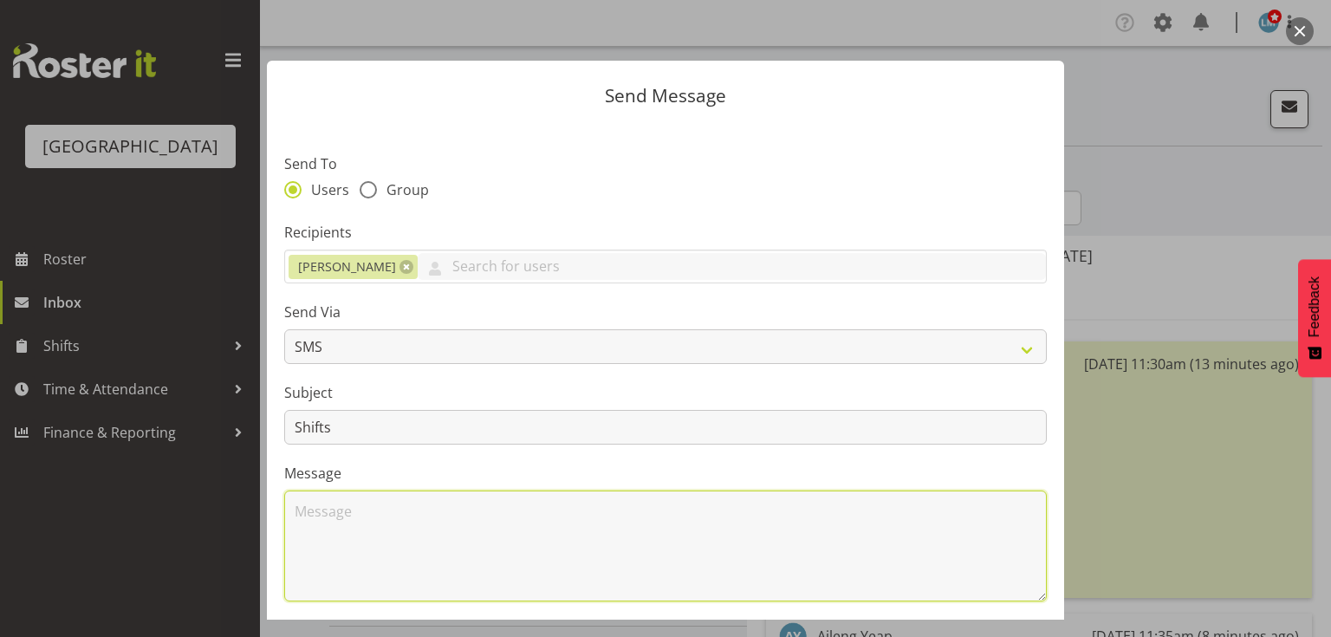
click at [359, 548] on textarea at bounding box center [665, 546] width 763 height 111
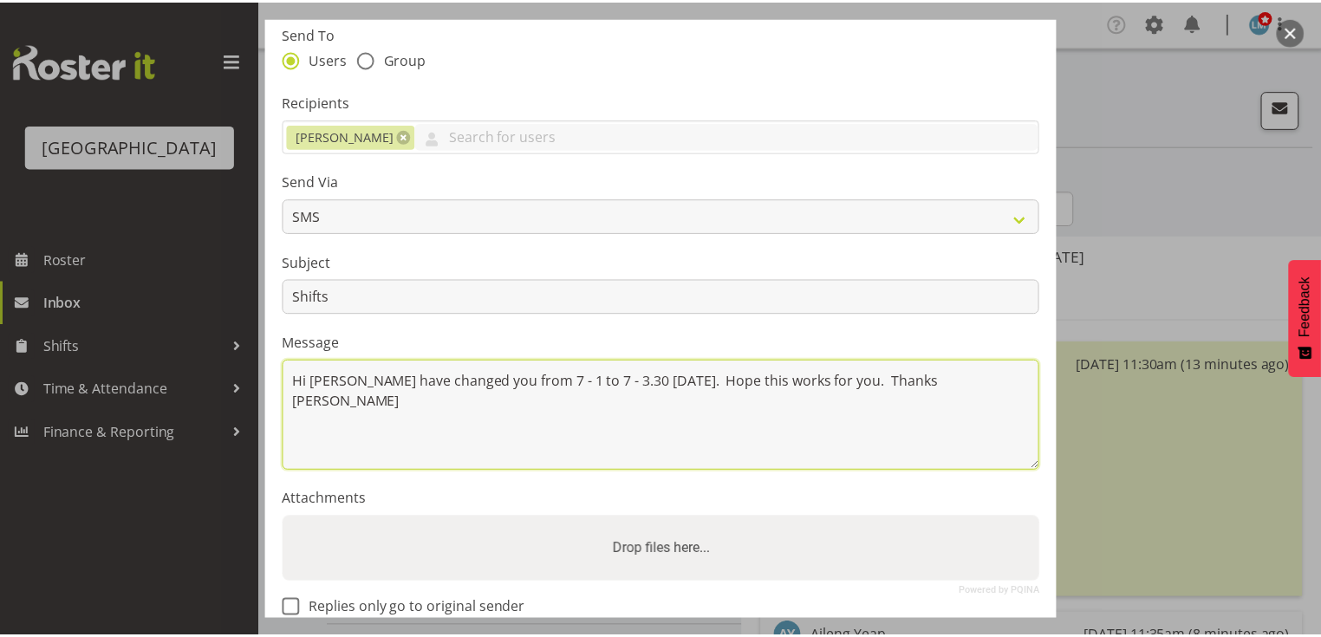
scroll to position [232, 0]
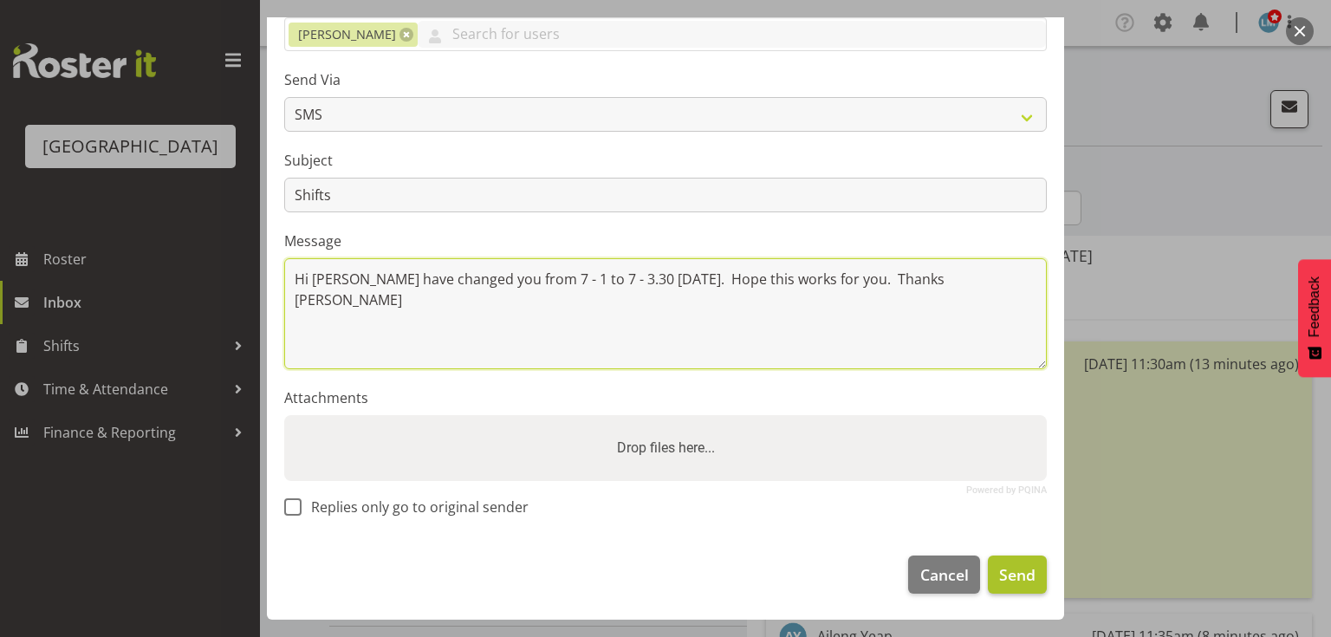
type textarea "Hi [PERSON_NAME] have changed you from 7 - 1 to 7 - 3.30 [DATE]. Hope this work…"
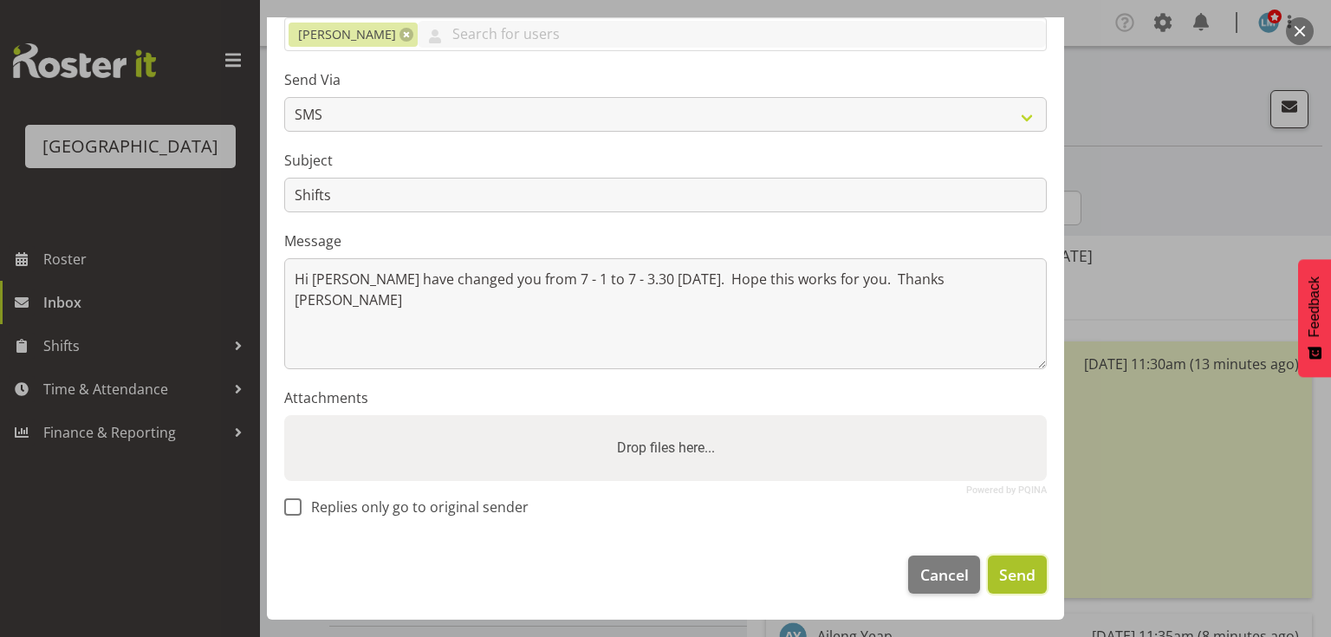
click at [1007, 574] on span "Send" at bounding box center [1017, 574] width 36 height 23
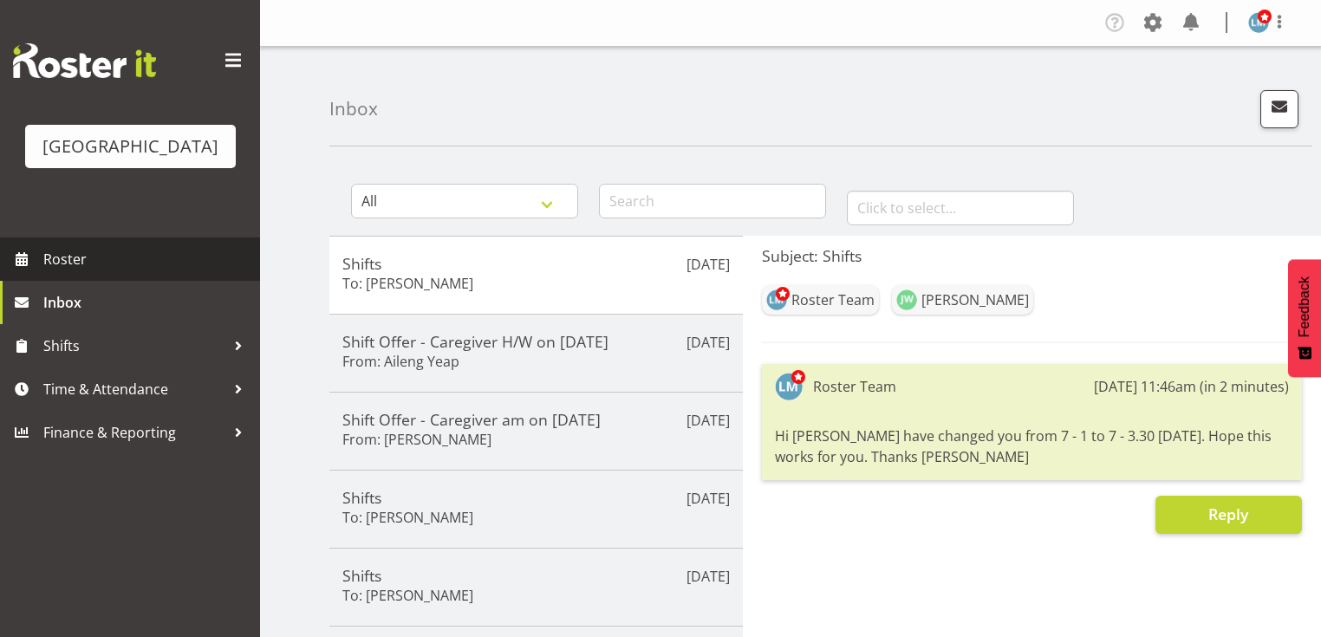
click at [84, 272] on span "Roster" at bounding box center [147, 259] width 208 height 26
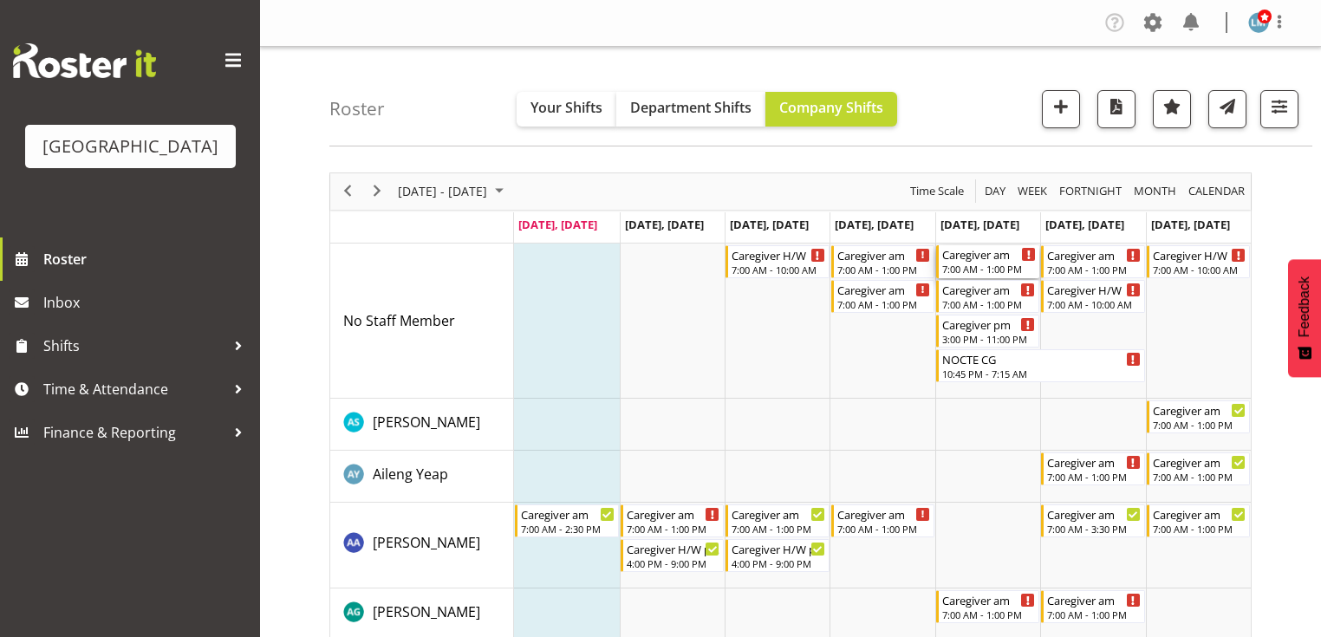
click at [977, 263] on div "7:00 AM - 1:00 PM" at bounding box center [989, 269] width 94 height 14
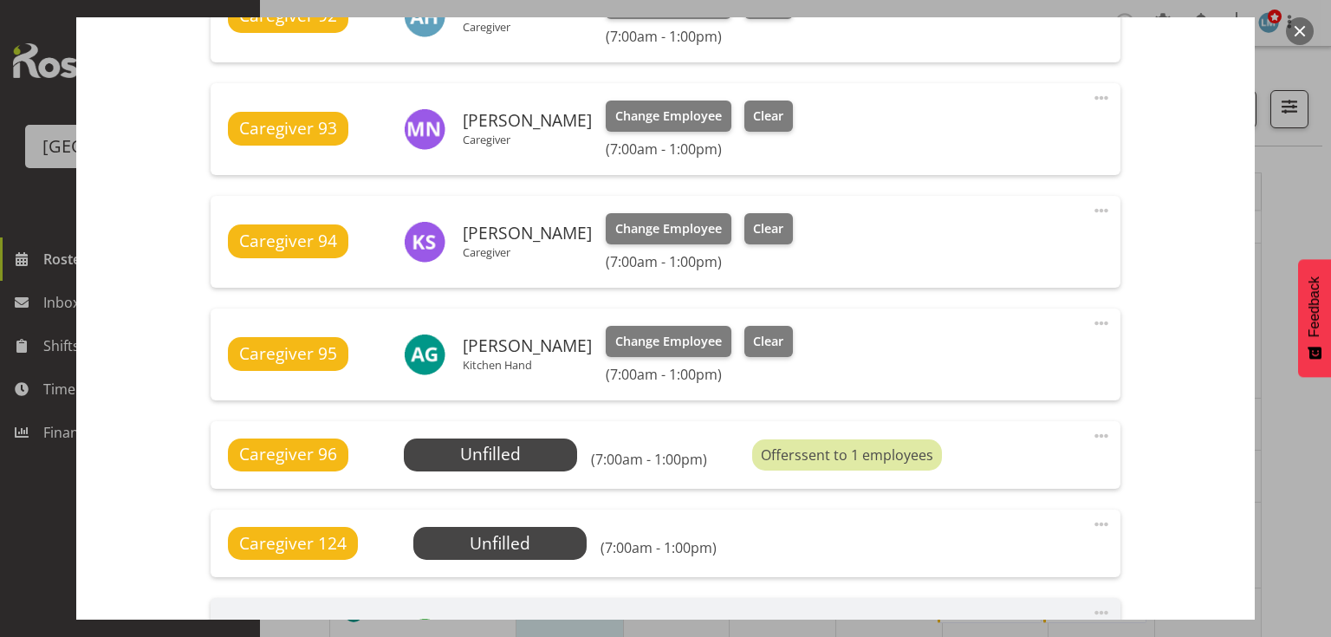
scroll to position [1109, 0]
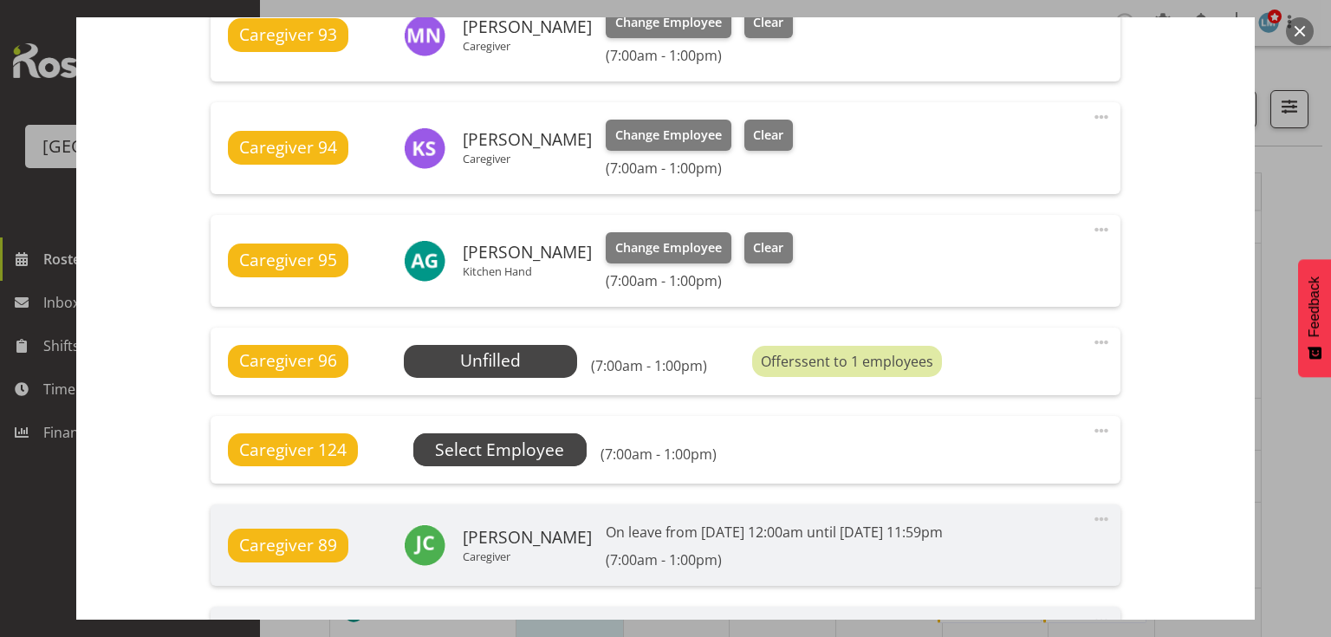
click at [0, 0] on span "Select Employee" at bounding box center [0, 0] width 0 height 0
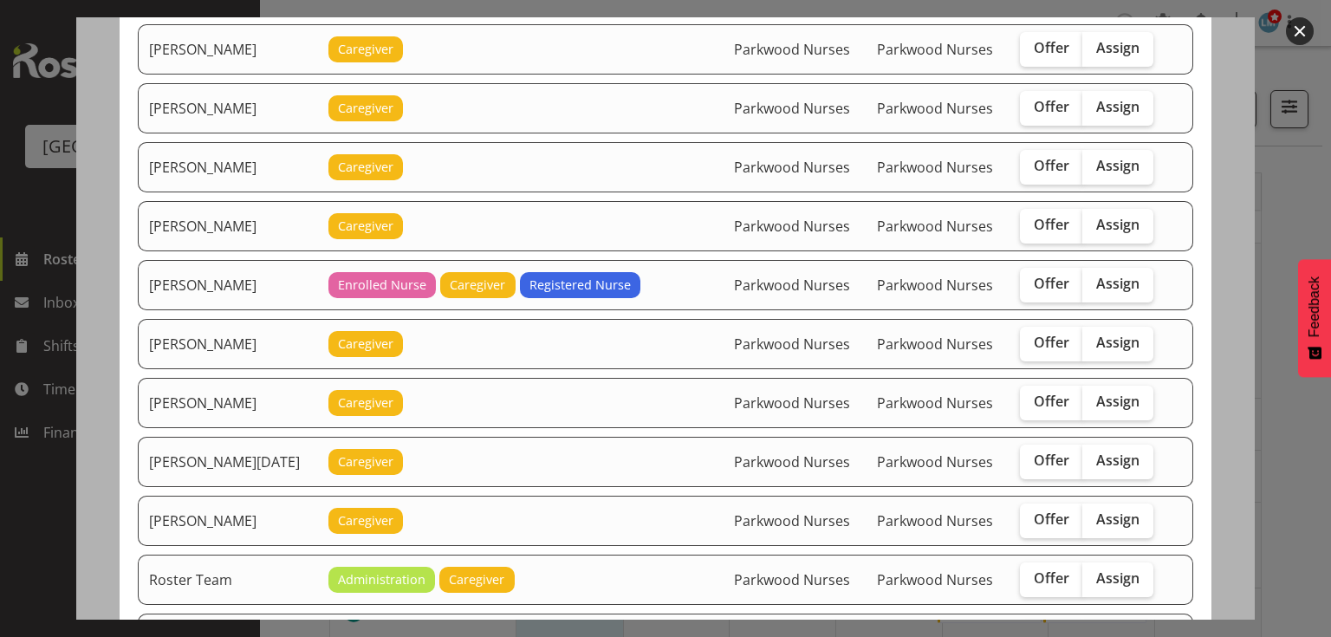
scroll to position [1733, 0]
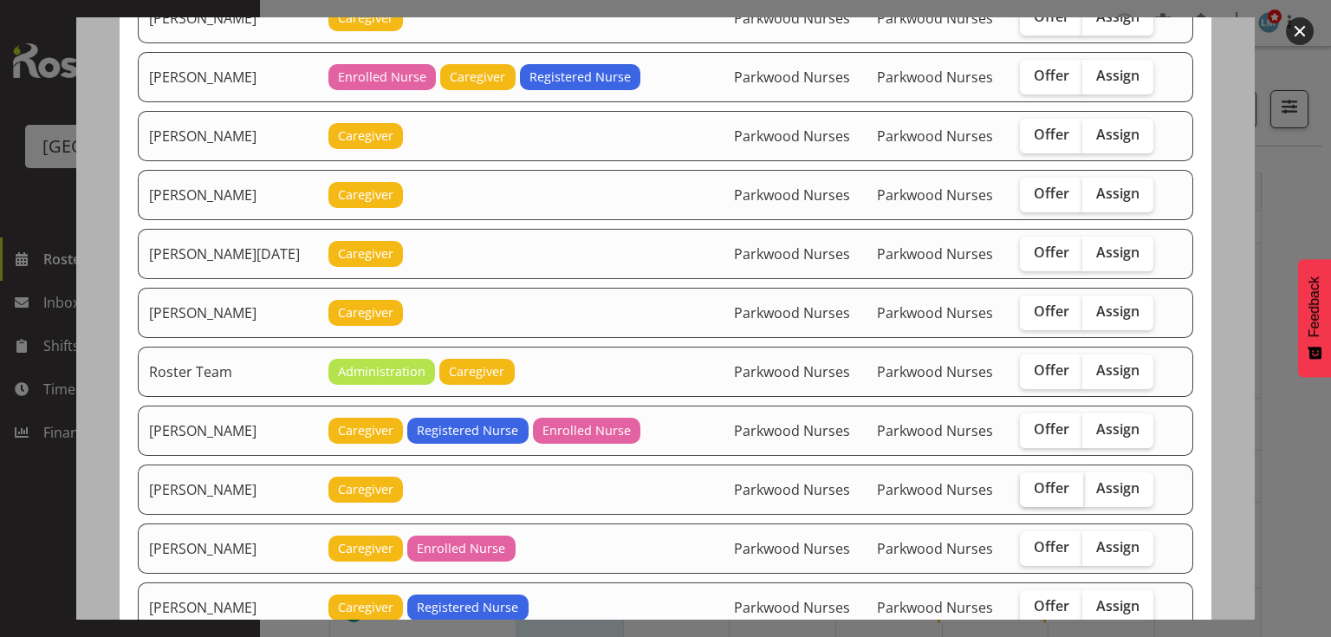
click at [1043, 479] on span "Offer" at bounding box center [1052, 487] width 36 height 17
click at [1031, 483] on input "Offer" at bounding box center [1025, 488] width 11 height 11
checkbox input "true"
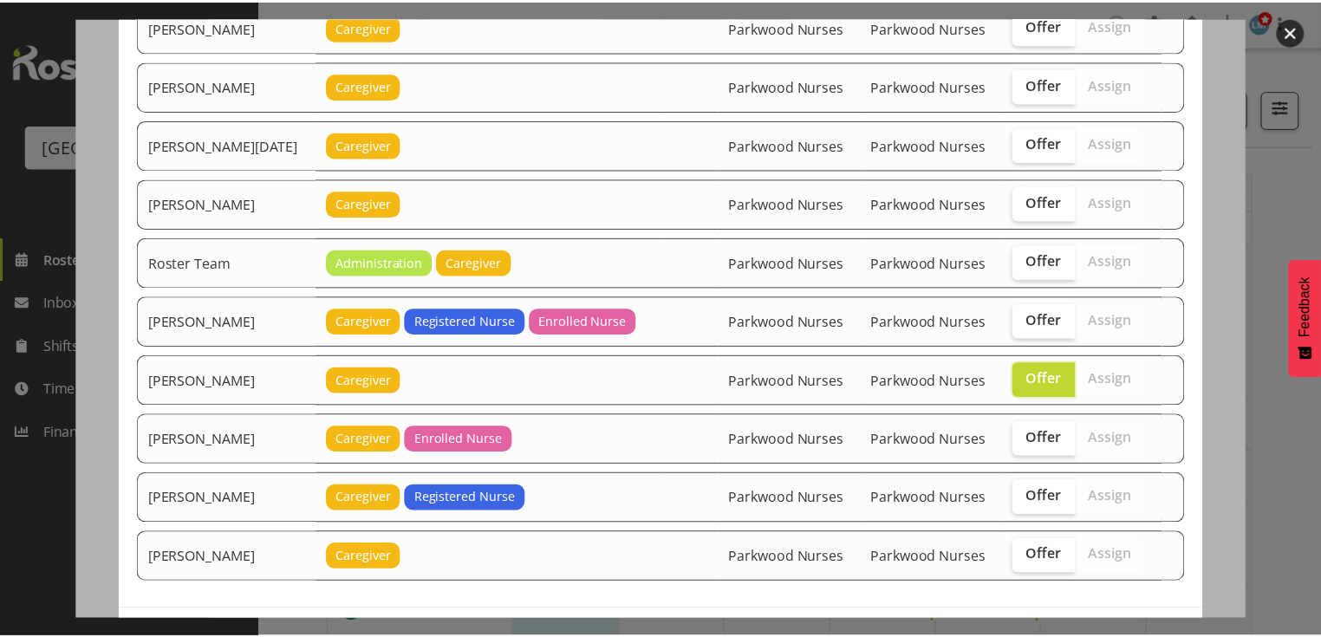
scroll to position [1886, 0]
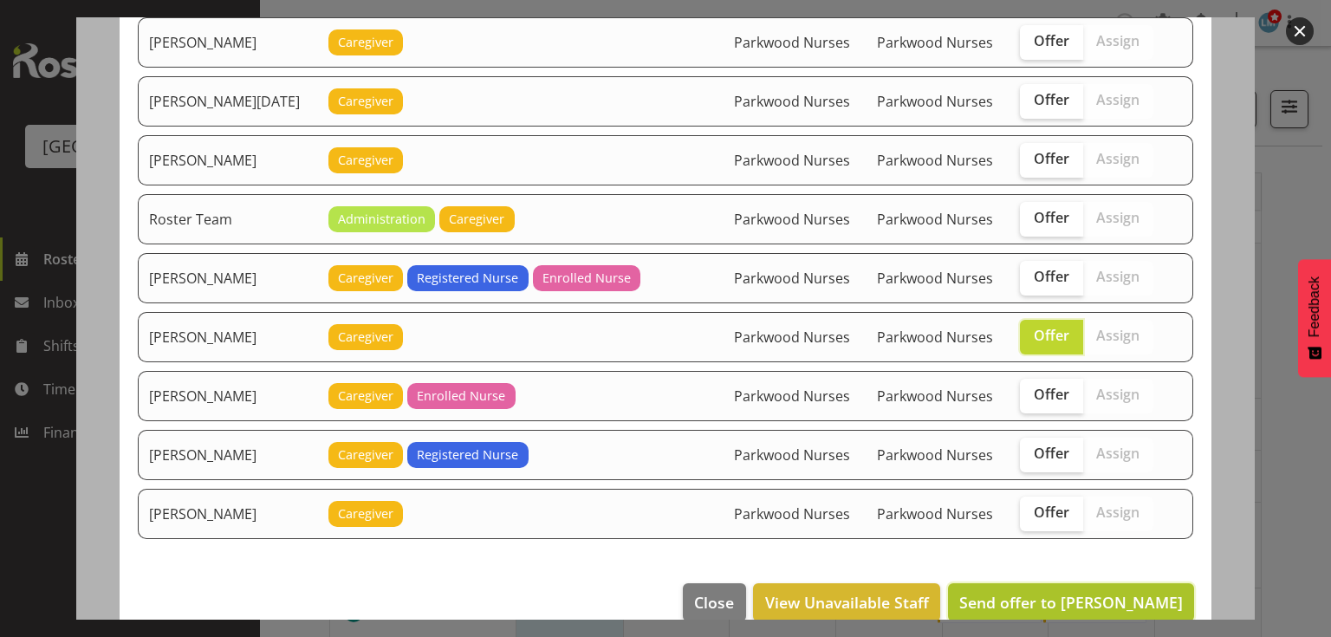
click at [1071, 592] on span "Send offer to [PERSON_NAME]" at bounding box center [1071, 602] width 224 height 21
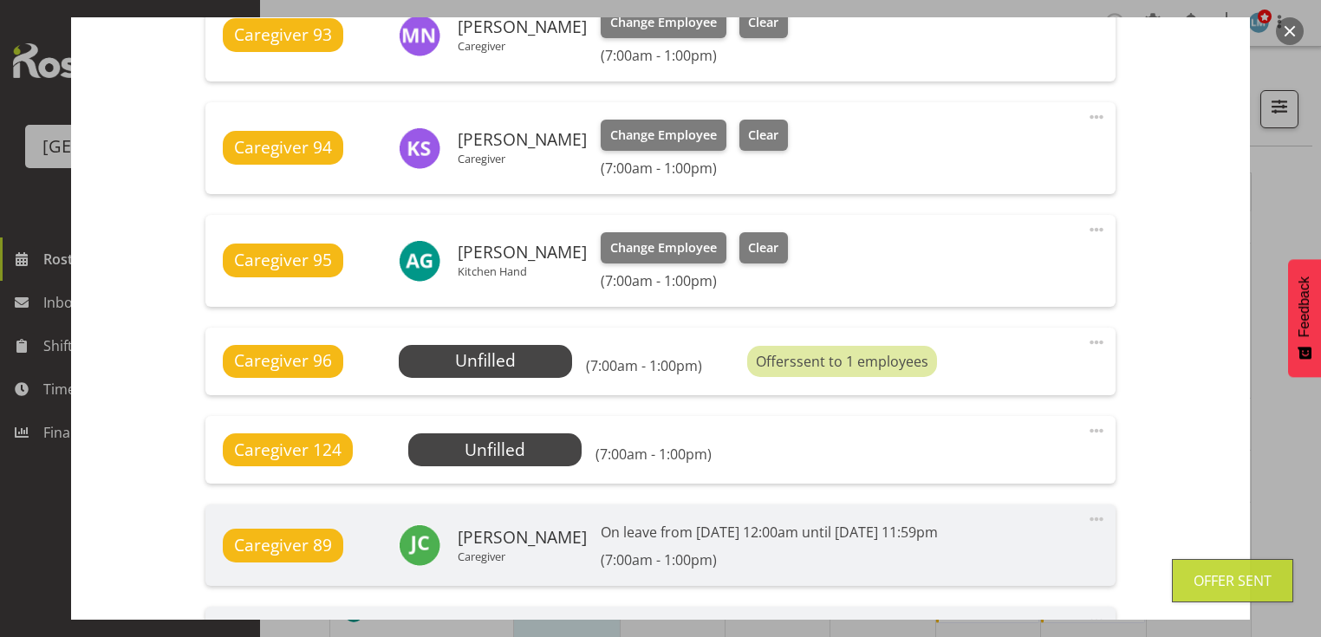
scroll to position [1513, 0]
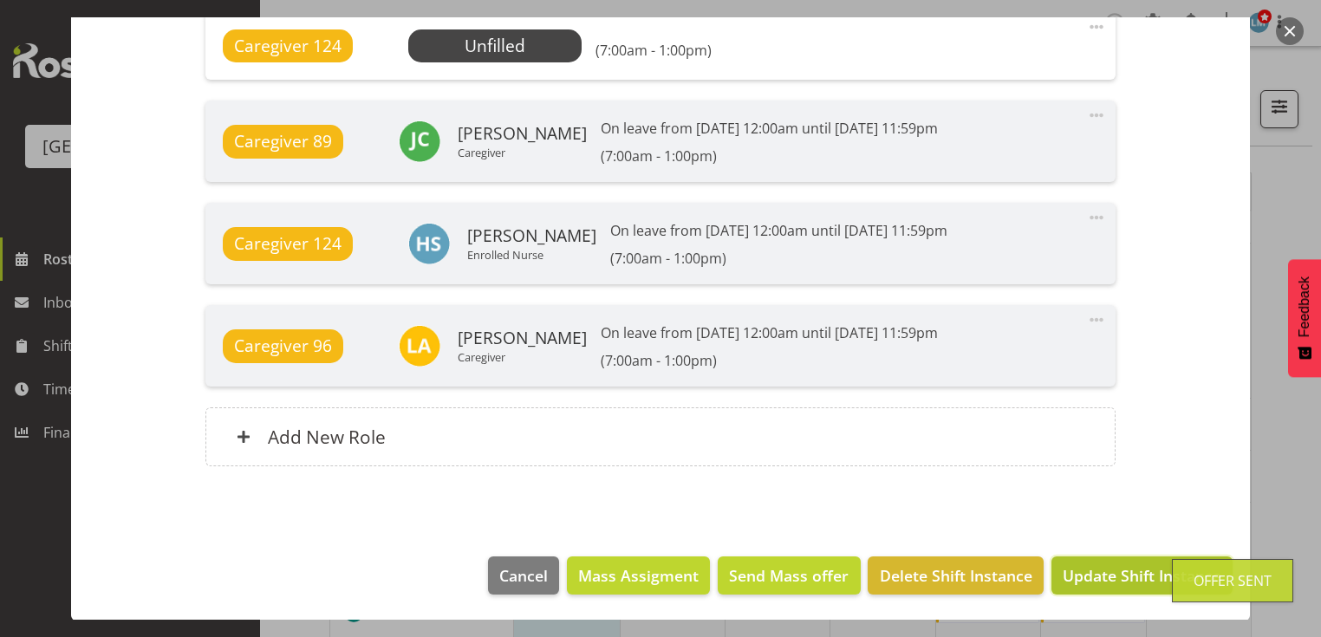
click at [1087, 569] on span "Update Shift Instance" at bounding box center [1141, 575] width 159 height 23
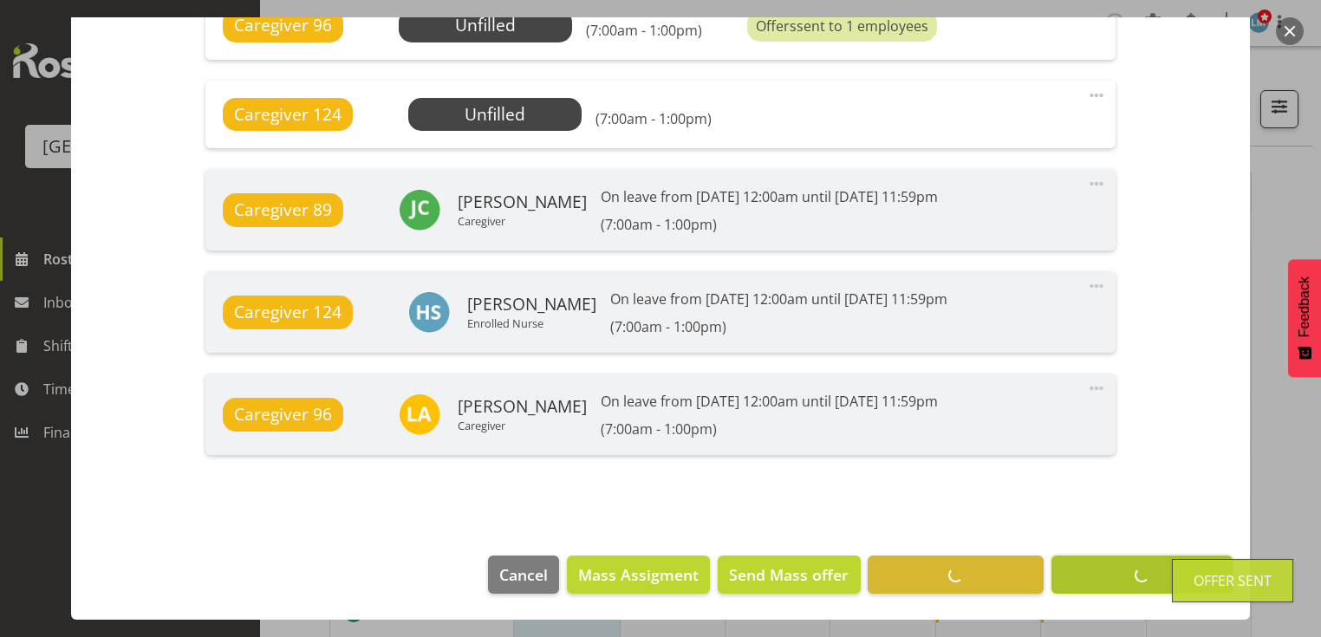
scroll to position [1445, 0]
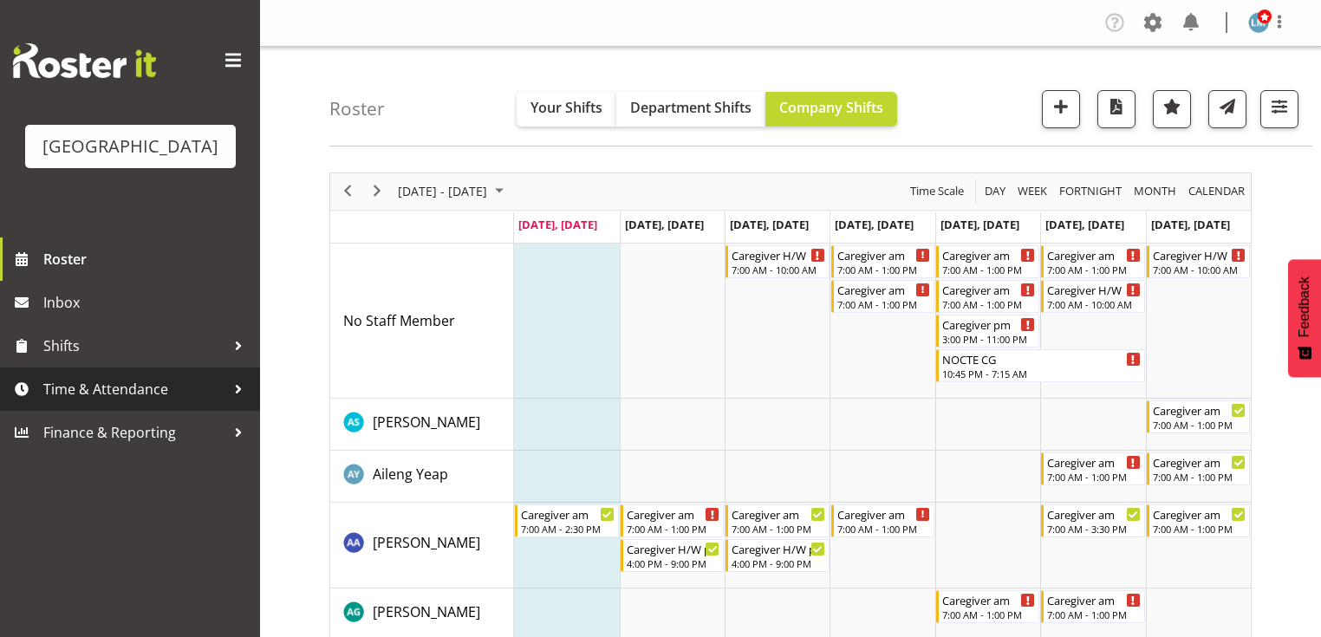
click at [239, 402] on div at bounding box center [238, 389] width 26 height 26
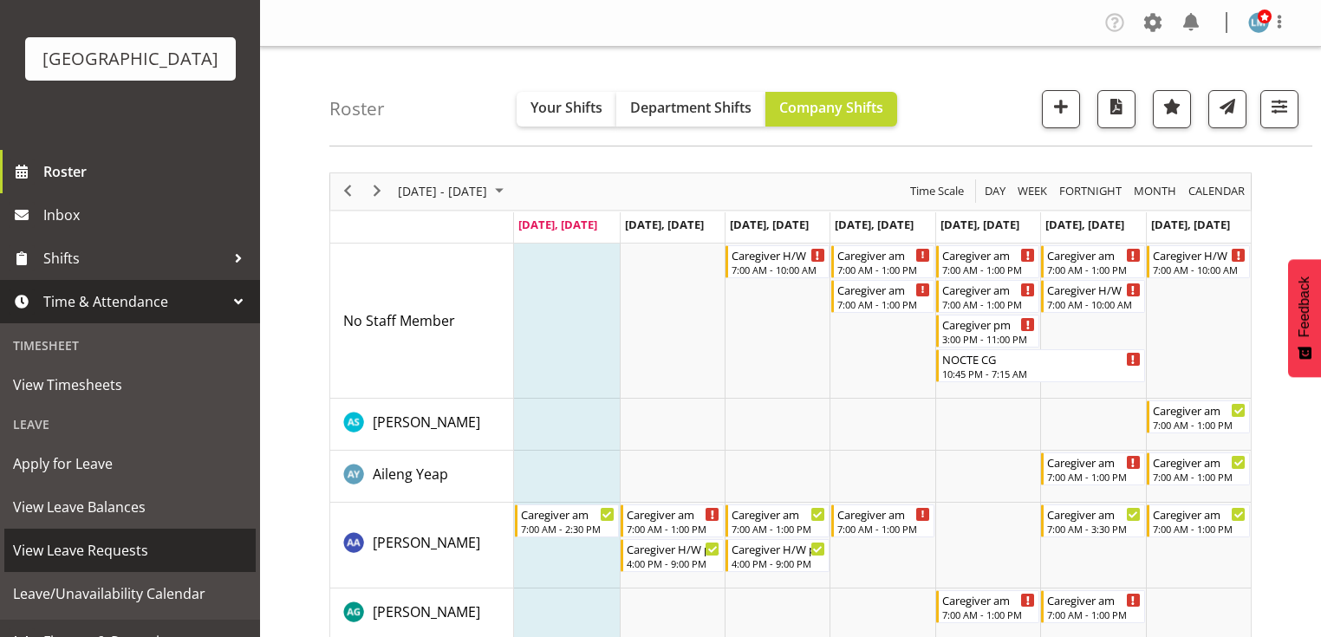
scroll to position [139, 0]
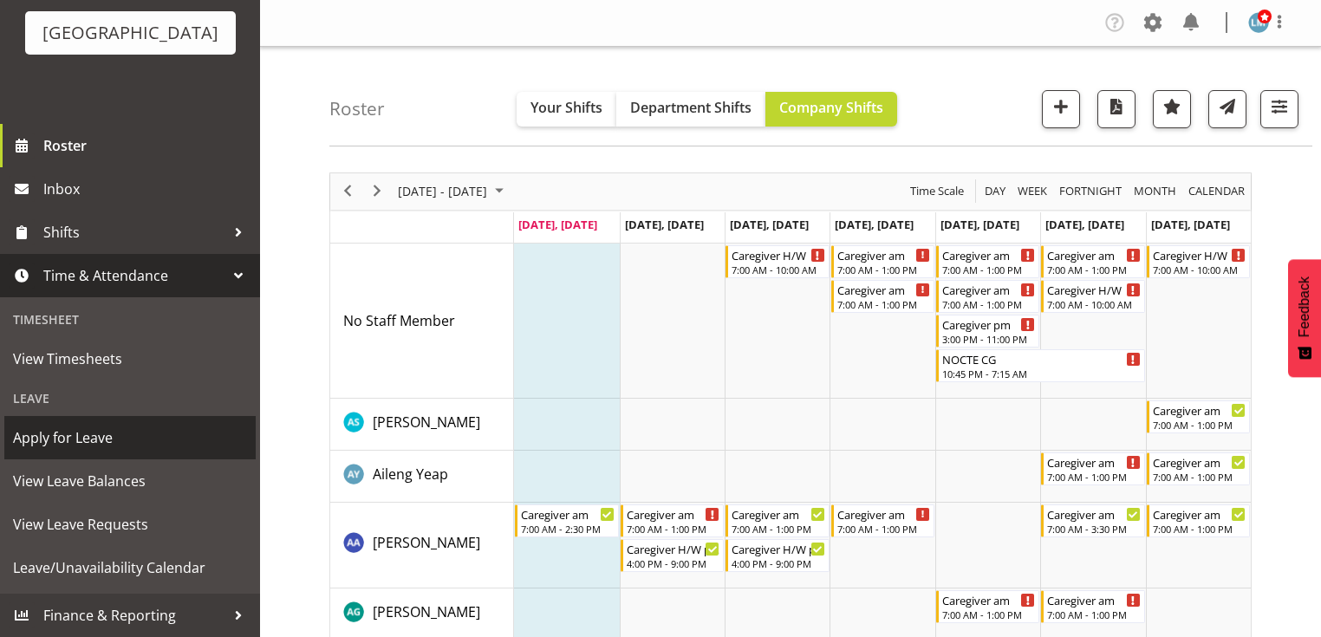
click at [89, 433] on span "Apply for Leave" at bounding box center [130, 438] width 234 height 26
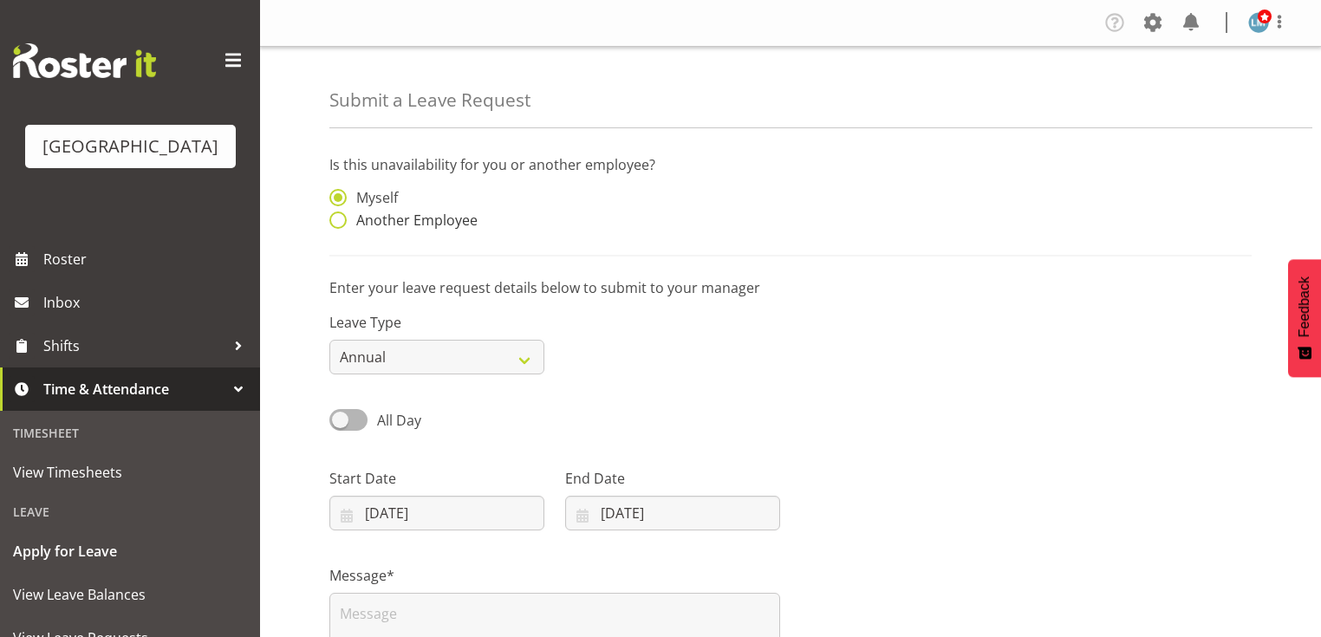
click at [341, 219] on span at bounding box center [337, 219] width 17 height 17
click at [341, 219] on input "Another Employee" at bounding box center [334, 220] width 11 height 11
radio input "true"
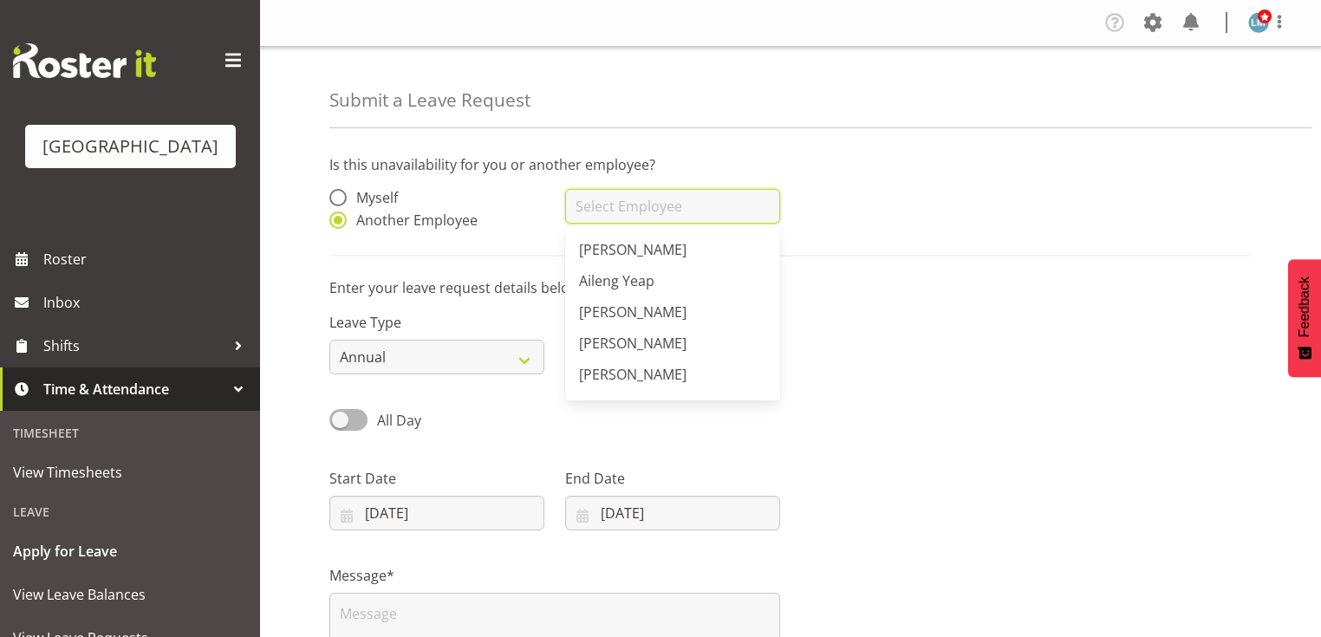
click at [675, 211] on input "text" at bounding box center [672, 206] width 215 height 35
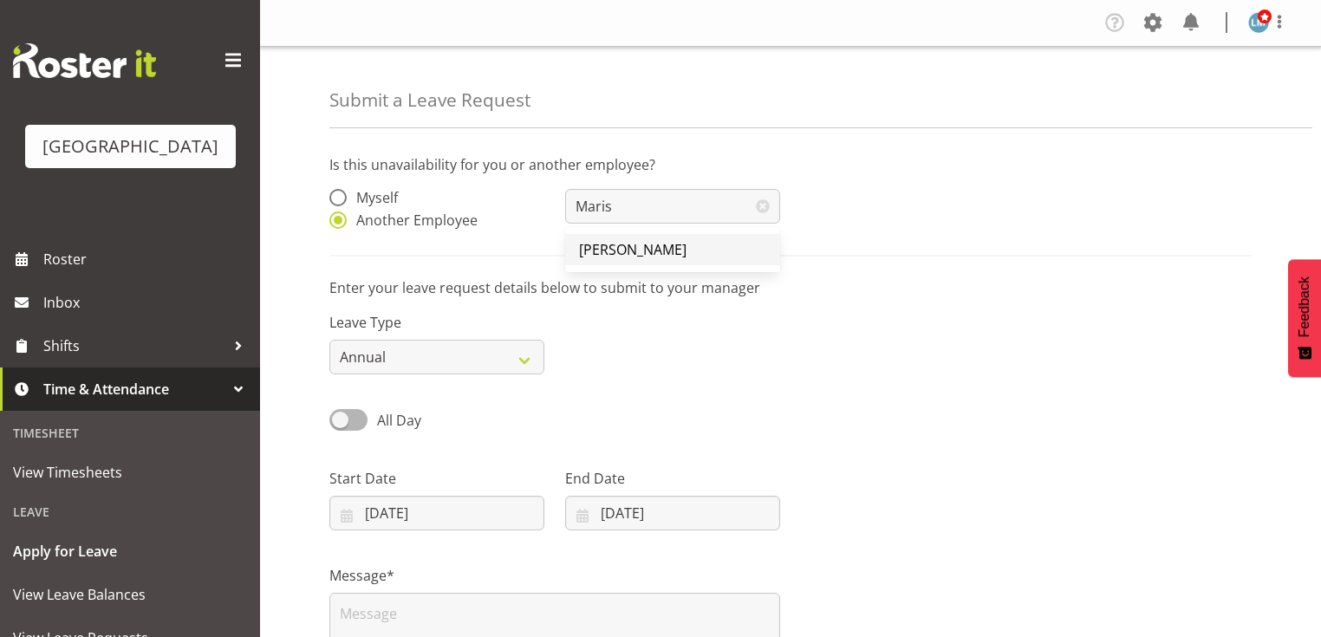
click at [643, 245] on span "[PERSON_NAME]" at bounding box center [632, 249] width 107 height 19
type input "[PERSON_NAME]"
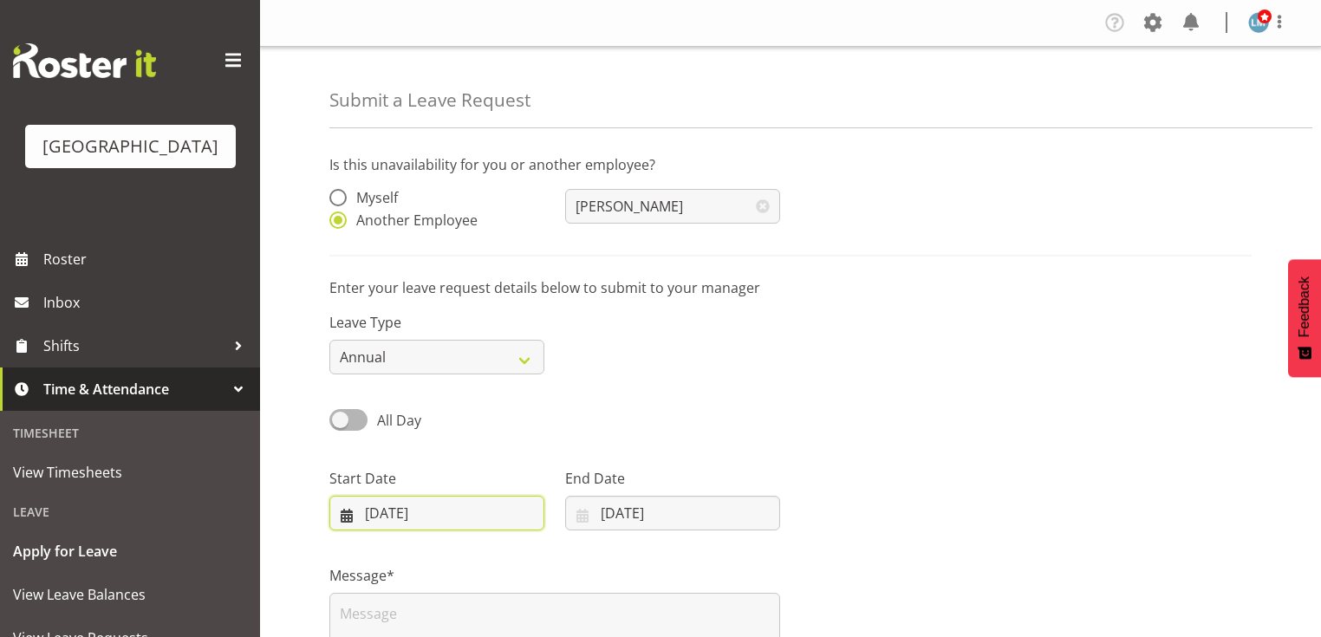
click at [337, 515] on input "[DATE]" at bounding box center [436, 513] width 215 height 35
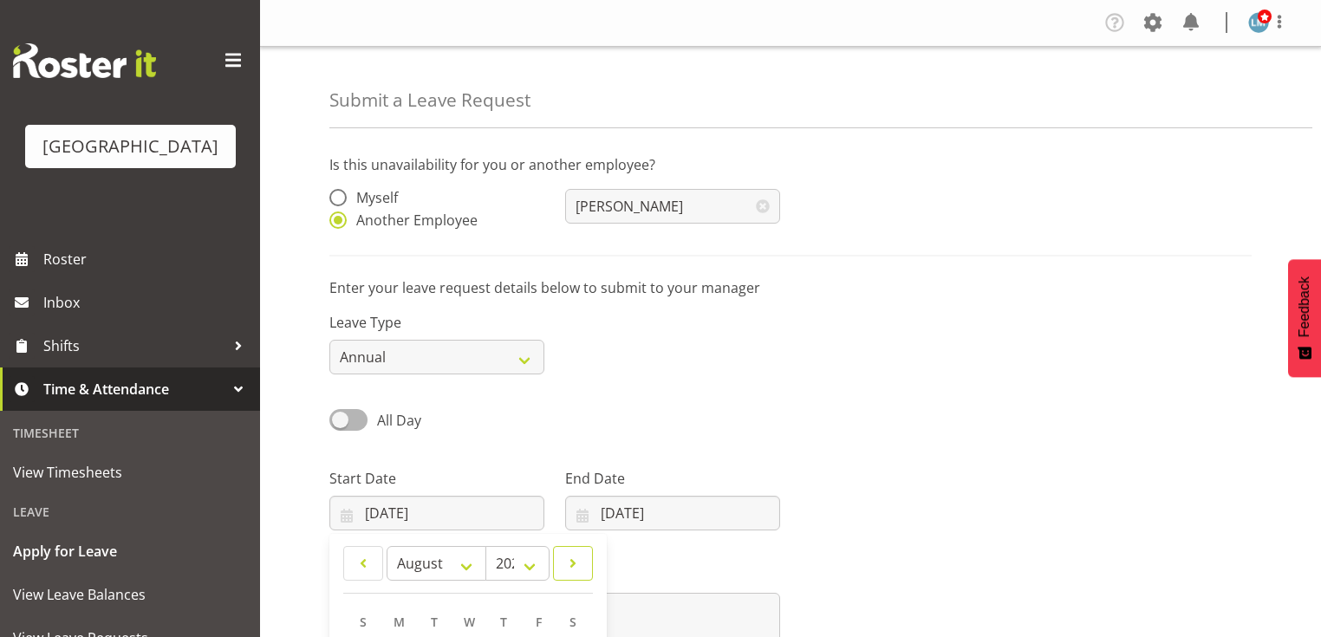
click at [568, 563] on span at bounding box center [572, 563] width 17 height 21
select select "8"
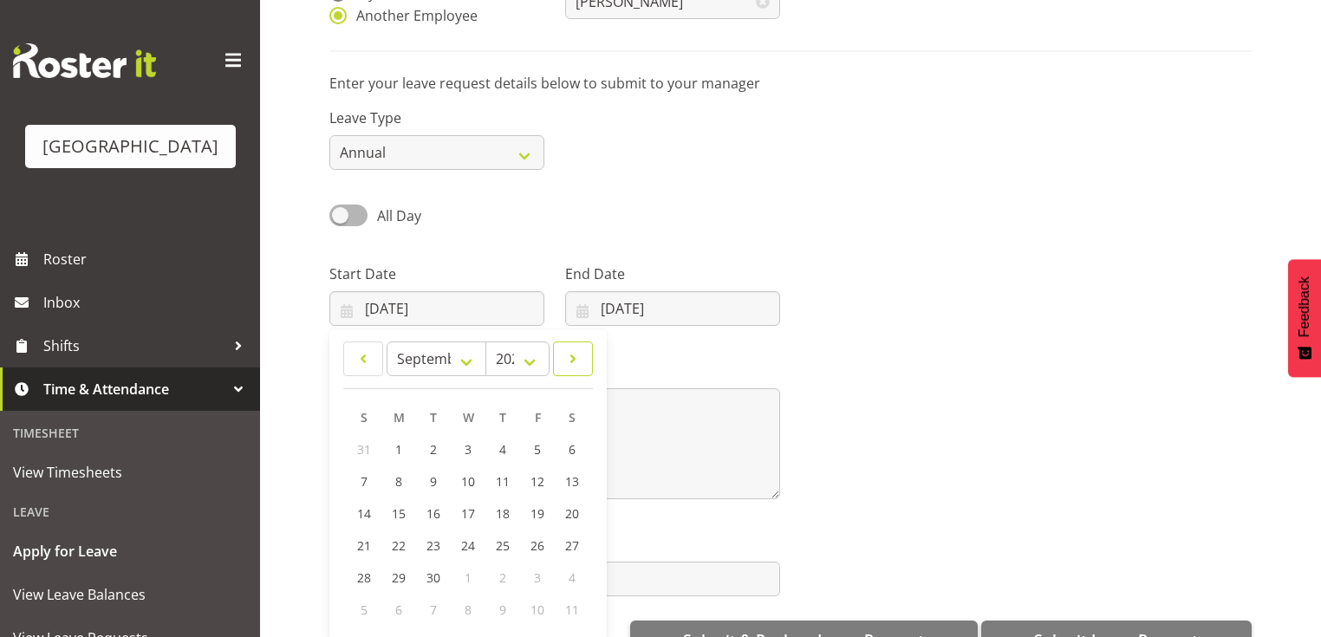
scroll to position [208, 0]
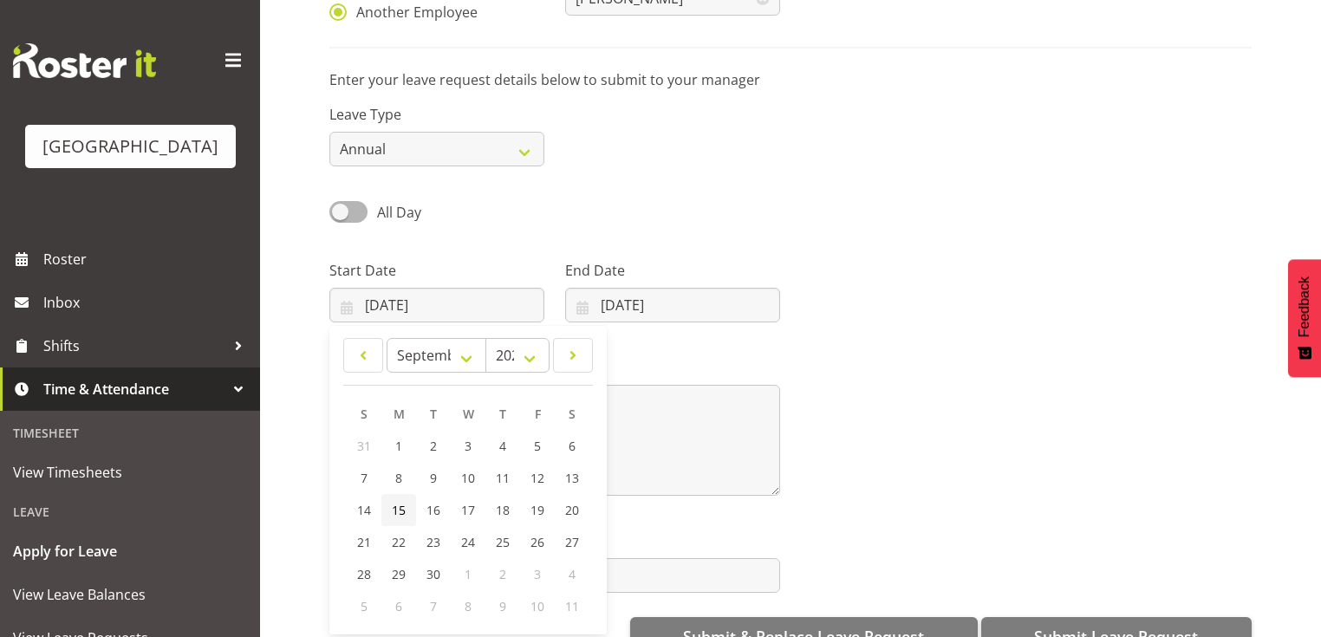
click at [399, 511] on span "15" at bounding box center [399, 510] width 14 height 16
type input "[DATE]"
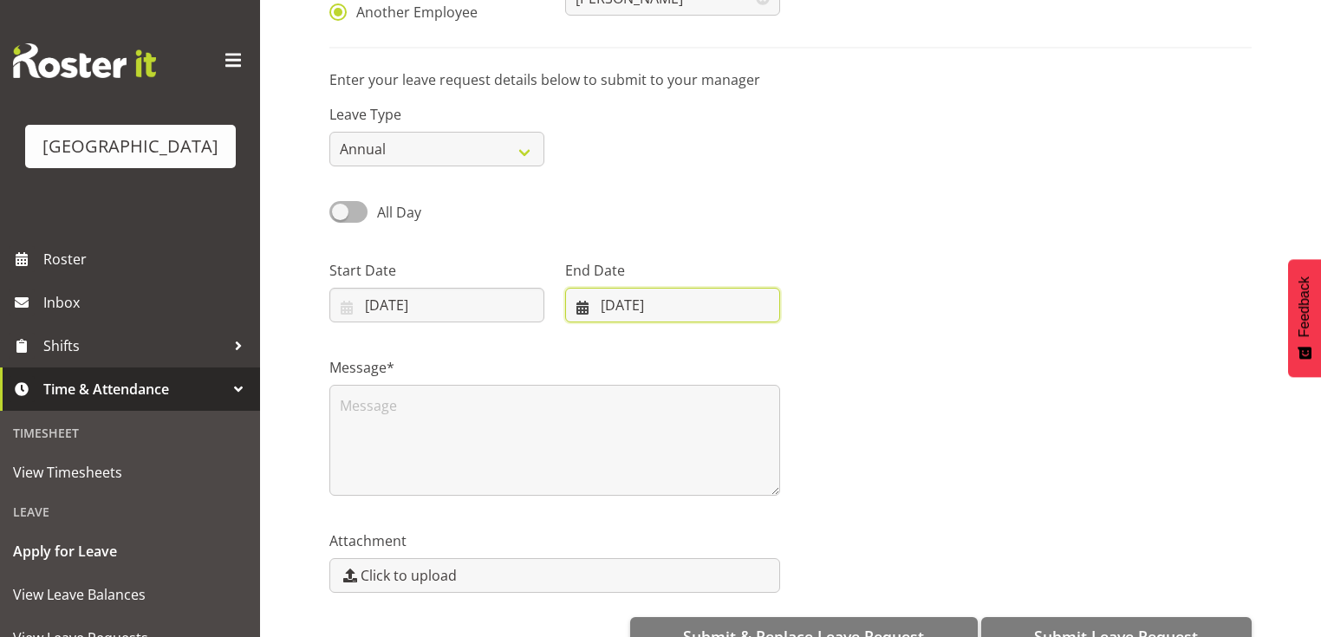
click at [580, 305] on input "[DATE]" at bounding box center [672, 305] width 215 height 35
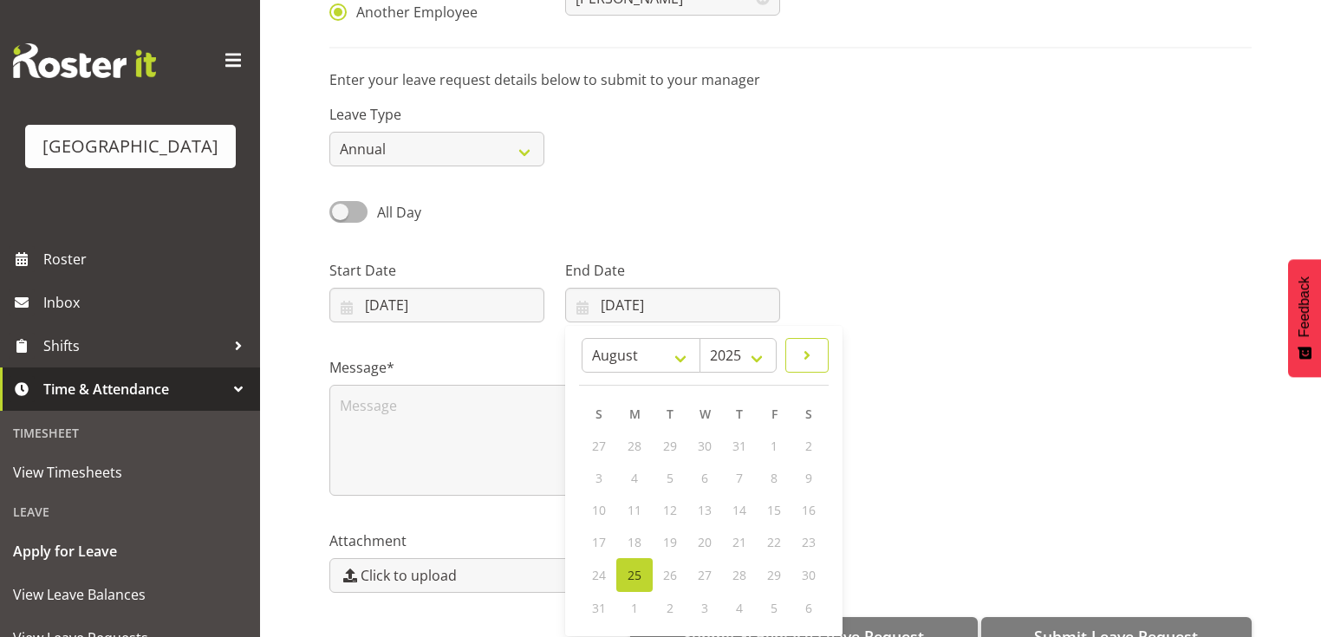
click at [811, 348] on span at bounding box center [806, 355] width 21 height 21
select select "8"
click at [668, 538] on span "23" at bounding box center [669, 542] width 14 height 16
type input "23/09/2025"
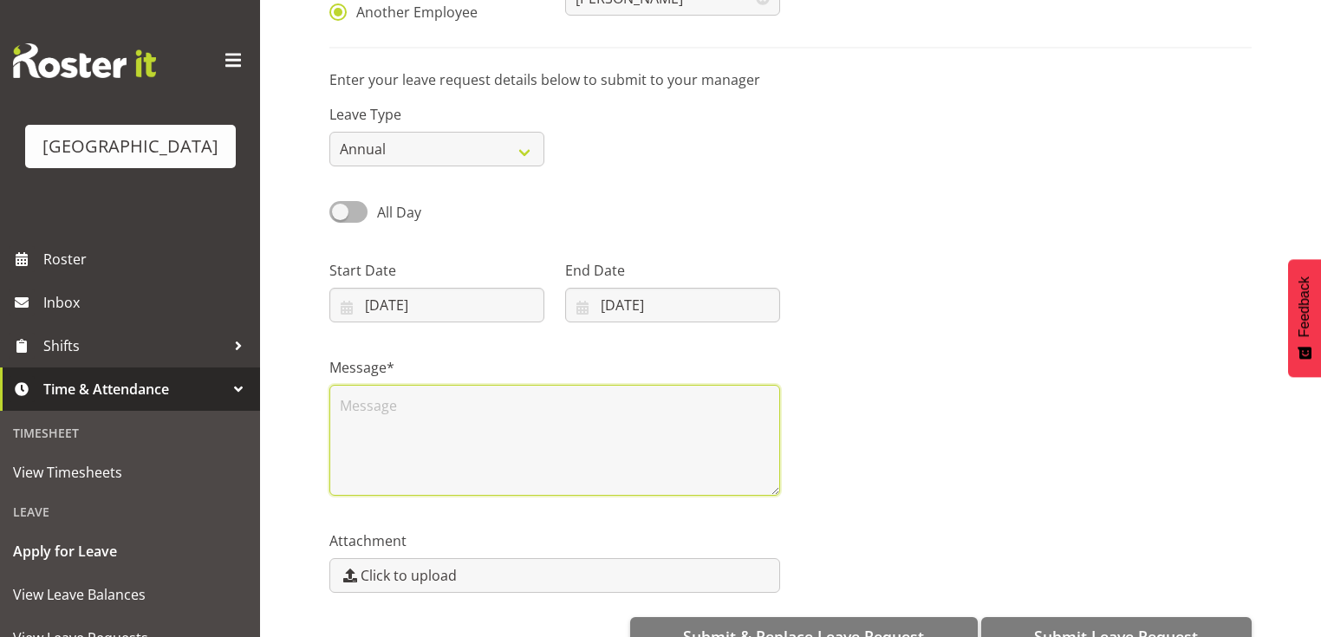
click at [491, 426] on textarea at bounding box center [554, 440] width 451 height 111
type textarea "t"
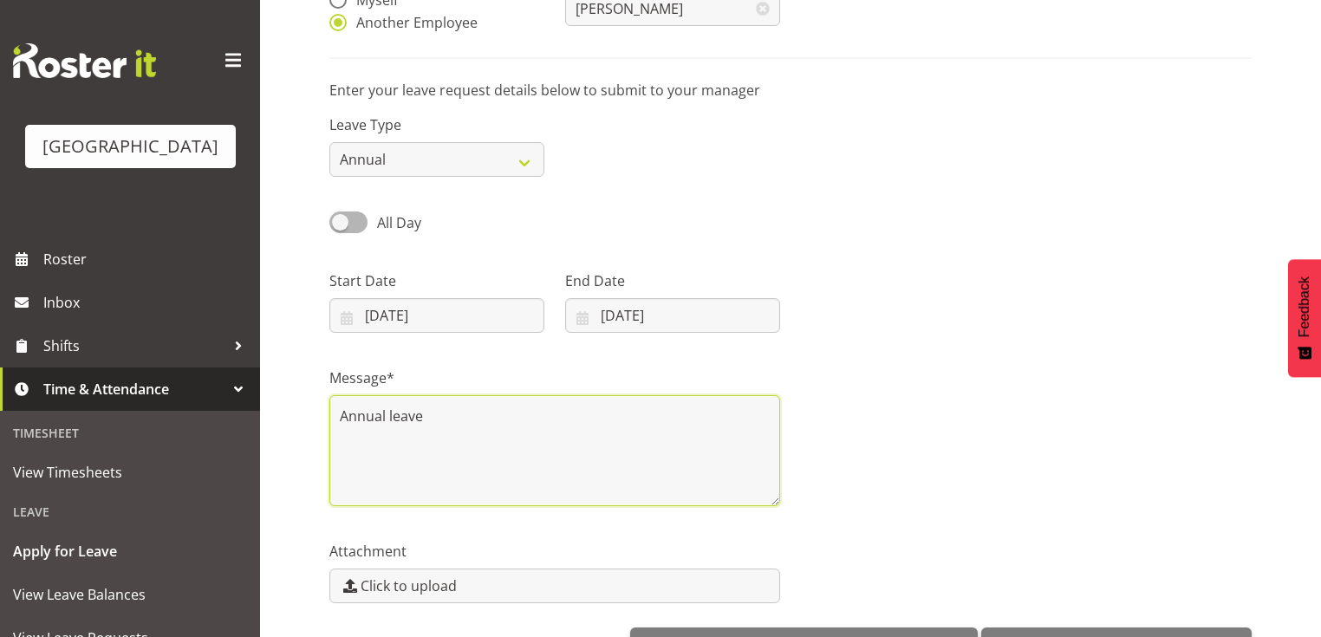
scroll to position [250, 0]
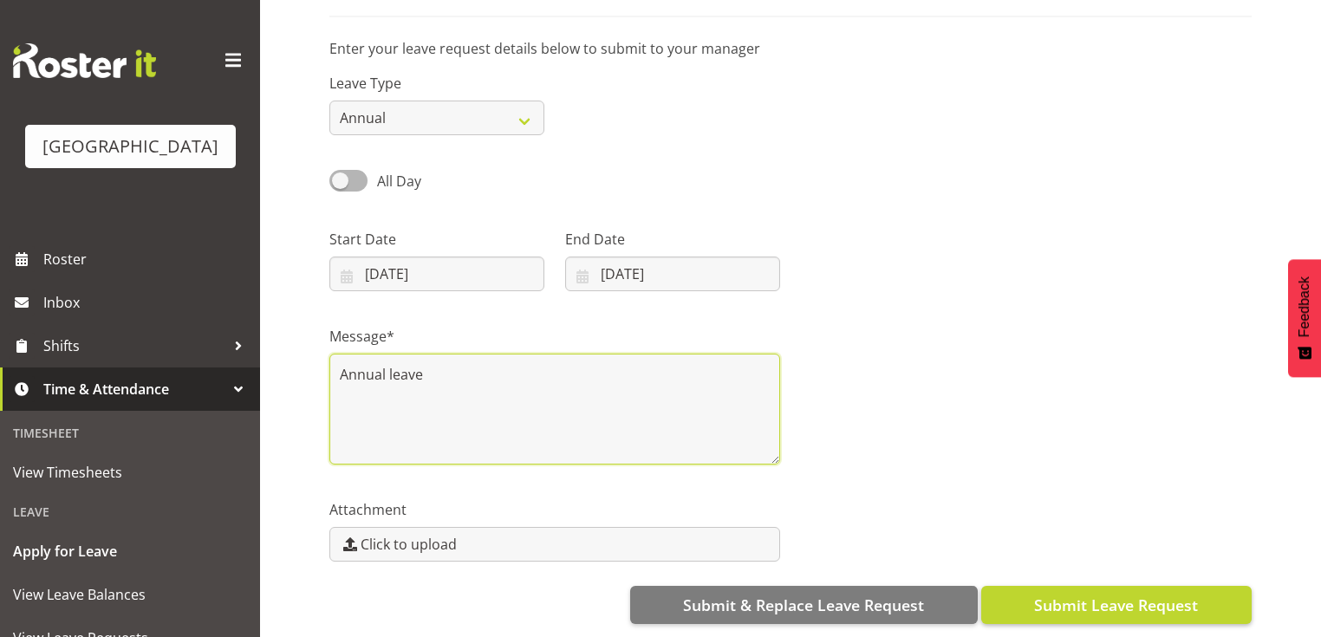
type textarea "Annual leave"
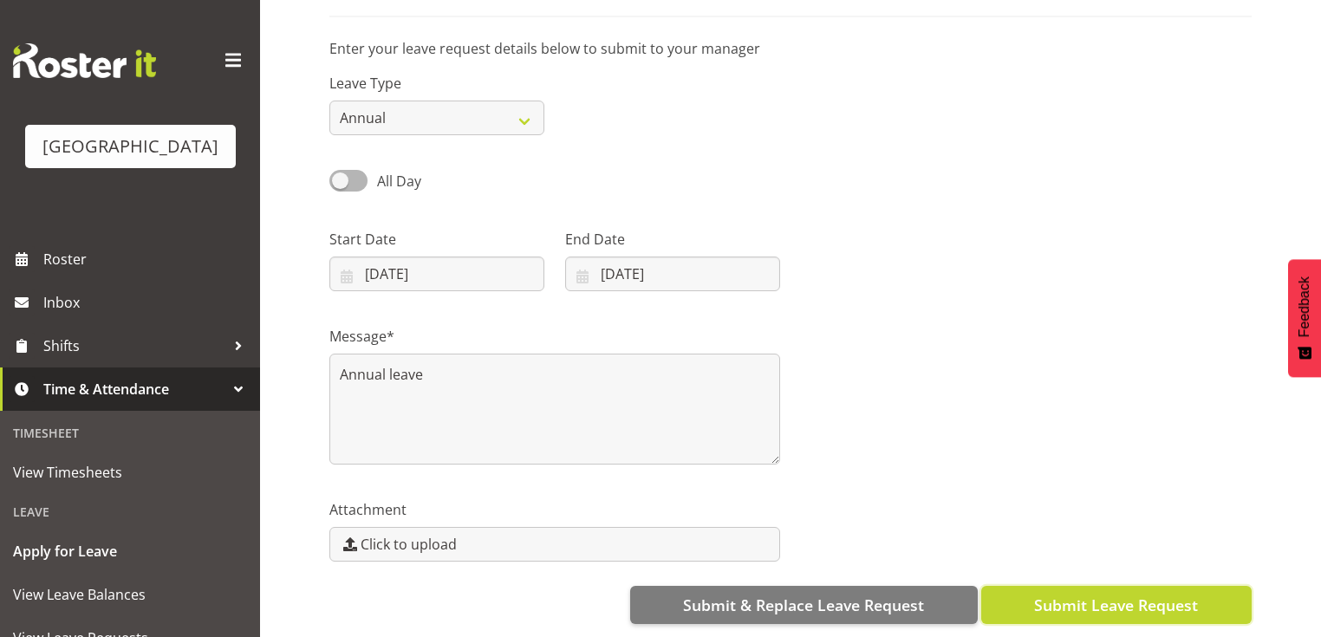
click at [1080, 586] on button "Submit Leave Request" at bounding box center [1116, 605] width 270 height 38
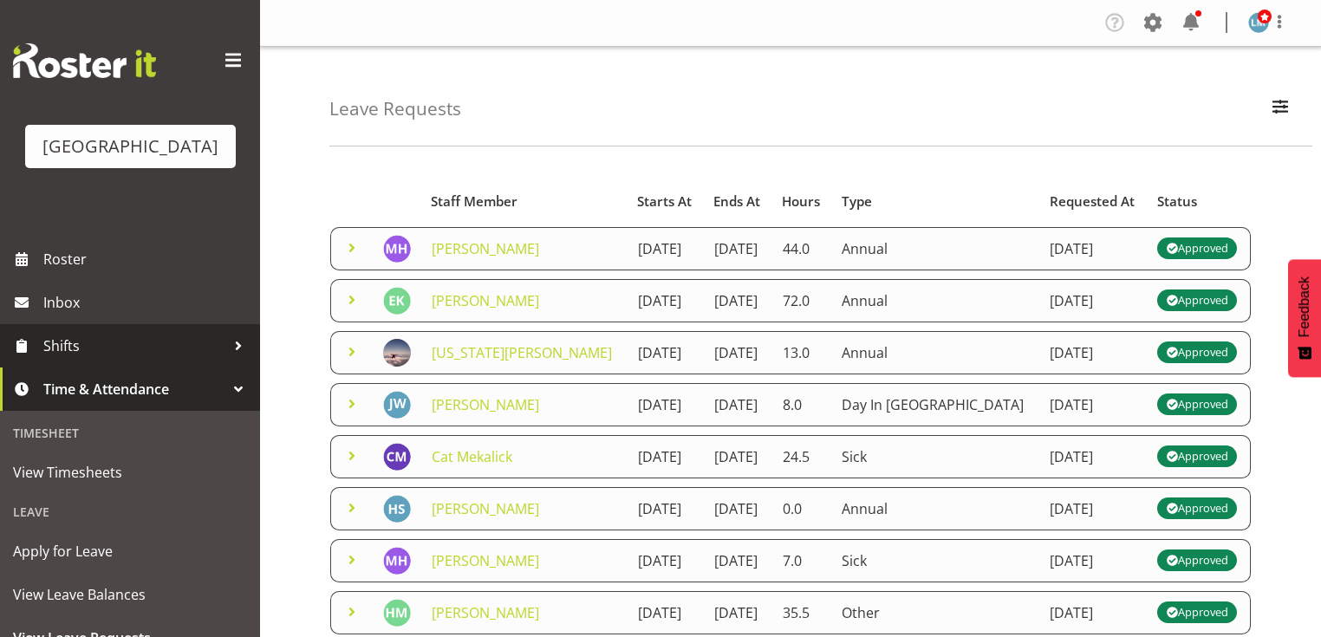
click at [229, 359] on div at bounding box center [238, 346] width 26 height 26
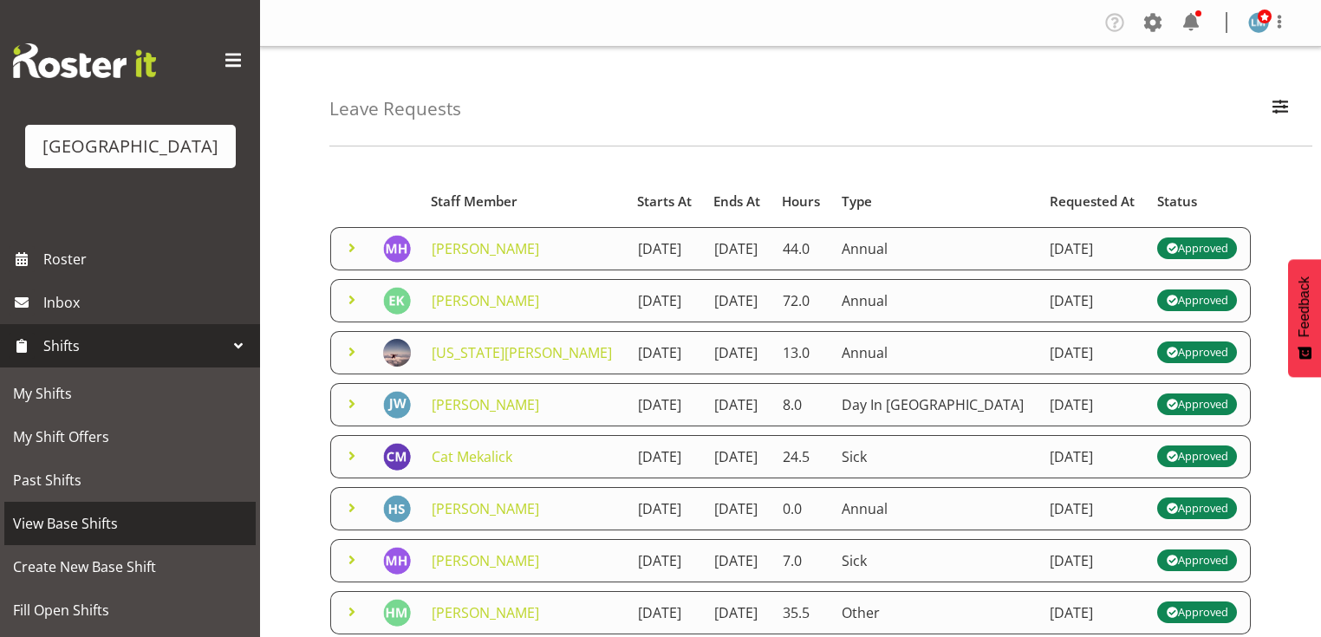
click at [179, 536] on span "View Base Shifts" at bounding box center [130, 523] width 234 height 26
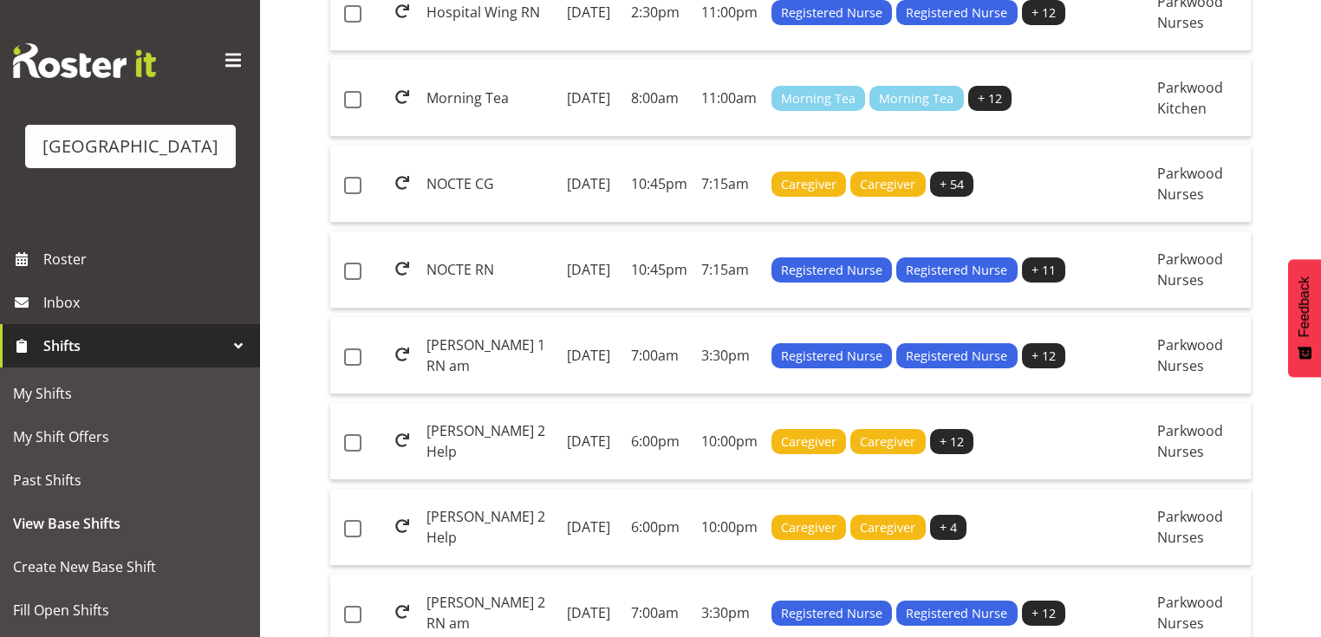
scroll to position [1803, 0]
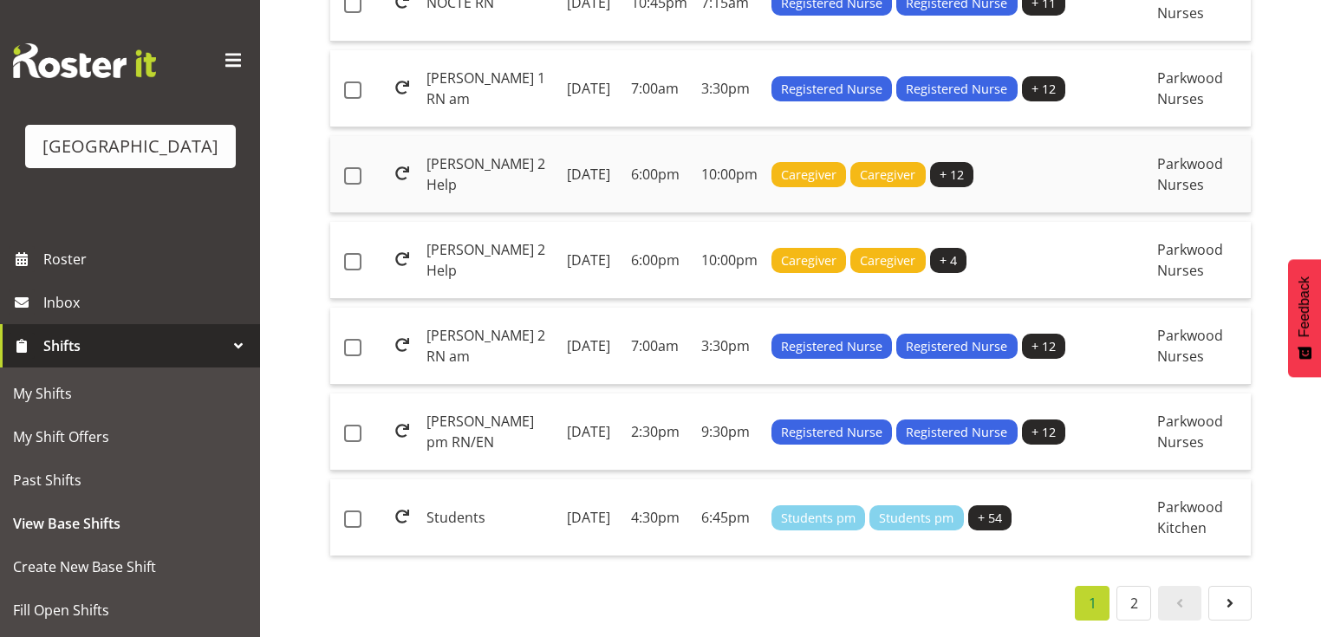
click at [606, 213] on td "[DATE]" at bounding box center [592, 174] width 64 height 77
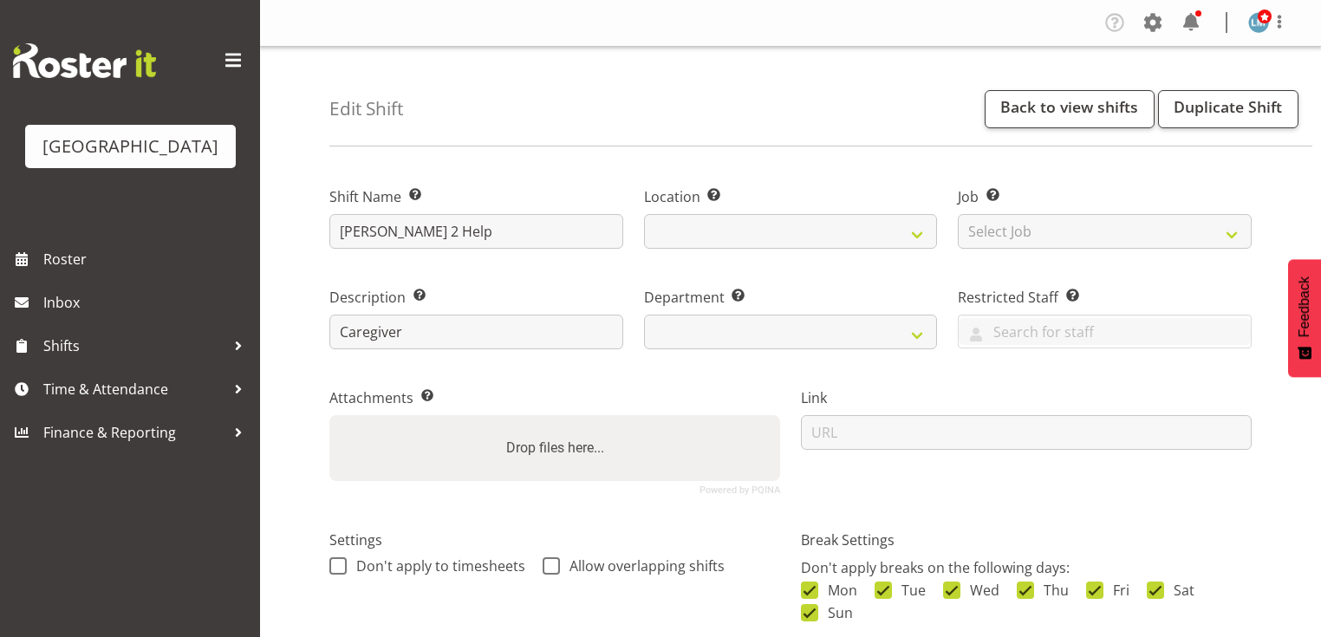
select select "date"
select select
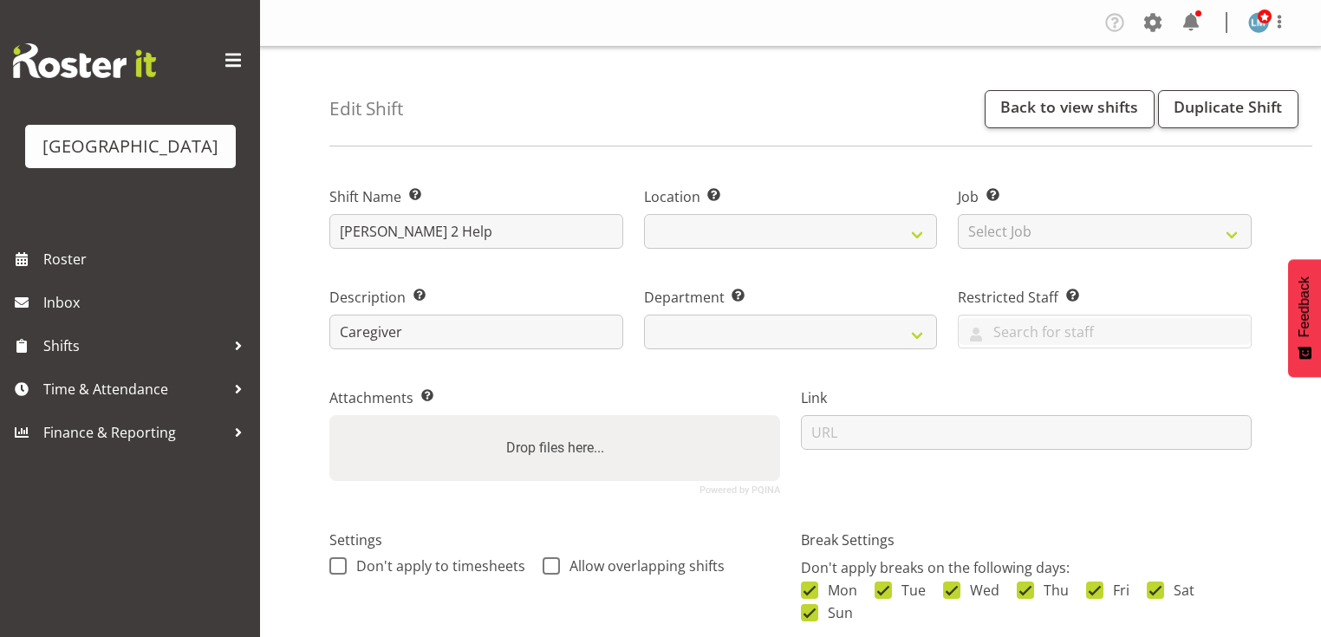
select select
select select "102"
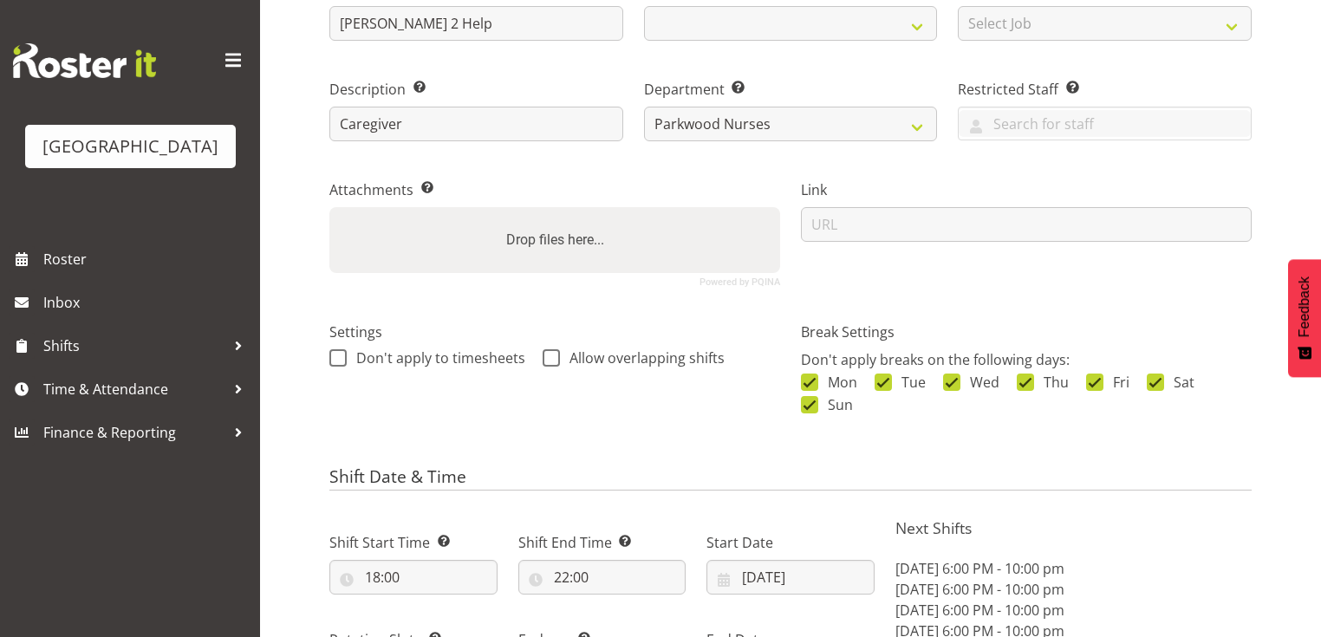
scroll to position [485, 0]
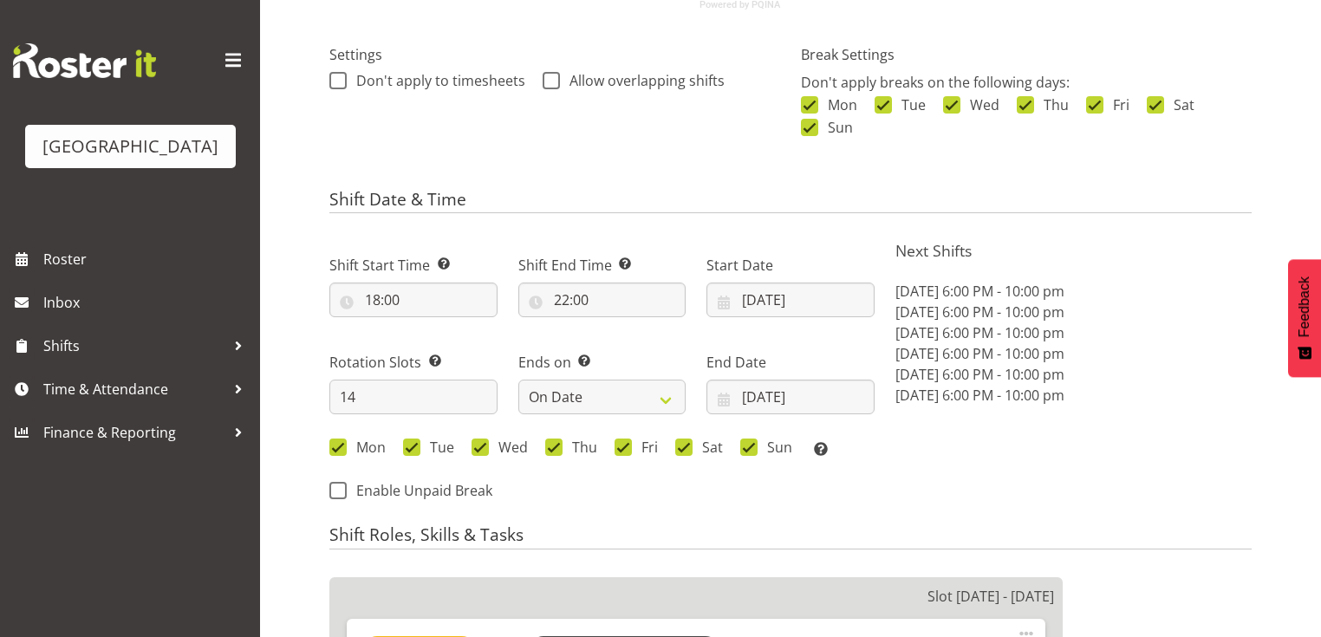
select select "104"
click at [725, 308] on input "18/08/2025" at bounding box center [790, 300] width 168 height 35
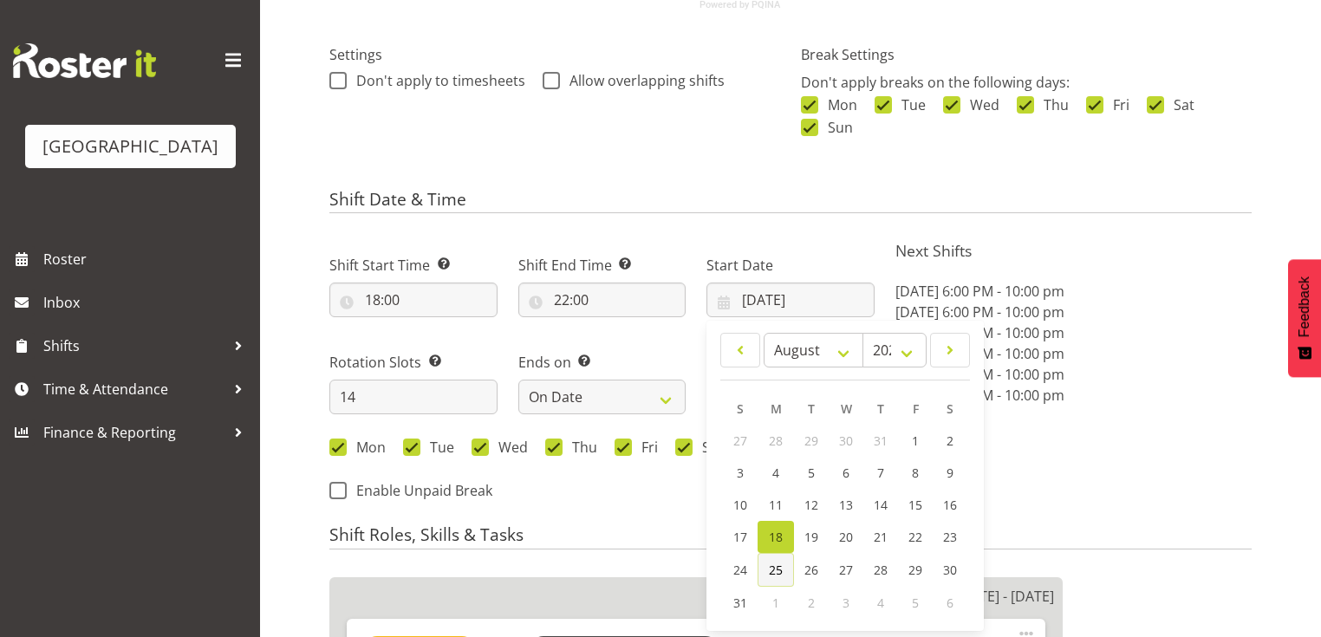
click at [778, 567] on span "25" at bounding box center [776, 570] width 14 height 16
type input "25/08/2025"
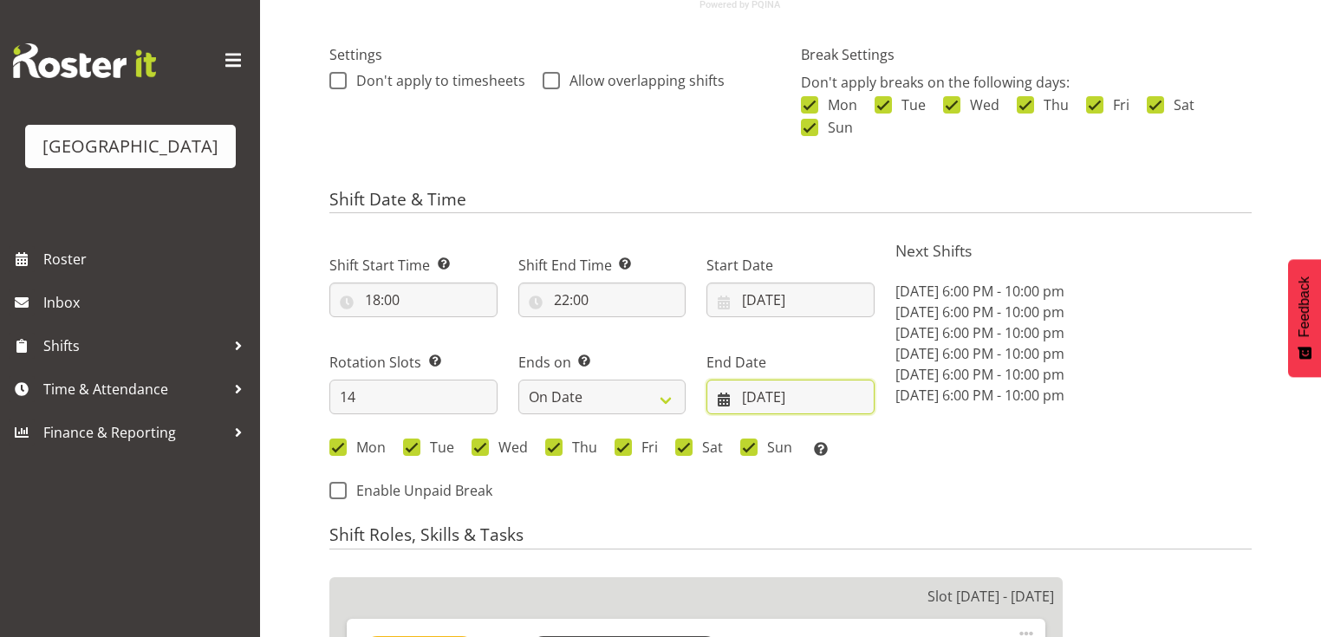
click at [720, 399] on input "24/08/2025" at bounding box center [790, 397] width 168 height 35
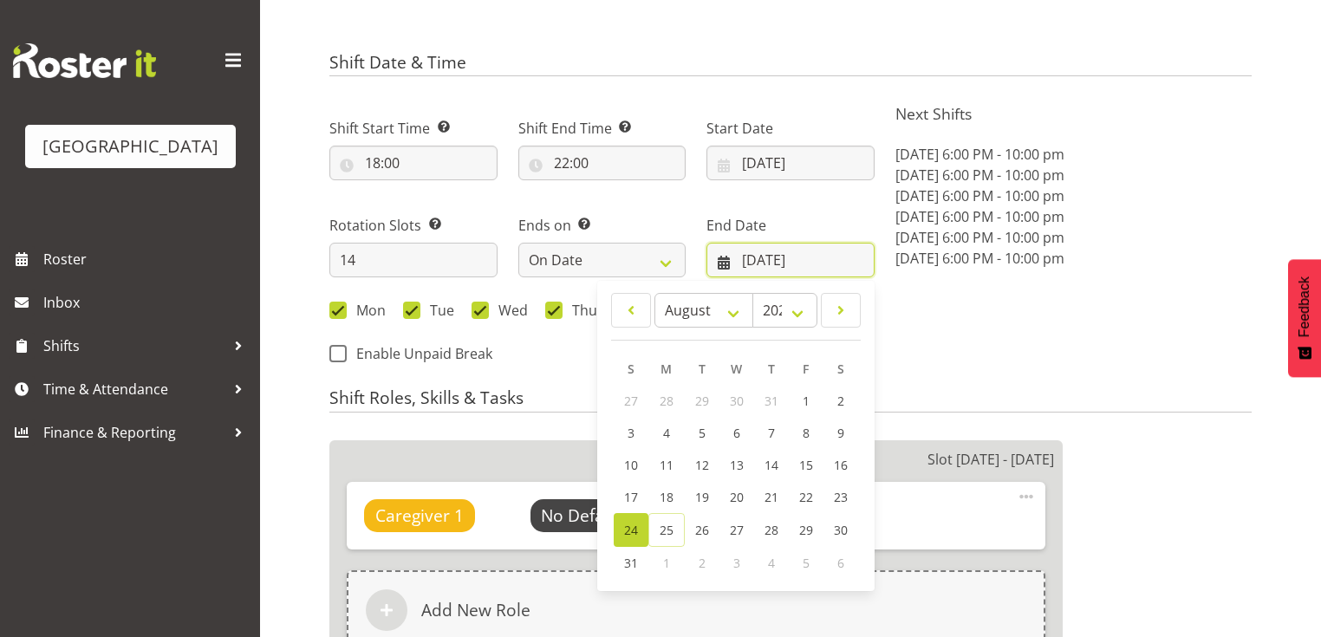
scroll to position [624, 0]
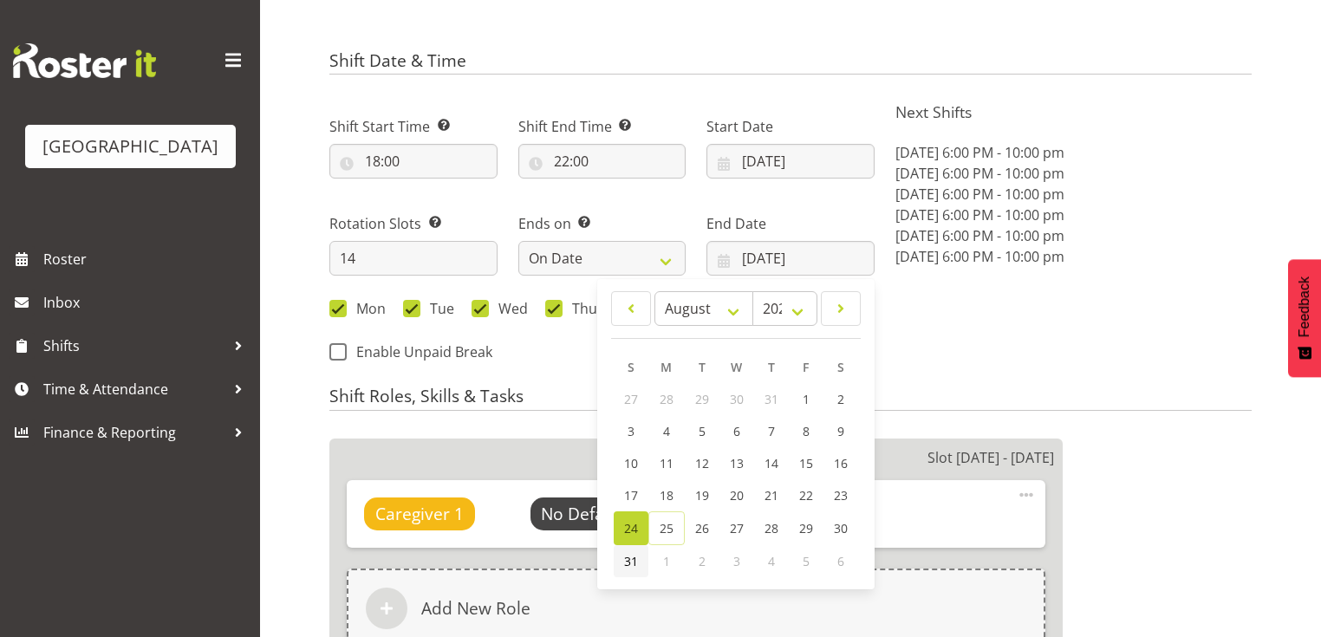
click at [631, 560] on span "31" at bounding box center [631, 561] width 14 height 16
type input "31/08/2025"
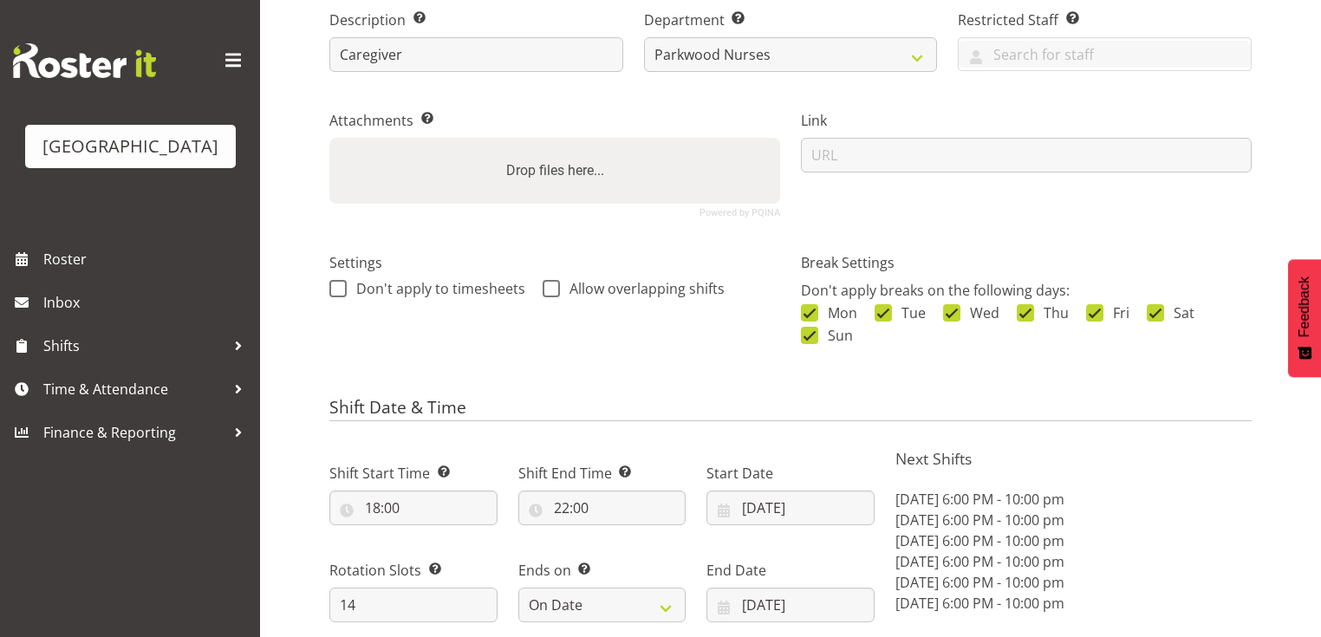
scroll to position [555, 0]
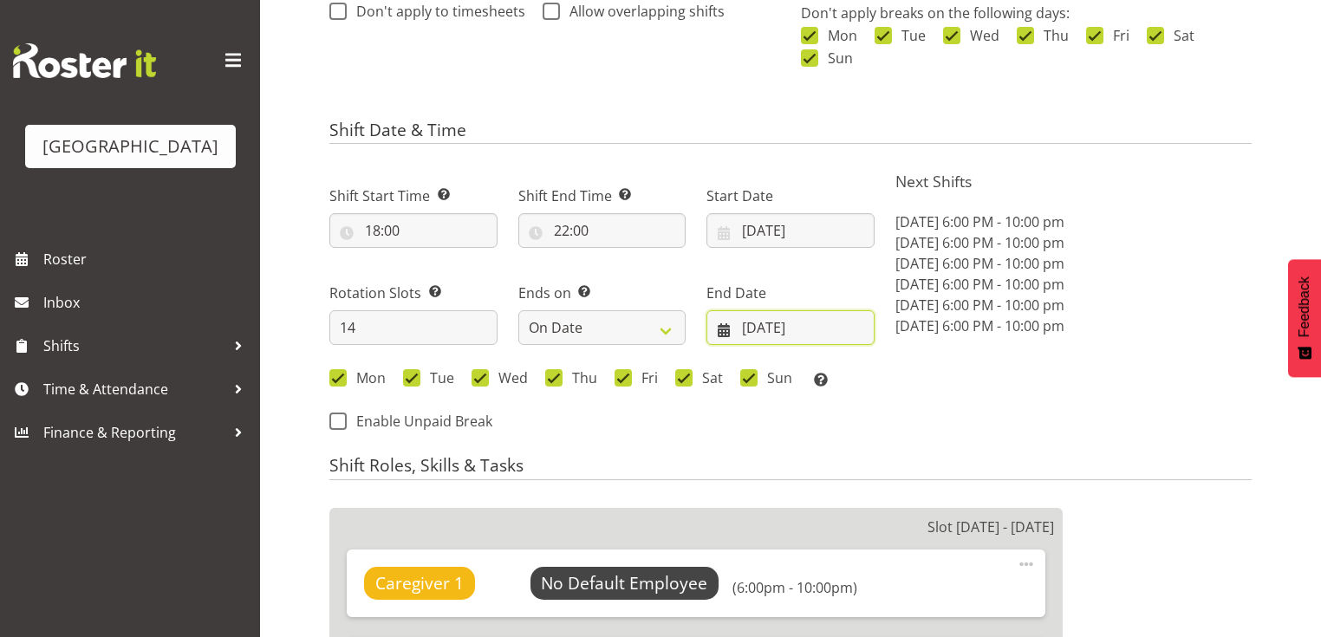
click at [721, 326] on input "31/08/2025" at bounding box center [790, 327] width 168 height 35
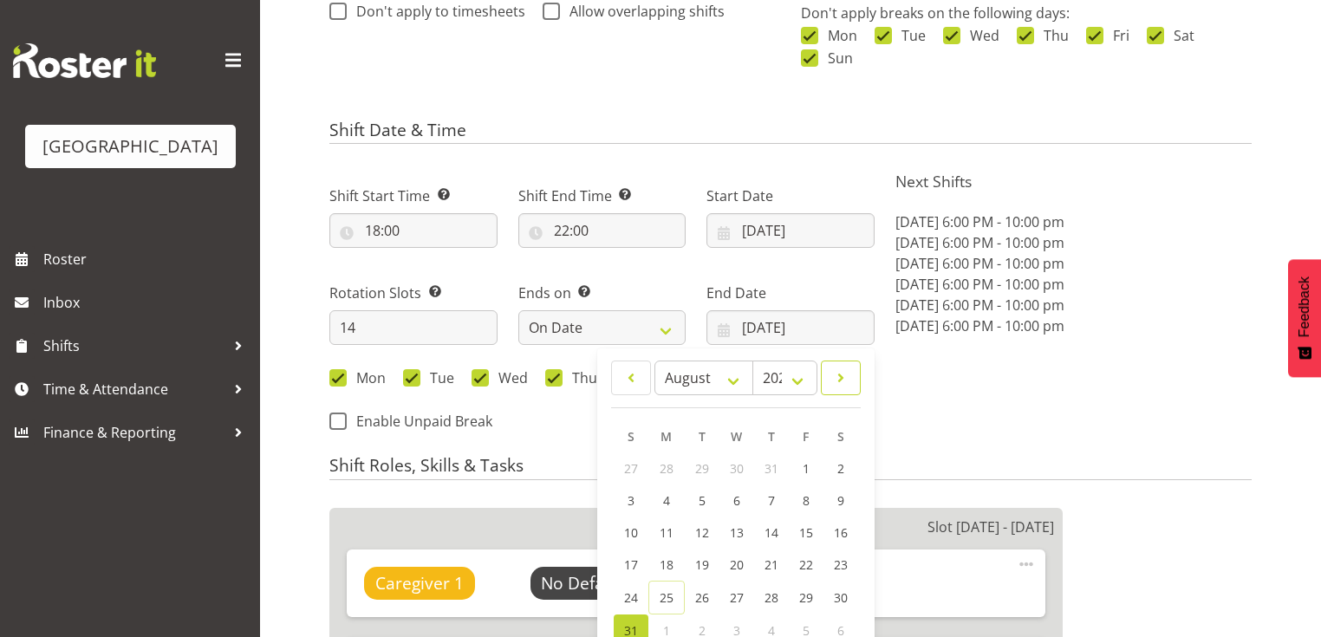
click at [842, 375] on span at bounding box center [840, 377] width 17 height 21
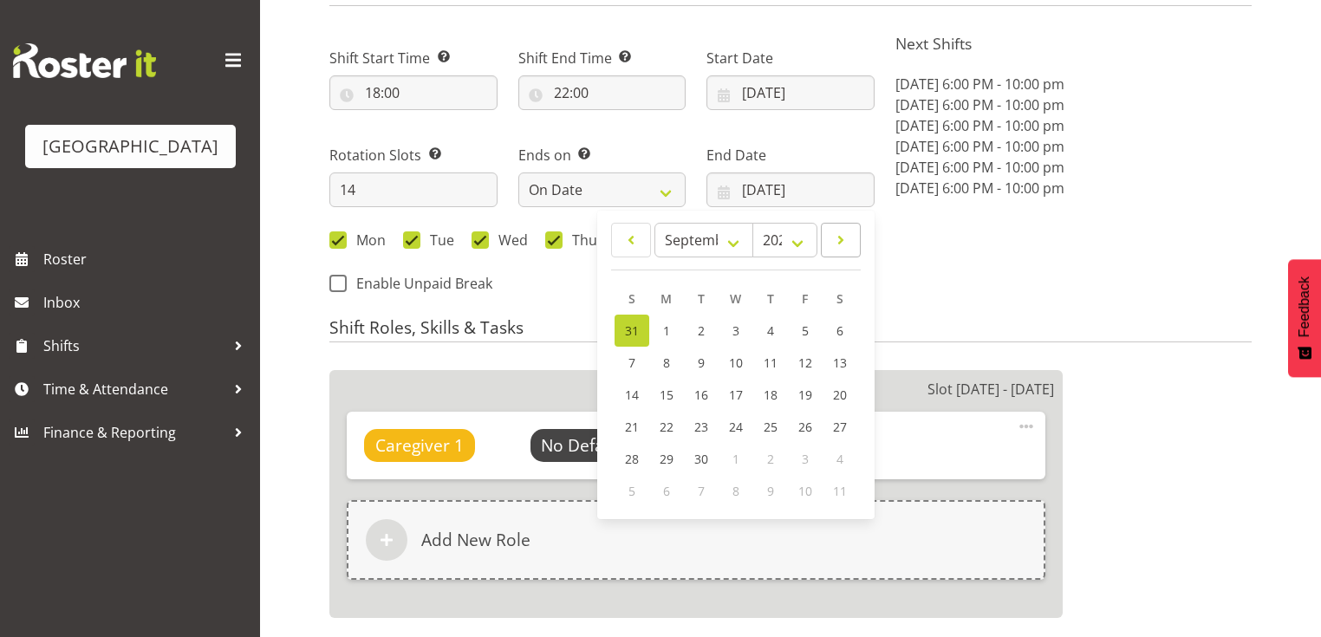
scroll to position [693, 0]
click at [638, 238] on span at bounding box center [630, 239] width 17 height 21
select select "7"
click at [629, 489] on span "31" at bounding box center [631, 492] width 14 height 16
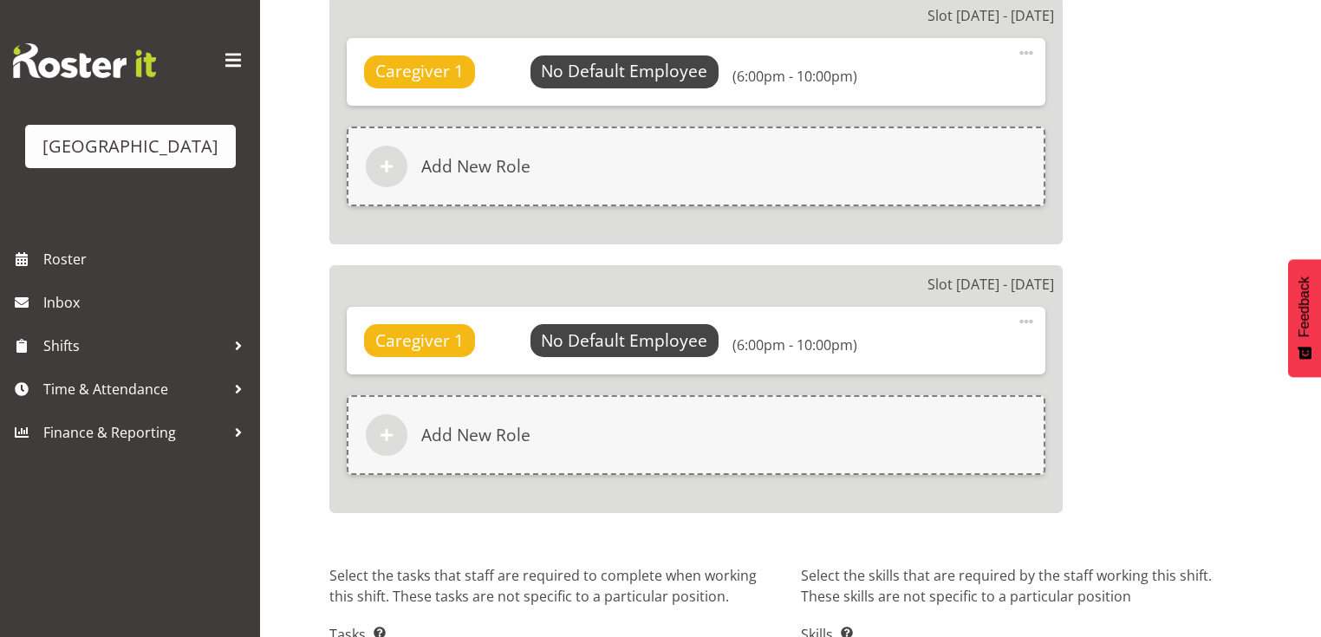
scroll to position [4455, 0]
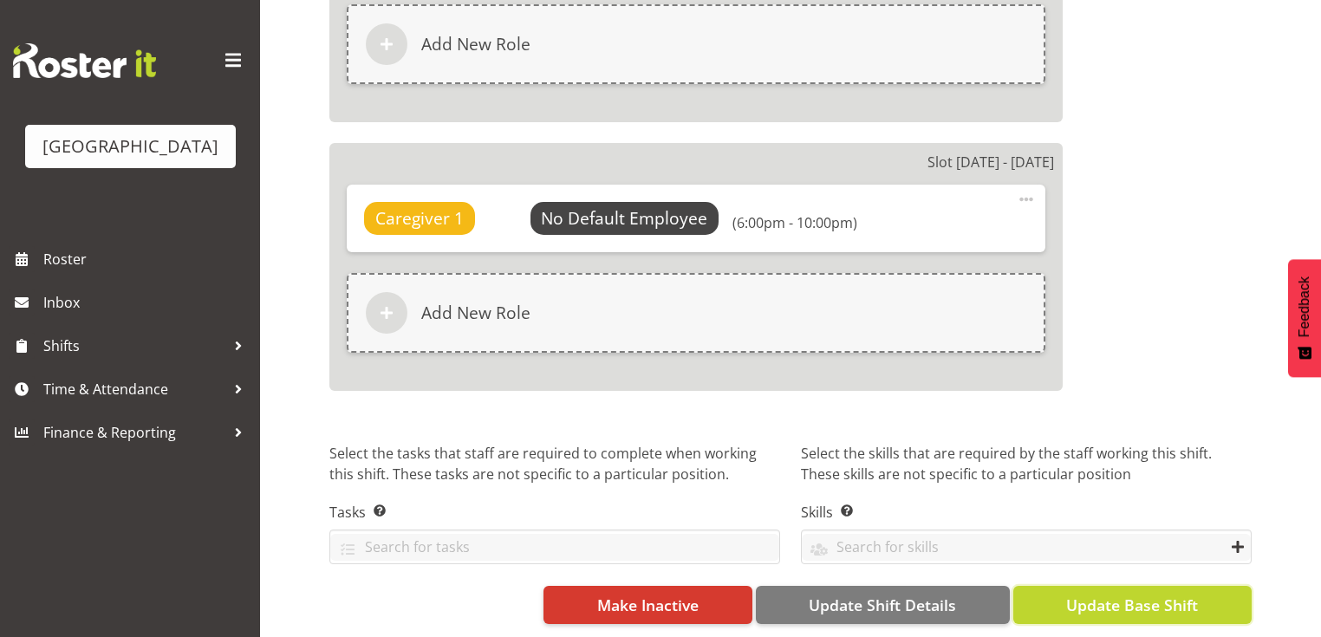
click at [1134, 596] on span "Update Base Shift" at bounding box center [1132, 605] width 132 height 23
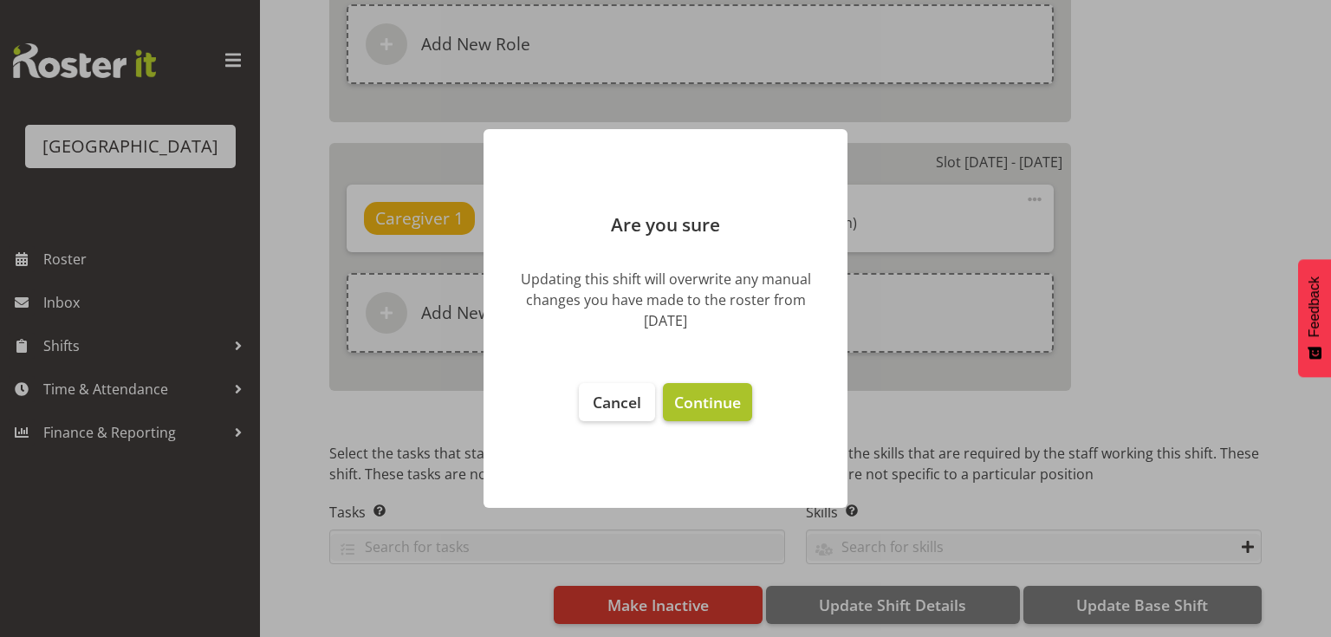
click at [699, 402] on span "Continue" at bounding box center [707, 402] width 67 height 21
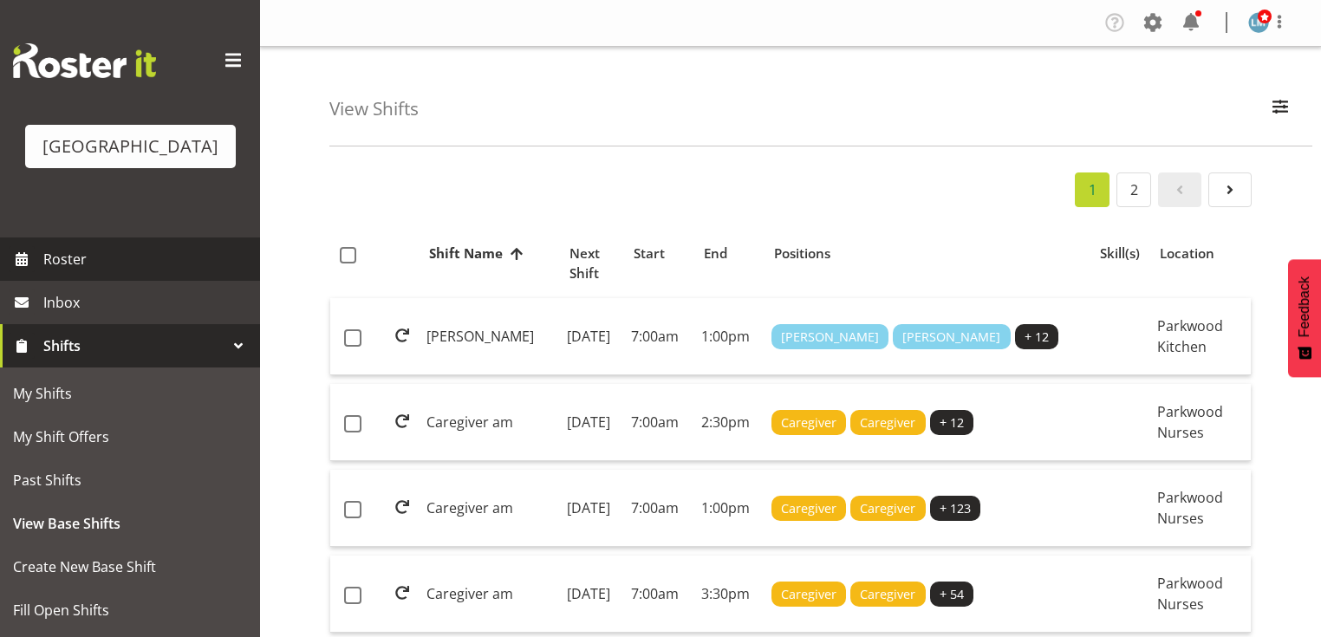
click at [59, 272] on span "Roster" at bounding box center [147, 259] width 208 height 26
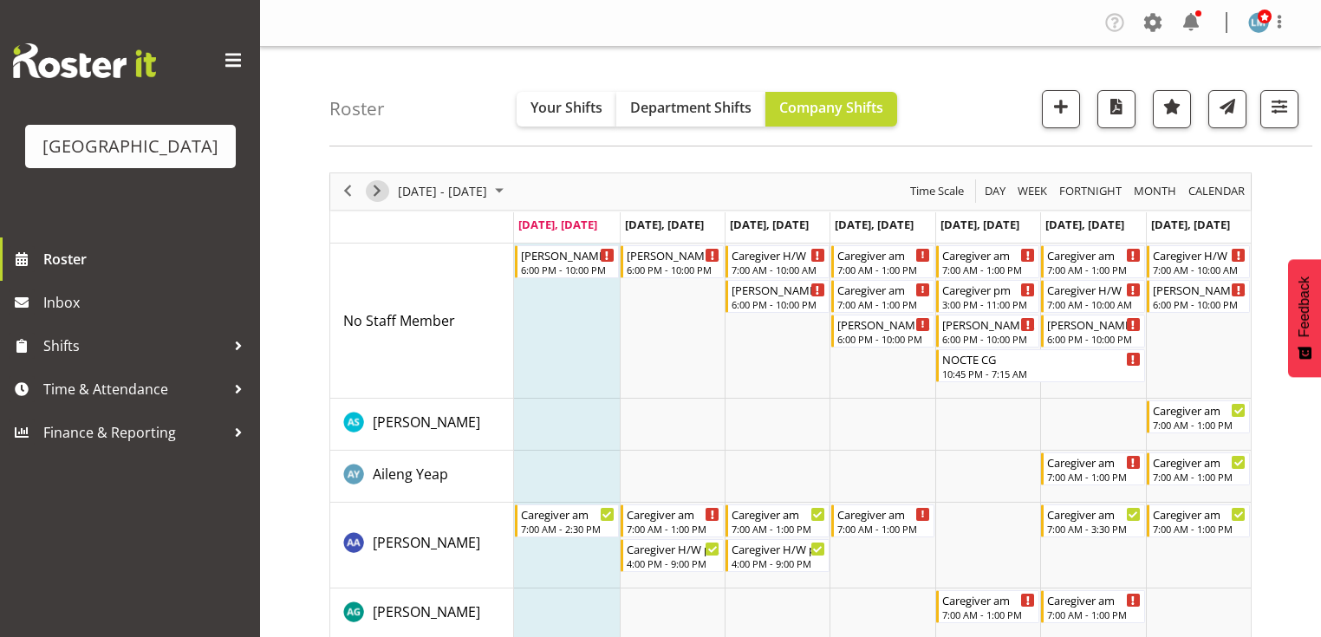
click at [376, 185] on span "Next" at bounding box center [377, 191] width 21 height 22
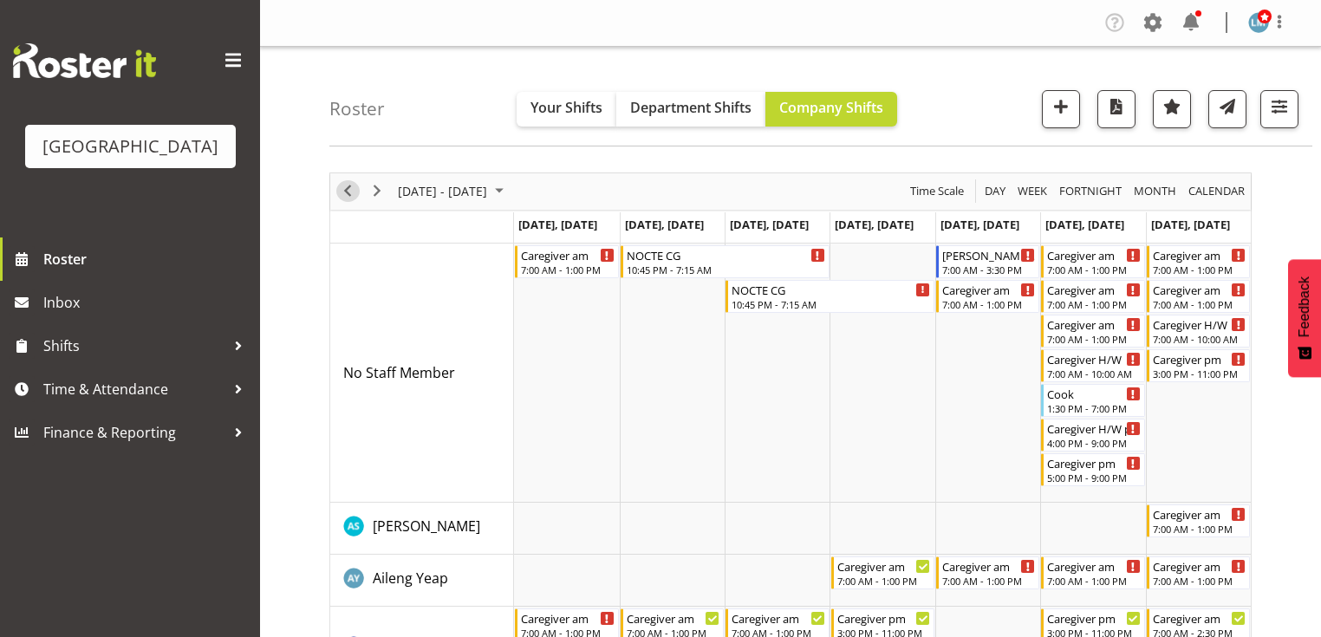
click at [346, 187] on span "Previous" at bounding box center [347, 191] width 21 height 22
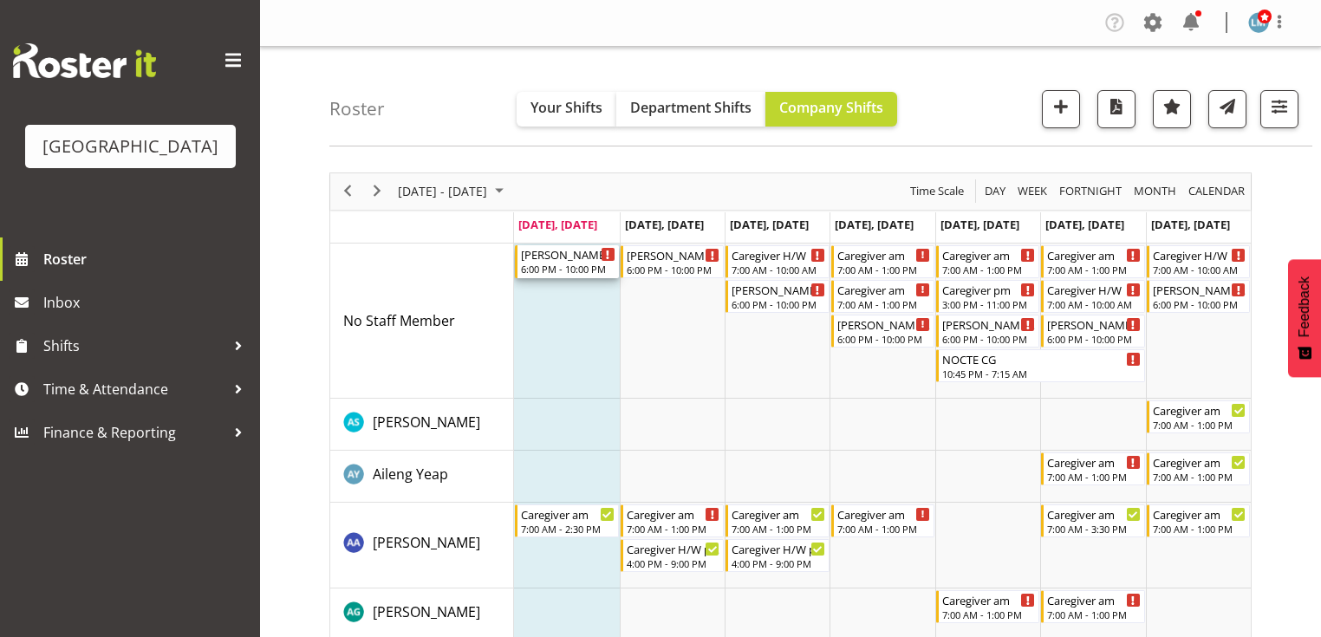
click at [542, 260] on div "[PERSON_NAME] 2 Help" at bounding box center [568, 253] width 94 height 17
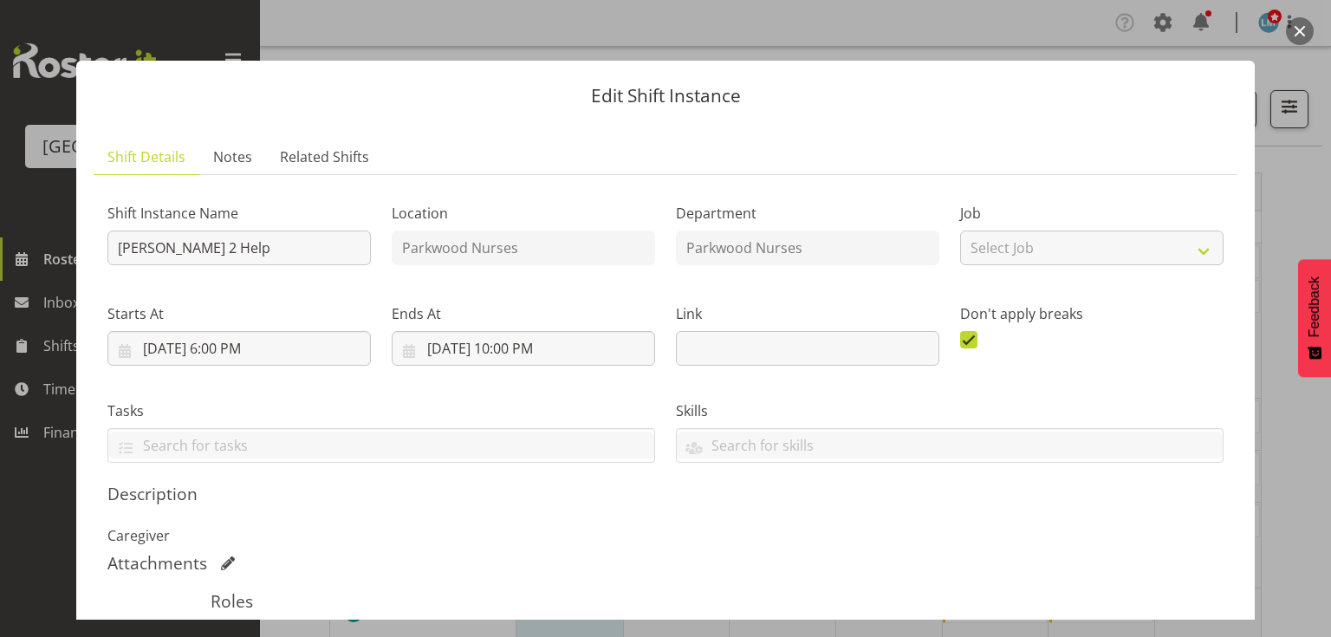
scroll to position [277, 0]
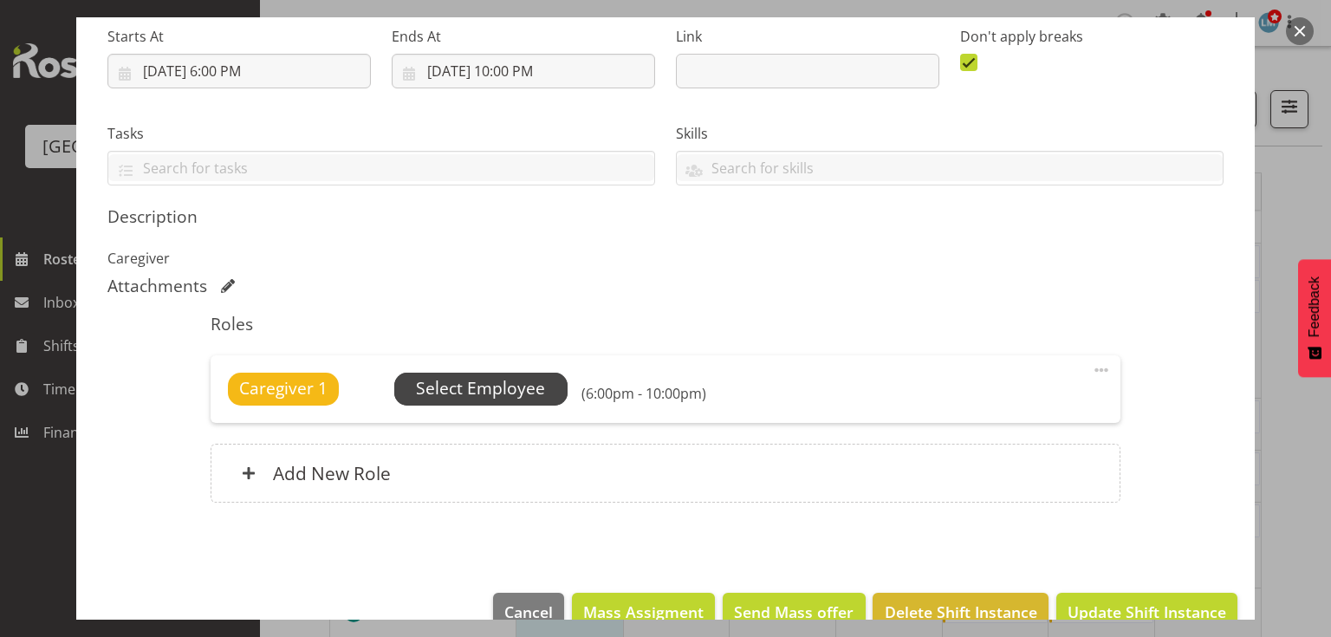
click at [461, 386] on span "Select Employee" at bounding box center [480, 388] width 129 height 25
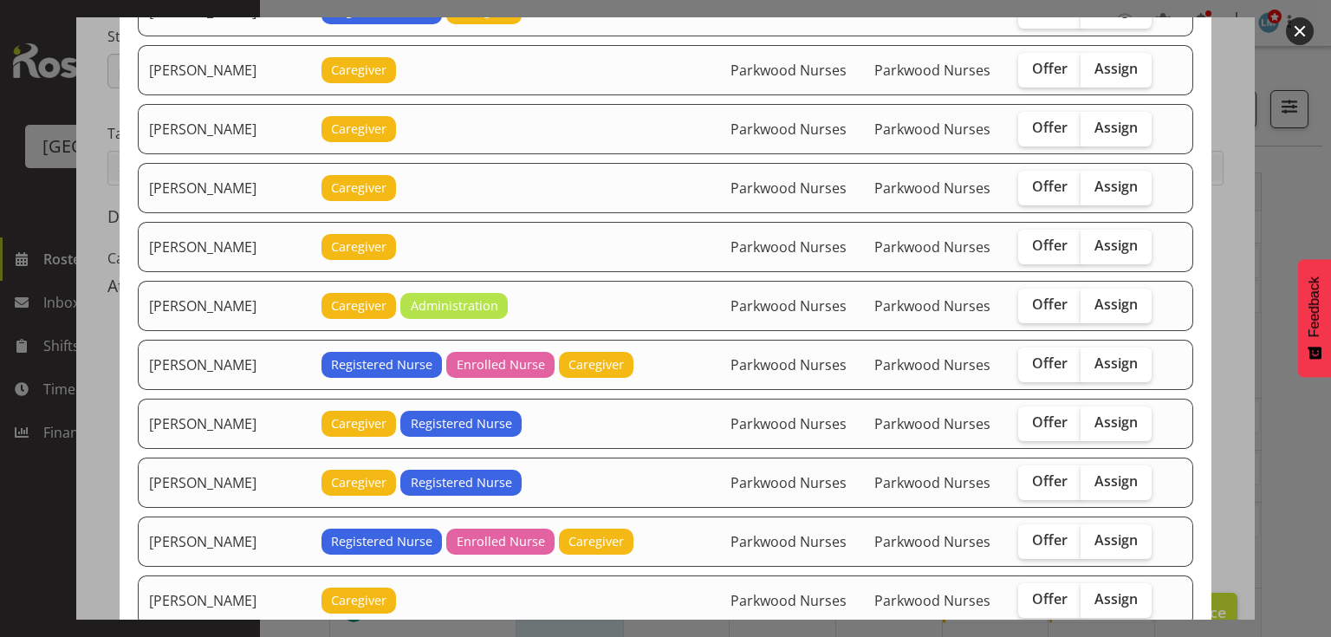
scroll to position [1664, 0]
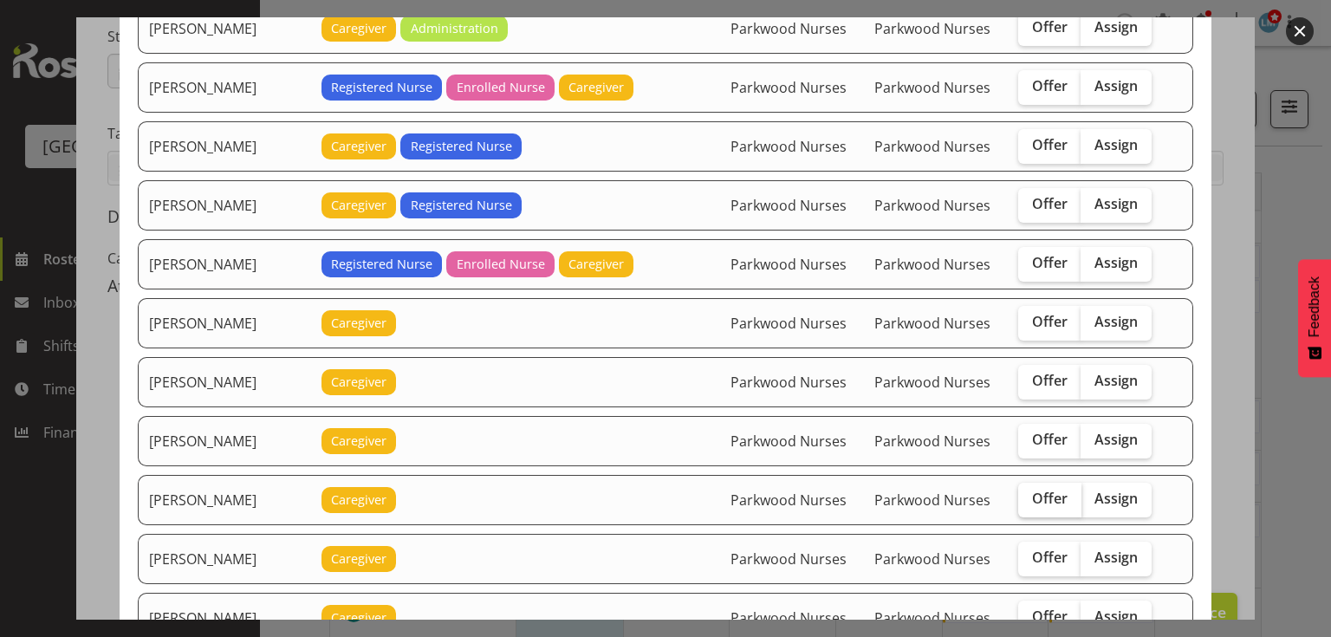
click at [1032, 490] on span "Offer" at bounding box center [1050, 498] width 36 height 17
click at [1028, 493] on input "Offer" at bounding box center [1023, 498] width 11 height 11
checkbox input "true"
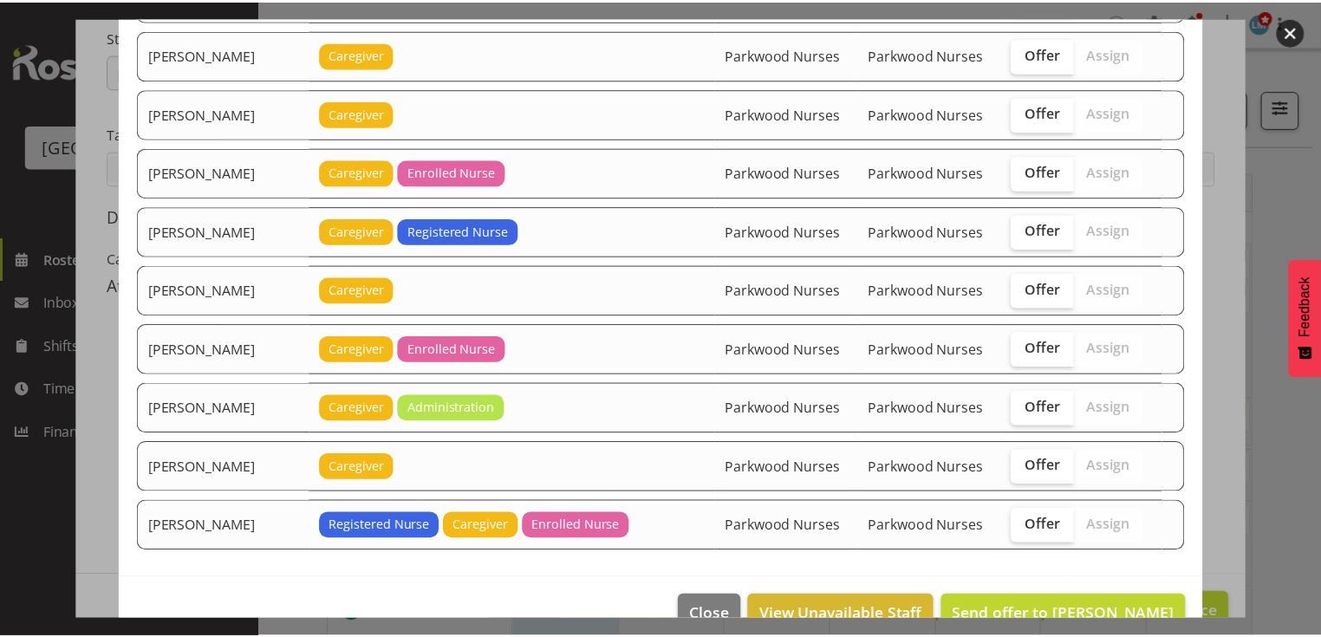
scroll to position [2642, 0]
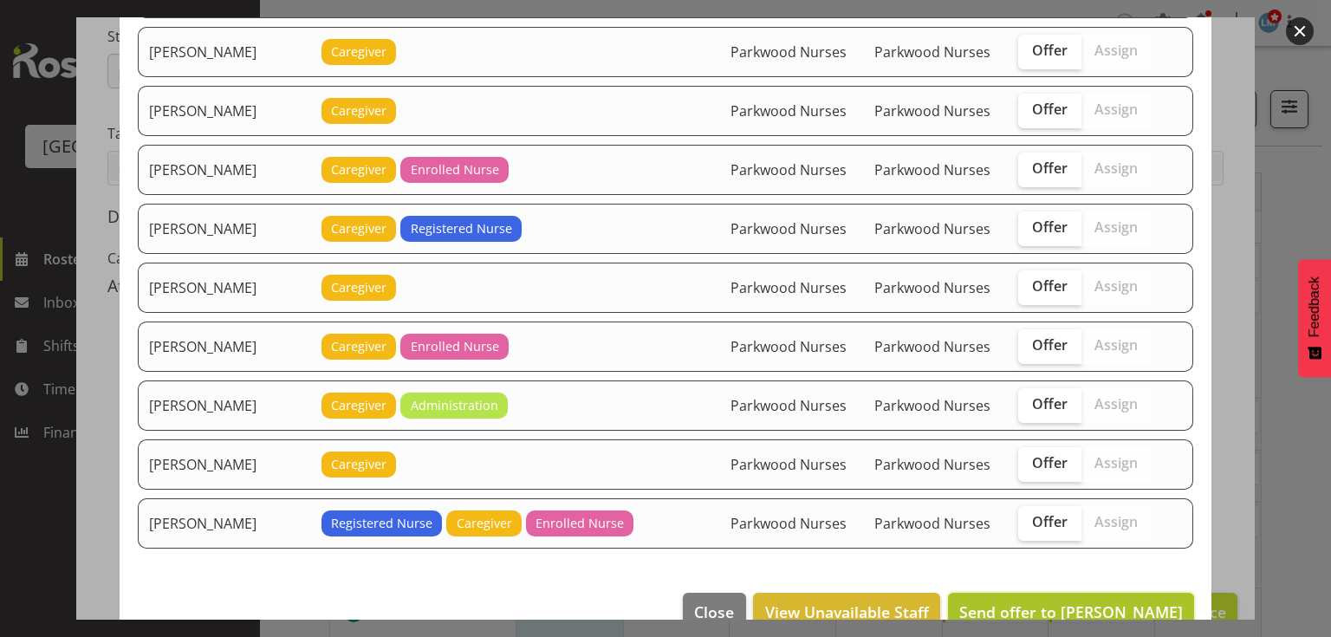
click at [1088, 601] on span "Send offer to [PERSON_NAME]" at bounding box center [1071, 611] width 224 height 21
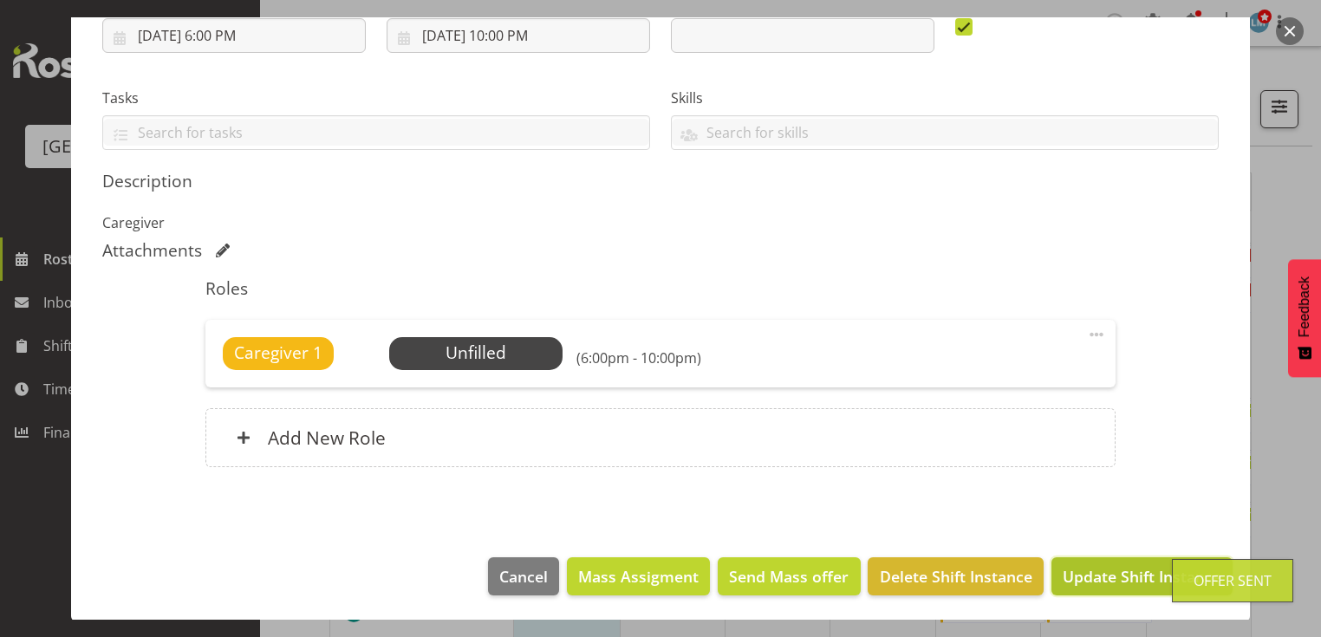
click at [1090, 572] on span "Update Shift Instance" at bounding box center [1141, 576] width 159 height 23
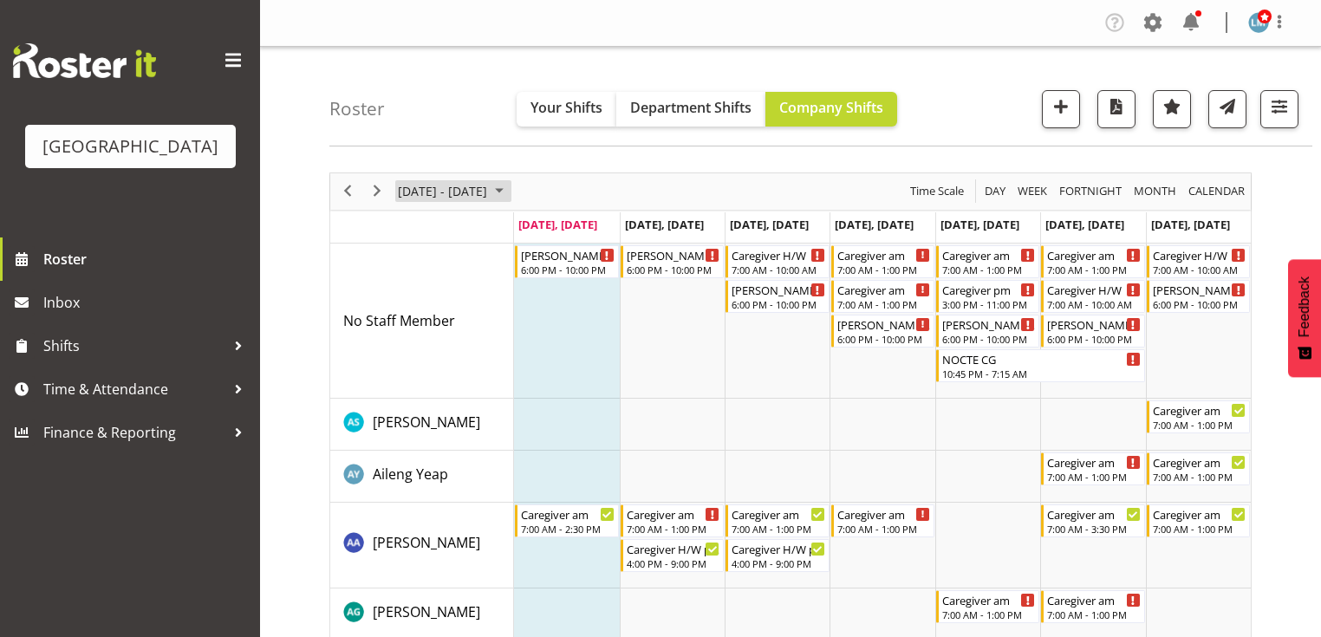
click at [510, 186] on span "August 2025" at bounding box center [499, 191] width 21 height 22
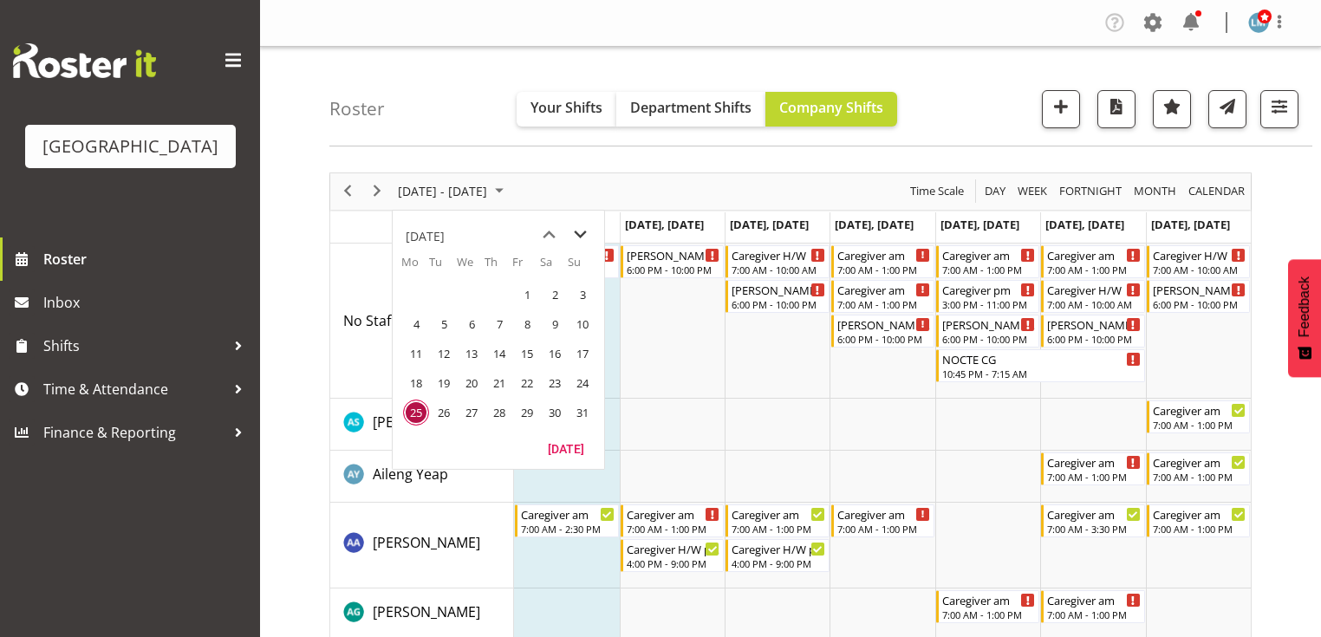
click at [575, 232] on span "next month" at bounding box center [580, 234] width 30 height 31
click at [413, 349] on span "15" at bounding box center [416, 354] width 26 height 26
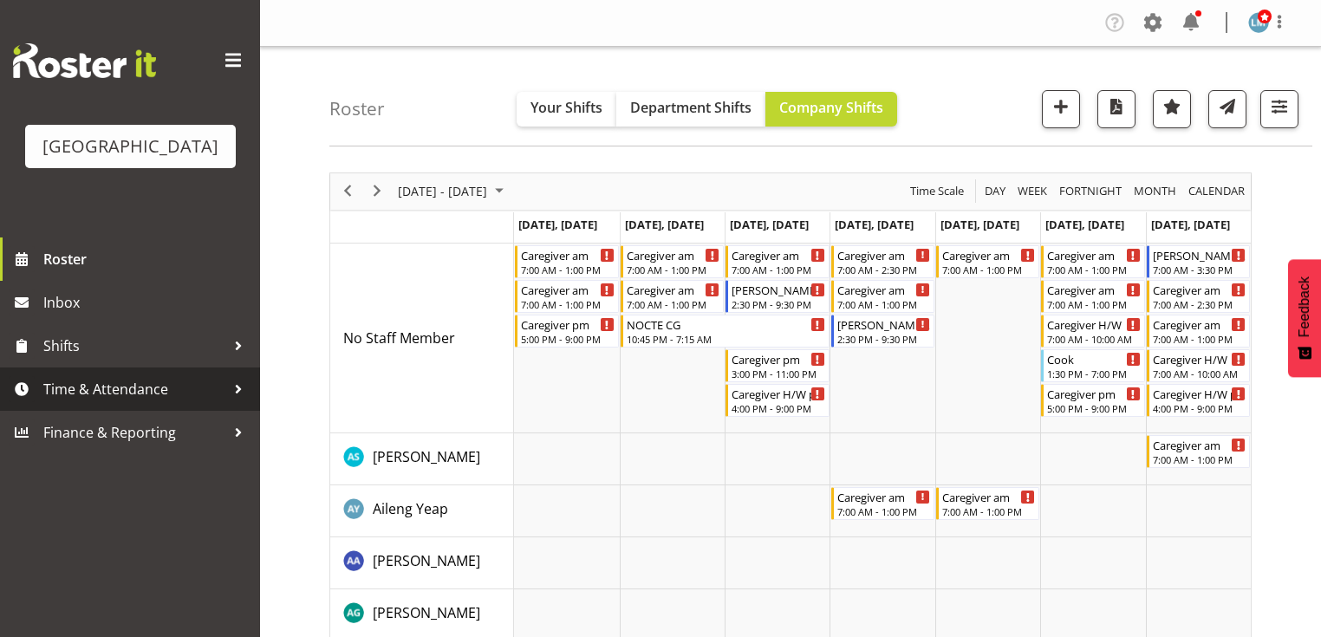
click at [231, 402] on div at bounding box center [238, 389] width 26 height 26
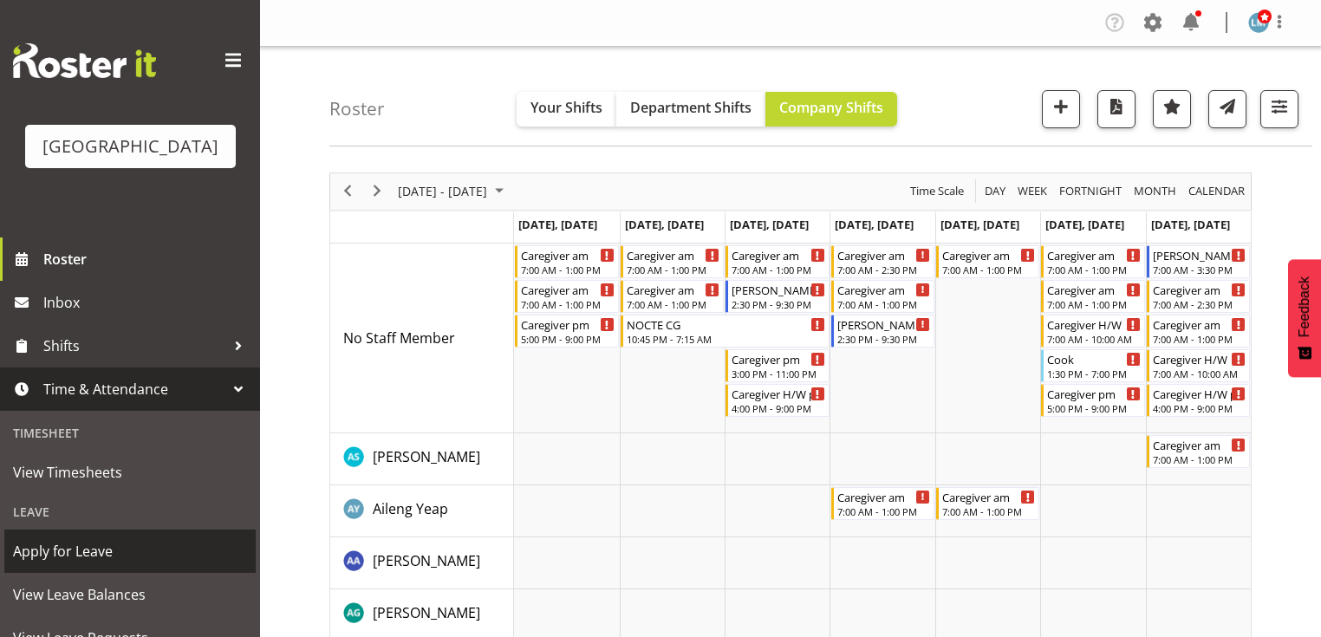
click at [162, 564] on span "Apply for Leave" at bounding box center [130, 551] width 234 height 26
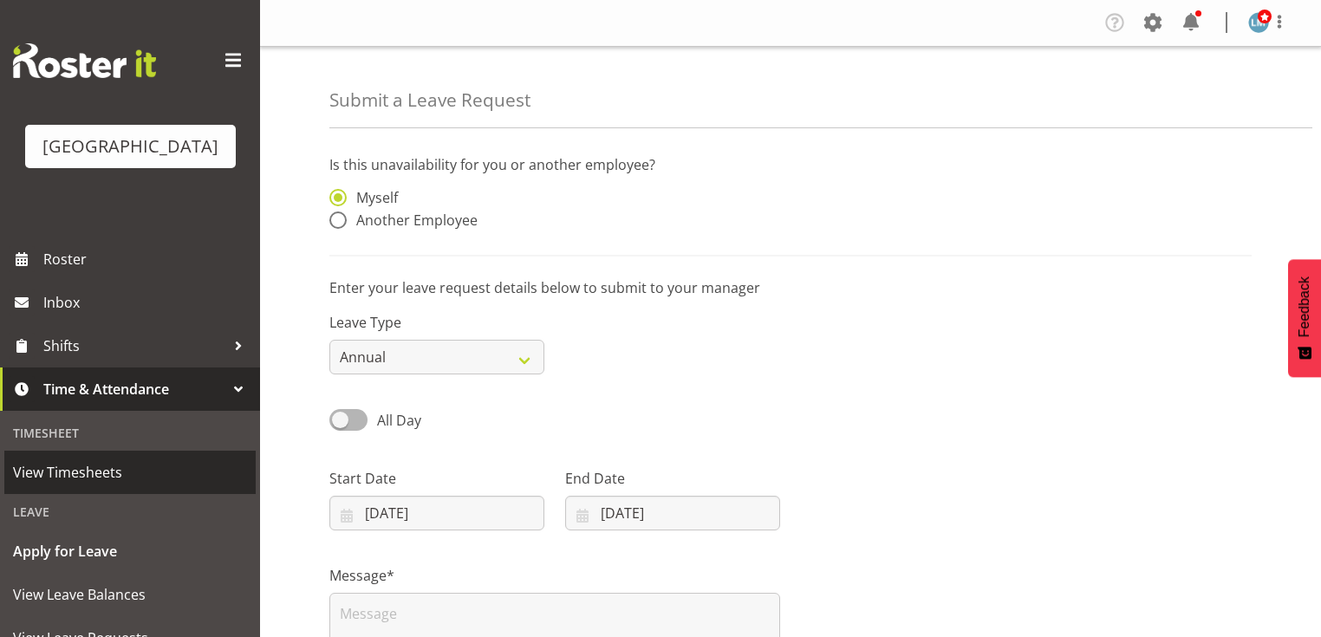
scroll to position [139, 0]
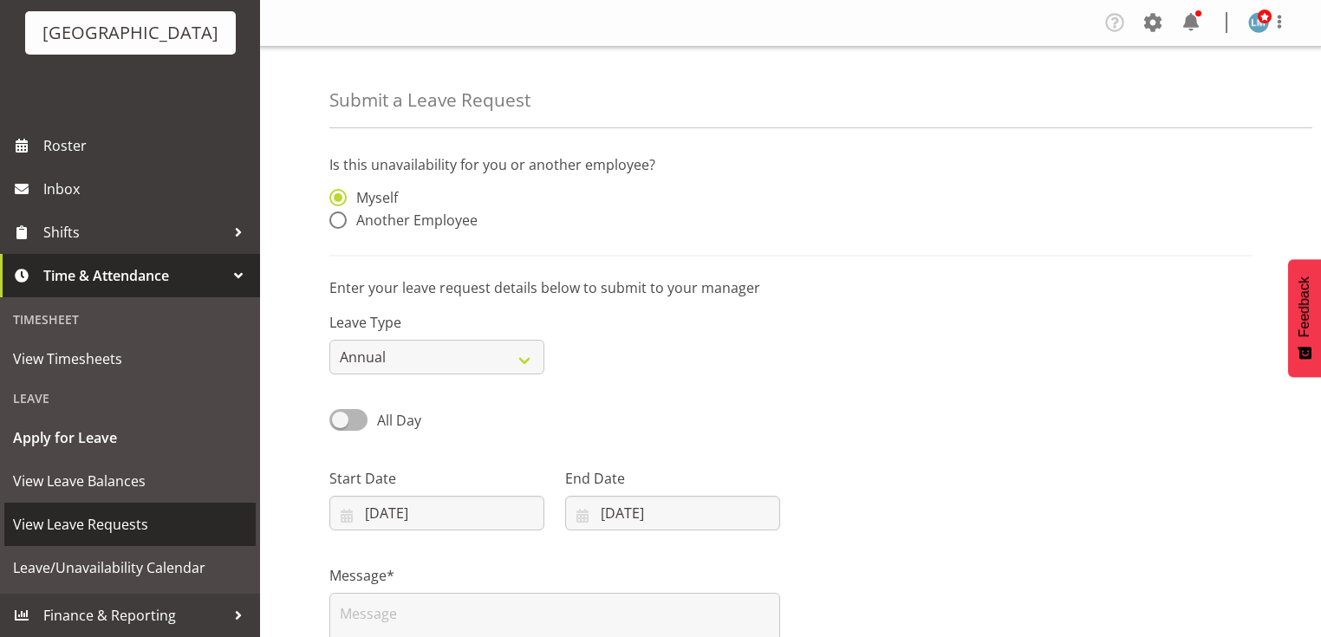
click at [182, 520] on span "View Leave Requests" at bounding box center [130, 524] width 234 height 26
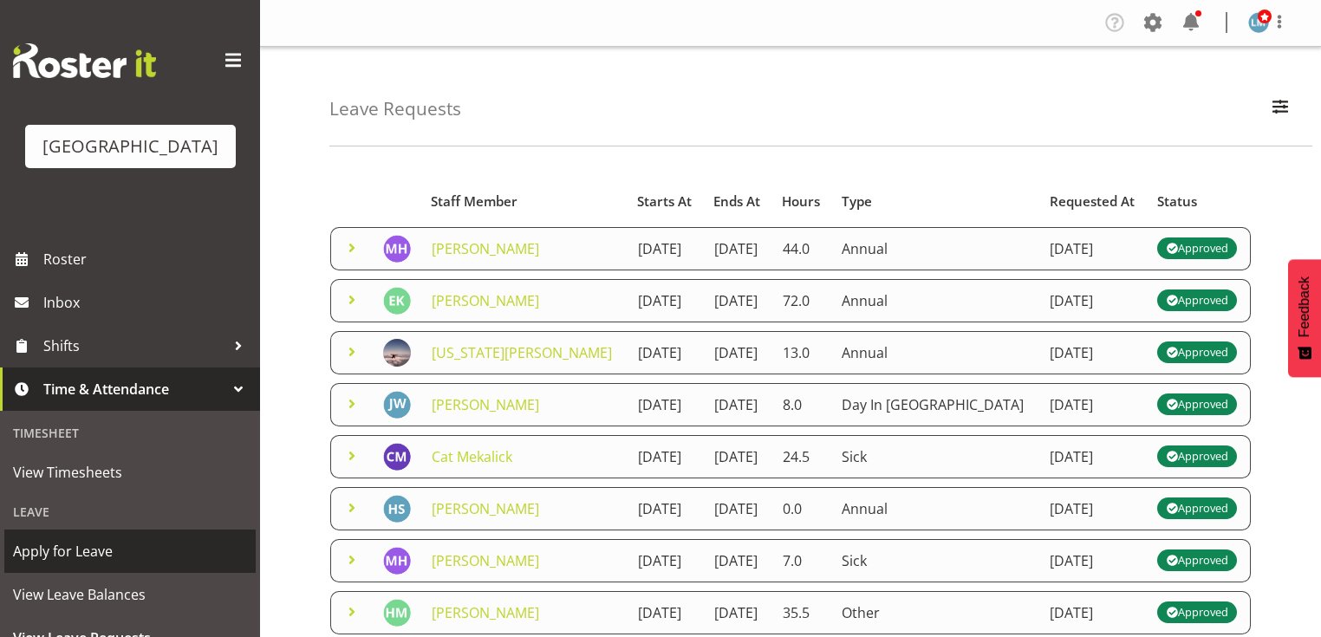
click at [108, 564] on span "Apply for Leave" at bounding box center [130, 551] width 234 height 26
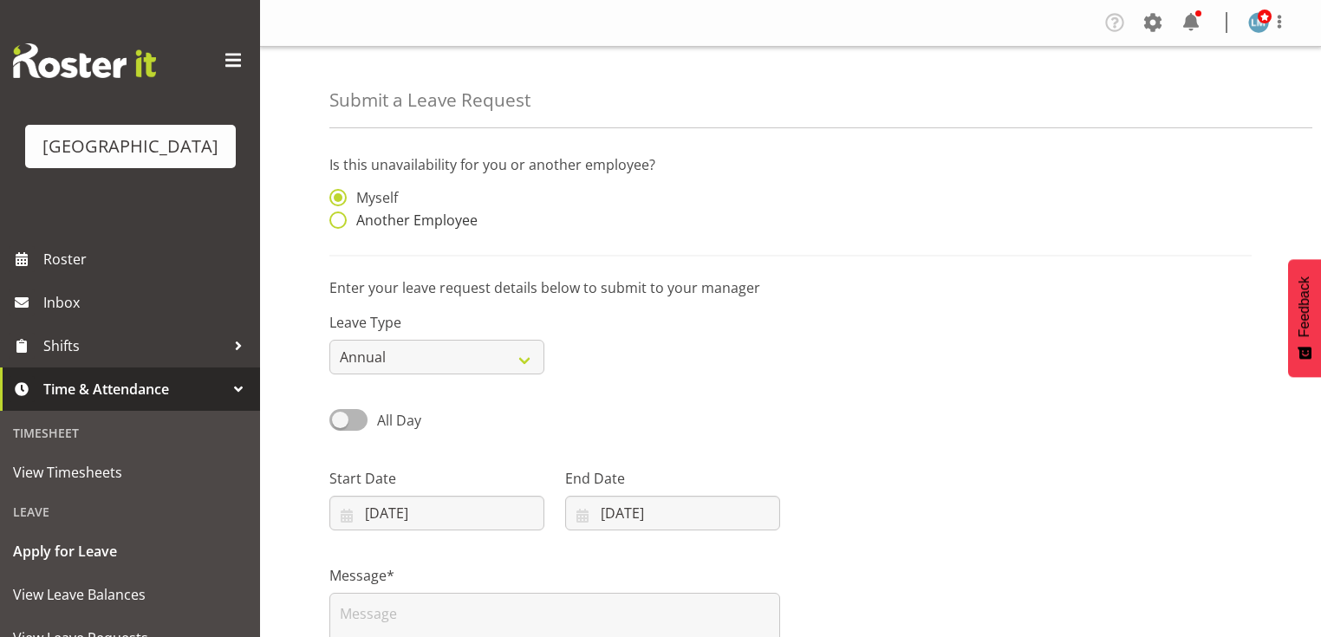
click at [335, 224] on span at bounding box center [337, 219] width 17 height 17
click at [335, 224] on input "Another Employee" at bounding box center [334, 220] width 11 height 11
radio input "true"
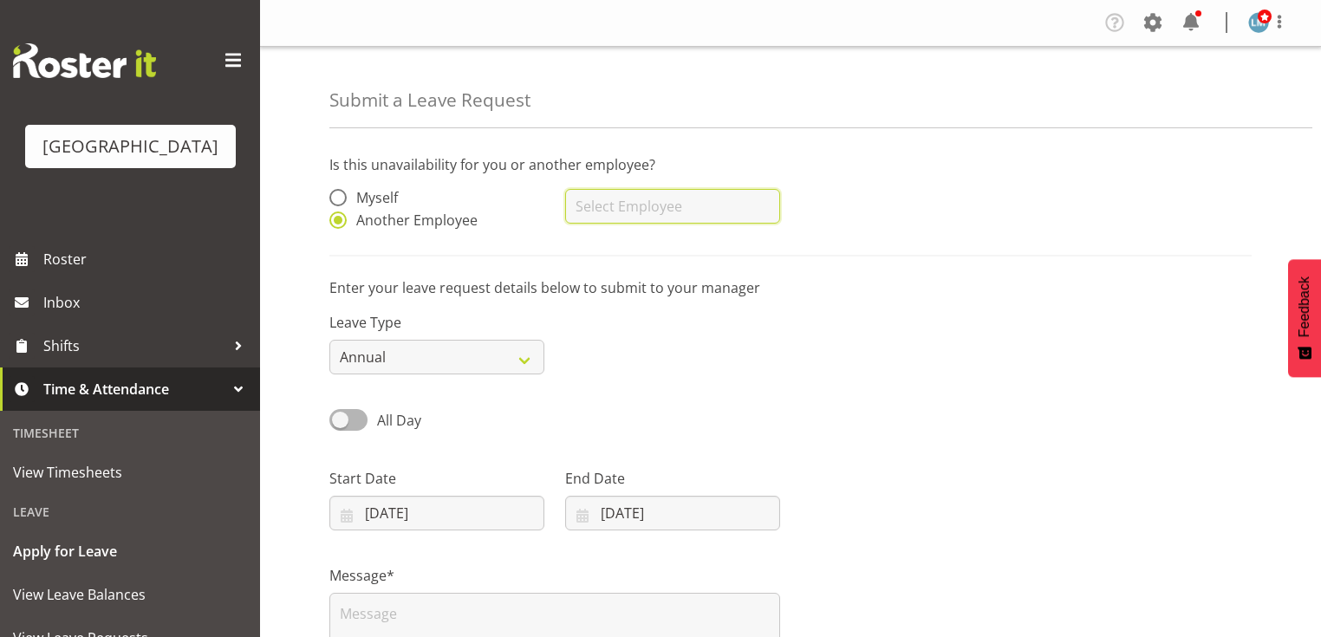
drag, startPoint x: 621, startPoint y: 215, endPoint x: 615, endPoint y: 222, distance: 9.2
click at [622, 213] on input "text" at bounding box center [672, 206] width 215 height 35
click at [634, 257] on span "[PERSON_NAME]" at bounding box center [632, 249] width 107 height 19
type input "[PERSON_NAME]"
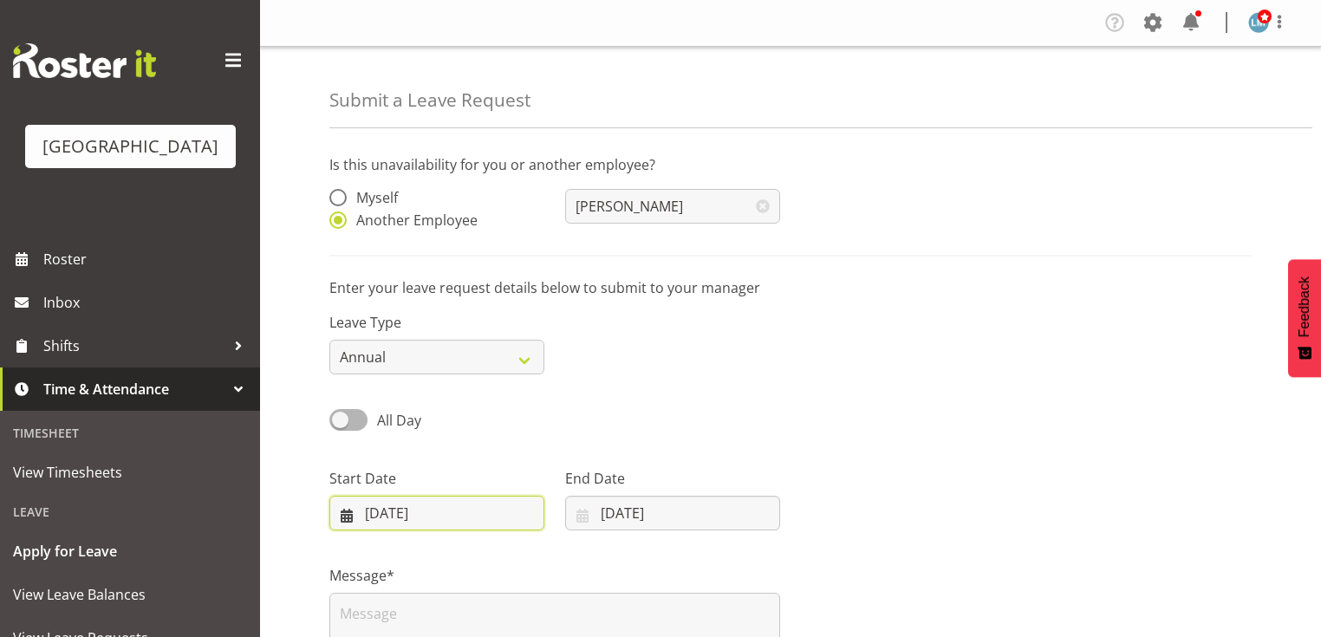
click at [346, 514] on input "[DATE]" at bounding box center [436, 513] width 215 height 35
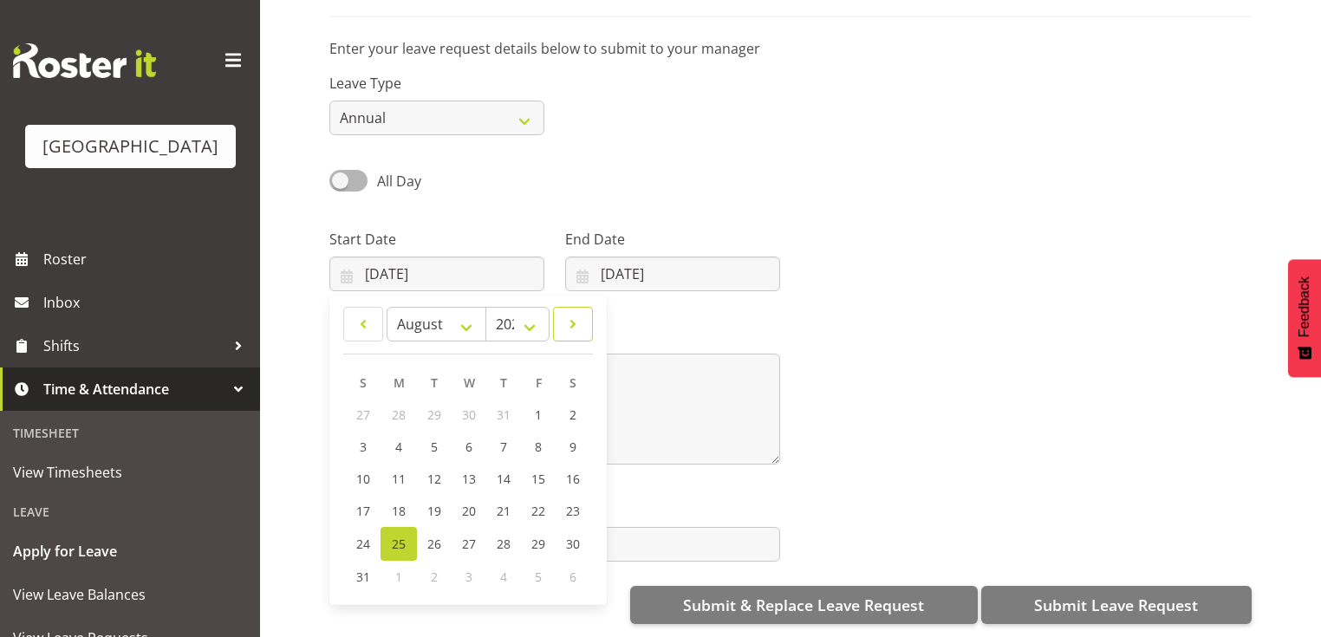
click at [575, 314] on span at bounding box center [572, 324] width 17 height 21
select select "8"
click at [397, 471] on span "15" at bounding box center [399, 479] width 14 height 16
type input "[DATE]"
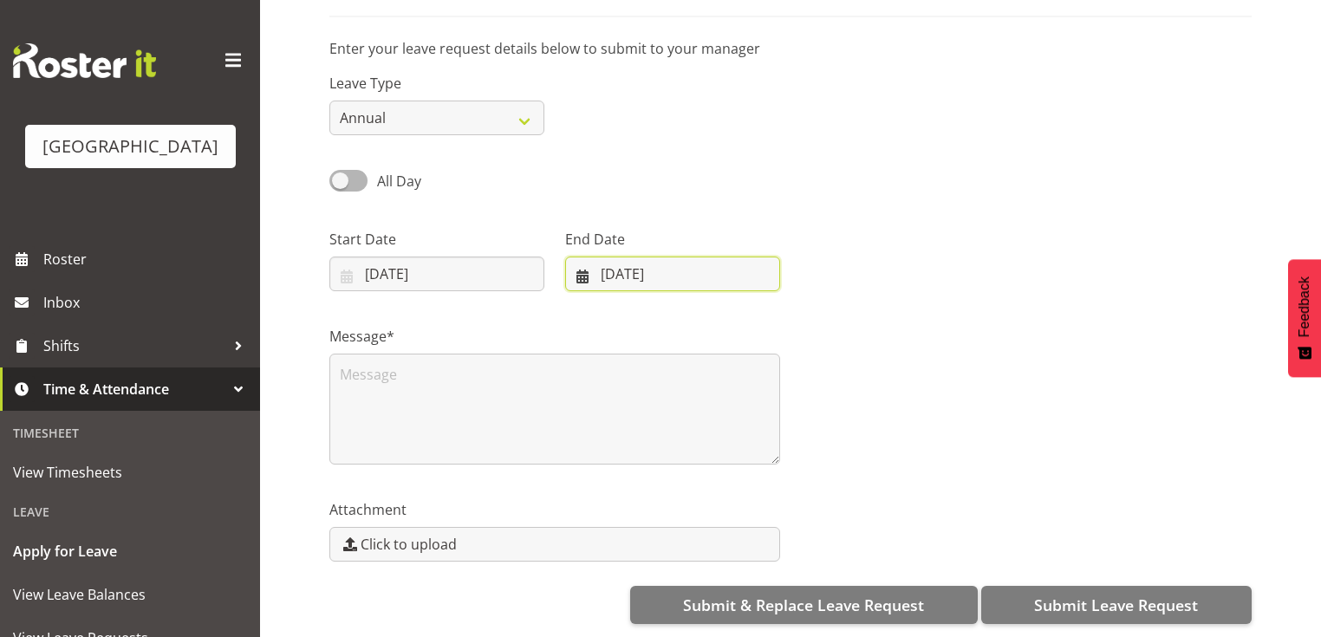
click at [575, 263] on input "[DATE]" at bounding box center [672, 274] width 215 height 35
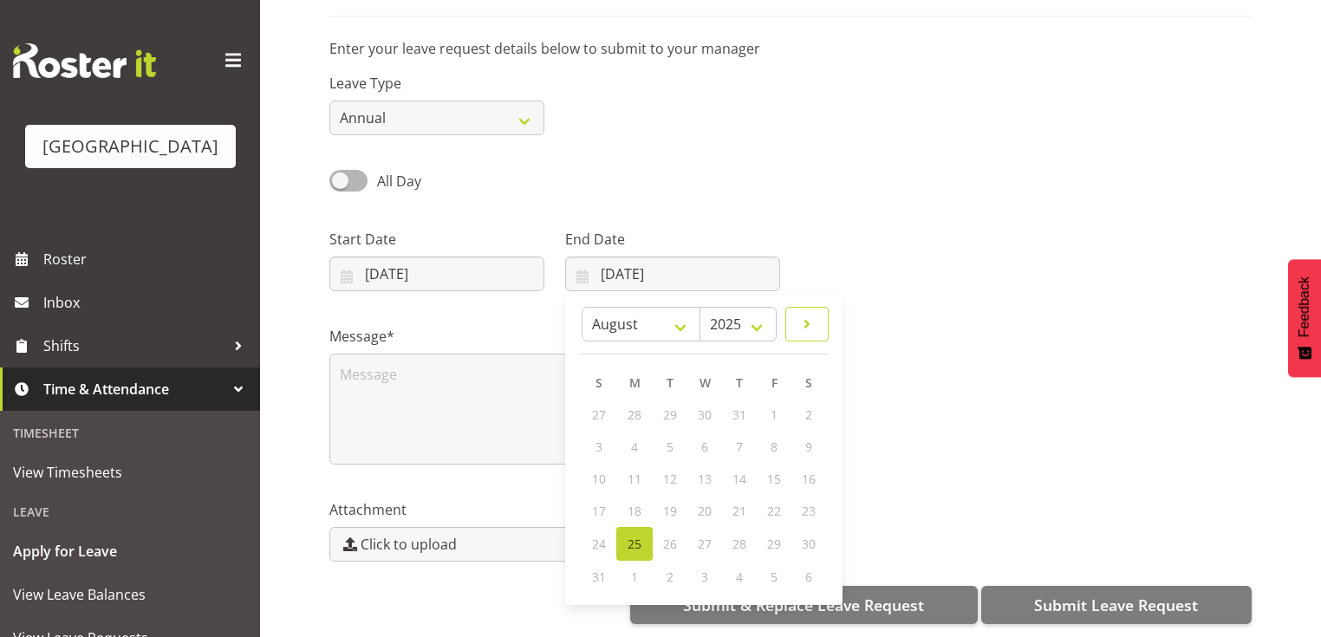
click at [809, 314] on span at bounding box center [806, 324] width 21 height 21
select select "8"
click at [773, 471] on span "19" at bounding box center [773, 479] width 14 height 16
type input "[DATE]"
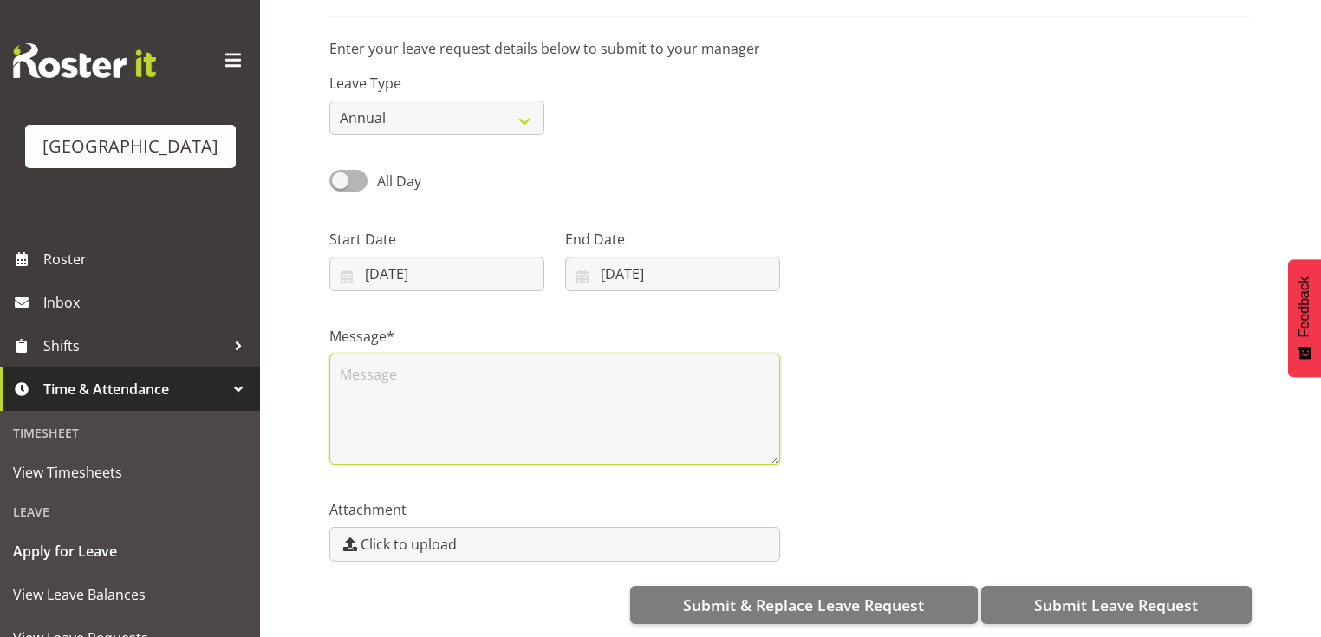
click at [491, 388] on textarea at bounding box center [554, 409] width 451 height 111
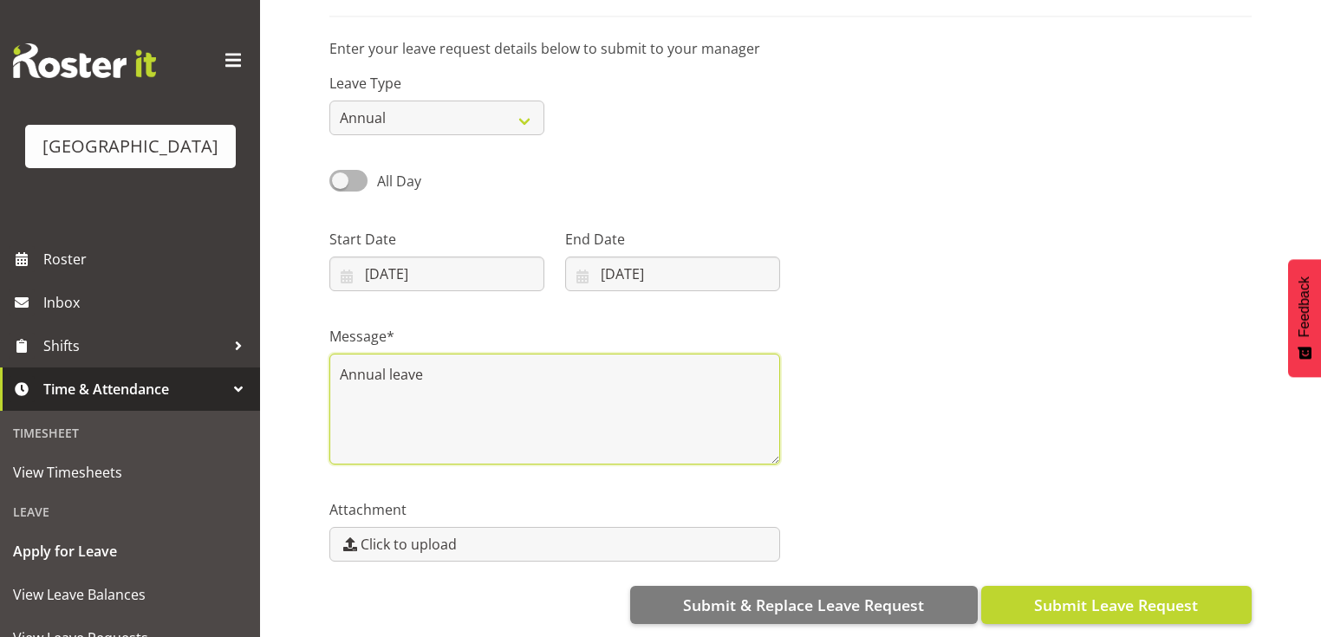
type textarea "Annual leave"
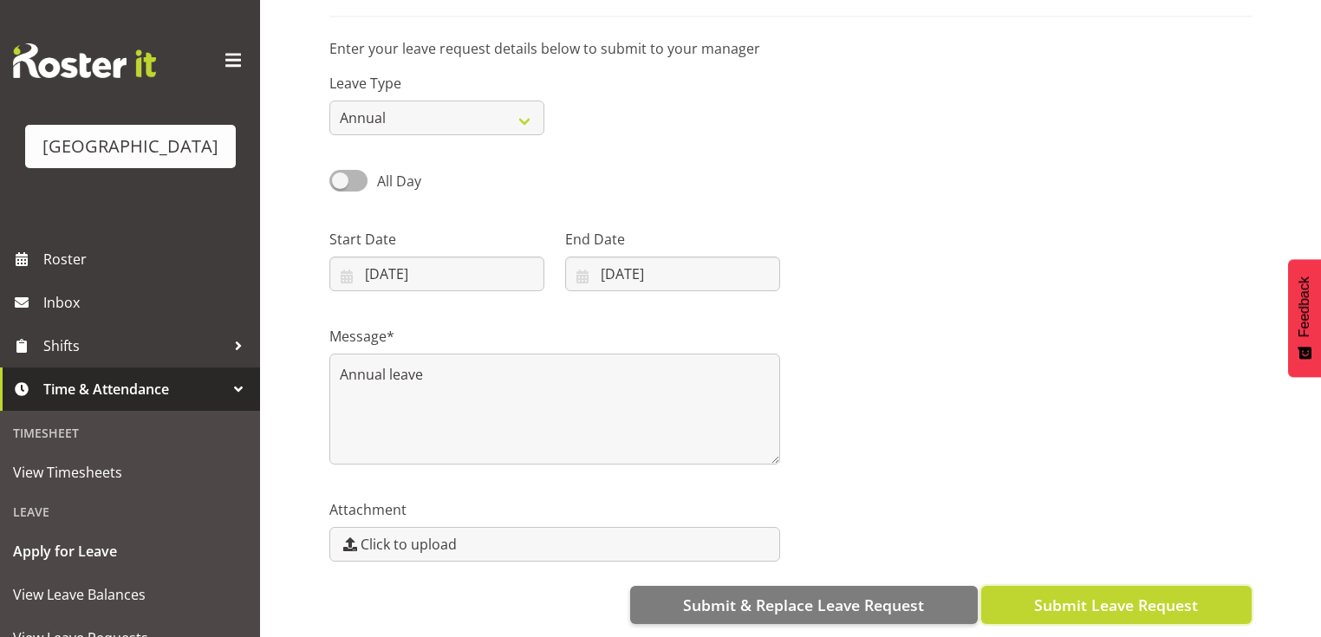
click at [1092, 586] on button "Submit Leave Request" at bounding box center [1116, 605] width 270 height 38
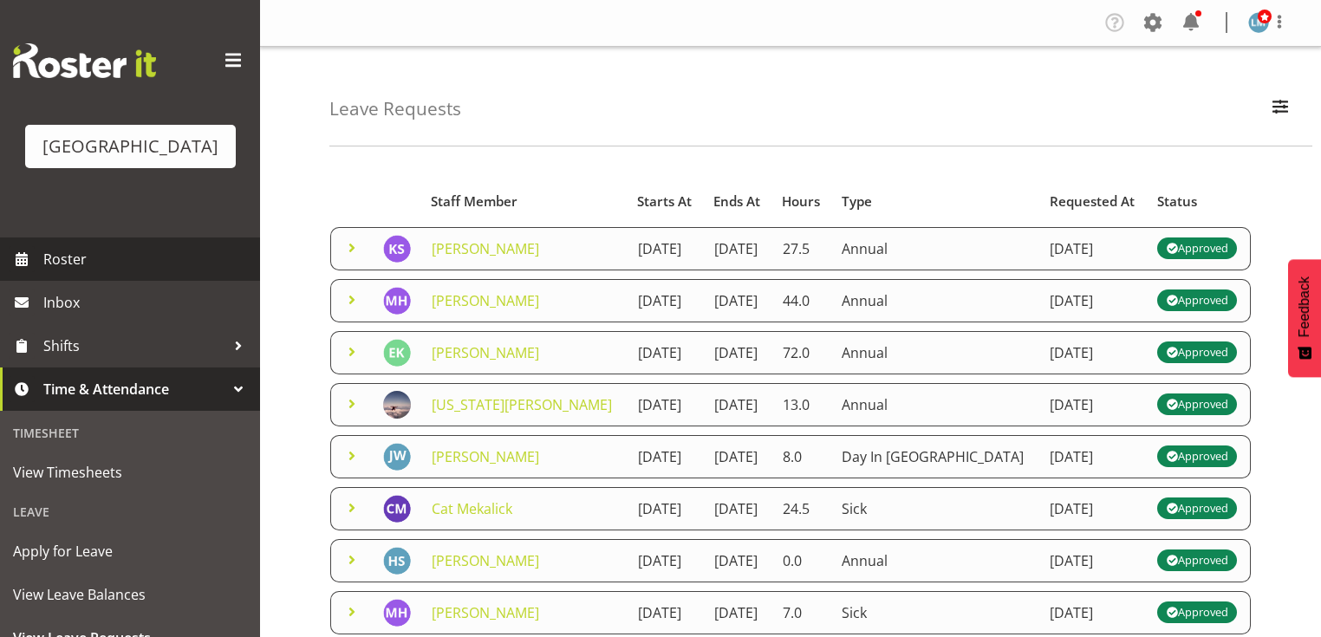
click at [73, 272] on span "Roster" at bounding box center [147, 259] width 208 height 26
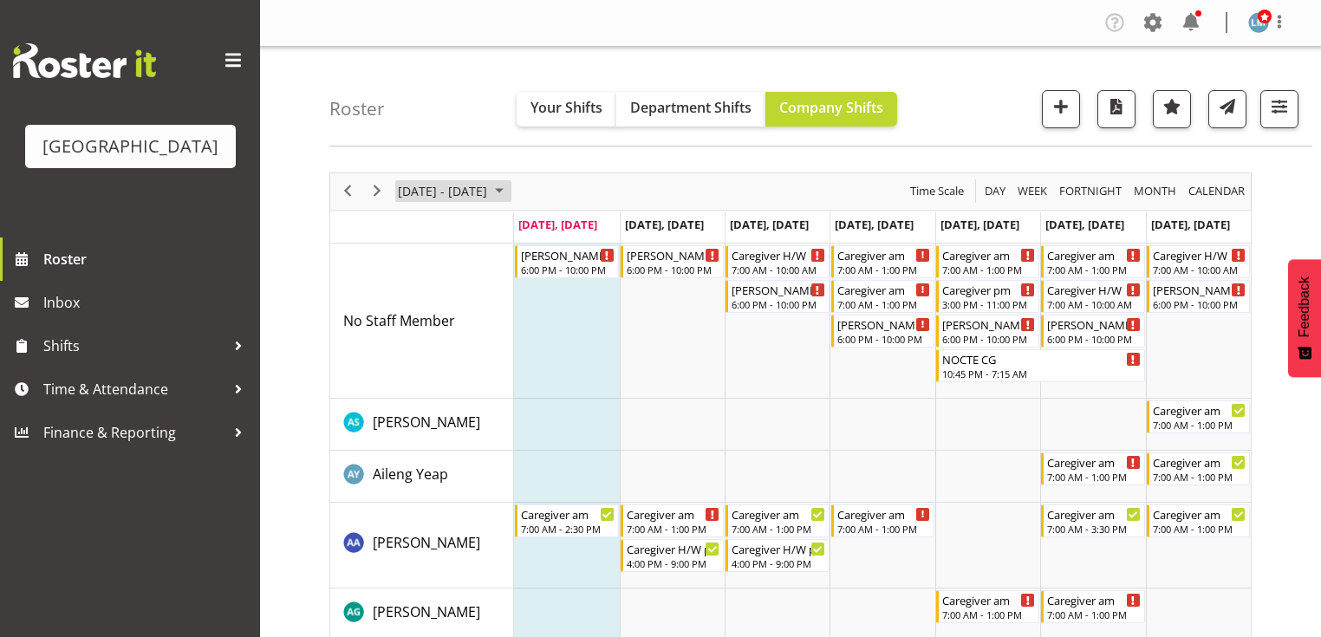
click at [510, 189] on span "August 2025" at bounding box center [499, 191] width 21 height 22
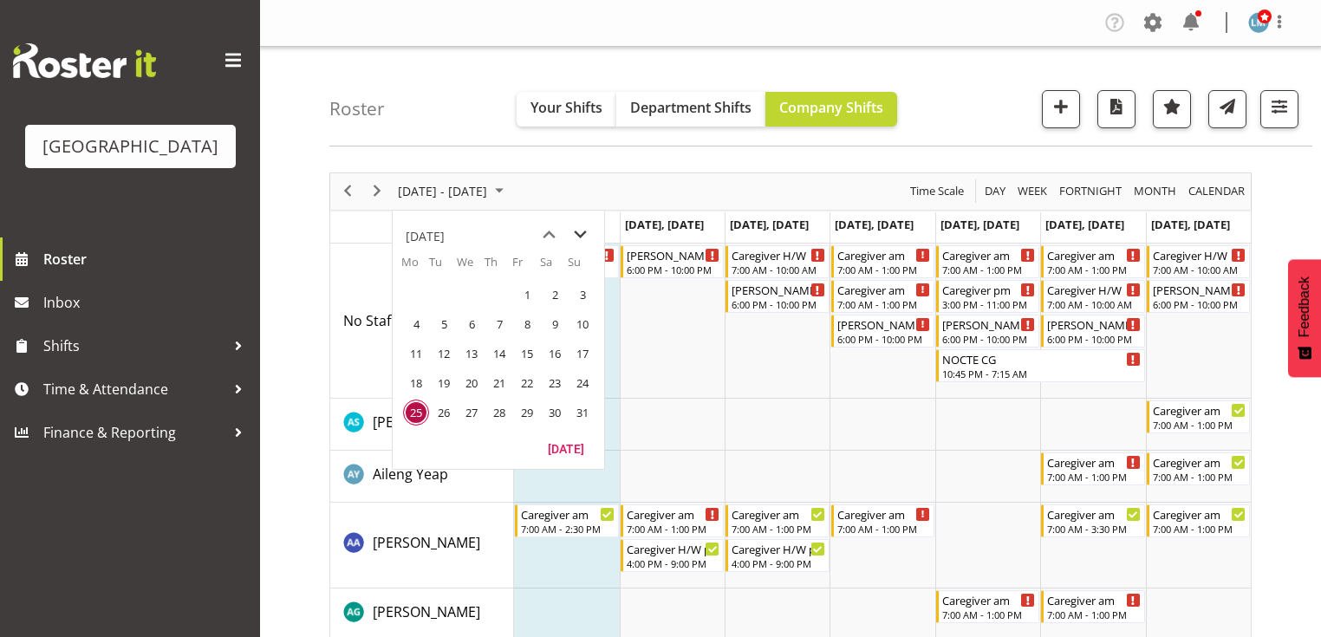
click at [579, 232] on span "next month" at bounding box center [580, 234] width 30 height 31
click at [419, 351] on span "15" at bounding box center [416, 354] width 26 height 26
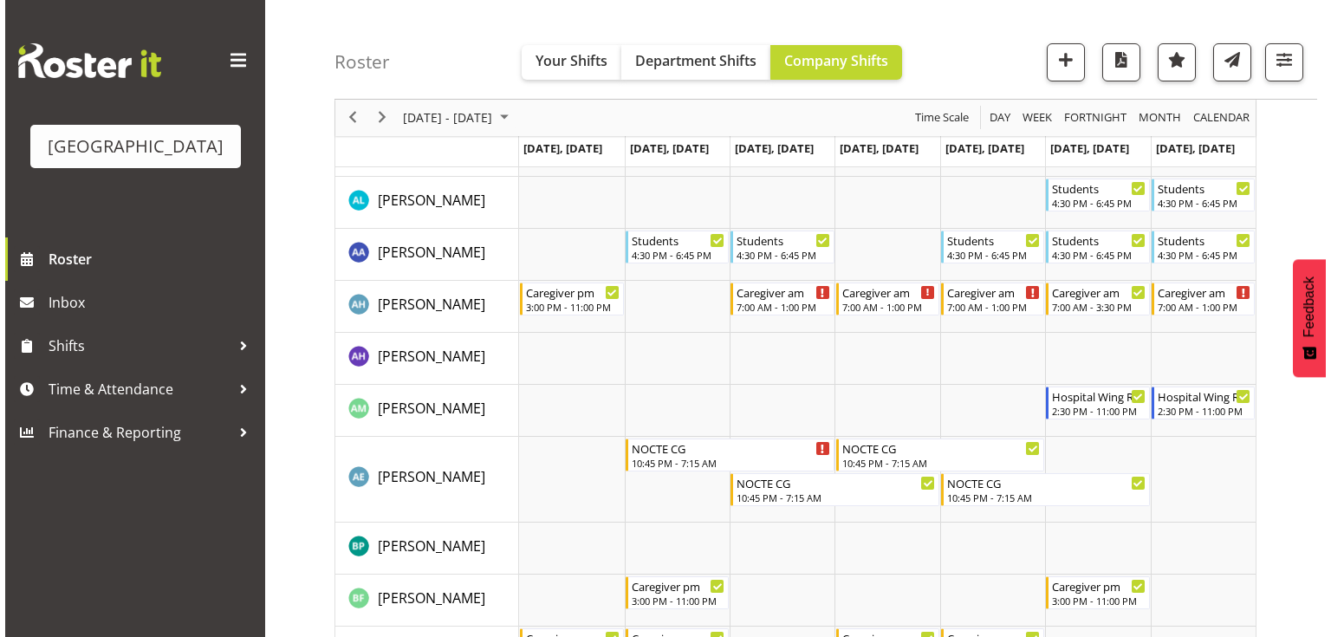
scroll to position [555, 0]
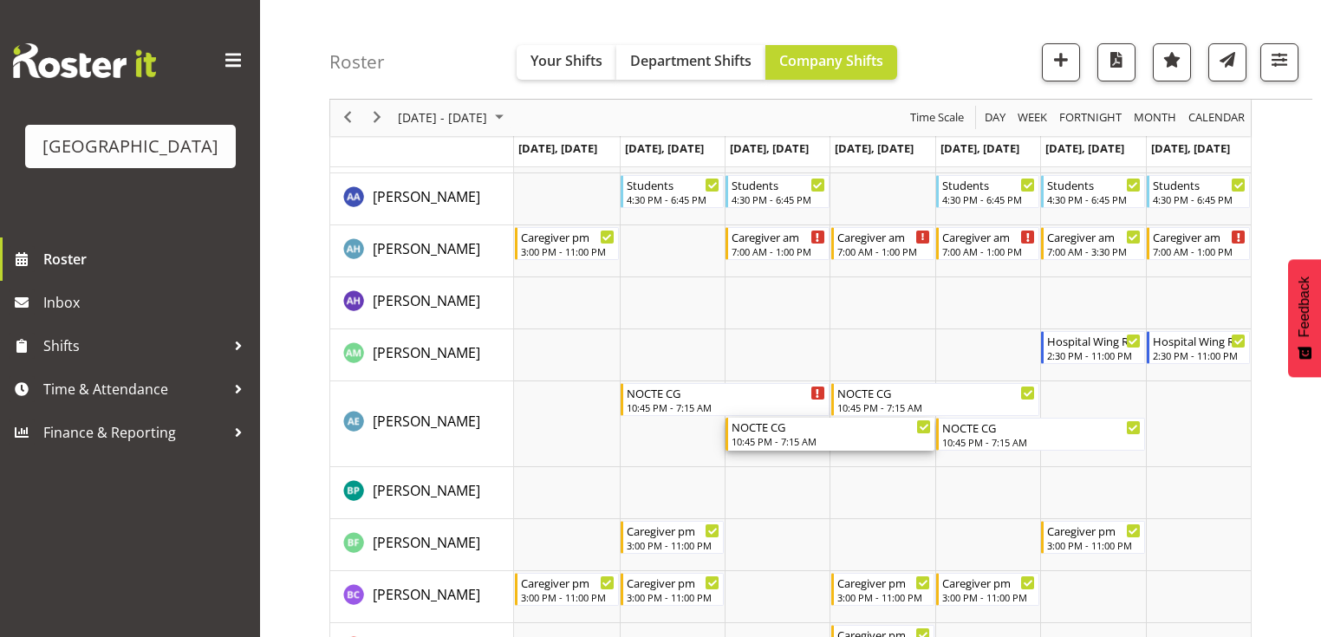
click at [752, 425] on div "NOCTE CG" at bounding box center [830, 426] width 199 height 17
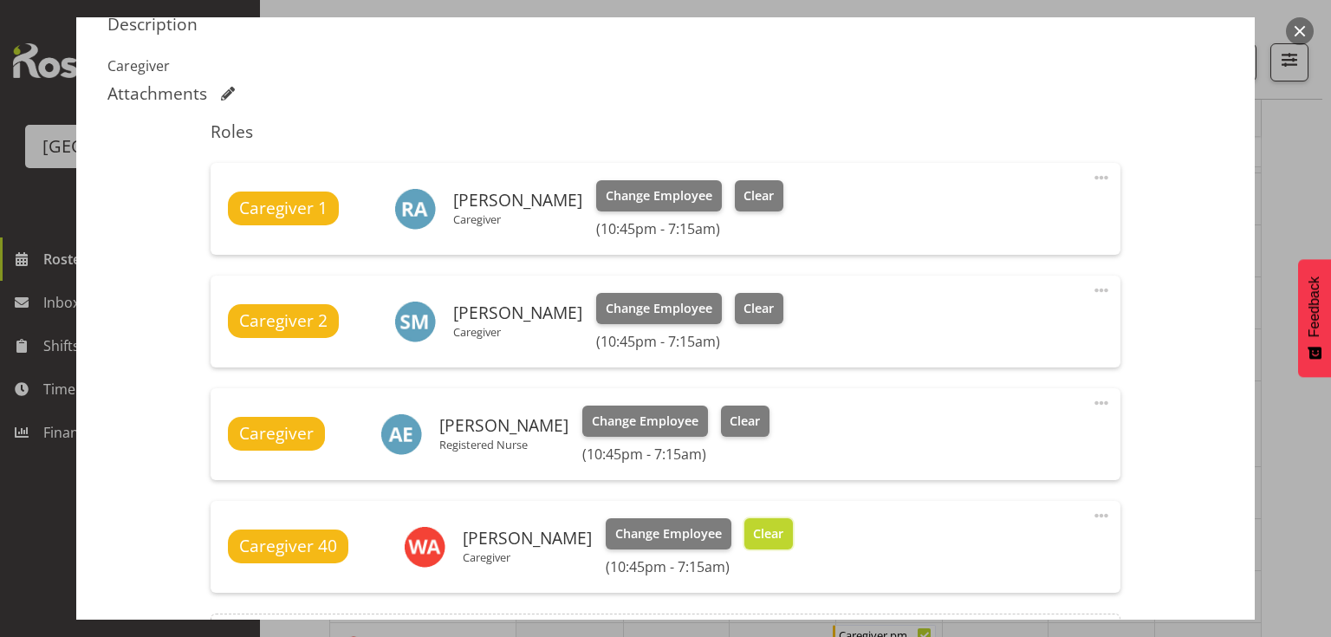
click at [770, 529] on span "Clear" at bounding box center [768, 533] width 30 height 19
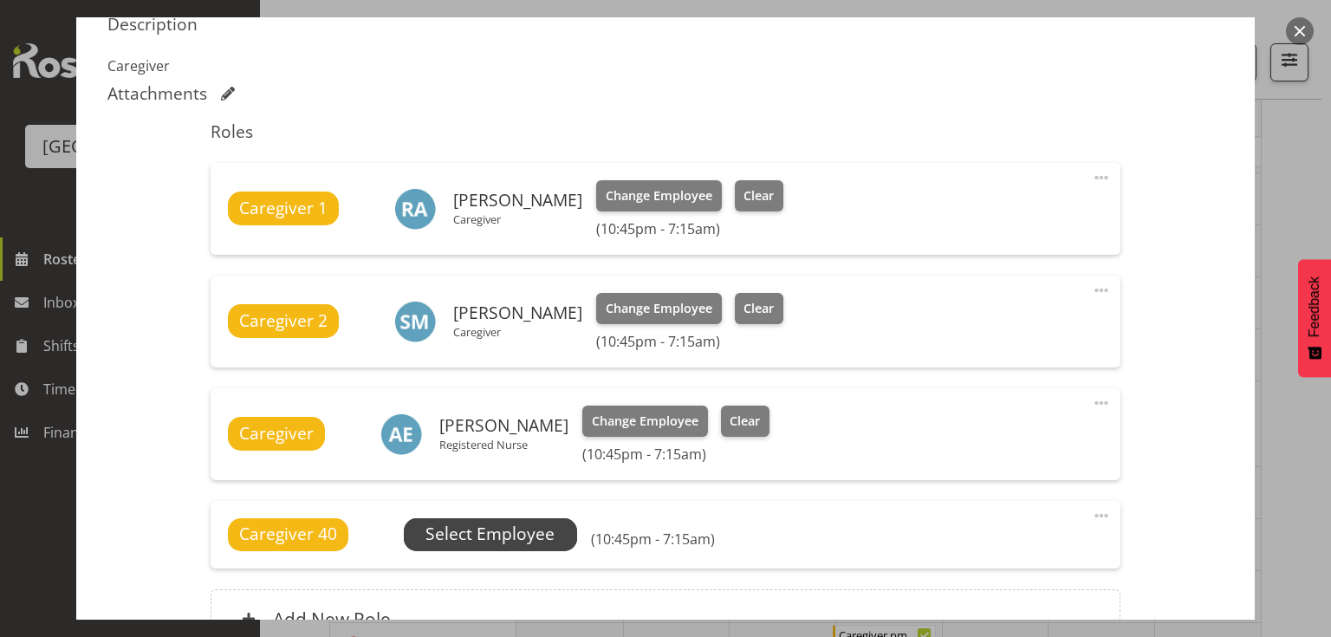
click at [491, 531] on span "Select Employee" at bounding box center [490, 534] width 129 height 25
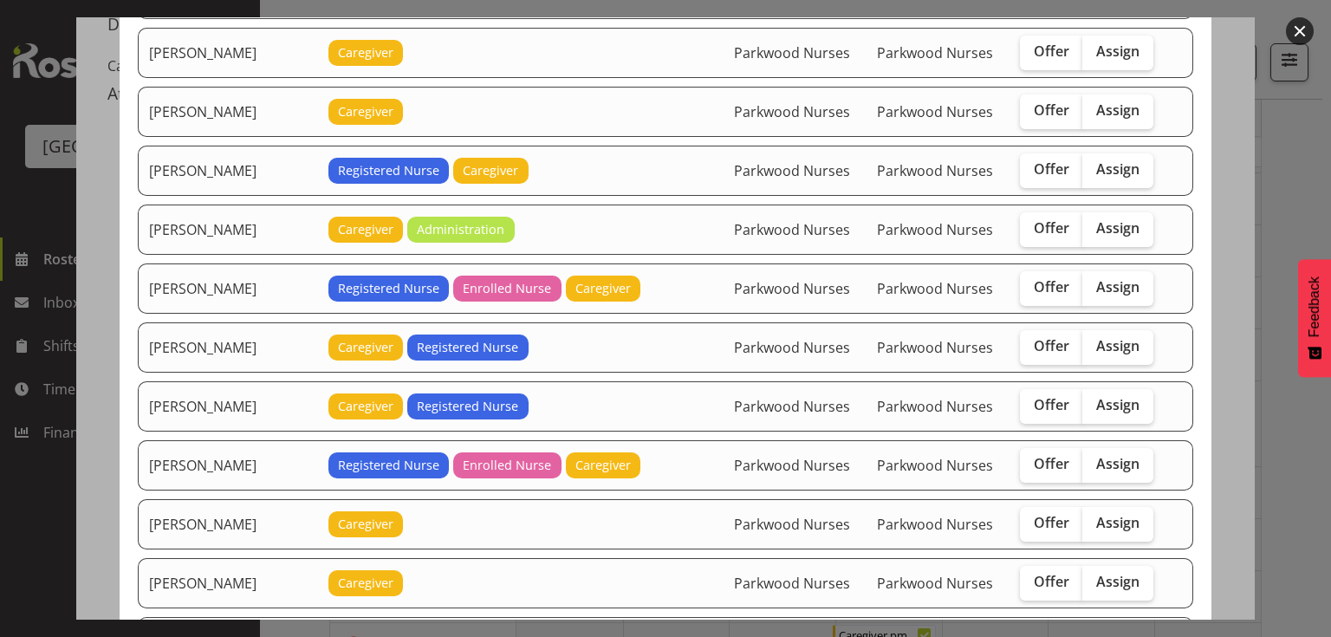
scroll to position [1456, 0]
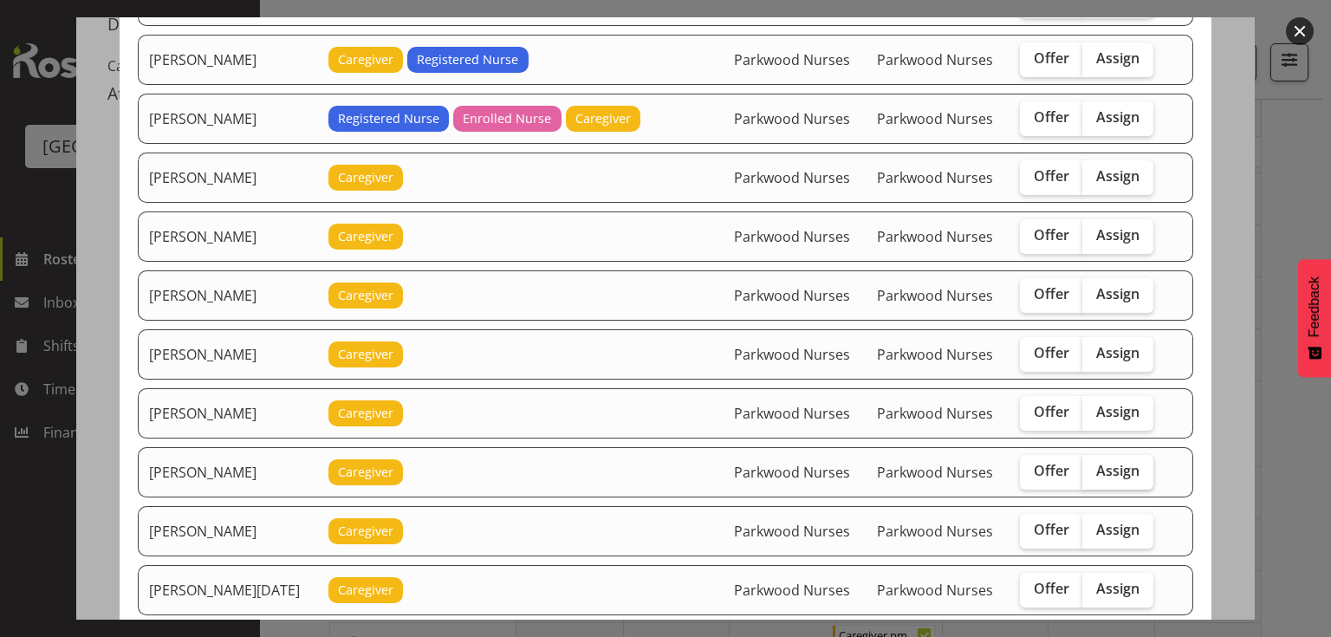
click at [1112, 462] on span "Assign" at bounding box center [1117, 470] width 43 height 17
click at [1094, 465] on input "Assign" at bounding box center [1087, 470] width 11 height 11
checkbox input "true"
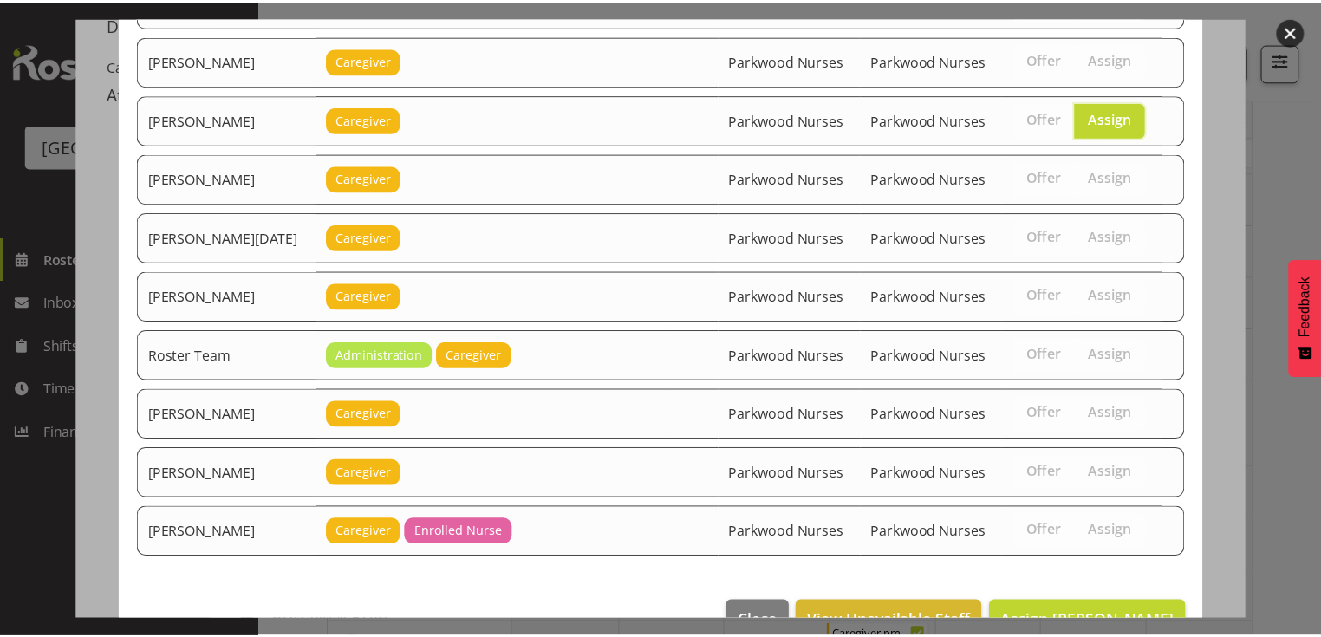
scroll to position [1827, 0]
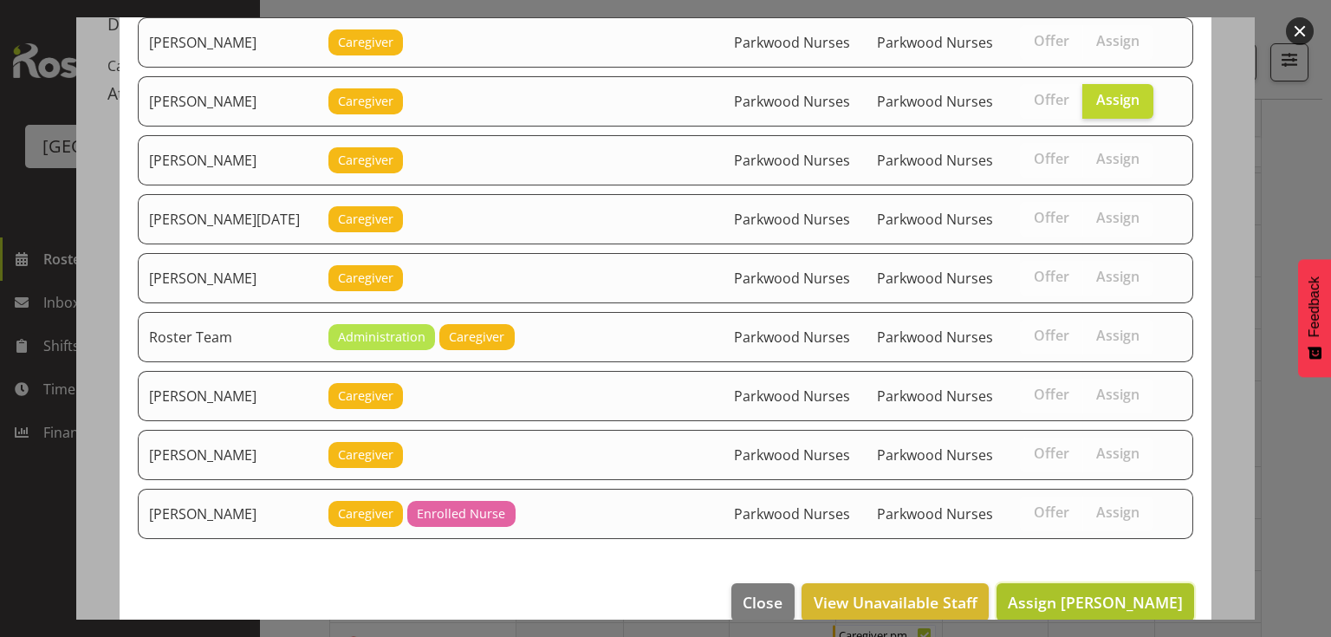
click at [1095, 592] on span "Assign Mary Ann Pomare" at bounding box center [1095, 602] width 175 height 21
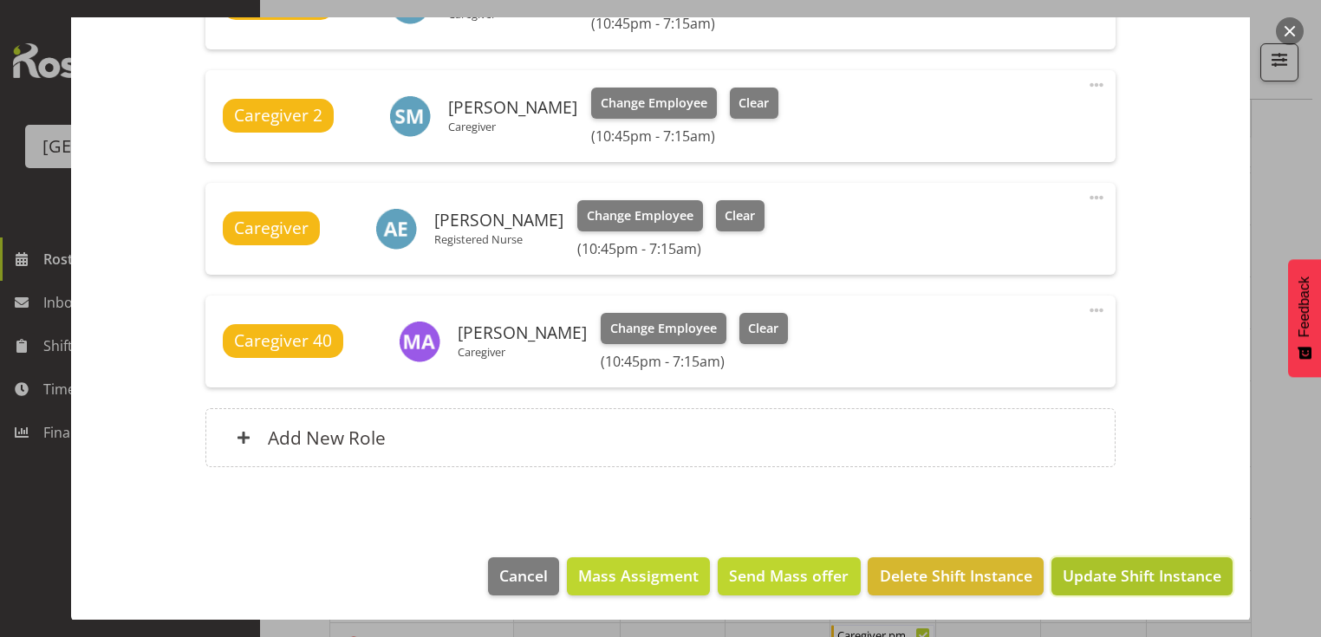
click at [1099, 569] on span "Update Shift Instance" at bounding box center [1141, 575] width 159 height 23
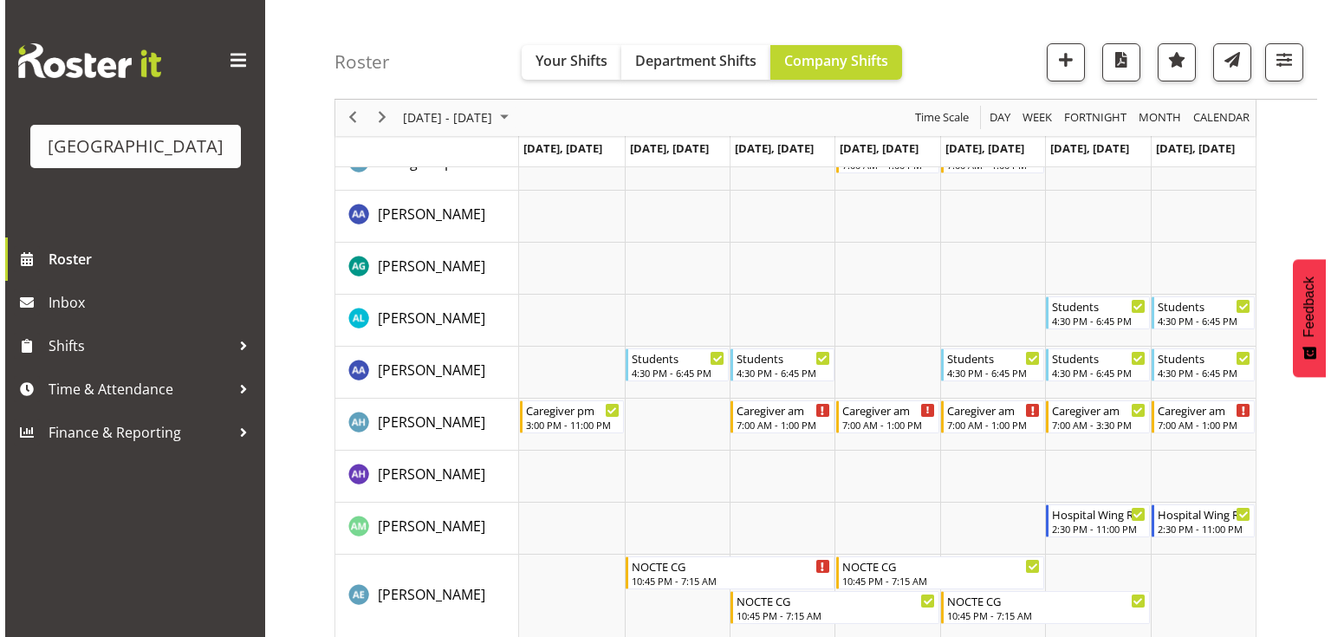
scroll to position [555, 0]
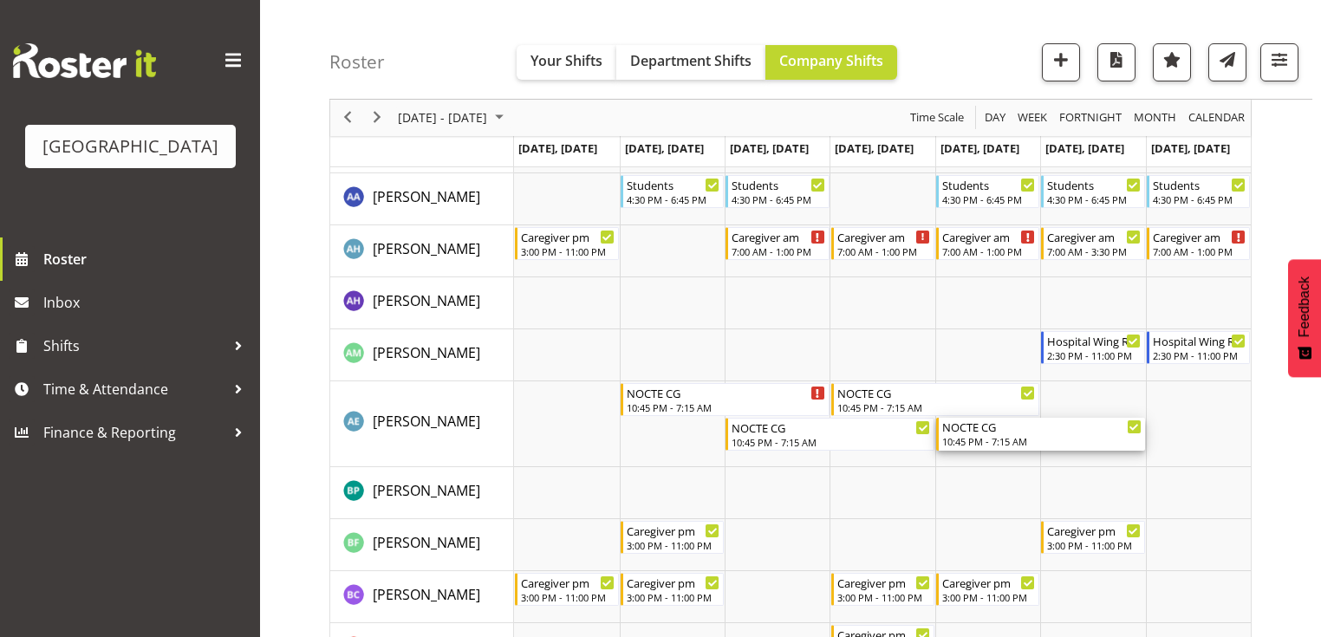
click at [978, 444] on div "10:45 PM - 7:15 AM" at bounding box center [1041, 441] width 199 height 14
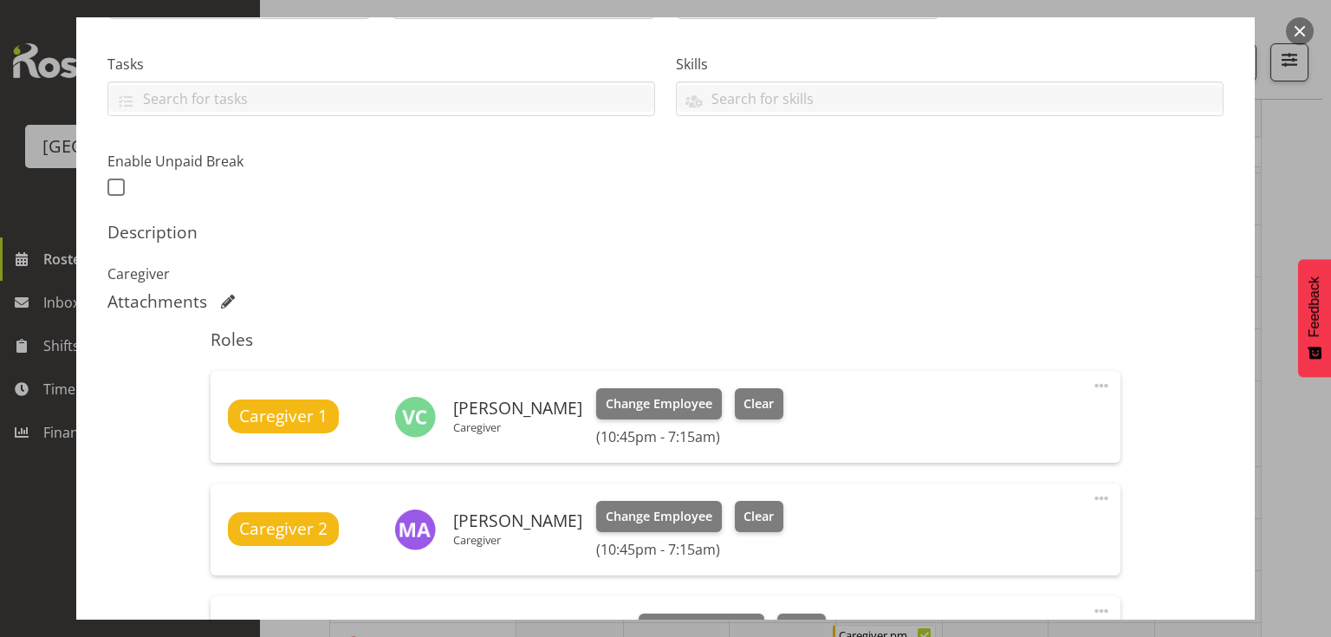
scroll to position [624, 0]
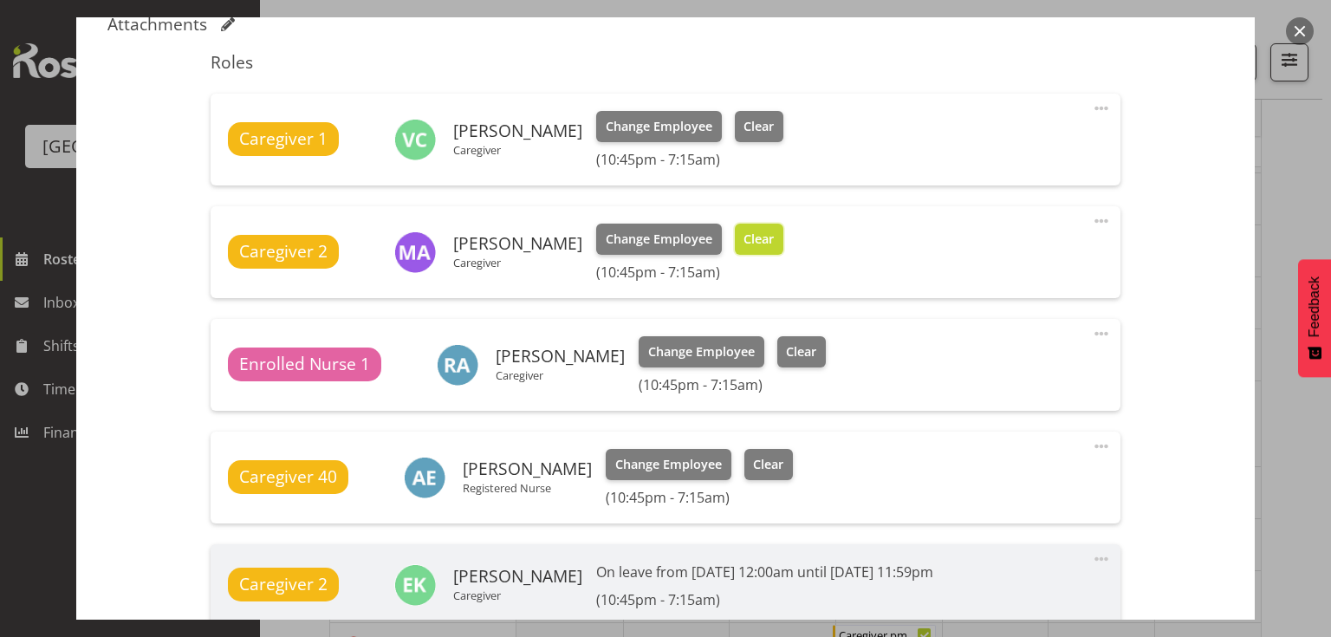
click at [766, 233] on span "Clear" at bounding box center [759, 239] width 30 height 19
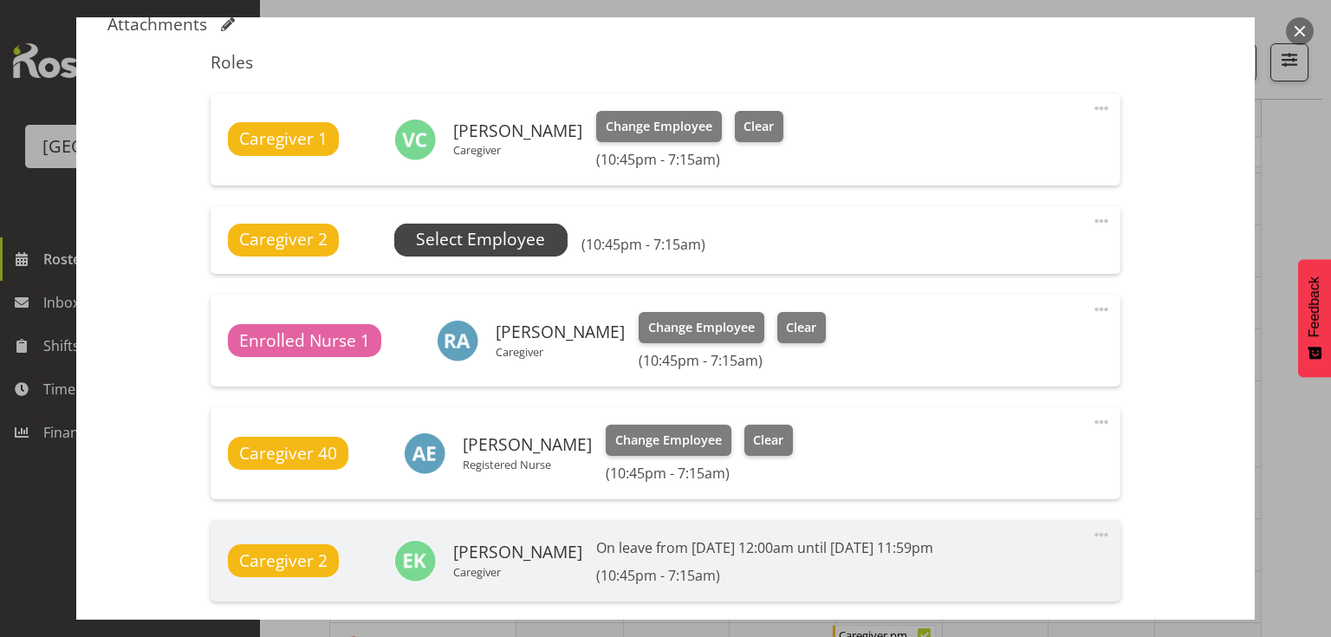
click at [487, 234] on span "Select Employee" at bounding box center [480, 239] width 129 height 25
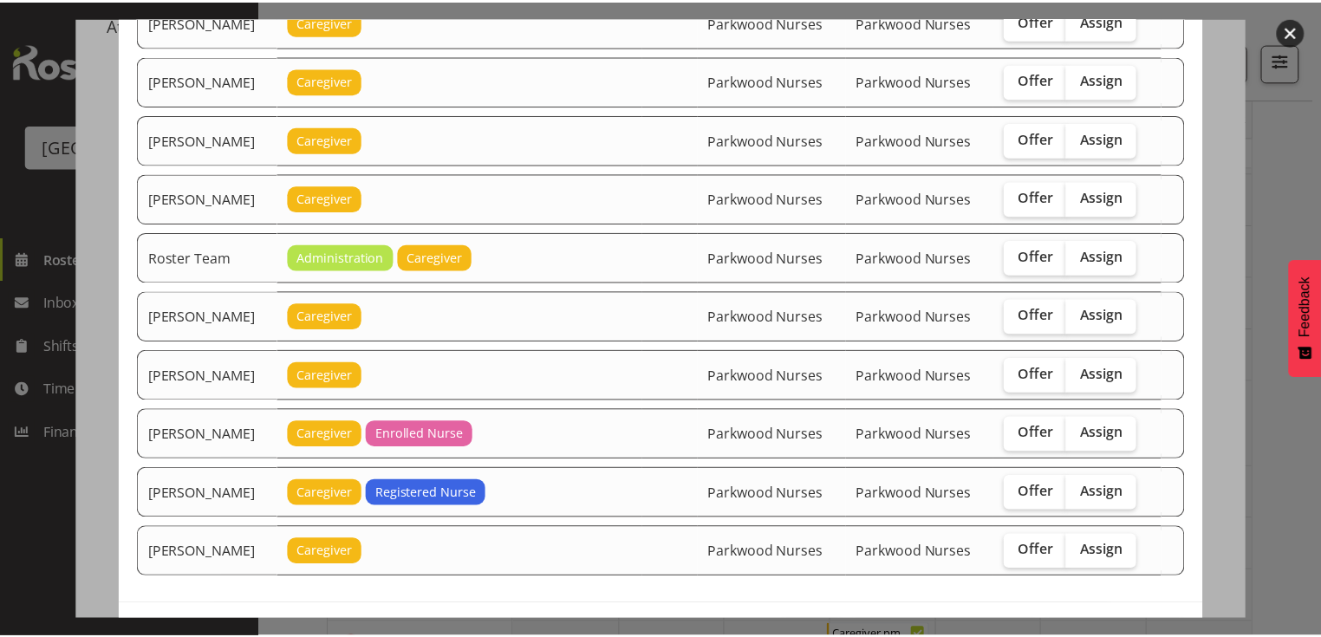
scroll to position [1478, 0]
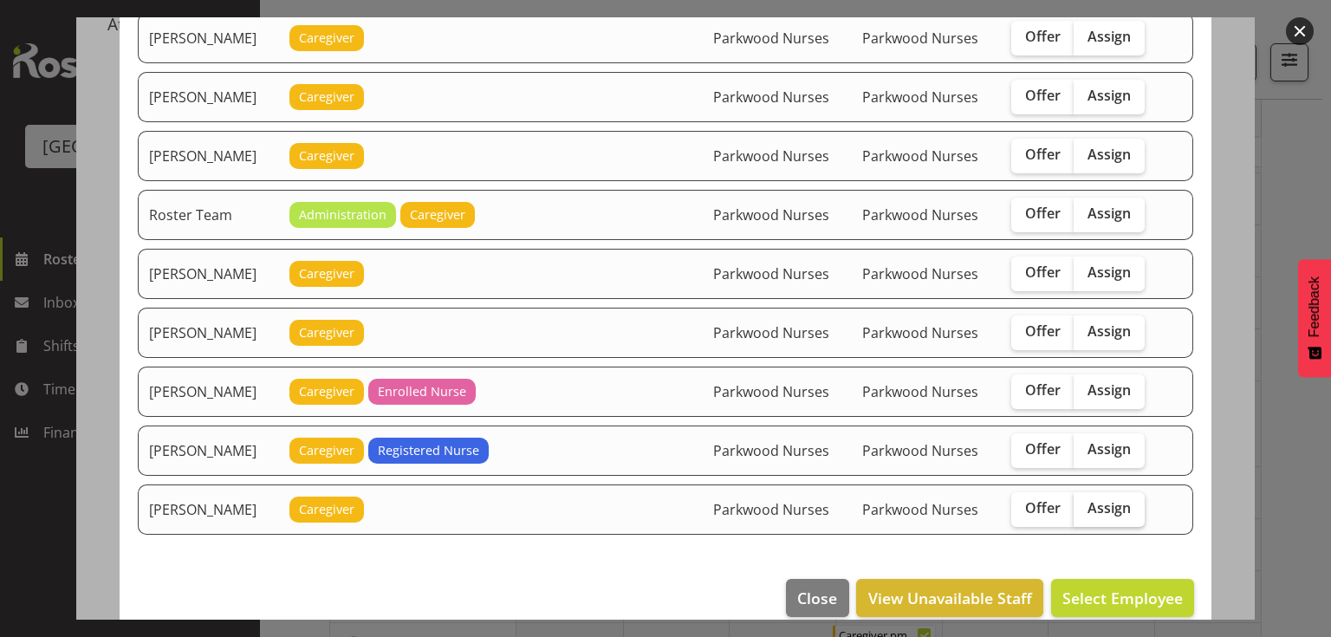
click at [1107, 499] on span "Assign" at bounding box center [1109, 507] width 43 height 17
click at [1085, 503] on input "Assign" at bounding box center [1079, 508] width 11 height 11
checkbox input "true"
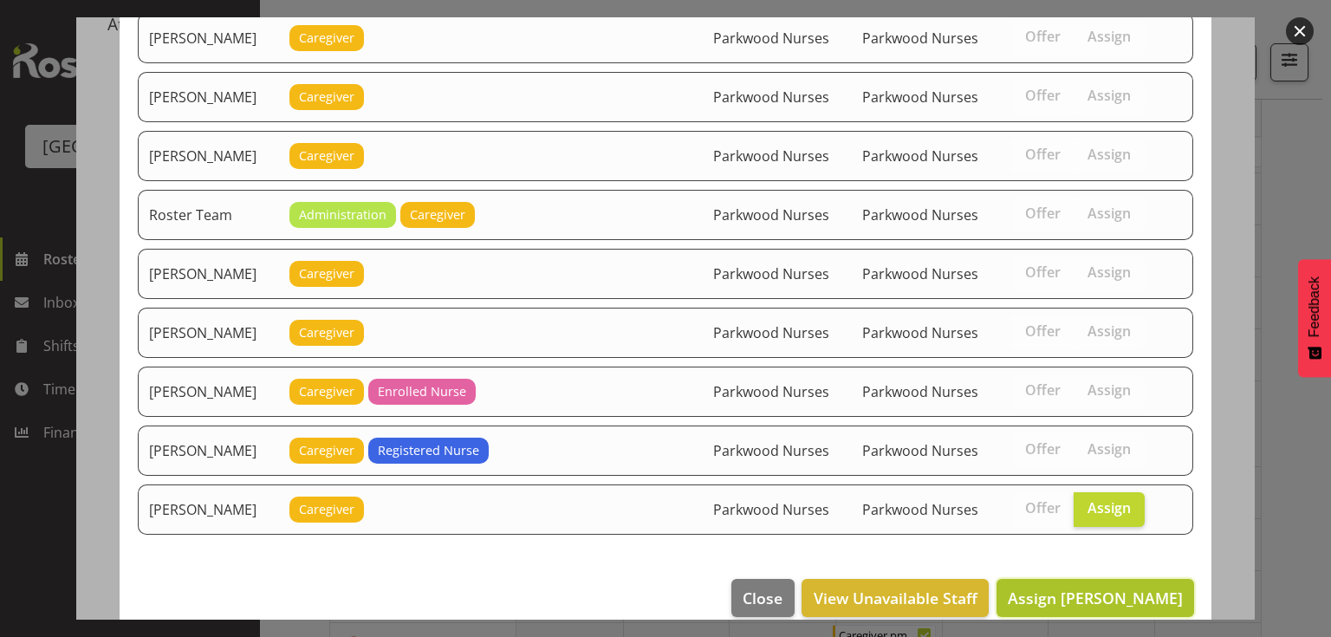
click at [1105, 588] on span "Assign Wilzon Abulencia" at bounding box center [1095, 598] width 175 height 21
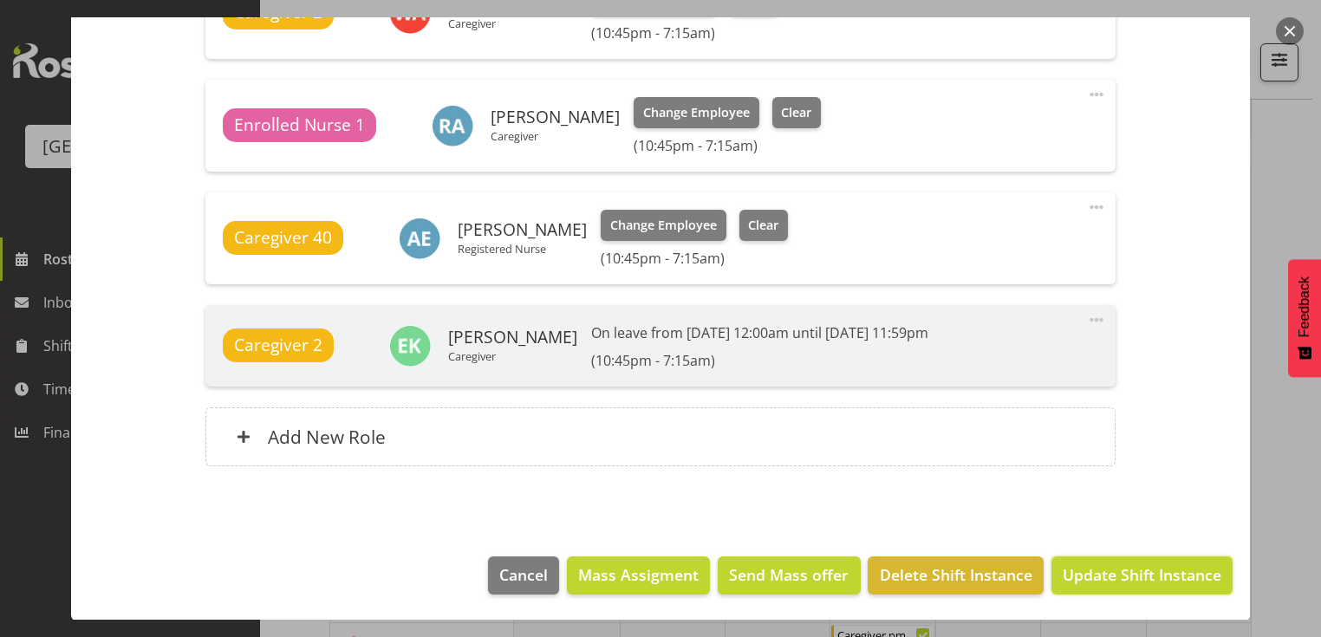
click at [1107, 575] on span "Update Shift Instance" at bounding box center [1141, 574] width 159 height 23
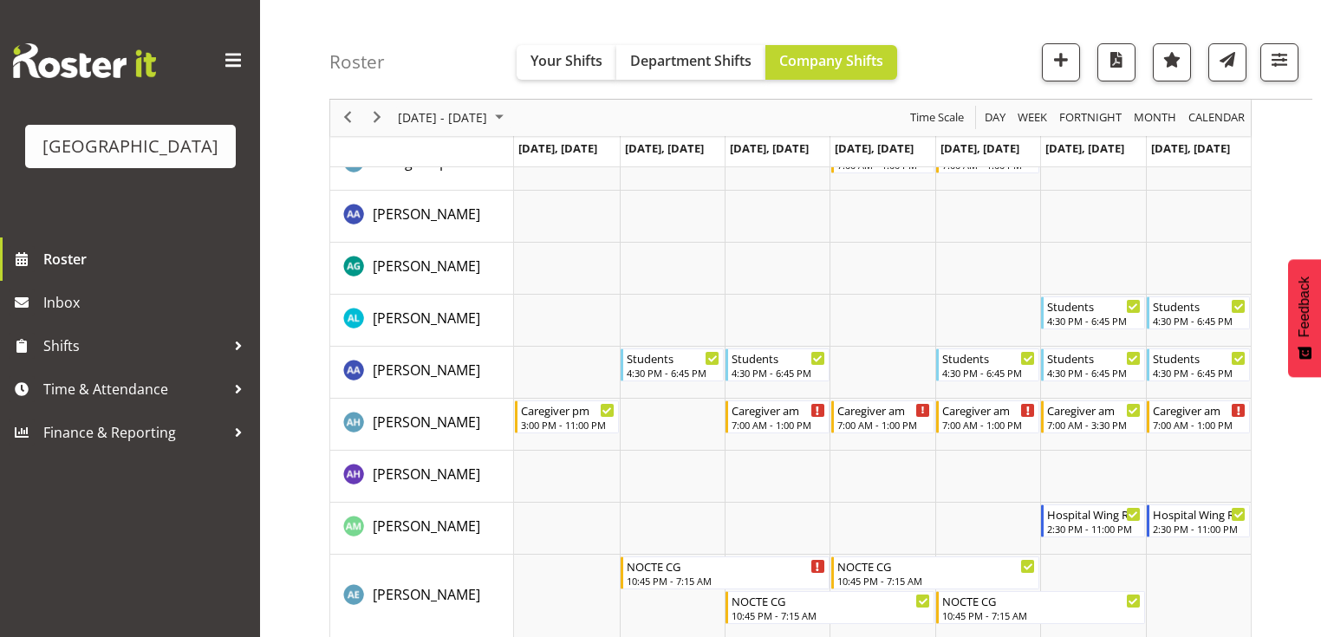
scroll to position [555, 0]
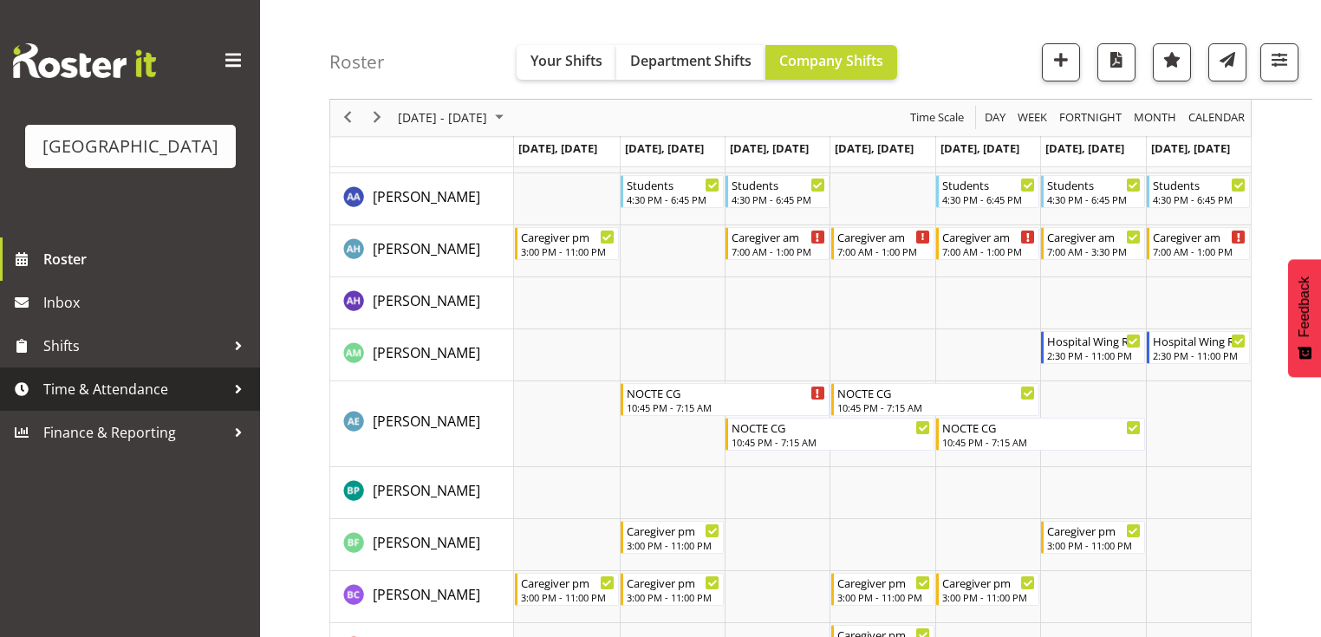
click at [237, 402] on div at bounding box center [238, 389] width 26 height 26
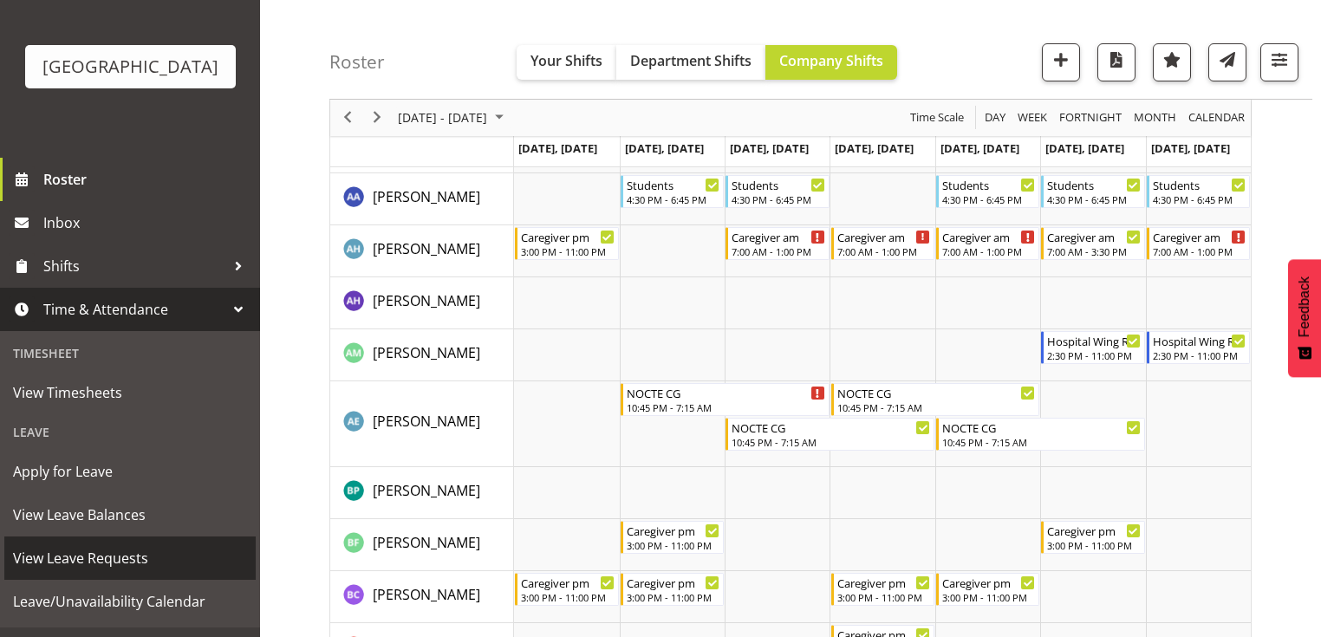
scroll to position [139, 0]
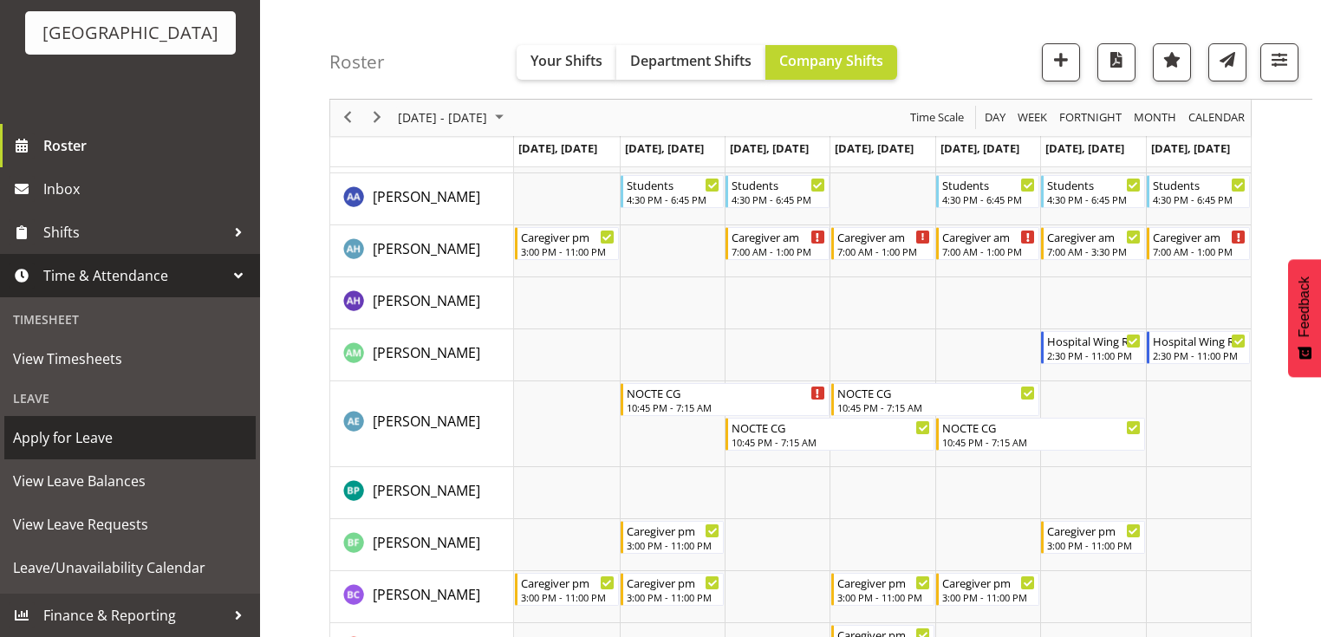
click at [127, 429] on span "Apply for Leave" at bounding box center [130, 438] width 234 height 26
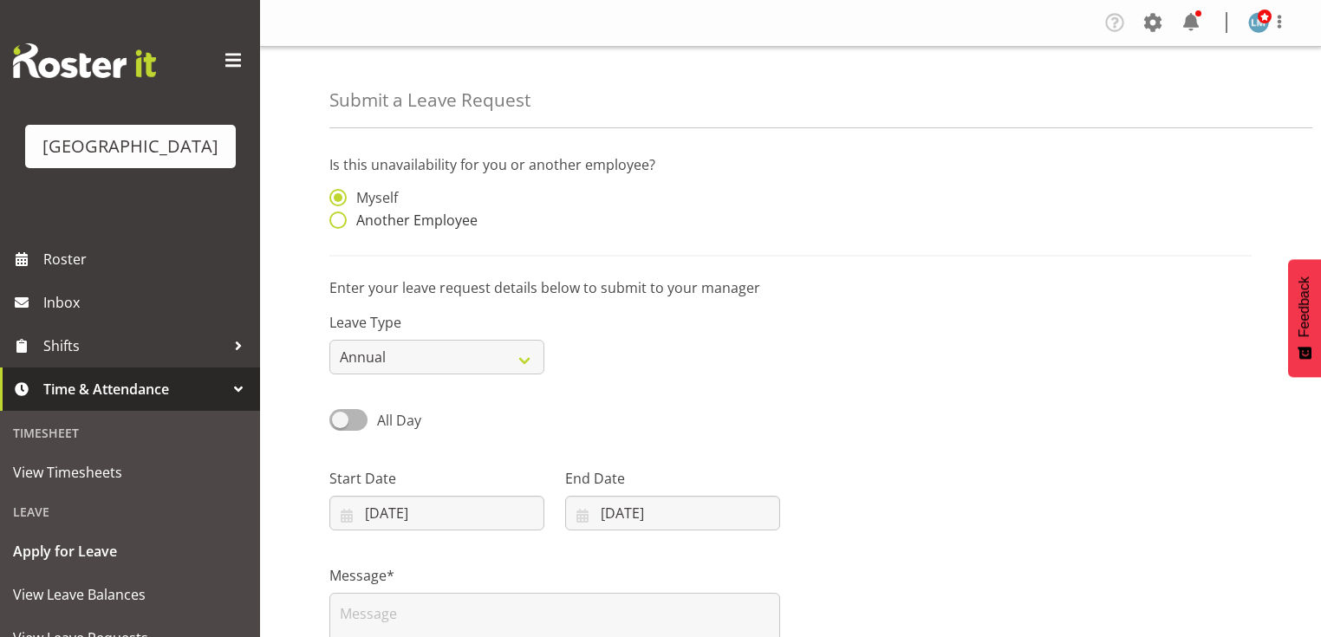
click at [342, 221] on span at bounding box center [337, 219] width 17 height 17
click at [341, 221] on input "Another Employee" at bounding box center [334, 220] width 11 height 11
radio input "true"
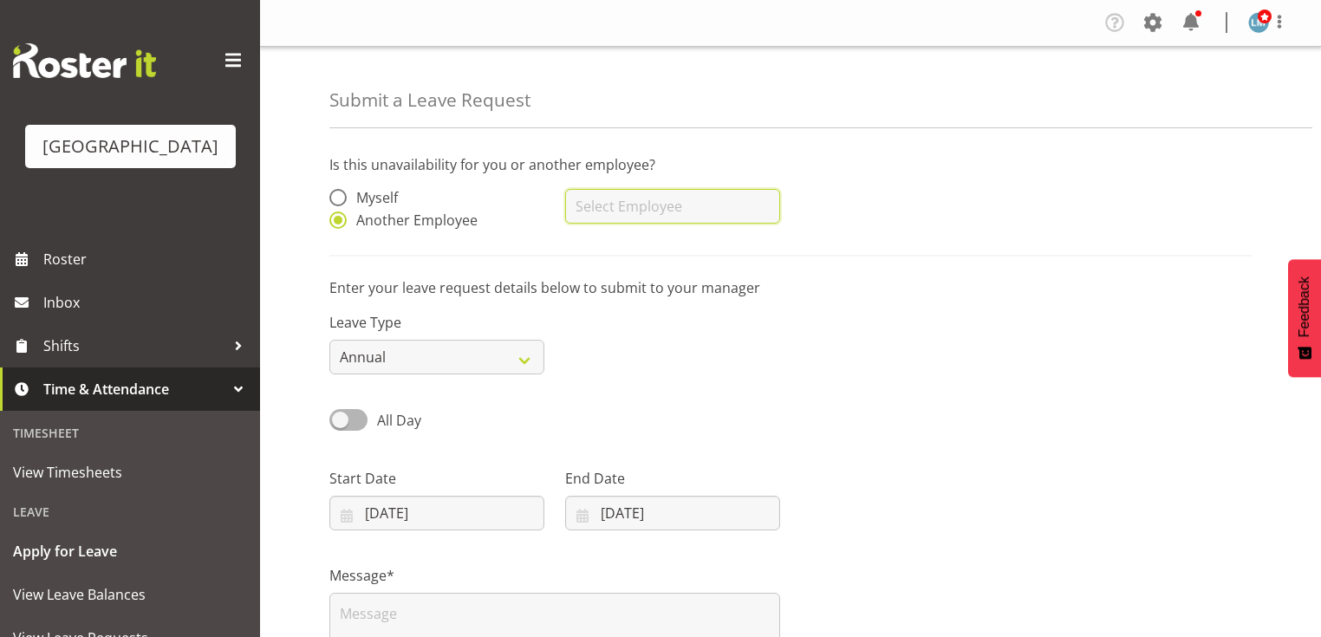
click at [659, 205] on input "text" at bounding box center [672, 206] width 215 height 35
click at [615, 252] on span "[PERSON_NAME]" at bounding box center [632, 249] width 107 height 19
type input "[PERSON_NAME]"
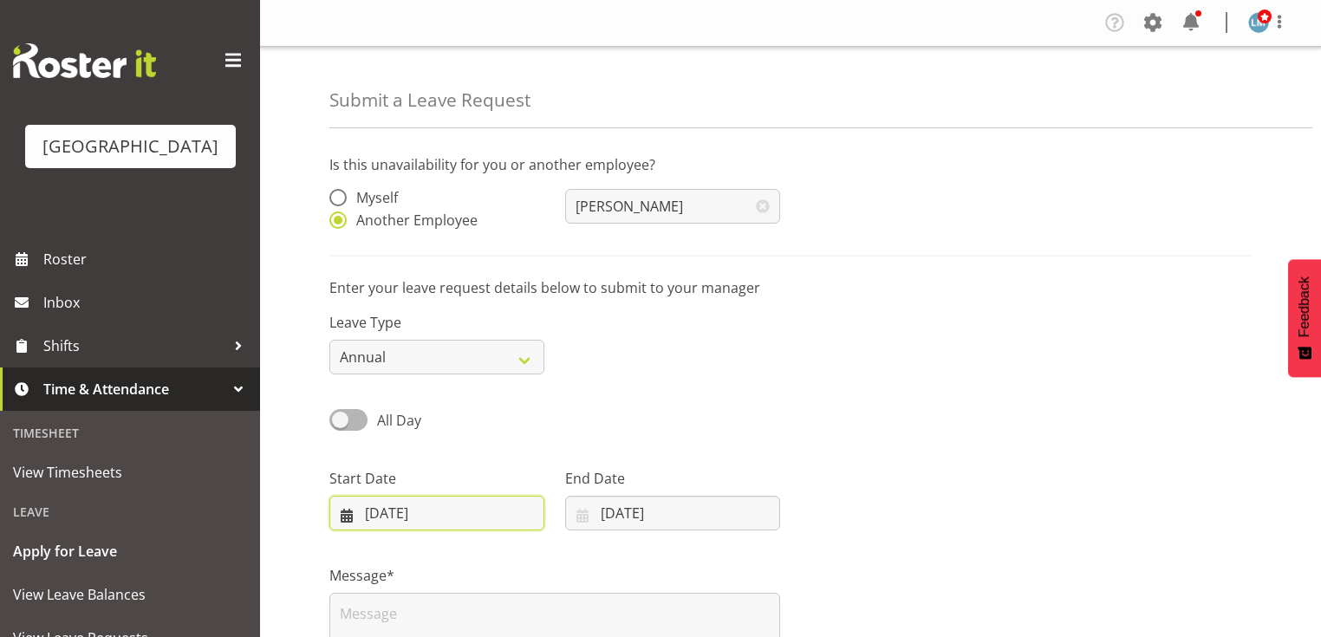
click at [343, 517] on input "[DATE]" at bounding box center [436, 513] width 215 height 35
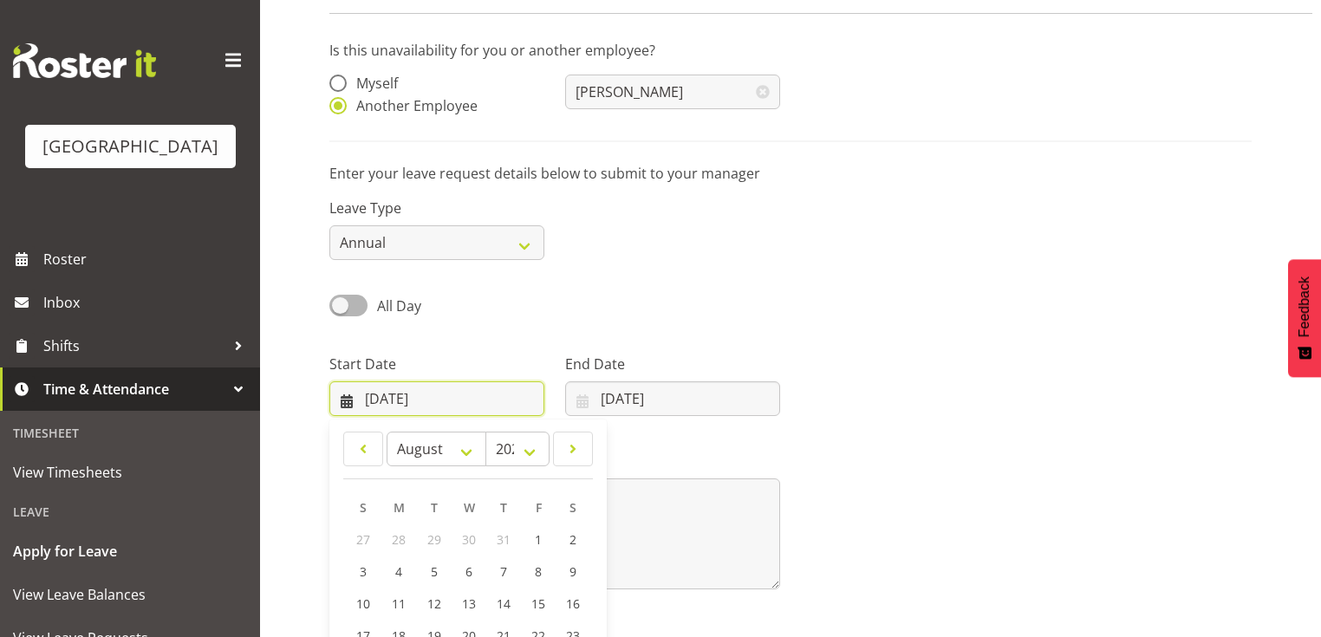
scroll to position [250, 0]
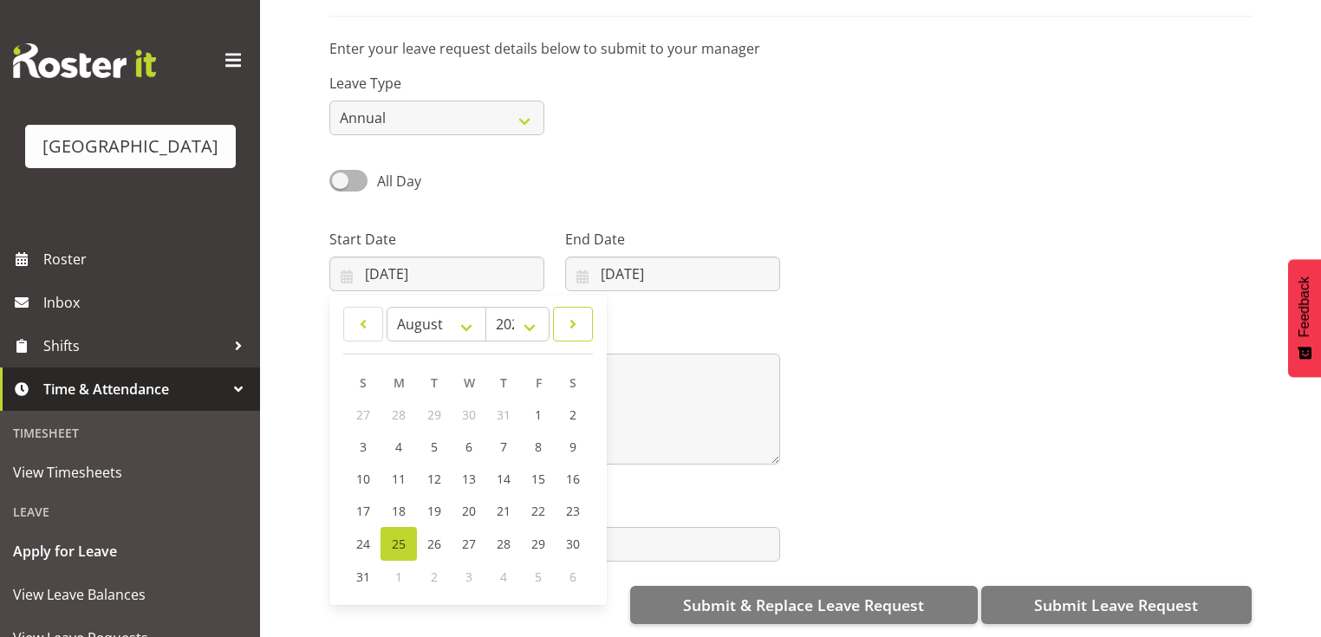
click at [569, 314] on span at bounding box center [572, 324] width 17 height 21
select select "8"
click at [566, 471] on span "20" at bounding box center [572, 479] width 14 height 16
type input "[DATE]"
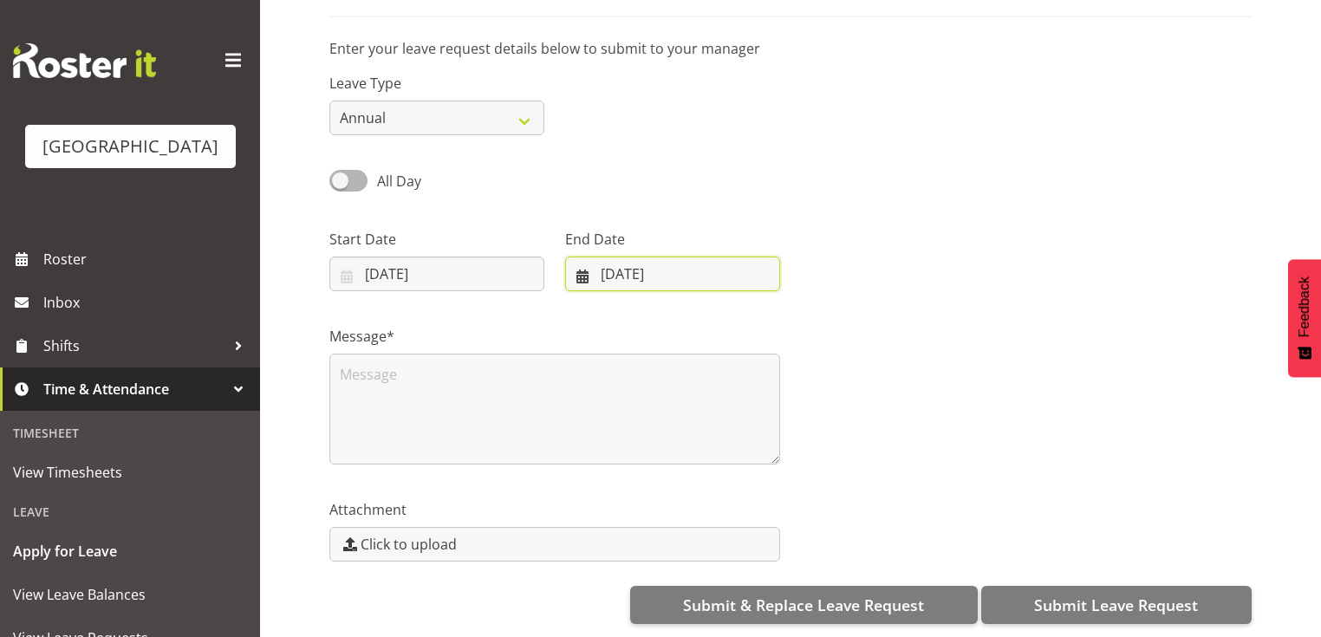
click at [579, 264] on input "[DATE]" at bounding box center [672, 274] width 215 height 35
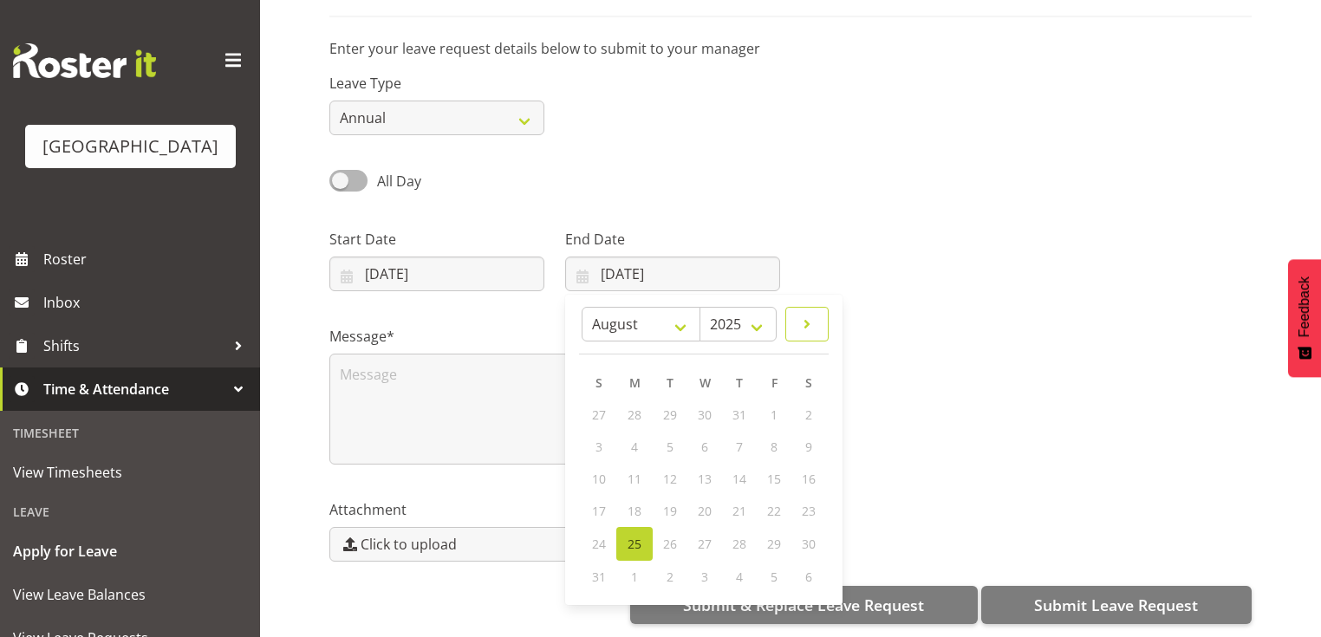
click at [806, 314] on span at bounding box center [806, 324] width 21 height 21
select select "8"
click at [607, 532] on link "28" at bounding box center [599, 543] width 35 height 32
type input "[DATE]"
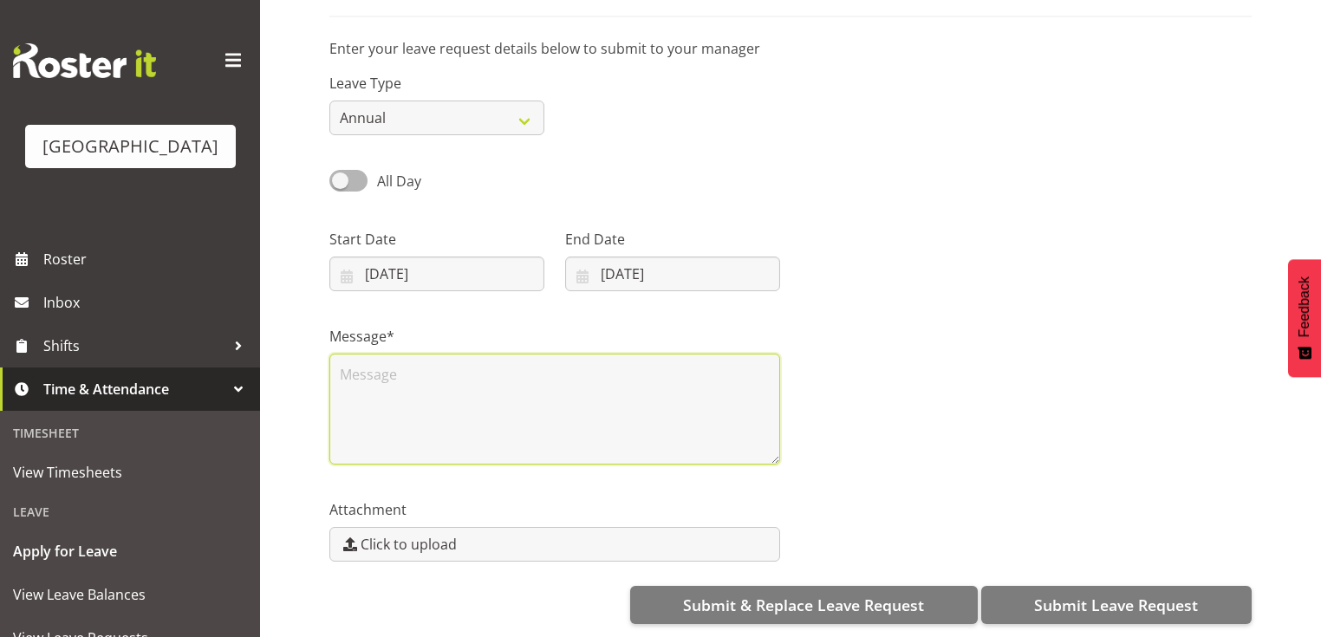
click at [392, 380] on textarea at bounding box center [554, 409] width 451 height 111
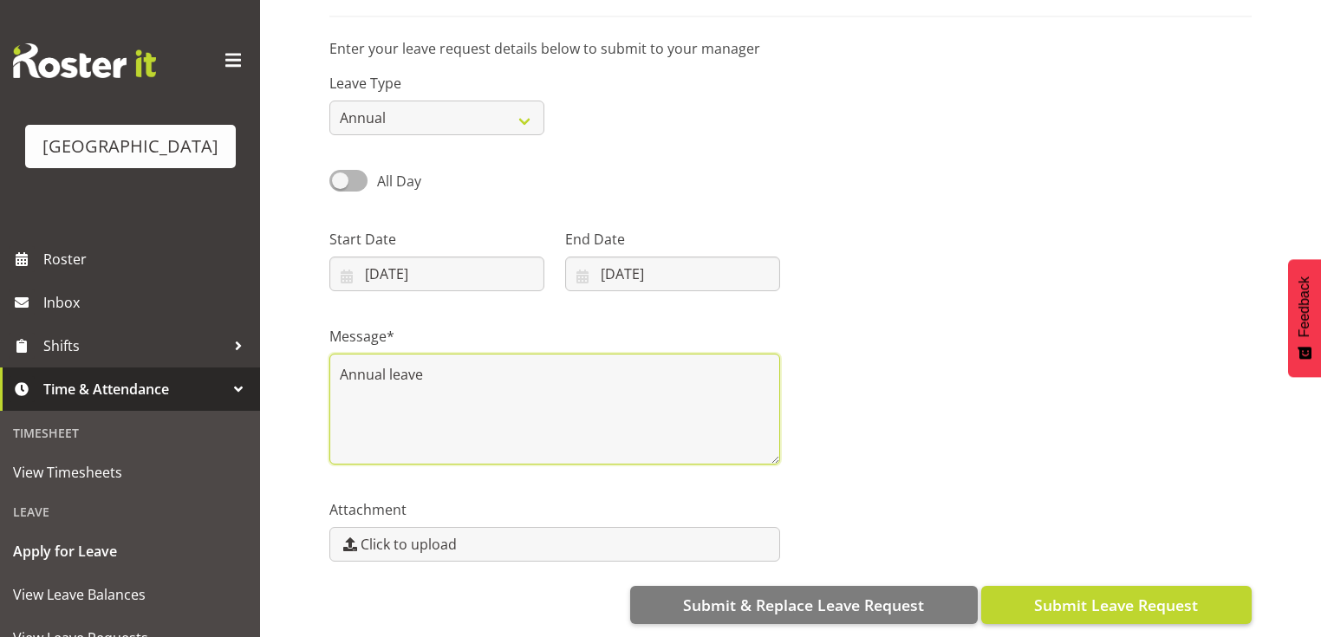
type textarea "Annual leave"
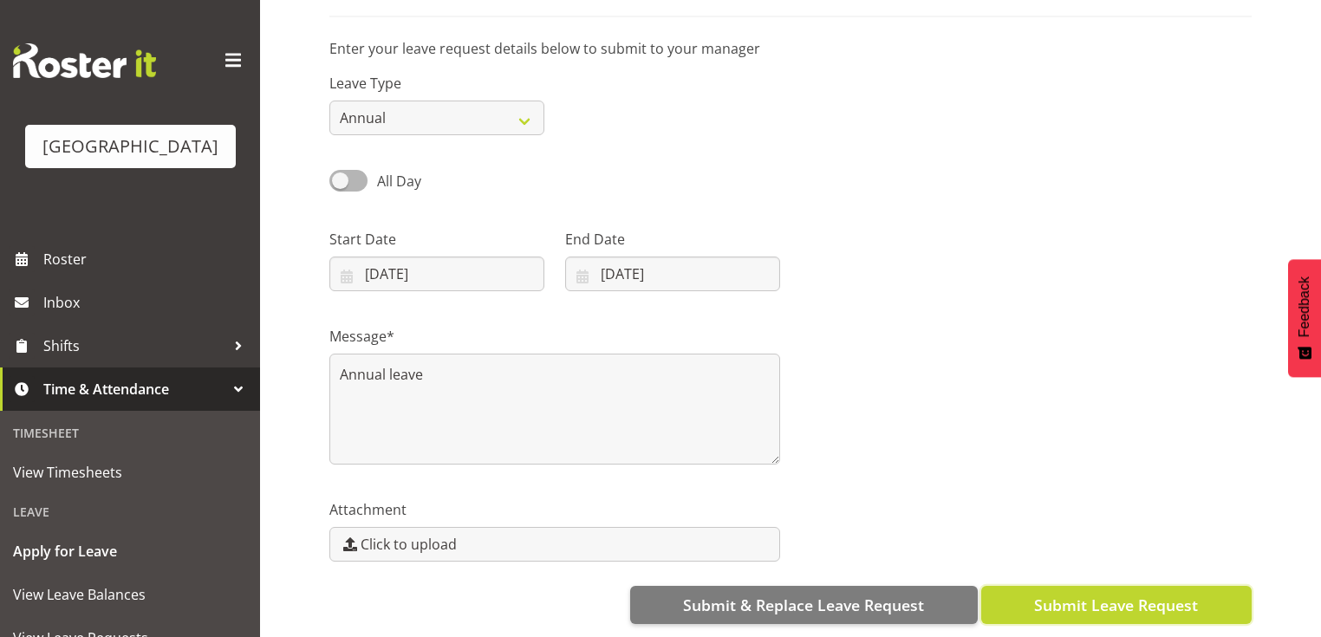
click at [1130, 594] on span "Submit Leave Request" at bounding box center [1116, 605] width 164 height 23
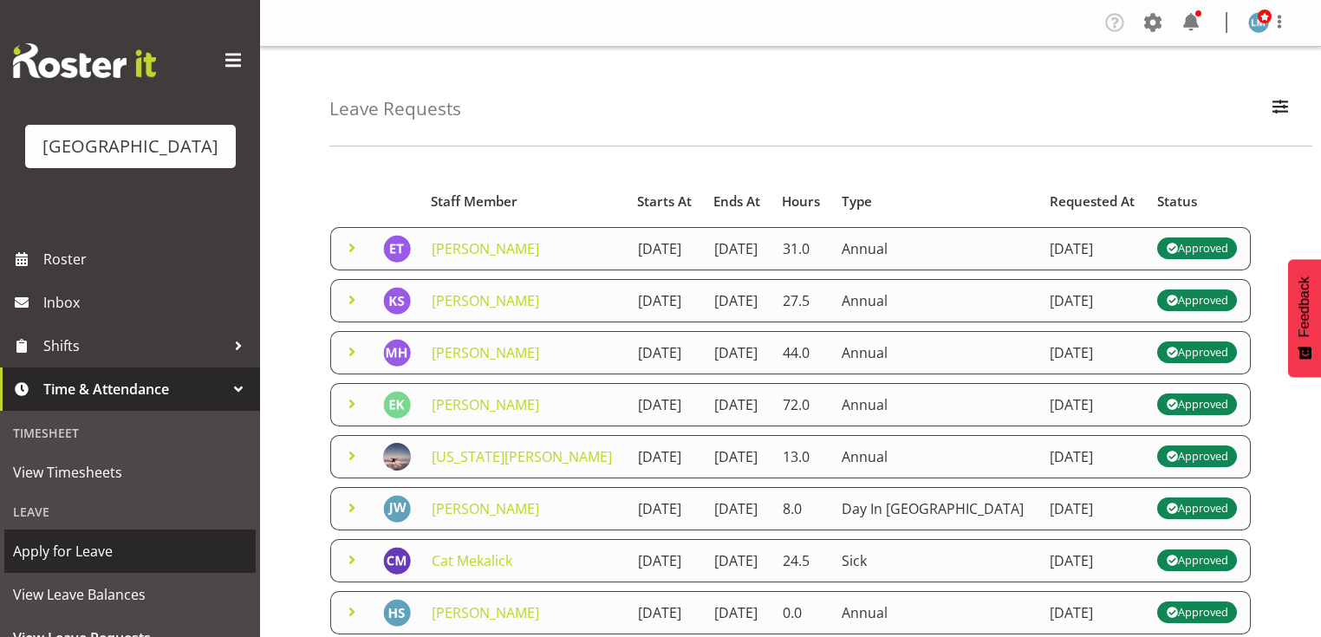
click at [142, 564] on span "Apply for Leave" at bounding box center [130, 551] width 234 height 26
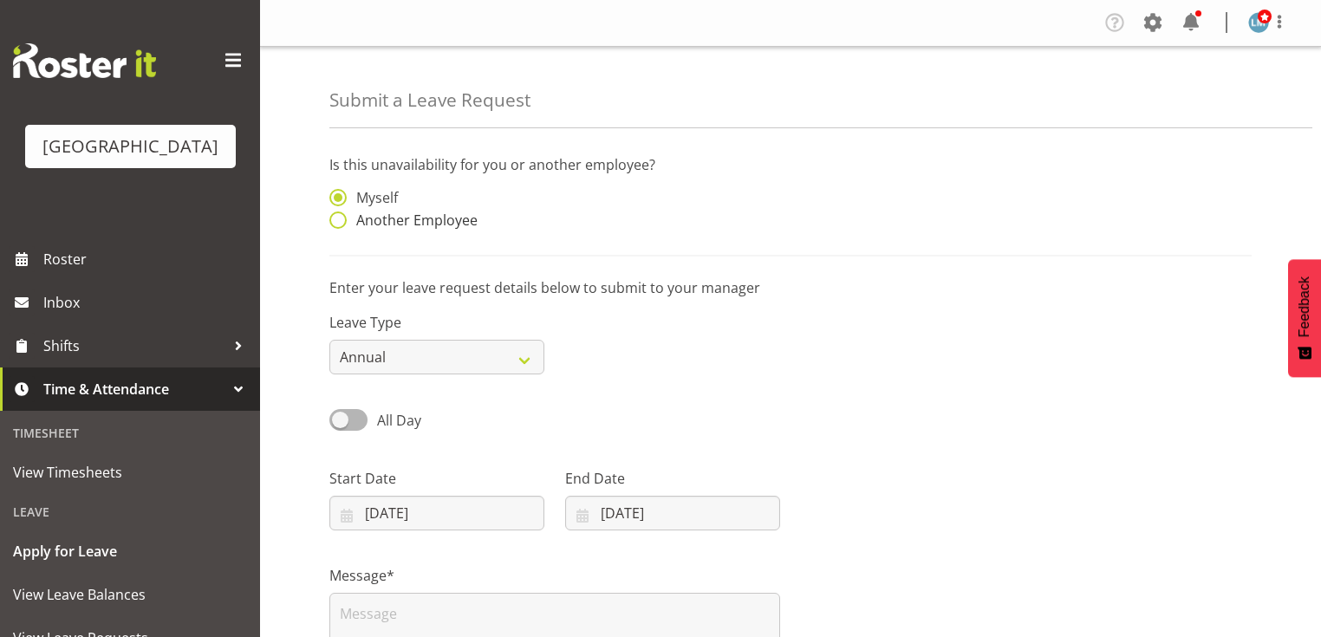
click at [336, 223] on span at bounding box center [337, 219] width 17 height 17
click at [336, 223] on input "Another Employee" at bounding box center [334, 220] width 11 height 11
radio input "true"
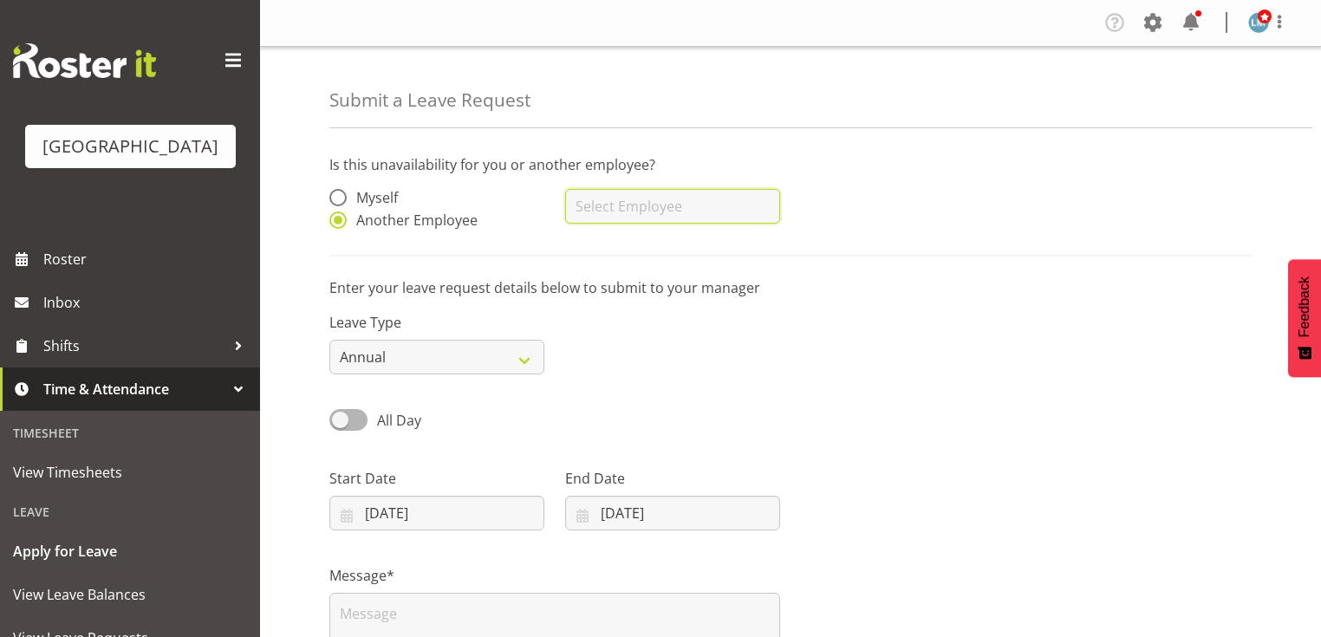
click at [656, 215] on input "text" at bounding box center [672, 206] width 215 height 35
click at [668, 250] on span "[PERSON_NAME]" at bounding box center [632, 249] width 107 height 19
type input "[PERSON_NAME]"
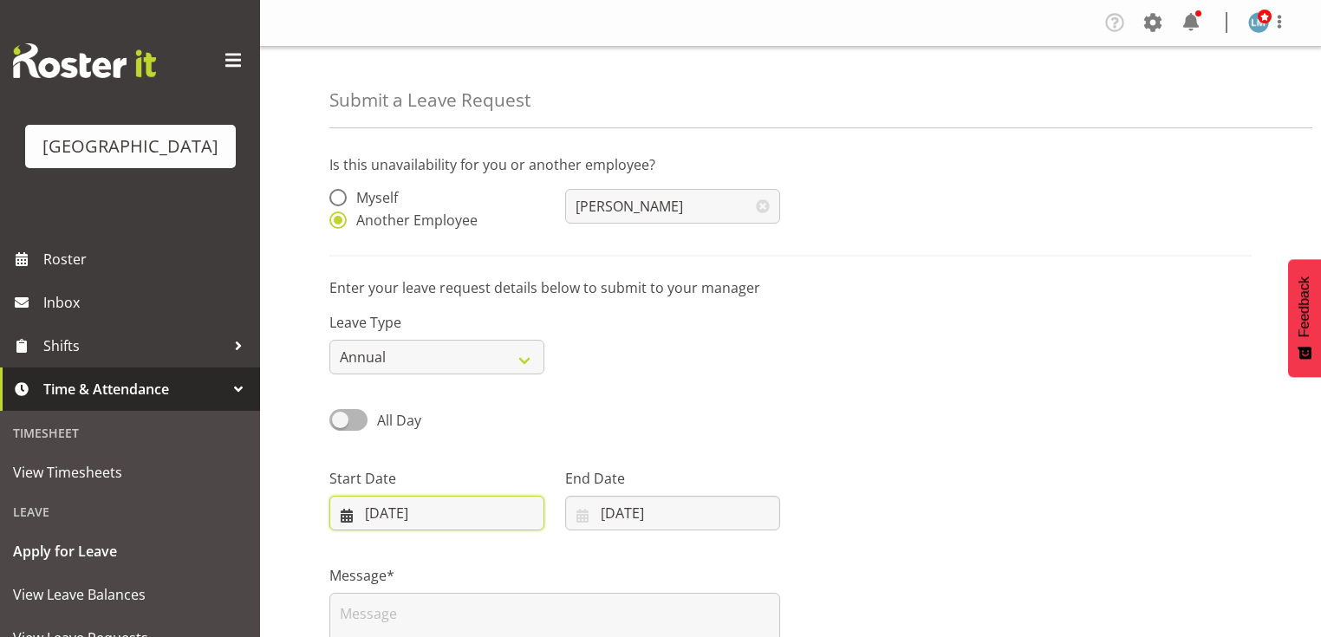
click at [341, 516] on input "[DATE]" at bounding box center [436, 513] width 215 height 35
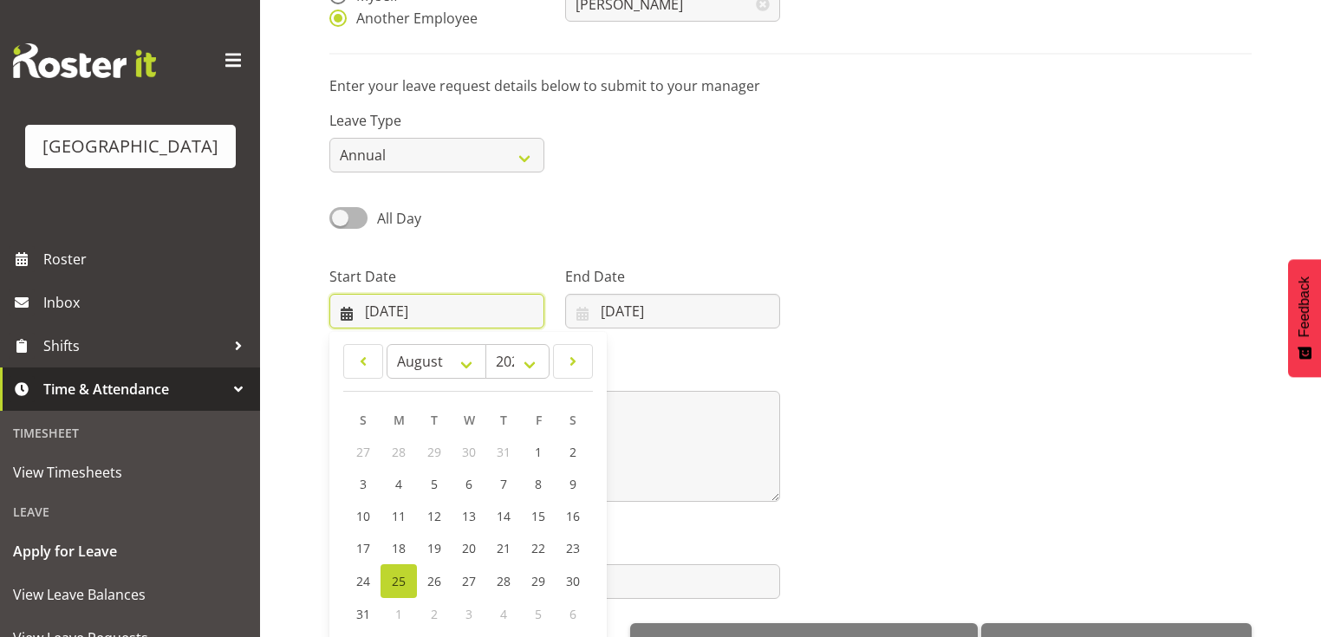
scroll to position [208, 0]
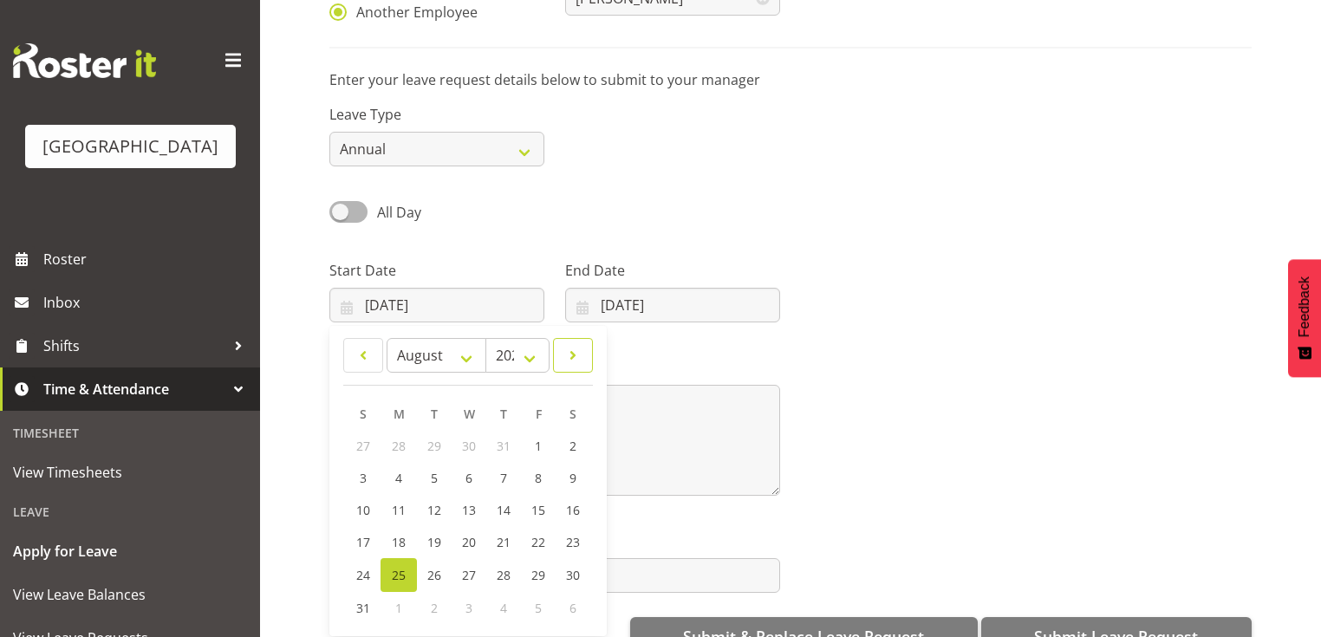
click at [575, 354] on span at bounding box center [572, 355] width 17 height 21
select select "8"
click at [400, 506] on span "15" at bounding box center [399, 510] width 14 height 16
type input "[DATE]"
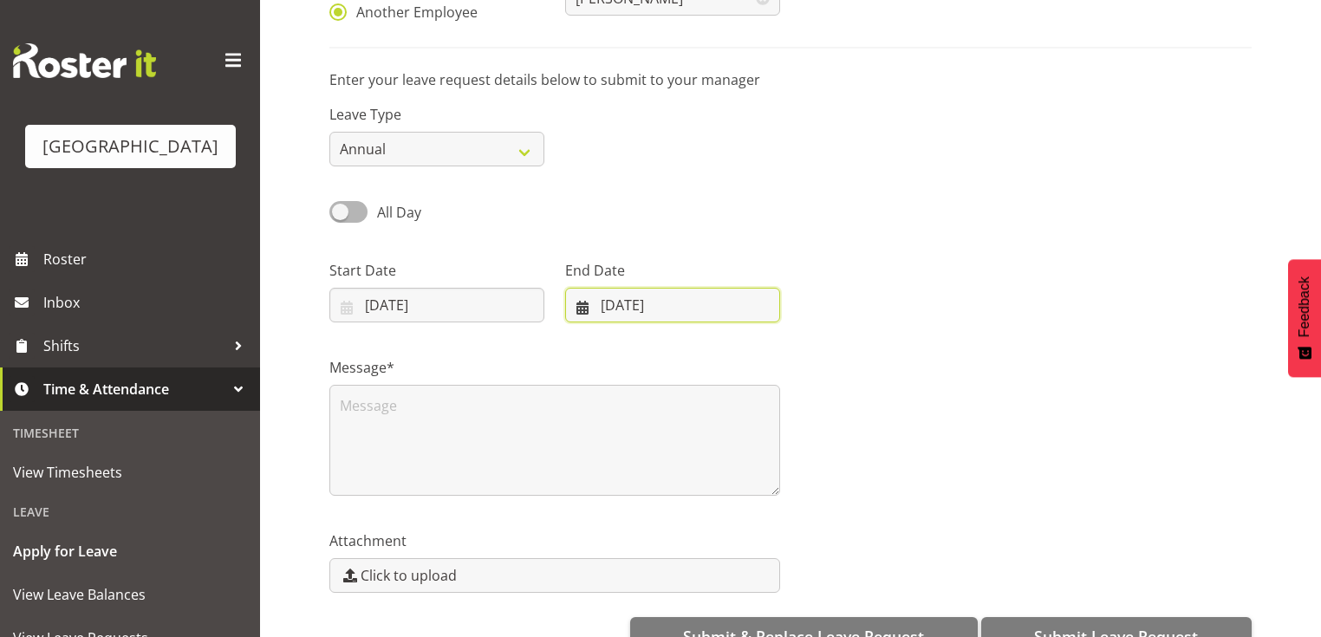
click at [575, 308] on input "[DATE]" at bounding box center [672, 305] width 215 height 35
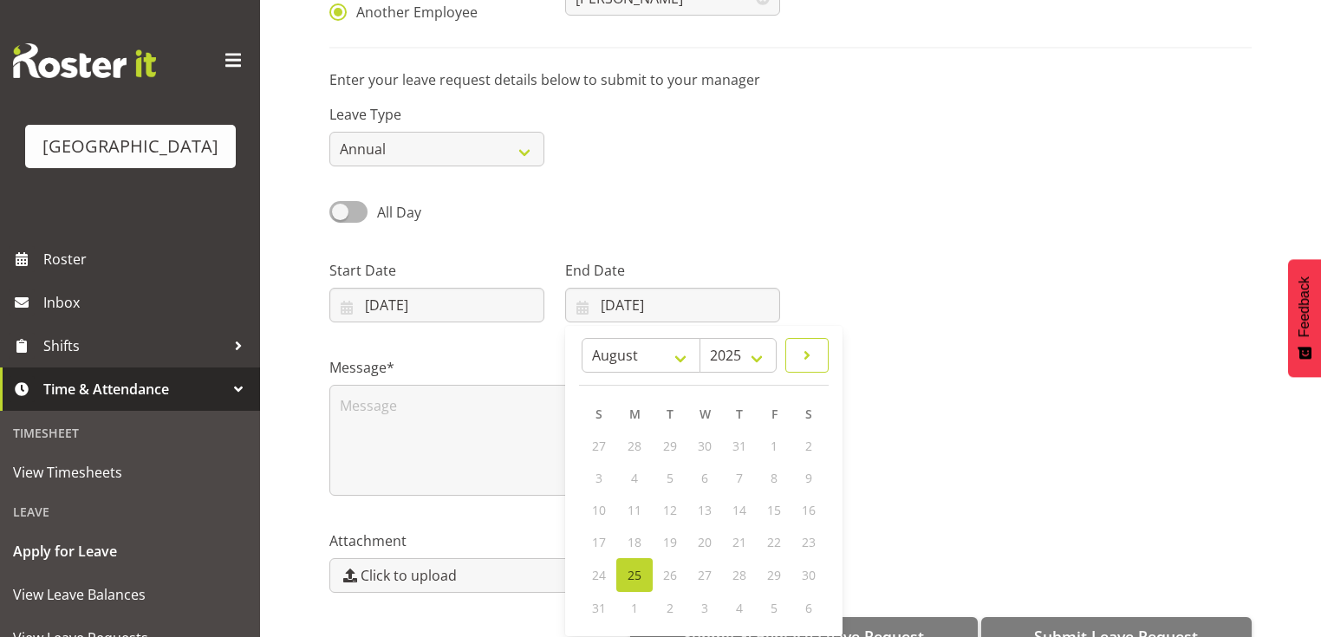
click at [800, 351] on span at bounding box center [806, 355] width 21 height 21
select select "8"
click at [600, 543] on span "21" at bounding box center [600, 542] width 14 height 16
type input "[DATE]"
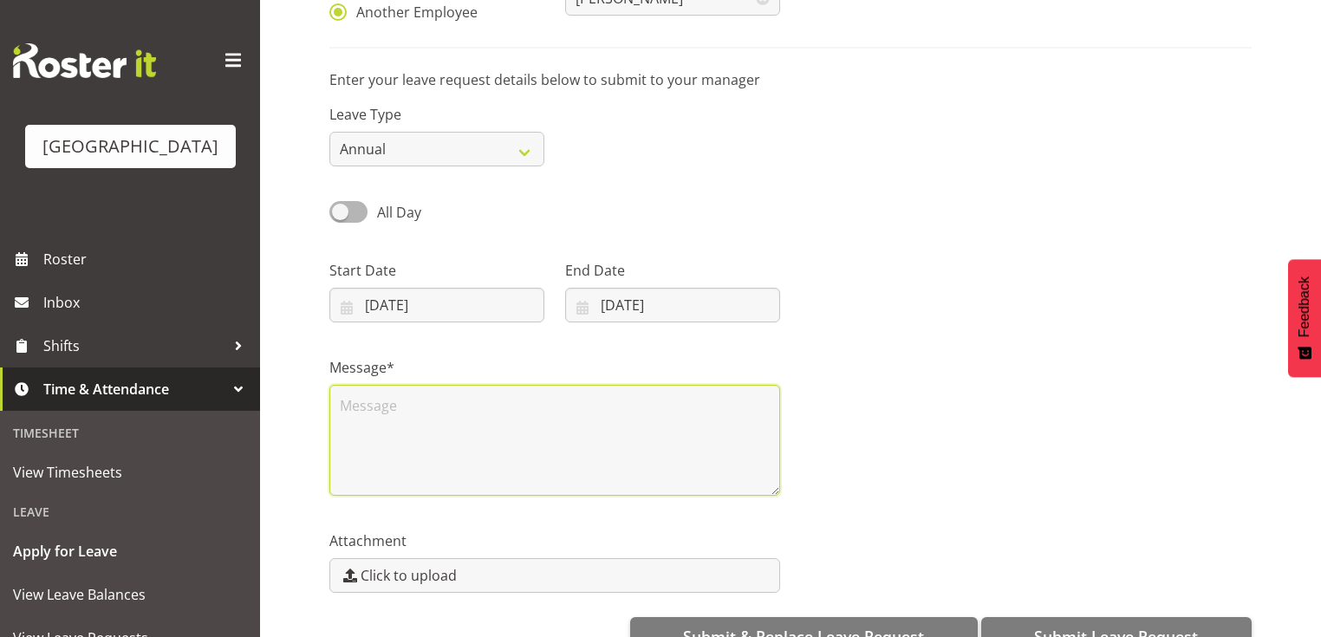
click at [458, 418] on textarea at bounding box center [554, 440] width 451 height 111
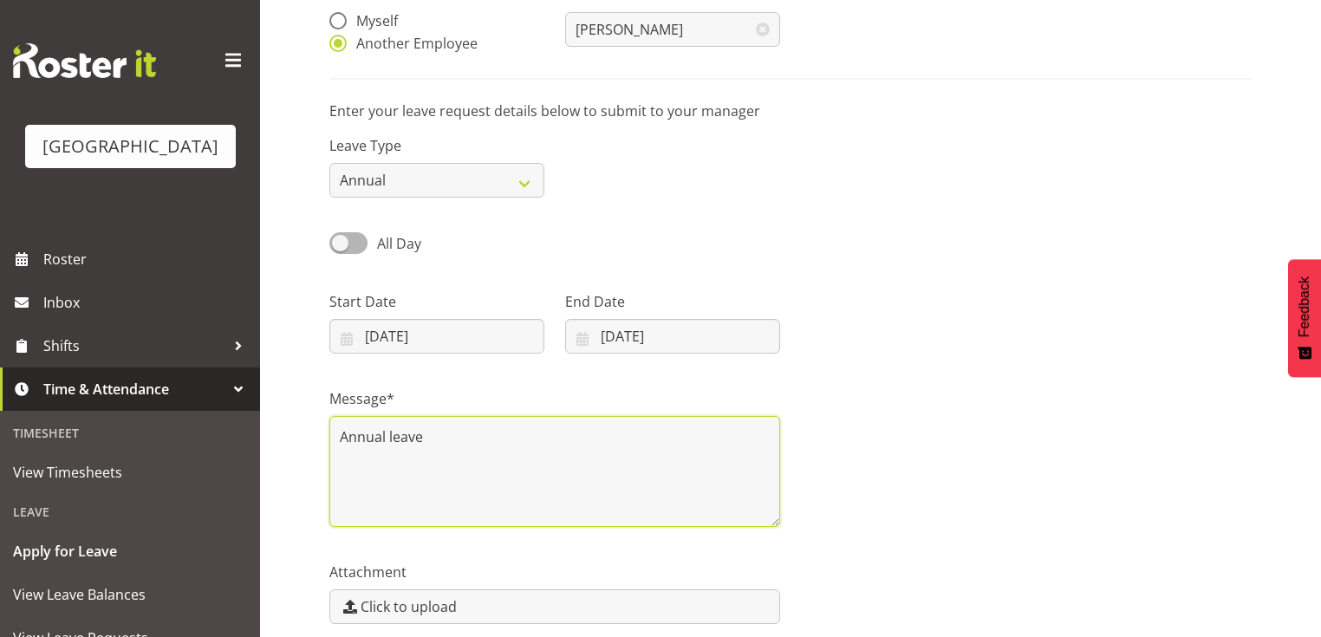
scroll to position [250, 0]
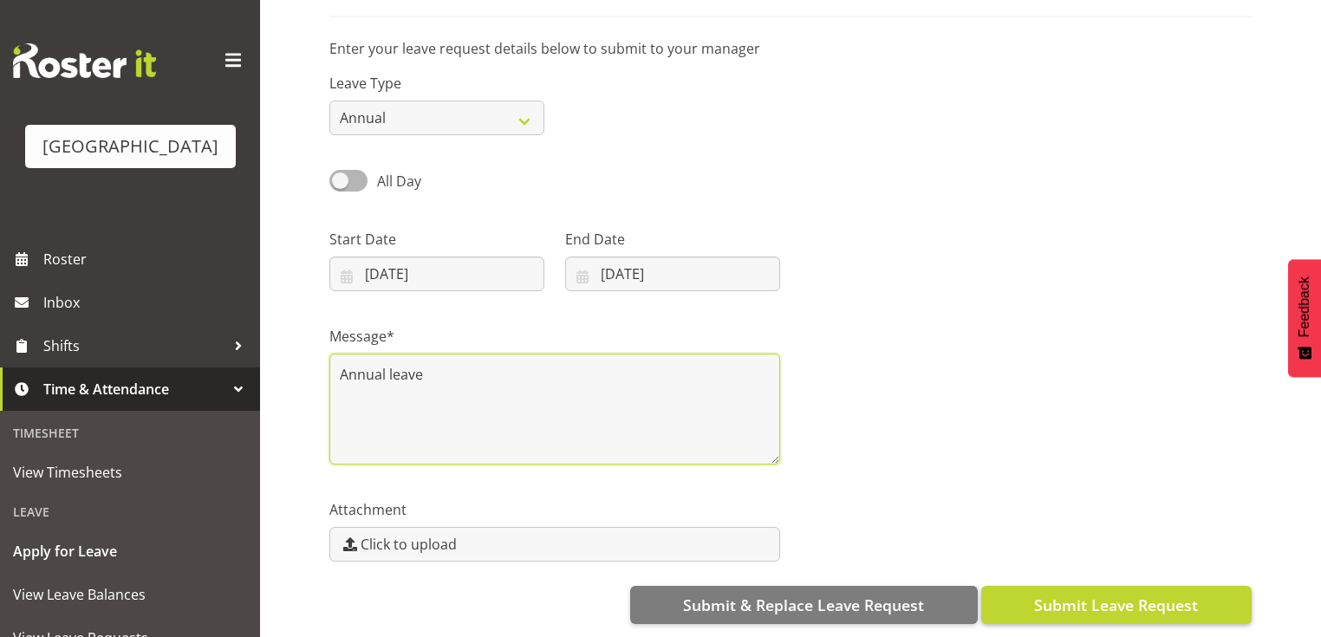
type textarea "Annual leave"
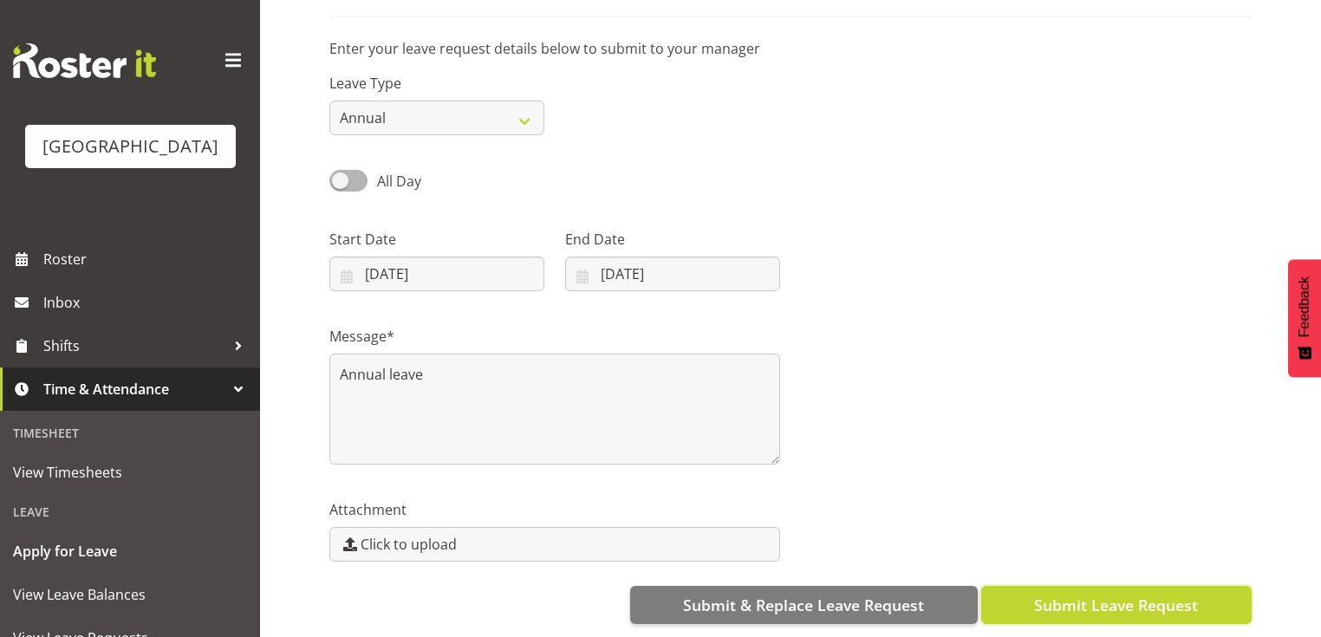
click at [1102, 597] on span "Submit Leave Request" at bounding box center [1116, 605] width 164 height 23
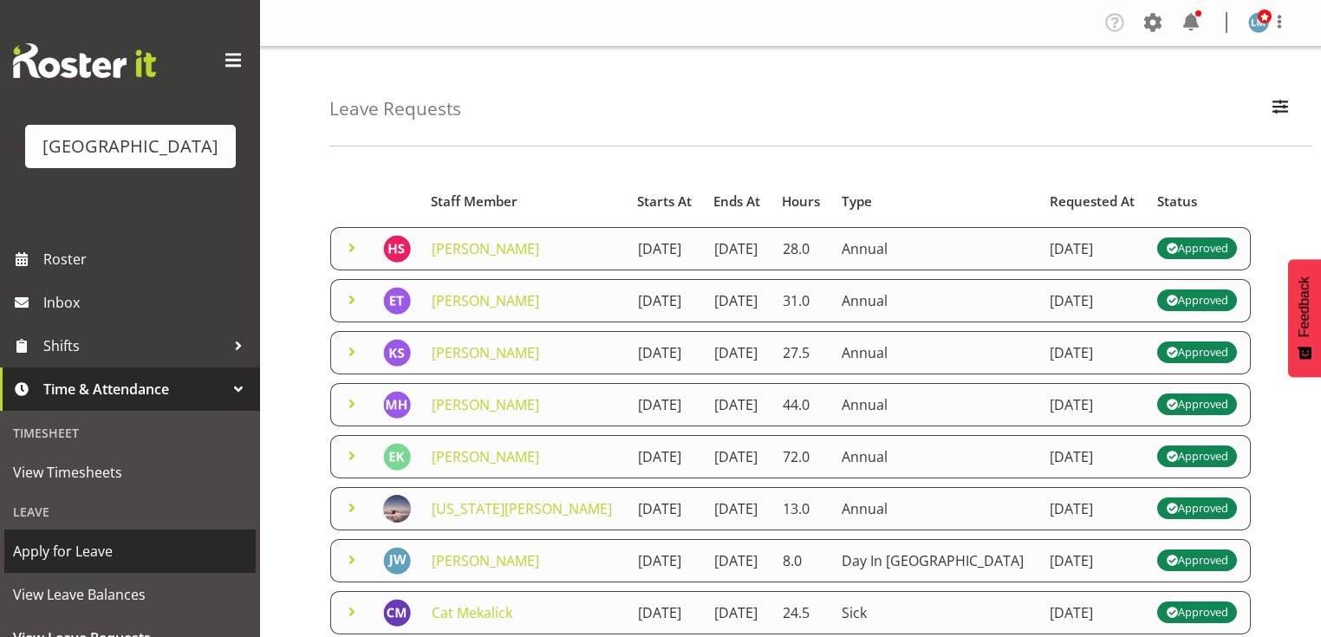
click at [156, 564] on span "Apply for Leave" at bounding box center [130, 551] width 234 height 26
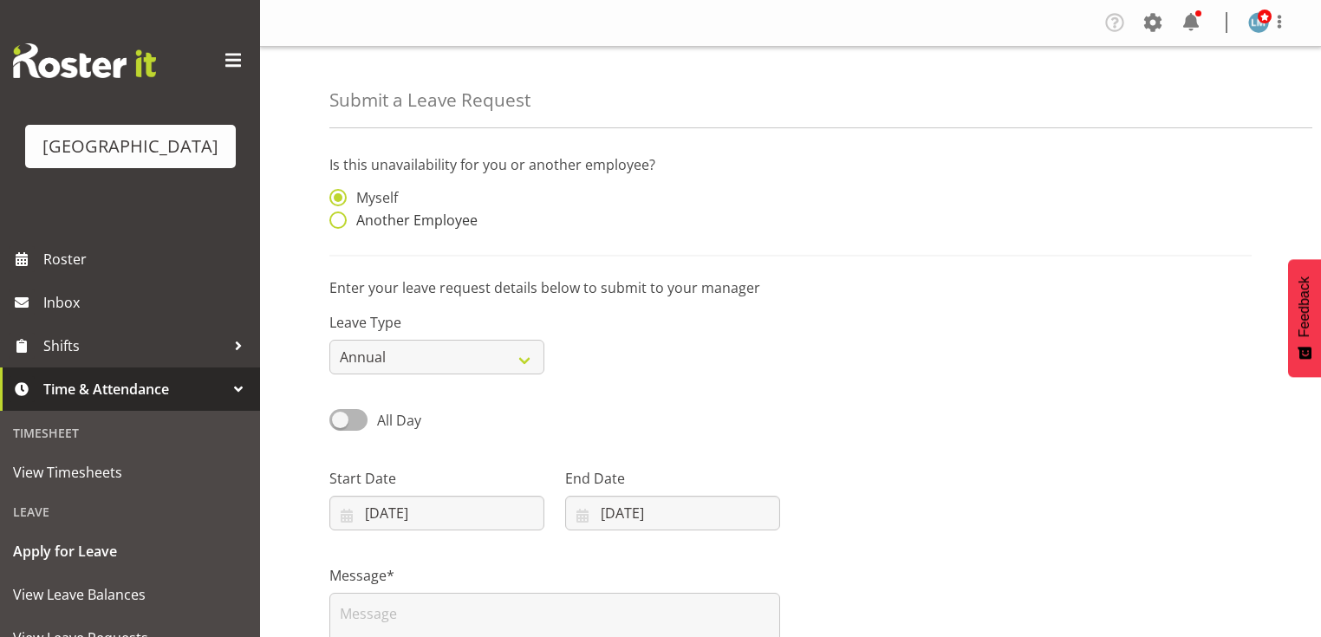
click at [343, 218] on span at bounding box center [337, 219] width 17 height 17
click at [341, 218] on input "Another Employee" at bounding box center [334, 220] width 11 height 11
radio input "true"
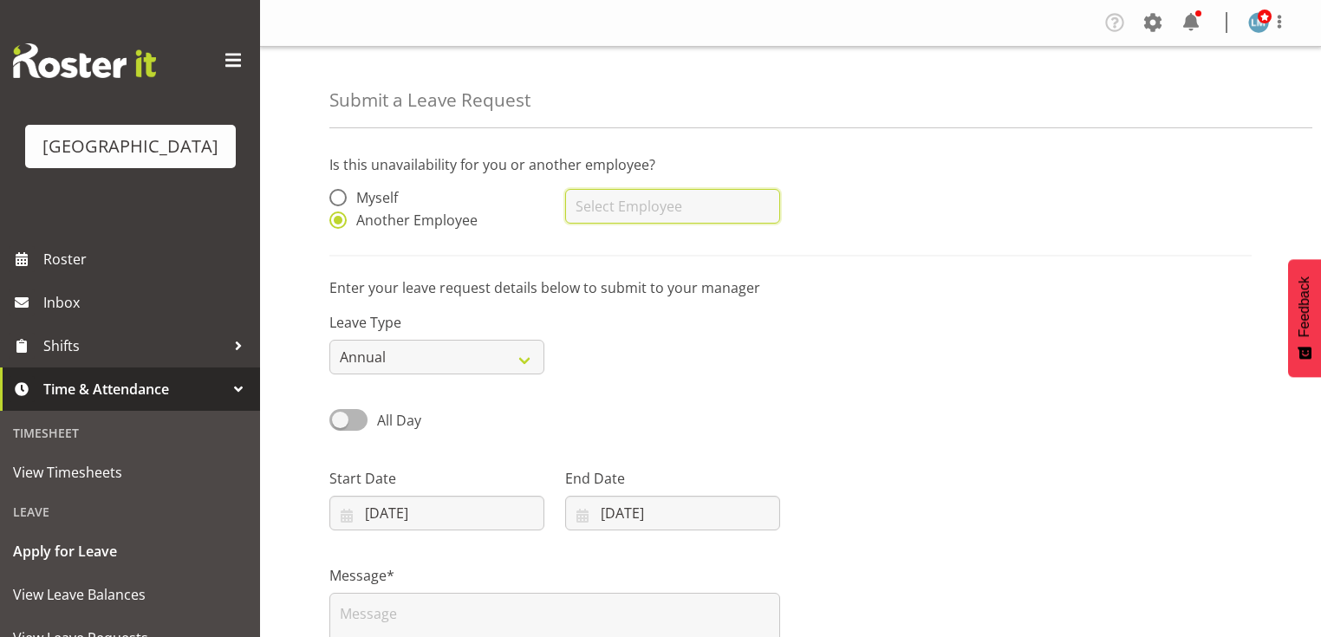
click at [662, 208] on input "text" at bounding box center [672, 206] width 215 height 35
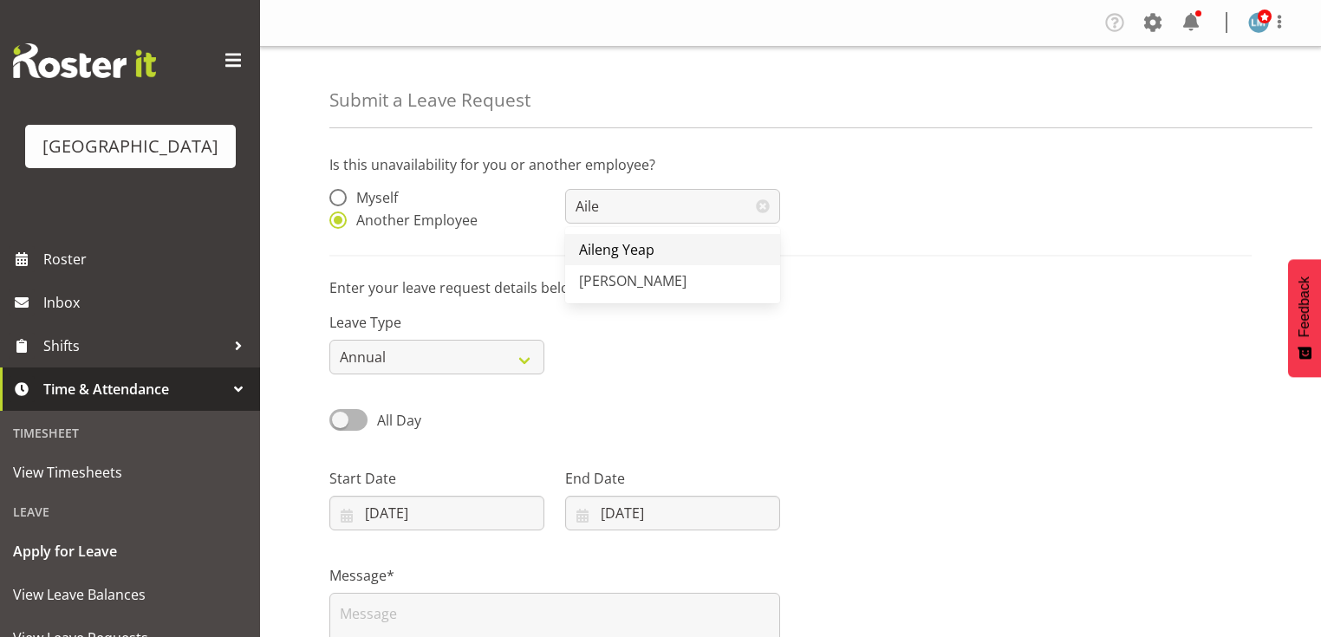
click at [621, 242] on span "Aileng Yeap" at bounding box center [616, 249] width 75 height 19
type input "Aileng Yeap"
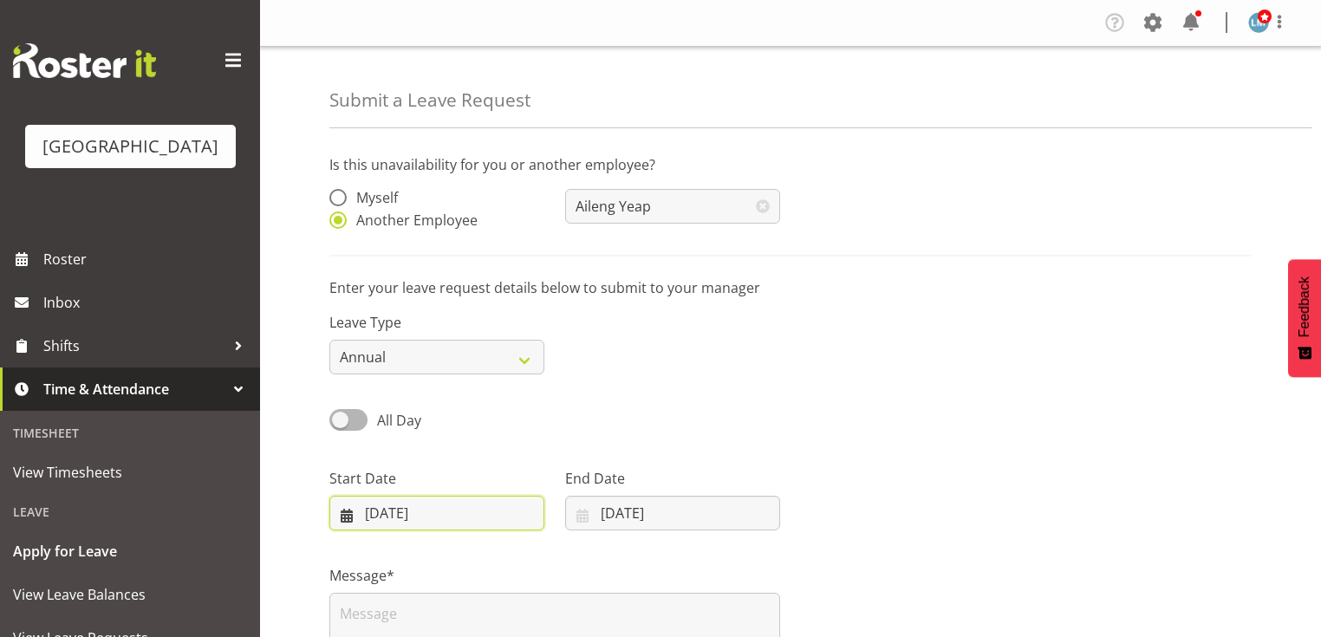
click at [350, 510] on input "[DATE]" at bounding box center [436, 513] width 215 height 35
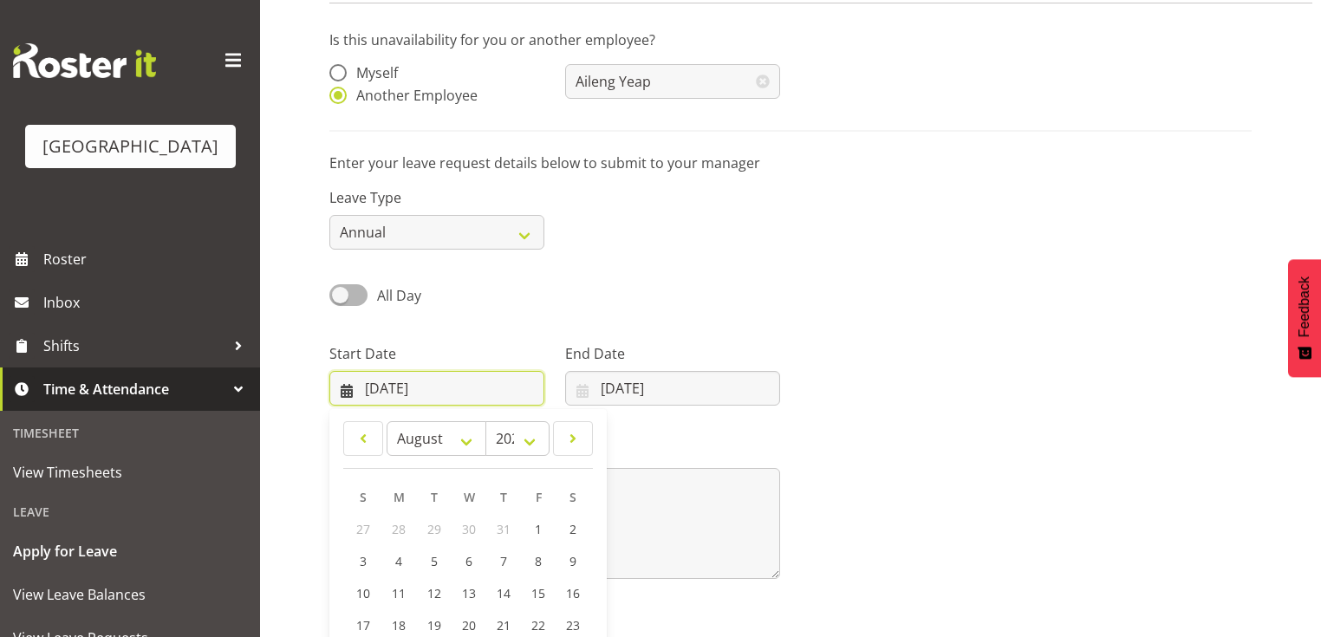
scroll to position [250, 0]
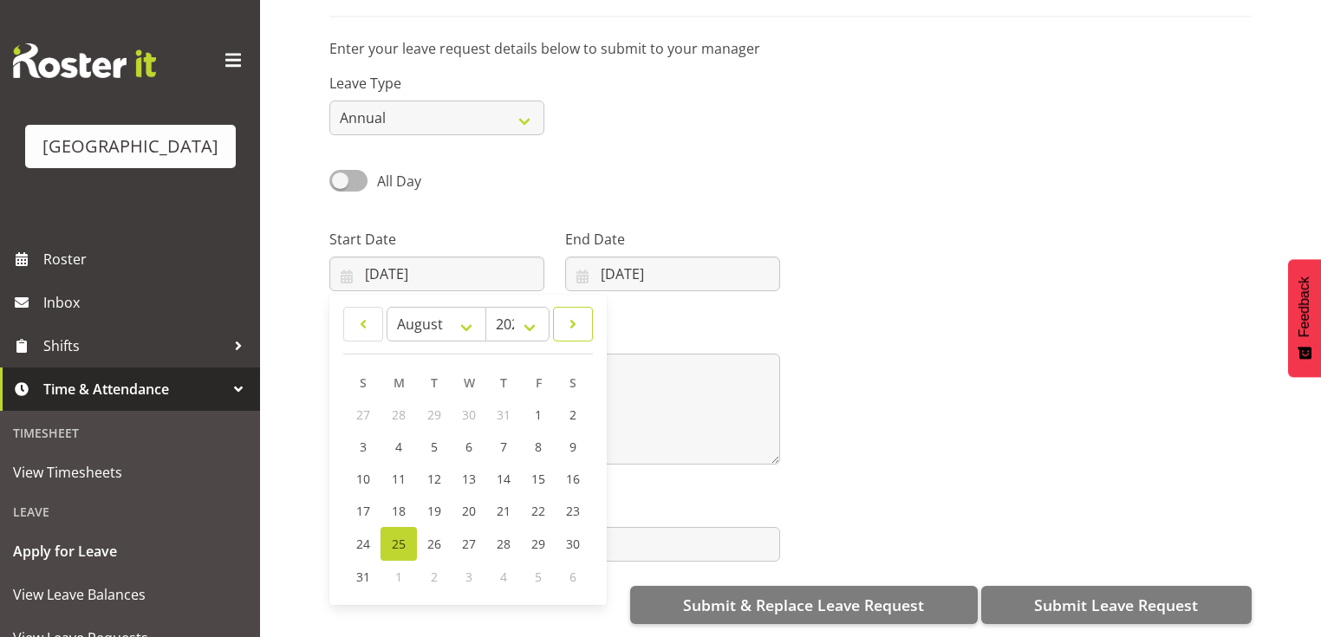
click at [567, 317] on span at bounding box center [572, 324] width 17 height 21
select select "8"
click at [504, 471] on span "18" at bounding box center [503, 479] width 14 height 16
type input "[DATE]"
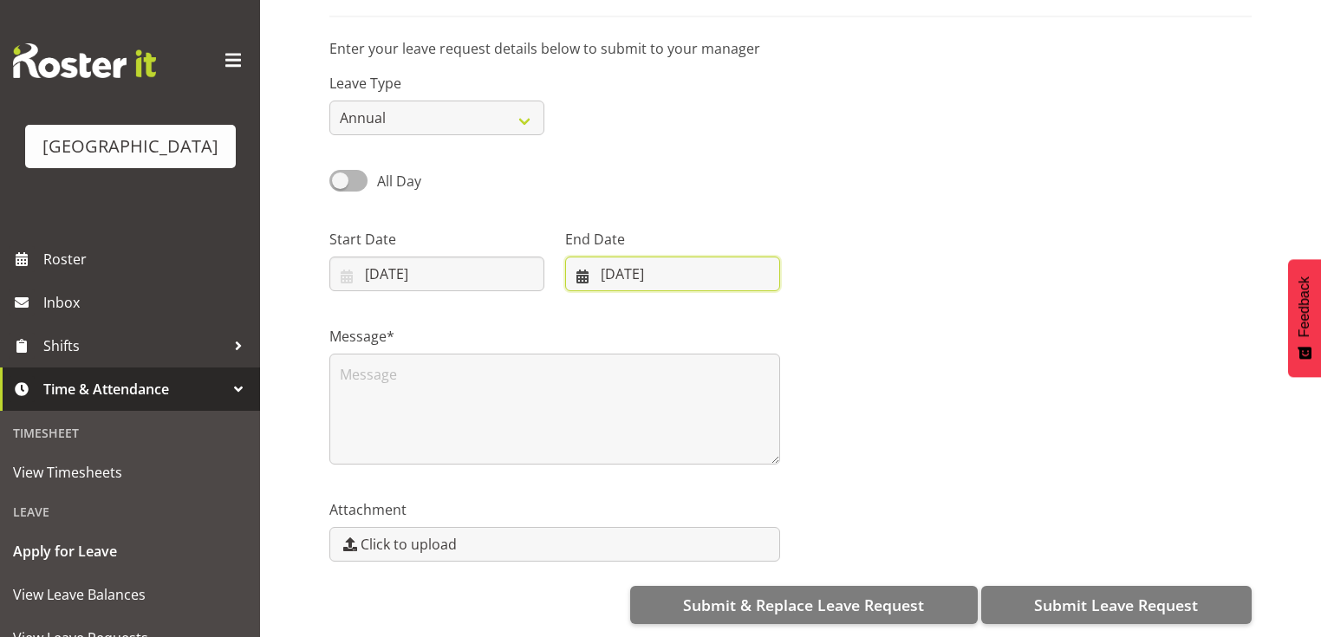
click at [579, 258] on input "[DATE]" at bounding box center [672, 274] width 215 height 35
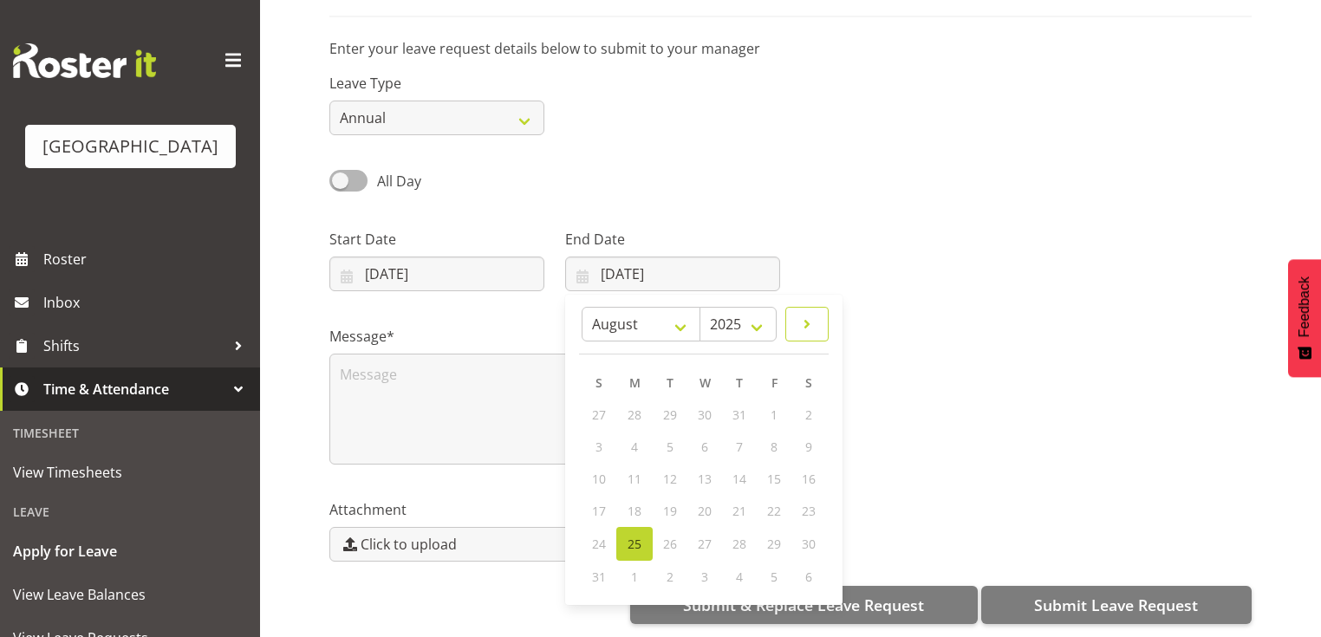
click at [818, 314] on link at bounding box center [806, 324] width 43 height 35
select select "8"
click at [598, 535] on span "28" at bounding box center [600, 543] width 14 height 16
type input "[DATE]"
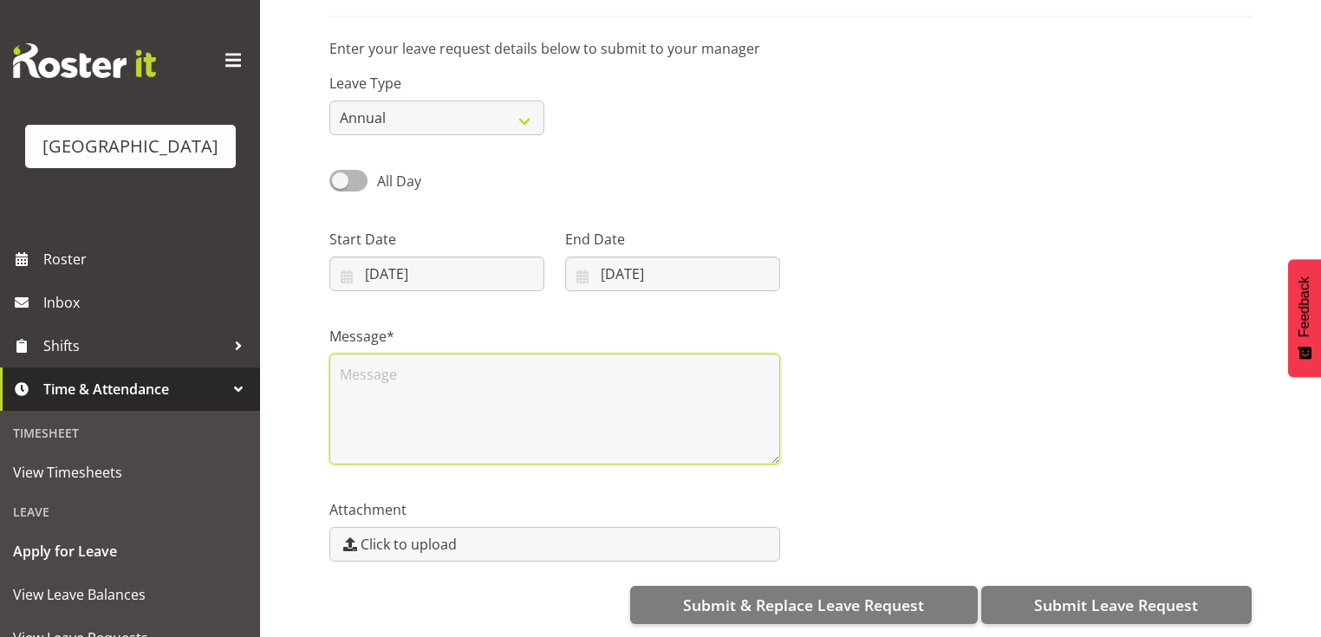
click at [419, 382] on textarea at bounding box center [554, 409] width 451 height 111
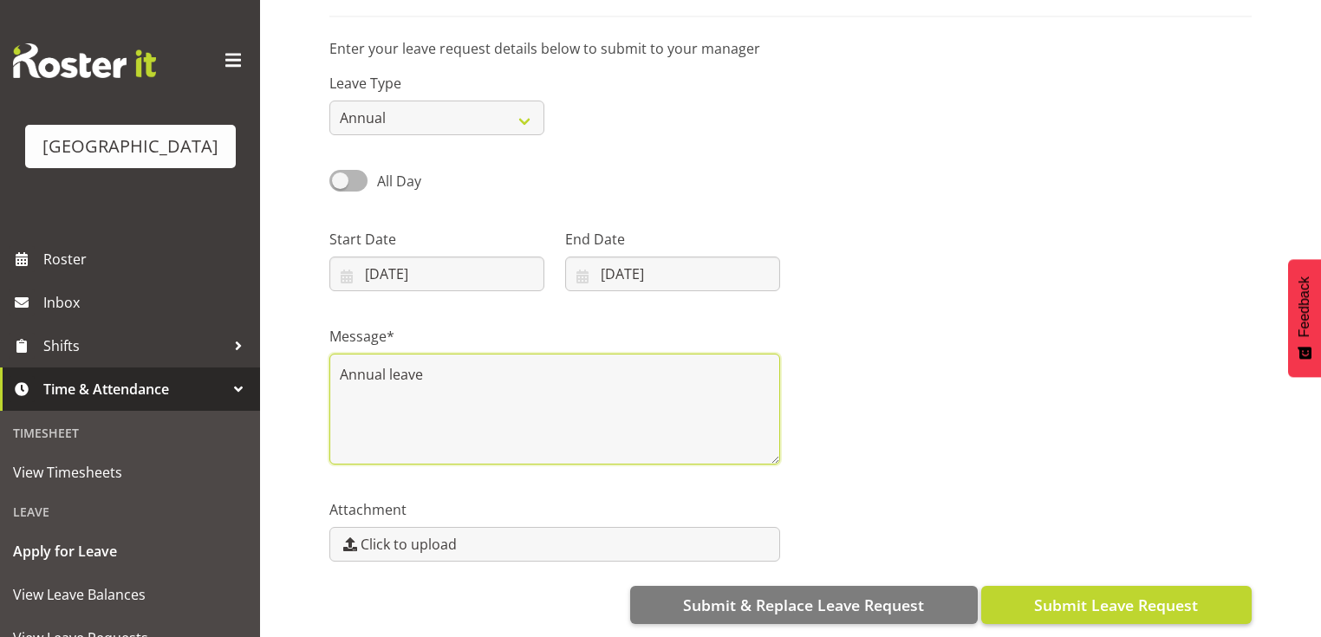
type textarea "Annual leave"
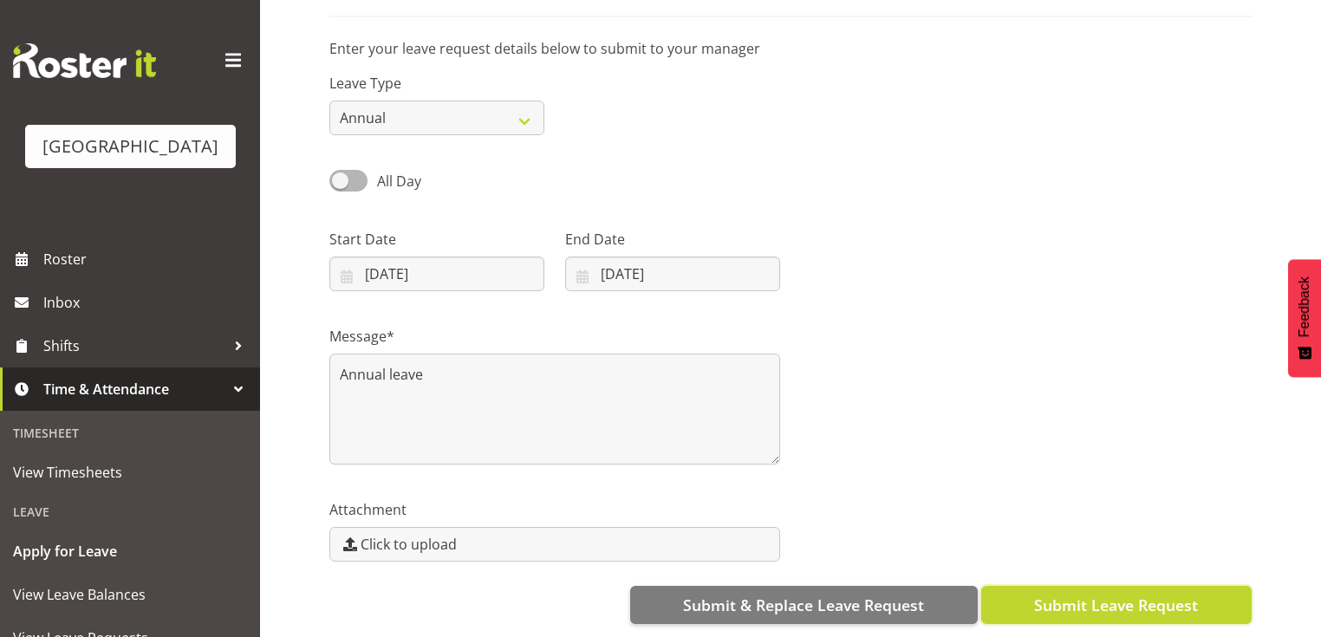
click at [1140, 594] on span "Submit Leave Request" at bounding box center [1116, 605] width 164 height 23
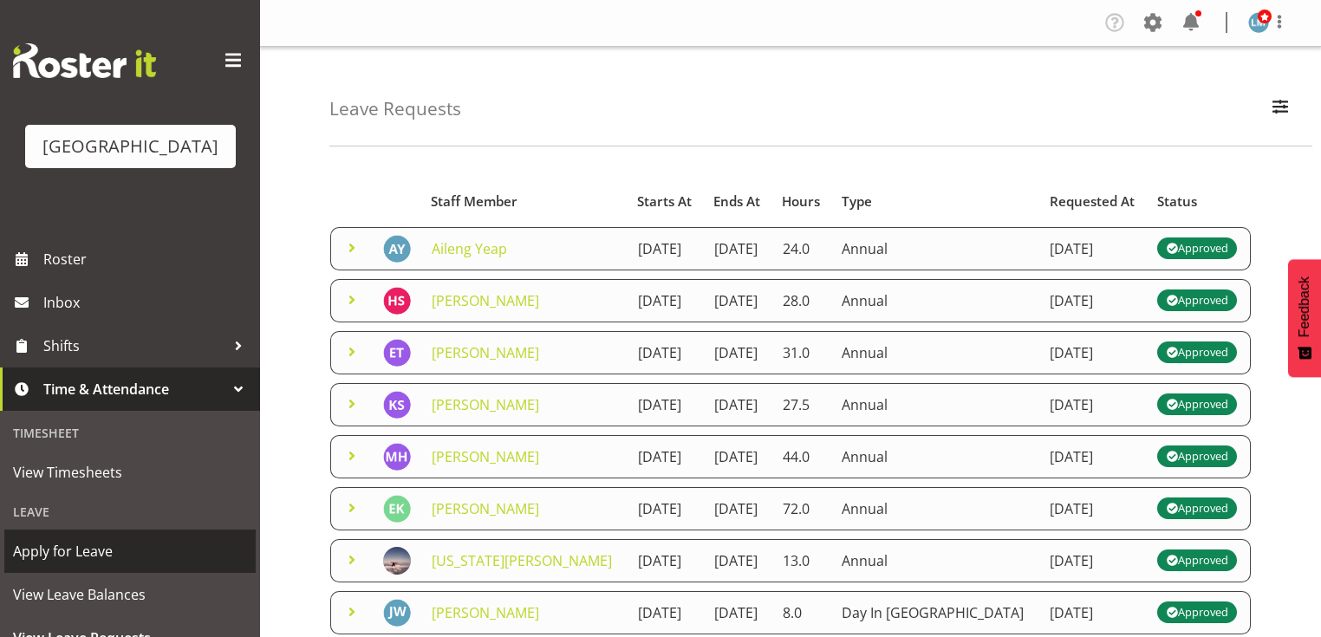
click at [168, 564] on span "Apply for Leave" at bounding box center [130, 551] width 234 height 26
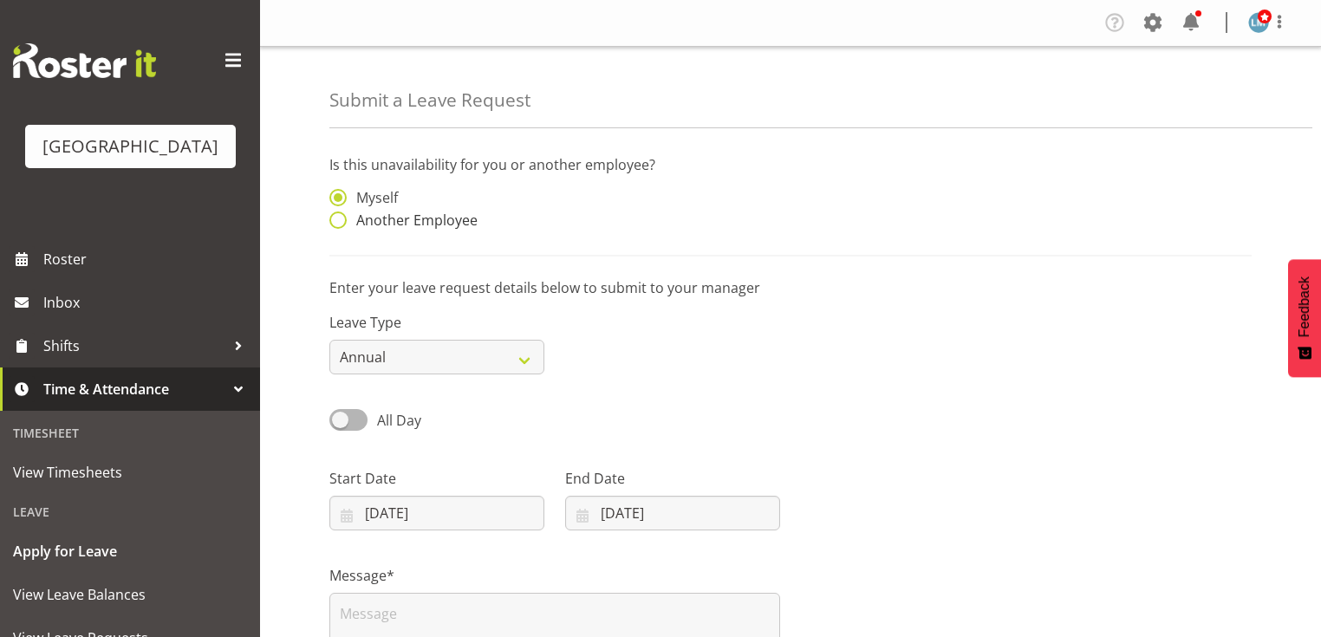
click at [341, 218] on span at bounding box center [337, 219] width 17 height 17
click at [341, 218] on input "Another Employee" at bounding box center [334, 220] width 11 height 11
radio input "true"
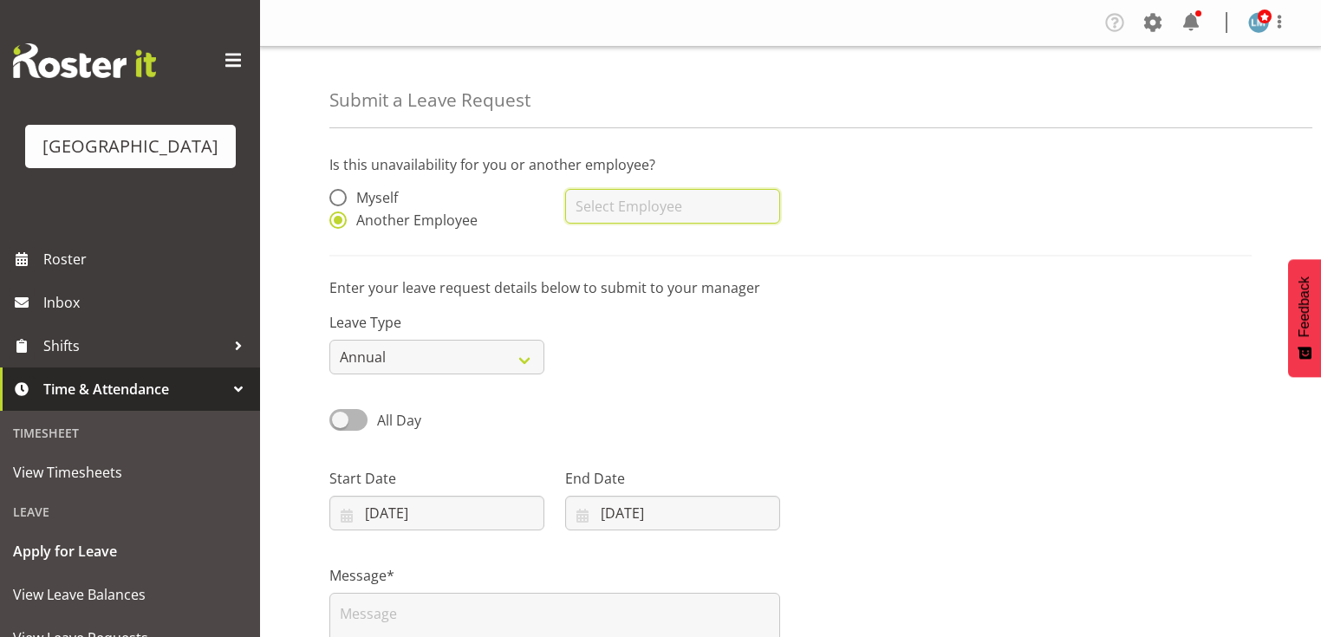
click at [605, 208] on input "text" at bounding box center [672, 206] width 215 height 35
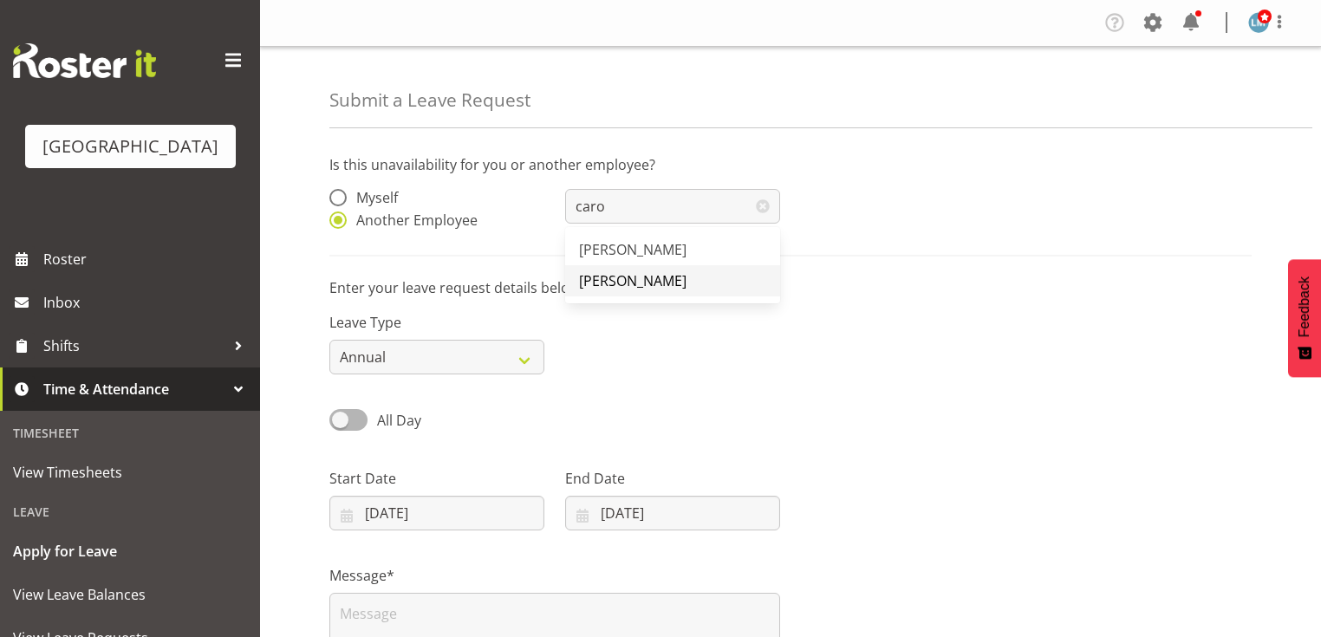
click at [624, 271] on span "[PERSON_NAME]" at bounding box center [632, 280] width 107 height 19
type input "[PERSON_NAME]"
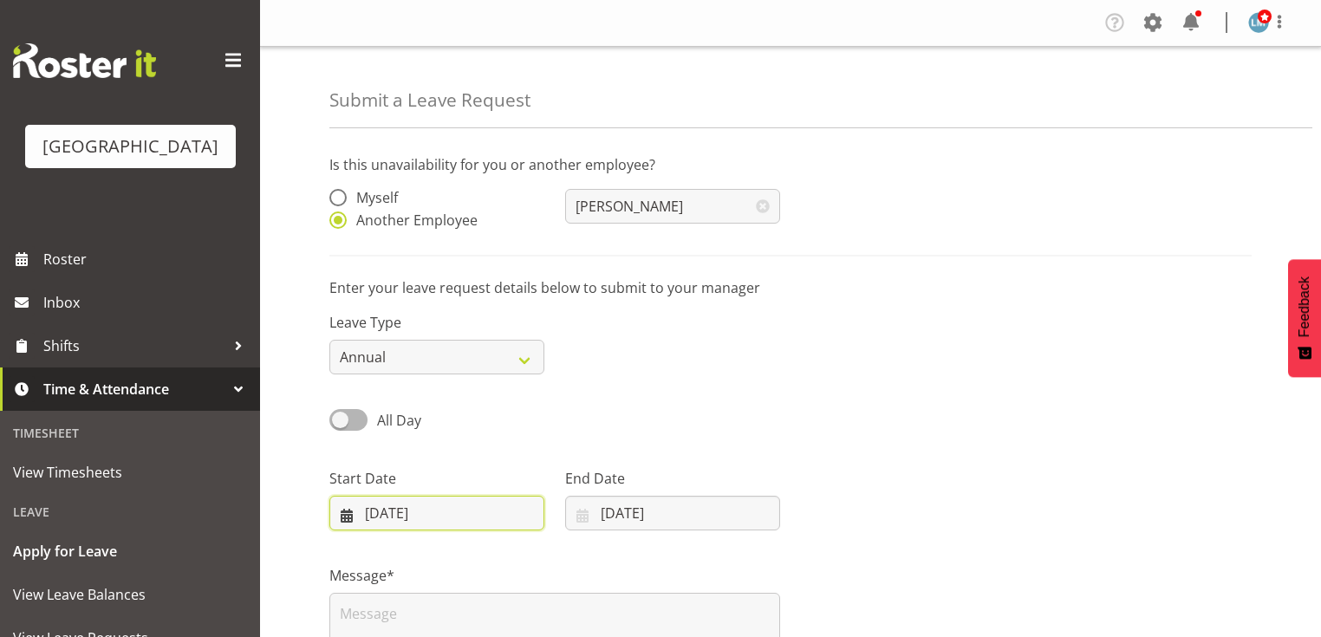
click at [348, 520] on input "[DATE]" at bounding box center [436, 513] width 215 height 35
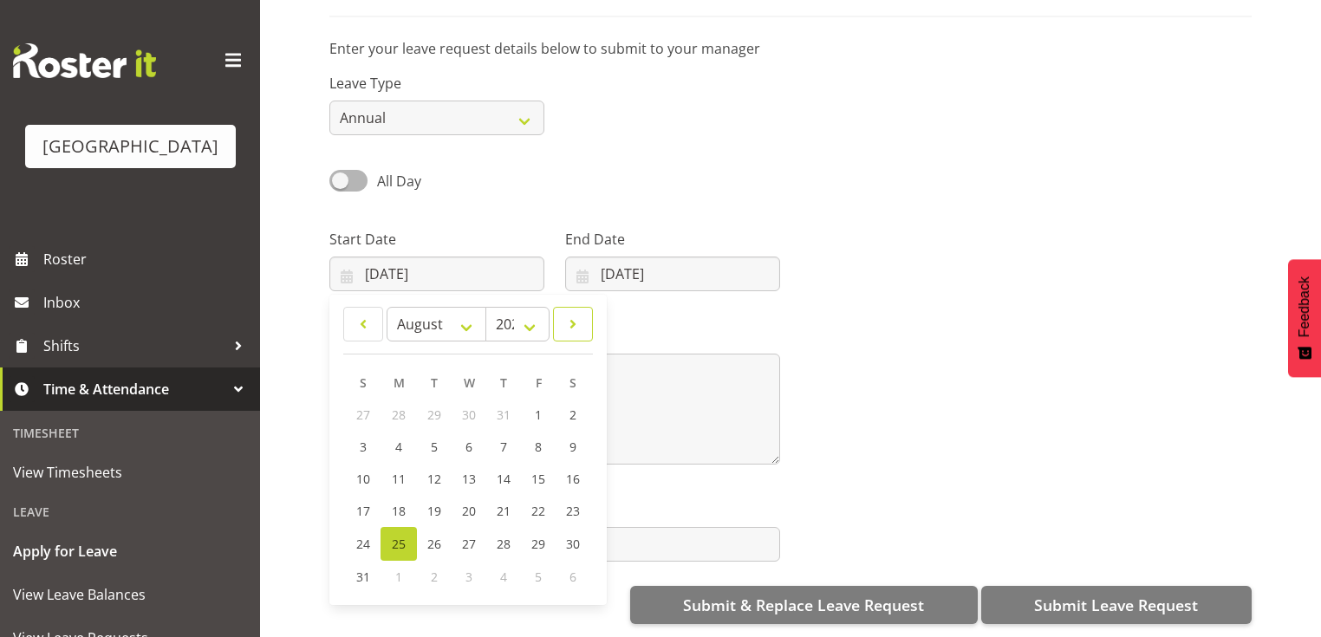
click at [575, 314] on span at bounding box center [572, 324] width 17 height 21
select select "8"
click at [530, 433] on link "12" at bounding box center [537, 447] width 35 height 32
type input "[DATE]"
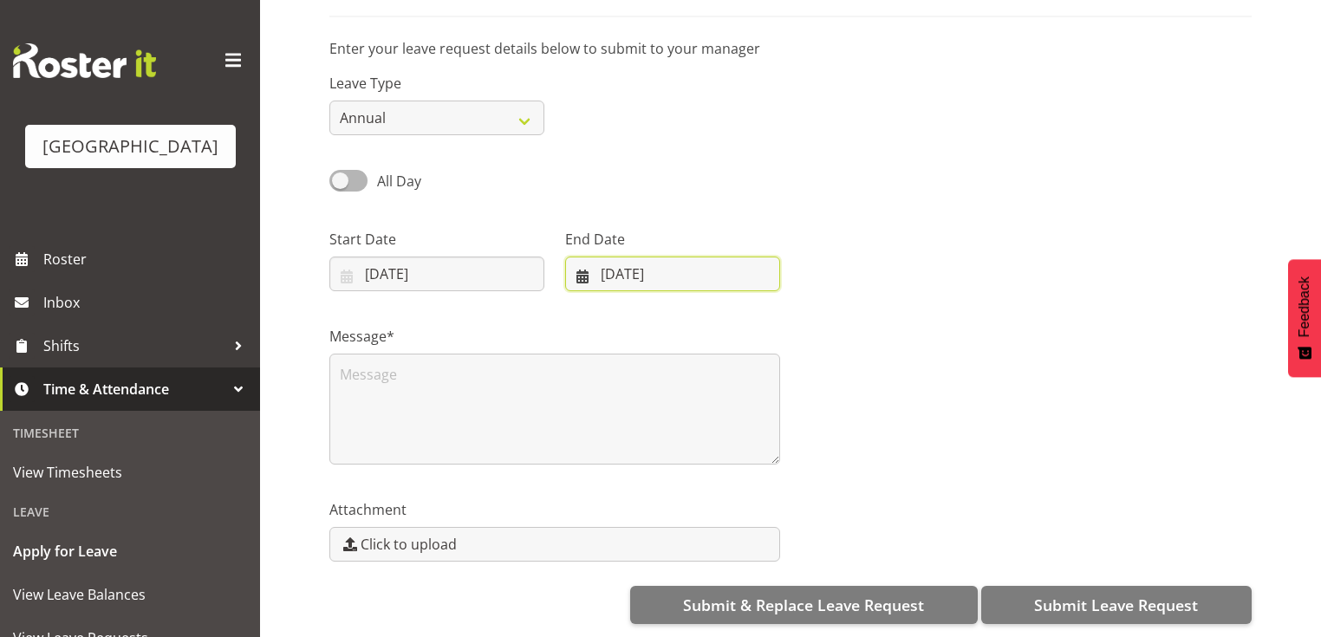
click at [575, 257] on input "[DATE]" at bounding box center [672, 274] width 215 height 35
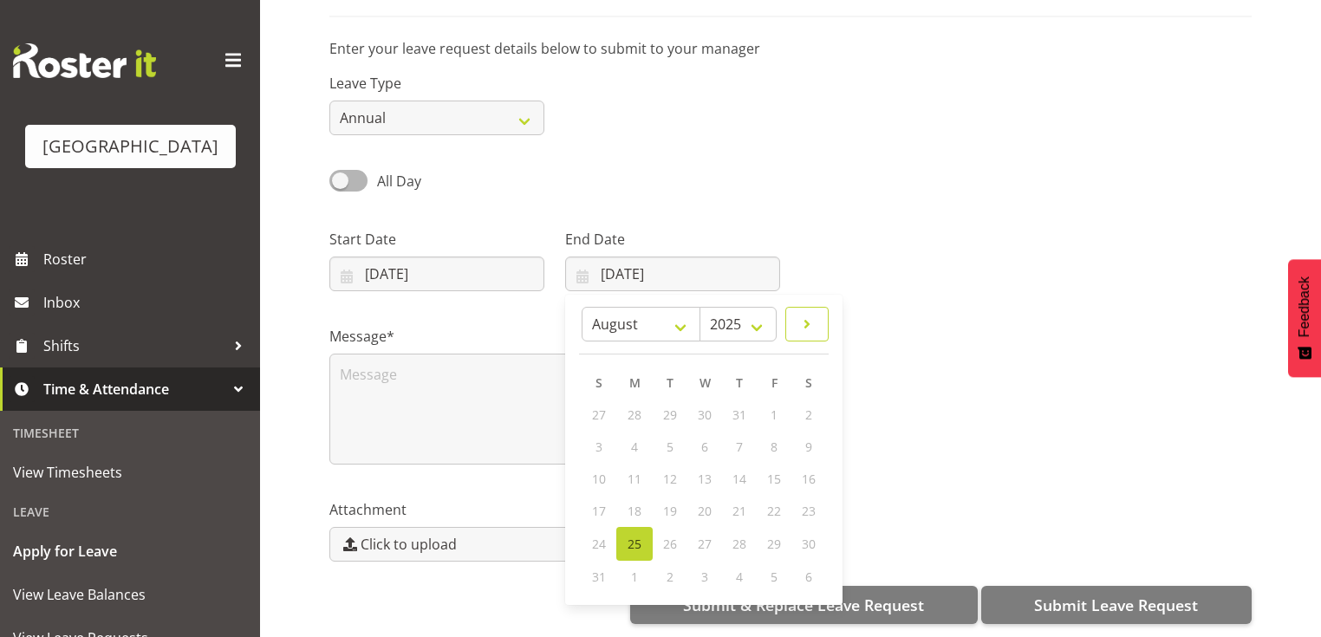
click at [804, 314] on span at bounding box center [806, 324] width 21 height 21
select select "8"
click at [668, 471] on span "16" at bounding box center [669, 479] width 14 height 16
type input "[DATE]"
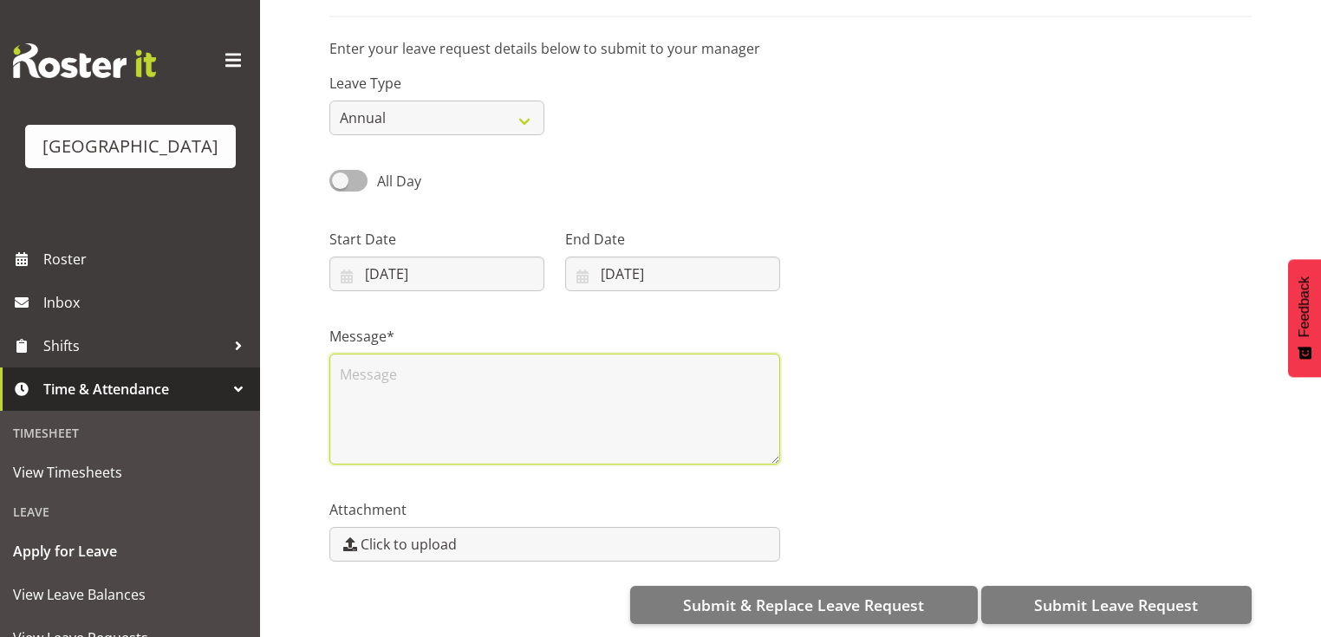
click at [372, 387] on textarea at bounding box center [554, 409] width 451 height 111
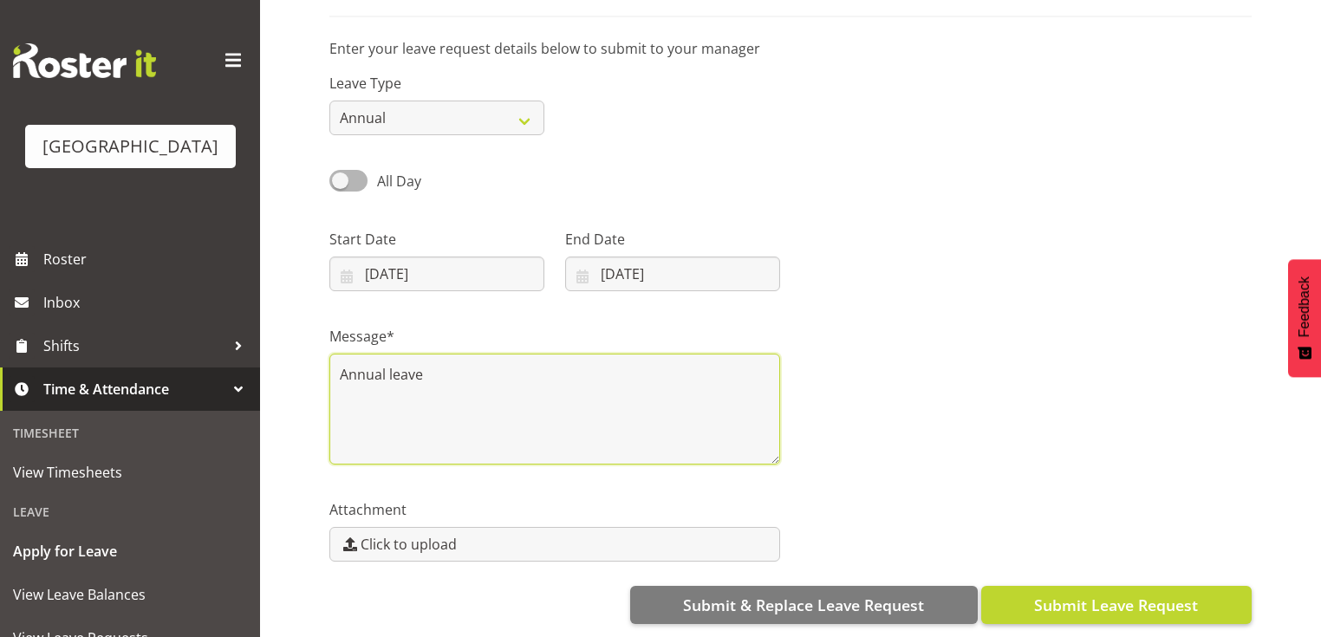
type textarea "Annual leave"
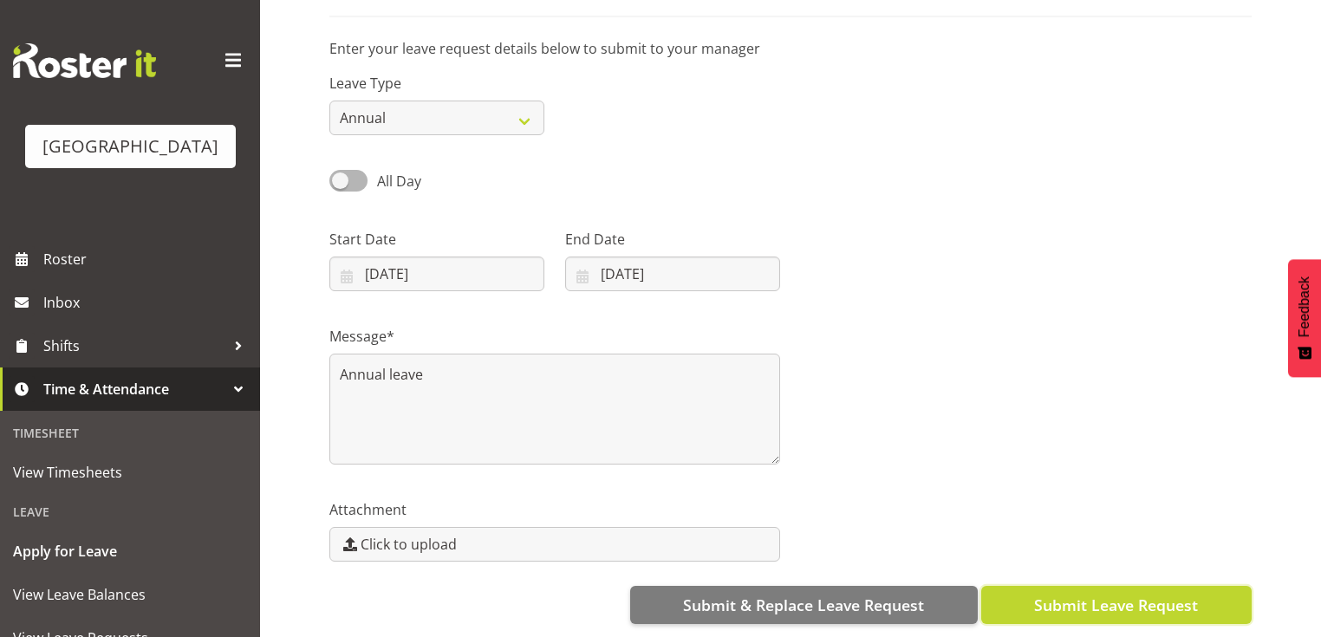
click at [1120, 594] on span "Submit Leave Request" at bounding box center [1116, 605] width 164 height 23
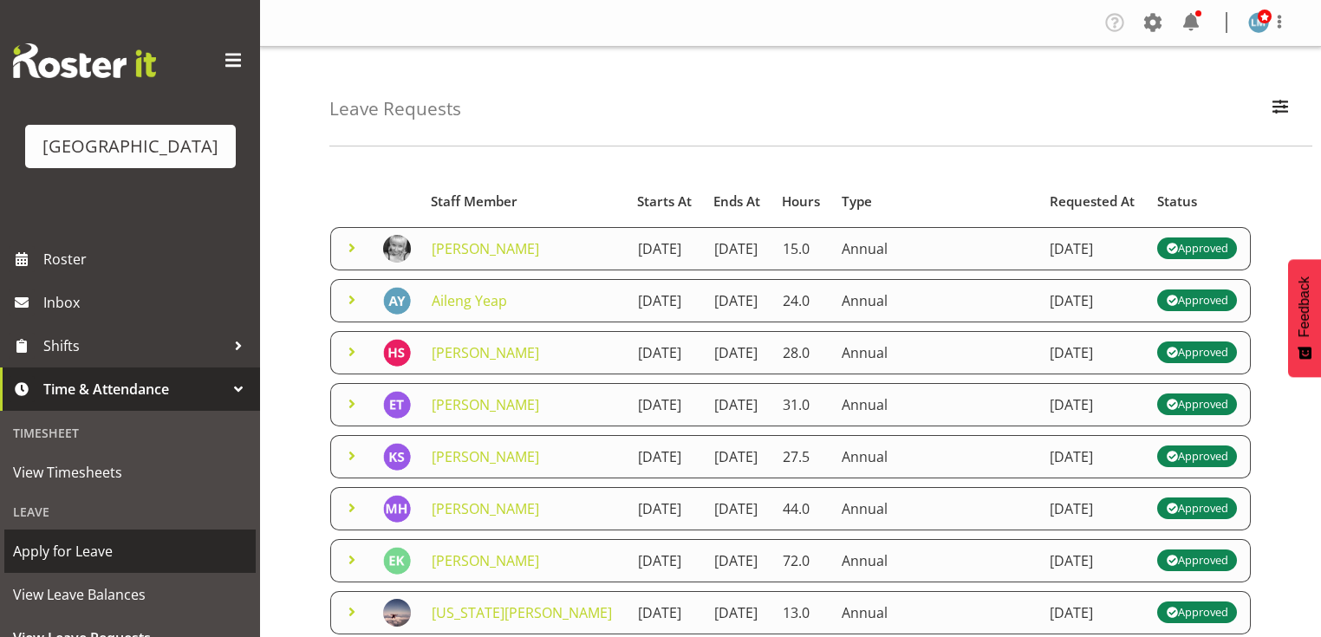
click at [167, 564] on span "Apply for Leave" at bounding box center [130, 551] width 234 height 26
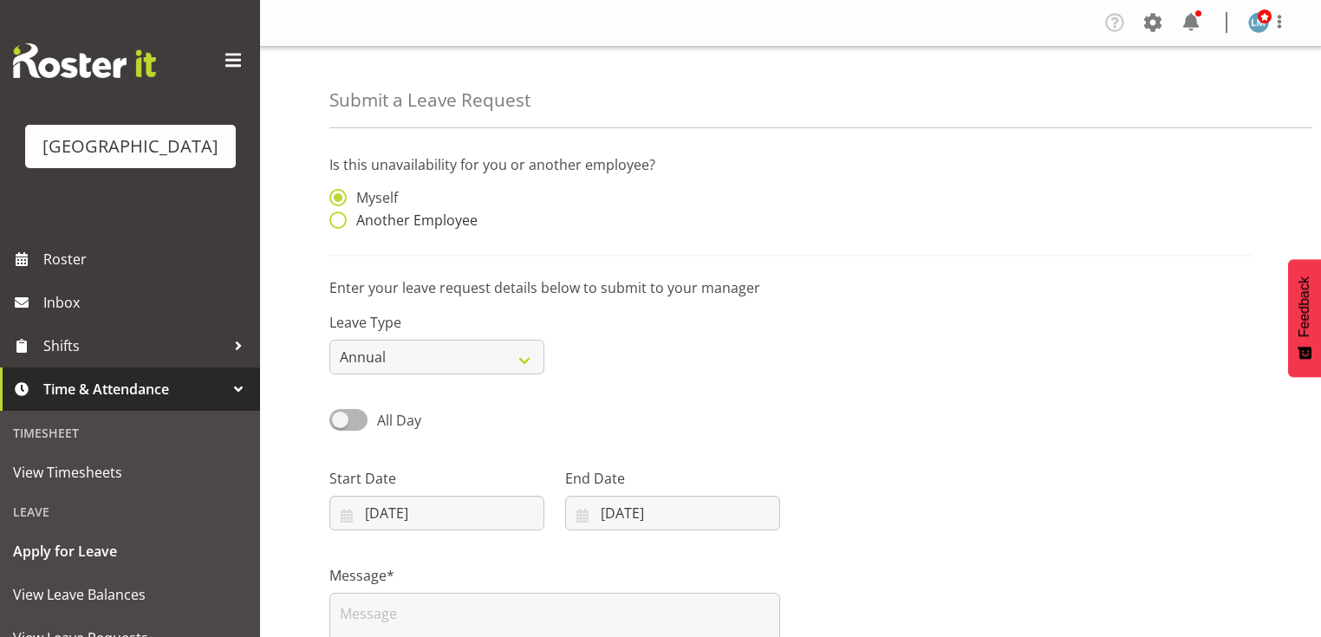
click at [335, 219] on span at bounding box center [337, 219] width 17 height 17
click at [335, 219] on input "Another Employee" at bounding box center [334, 220] width 11 height 11
radio input "true"
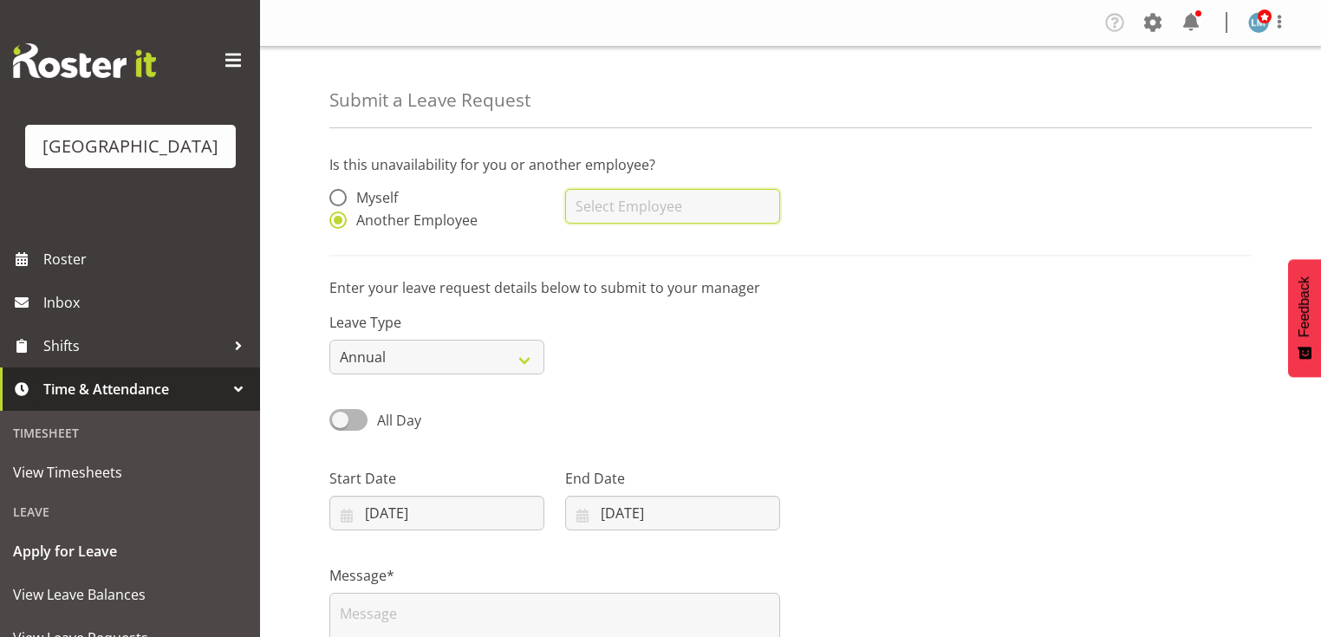
click at [639, 206] on input "text" at bounding box center [672, 206] width 215 height 35
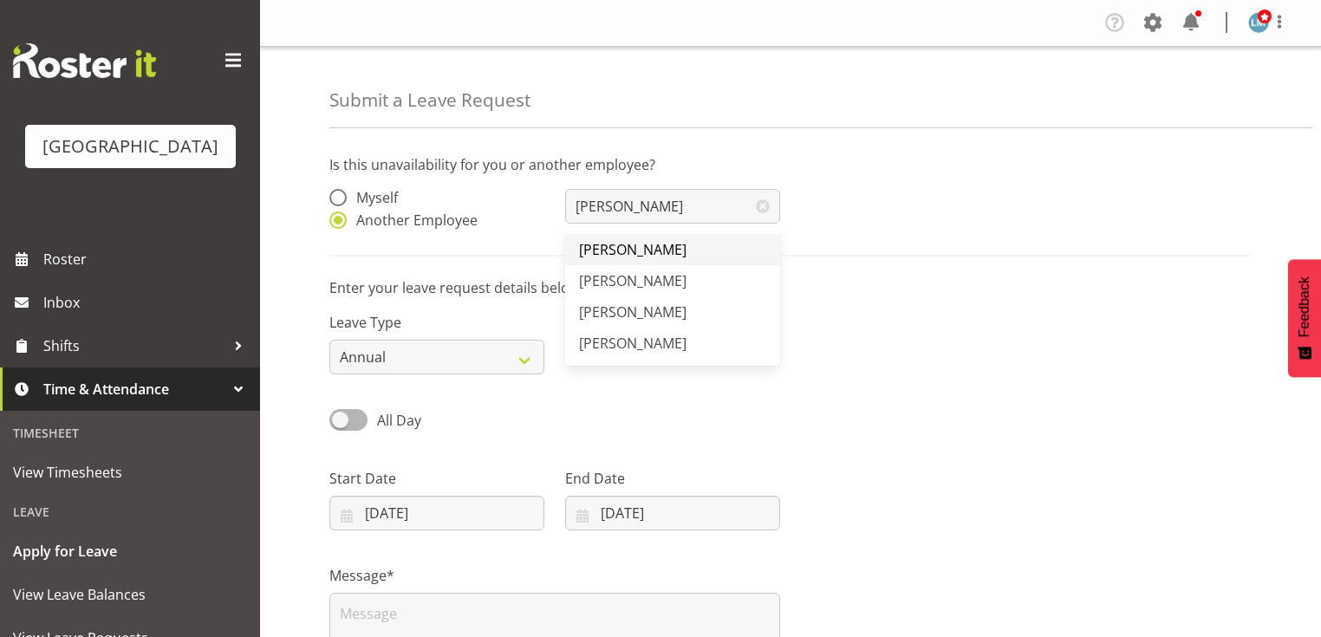
click at [621, 250] on span "[PERSON_NAME]" at bounding box center [632, 249] width 107 height 19
type input "[PERSON_NAME]"
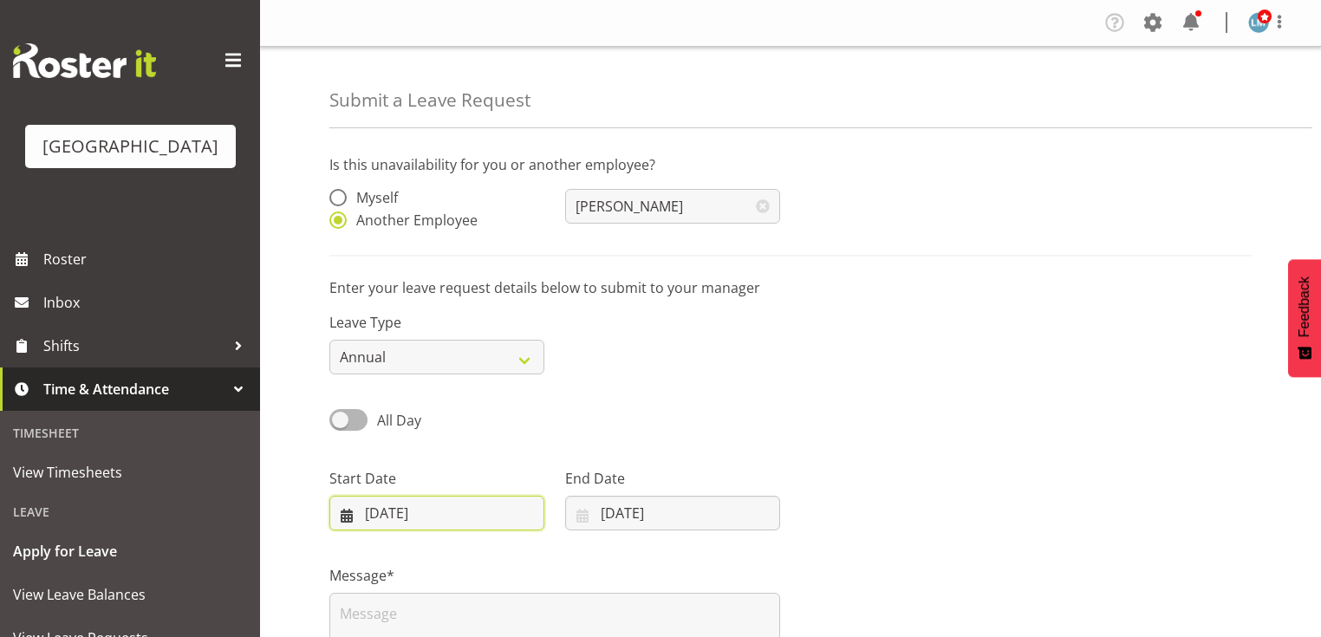
click at [347, 513] on input "[DATE]" at bounding box center [436, 513] width 215 height 35
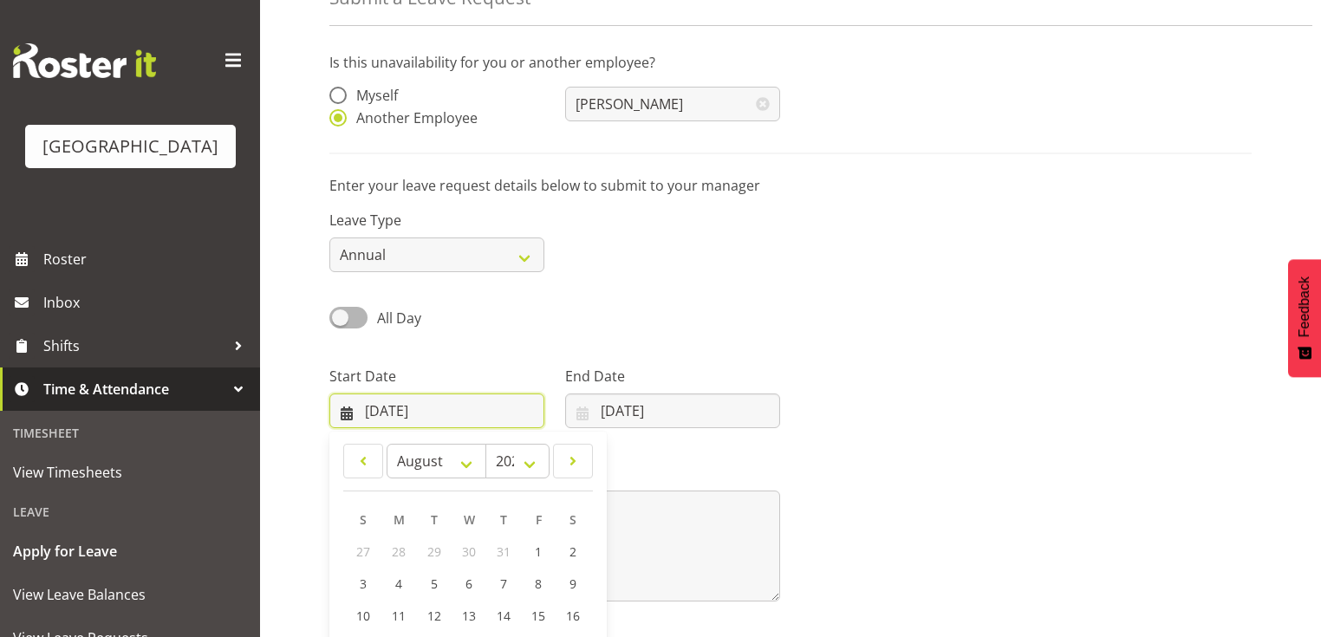
scroll to position [250, 0]
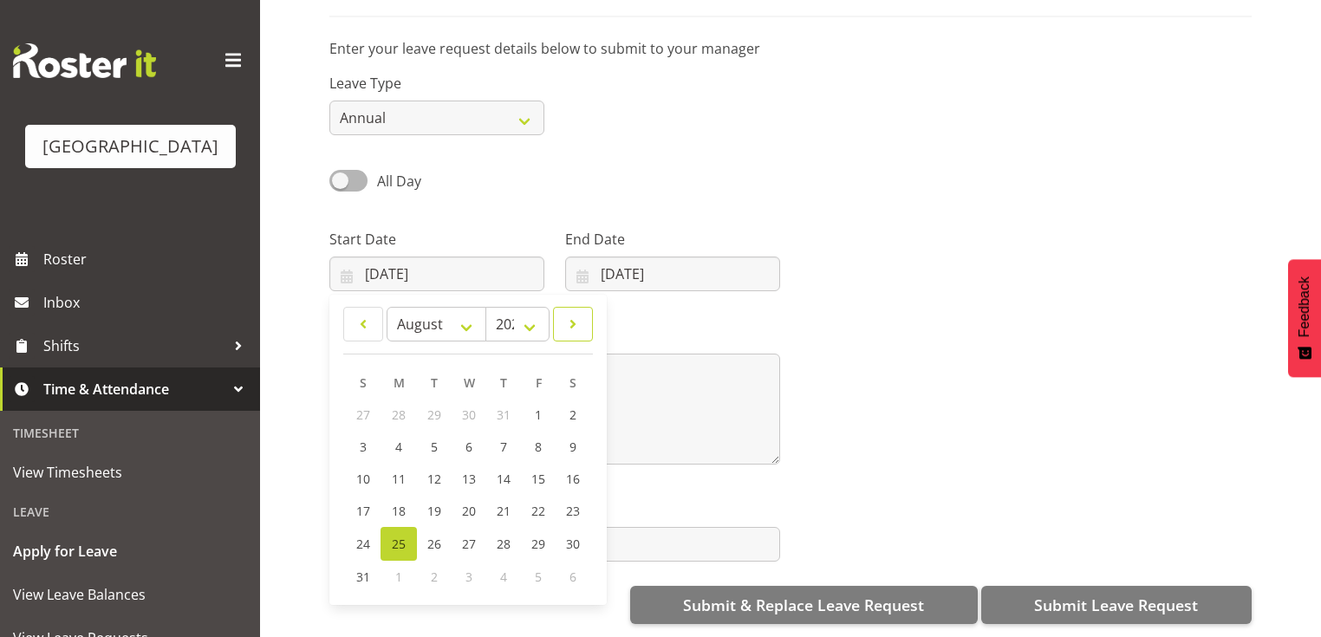
click at [578, 314] on span at bounding box center [572, 324] width 17 height 21
select select "8"
click at [367, 503] on span "21" at bounding box center [364, 511] width 14 height 16
type input "[DATE]"
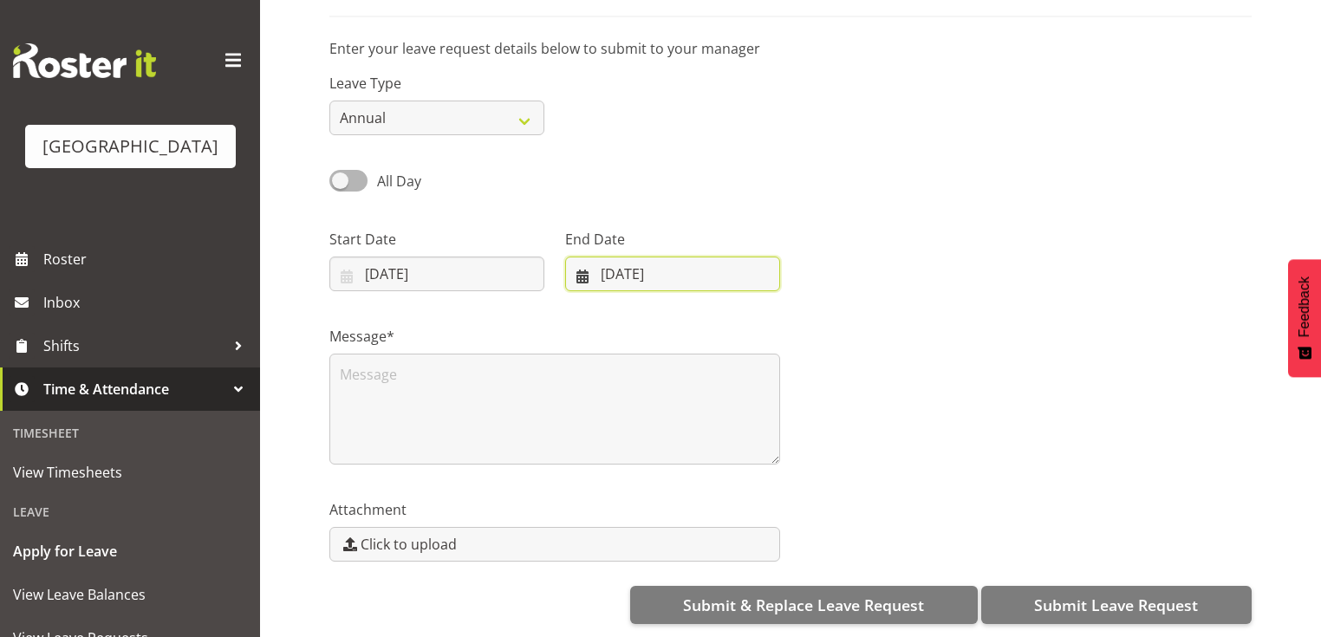
click at [588, 263] on input "[DATE]" at bounding box center [672, 274] width 215 height 35
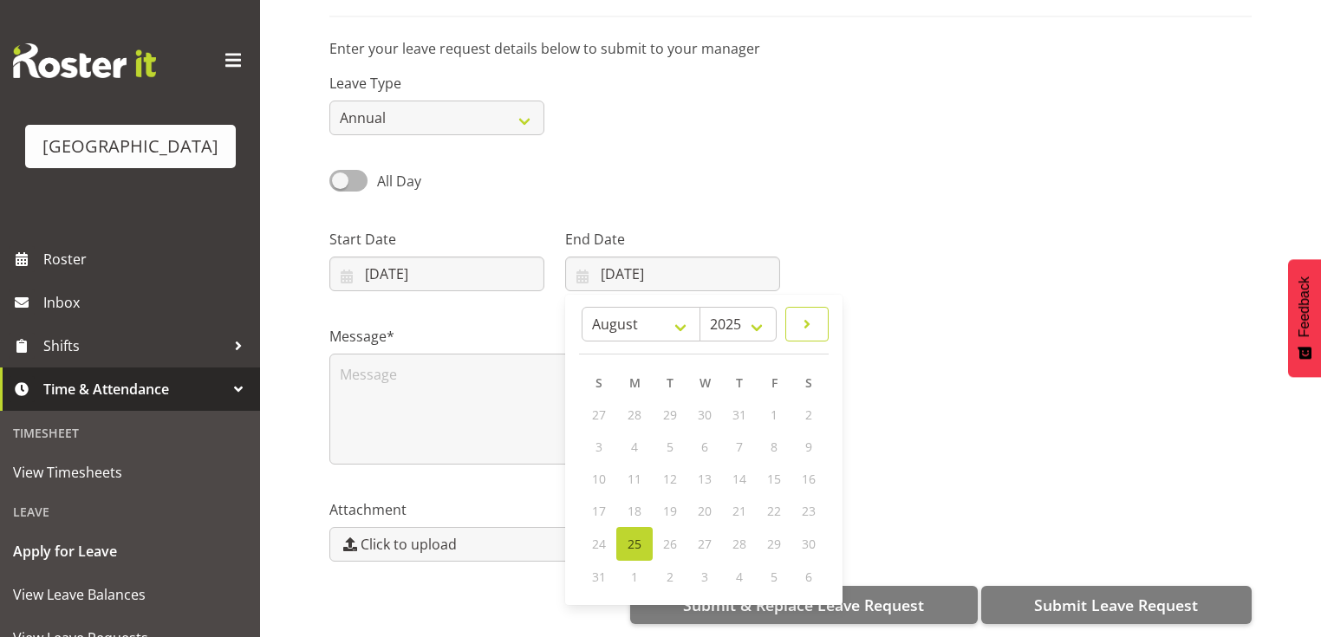
click at [809, 314] on span at bounding box center [806, 324] width 21 height 21
select select "8"
click at [603, 535] on span "28" at bounding box center [600, 543] width 14 height 16
type input "[DATE]"
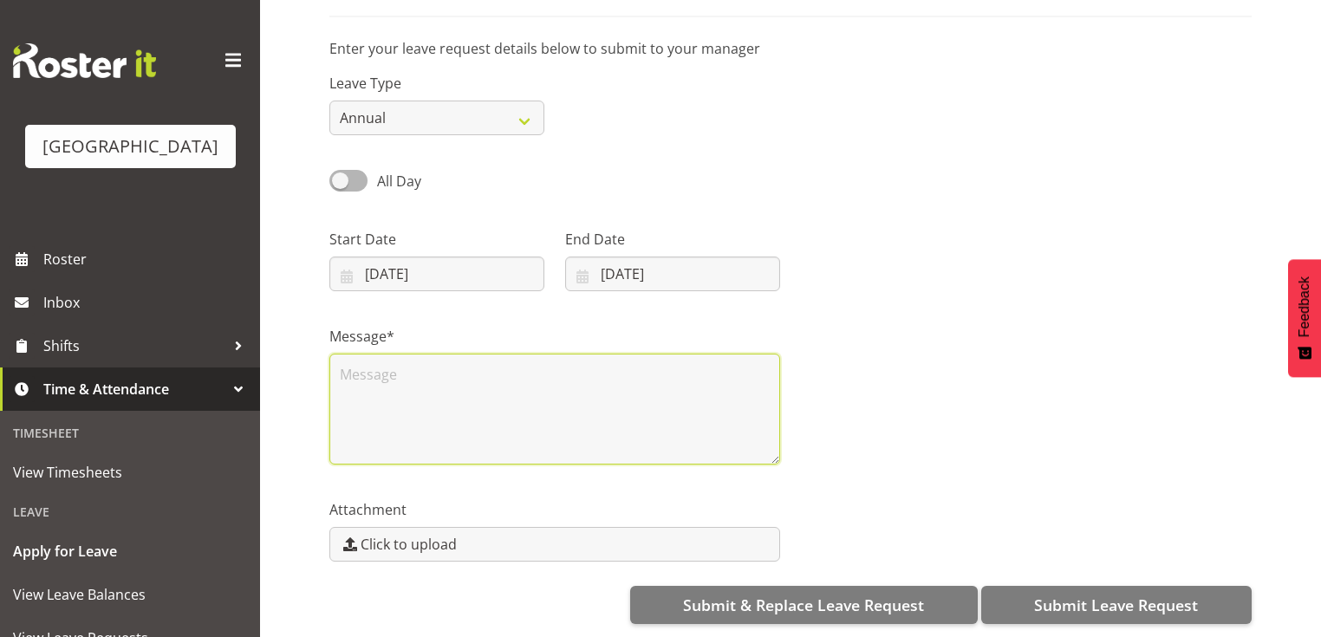
click at [475, 383] on textarea at bounding box center [554, 409] width 451 height 111
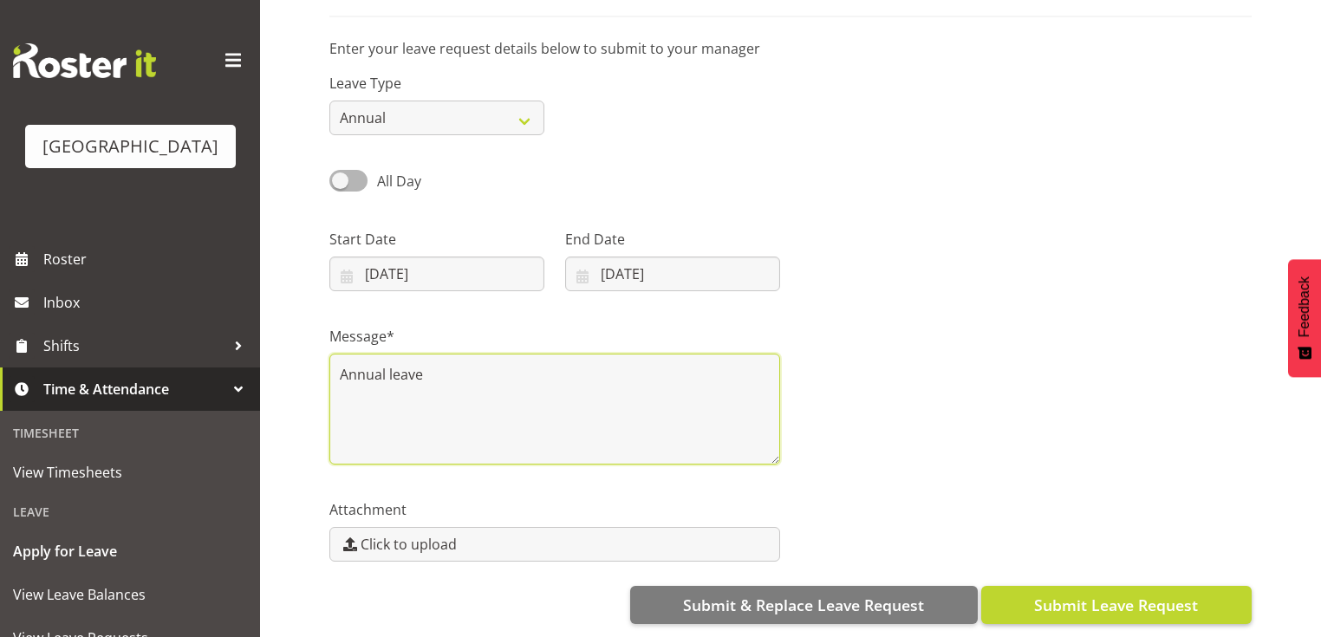
type textarea "Annual leave"
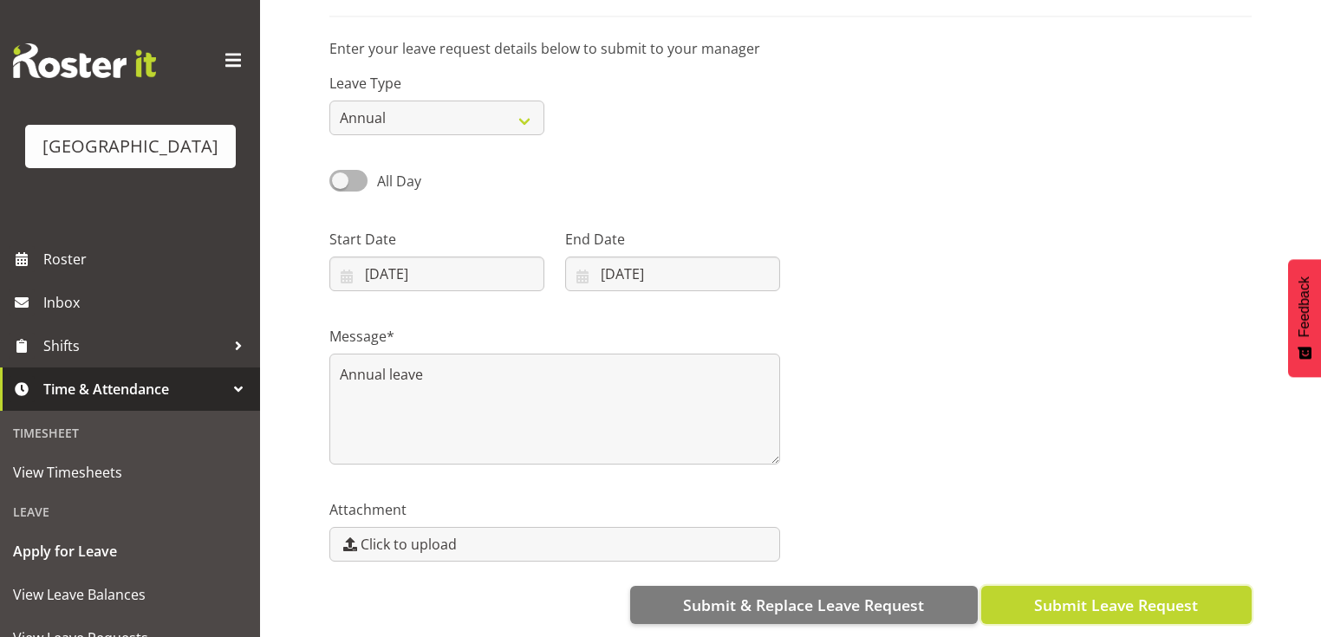
click at [1102, 594] on span "Submit Leave Request" at bounding box center [1116, 605] width 164 height 23
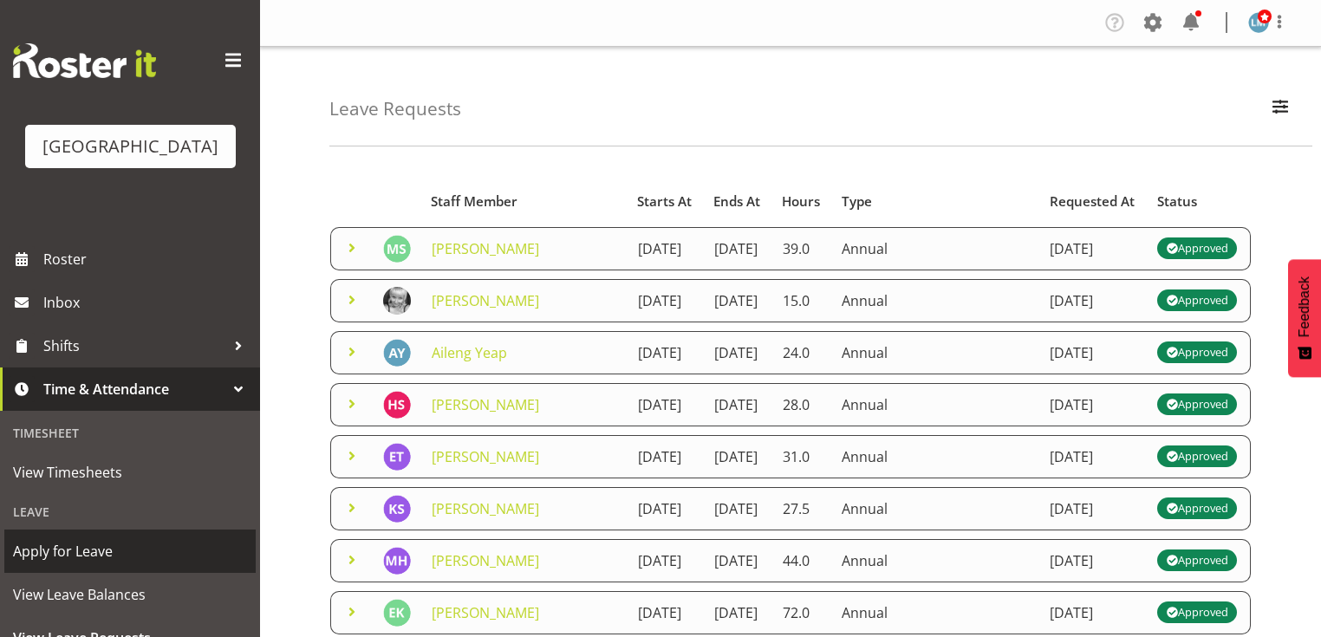
click at [158, 564] on span "Apply for Leave" at bounding box center [130, 551] width 234 height 26
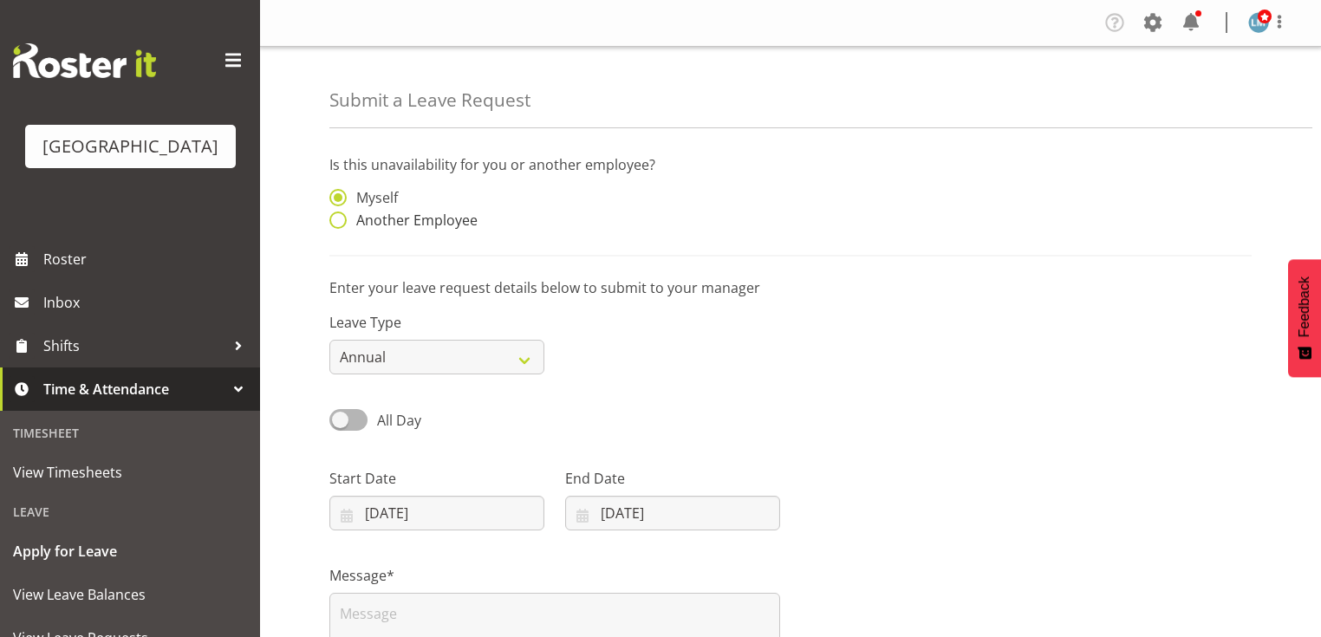
click at [339, 220] on span at bounding box center [337, 219] width 17 height 17
click at [339, 220] on input "Another Employee" at bounding box center [334, 220] width 11 height 11
radio input "true"
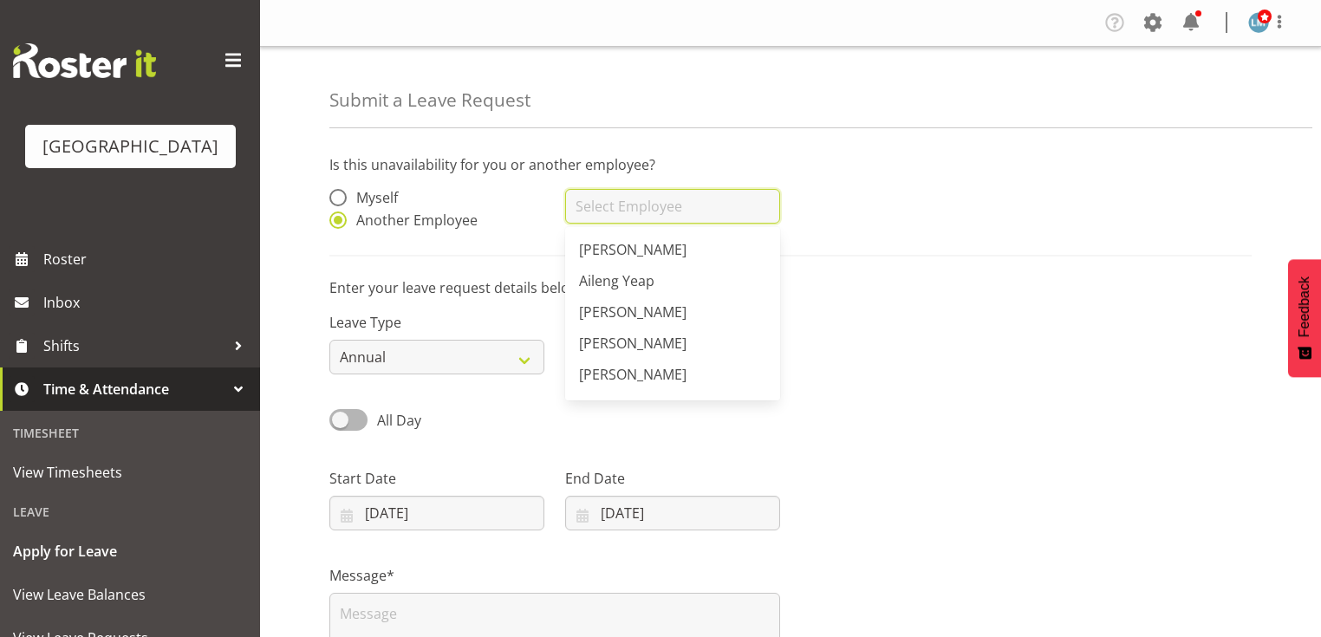
click at [653, 206] on input "text" at bounding box center [672, 206] width 215 height 35
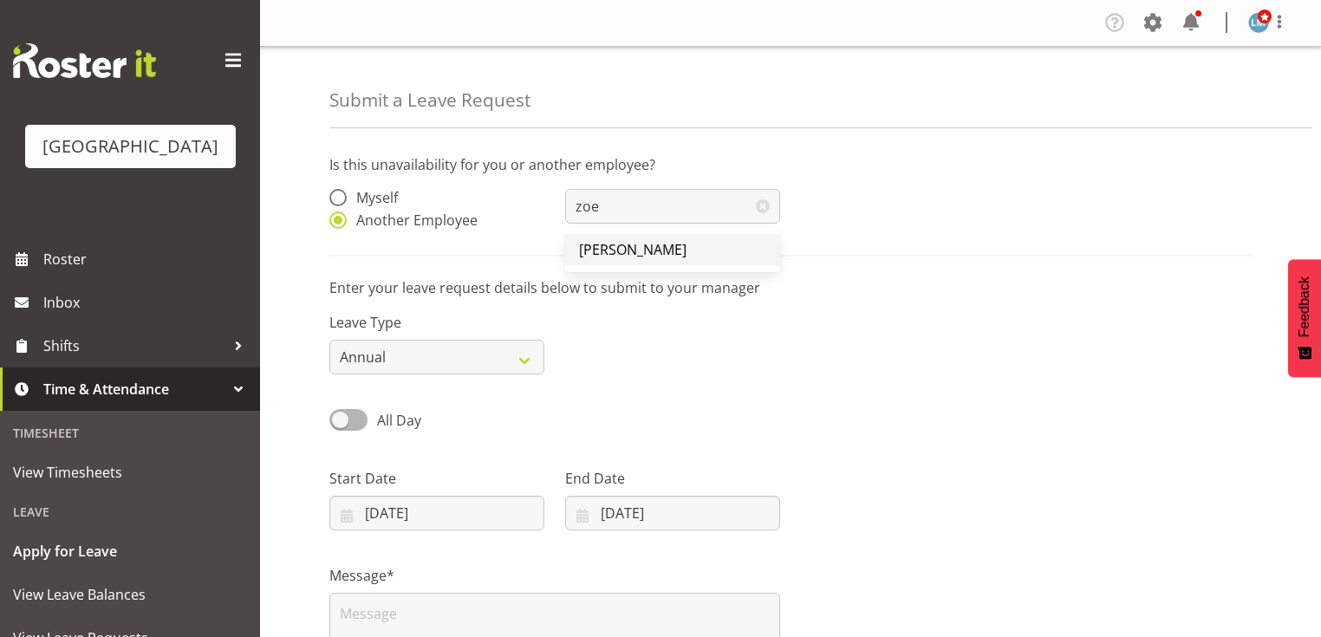
click at [659, 244] on span "[PERSON_NAME]" at bounding box center [632, 249] width 107 height 19
type input "[PERSON_NAME]"
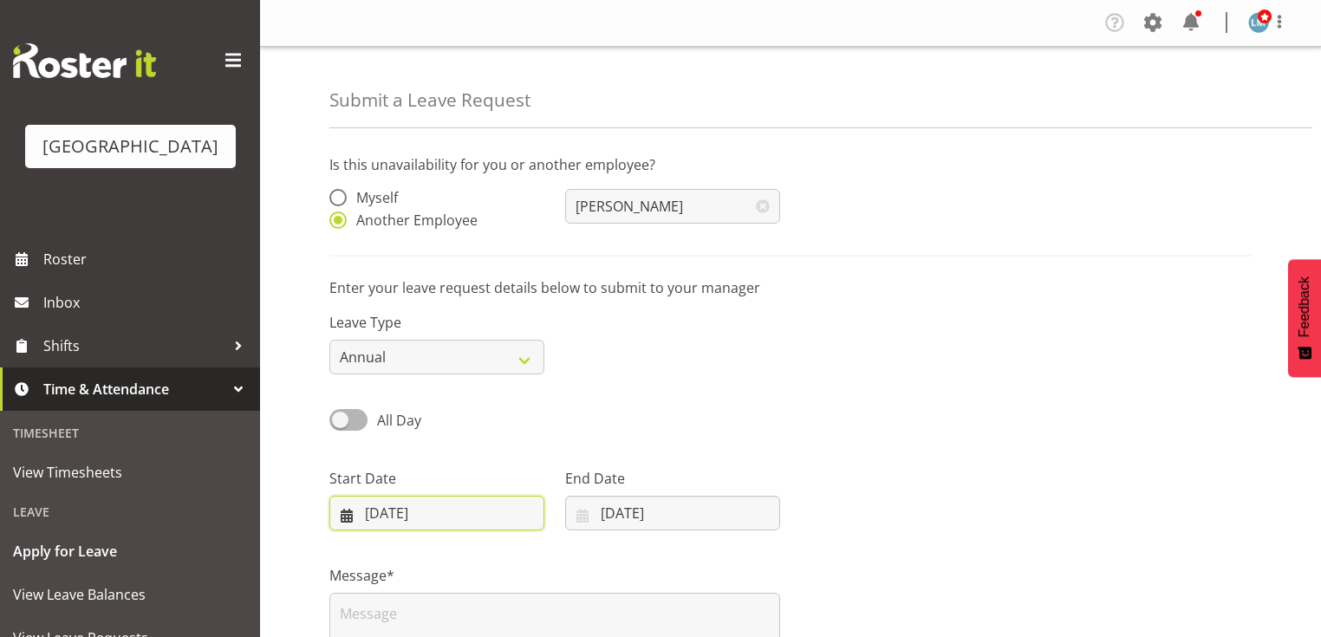
click at [354, 516] on input "[DATE]" at bounding box center [436, 513] width 215 height 35
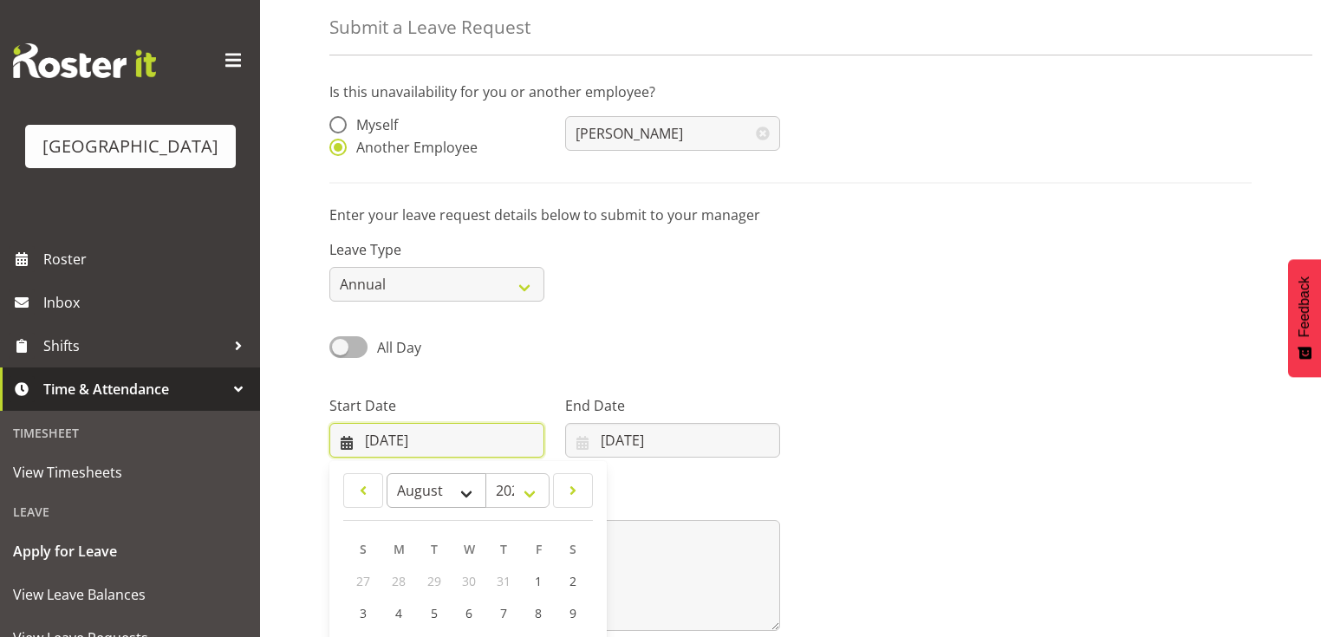
scroll to position [250, 0]
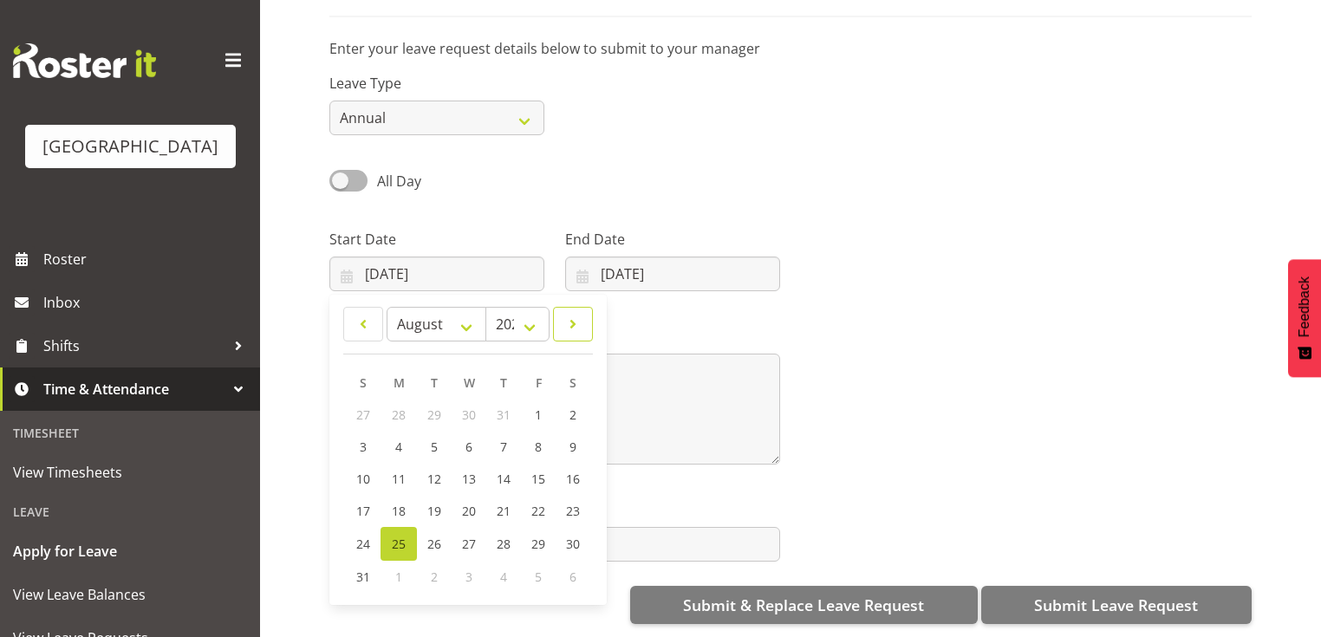
click at [575, 314] on span at bounding box center [572, 324] width 17 height 21
select select "8"
click at [504, 503] on span "25" at bounding box center [503, 511] width 14 height 16
type input "[DATE]"
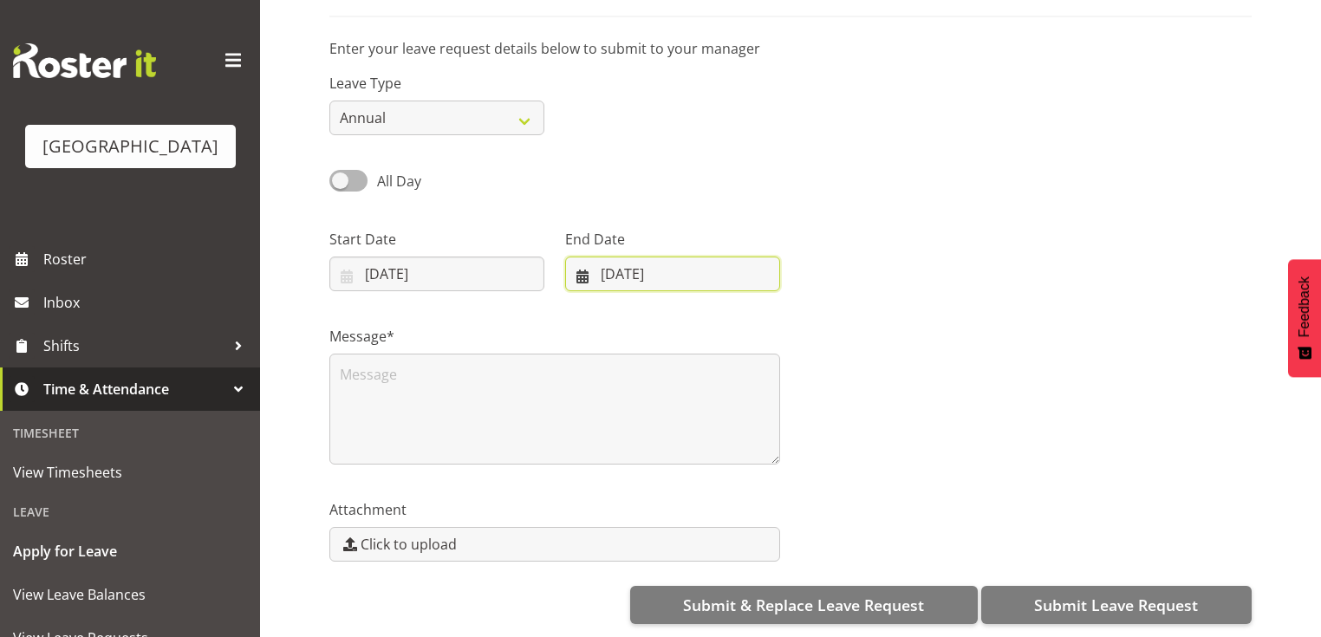
click at [576, 263] on input "[DATE]" at bounding box center [672, 274] width 215 height 35
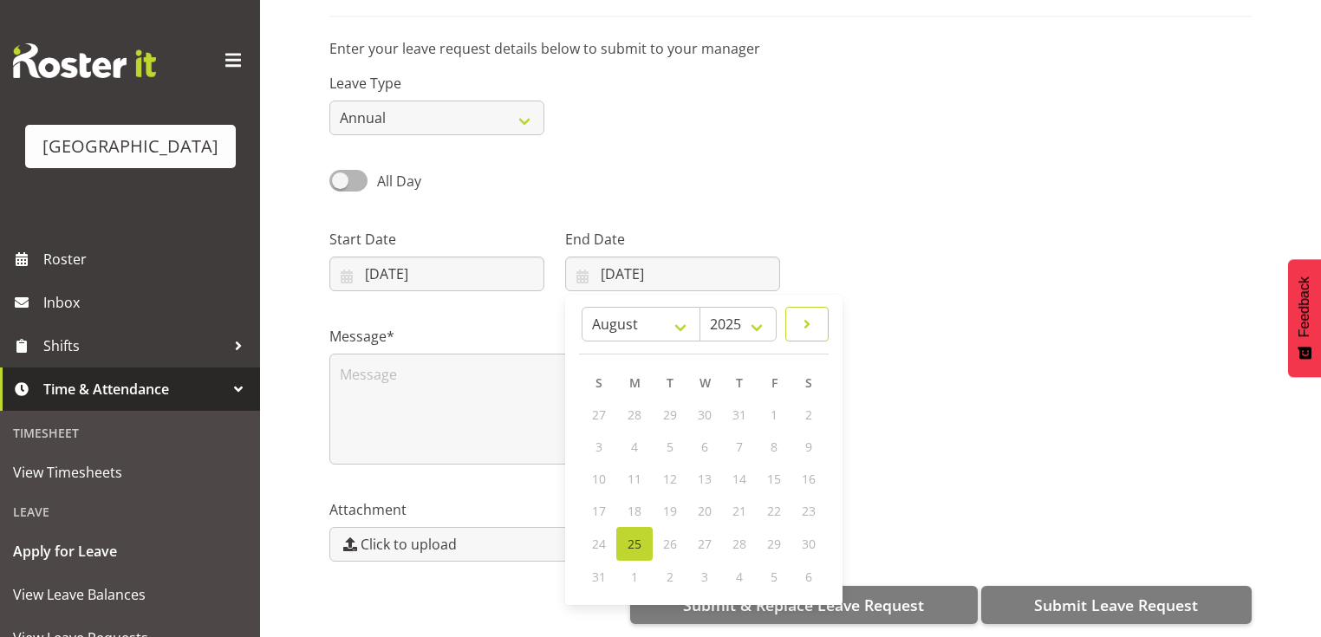
click at [817, 321] on link at bounding box center [806, 324] width 43 height 35
select select "8"
click at [775, 503] on span "26" at bounding box center [773, 511] width 14 height 16
type input "[DATE]"
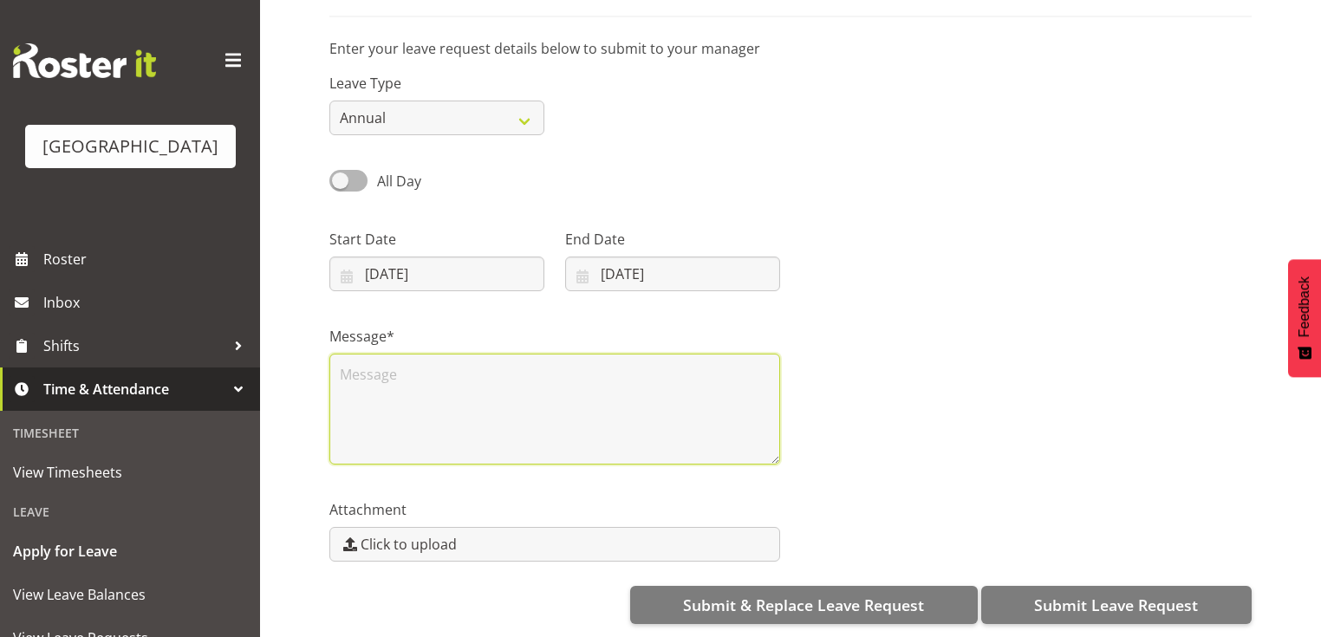
click at [499, 389] on textarea at bounding box center [554, 409] width 451 height 111
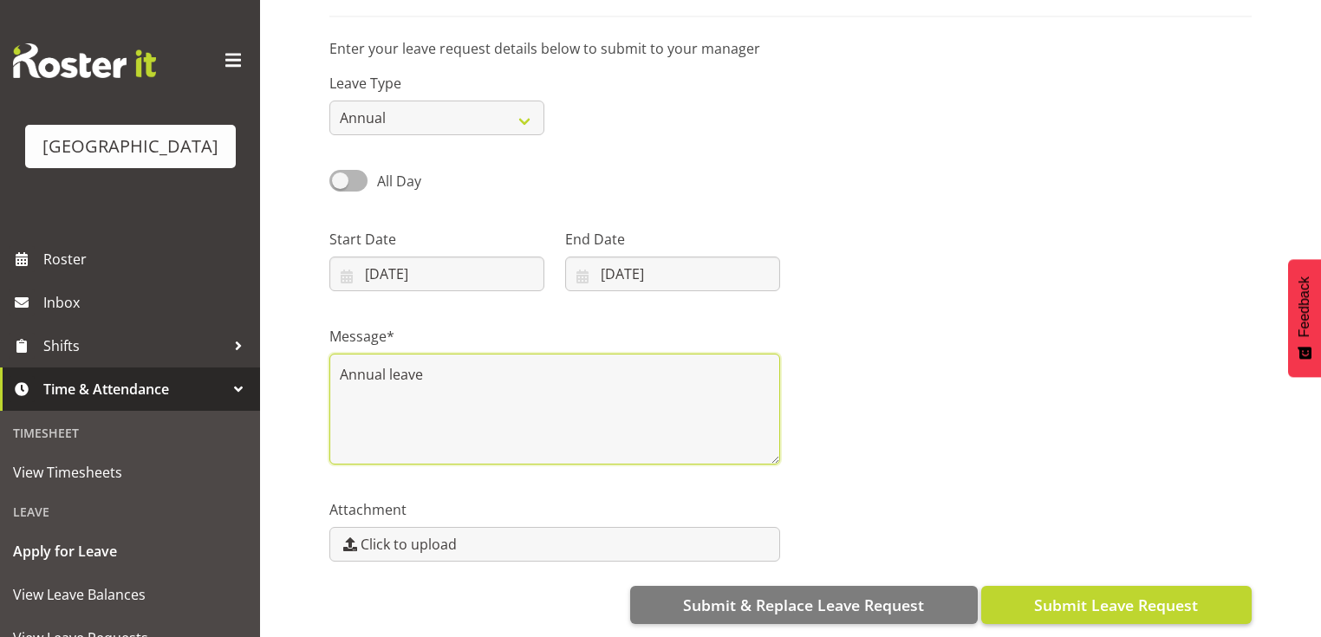
type textarea "Annual leave"
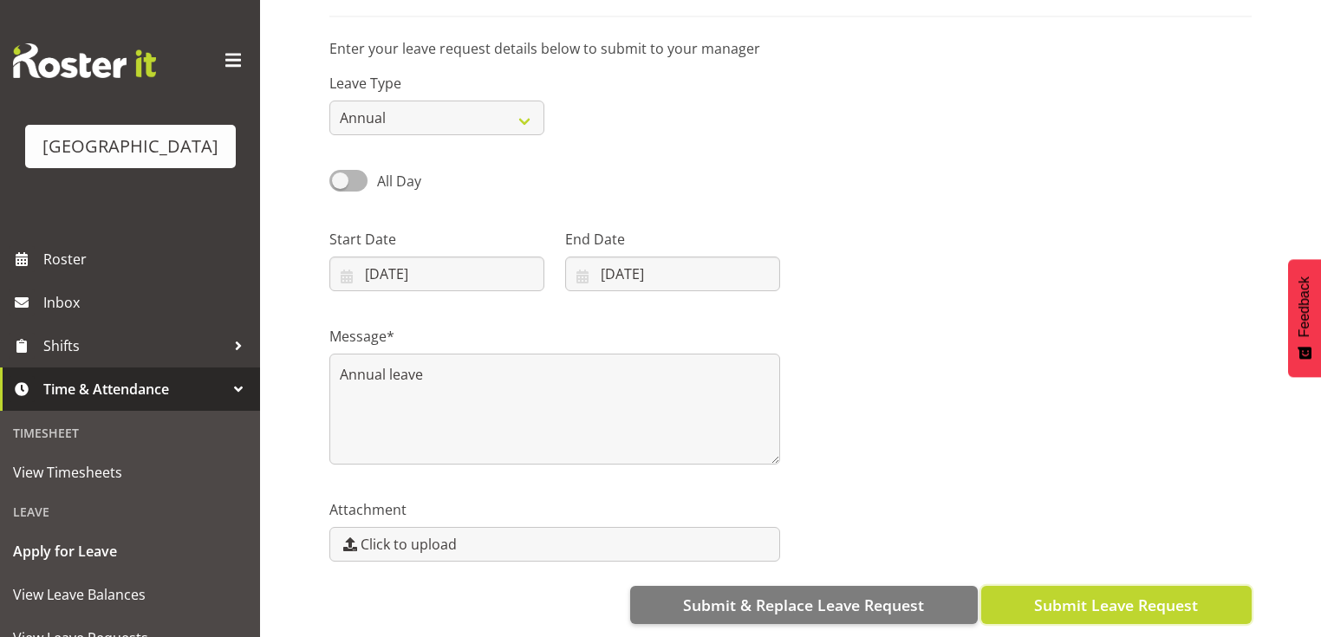
click at [1144, 594] on span "Submit Leave Request" at bounding box center [1116, 605] width 164 height 23
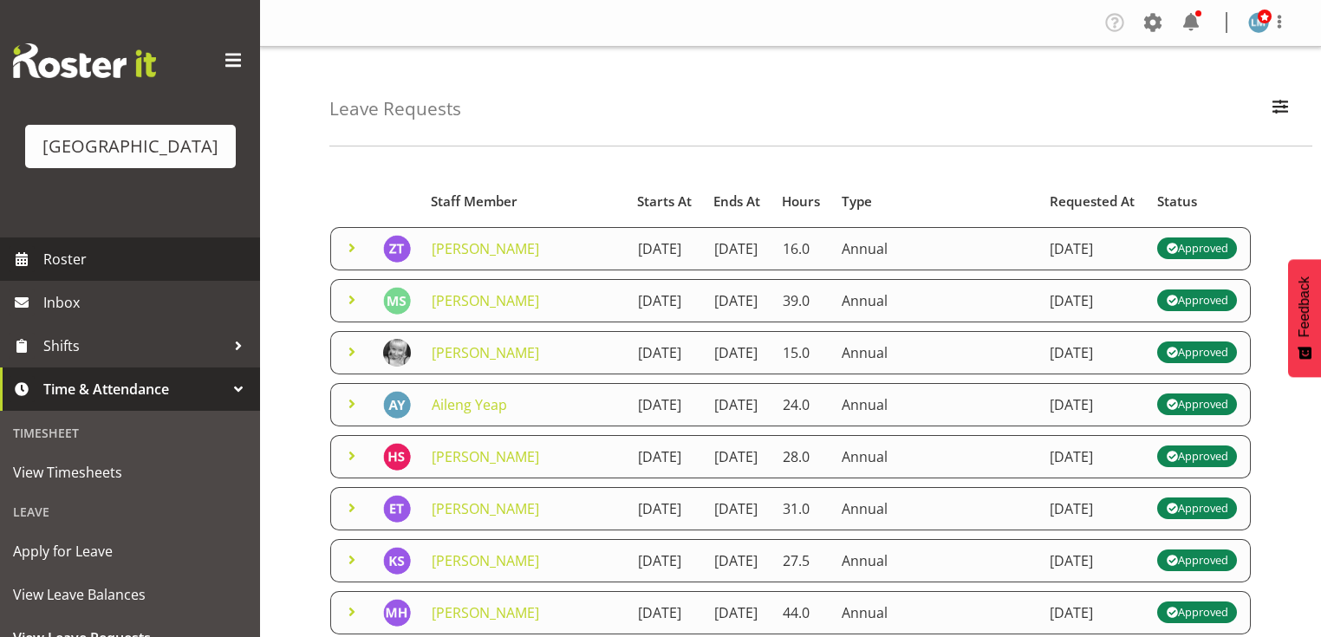
click at [75, 272] on span "Roster" at bounding box center [147, 259] width 208 height 26
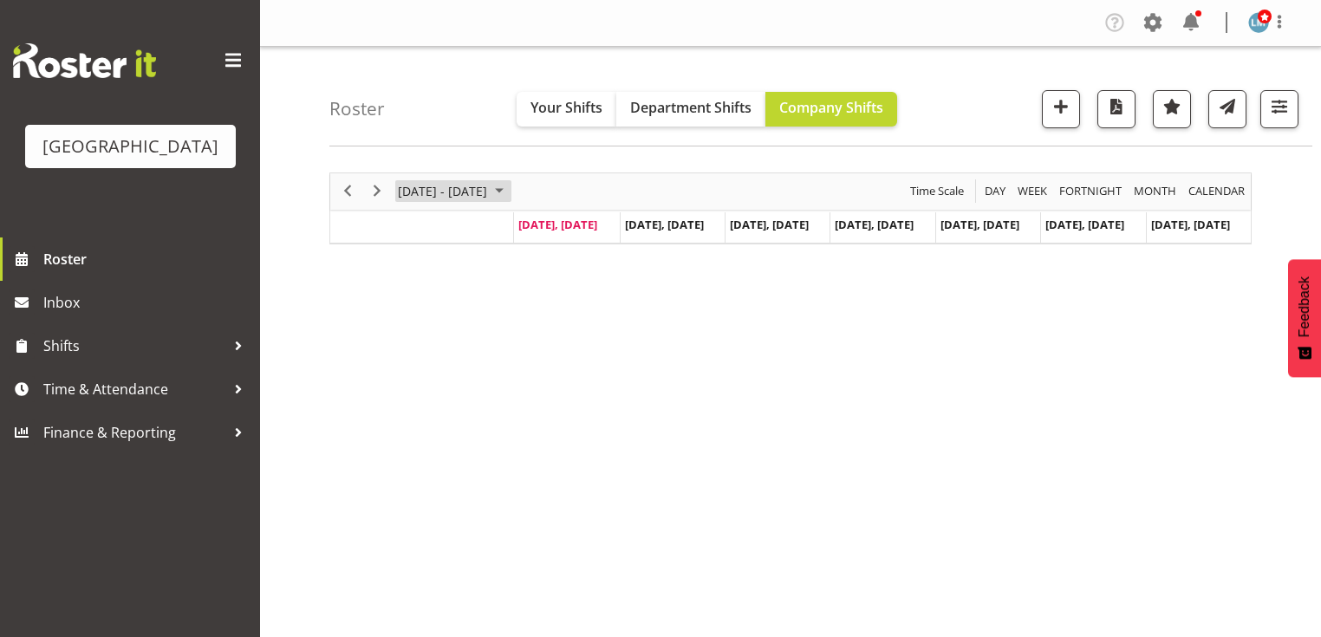
click at [510, 192] on span "August 2025" at bounding box center [499, 191] width 21 height 22
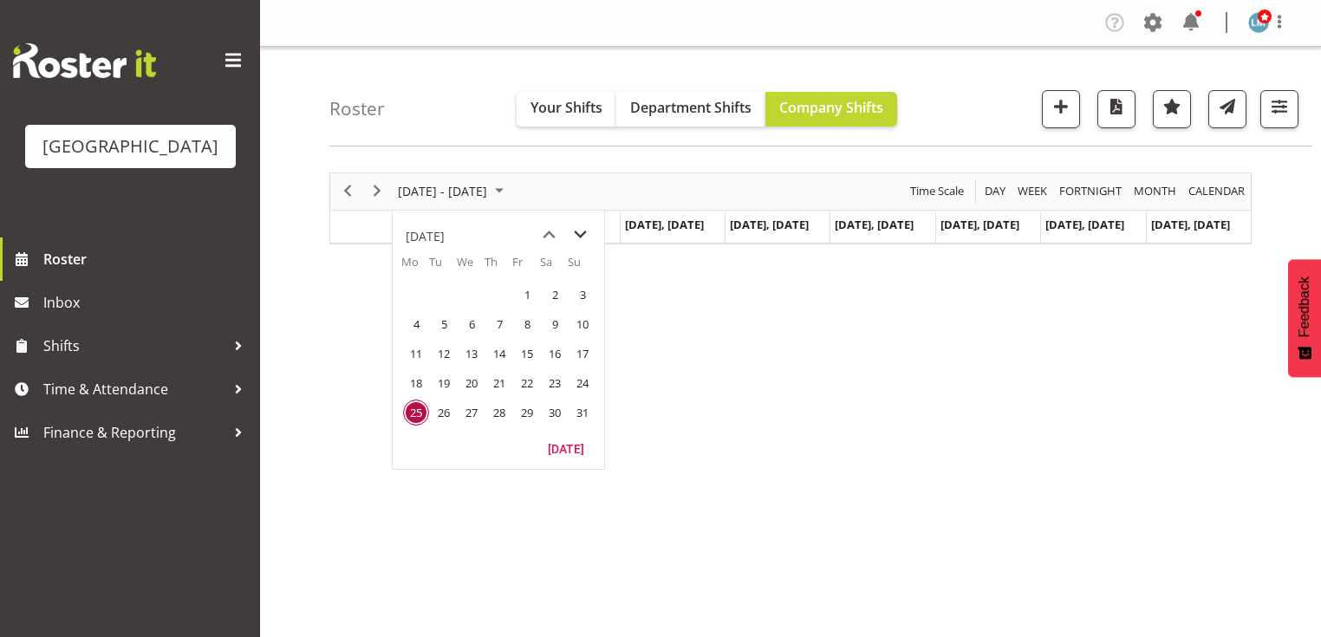
click at [578, 229] on span "next month" at bounding box center [580, 234] width 30 height 31
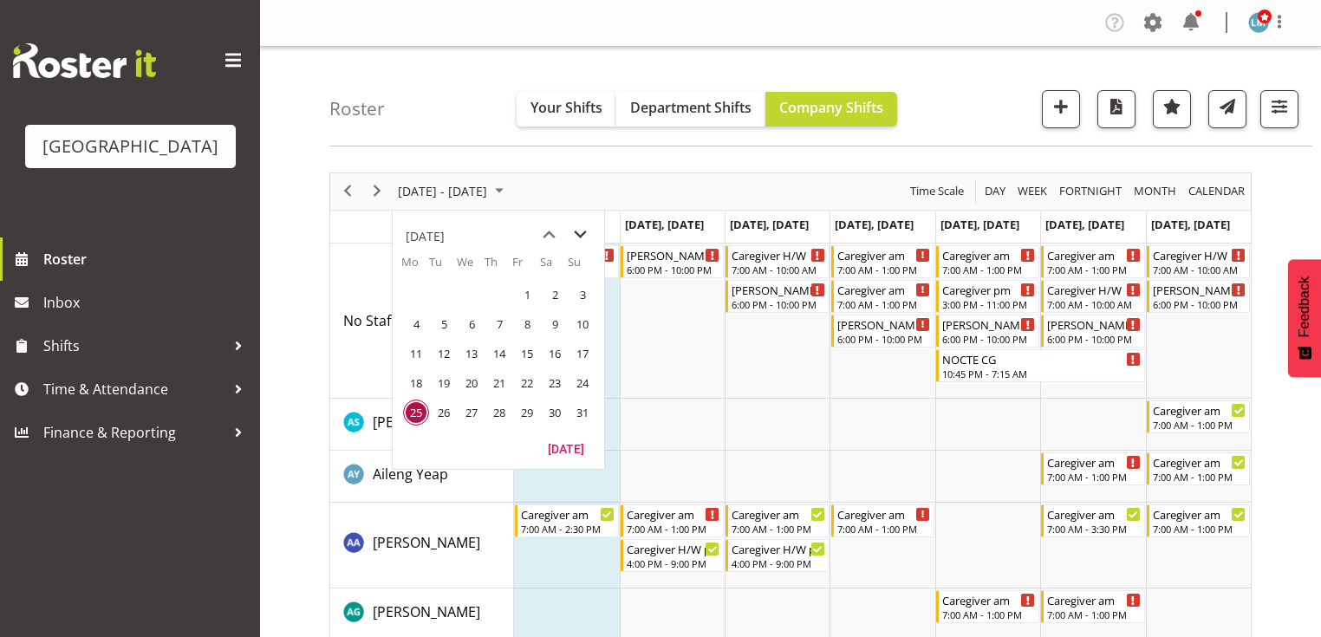
click at [579, 232] on span "next month" at bounding box center [580, 234] width 30 height 31
click at [416, 378] on span "22" at bounding box center [416, 383] width 26 height 26
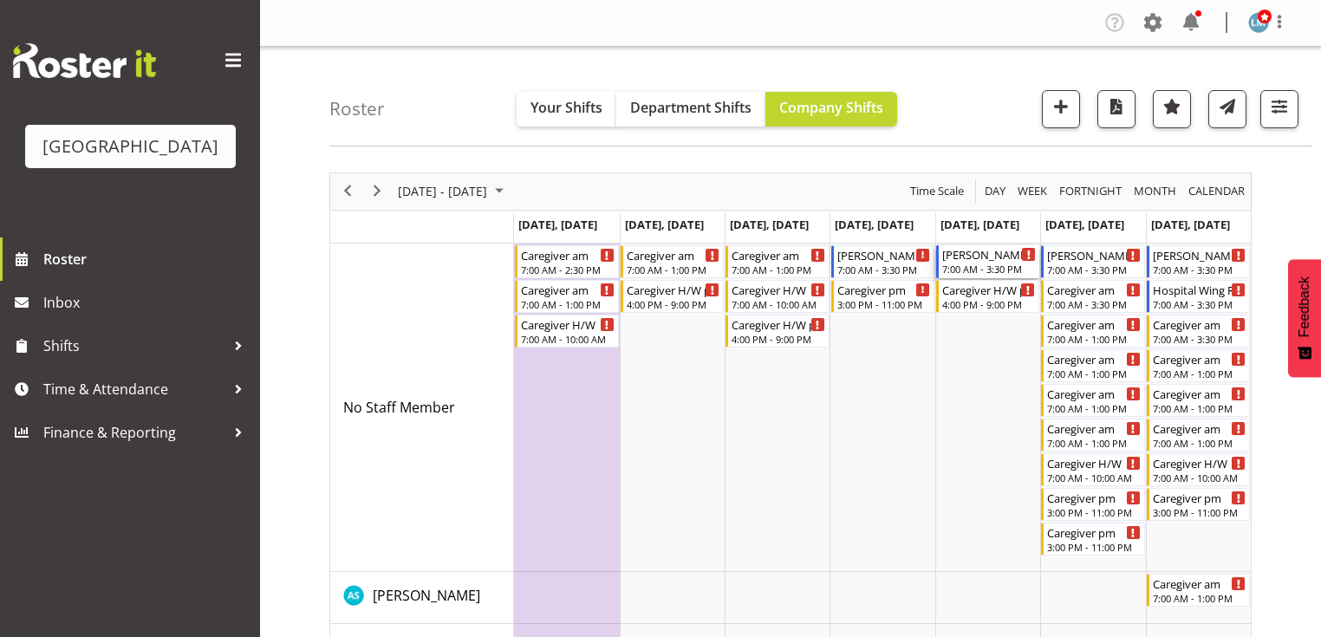
click at [974, 267] on div "7:00 AM - 3:30 PM" at bounding box center [989, 269] width 94 height 14
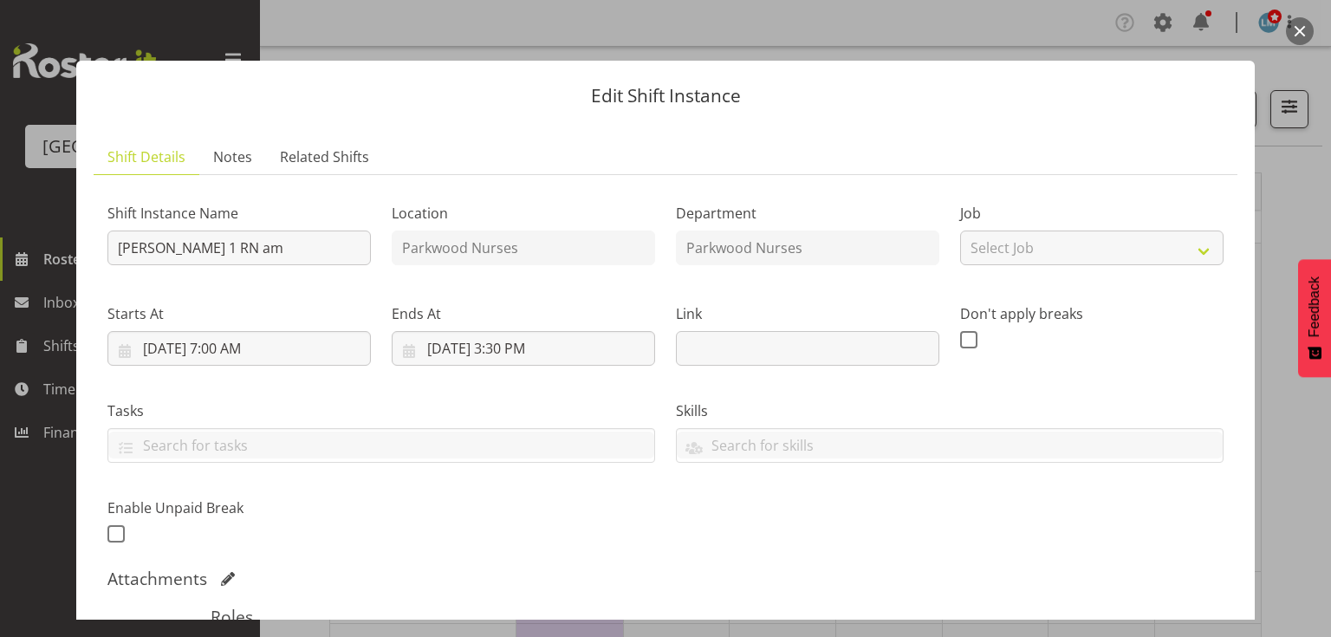
scroll to position [277, 0]
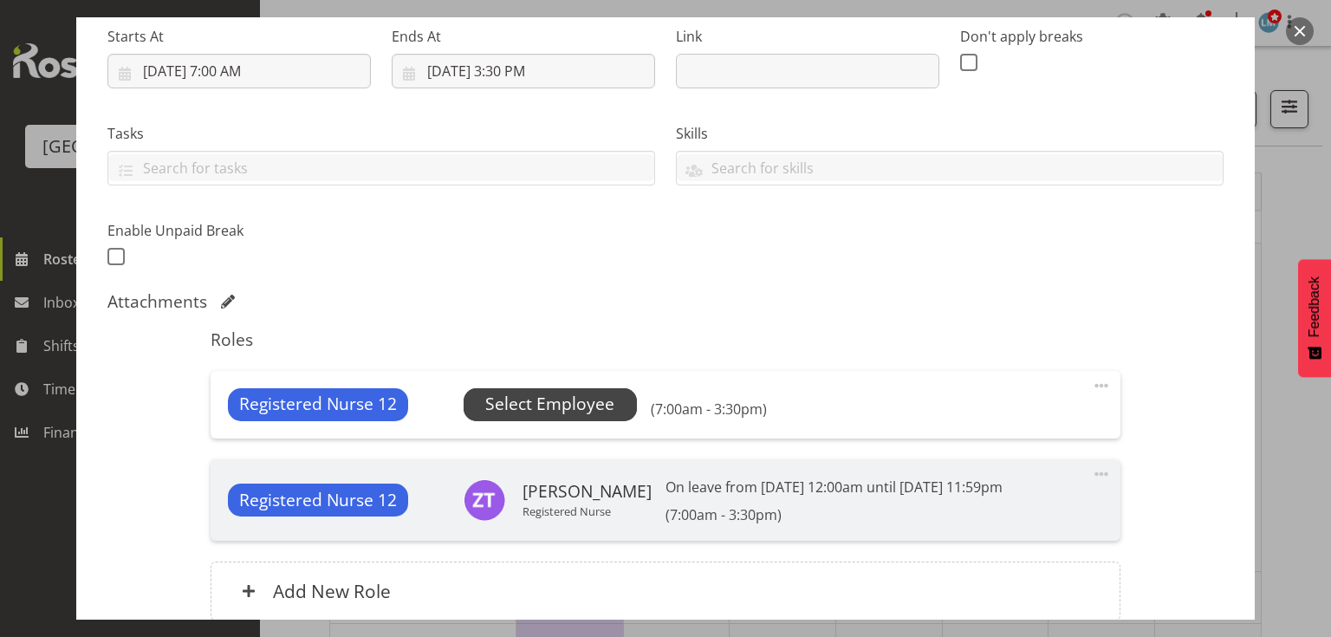
click at [583, 395] on span "Select Employee" at bounding box center [549, 404] width 129 height 25
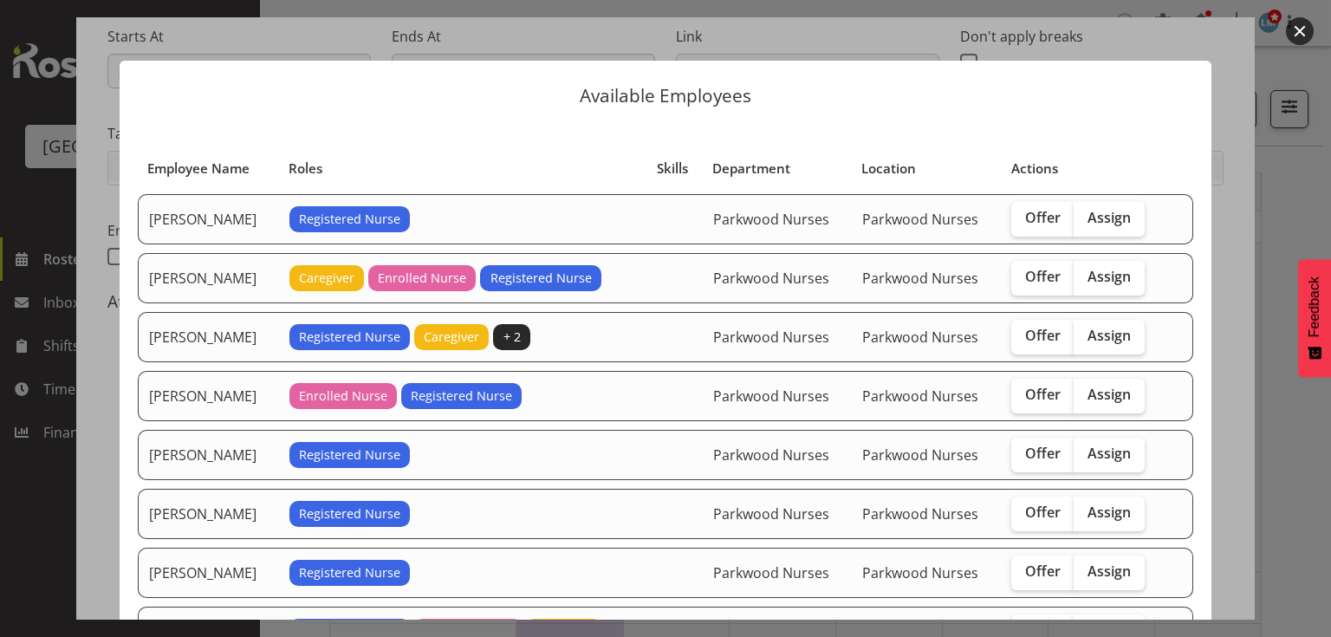
scroll to position [347, 0]
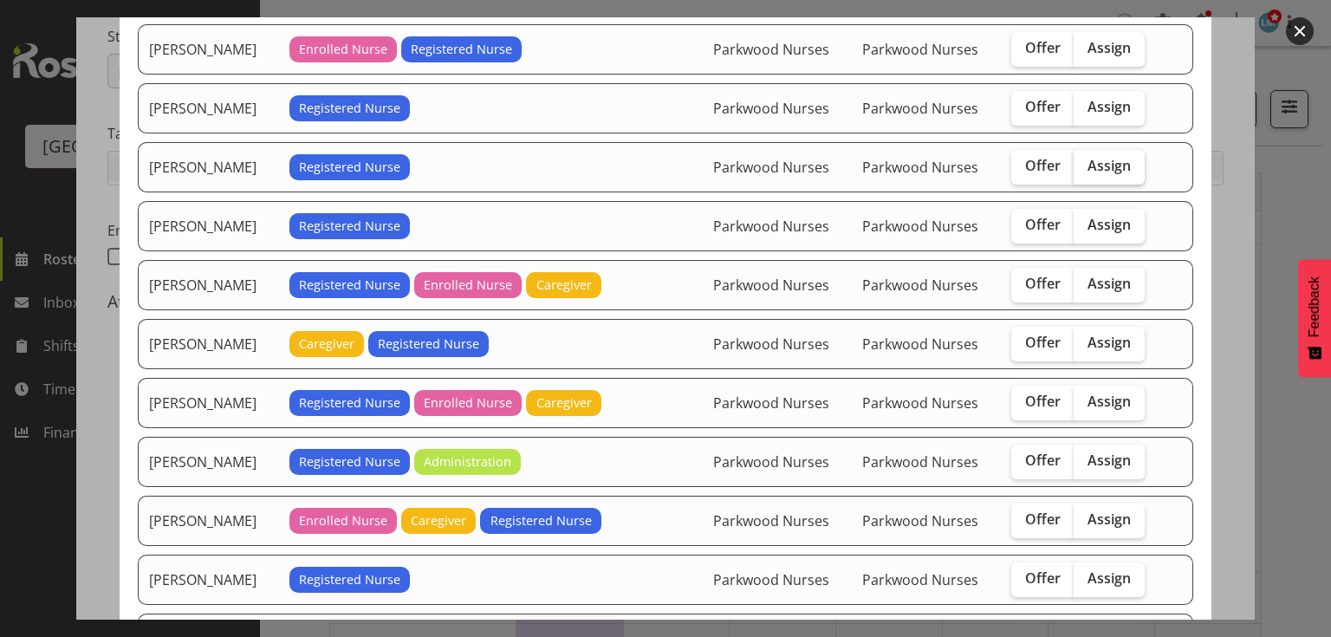
click at [1099, 157] on span "Assign" at bounding box center [1109, 165] width 43 height 17
click at [1085, 160] on input "Assign" at bounding box center [1079, 165] width 11 height 11
checkbox input "true"
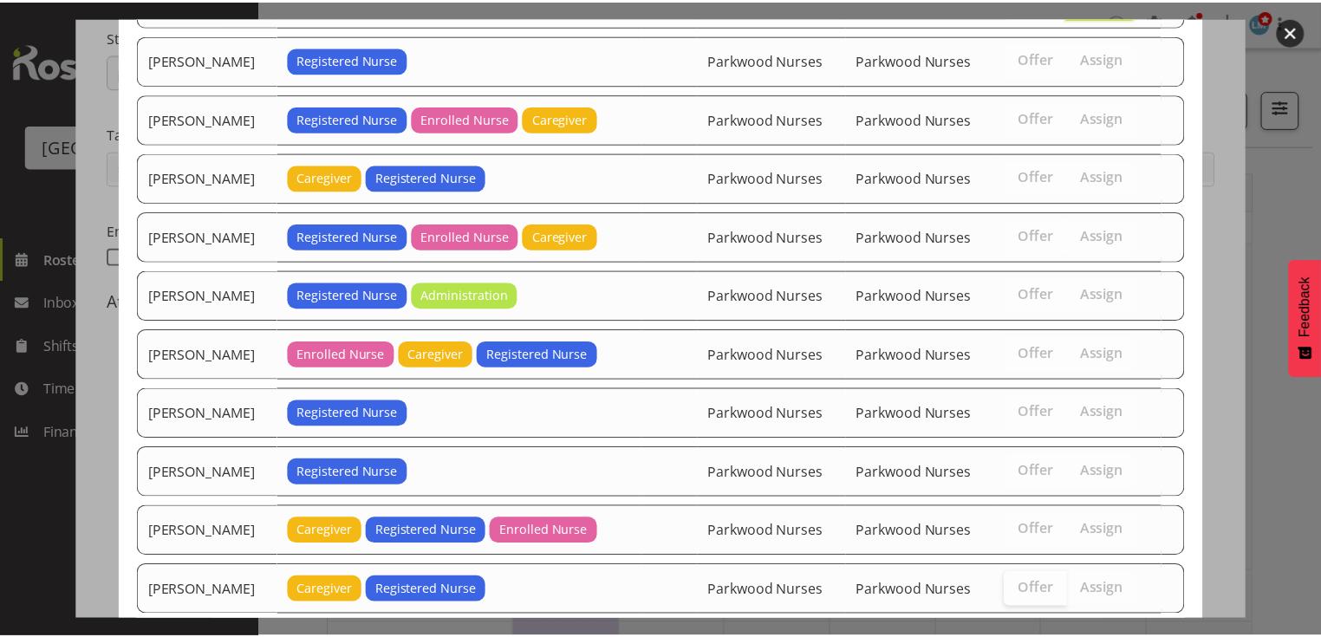
scroll to position [604, 0]
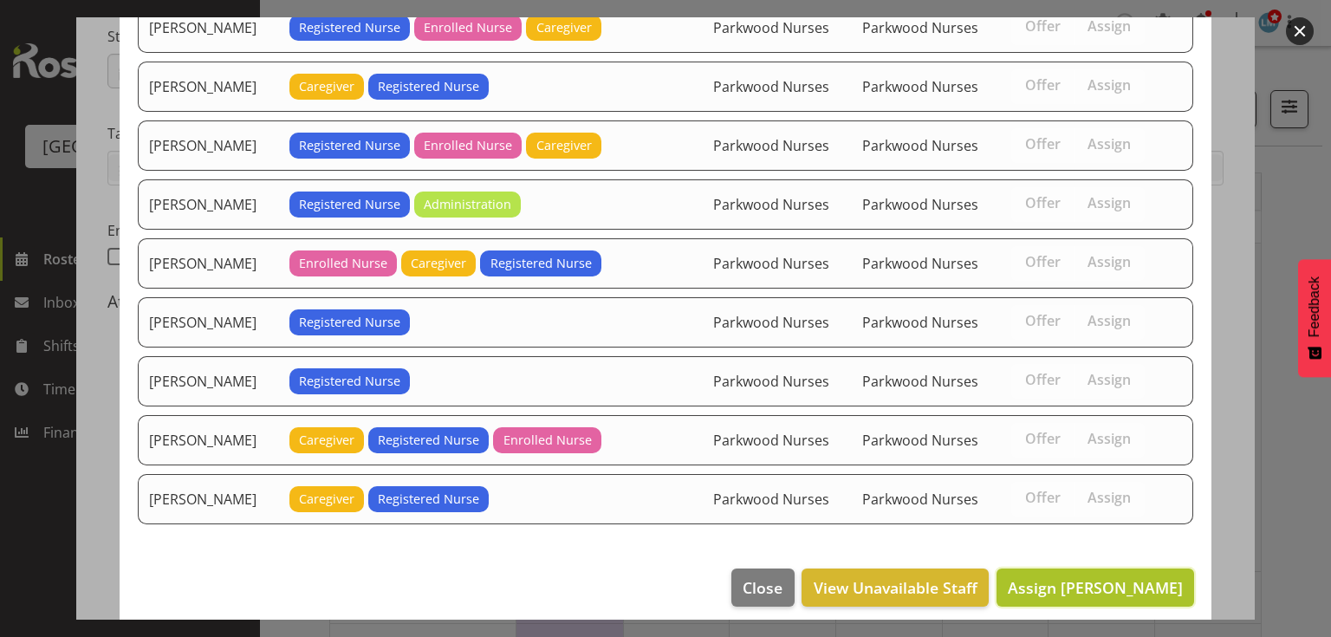
click at [1090, 577] on span "Assign [PERSON_NAME]" at bounding box center [1095, 587] width 175 height 21
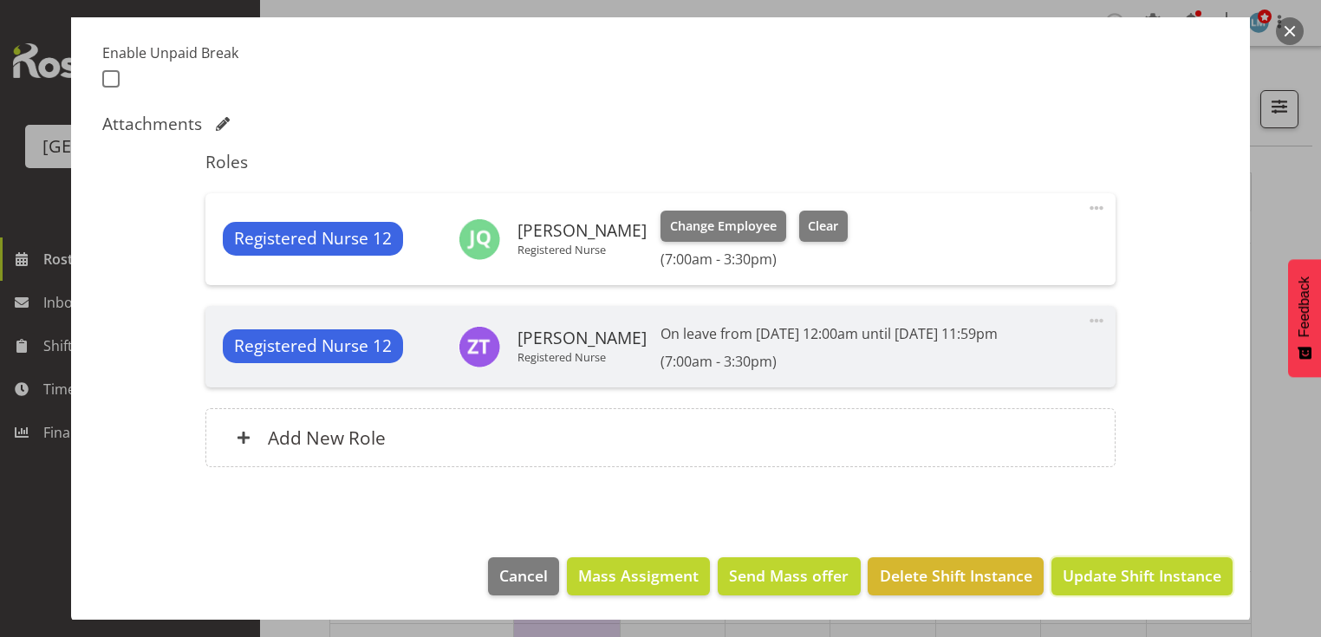
click at [1088, 575] on span "Update Shift Instance" at bounding box center [1141, 575] width 159 height 23
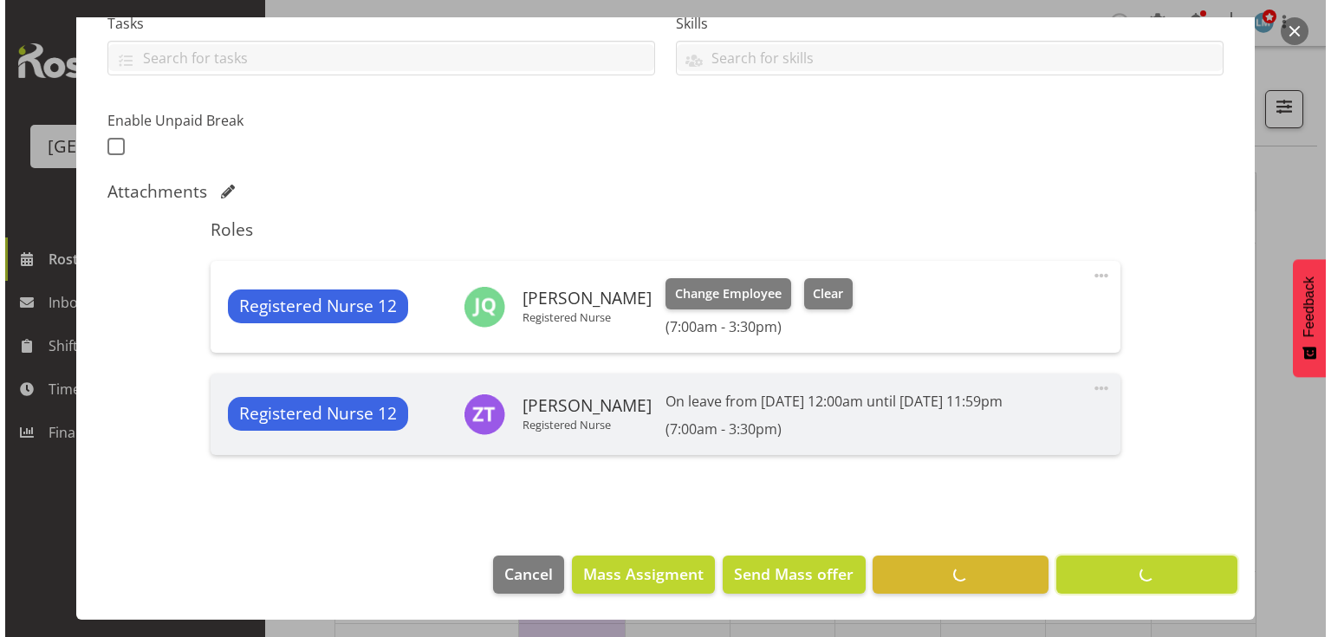
scroll to position [387, 0]
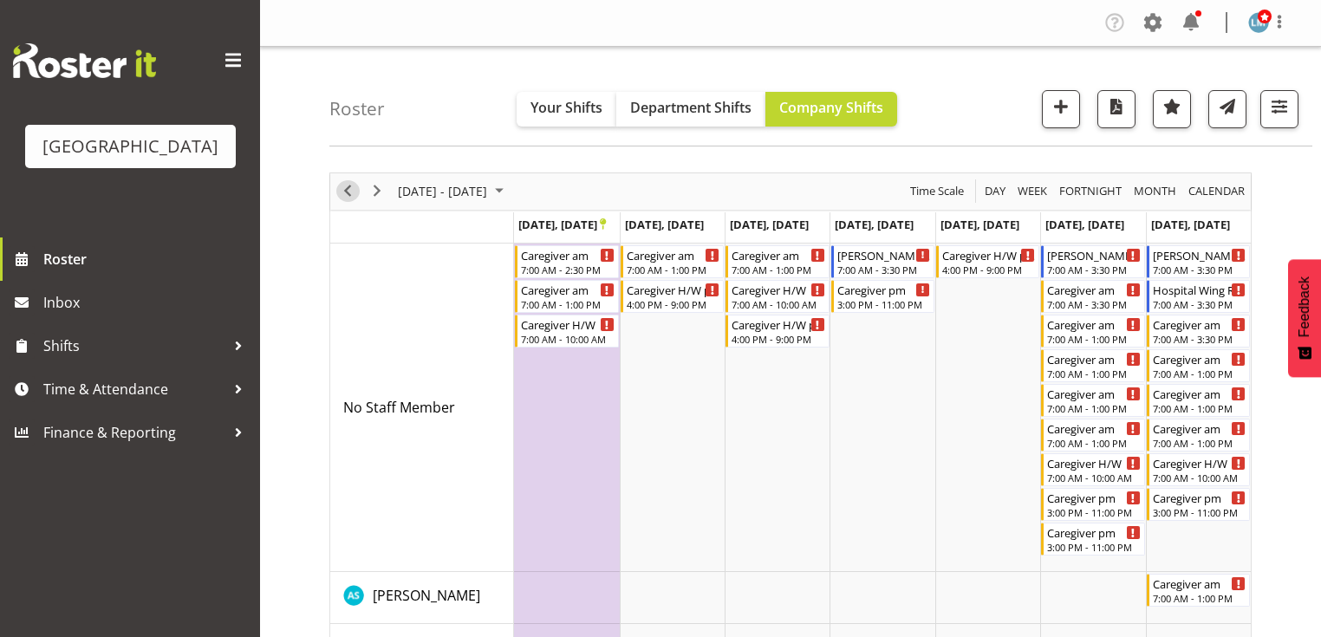
click at [348, 191] on span "Previous" at bounding box center [347, 191] width 21 height 22
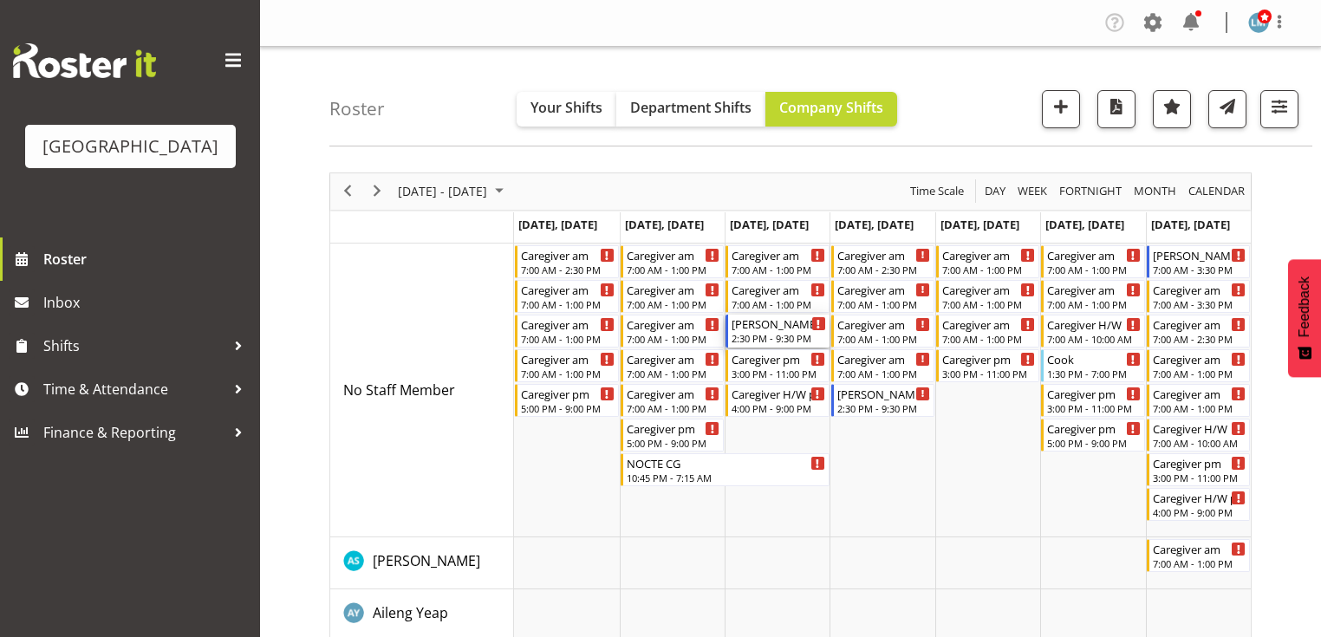
click at [743, 322] on div "[PERSON_NAME] pm RN/EN" at bounding box center [778, 323] width 94 height 17
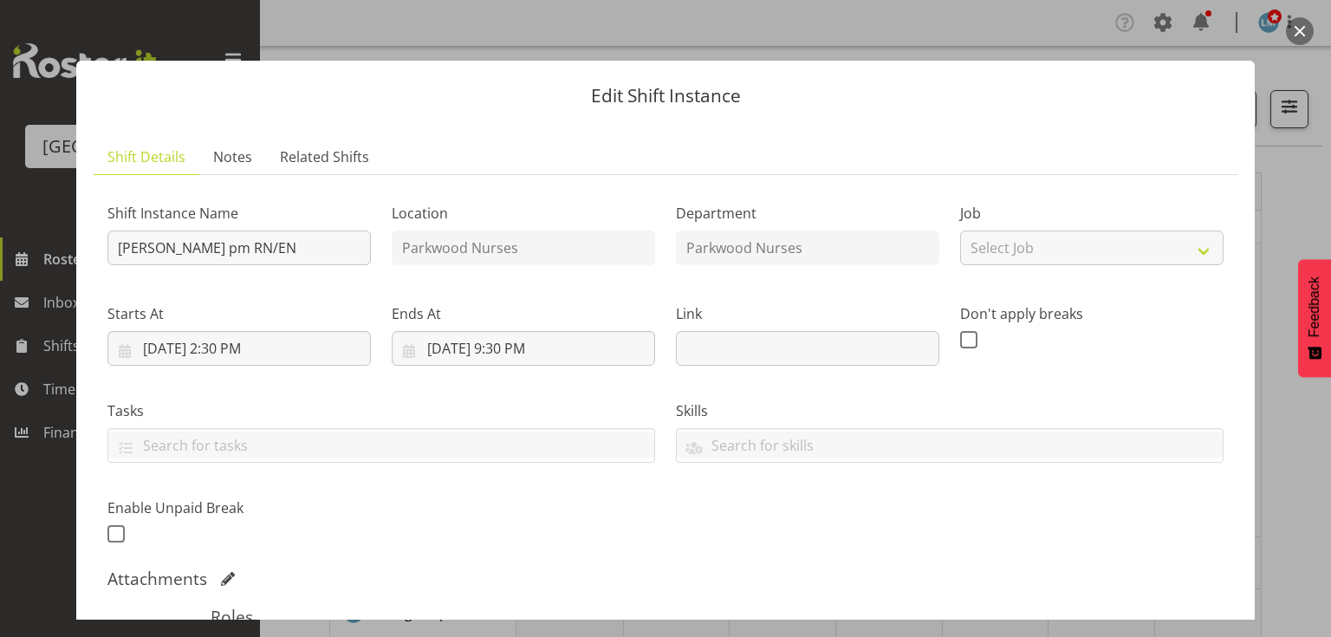
scroll to position [347, 0]
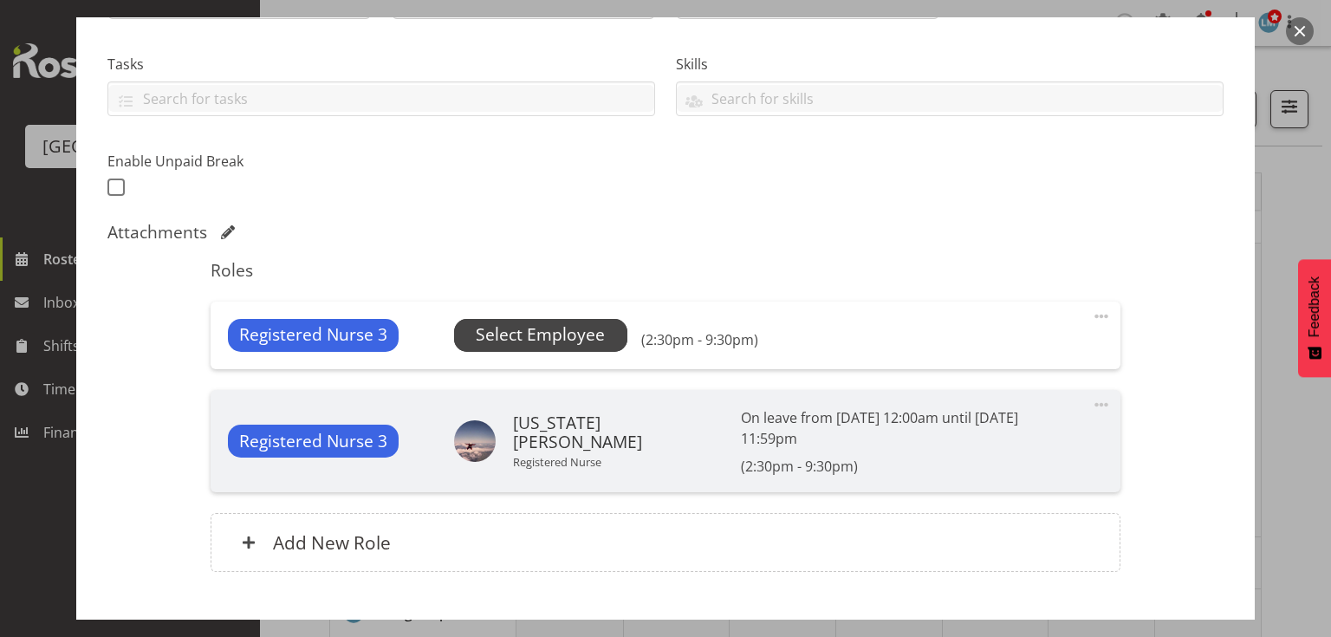
click at [506, 332] on span "Select Employee" at bounding box center [540, 334] width 129 height 25
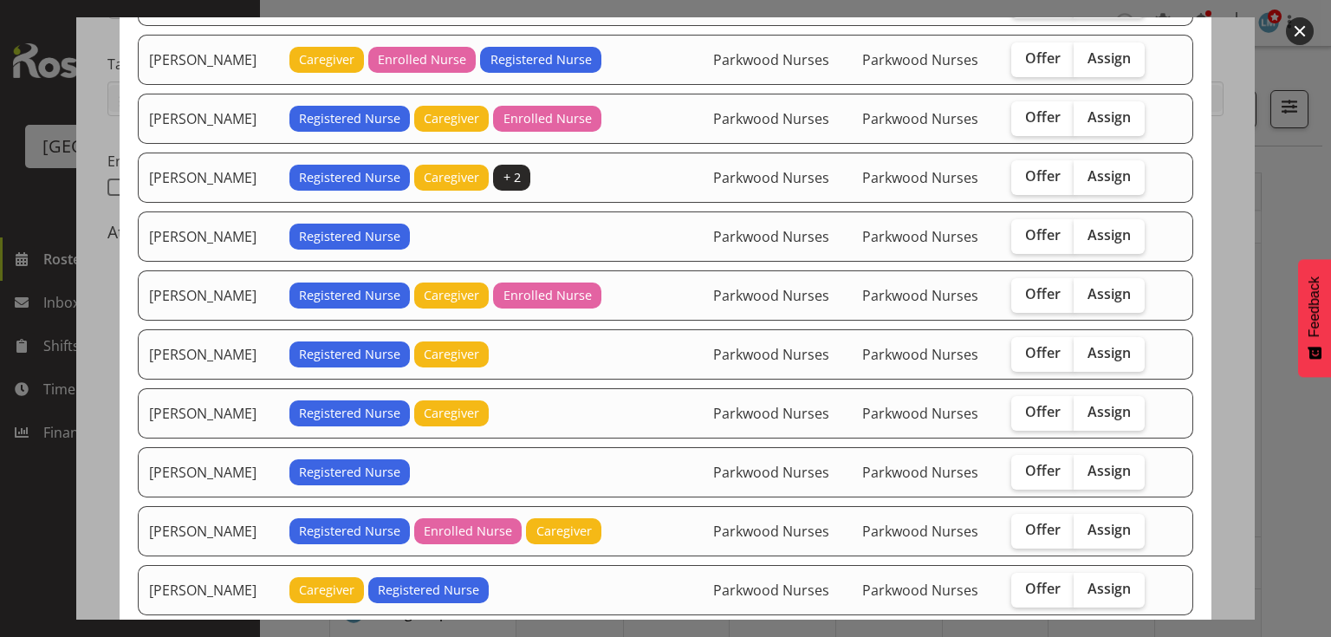
scroll to position [555, 0]
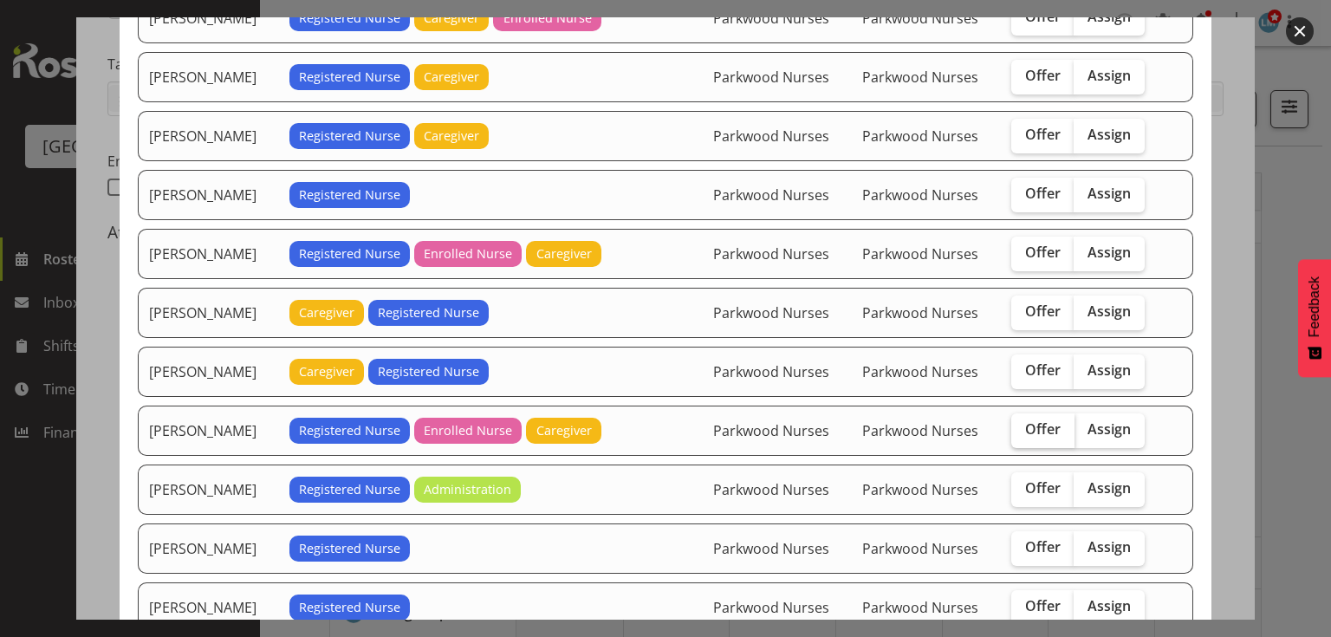
click at [1033, 420] on span "Offer" at bounding box center [1043, 428] width 36 height 17
click at [1023, 424] on input "Offer" at bounding box center [1016, 429] width 11 height 11
checkbox input "true"
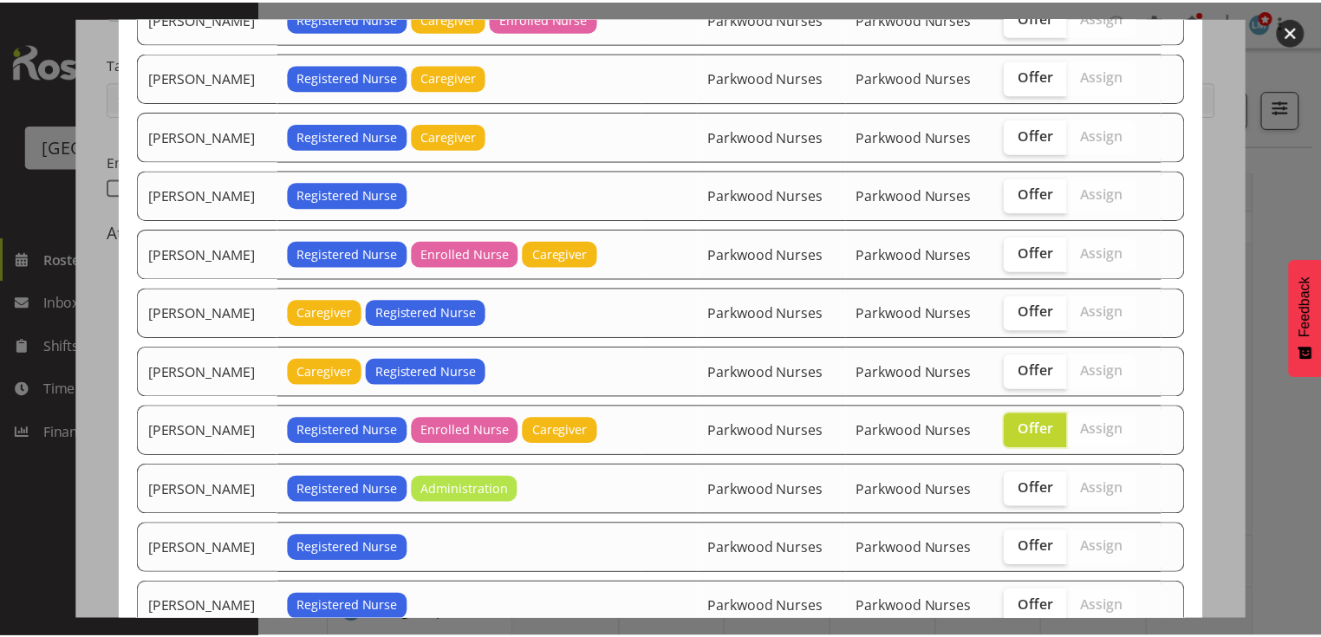
scroll to position [662, 0]
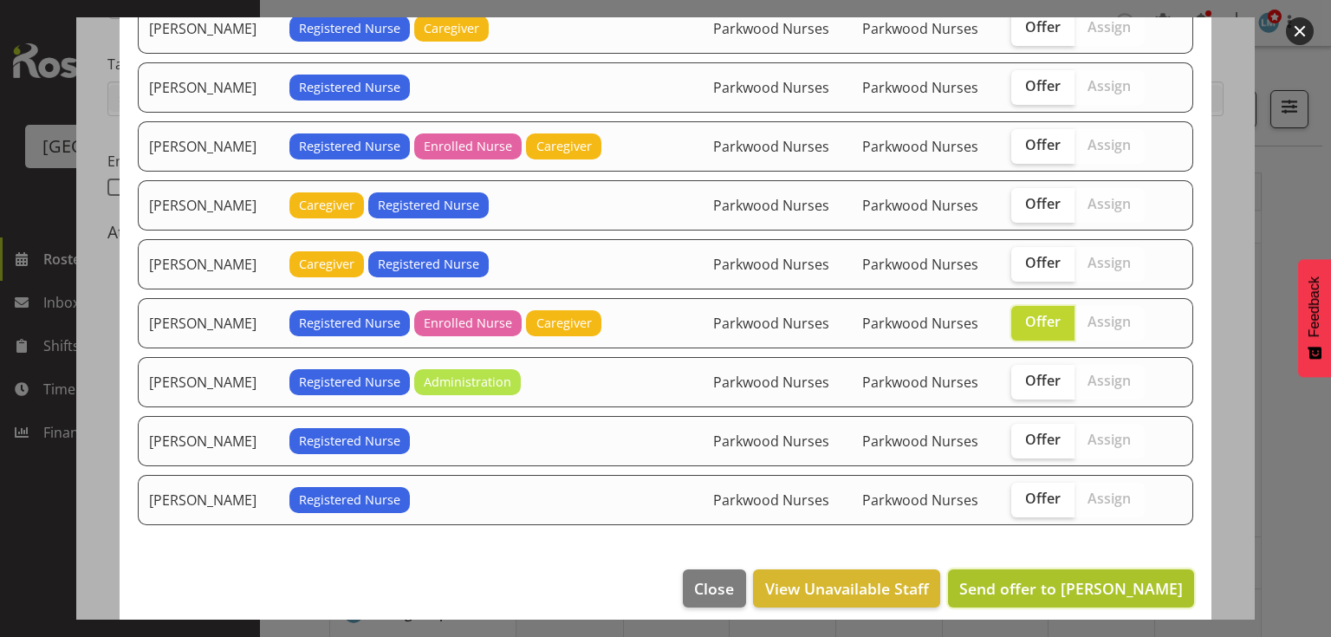
click at [1079, 578] on span "Send offer to [PERSON_NAME]" at bounding box center [1071, 588] width 224 height 21
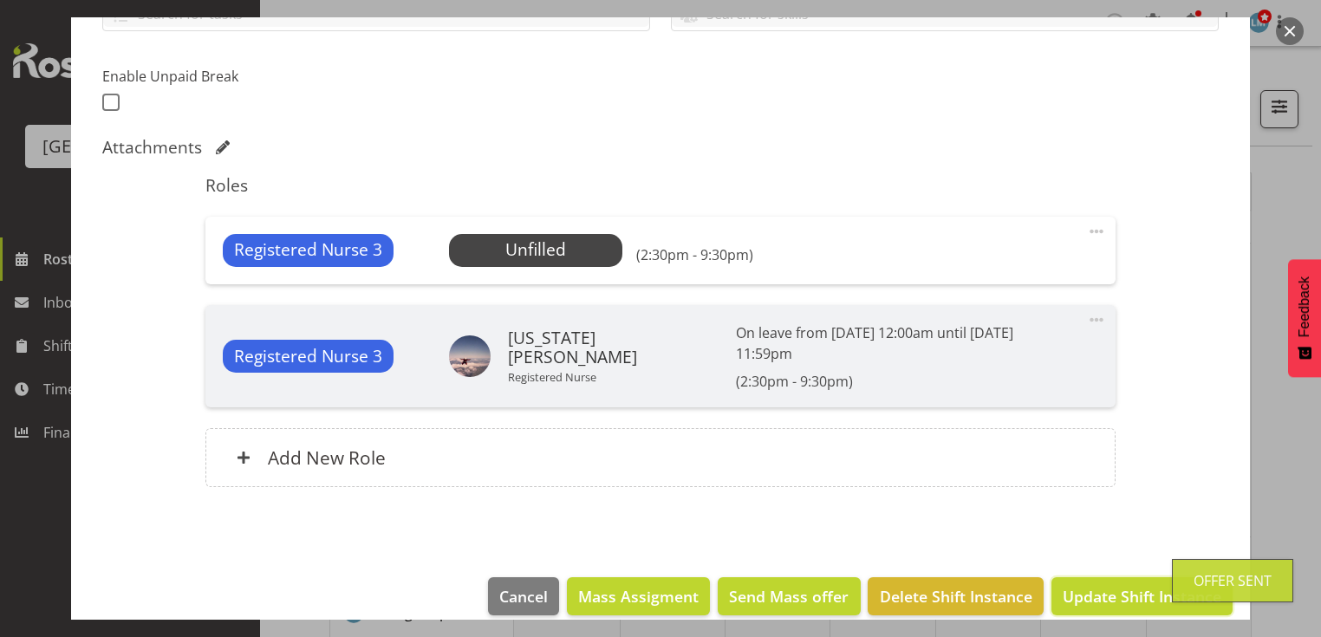
click at [1078, 585] on span "Update Shift Instance" at bounding box center [1141, 596] width 159 height 23
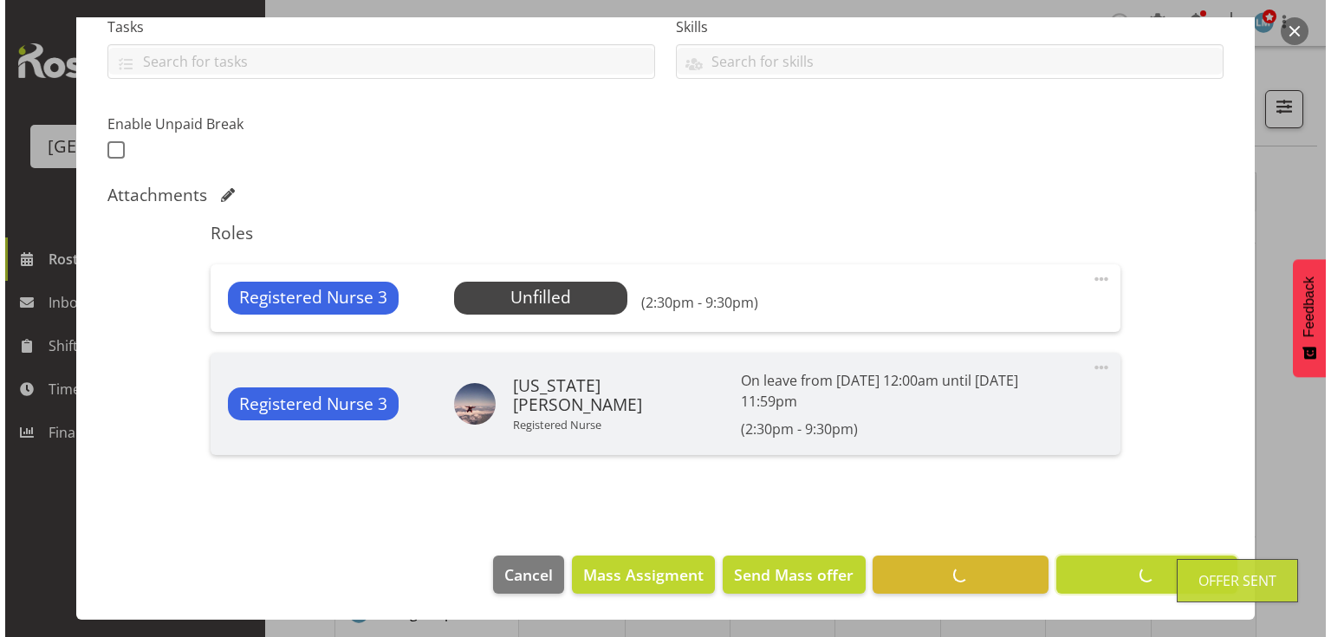
scroll to position [362, 0]
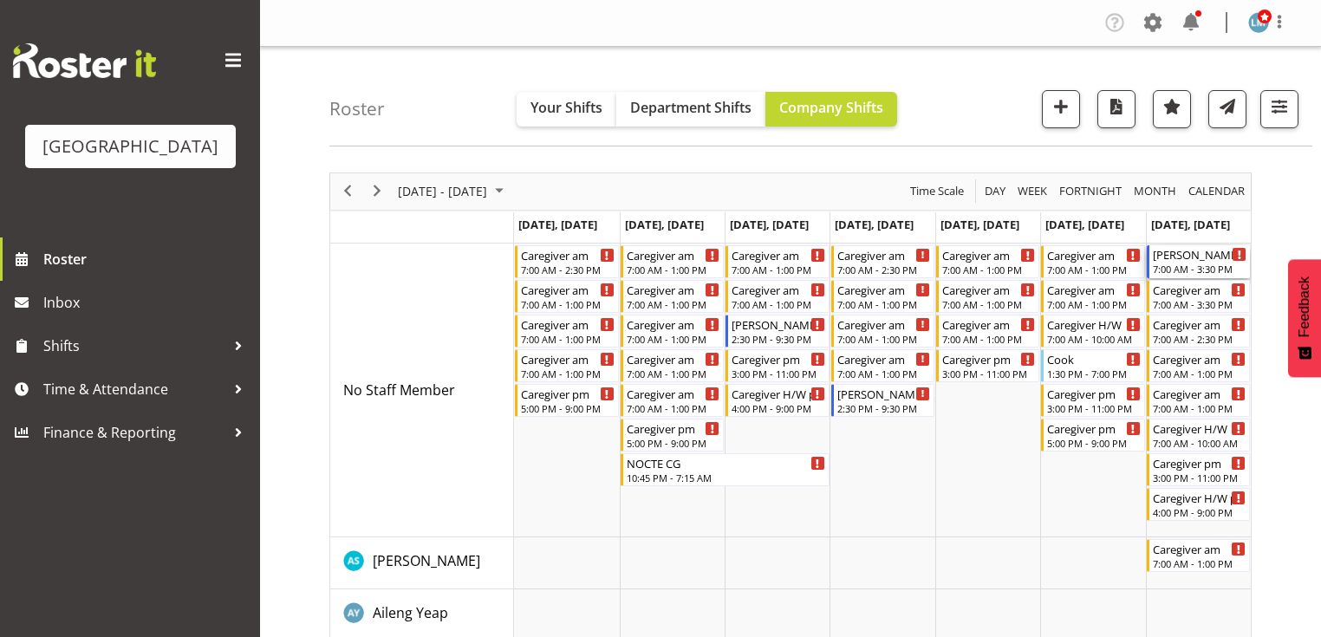
click at [1184, 266] on div "7:00 AM - 3:30 PM" at bounding box center [1200, 269] width 94 height 14
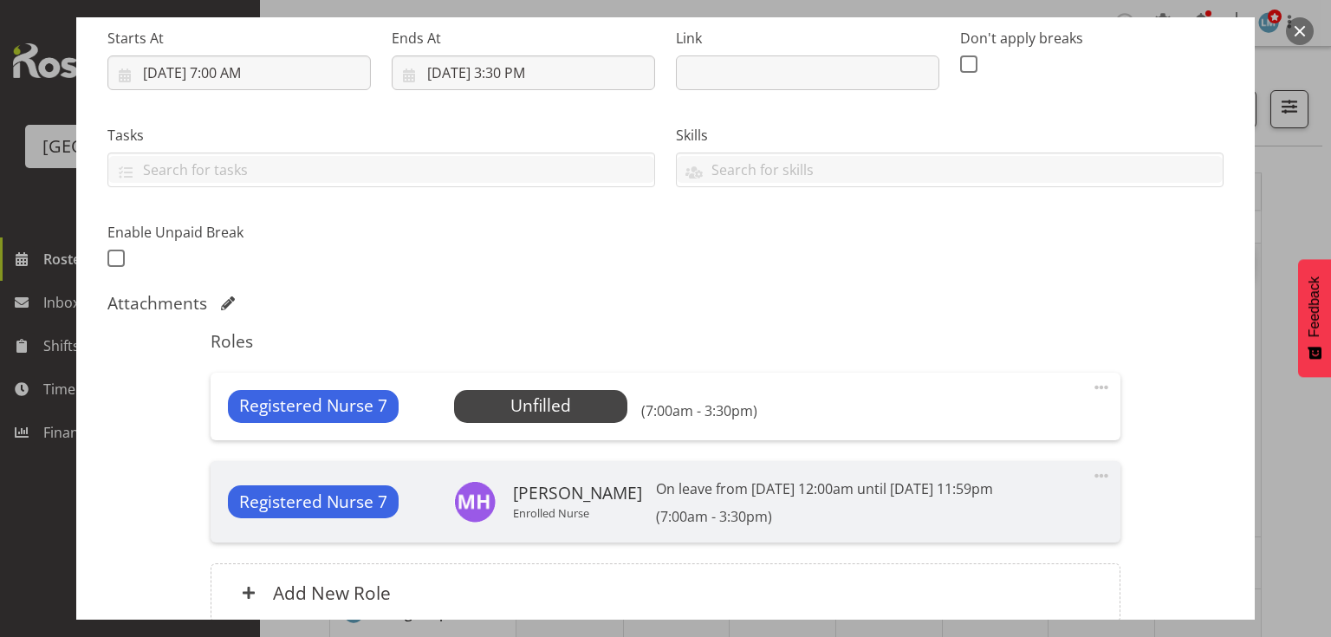
scroll to position [347, 0]
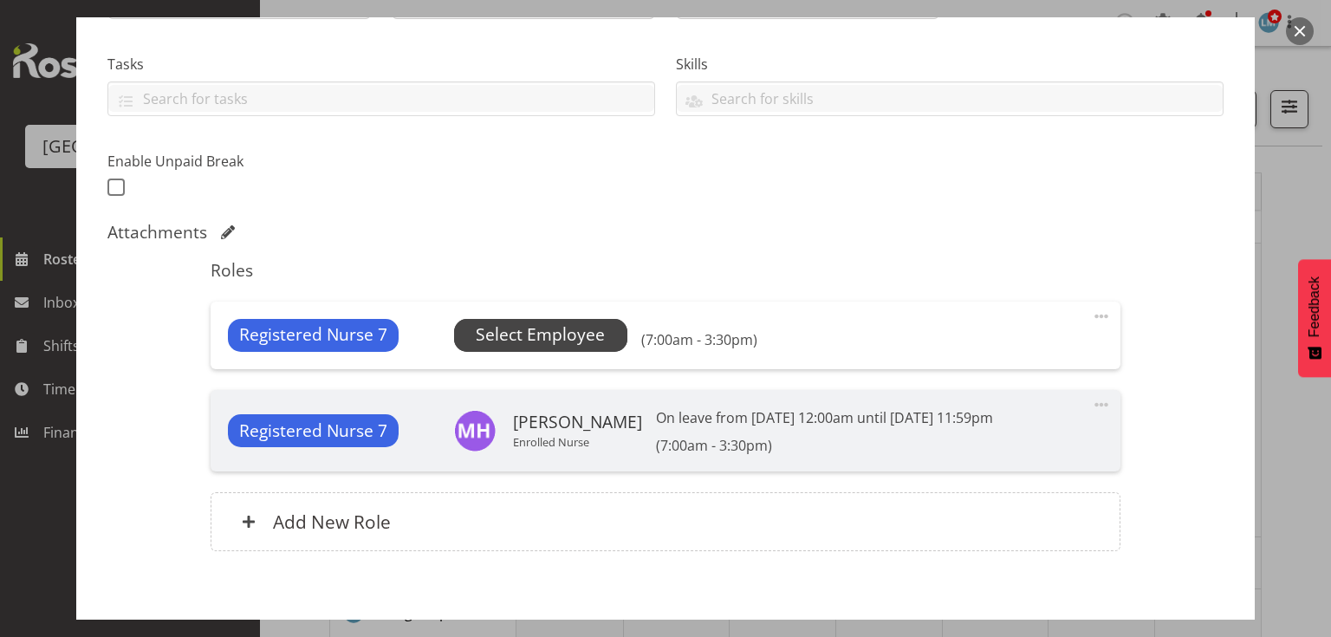
click at [534, 333] on span "Select Employee" at bounding box center [540, 334] width 129 height 25
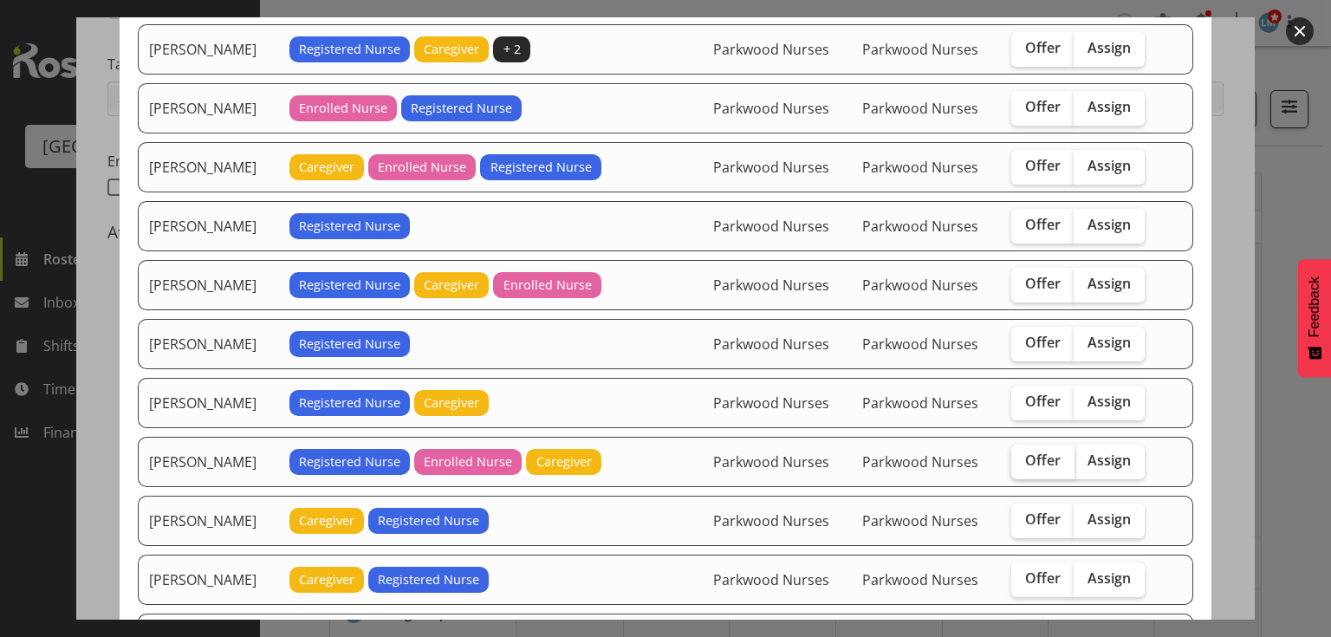
click at [1054, 452] on span "Offer" at bounding box center [1043, 460] width 36 height 17
click at [1023, 455] on input "Offer" at bounding box center [1016, 460] width 11 height 11
checkbox input "true"
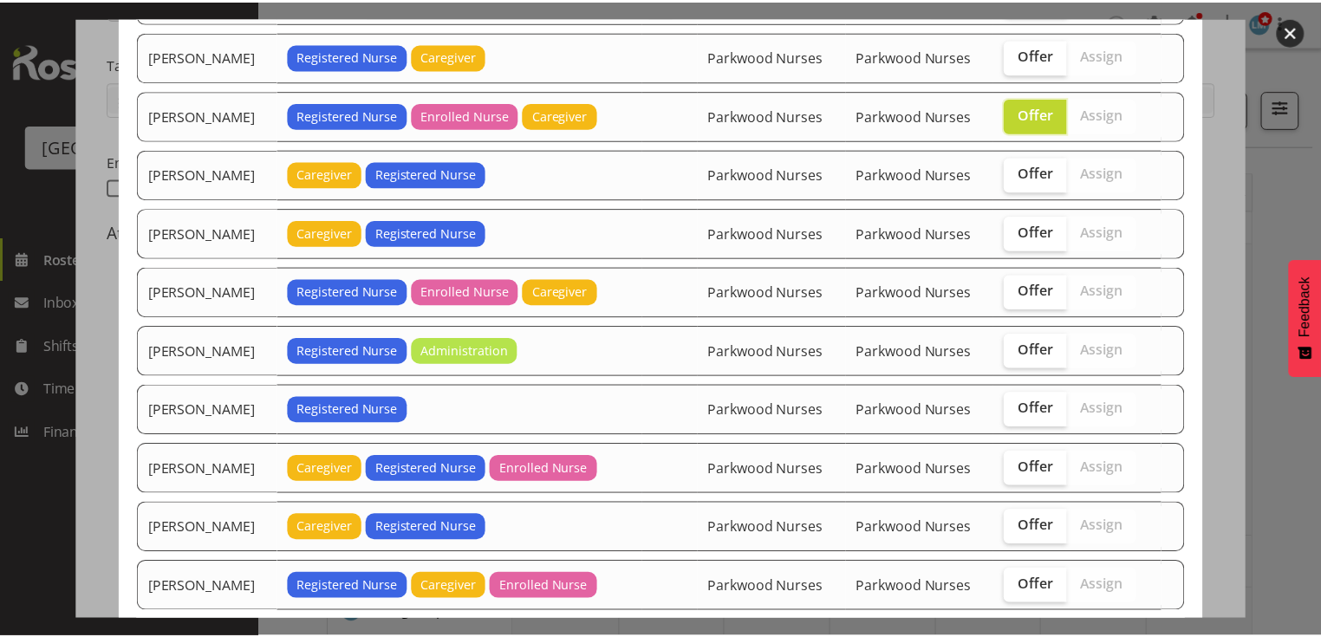
scroll to position [779, 0]
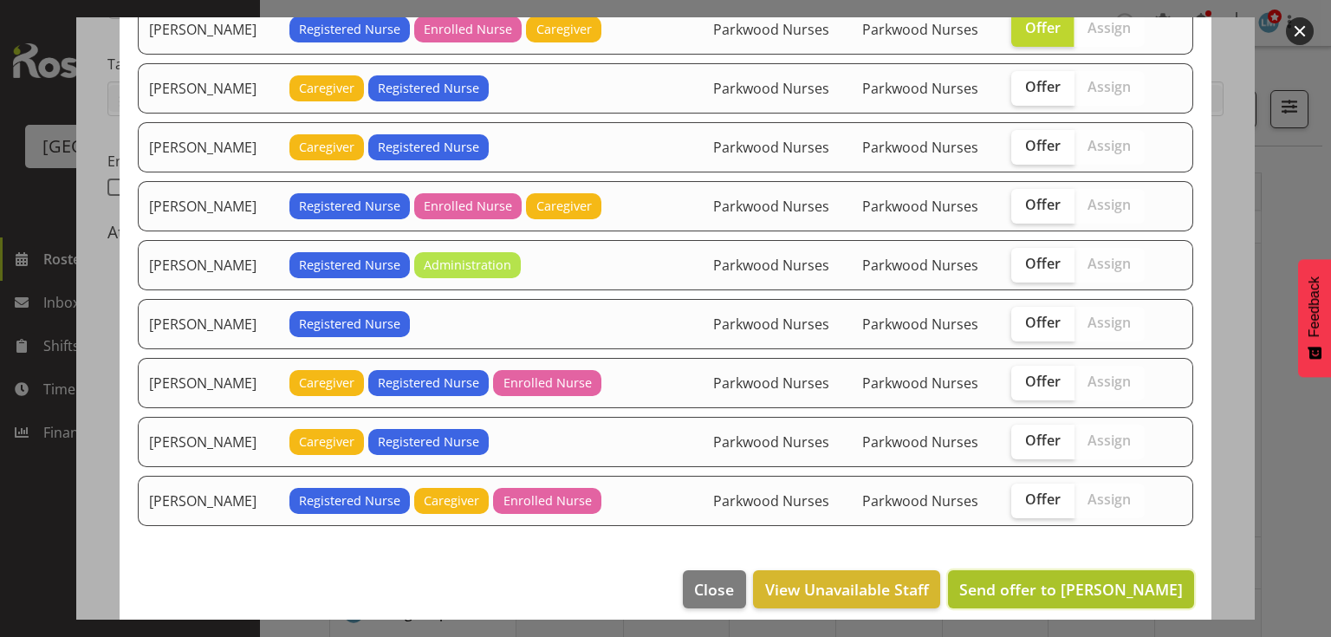
click at [1086, 570] on button "Send offer to Linda Shearman" at bounding box center [1071, 589] width 246 height 38
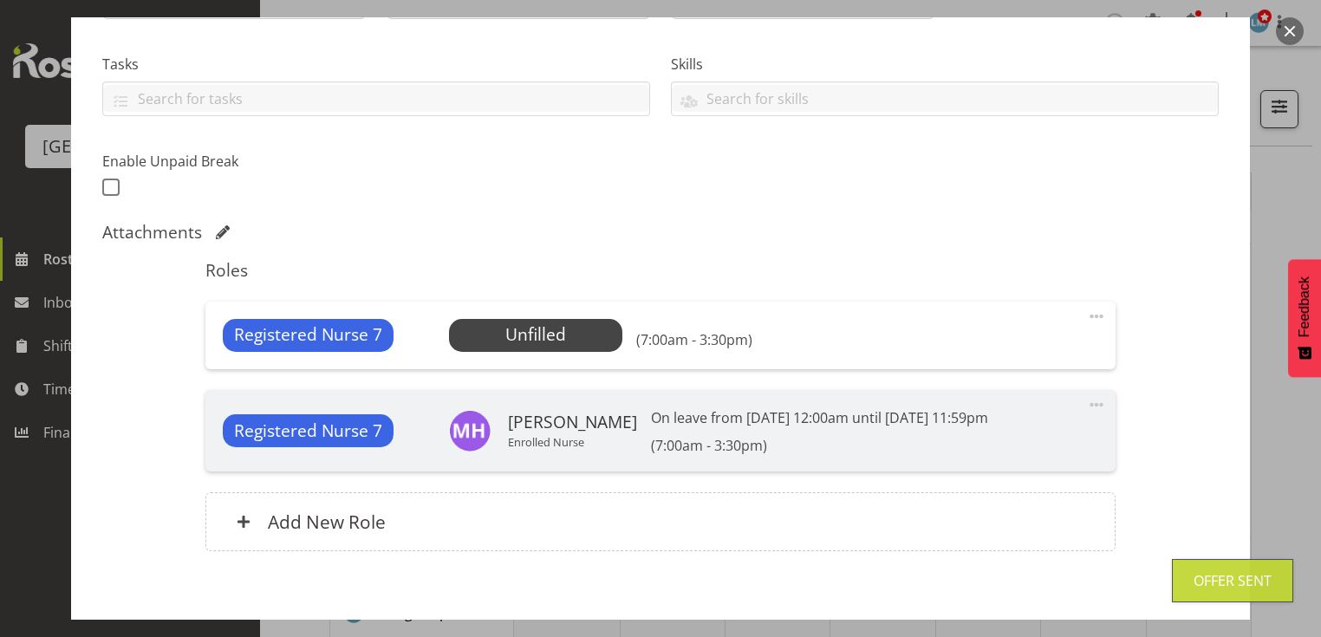
scroll to position [432, 0]
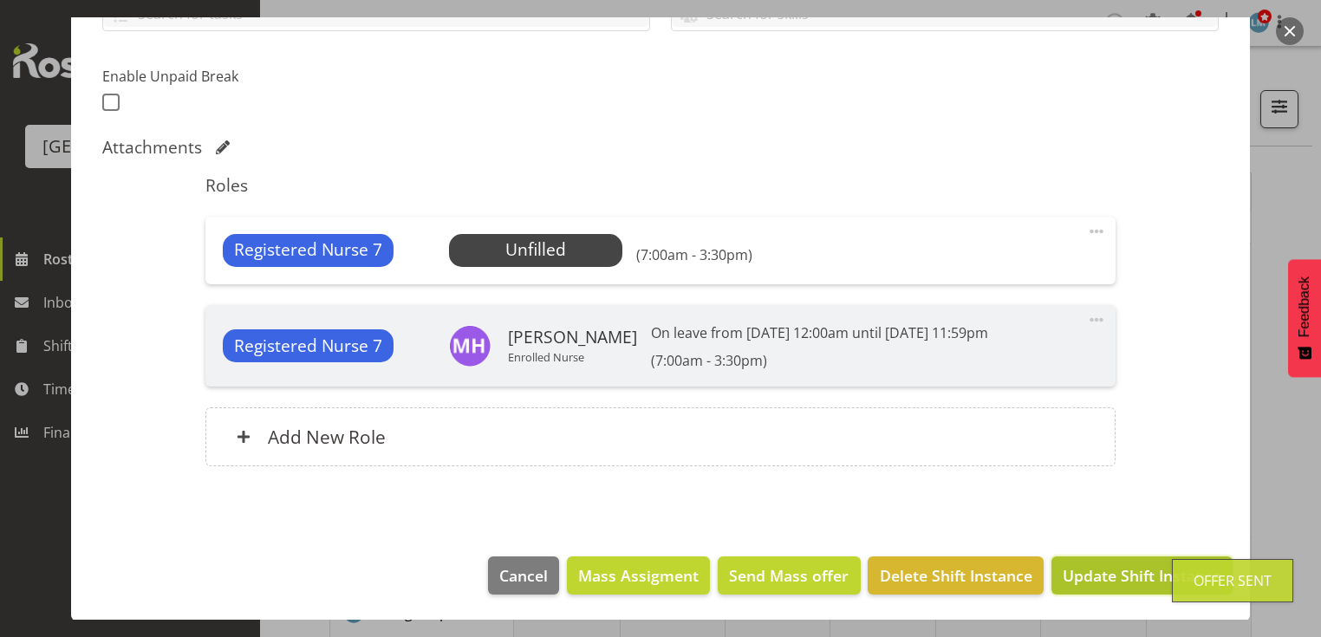
click at [1075, 572] on span "Update Shift Instance" at bounding box center [1141, 575] width 159 height 23
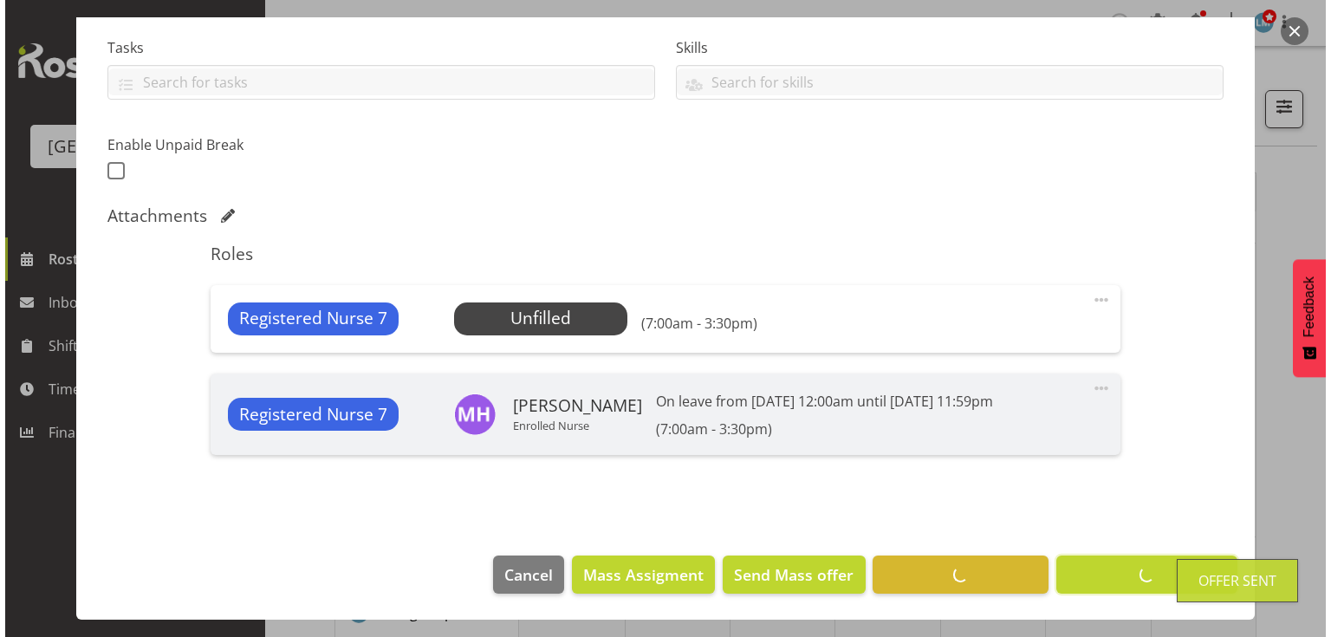
scroll to position [362, 0]
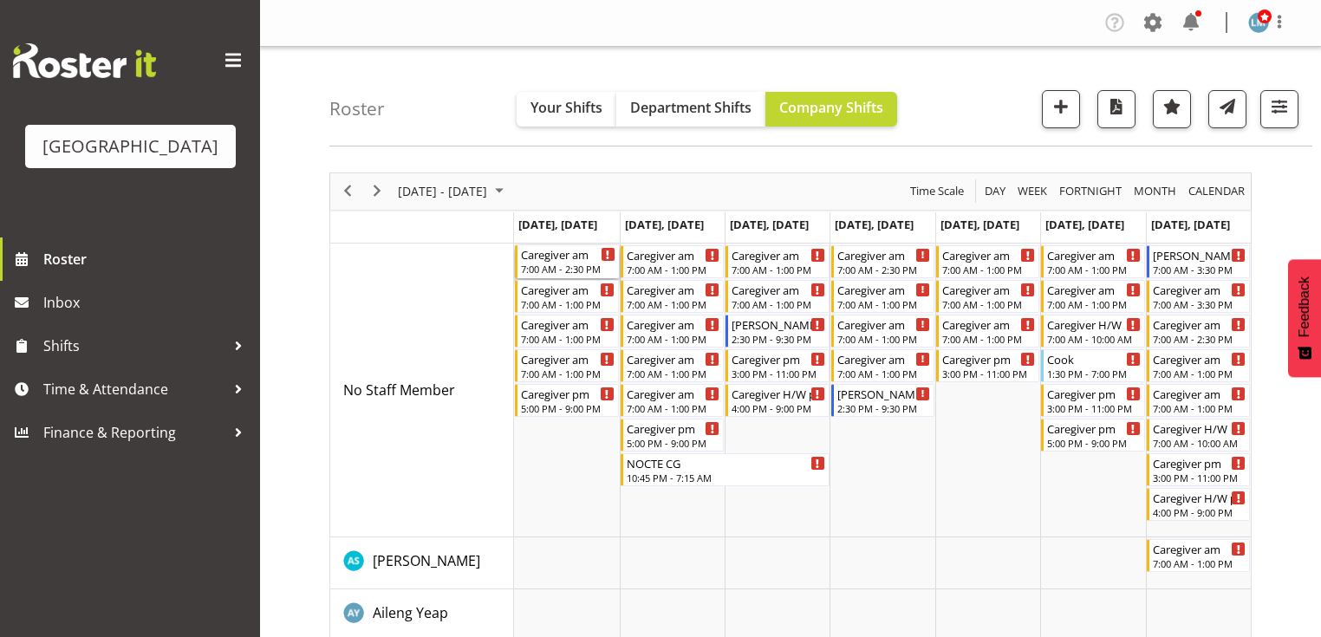
click at [549, 260] on div "Caregiver am" at bounding box center [568, 253] width 94 height 17
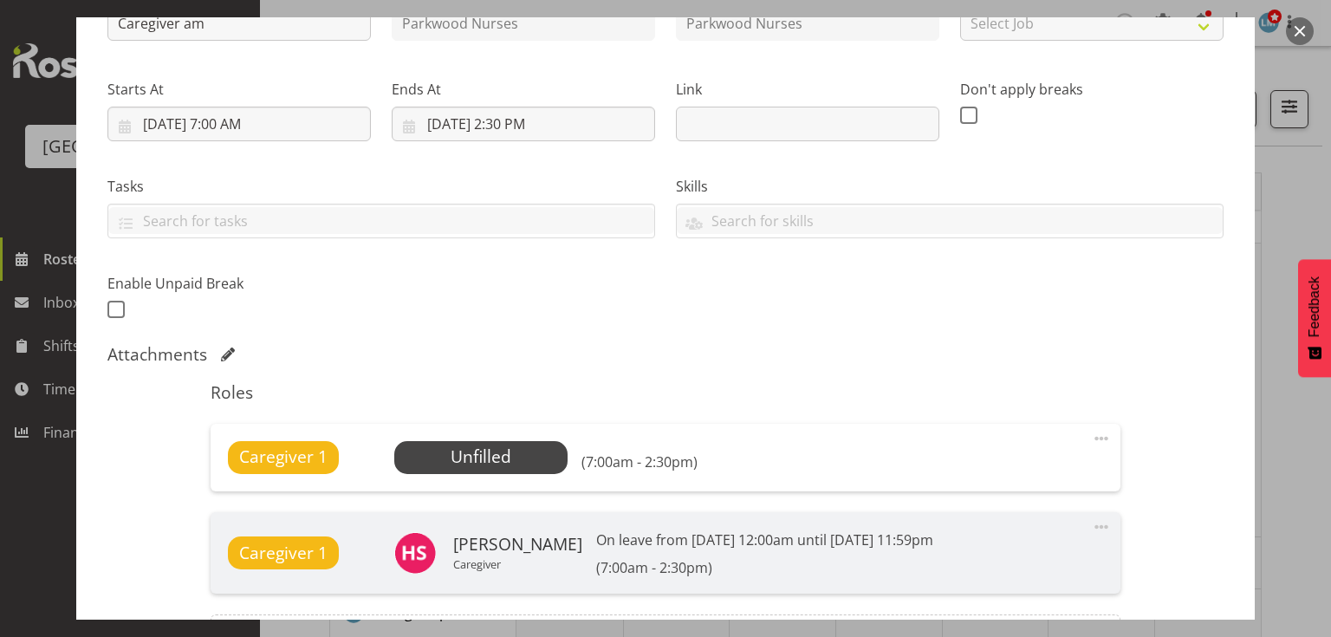
scroll to position [277, 0]
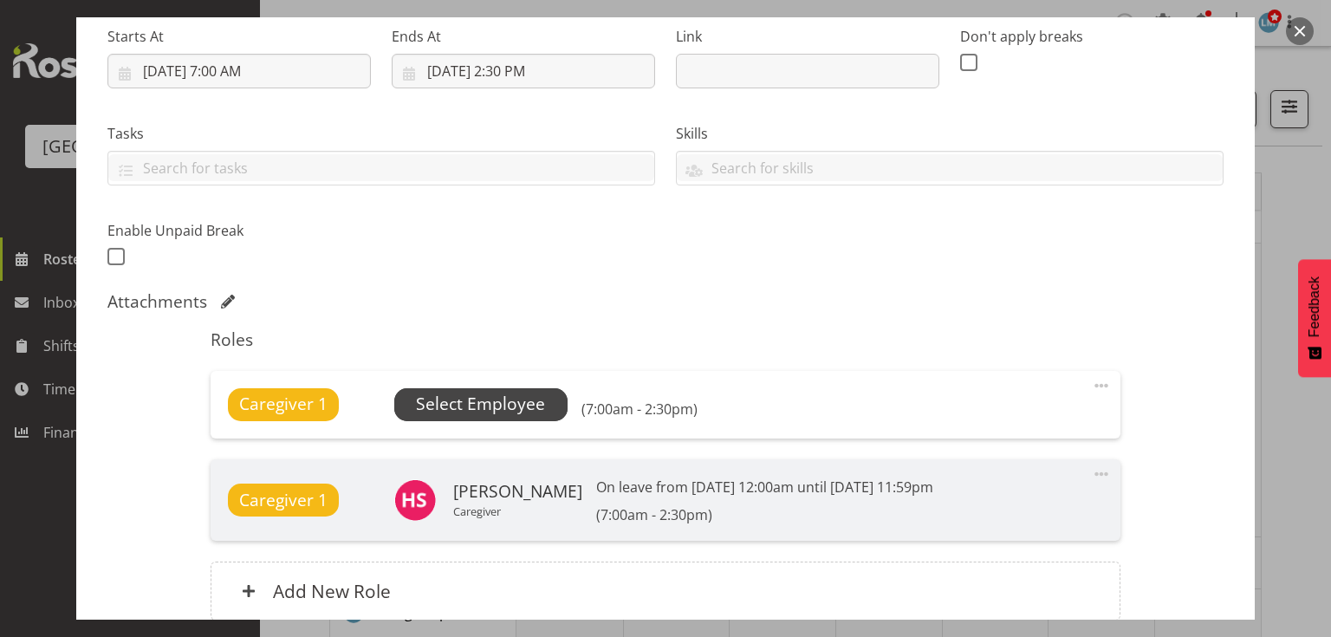
click at [463, 393] on span "Select Employee" at bounding box center [480, 404] width 129 height 25
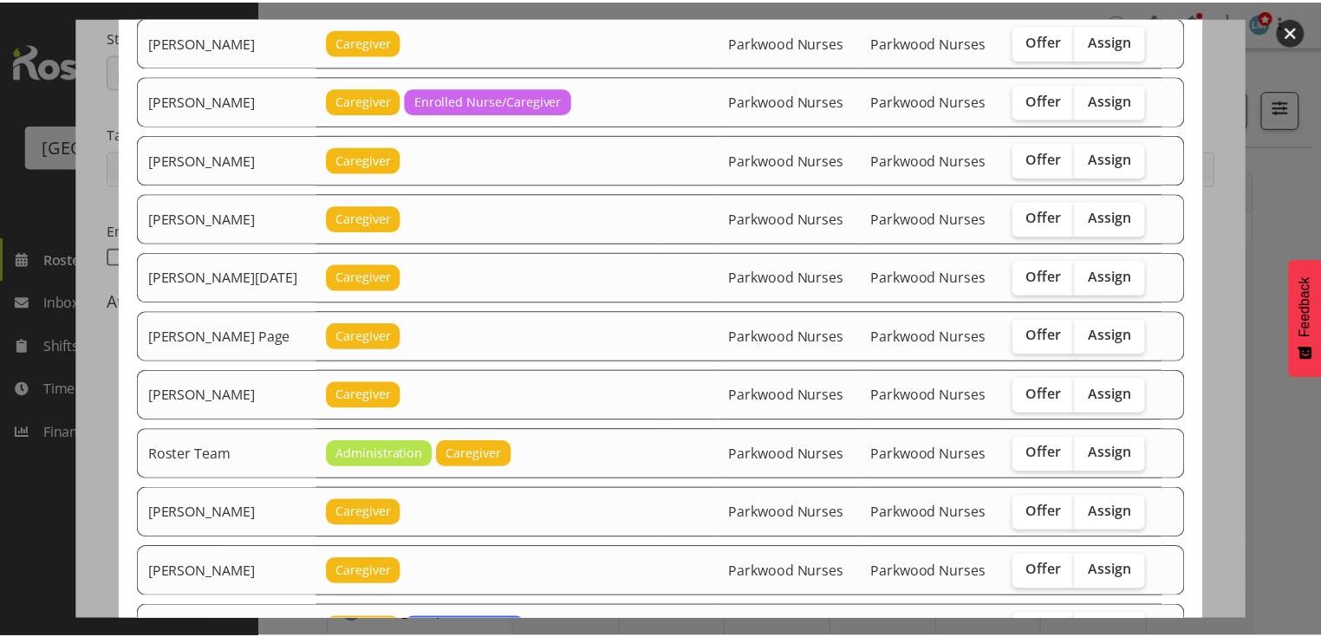
scroll to position [2293, 0]
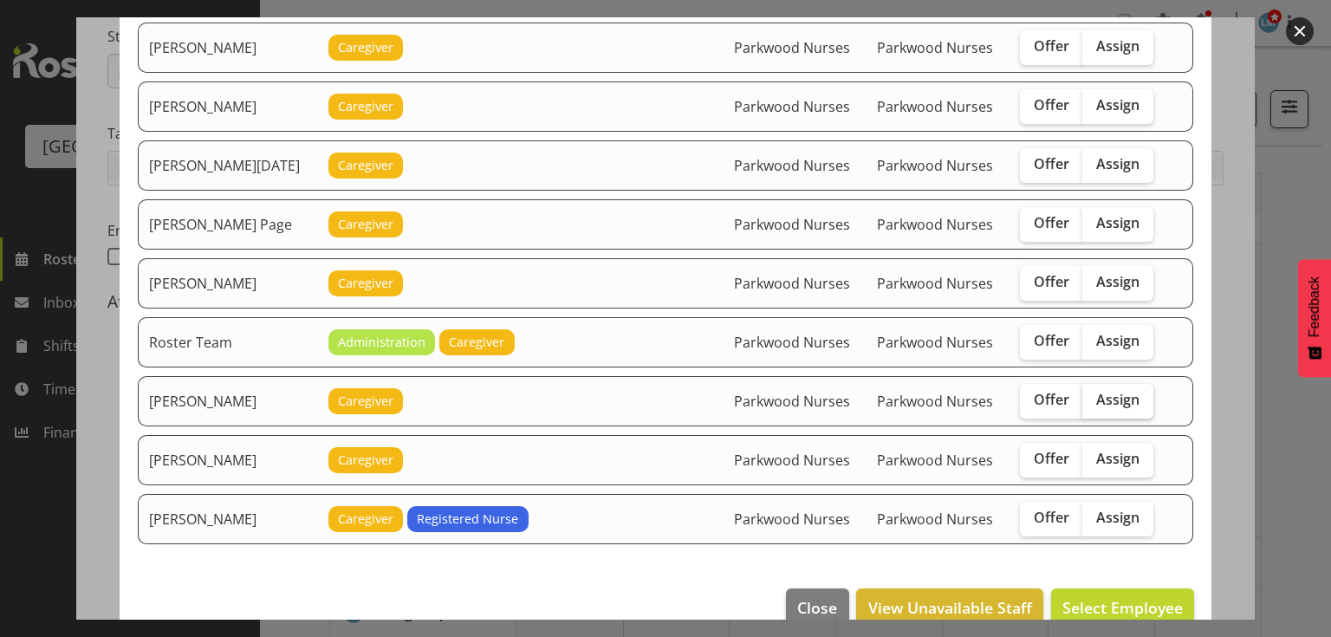
click at [1107, 391] on span "Assign" at bounding box center [1117, 399] width 43 height 17
click at [1094, 394] on input "Assign" at bounding box center [1087, 399] width 11 height 11
checkbox input "true"
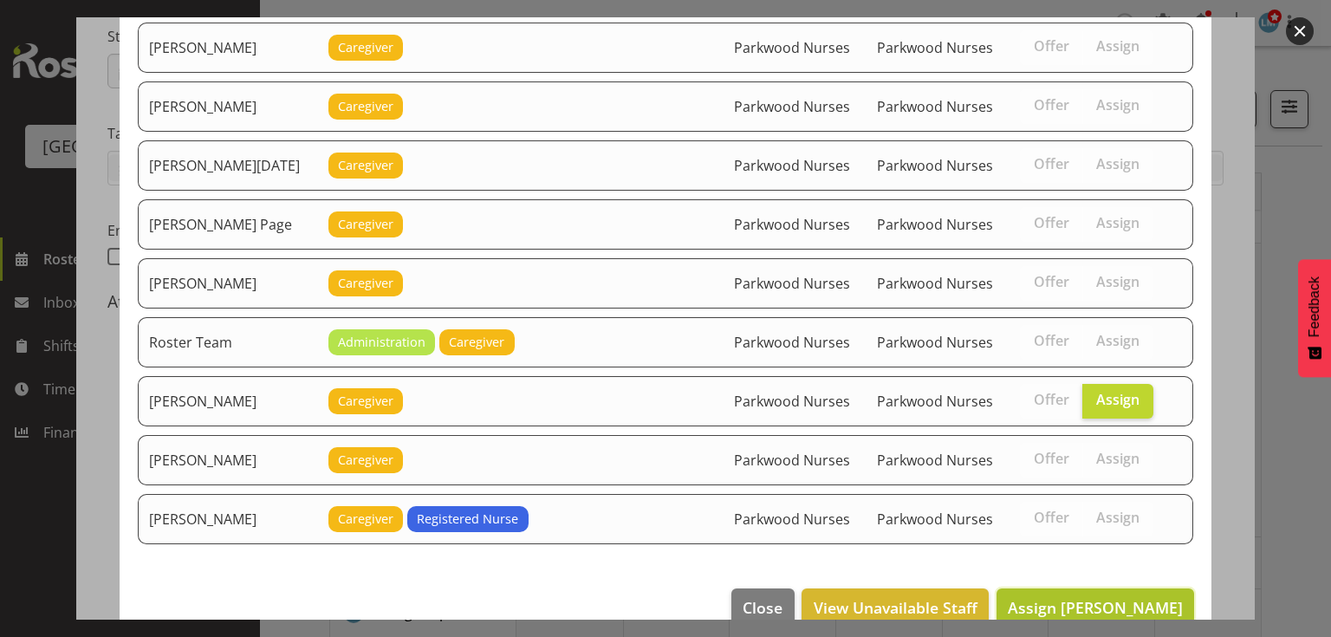
click at [1095, 597] on span "Assign Samah Aboud" at bounding box center [1095, 607] width 175 height 21
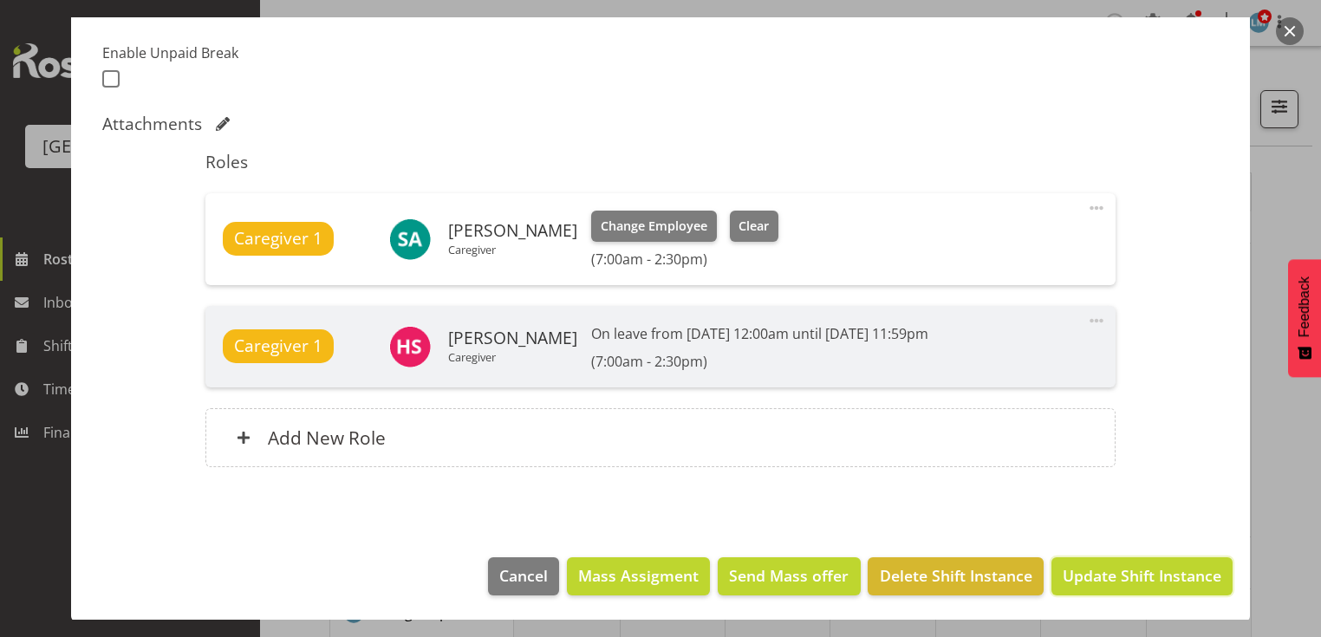
click at [1095, 576] on span "Update Shift Instance" at bounding box center [1141, 575] width 159 height 23
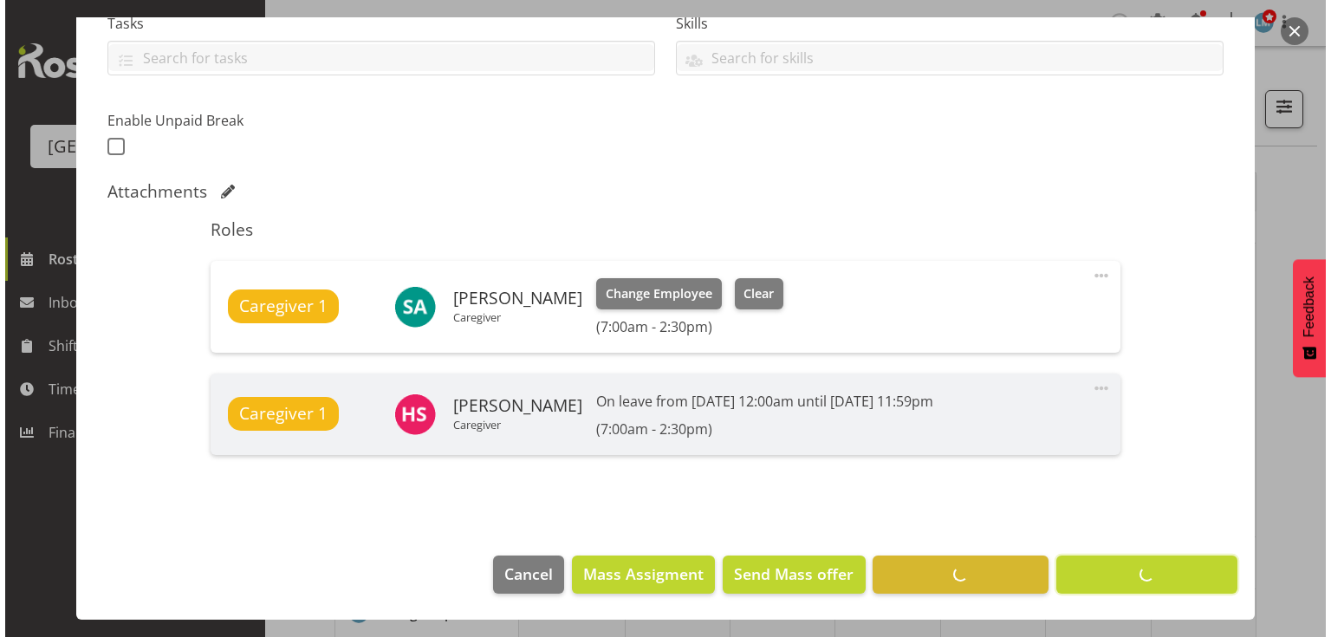
scroll to position [387, 0]
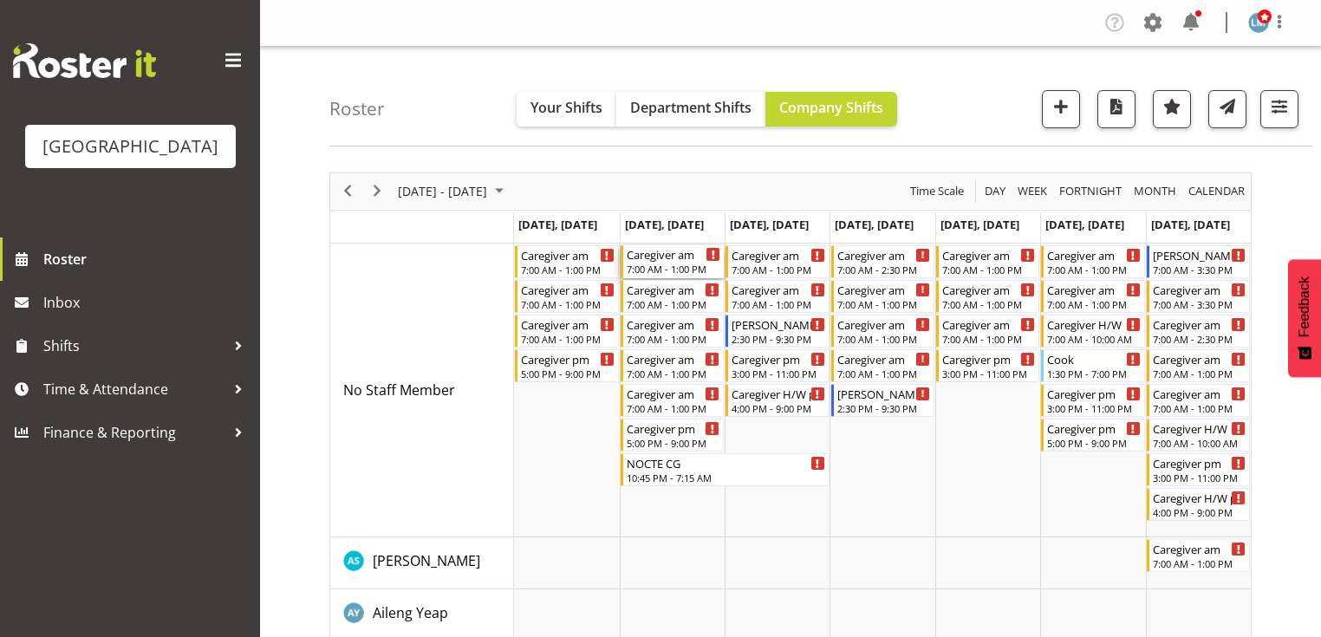
click at [666, 263] on div "7:00 AM - 1:00 PM" at bounding box center [674, 269] width 94 height 14
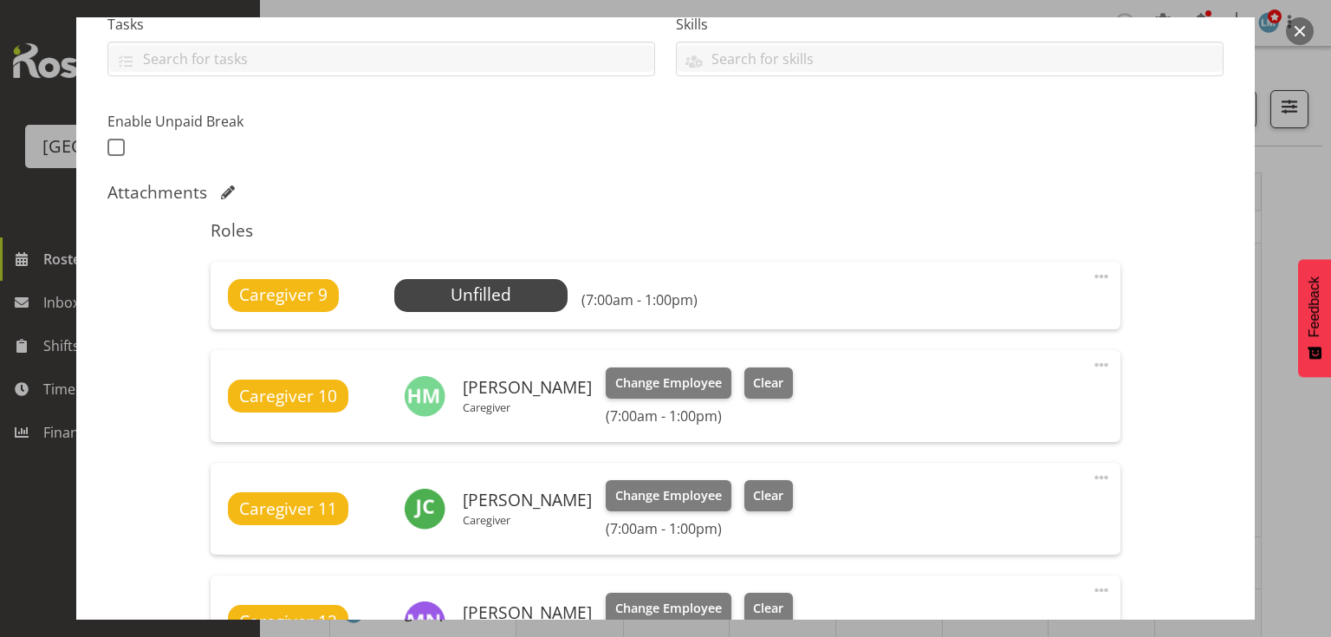
scroll to position [485, 0]
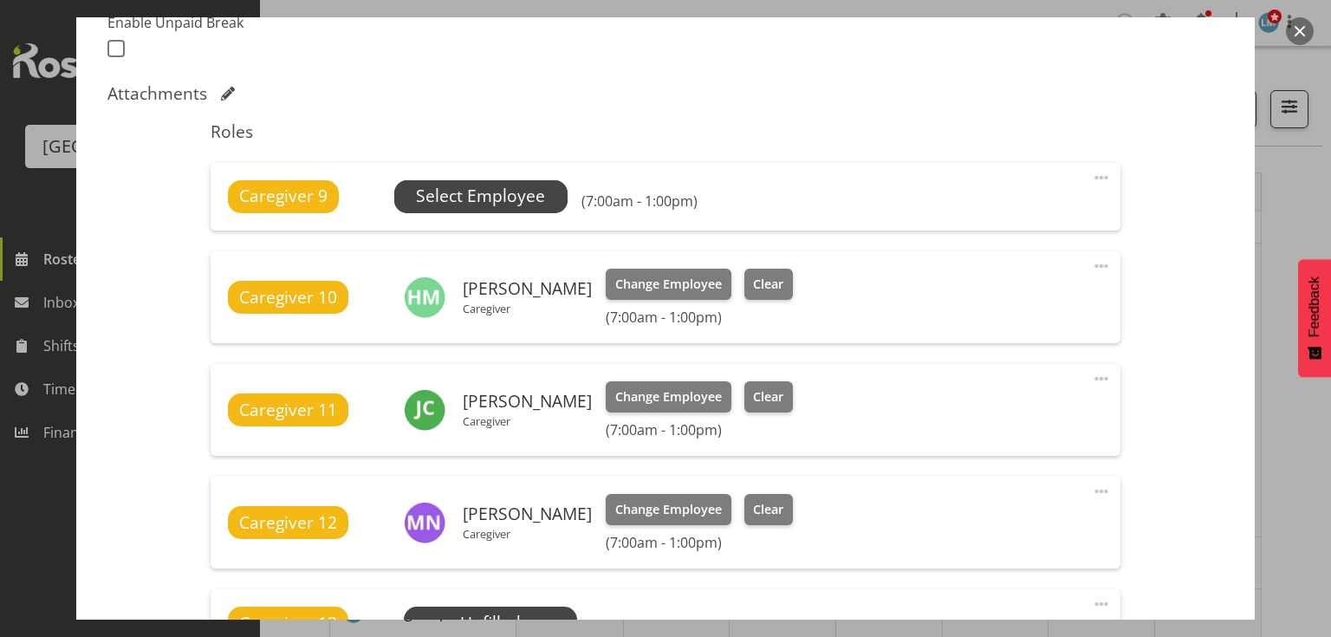
click at [478, 201] on span "Select Employee" at bounding box center [480, 196] width 129 height 25
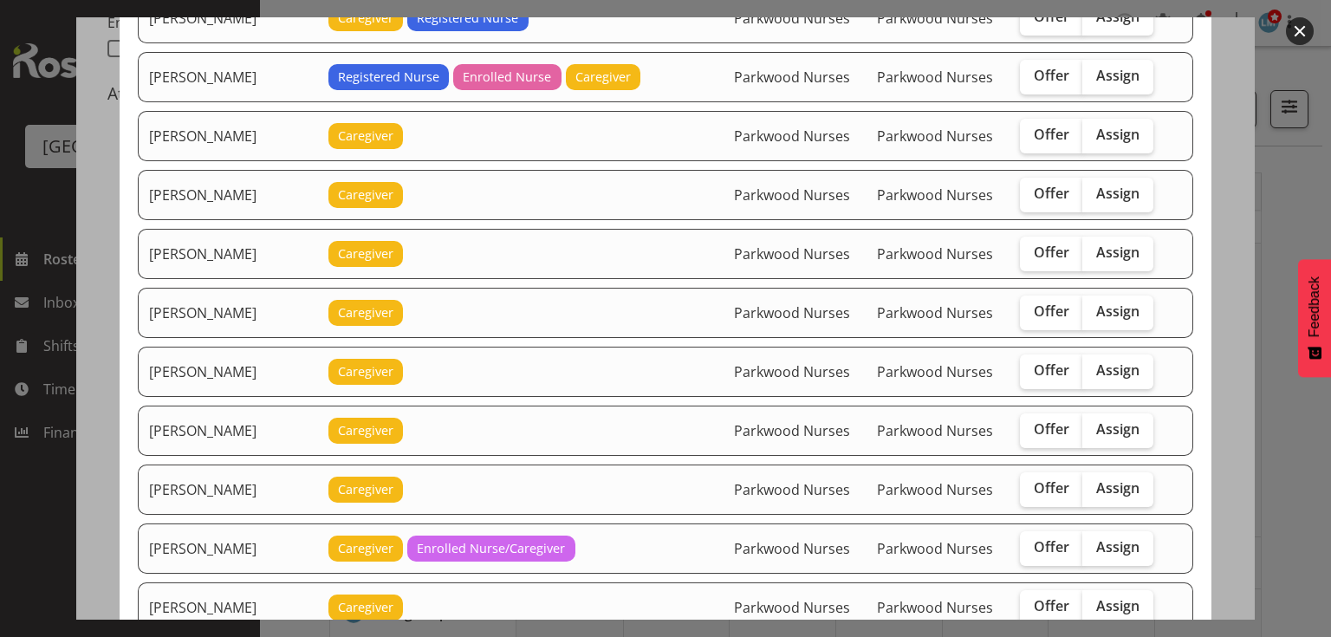
scroll to position [2080, 0]
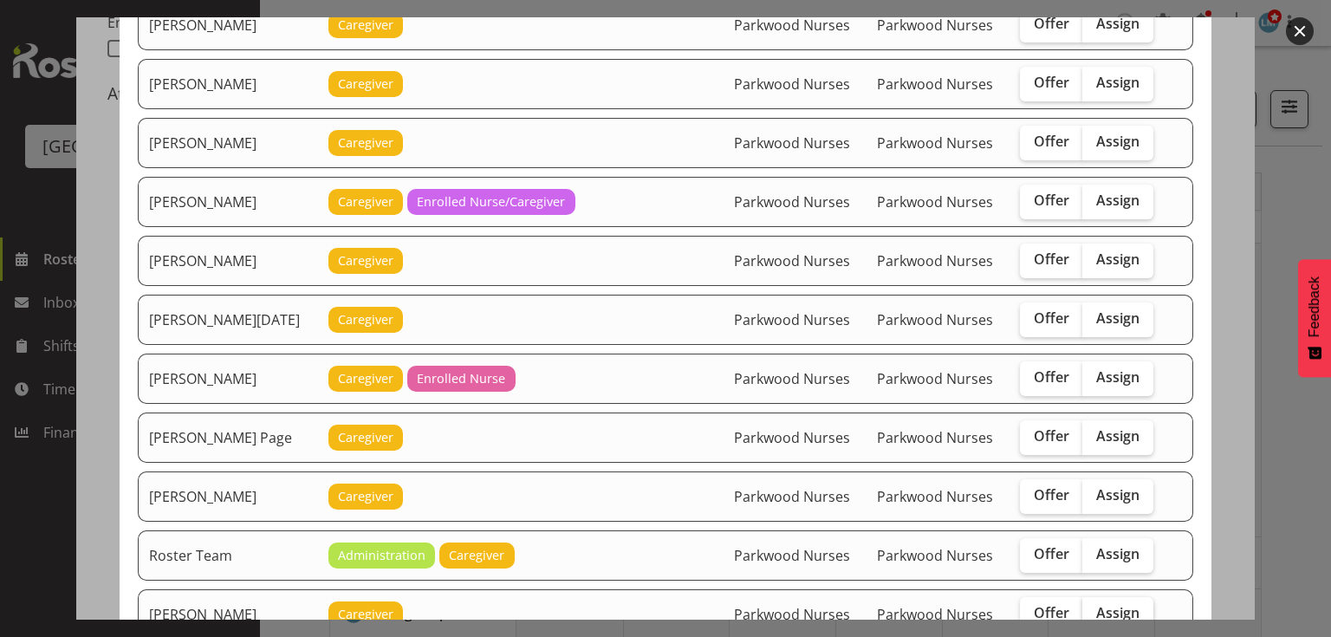
click at [1104, 604] on span "Assign" at bounding box center [1117, 612] width 43 height 17
click at [1094, 608] on input "Assign" at bounding box center [1087, 613] width 11 height 11
checkbox input "true"
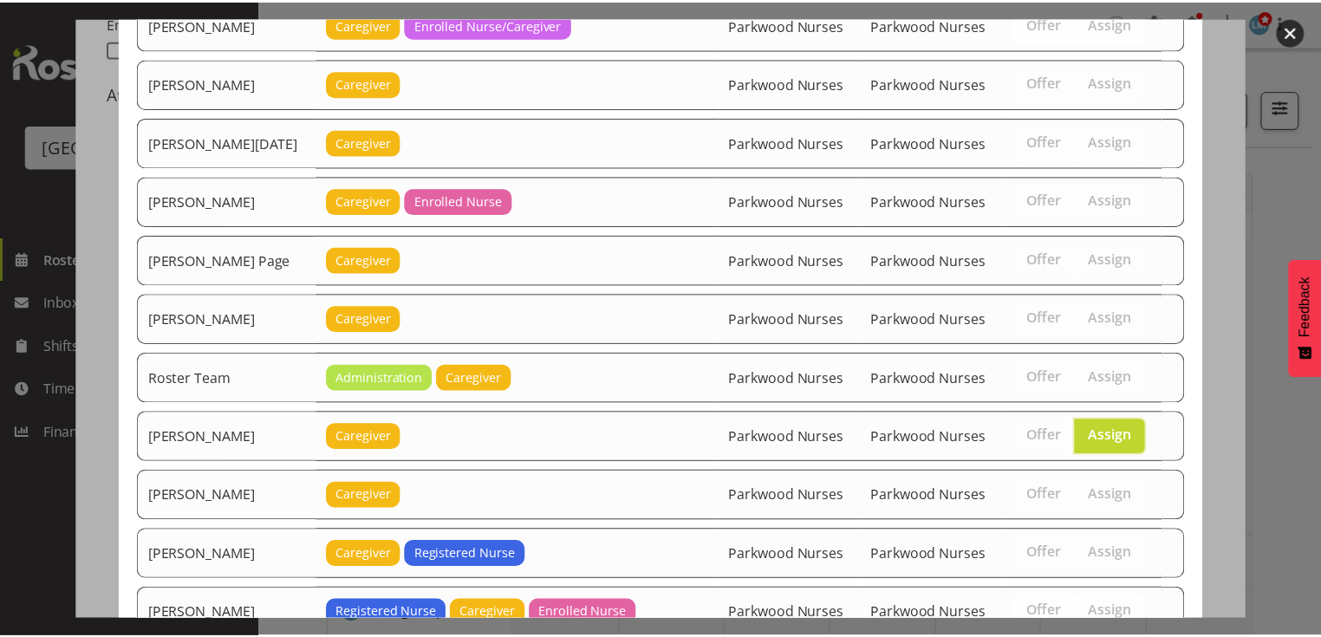
scroll to position [2351, 0]
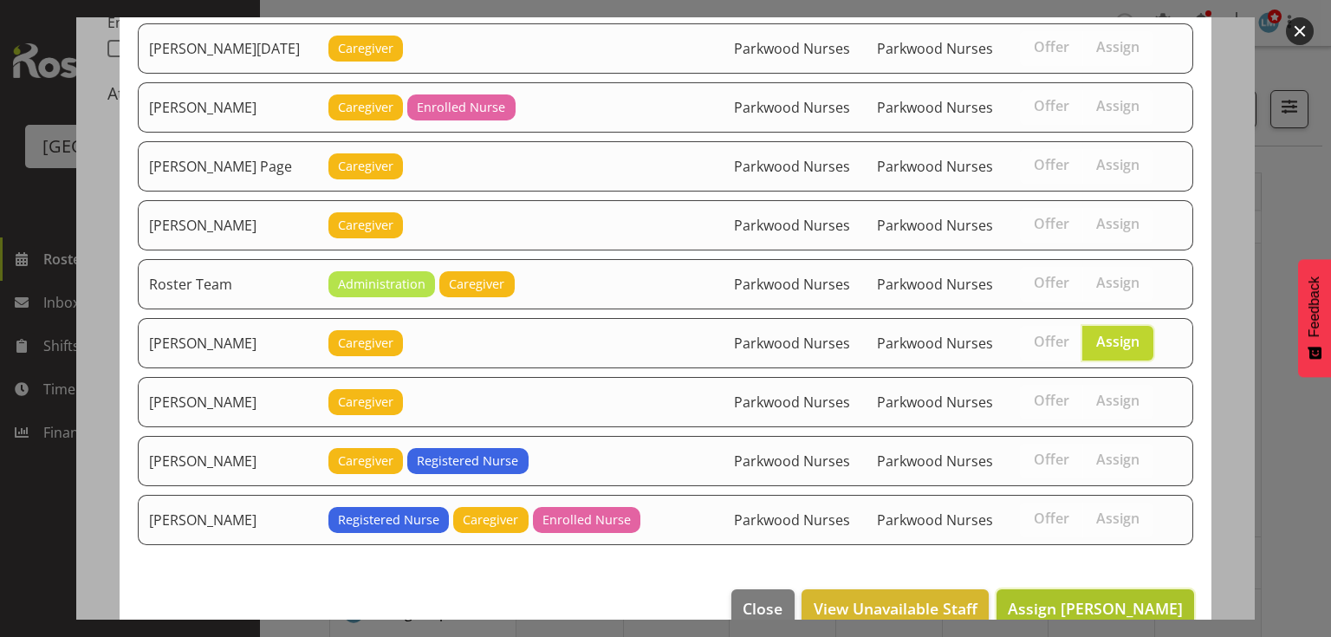
click at [1102, 598] on span "Assign Samah Aboud" at bounding box center [1095, 608] width 175 height 21
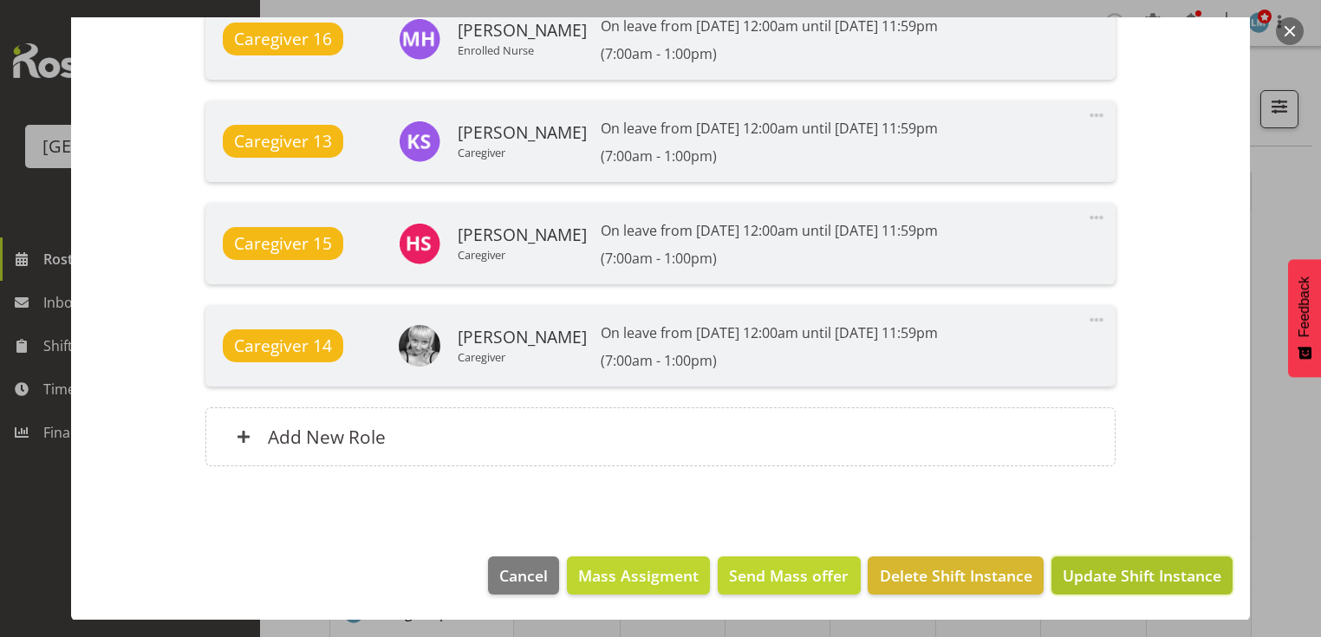
click at [1100, 576] on span "Update Shift Instance" at bounding box center [1141, 575] width 159 height 23
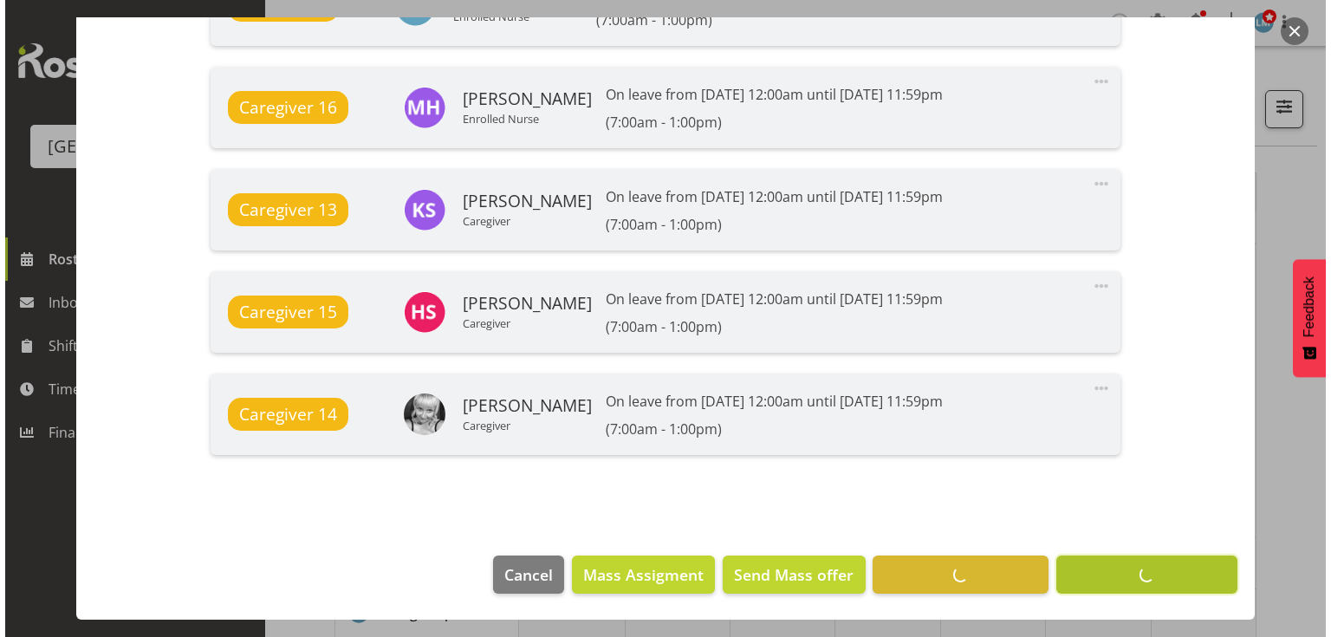
scroll to position [1602, 0]
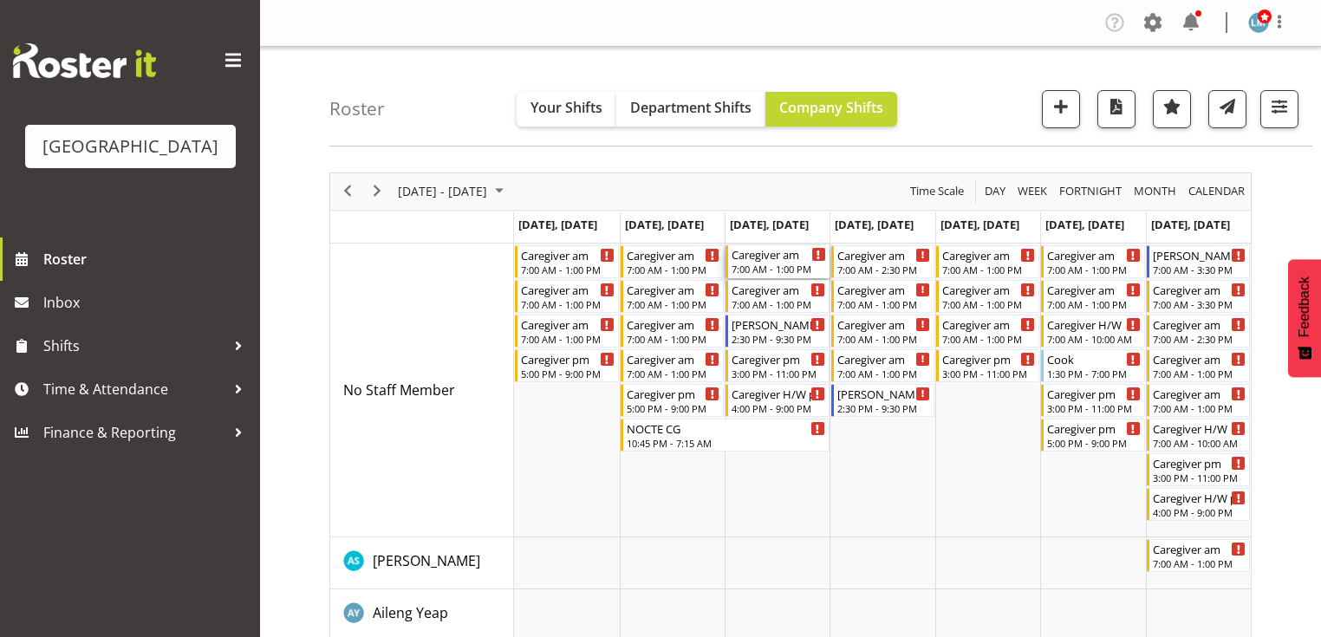
click at [772, 263] on div "7:00 AM - 1:00 PM" at bounding box center [778, 269] width 94 height 14
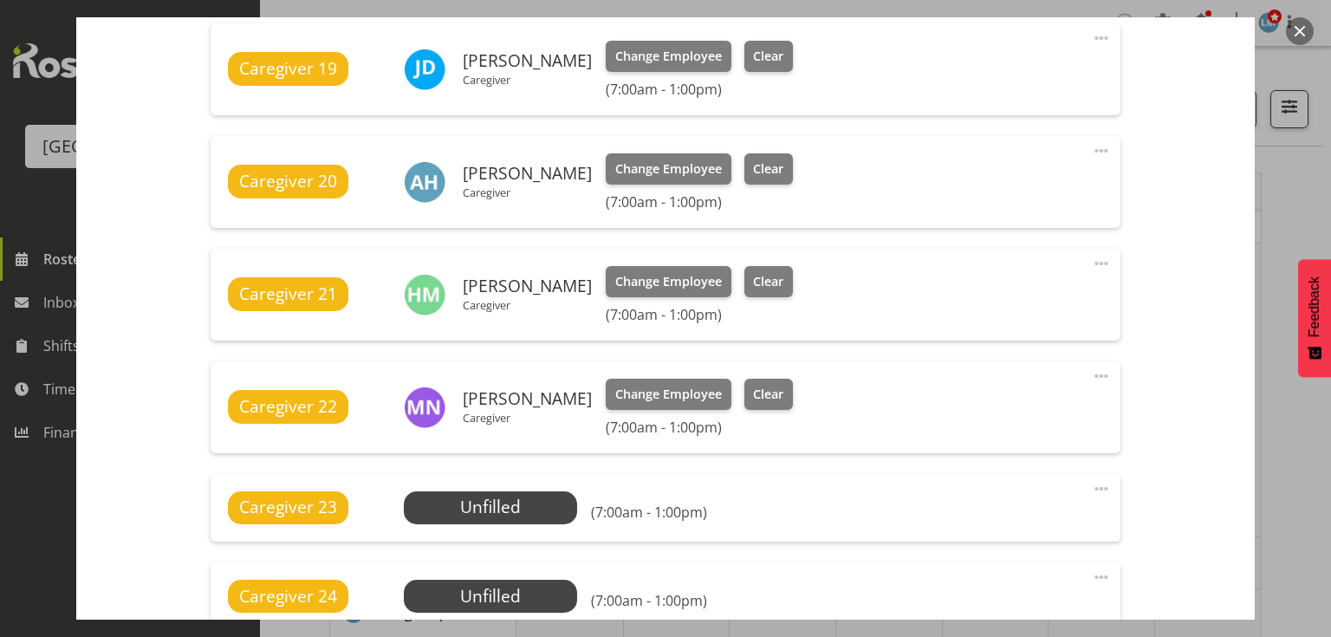
scroll to position [971, 0]
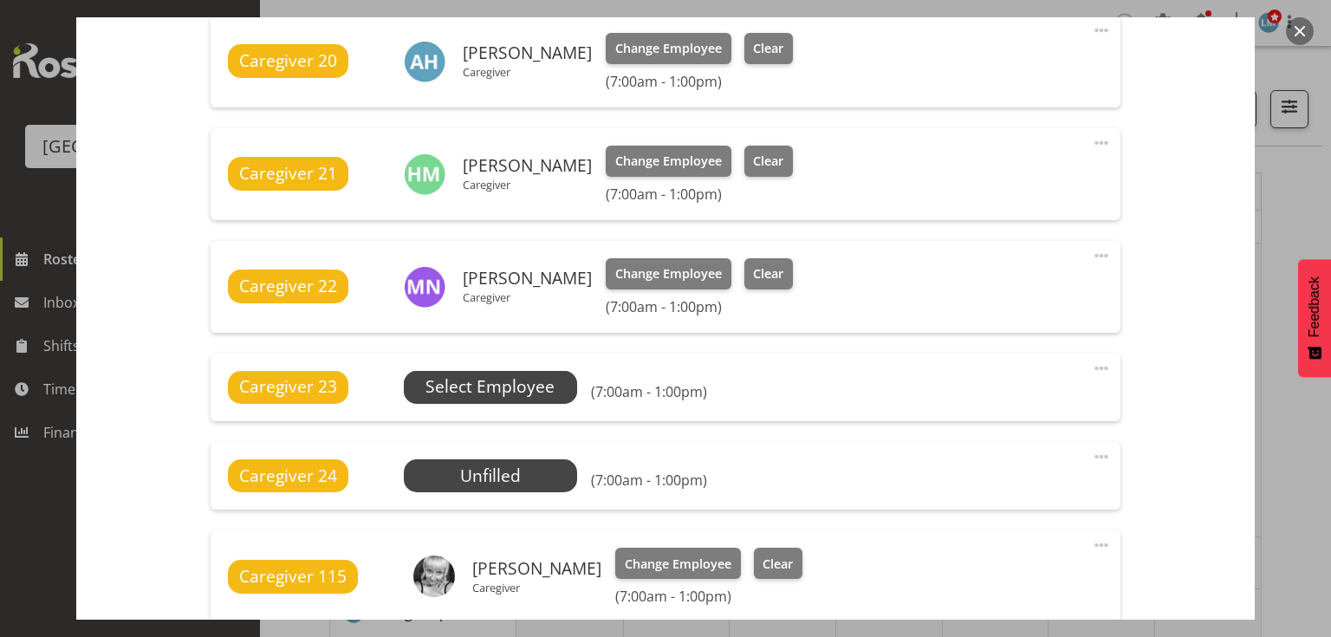
click at [502, 387] on span "Select Employee" at bounding box center [490, 386] width 129 height 25
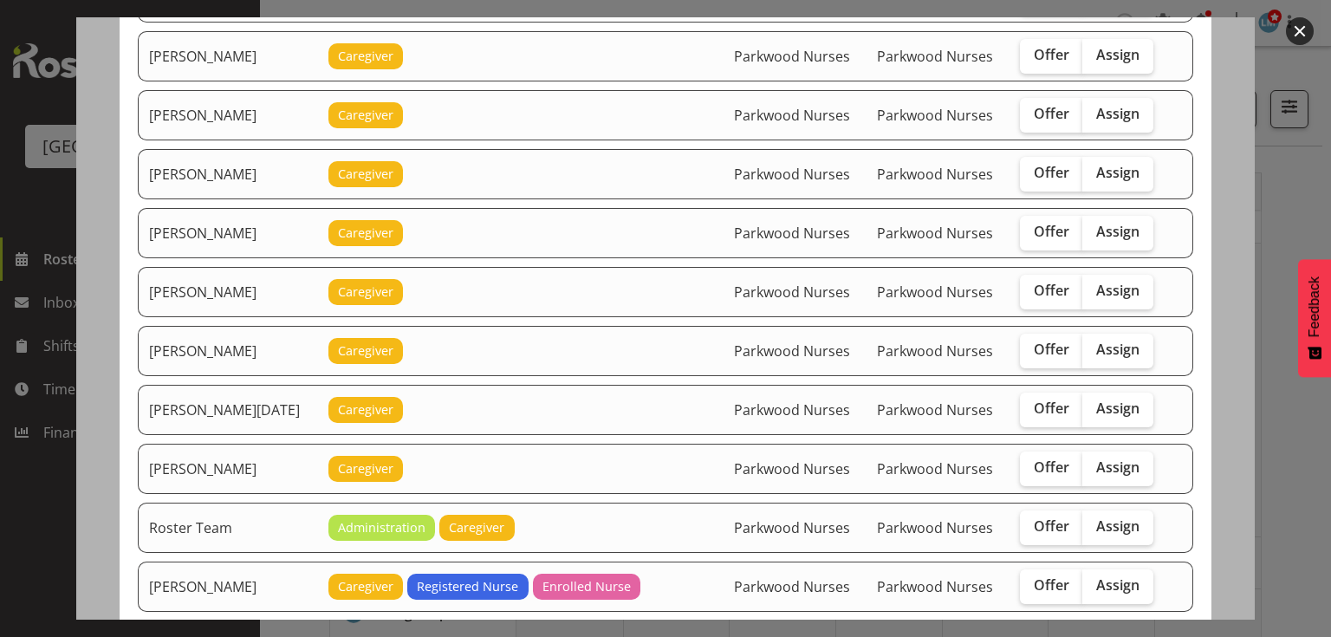
scroll to position [2080, 0]
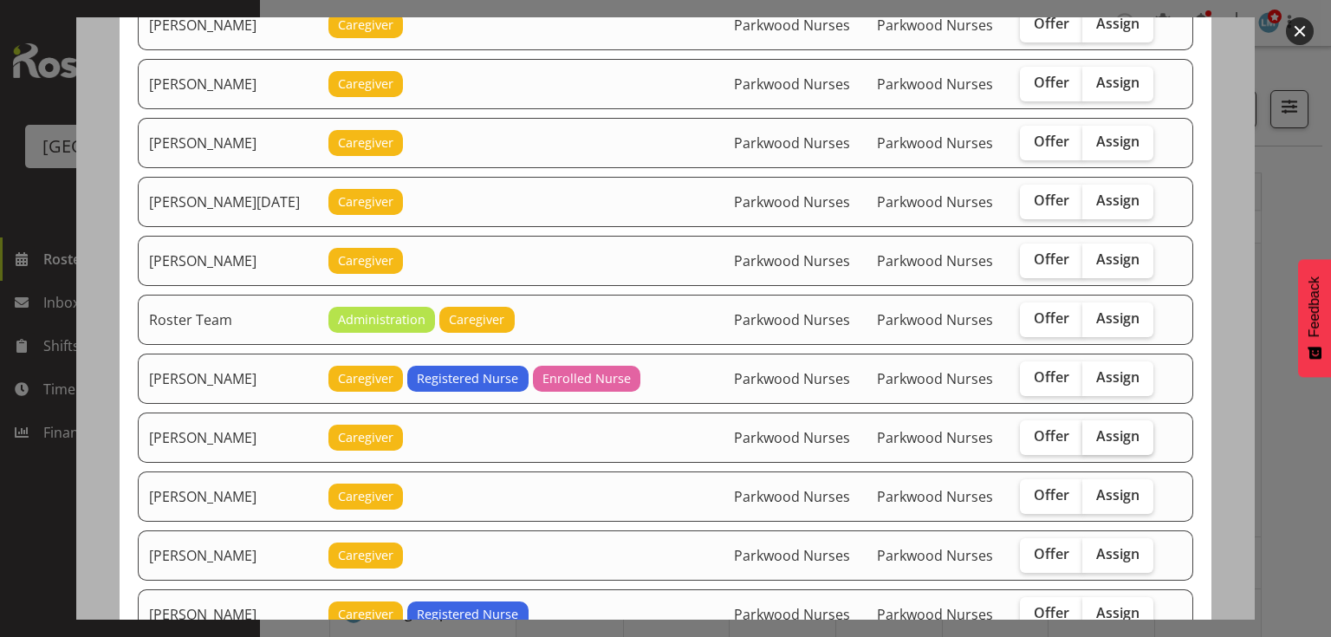
click at [1111, 427] on span "Assign" at bounding box center [1117, 435] width 43 height 17
click at [1094, 431] on input "Assign" at bounding box center [1087, 436] width 11 height 11
checkbox input "true"
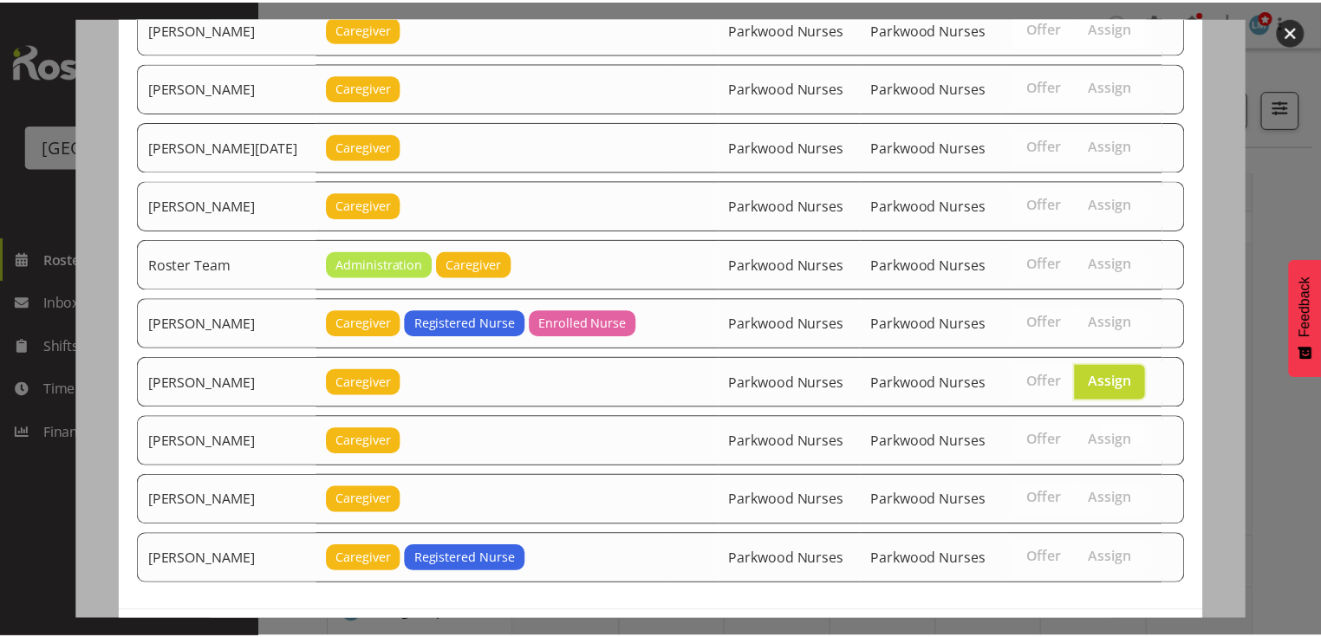
scroll to position [2177, 0]
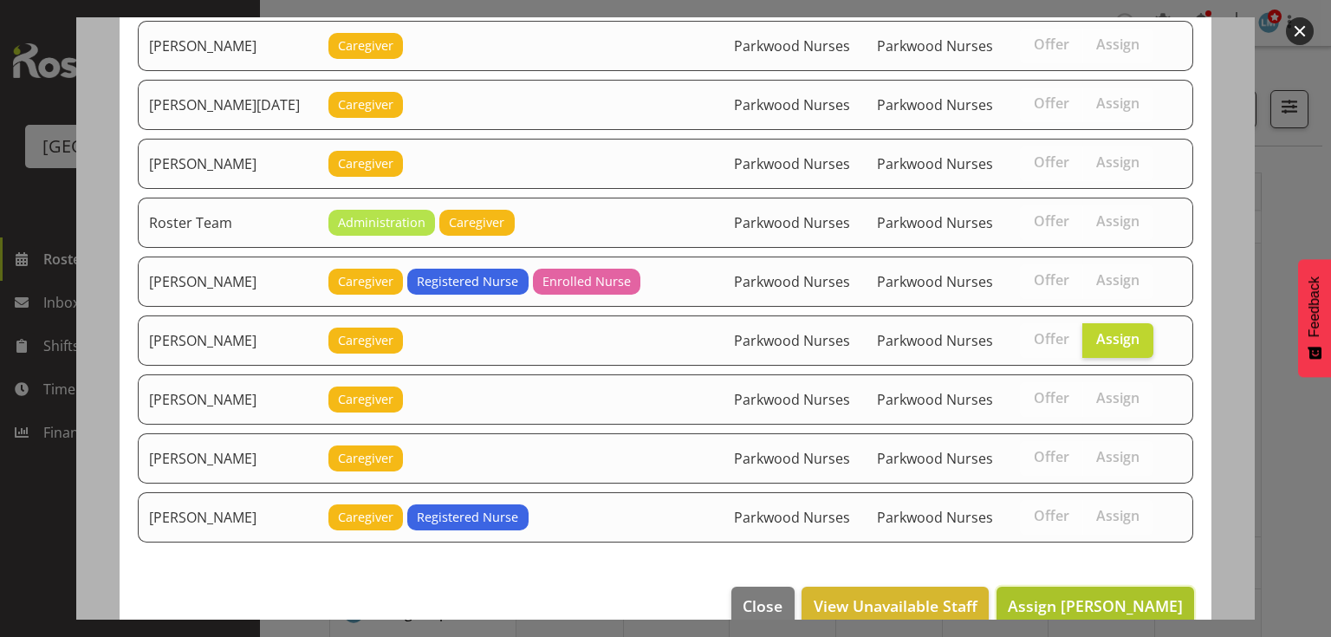
click at [1082, 595] on span "Assign Samah Aboud" at bounding box center [1095, 605] width 175 height 21
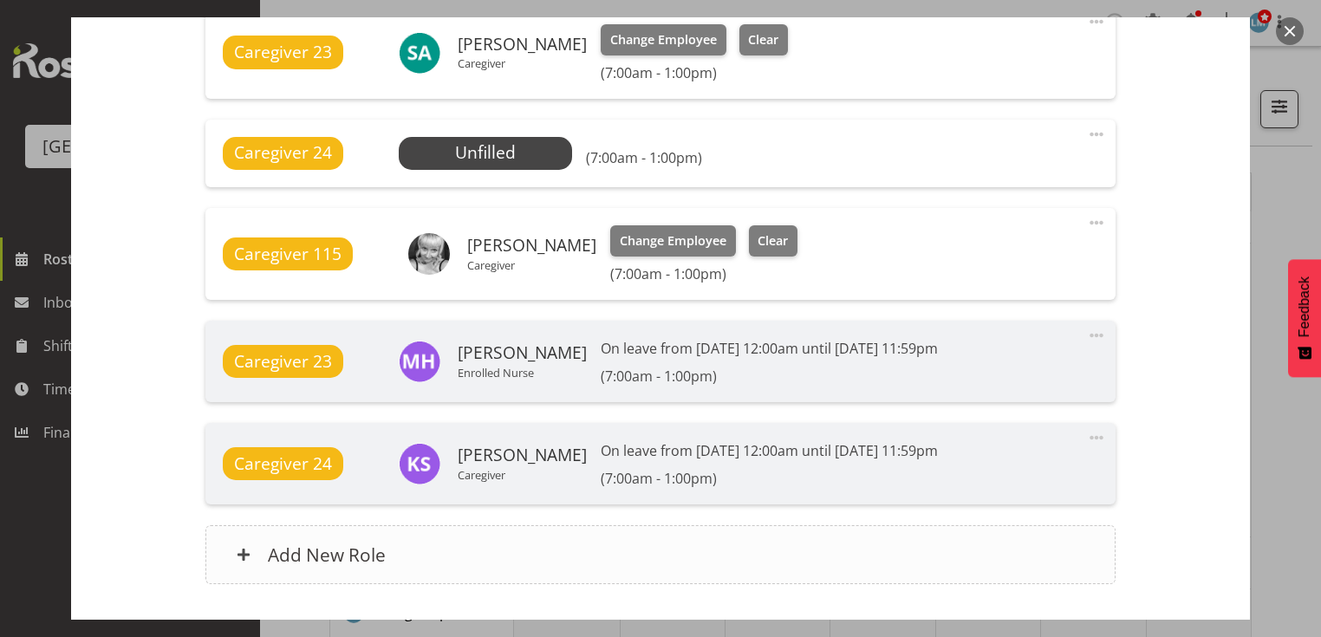
scroll to position [1435, 0]
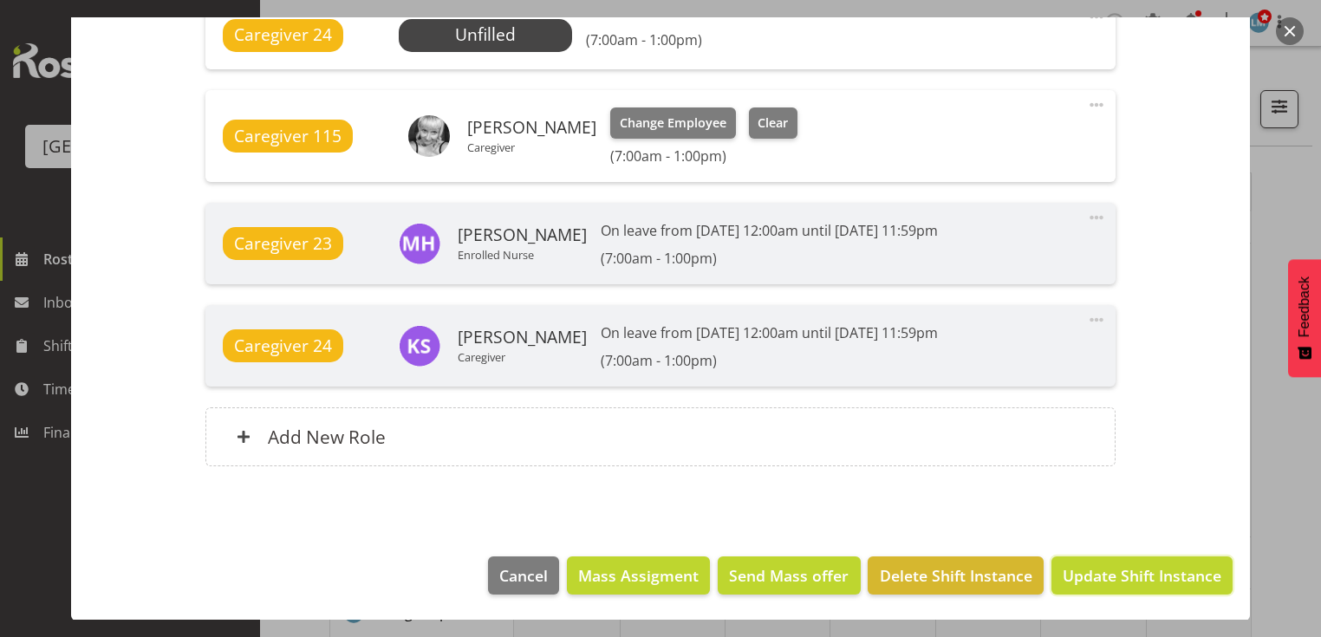
drag, startPoint x: 1082, startPoint y: 575, endPoint x: 1095, endPoint y: 564, distance: 17.3
click at [1083, 574] on span "Update Shift Instance" at bounding box center [1141, 575] width 159 height 23
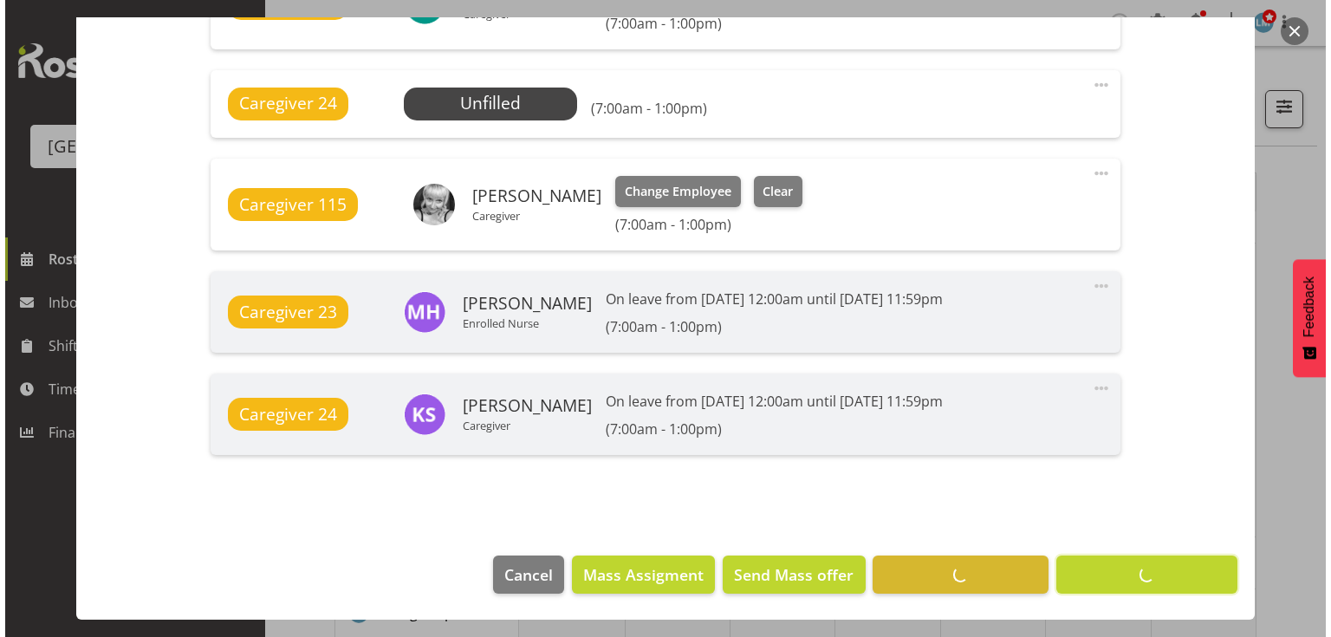
scroll to position [1366, 0]
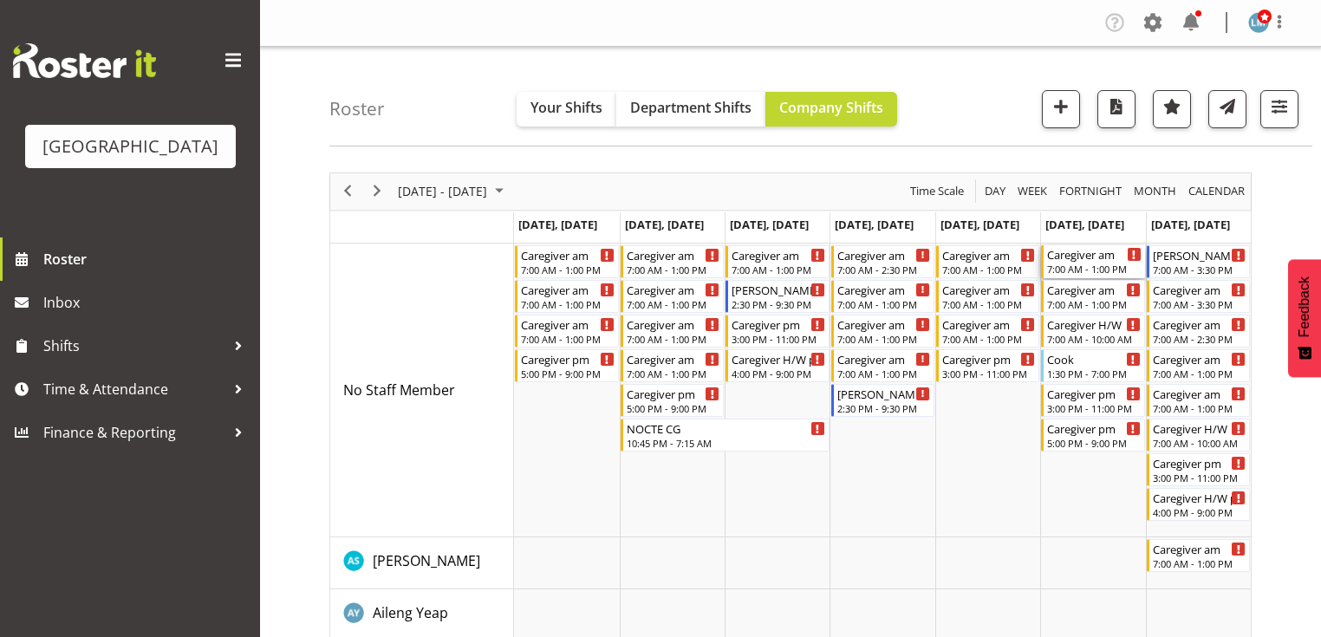
click at [1075, 264] on div "7:00 AM - 1:00 PM" at bounding box center [1094, 269] width 94 height 14
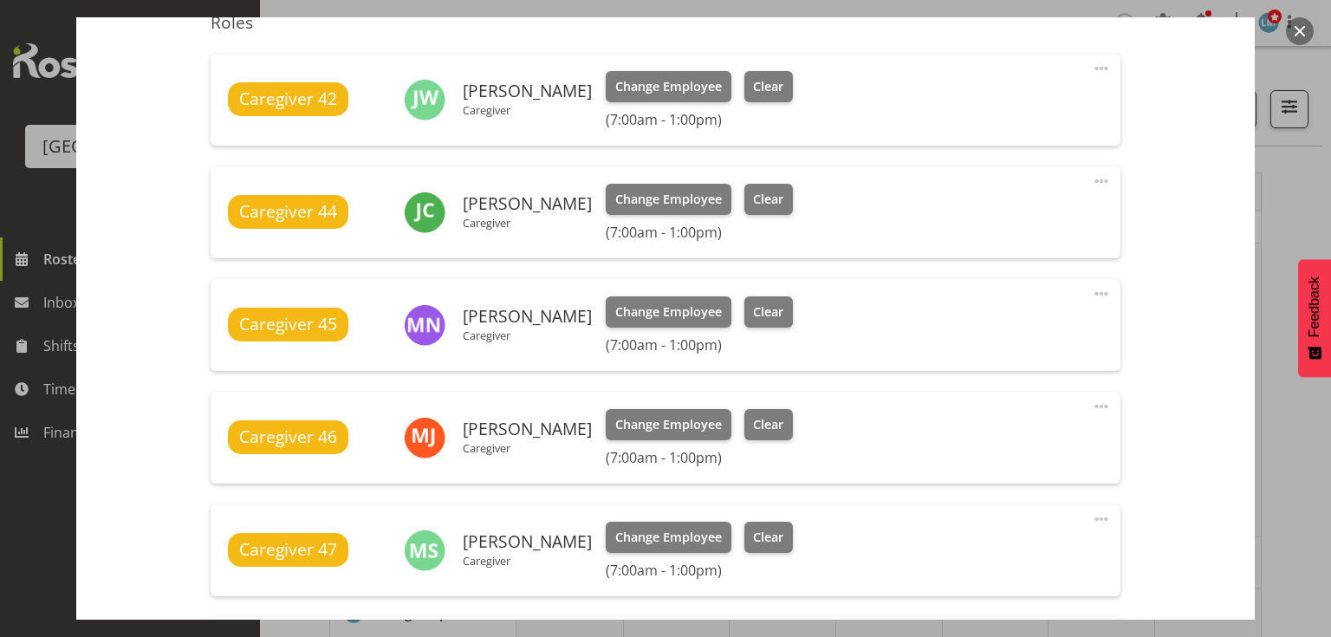
scroll to position [693, 0]
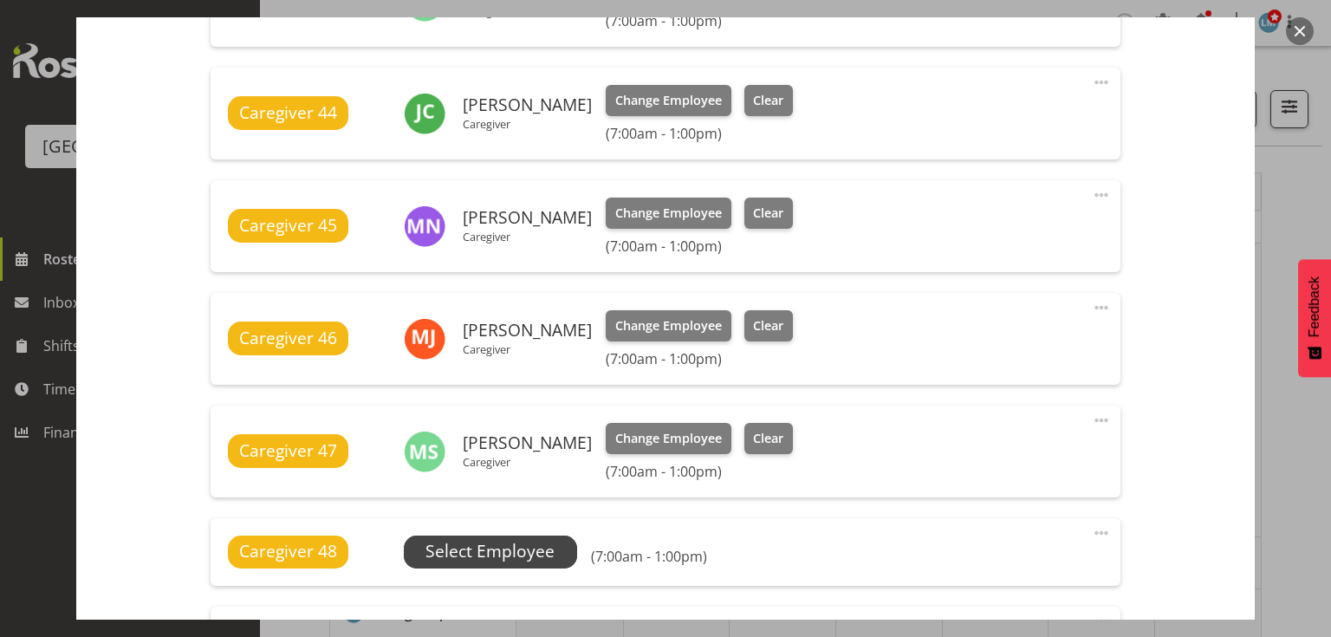
click at [496, 541] on span "Select Employee" at bounding box center [490, 551] width 129 height 25
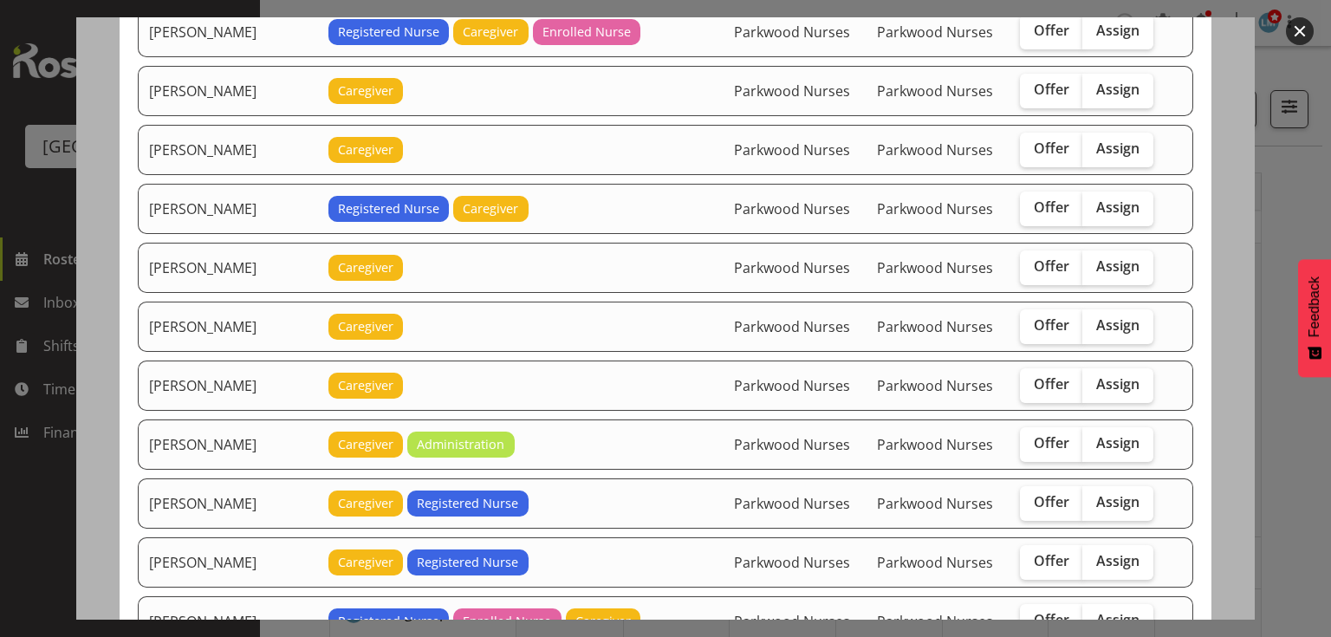
scroll to position [1525, 0]
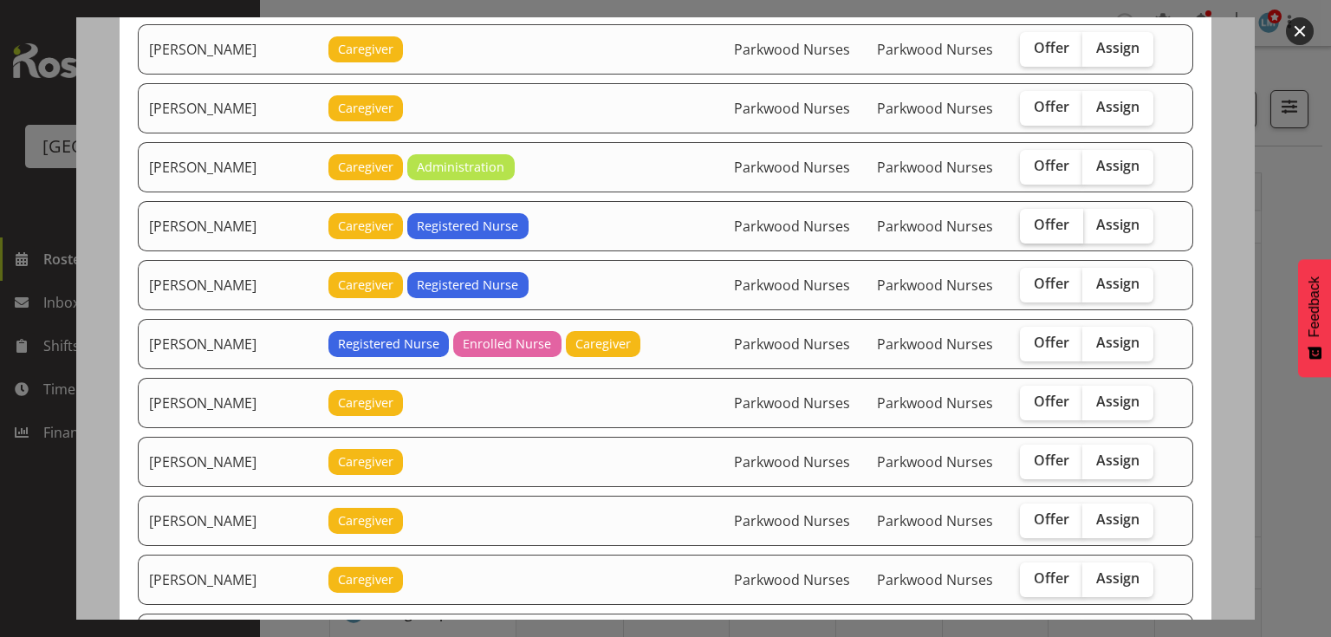
click at [1043, 216] on span "Offer" at bounding box center [1052, 224] width 36 height 17
click at [1031, 219] on input "Offer" at bounding box center [1025, 224] width 11 height 11
checkbox input "true"
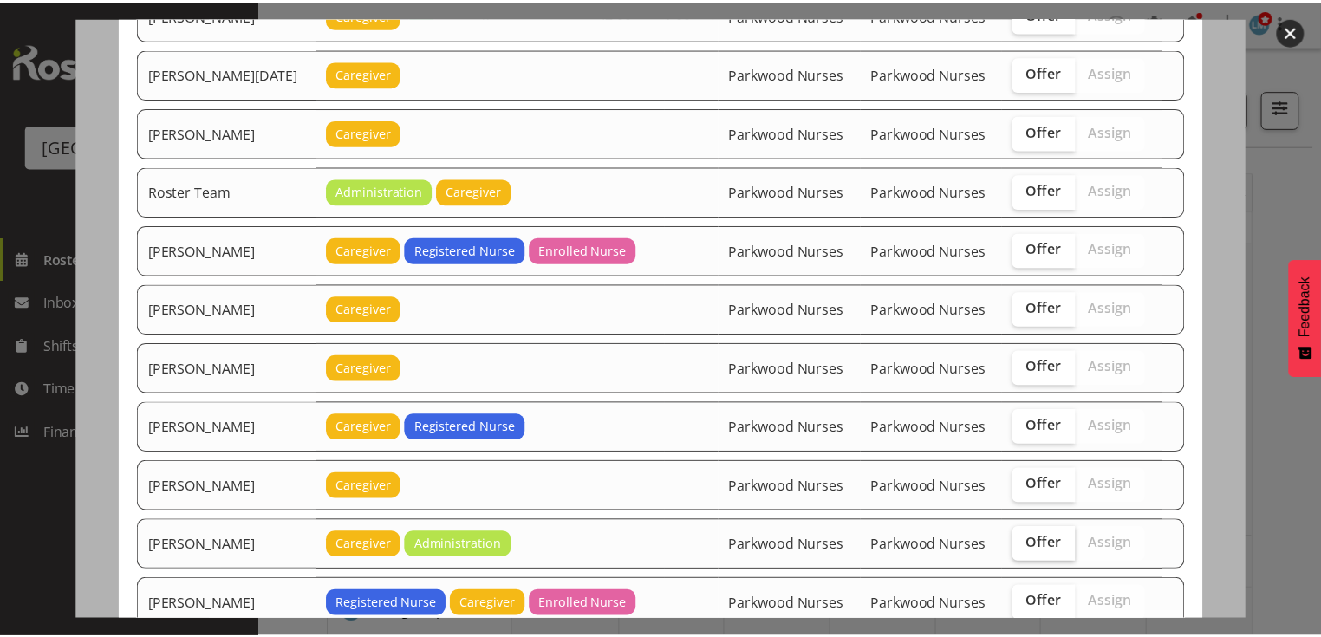
scroll to position [2235, 0]
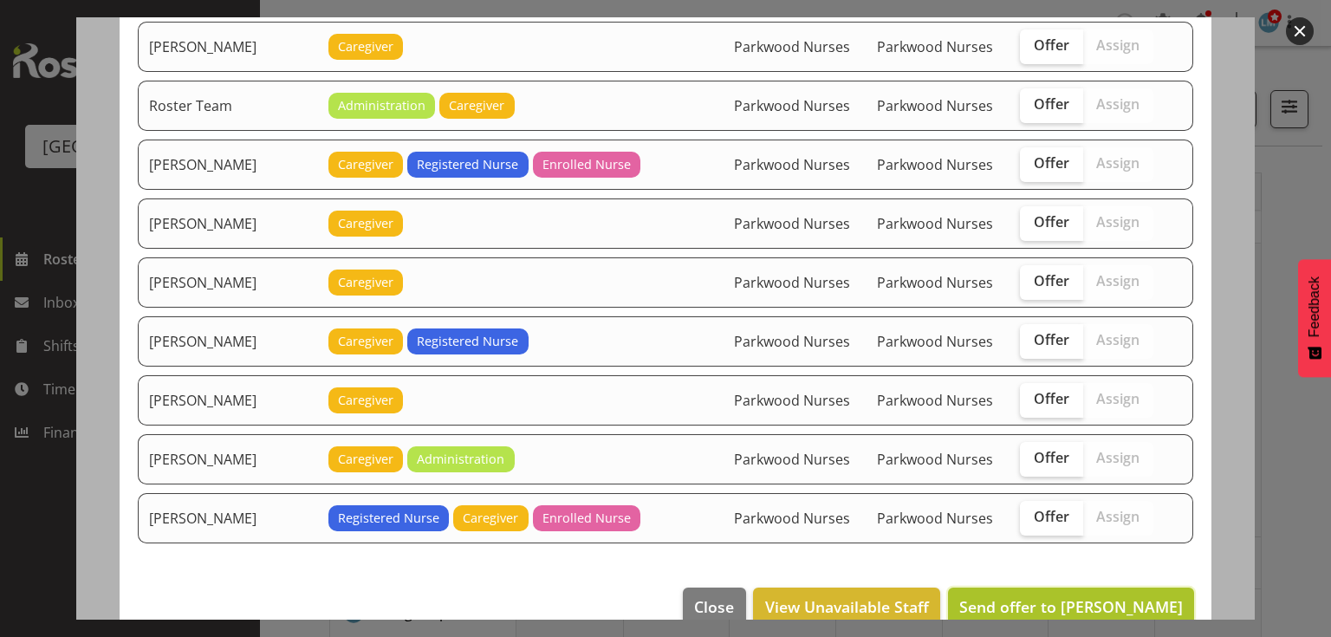
click at [1051, 596] on span "Send offer to Liz Brewer" at bounding box center [1071, 606] width 224 height 21
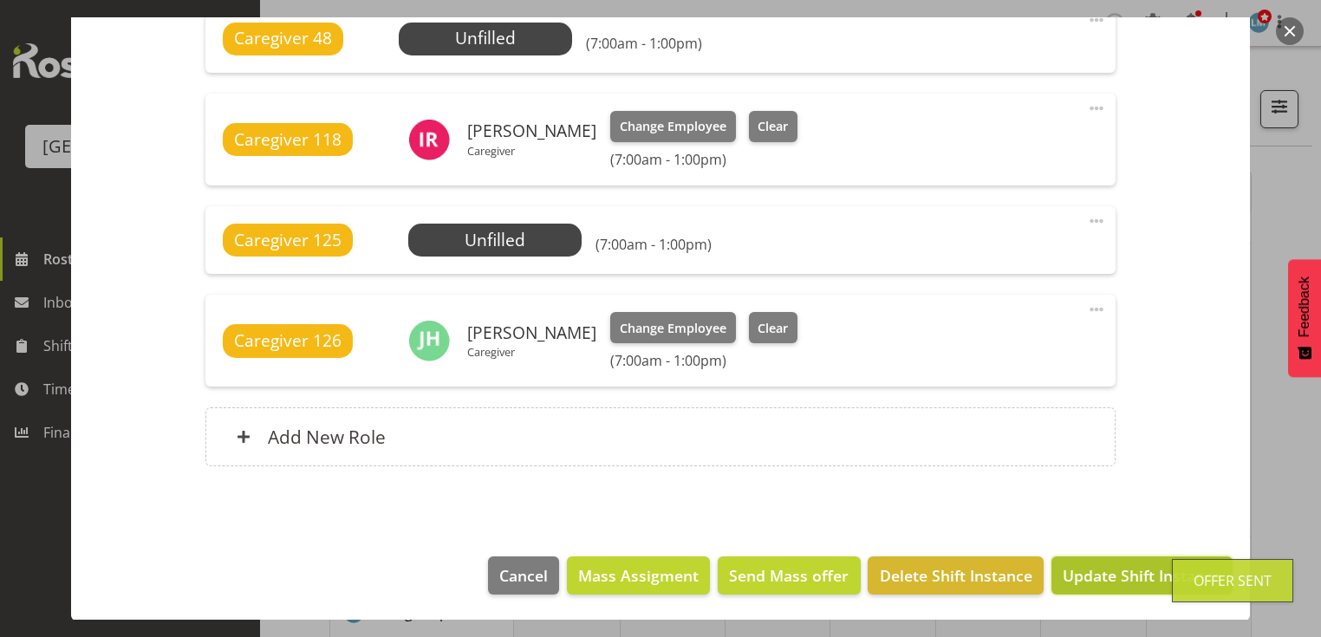
click at [1098, 567] on span "Update Shift Instance" at bounding box center [1141, 575] width 159 height 23
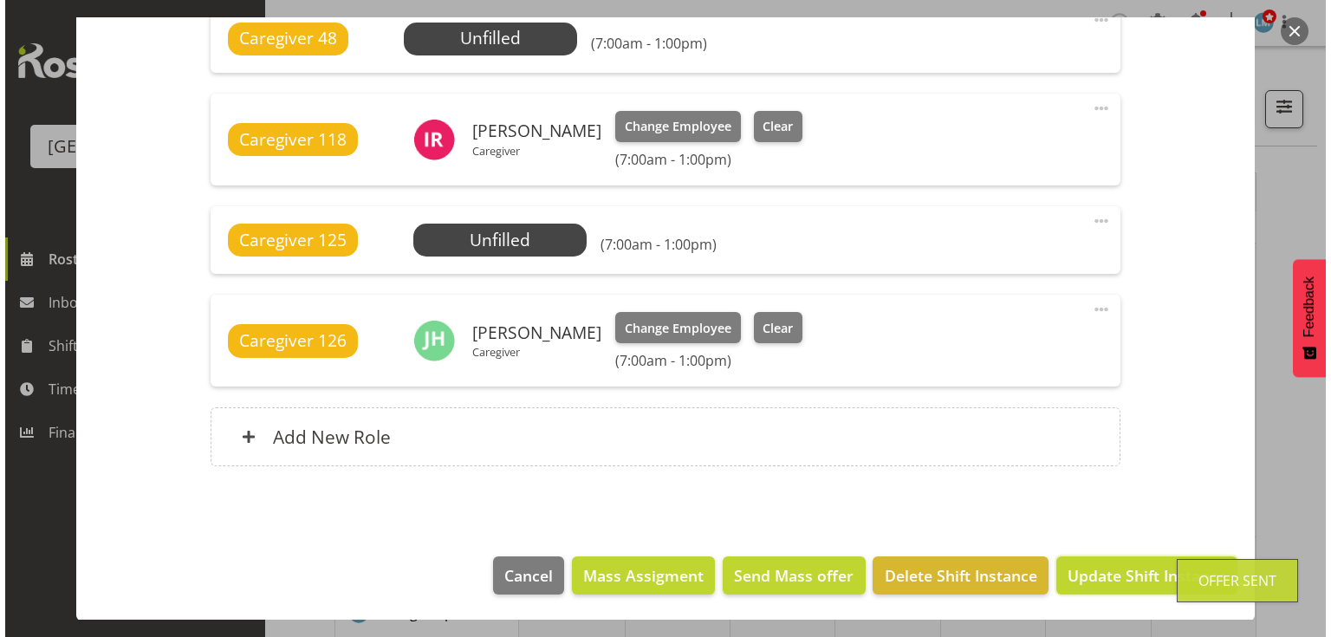
scroll to position [1137, 0]
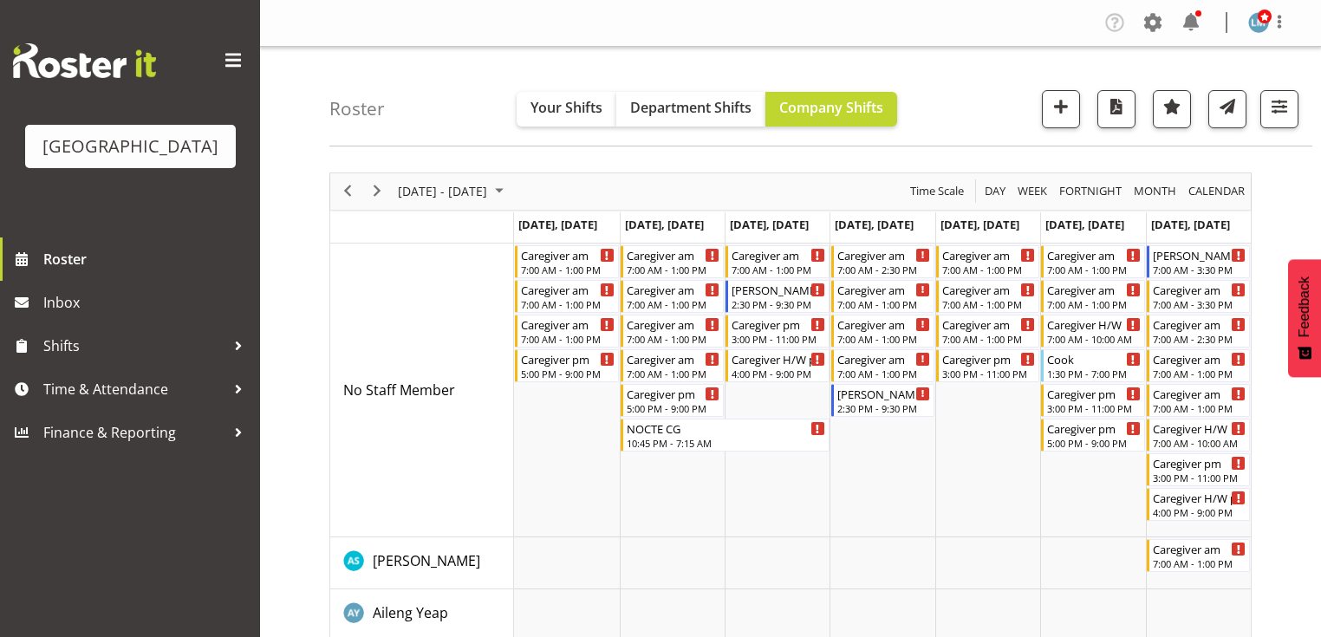
click at [1196, 14] on div at bounding box center [1198, 13] width 6 height 6
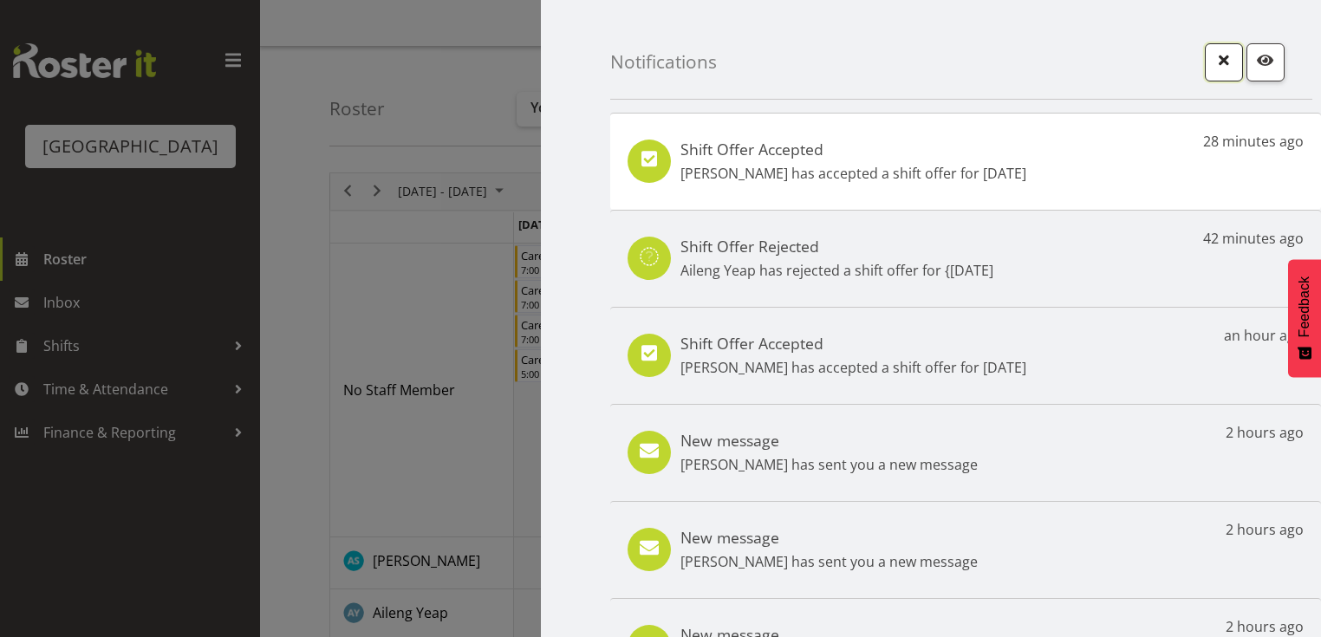
click at [1212, 59] on span "button" at bounding box center [1223, 60] width 23 height 23
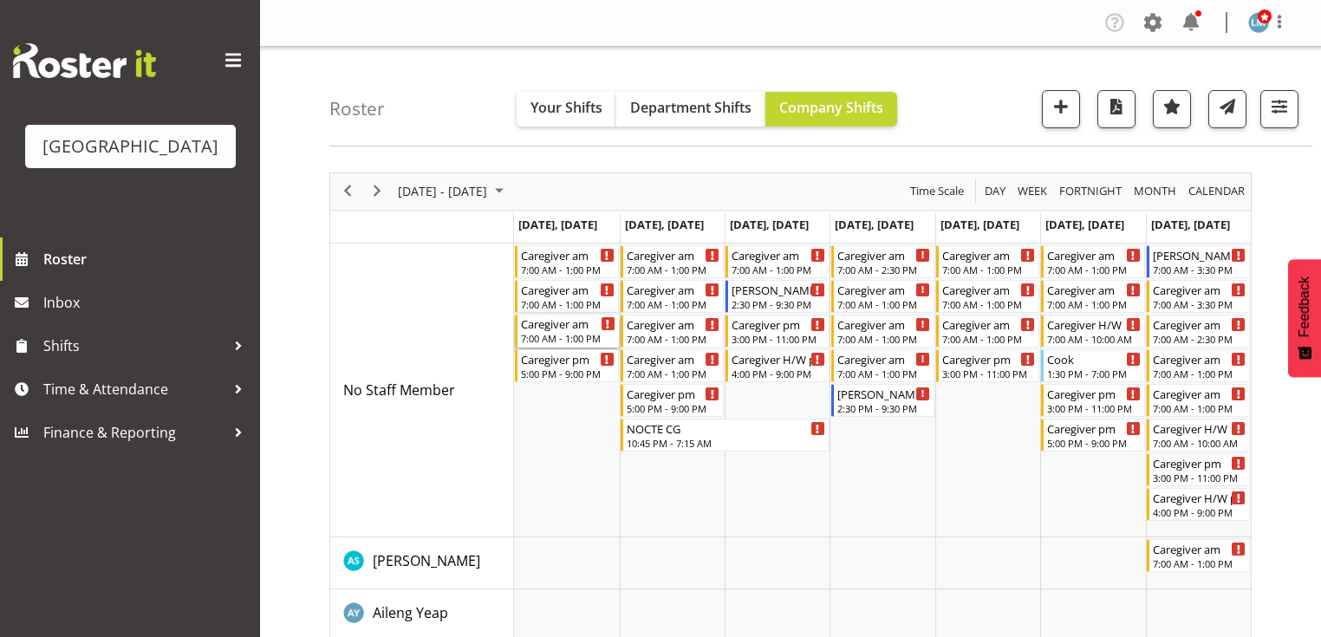
click at [541, 334] on div "7:00 AM - 1:00 PM" at bounding box center [568, 338] width 94 height 14
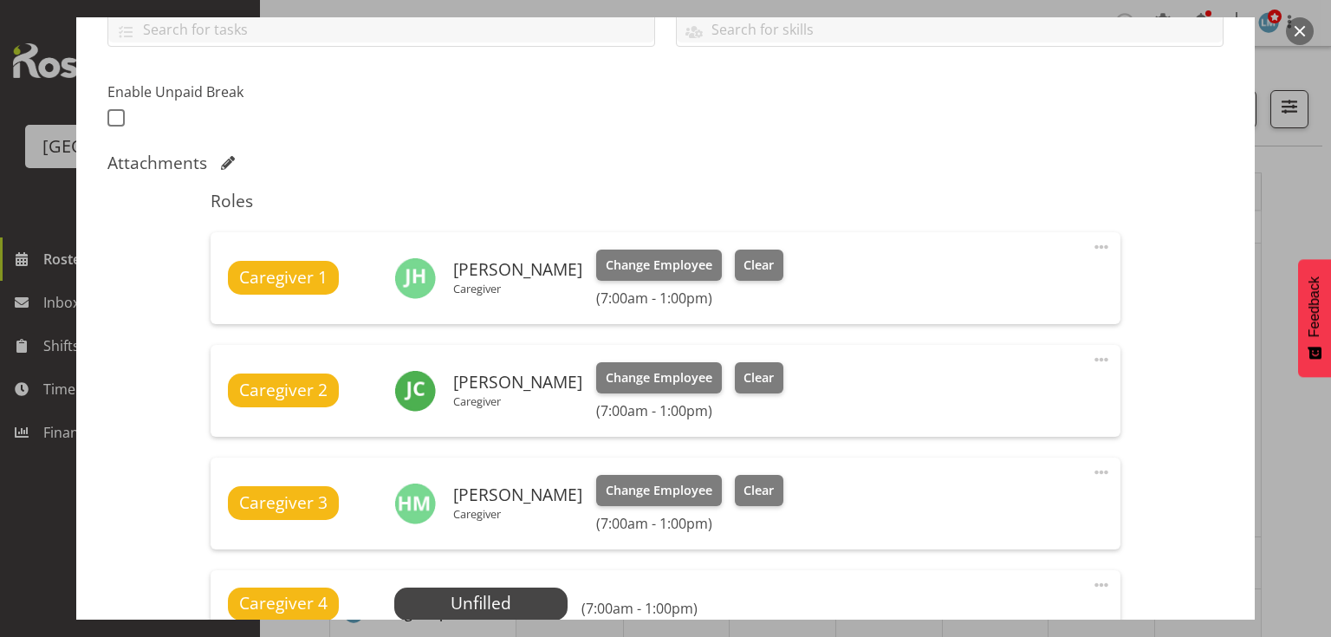
scroll to position [624, 0]
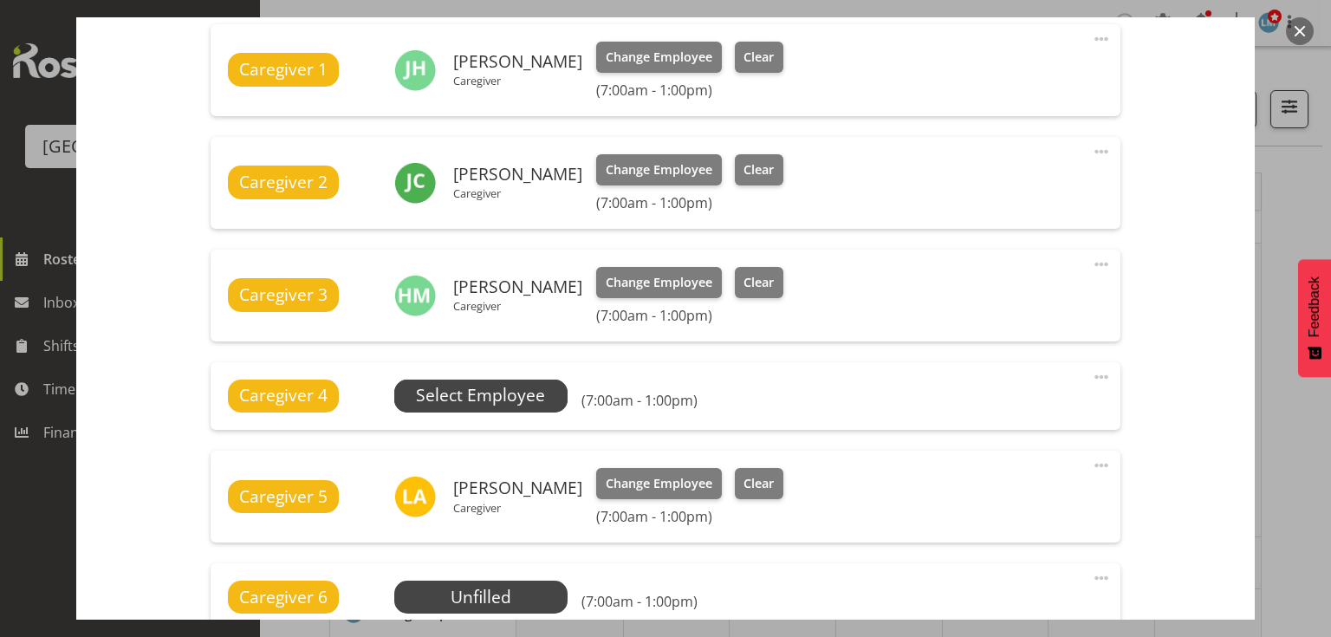
click at [473, 395] on span "Select Employee" at bounding box center [480, 395] width 129 height 25
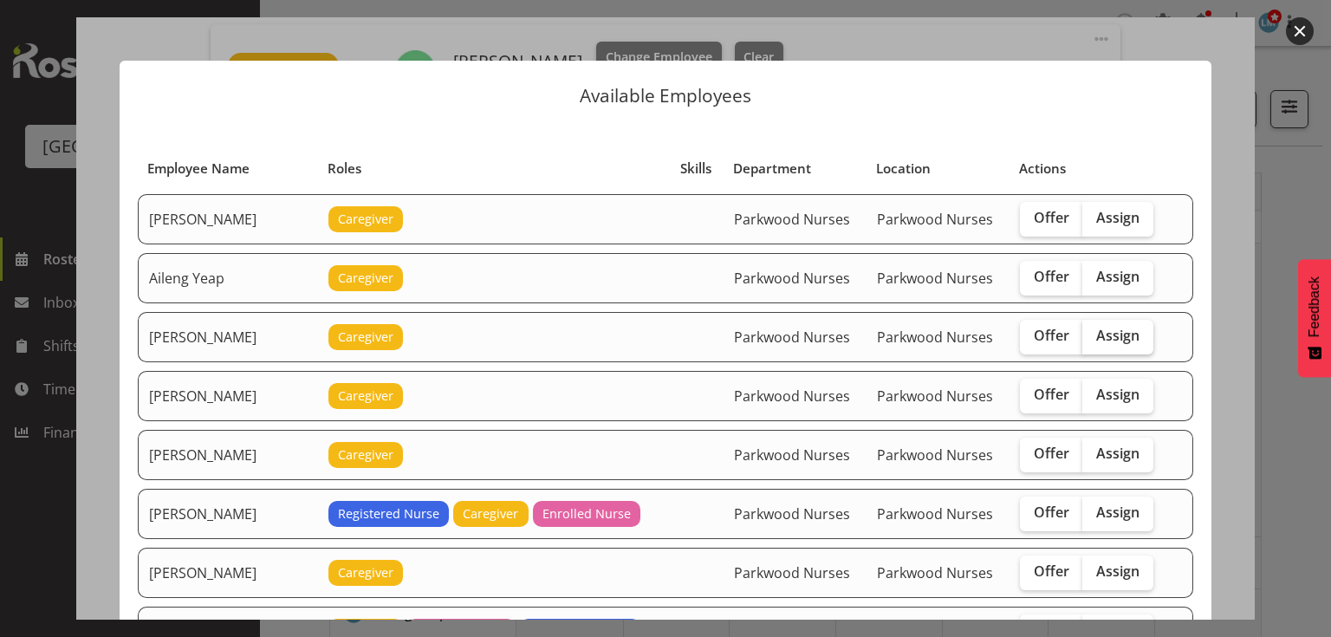
click at [1106, 328] on span "Assign" at bounding box center [1117, 335] width 43 height 17
click at [1094, 330] on input "Assign" at bounding box center [1087, 335] width 11 height 11
checkbox input "true"
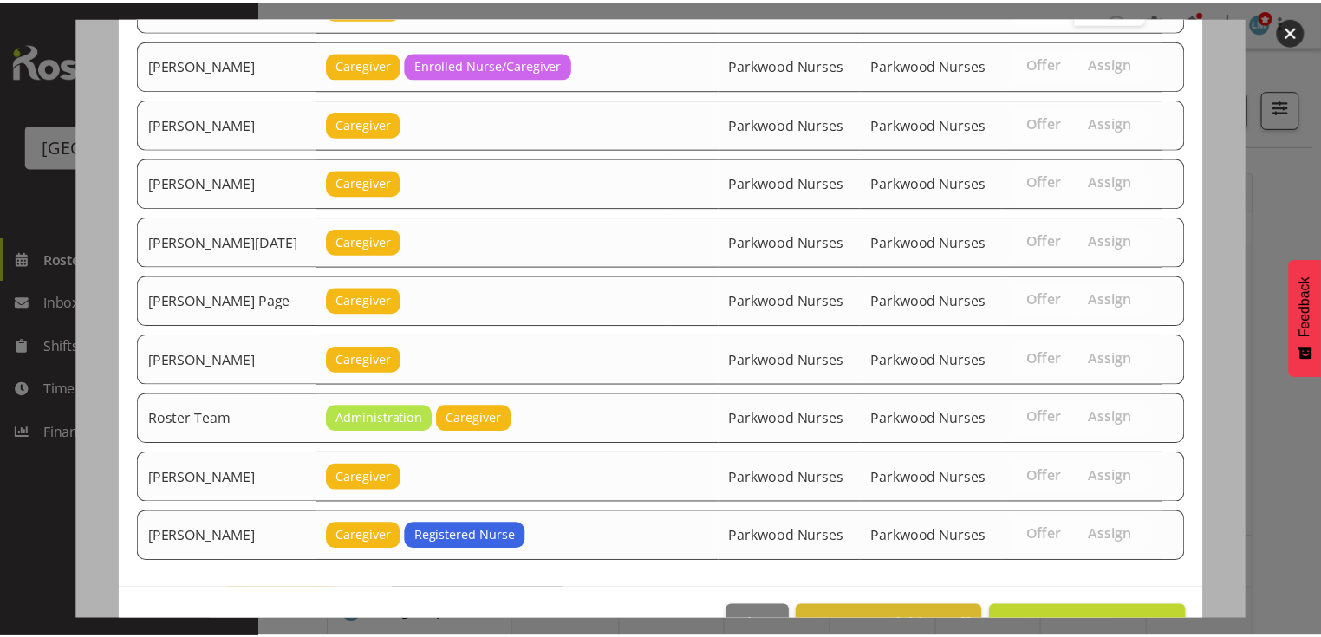
scroll to position [2235, 0]
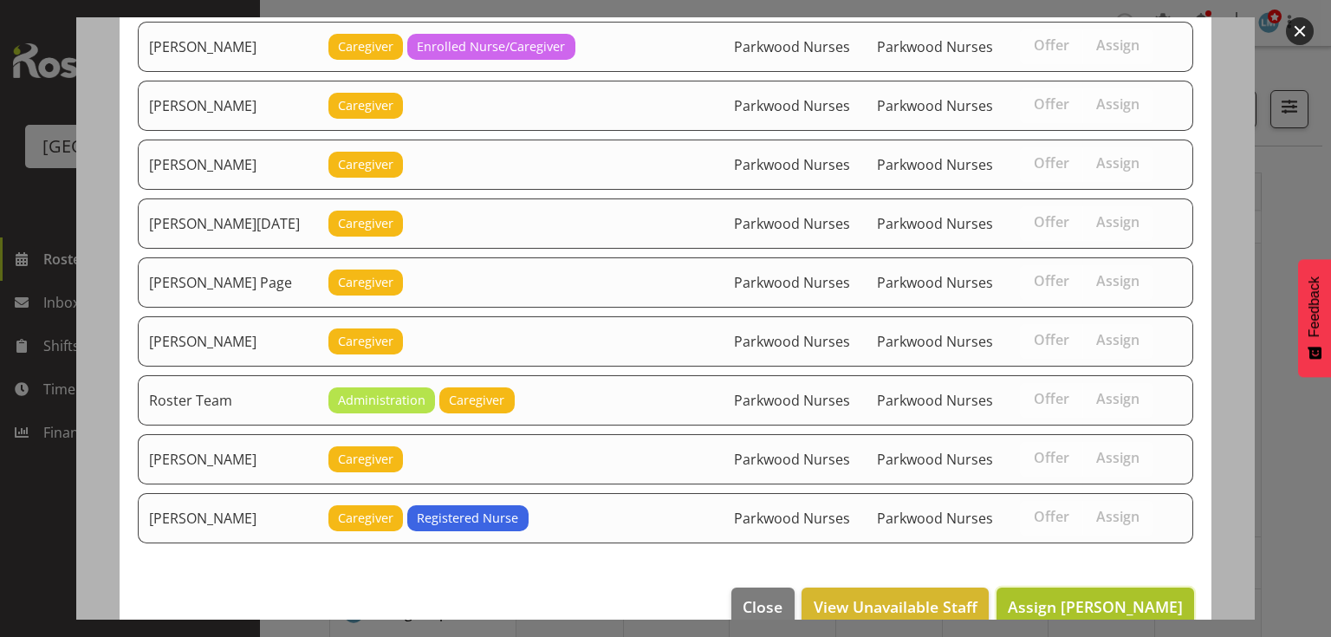
click at [1084, 596] on span "Assign Alem Abreha" at bounding box center [1095, 606] width 175 height 21
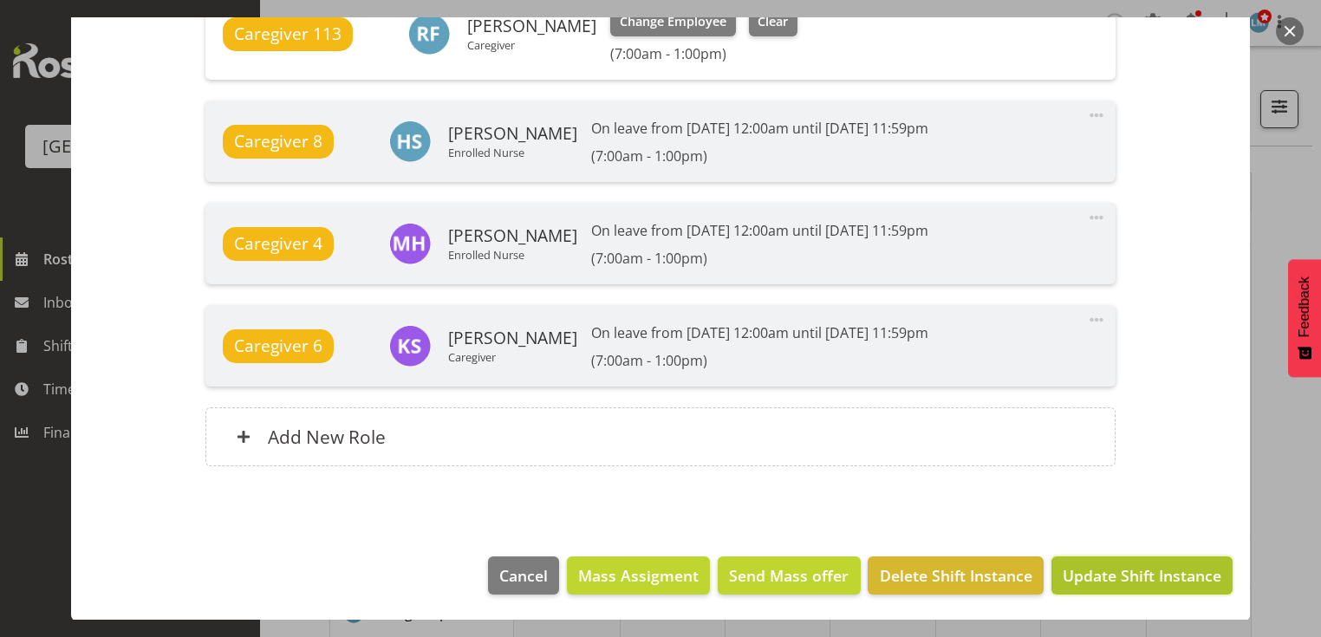
click at [1088, 576] on span "Update Shift Instance" at bounding box center [1141, 575] width 159 height 23
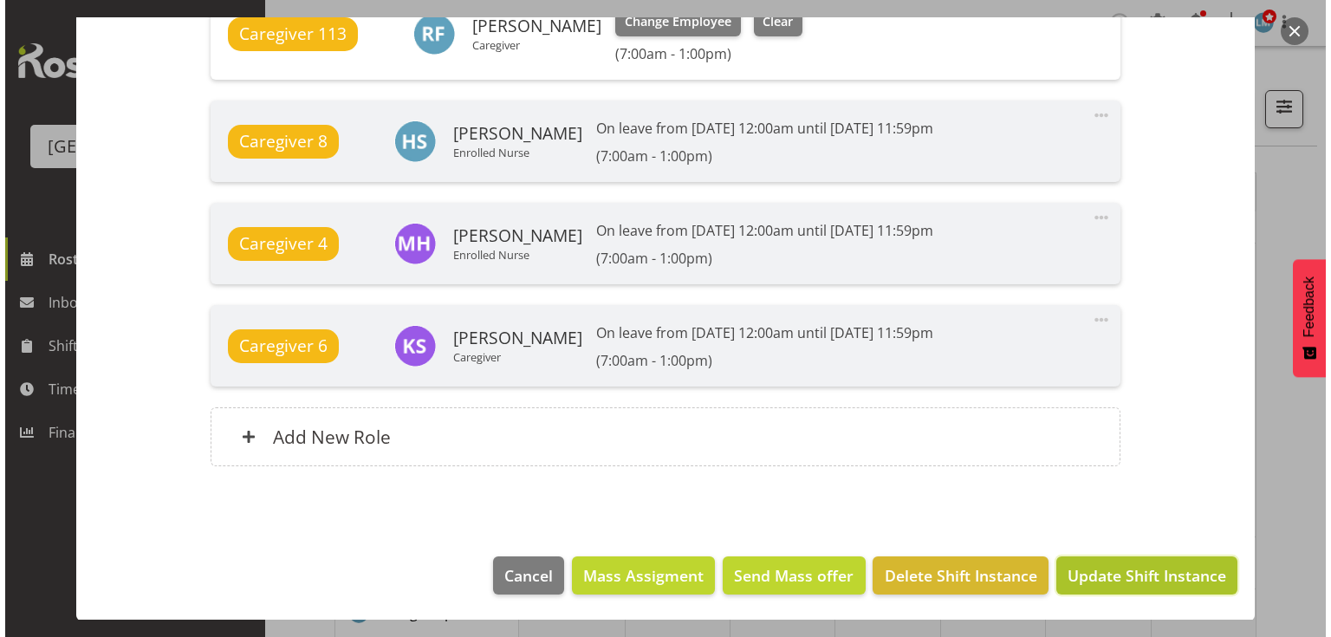
scroll to position [1445, 0]
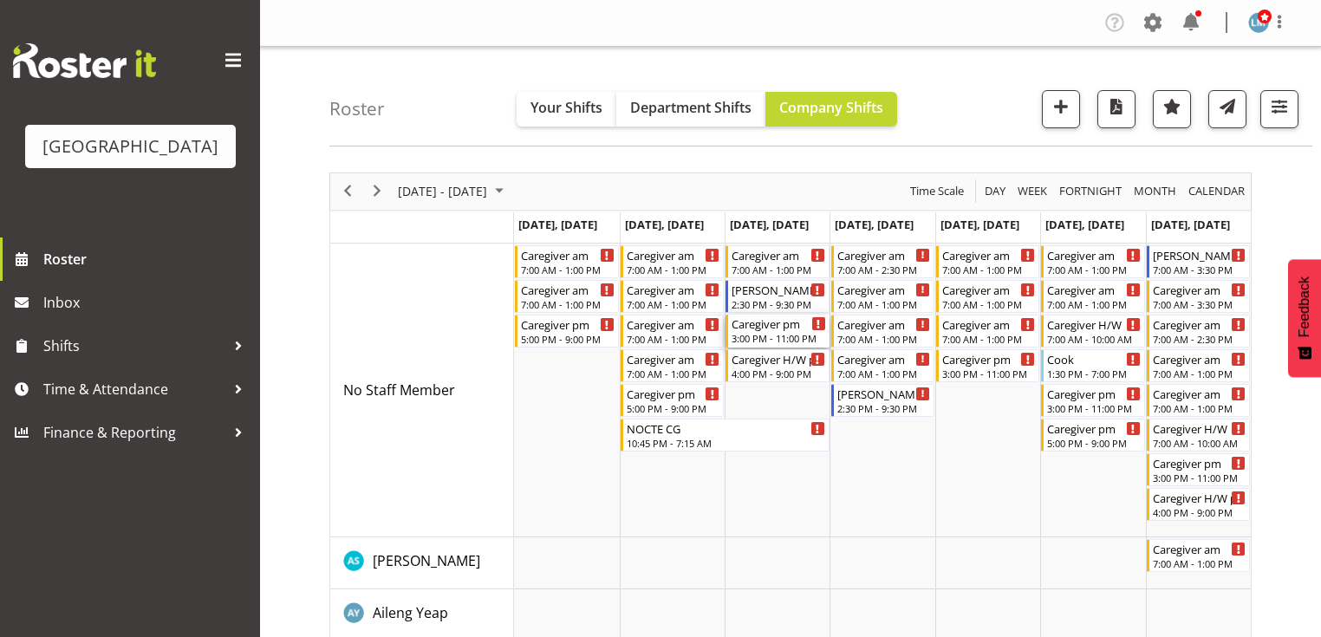
click at [754, 335] on div "3:00 PM - 11:00 PM" at bounding box center [778, 338] width 94 height 14
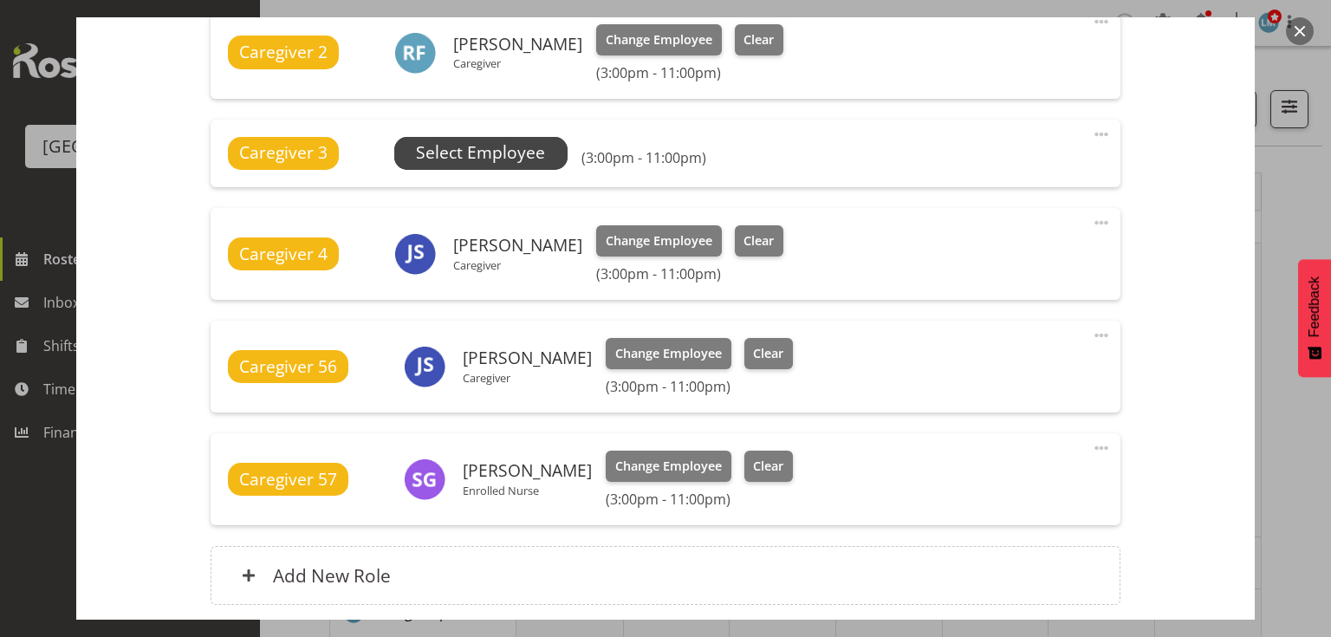
scroll to position [615, 0]
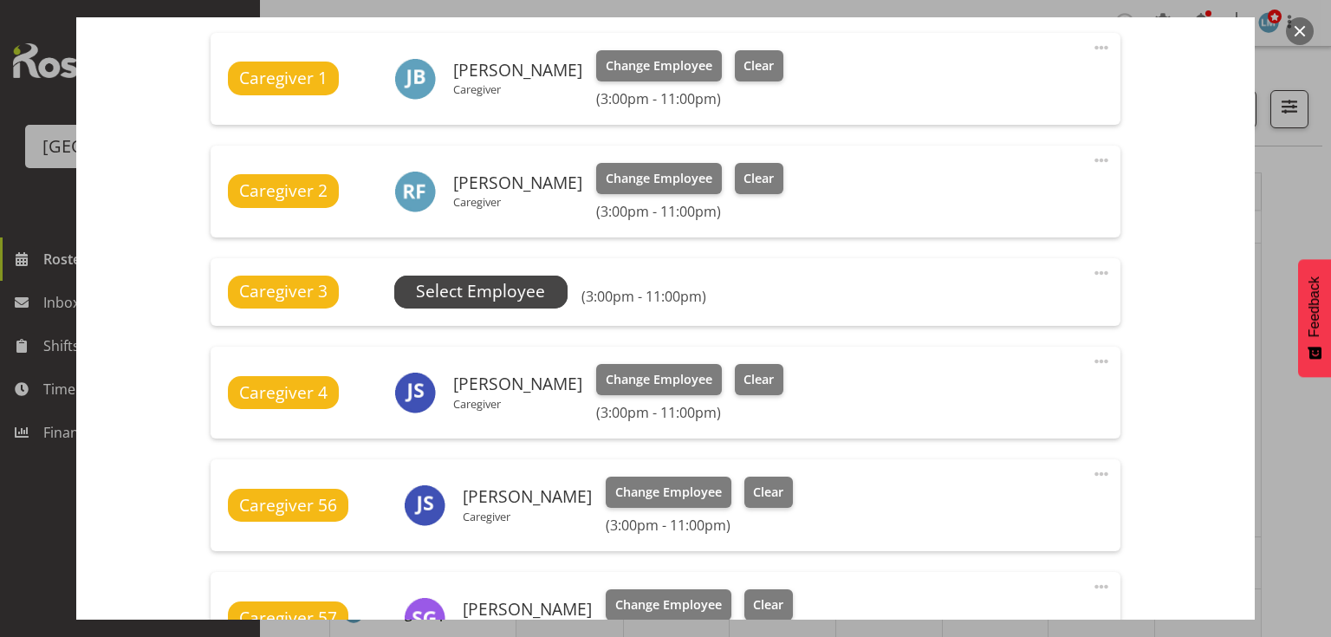
click at [492, 283] on span "Select Employee" at bounding box center [480, 291] width 129 height 25
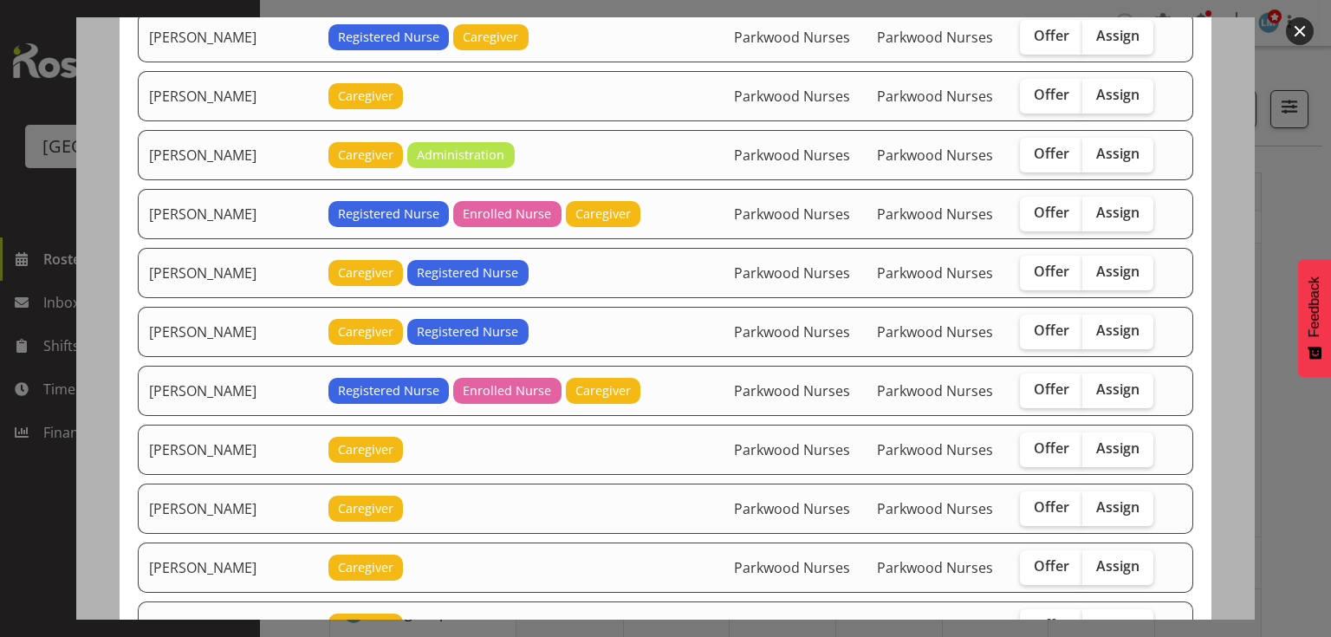
scroll to position [1595, 0]
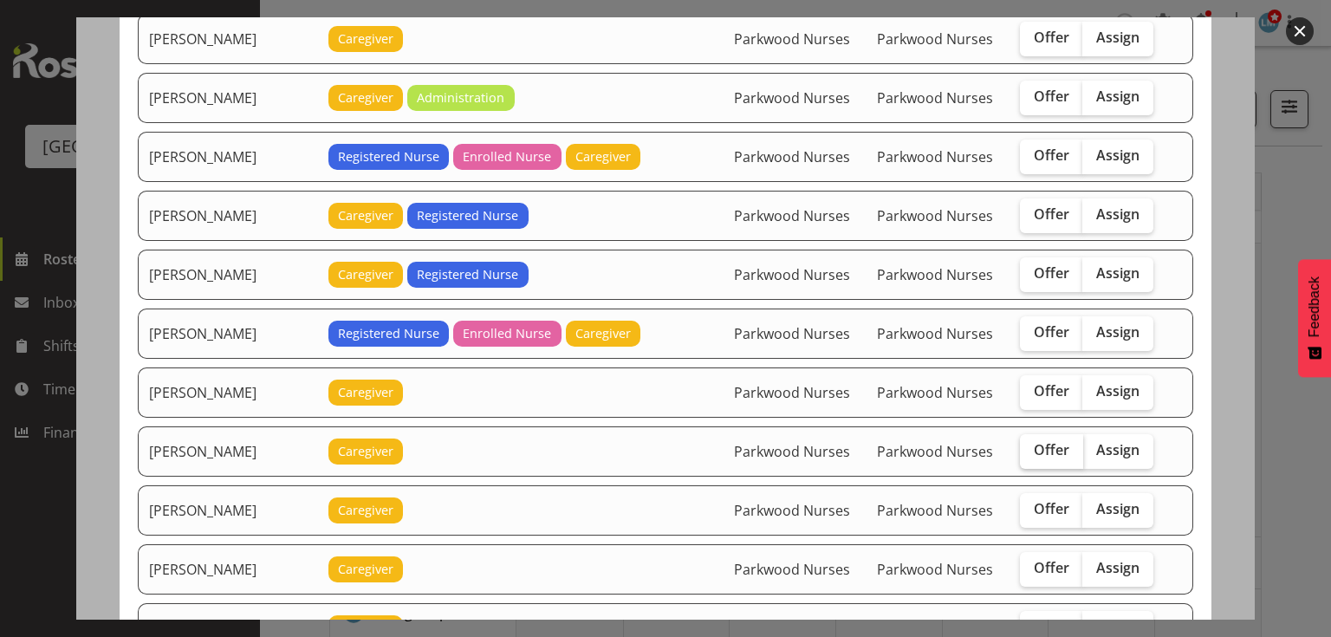
click at [1045, 441] on span "Offer" at bounding box center [1052, 449] width 36 height 17
click at [1031, 445] on input "Offer" at bounding box center [1025, 450] width 11 height 11
checkbox input "true"
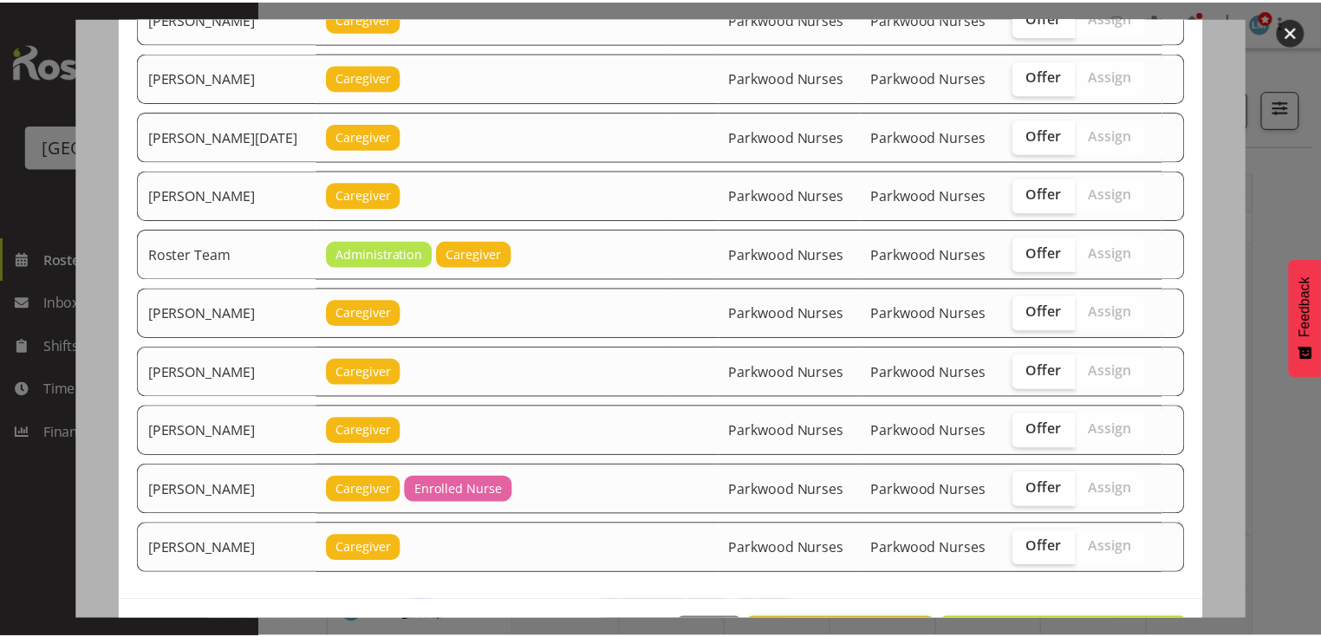
scroll to position [2351, 0]
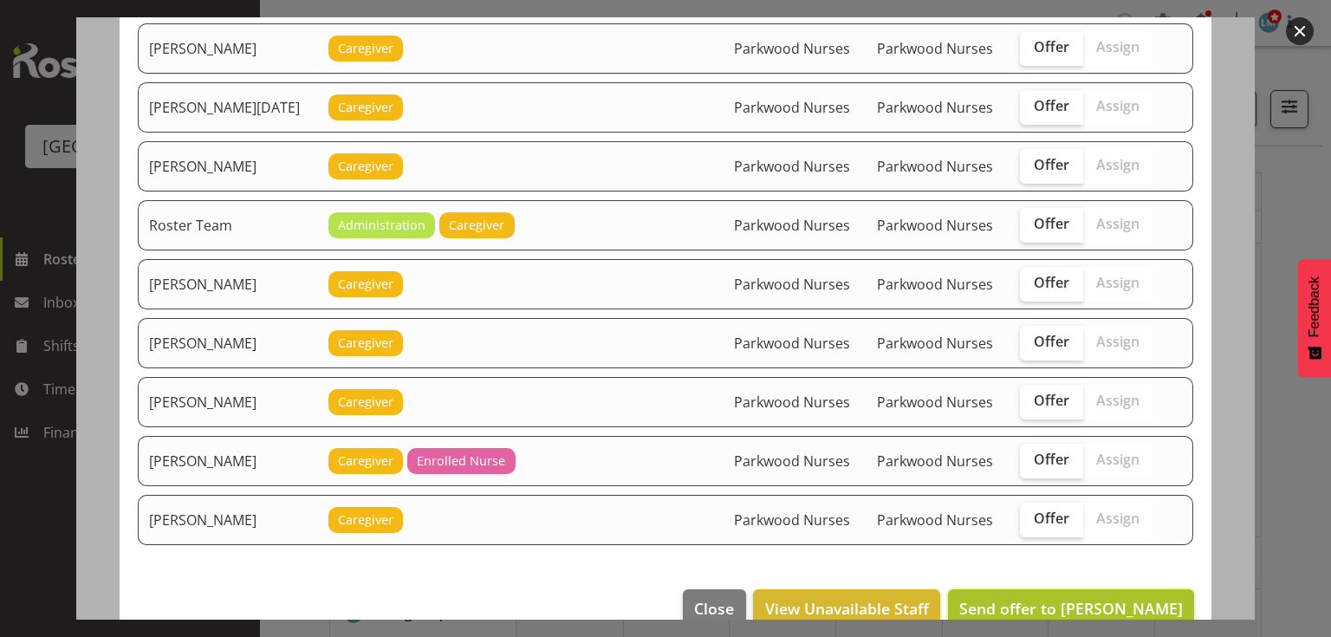
click at [1092, 598] on span "Send offer to Mandy Robertson" at bounding box center [1071, 608] width 224 height 21
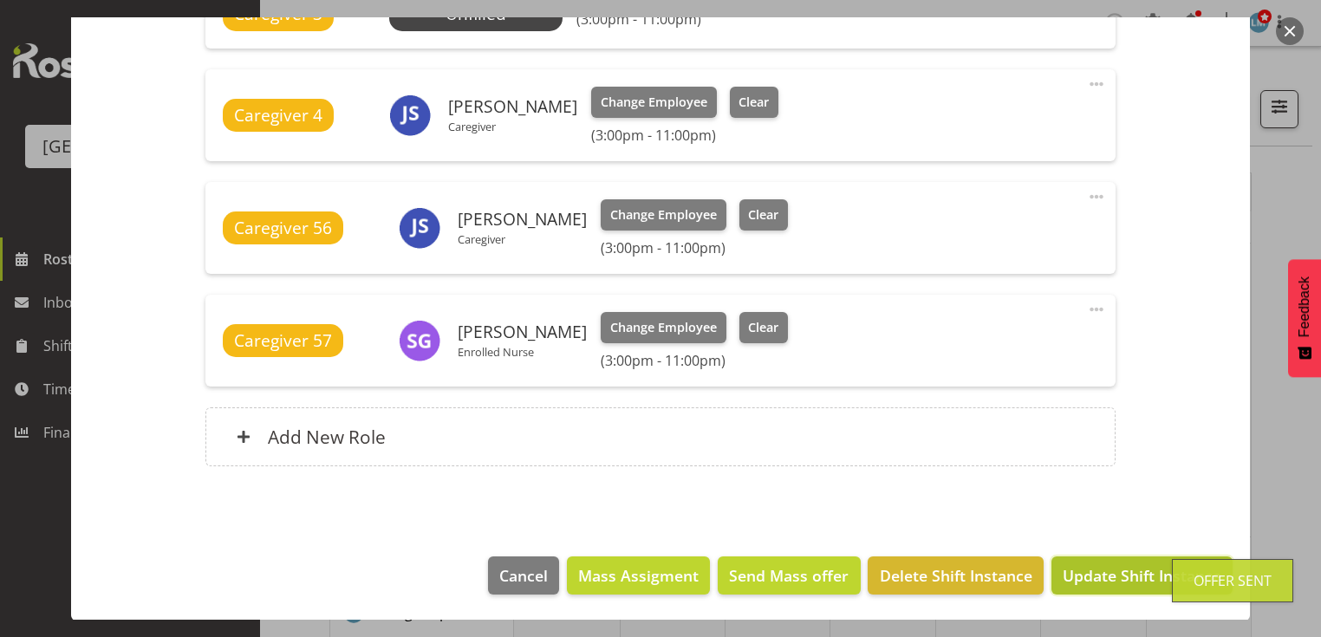
click at [1092, 572] on span "Update Shift Instance" at bounding box center [1141, 575] width 159 height 23
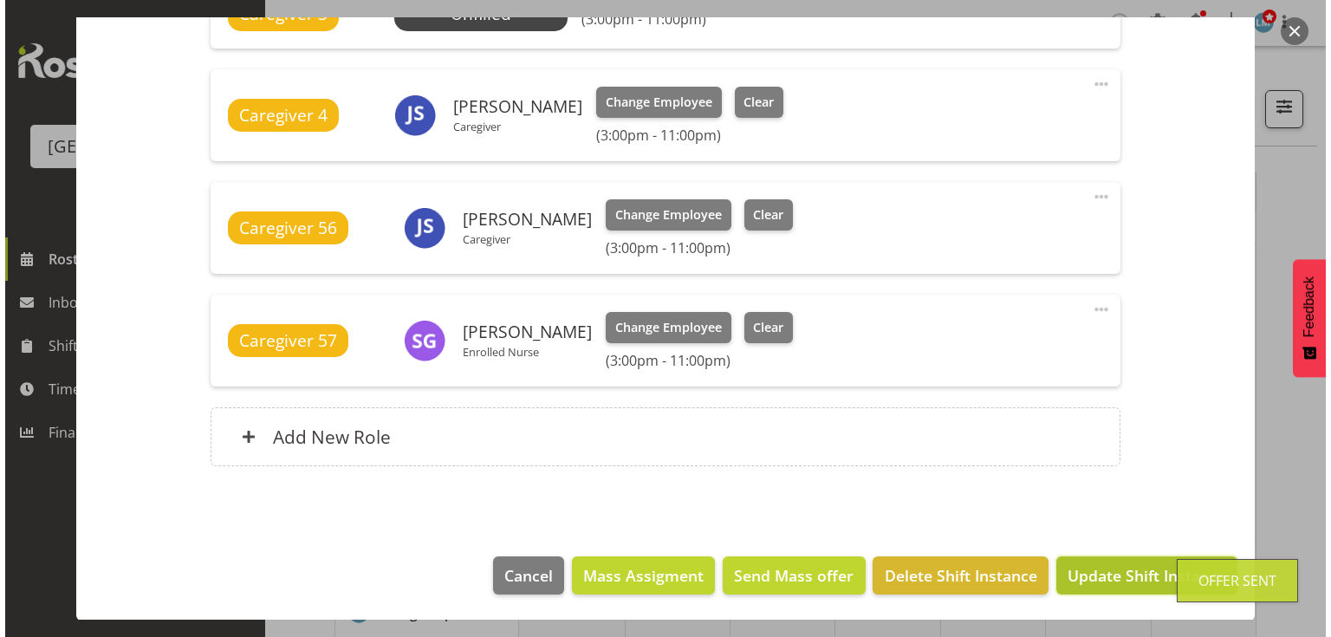
scroll to position [823, 0]
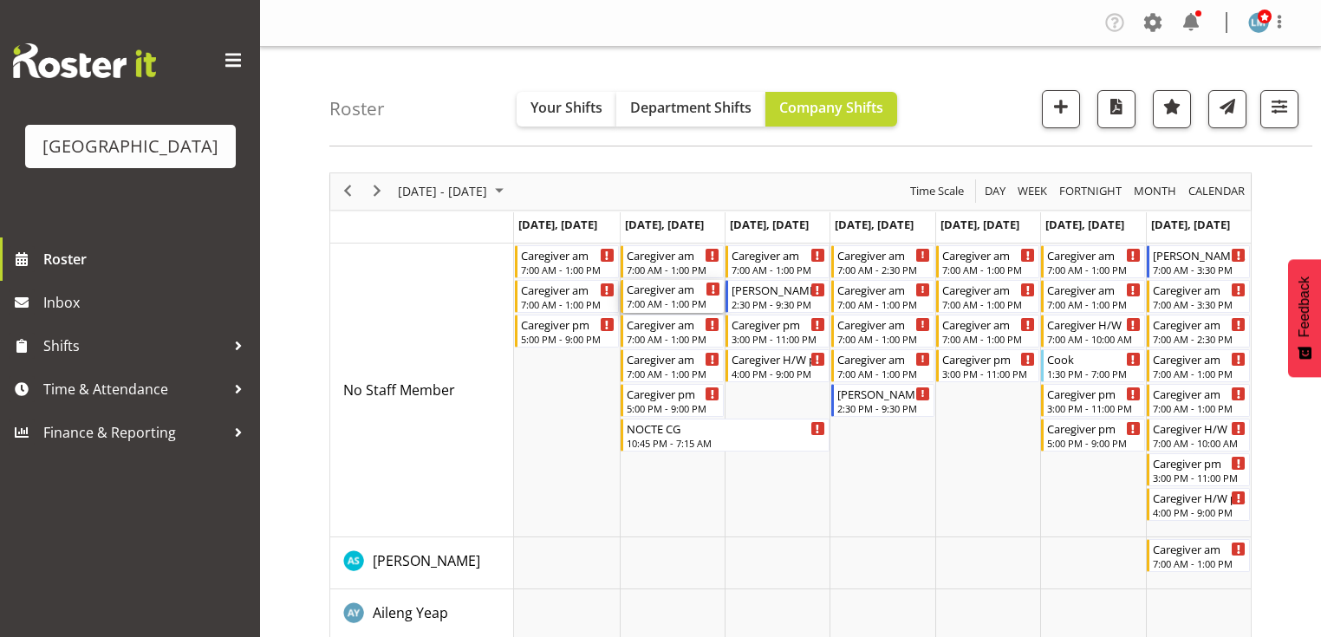
click at [660, 293] on div "Caregiver am" at bounding box center [674, 288] width 94 height 17
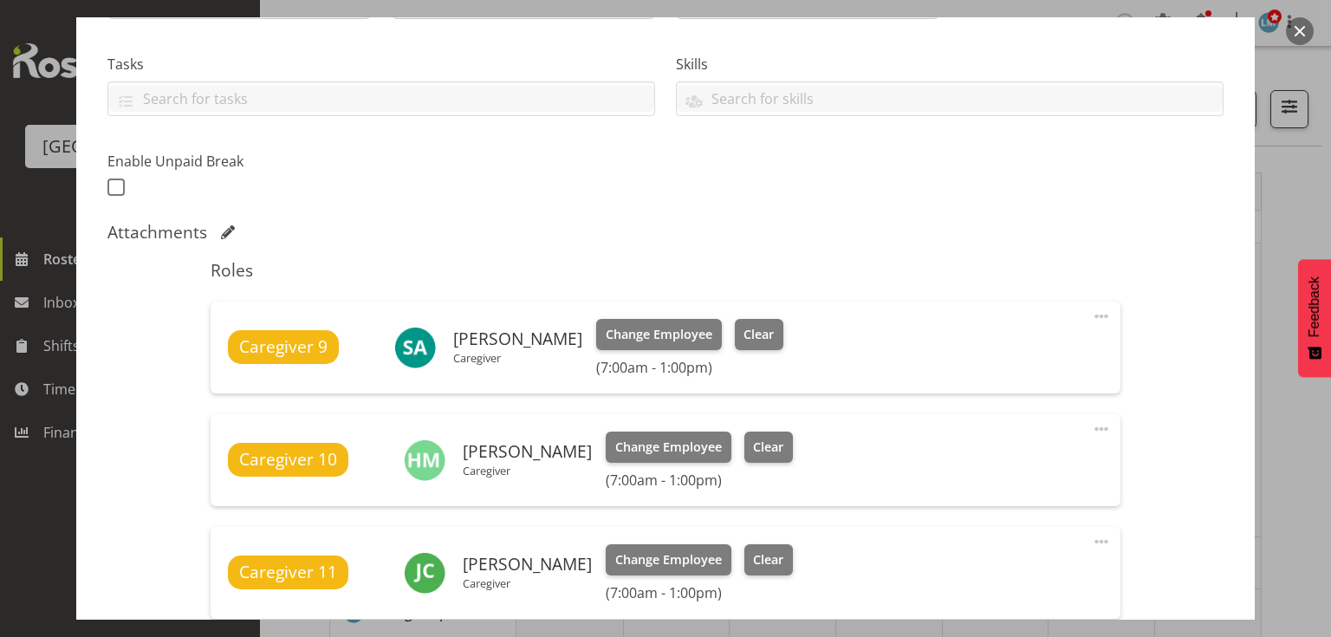
scroll to position [624, 0]
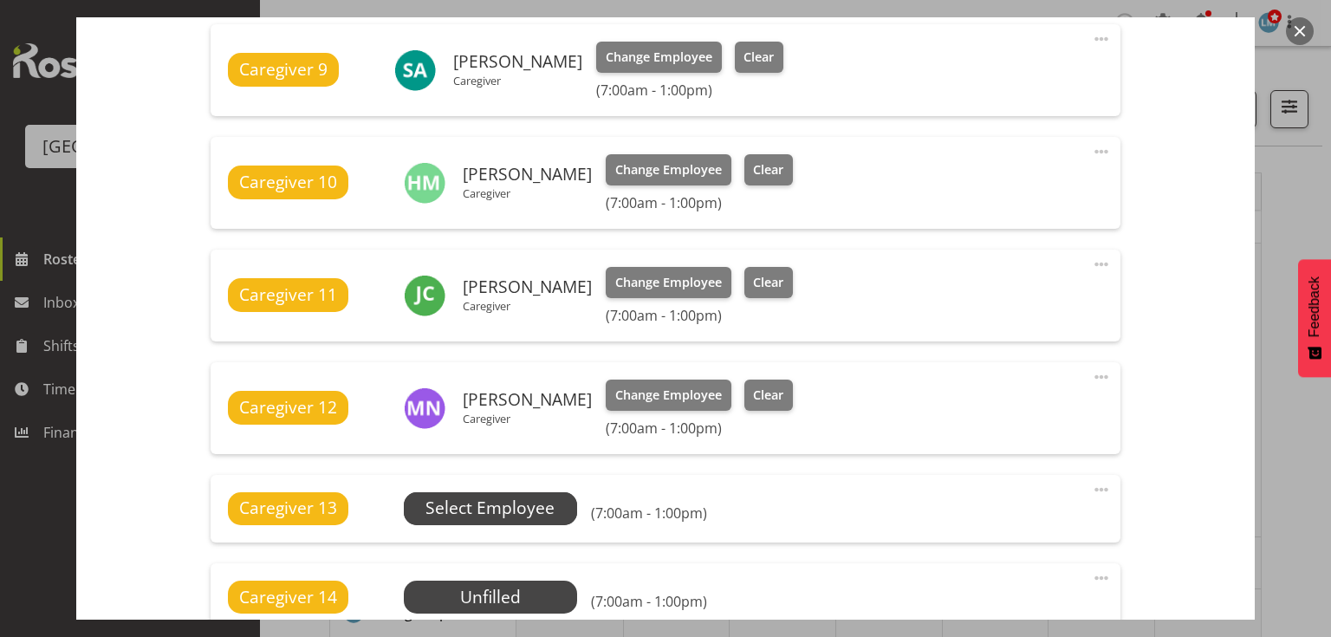
click at [465, 510] on span "Select Employee" at bounding box center [490, 508] width 129 height 25
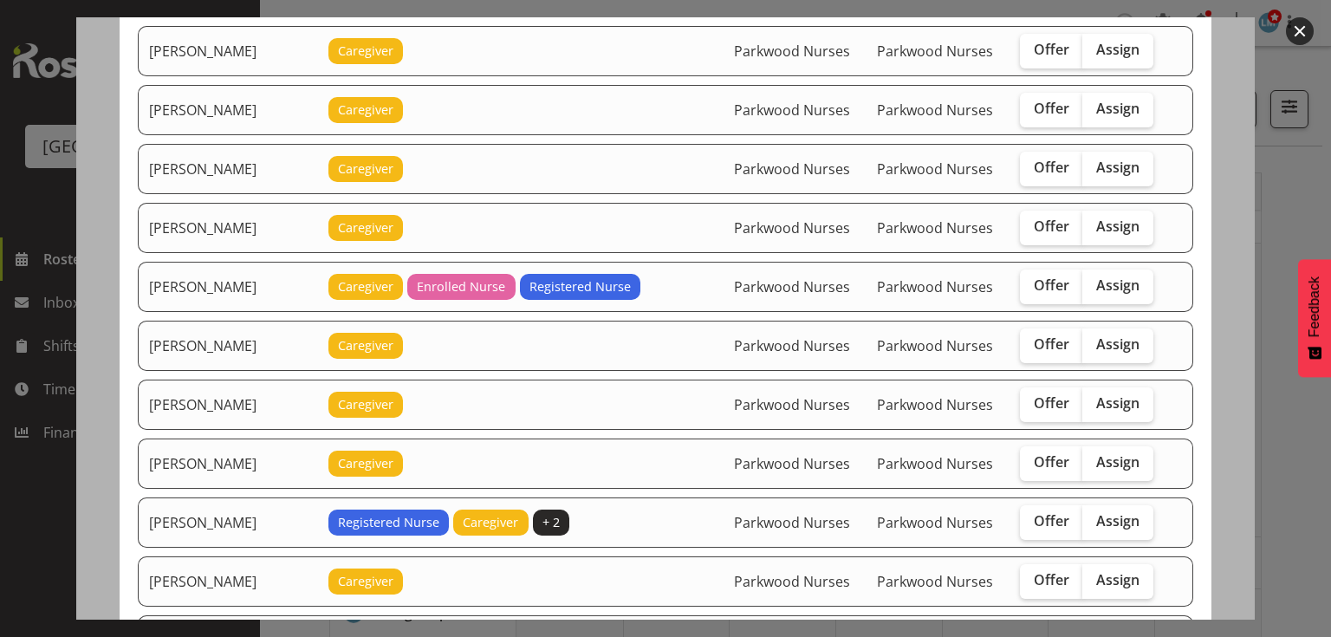
scroll to position [208, 0]
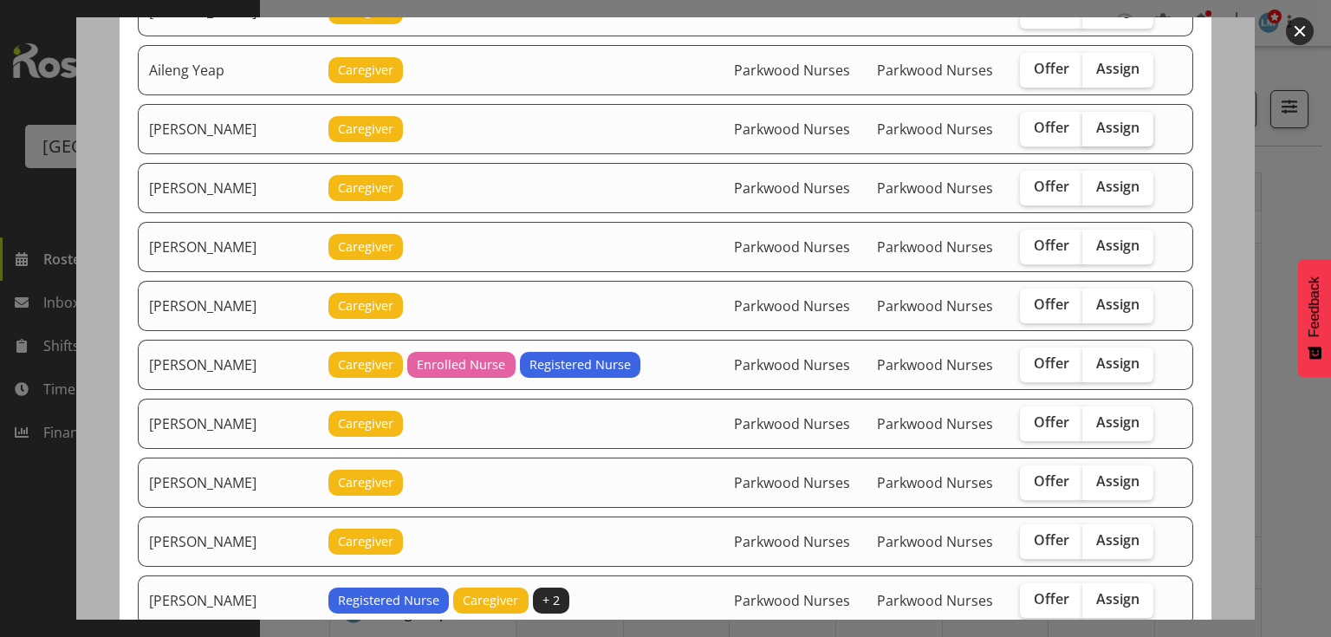
click at [1106, 121] on span "Assign" at bounding box center [1117, 127] width 43 height 17
click at [1094, 122] on input "Assign" at bounding box center [1087, 127] width 11 height 11
checkbox input "true"
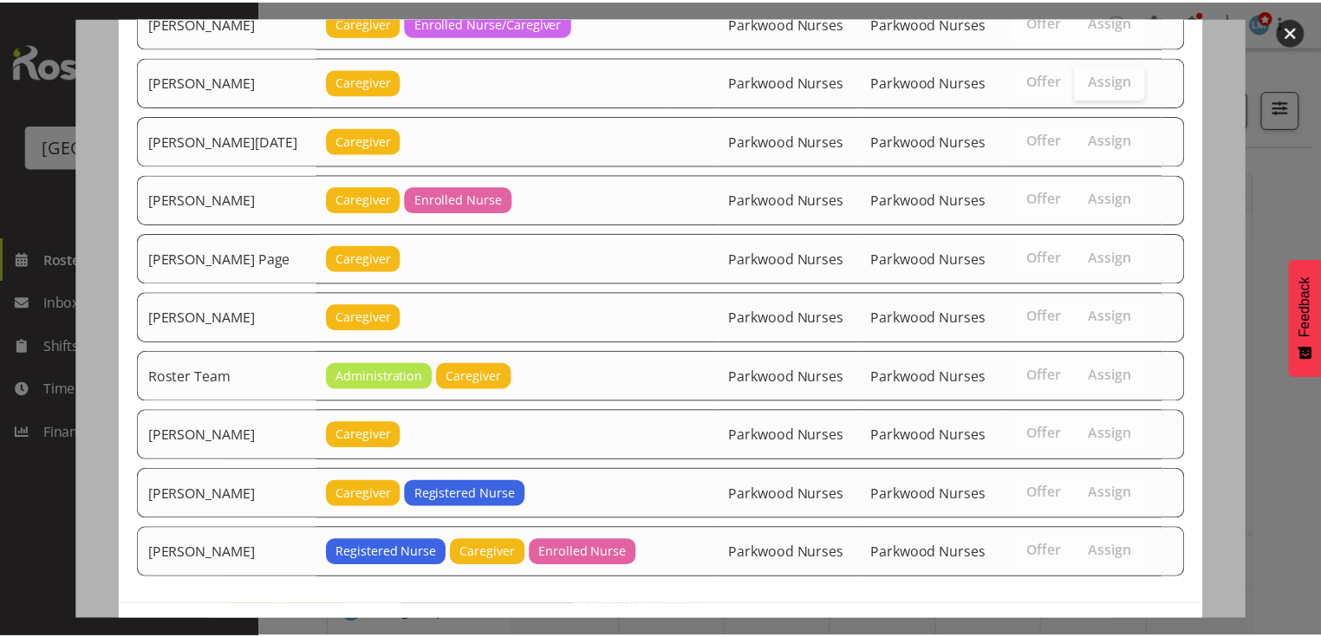
scroll to position [2293, 0]
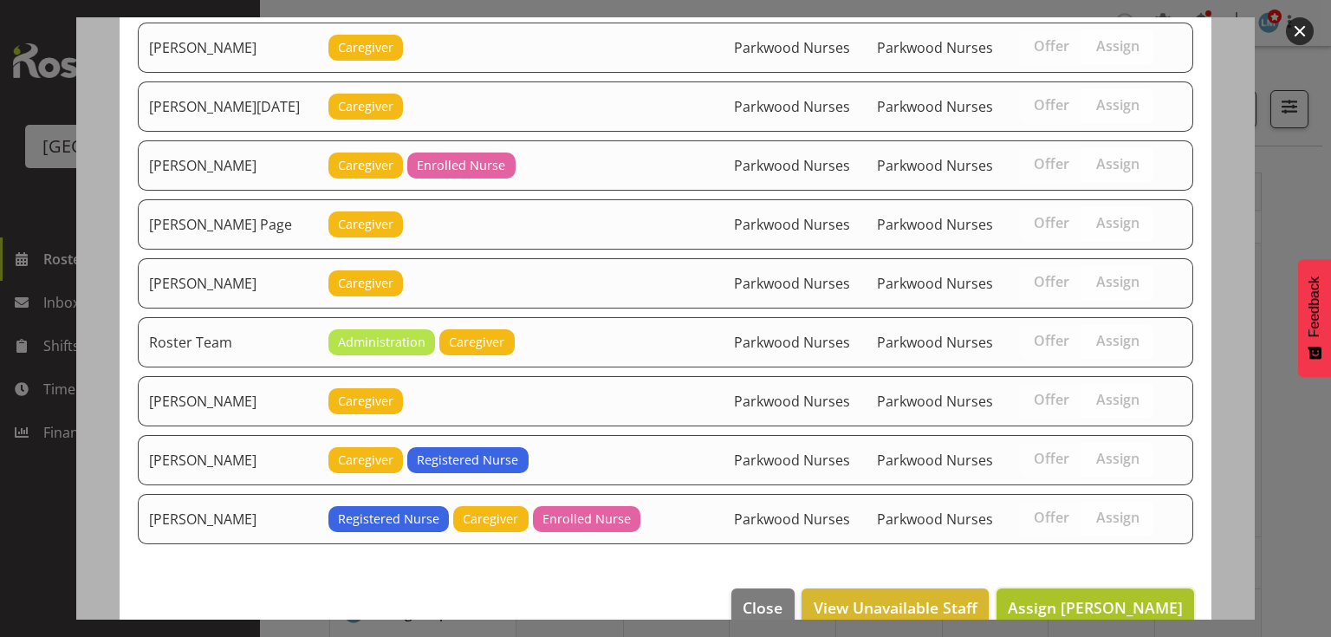
click at [1106, 597] on span "Assign Alem Abreha" at bounding box center [1095, 607] width 175 height 21
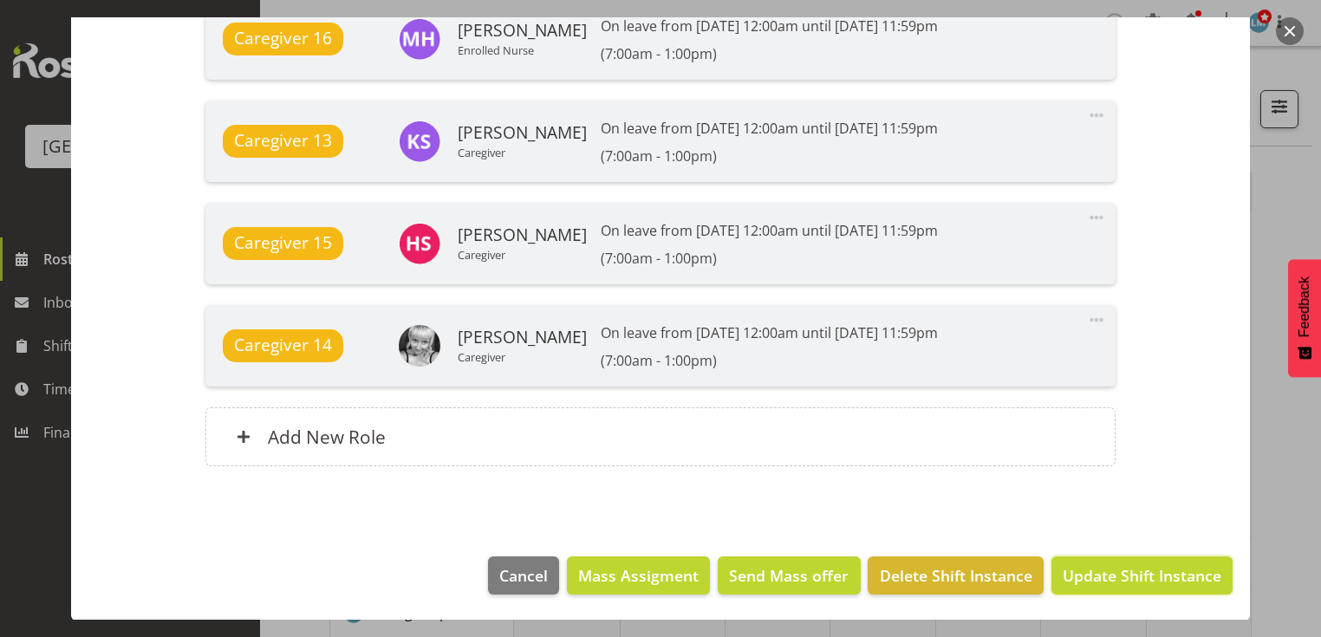
click at [1106, 571] on span "Update Shift Instance" at bounding box center [1141, 575] width 159 height 23
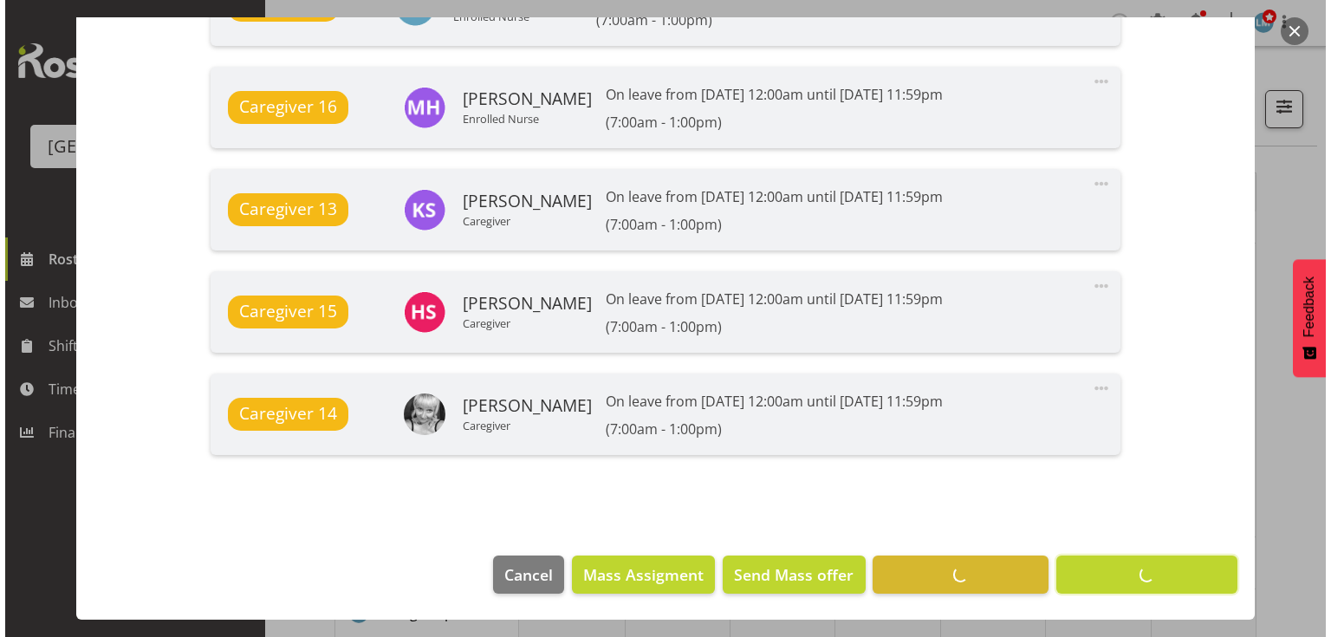
scroll to position [1625, 0]
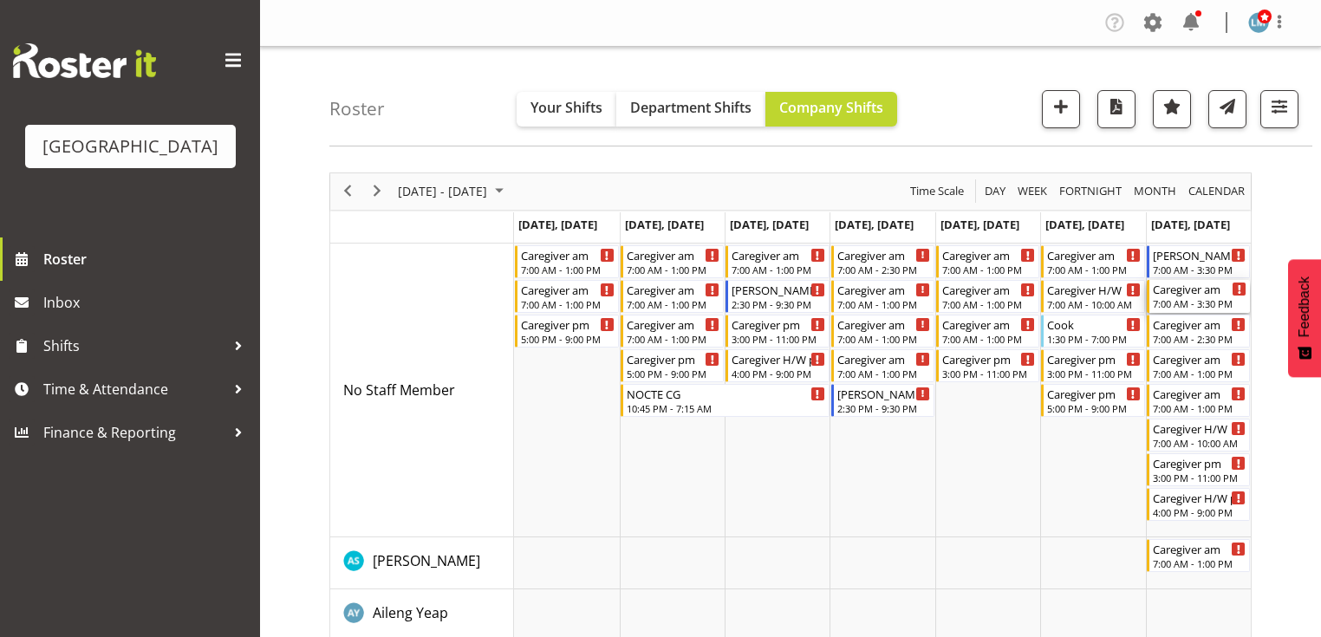
click at [1185, 300] on div "7:00 AM - 3:30 PM" at bounding box center [1200, 303] width 94 height 14
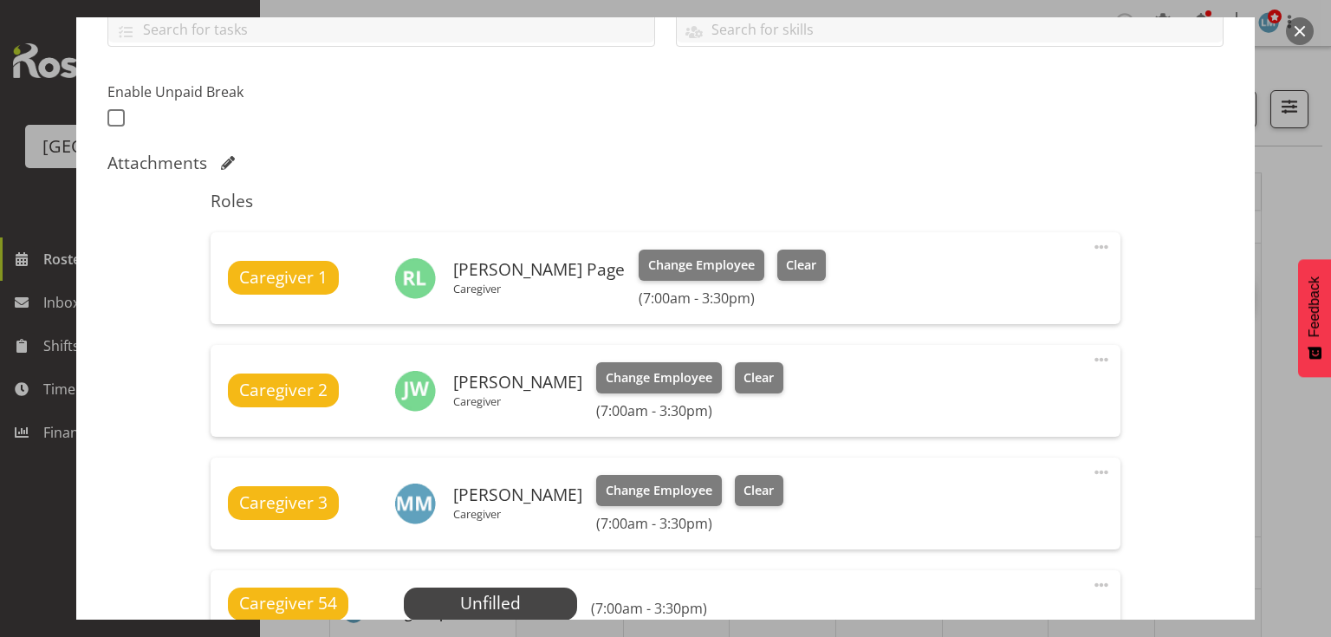
scroll to position [555, 0]
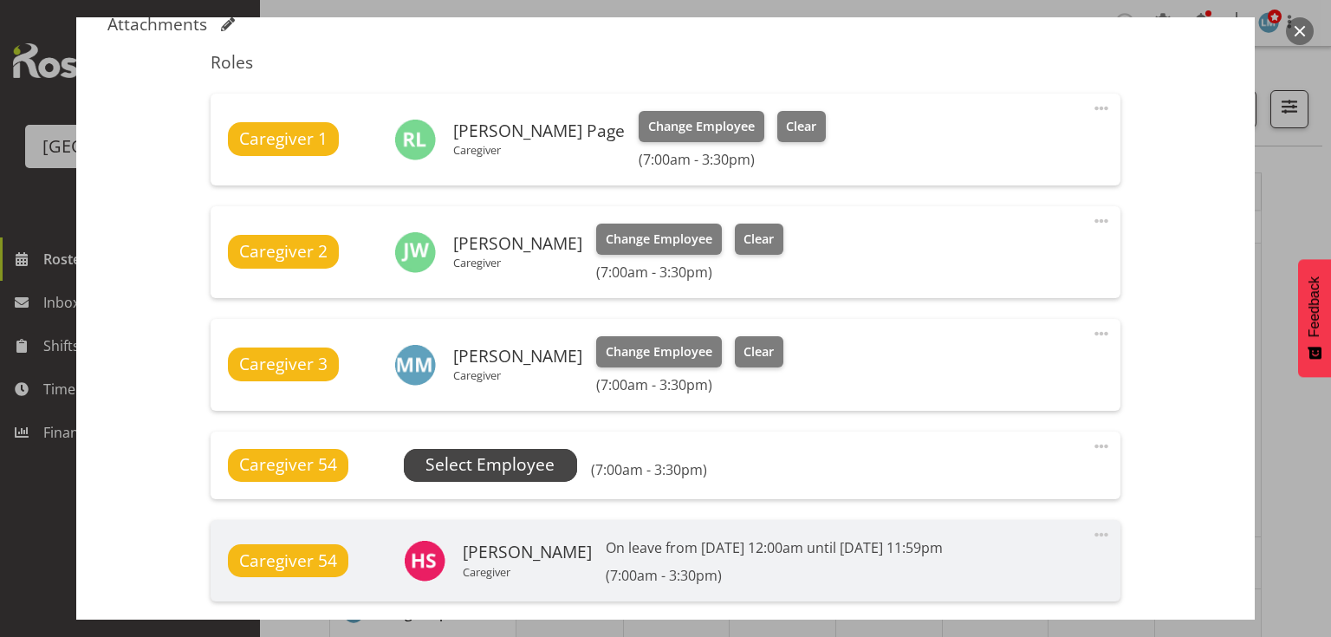
click at [499, 459] on span "Select Employee" at bounding box center [490, 464] width 129 height 25
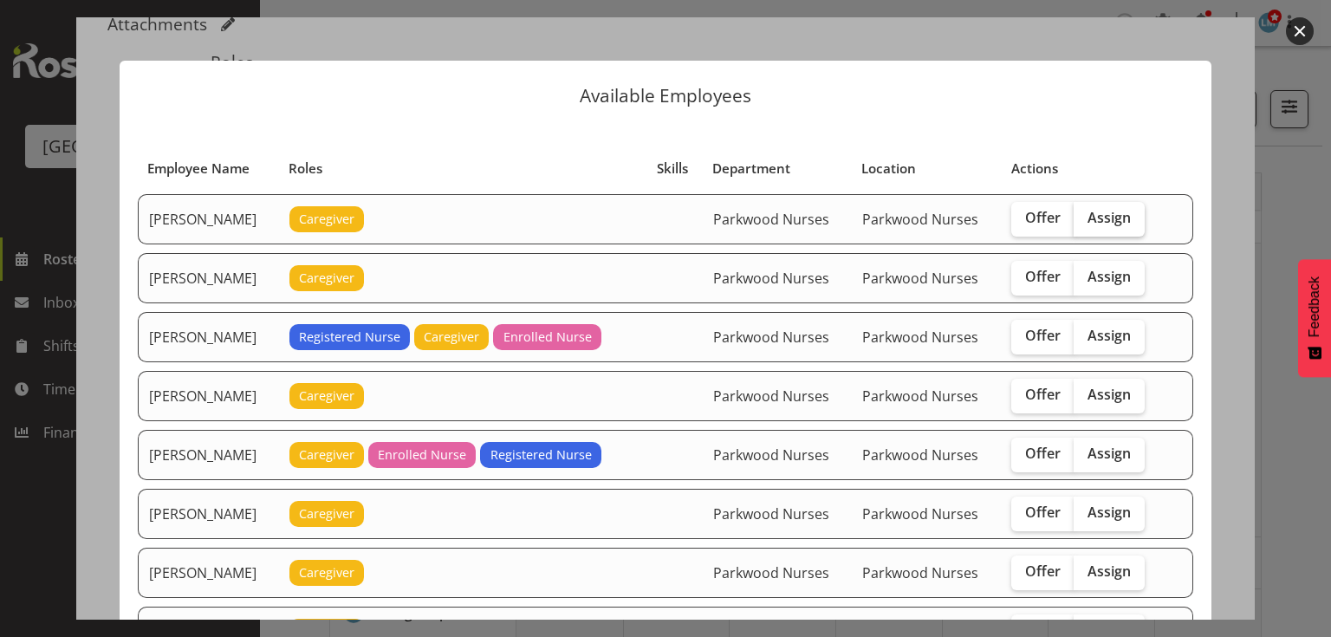
click at [1113, 215] on span "Assign" at bounding box center [1109, 217] width 43 height 17
click at [1085, 215] on input "Assign" at bounding box center [1079, 217] width 11 height 11
checkbox input "true"
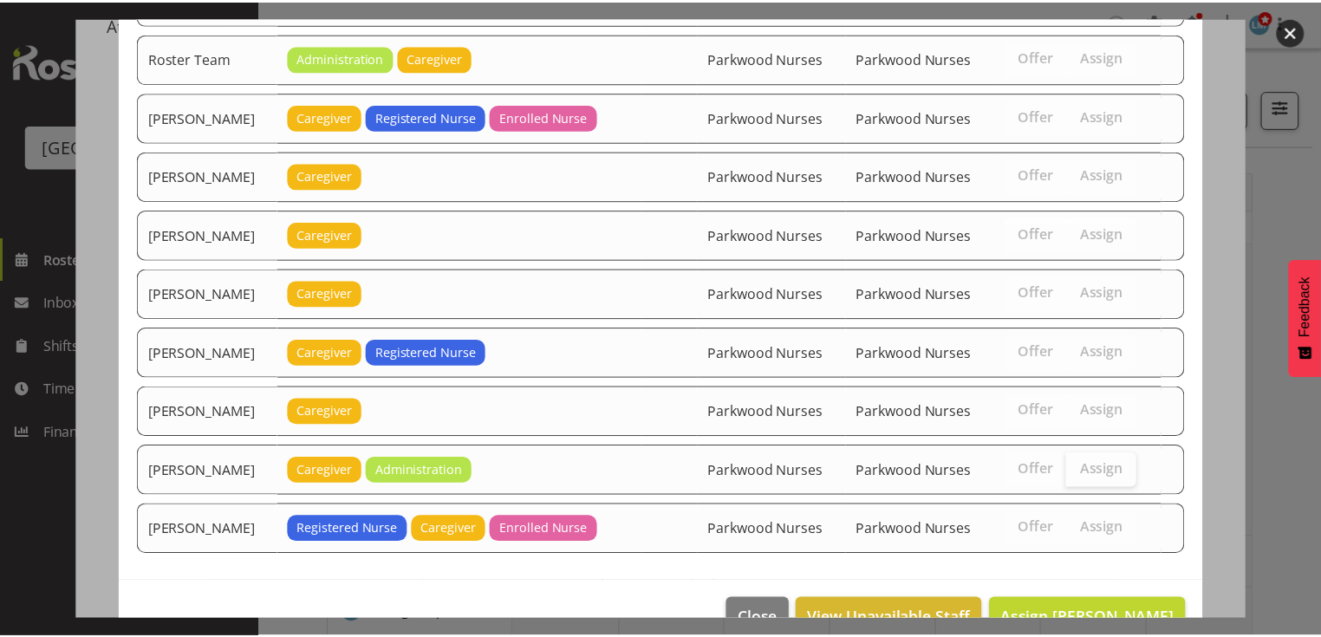
scroll to position [2118, 0]
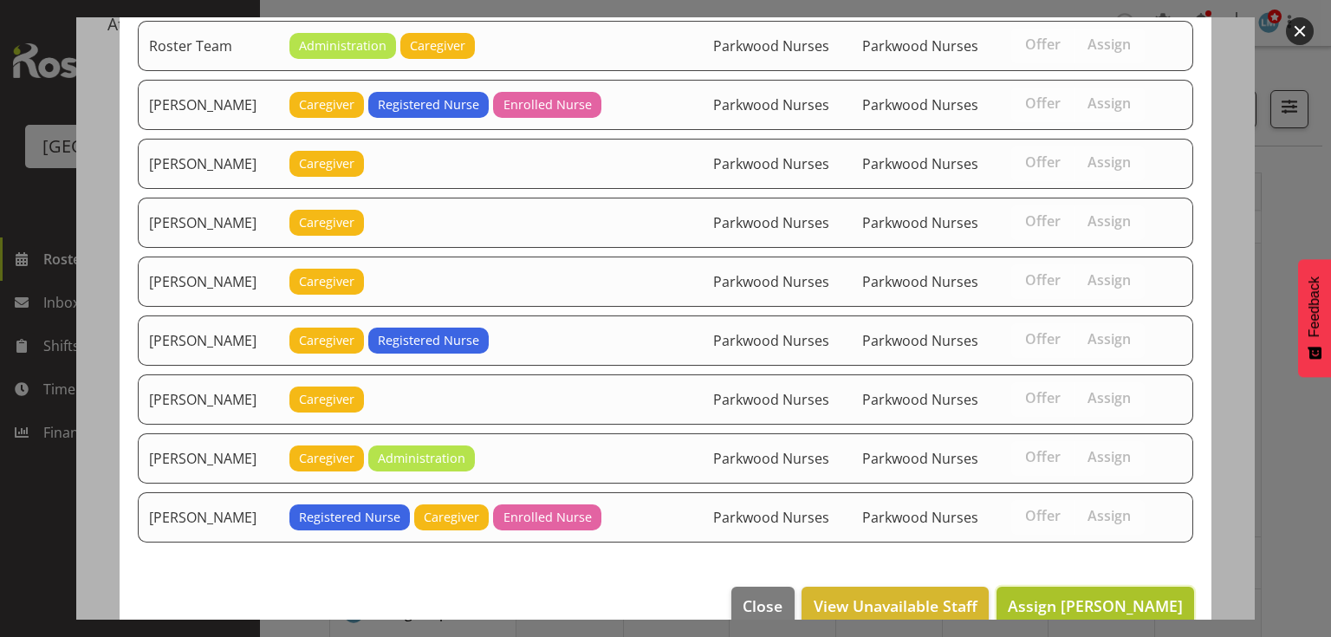
click at [1094, 595] on span "Assign Alem Abreha" at bounding box center [1095, 605] width 175 height 21
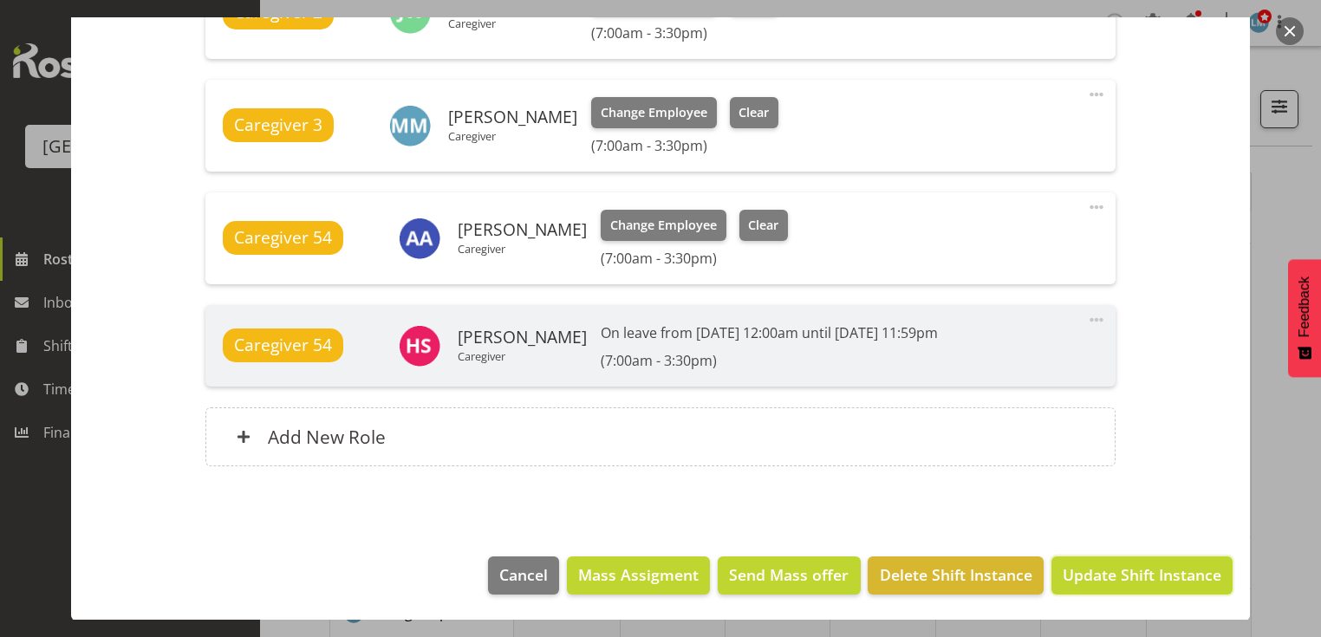
click at [1102, 572] on span "Update Shift Instance" at bounding box center [1141, 574] width 159 height 23
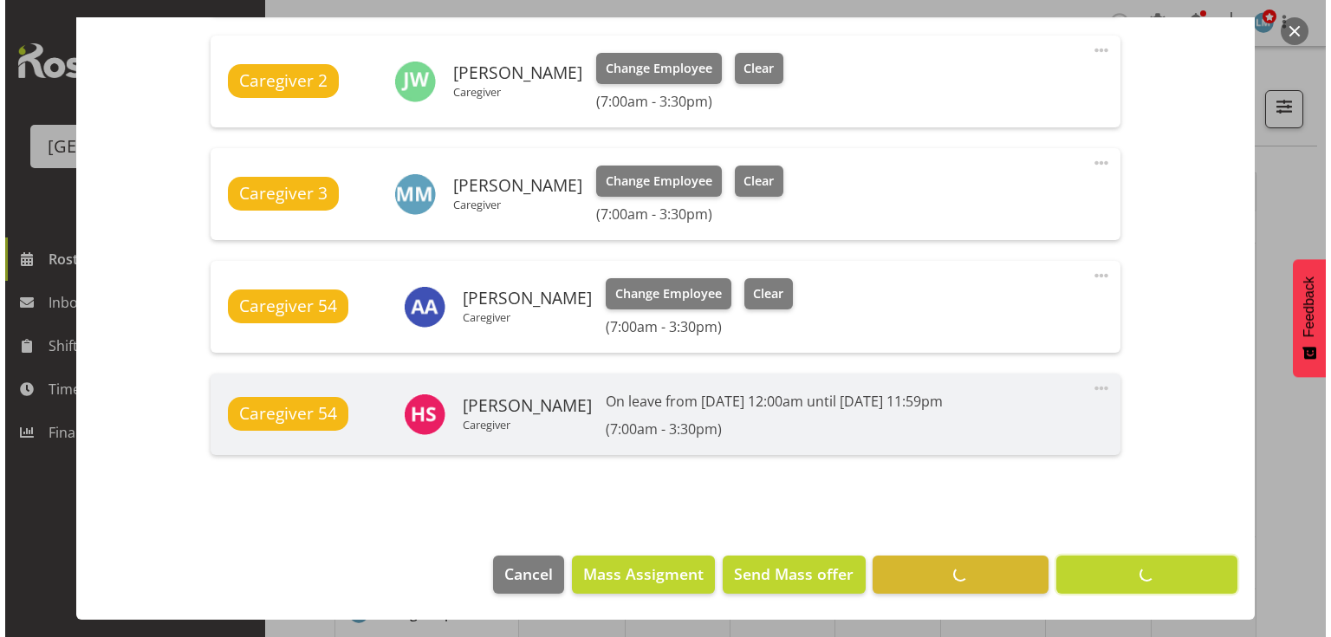
scroll to position [724, 0]
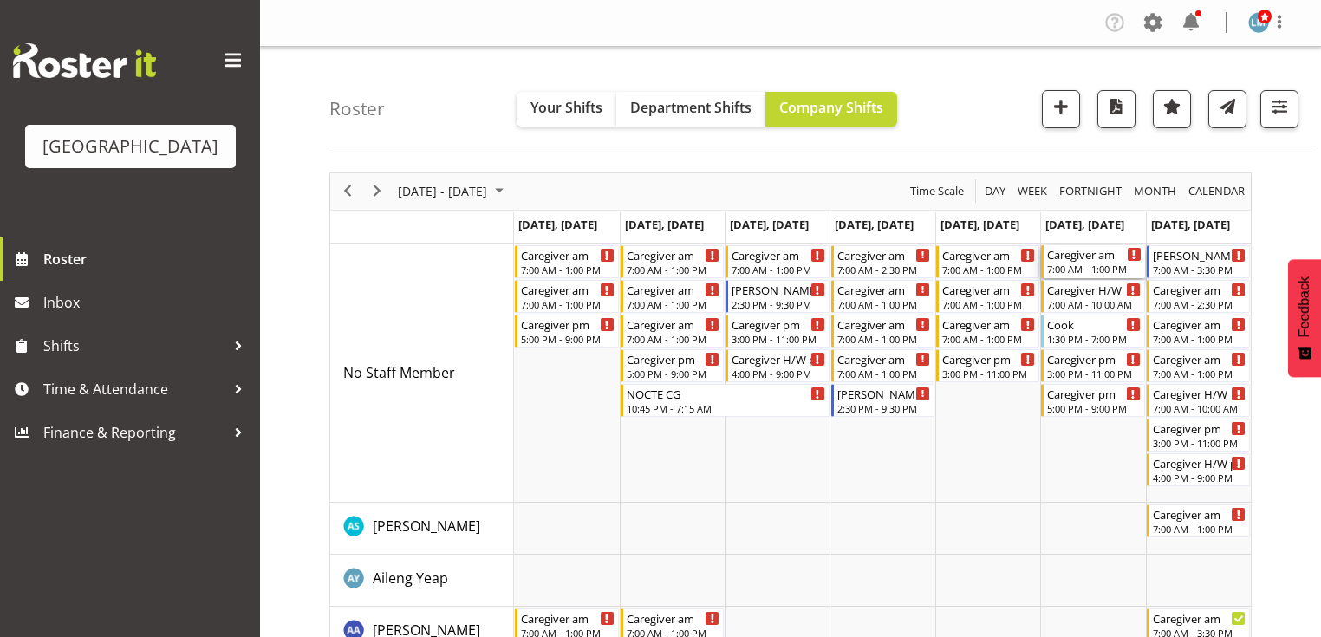
click at [1082, 265] on div "7:00 AM - 1:00 PM" at bounding box center [1094, 269] width 94 height 14
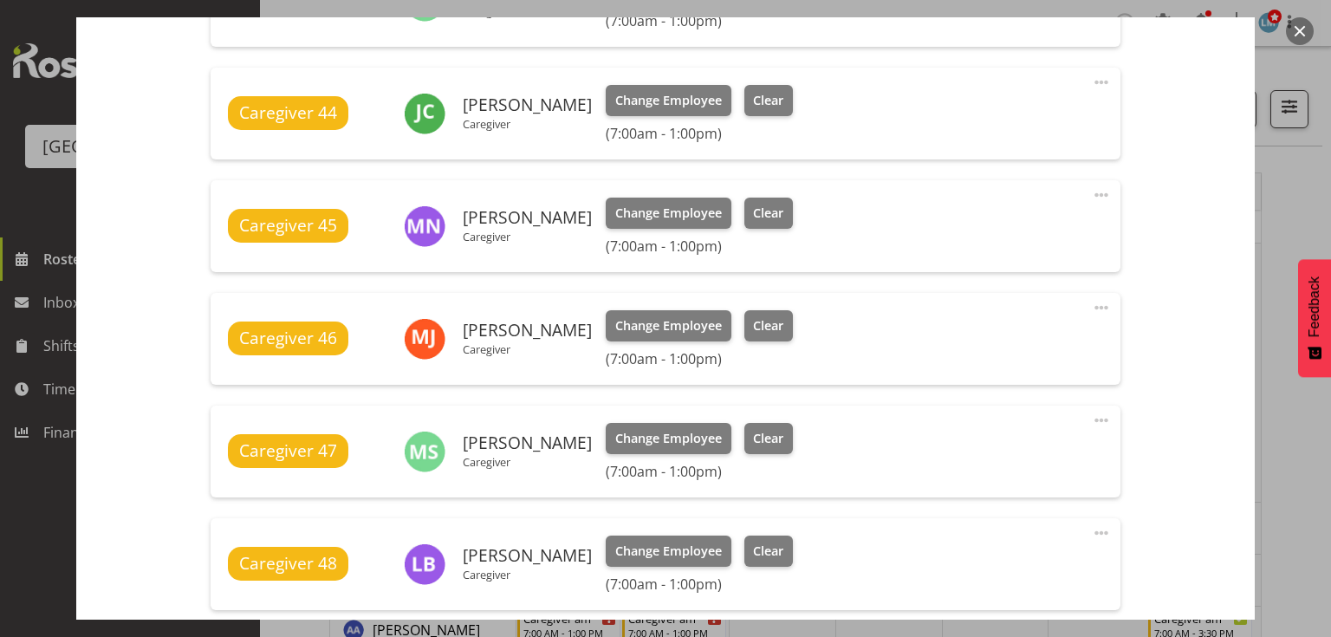
scroll to position [1040, 0]
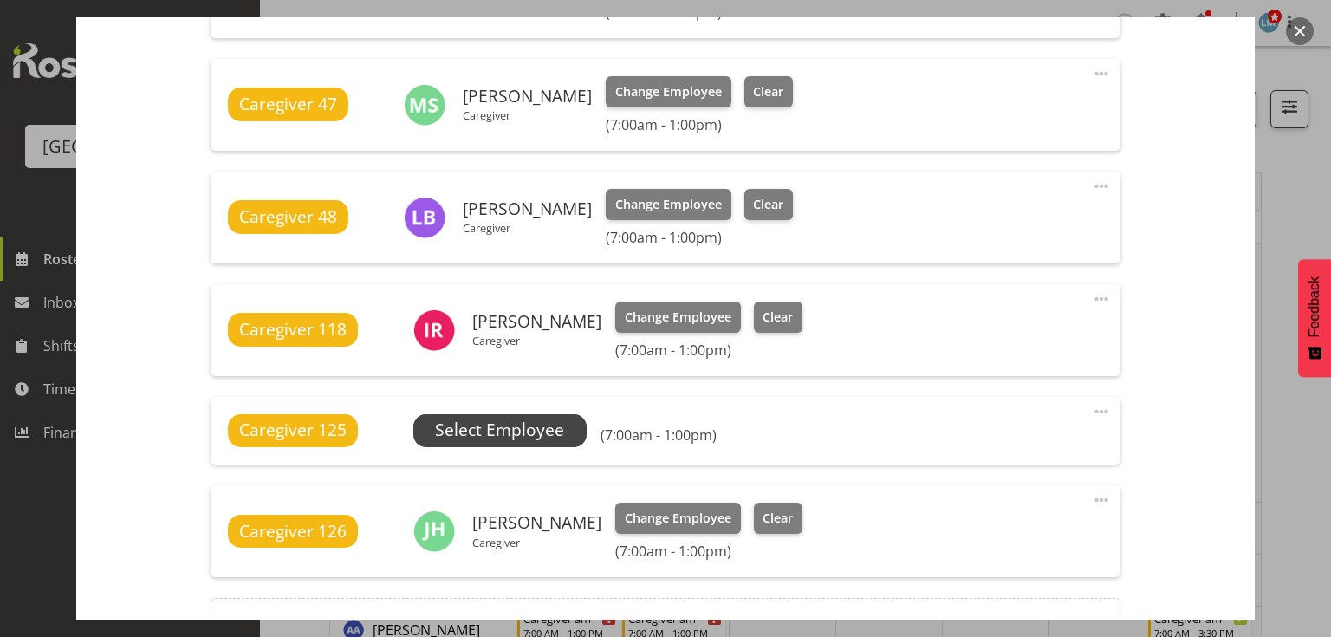
click at [495, 423] on span "Select Employee" at bounding box center [499, 430] width 129 height 25
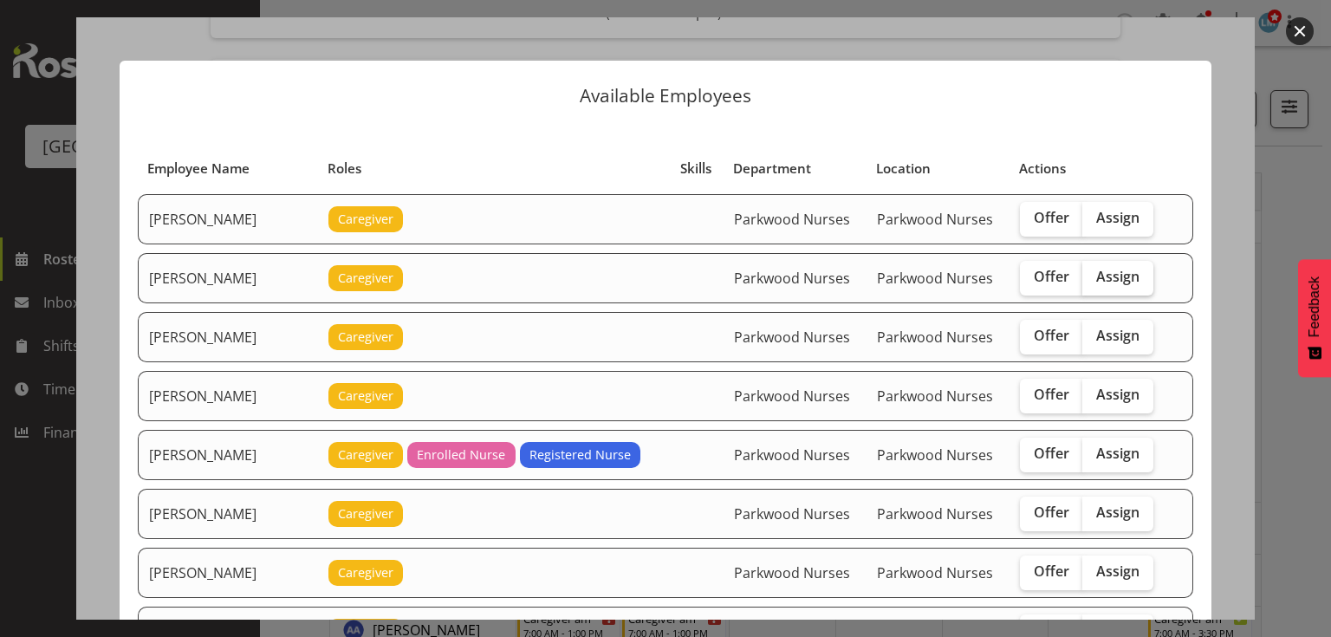
click at [1096, 278] on span "Assign" at bounding box center [1117, 276] width 43 height 17
click at [1094, 278] on input "Assign" at bounding box center [1087, 276] width 11 height 11
checkbox input "true"
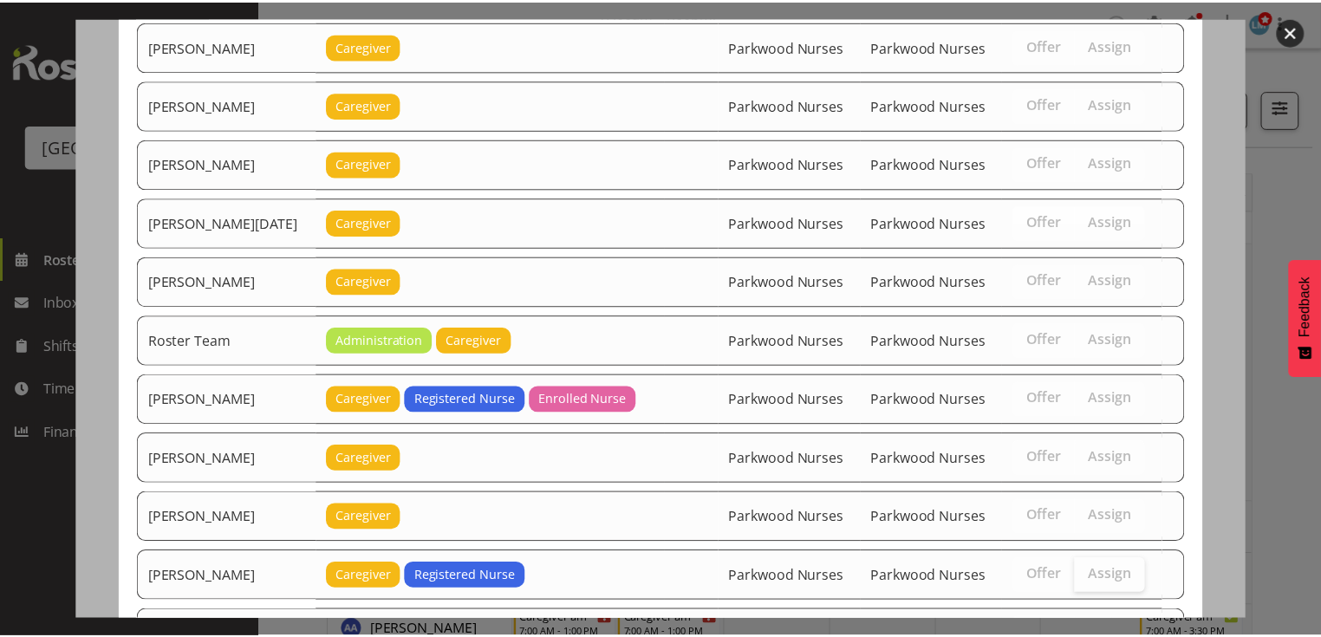
scroll to position [2177, 0]
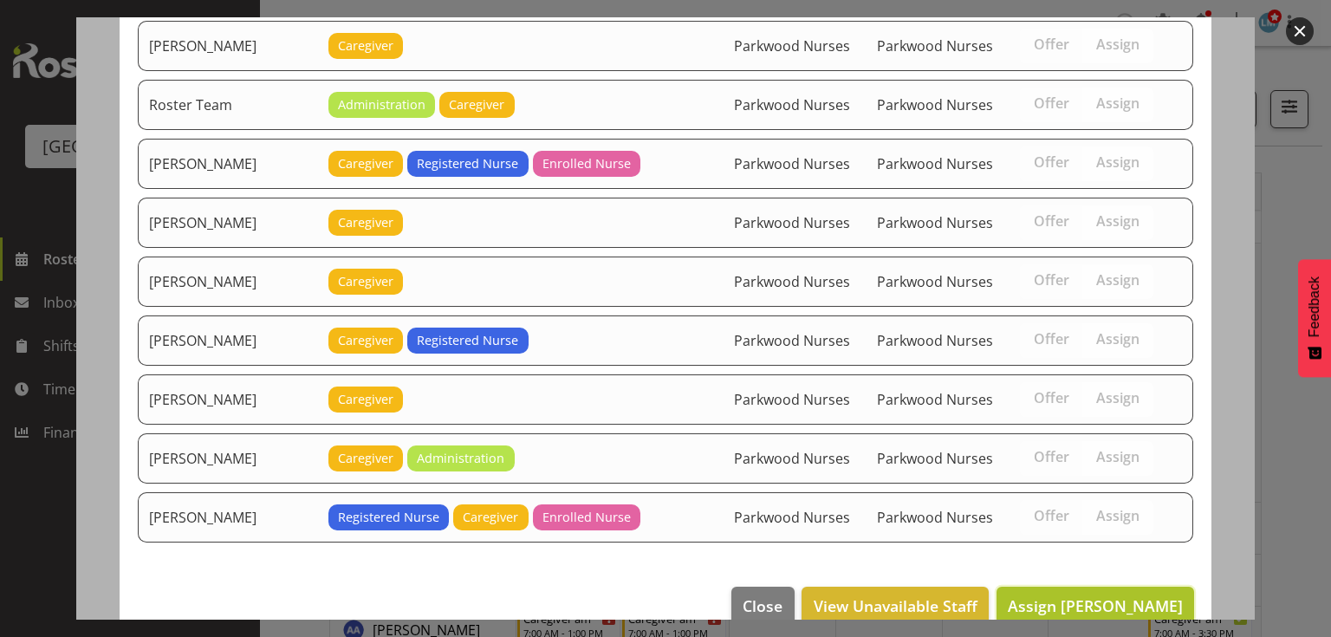
click at [1108, 595] on span "Assign Alem Abreha" at bounding box center [1095, 605] width 175 height 21
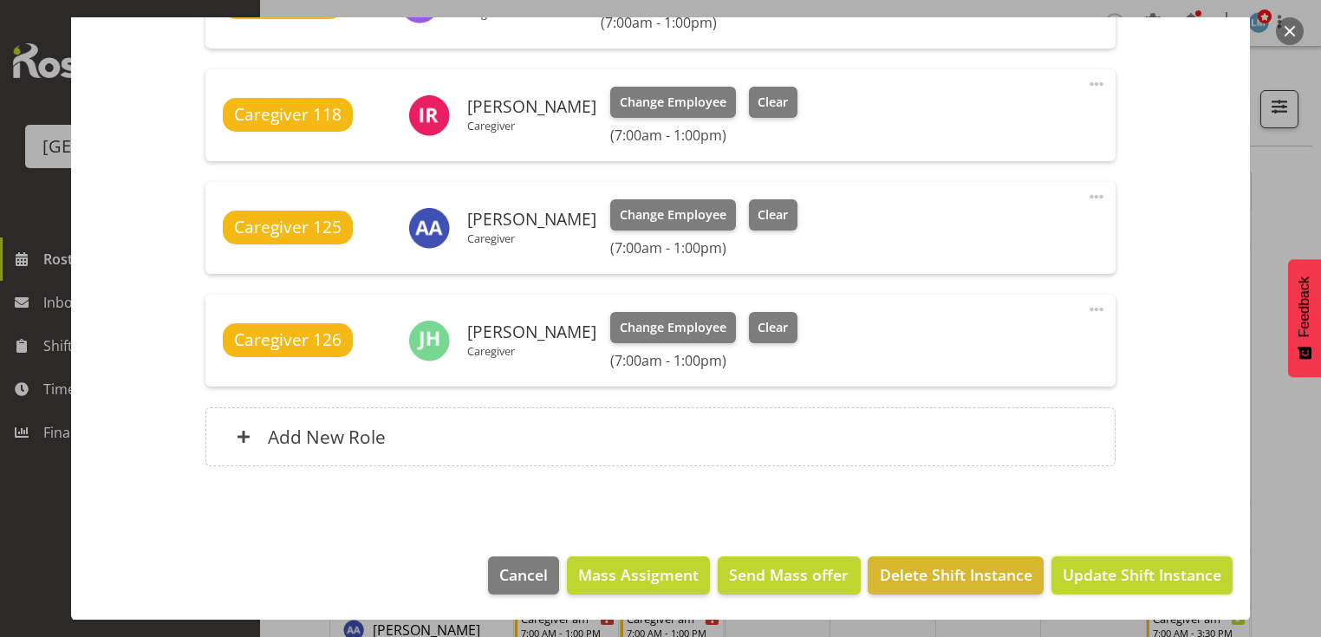
click at [1108, 579] on span "Update Shift Instance" at bounding box center [1141, 574] width 159 height 23
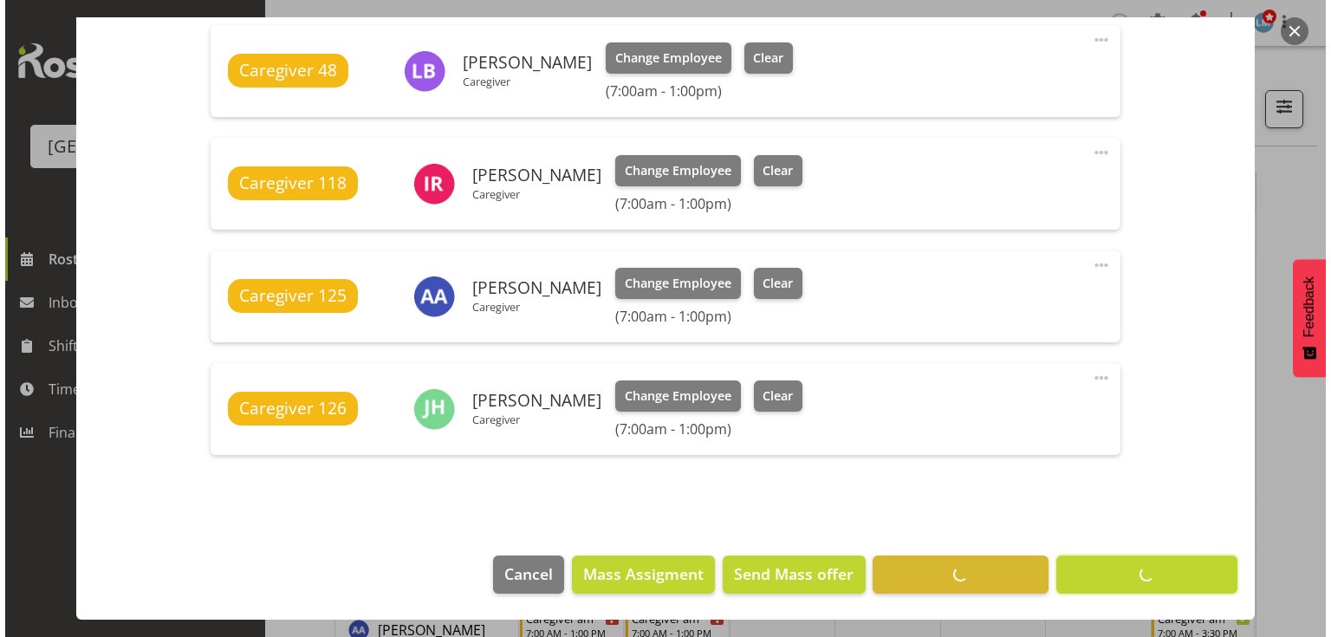
scroll to position [1186, 0]
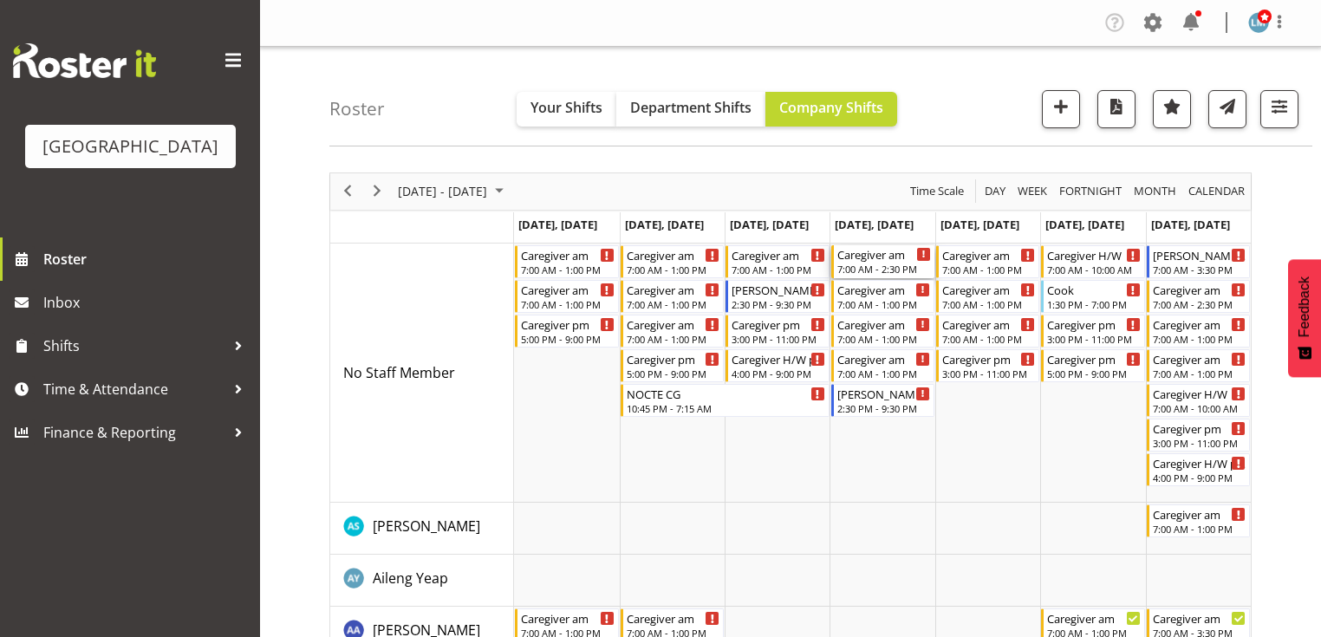
click at [866, 266] on div "7:00 AM - 2:30 PM" at bounding box center [884, 269] width 94 height 14
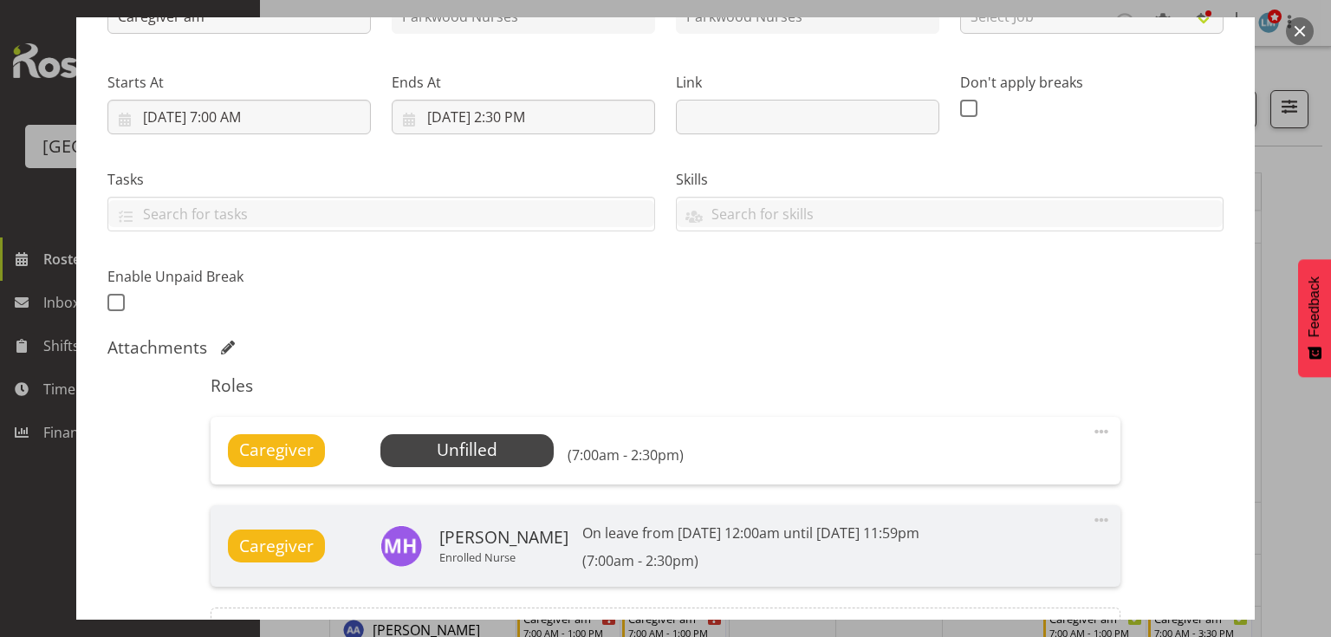
scroll to position [277, 0]
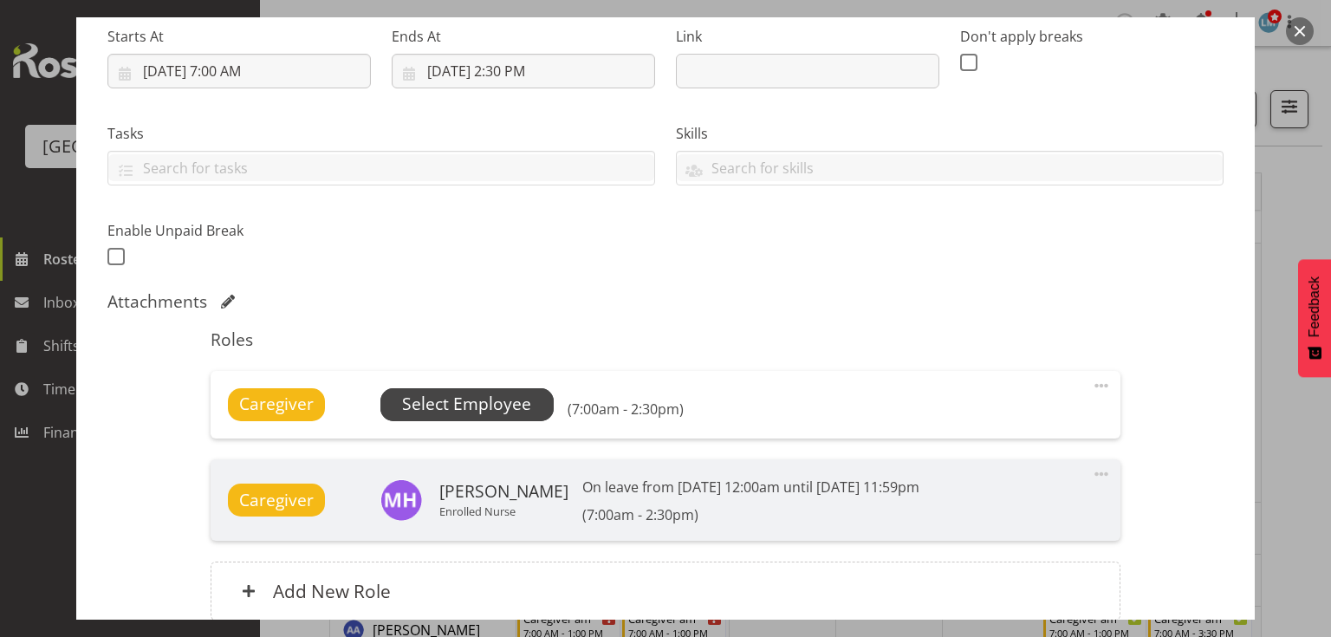
click at [452, 400] on span "Select Employee" at bounding box center [466, 404] width 129 height 25
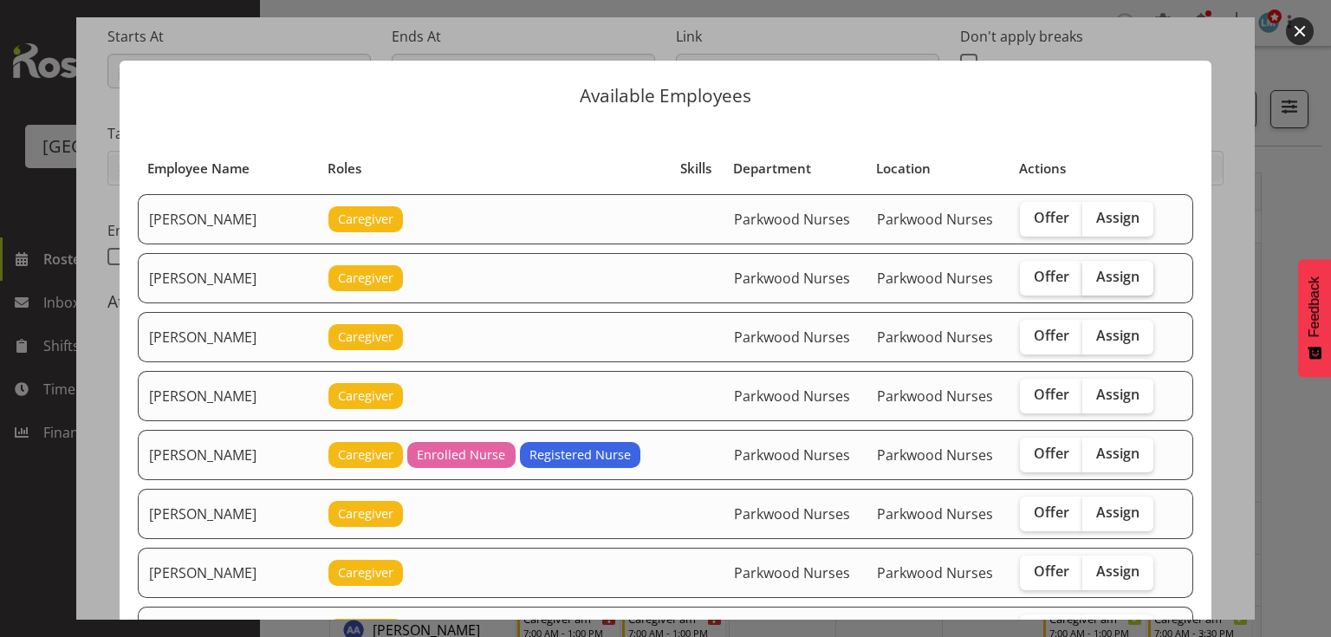
click at [1106, 272] on span "Assign" at bounding box center [1117, 276] width 43 height 17
click at [1094, 272] on input "Assign" at bounding box center [1087, 276] width 11 height 11
checkbox input "true"
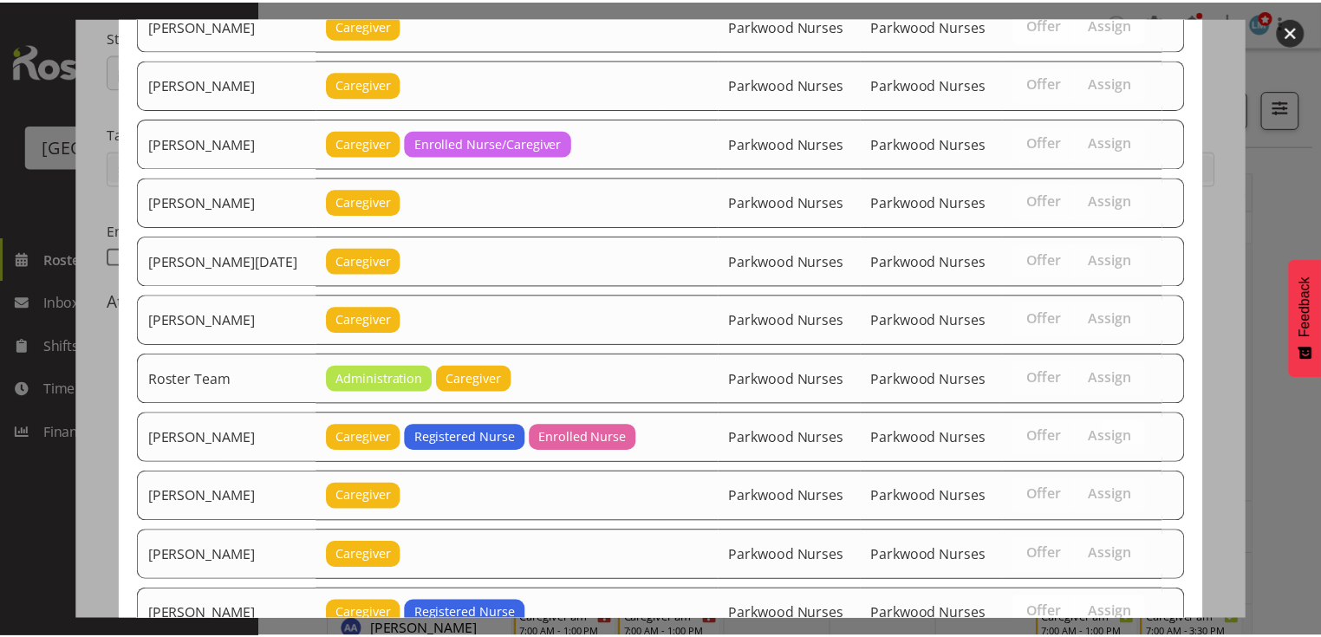
scroll to position [2293, 0]
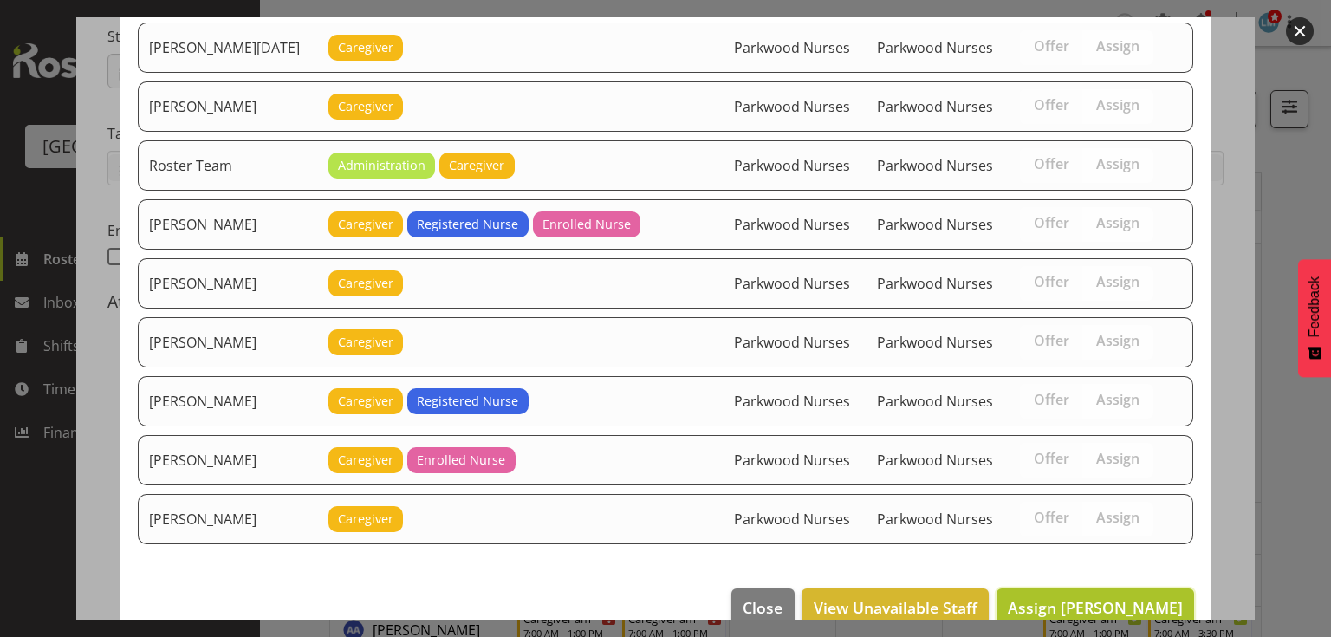
click at [1067, 588] on button "Assign Alem Abreha" at bounding box center [1096, 607] width 198 height 38
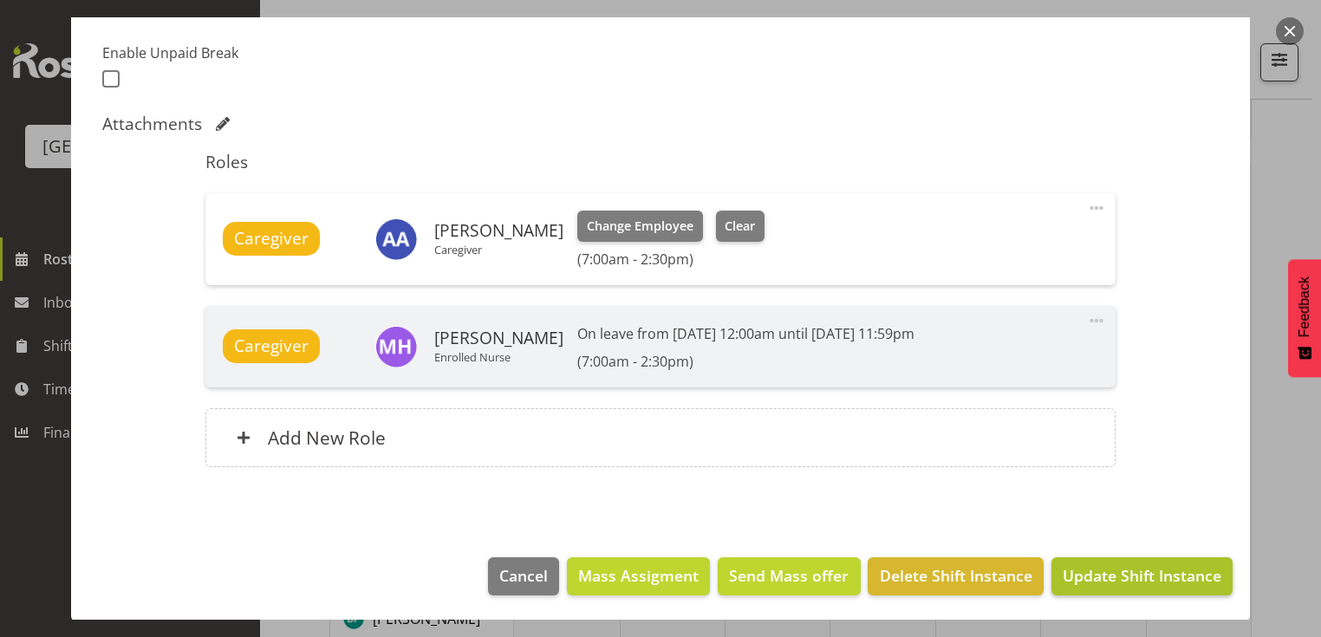
scroll to position [485, 0]
click at [1137, 574] on span "Update Shift Instance" at bounding box center [1141, 575] width 159 height 23
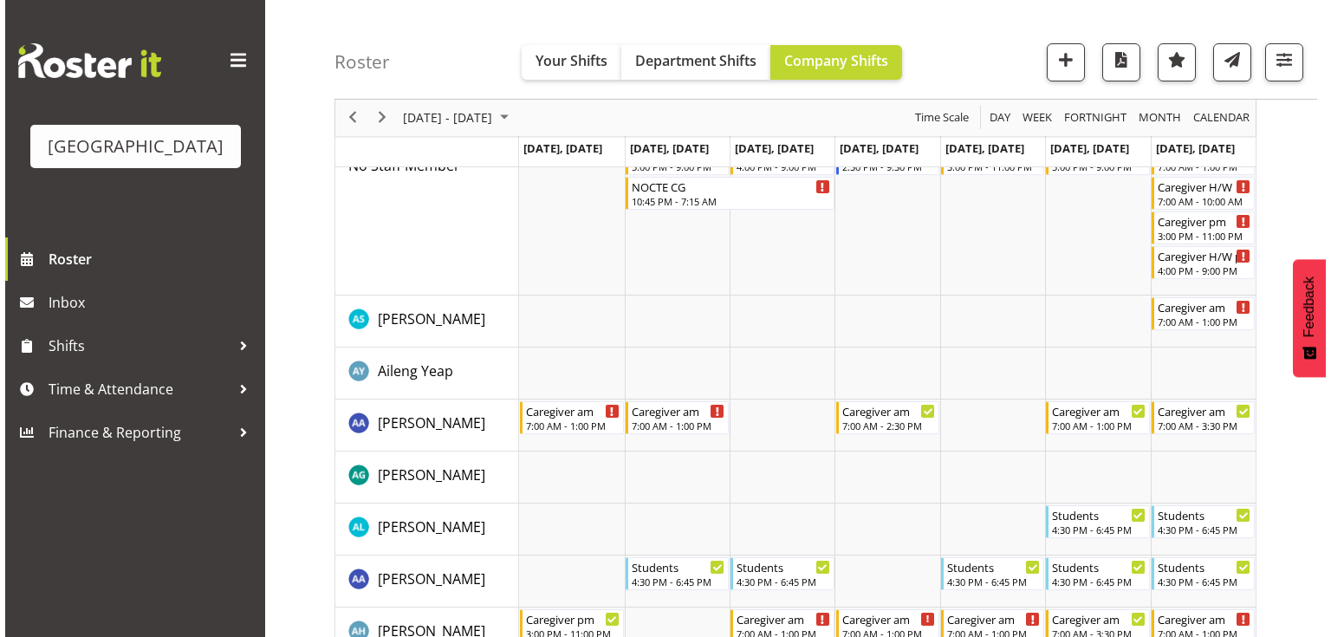
scroll to position [0, 0]
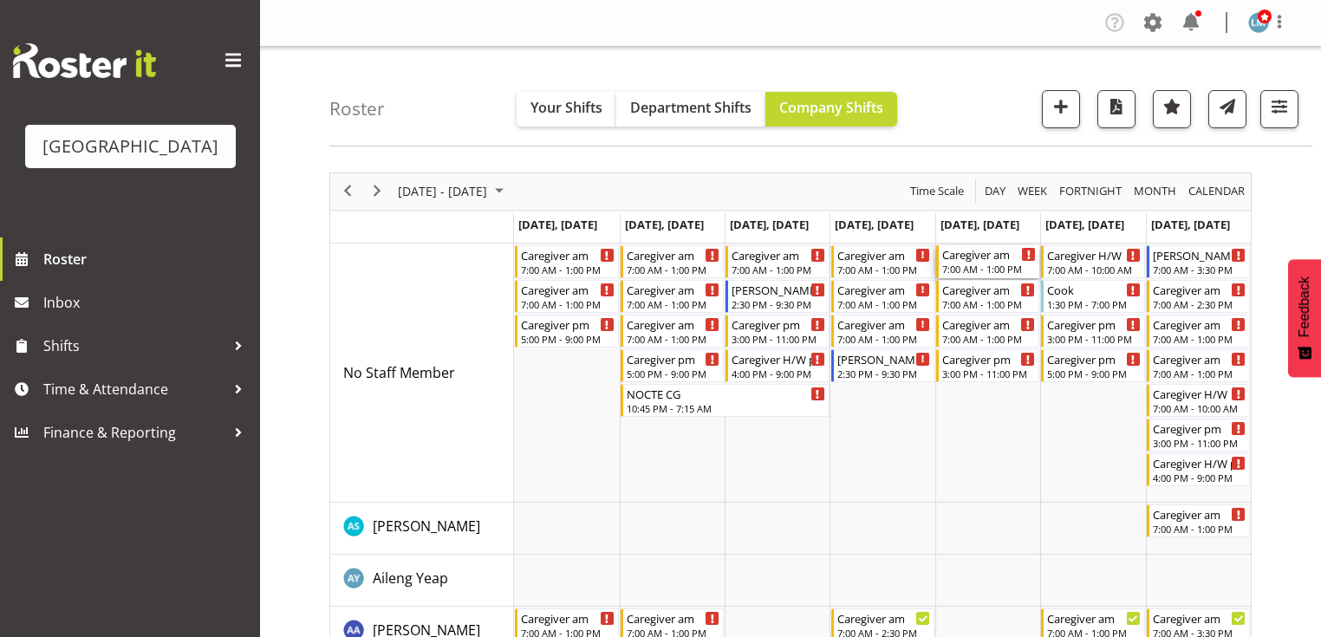
click at [964, 260] on div "Caregiver am" at bounding box center [989, 253] width 94 height 17
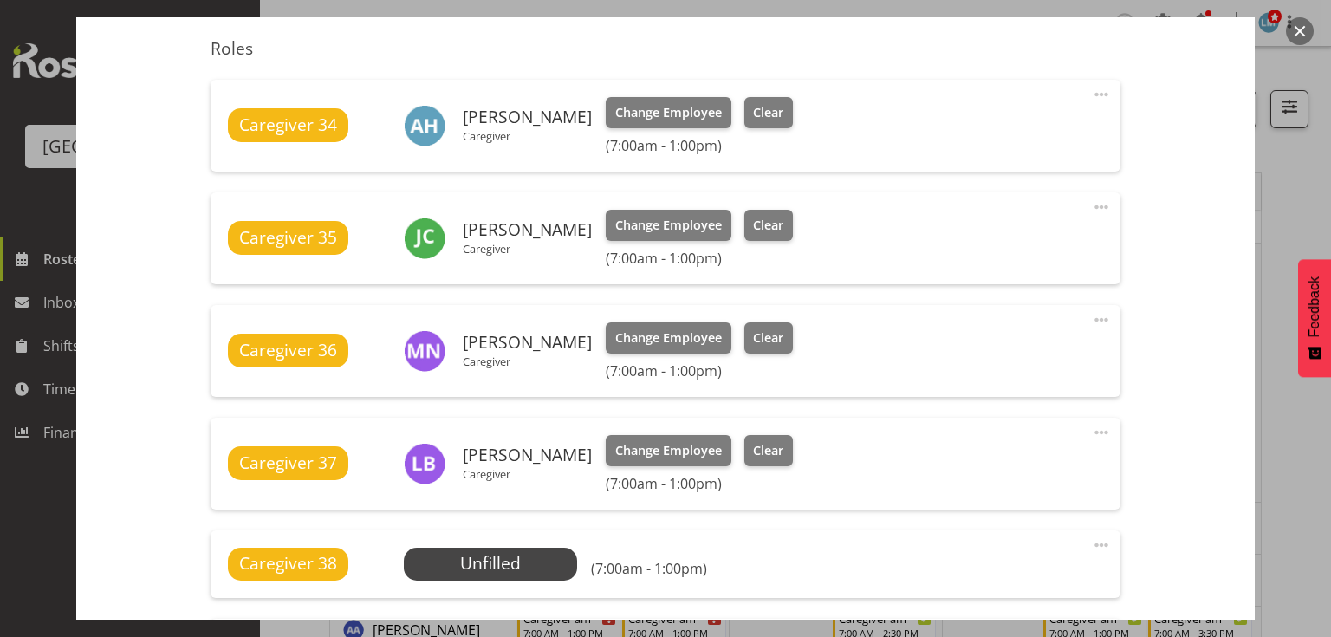
scroll to position [624, 0]
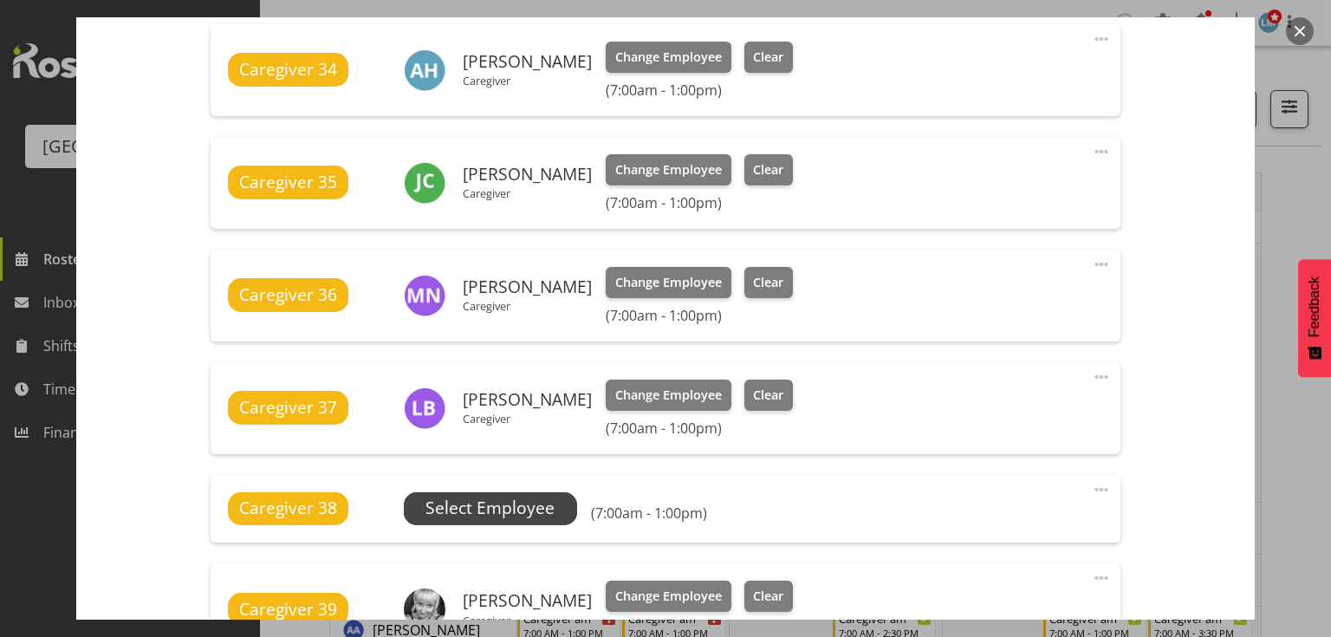
click at [488, 508] on span "Select Employee" at bounding box center [490, 508] width 129 height 25
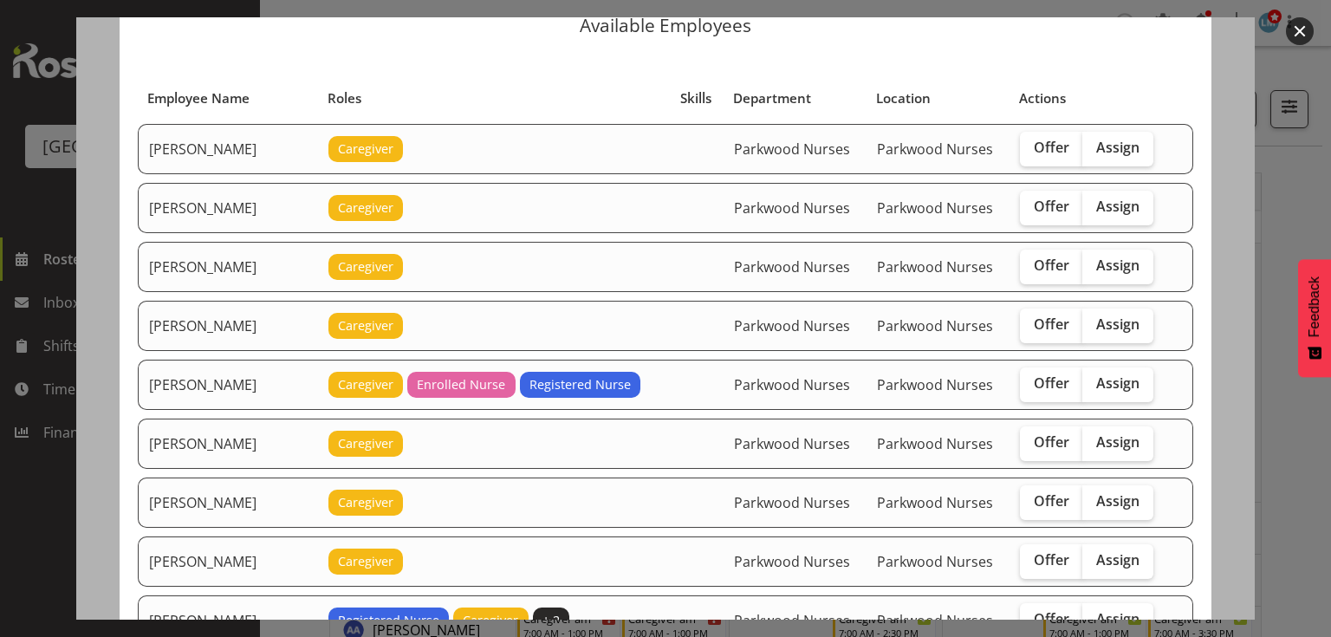
scroll to position [69, 0]
click at [1096, 205] on span "Assign" at bounding box center [1117, 206] width 43 height 17
click at [1091, 205] on input "Assign" at bounding box center [1087, 207] width 11 height 11
checkbox input "true"
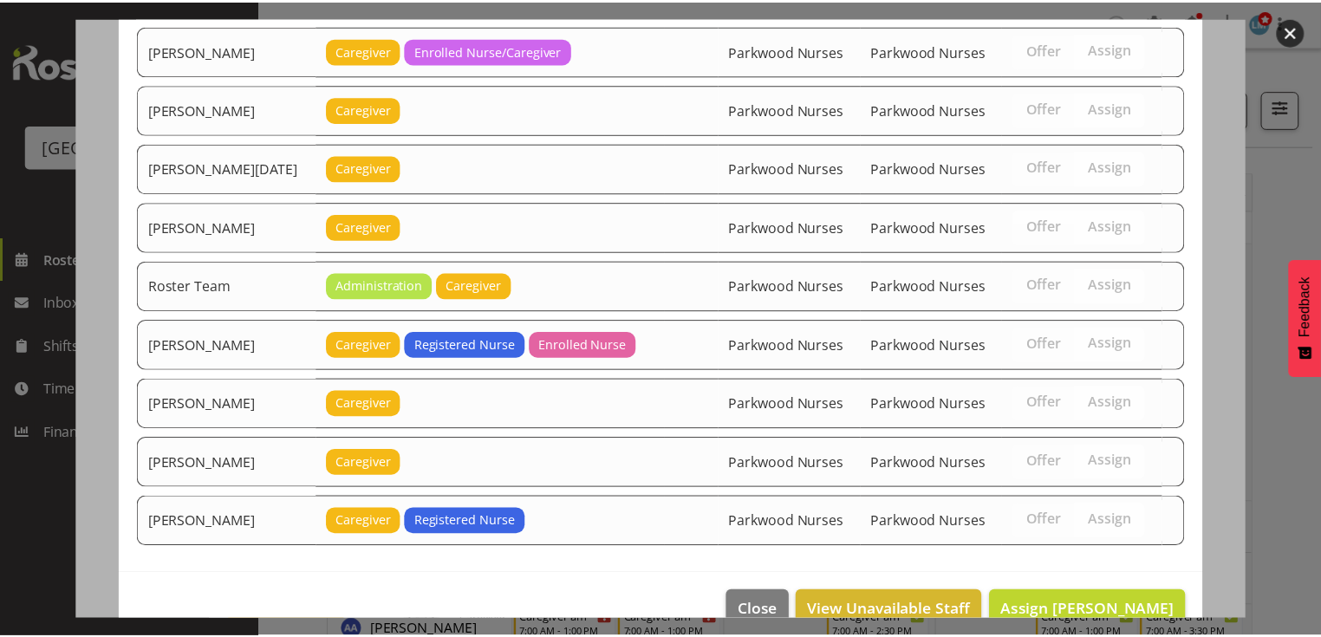
scroll to position [2060, 0]
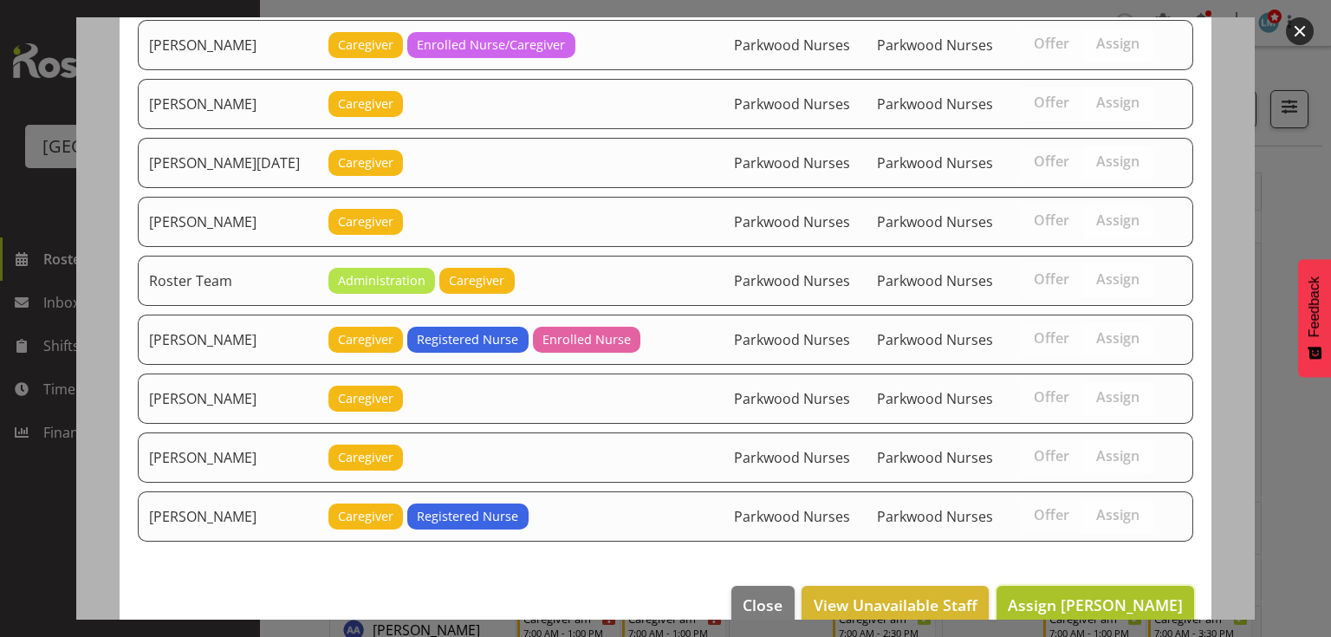
click at [1096, 595] on span "Assign Alem Abreha" at bounding box center [1095, 605] width 175 height 21
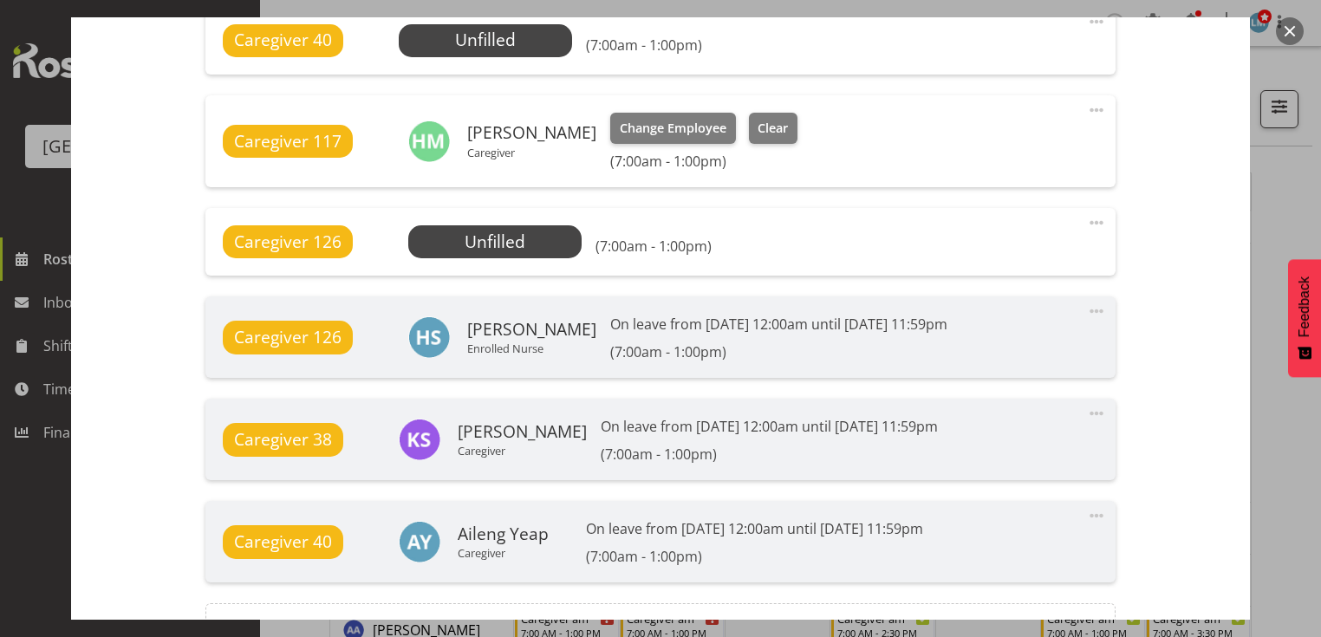
scroll to position [1513, 0]
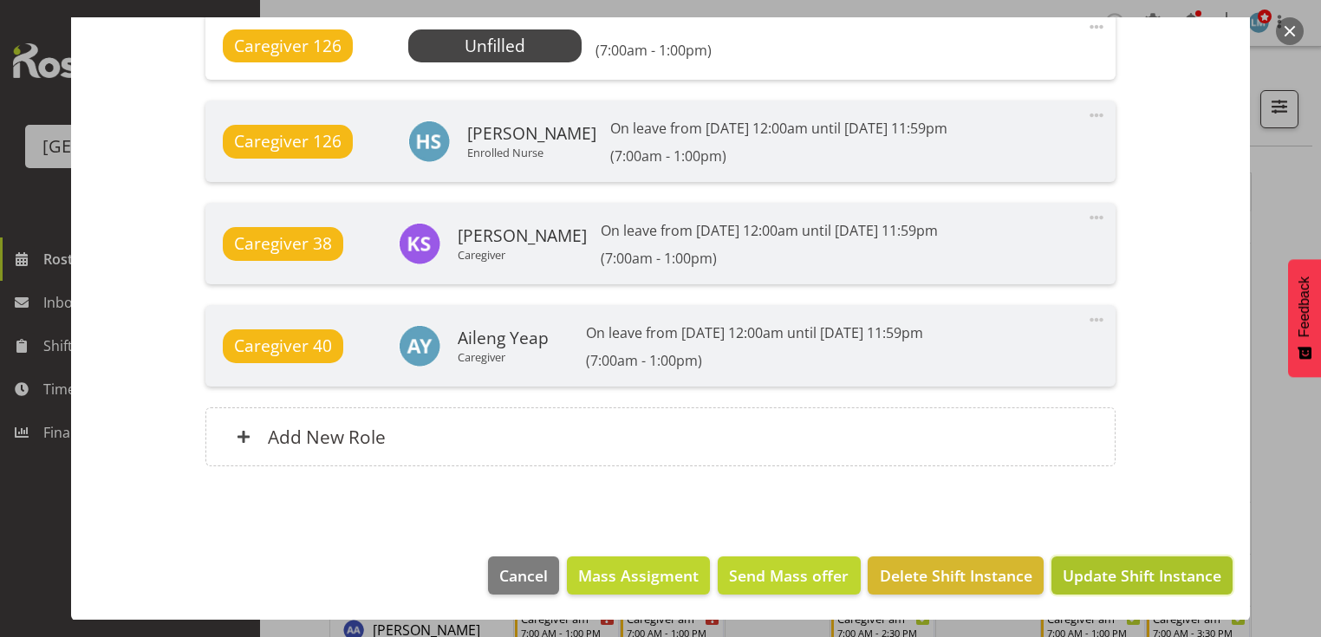
click at [1116, 569] on span "Update Shift Instance" at bounding box center [1141, 575] width 159 height 23
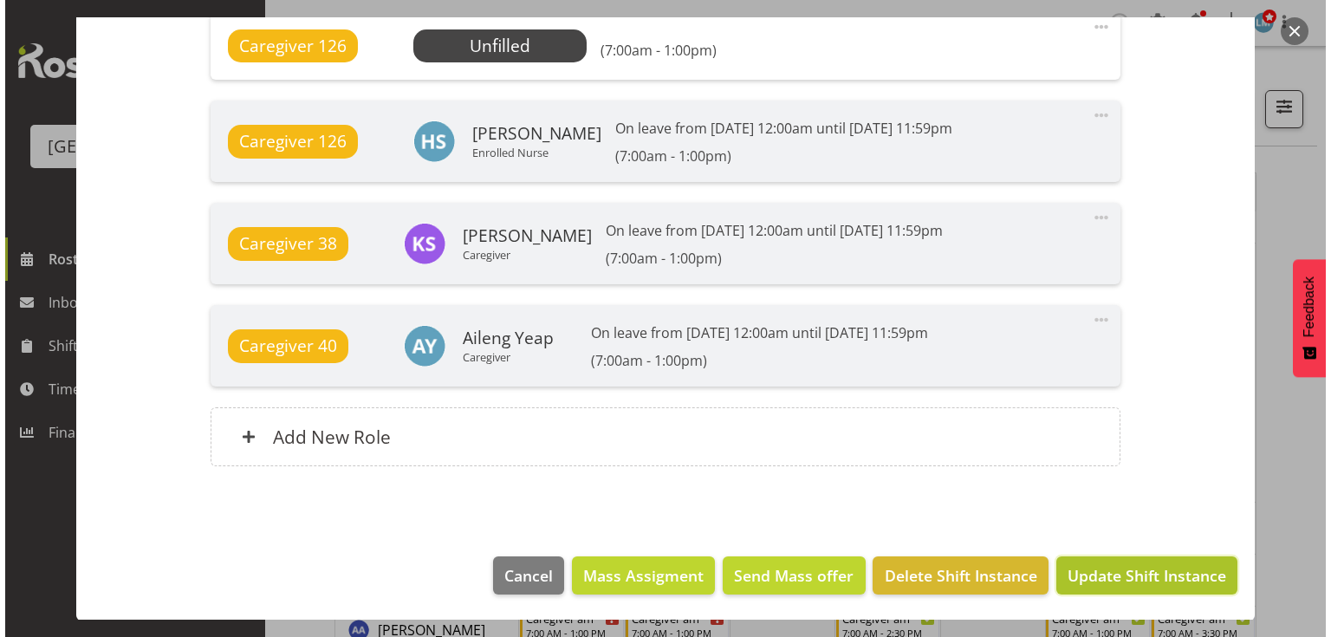
scroll to position [1445, 0]
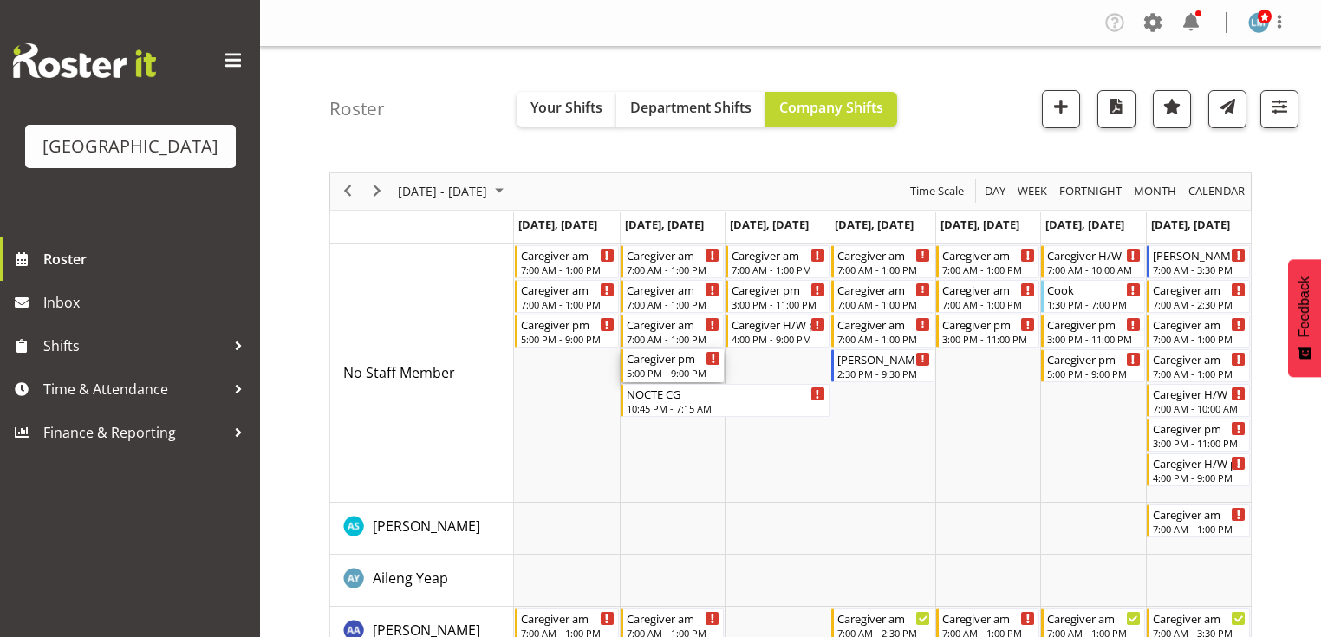
click at [677, 366] on div "Caregiver pm 5:00 PM - 9:00 PM" at bounding box center [674, 365] width 94 height 33
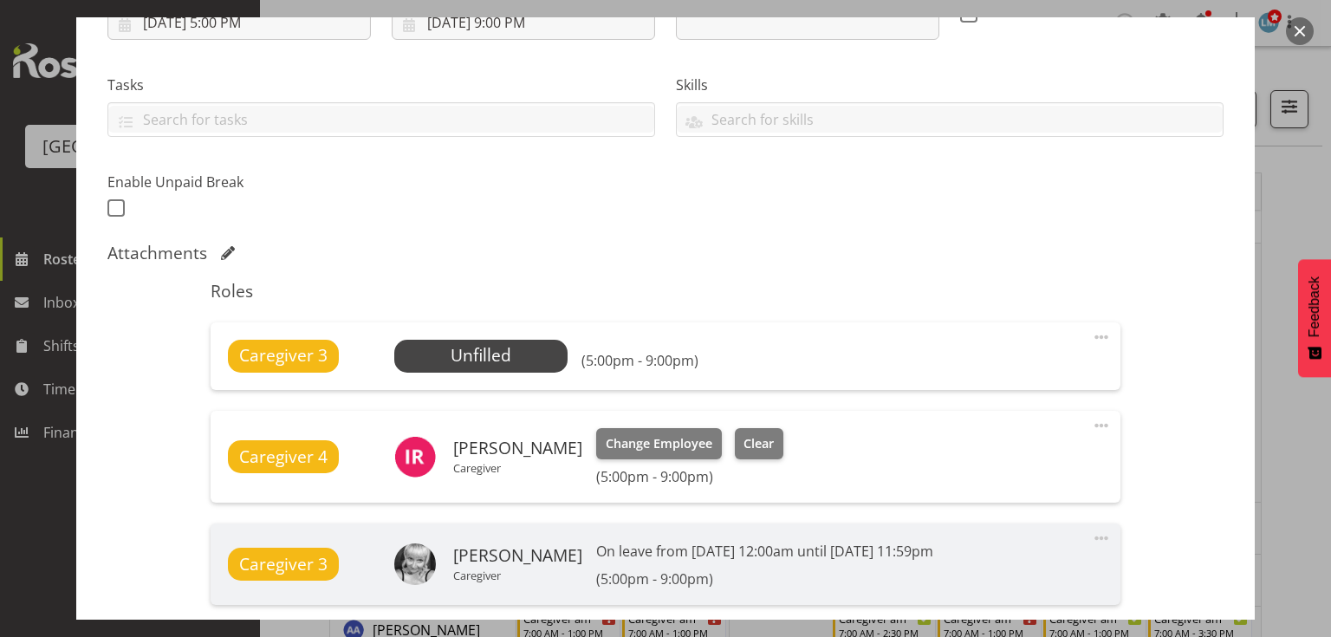
scroll to position [347, 0]
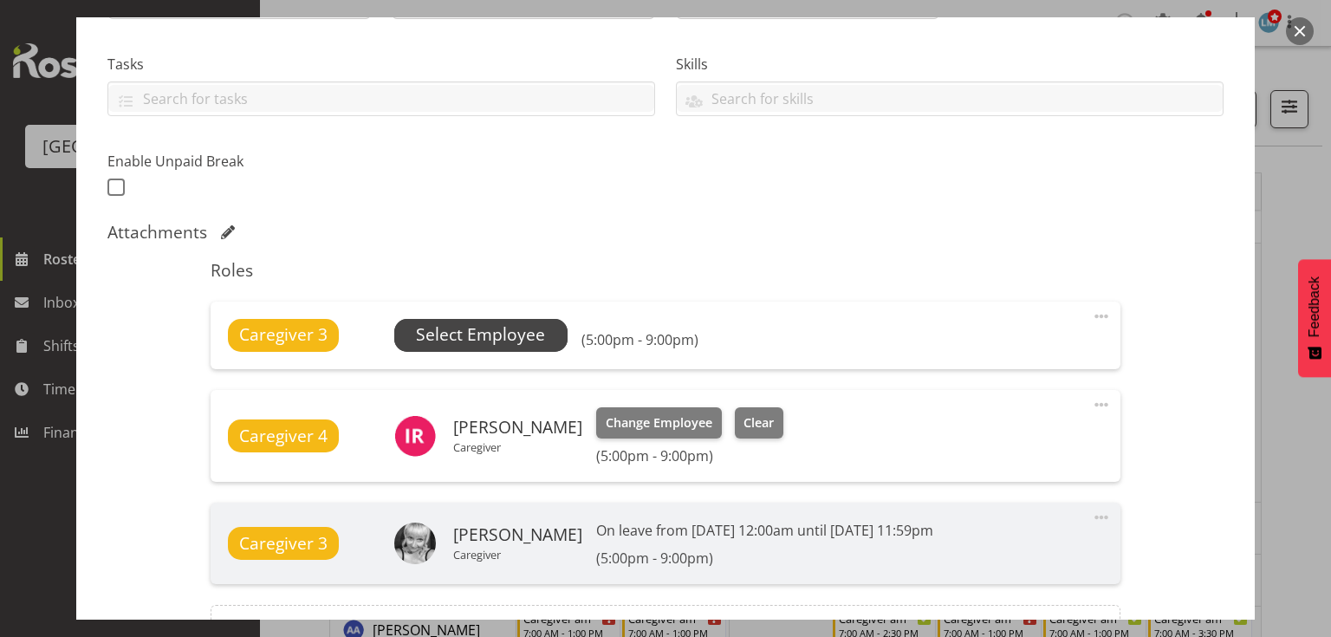
click at [480, 333] on span "Select Employee" at bounding box center [480, 334] width 129 height 25
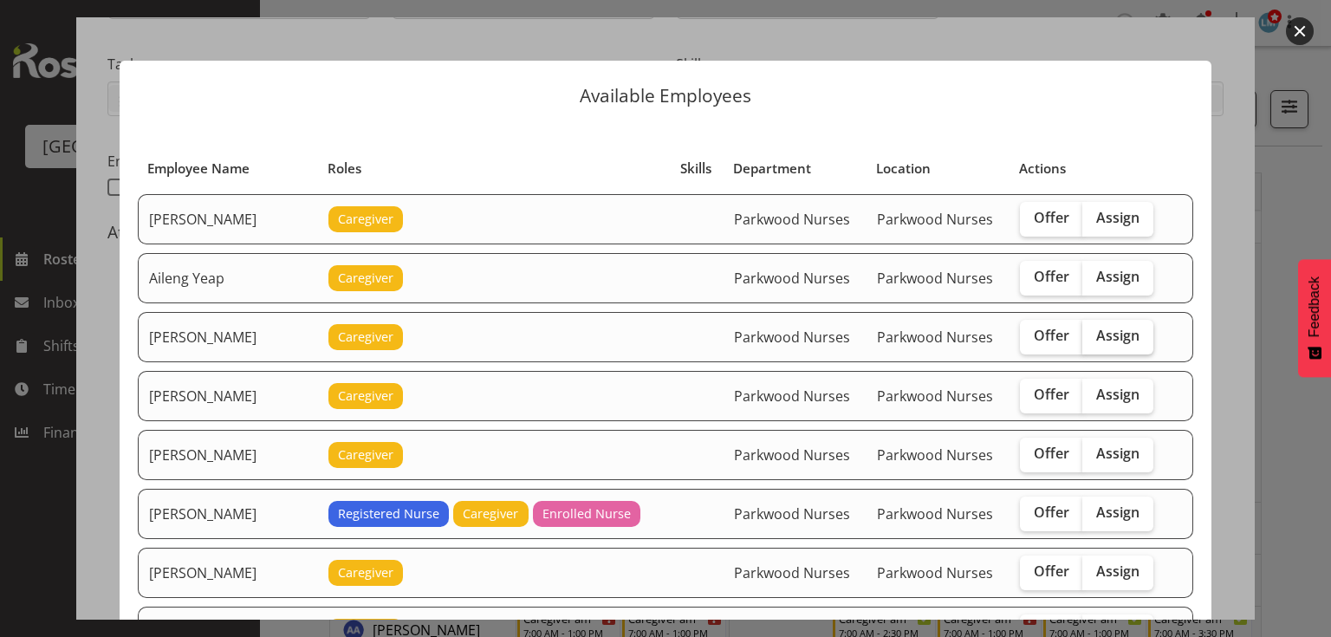
click at [1118, 331] on span "Assign" at bounding box center [1117, 335] width 43 height 17
click at [1094, 331] on input "Assign" at bounding box center [1087, 335] width 11 height 11
checkbox input "true"
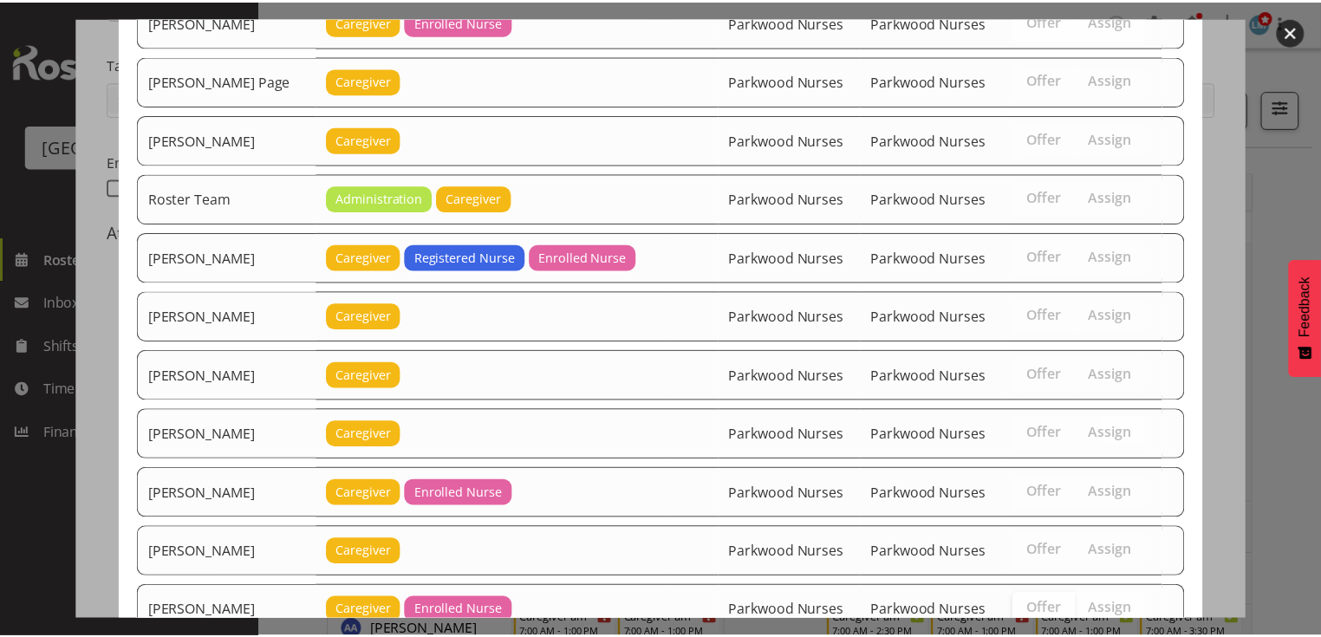
scroll to position [2759, 0]
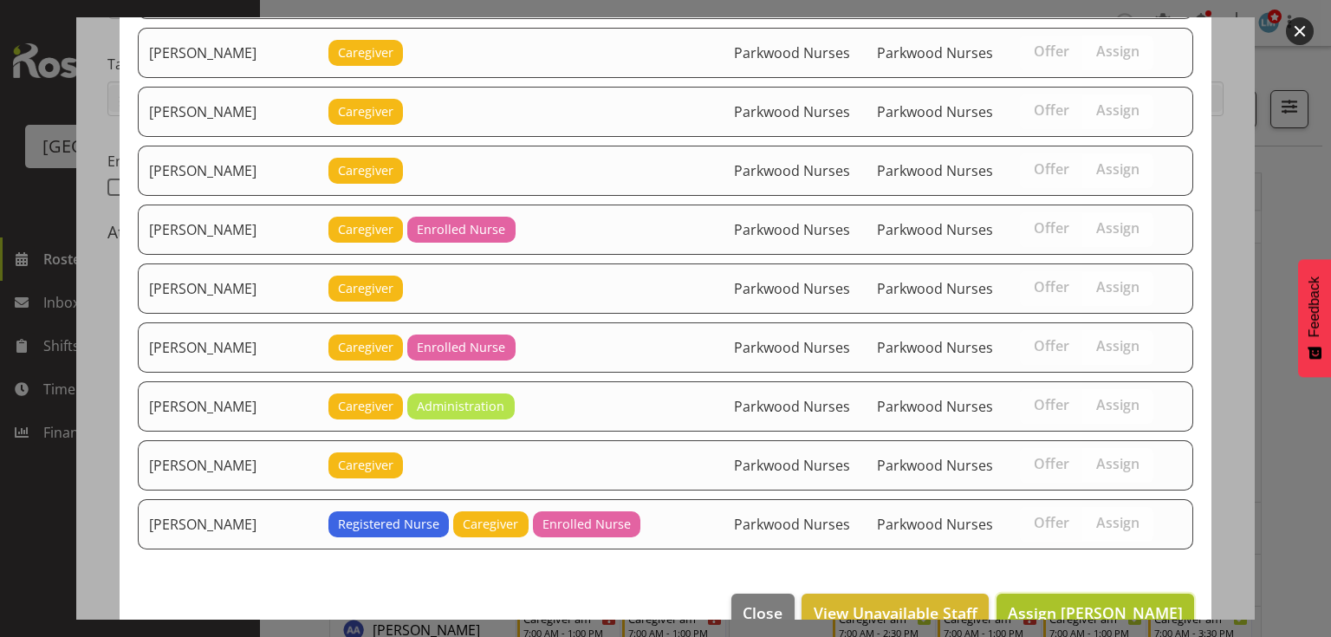
click at [1123, 602] on span "Assign Alem Abreha" at bounding box center [1095, 612] width 175 height 21
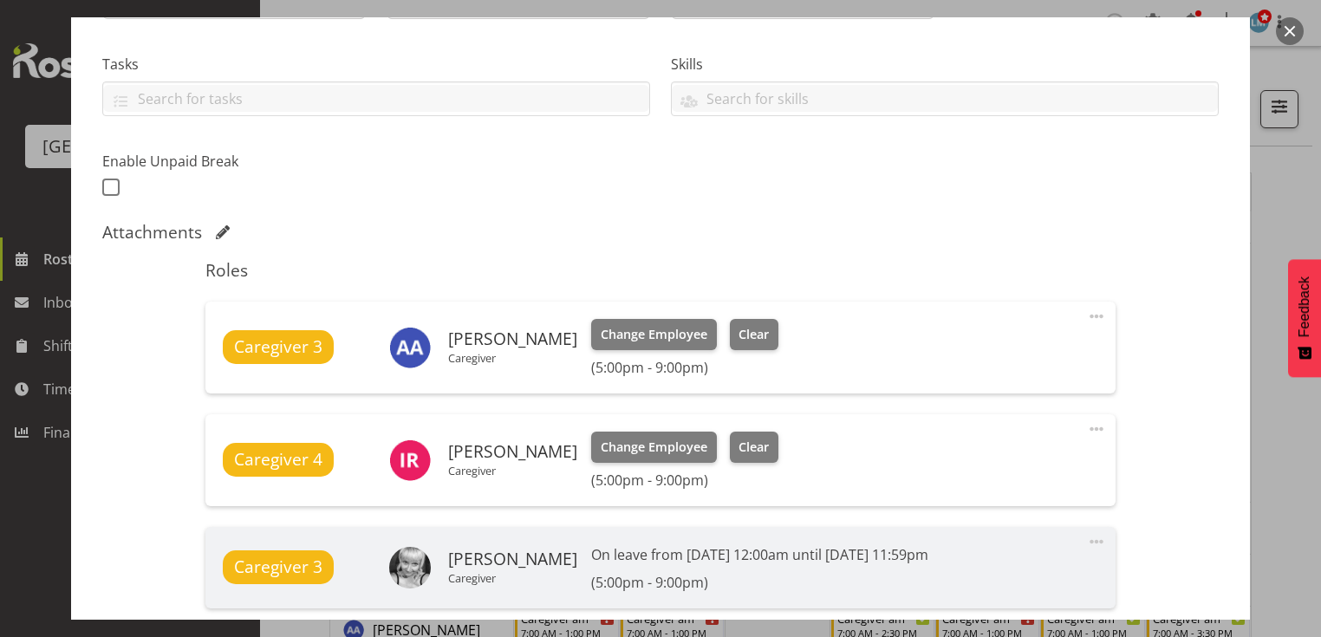
scroll to position [569, 0]
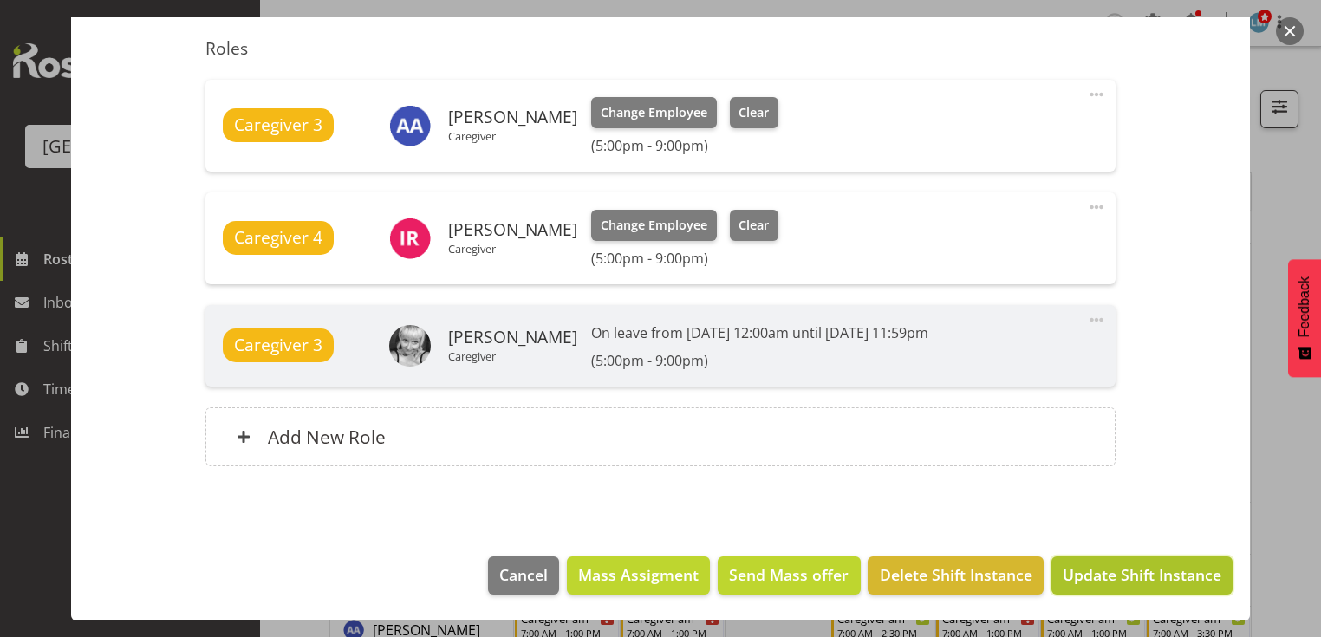
click at [1127, 569] on span "Update Shift Instance" at bounding box center [1141, 574] width 159 height 23
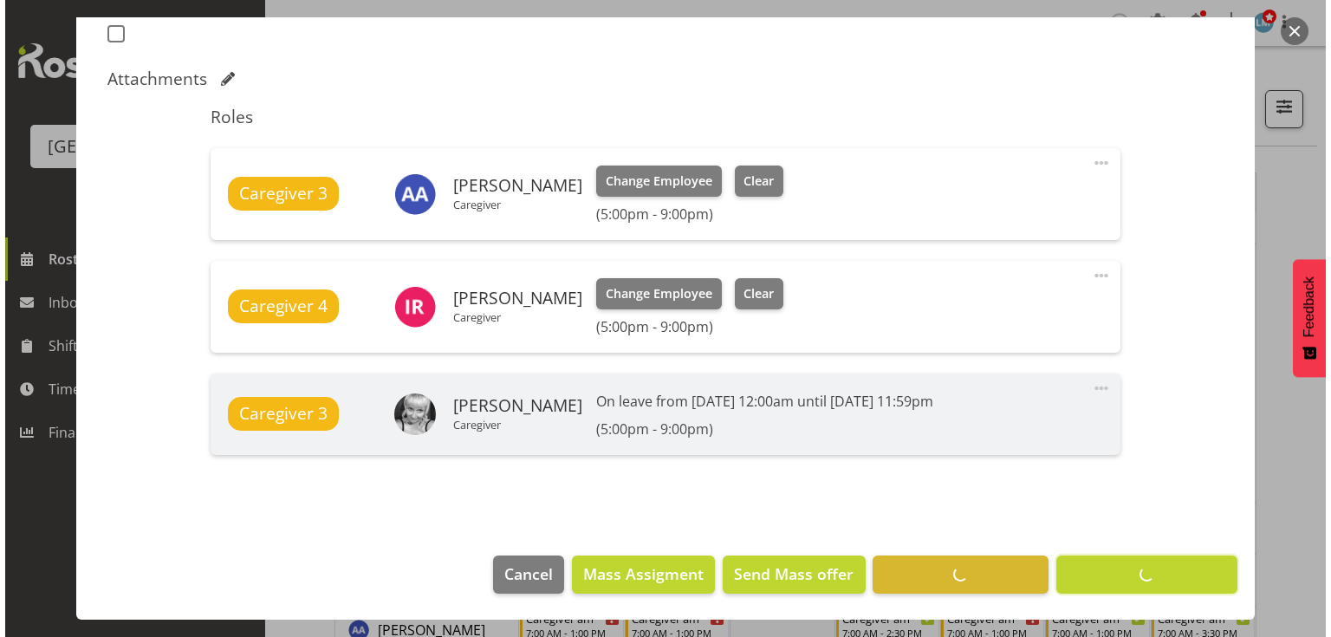
scroll to position [499, 0]
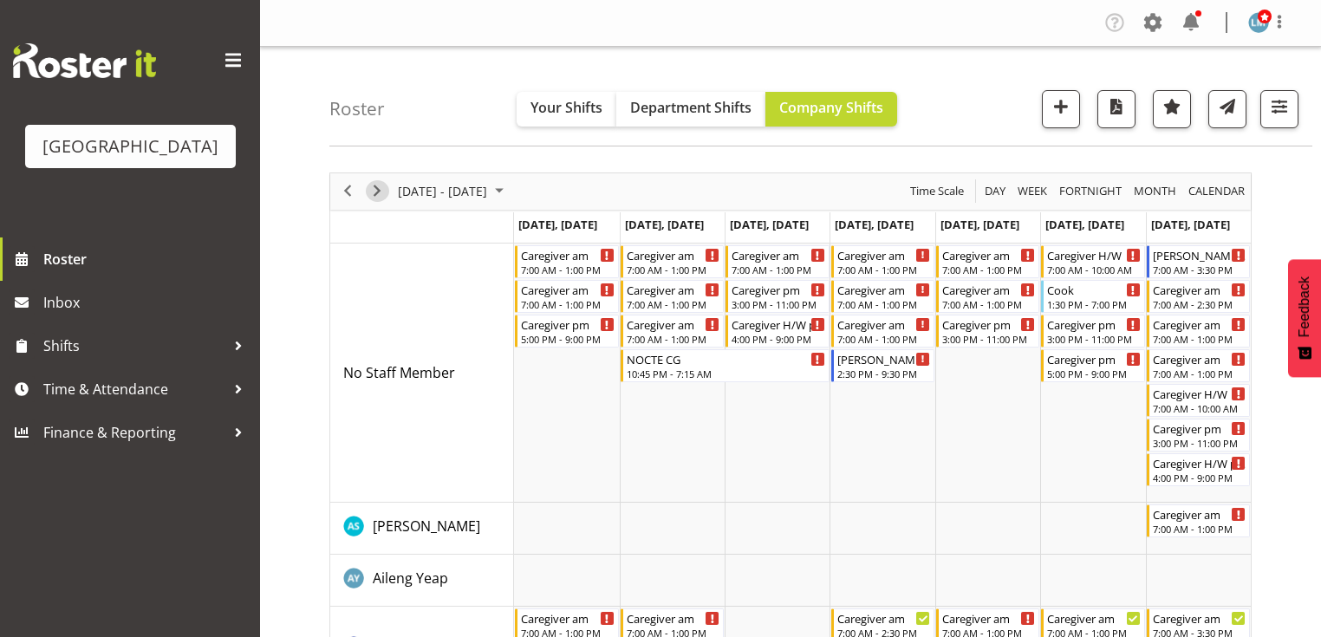
click at [374, 191] on span "Next" at bounding box center [377, 191] width 21 height 22
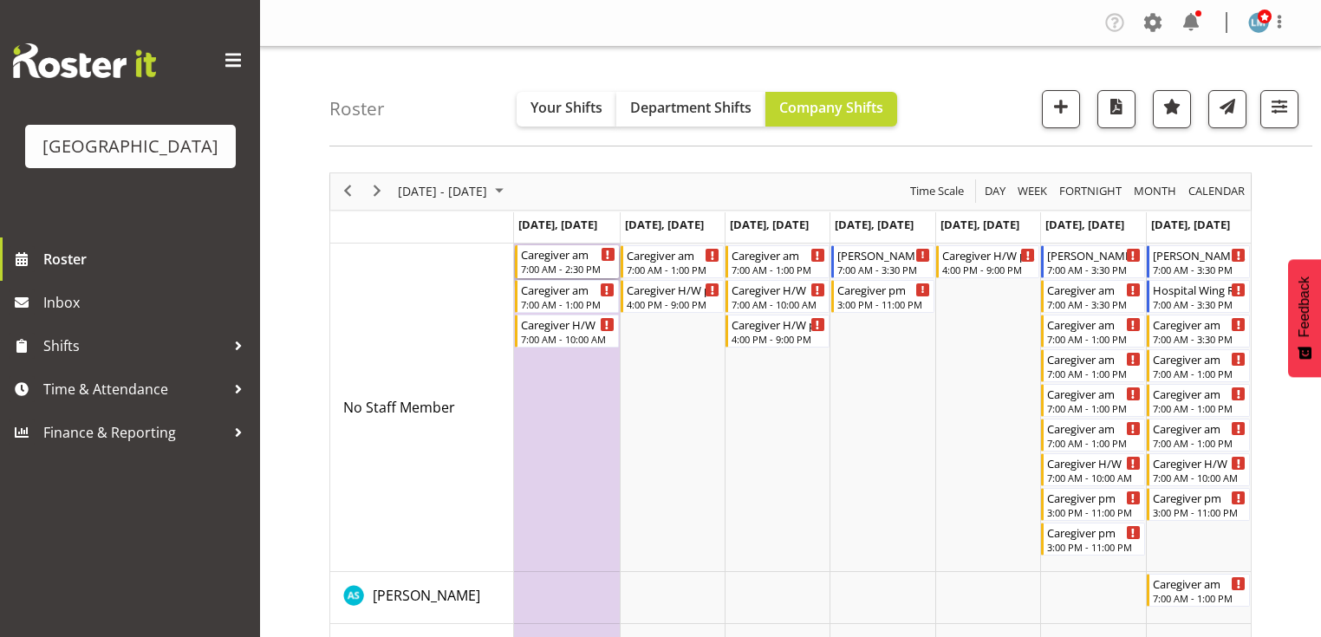
click at [562, 261] on div "Caregiver am" at bounding box center [568, 253] width 94 height 17
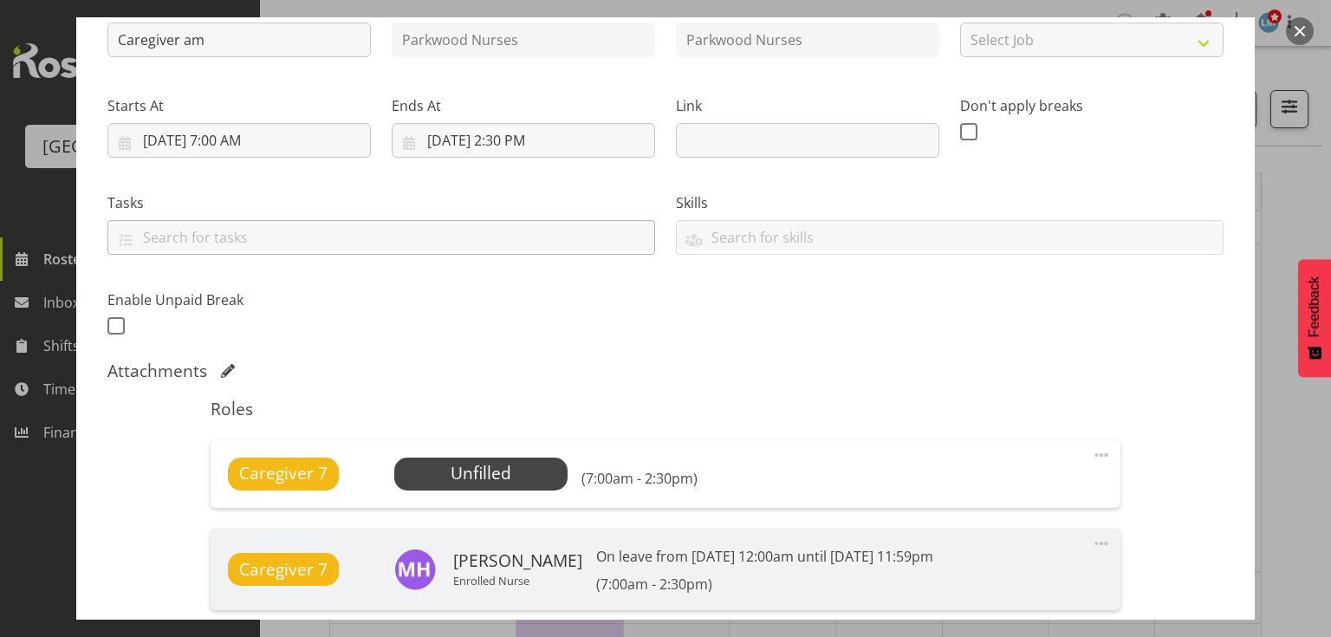
scroll to position [432, 0]
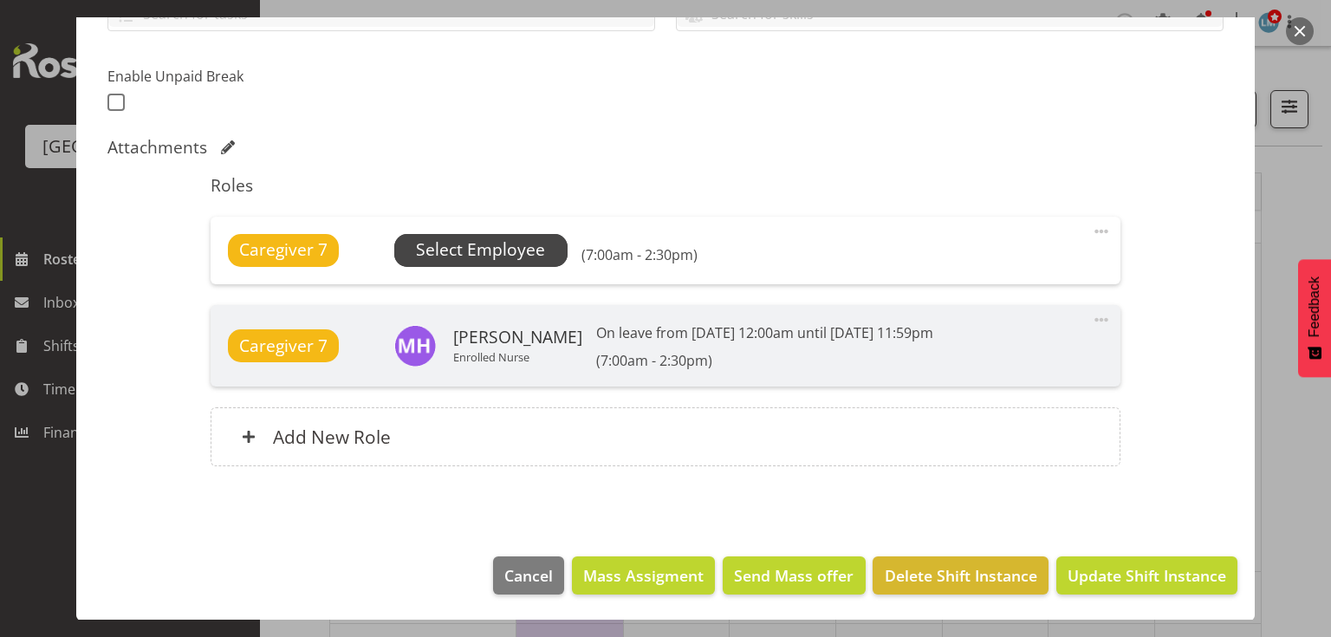
click at [502, 238] on span "Select Employee" at bounding box center [480, 249] width 129 height 25
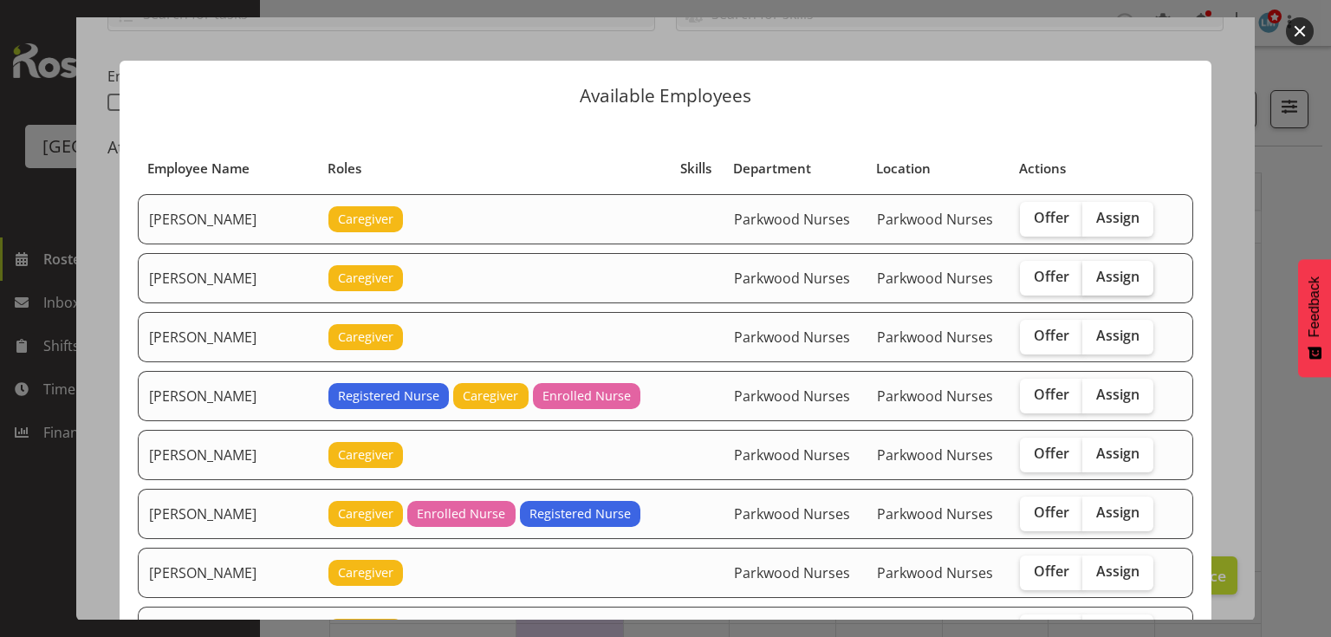
click at [1113, 273] on span "Assign" at bounding box center [1117, 276] width 43 height 17
click at [1094, 273] on input "Assign" at bounding box center [1087, 276] width 11 height 11
checkbox input "true"
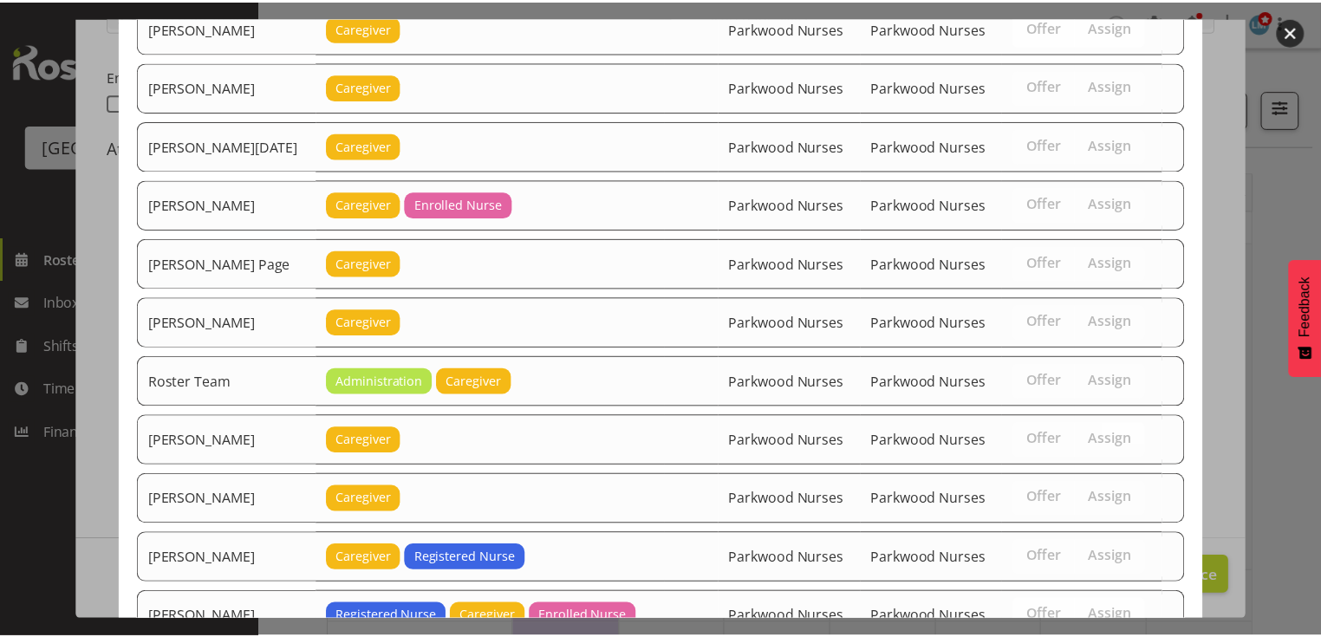
scroll to position [2351, 0]
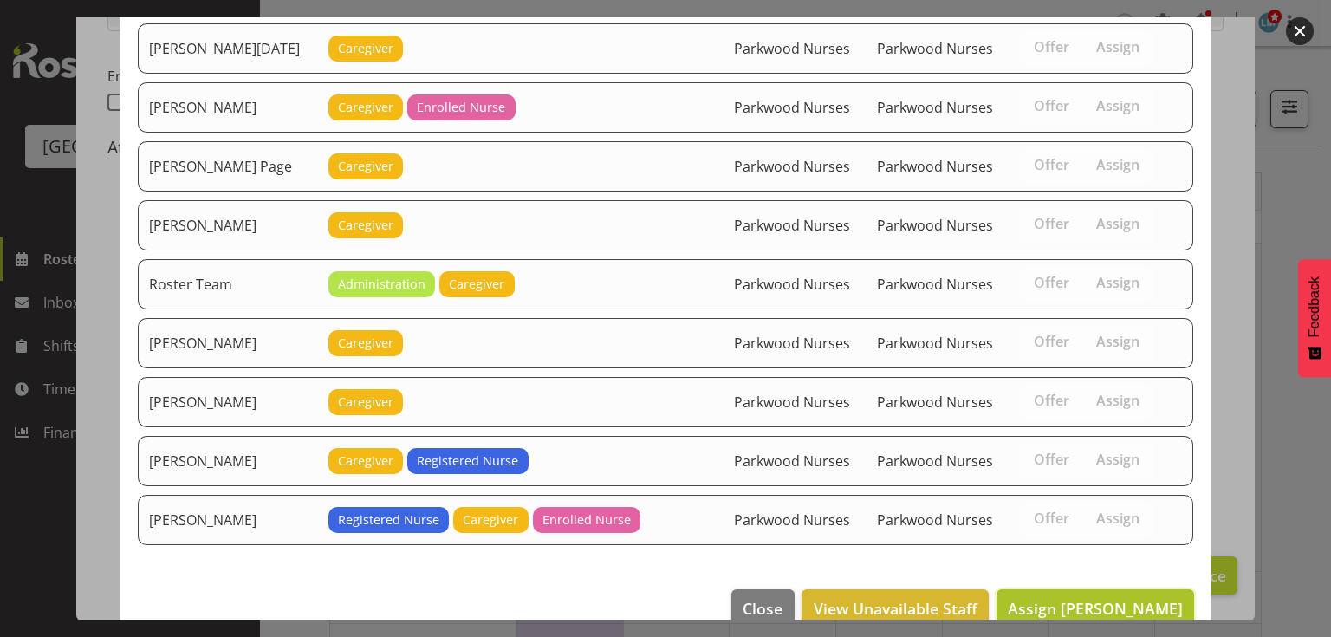
click at [1097, 598] on span "Assign Alem Abreha" at bounding box center [1095, 608] width 175 height 21
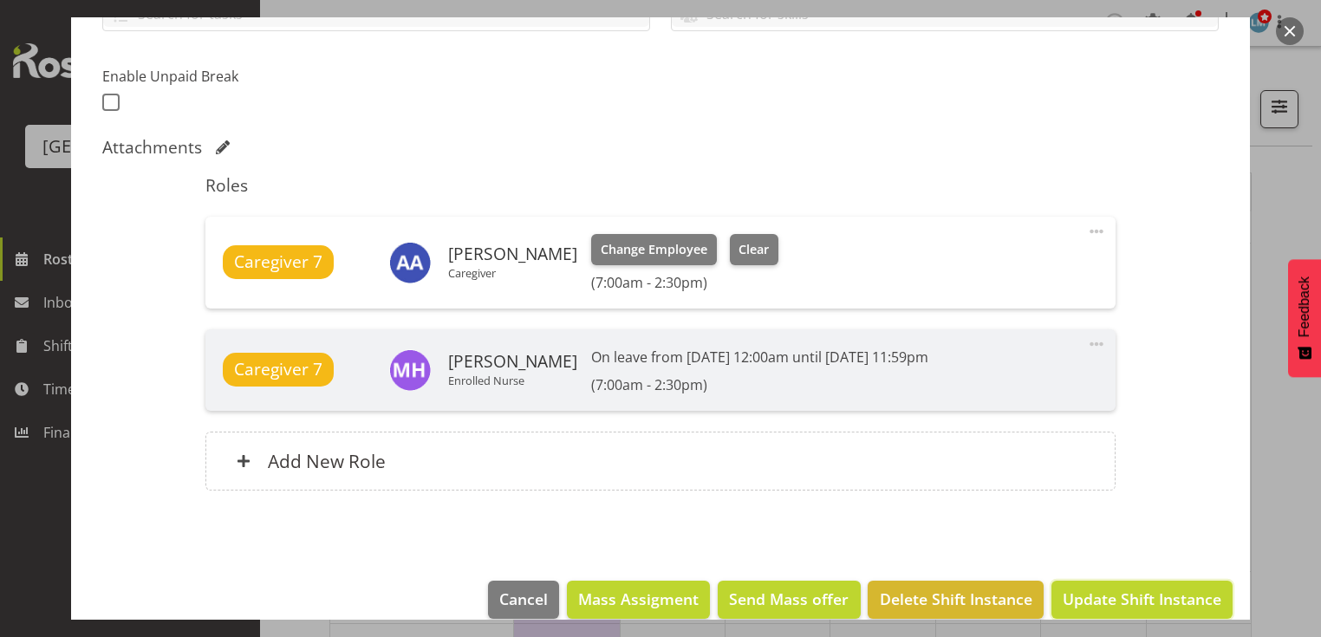
click at [1122, 588] on span "Update Shift Instance" at bounding box center [1141, 599] width 159 height 23
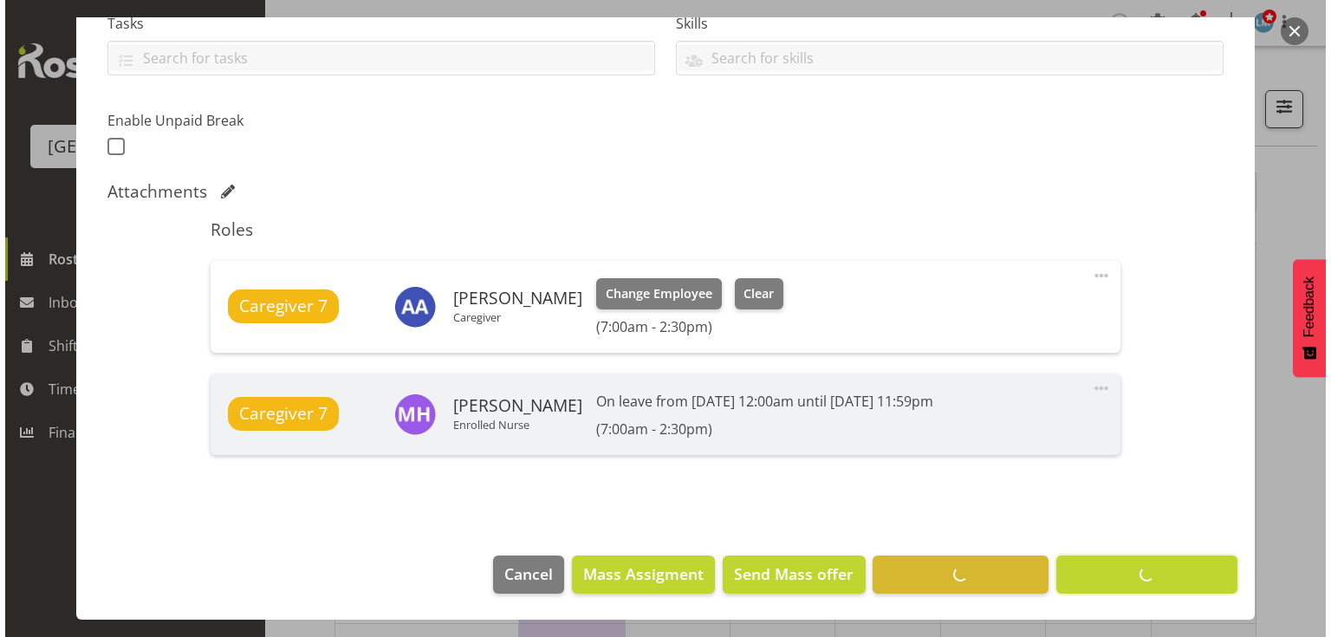
scroll to position [387, 0]
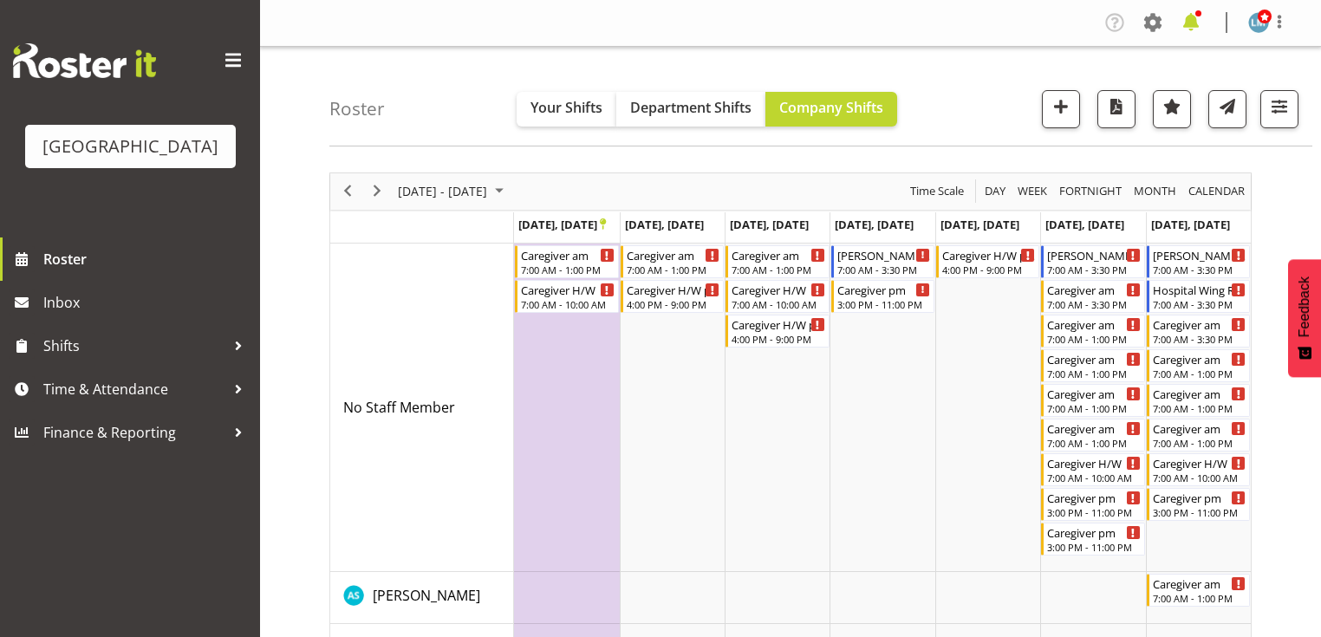
click at [1192, 21] on span at bounding box center [1191, 23] width 28 height 28
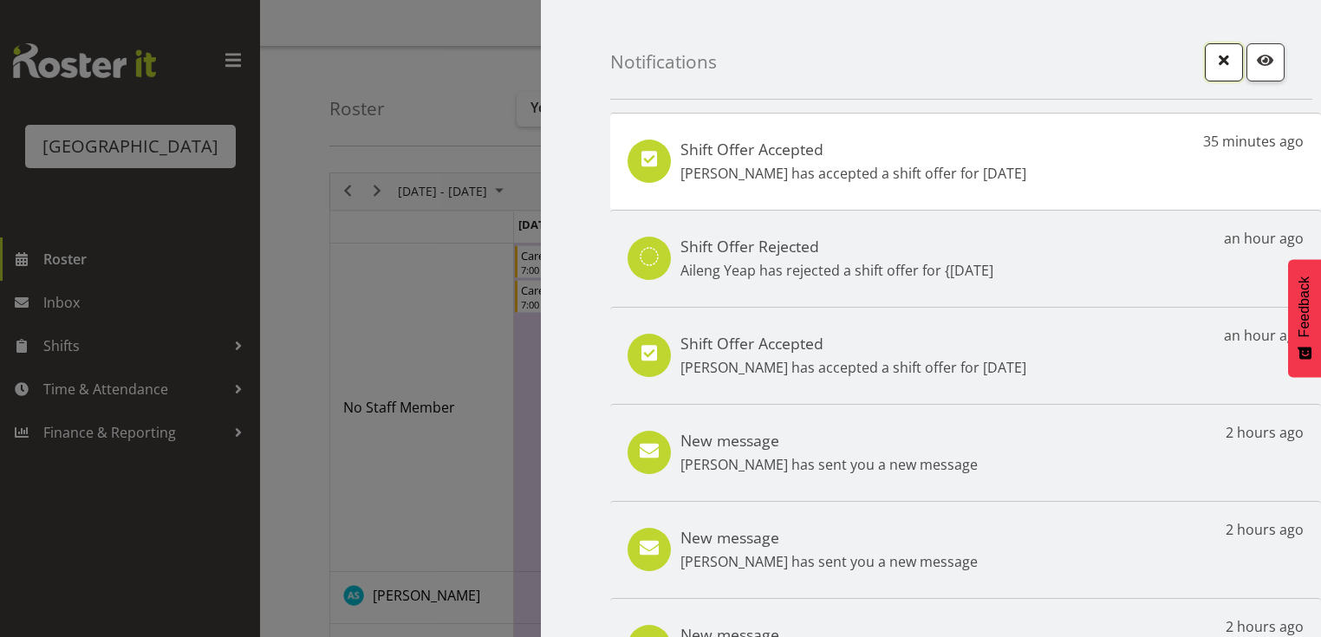
click at [1213, 62] on span "button" at bounding box center [1223, 60] width 23 height 23
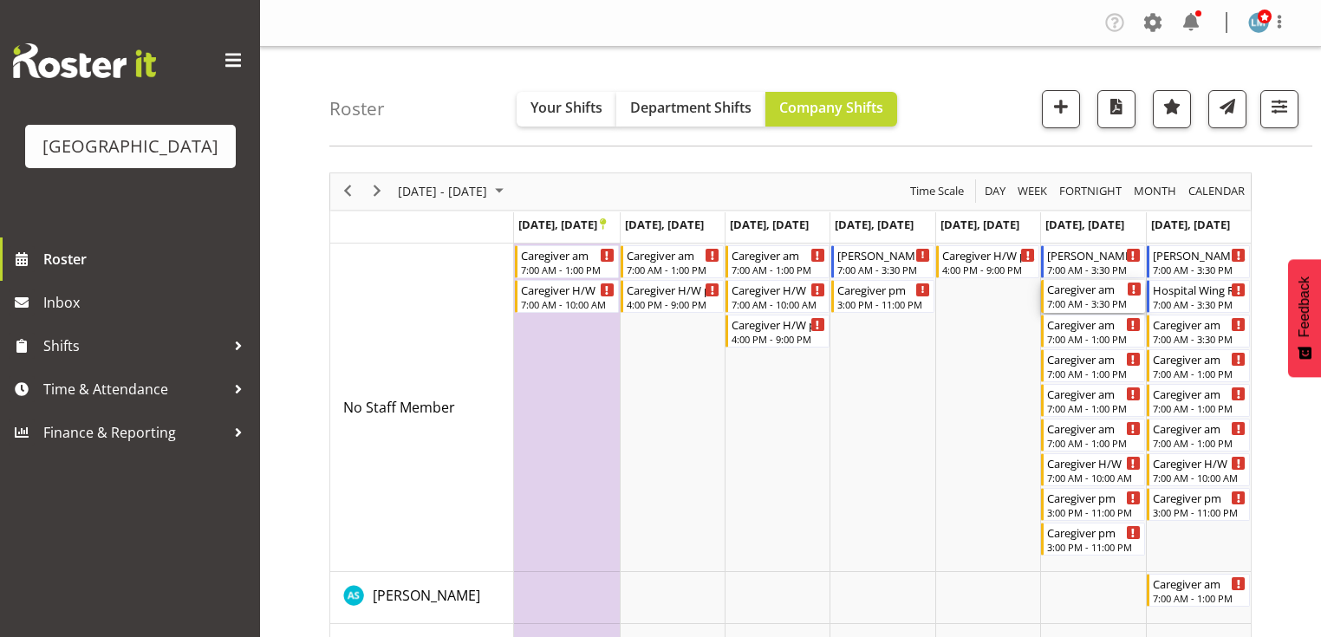
click at [1086, 298] on div "7:00 AM - 3:30 PM" at bounding box center [1094, 303] width 94 height 14
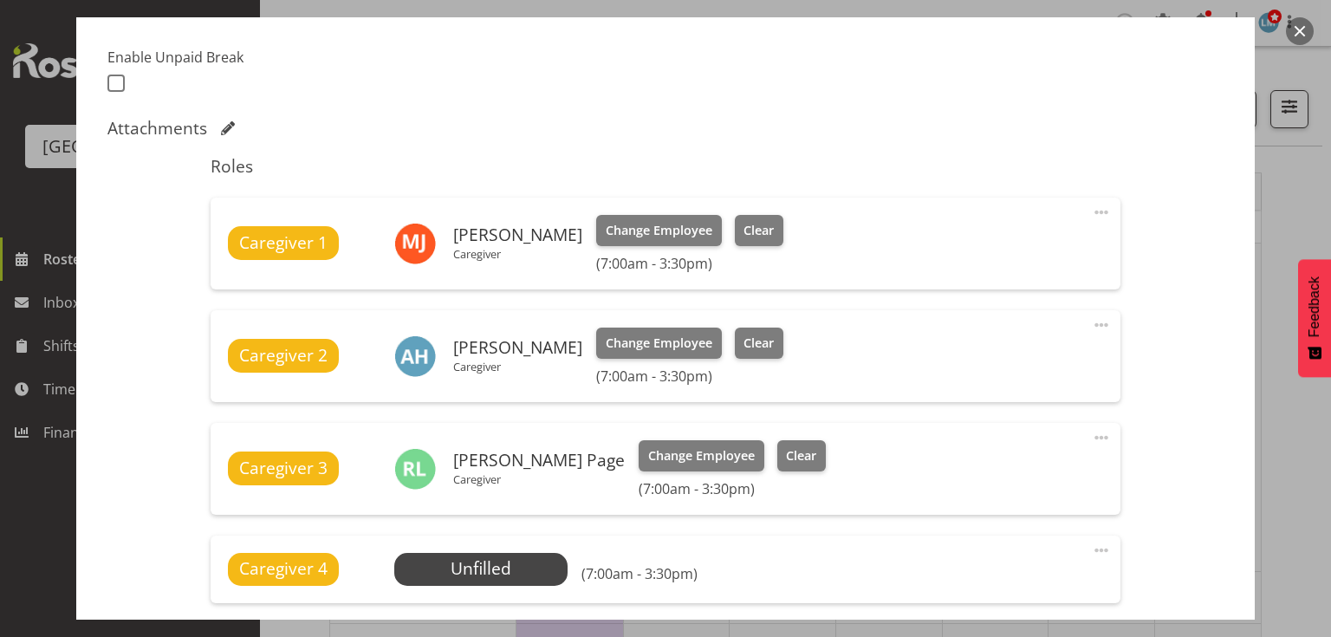
scroll to position [555, 0]
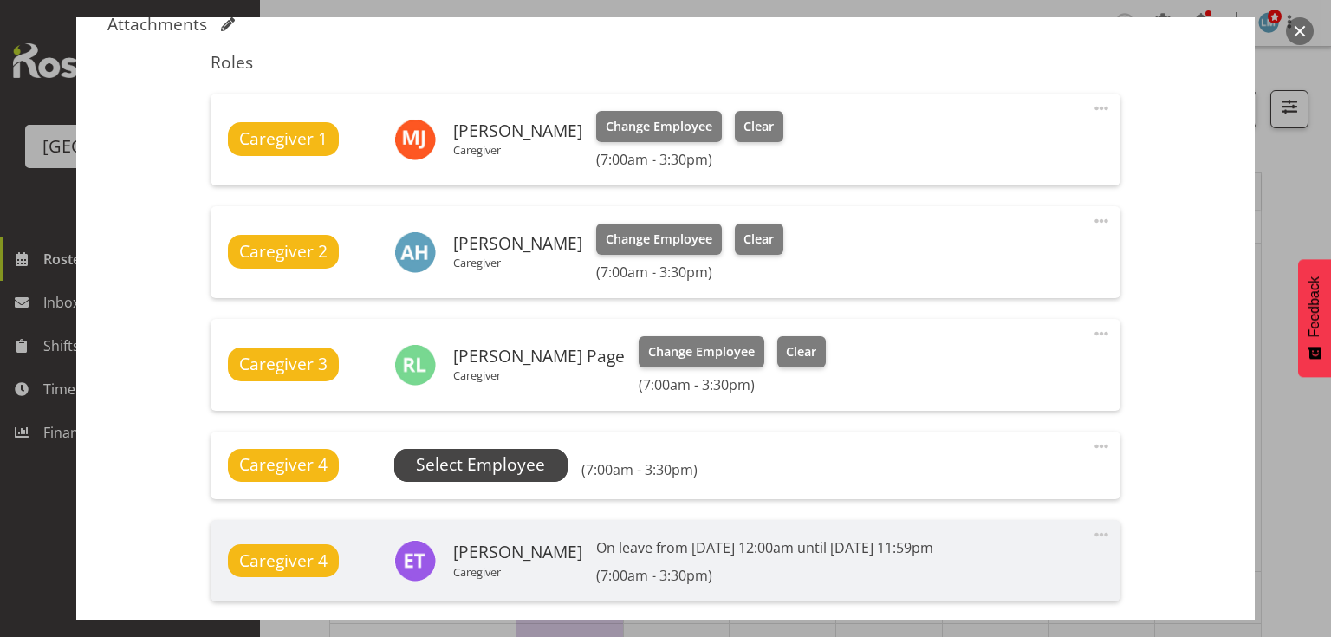
click at [489, 458] on span "Select Employee" at bounding box center [480, 464] width 129 height 25
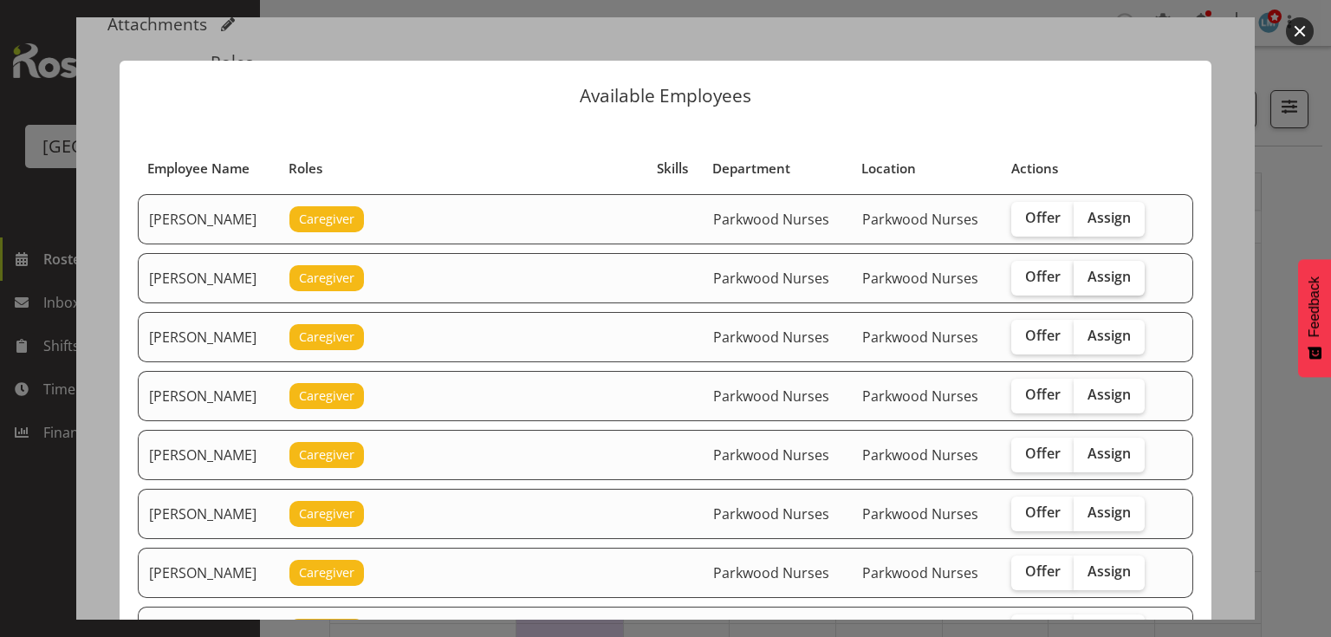
click at [1112, 268] on span "Assign" at bounding box center [1109, 276] width 43 height 17
click at [1085, 271] on input "Assign" at bounding box center [1079, 276] width 11 height 11
checkbox input "true"
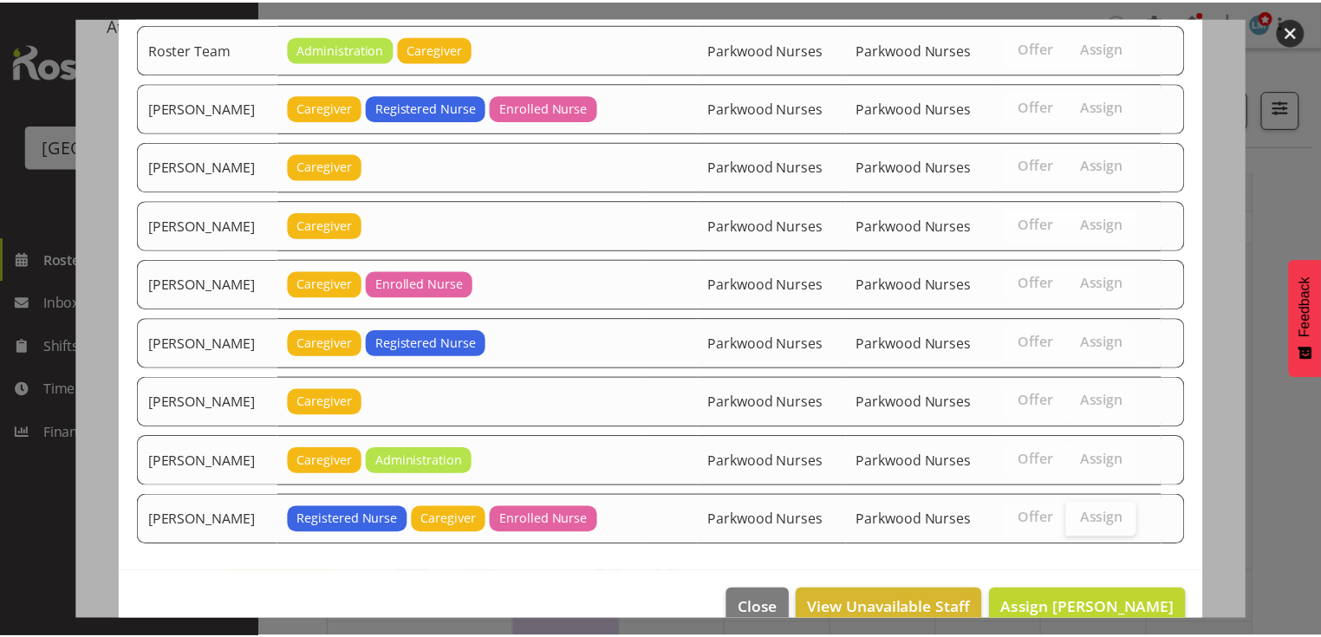
scroll to position [2177, 0]
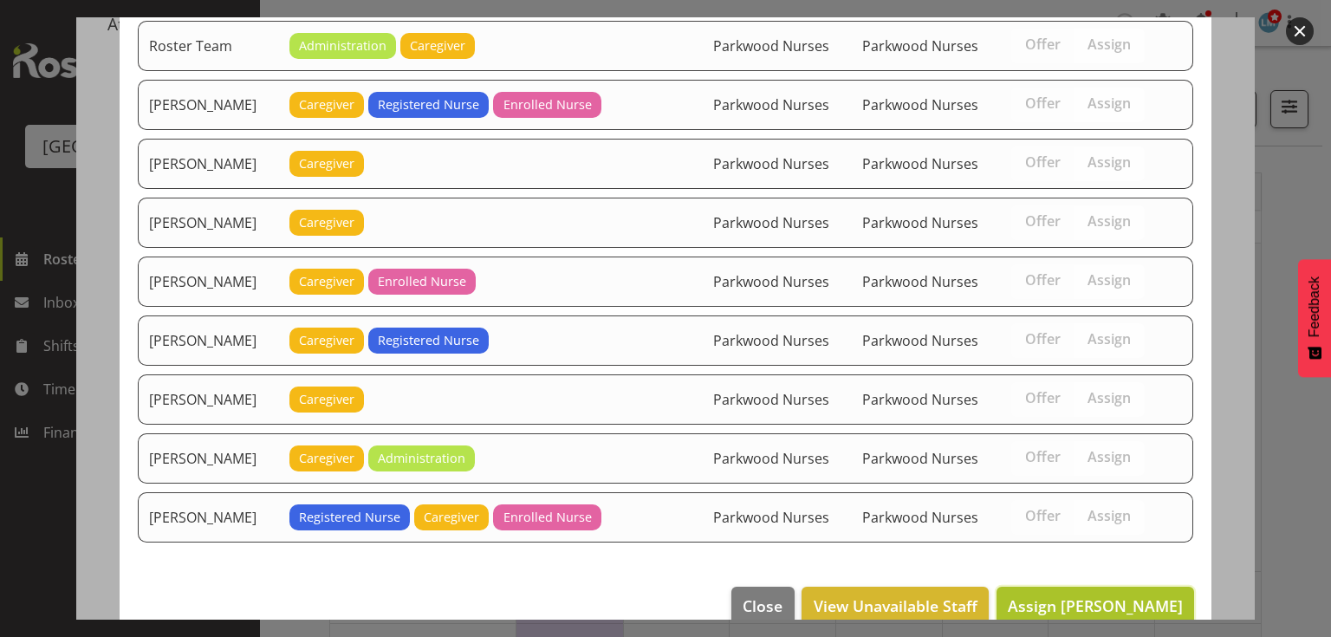
click at [1106, 595] on span "Assign Alem Abreha" at bounding box center [1095, 605] width 175 height 21
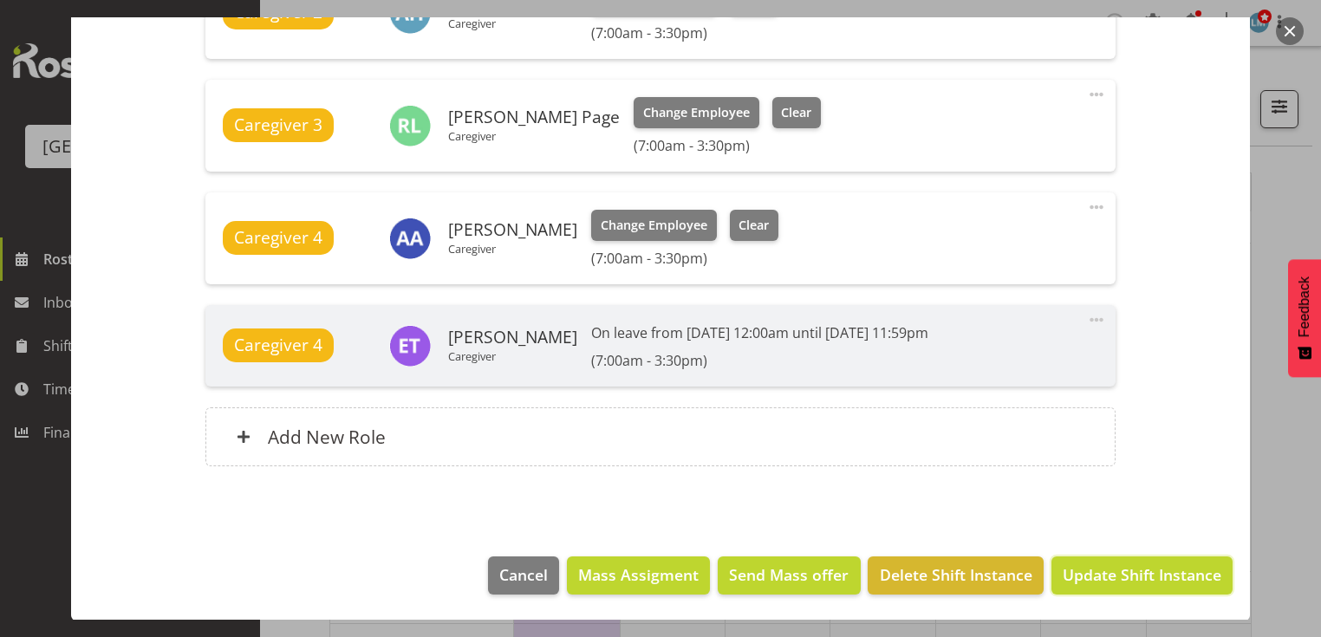
click at [1108, 573] on span "Update Shift Instance" at bounding box center [1141, 574] width 159 height 23
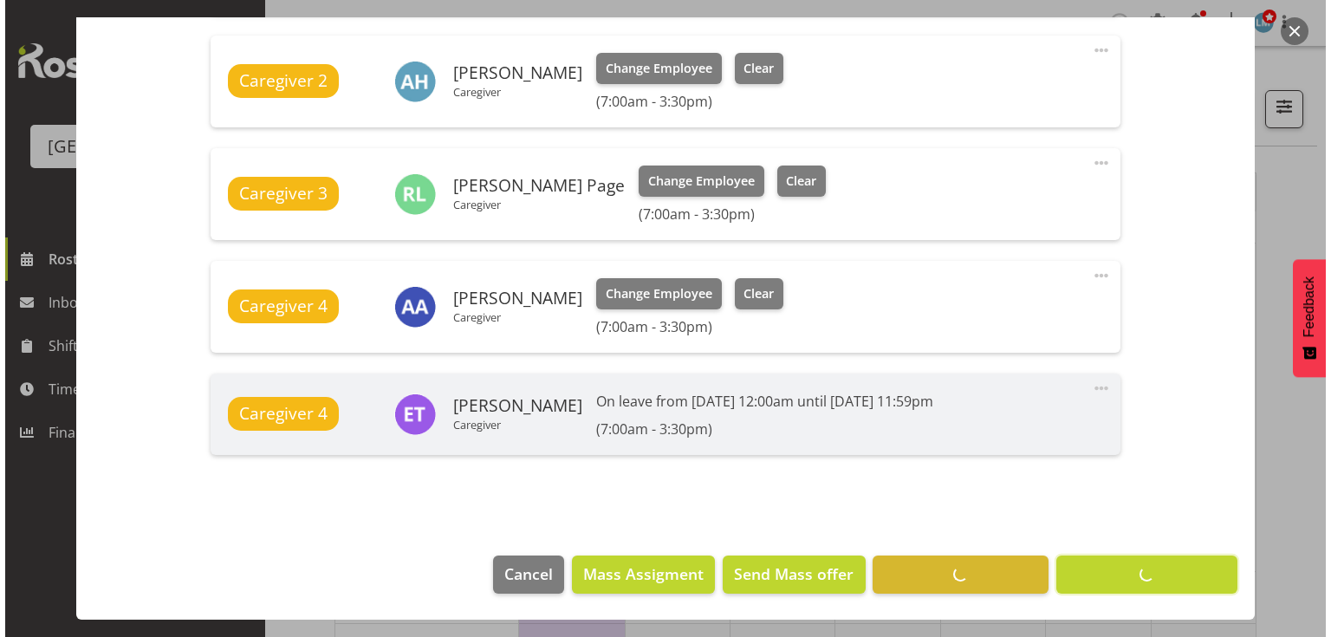
scroll to position [724, 0]
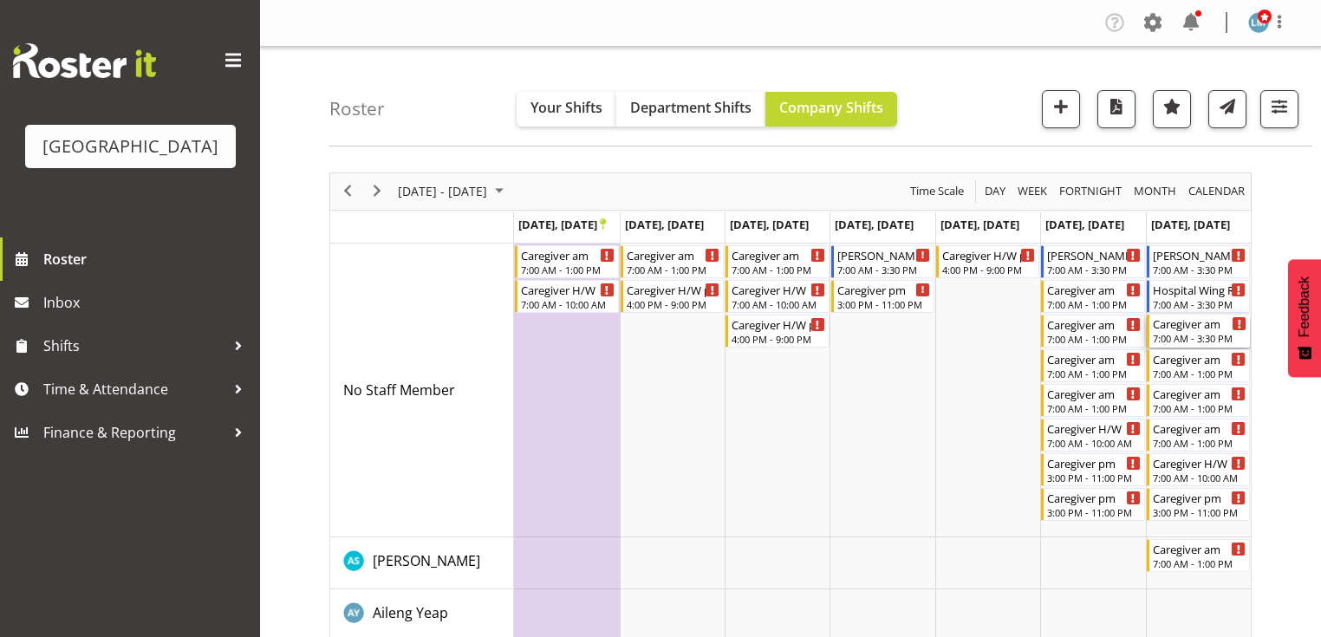
click at [1180, 334] on div "7:00 AM - 3:30 PM" at bounding box center [1200, 338] width 94 height 14
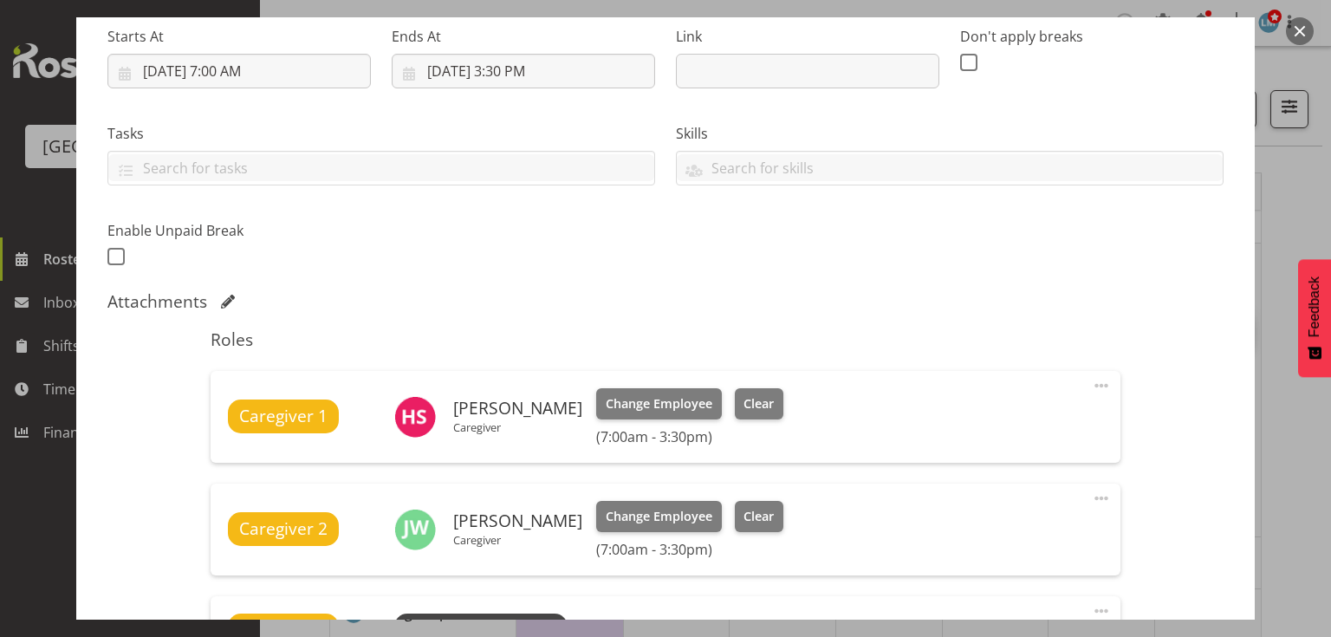
scroll to position [555, 0]
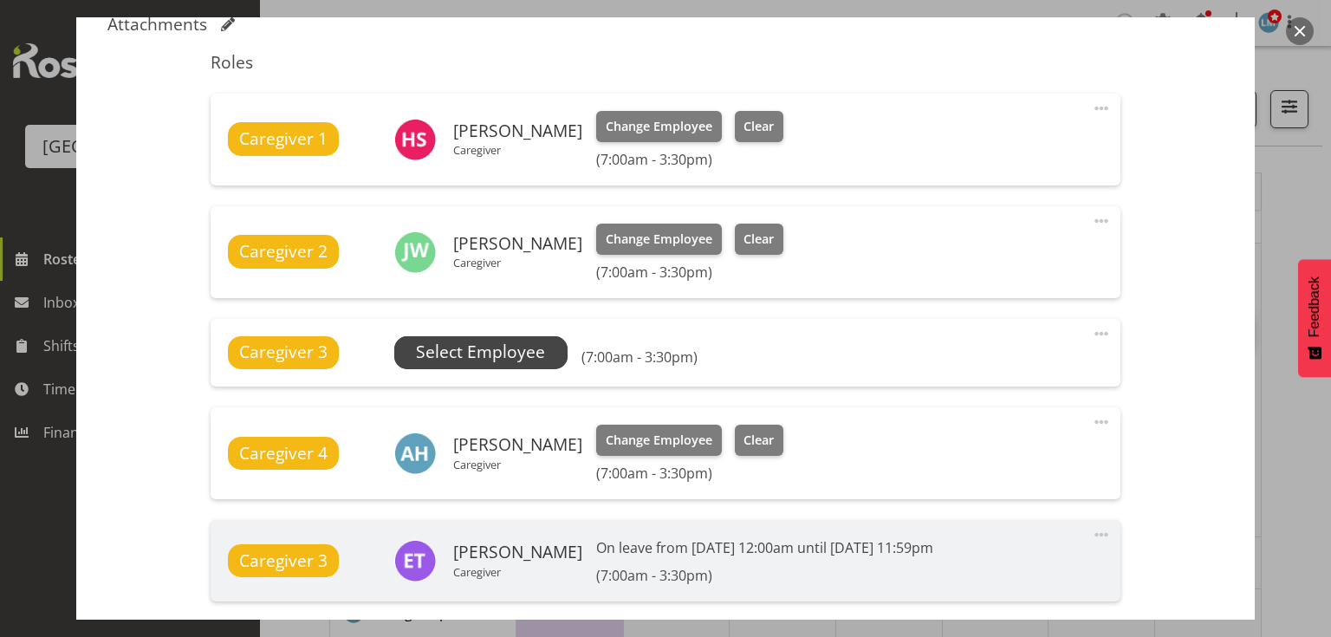
click at [478, 352] on span "Select Employee" at bounding box center [480, 352] width 129 height 25
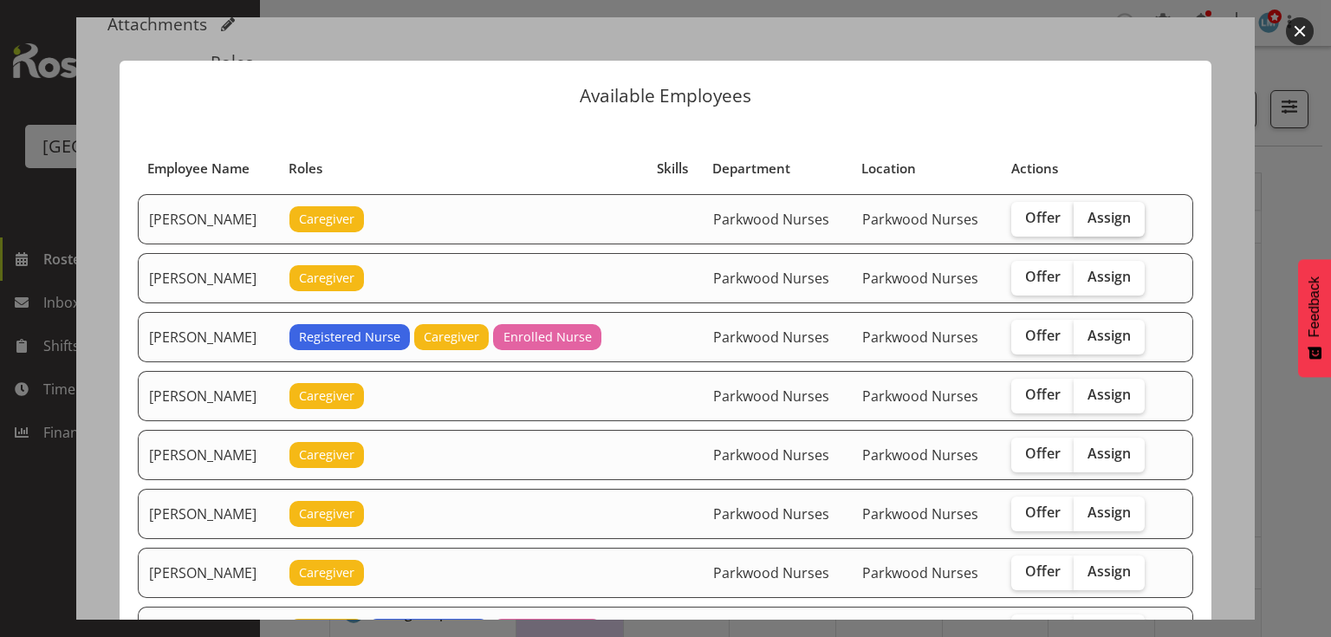
click at [1106, 209] on span "Assign" at bounding box center [1109, 217] width 43 height 17
click at [1085, 212] on input "Assign" at bounding box center [1079, 217] width 11 height 11
checkbox input "true"
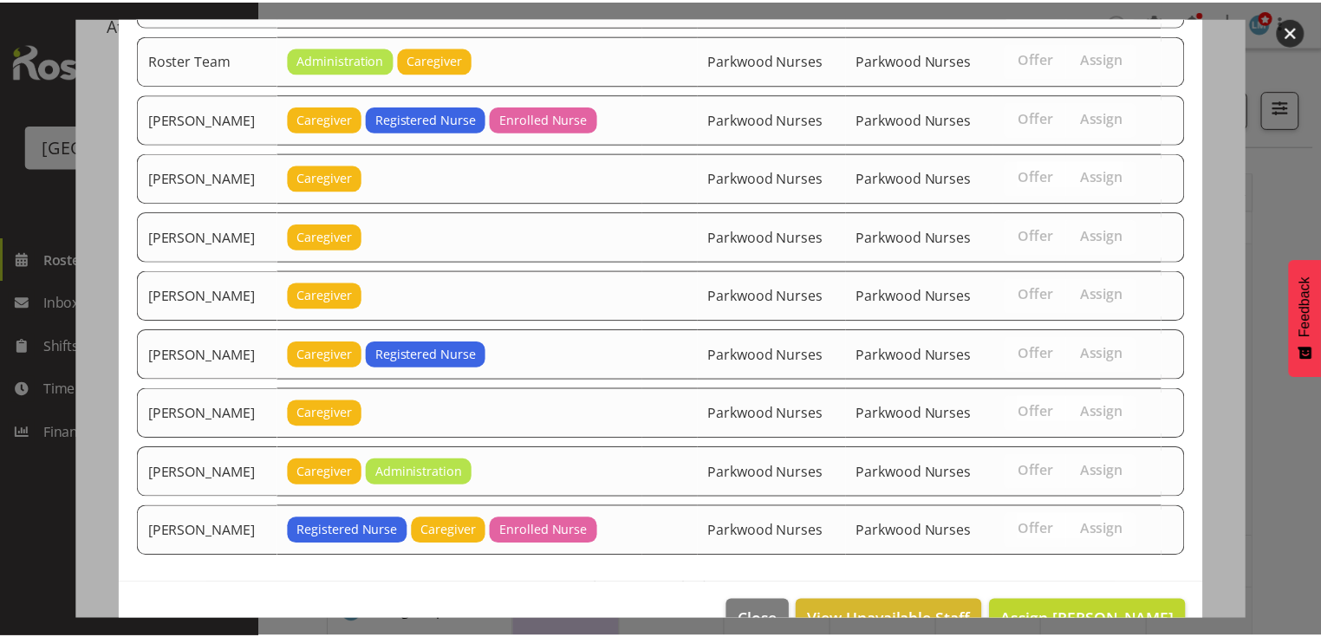
scroll to position [2177, 0]
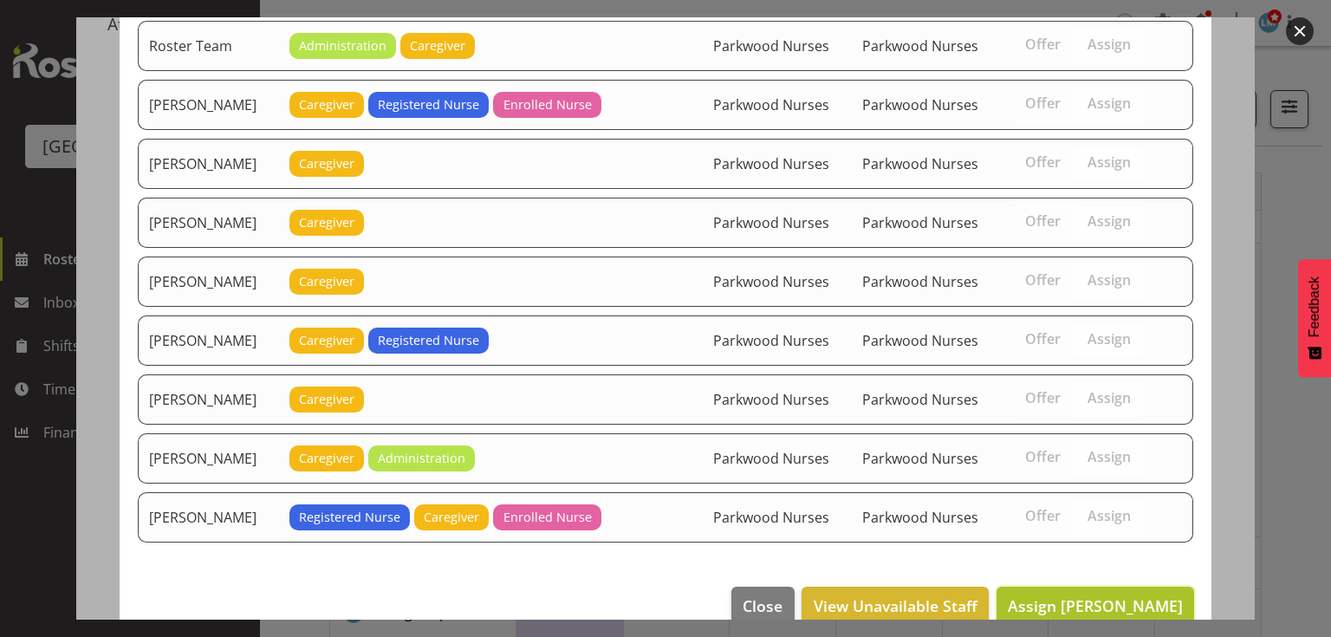
click at [1098, 595] on span "Assign Alem Abreha" at bounding box center [1095, 605] width 175 height 21
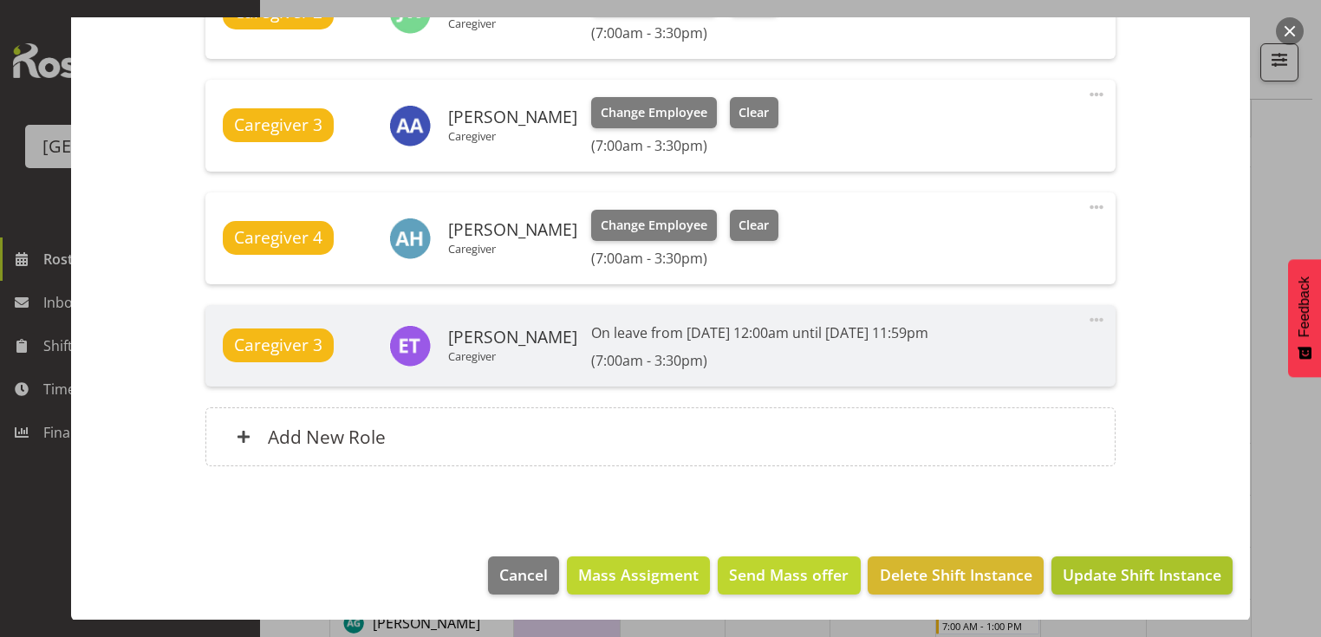
scroll to position [277, 0]
click at [1102, 579] on span "Update Shift Instance" at bounding box center [1141, 574] width 159 height 23
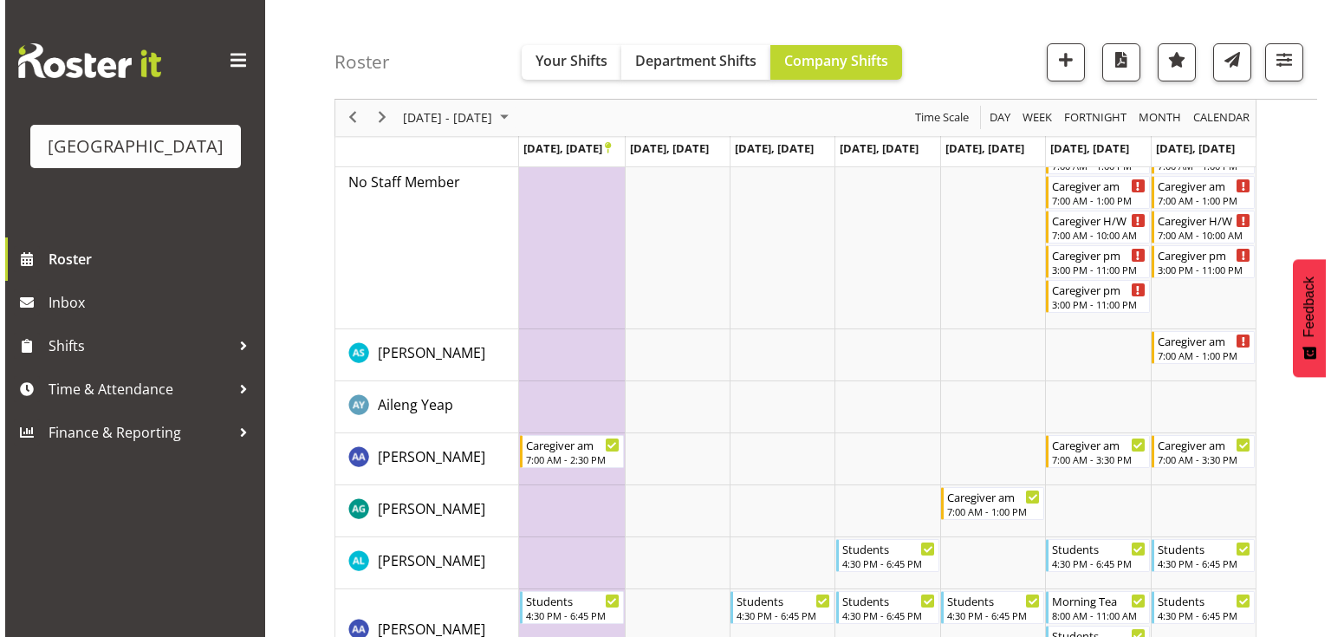
scroll to position [0, 0]
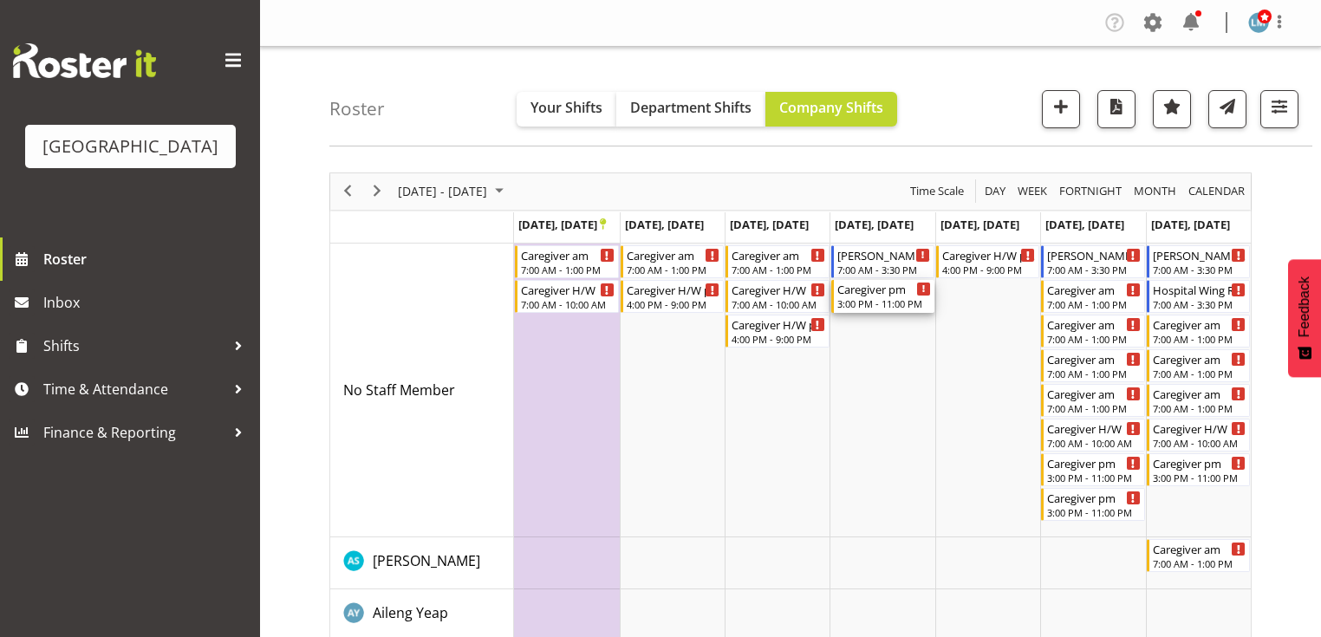
click at [880, 296] on div "Caregiver pm 3:00 PM - 11:00 PM" at bounding box center [884, 296] width 94 height 33
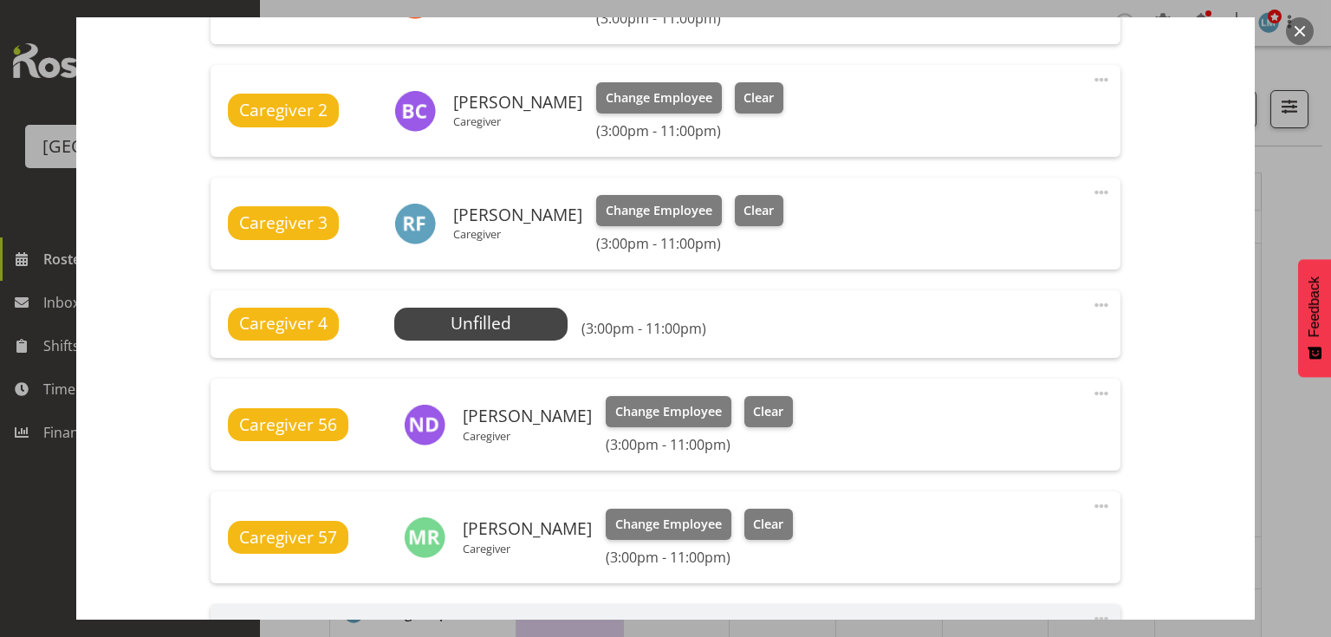
scroll to position [763, 0]
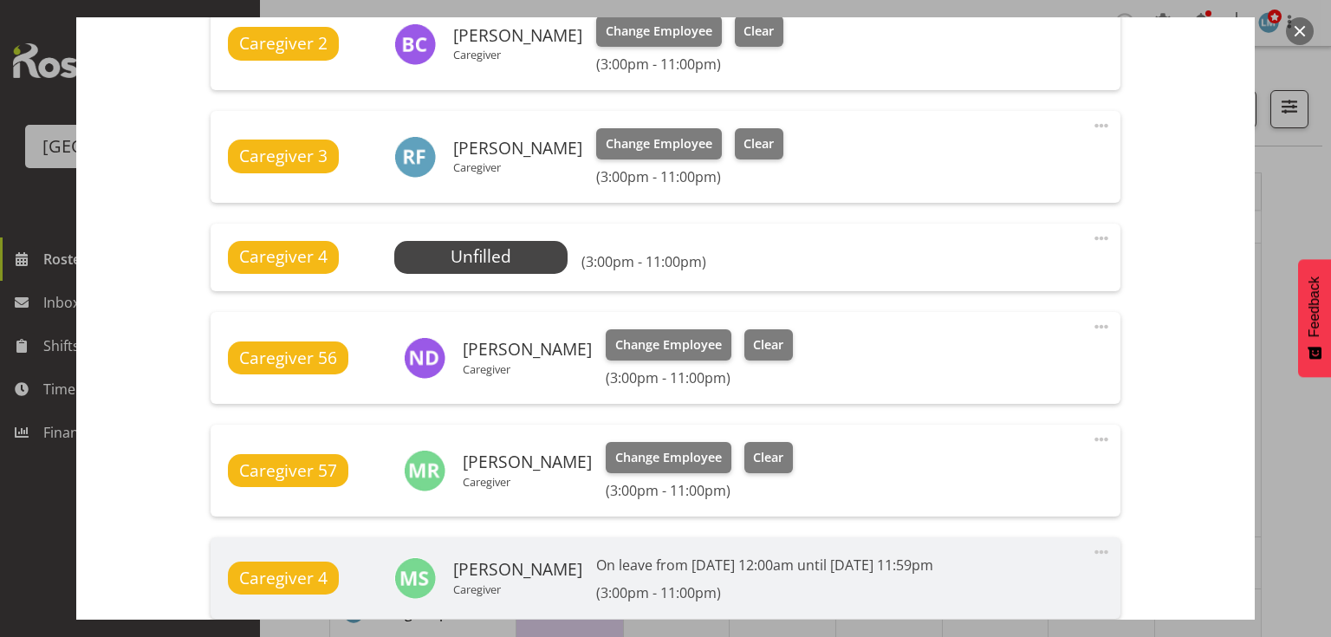
click at [1297, 21] on button "button" at bounding box center [1300, 31] width 28 height 28
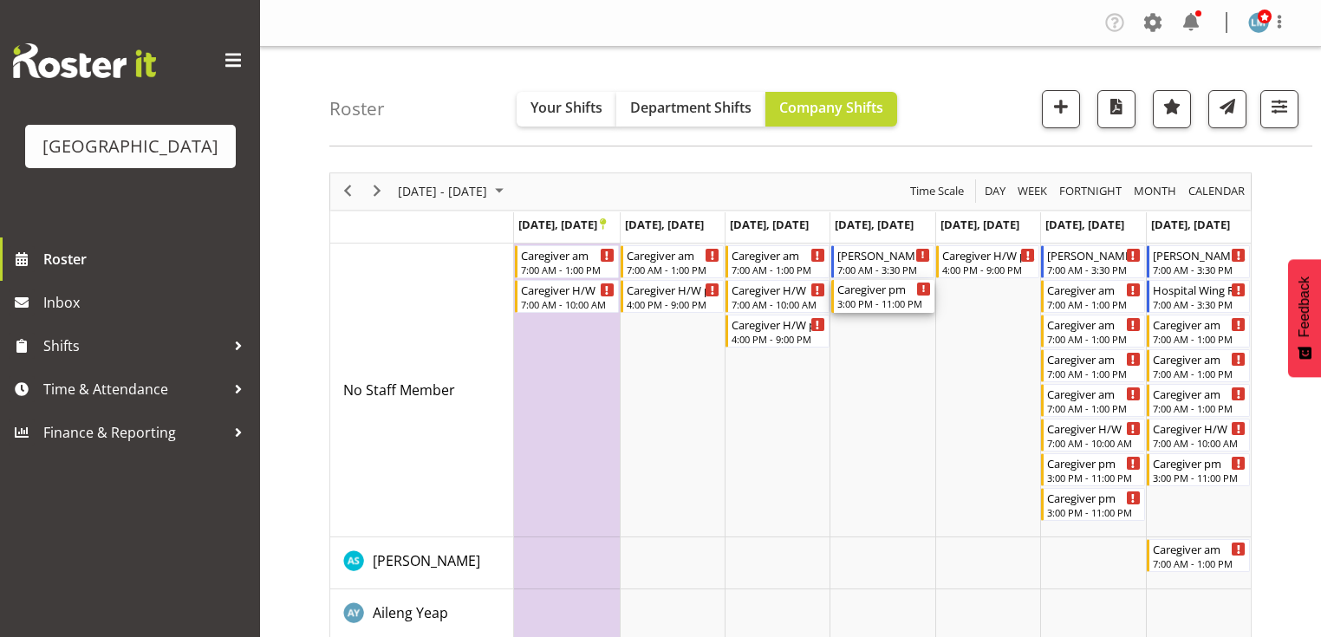
click at [867, 298] on div "3:00 PM - 11:00 PM" at bounding box center [884, 303] width 94 height 14
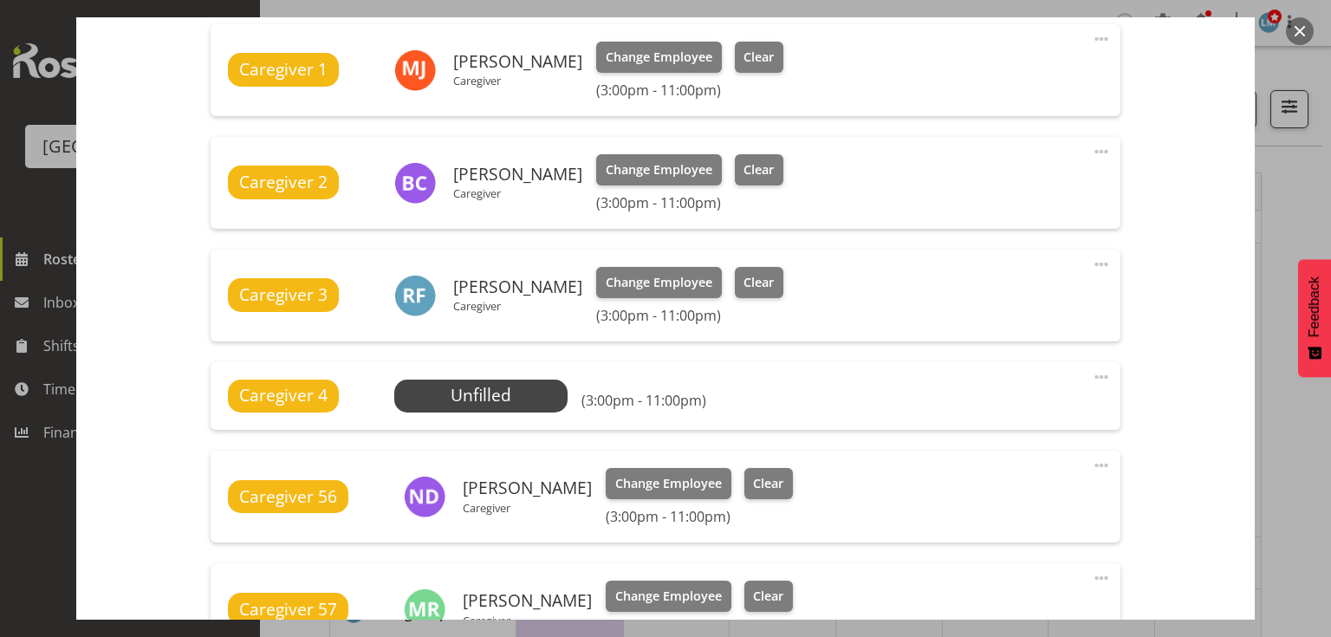
scroll to position [832, 0]
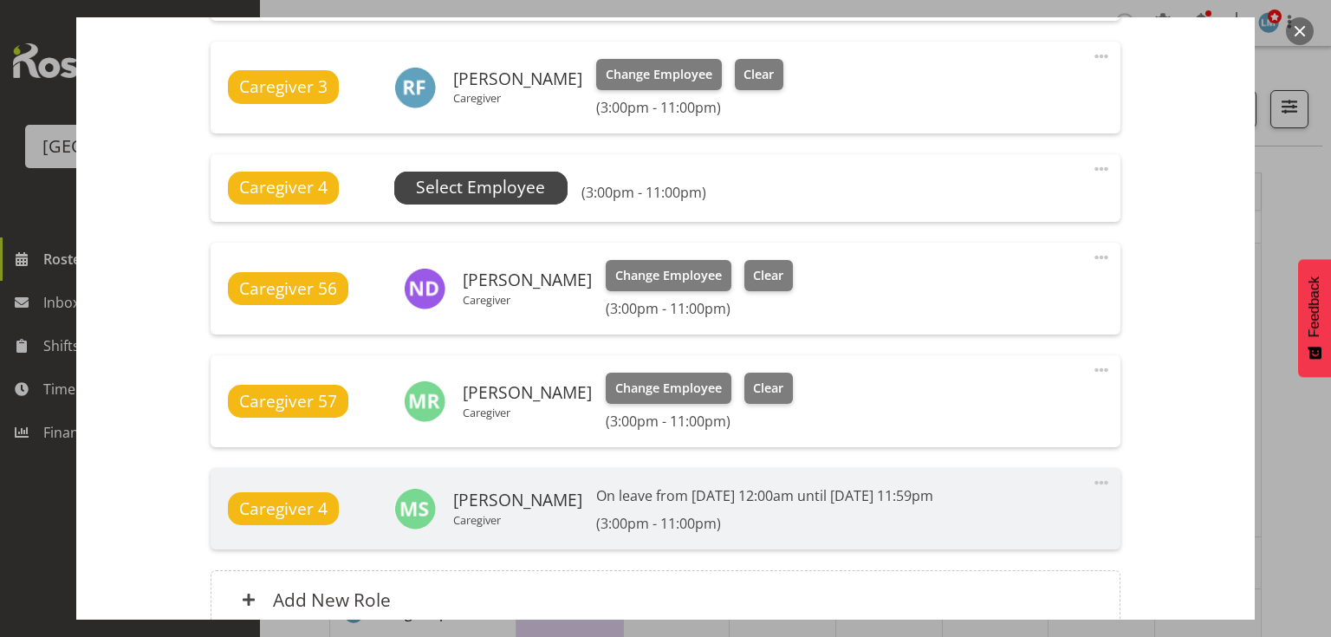
click at [497, 187] on span "Select Employee" at bounding box center [480, 187] width 129 height 25
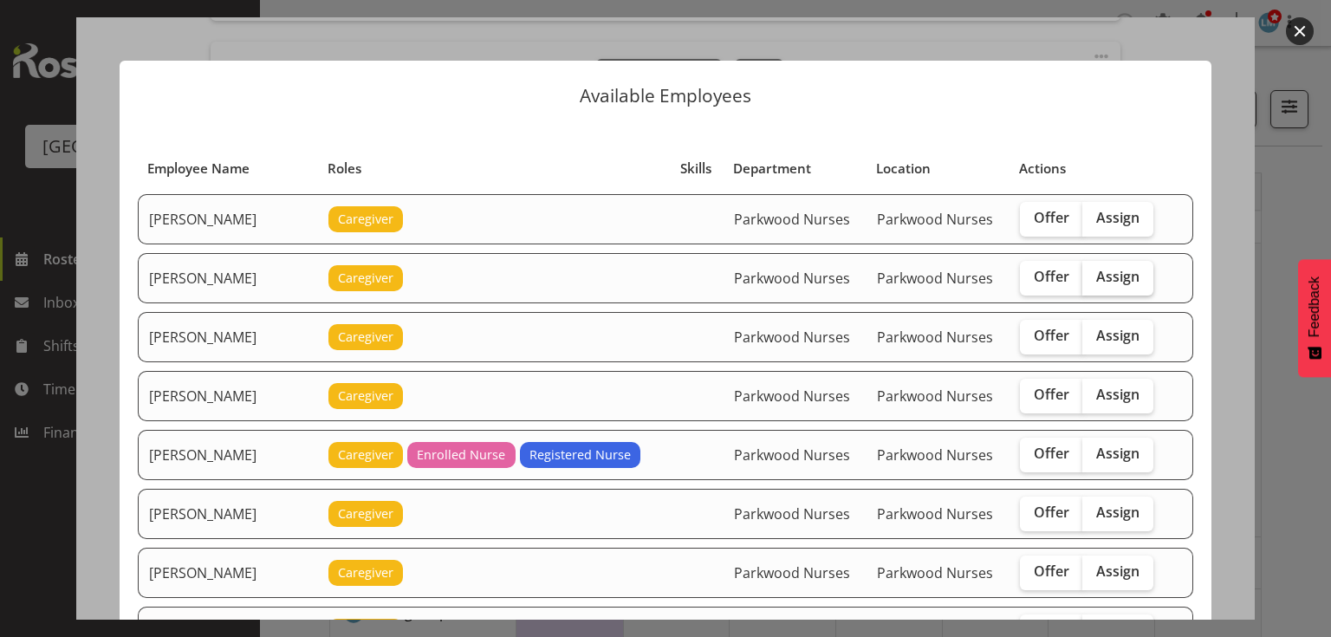
click at [1102, 268] on span "Assign" at bounding box center [1117, 276] width 43 height 17
click at [1094, 271] on input "Assign" at bounding box center [1087, 276] width 11 height 11
checkbox input "true"
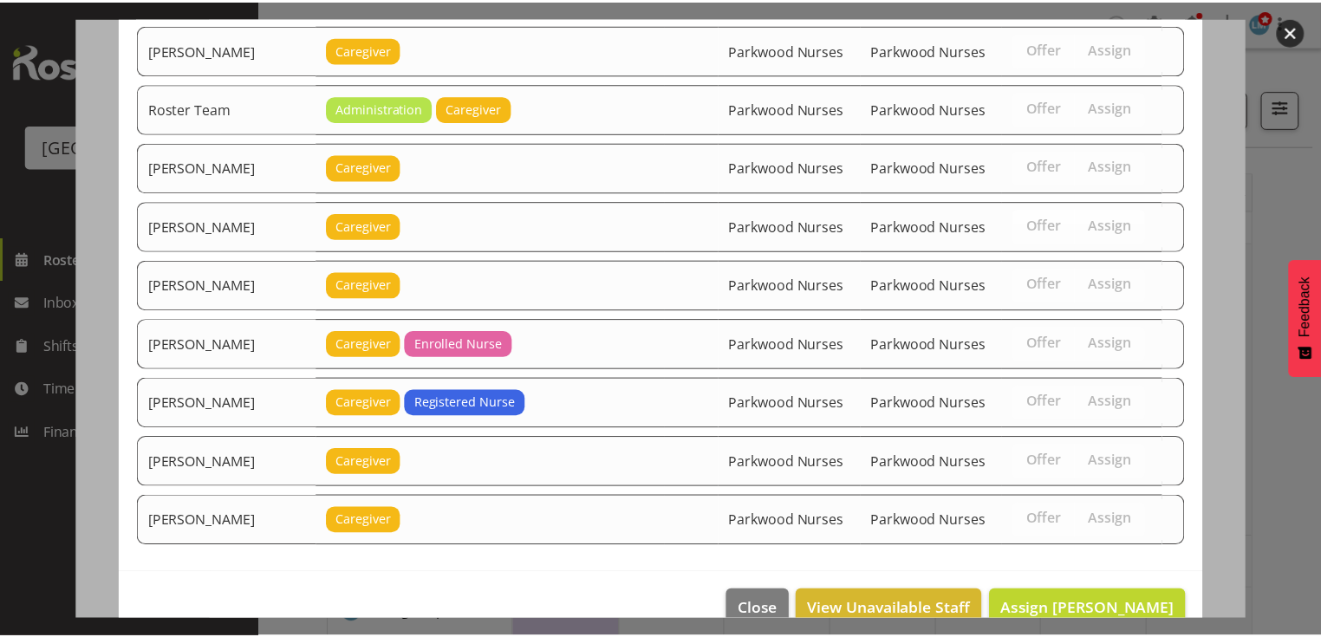
scroll to position [2177, 0]
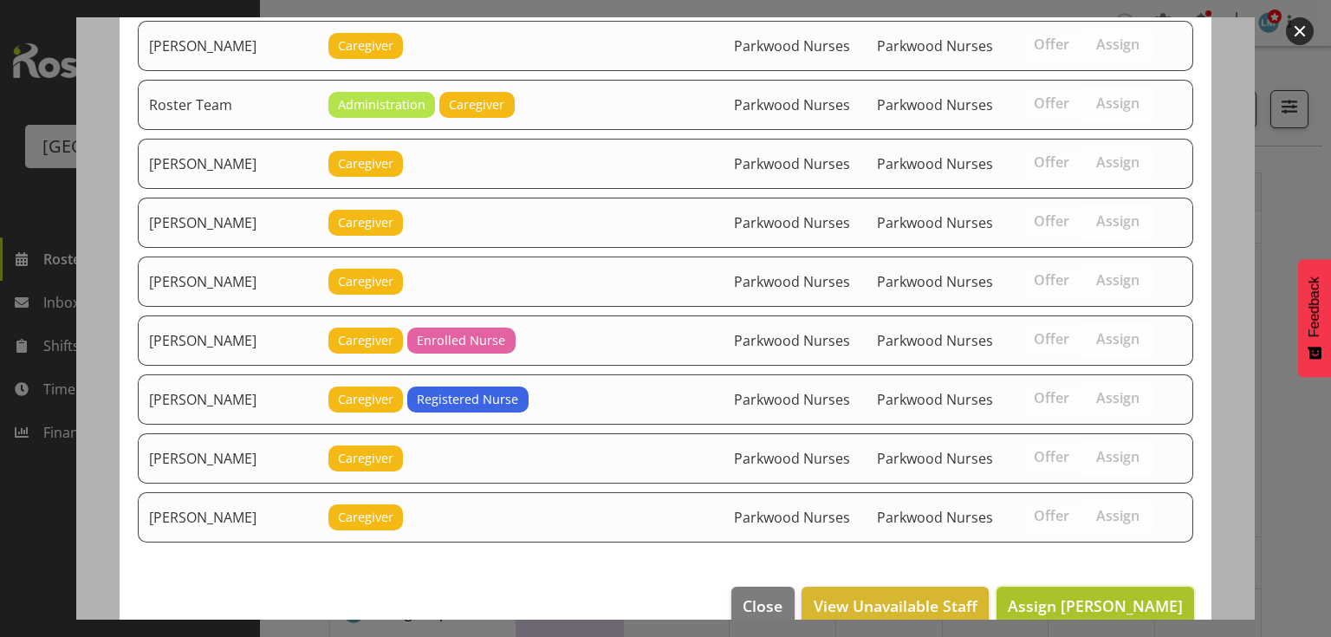
click at [1088, 595] on span "Assign Alem Abreha" at bounding box center [1095, 605] width 175 height 21
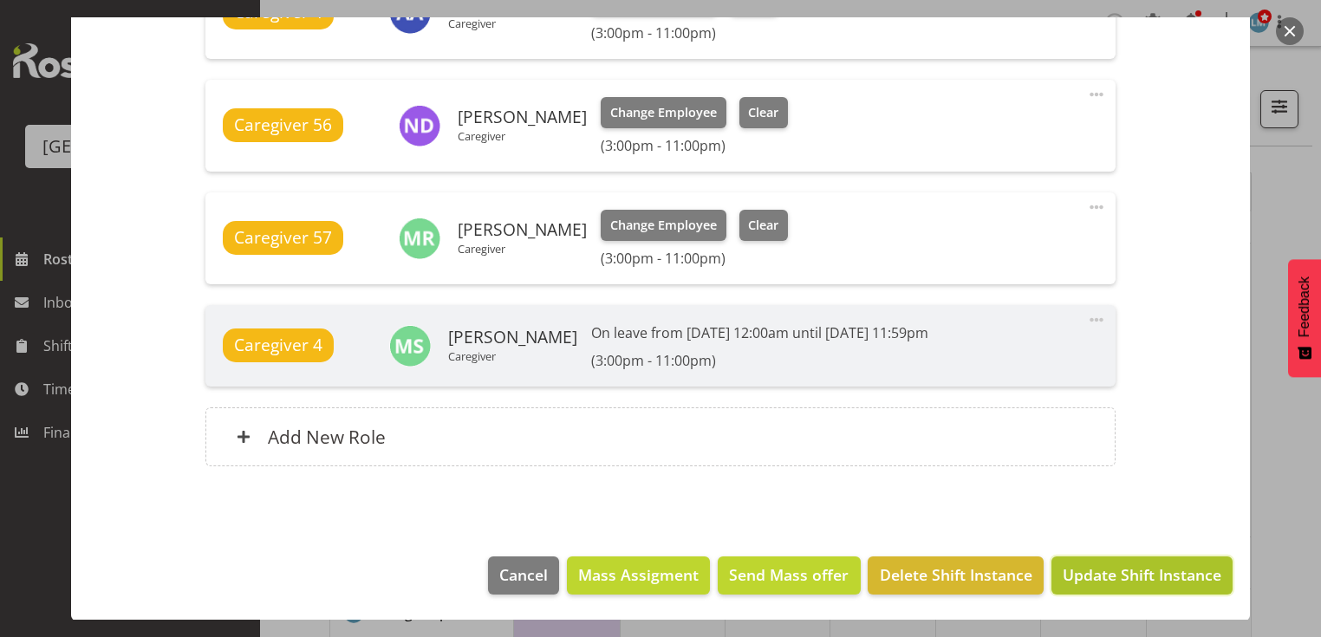
click at [1091, 569] on span "Update Shift Instance" at bounding box center [1141, 574] width 159 height 23
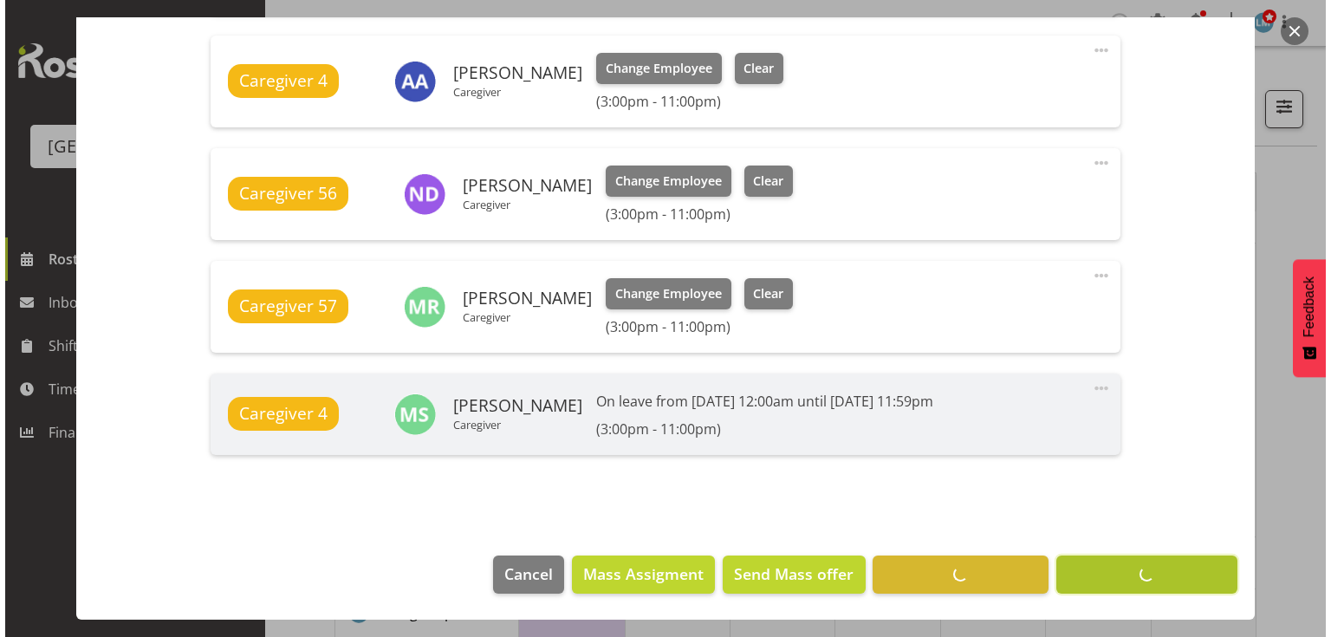
scroll to position [950, 0]
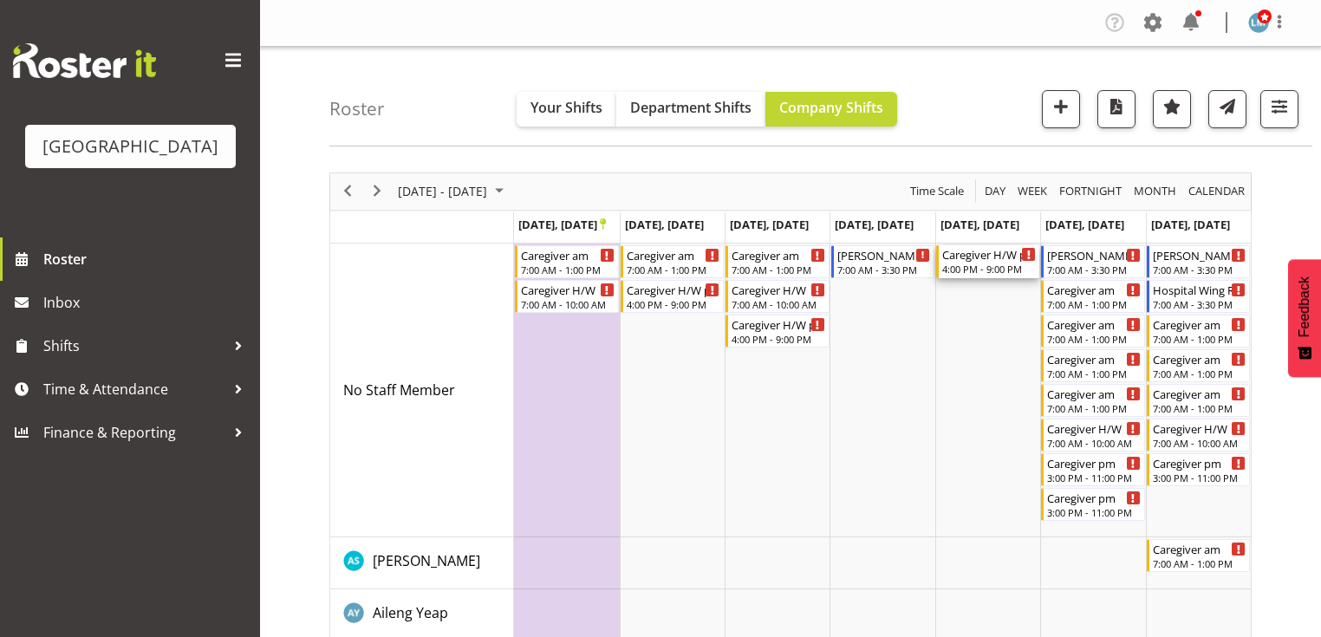
click at [971, 263] on div "4:00 PM - 9:00 PM" at bounding box center [989, 269] width 94 height 14
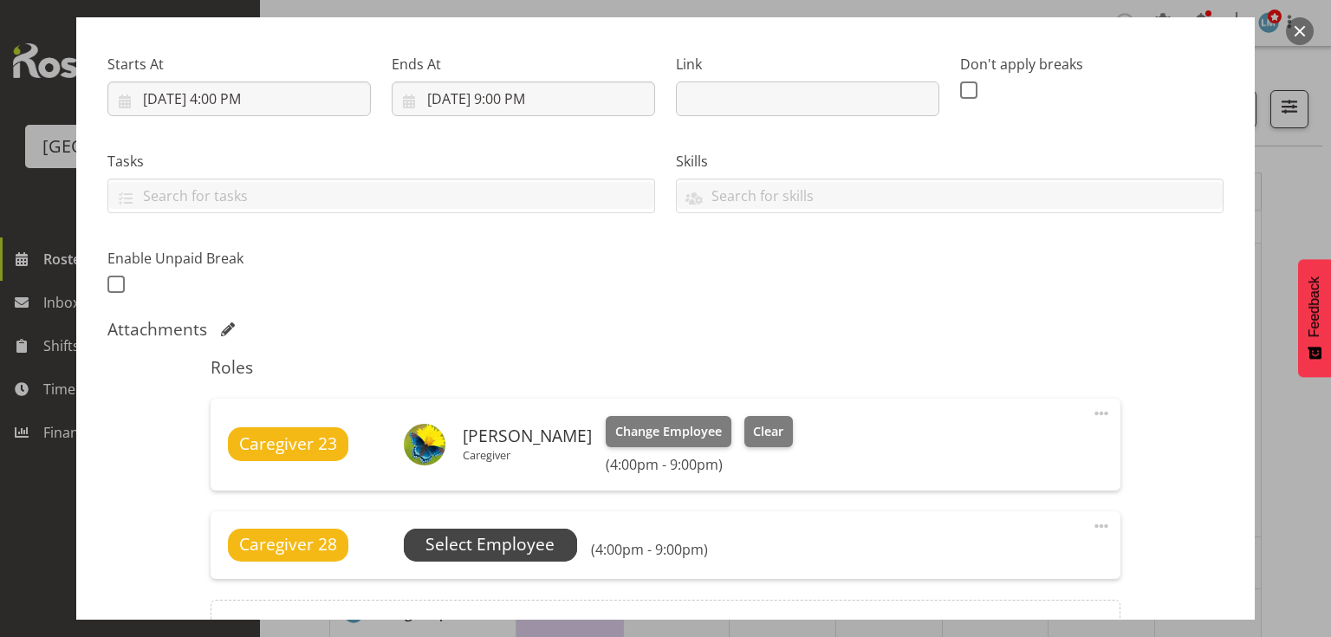
scroll to position [416, 0]
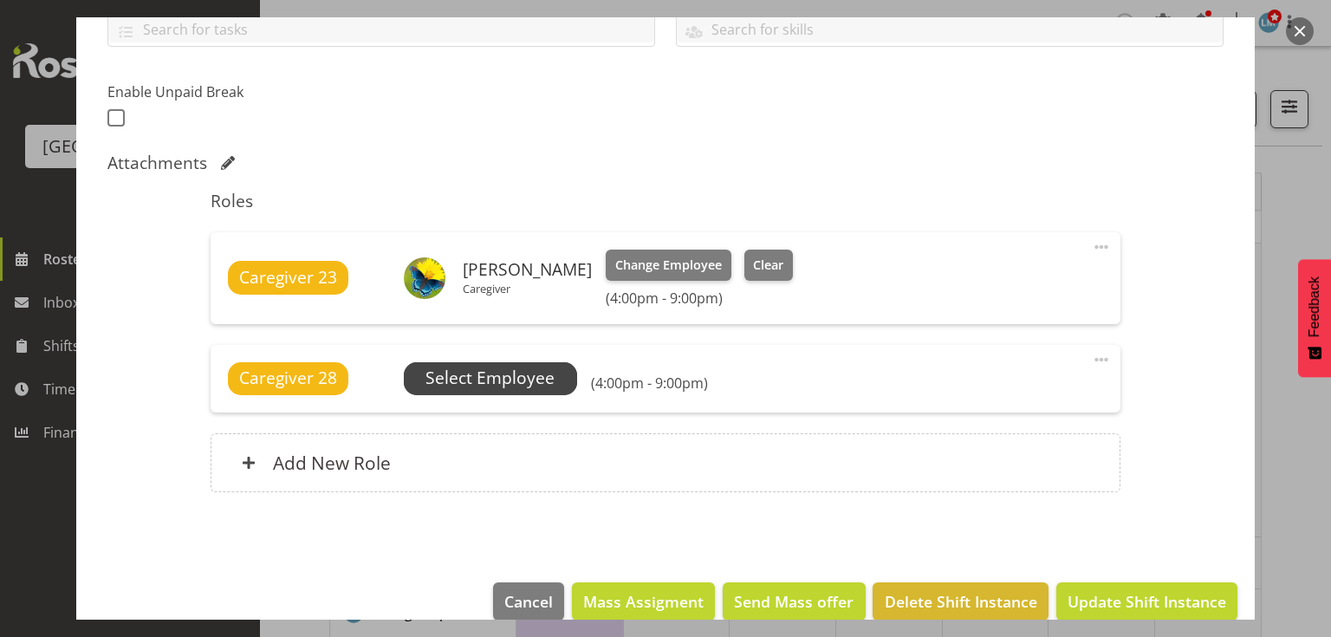
click at [496, 369] on span "Select Employee" at bounding box center [490, 378] width 129 height 25
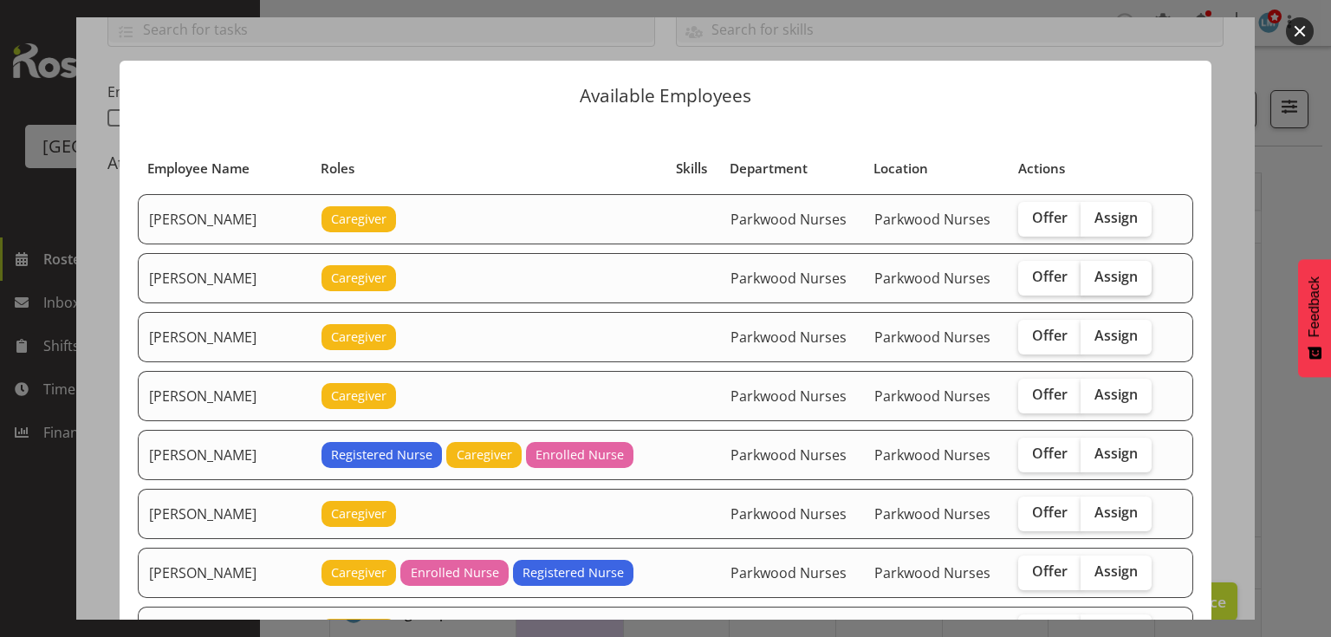
click at [1104, 275] on span "Assign" at bounding box center [1116, 276] width 43 height 17
click at [1092, 275] on input "Assign" at bounding box center [1086, 276] width 11 height 11
checkbox input "true"
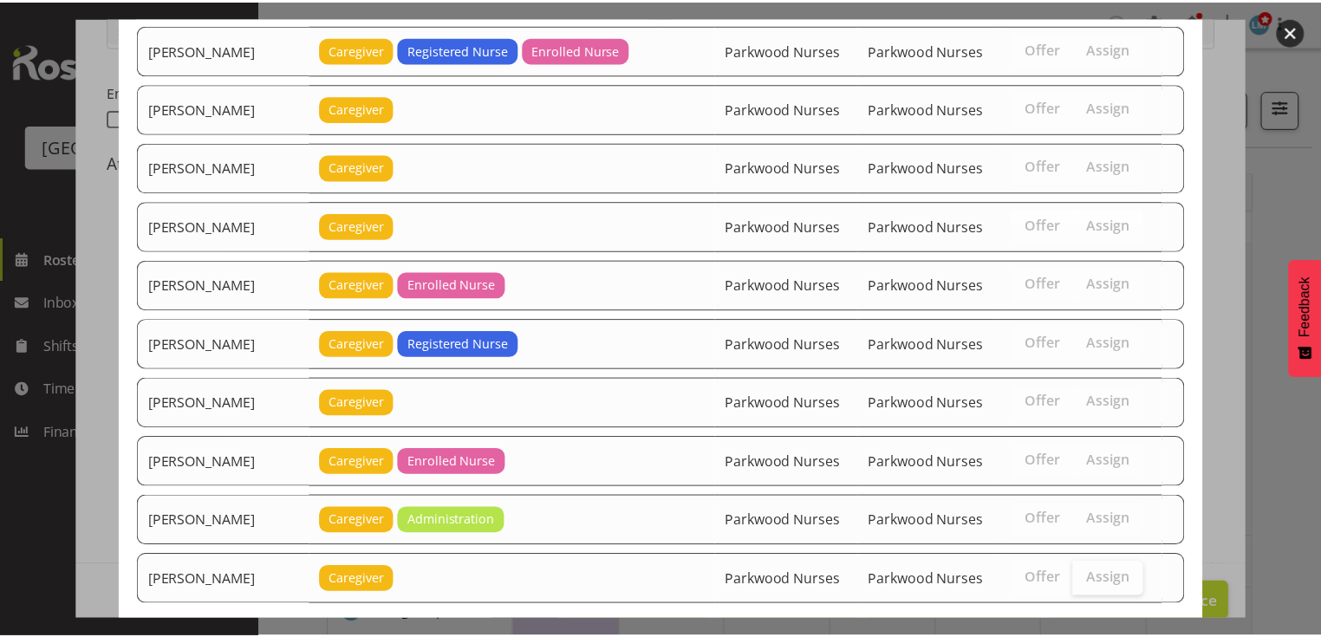
scroll to position [2817, 0]
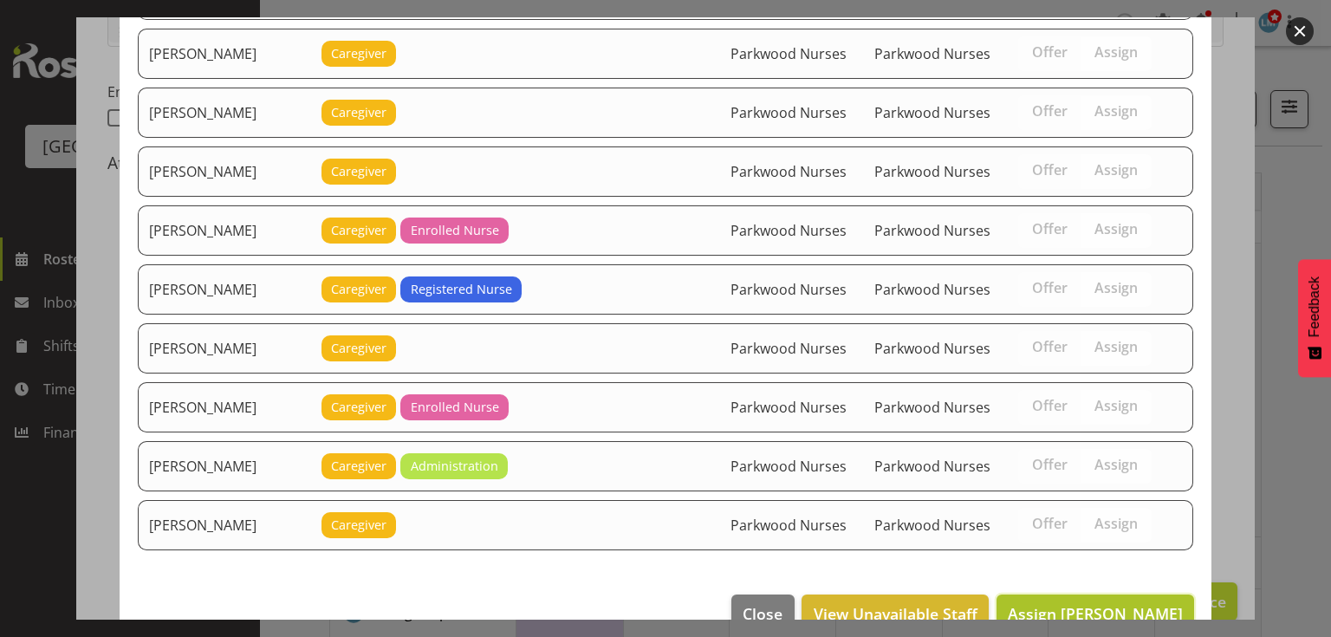
click at [1095, 603] on span "Assign [PERSON_NAME]" at bounding box center [1095, 613] width 175 height 21
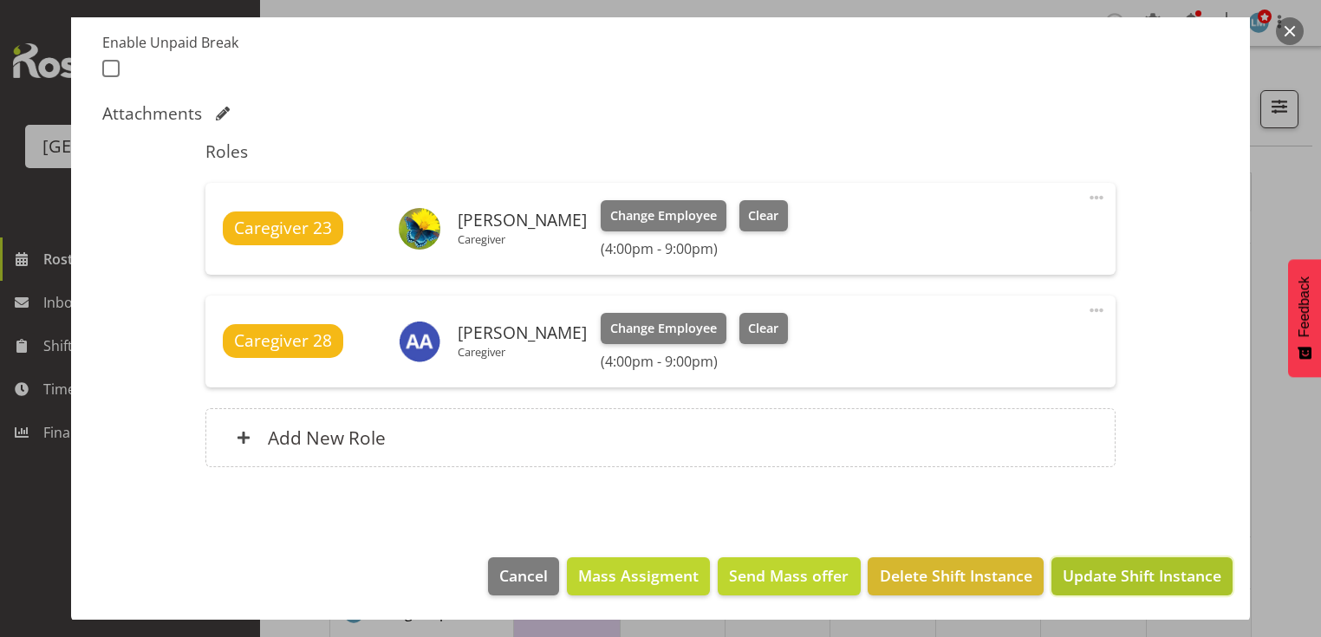
click at [1134, 569] on span "Update Shift Instance" at bounding box center [1141, 575] width 159 height 23
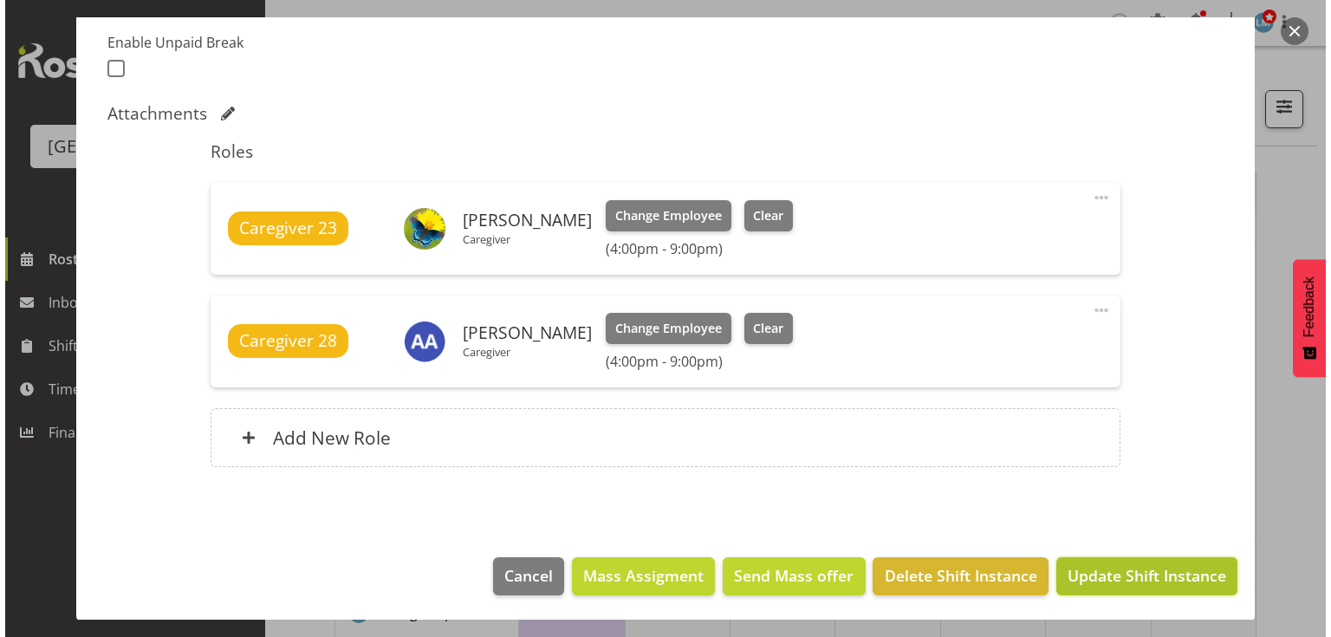
scroll to position [397, 0]
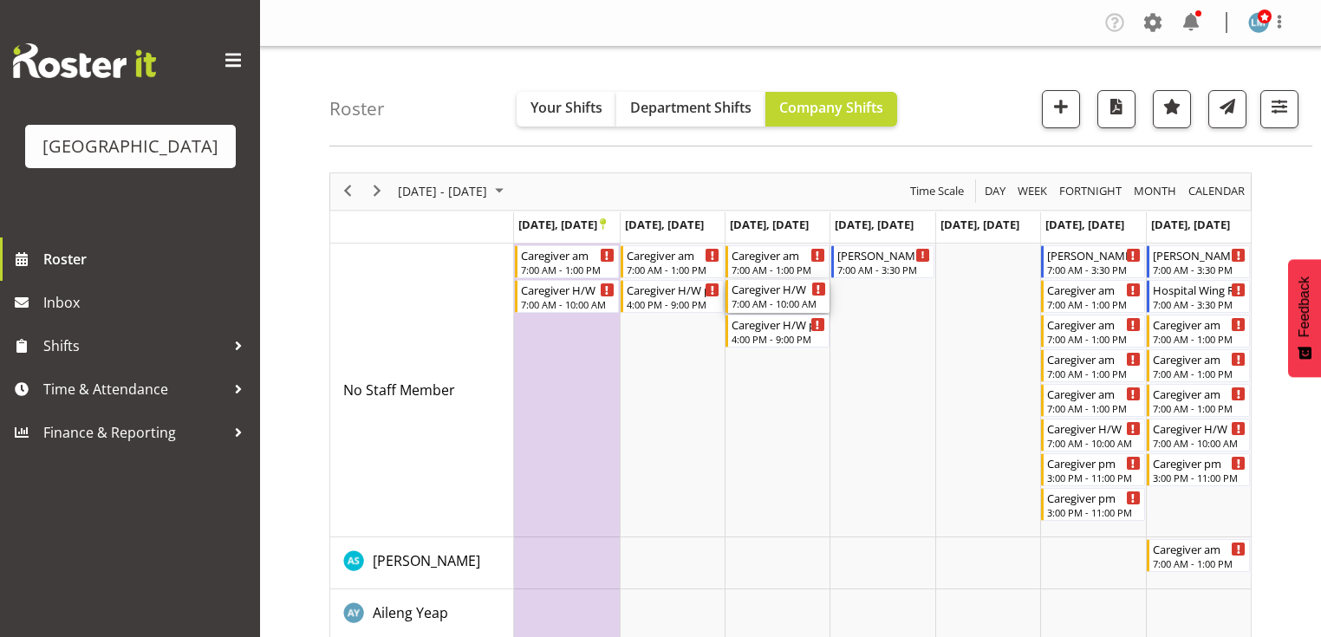
click at [762, 298] on div "7:00 AM - 10:00 AM" at bounding box center [778, 303] width 94 height 14
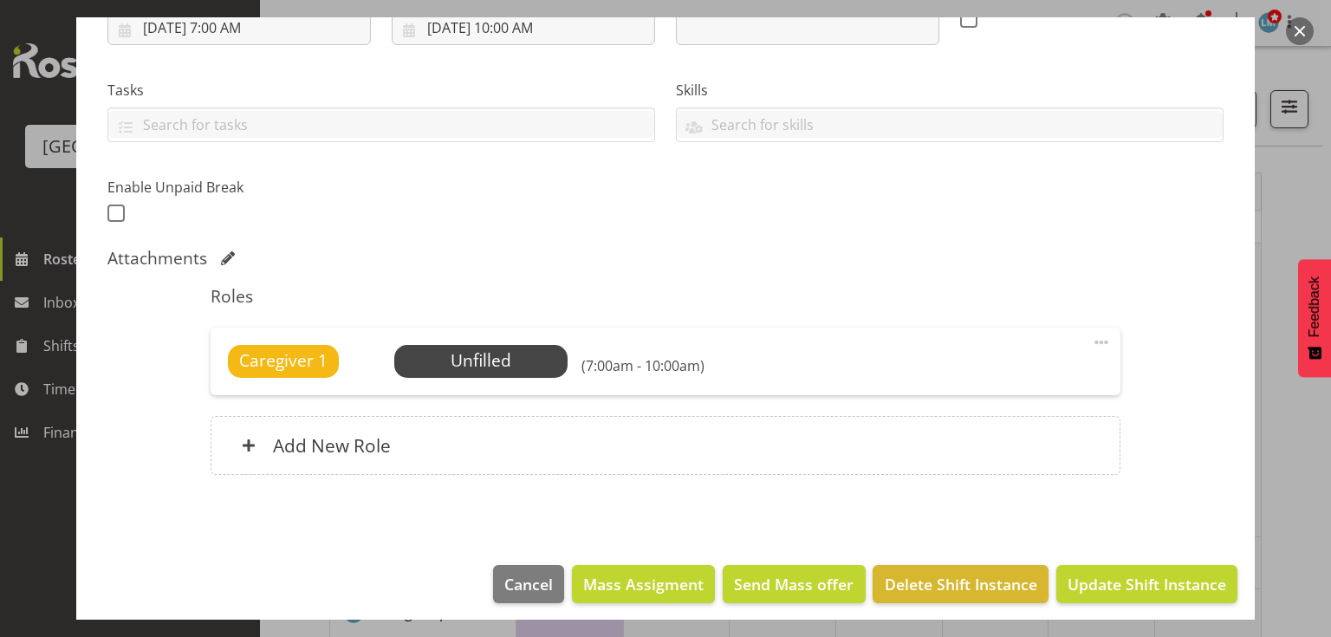
scroll to position [329, 0]
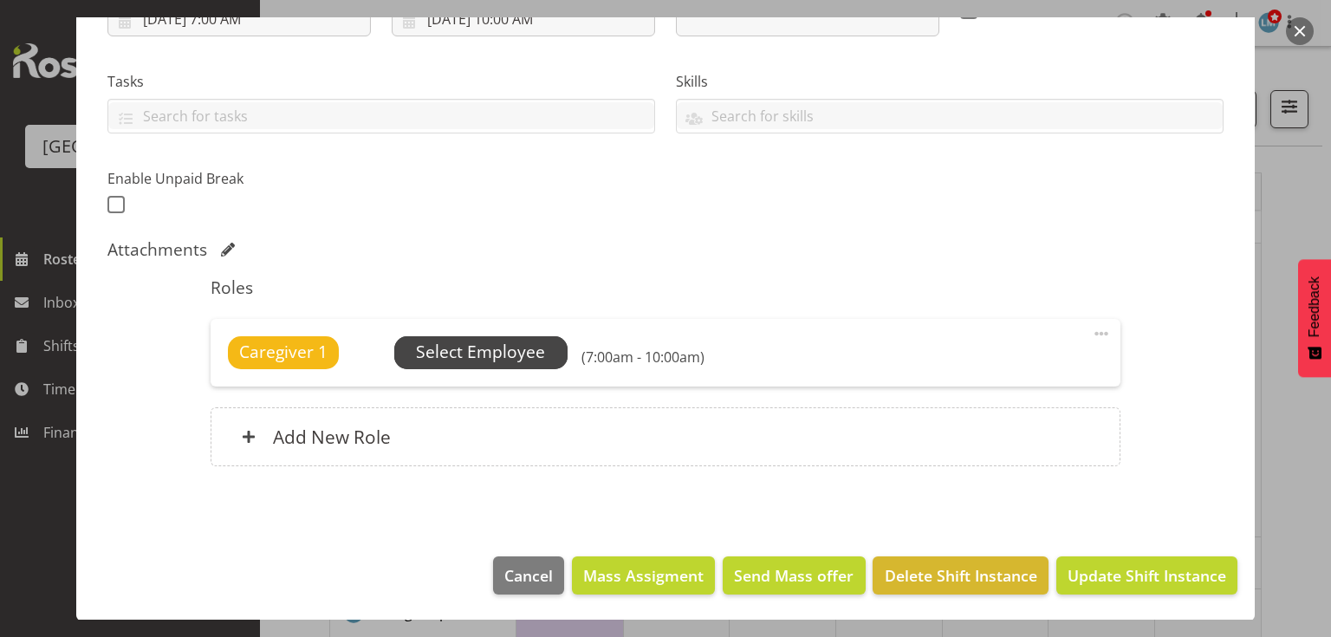
click at [476, 355] on span "Select Employee" at bounding box center [480, 352] width 129 height 25
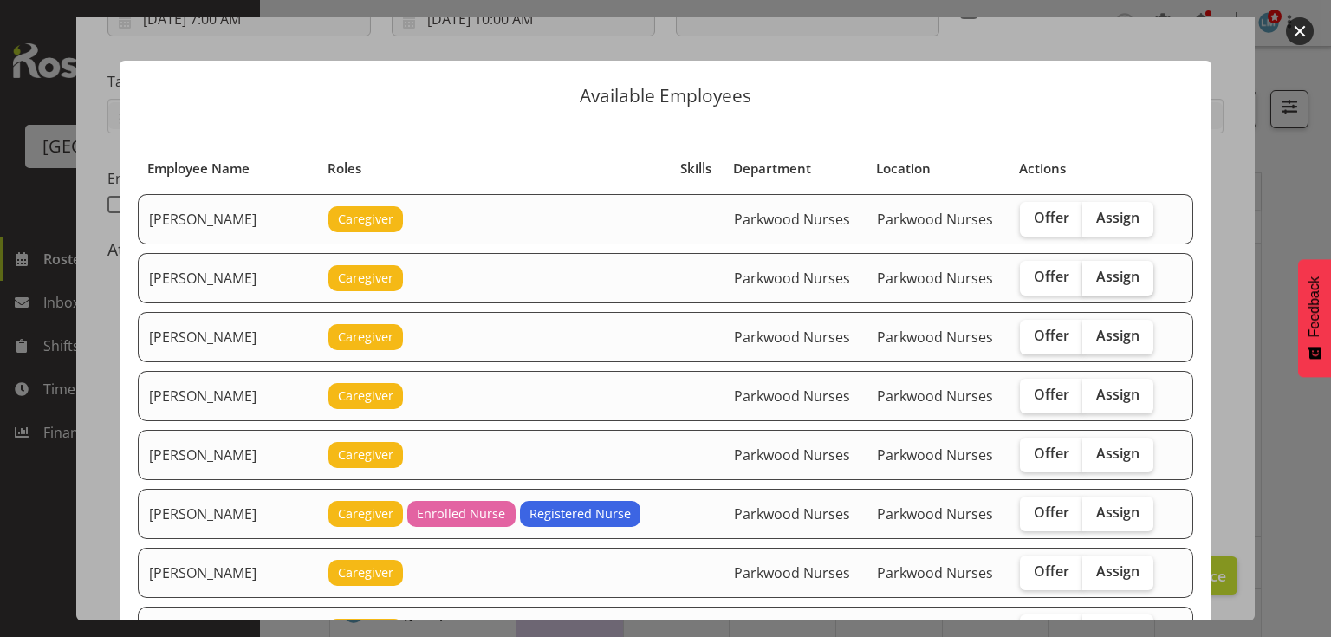
click at [1102, 270] on span "Assign" at bounding box center [1117, 276] width 43 height 17
click at [1094, 271] on input "Assign" at bounding box center [1087, 276] width 11 height 11
checkbox input "true"
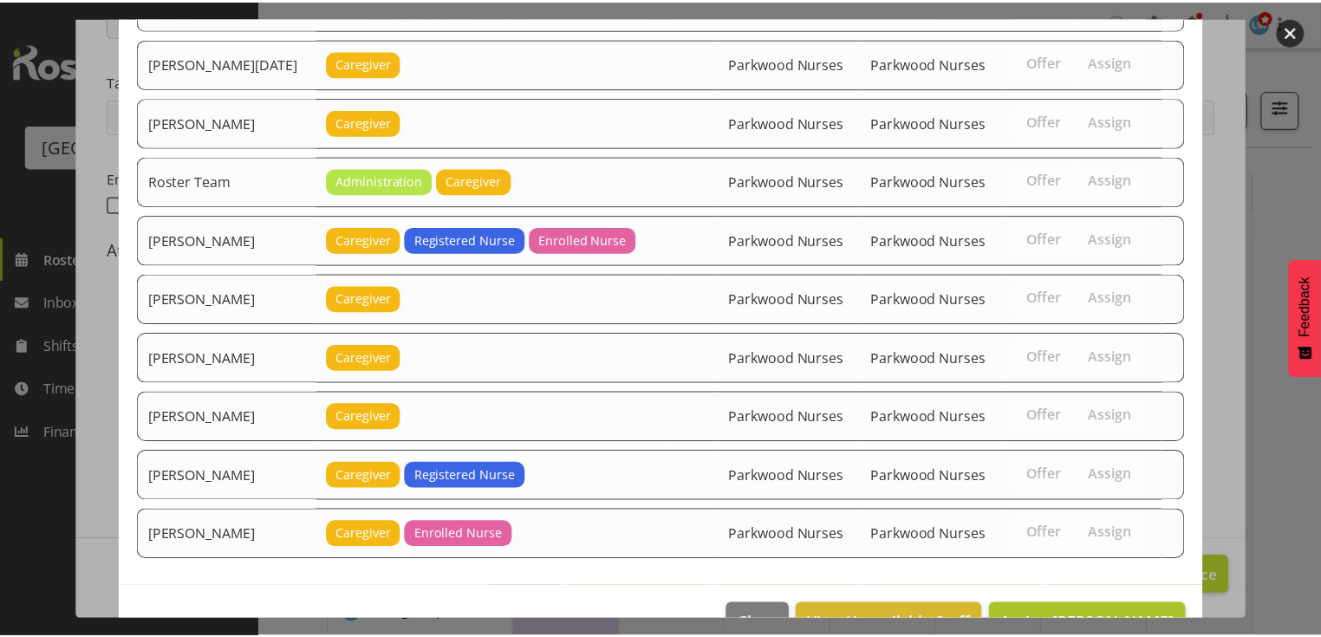
scroll to position [2235, 0]
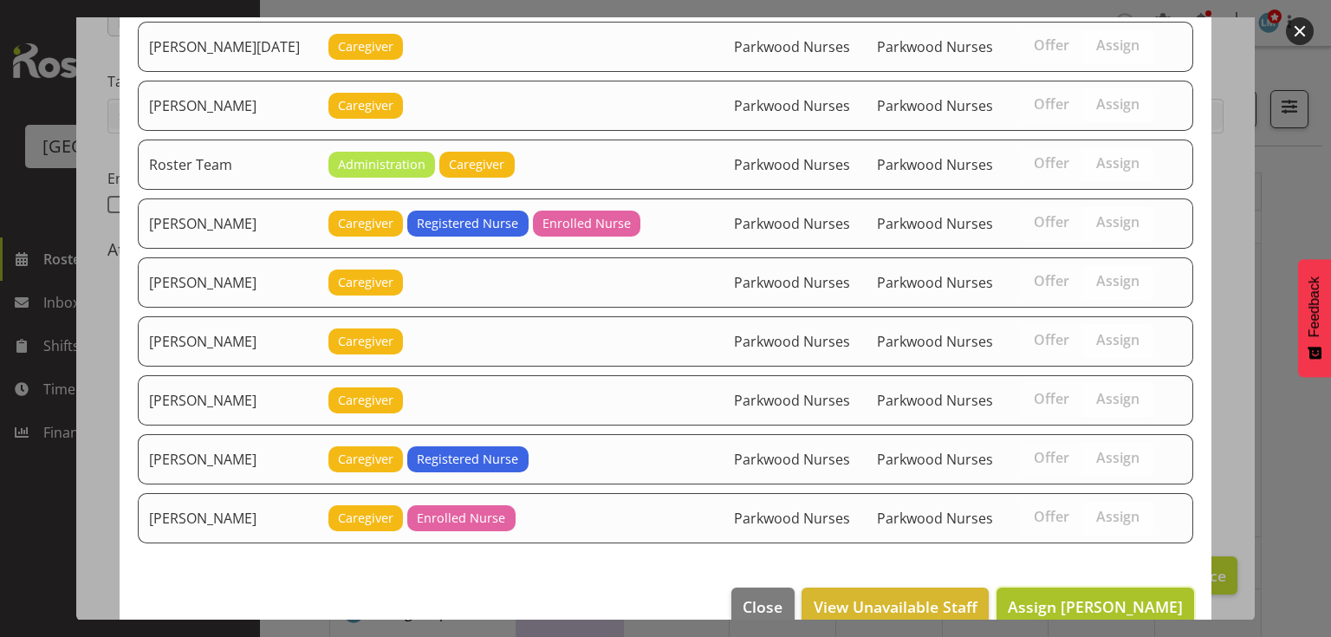
click at [1093, 596] on span "Assign [PERSON_NAME]" at bounding box center [1095, 606] width 175 height 21
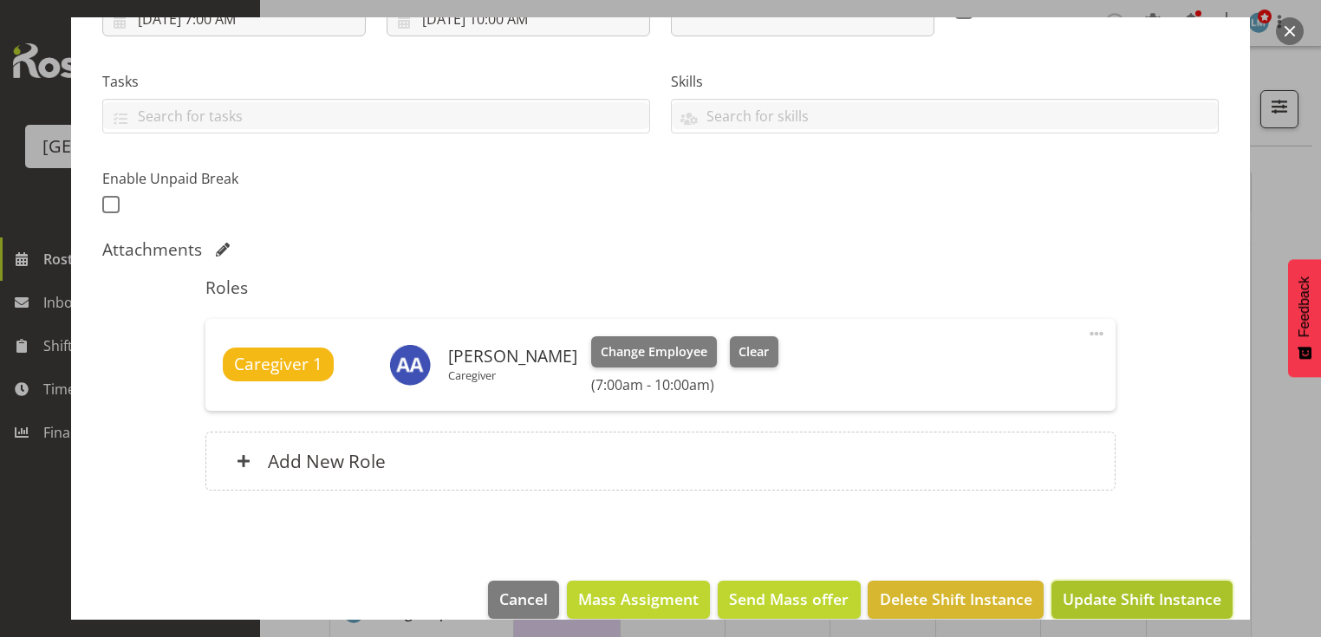
click at [1138, 589] on span "Update Shift Instance" at bounding box center [1141, 599] width 159 height 23
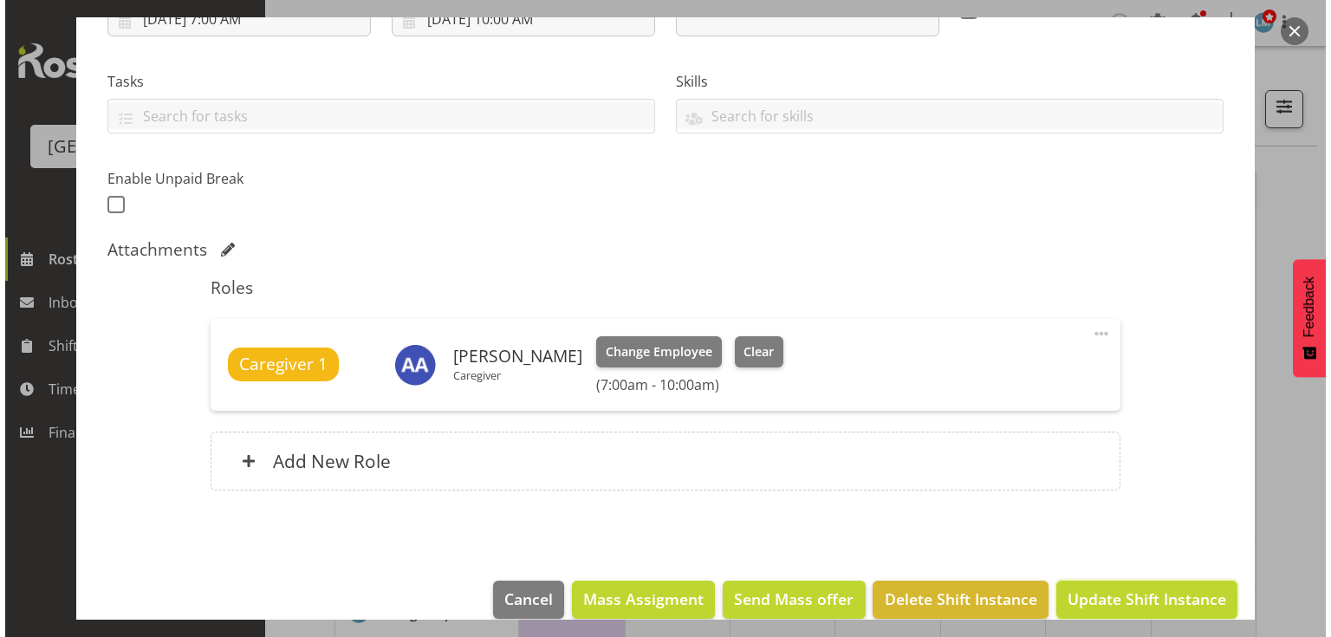
scroll to position [284, 0]
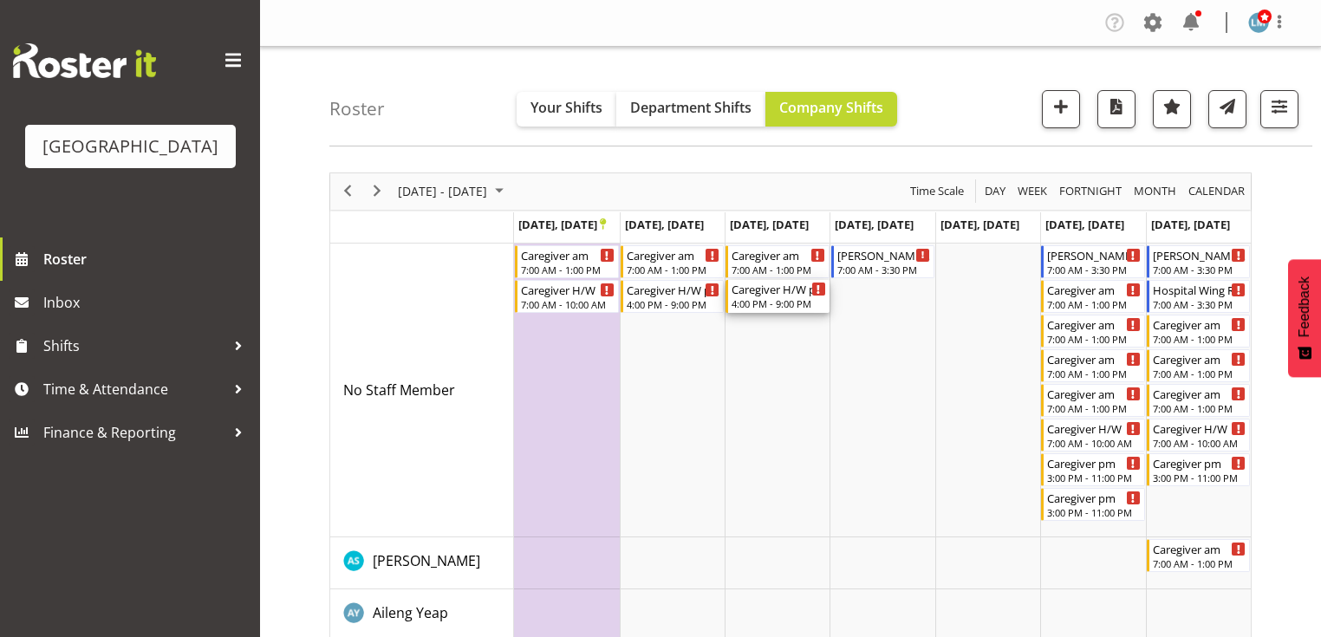
click at [773, 296] on div "Caregiver H/W pm" at bounding box center [778, 288] width 94 height 17
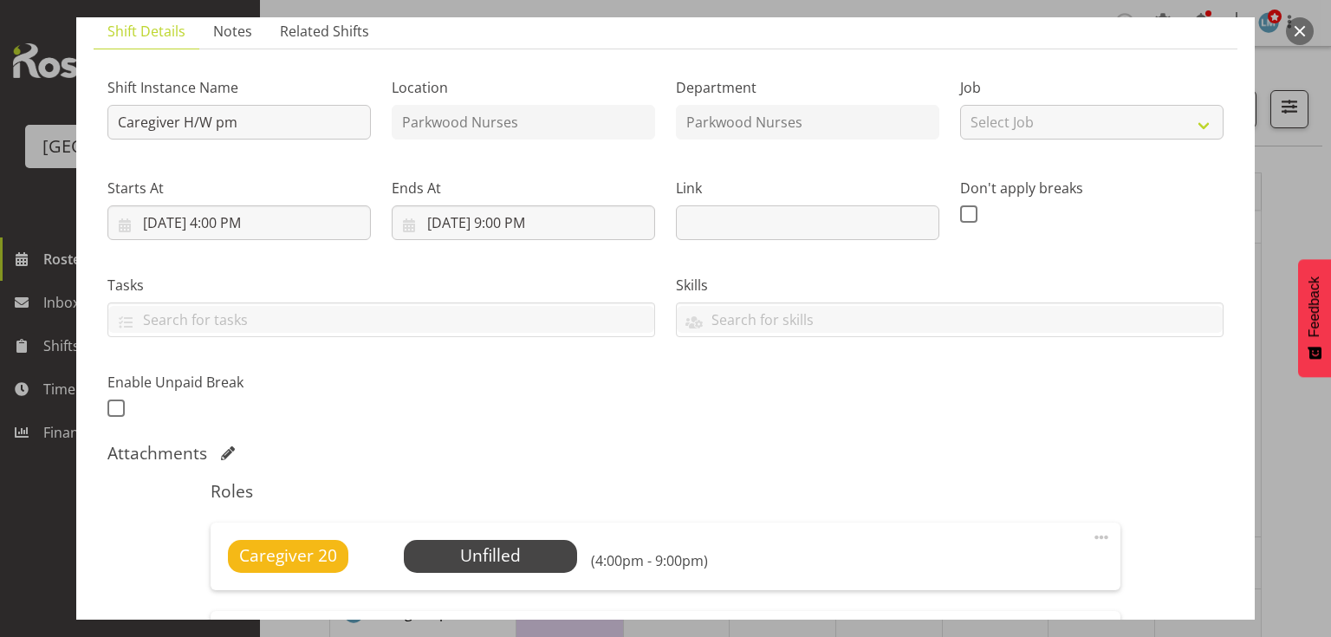
scroll to position [208, 0]
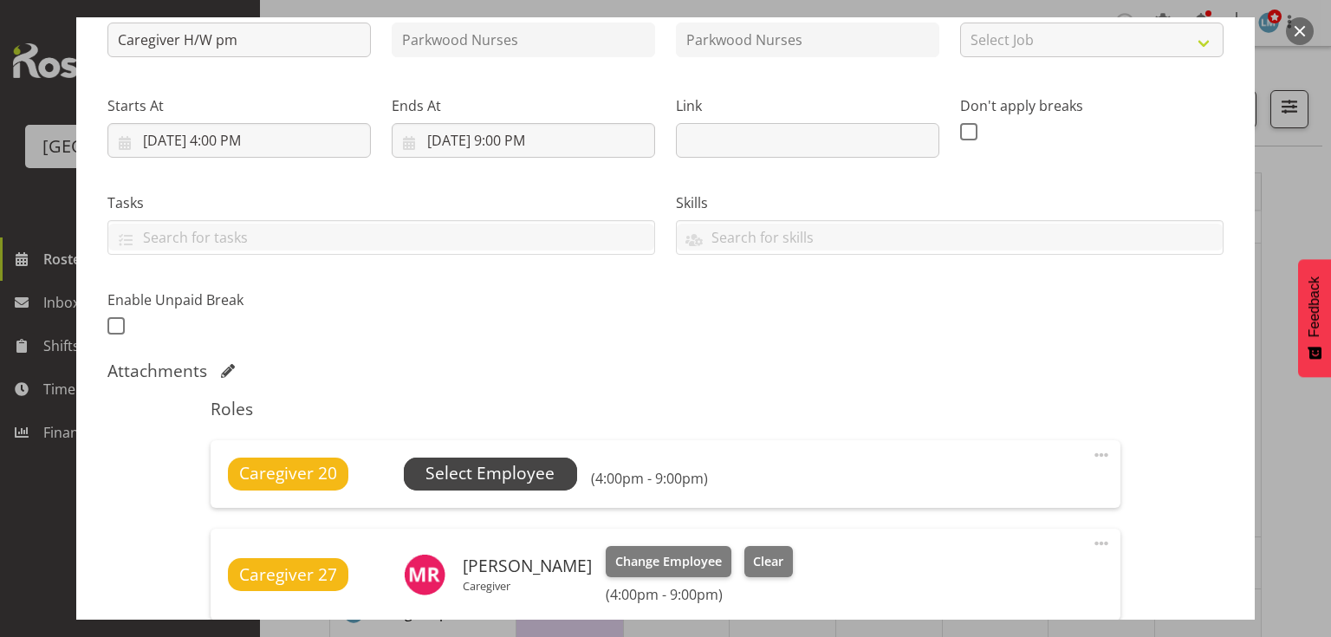
click at [477, 468] on span "Select Employee" at bounding box center [490, 473] width 129 height 25
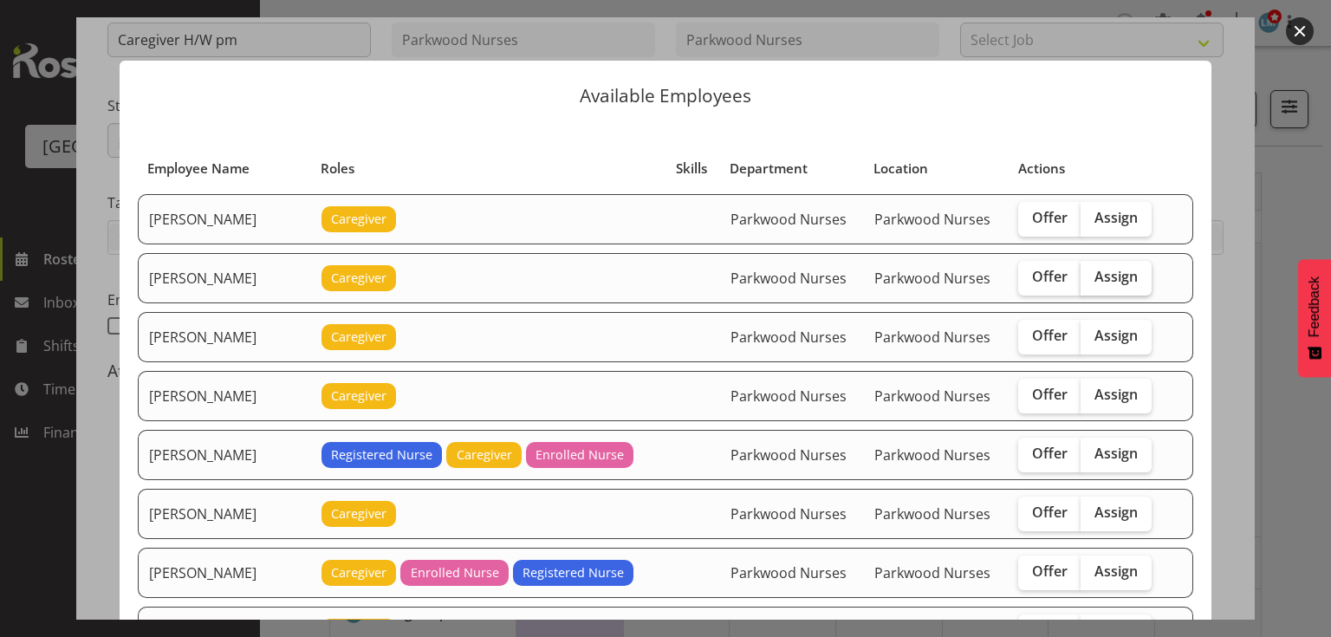
click at [1108, 274] on span "Assign" at bounding box center [1116, 276] width 43 height 17
click at [1092, 274] on input "Assign" at bounding box center [1086, 276] width 11 height 11
checkbox input "true"
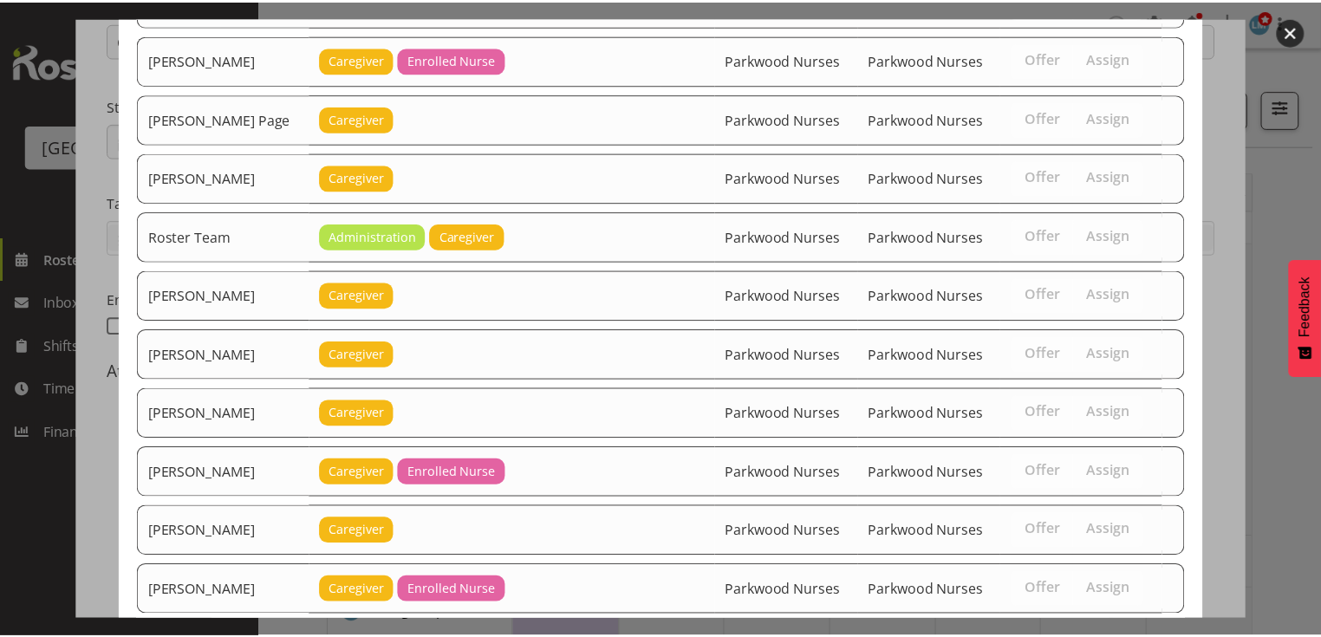
scroll to position [2875, 0]
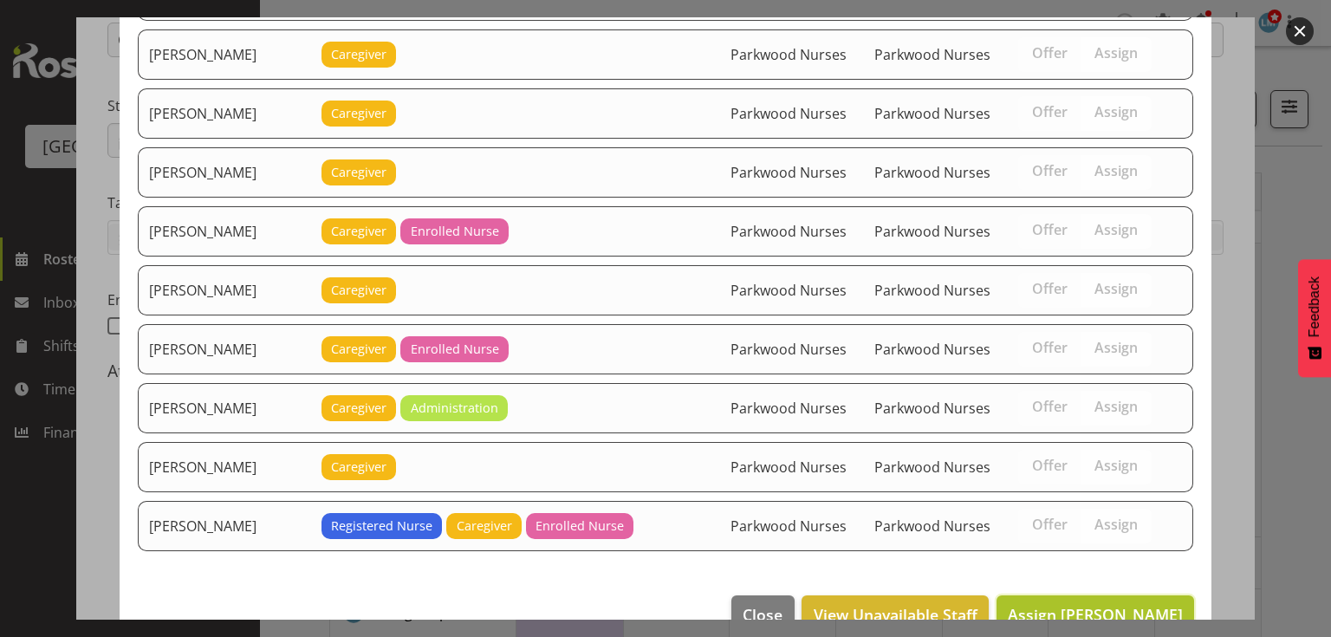
click at [1086, 604] on span "Assign Alem Abreha" at bounding box center [1095, 614] width 175 height 21
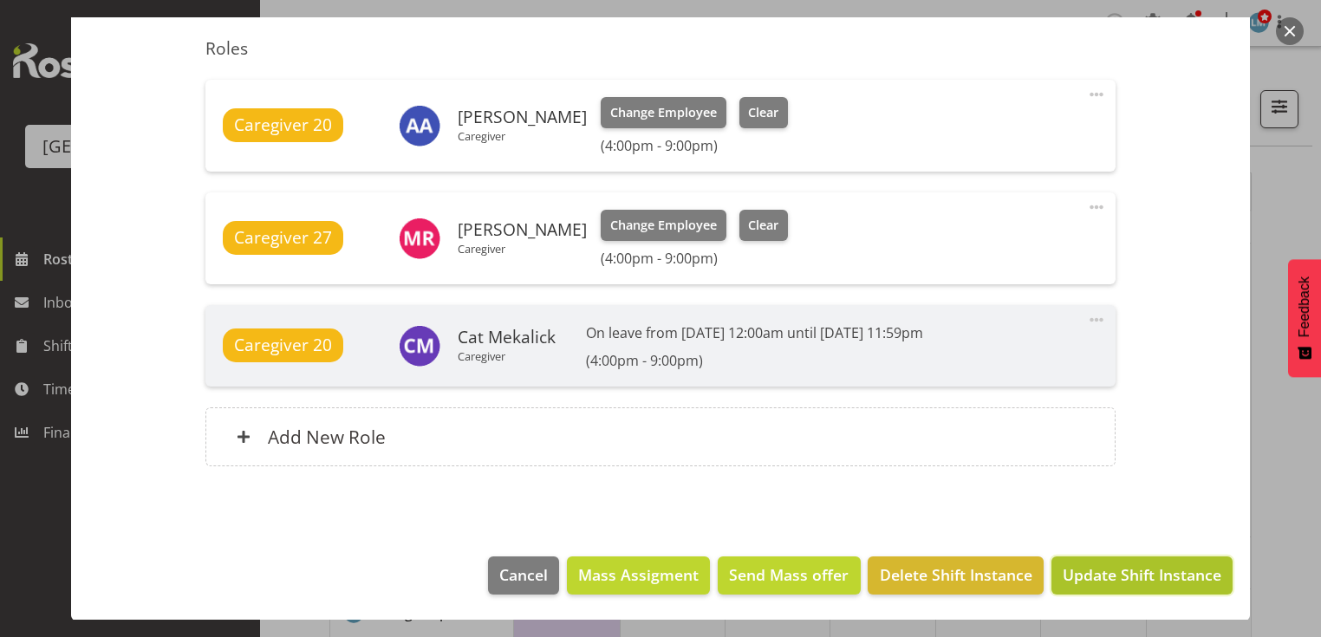
click at [1124, 572] on span "Update Shift Instance" at bounding box center [1141, 574] width 159 height 23
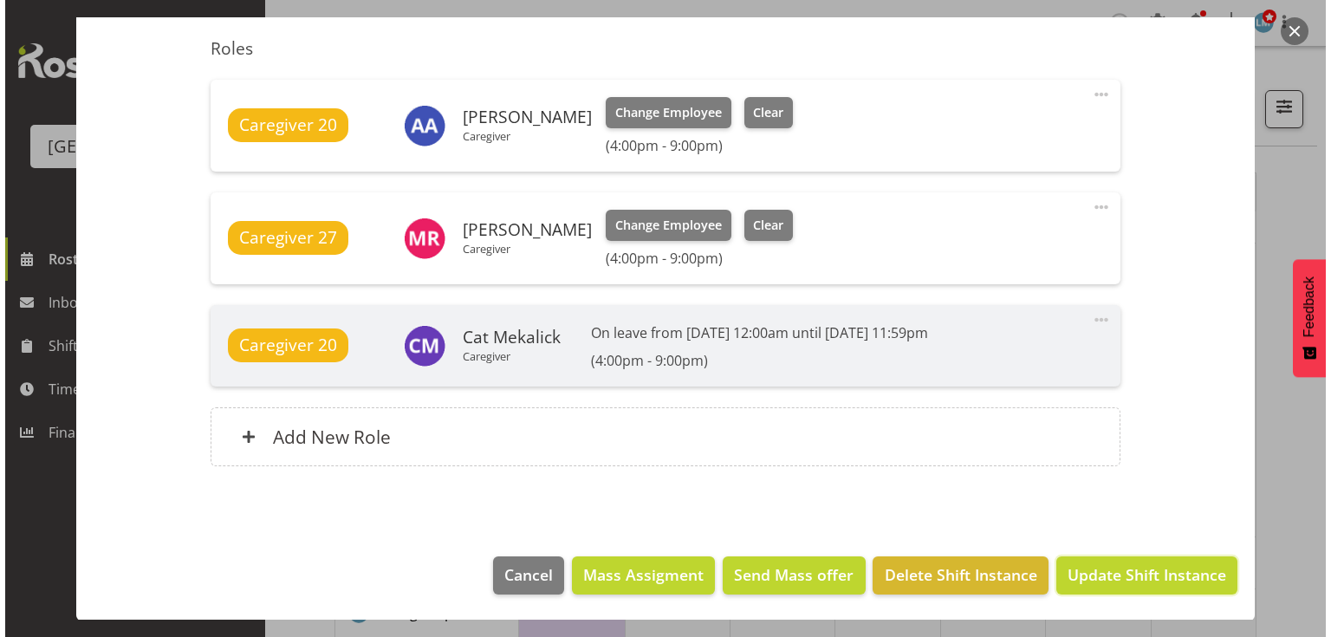
scroll to position [499, 0]
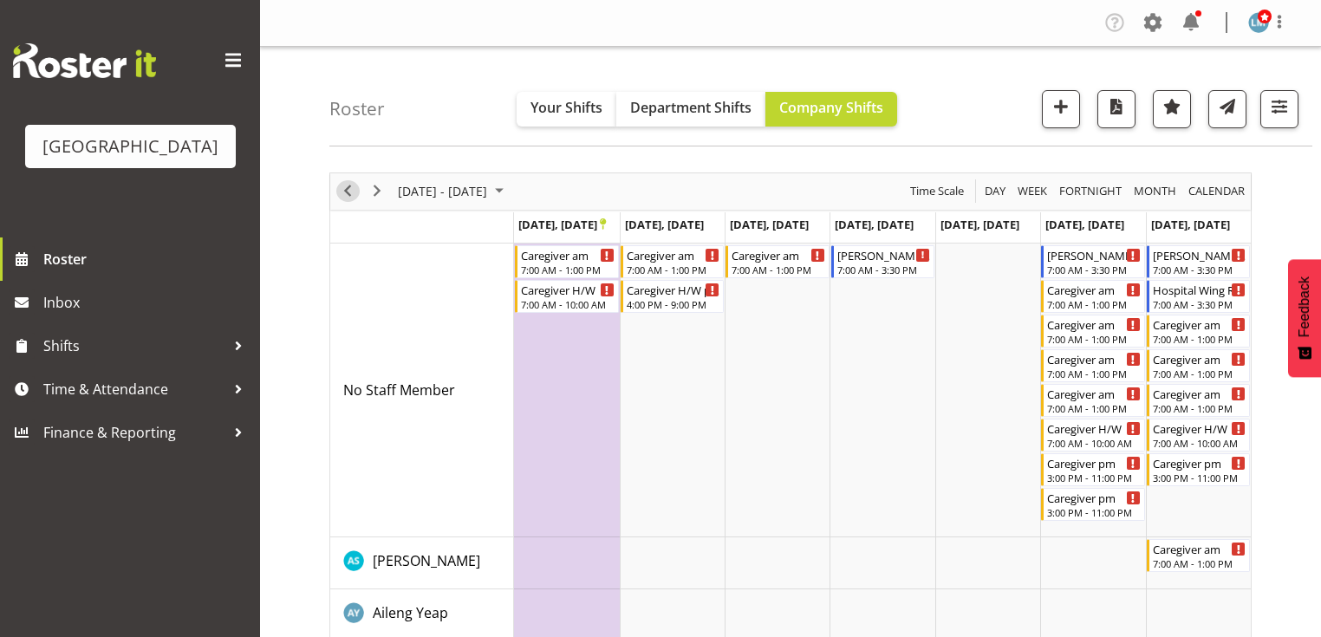
click at [349, 191] on span "Previous" at bounding box center [347, 191] width 21 height 22
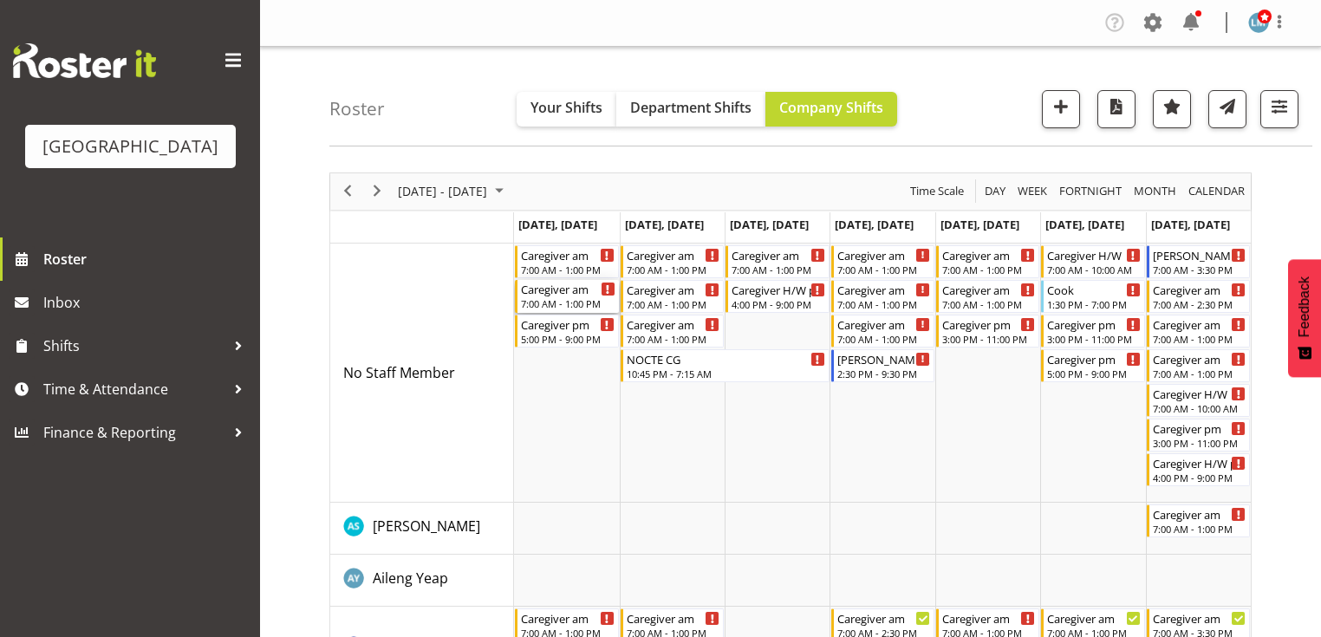
click at [563, 293] on div "Caregiver am" at bounding box center [568, 288] width 94 height 17
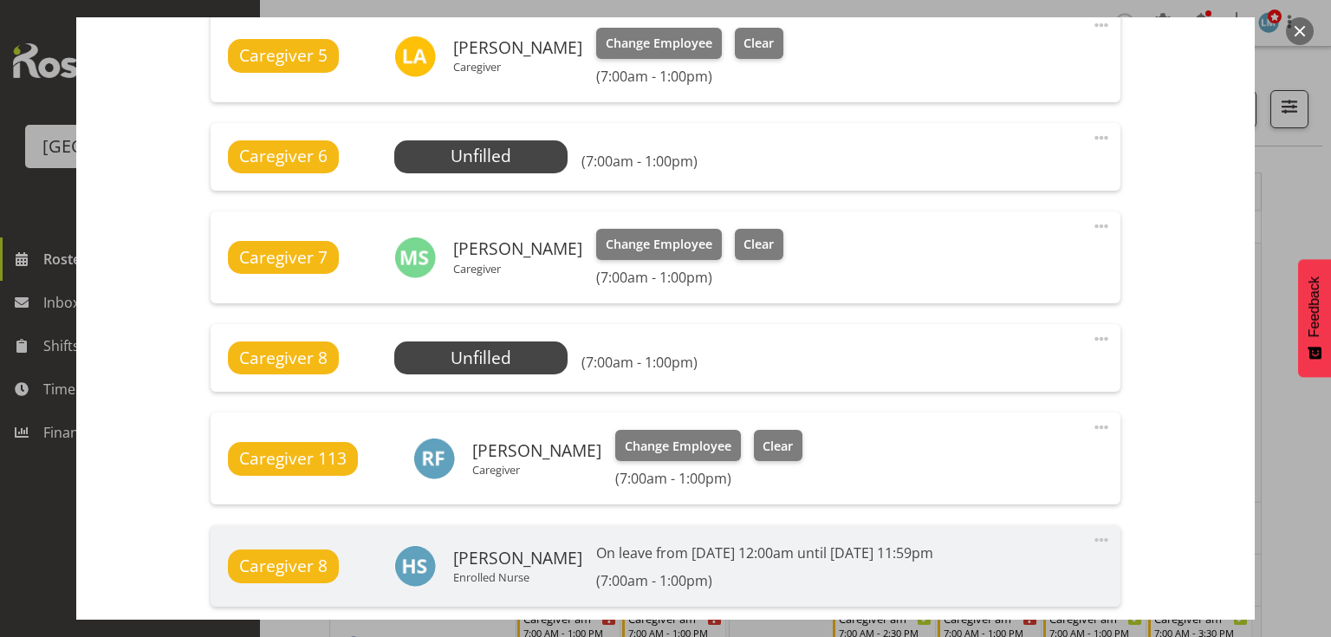
scroll to position [971, 0]
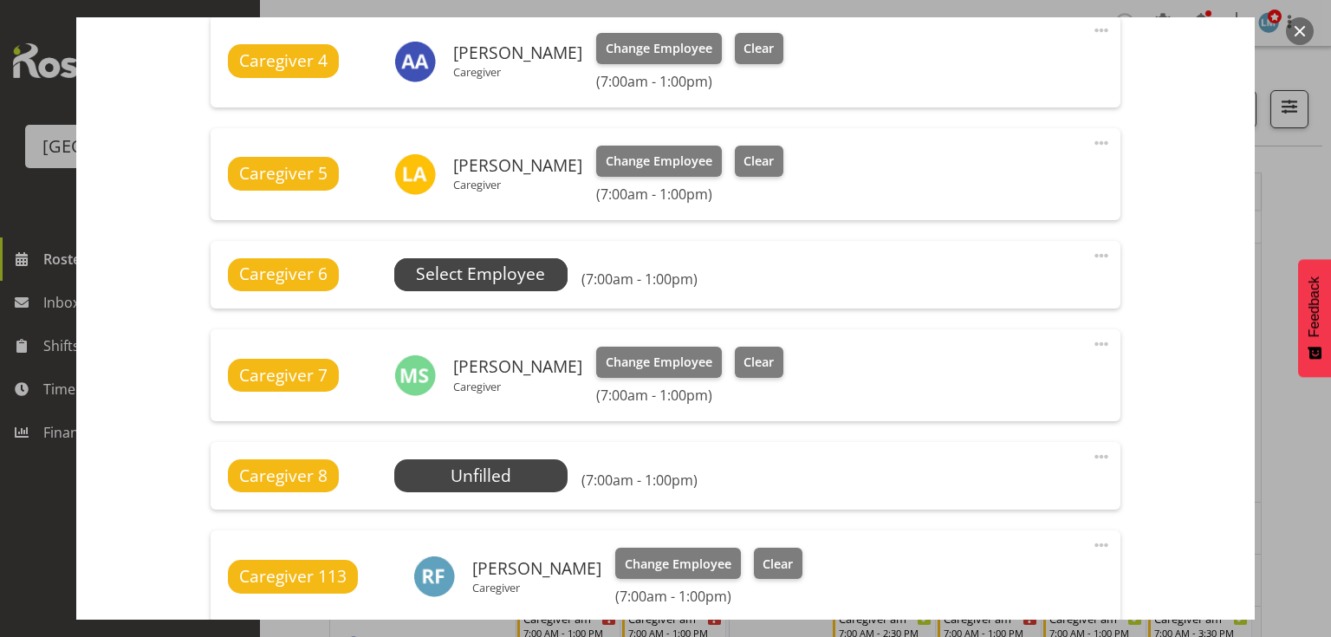
click at [482, 277] on span "Select Employee" at bounding box center [480, 274] width 129 height 25
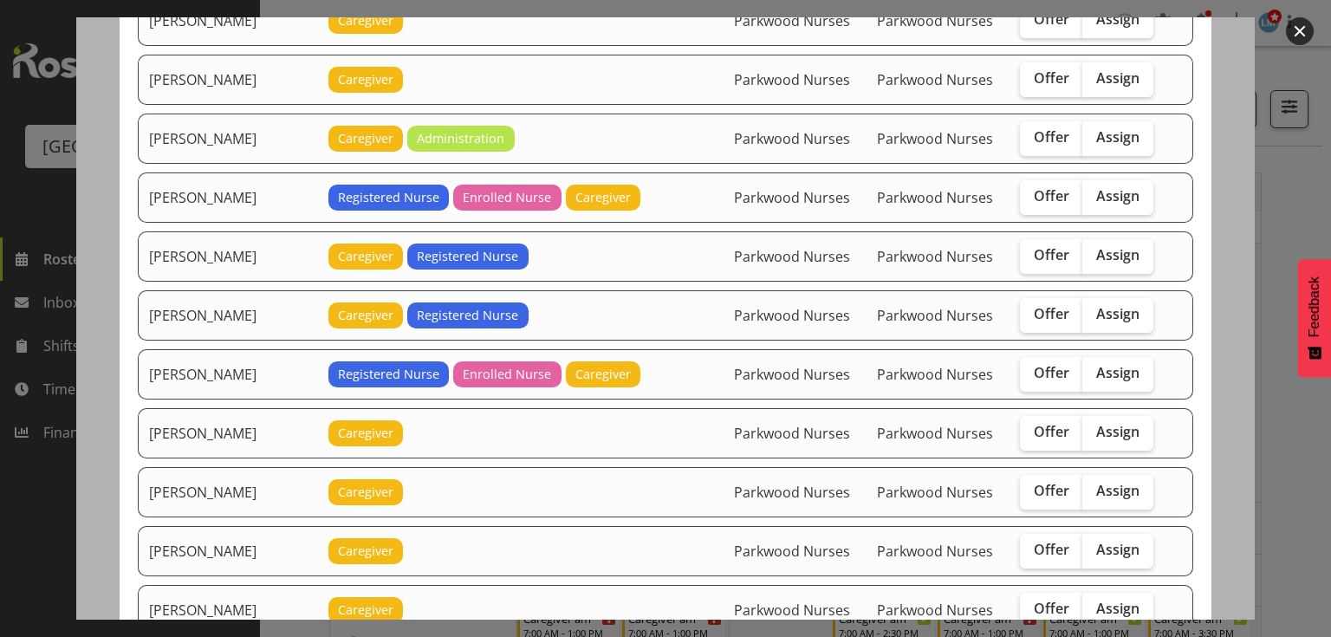
scroll to position [1664, 0]
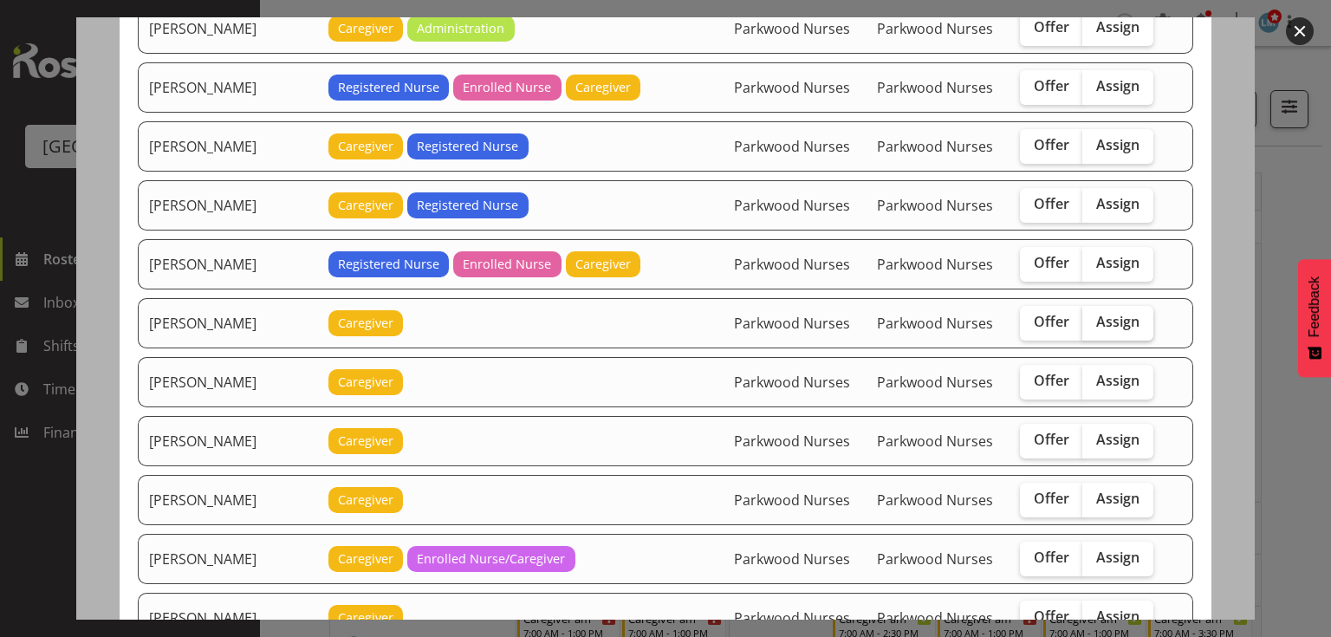
click at [1108, 313] on span "Assign" at bounding box center [1117, 321] width 43 height 17
click at [1094, 316] on input "Assign" at bounding box center [1087, 321] width 11 height 11
checkbox input "true"
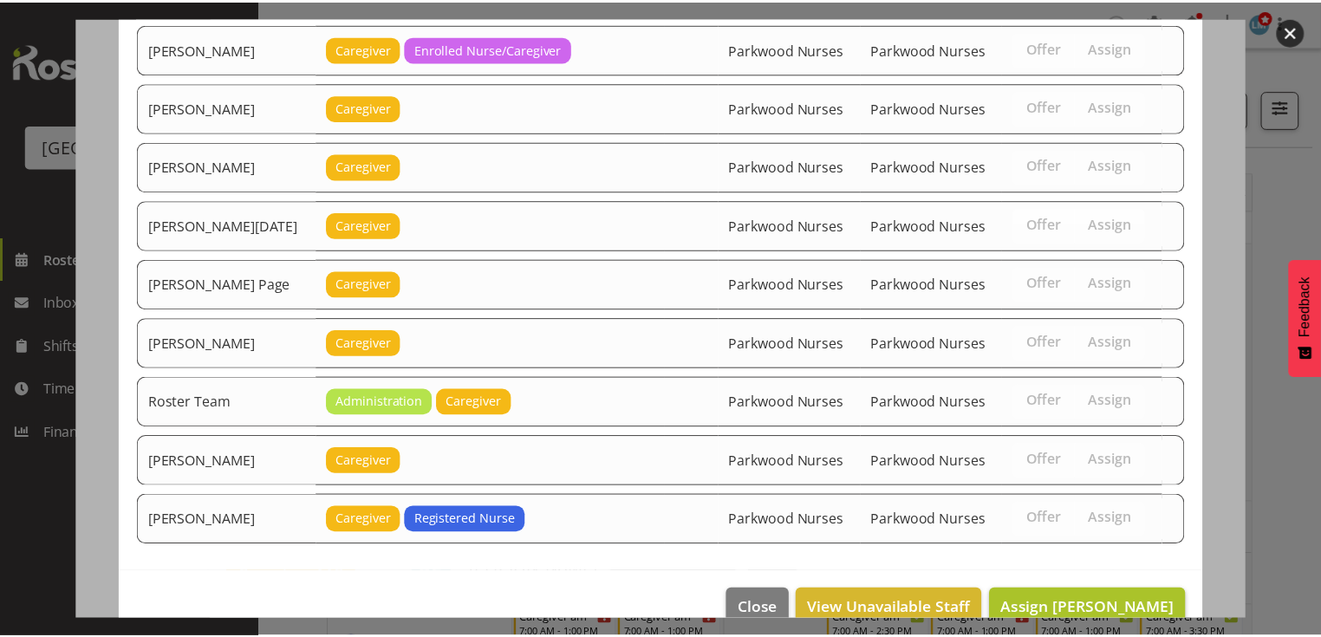
scroll to position [2177, 0]
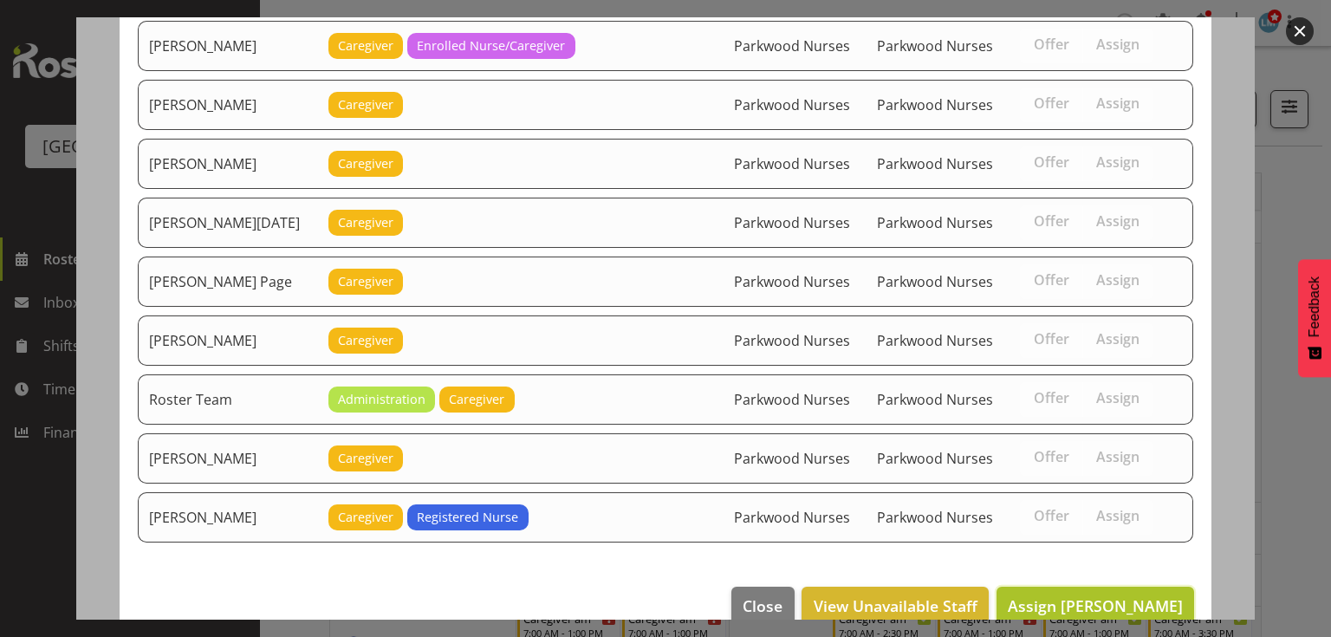
click at [1104, 595] on span "Assign Mai Reglos" at bounding box center [1095, 605] width 175 height 21
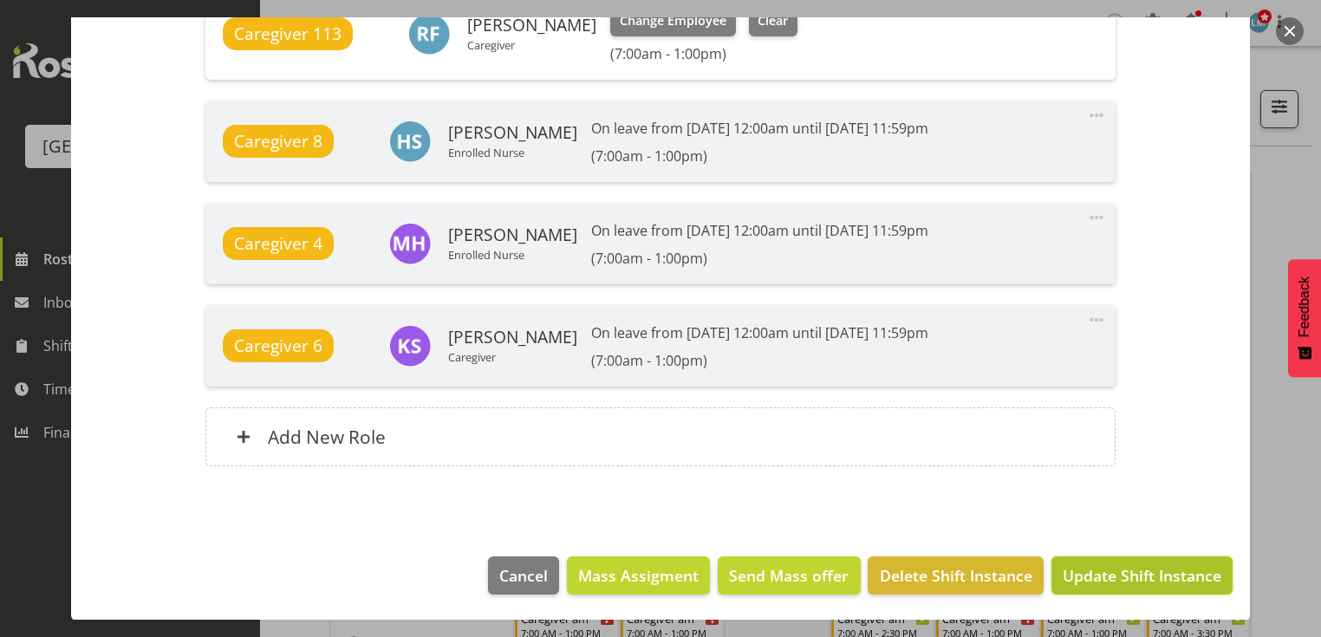
click at [1107, 572] on span "Update Shift Instance" at bounding box center [1141, 575] width 159 height 23
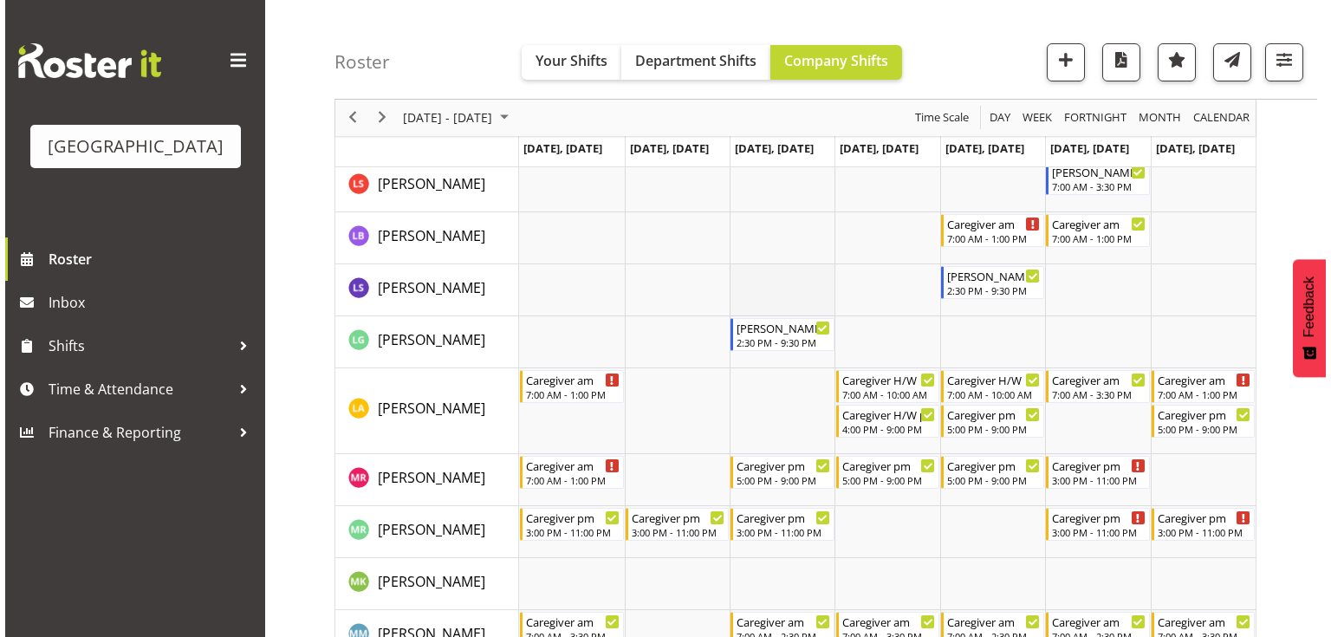
scroll to position [3813, 0]
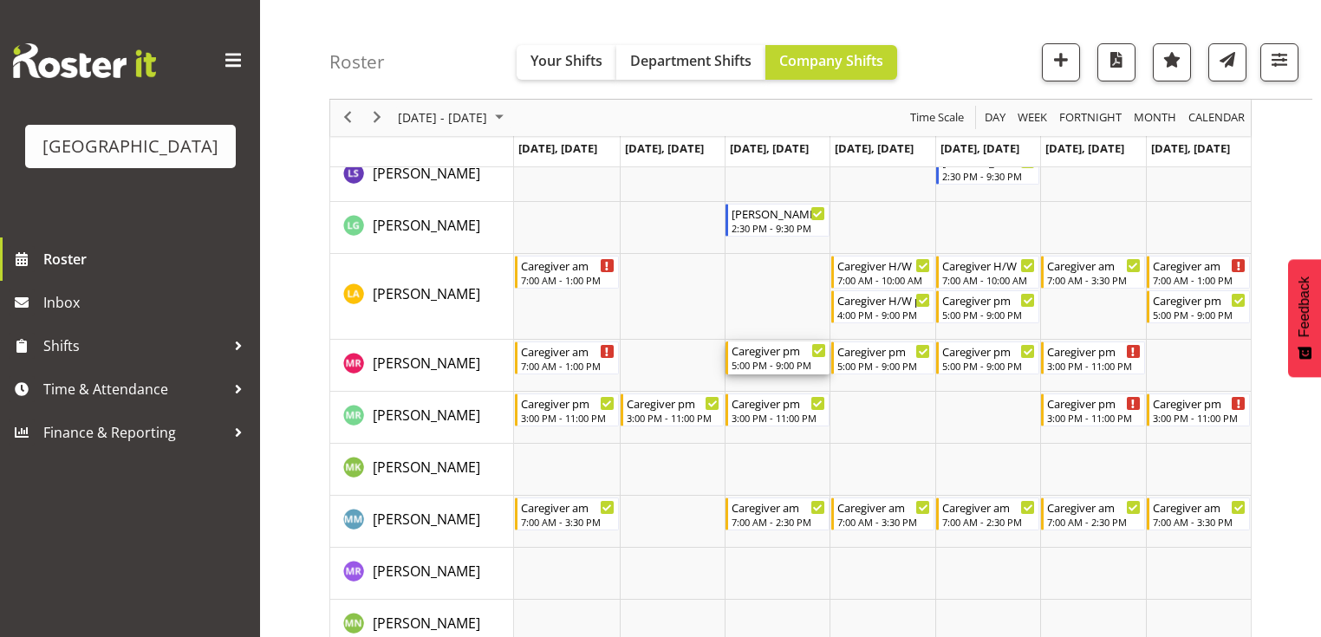
click at [774, 360] on div "5:00 PM - 9:00 PM" at bounding box center [778, 365] width 94 height 14
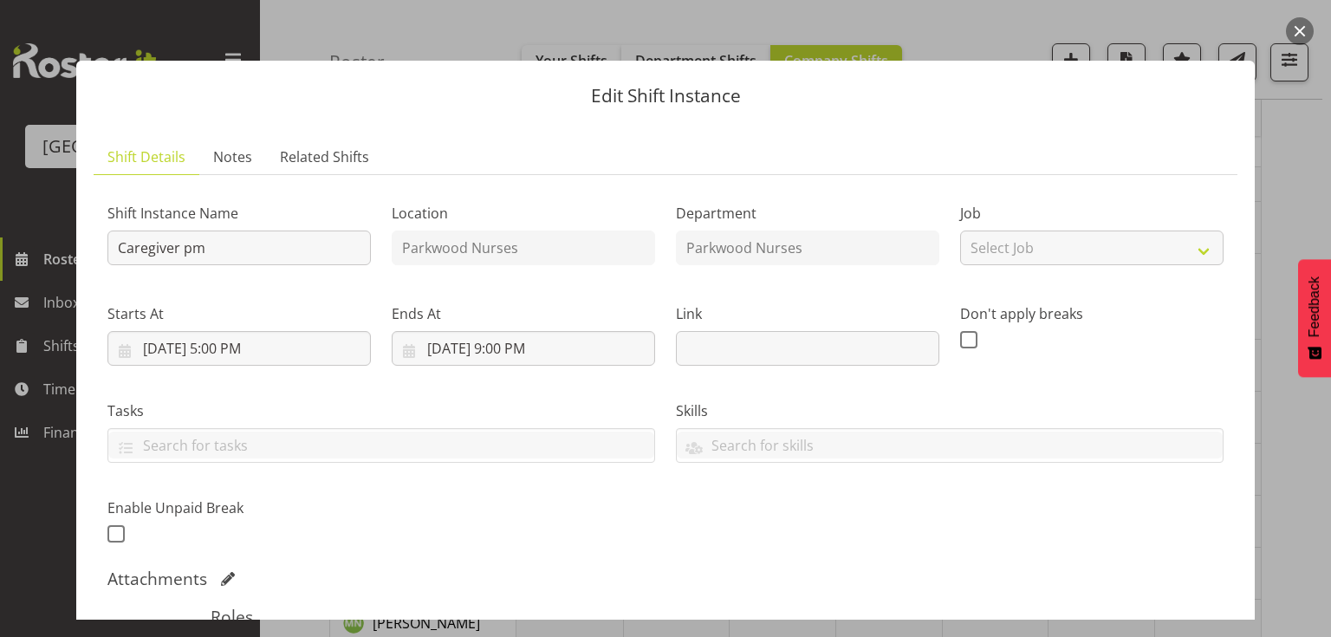
scroll to position [277, 0]
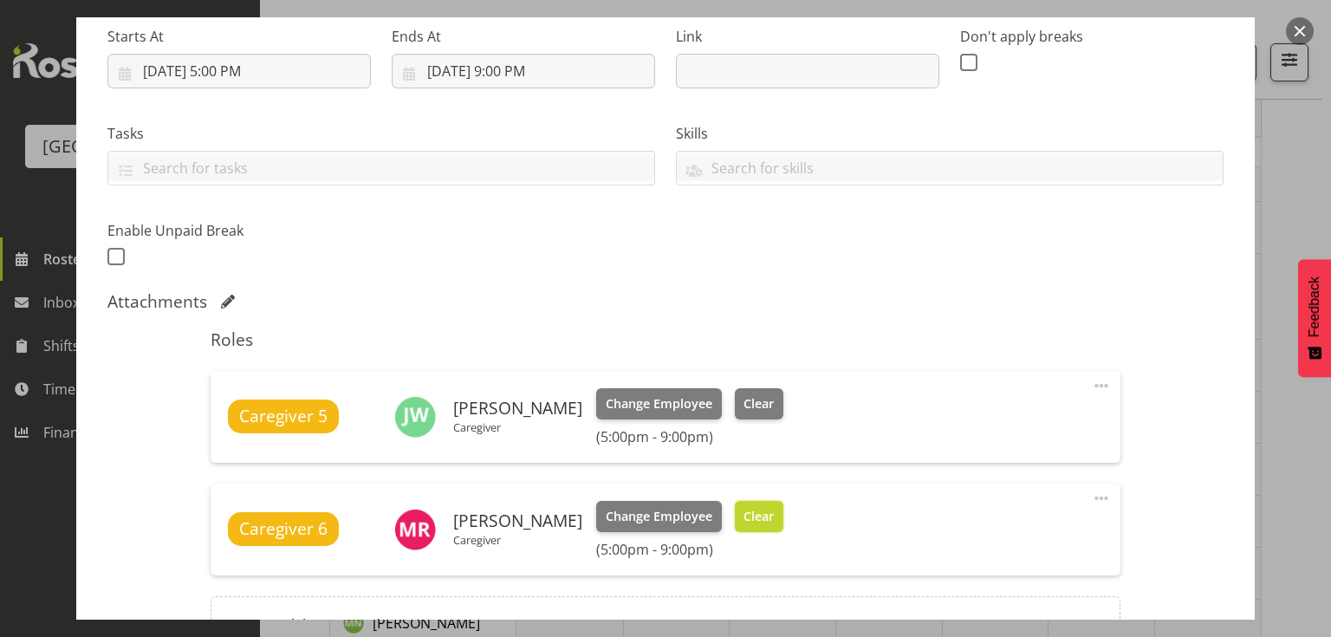
click at [744, 514] on span "Clear" at bounding box center [759, 516] width 30 height 19
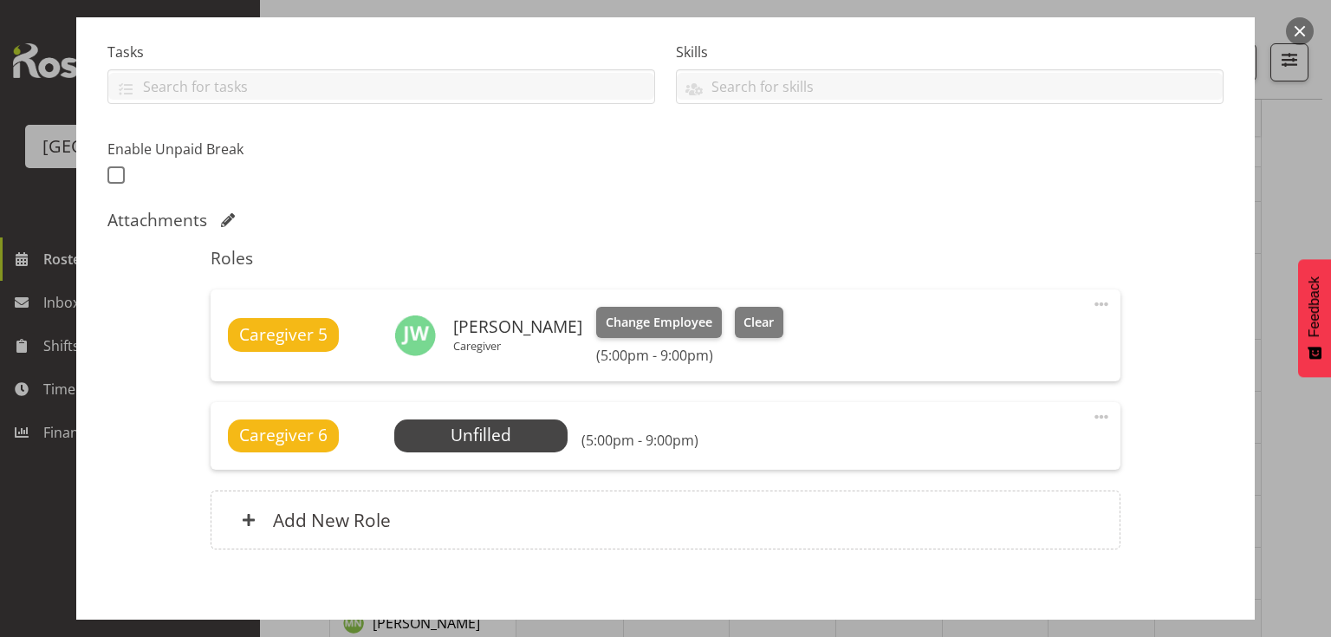
scroll to position [442, 0]
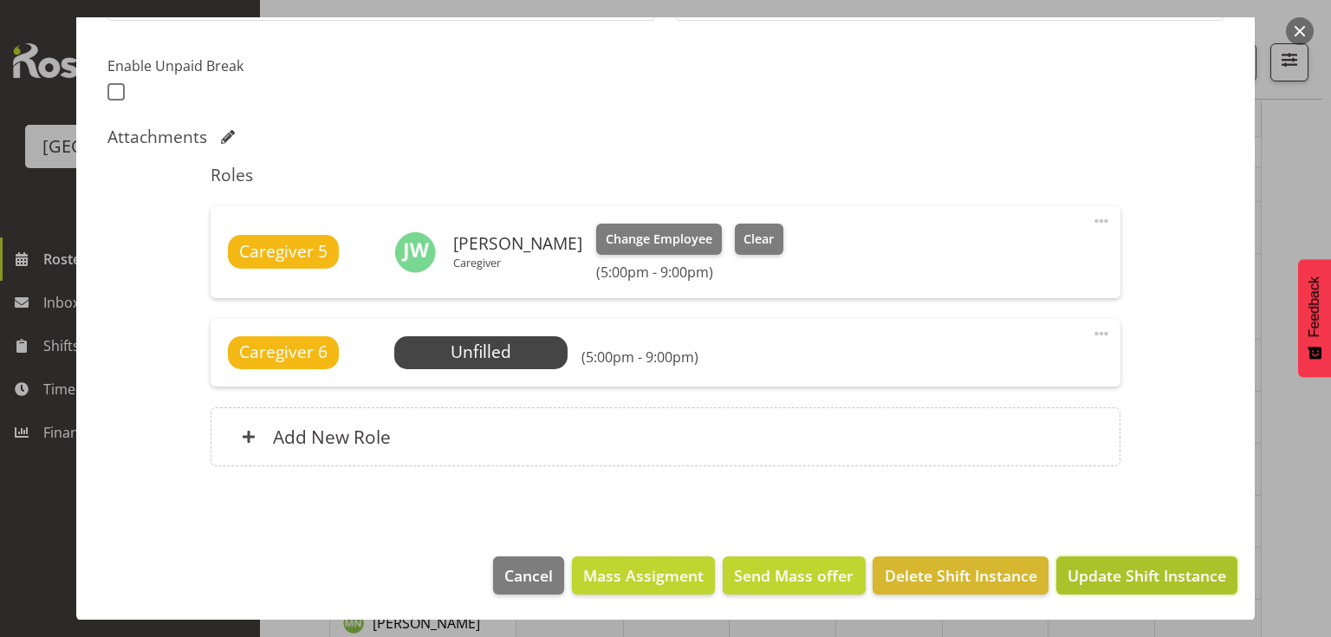
click at [1102, 572] on span "Update Shift Instance" at bounding box center [1147, 575] width 159 height 23
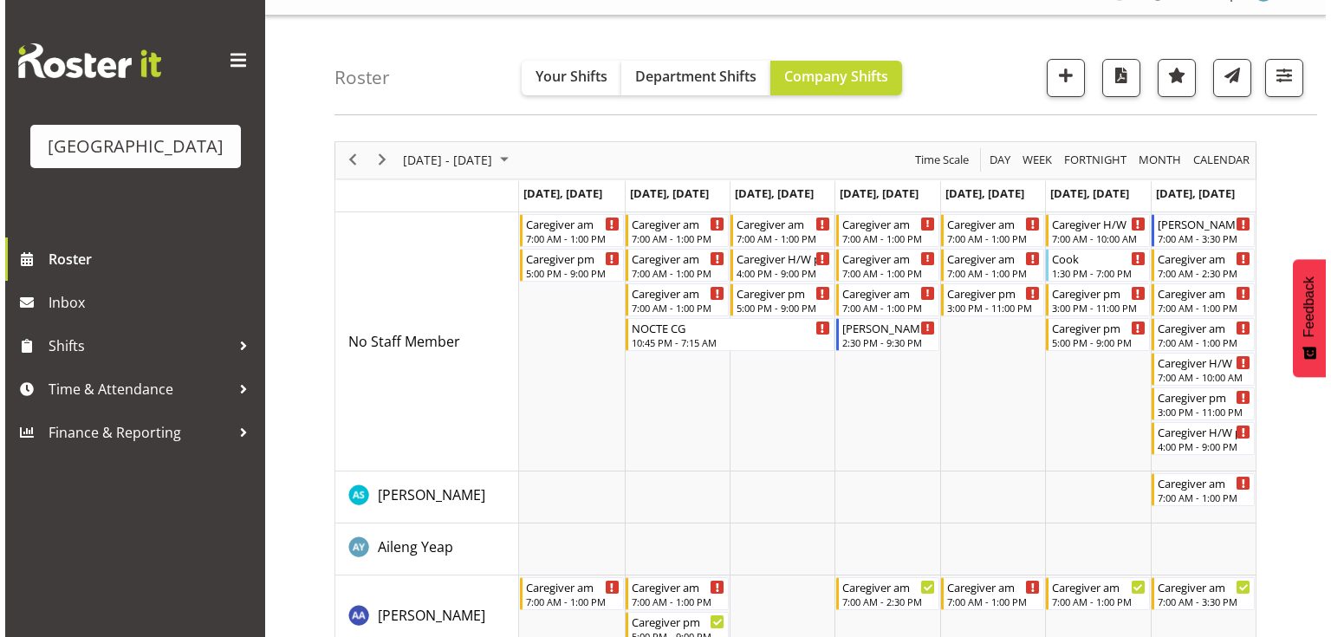
scroll to position [0, 0]
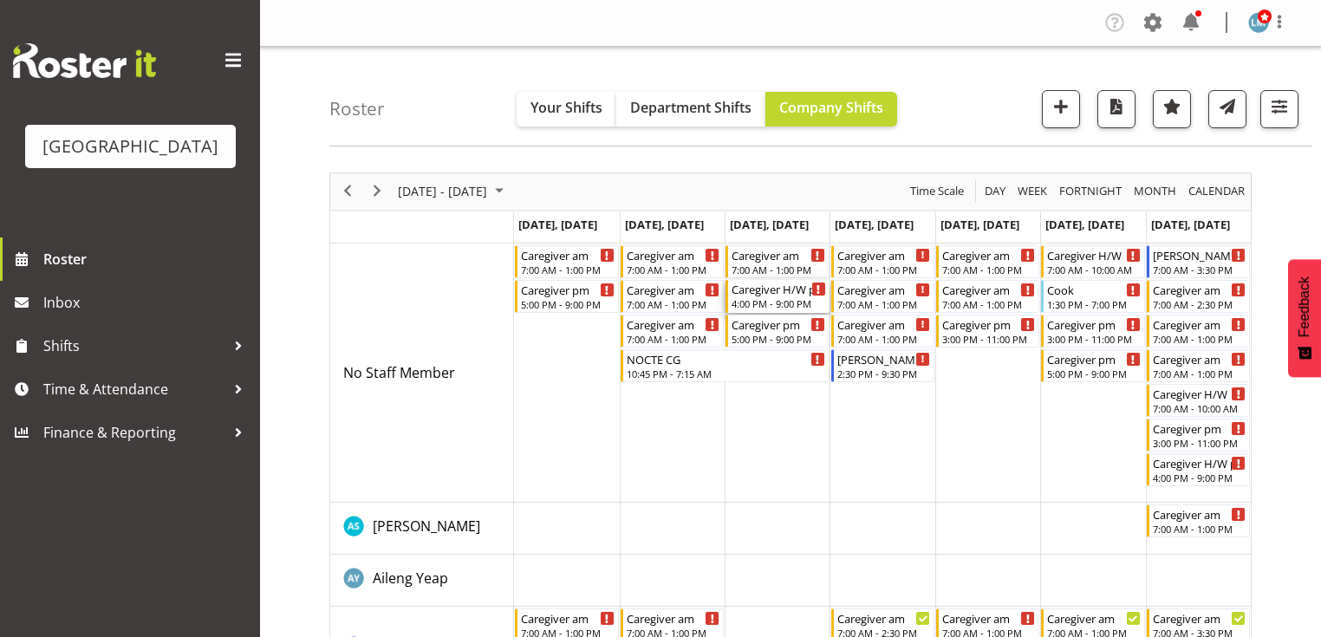
click at [763, 302] on div "4:00 PM - 9:00 PM" at bounding box center [778, 303] width 94 height 14
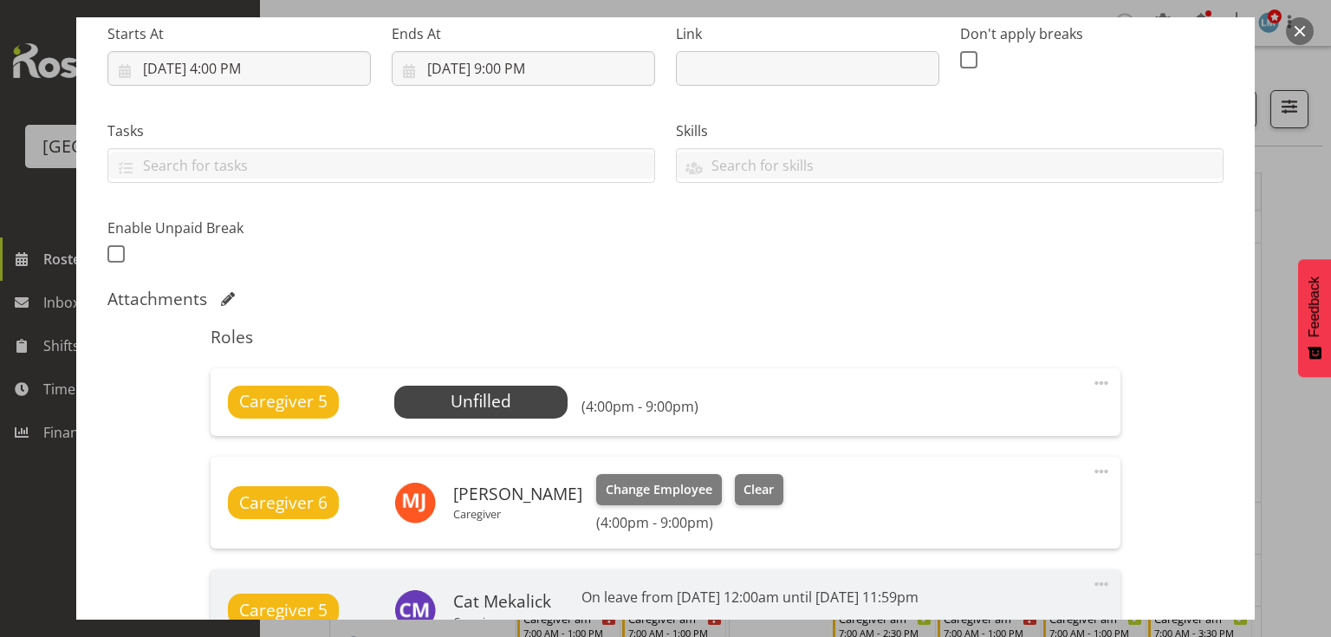
scroll to position [347, 0]
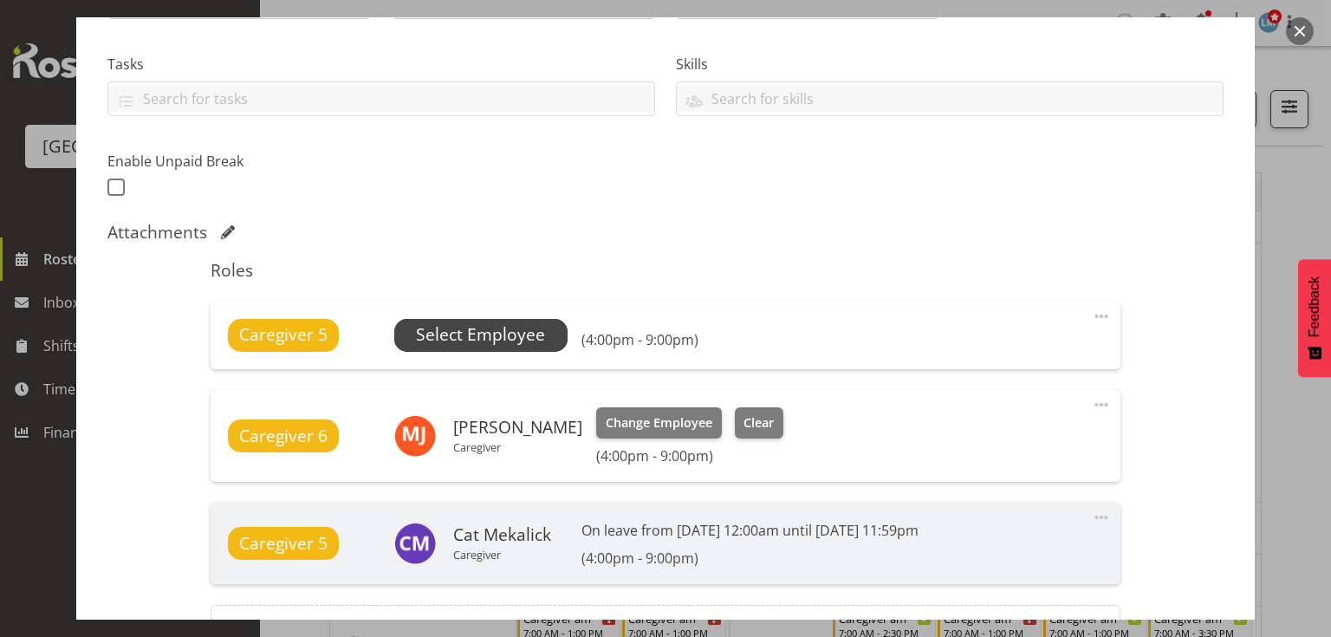
click at [511, 330] on span "Select Employee" at bounding box center [480, 334] width 129 height 25
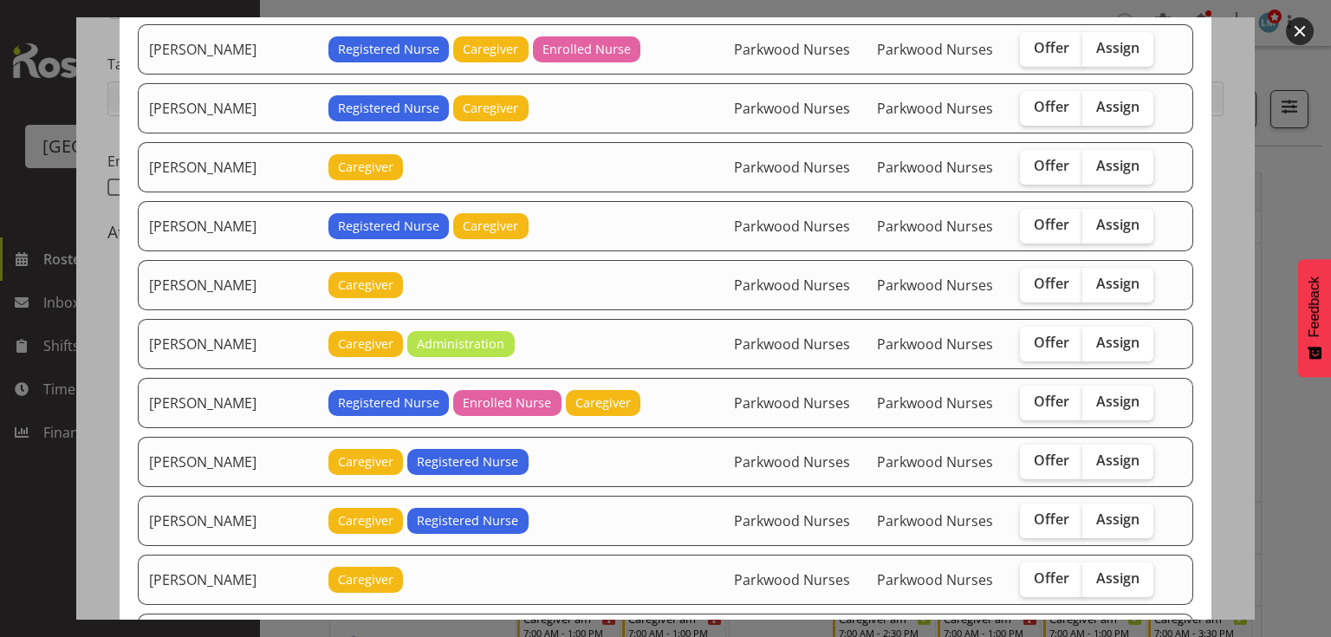
scroll to position [1872, 0]
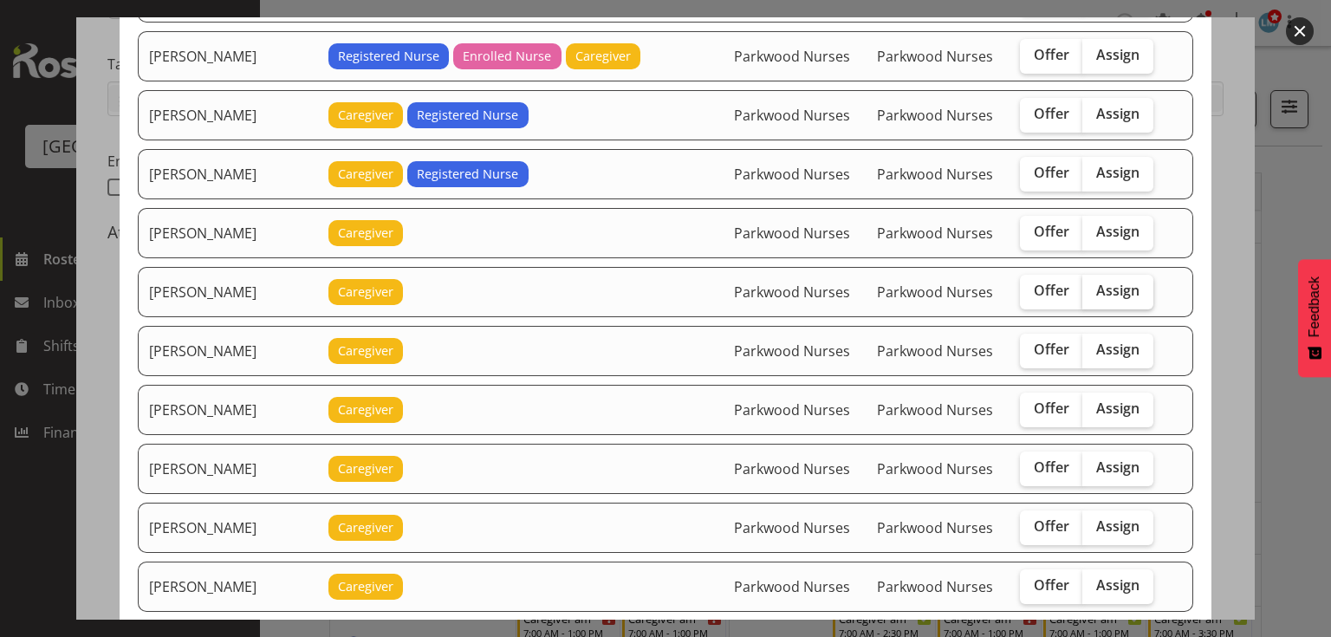
click at [1096, 282] on span "Assign" at bounding box center [1117, 290] width 43 height 17
click at [1088, 285] on input "Assign" at bounding box center [1087, 290] width 11 height 11
checkbox input "true"
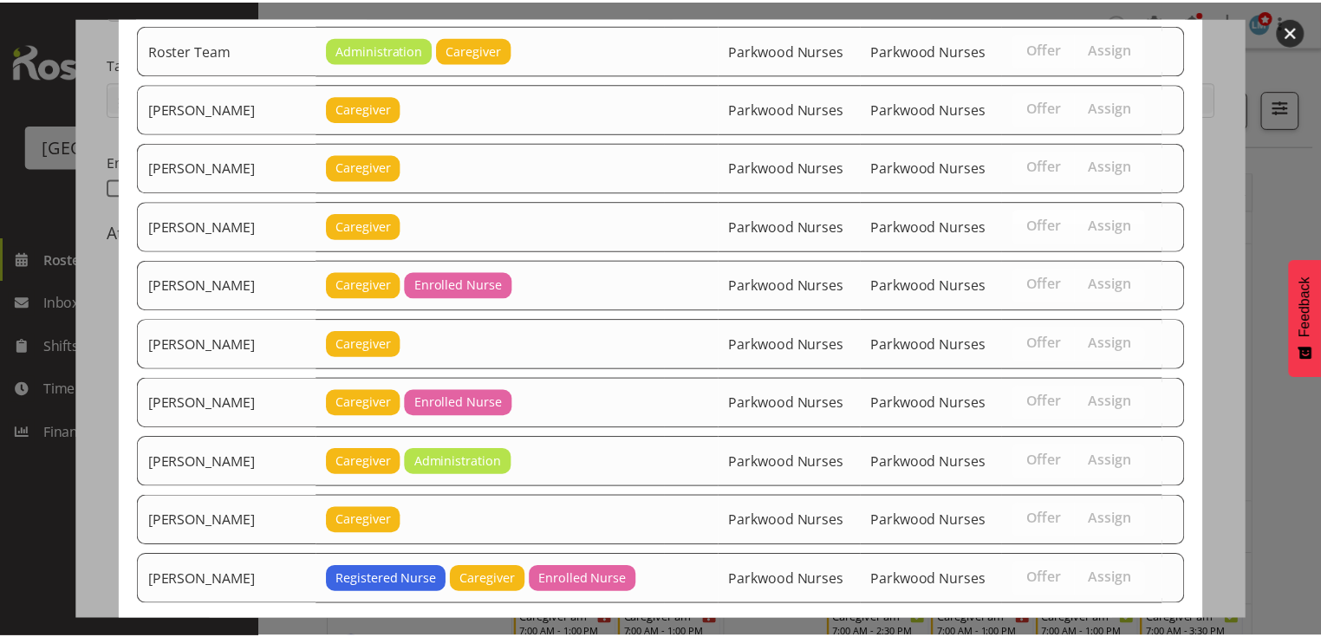
scroll to position [2875, 0]
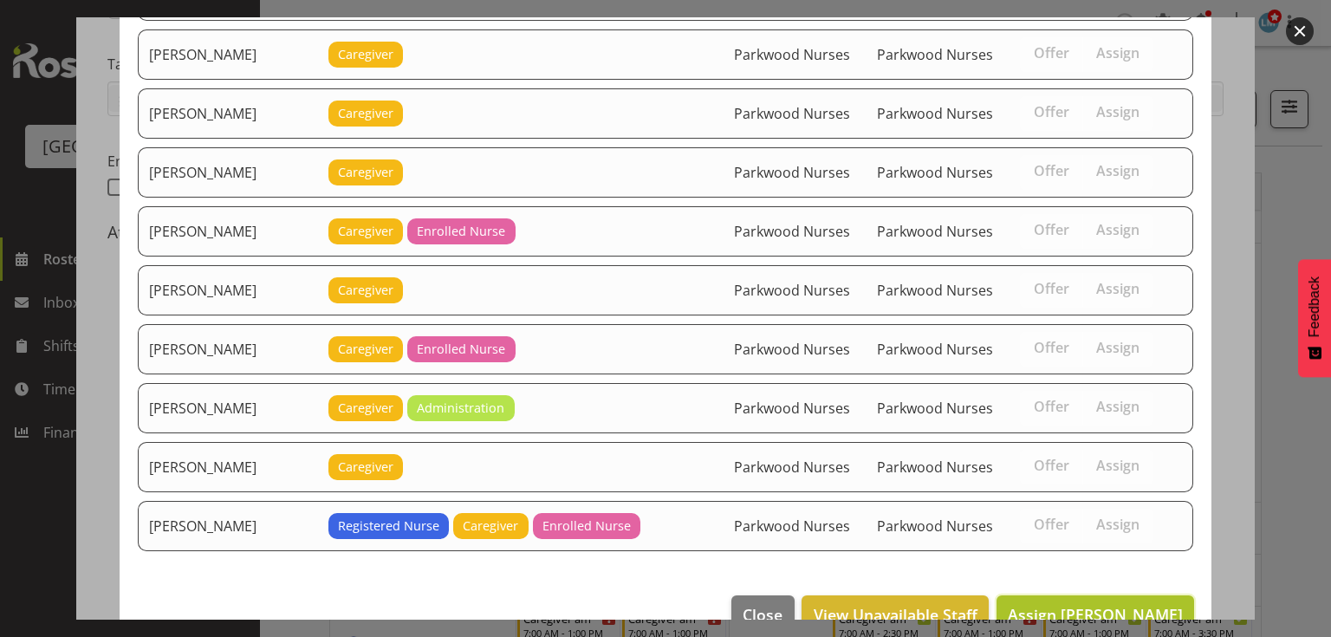
click at [1102, 604] on span "Assign Mai Reglos" at bounding box center [1095, 614] width 175 height 21
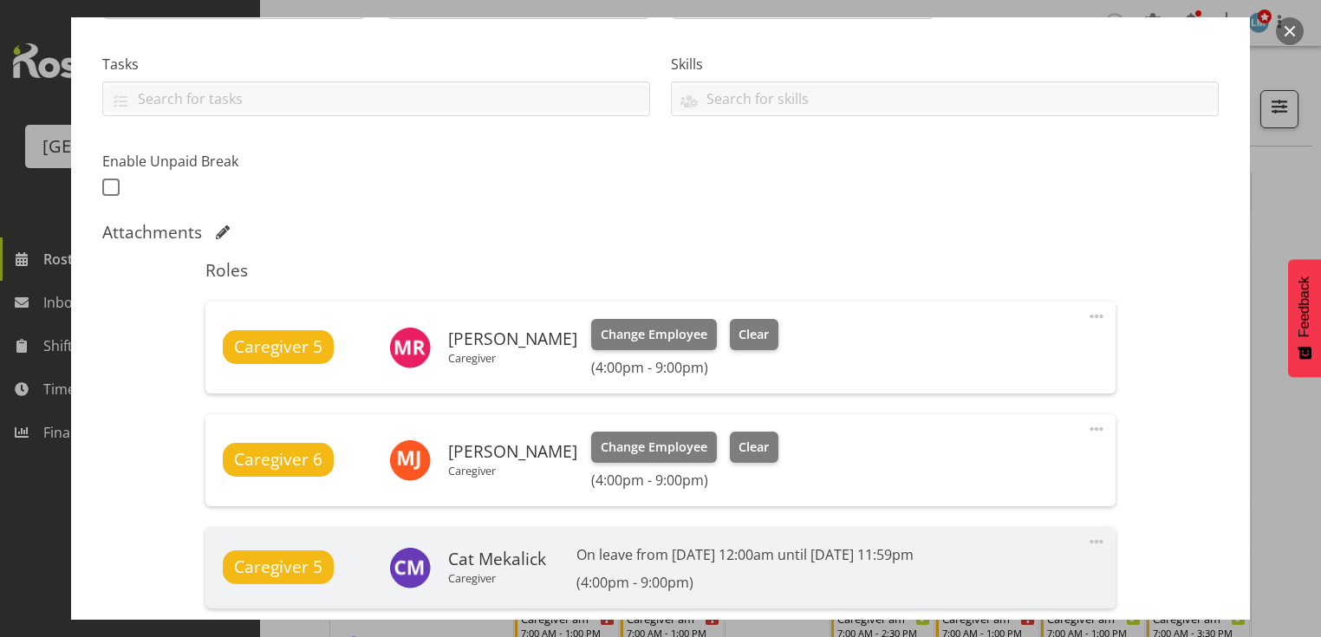
scroll to position [569, 0]
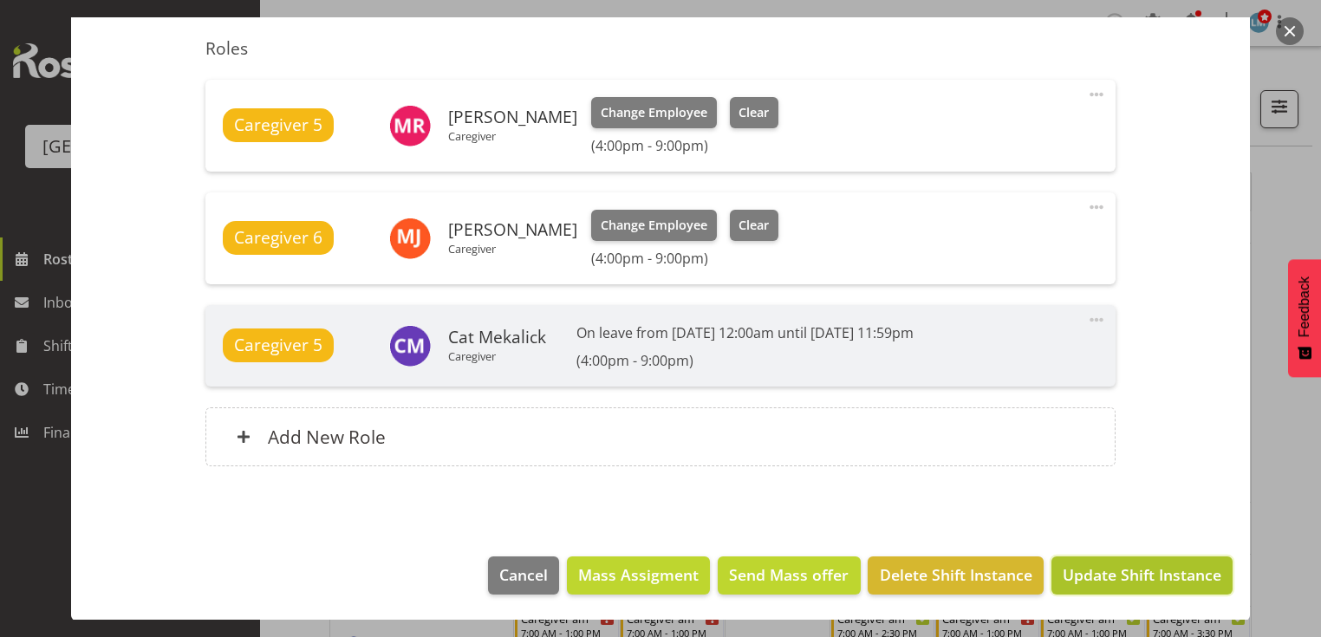
click at [1102, 568] on span "Update Shift Instance" at bounding box center [1141, 574] width 159 height 23
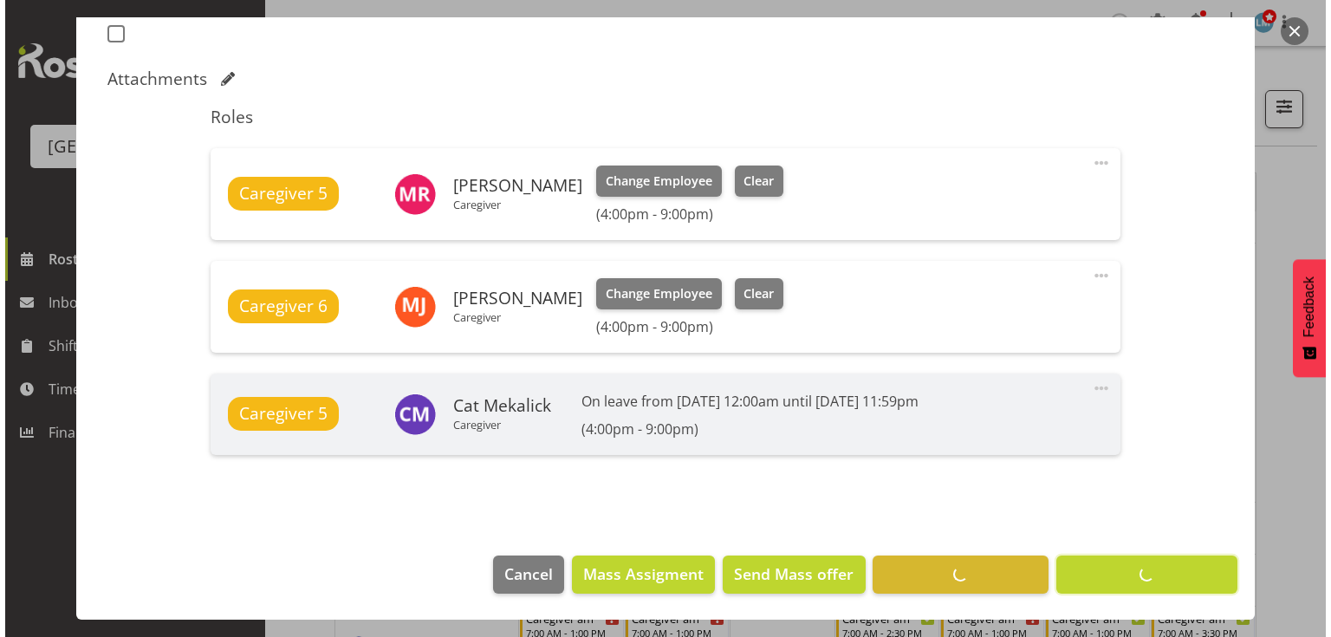
scroll to position [499, 0]
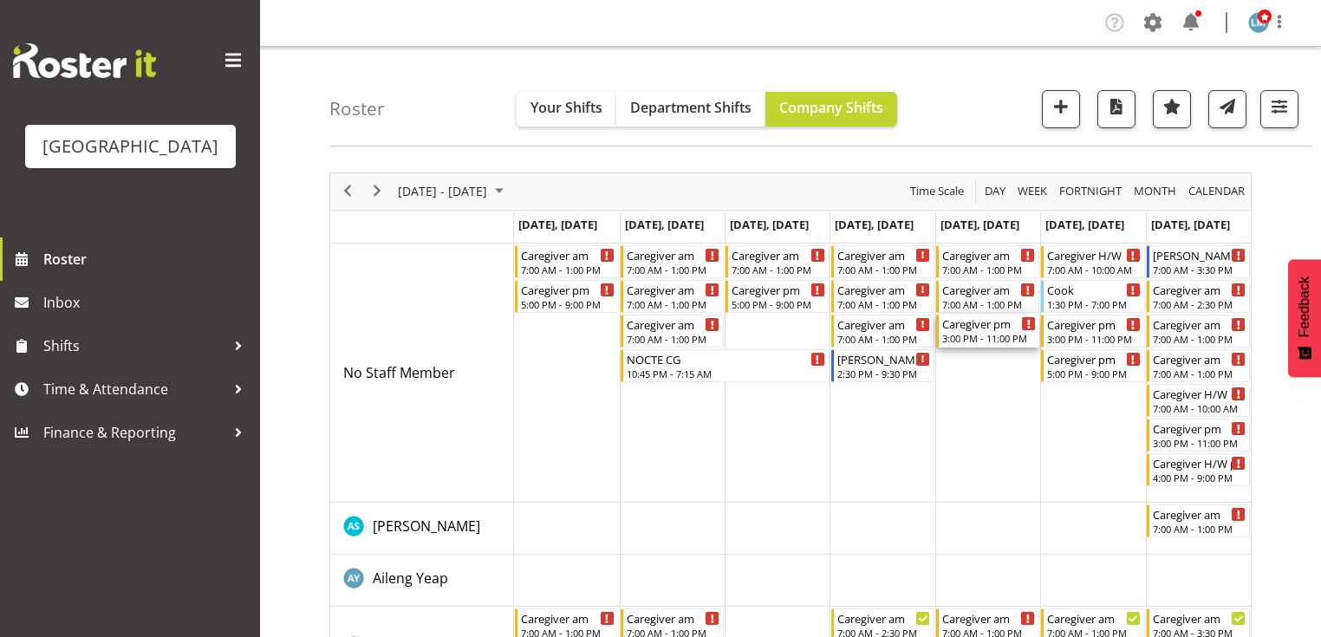
click at [973, 340] on div "3:00 PM - 11:00 PM" at bounding box center [989, 338] width 94 height 14
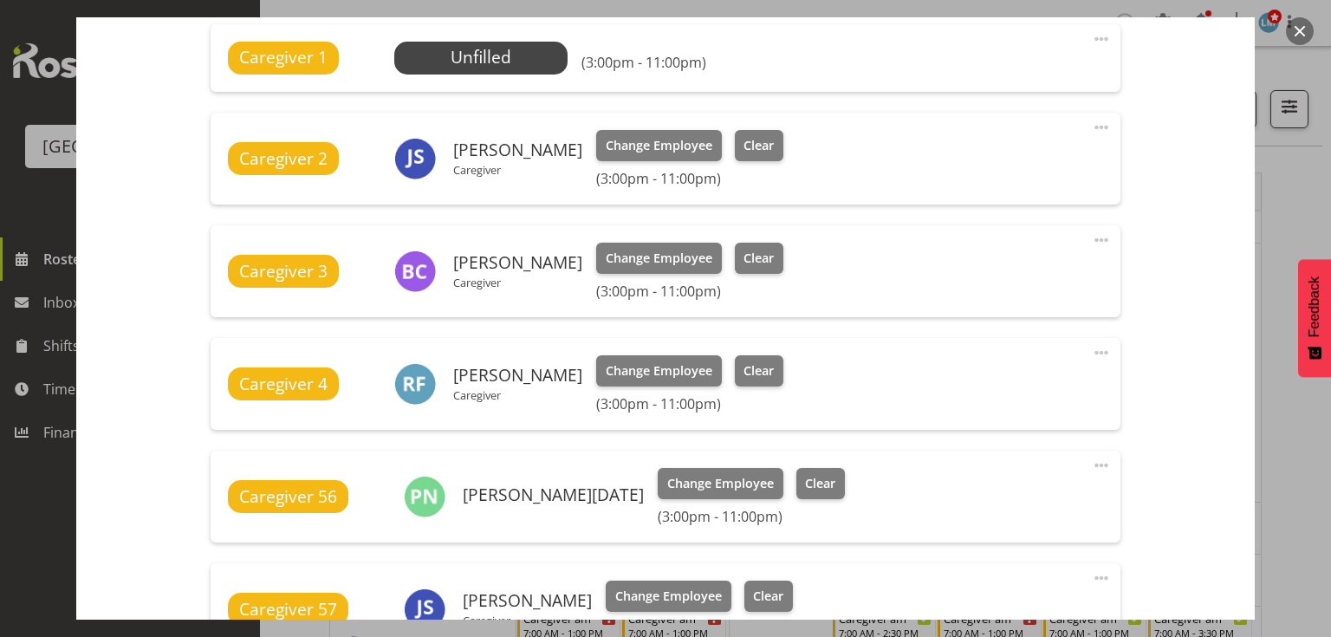
scroll to position [763, 0]
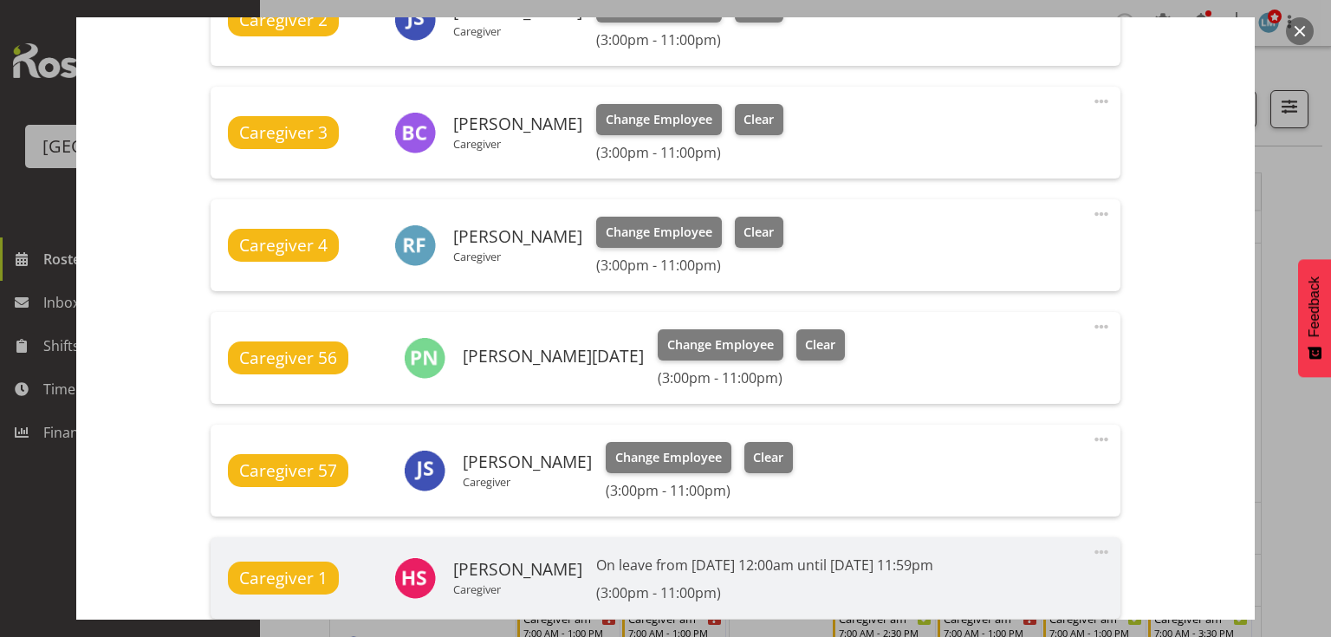
click at [1296, 28] on button "button" at bounding box center [1300, 31] width 28 height 28
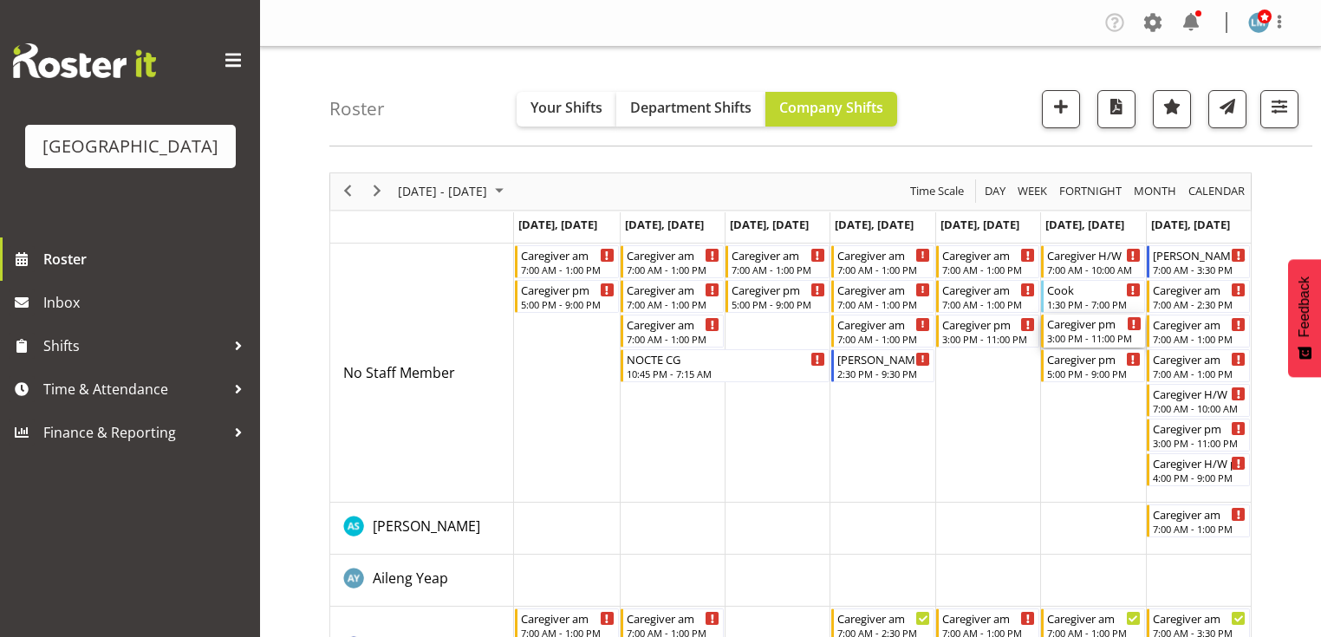
click at [1092, 327] on div "Caregiver pm" at bounding box center [1094, 323] width 94 height 17
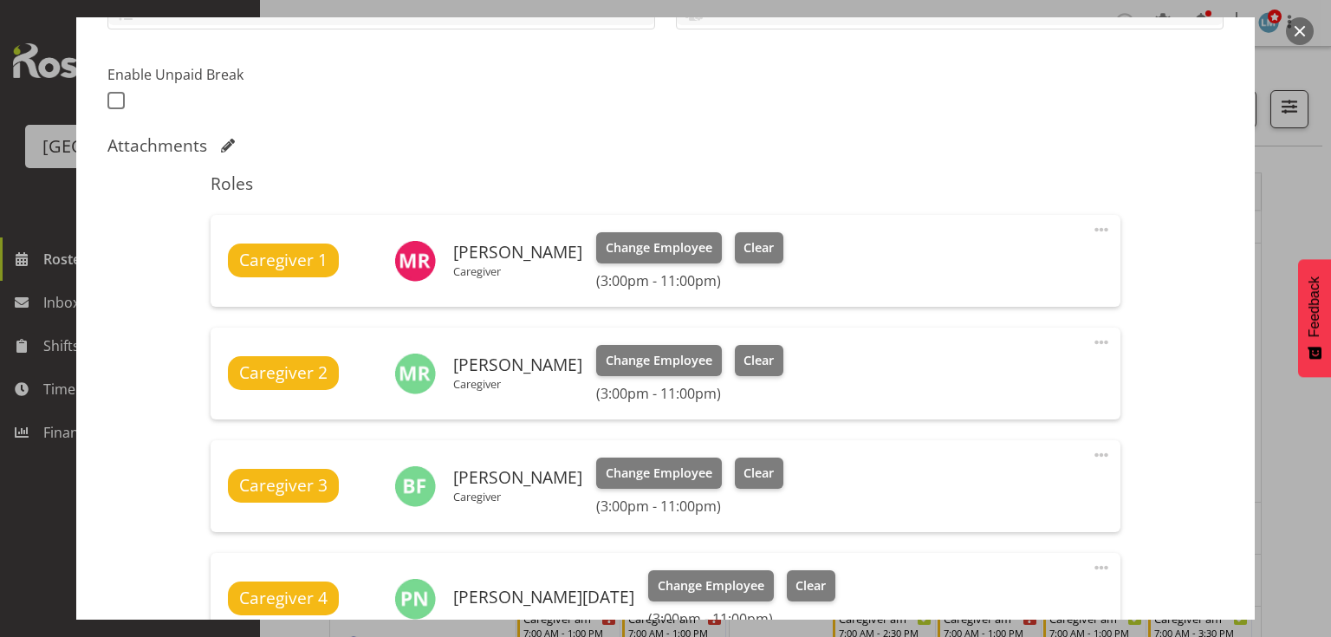
scroll to position [555, 0]
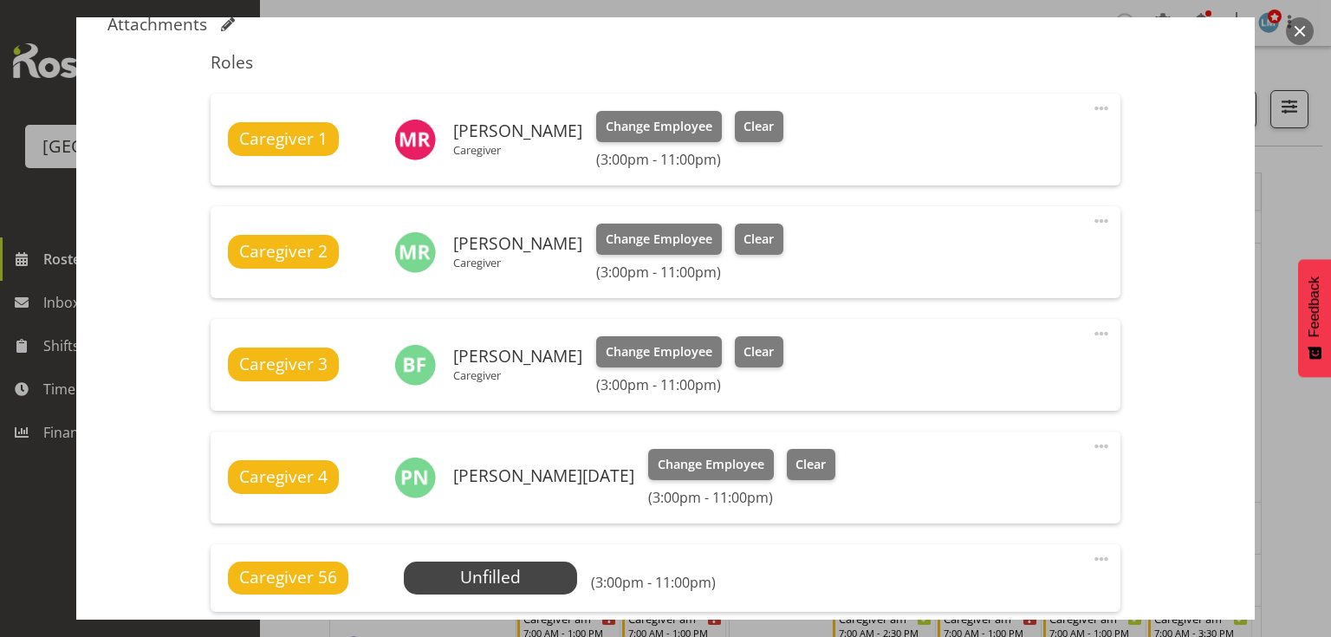
click at [1303, 24] on button "button" at bounding box center [1300, 31] width 28 height 28
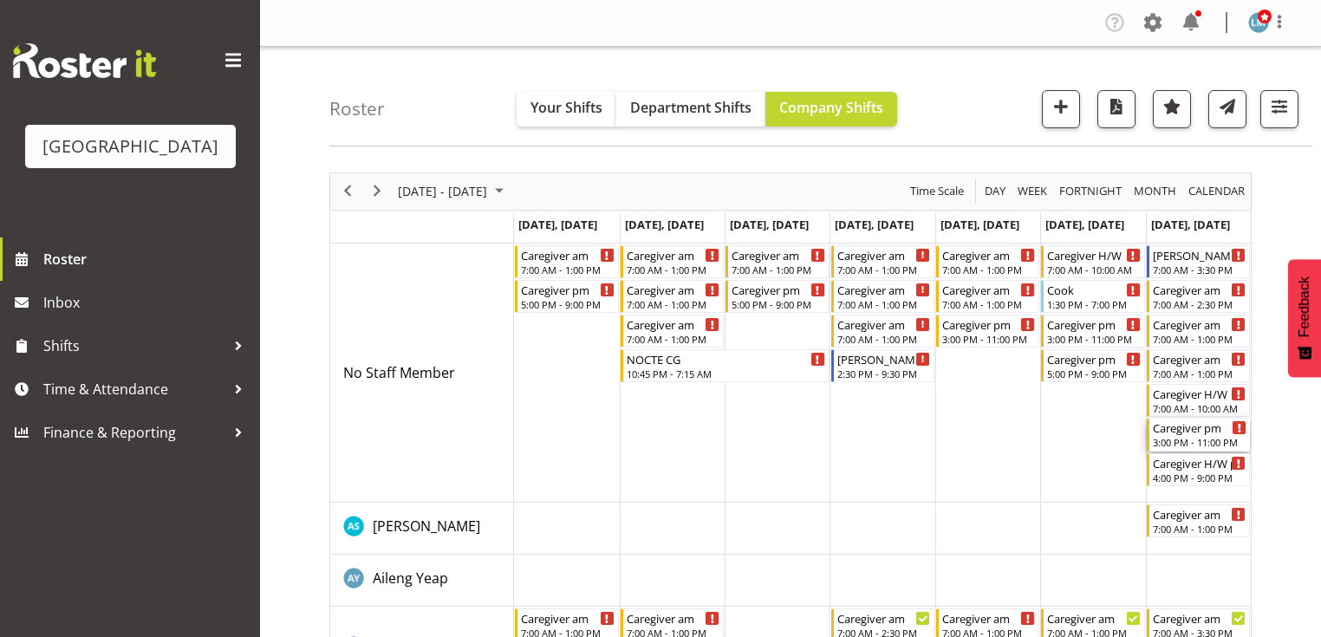
click at [1180, 430] on div "Caregiver pm" at bounding box center [1200, 427] width 94 height 17
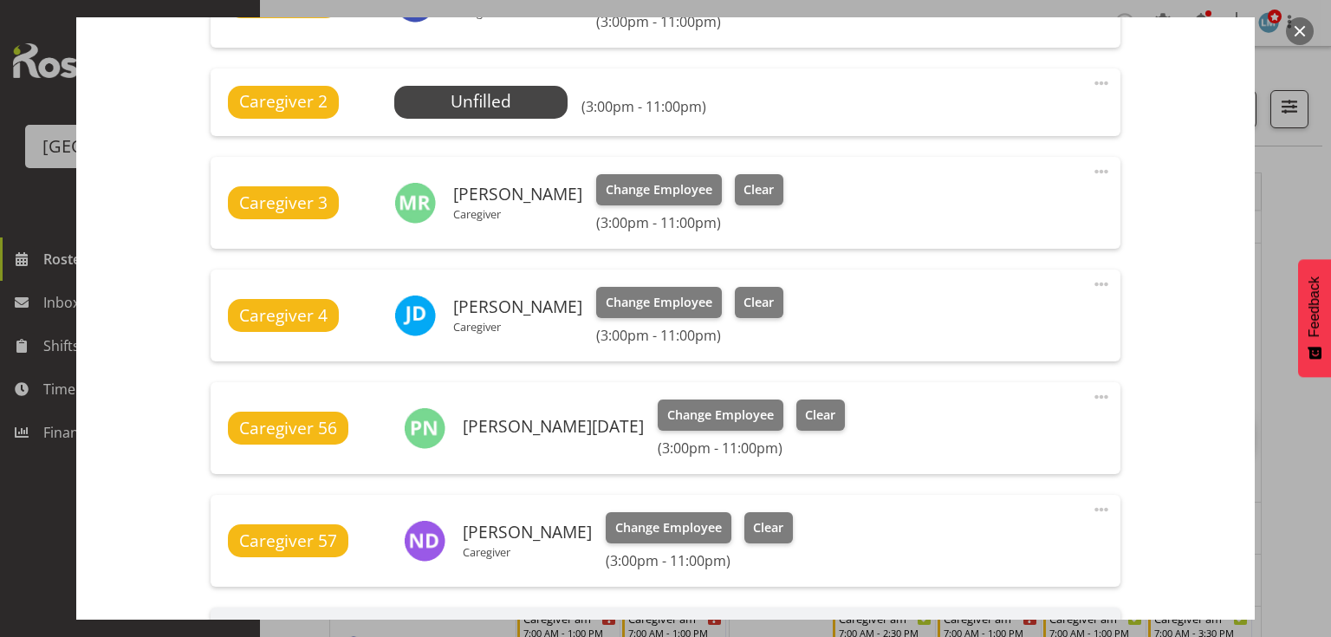
scroll to position [693, 0]
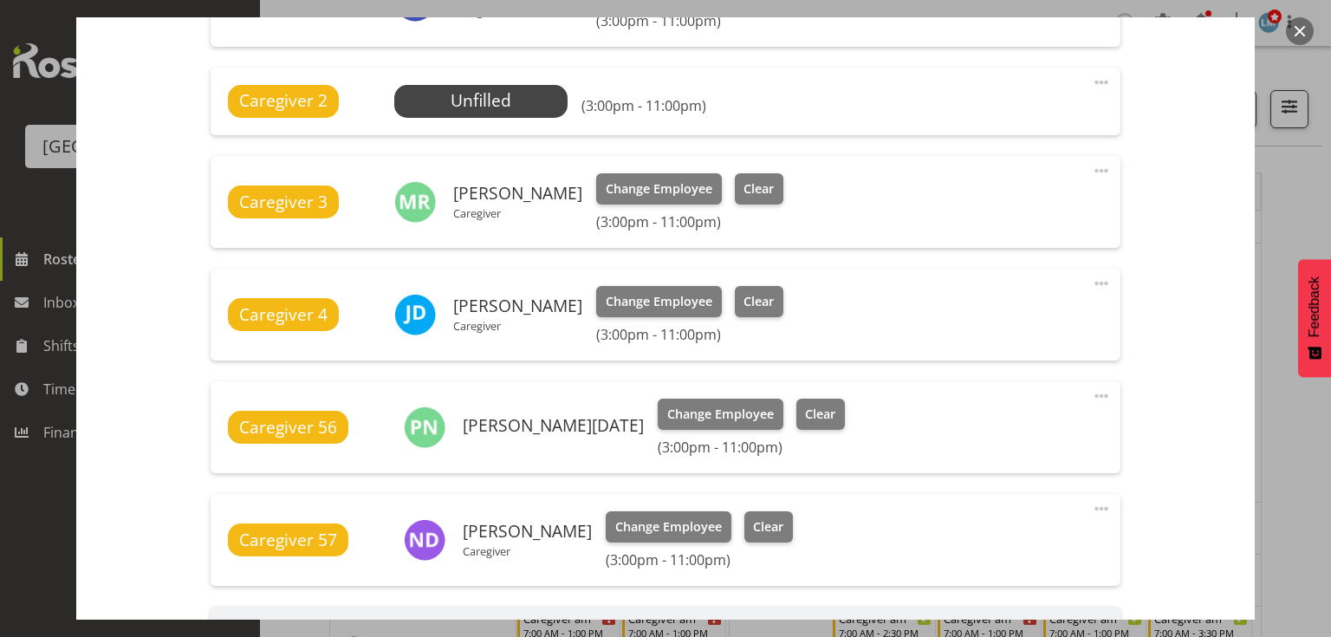
click at [1297, 29] on button "button" at bounding box center [1300, 31] width 28 height 28
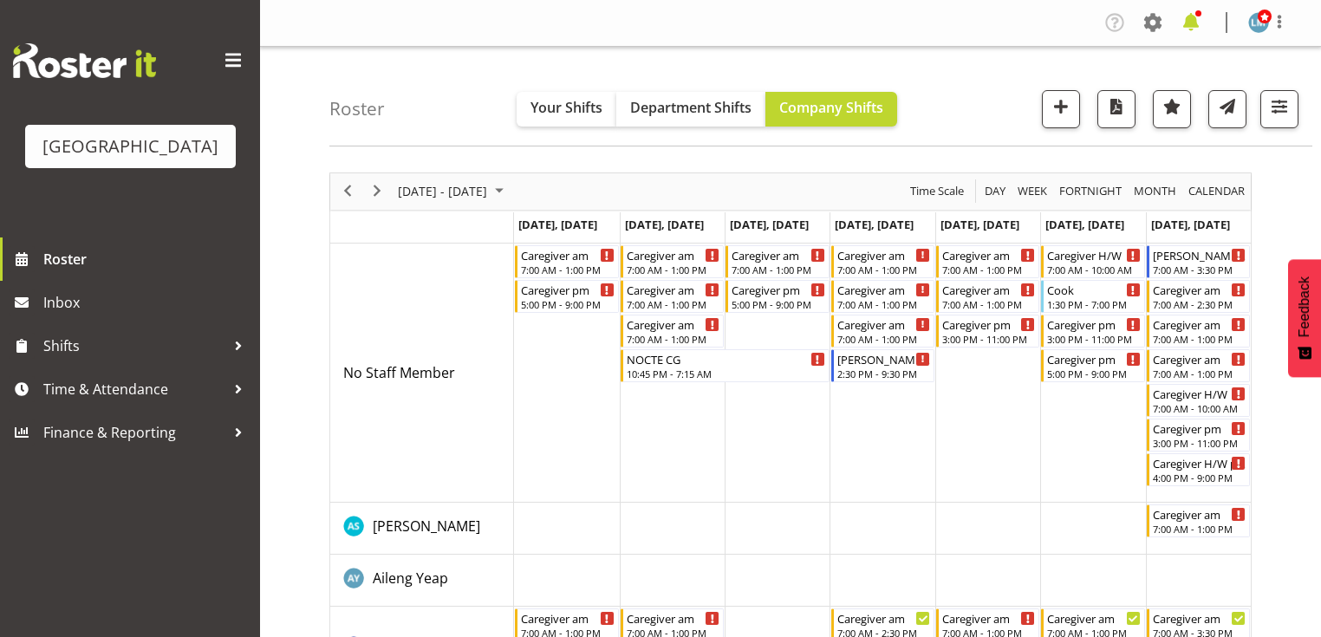
click at [1193, 21] on span at bounding box center [1191, 23] width 28 height 28
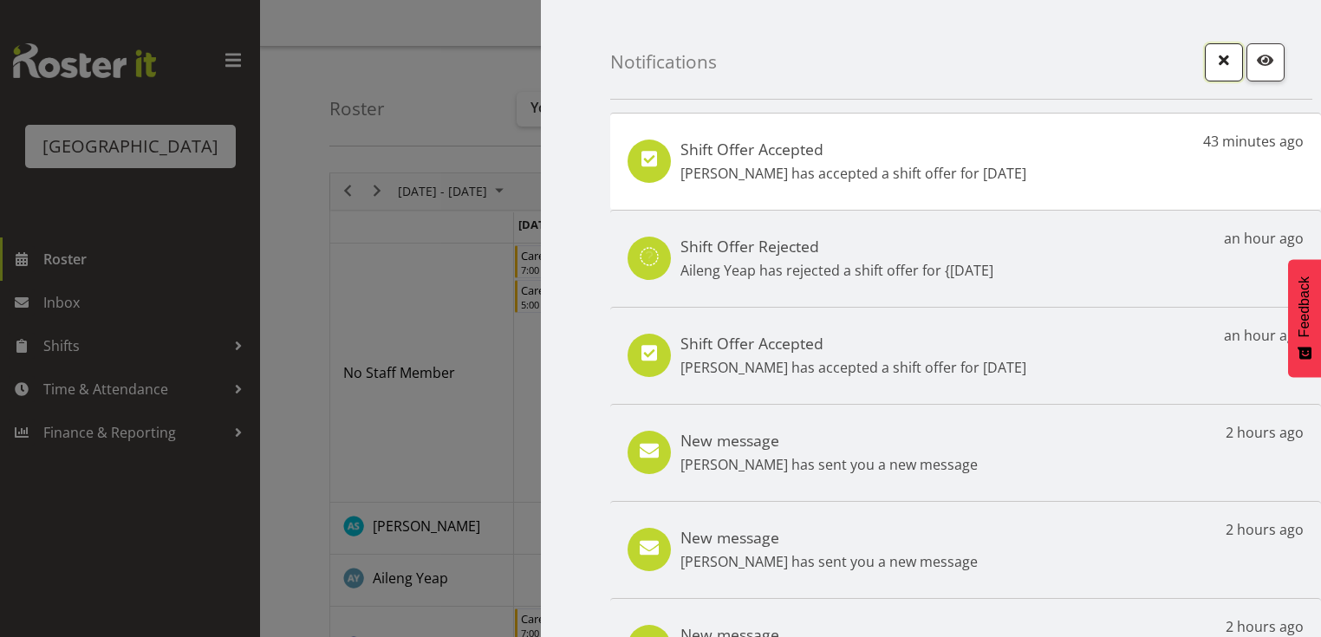
click at [1223, 55] on span "button" at bounding box center [1223, 60] width 23 height 23
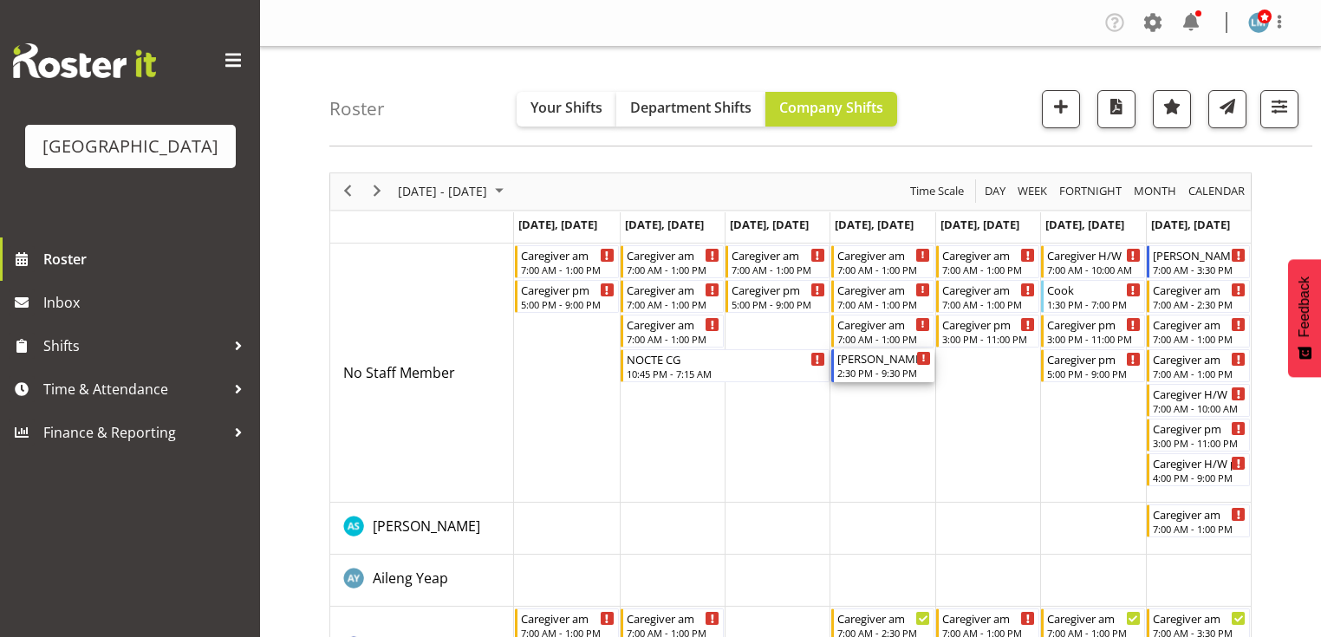
click at [879, 357] on div "[PERSON_NAME] pm RN/EN" at bounding box center [884, 357] width 94 height 17
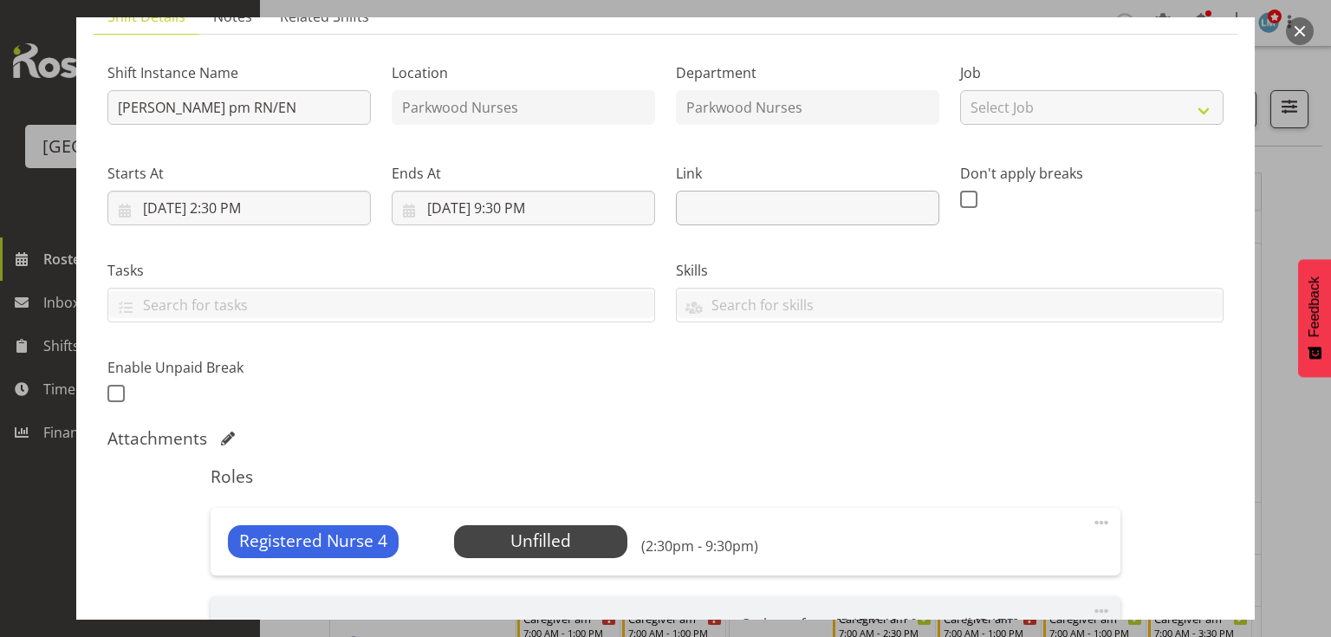
scroll to position [277, 0]
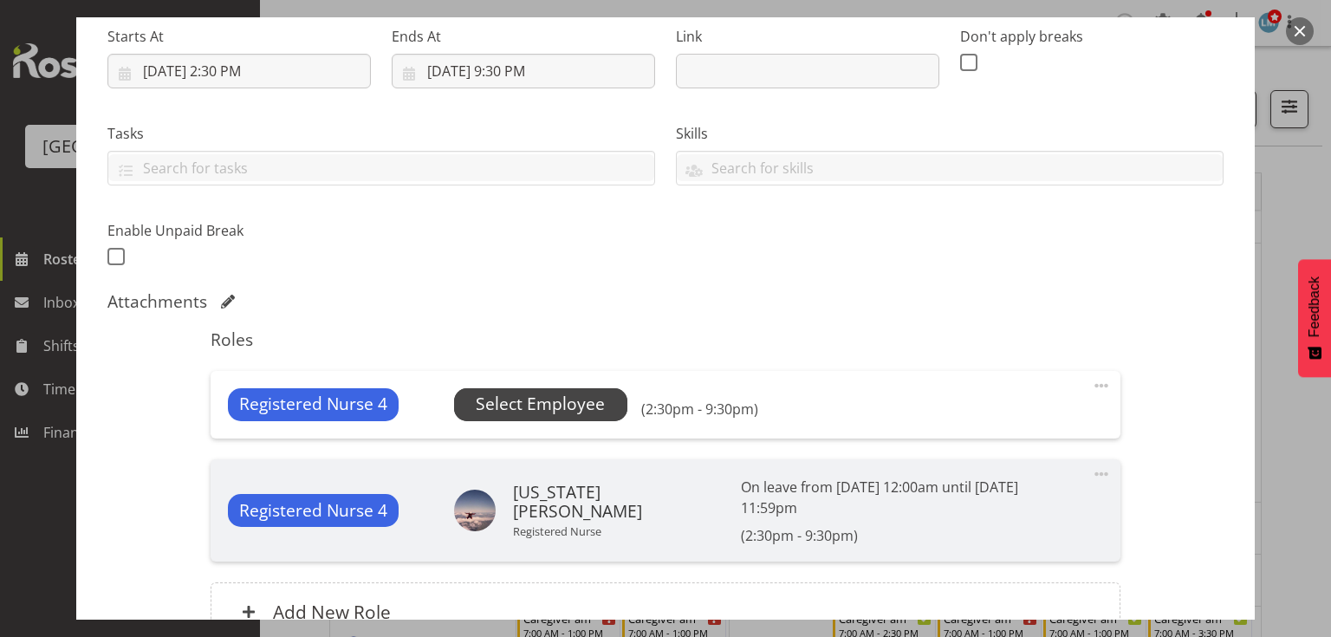
click at [556, 389] on span "Select Employee" at bounding box center [540, 404] width 173 height 33
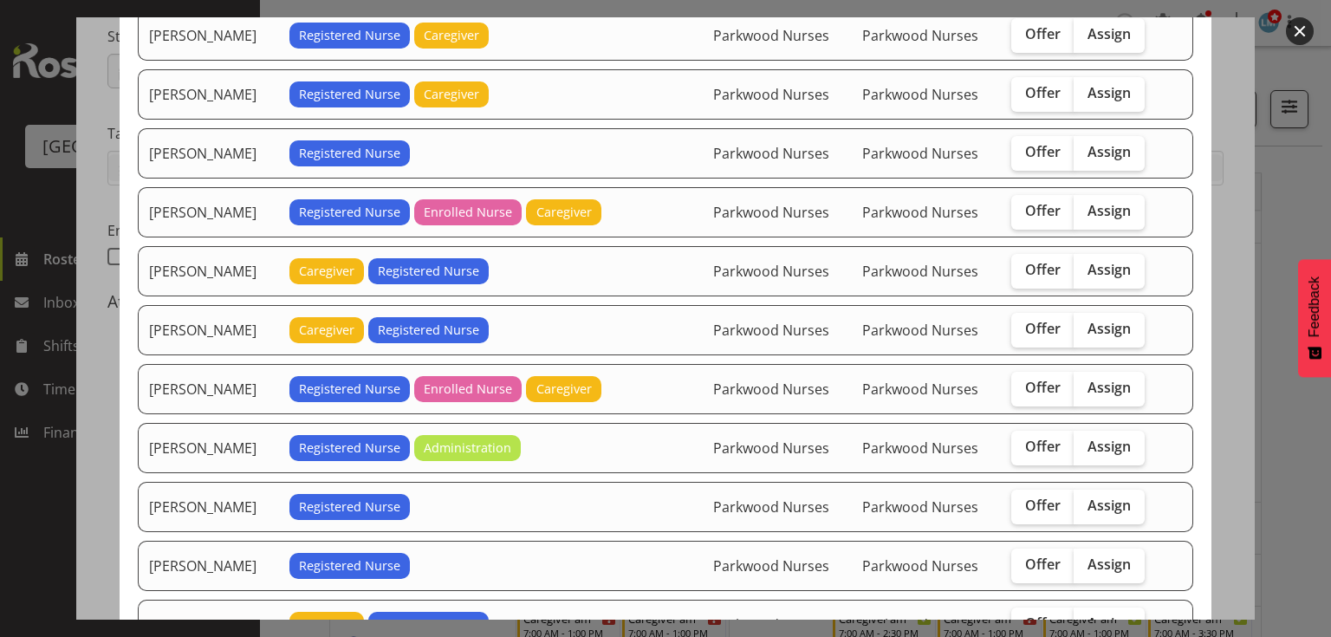
scroll to position [555, 0]
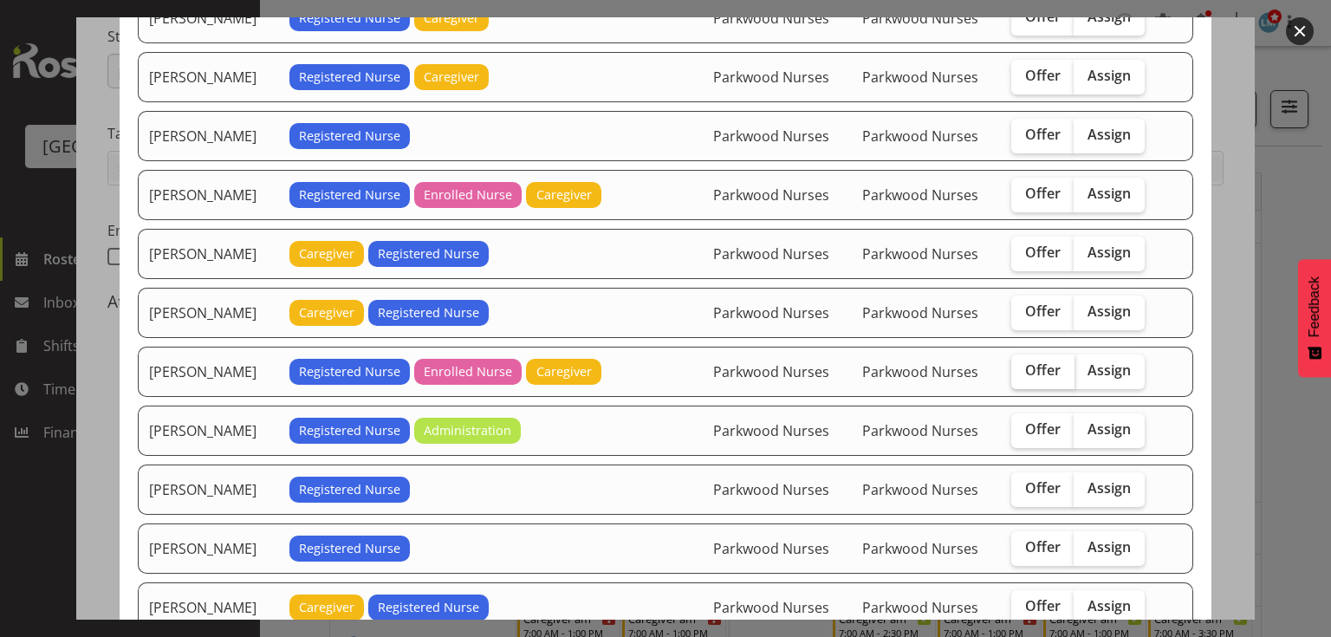
click at [1036, 361] on span "Offer" at bounding box center [1043, 369] width 36 height 17
click at [1023, 365] on input "Offer" at bounding box center [1016, 370] width 11 height 11
checkbox input "true"
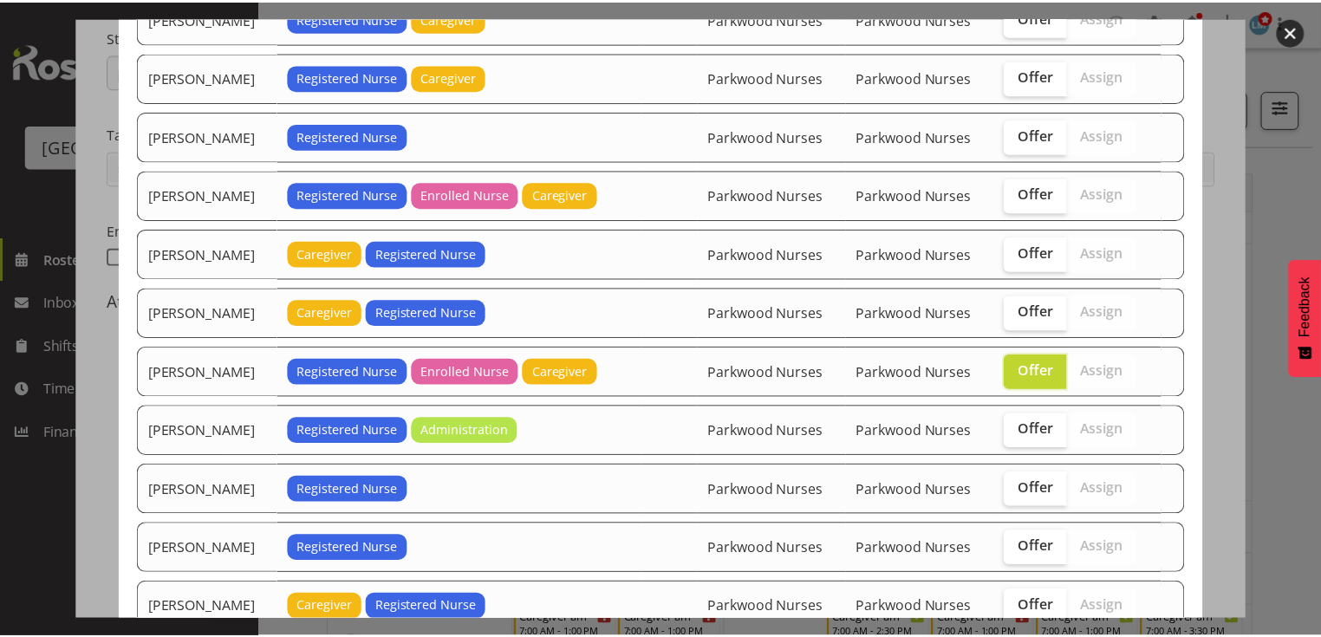
scroll to position [662, 0]
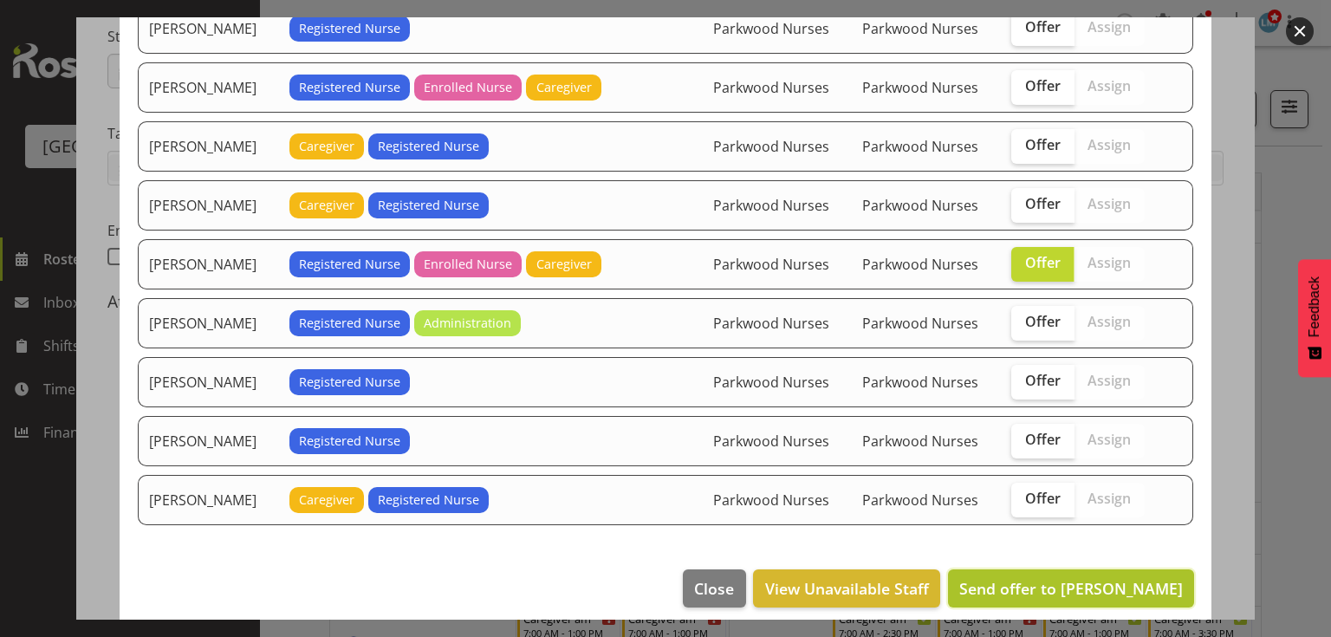
click at [1072, 578] on span "Send offer to Lois Girdwood" at bounding box center [1071, 588] width 224 height 21
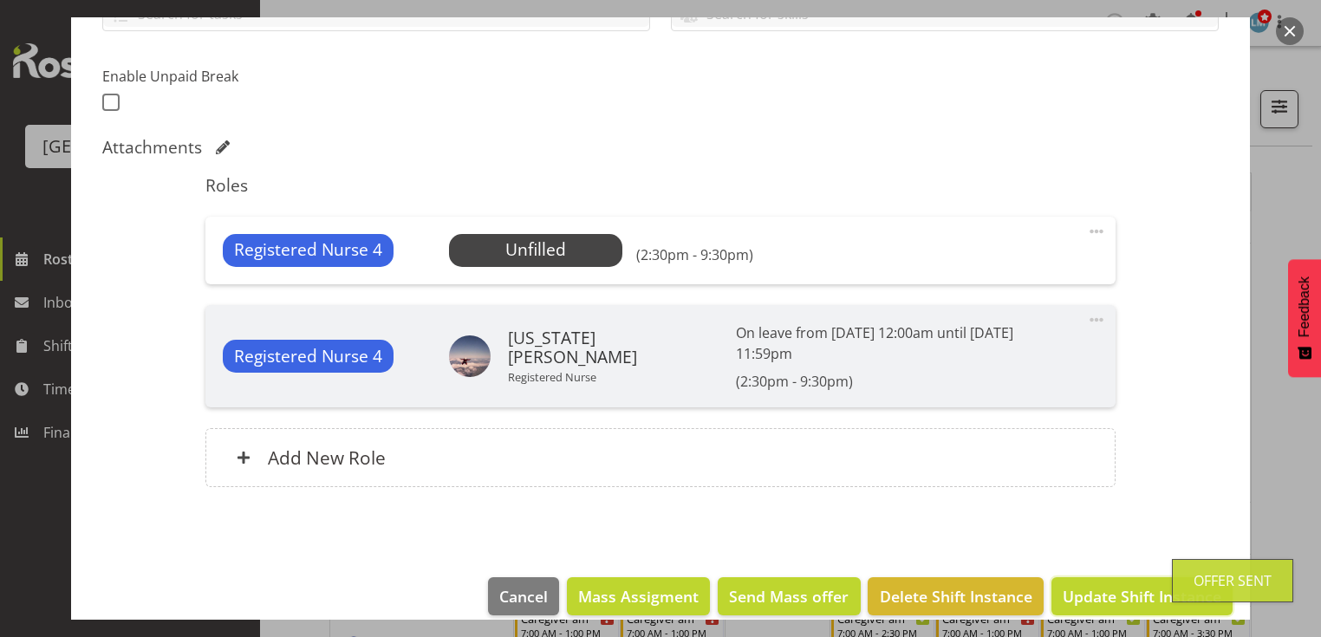
click at [1085, 585] on span "Update Shift Instance" at bounding box center [1141, 596] width 159 height 23
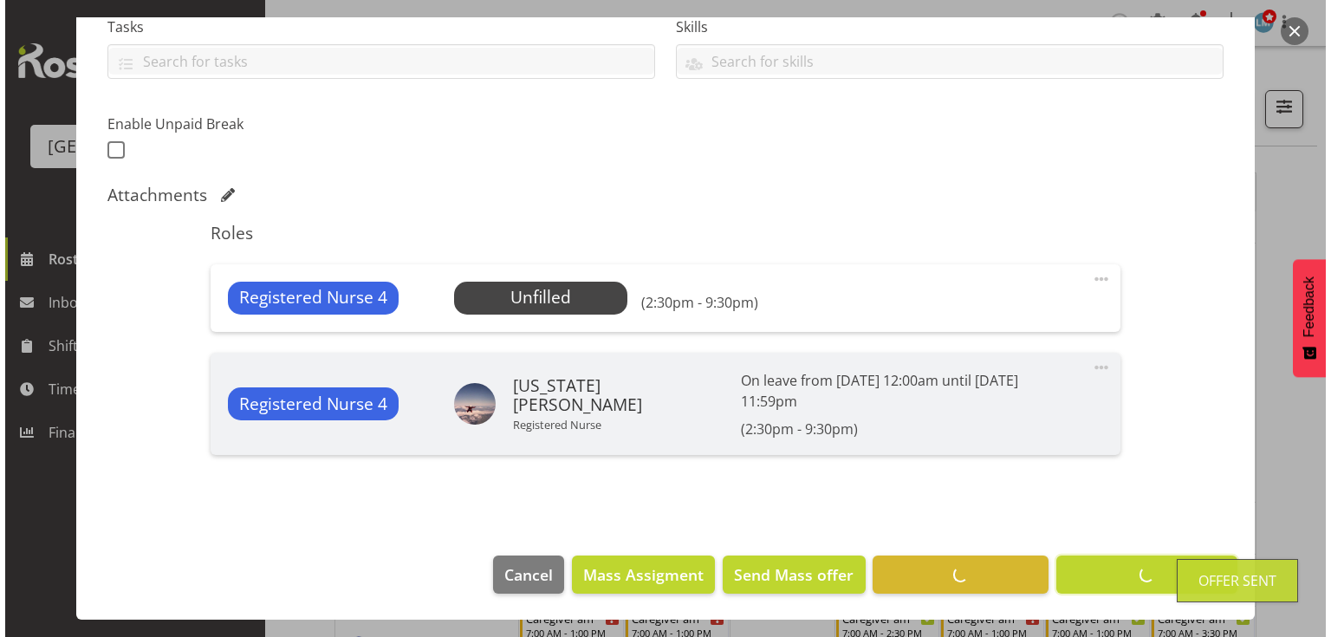
scroll to position [362, 0]
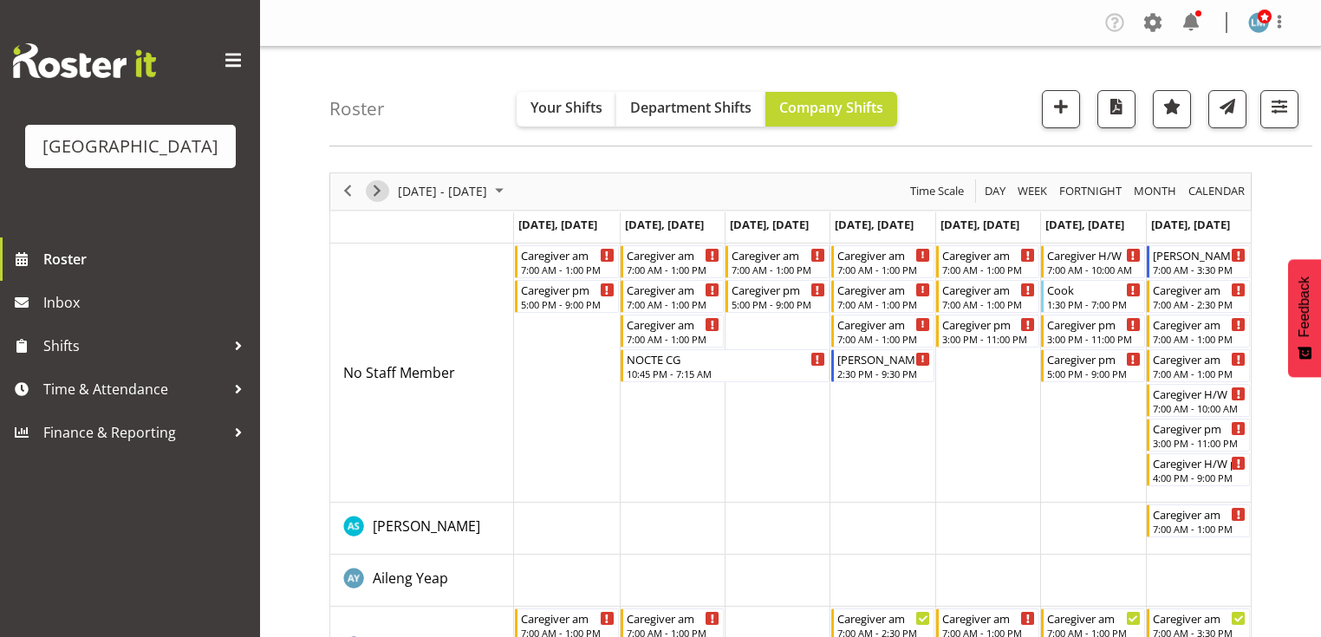
click at [374, 191] on span "Next" at bounding box center [377, 191] width 21 height 22
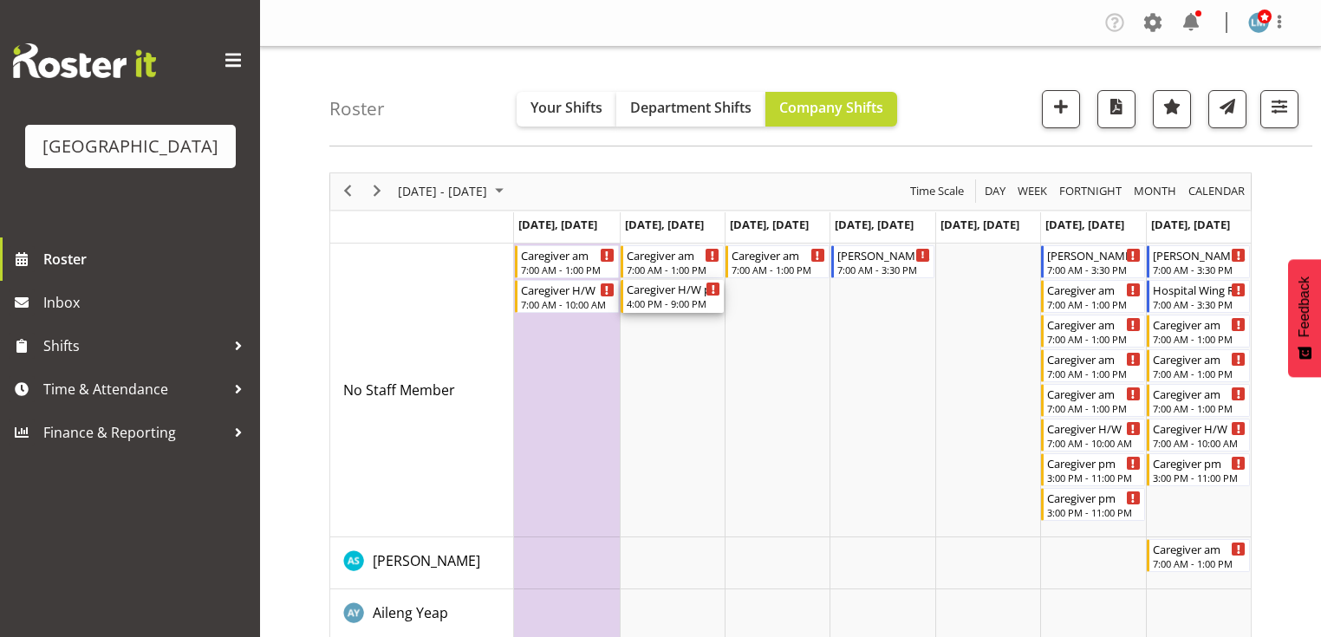
click at [659, 304] on div "4:00 PM - 9:00 PM" at bounding box center [674, 303] width 94 height 14
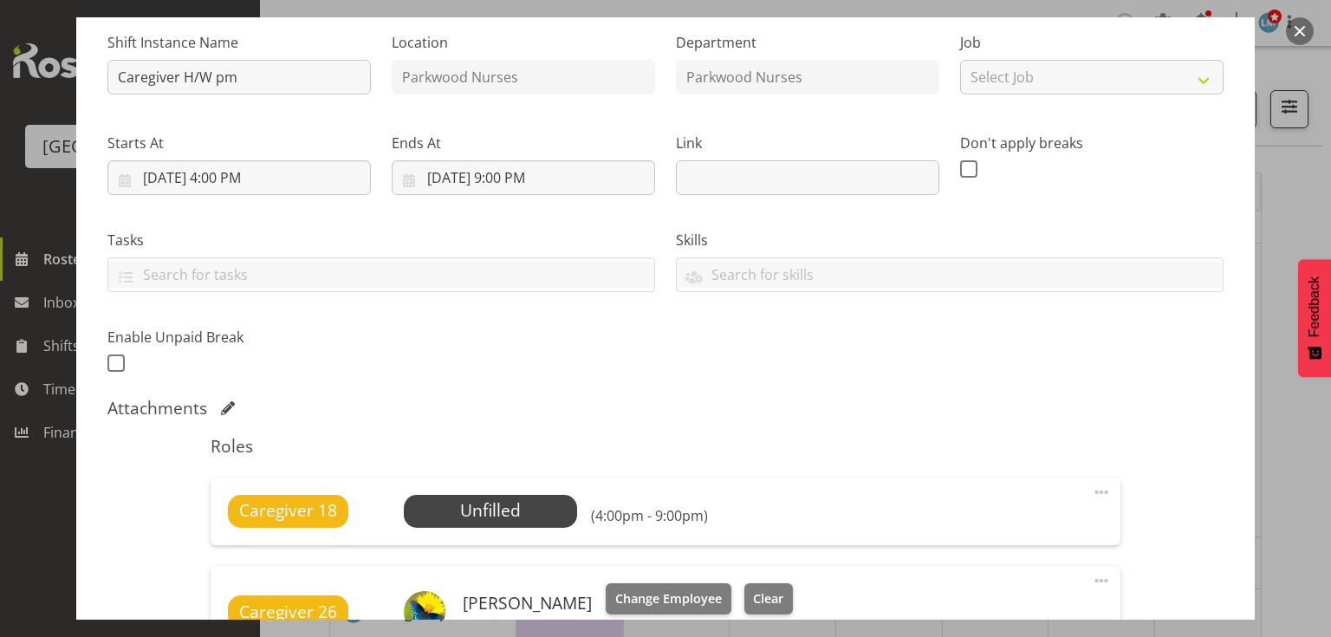
scroll to position [277, 0]
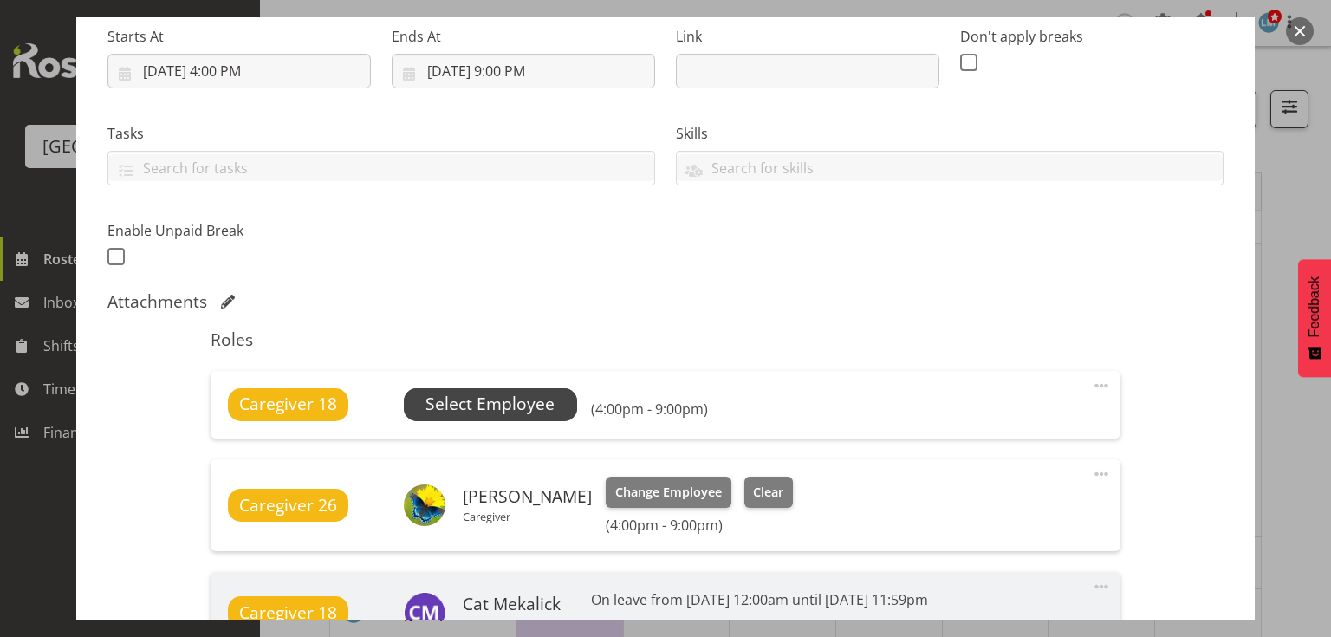
click at [495, 400] on span "Select Employee" at bounding box center [490, 404] width 129 height 25
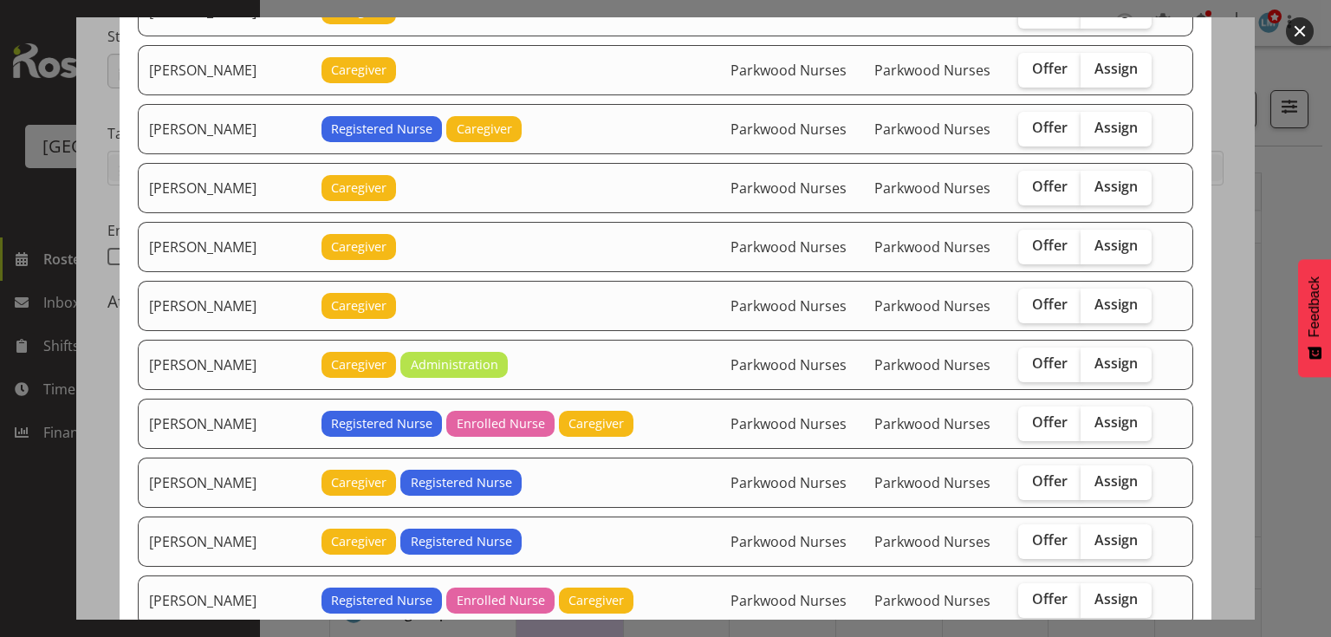
scroll to position [1664, 0]
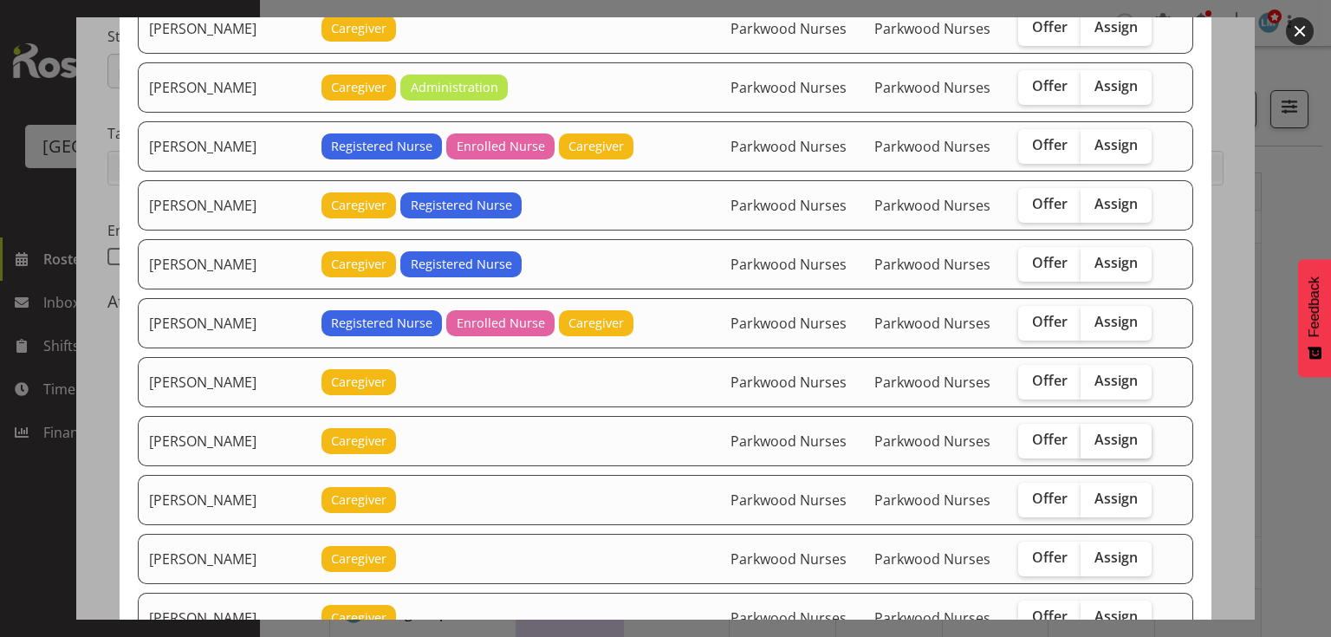
click at [1113, 431] on span "Assign" at bounding box center [1116, 439] width 43 height 17
click at [1092, 434] on input "Assign" at bounding box center [1086, 439] width 11 height 11
checkbox input "true"
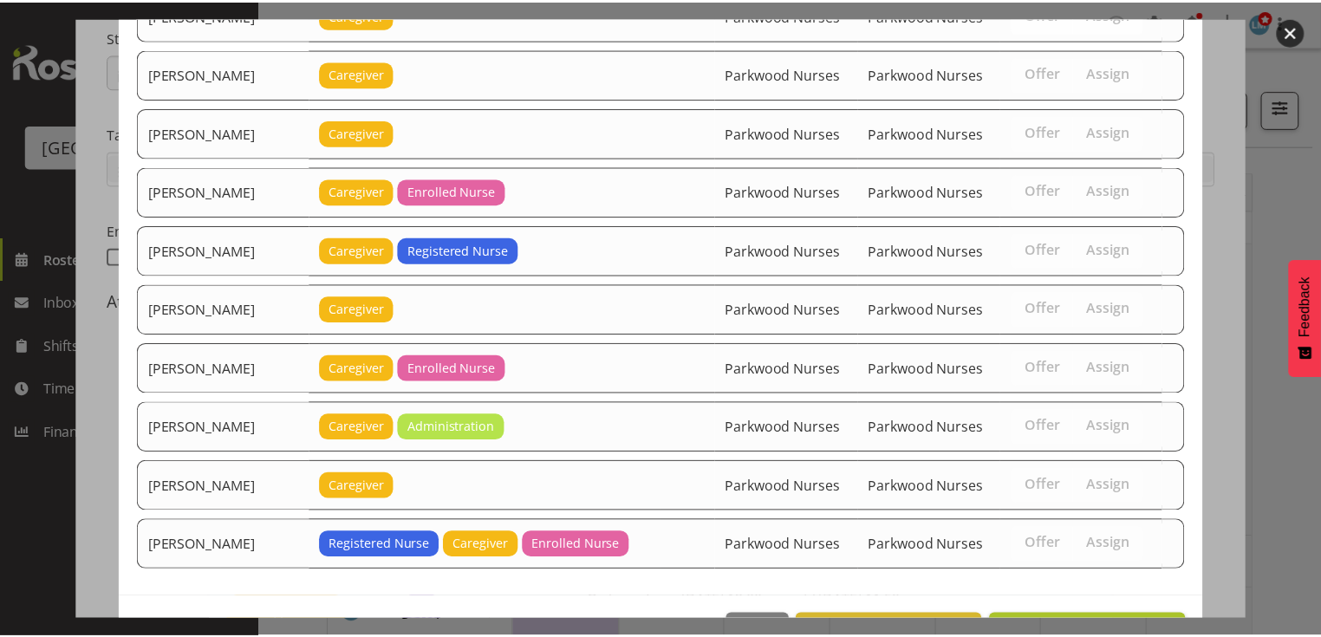
scroll to position [2875, 0]
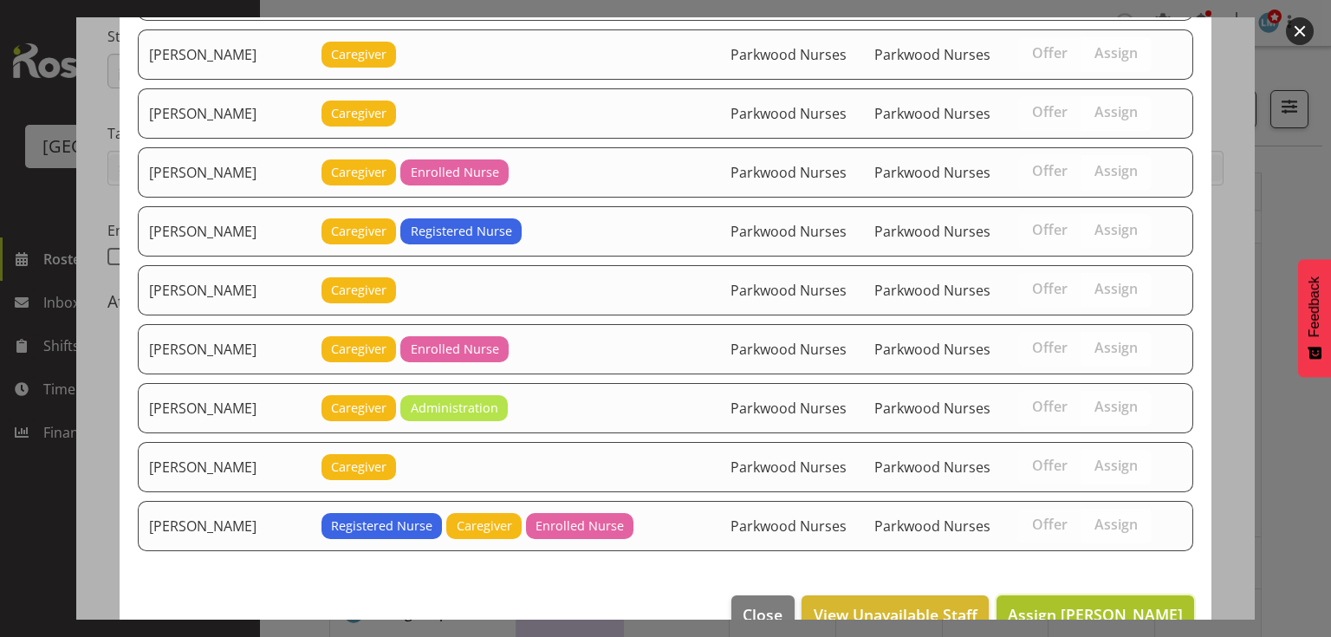
click at [1102, 604] on span "Assign Mai Reglos" at bounding box center [1095, 614] width 175 height 21
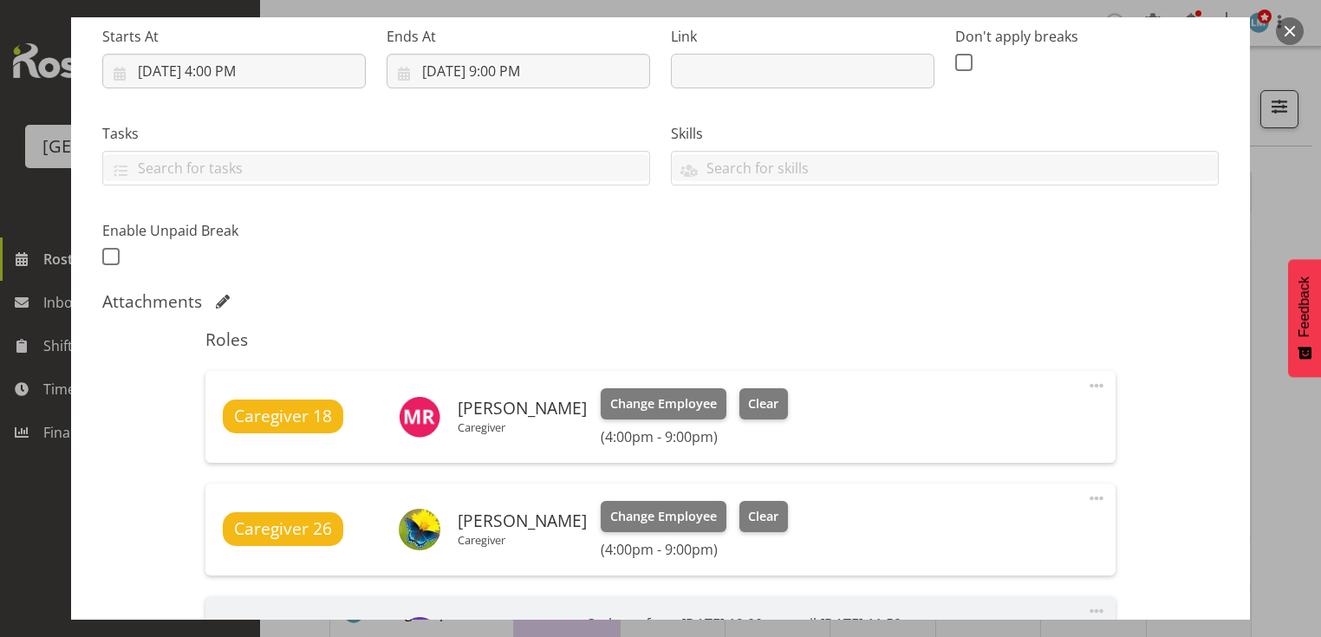
scroll to position [569, 0]
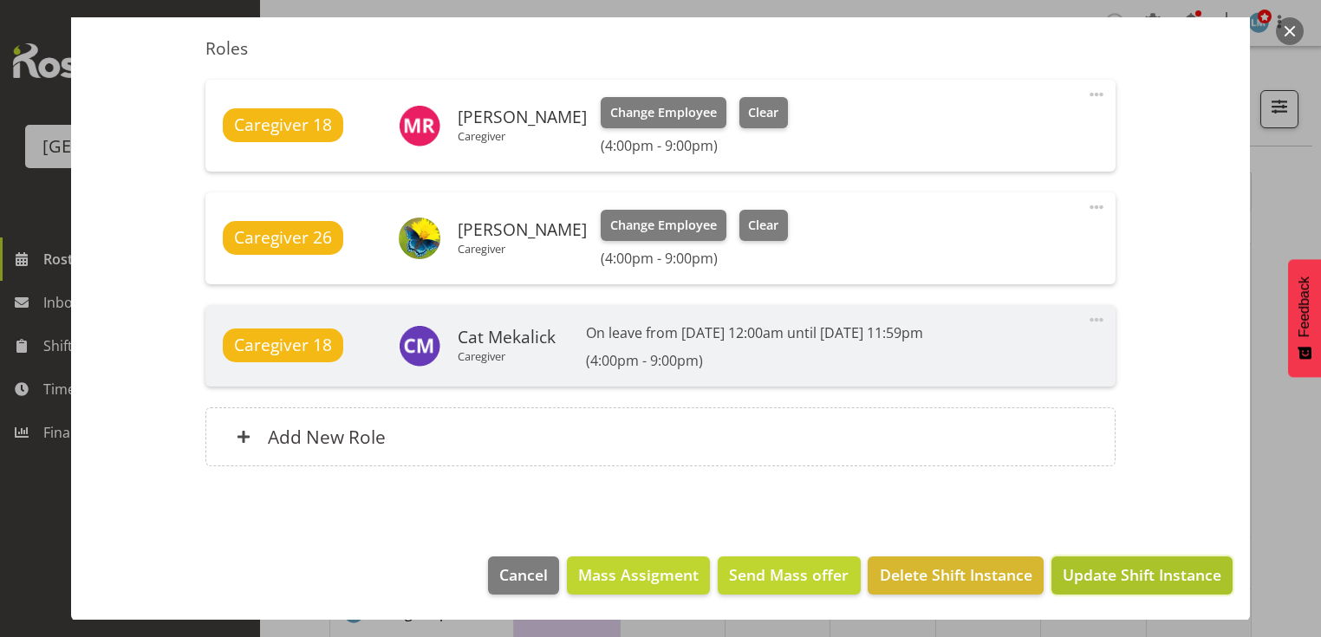
click at [1103, 573] on span "Update Shift Instance" at bounding box center [1141, 574] width 159 height 23
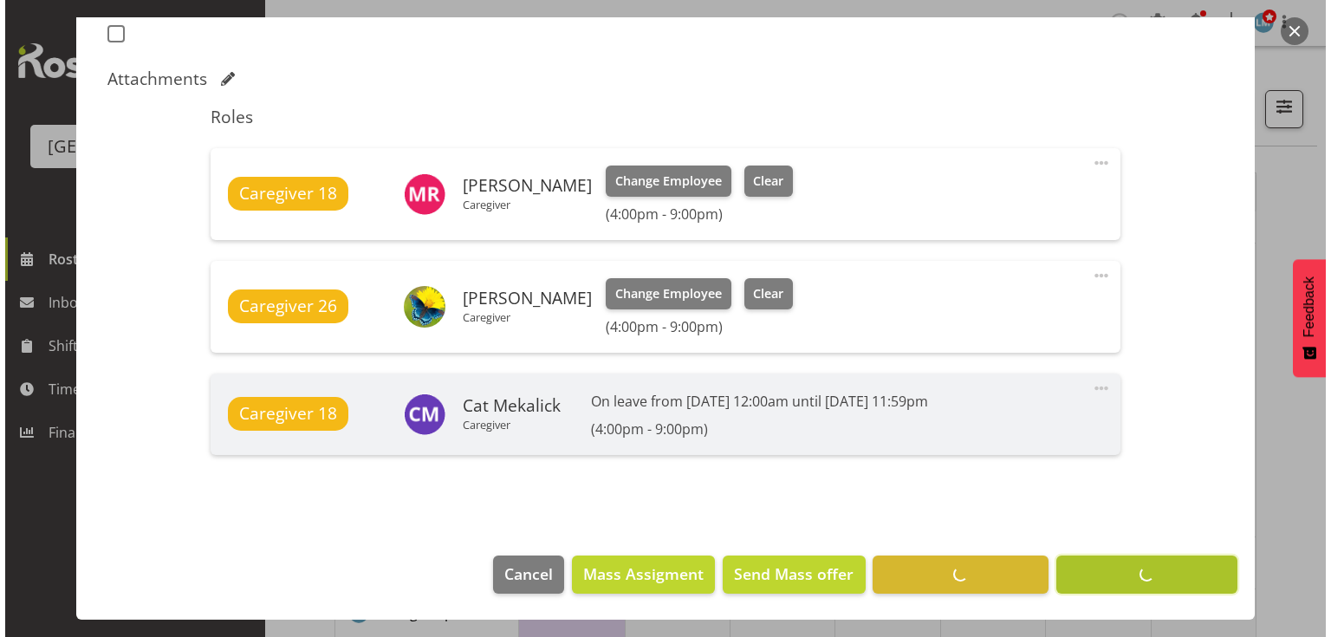
scroll to position [499, 0]
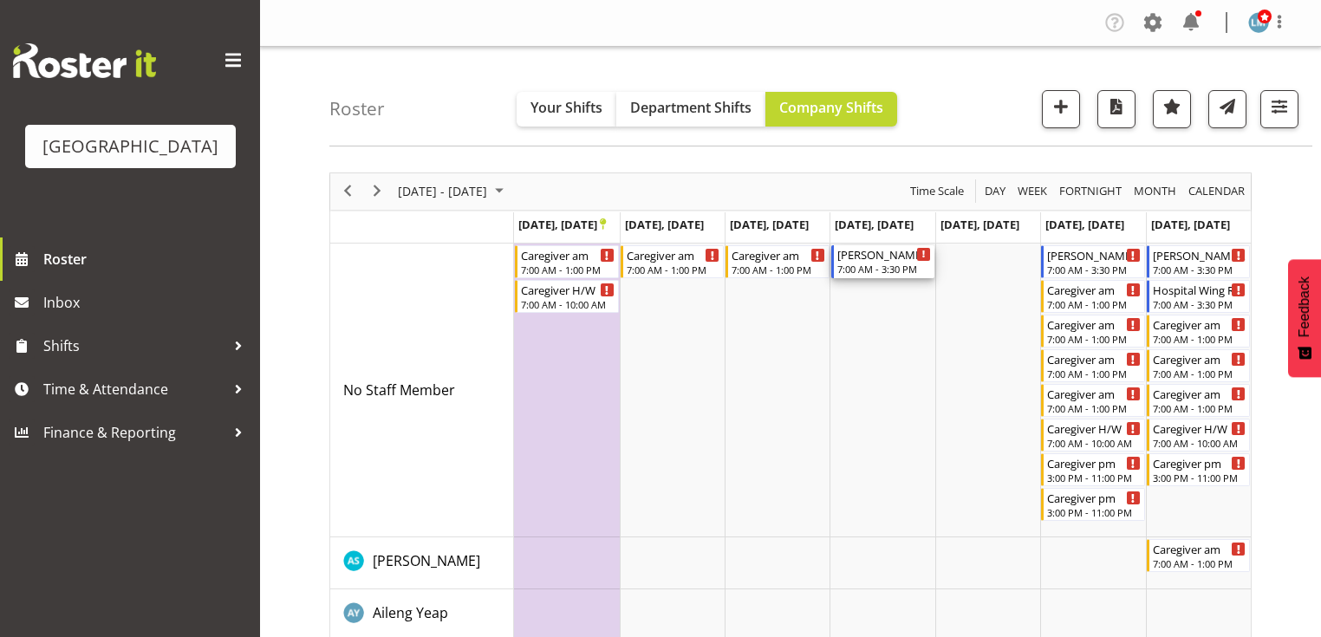
click at [875, 263] on div "7:00 AM - 3:30 PM" at bounding box center [884, 269] width 94 height 14
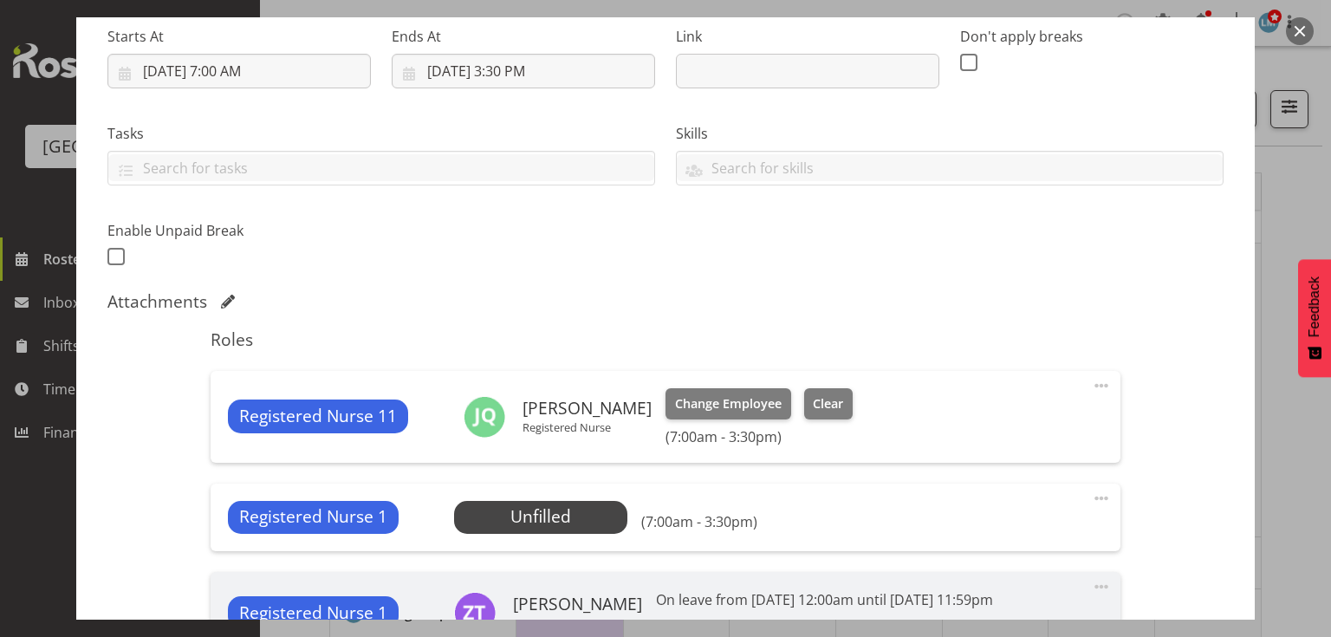
scroll to position [485, 0]
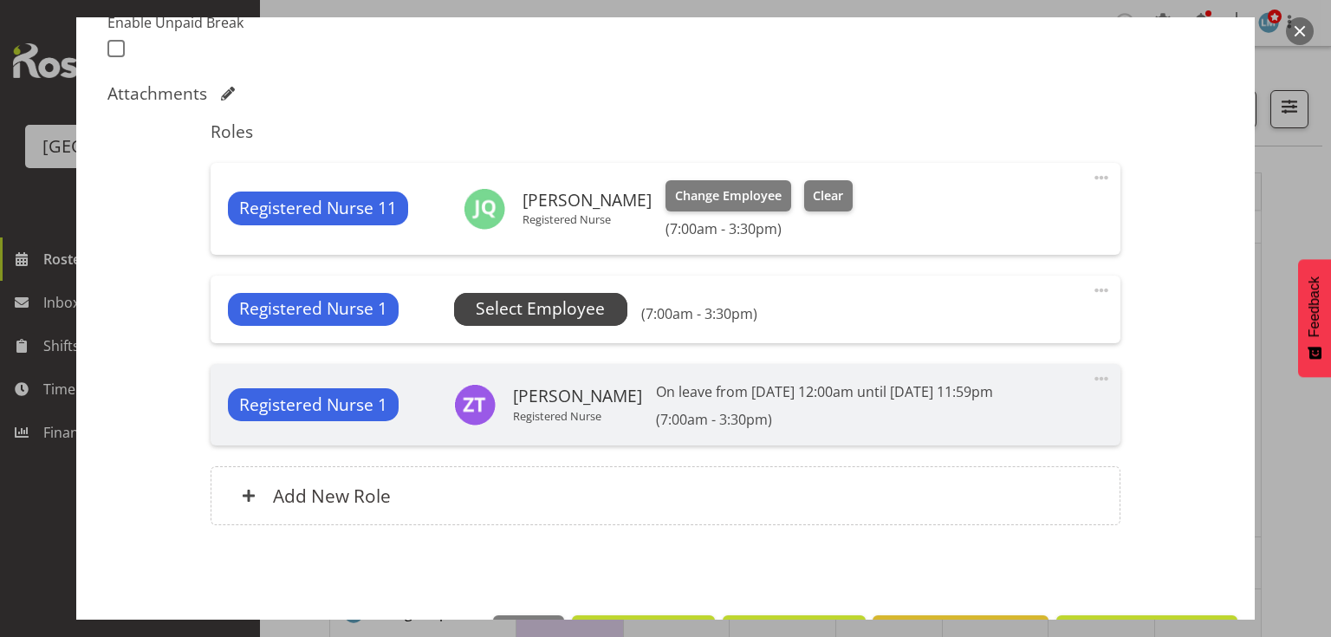
click at [527, 308] on span "Select Employee" at bounding box center [540, 308] width 129 height 25
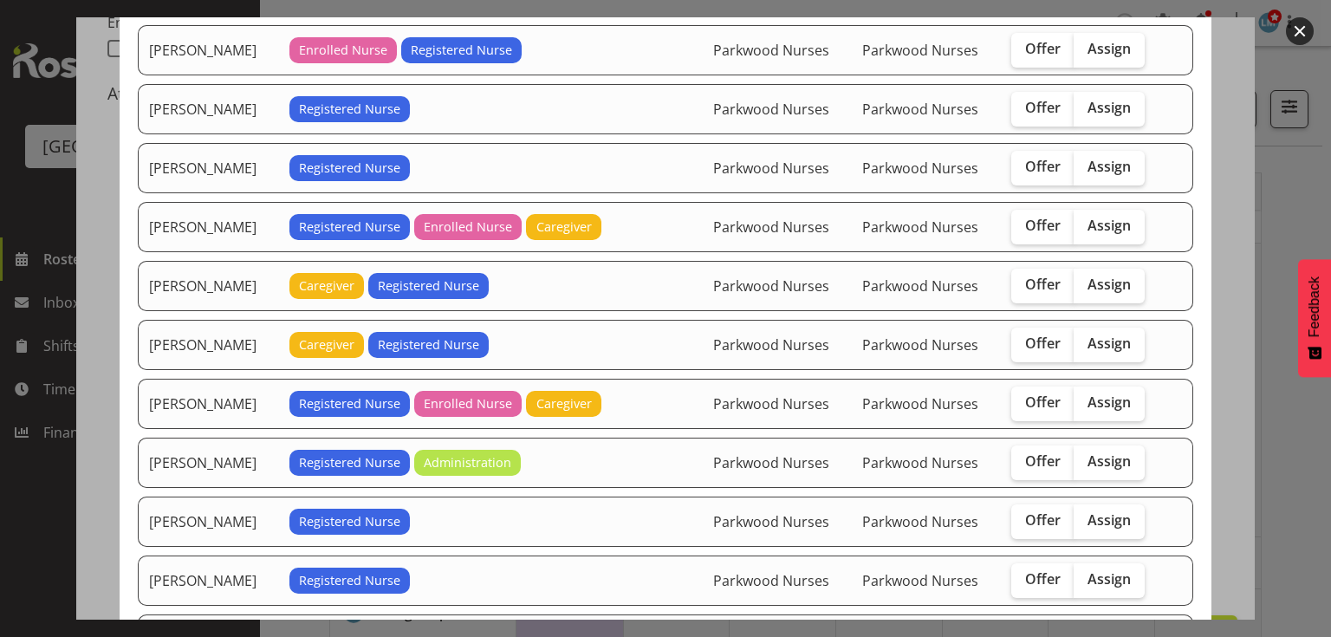
scroll to position [347, 0]
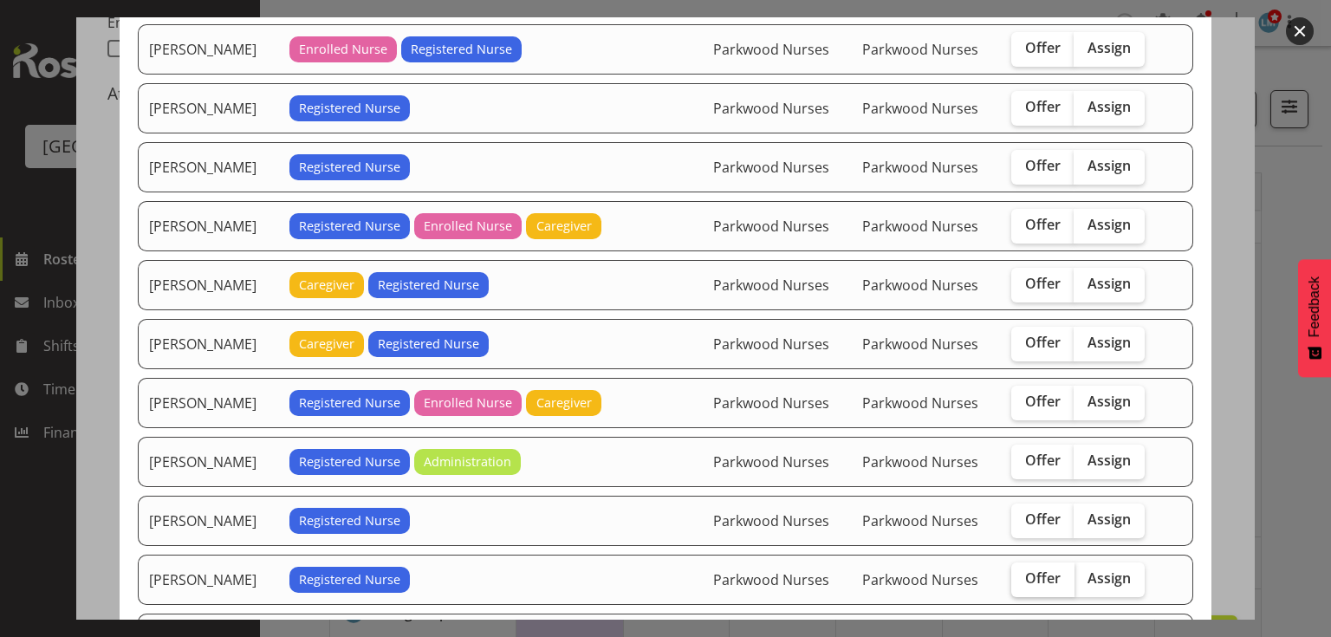
click at [1036, 569] on span "Offer" at bounding box center [1043, 577] width 36 height 17
click at [1023, 573] on input "Offer" at bounding box center [1016, 578] width 11 height 11
checkbox input "true"
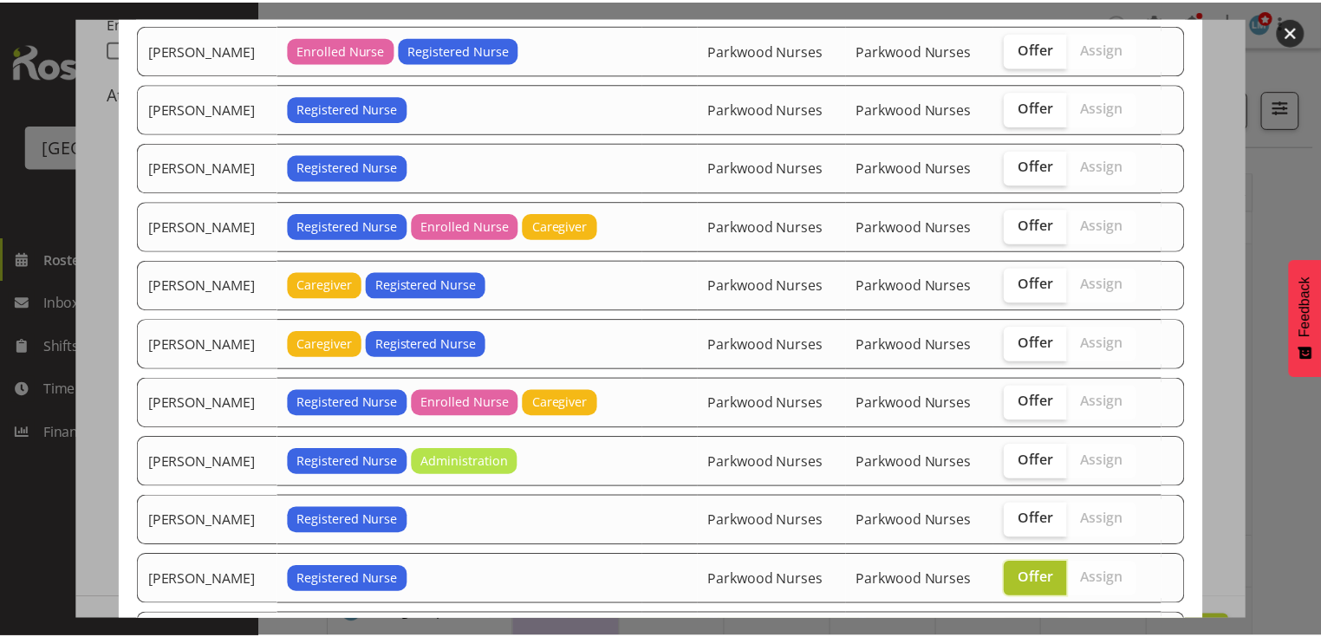
scroll to position [488, 0]
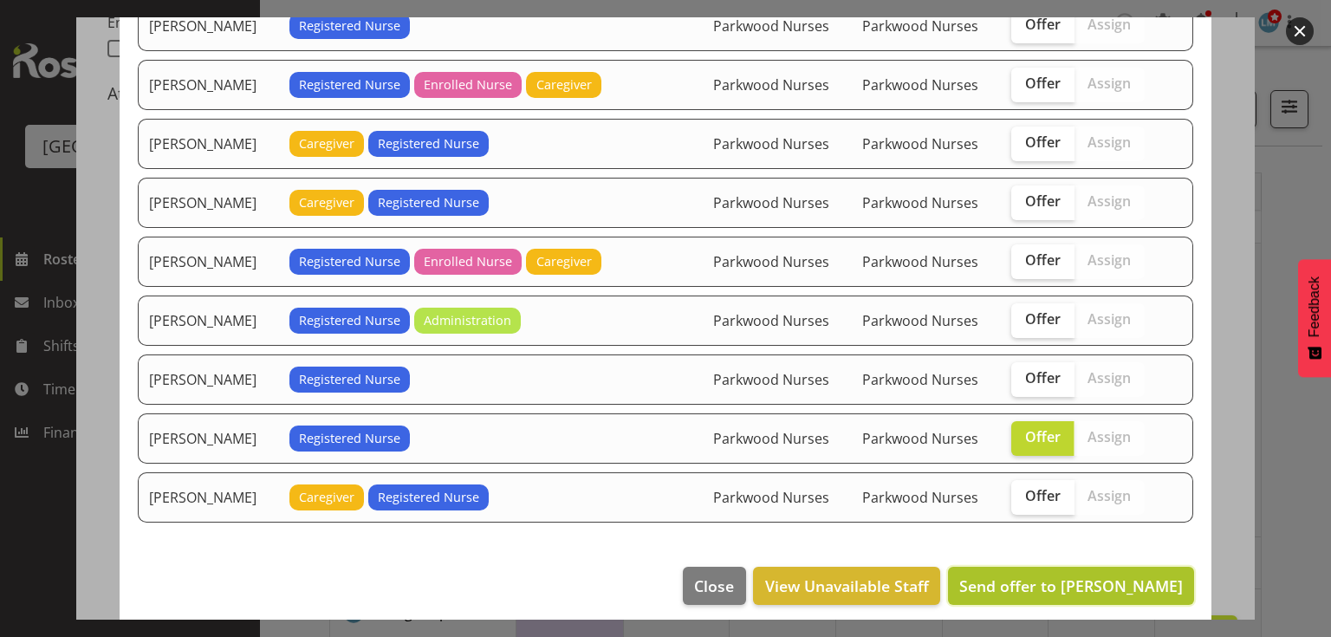
click at [1080, 575] on span "Send offer to Miriam Jones" at bounding box center [1071, 585] width 224 height 21
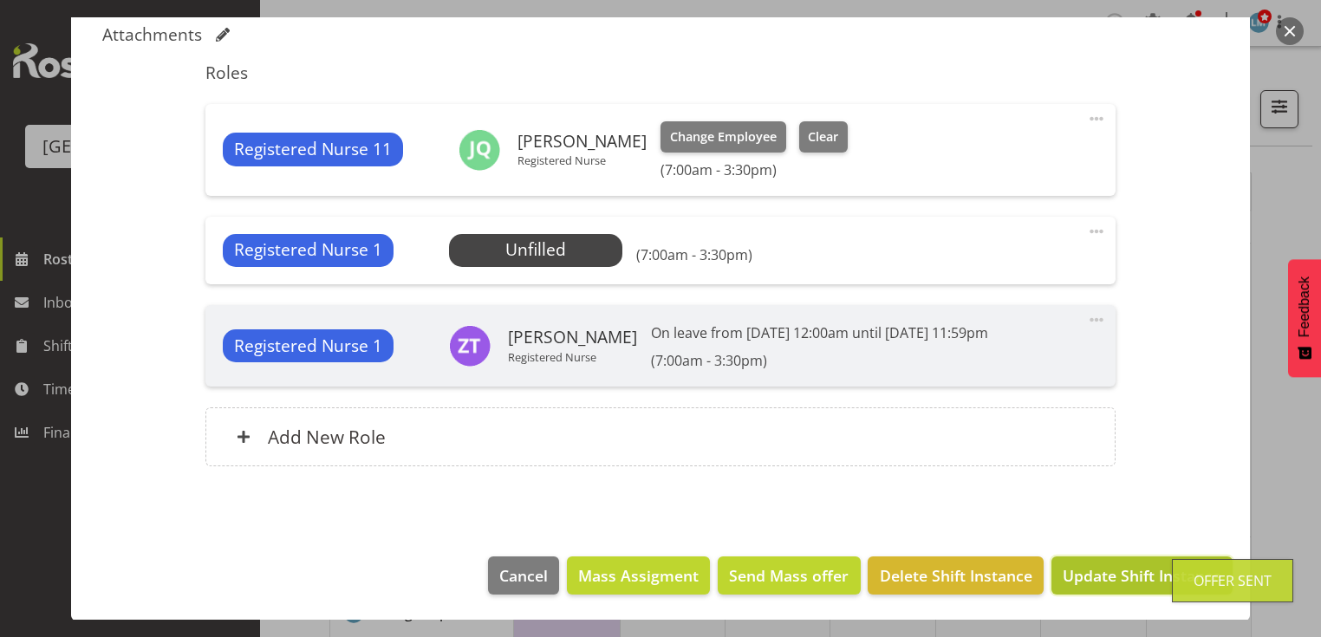
click at [1084, 572] on span "Update Shift Instance" at bounding box center [1141, 575] width 159 height 23
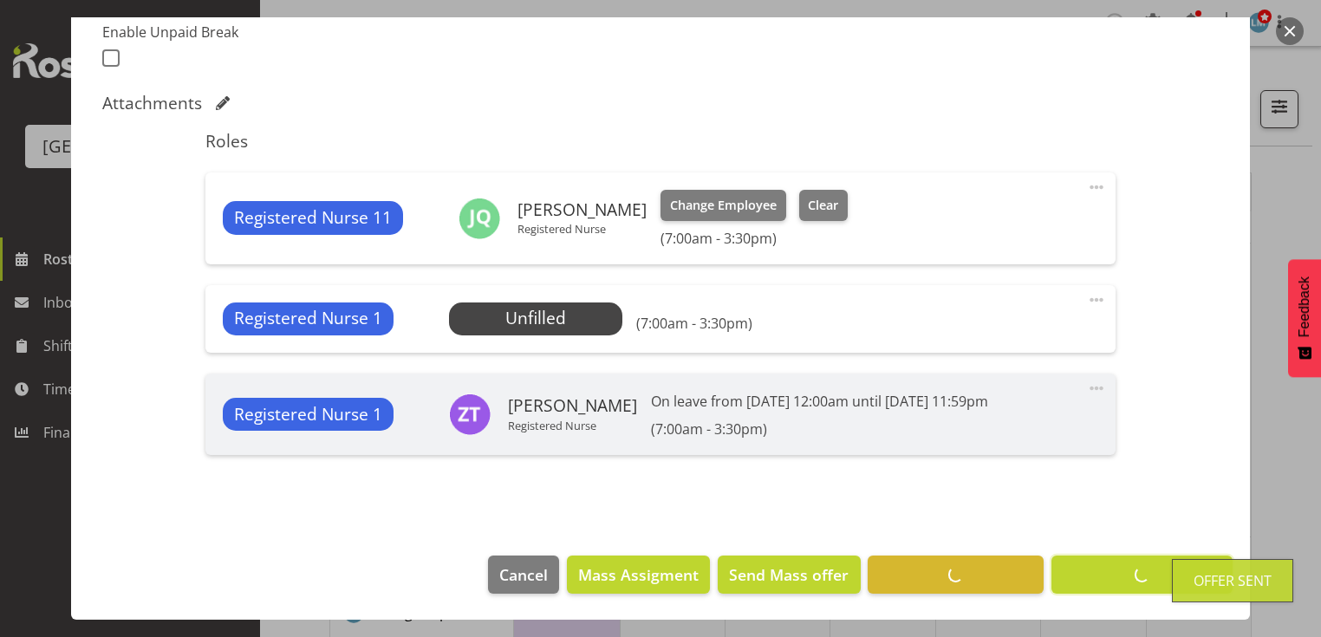
scroll to position [475, 0]
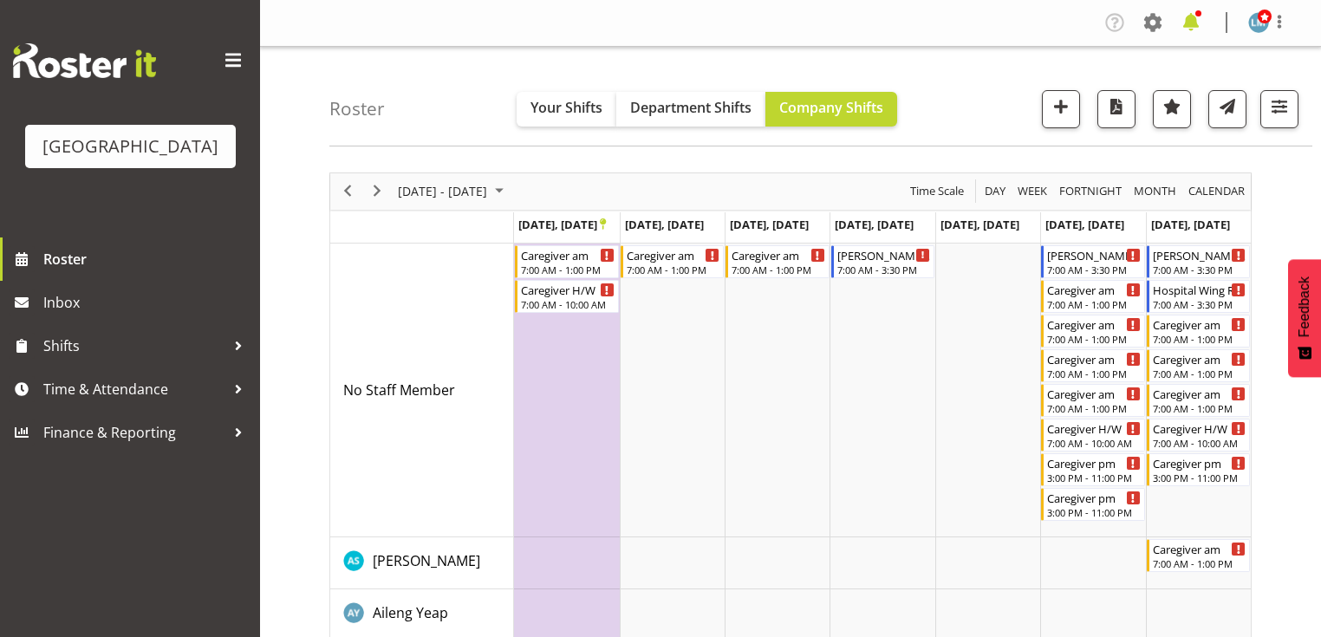
click at [1194, 17] on span at bounding box center [1191, 23] width 28 height 28
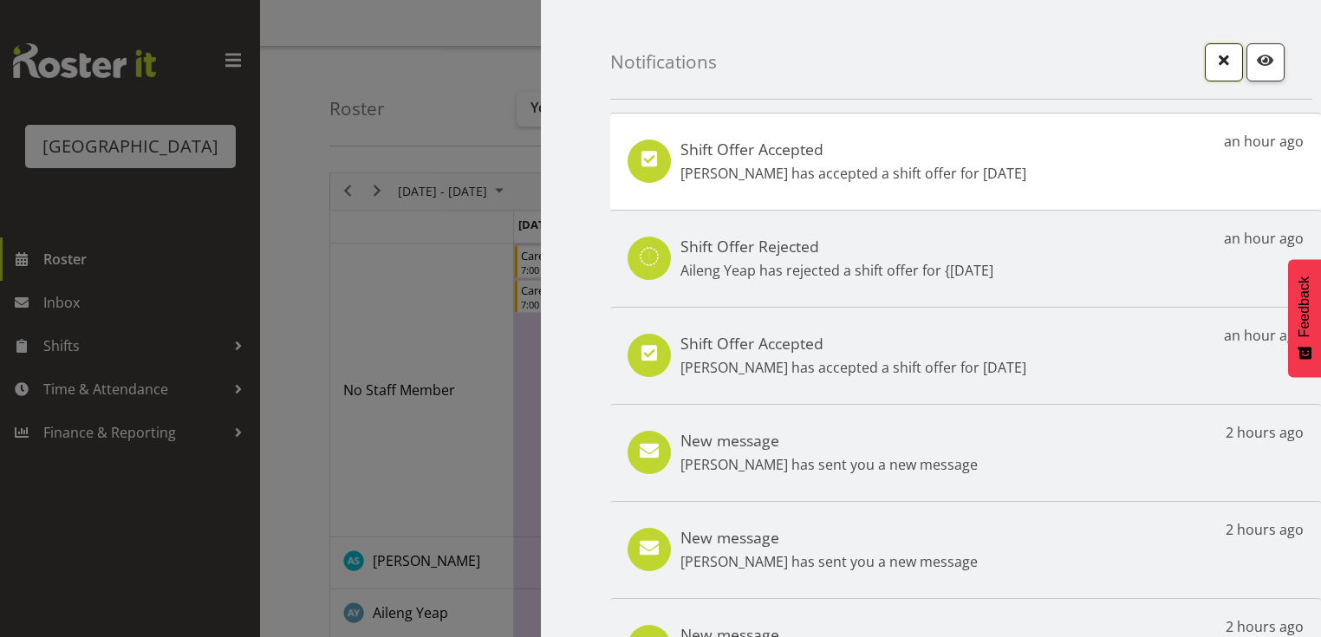
click at [1220, 50] on span "button" at bounding box center [1223, 60] width 23 height 23
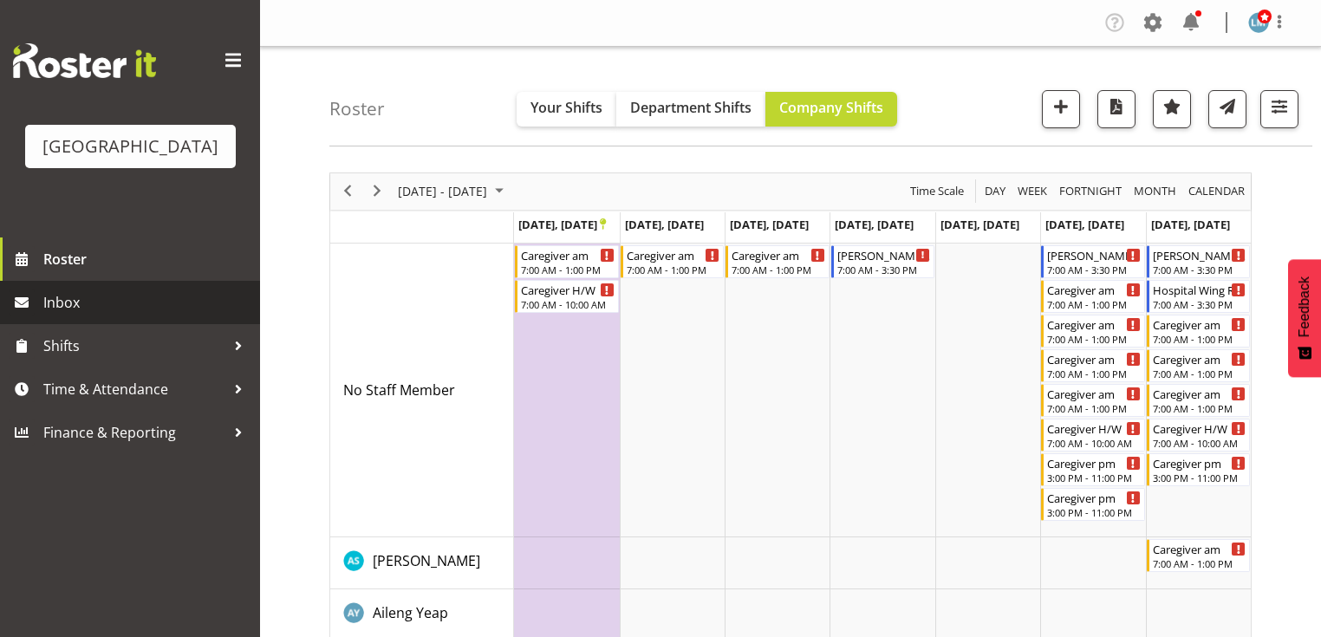
click at [63, 315] on span "Inbox" at bounding box center [147, 302] width 208 height 26
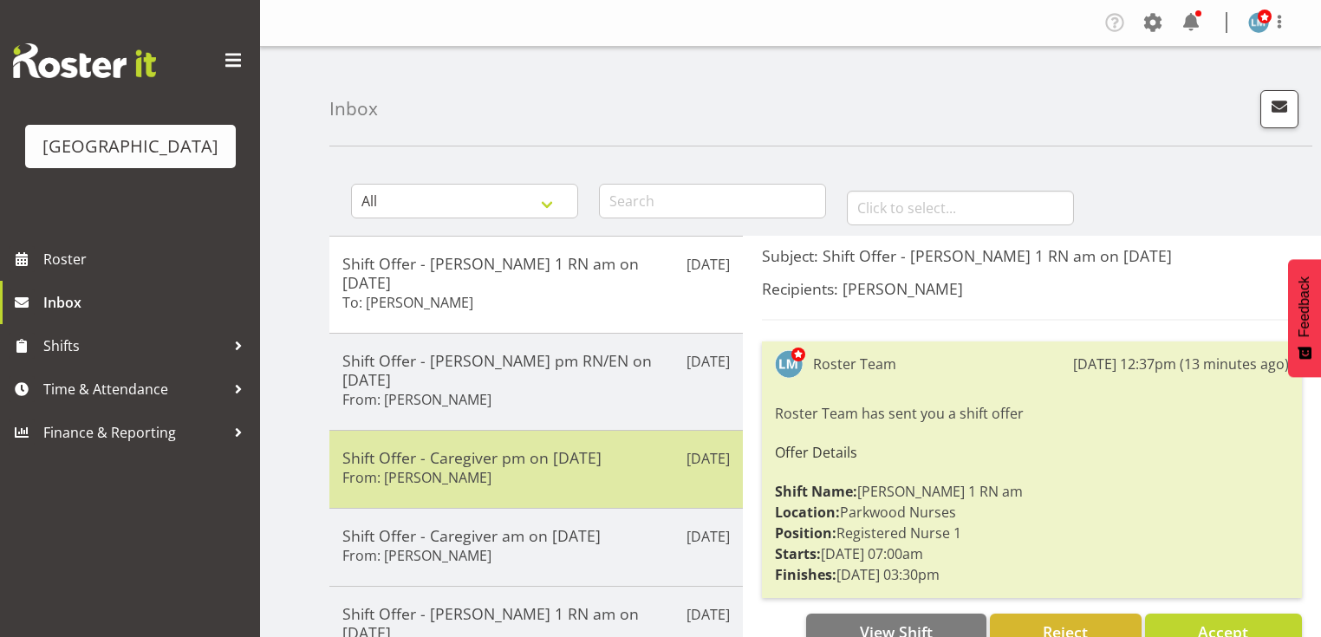
scroll to position [139, 0]
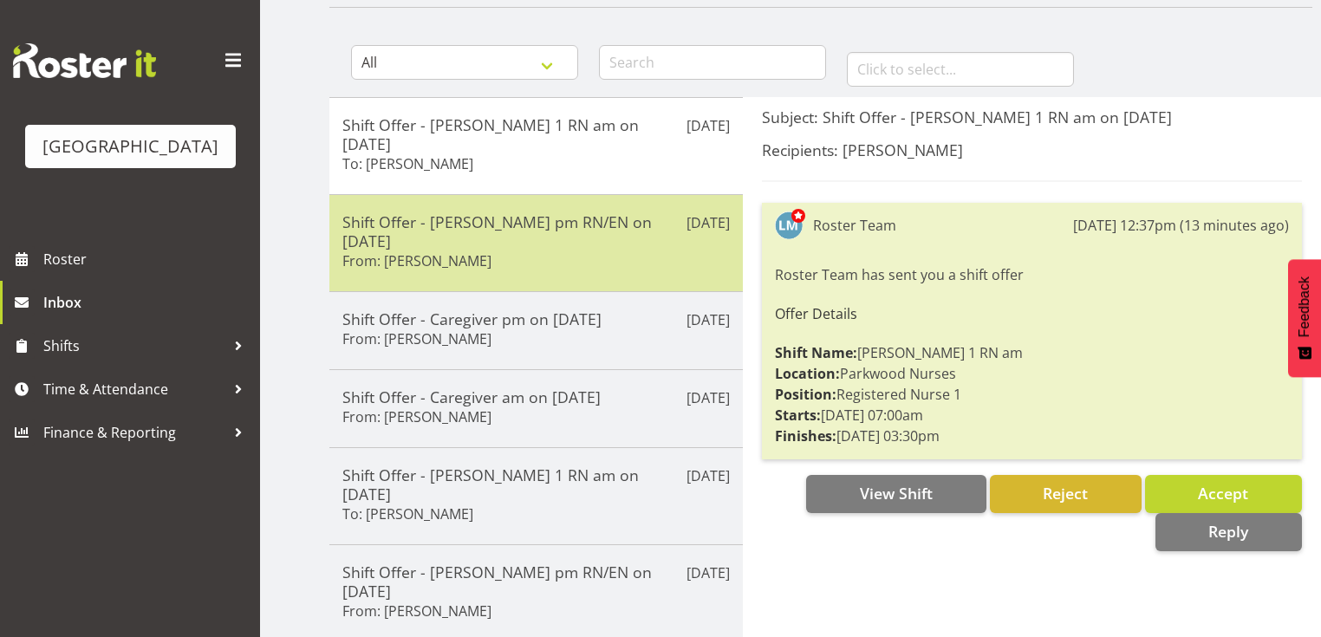
click at [596, 218] on div "Shift Offer - [PERSON_NAME] pm RN/EN on [DATE] From: [PERSON_NAME]" at bounding box center [535, 243] width 387 height 62
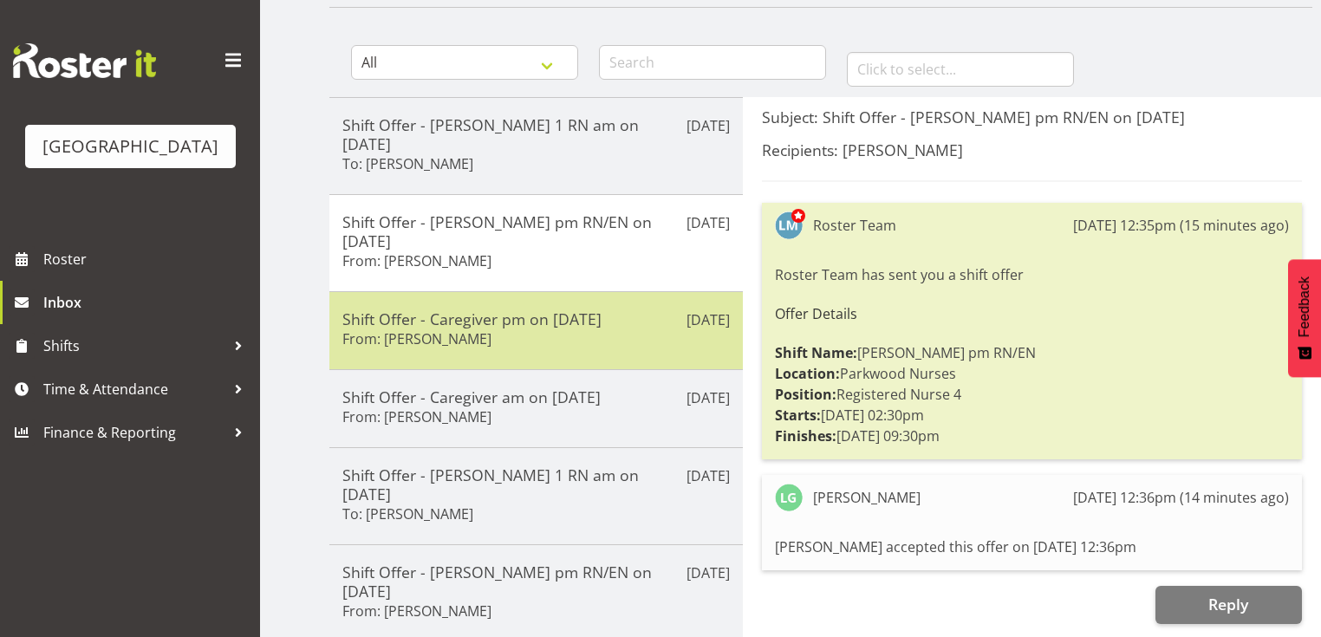
click at [610, 309] on div "Shift Offer - Caregiver pm on [DATE] From: [PERSON_NAME]" at bounding box center [535, 330] width 387 height 42
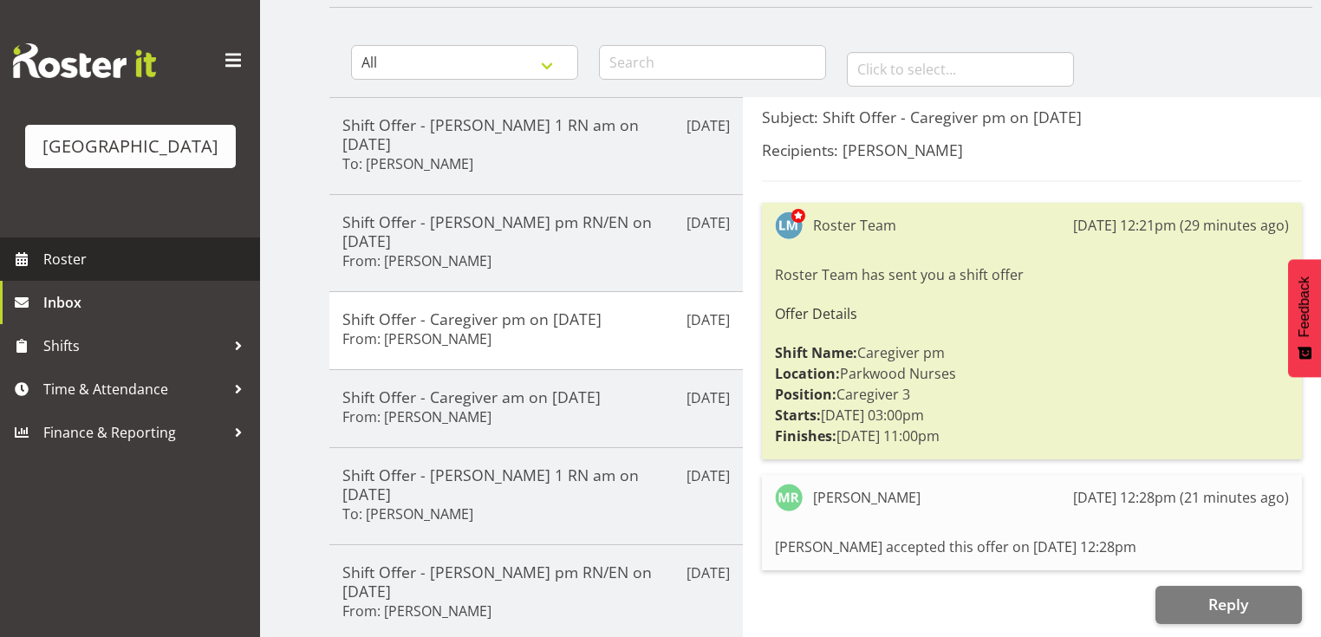
click at [93, 272] on span "Roster" at bounding box center [147, 259] width 208 height 26
